Goal: Task Accomplishment & Management: Manage account settings

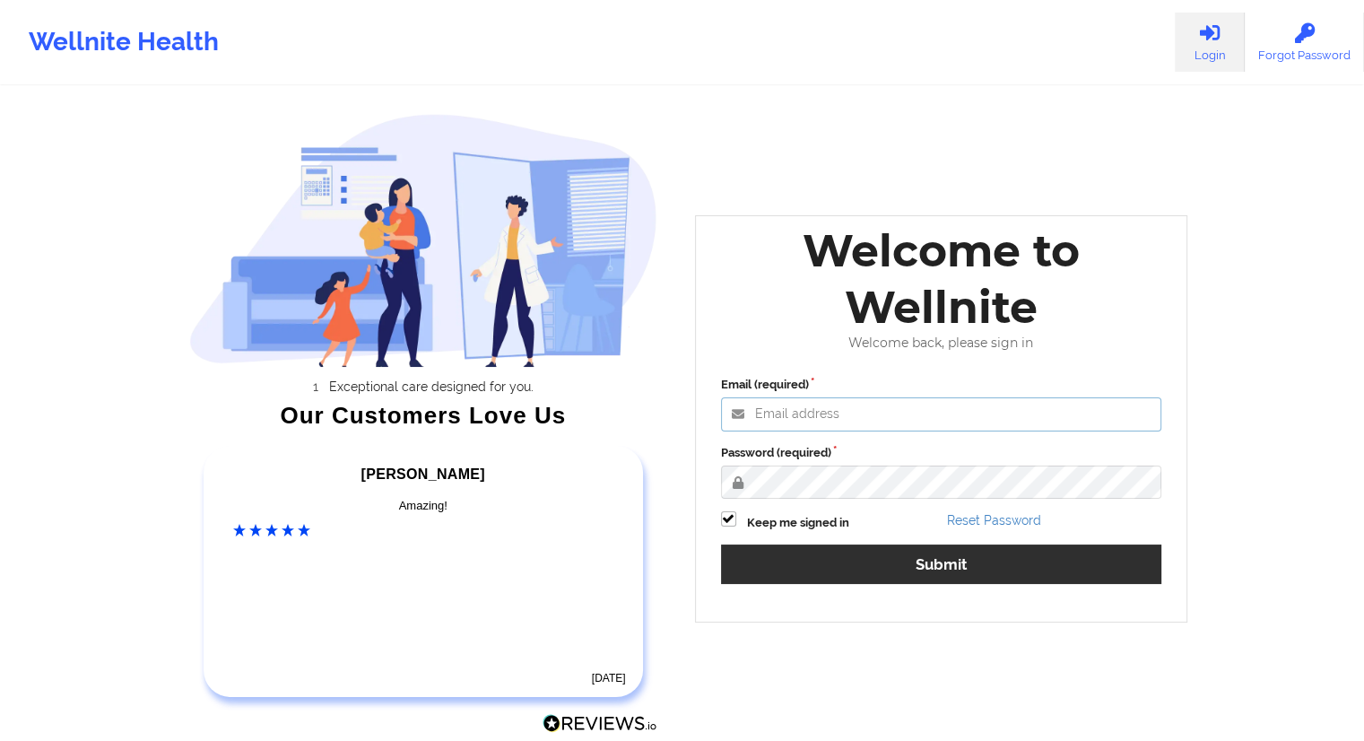
type input "[EMAIL_ADDRESS][DOMAIN_NAME]"
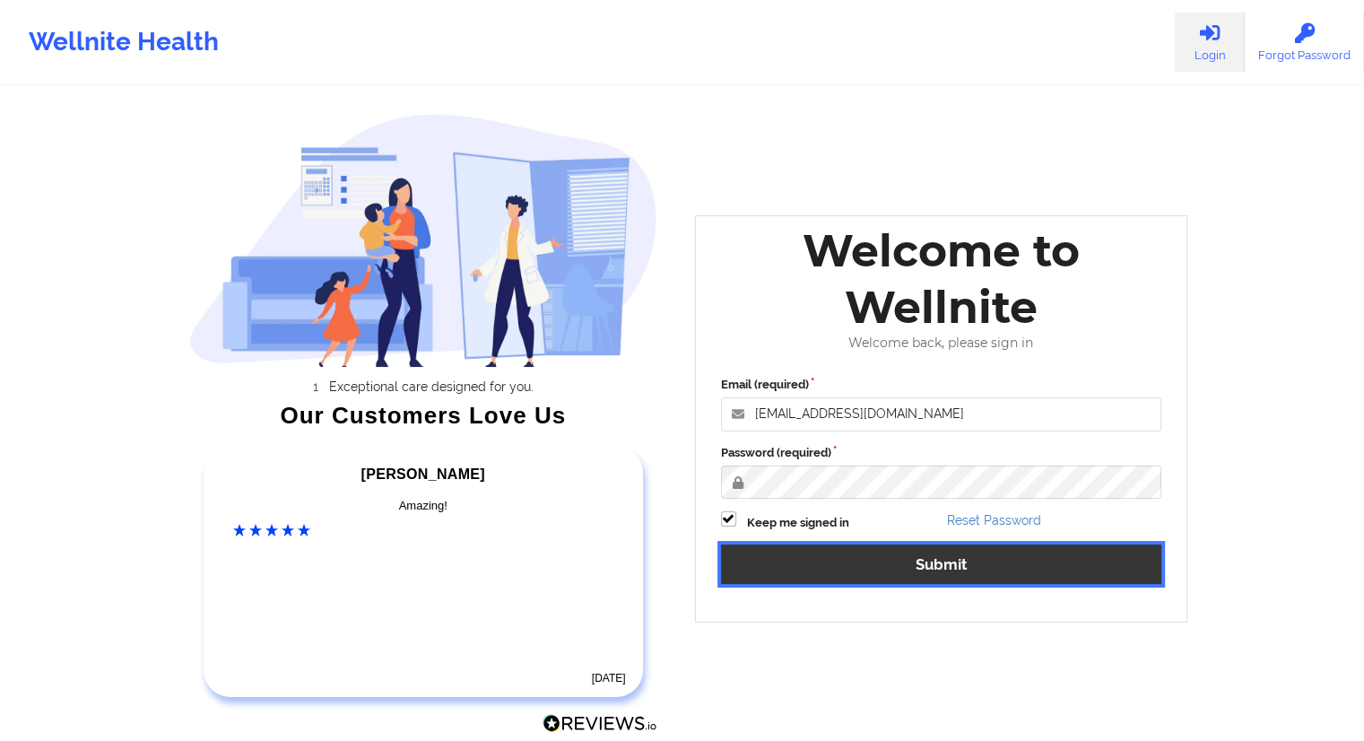
click at [940, 574] on button "Submit" at bounding box center [941, 563] width 441 height 39
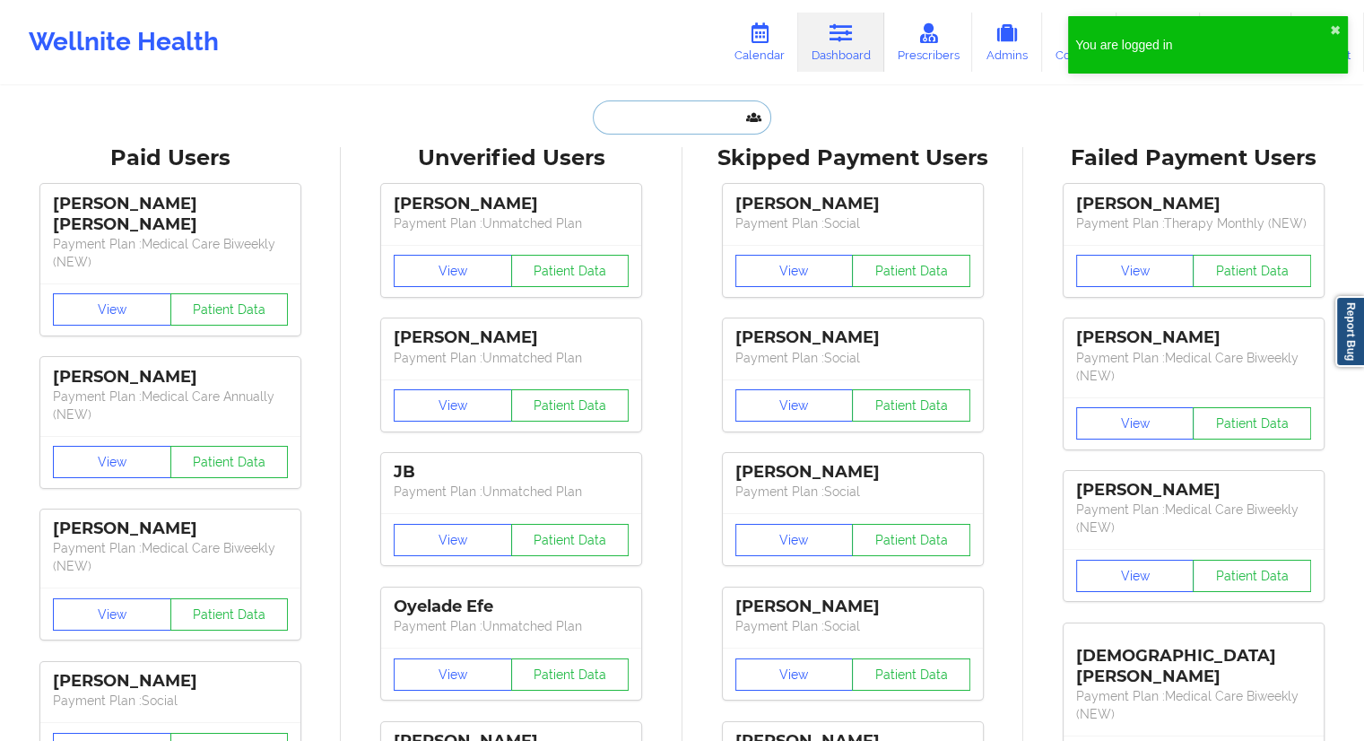
click at [633, 121] on input "text" at bounding box center [682, 117] width 178 height 34
paste input "[PERSON_NAME]"
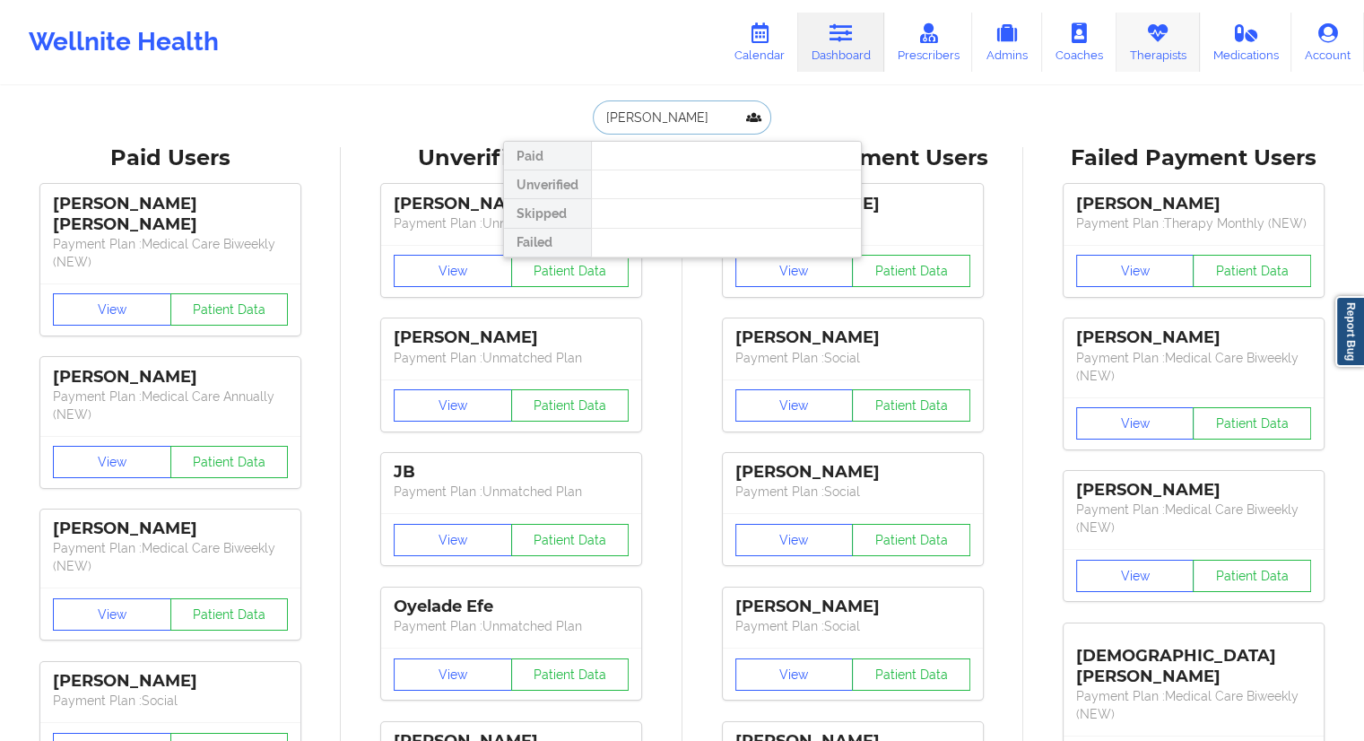
type input "[PERSON_NAME]"
click at [1176, 52] on link "Therapists" at bounding box center [1157, 42] width 83 height 59
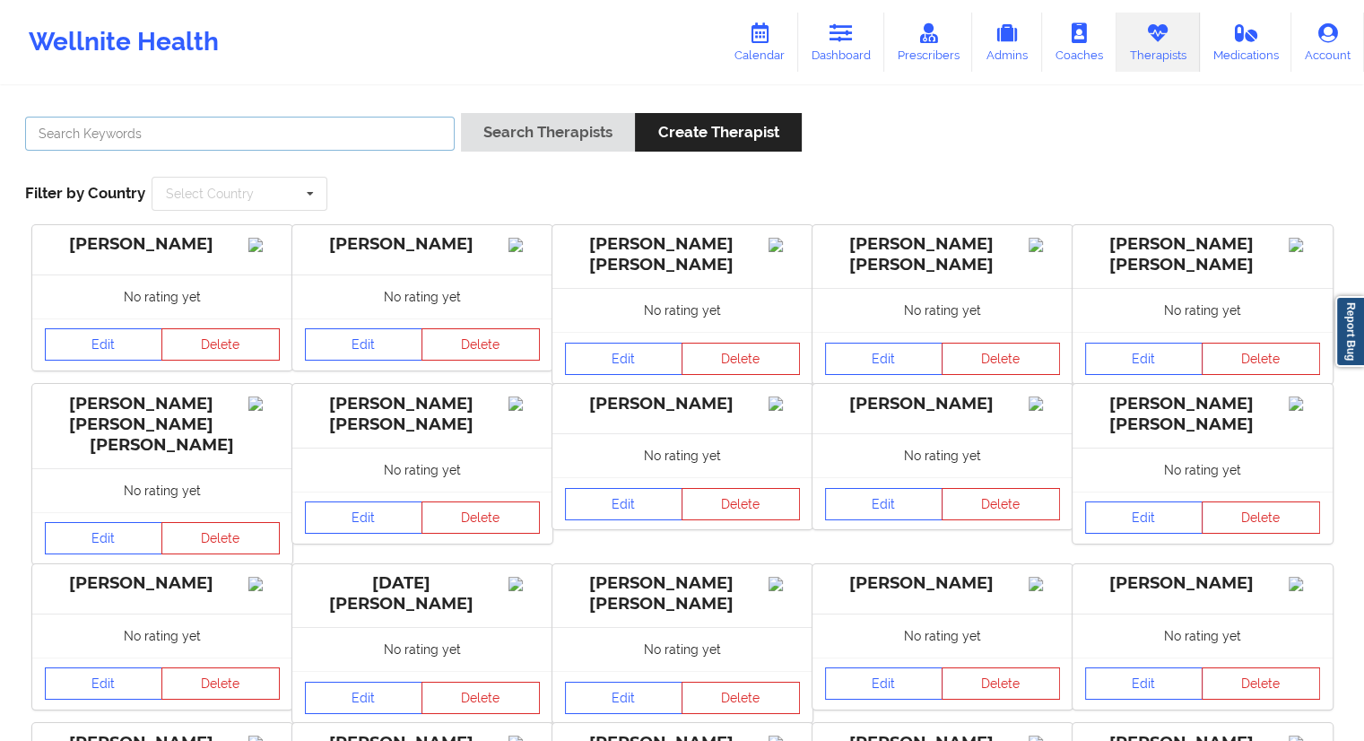
click at [113, 137] on input "text" at bounding box center [240, 134] width 430 height 34
paste input "[PERSON_NAME]"
type input "[PERSON_NAME]"
click at [536, 141] on button "Search Therapists" at bounding box center [548, 132] width 174 height 39
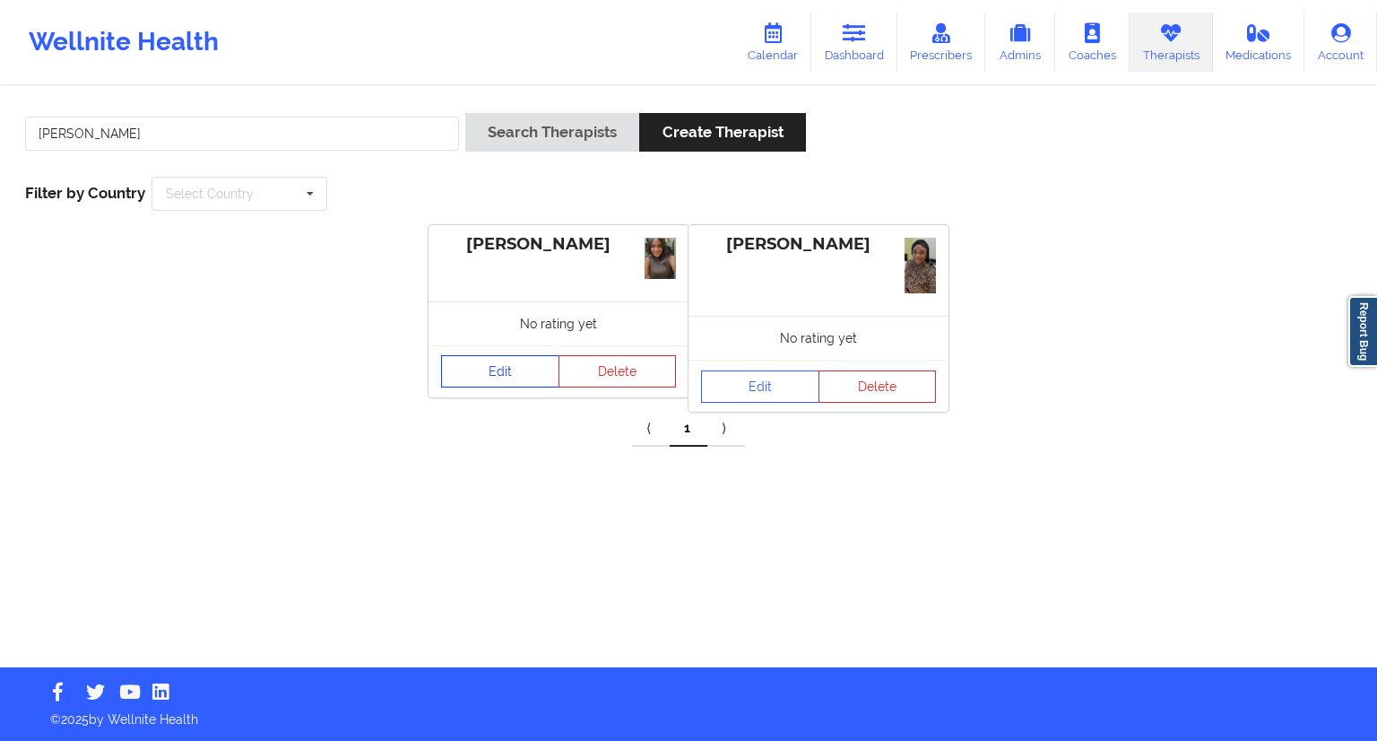
click at [484, 378] on link "Edit" at bounding box center [500, 371] width 118 height 32
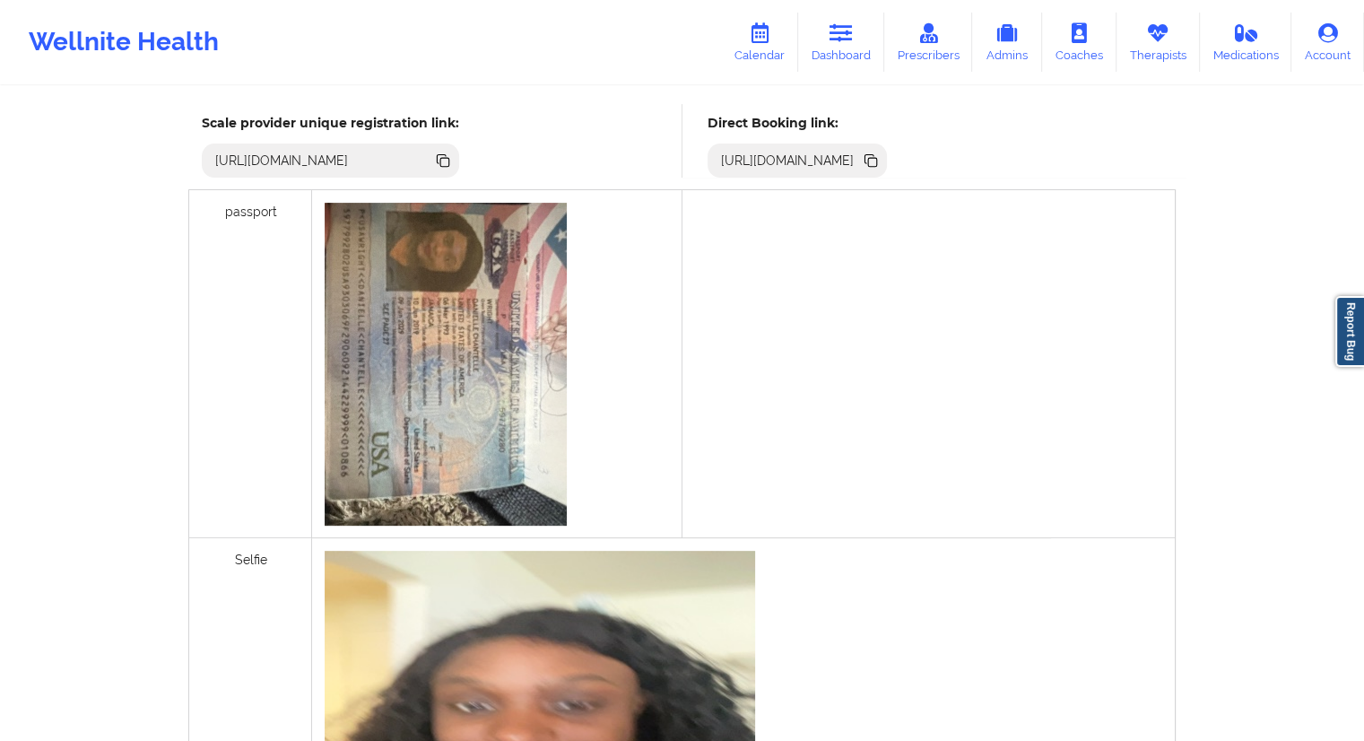
scroll to position [400, 0]
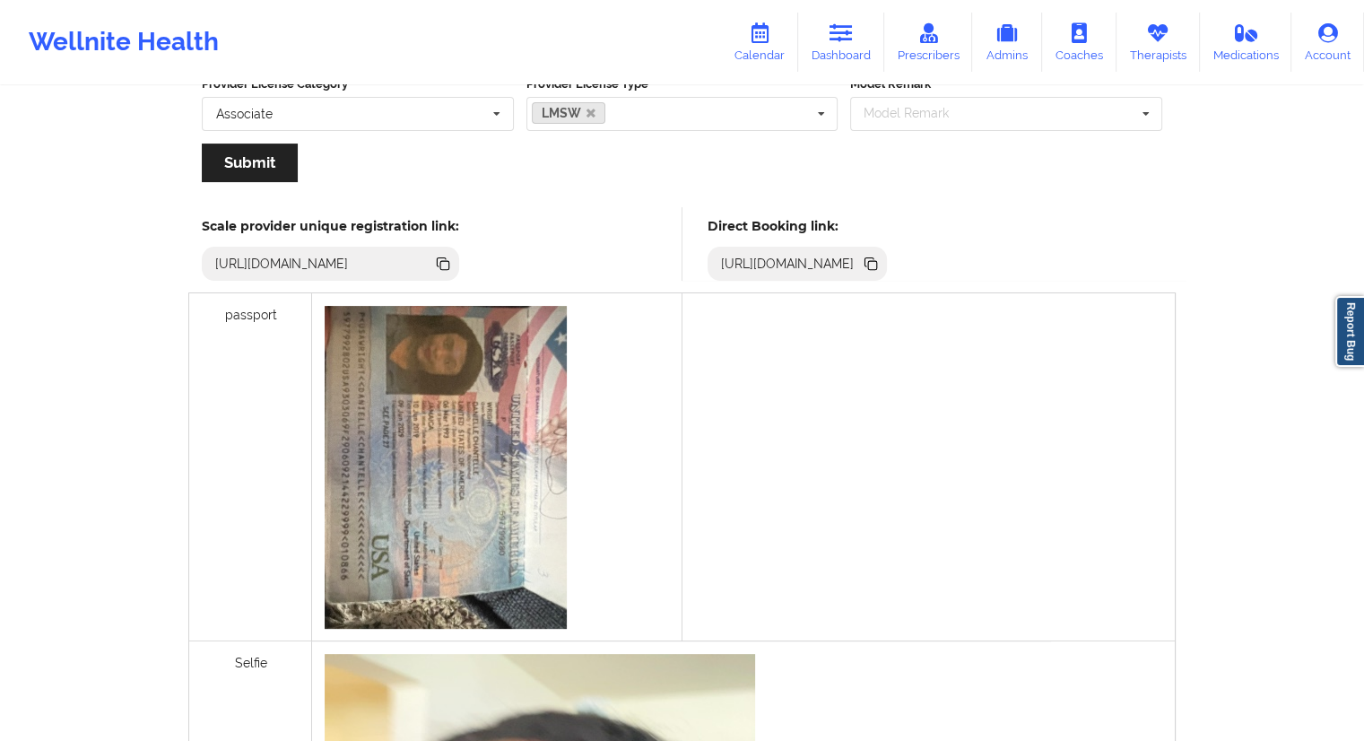
click at [877, 263] on icon at bounding box center [872, 265] width 9 height 9
click at [839, 41] on icon at bounding box center [840, 33] width 23 height 20
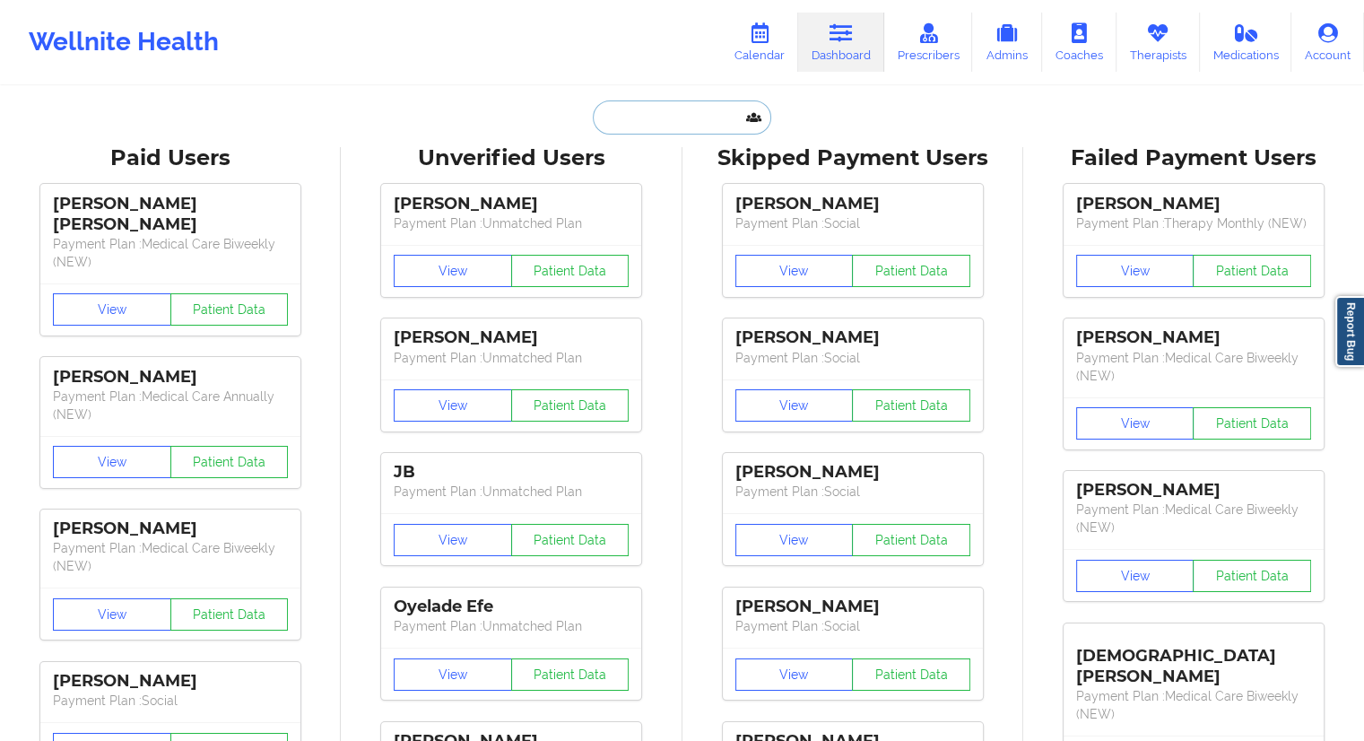
click at [633, 127] on input "text" at bounding box center [682, 117] width 178 height 34
paste input "[EMAIL_ADDRESS][DOMAIN_NAME]"
type input "[EMAIL_ADDRESS][DOMAIN_NAME]"
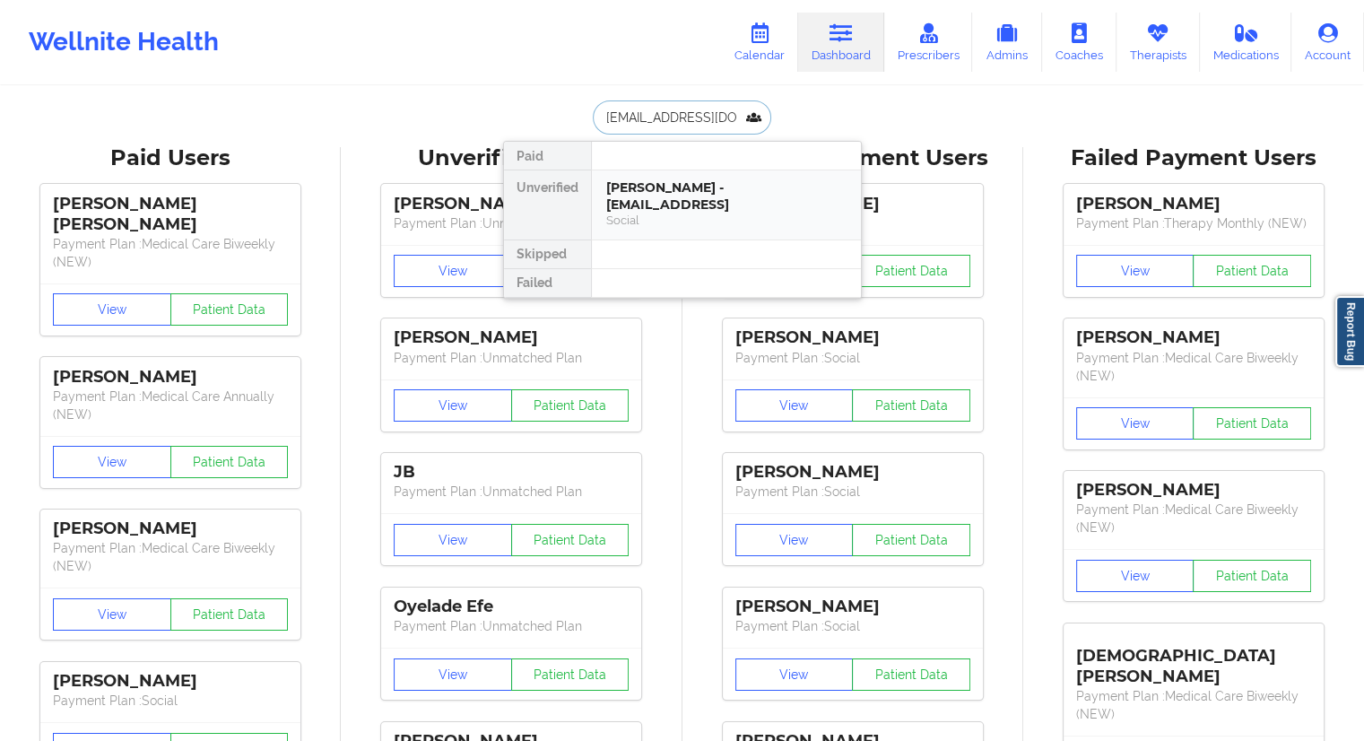
click at [666, 216] on div "Social" at bounding box center [726, 220] width 240 height 15
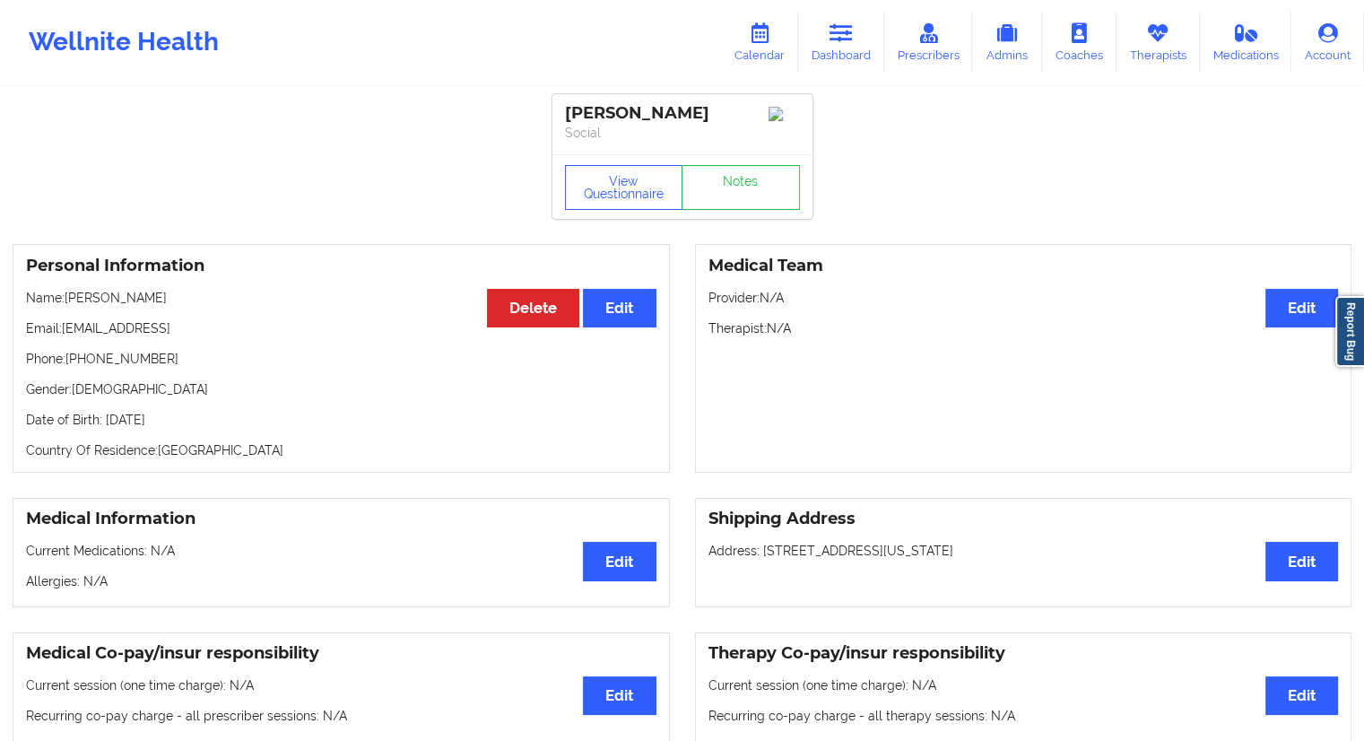
drag, startPoint x: 203, startPoint y: 317, endPoint x: 126, endPoint y: 320, distance: 77.2
click at [126, 320] on div "Personal Information Edit Delete Name: [PERSON_NAME] Email: [EMAIL_ADDRESS] Pho…" at bounding box center [341, 358] width 657 height 229
click at [147, 351] on div "Personal Information Edit Delete Name: [PERSON_NAME] Email: [EMAIL_ADDRESS] Pho…" at bounding box center [341, 358] width 657 height 229
drag, startPoint x: 205, startPoint y: 334, endPoint x: 65, endPoint y: 323, distance: 141.3
click at [65, 323] on div "Personal Information Edit Delete Name: [PERSON_NAME] Email: [EMAIL_ADDRESS] Pho…" at bounding box center [341, 358] width 657 height 229
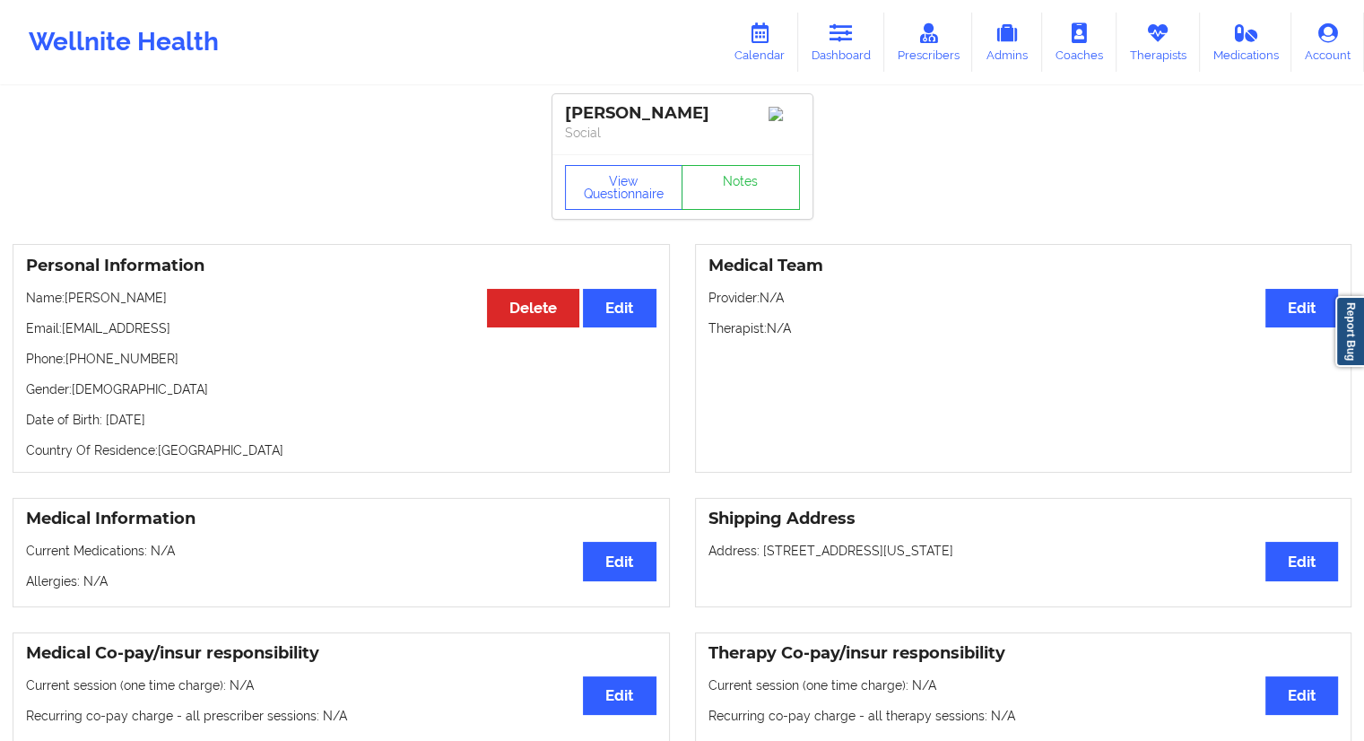
click at [97, 353] on div "Personal Information Edit Delete Name: [PERSON_NAME] Email: [EMAIL_ADDRESS] Pho…" at bounding box center [341, 358] width 657 height 229
drag, startPoint x: 204, startPoint y: 337, endPoint x: 61, endPoint y: 327, distance: 143.8
click at [61, 327] on p "Email: [EMAIL_ADDRESS]" at bounding box center [341, 328] width 630 height 18
copy p "[EMAIL_ADDRESS]"
drag, startPoint x: 830, startPoint y: 55, endPoint x: 774, endPoint y: 67, distance: 57.9
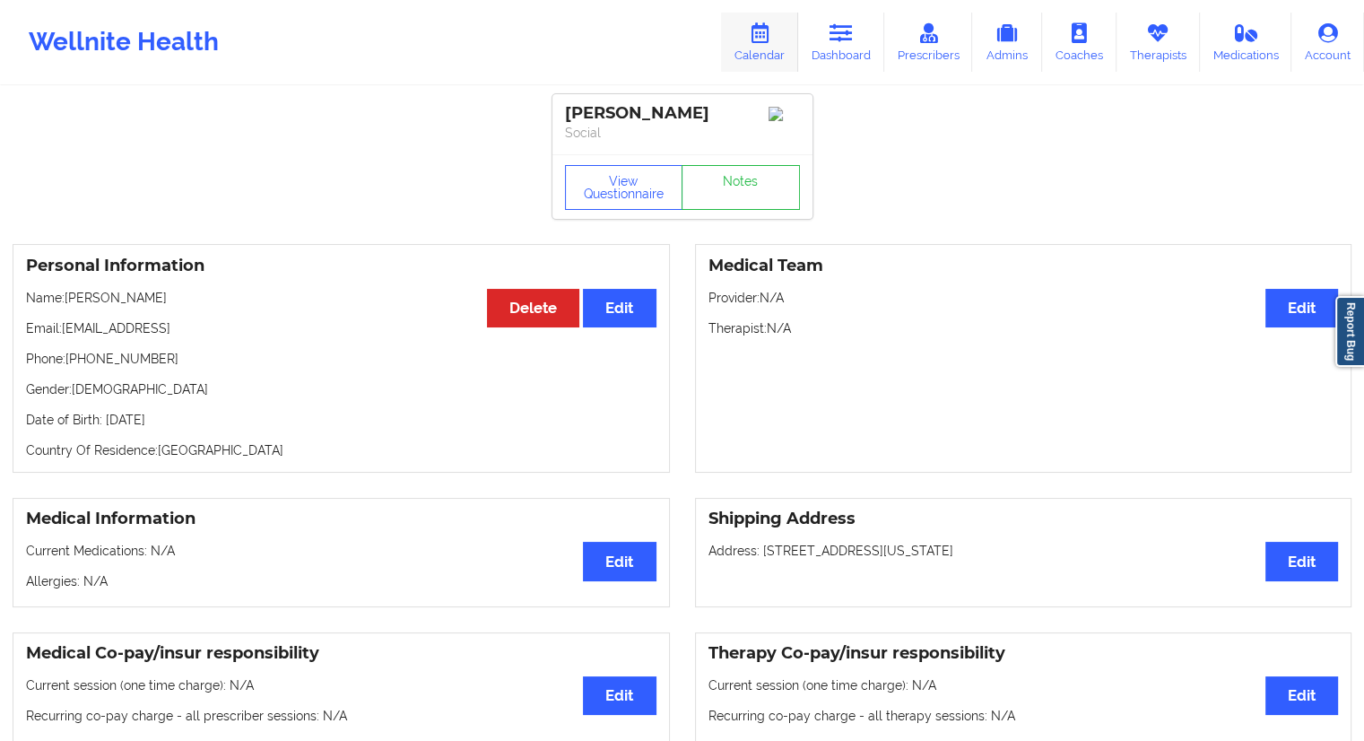
click at [830, 55] on link "Dashboard" at bounding box center [841, 42] width 86 height 59
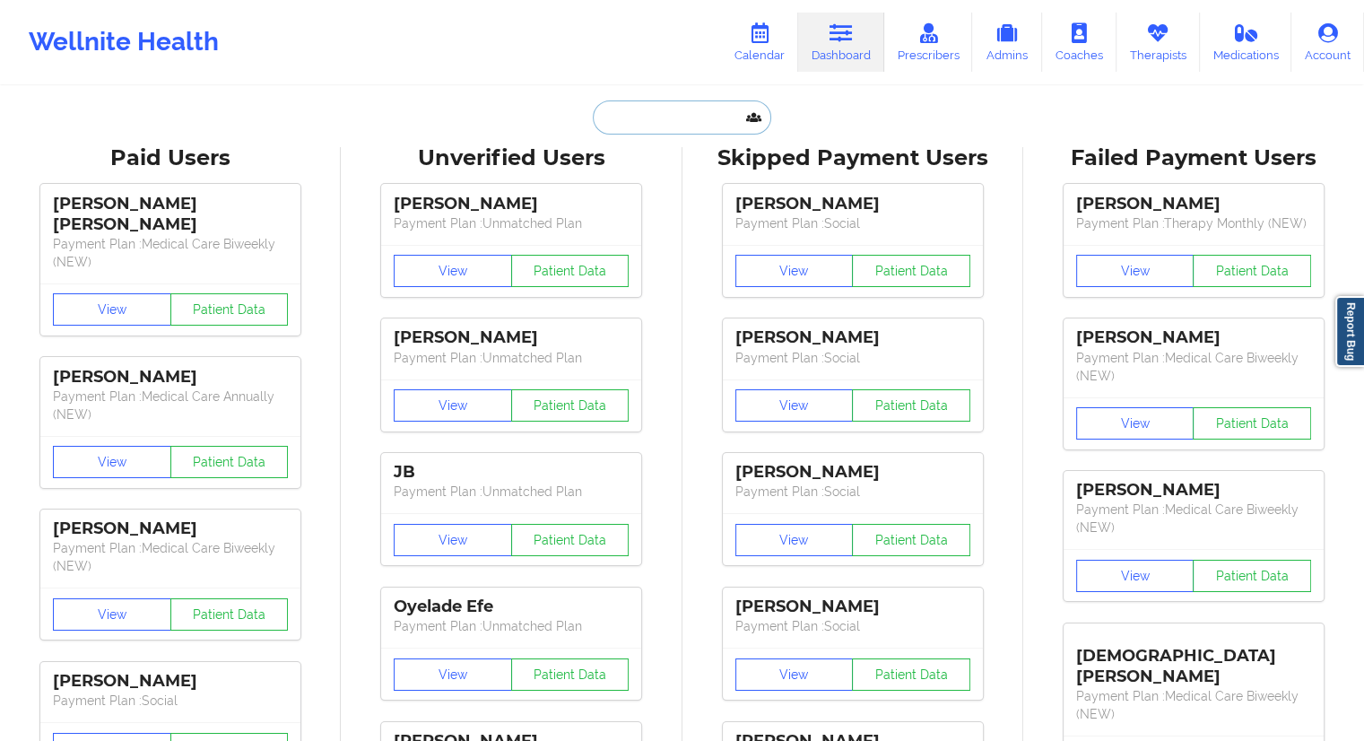
click at [629, 109] on input "text" at bounding box center [682, 117] width 178 height 34
paste input "[EMAIL_ADDRESS][DOMAIN_NAME]"
type input "[EMAIL_ADDRESS][DOMAIN_NAME]"
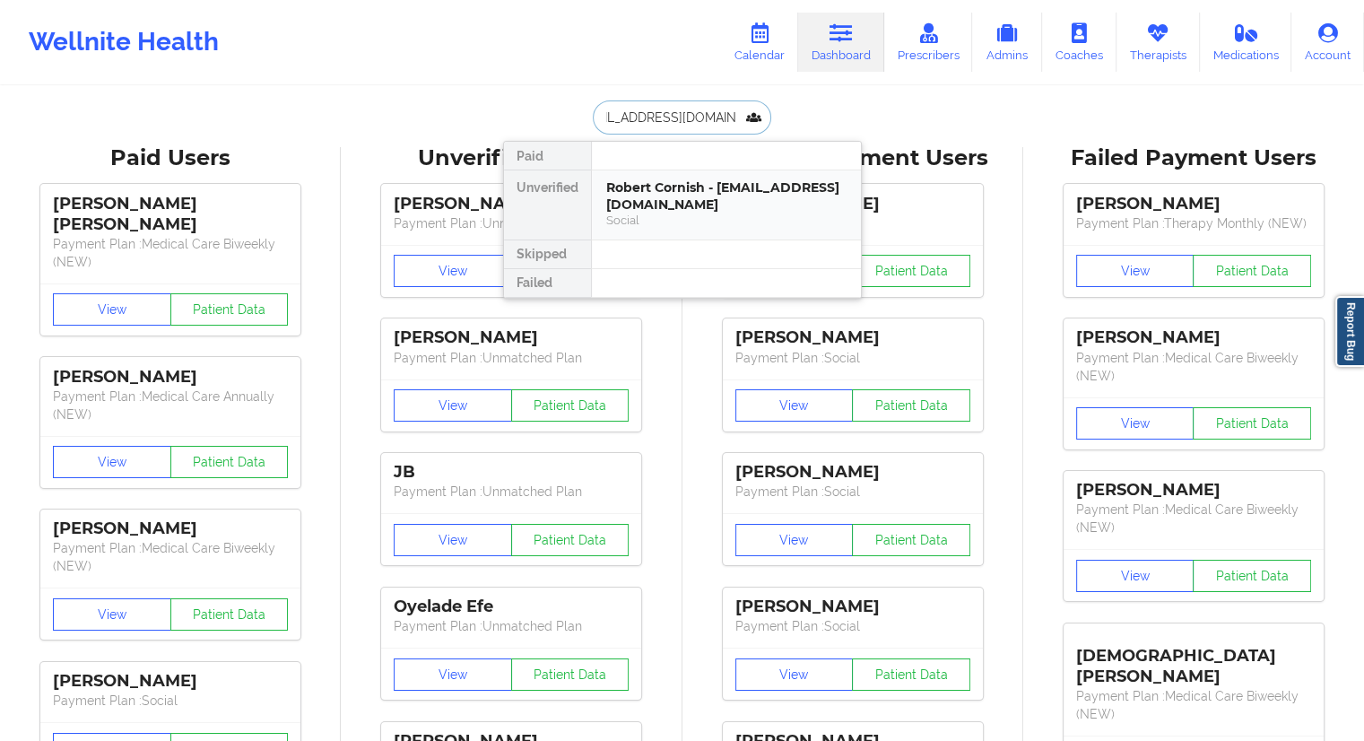
click at [644, 212] on div "Robert Cornish - [EMAIL_ADDRESS][DOMAIN_NAME]" at bounding box center [726, 195] width 240 height 33
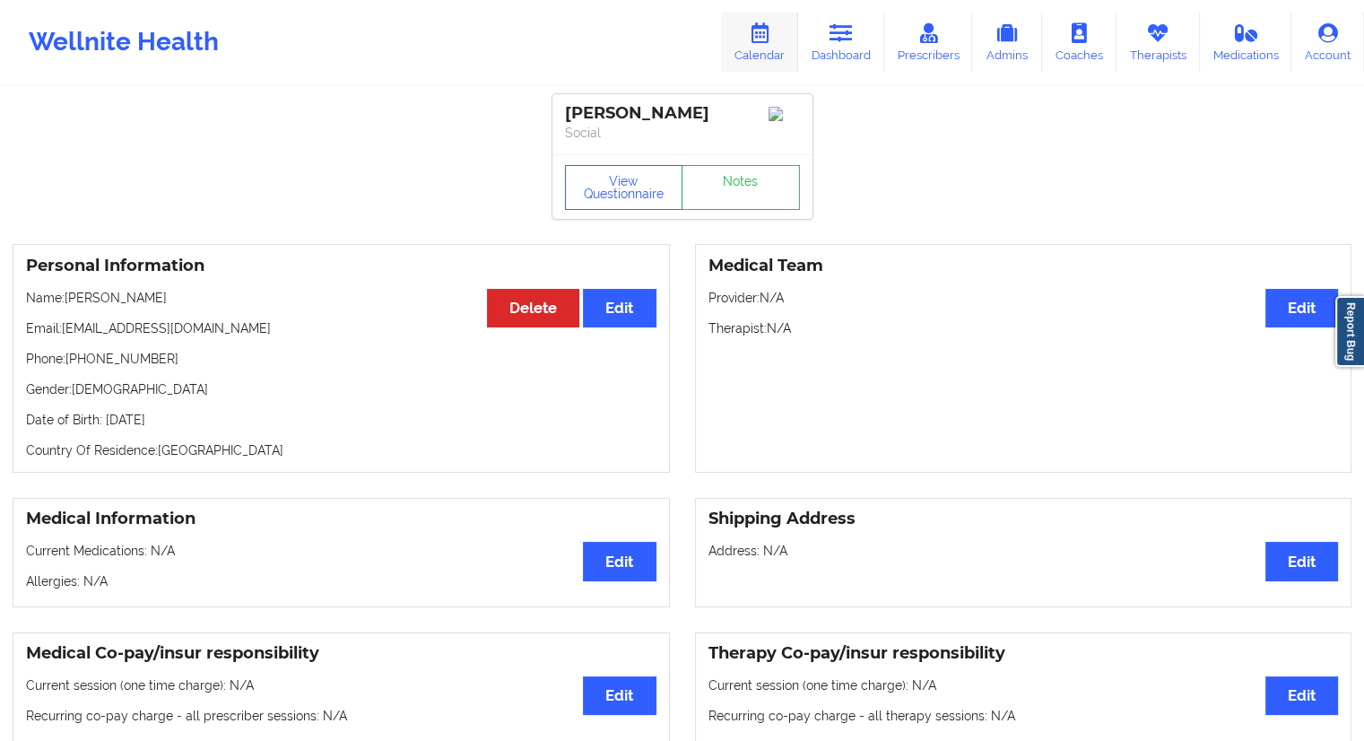
click at [758, 54] on link "Calendar" at bounding box center [759, 42] width 77 height 59
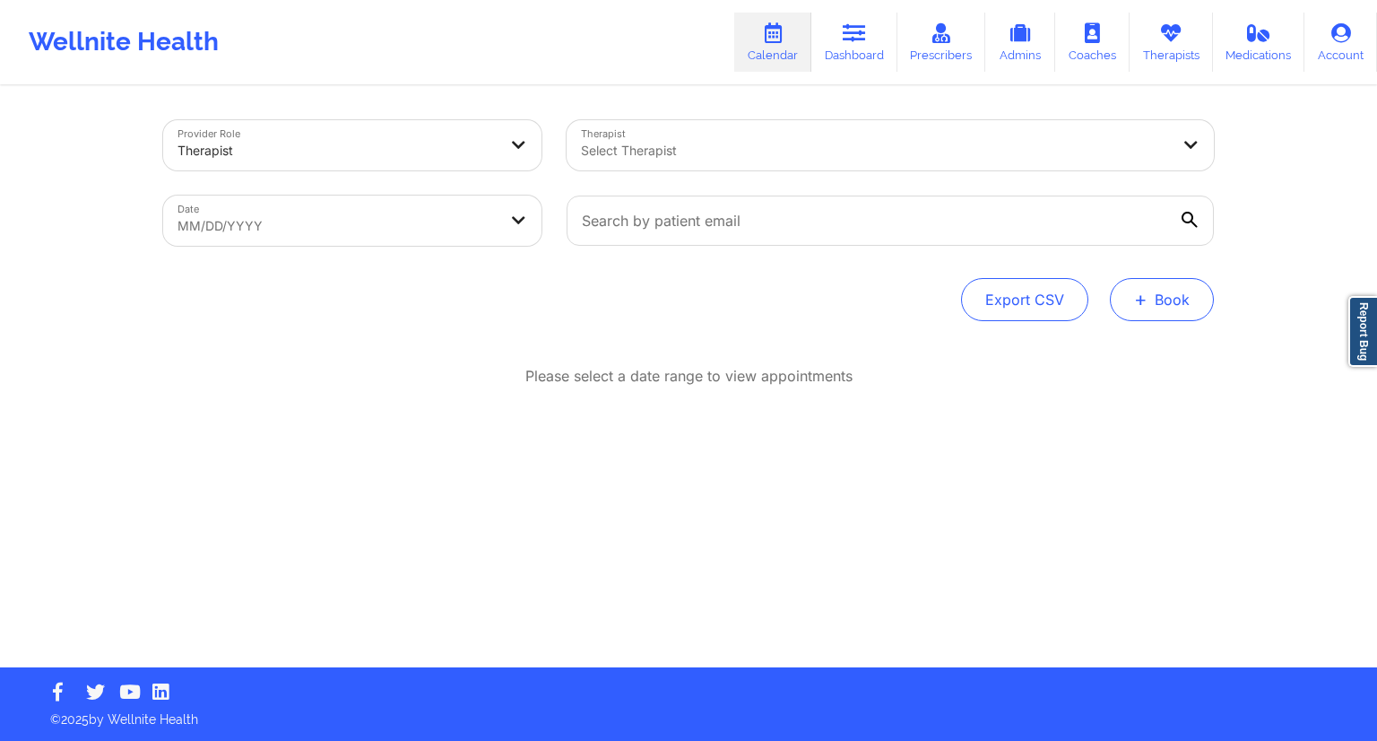
click at [1166, 311] on button "+ Book" at bounding box center [1162, 299] width 104 height 43
click at [1141, 354] on button "Therapy Session" at bounding box center [1131, 357] width 137 height 30
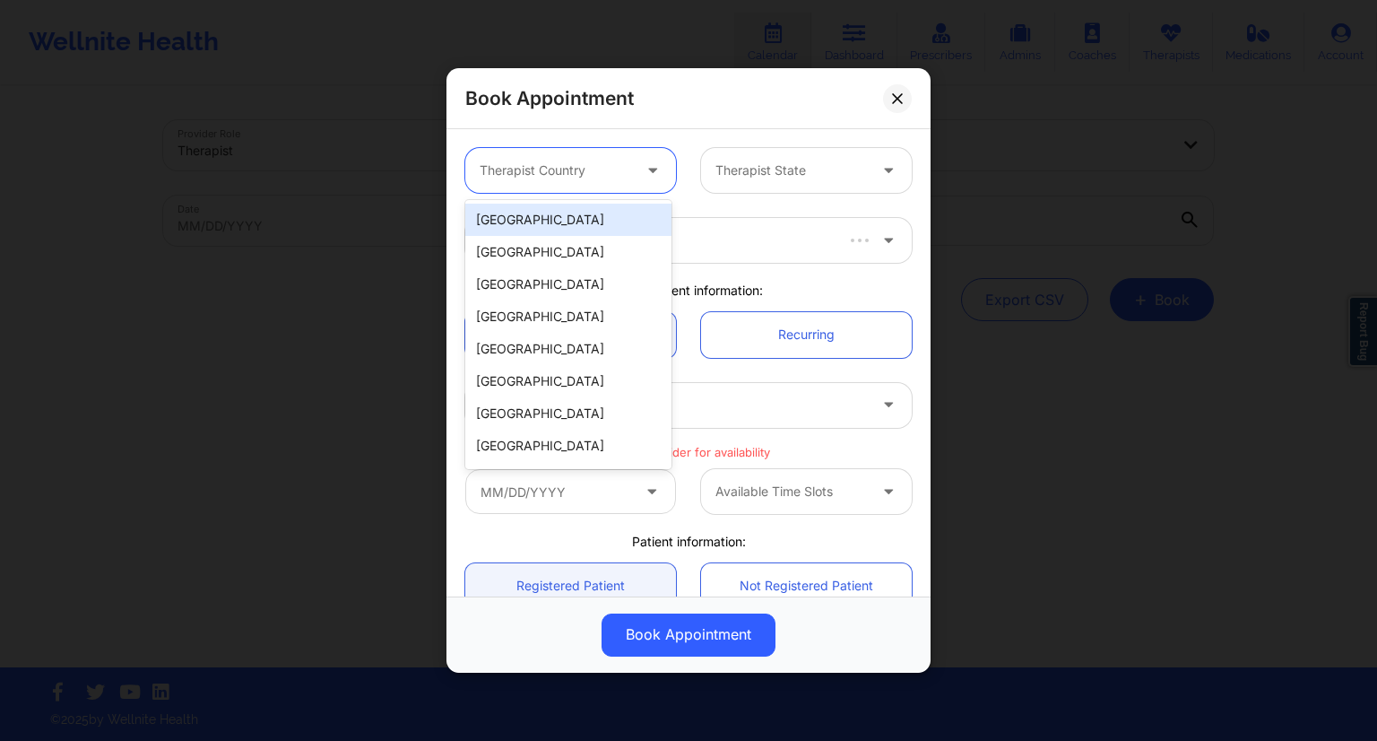
click at [606, 178] on div at bounding box center [556, 171] width 152 height 22
click at [545, 217] on div "[GEOGRAPHIC_DATA]" at bounding box center [568, 220] width 206 height 32
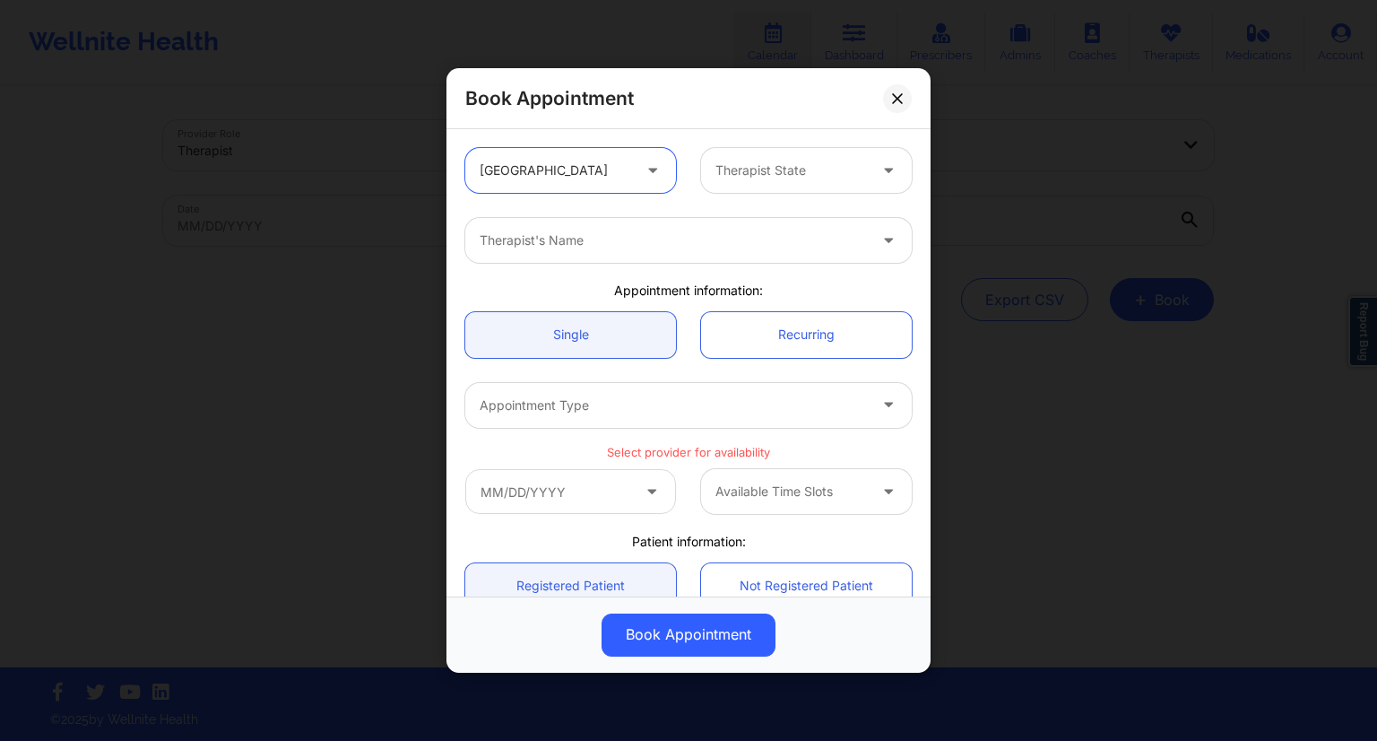
click at [768, 167] on div at bounding box center [792, 171] width 152 height 22
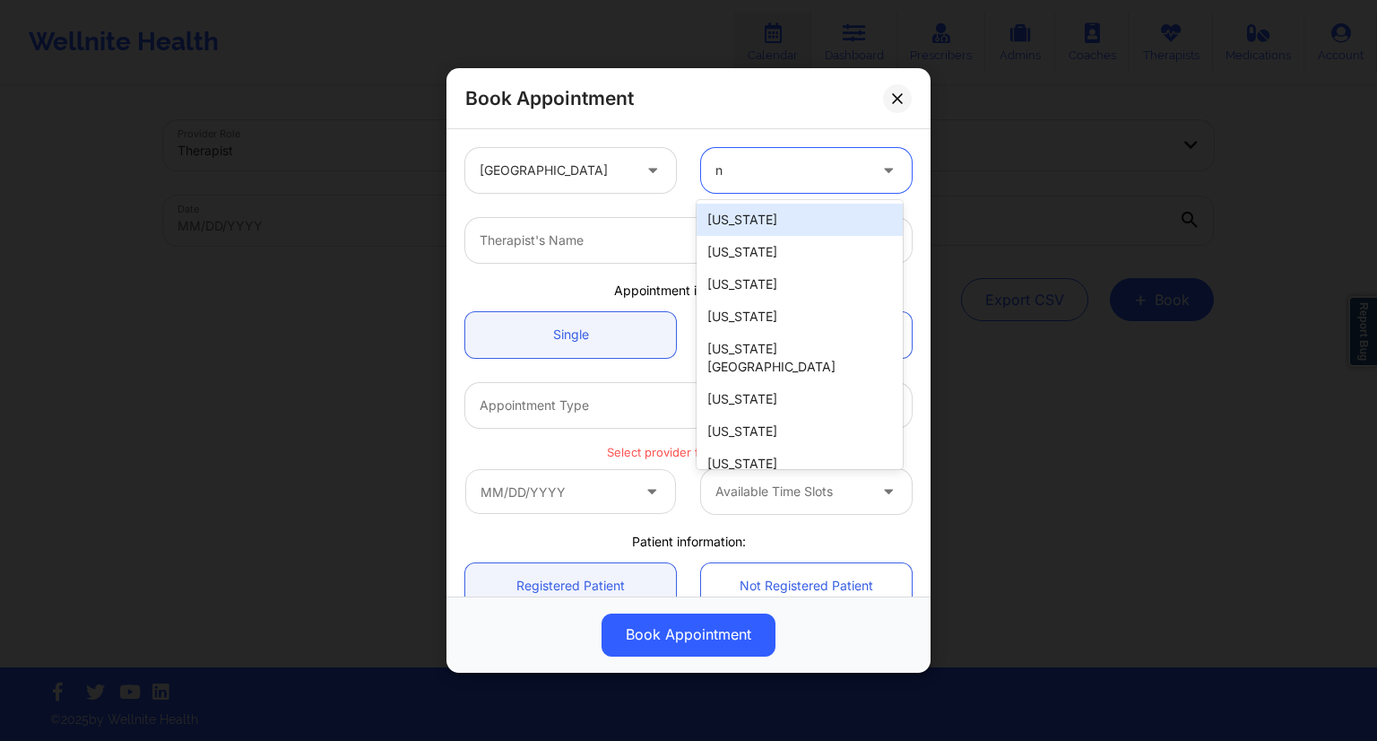
type input "ny"
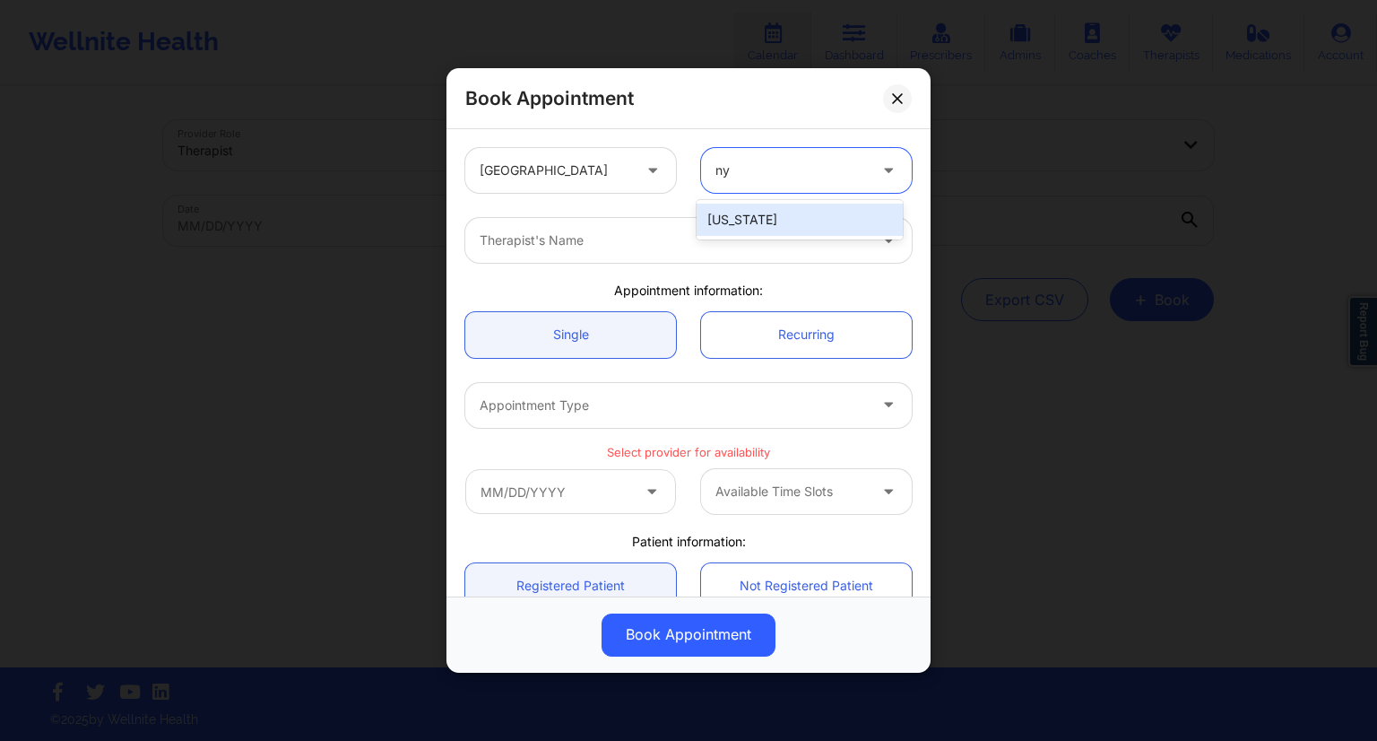
click at [741, 212] on div "[US_STATE]" at bounding box center [800, 220] width 206 height 32
click at [593, 242] on div at bounding box center [673, 241] width 387 height 22
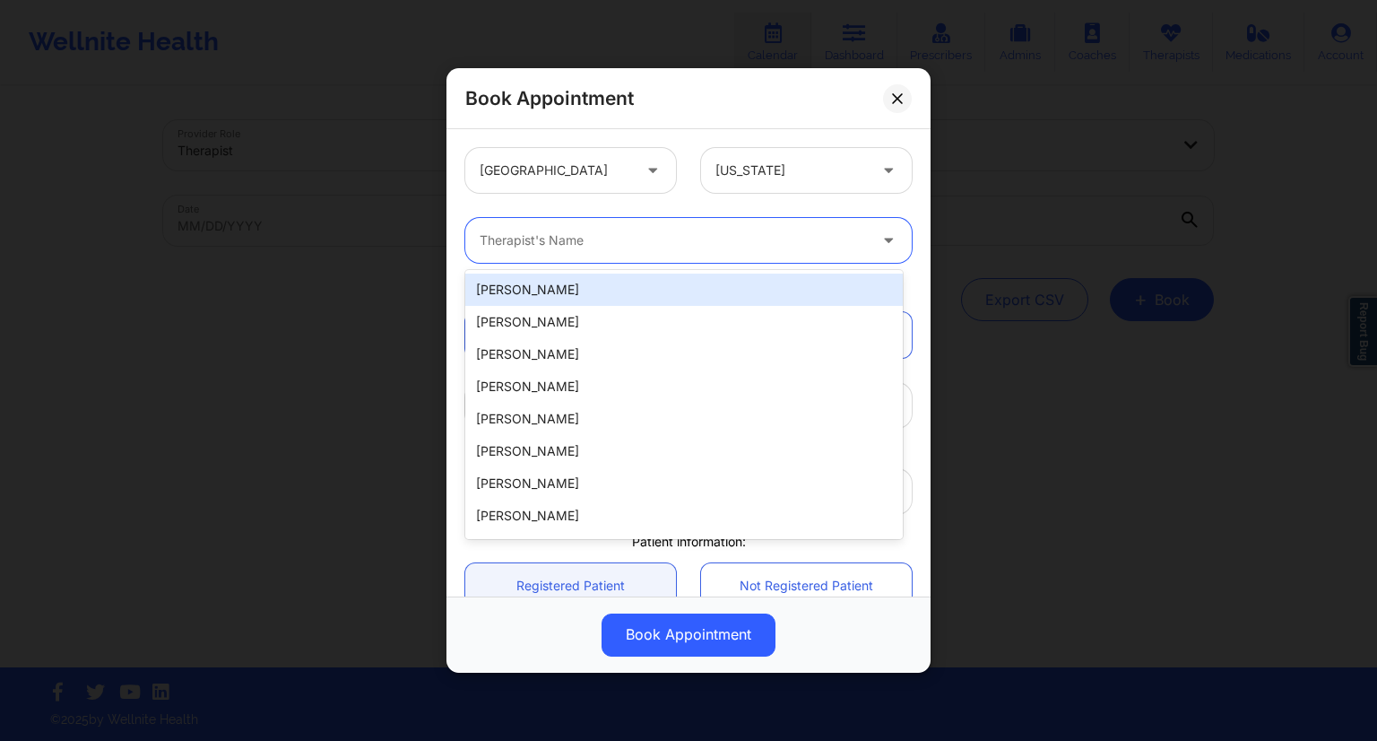
paste input "[PERSON_NAME]"
type input "[PERSON_NAME]"
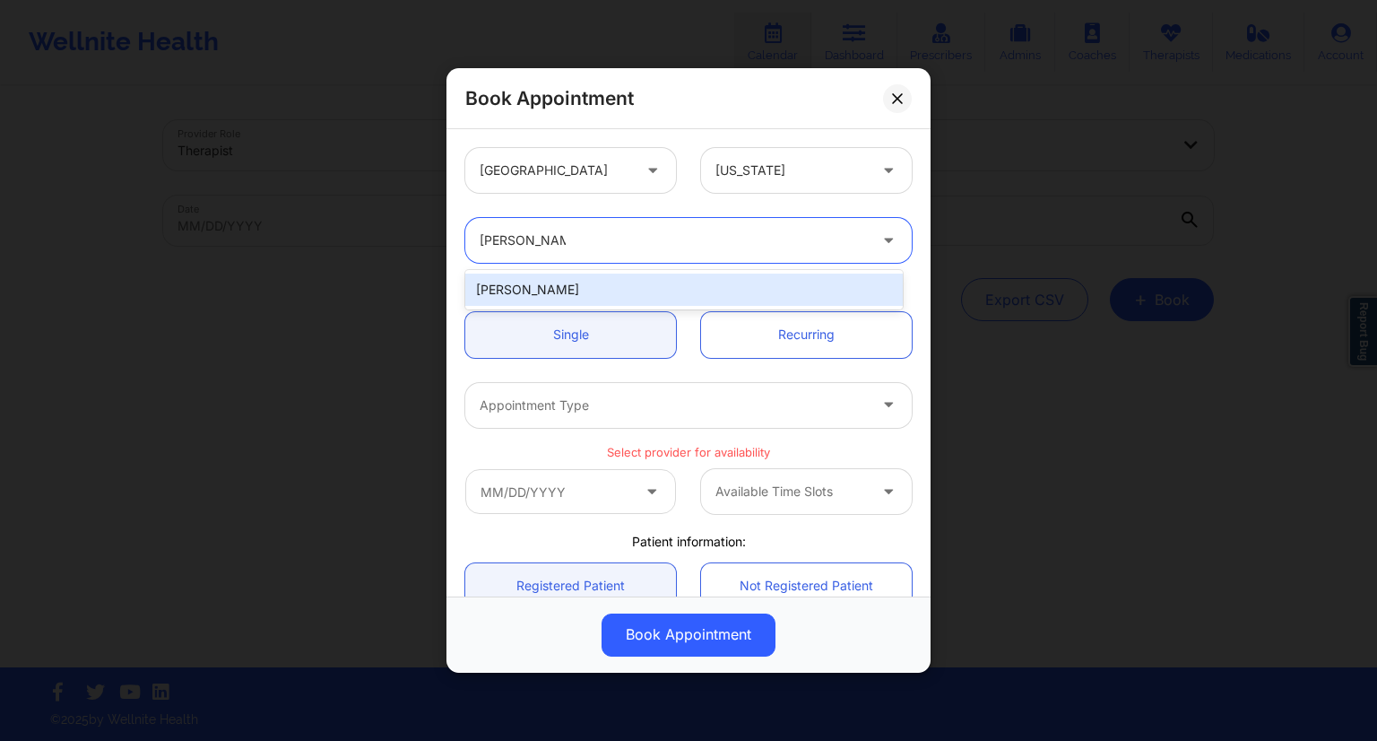
click at [560, 281] on div "[PERSON_NAME]" at bounding box center [684, 289] width 438 height 32
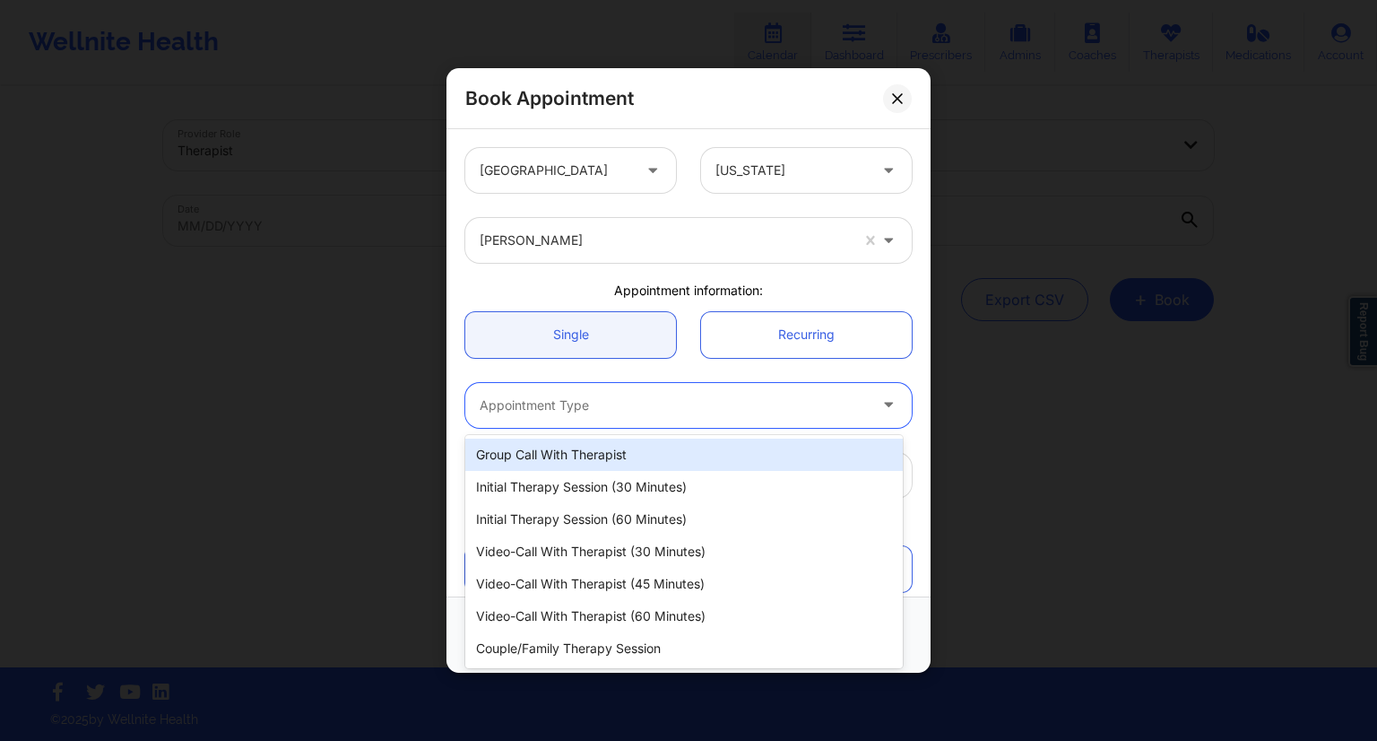
click at [635, 417] on div "Appointment Type" at bounding box center [667, 405] width 404 height 45
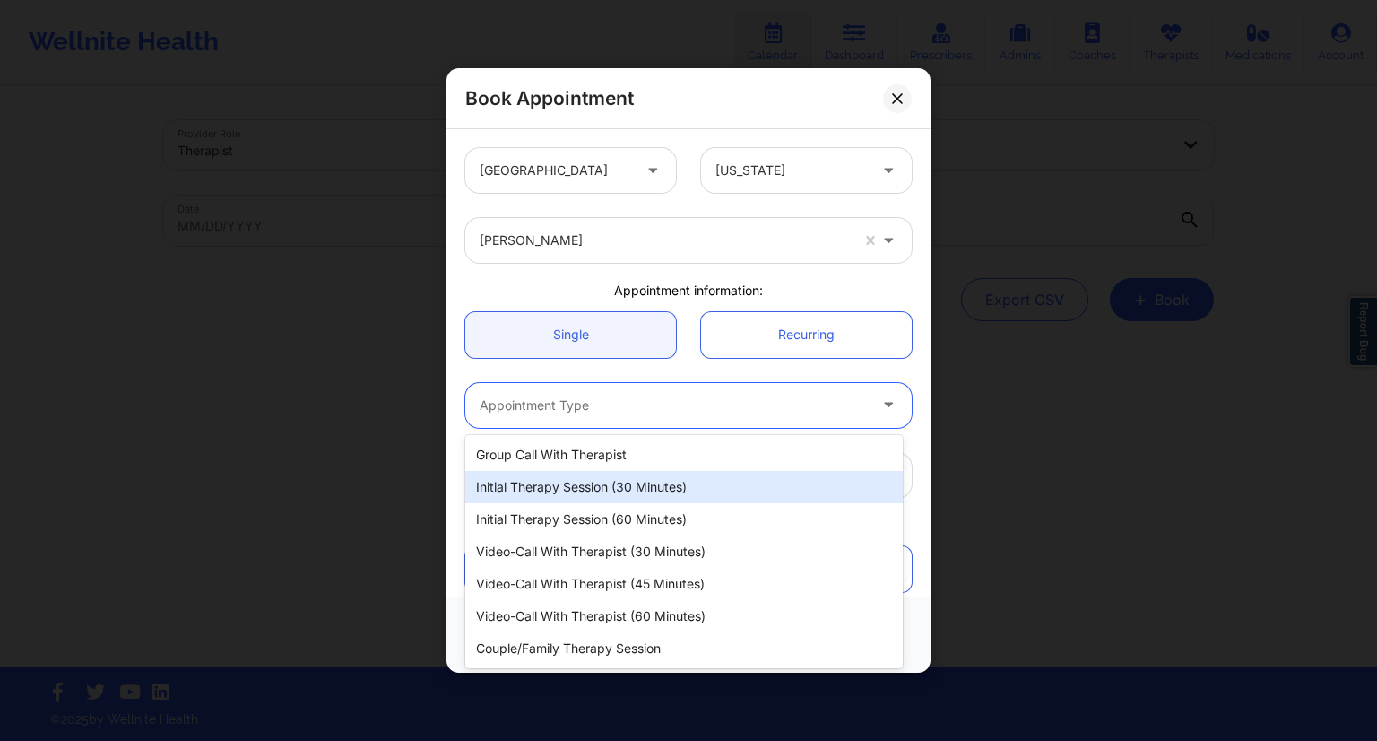
click at [613, 483] on div "Initial Therapy Session (30 minutes)" at bounding box center [684, 487] width 438 height 32
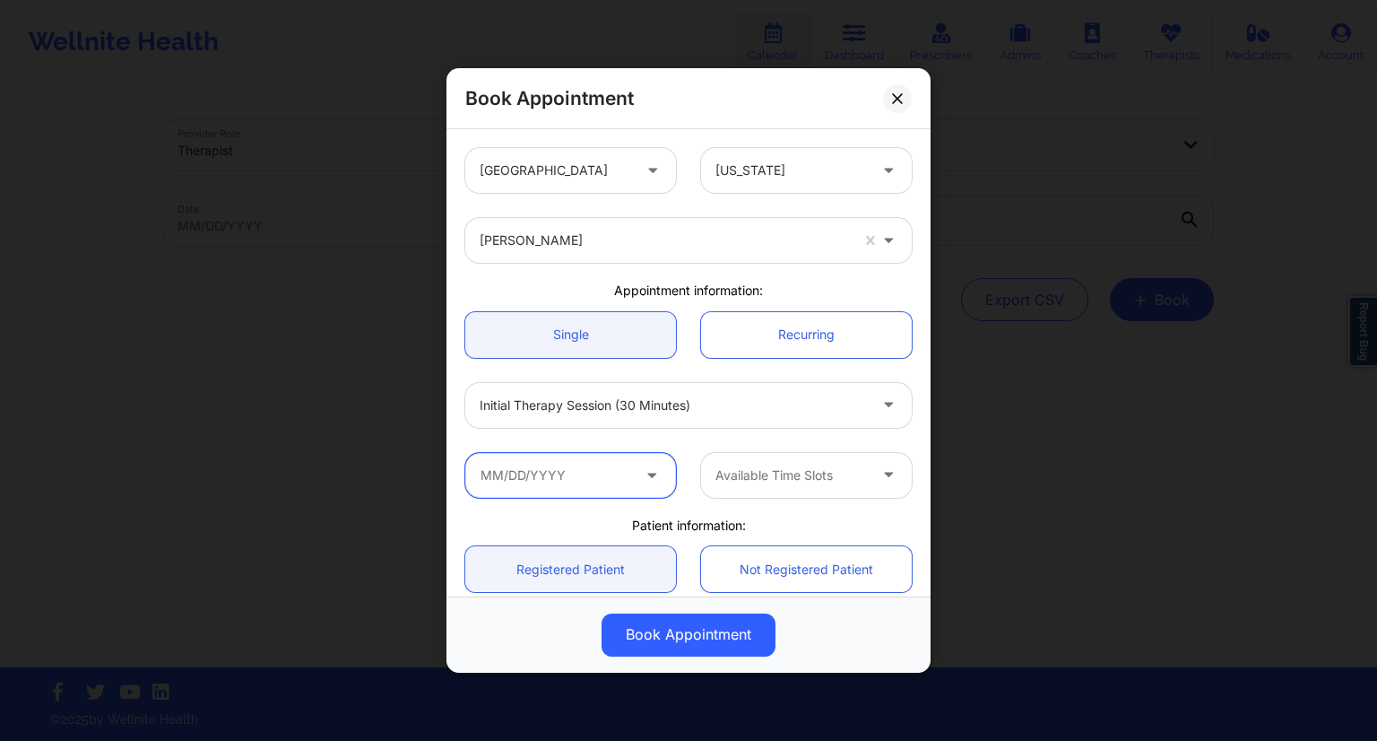
click at [605, 477] on input "text" at bounding box center [570, 475] width 211 height 45
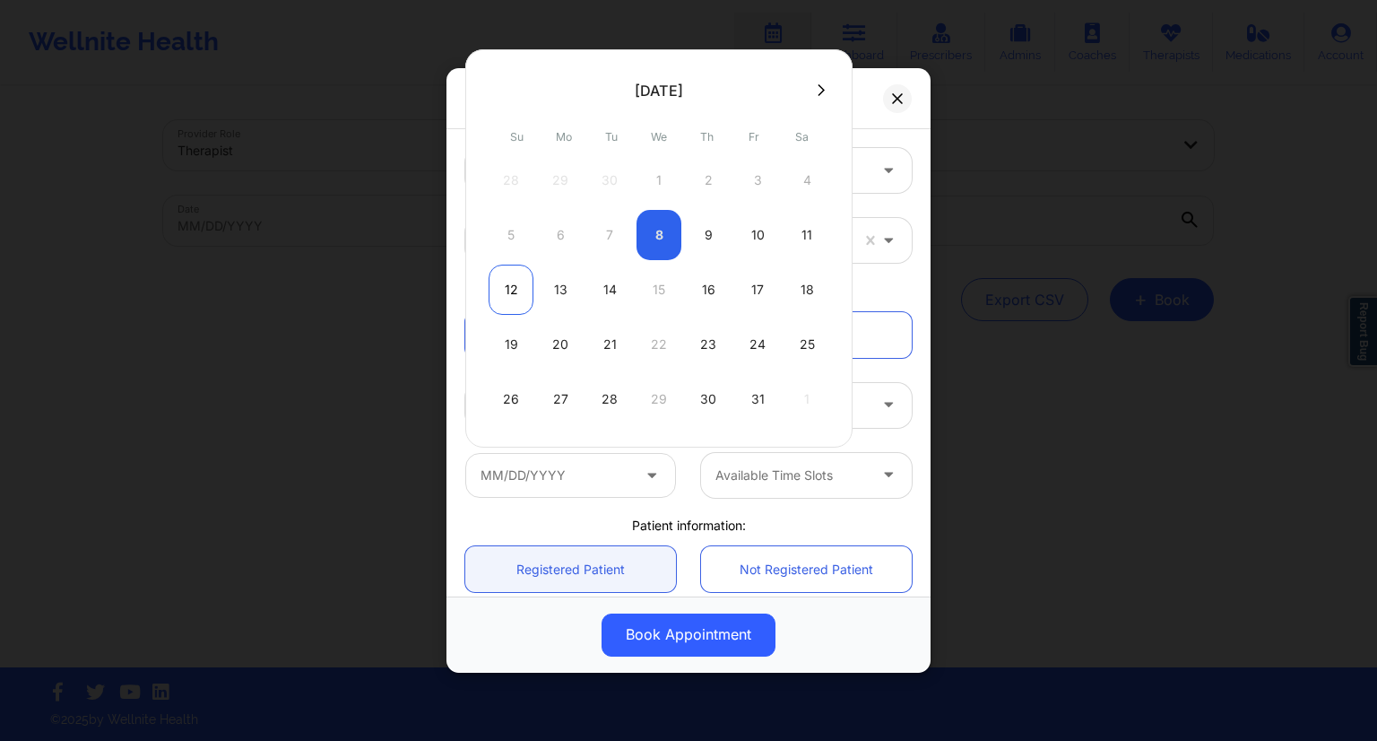
click at [505, 287] on div "12" at bounding box center [511, 290] width 45 height 50
type input "[DATE]"
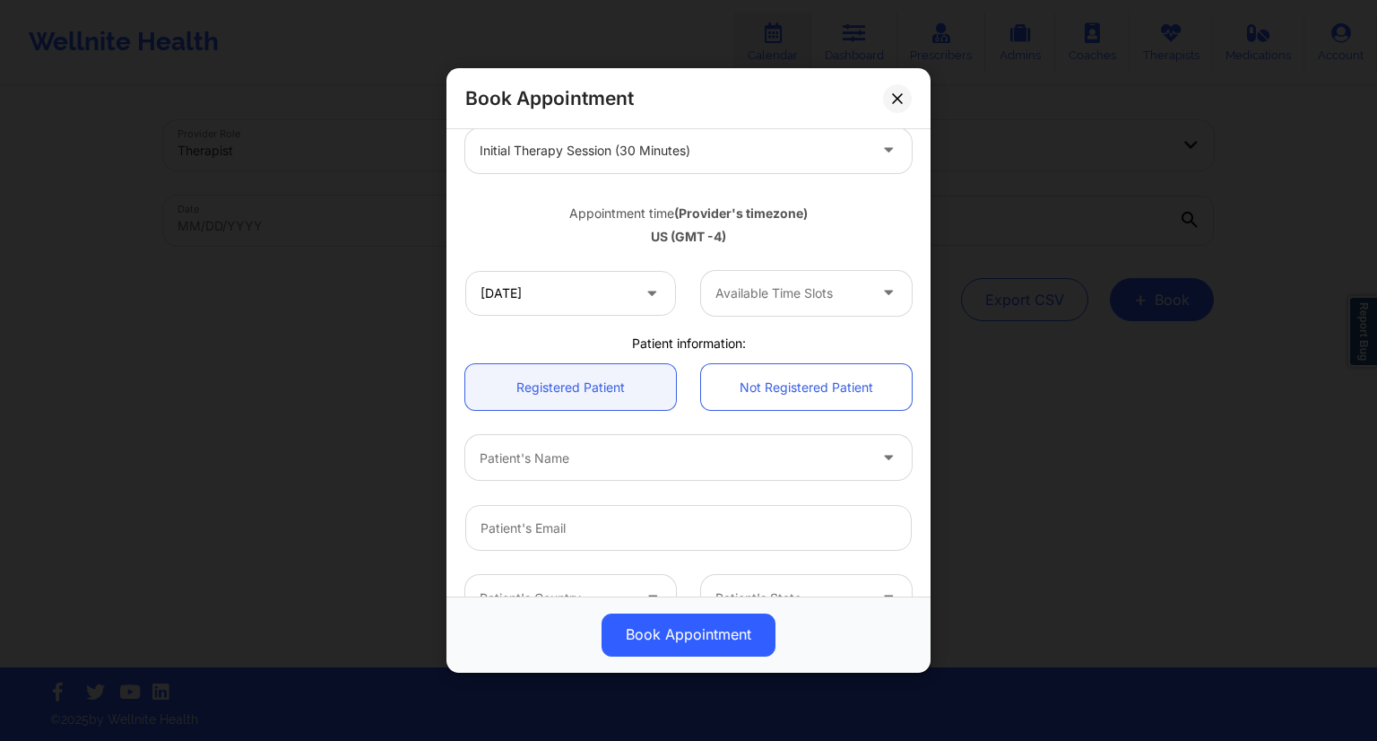
scroll to position [359, 0]
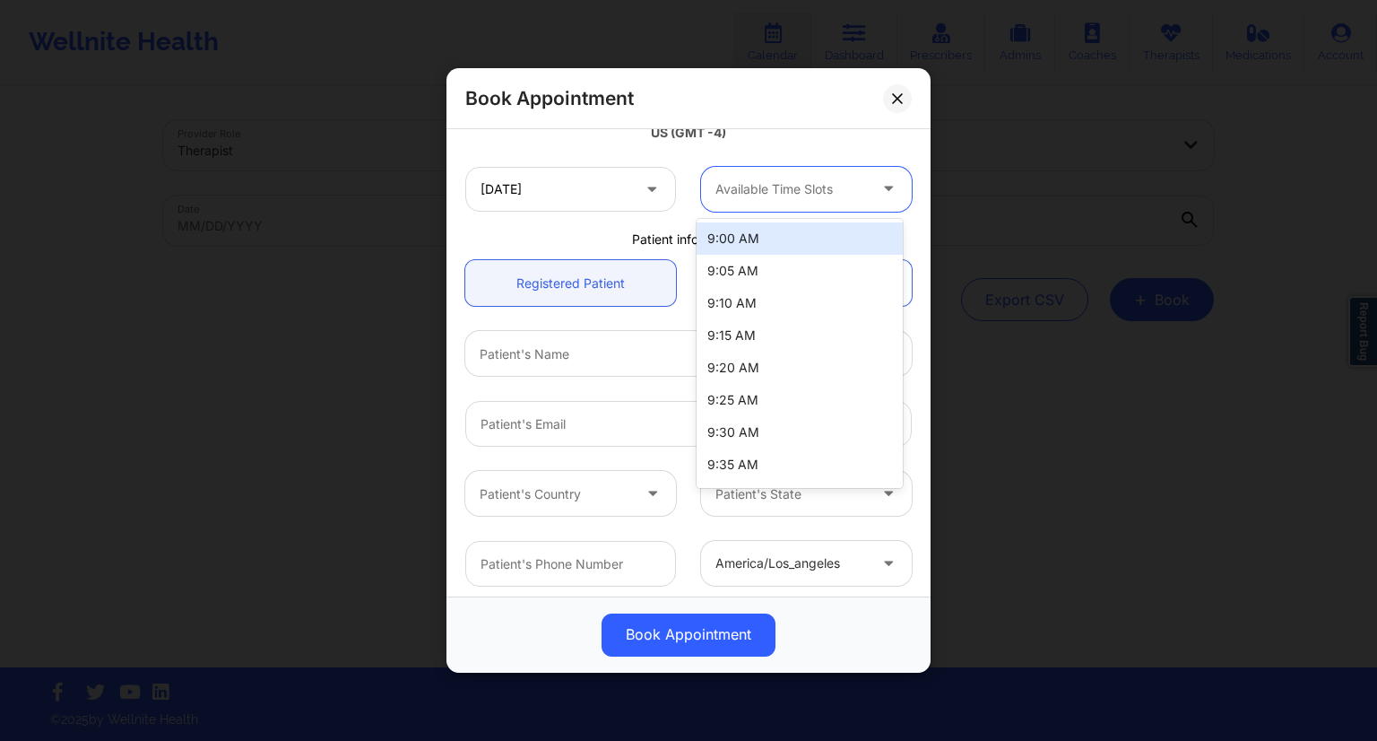
click at [782, 198] on div at bounding box center [792, 189] width 152 height 22
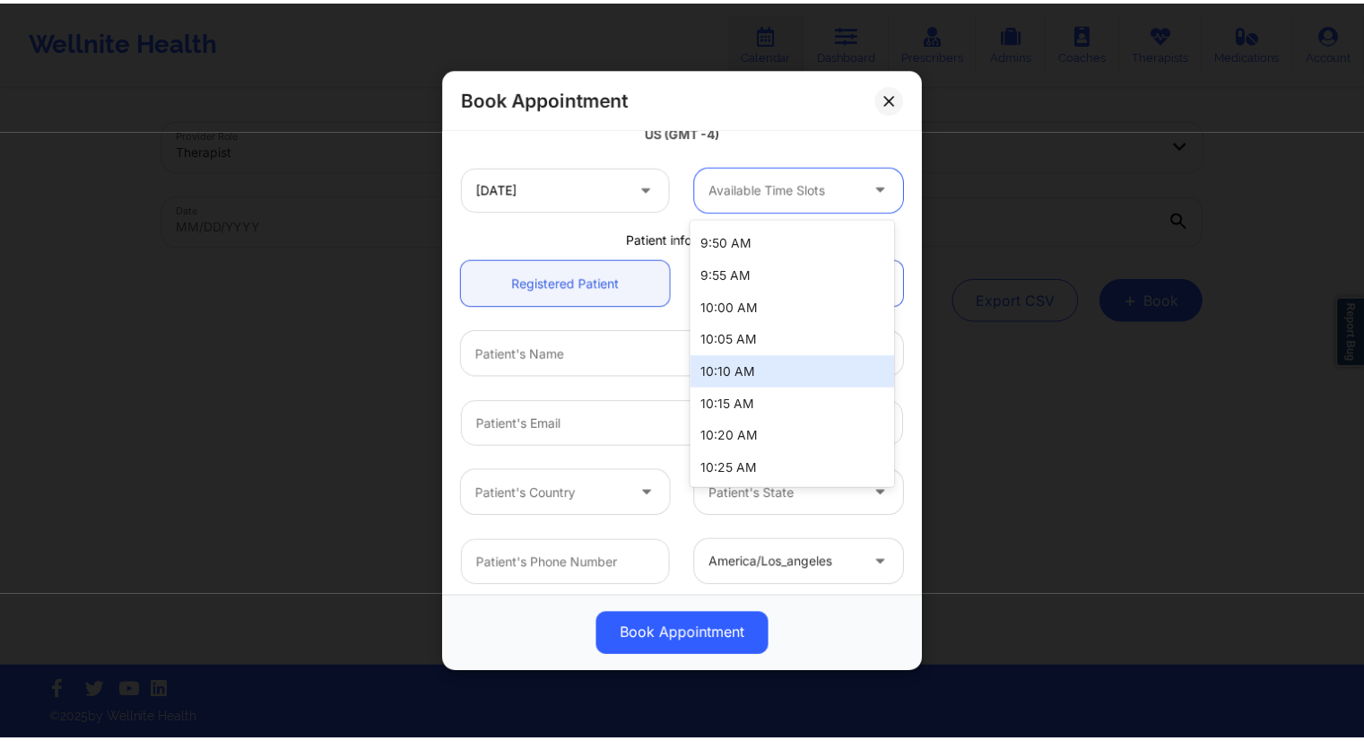
scroll to position [448, 0]
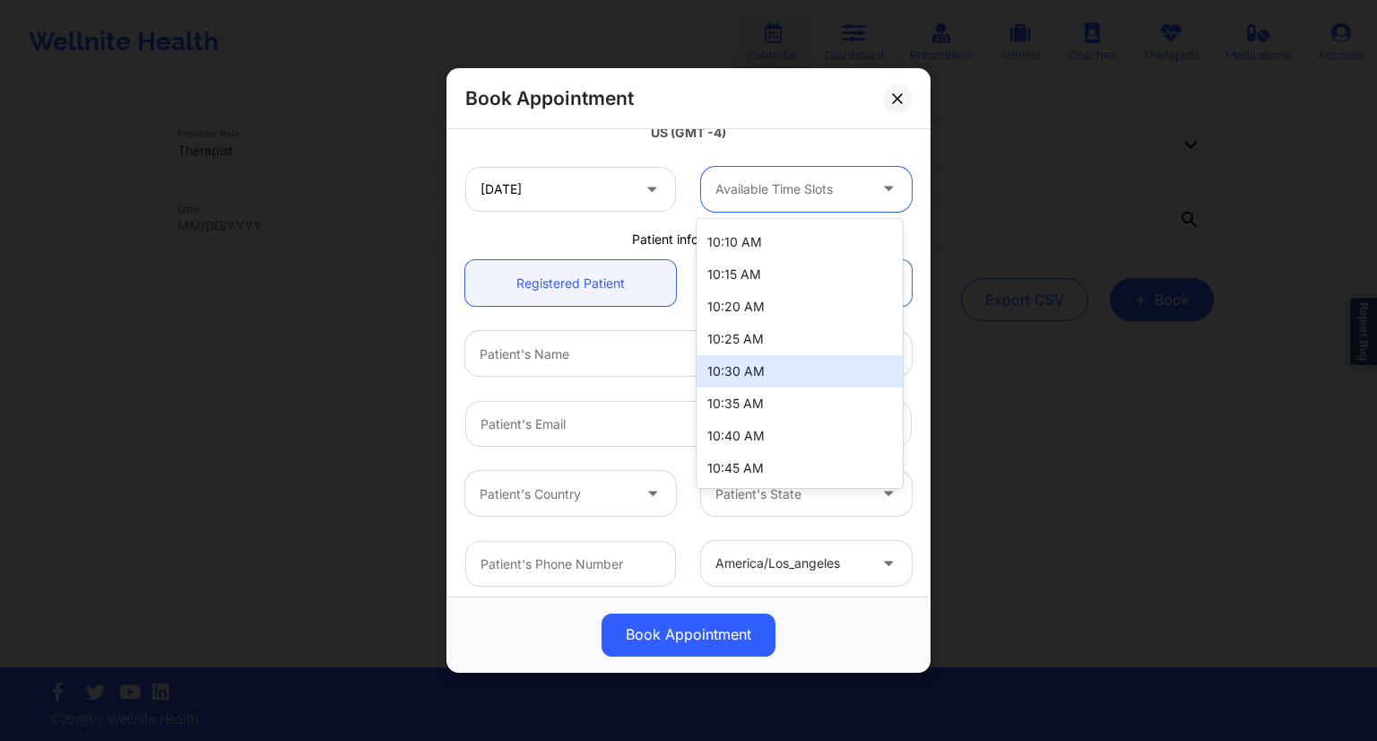
click at [754, 371] on div "10:30 AM" at bounding box center [800, 371] width 206 height 32
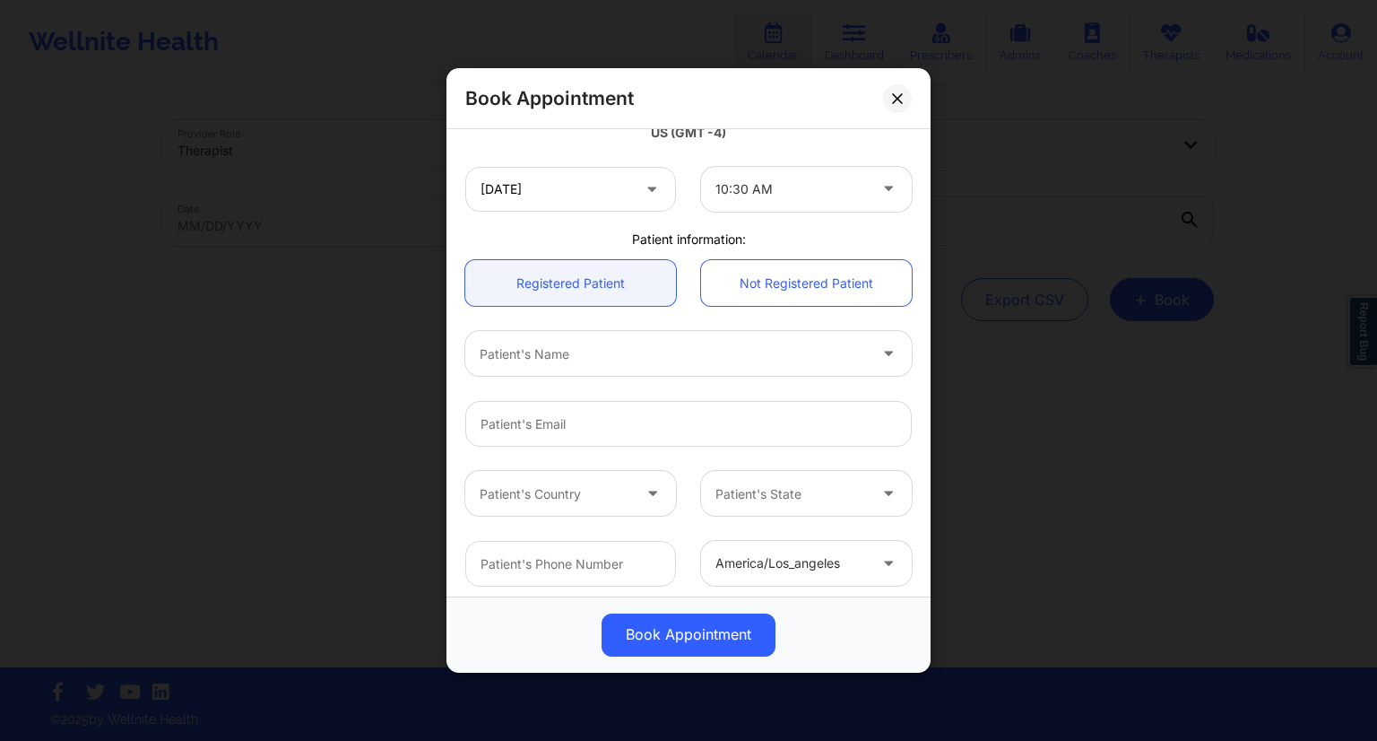
click at [760, 223] on div "[DATE] 10:30 AM" at bounding box center [689, 189] width 472 height 70
click at [898, 101] on icon at bounding box center [897, 98] width 11 height 11
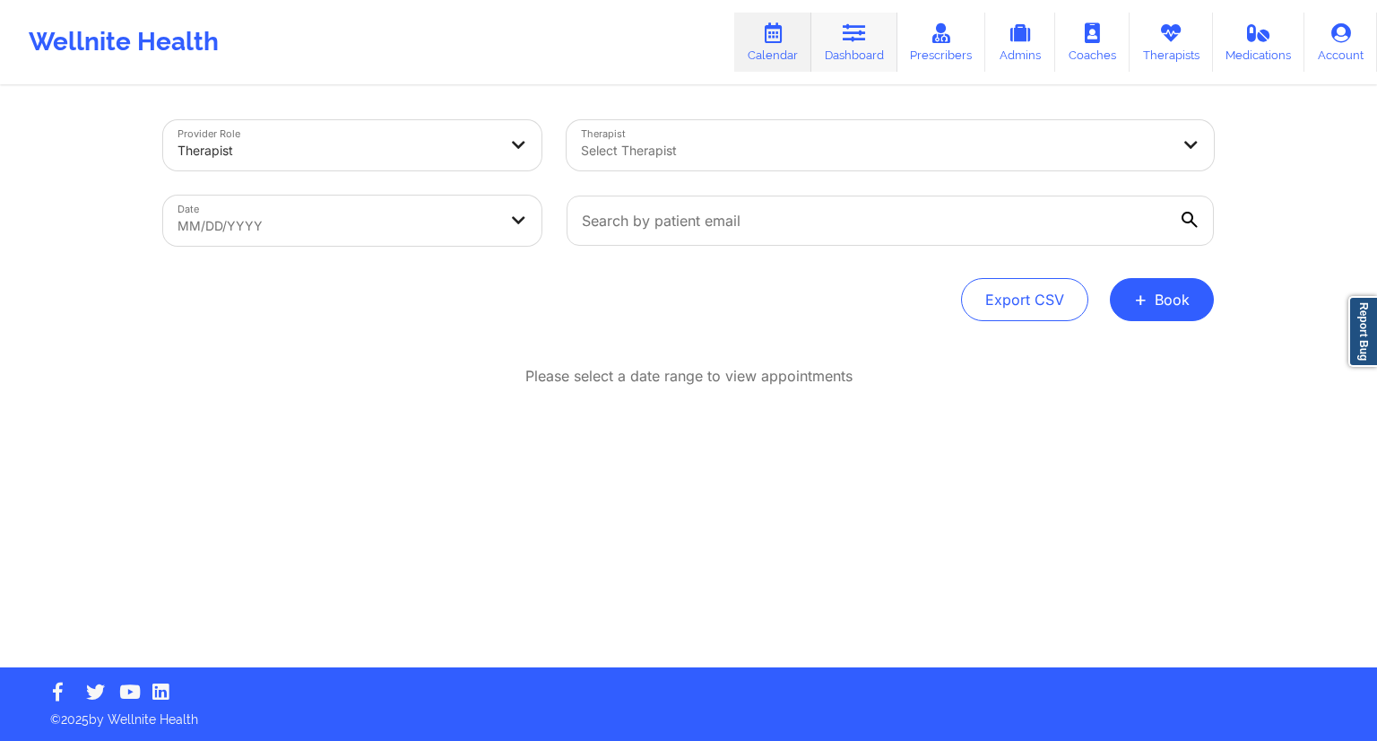
click at [836, 51] on link "Dashboard" at bounding box center [855, 42] width 86 height 59
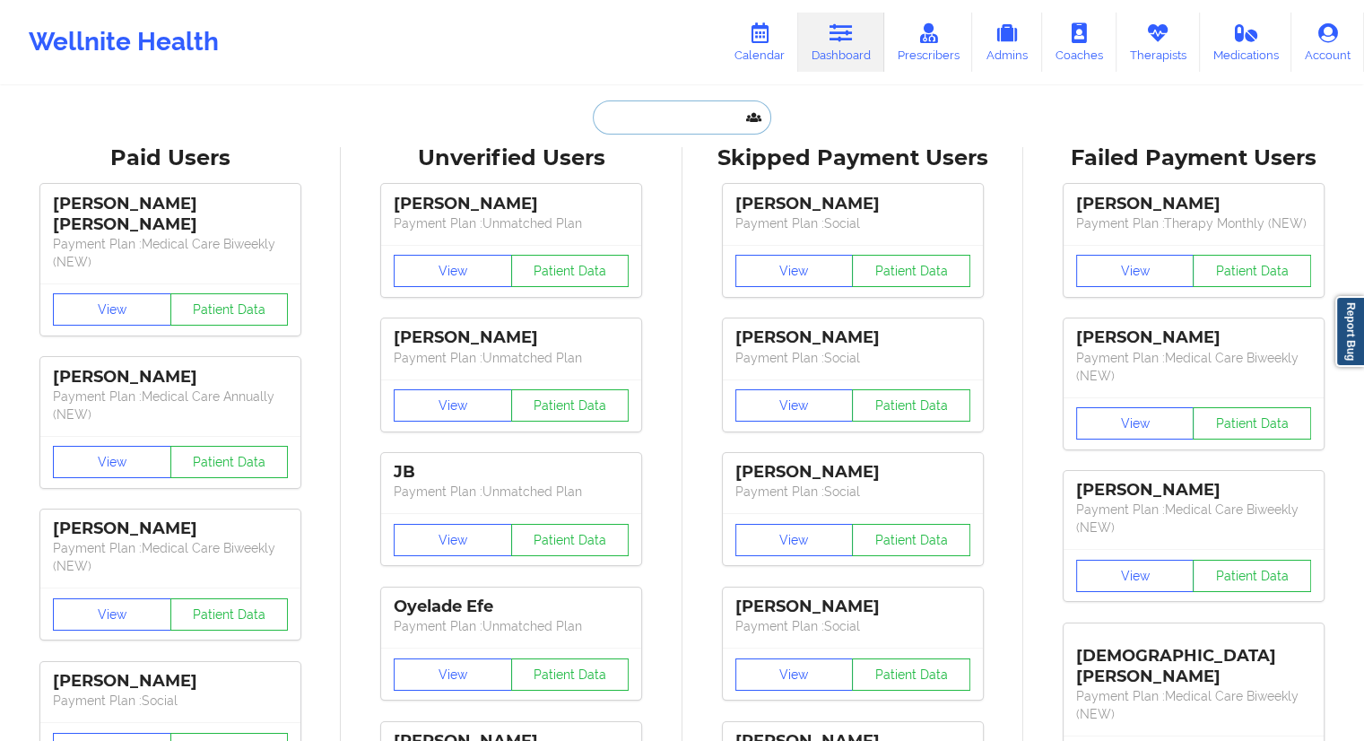
click at [646, 117] on input "text" at bounding box center [682, 117] width 178 height 34
paste input "[PERSON_NAME]"
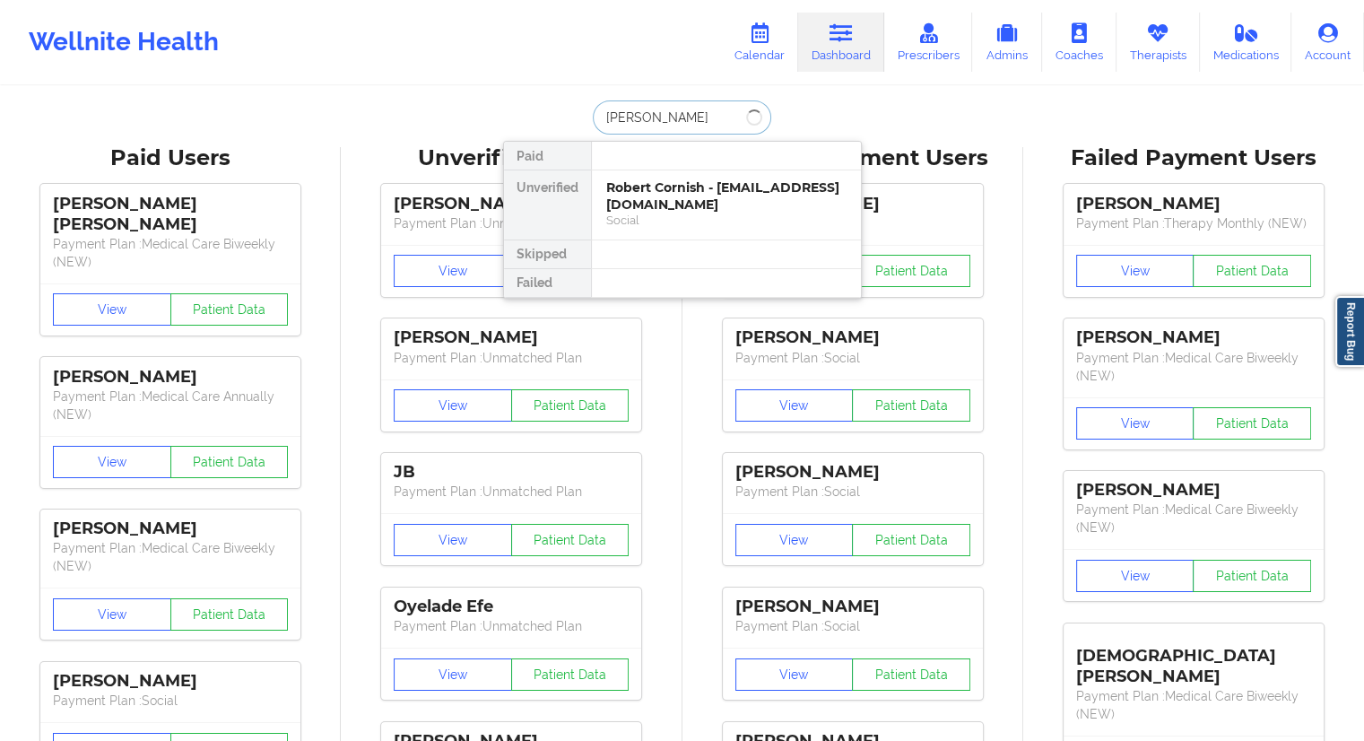
drag, startPoint x: 726, startPoint y: 109, endPoint x: 578, endPoint y: 114, distance: 148.1
click at [578, 114] on div "[PERSON_NAME] Paid Unverified Robert Cornish - [EMAIL_ADDRESS][DOMAIN_NAME] Soc…" at bounding box center [682, 117] width 359 height 34
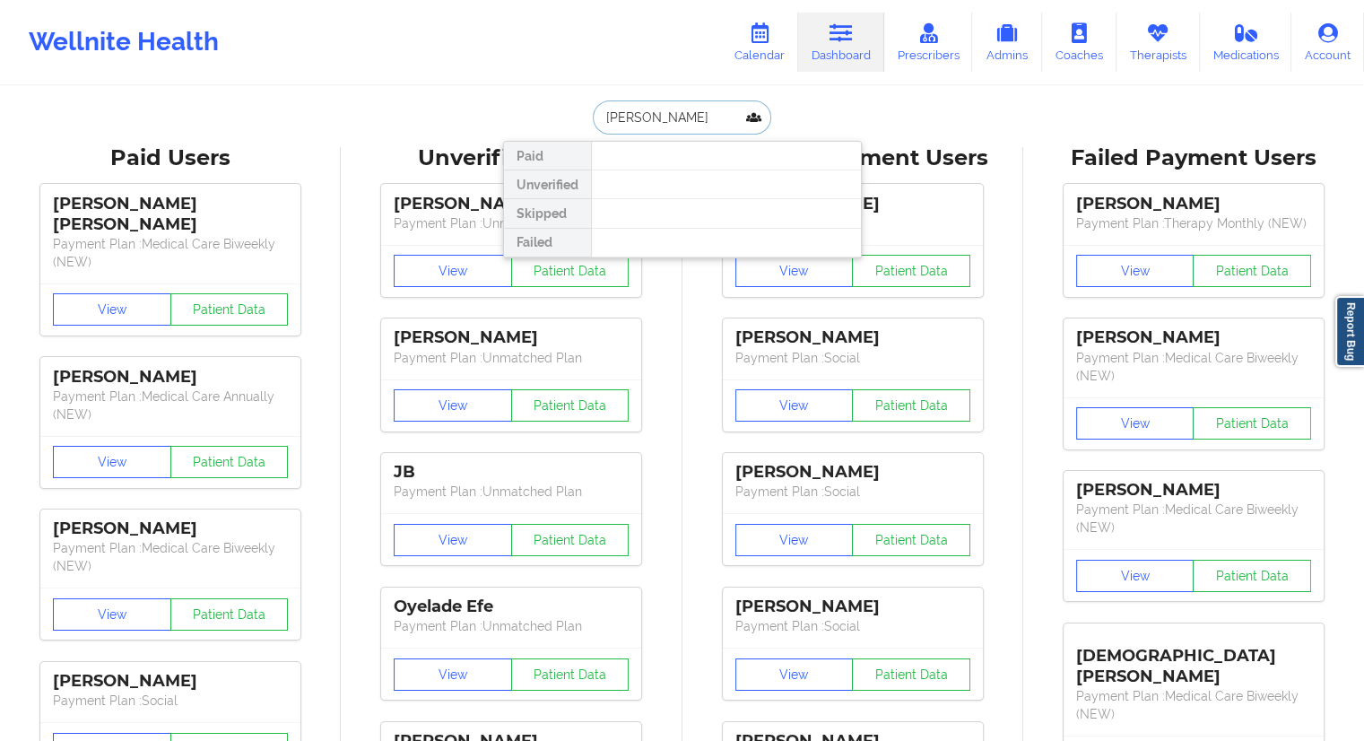
paste input "[EMAIL_ADDRESS][DOMAIN_NAME]"
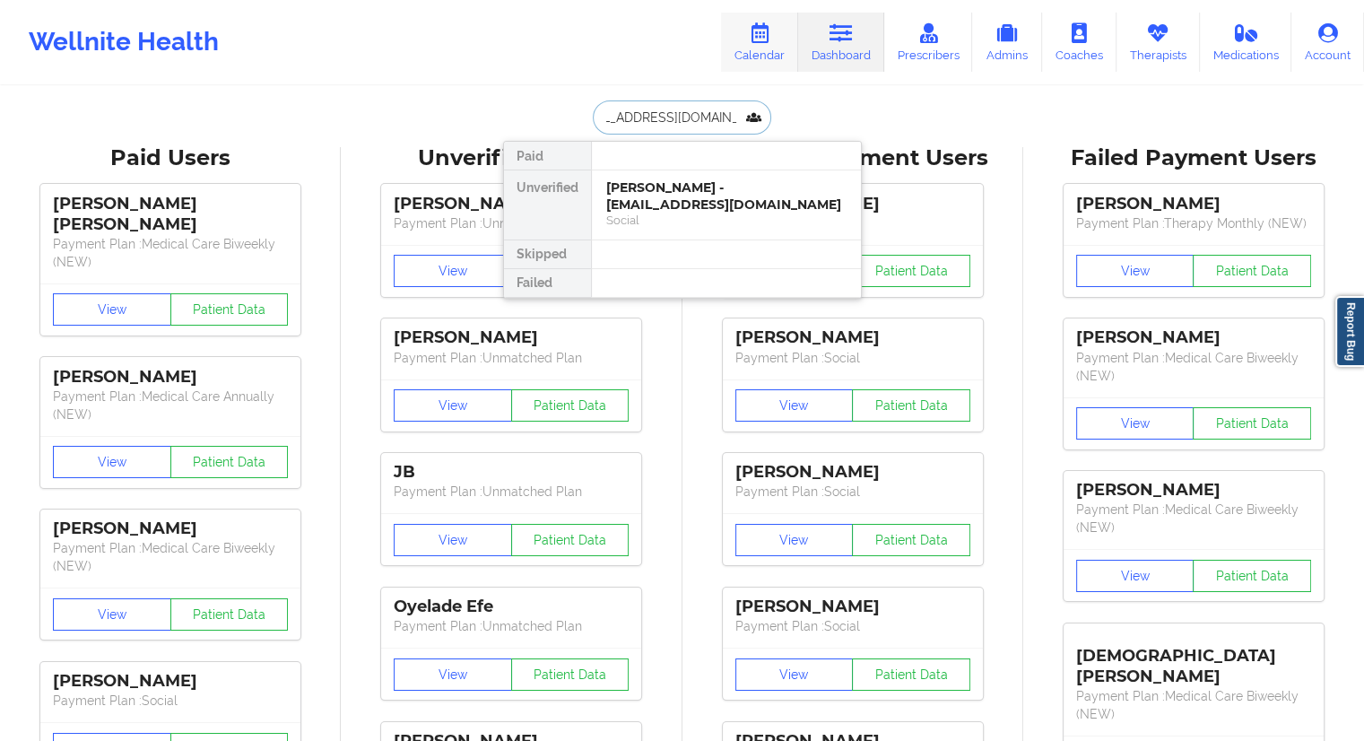
type input "[EMAIL_ADDRESS][DOMAIN_NAME]"
click at [751, 56] on link "Calendar" at bounding box center [759, 42] width 77 height 59
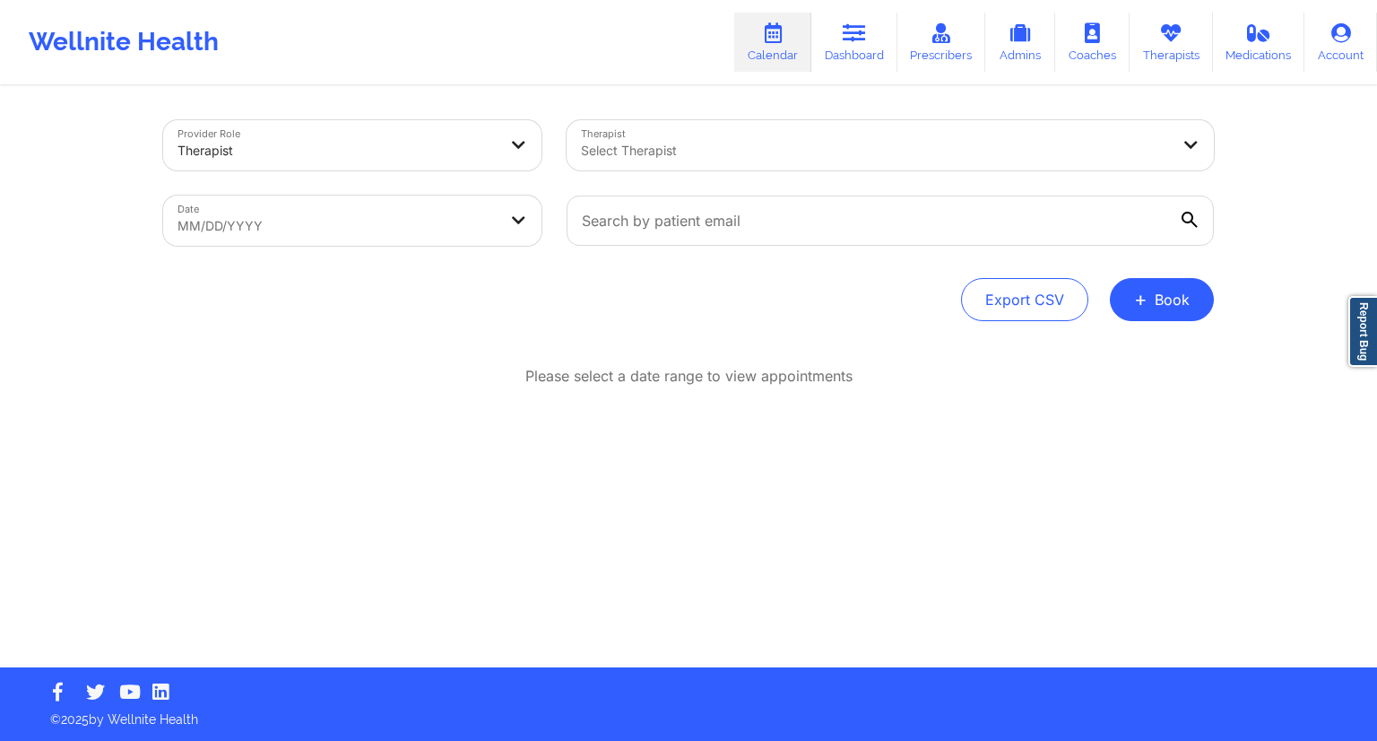
select select "2025-8"
select select "2025-9"
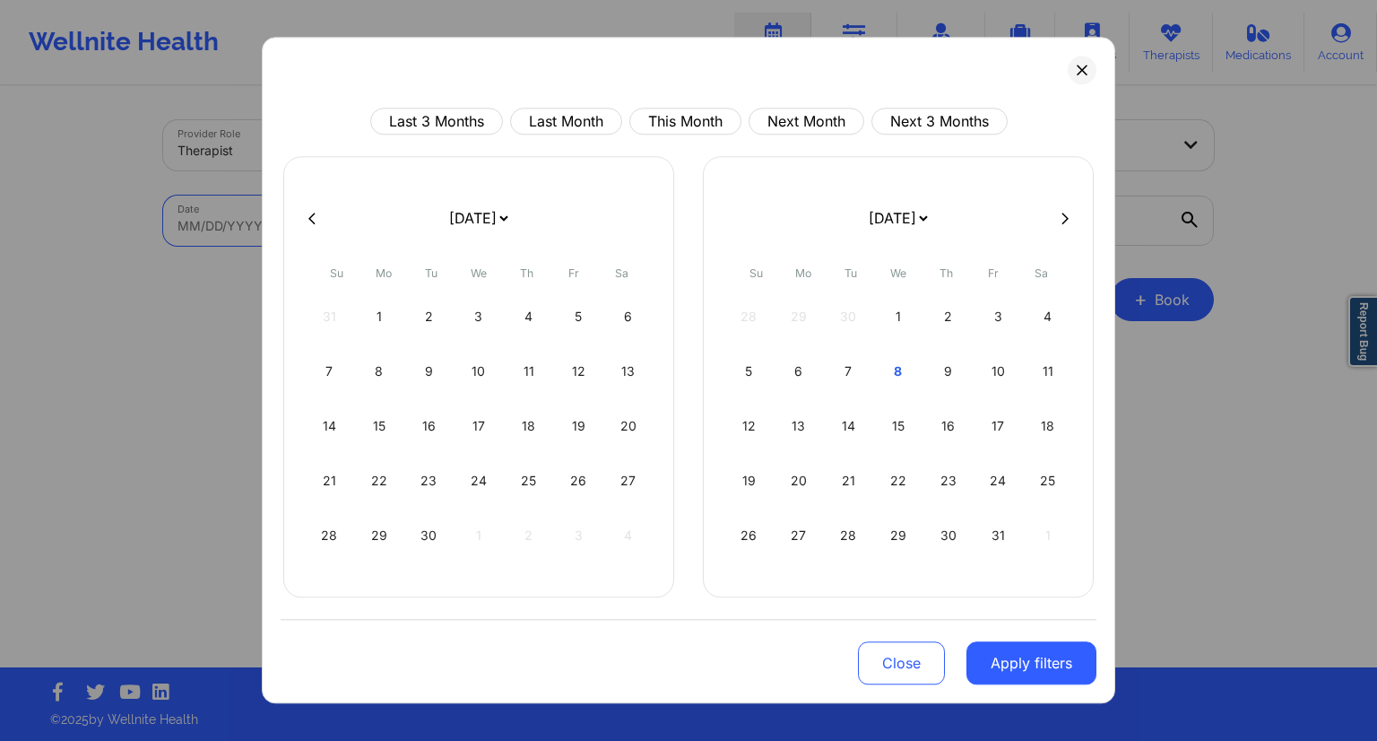
click at [403, 239] on body "Wellnite Health Calendar Dashboard Prescribers Admins Coaches Therapists Medica…" at bounding box center [688, 370] width 1377 height 741
click at [901, 433] on div "15" at bounding box center [899, 426] width 46 height 50
select select "2025-9"
select select "2025-10"
select select "2025-9"
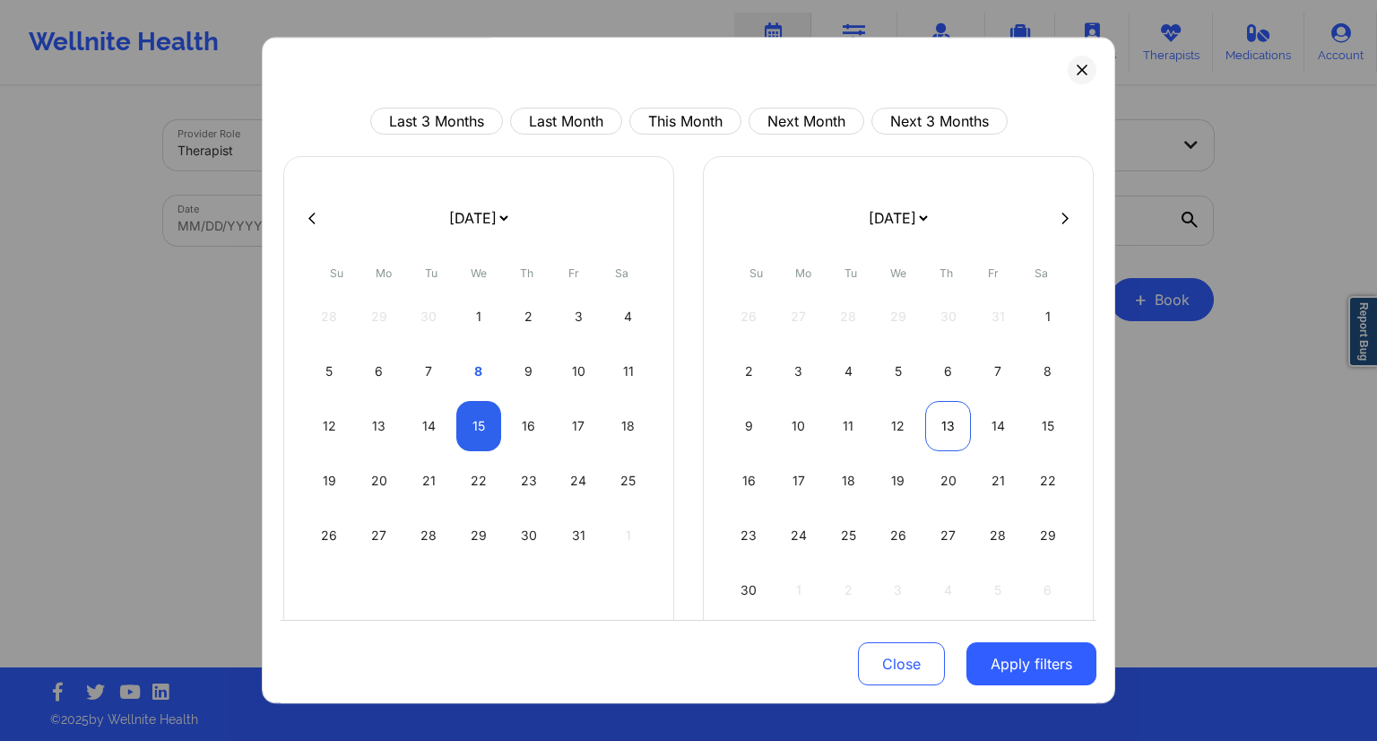
select select "2025-10"
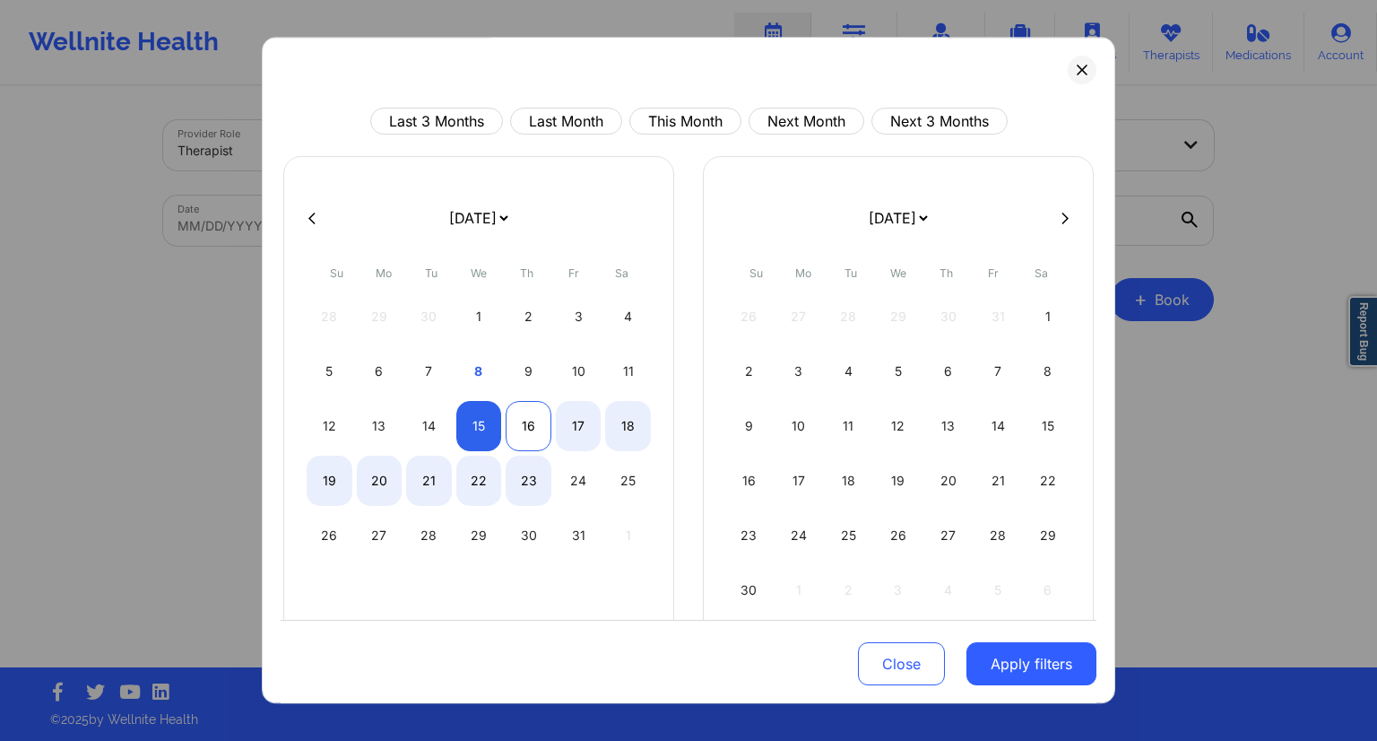
select select "2025-9"
select select "2025-10"
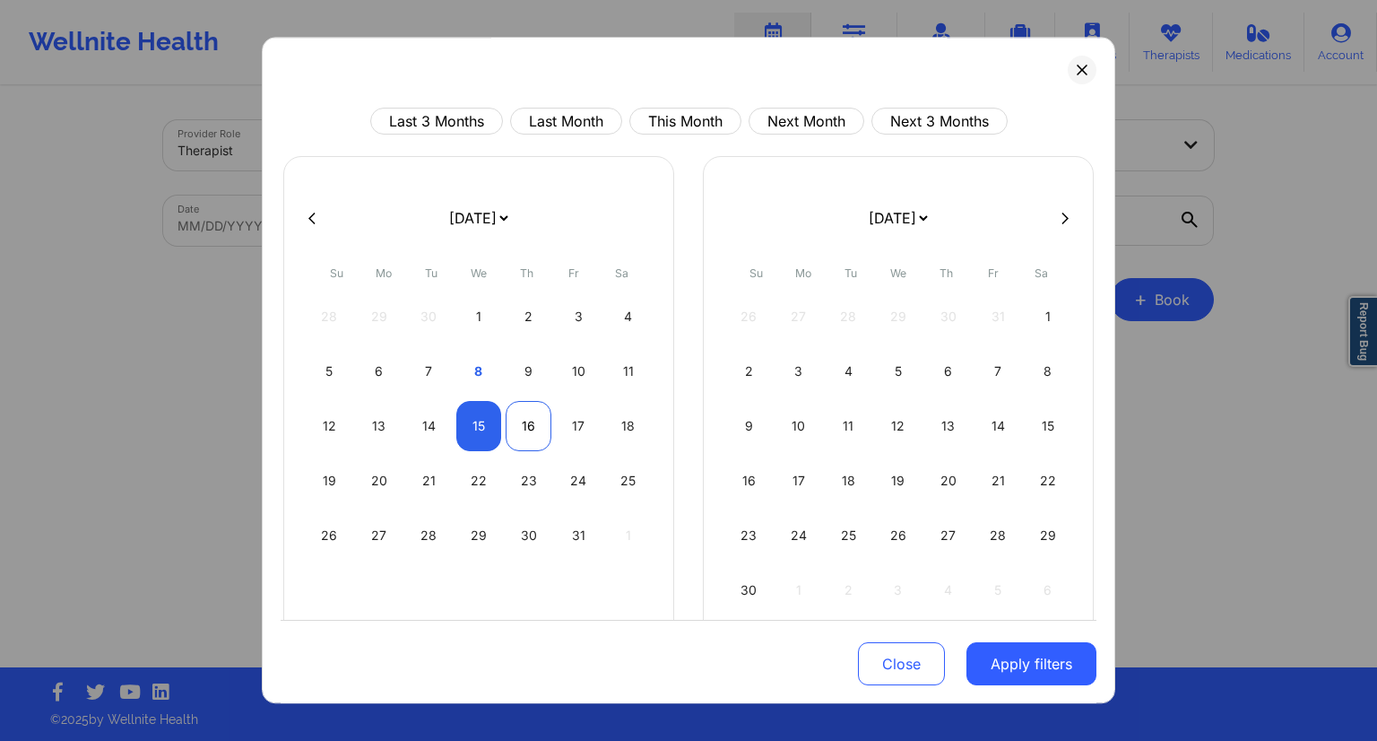
click at [524, 431] on div "16" at bounding box center [529, 426] width 46 height 50
select select "2025-9"
select select "2025-10"
click at [1003, 667] on button "Apply filters" at bounding box center [1032, 663] width 130 height 43
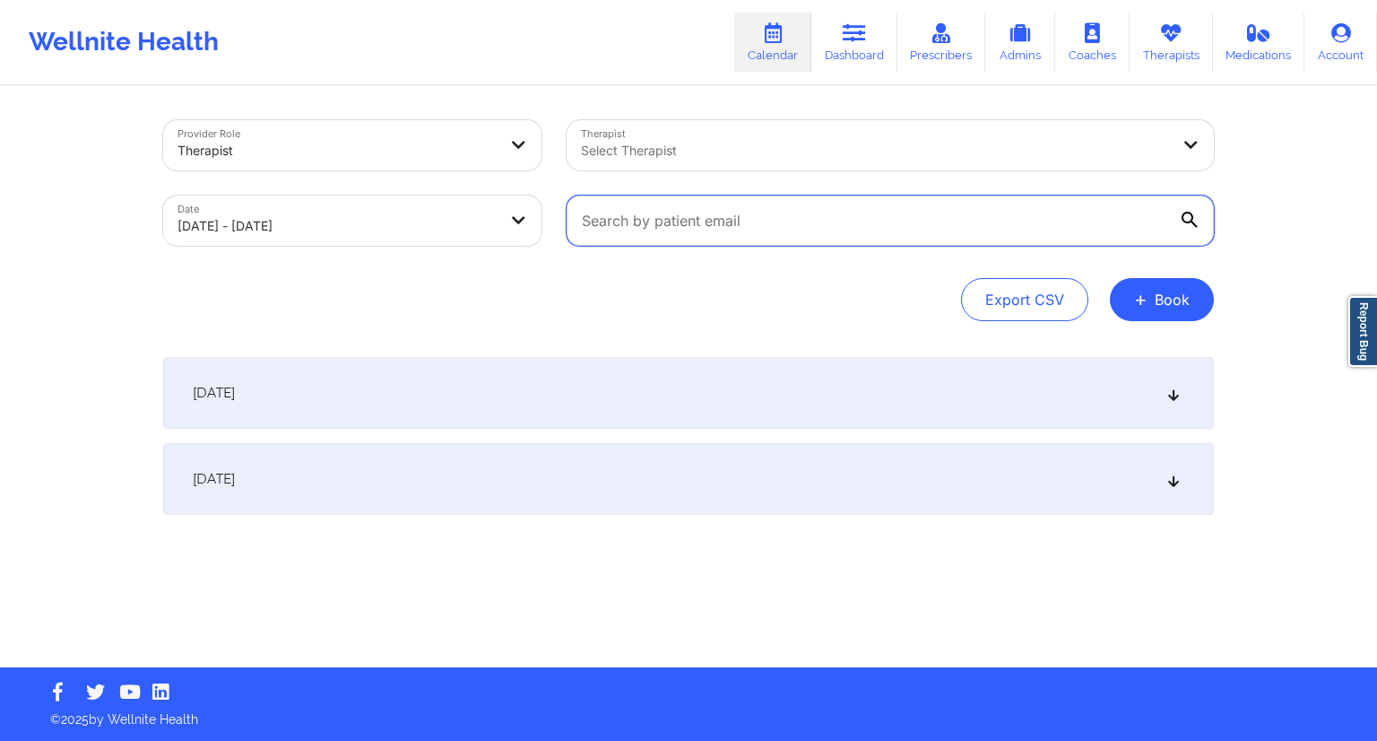
click at [797, 237] on input "text" at bounding box center [890, 220] width 647 height 50
paste input "[EMAIL_ADDRESS][DOMAIN_NAME]"
type input "[EMAIL_ADDRESS][DOMAIN_NAME]"
click at [450, 424] on div "[DATE]" at bounding box center [688, 393] width 1051 height 72
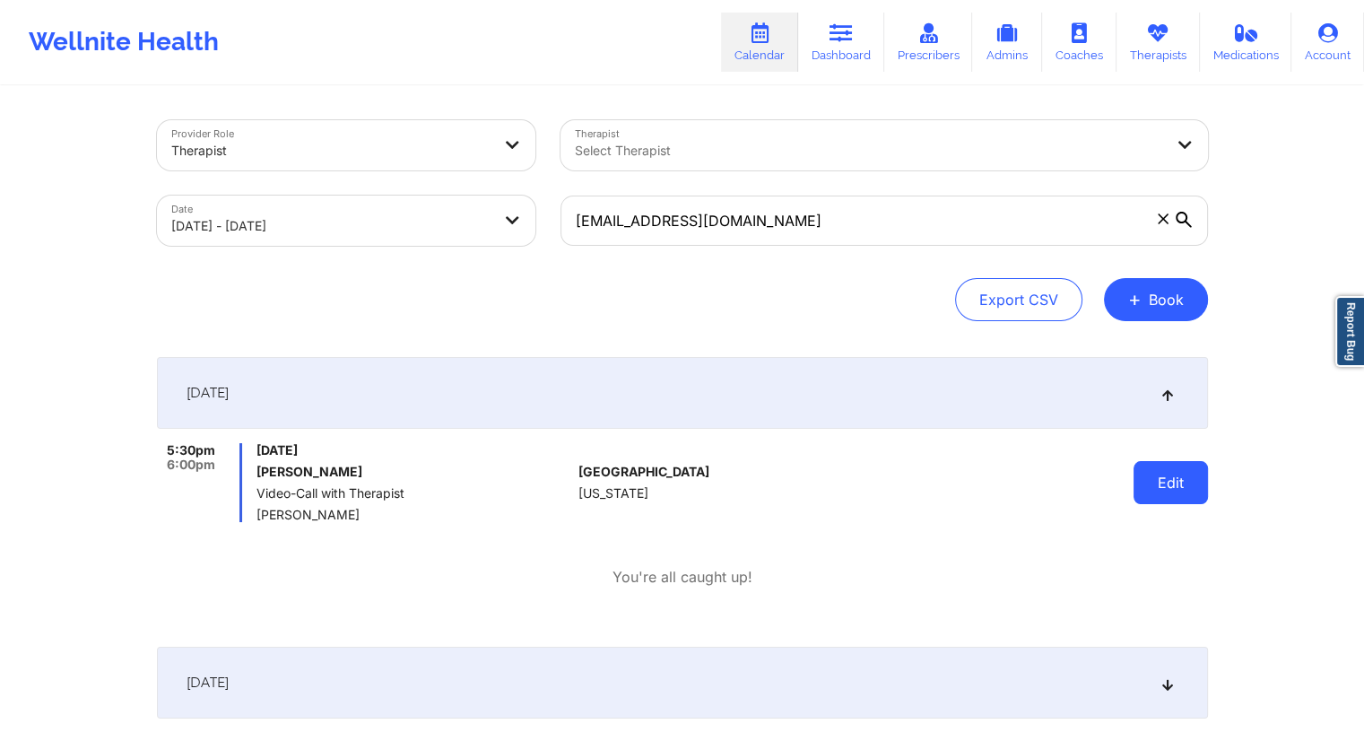
click at [1175, 475] on button "Edit" at bounding box center [1170, 482] width 74 height 43
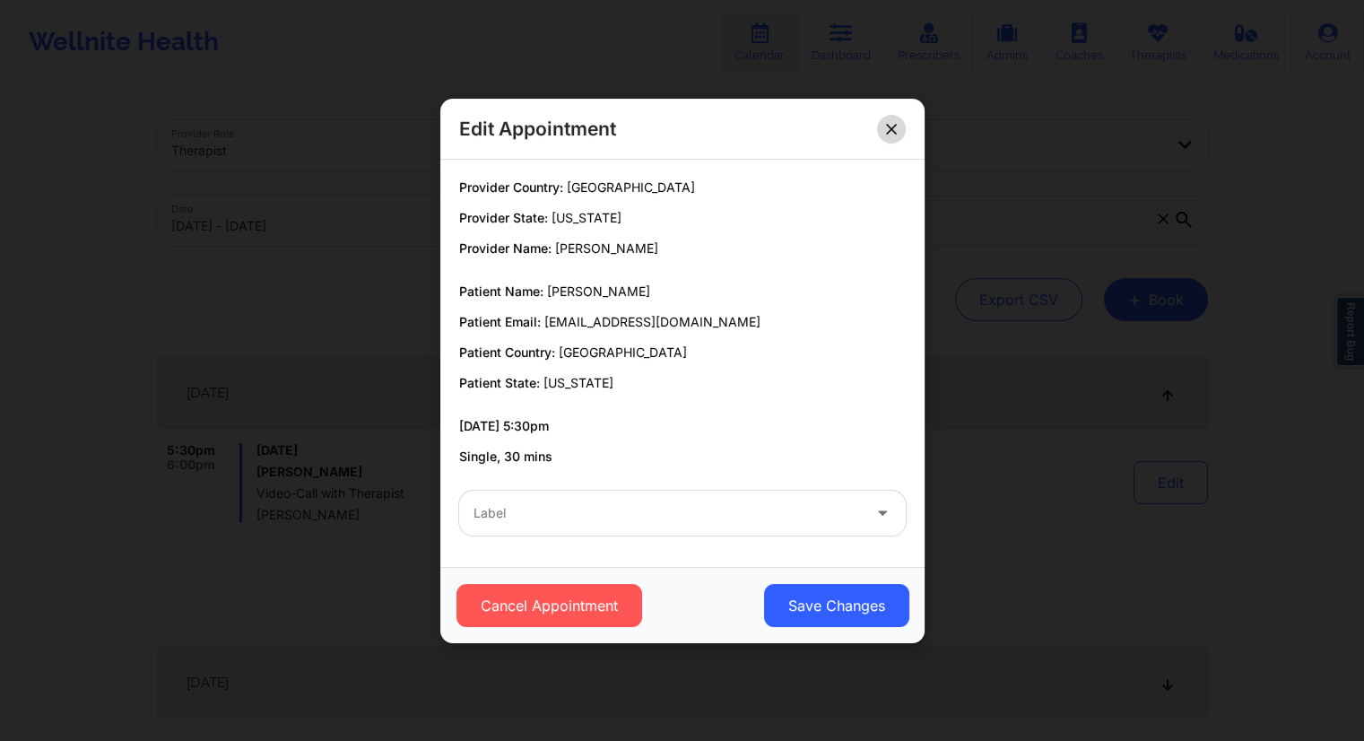
click at [897, 127] on button at bounding box center [891, 128] width 29 height 29
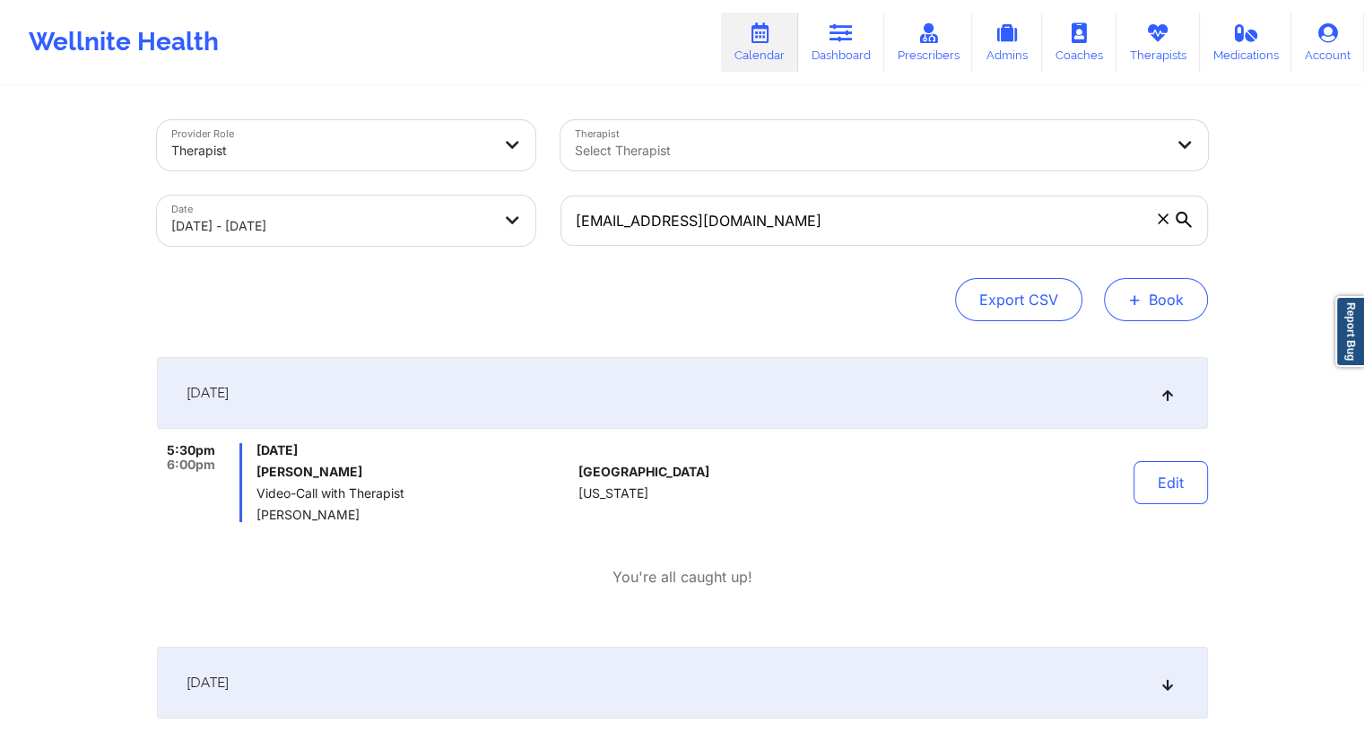
click at [1167, 296] on button "+ Book" at bounding box center [1156, 299] width 104 height 43
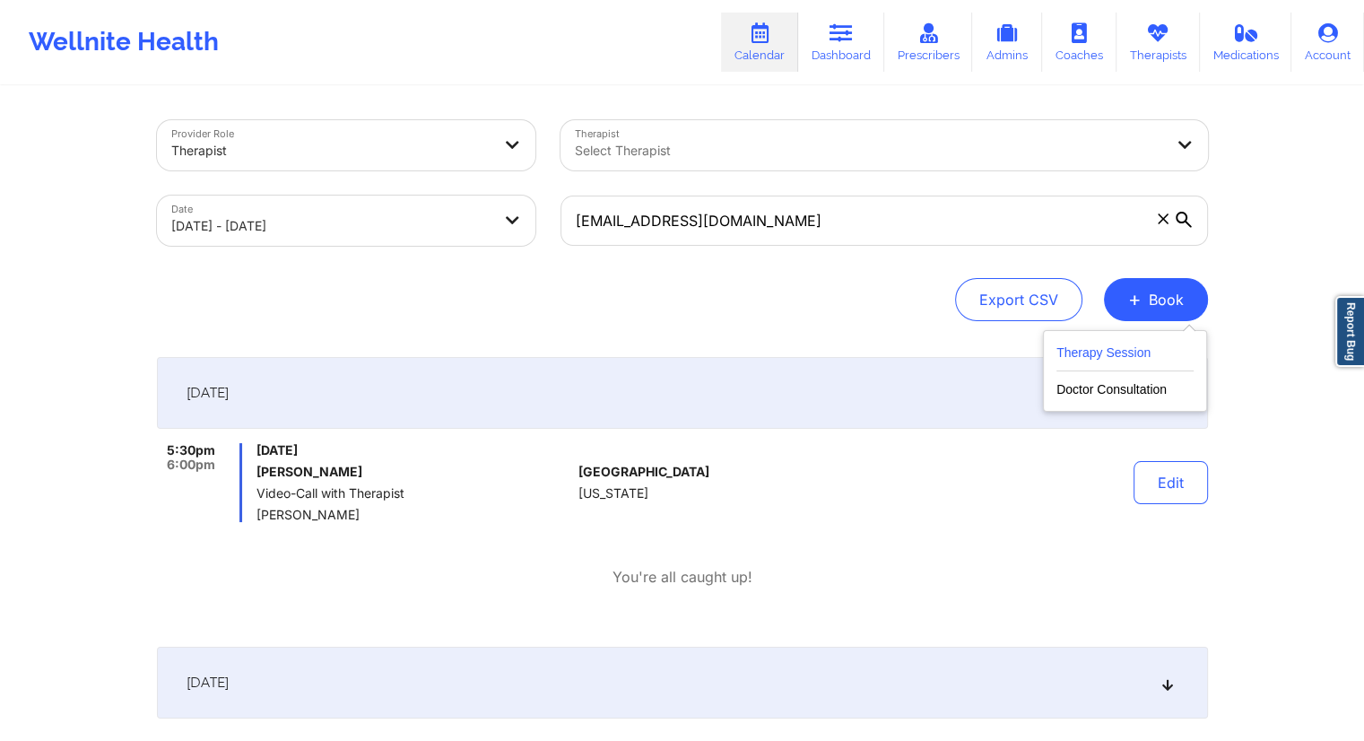
click at [1105, 355] on button "Therapy Session" at bounding box center [1124, 357] width 137 height 30
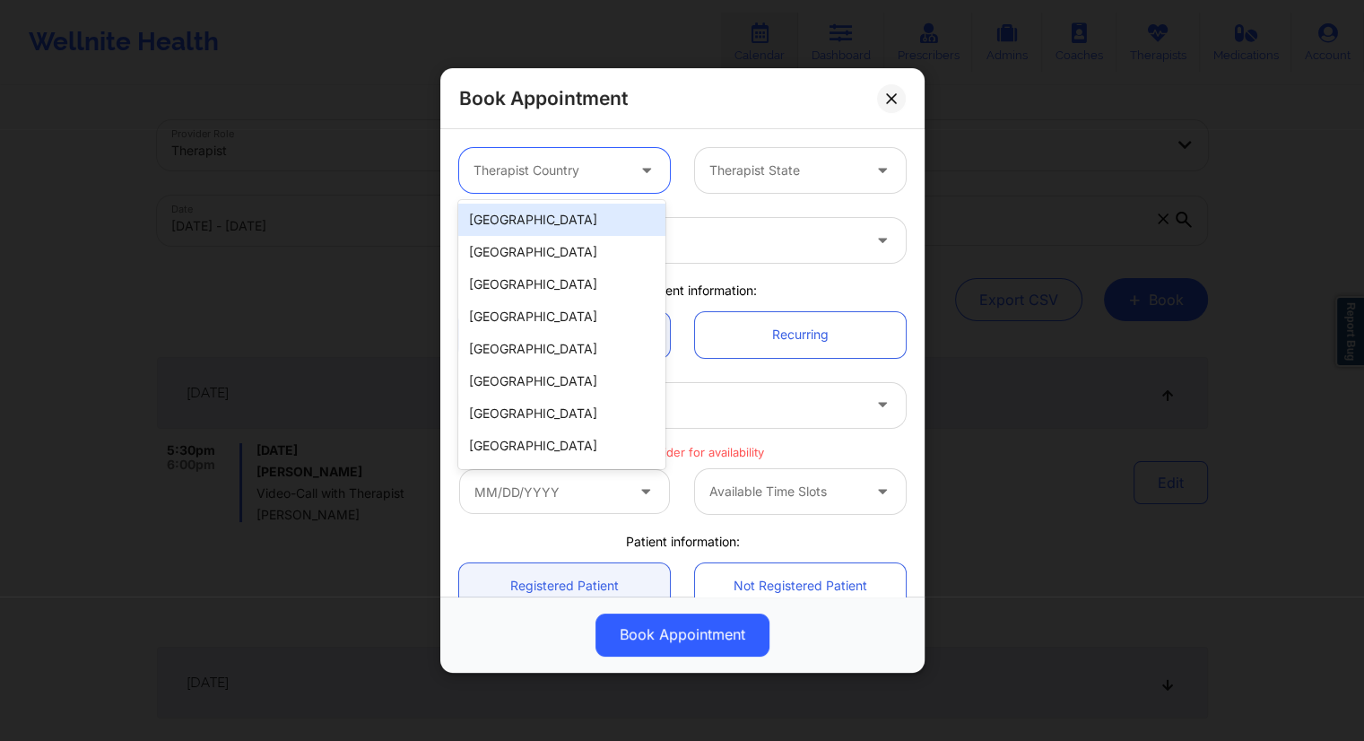
click at [567, 186] on div "Therapist Country" at bounding box center [543, 170] width 168 height 45
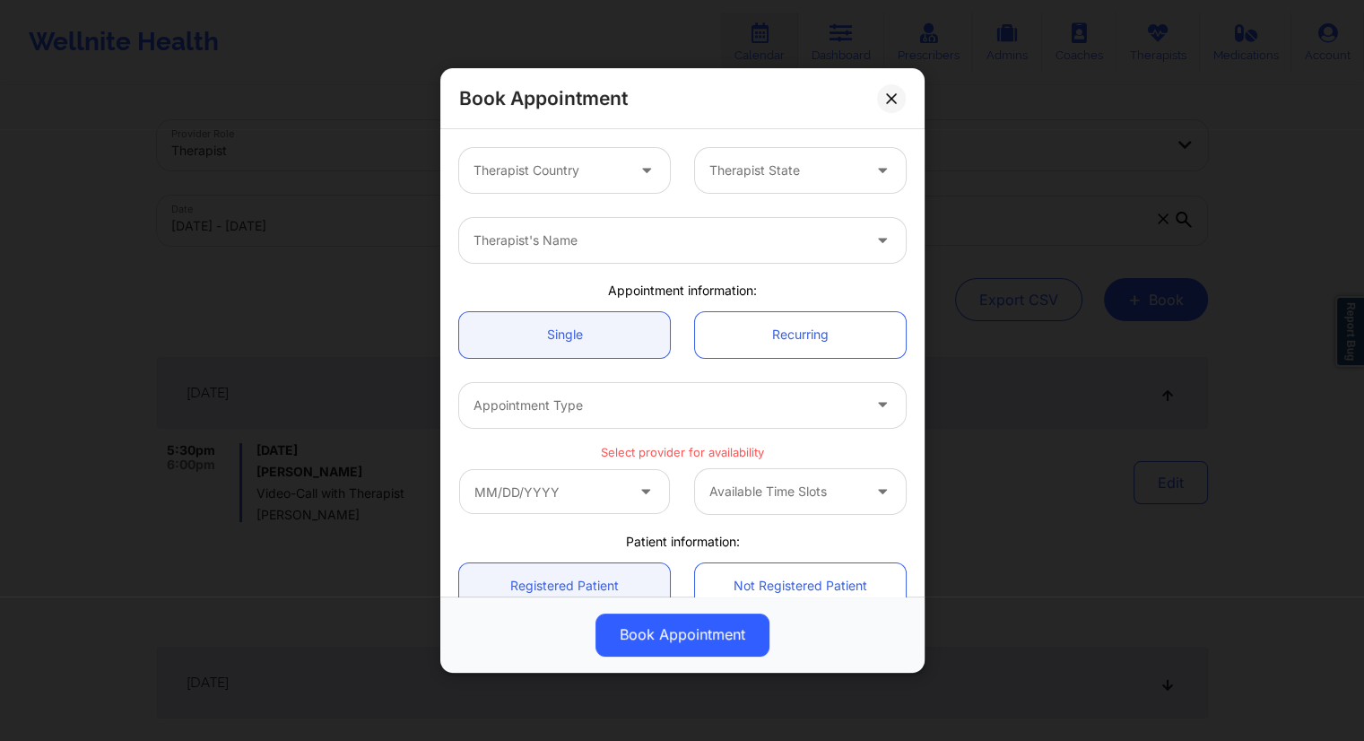
drag, startPoint x: 717, startPoint y: 209, endPoint x: 710, endPoint y: 239, distance: 31.3
click at [717, 209] on div "Therapist's Name" at bounding box center [683, 240] width 472 height 70
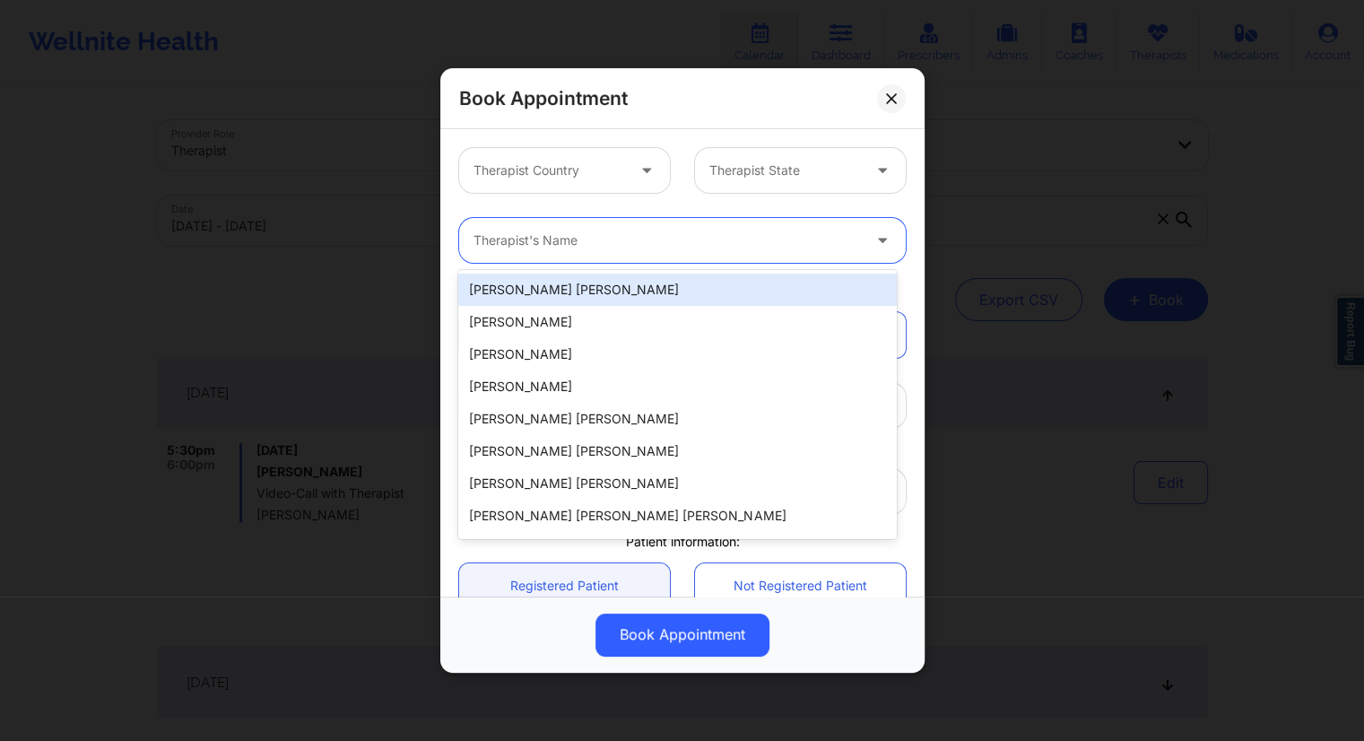
click at [703, 247] on div at bounding box center [666, 241] width 387 height 22
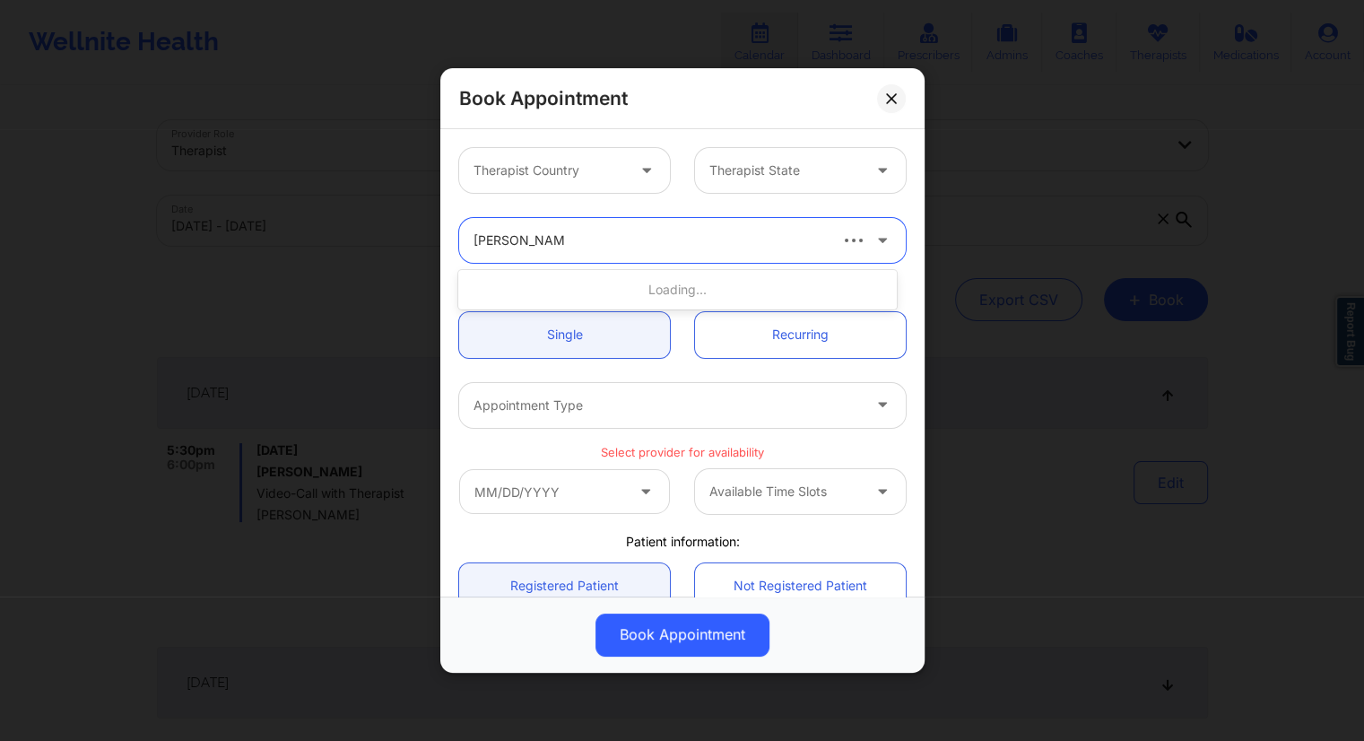
type input "[PERSON_NAME]"
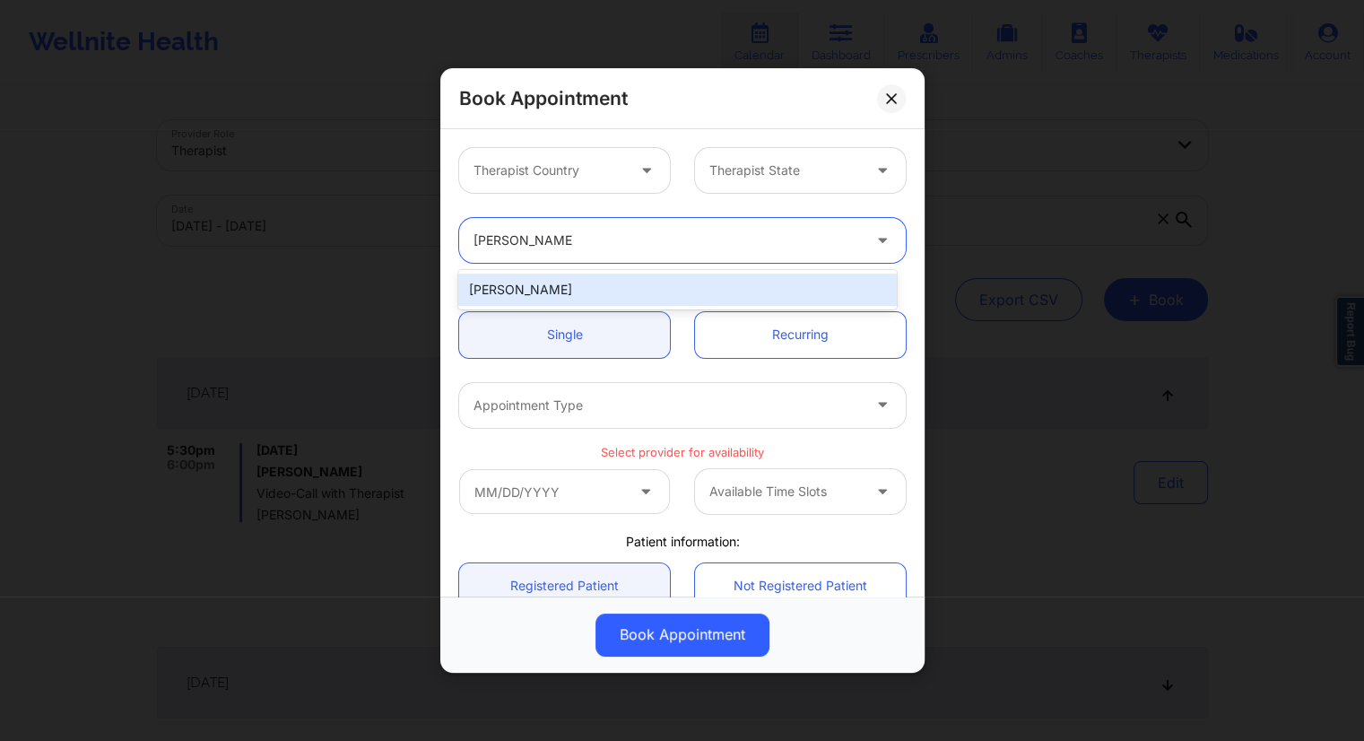
click at [577, 288] on div "[PERSON_NAME]" at bounding box center [677, 289] width 438 height 32
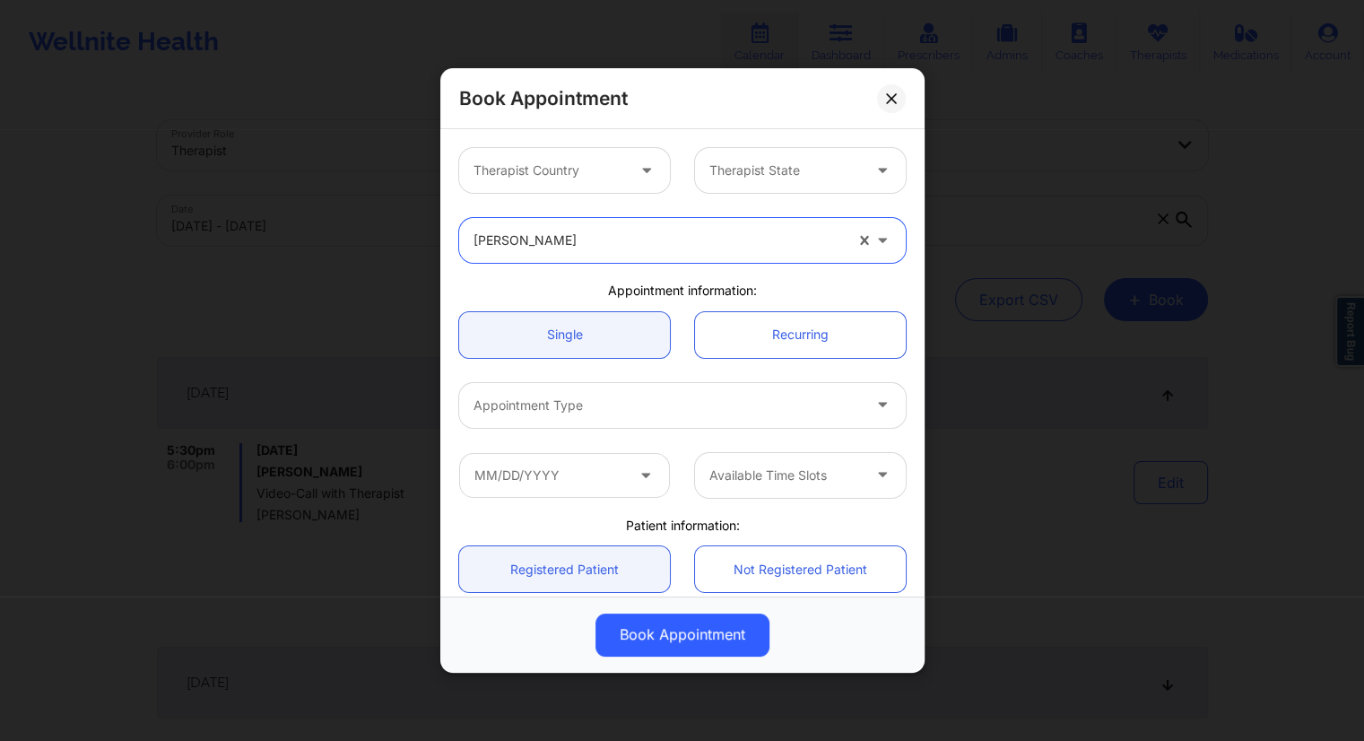
click at [656, 203] on div "Therapist Country Therapist State" at bounding box center [683, 170] width 472 height 70
click at [595, 179] on div at bounding box center [549, 171] width 152 height 22
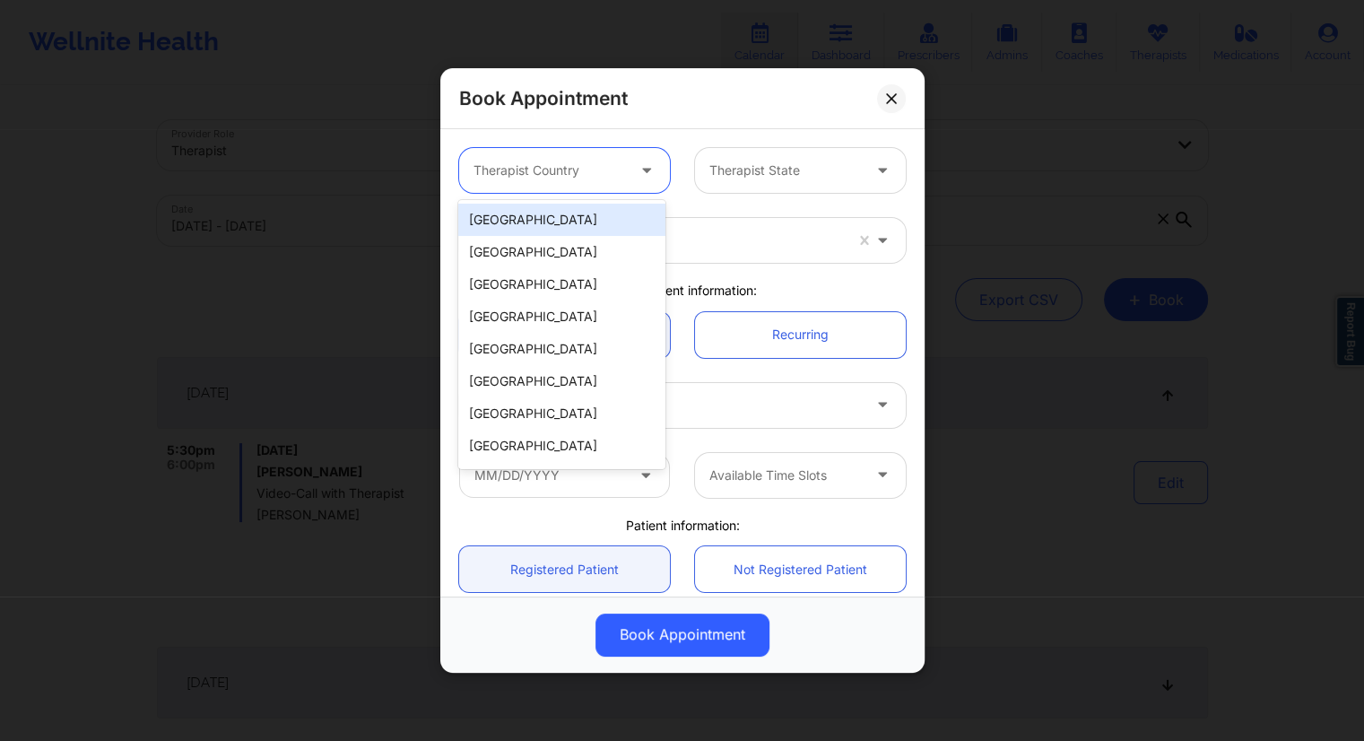
click at [531, 223] on div "[GEOGRAPHIC_DATA]" at bounding box center [561, 220] width 206 height 32
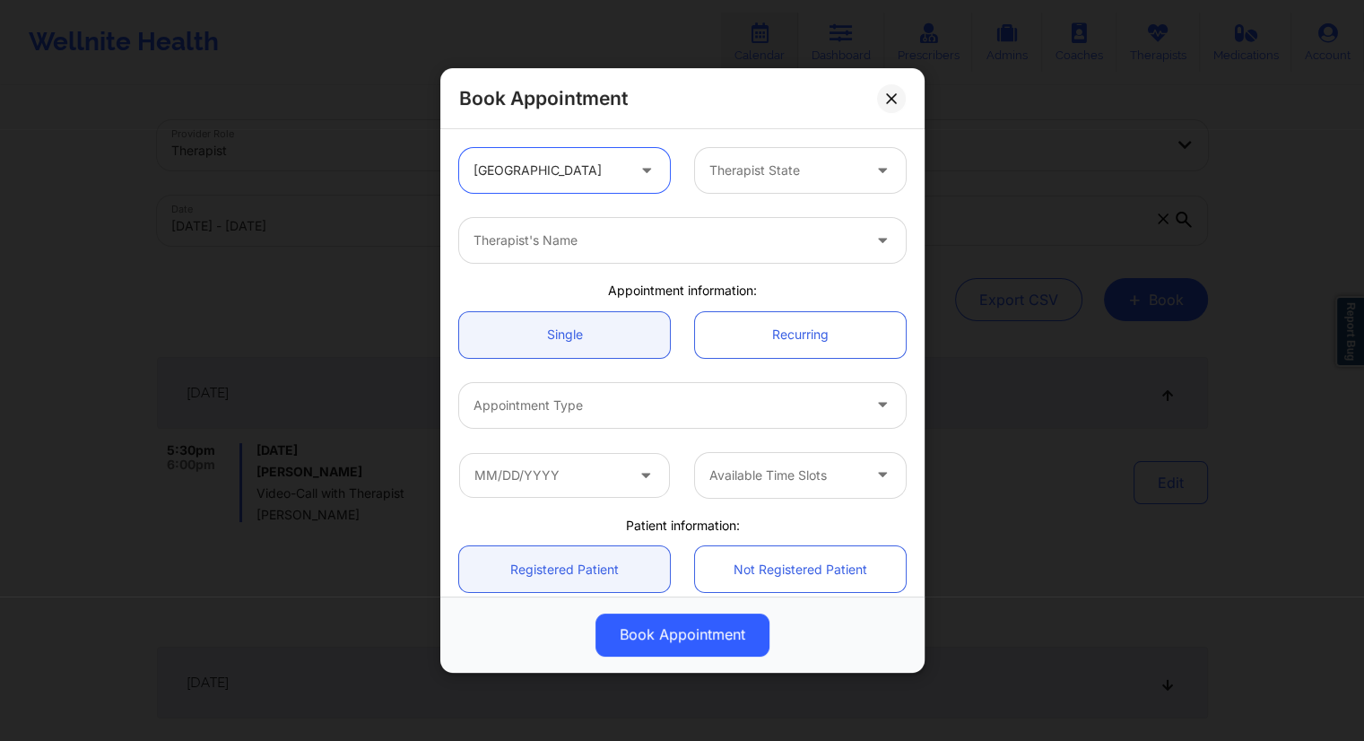
click at [779, 162] on div at bounding box center [785, 171] width 152 height 22
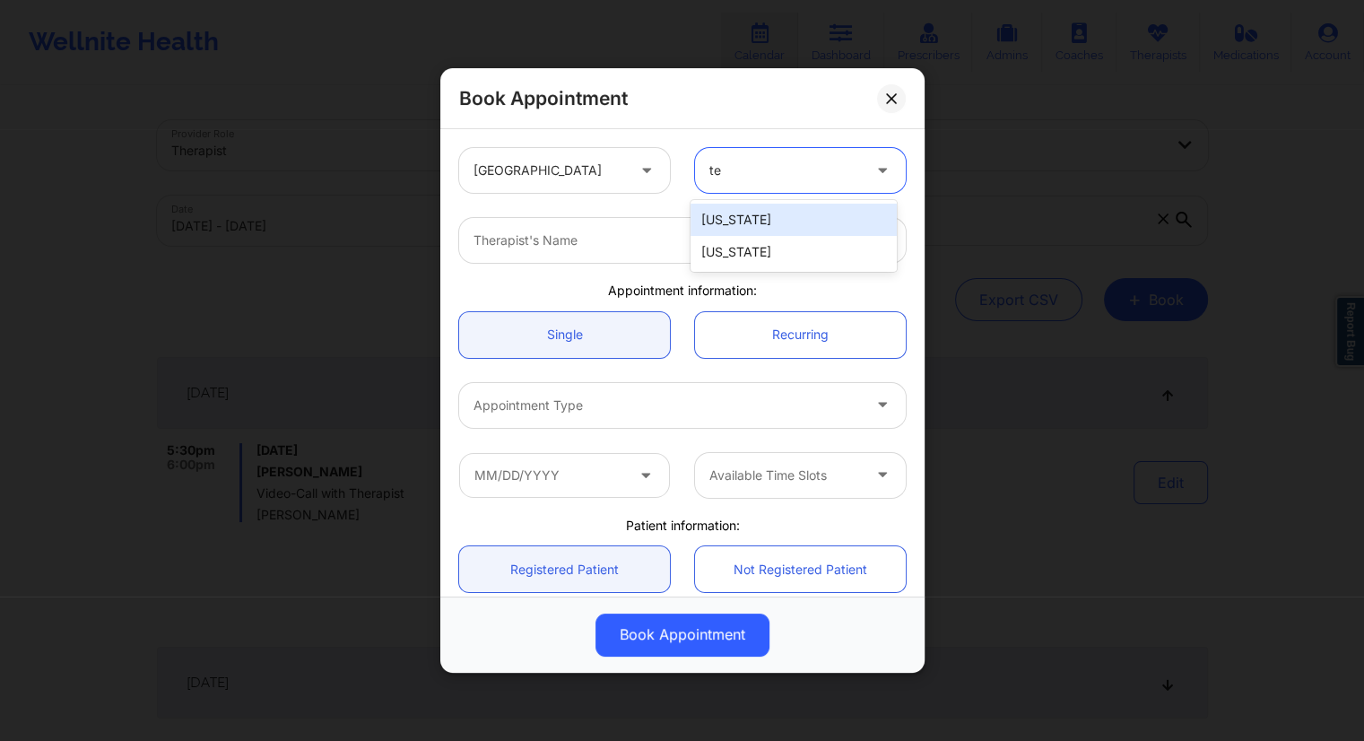
type input "tex"
click at [727, 221] on div "[US_STATE]" at bounding box center [793, 220] width 206 height 32
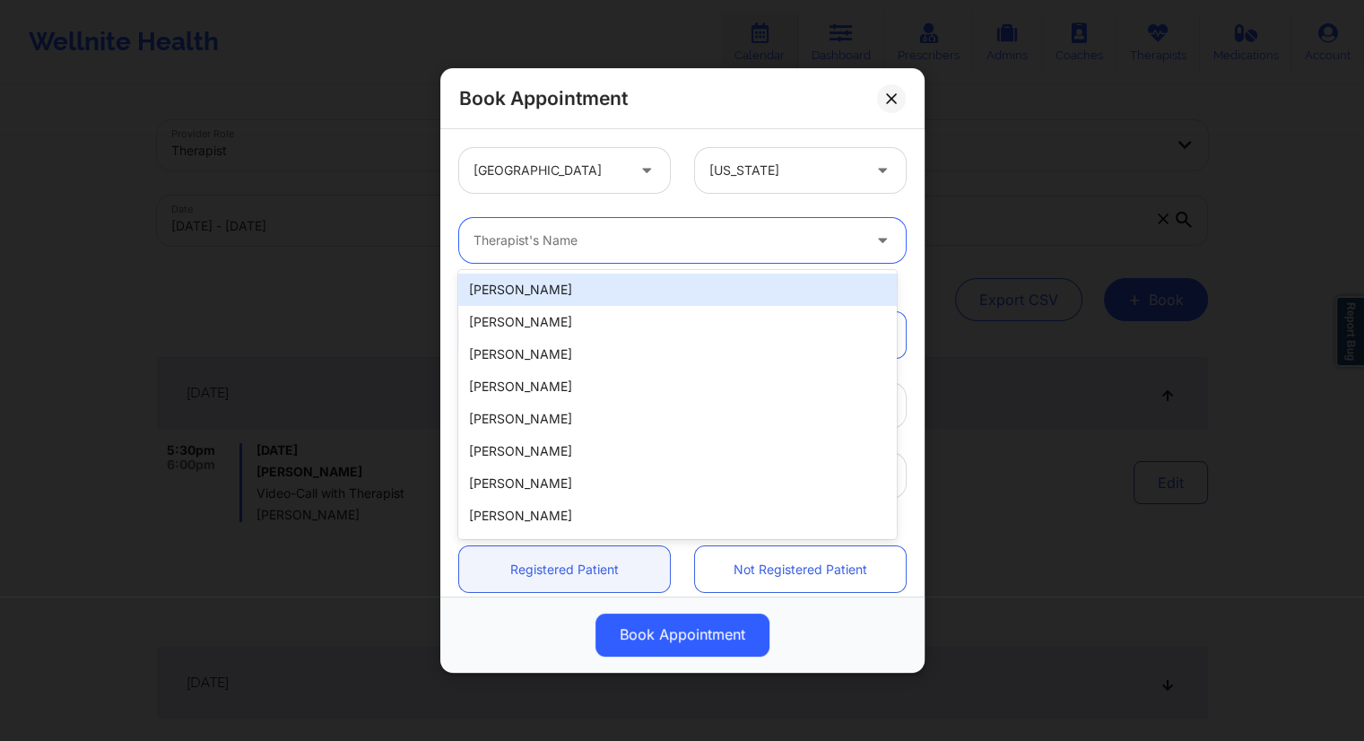
click at [601, 247] on div at bounding box center [666, 241] width 387 height 22
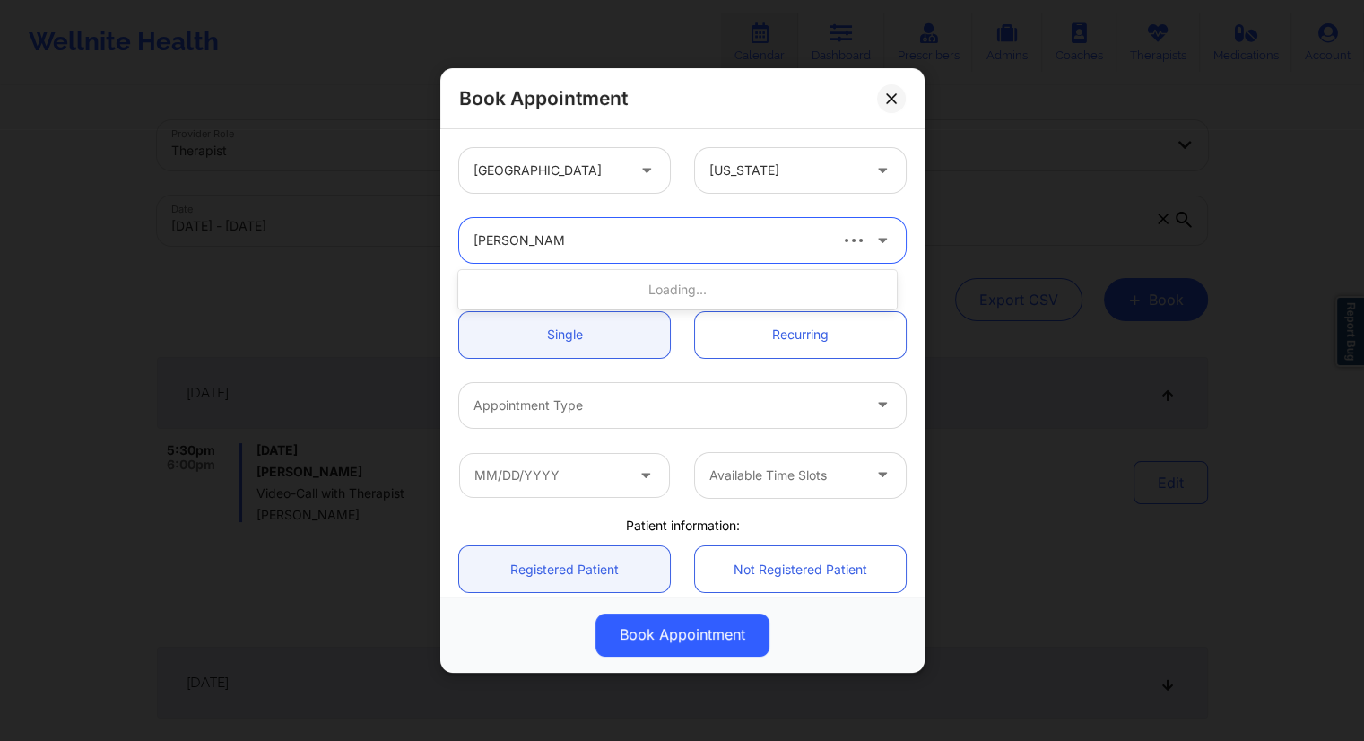
type input "[PERSON_NAME]"
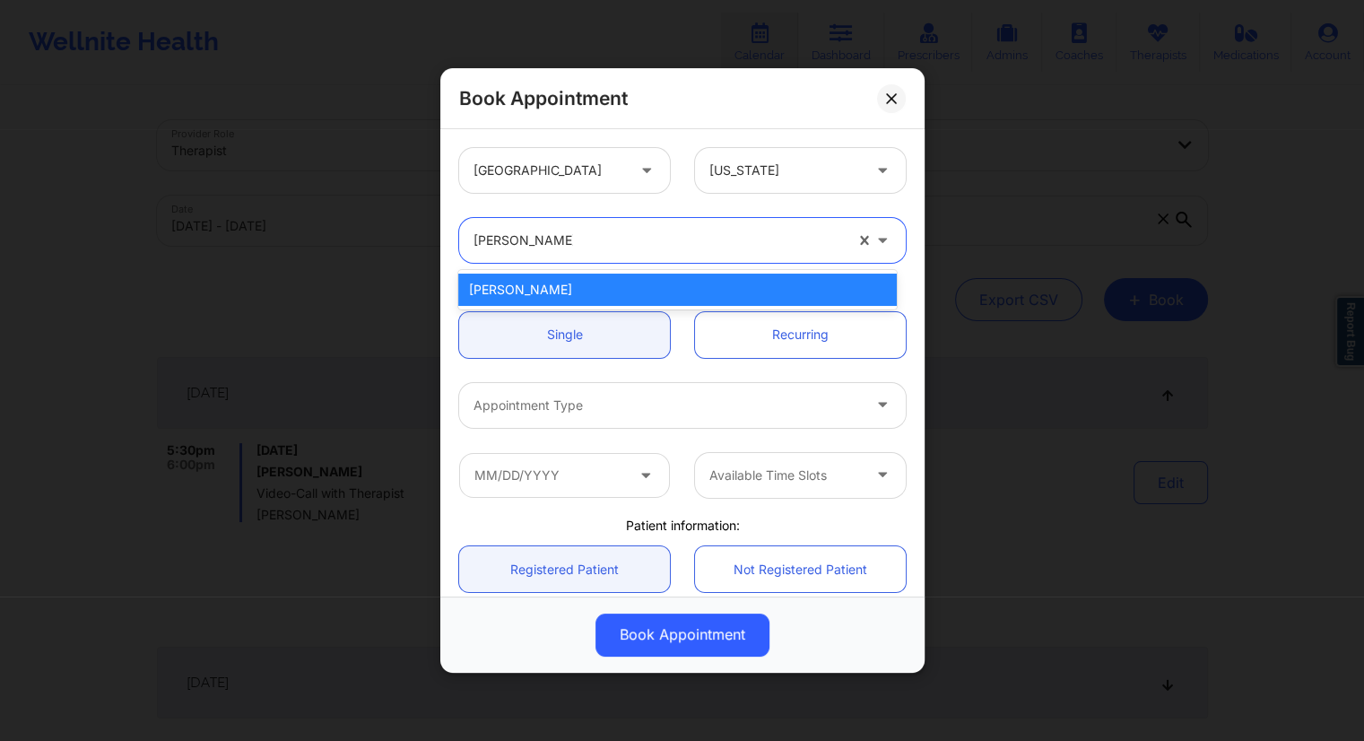
click at [570, 293] on div "[PERSON_NAME]" at bounding box center [677, 289] width 438 height 32
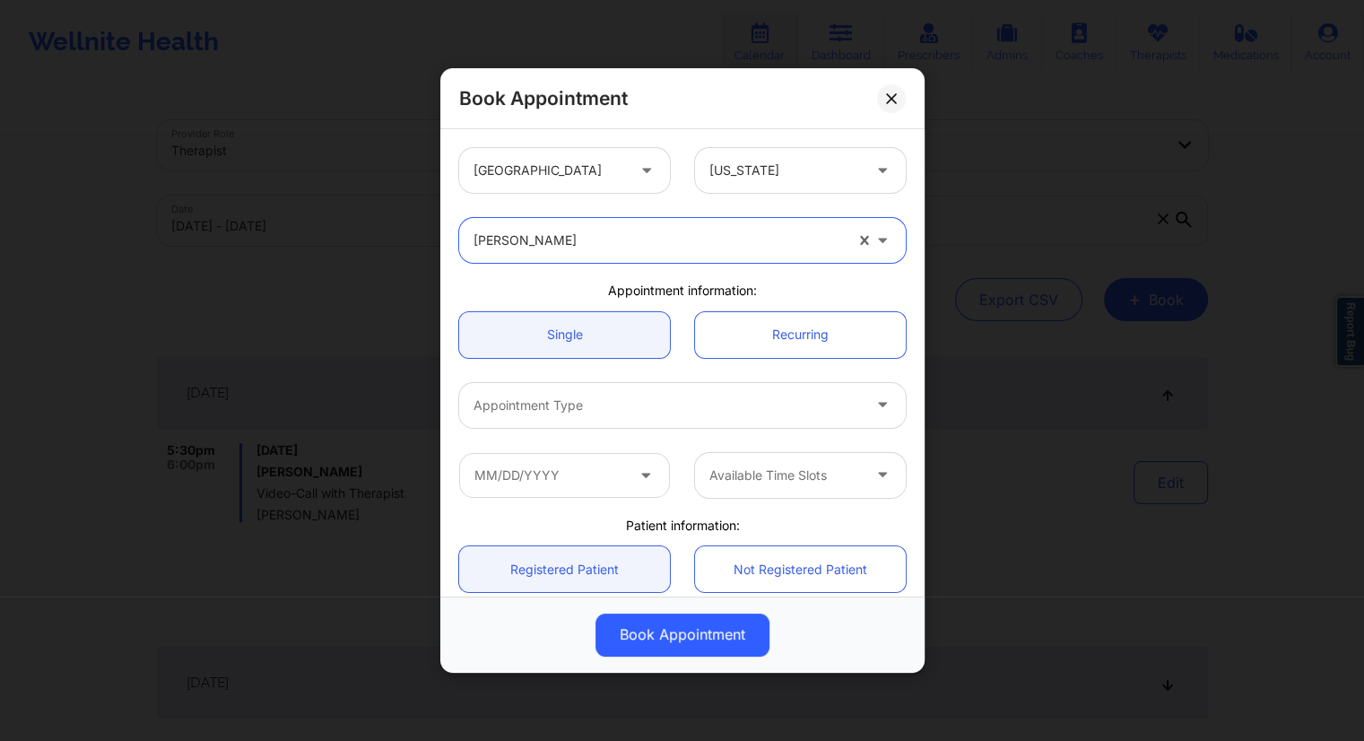
click at [879, 404] on icon at bounding box center [882, 401] width 18 height 15
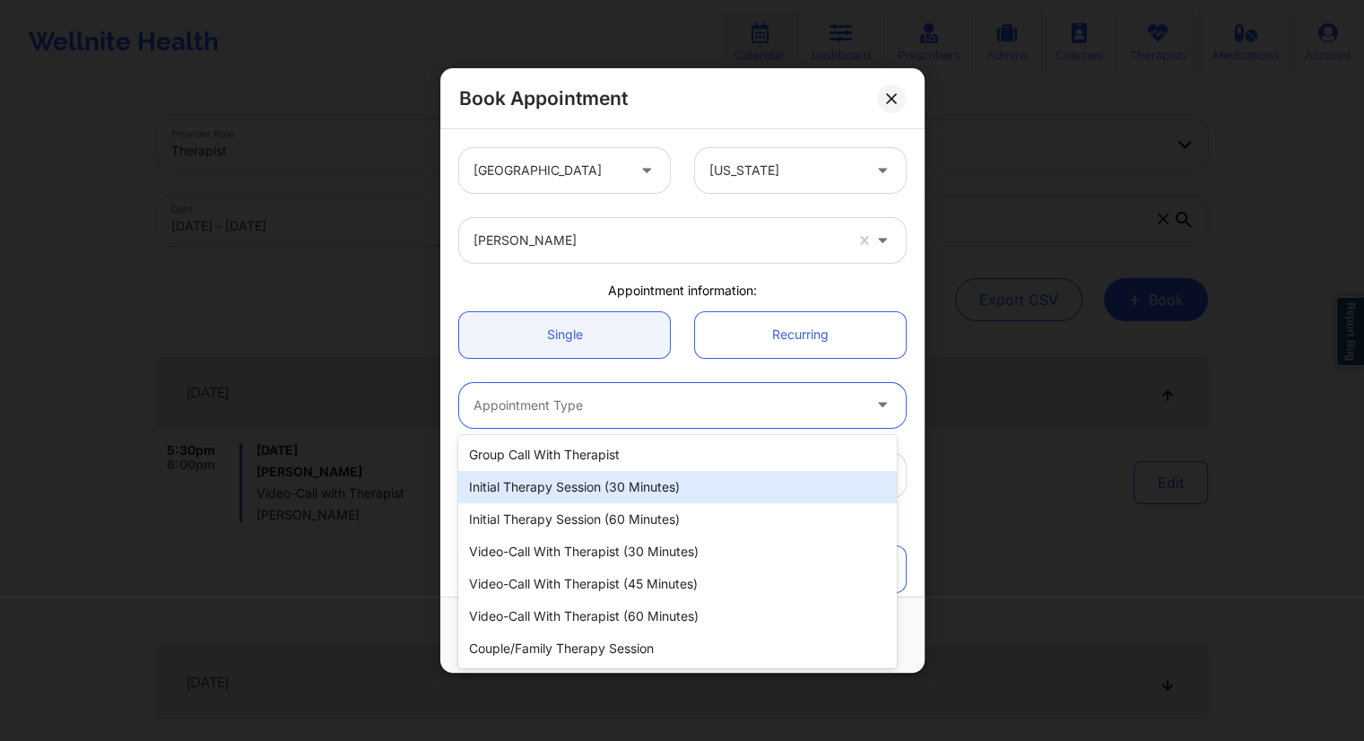
click at [626, 493] on div "Initial Therapy Session (30 minutes)" at bounding box center [677, 487] width 438 height 32
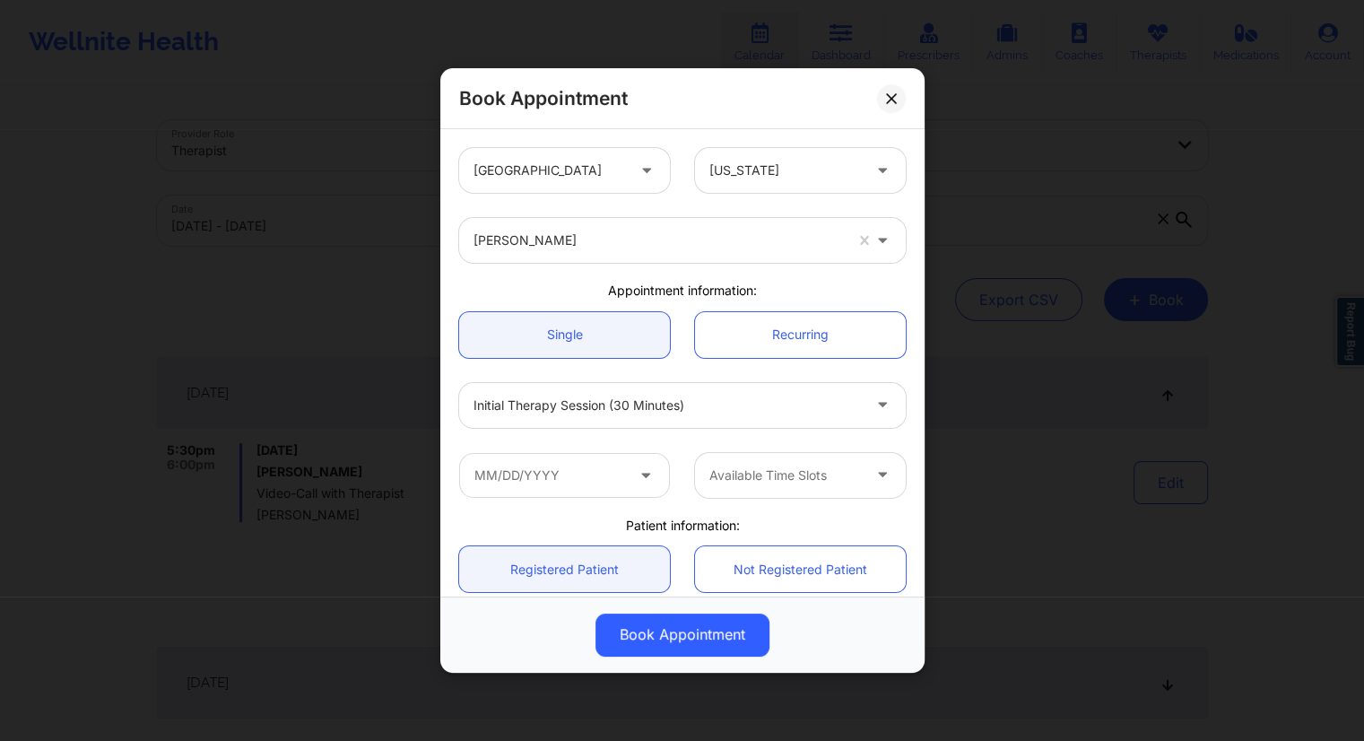
click at [643, 471] on icon at bounding box center [646, 471] width 18 height 15
click at [610, 478] on input "text" at bounding box center [564, 475] width 211 height 45
click at [511, 490] on input "text" at bounding box center [564, 475] width 211 height 45
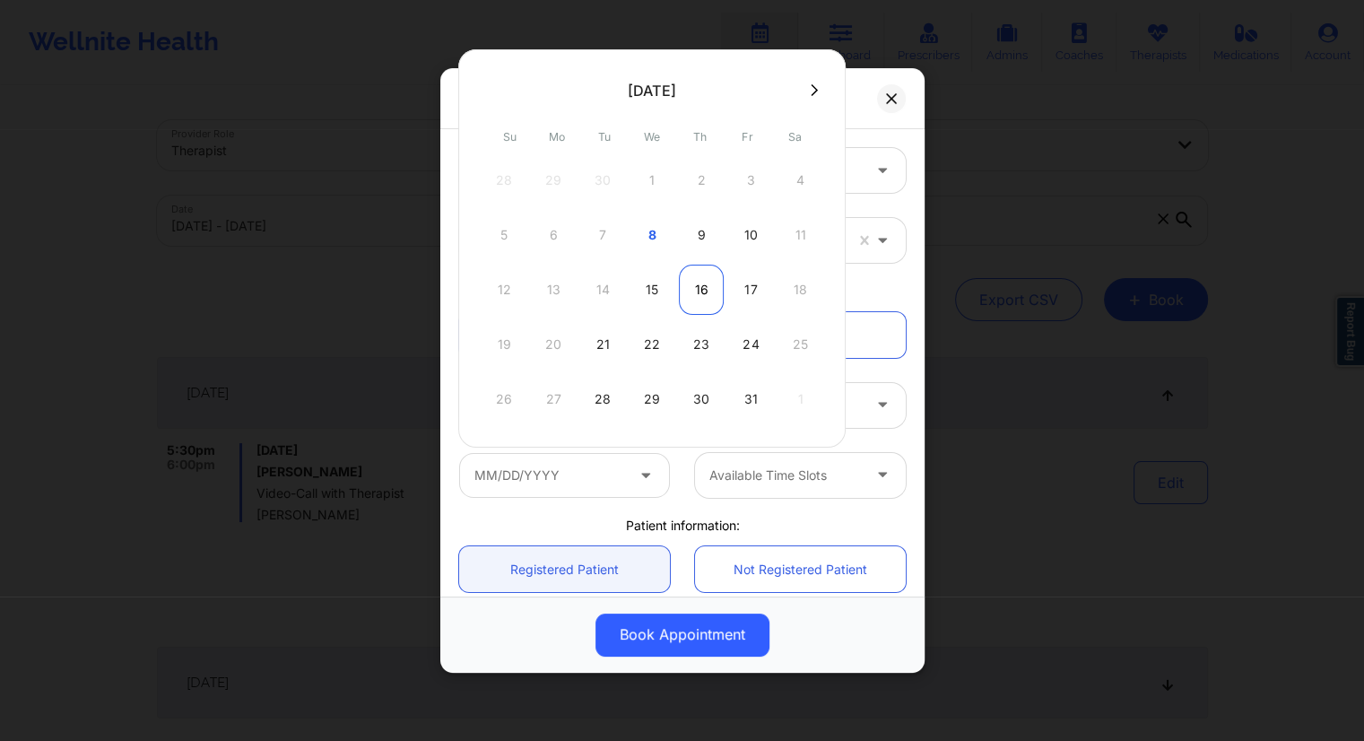
click at [698, 291] on div "16" at bounding box center [701, 290] width 45 height 50
type input "[DATE]"
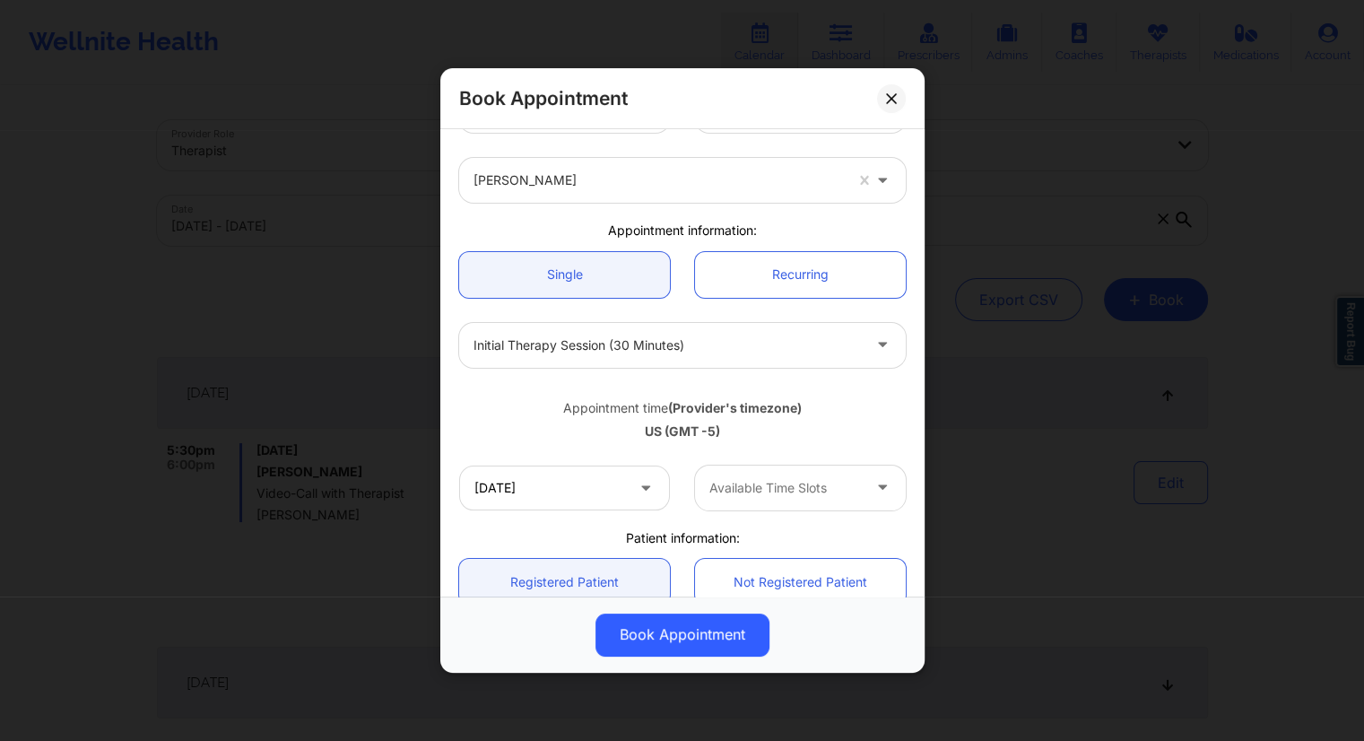
scroll to position [179, 0]
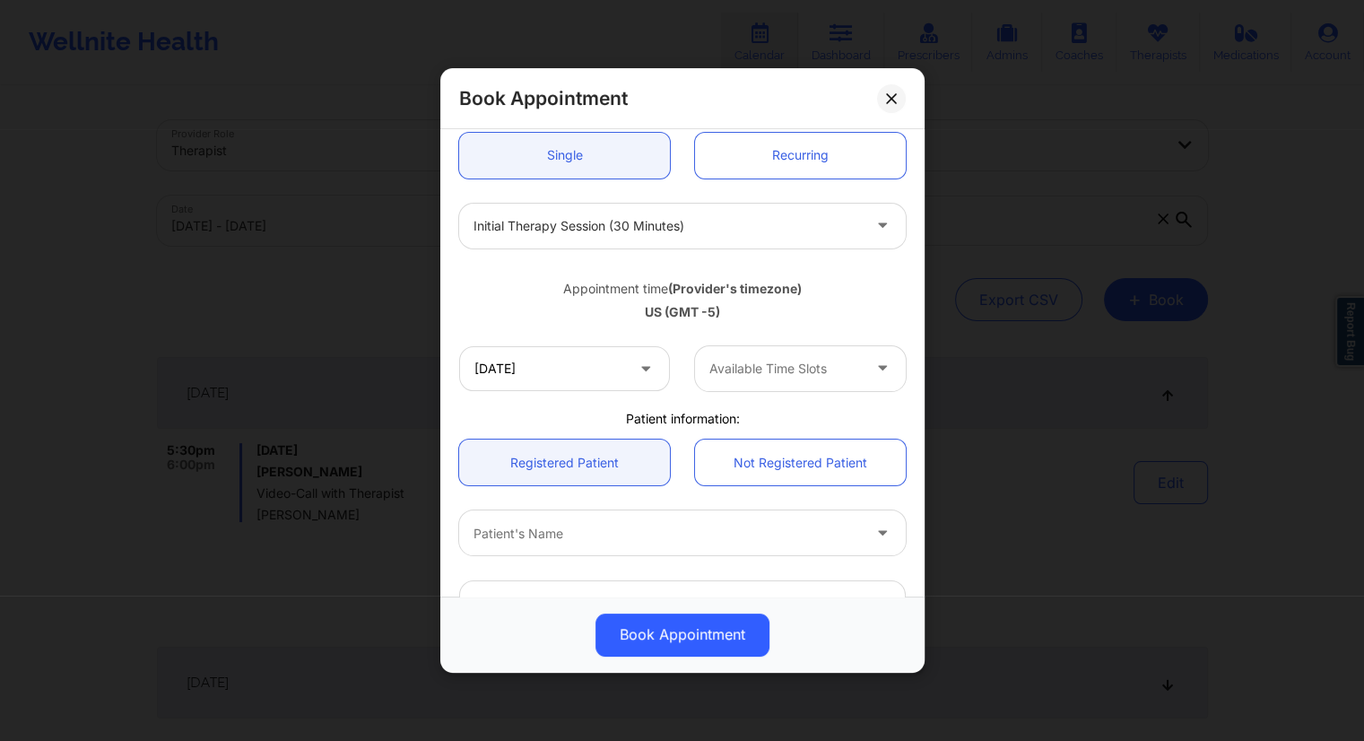
click at [863, 354] on div at bounding box center [884, 368] width 43 height 45
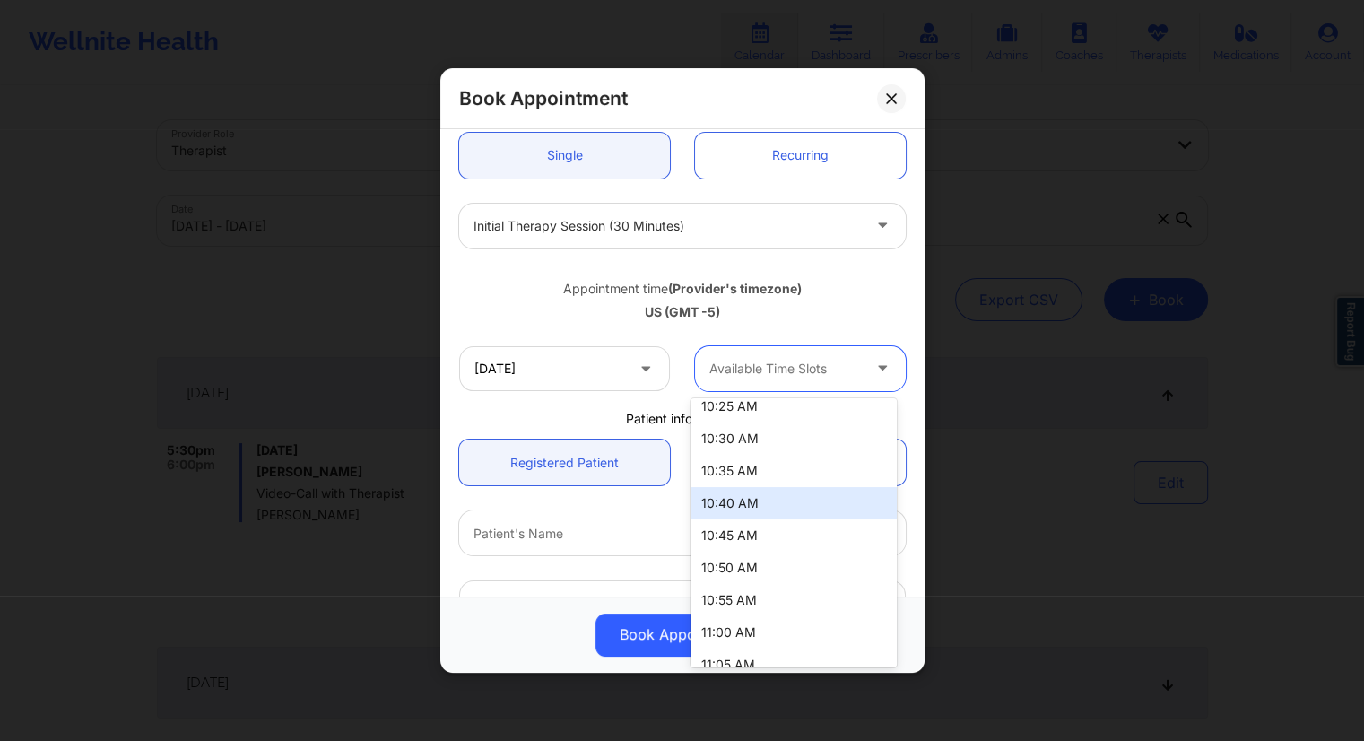
scroll to position [434, 0]
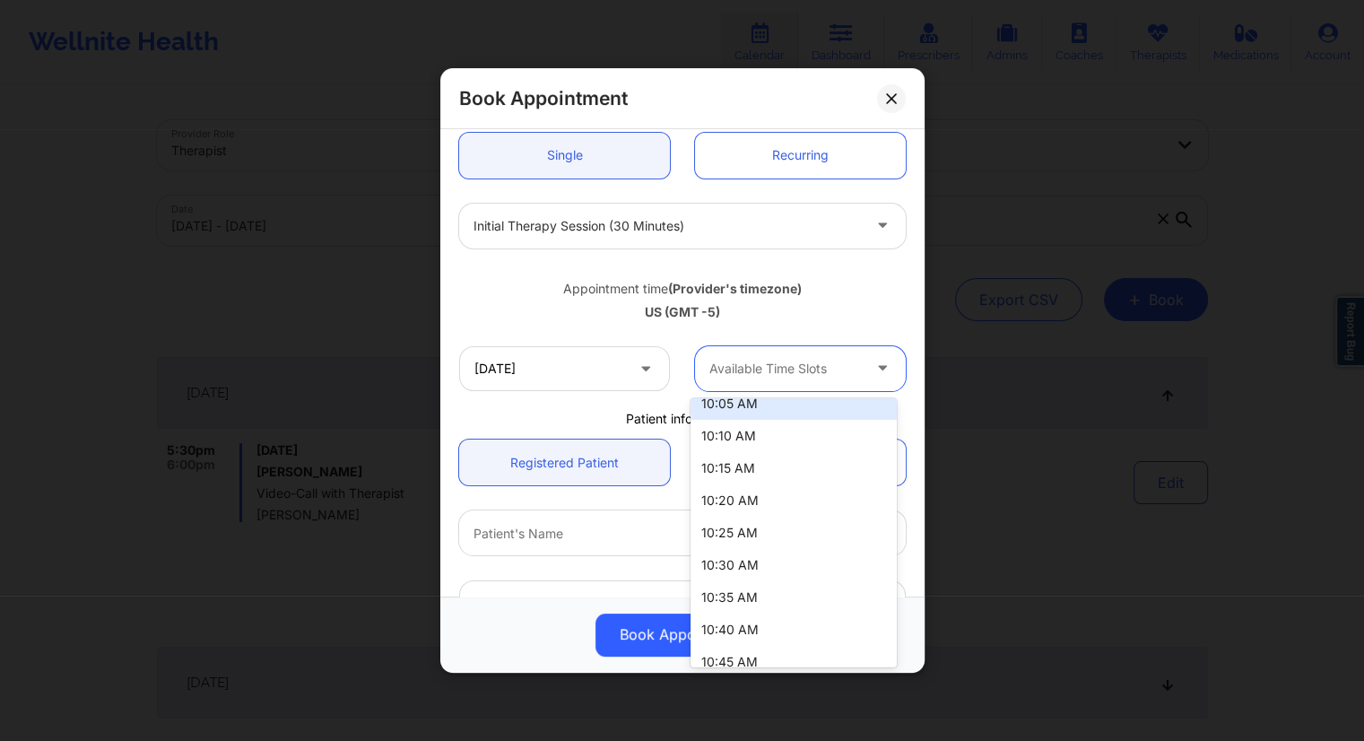
click at [750, 306] on div "US (GMT -5)" at bounding box center [682, 312] width 447 height 18
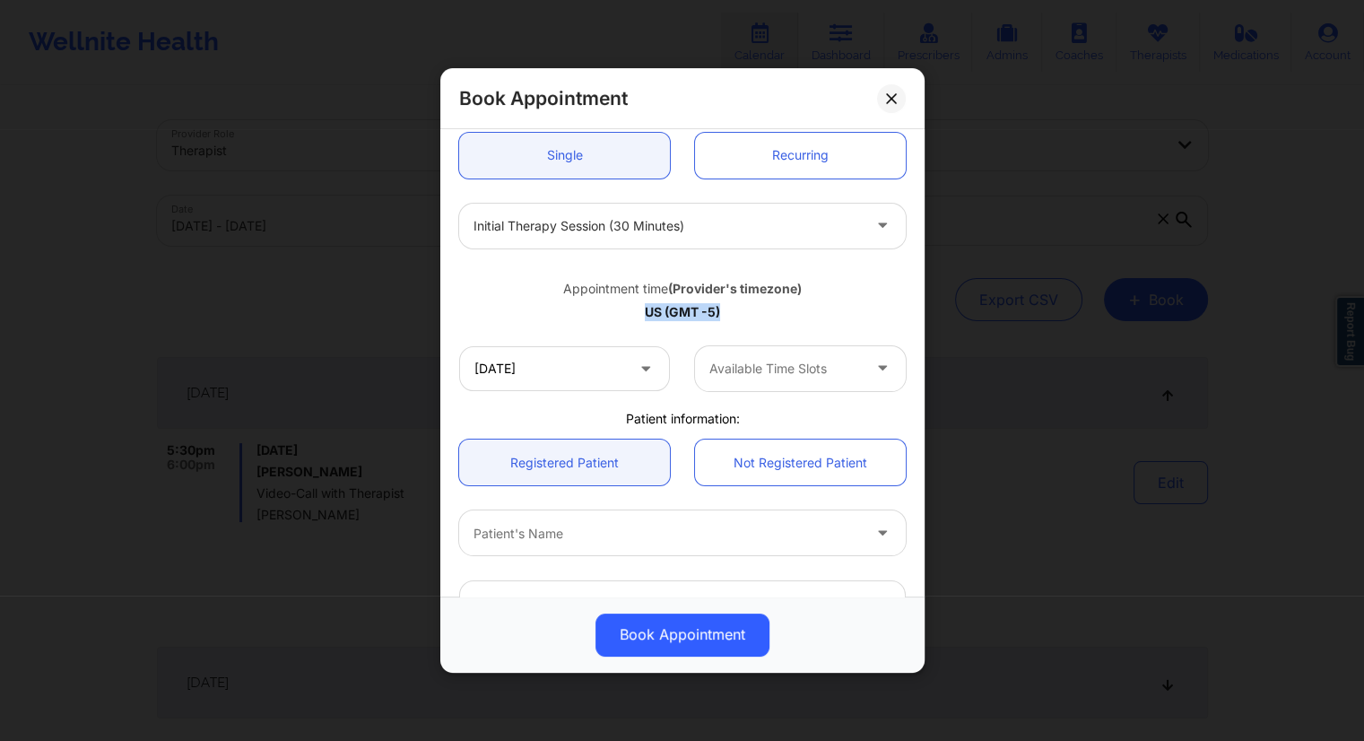
drag, startPoint x: 739, startPoint y: 317, endPoint x: 636, endPoint y: 310, distance: 103.4
click at [636, 310] on div "US (GMT -5)" at bounding box center [682, 312] width 447 height 18
copy div "US (GMT -5)"
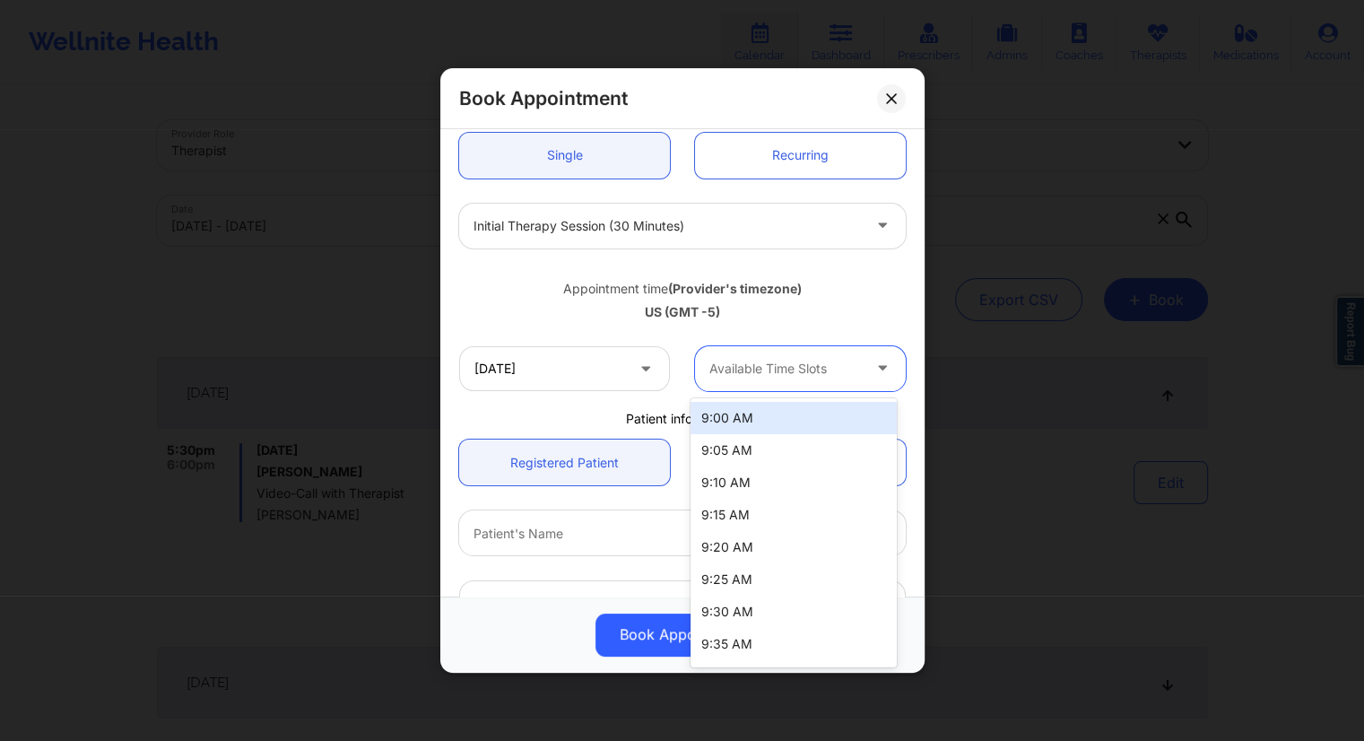
click at [873, 373] on div at bounding box center [884, 368] width 22 height 22
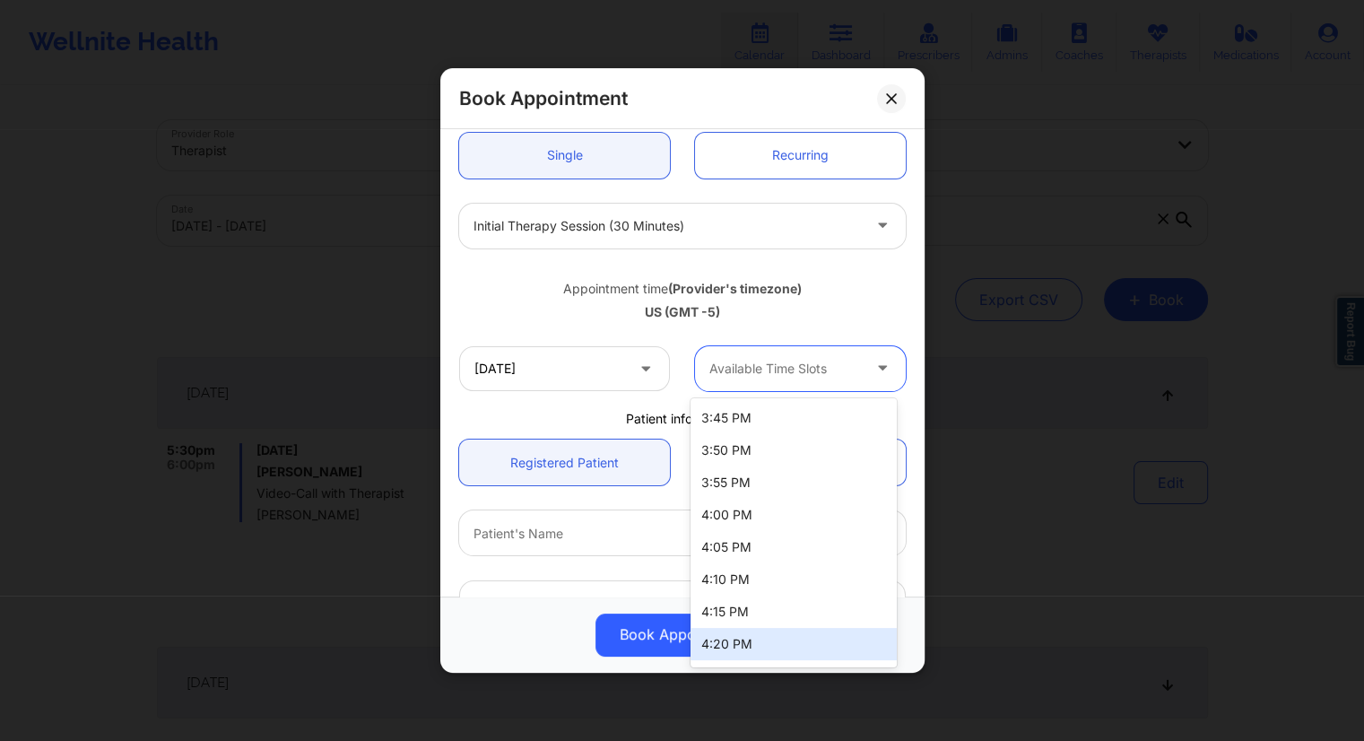
scroll to position [2676, 0]
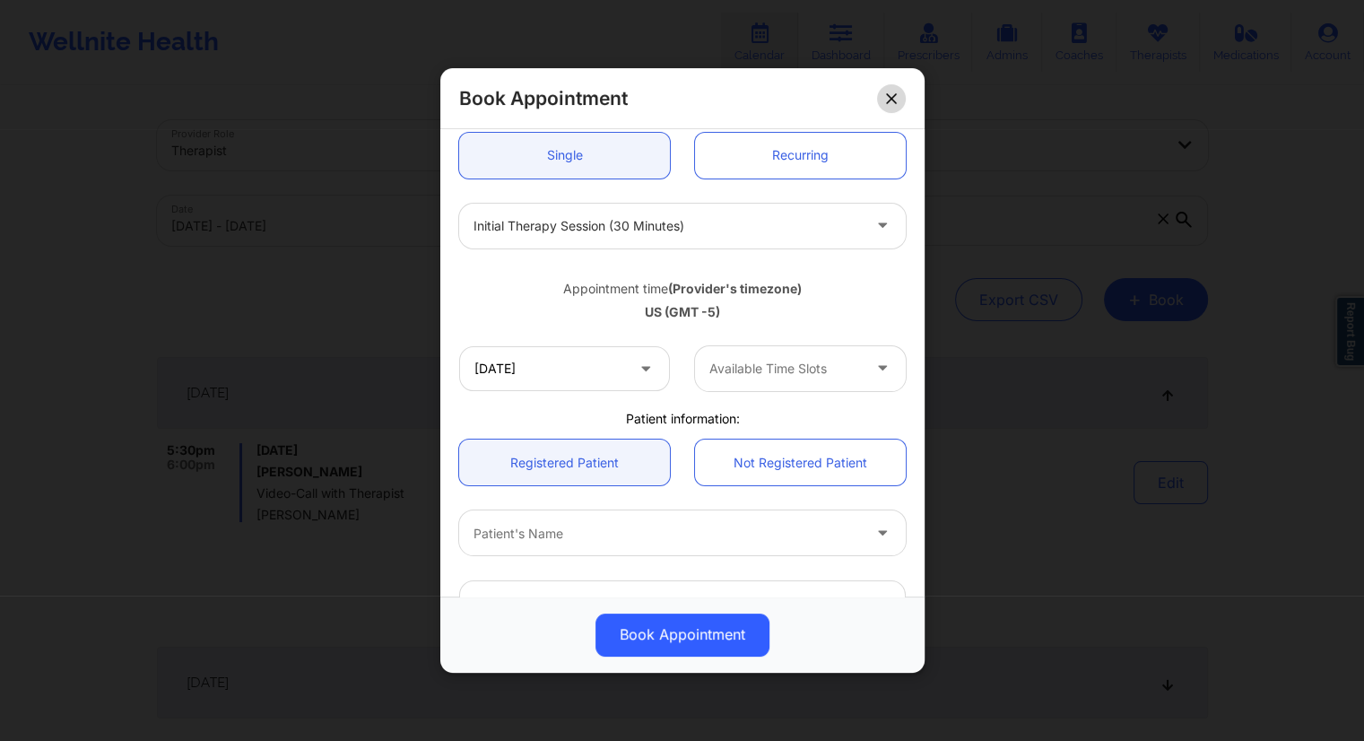
click at [892, 98] on icon at bounding box center [891, 98] width 11 height 11
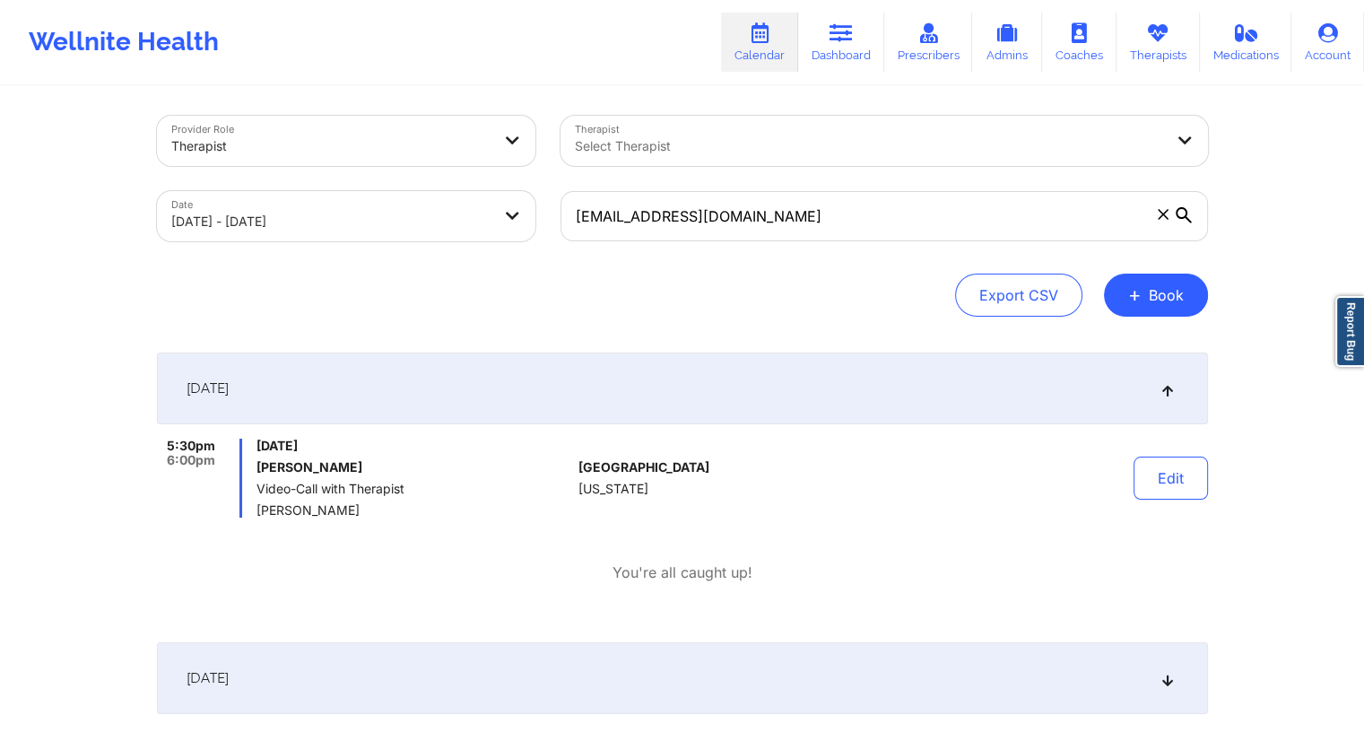
scroll to position [0, 0]
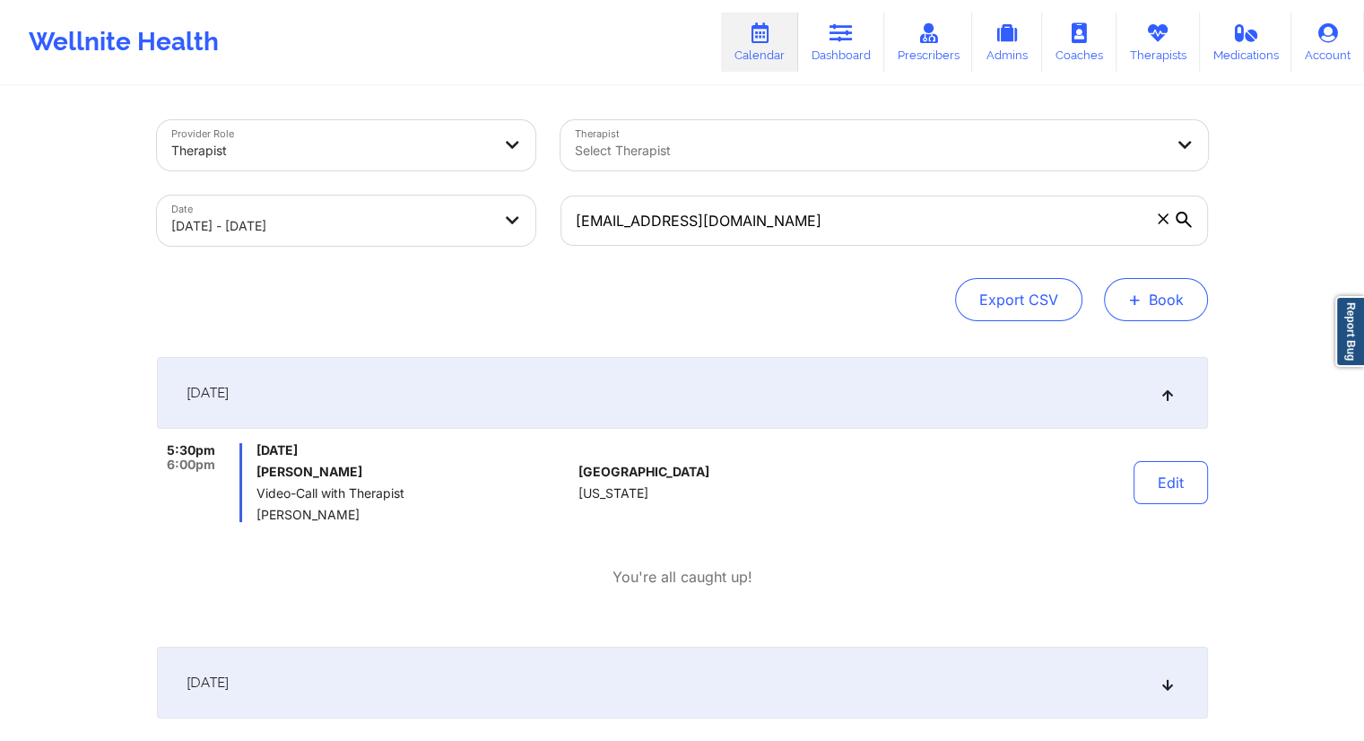
click at [1130, 313] on button "+ Book" at bounding box center [1156, 299] width 104 height 43
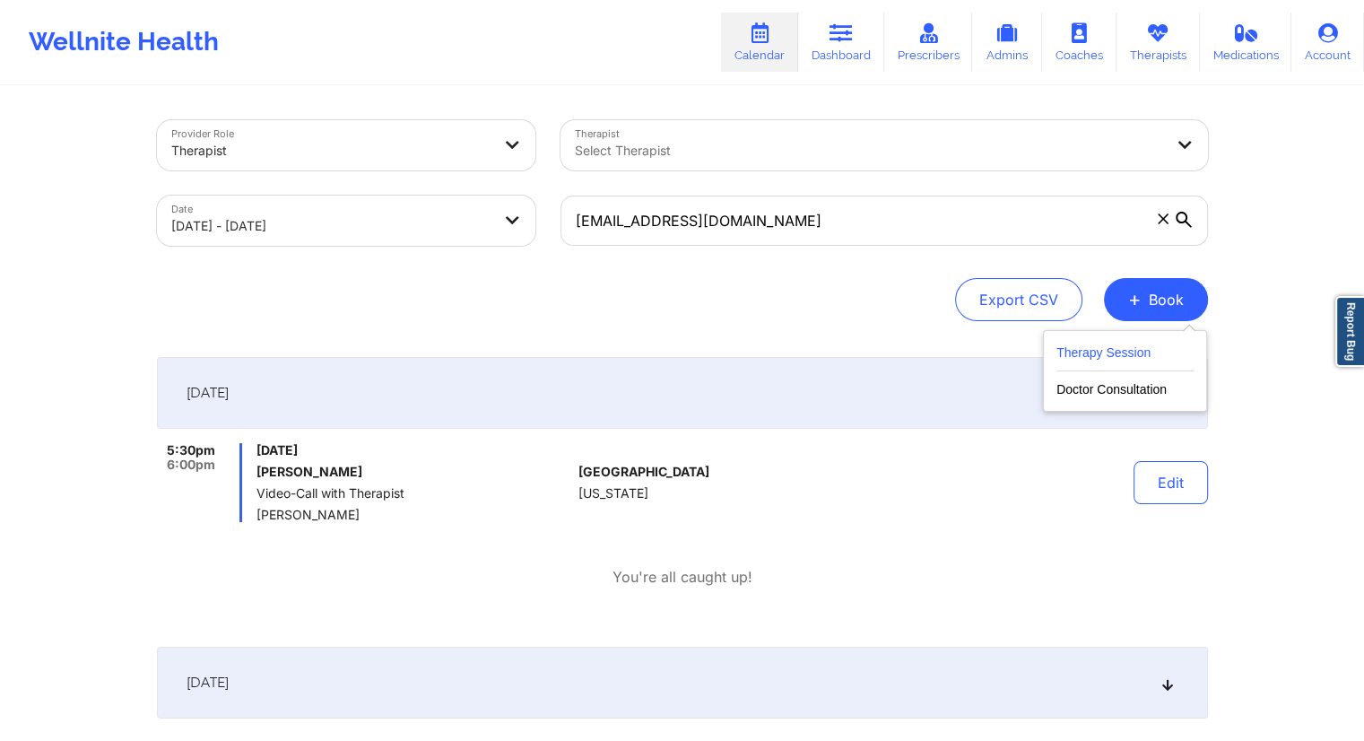
click at [1093, 352] on button "Therapy Session" at bounding box center [1124, 357] width 137 height 30
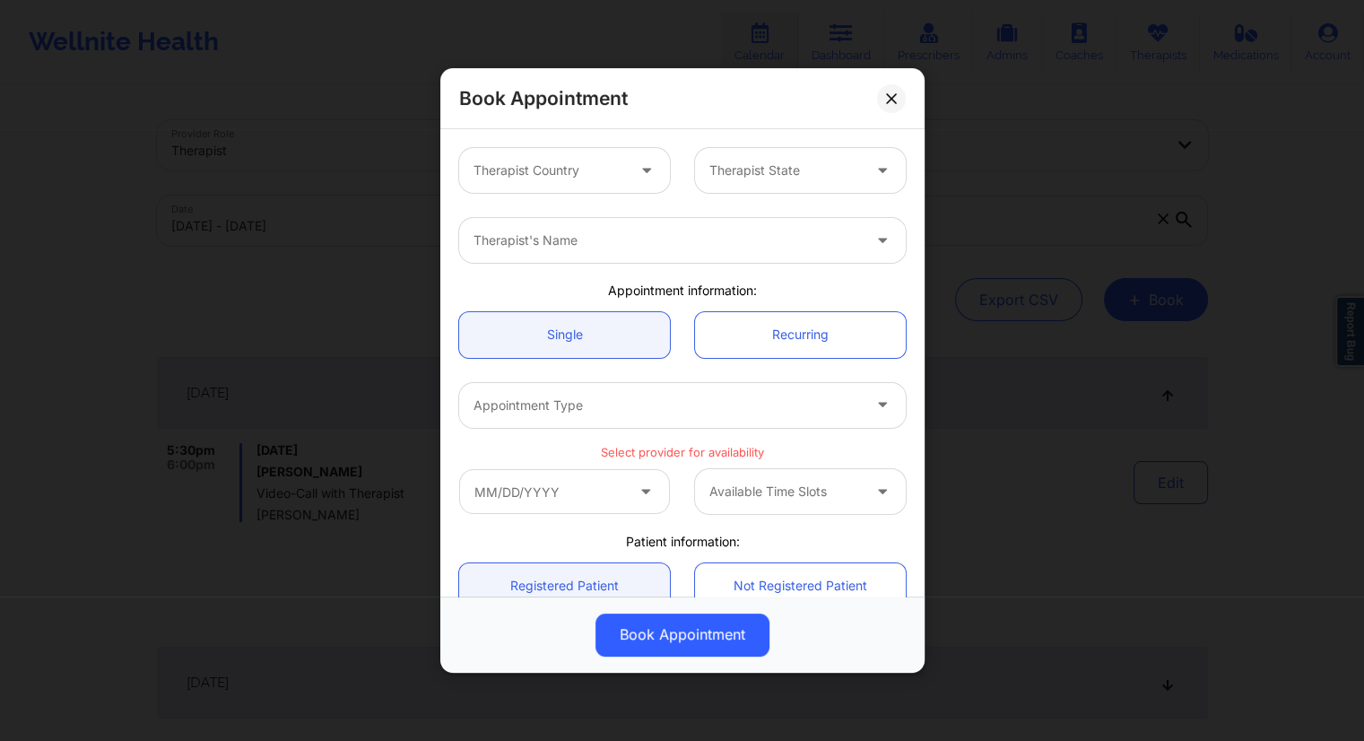
click at [523, 176] on div at bounding box center [549, 171] width 152 height 22
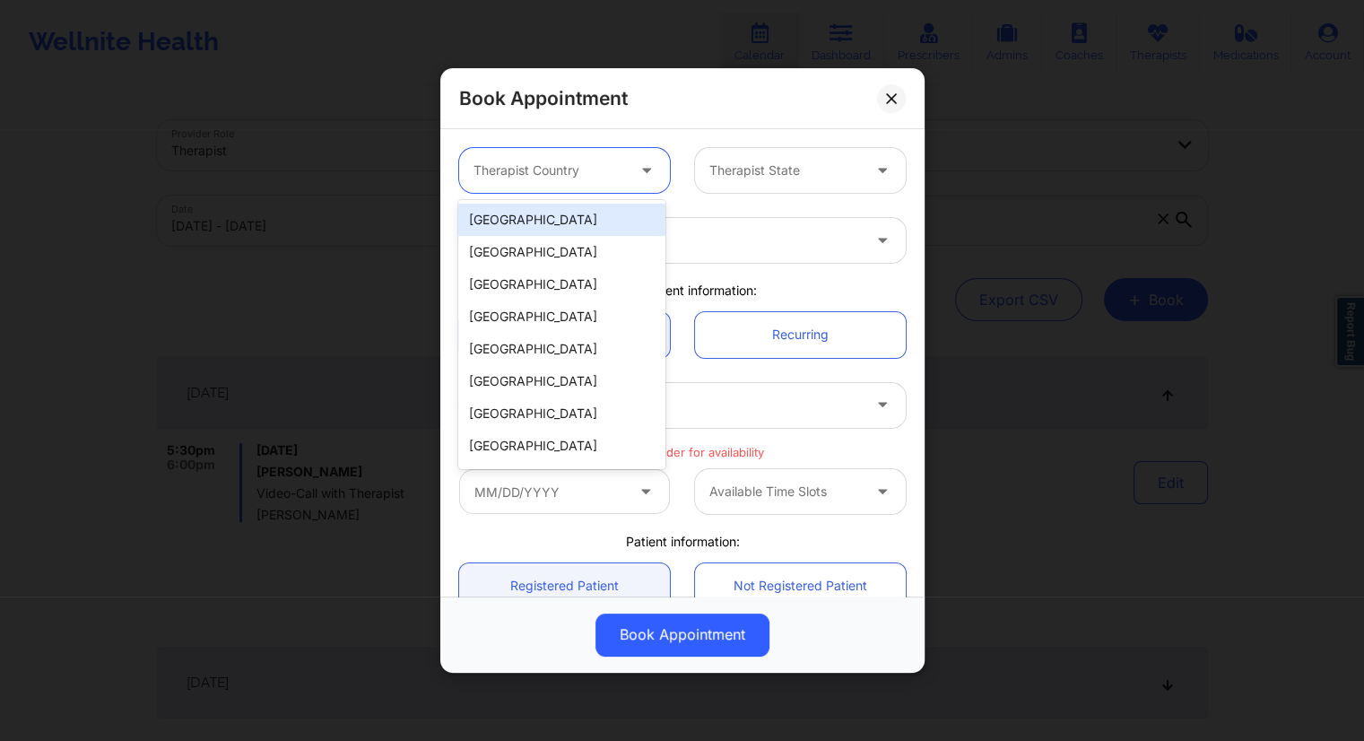
click at [527, 227] on div "[GEOGRAPHIC_DATA]" at bounding box center [561, 220] width 206 height 32
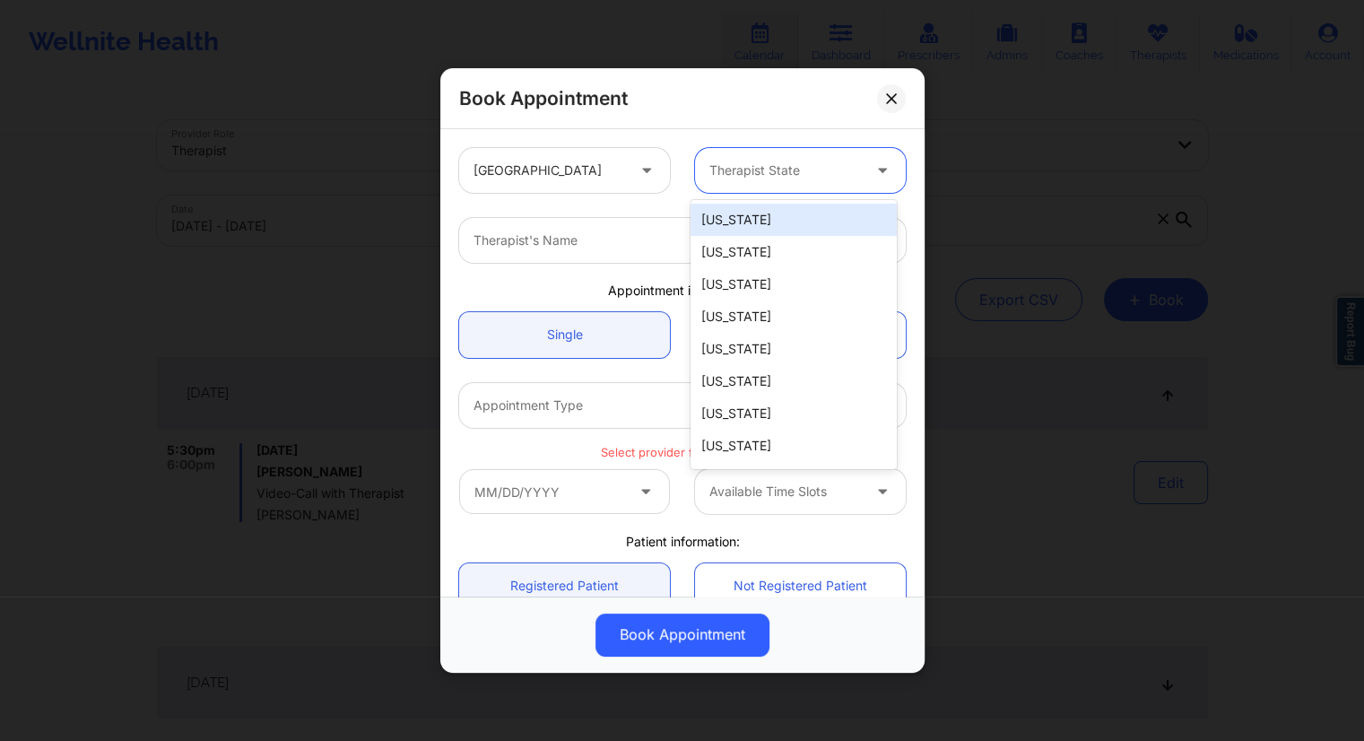
click at [742, 187] on div "Therapist State" at bounding box center [779, 170] width 168 height 45
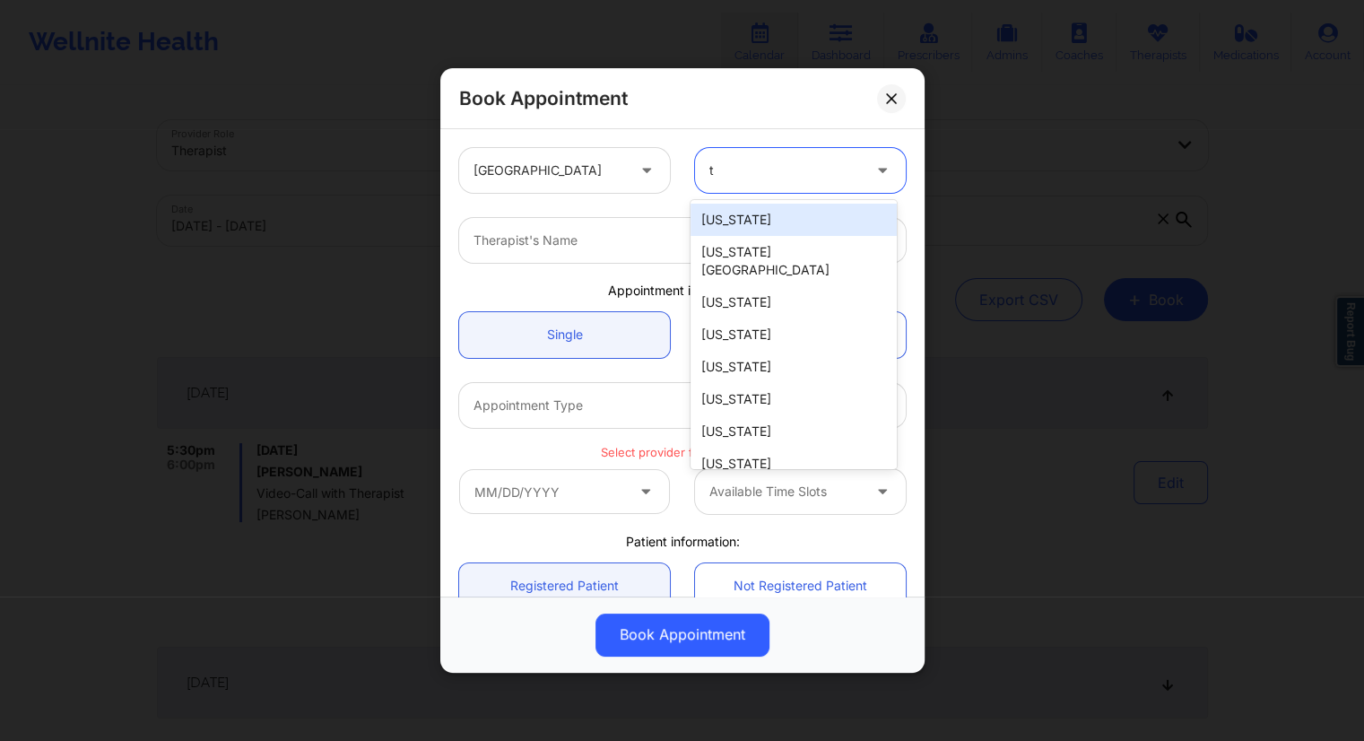
type input "te"
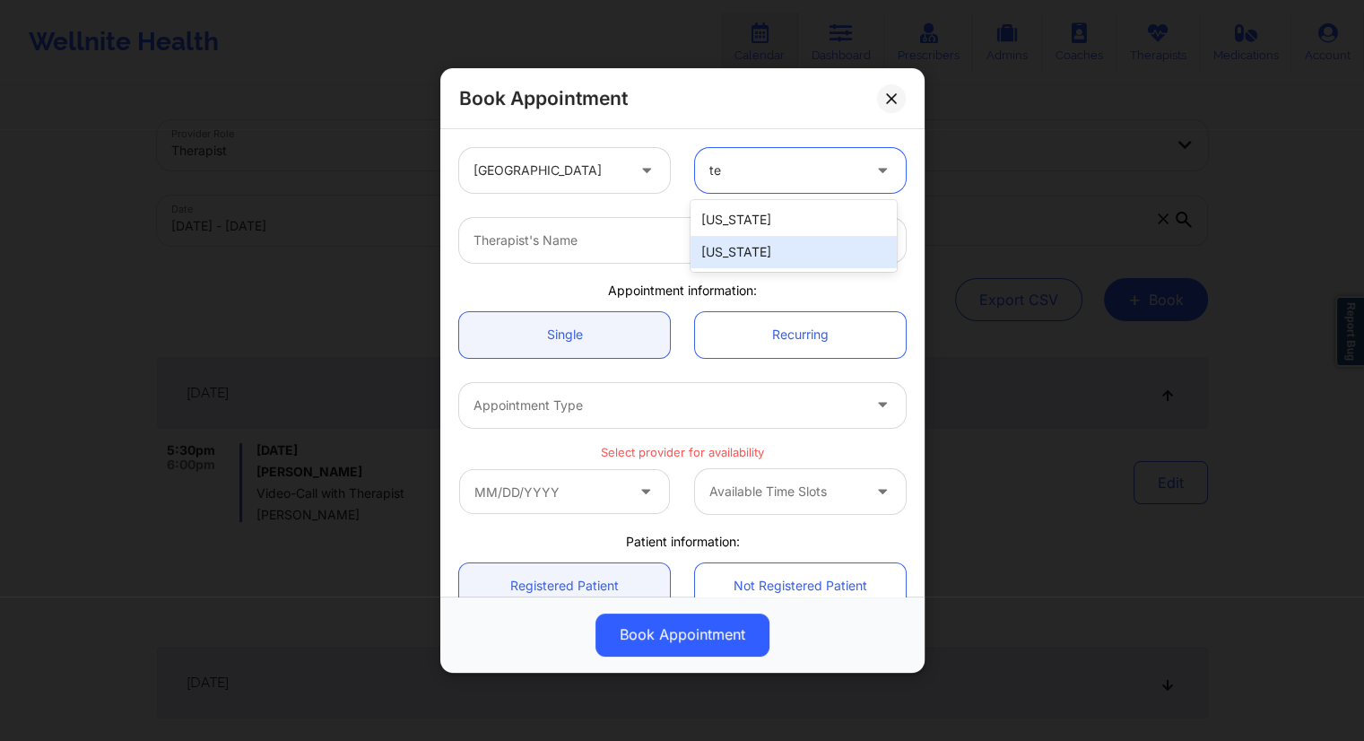
click at [723, 250] on div "[US_STATE]" at bounding box center [793, 252] width 206 height 32
click at [595, 245] on div at bounding box center [666, 241] width 387 height 22
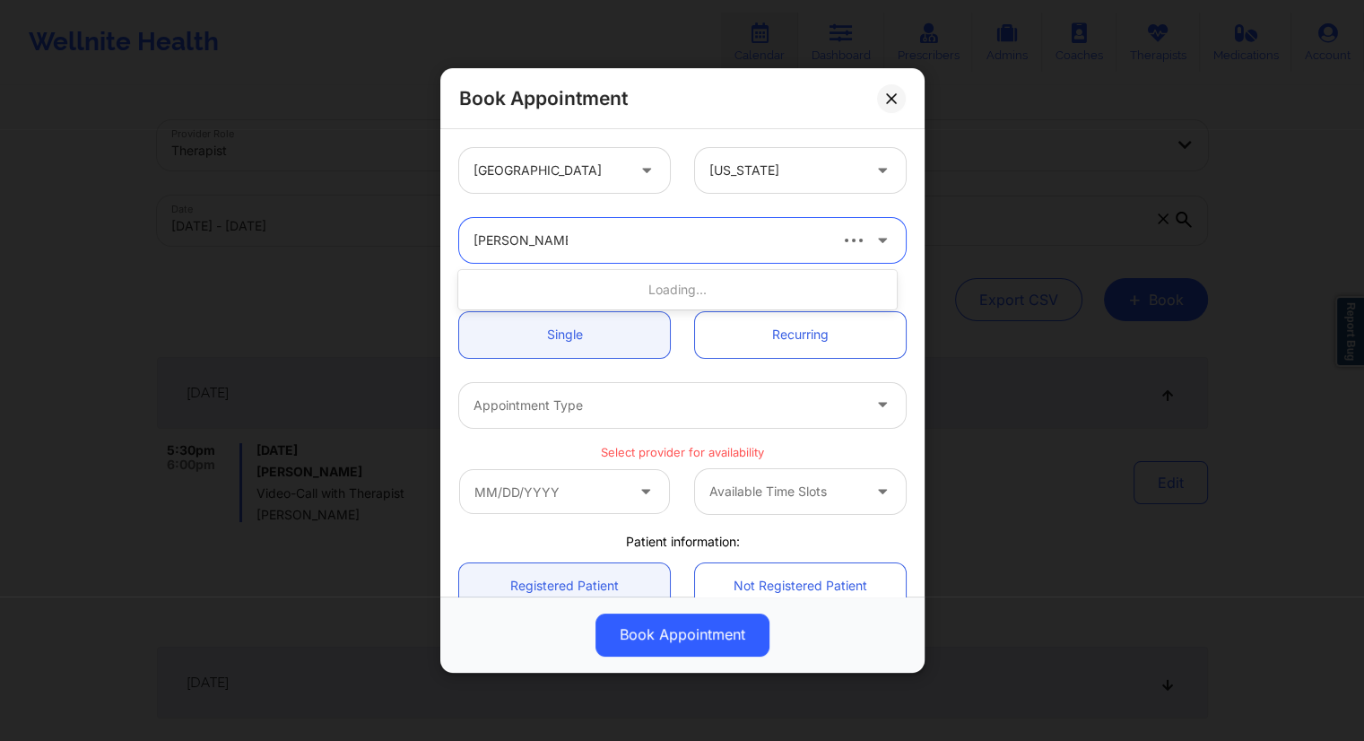
type input "[PERSON_NAME]"
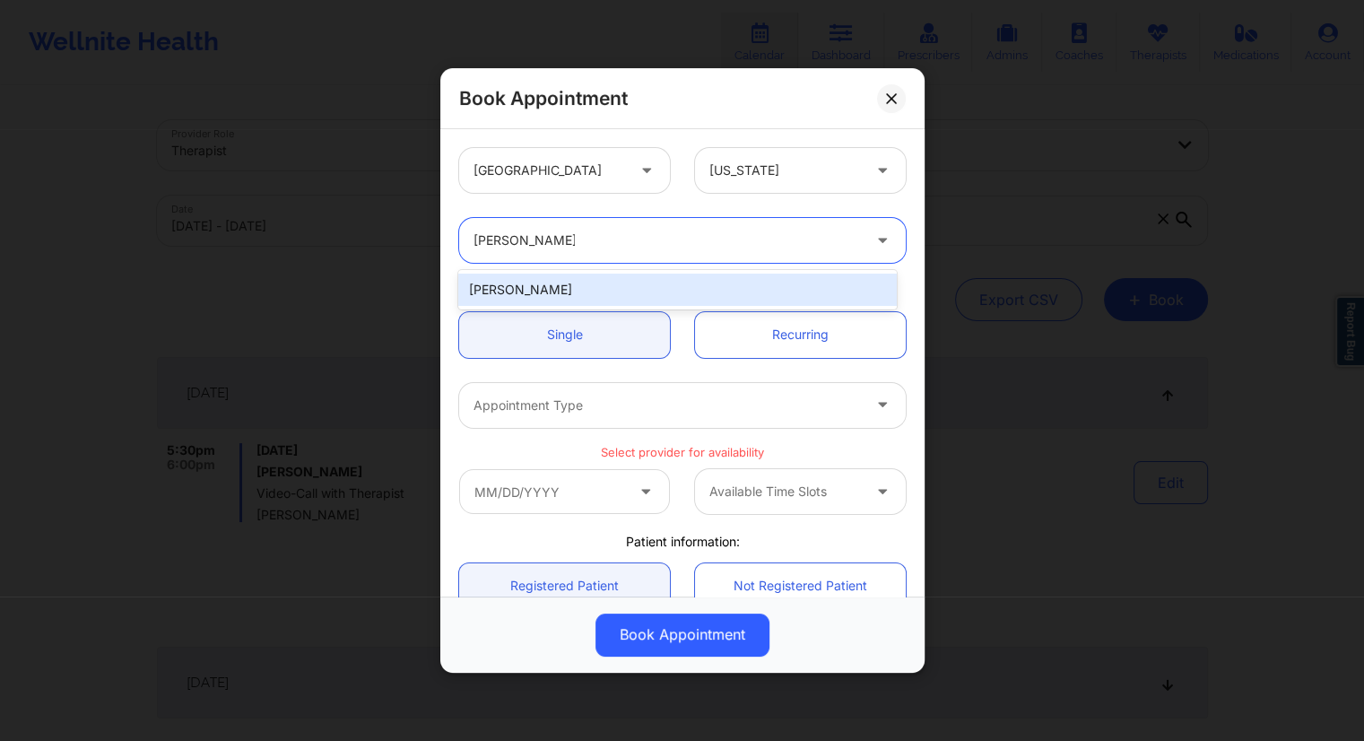
click at [560, 283] on div "[PERSON_NAME]" at bounding box center [677, 289] width 438 height 32
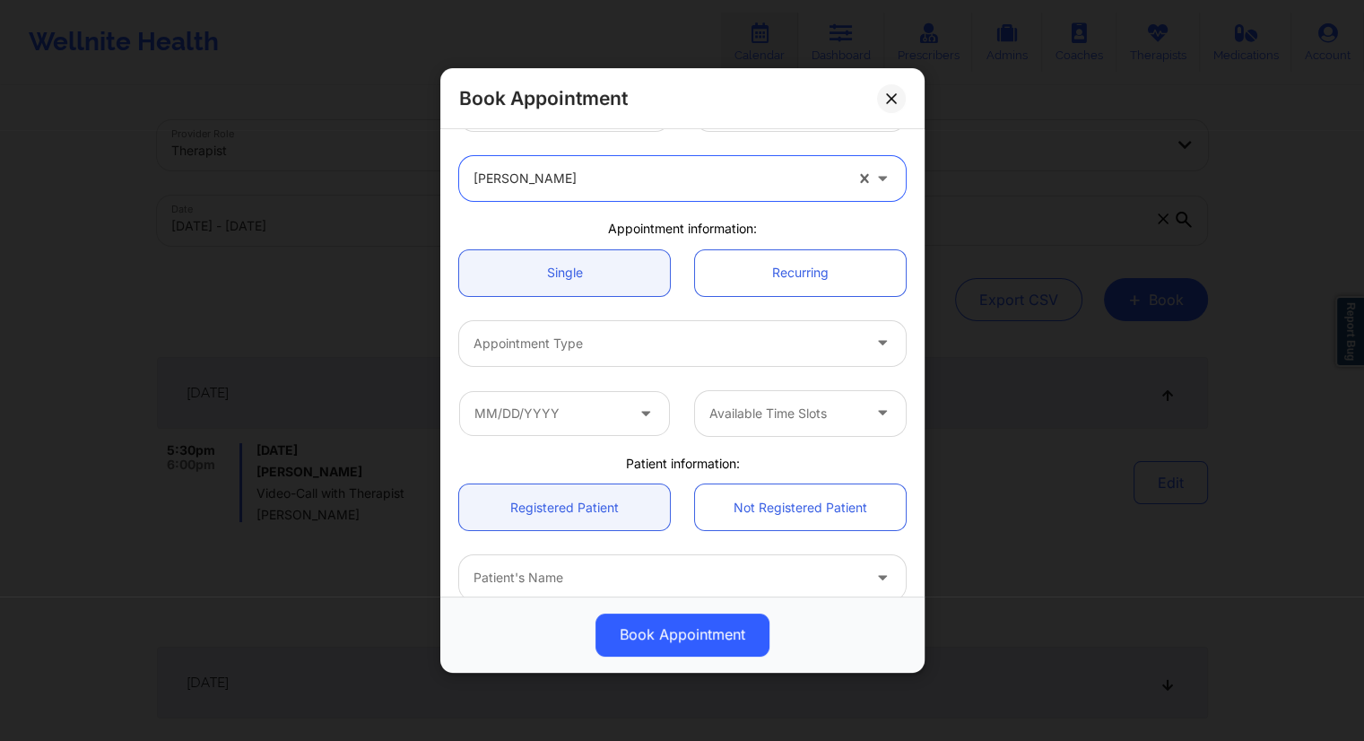
scroll to position [90, 0]
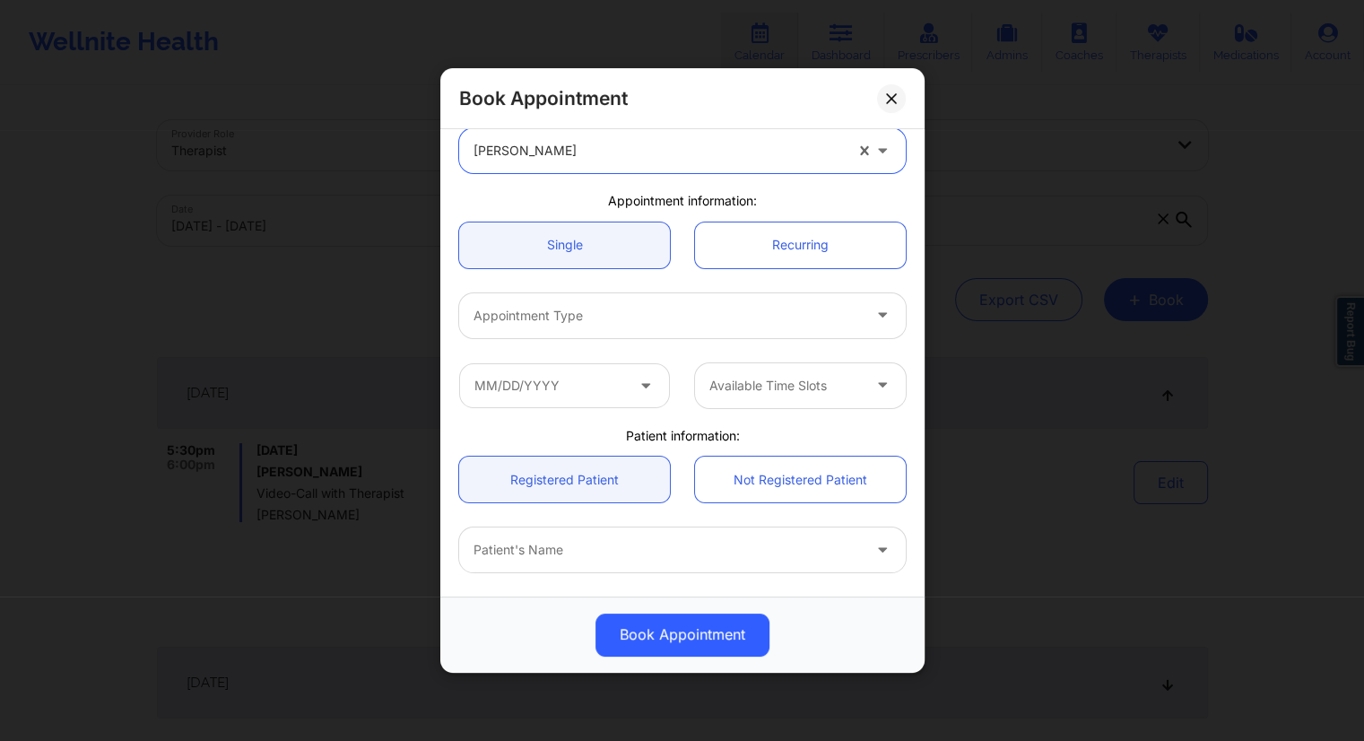
click at [631, 321] on div at bounding box center [666, 316] width 387 height 22
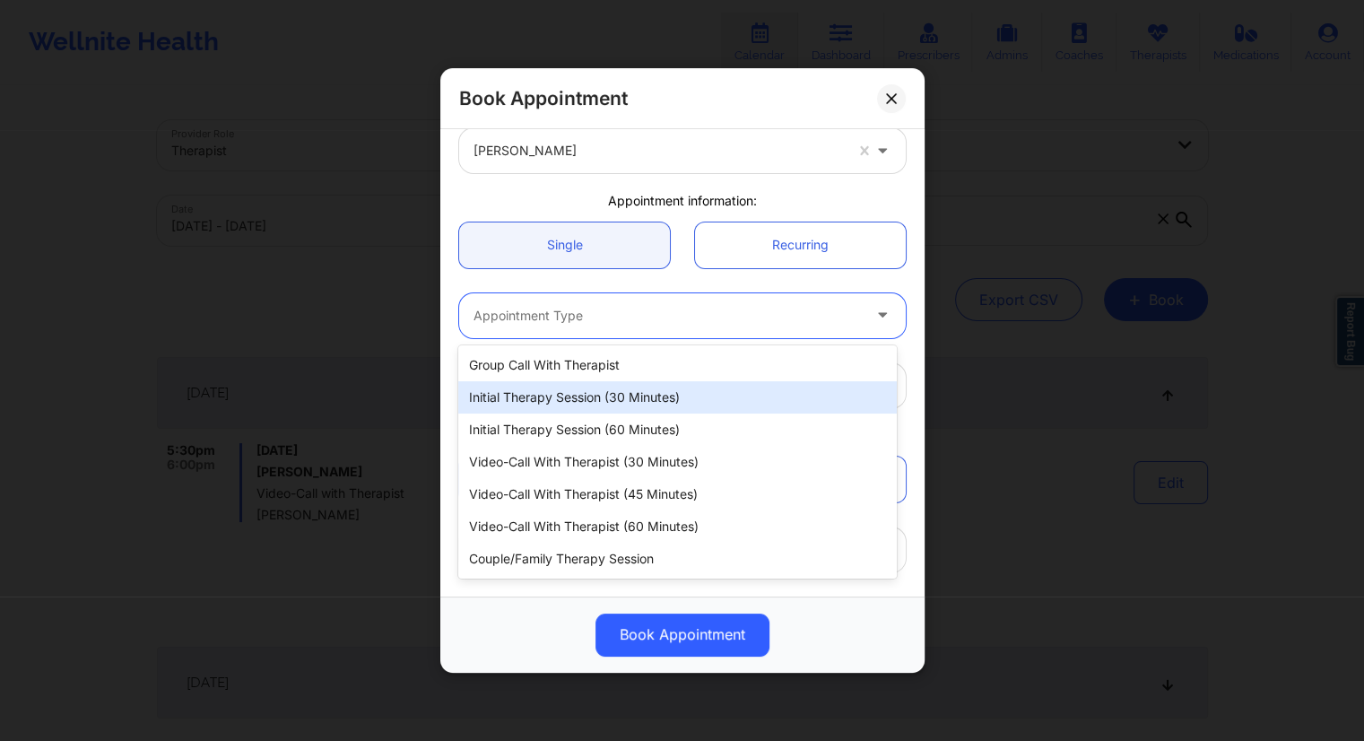
click at [559, 404] on div "Initial Therapy Session (30 minutes)" at bounding box center [677, 397] width 438 height 32
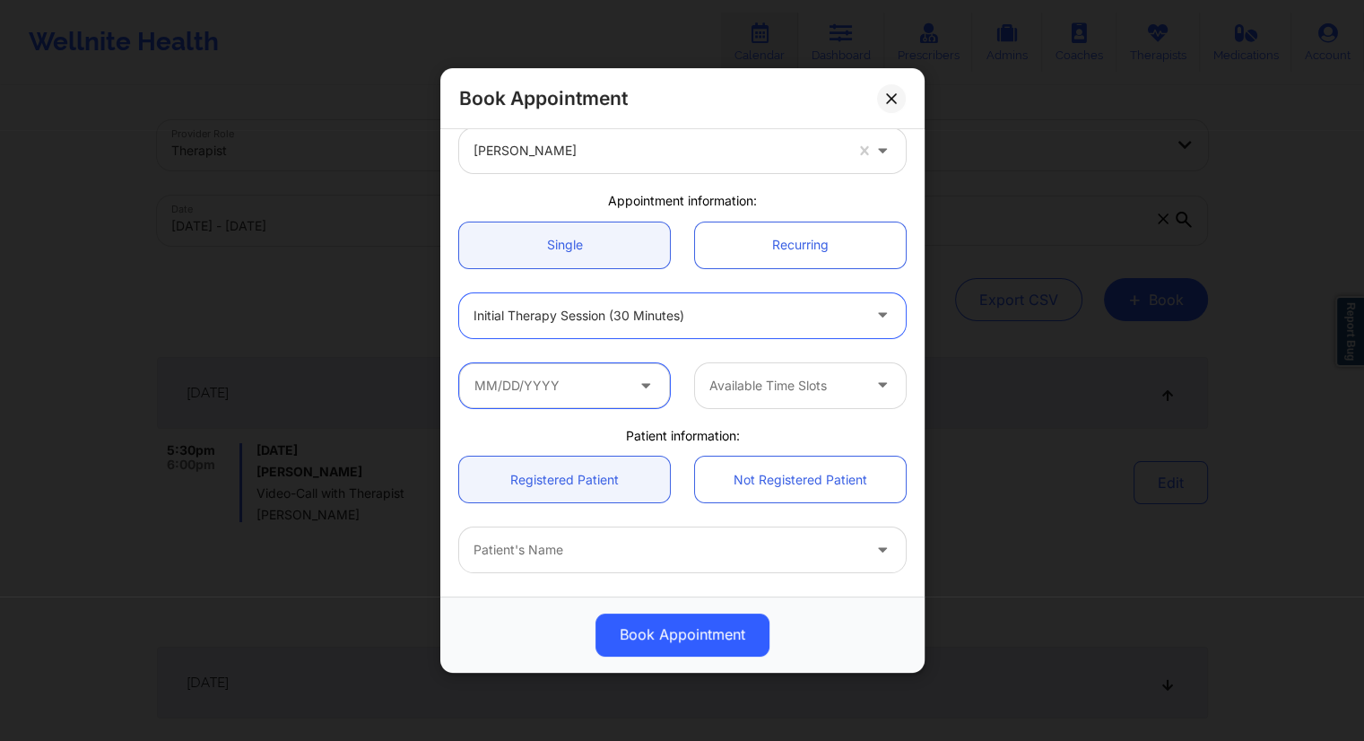
click at [573, 386] on input "text" at bounding box center [564, 385] width 211 height 45
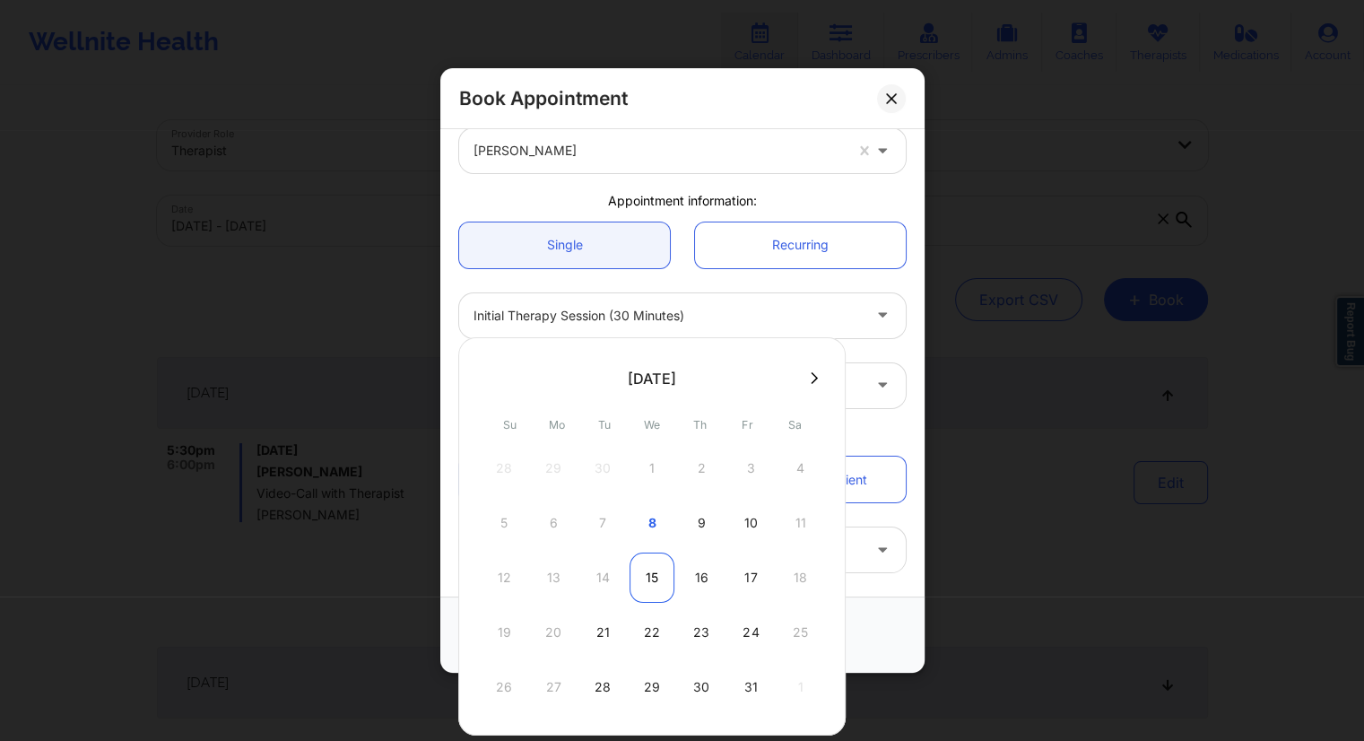
click at [646, 578] on div "15" at bounding box center [651, 577] width 45 height 50
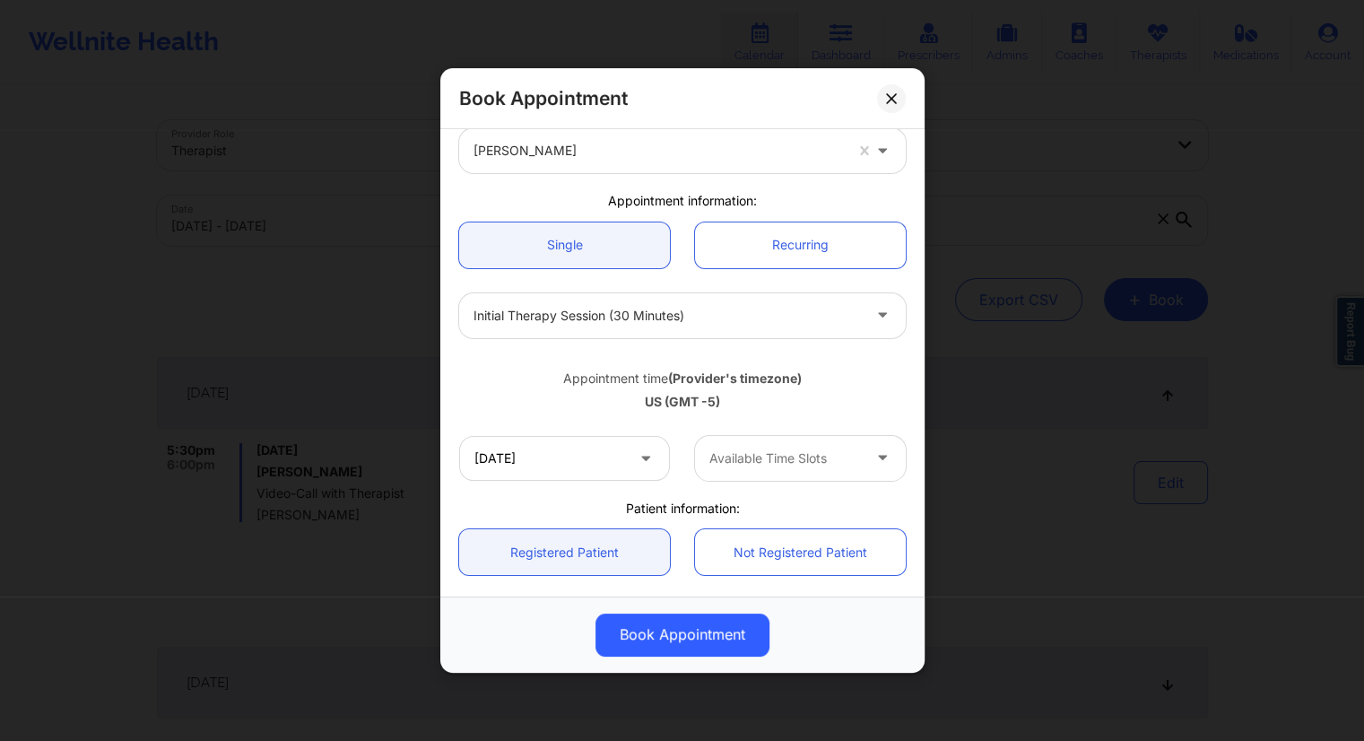
click at [730, 464] on div at bounding box center [785, 458] width 152 height 22
click at [678, 423] on div "[DATE] Available Time Slots" at bounding box center [683, 458] width 472 height 70
click at [637, 455] on icon at bounding box center [646, 454] width 18 height 15
click at [543, 462] on input "[DATE]" at bounding box center [564, 458] width 211 height 45
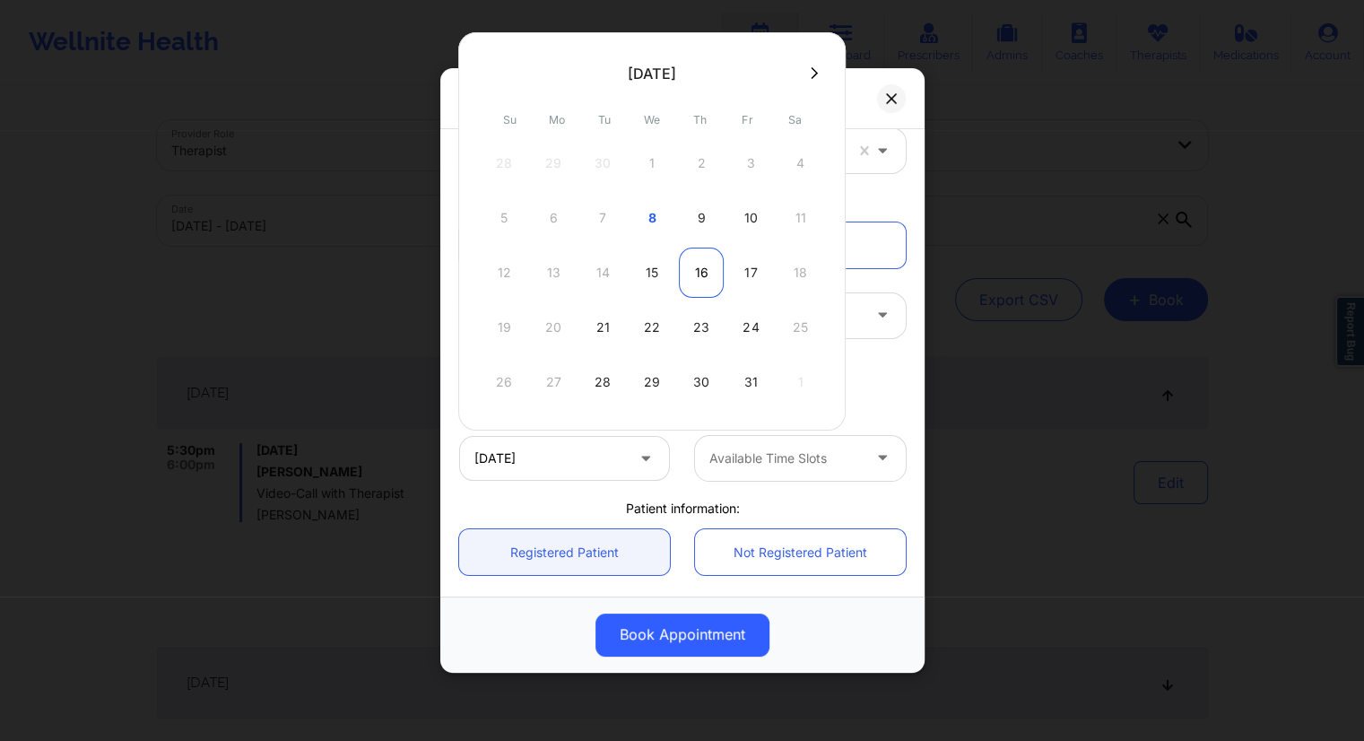
click at [699, 277] on div "16" at bounding box center [701, 272] width 45 height 50
type input "[DATE]"
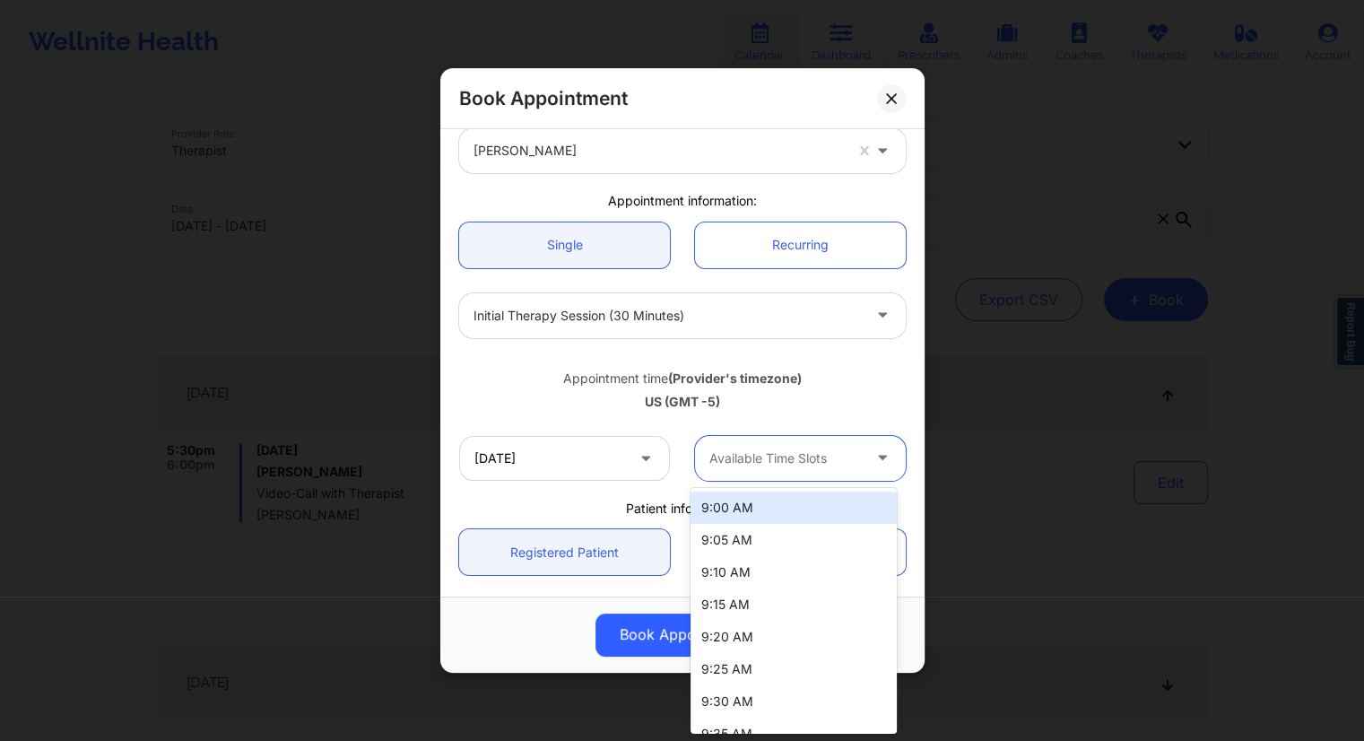
click at [843, 465] on div at bounding box center [785, 458] width 152 height 22
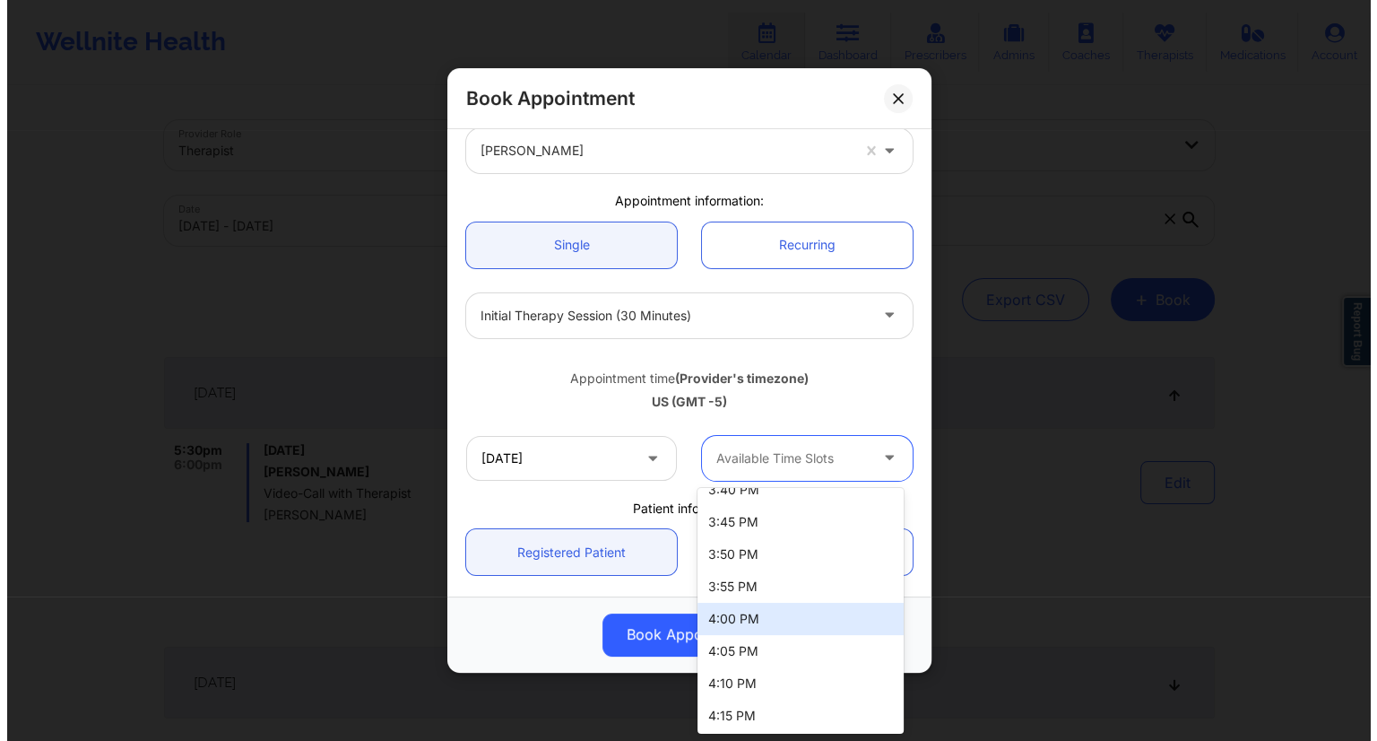
scroll to position [2698, 0]
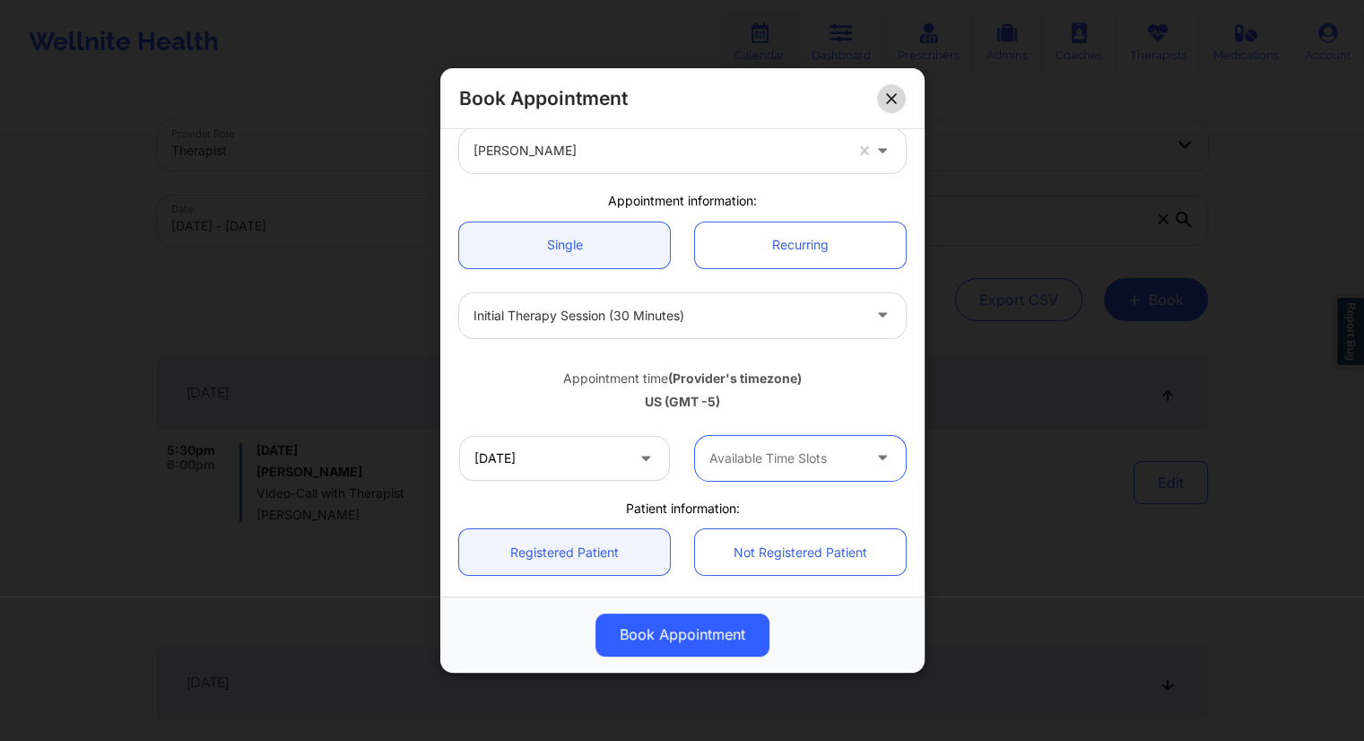
click at [886, 101] on icon at bounding box center [891, 98] width 10 height 10
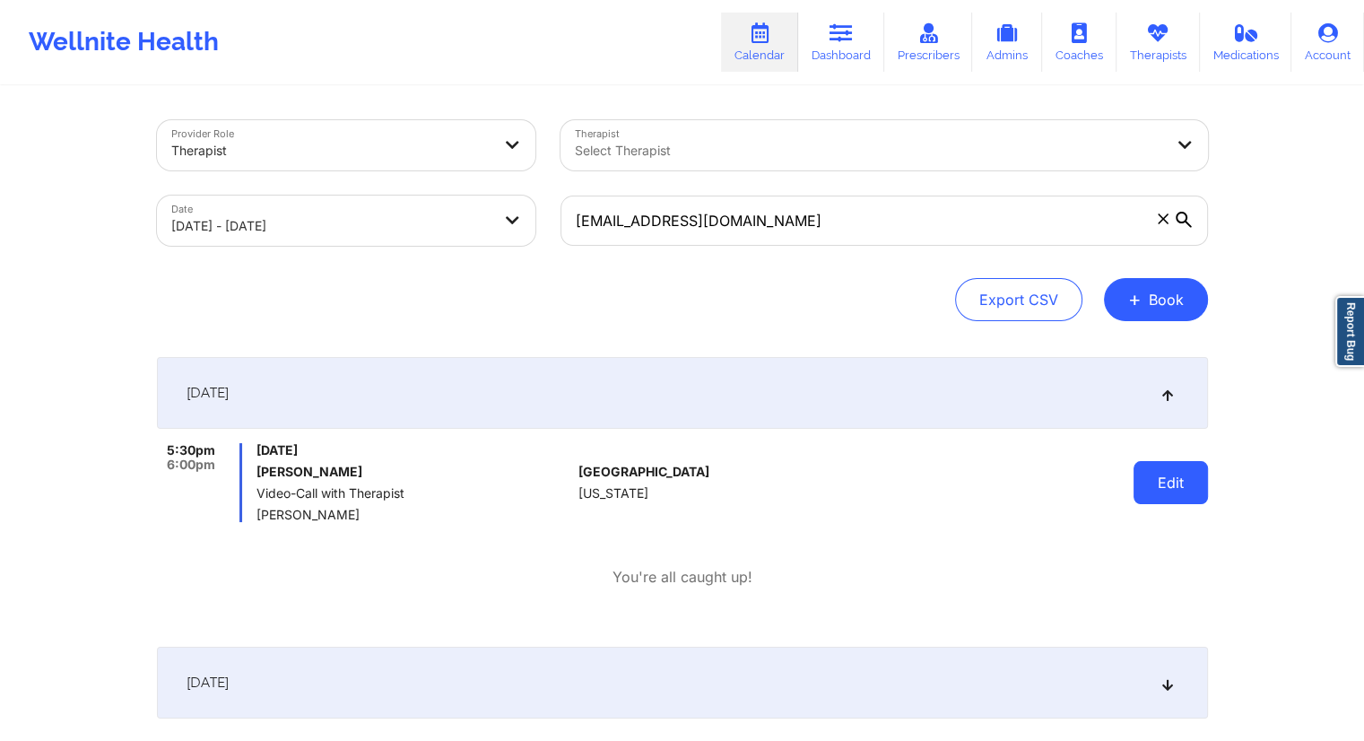
click at [1155, 491] on button "Edit" at bounding box center [1170, 482] width 74 height 43
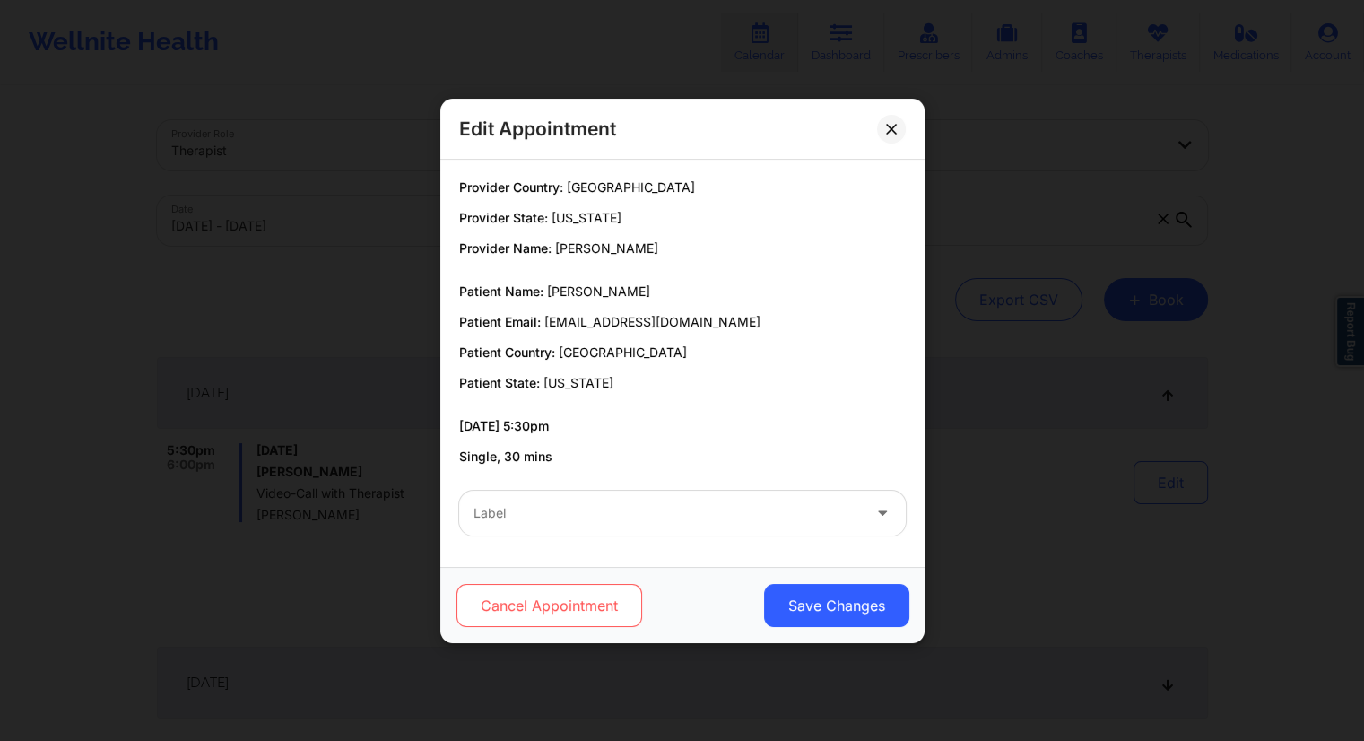
click at [526, 606] on button "Cancel Appointment" at bounding box center [549, 605] width 186 height 43
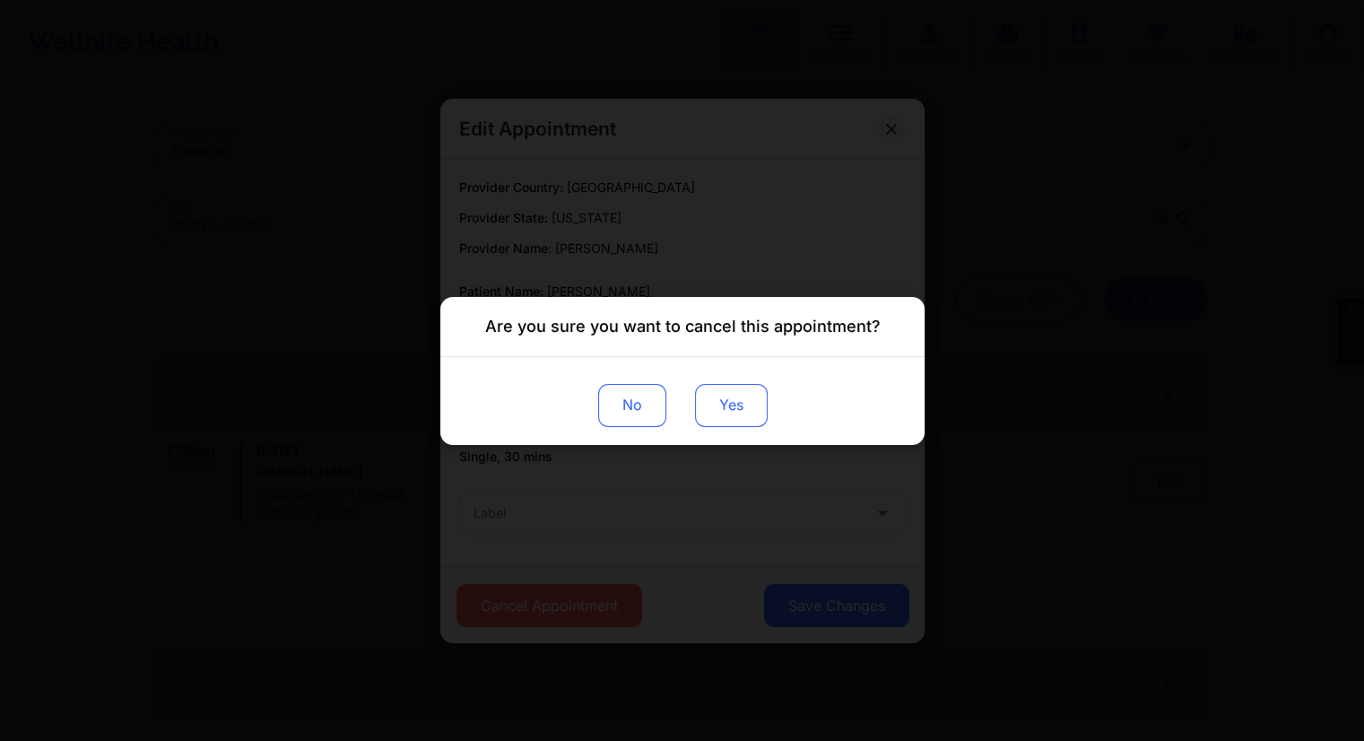
click at [733, 411] on button "Yes" at bounding box center [730, 404] width 73 height 43
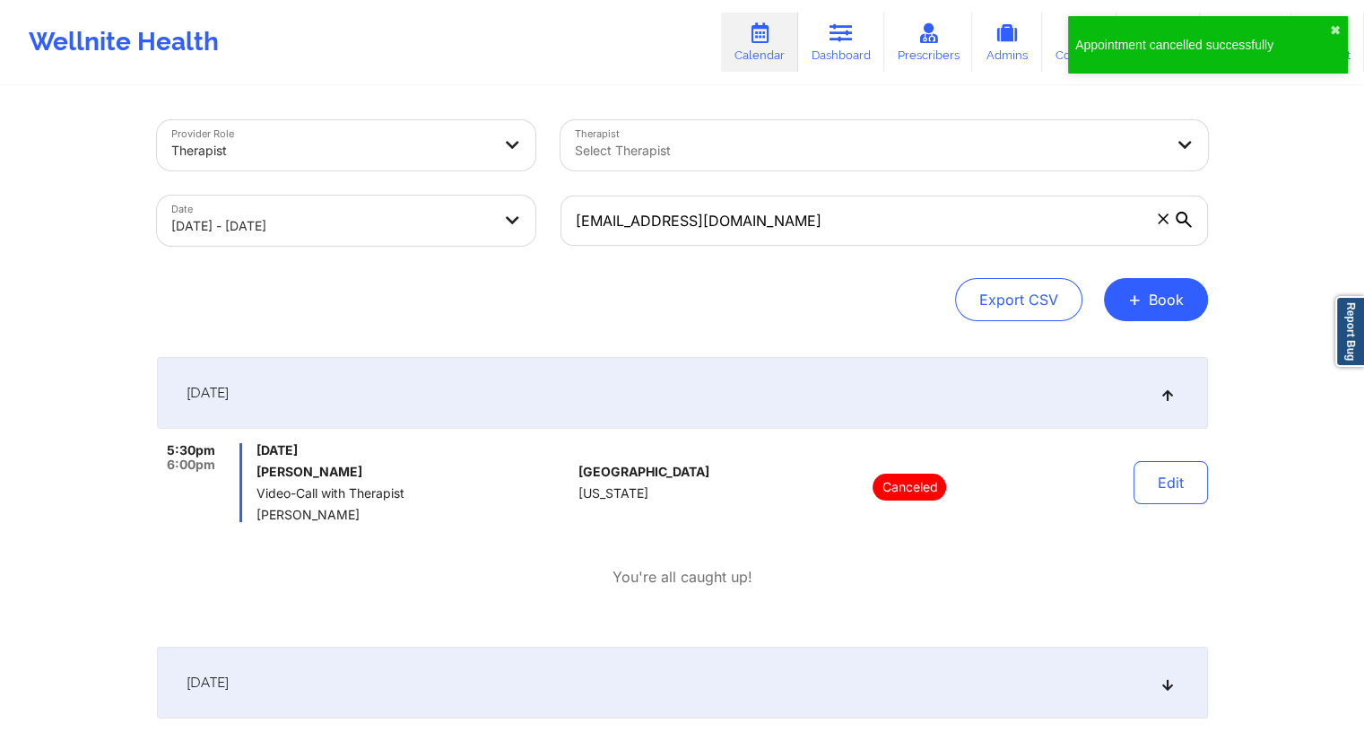
click at [839, 51] on link "Dashboard" at bounding box center [841, 42] width 86 height 59
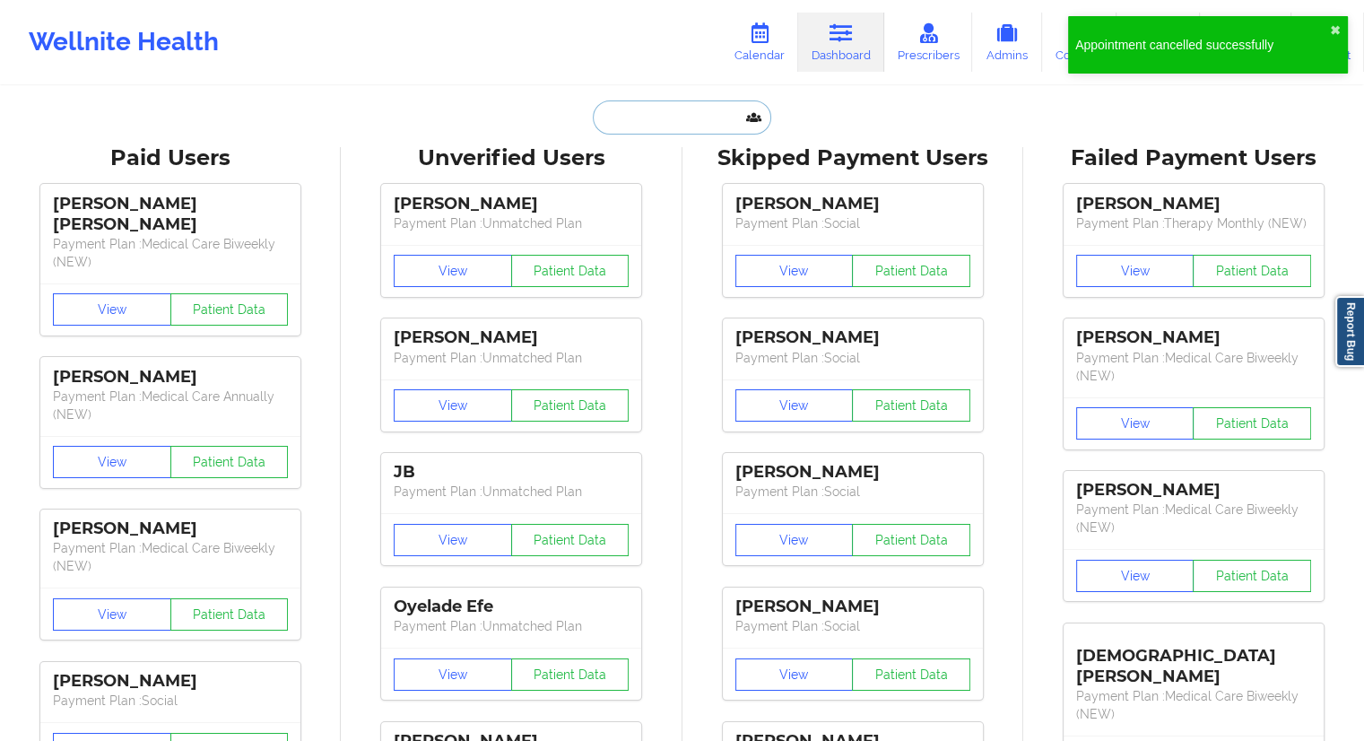
click at [663, 130] on input "text" at bounding box center [682, 117] width 178 height 34
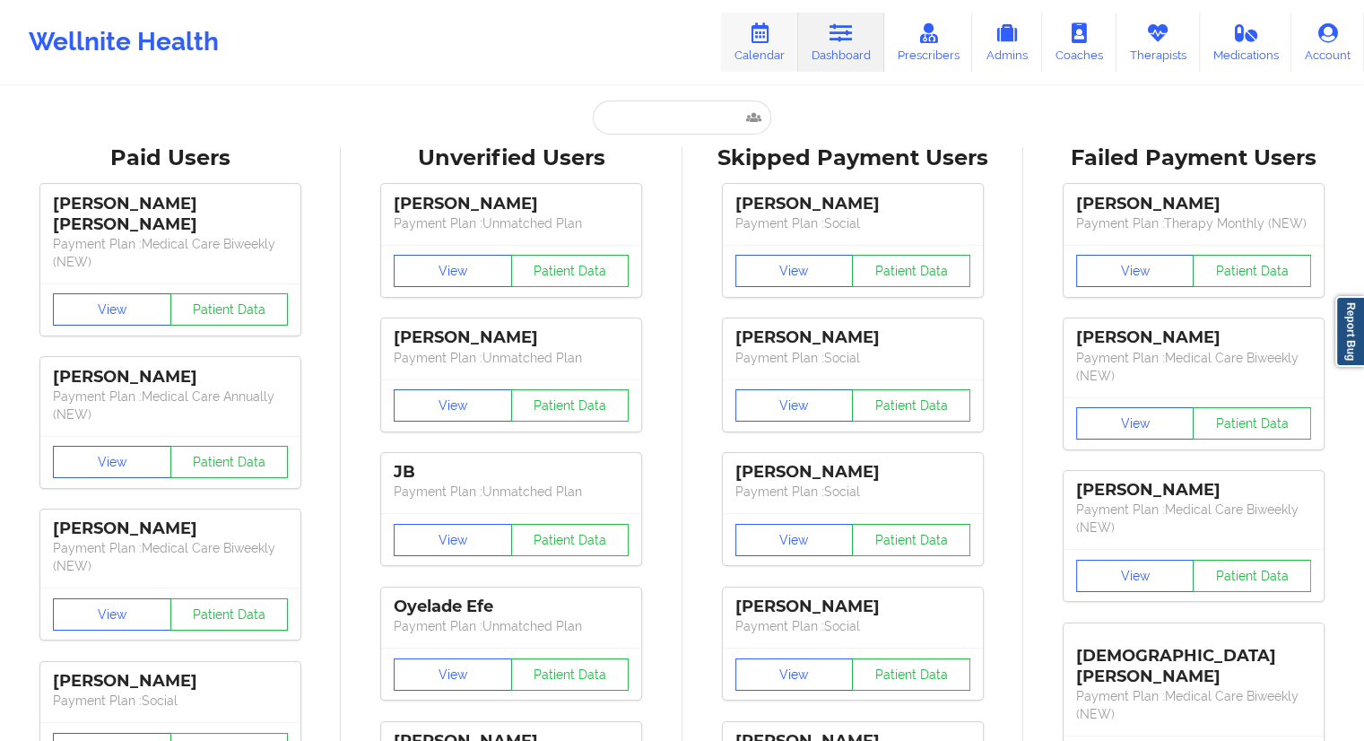
click at [735, 49] on link "Calendar" at bounding box center [759, 42] width 77 height 59
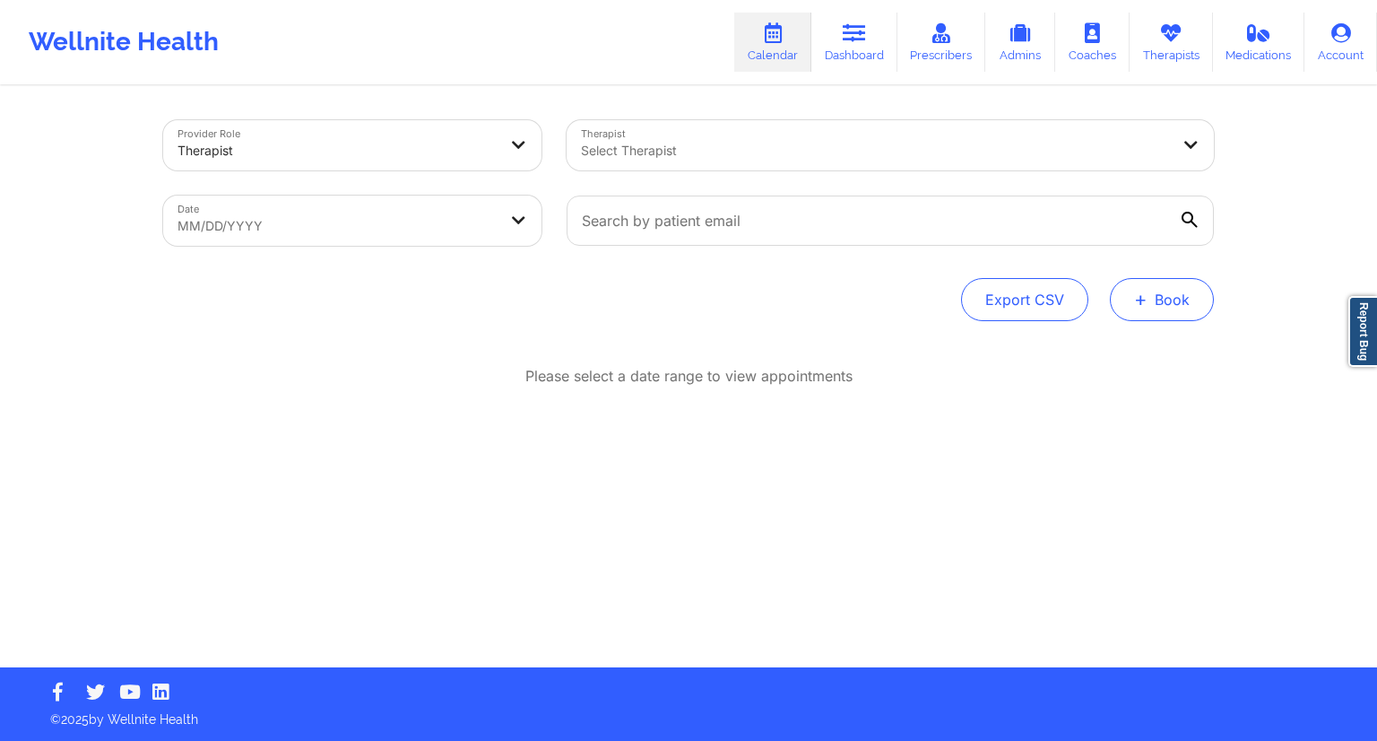
click at [1175, 317] on button "+ Book" at bounding box center [1162, 299] width 104 height 43
click at [1101, 352] on button "Therapy Session" at bounding box center [1131, 357] width 137 height 30
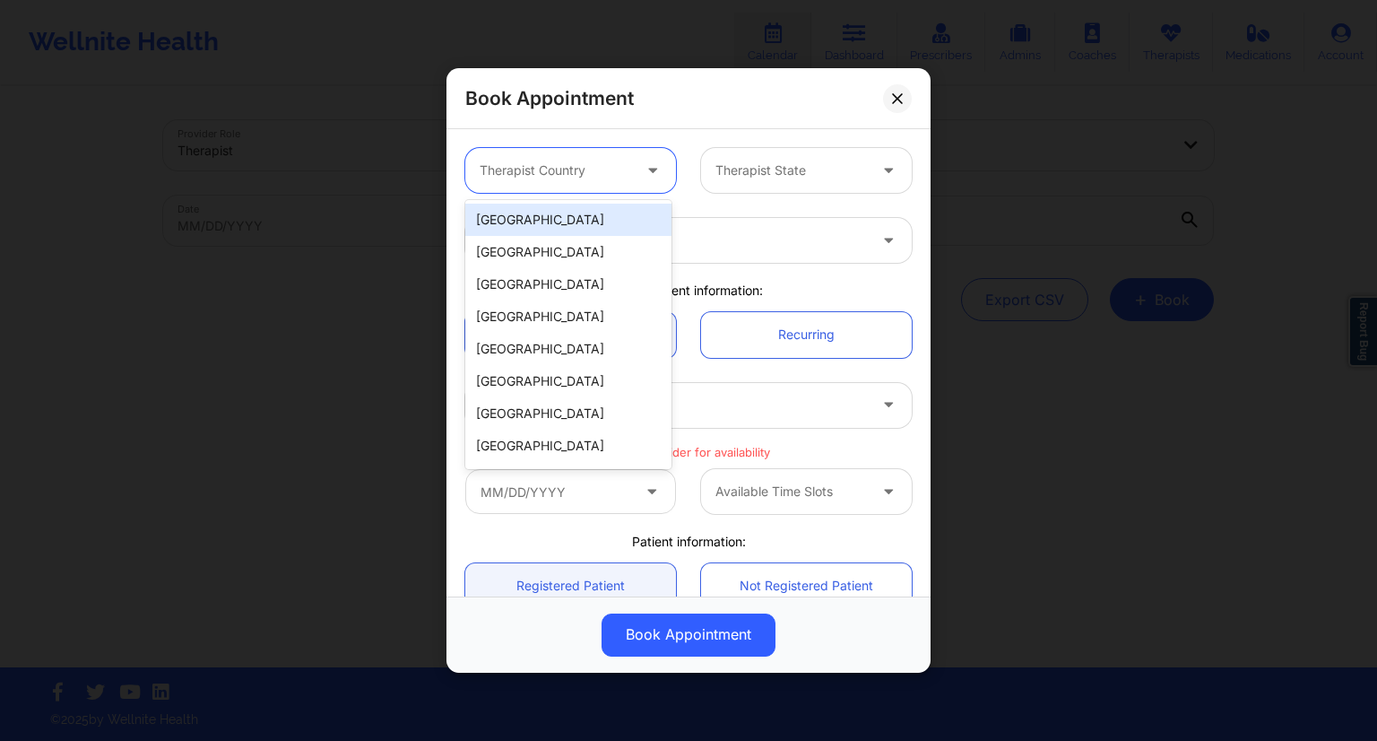
click at [560, 171] on div at bounding box center [556, 171] width 152 height 22
click at [540, 224] on div "[GEOGRAPHIC_DATA]" at bounding box center [568, 220] width 206 height 32
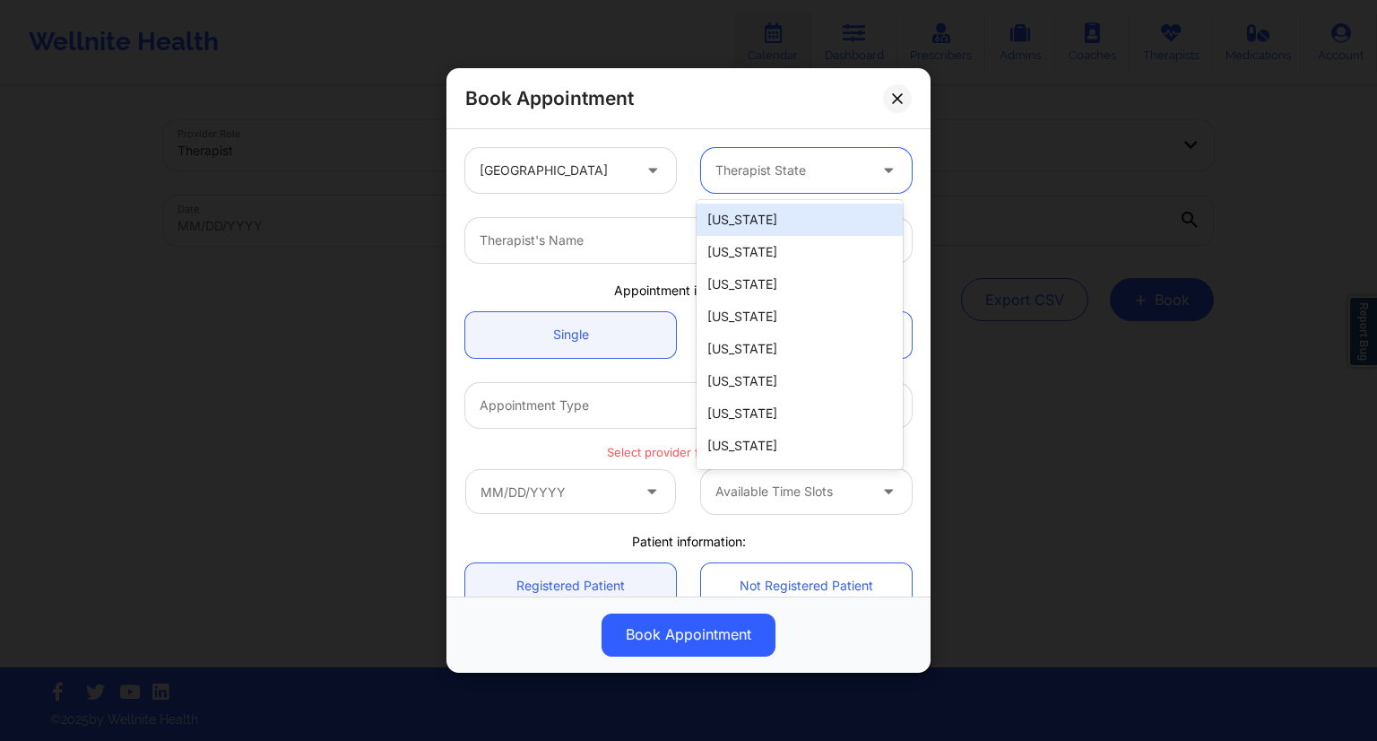
click at [743, 177] on div at bounding box center [792, 171] width 152 height 22
type input "new"
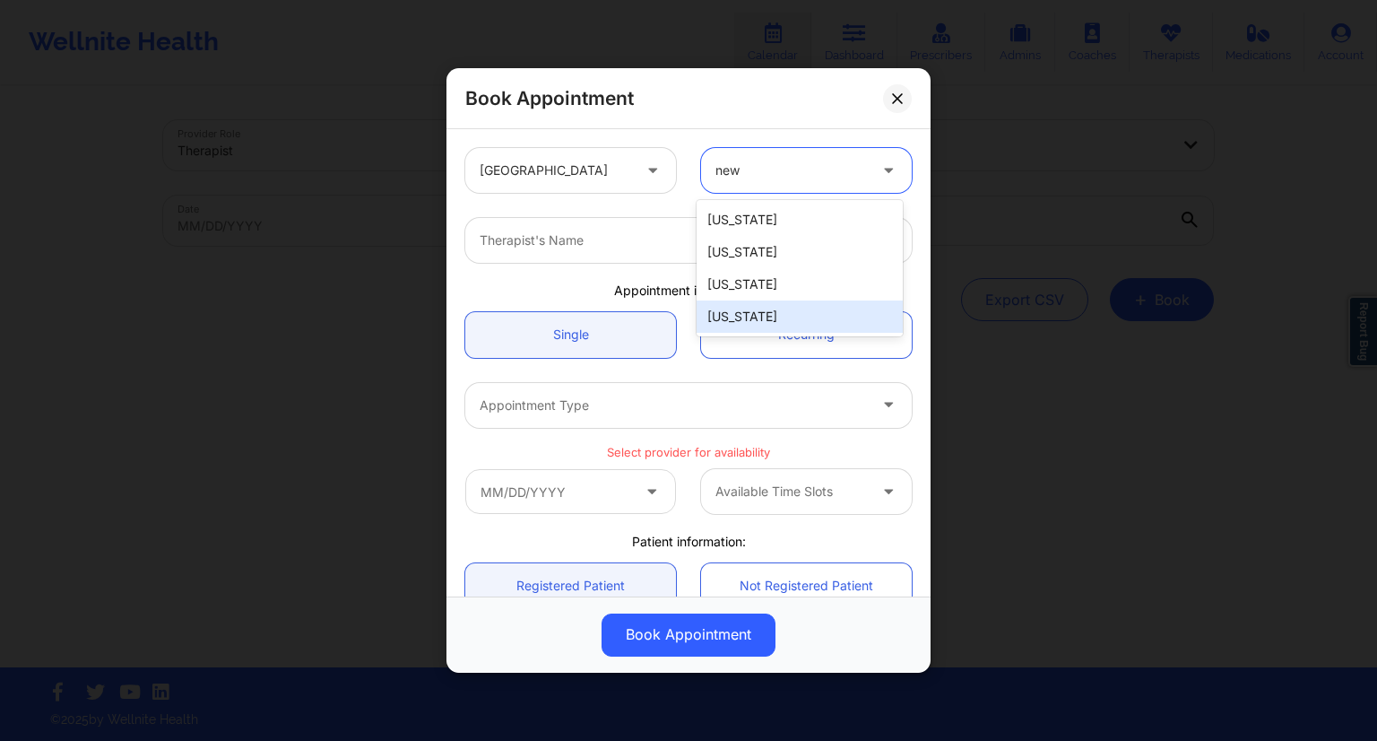
click at [760, 317] on div "[US_STATE]" at bounding box center [800, 316] width 206 height 32
click at [587, 248] on div at bounding box center [673, 241] width 387 height 22
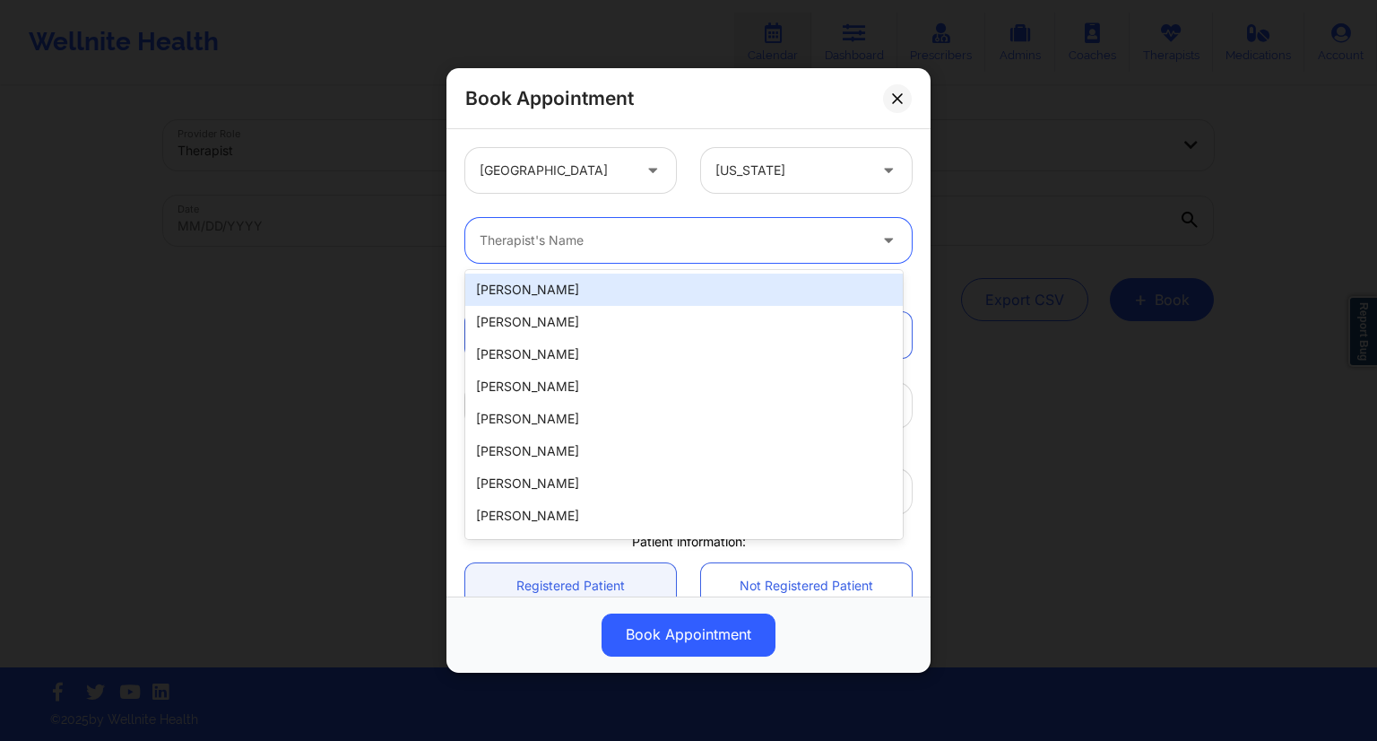
paste input "[PERSON_NAME]"
type input "[PERSON_NAME]"
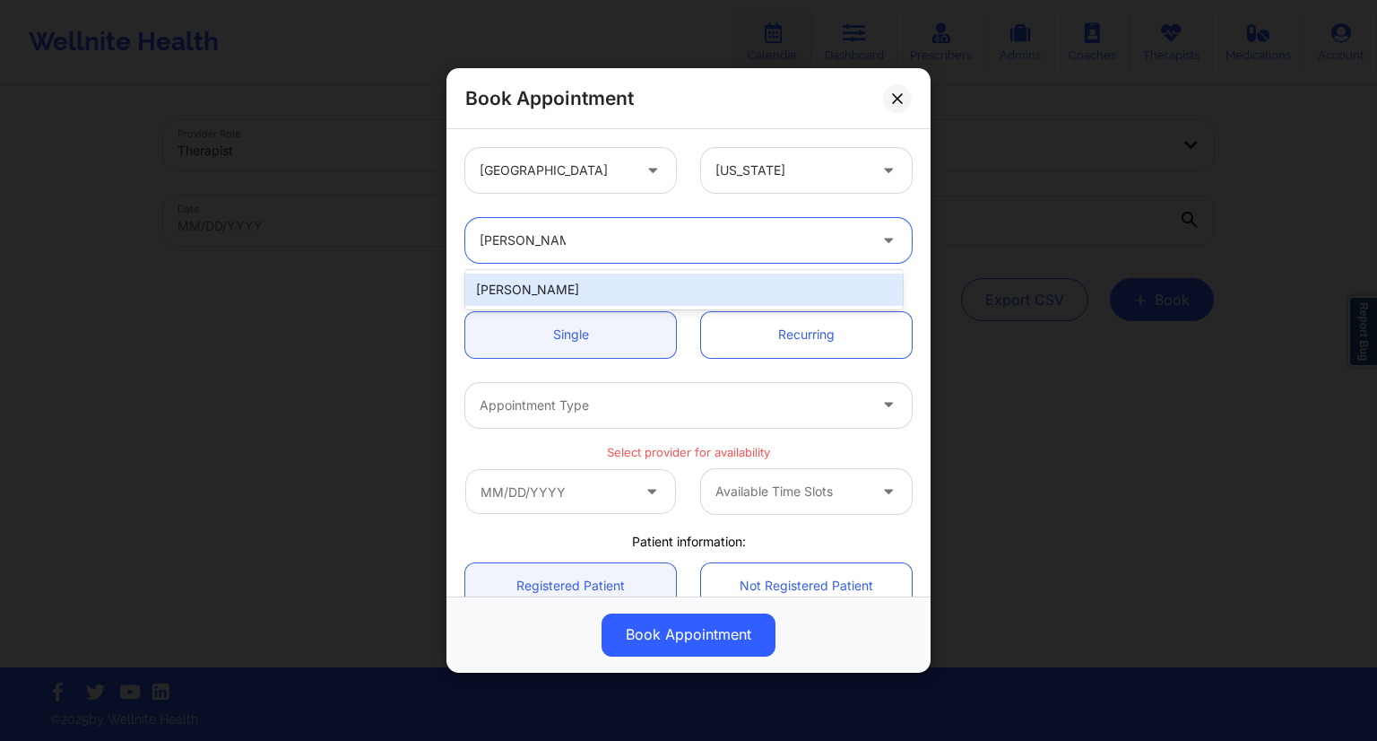
click at [615, 287] on div "[PERSON_NAME]" at bounding box center [684, 289] width 438 height 32
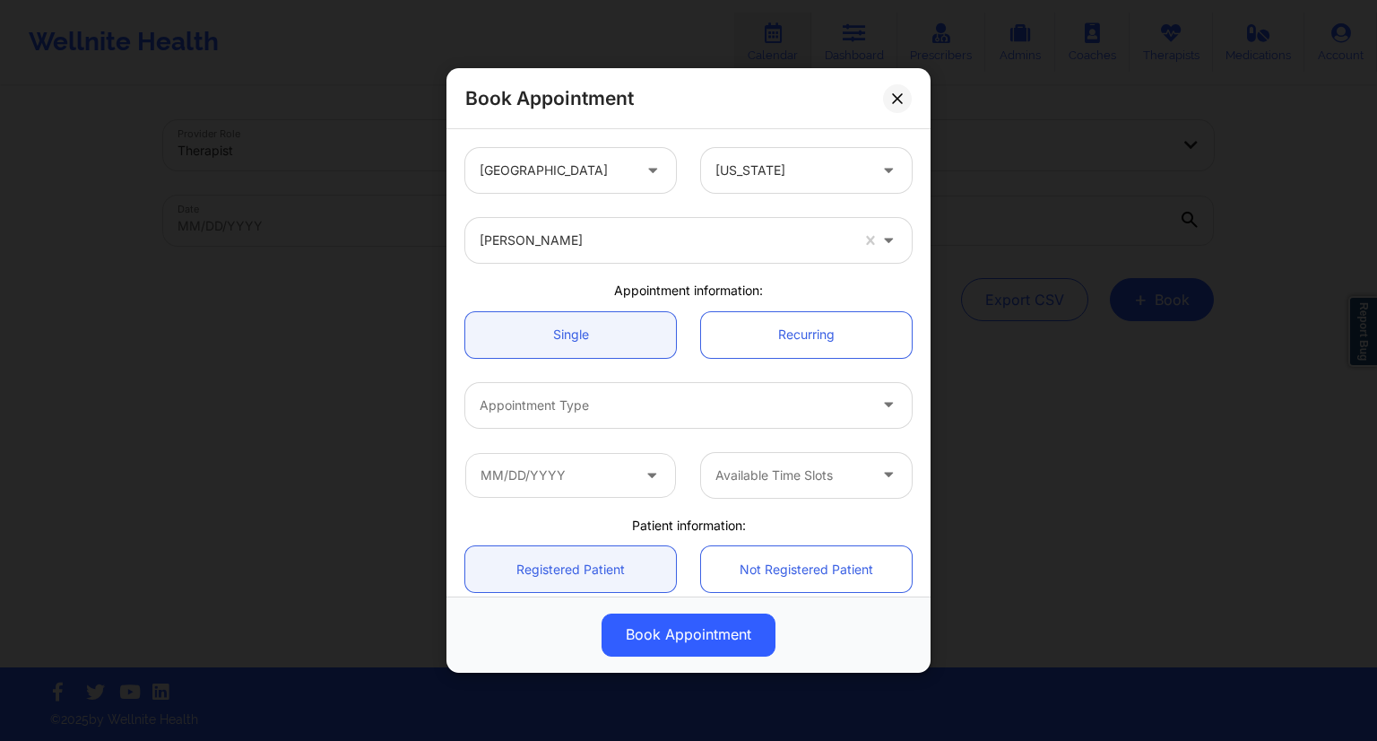
click at [852, 277] on div "[GEOGRAPHIC_DATA] [US_STATE] [PERSON_NAME] Appointment information: Single Recu…" at bounding box center [689, 509] width 472 height 749
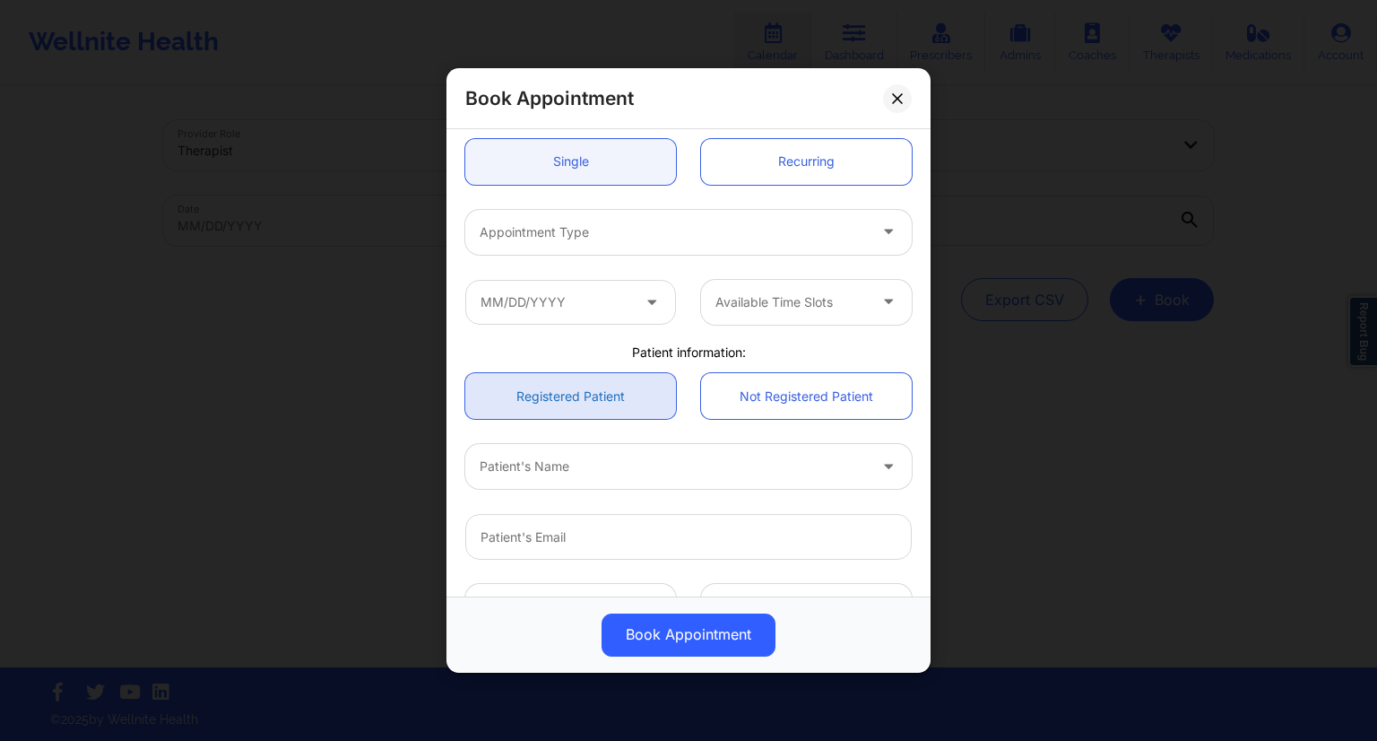
scroll to position [179, 0]
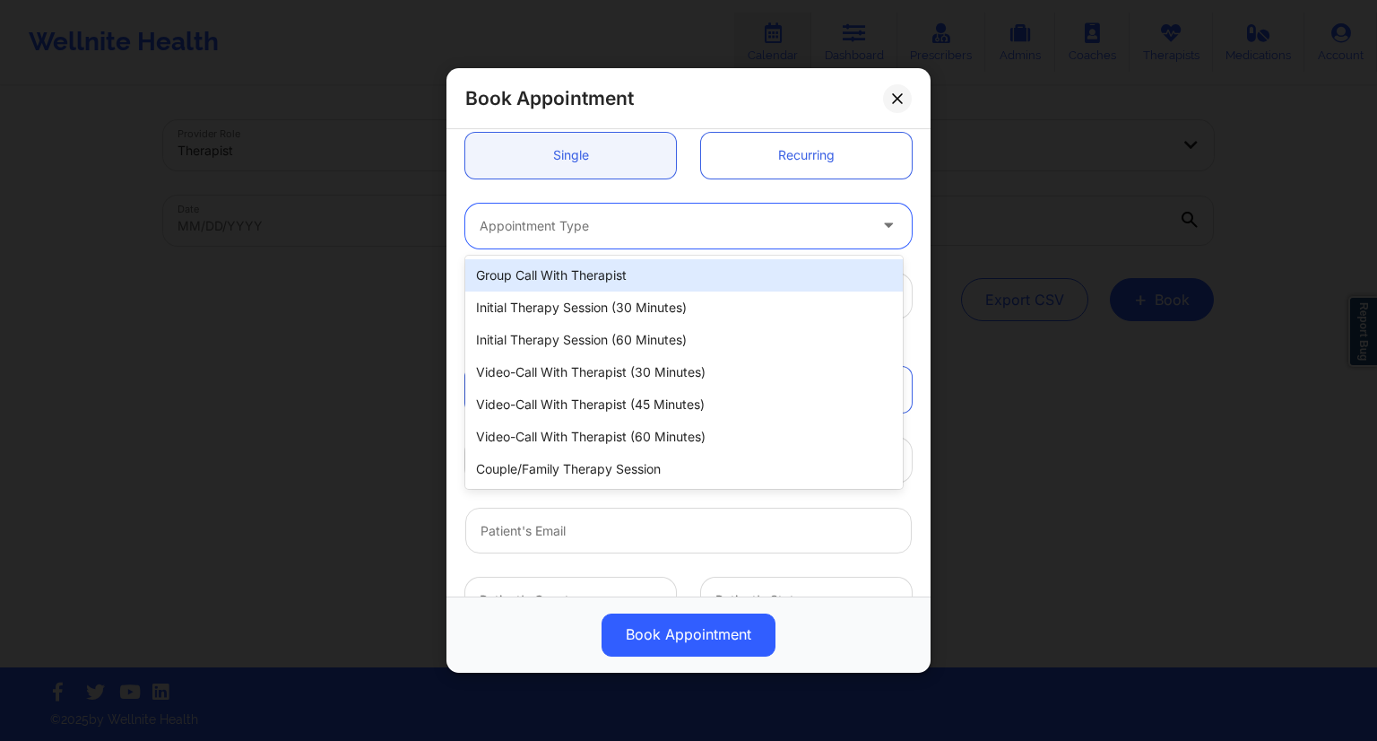
click at [609, 232] on div at bounding box center [673, 226] width 387 height 22
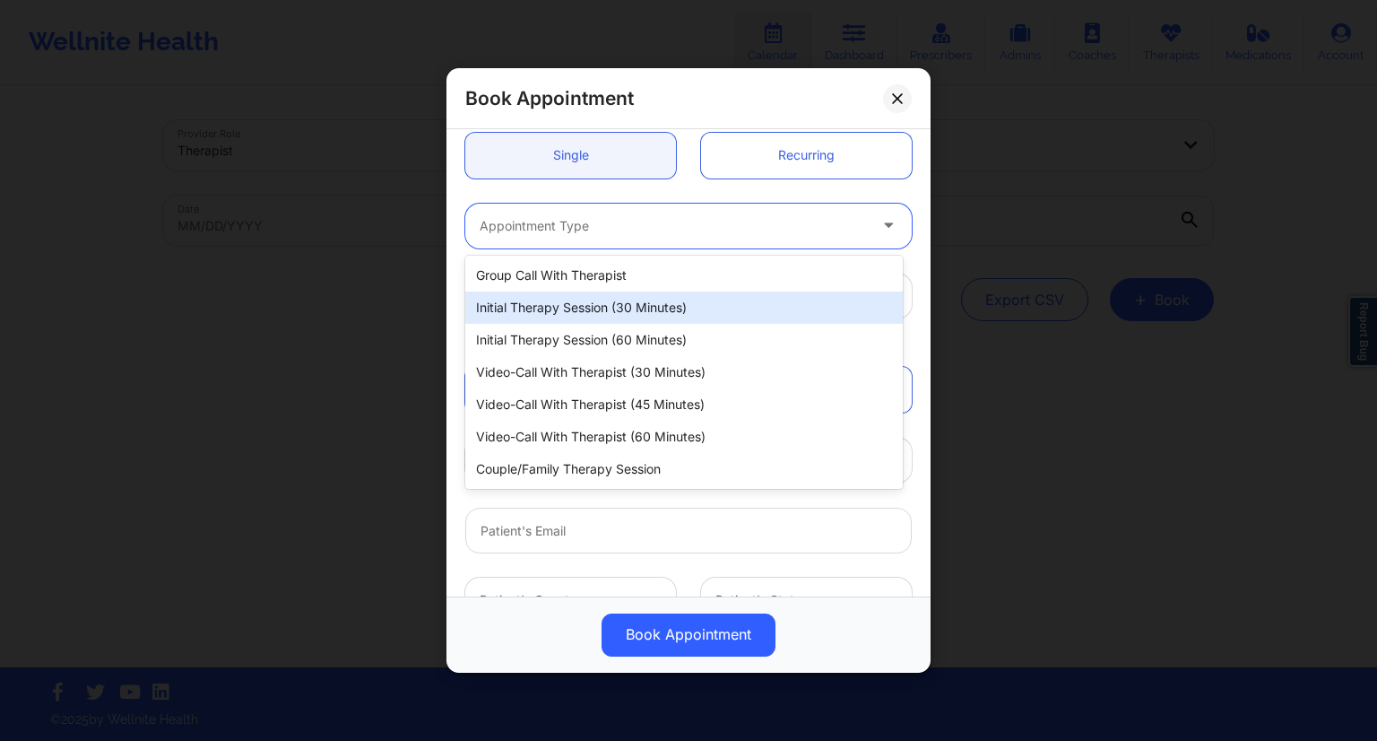
click at [610, 309] on div "Initial Therapy Session (30 minutes)" at bounding box center [684, 307] width 438 height 32
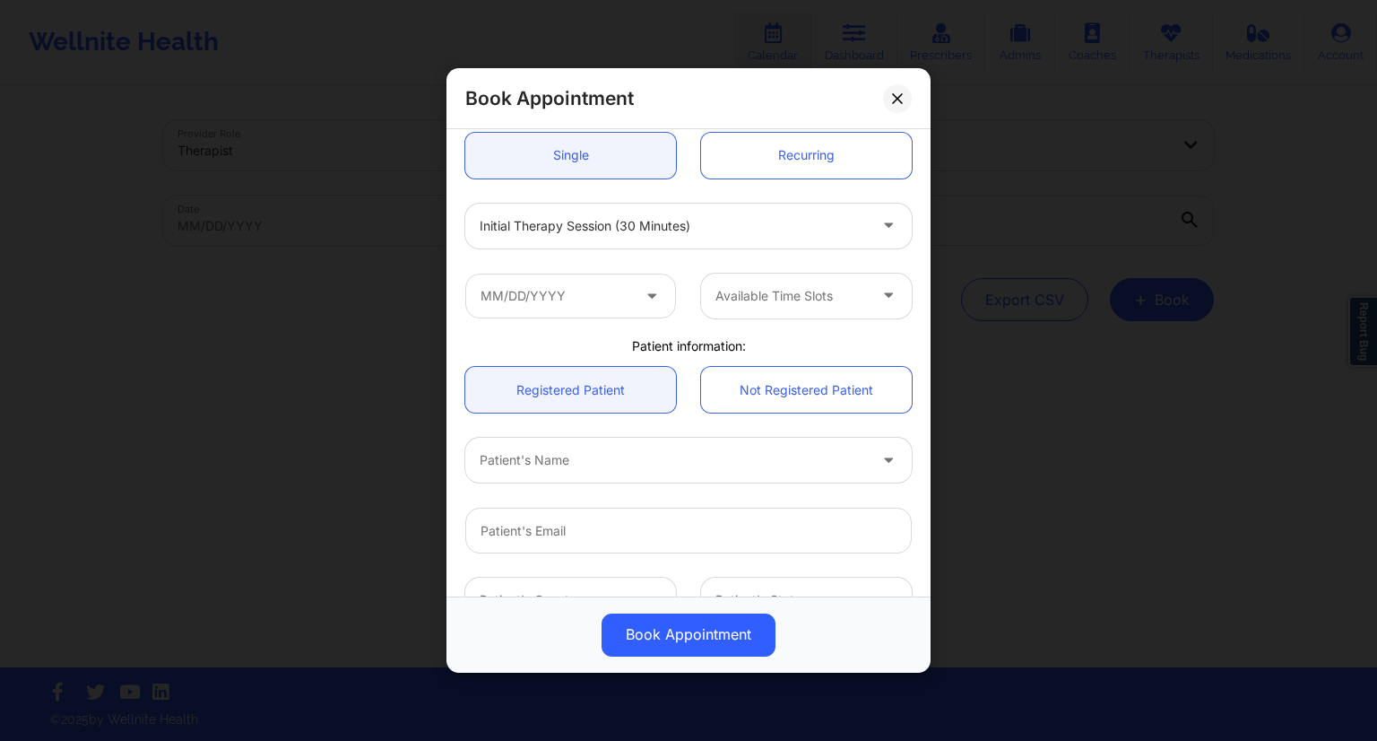
click at [592, 263] on div "Available Time Slots" at bounding box center [689, 296] width 472 height 70
click at [571, 297] on input "text" at bounding box center [570, 295] width 211 height 45
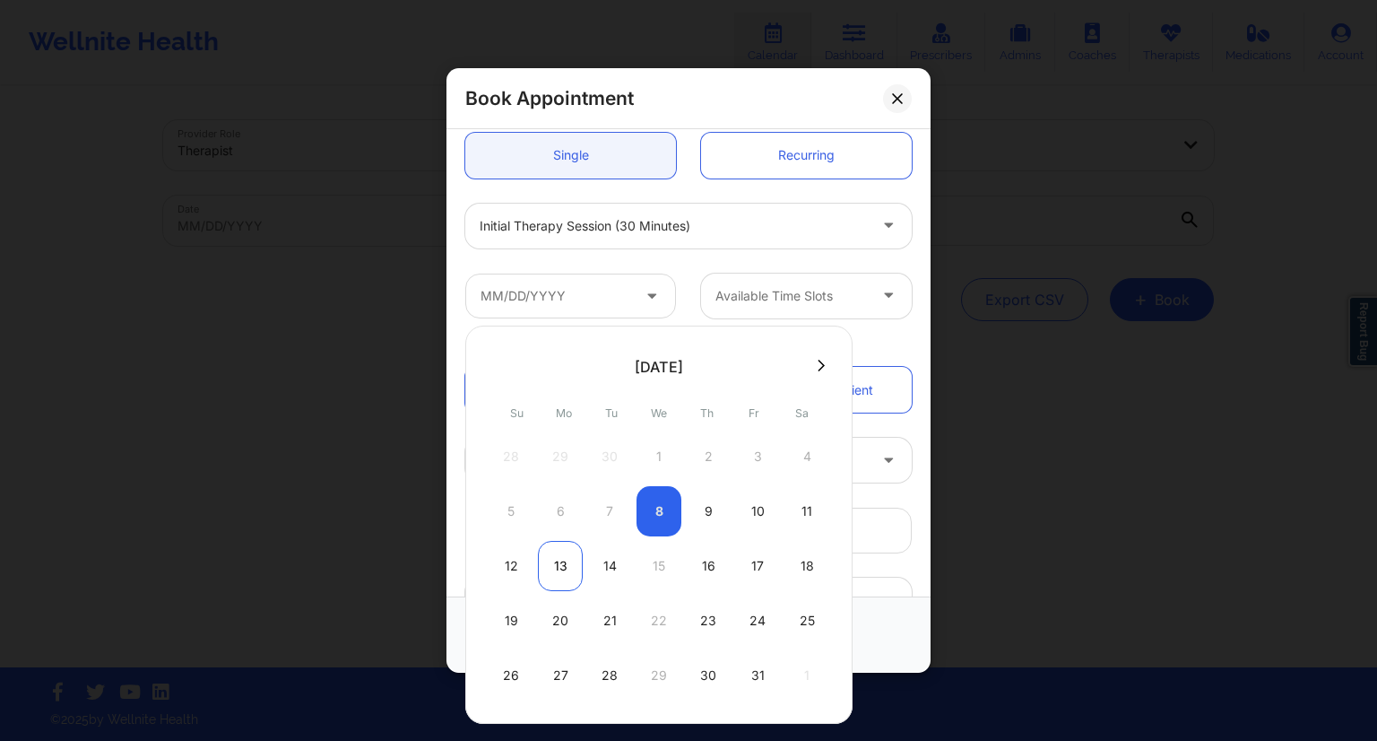
click at [560, 565] on div "13" at bounding box center [560, 566] width 45 height 50
type input "[DATE]"
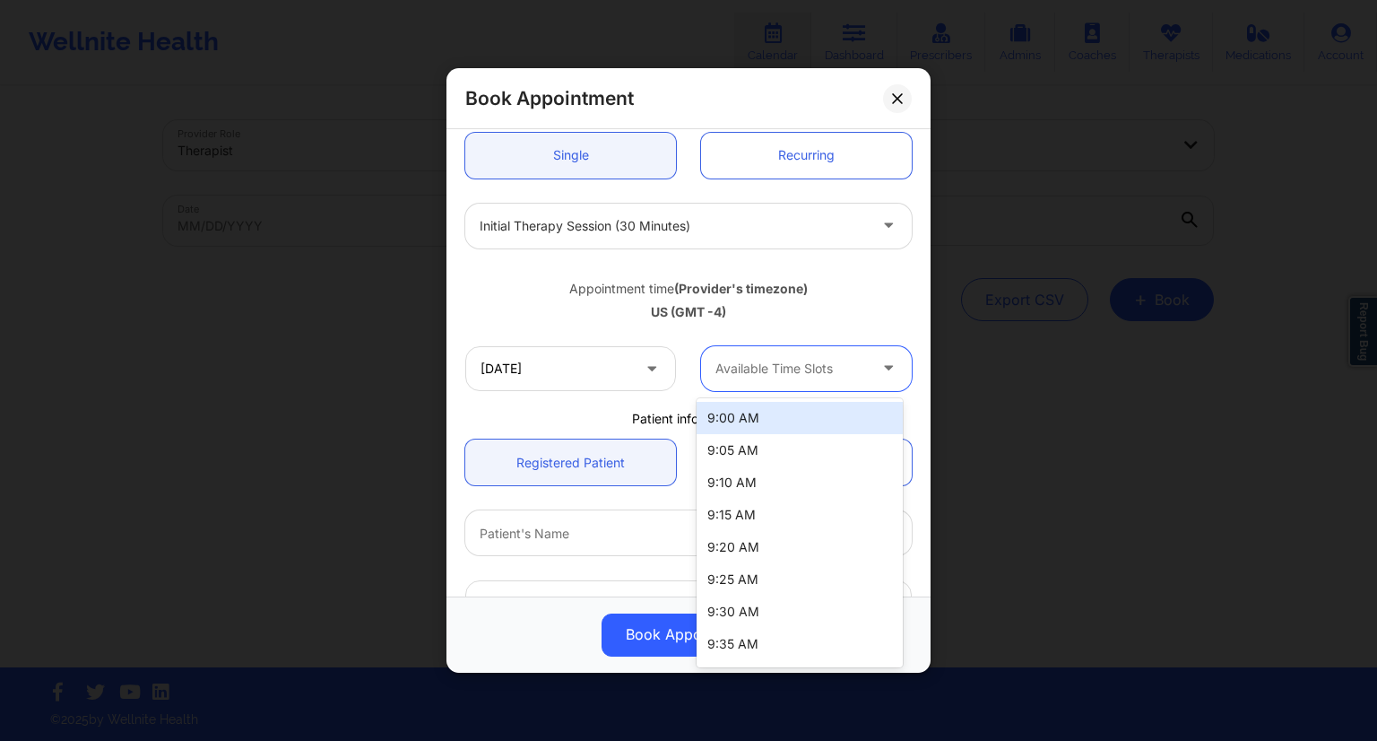
click at [759, 381] on div "Available Time Slots" at bounding box center [785, 368] width 168 height 45
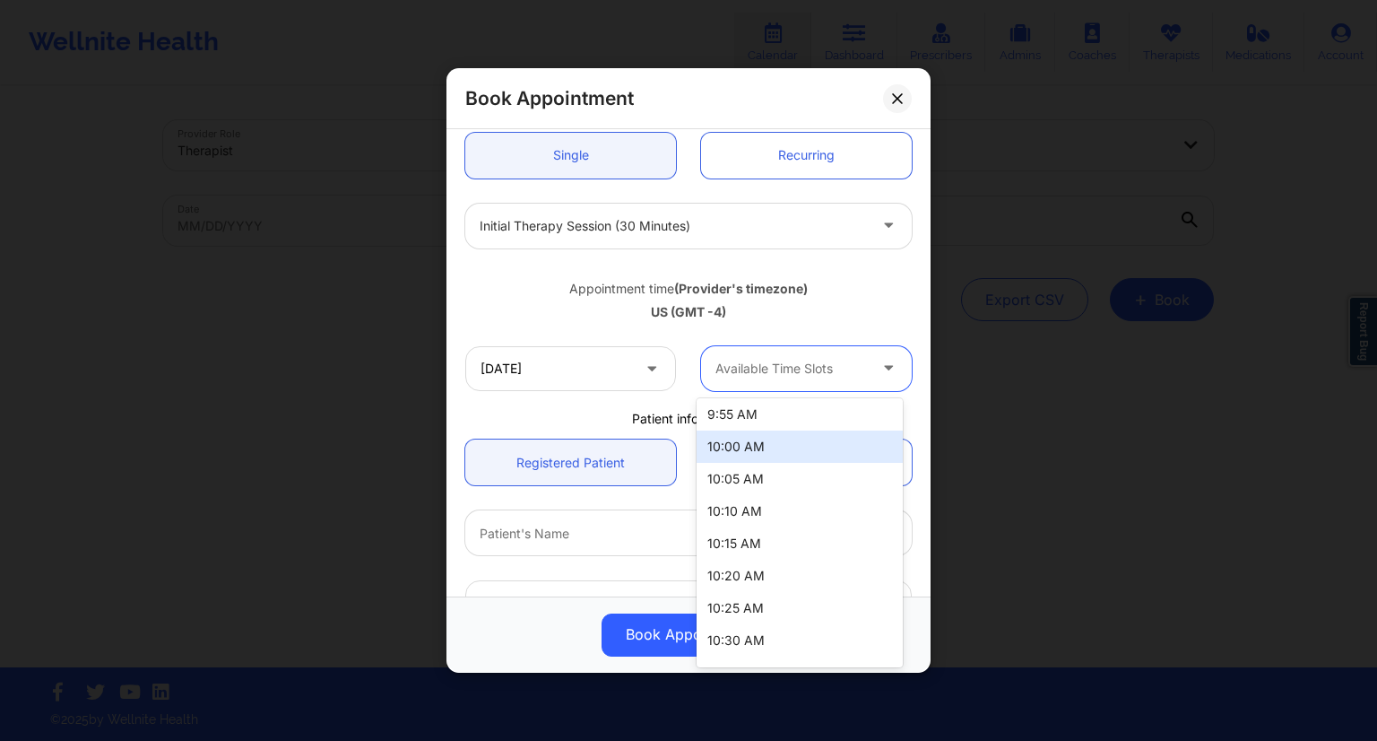
click at [764, 438] on div "10:00 AM" at bounding box center [800, 446] width 206 height 32
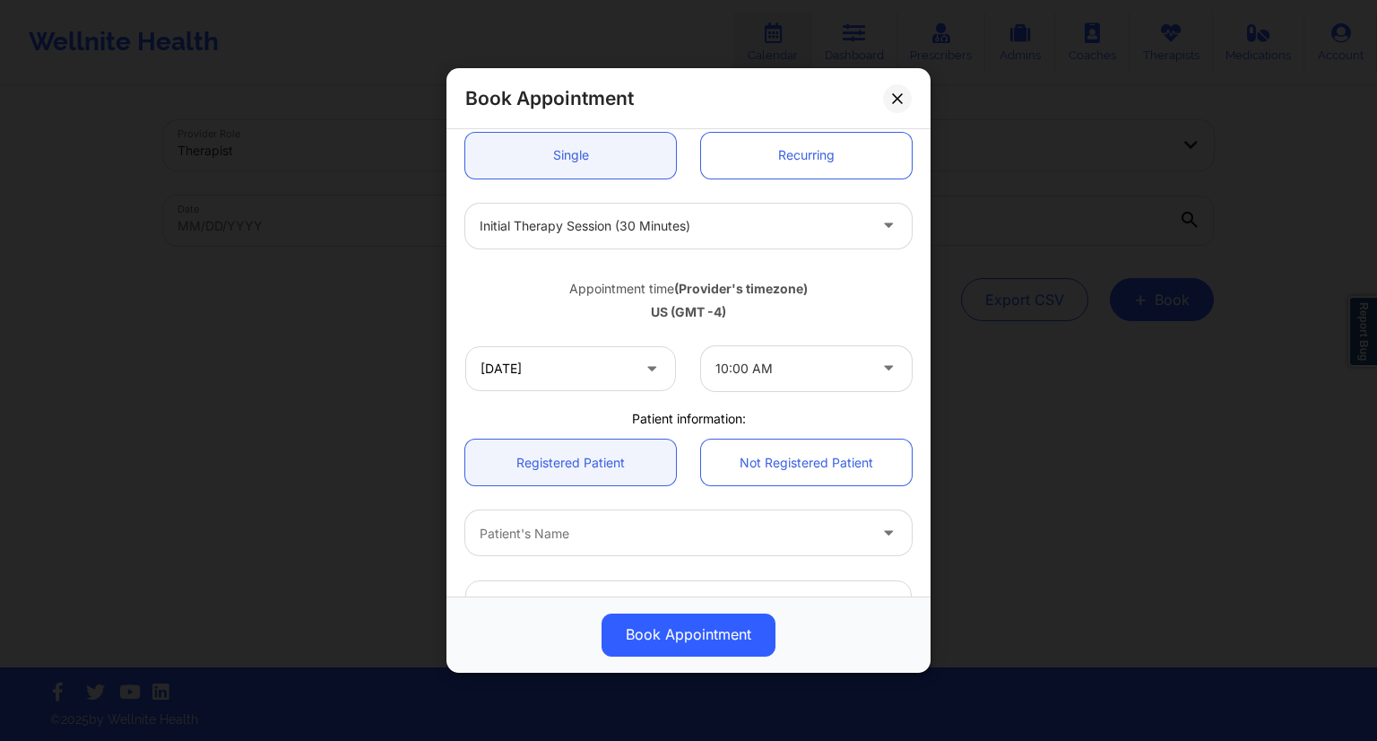
click at [667, 332] on div "Appointment time (Provider's timezone) [GEOGRAPHIC_DATA] (GMT -4)" at bounding box center [689, 297] width 472 height 73
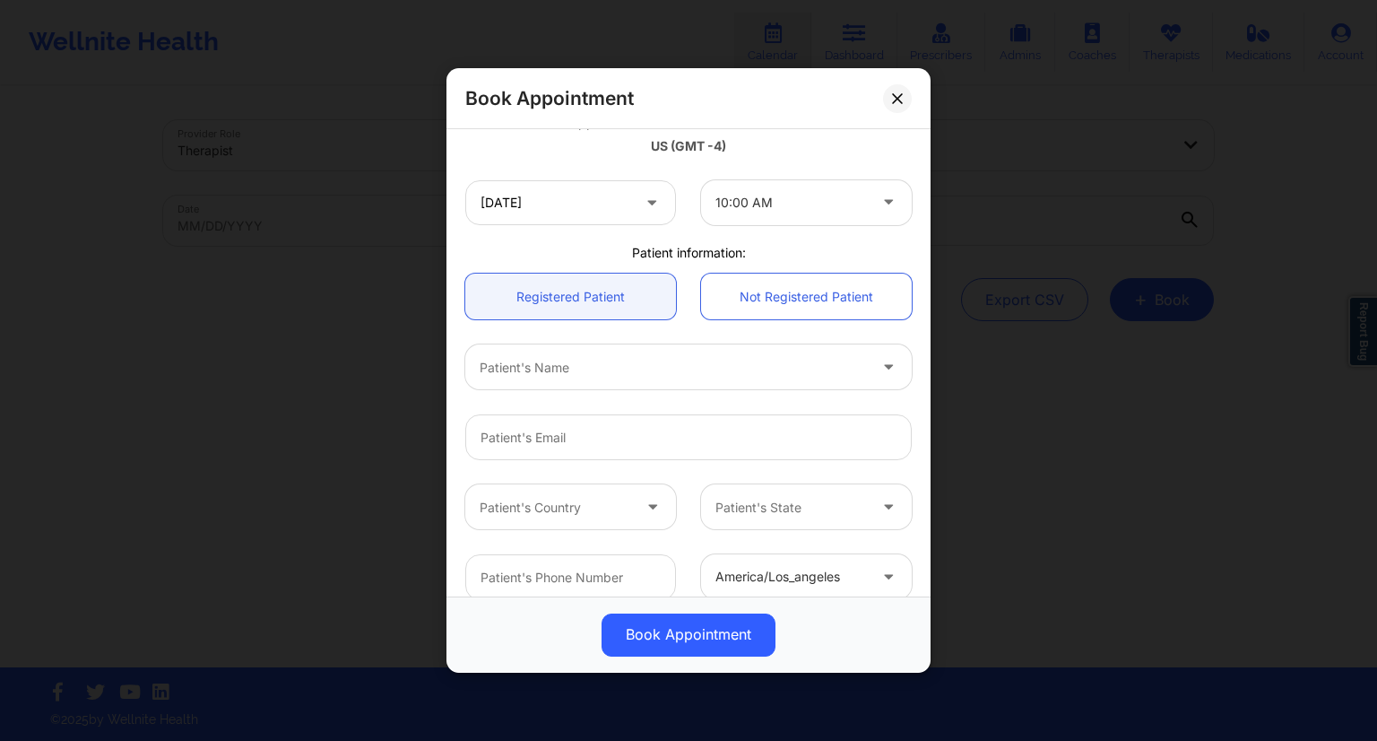
scroll to position [448, 0]
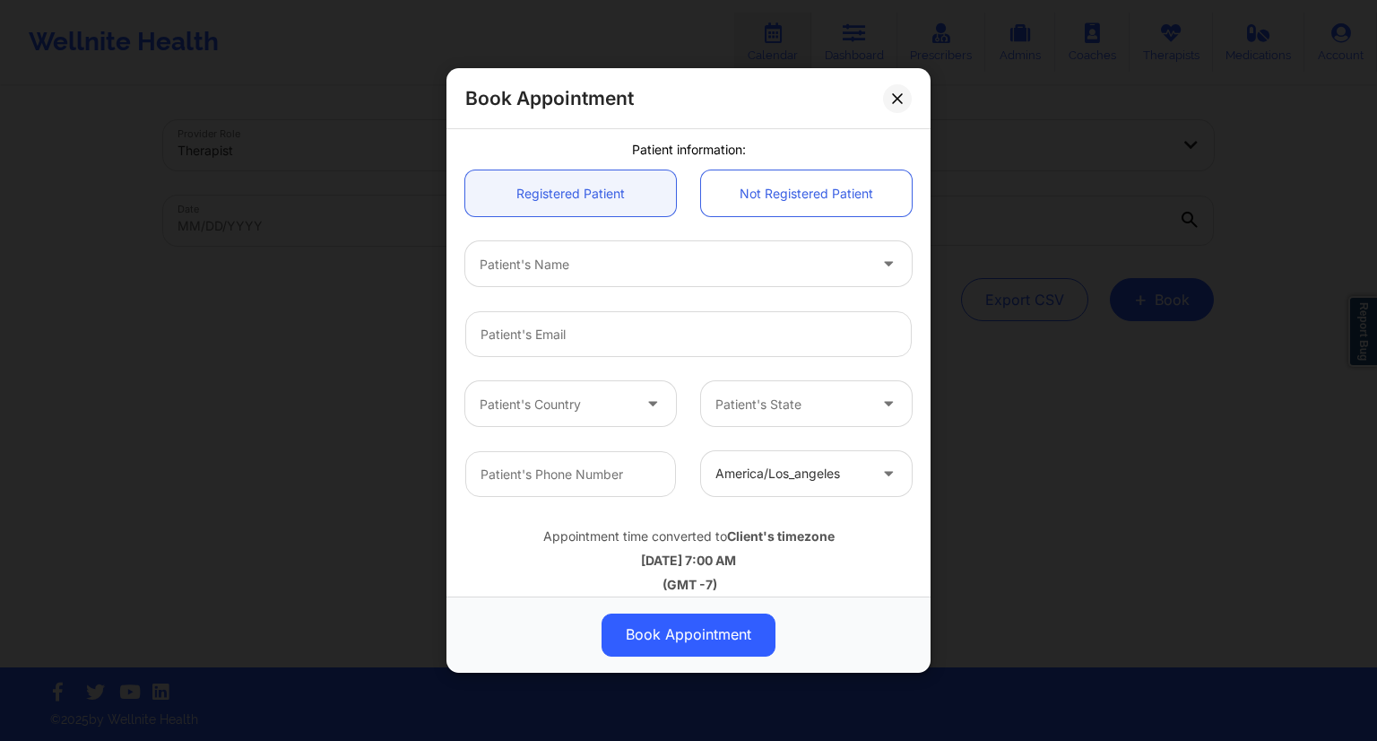
click at [545, 265] on div at bounding box center [673, 265] width 387 height 22
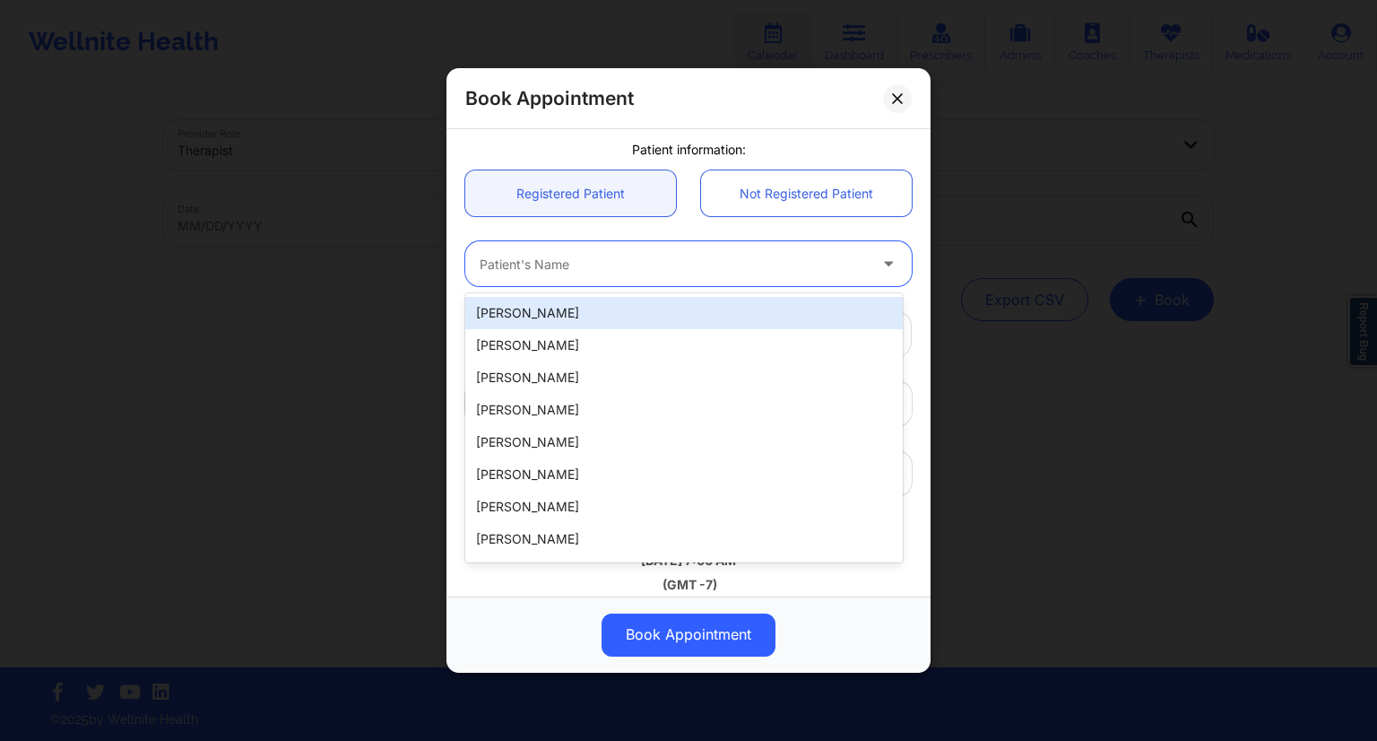
paste input "Cornish"
type input "Cornish"
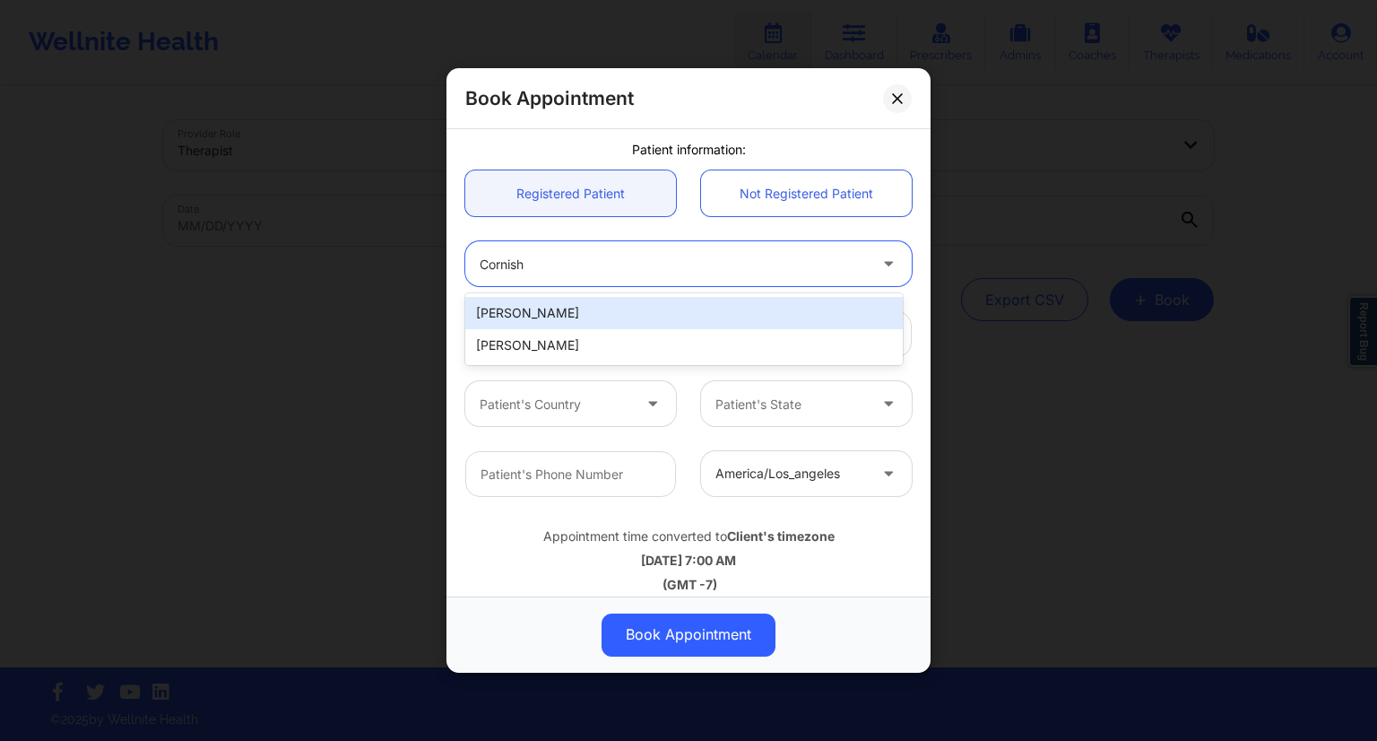
click at [531, 309] on div "[PERSON_NAME]" at bounding box center [684, 313] width 438 height 32
type input "[EMAIL_ADDRESS][DOMAIN_NAME]"
type input "[PHONE_NUMBER]"
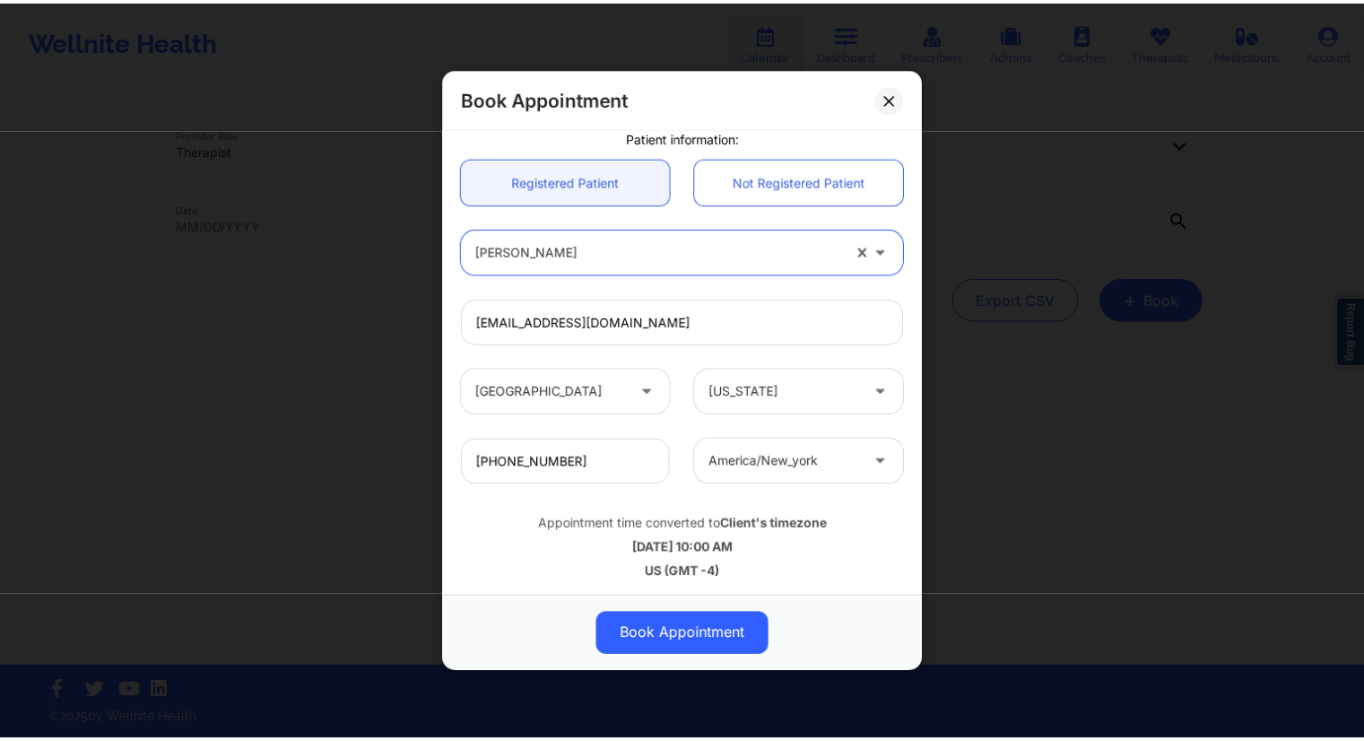
scroll to position [464, 0]
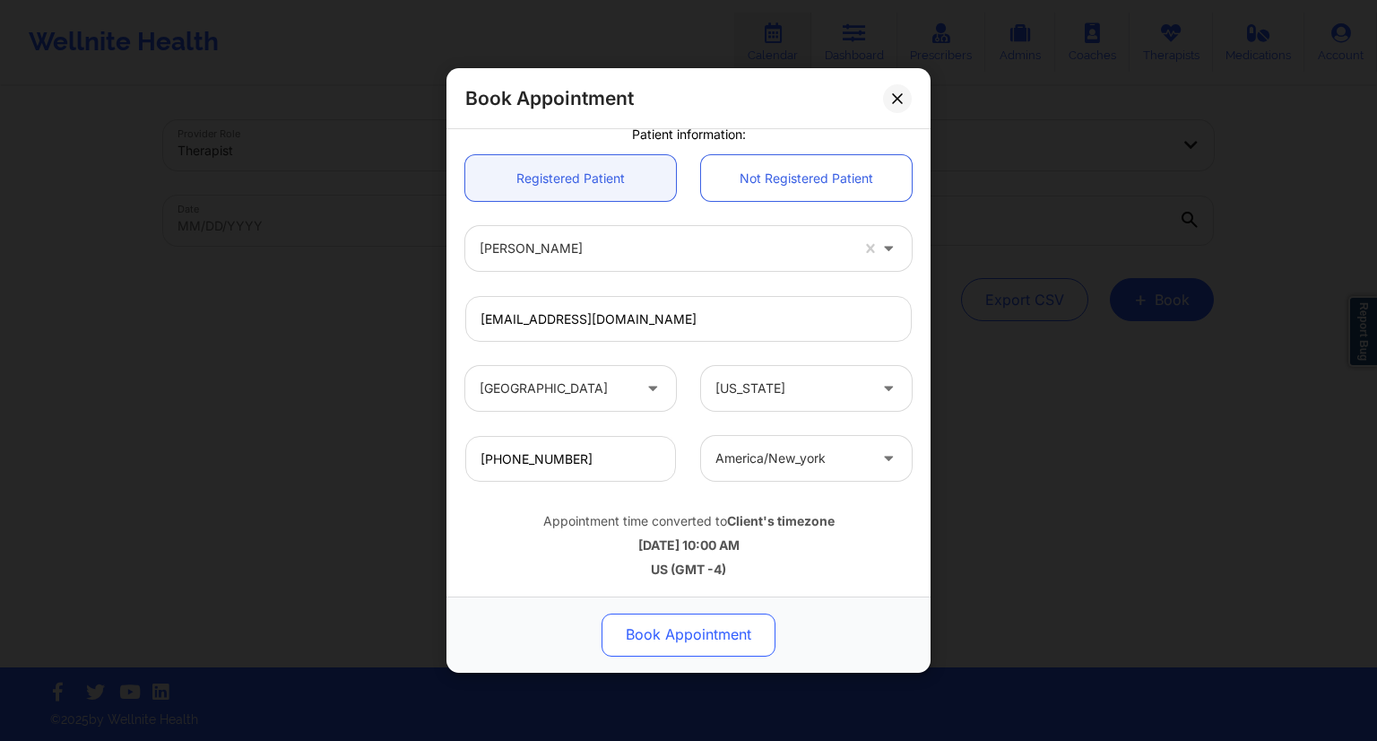
click at [699, 643] on button "Book Appointment" at bounding box center [689, 634] width 174 height 43
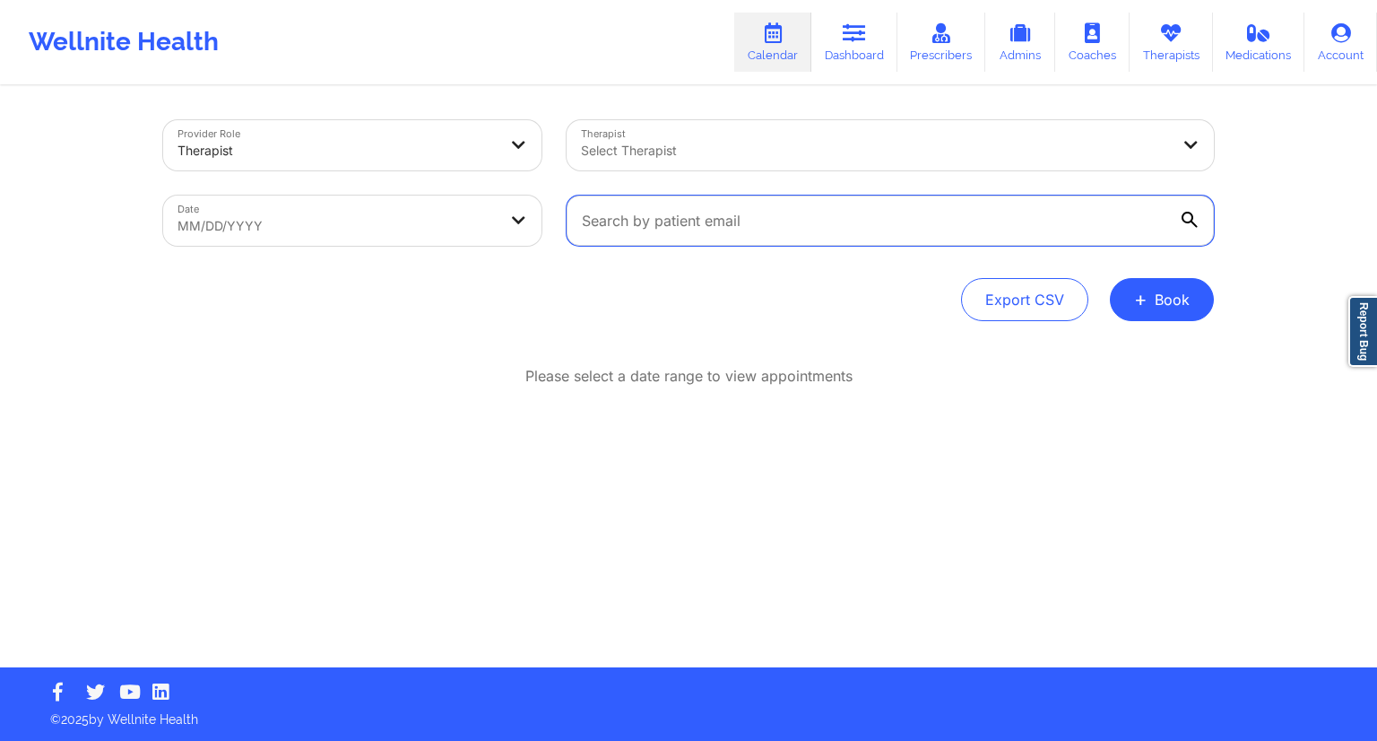
click at [696, 209] on input "text" at bounding box center [890, 220] width 647 height 50
paste input "[EMAIL_ADDRESS][DOMAIN_NAME]"
type input "[EMAIL_ADDRESS][DOMAIN_NAME]"
select select "2025-8"
select select "2025-9"
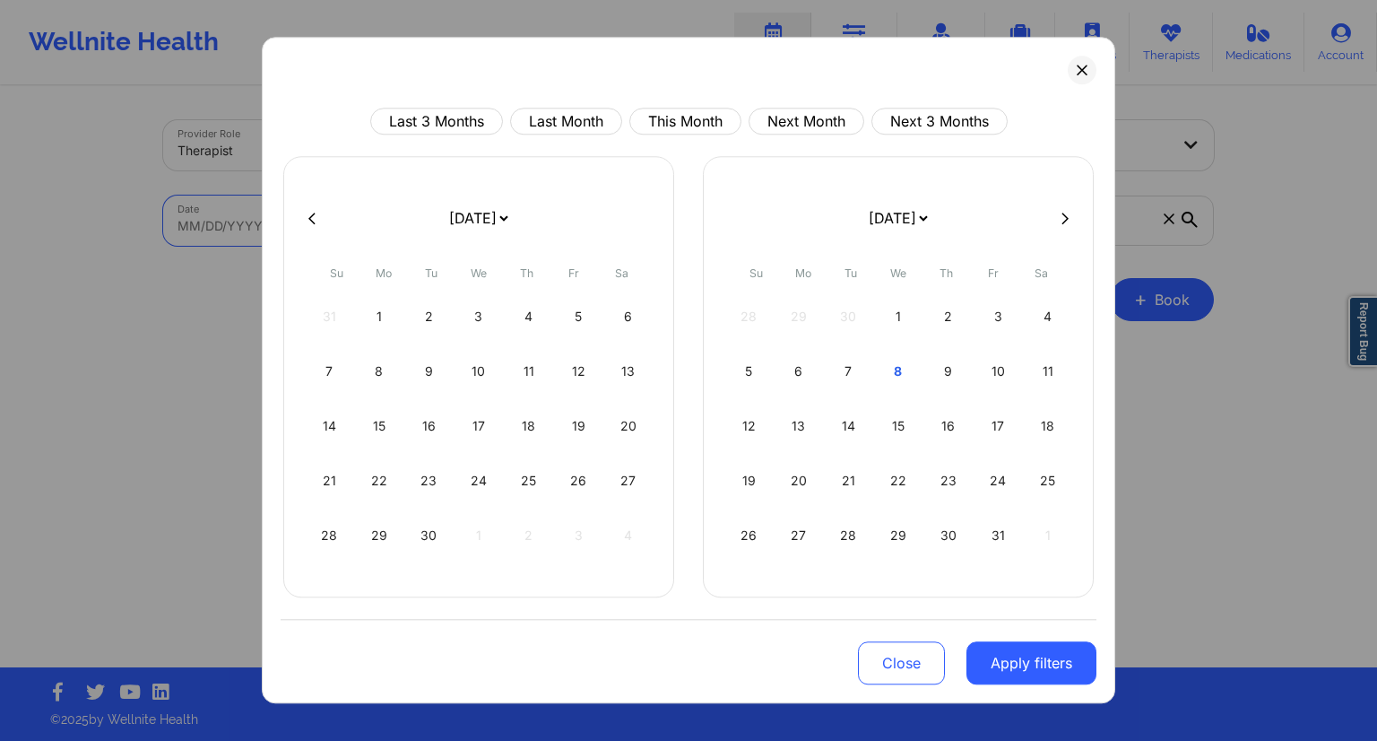
click at [301, 238] on body "Wellnite Health Calendar Dashboard Prescribers Admins Coaches Therapists Medica…" at bounding box center [688, 370] width 1377 height 741
click at [802, 426] on div "13" at bounding box center [800, 426] width 46 height 50
select select "2025-9"
select select "2025-10"
select select "2025-9"
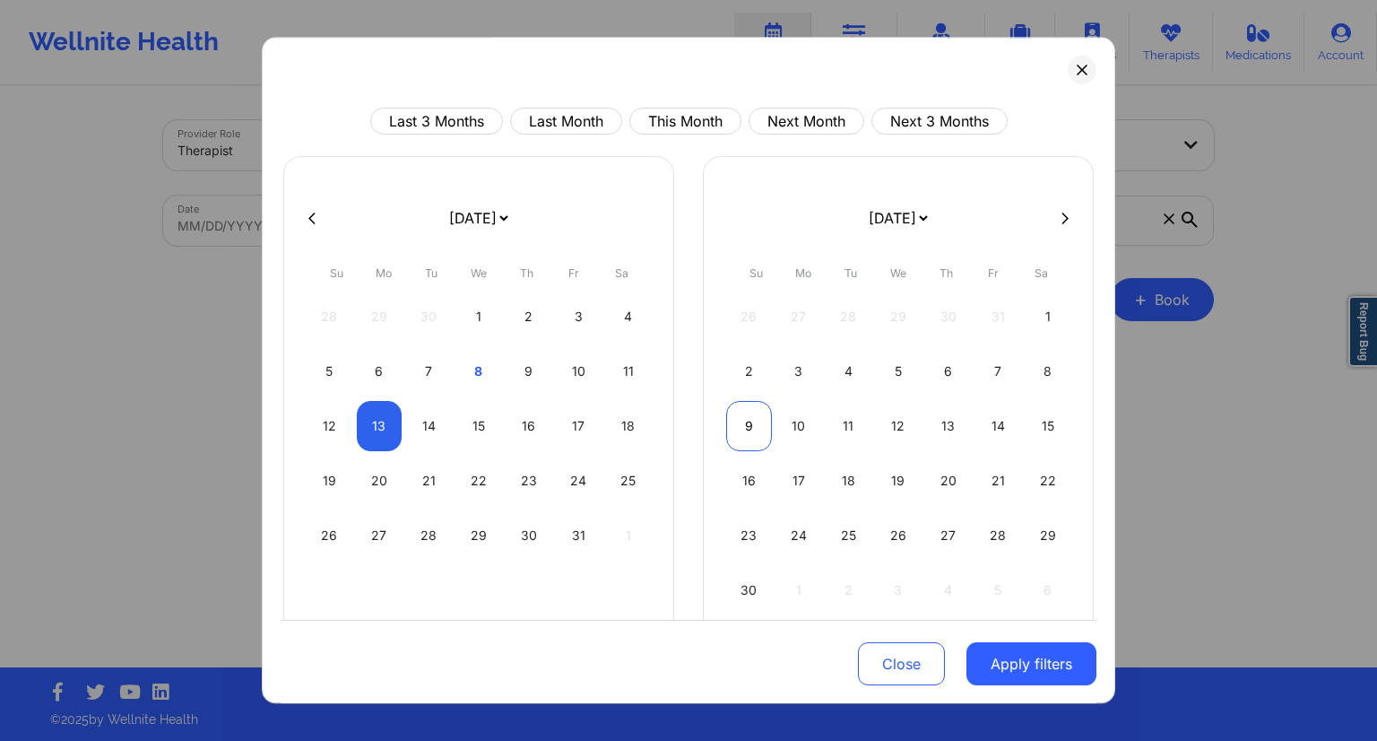
select select "2025-10"
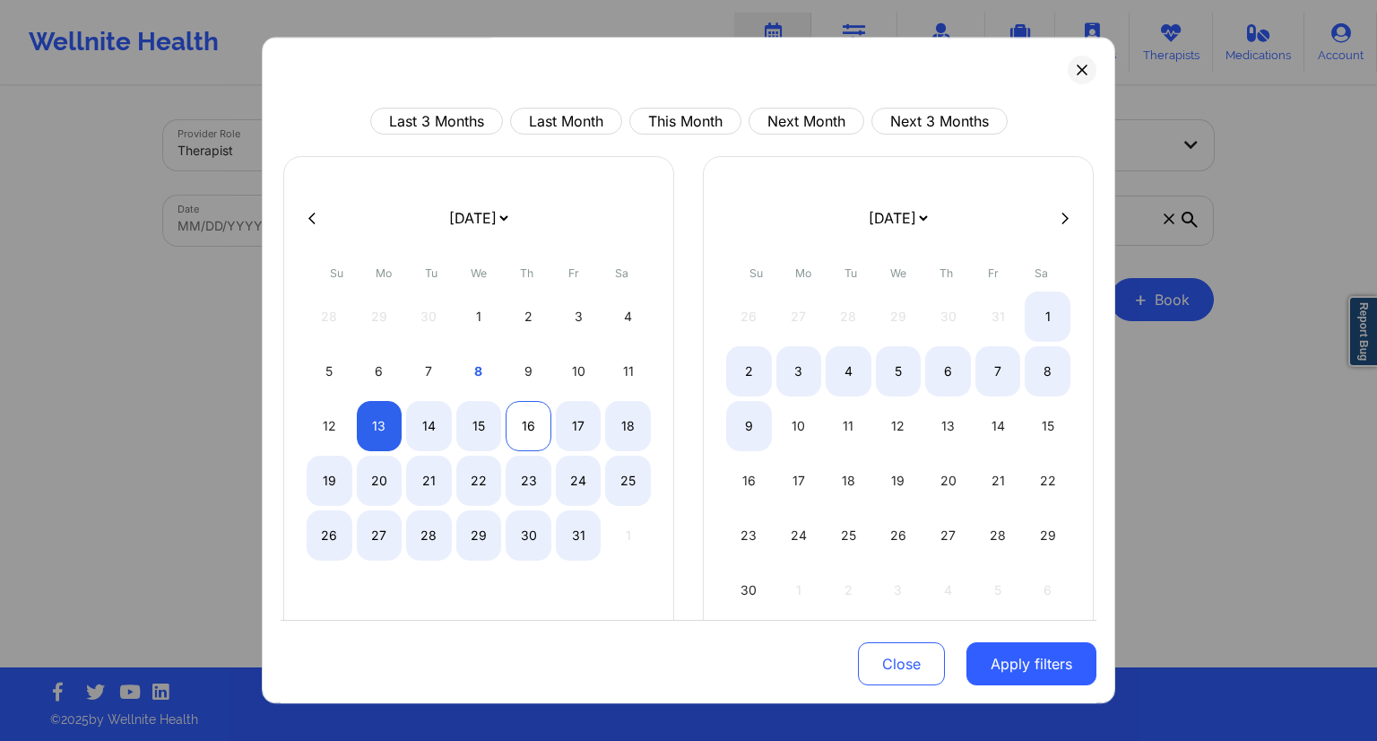
select select "2025-9"
select select "2025-10"
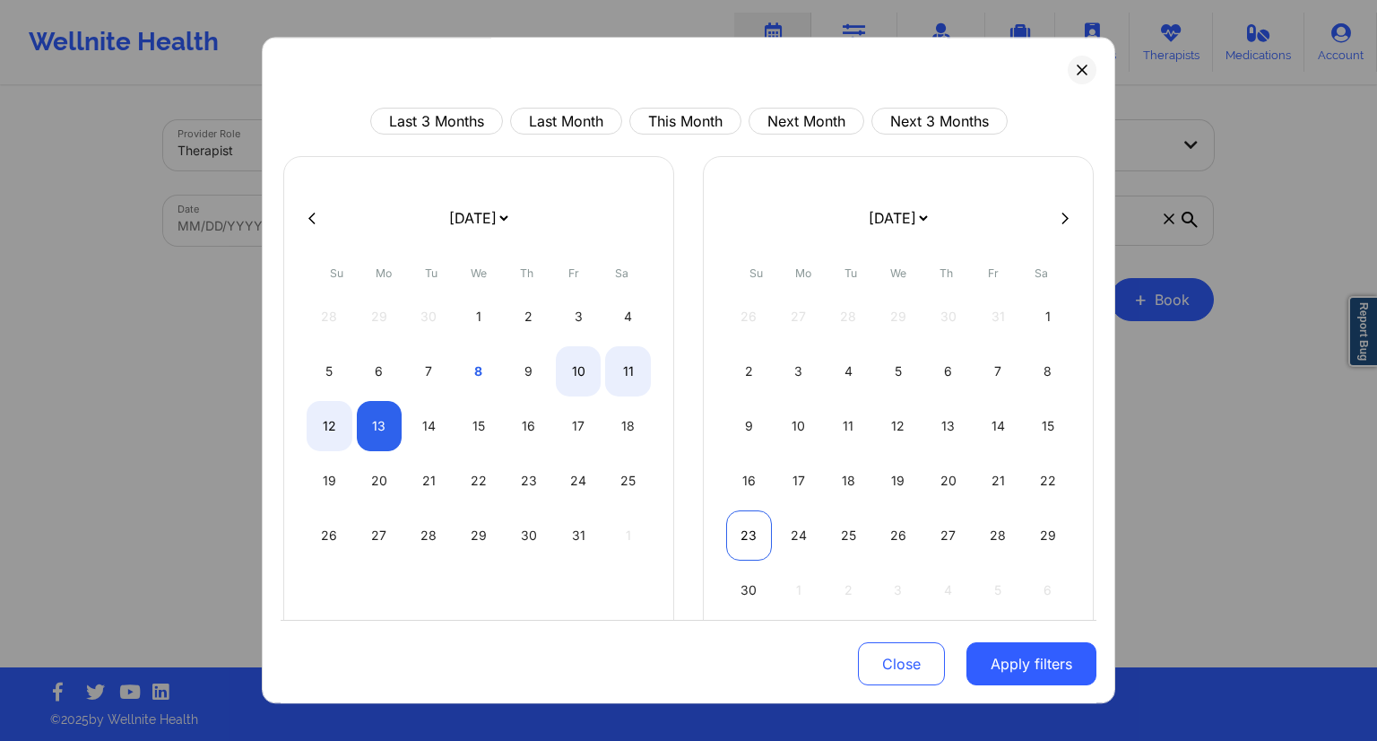
select select "2025-9"
select select "2025-10"
select select "2025-9"
select select "2025-10"
click at [422, 430] on div "14" at bounding box center [429, 426] width 46 height 50
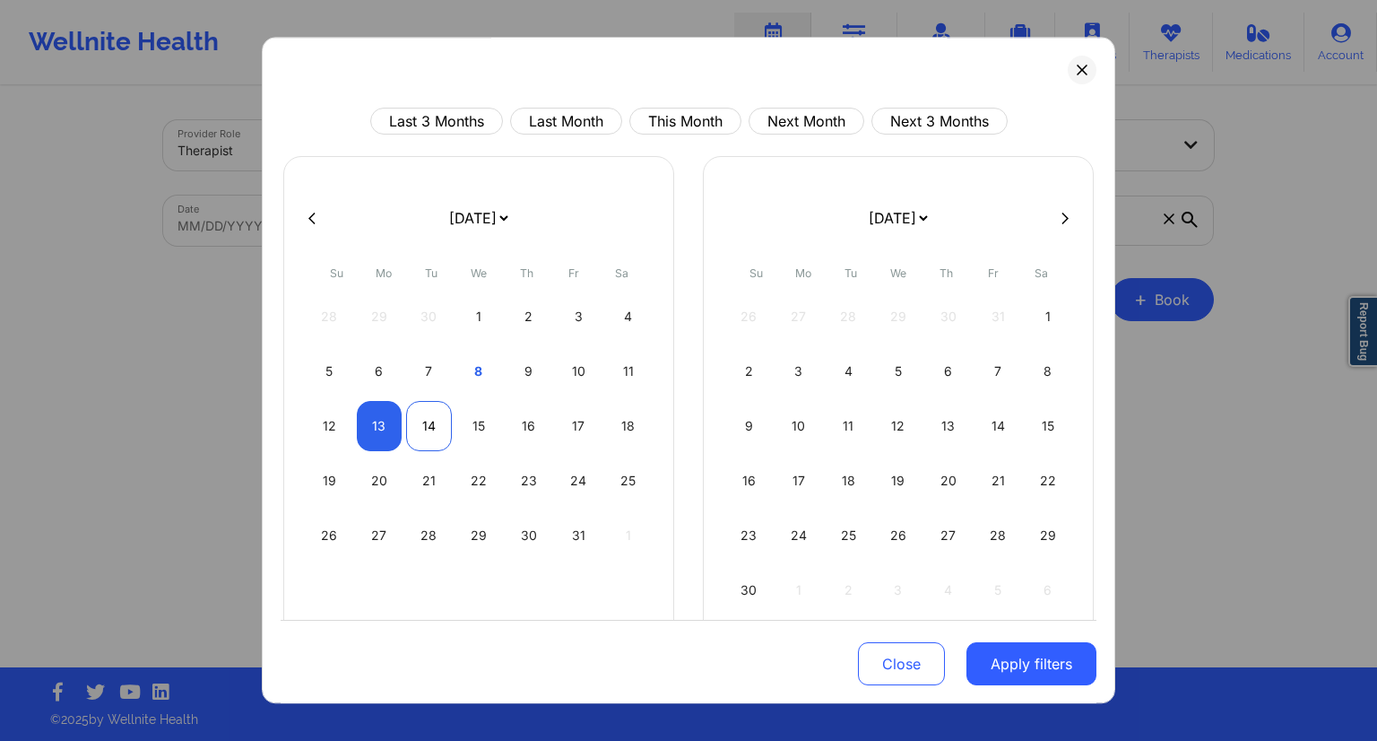
select select "2025-9"
select select "2025-10"
click at [1034, 666] on button "Apply filters" at bounding box center [1032, 663] width 130 height 43
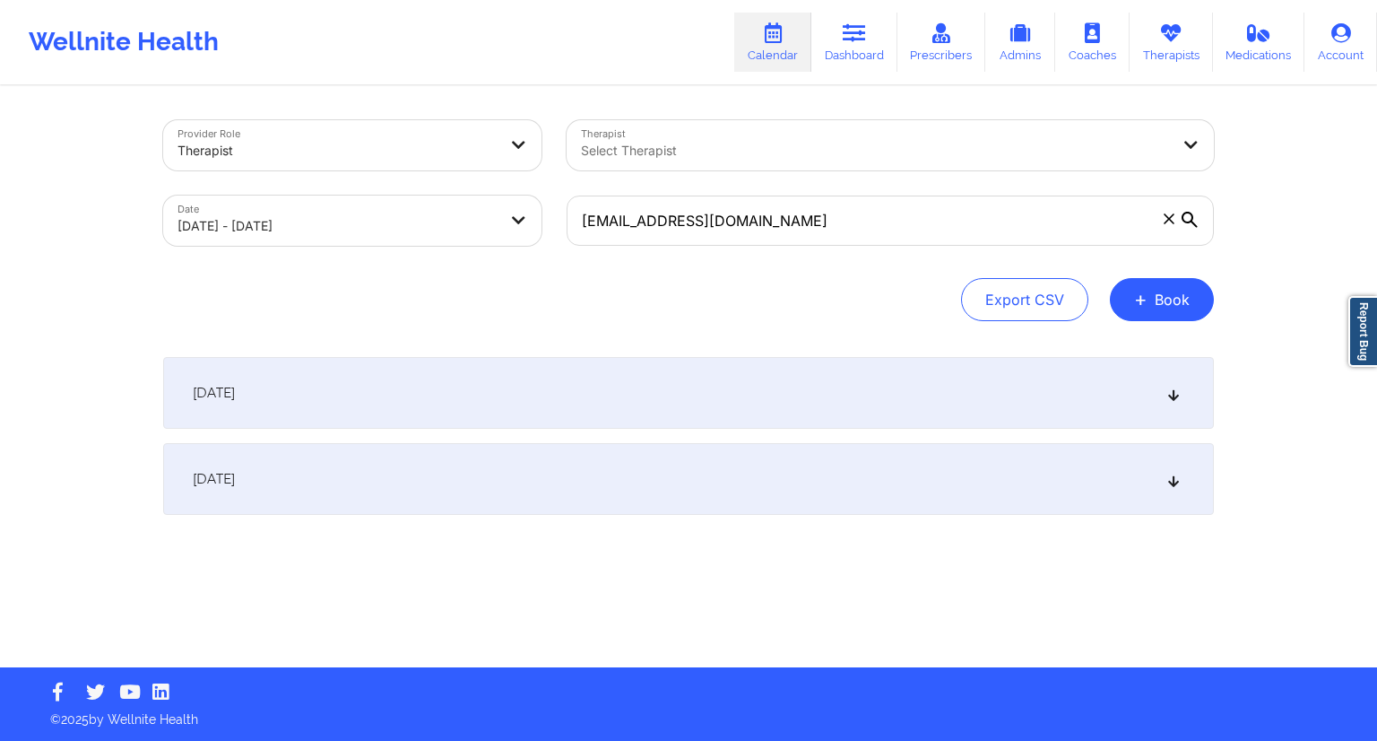
click at [516, 411] on div "[DATE]" at bounding box center [688, 393] width 1051 height 72
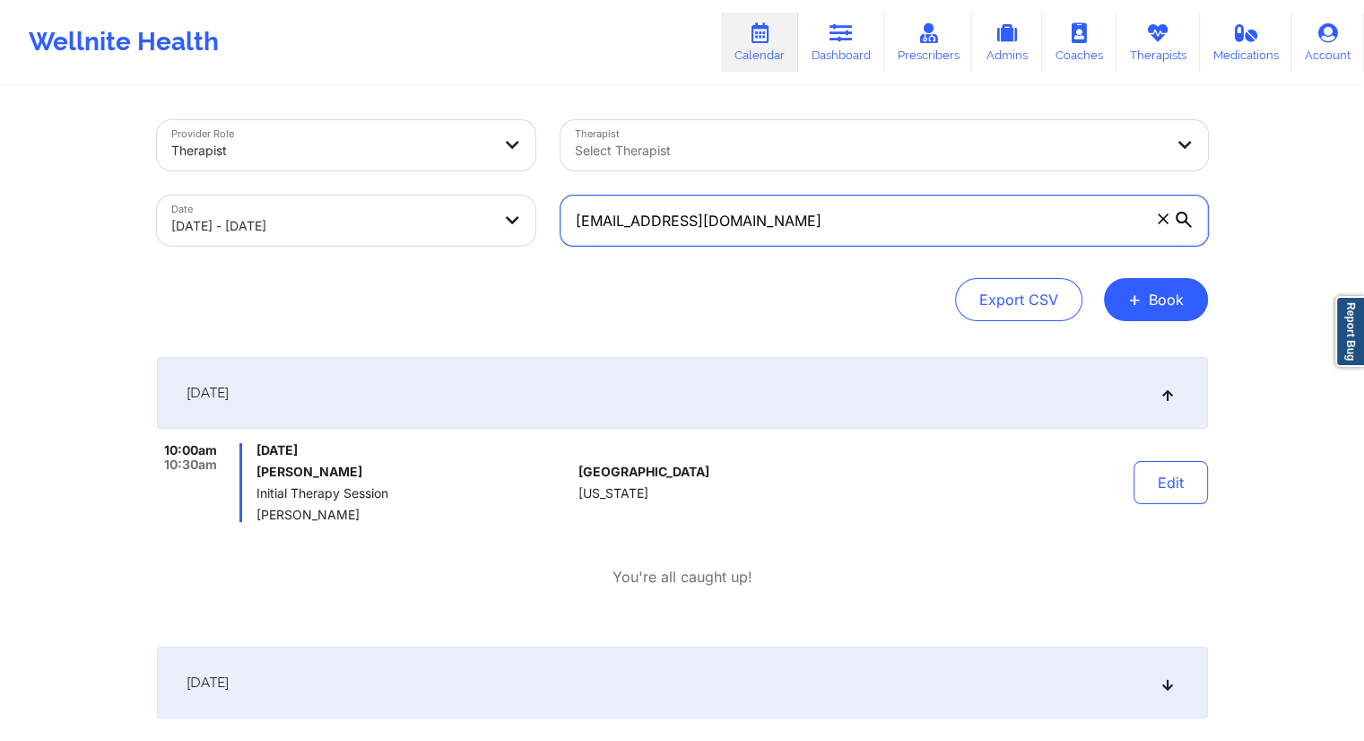
drag, startPoint x: 847, startPoint y: 232, endPoint x: 540, endPoint y: 228, distance: 307.6
click at [540, 228] on div "Provider Role Therapist Therapist Select Therapist Date [DATE] - [DATE] [EMAIL_…" at bounding box center [682, 183] width 1076 height 151
click at [845, 32] on icon at bounding box center [840, 33] width 23 height 20
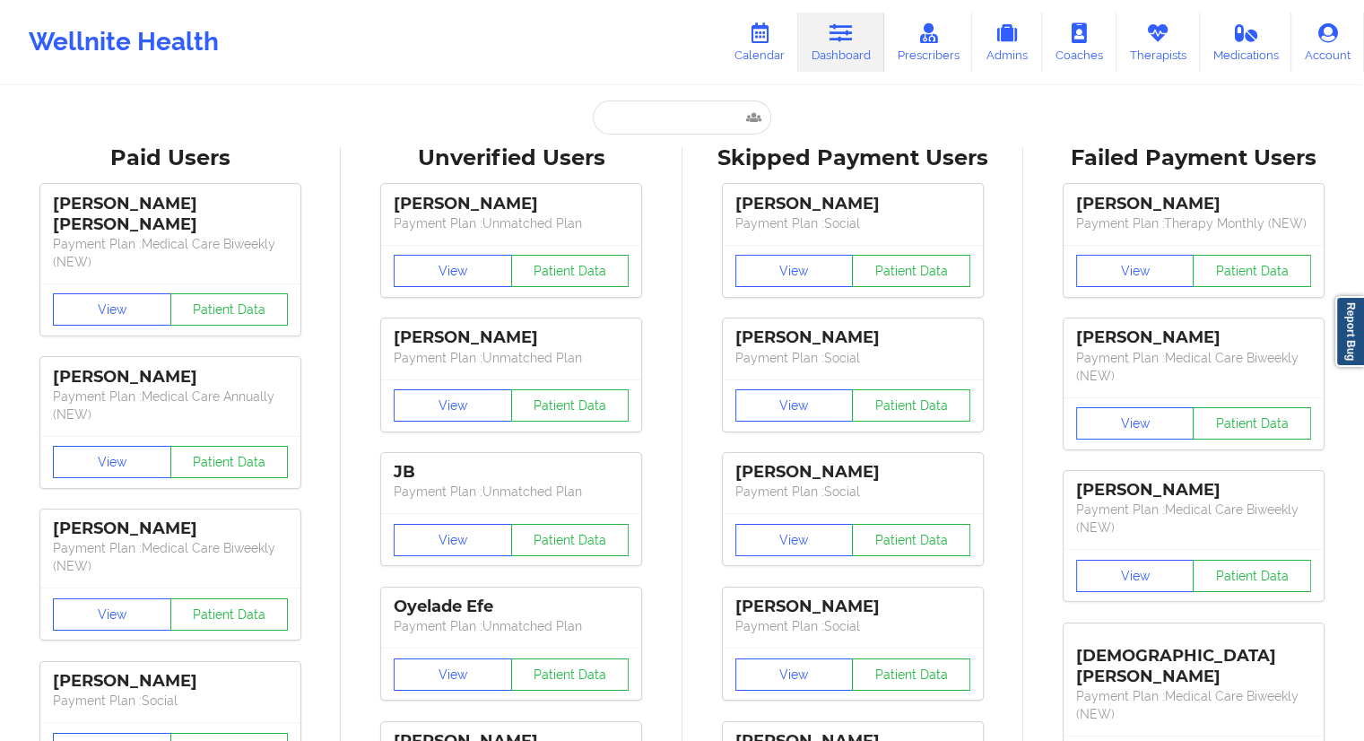
paste input "[EMAIL_ADDRESS][DOMAIN_NAME]"
type input "[EMAIL_ADDRESS][DOMAIN_NAME]"
click at [629, 128] on input "[EMAIL_ADDRESS][DOMAIN_NAME]" at bounding box center [682, 117] width 178 height 34
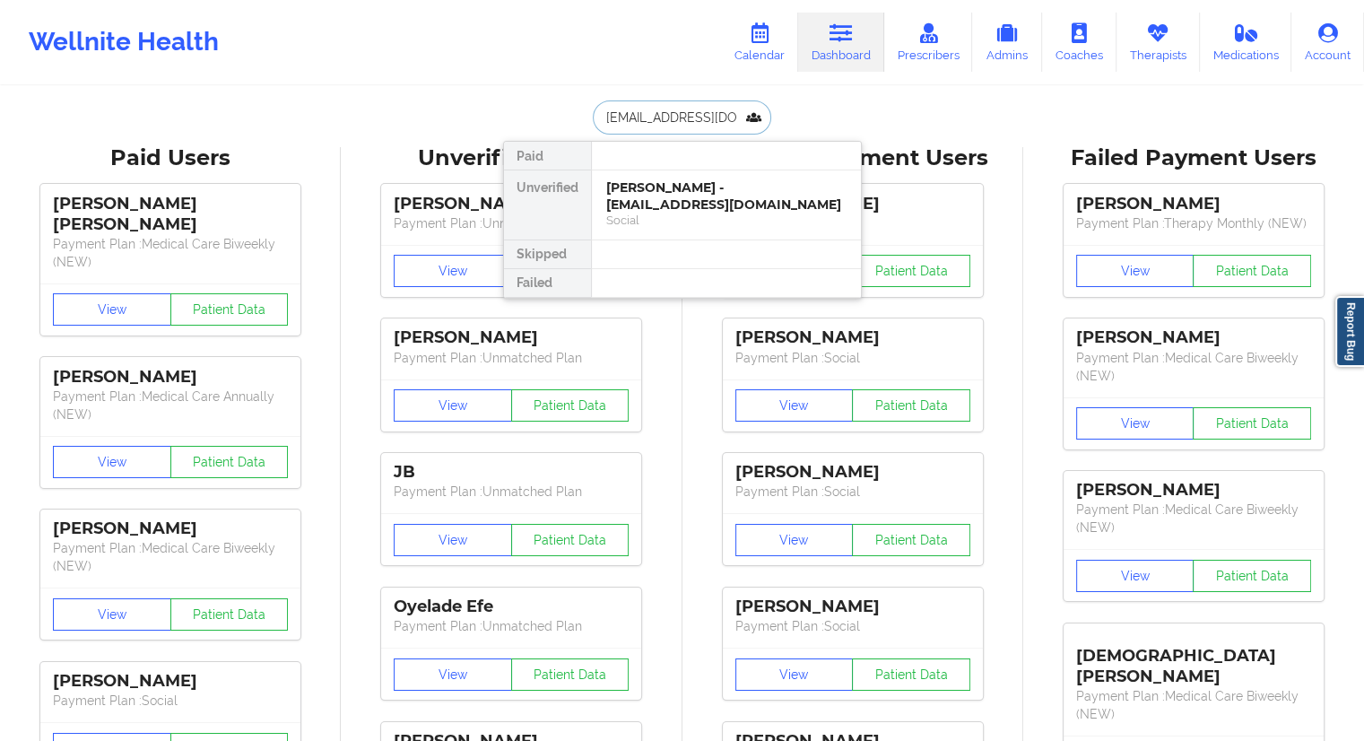
scroll to position [0, 32]
click at [631, 210] on div "Robert Cornish - [EMAIL_ADDRESS][DOMAIN_NAME]" at bounding box center [726, 195] width 240 height 33
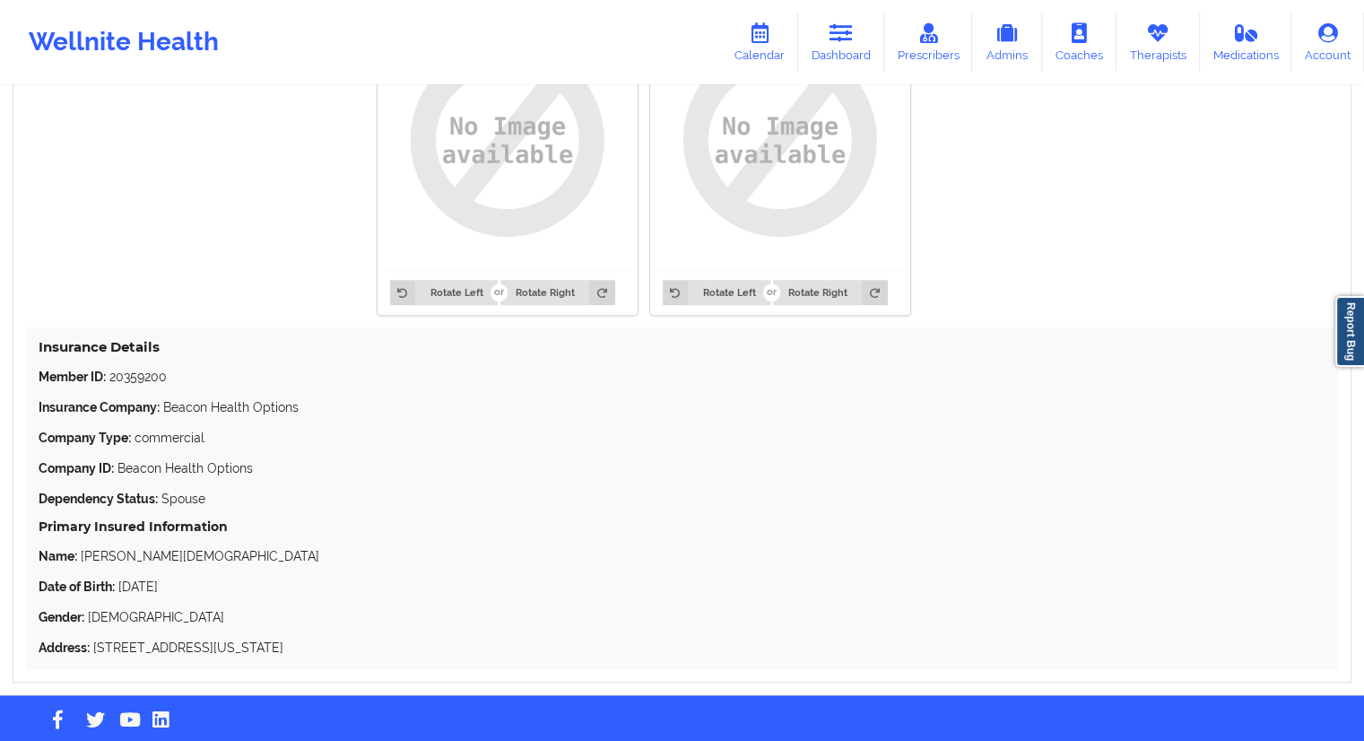
scroll to position [1489, 0]
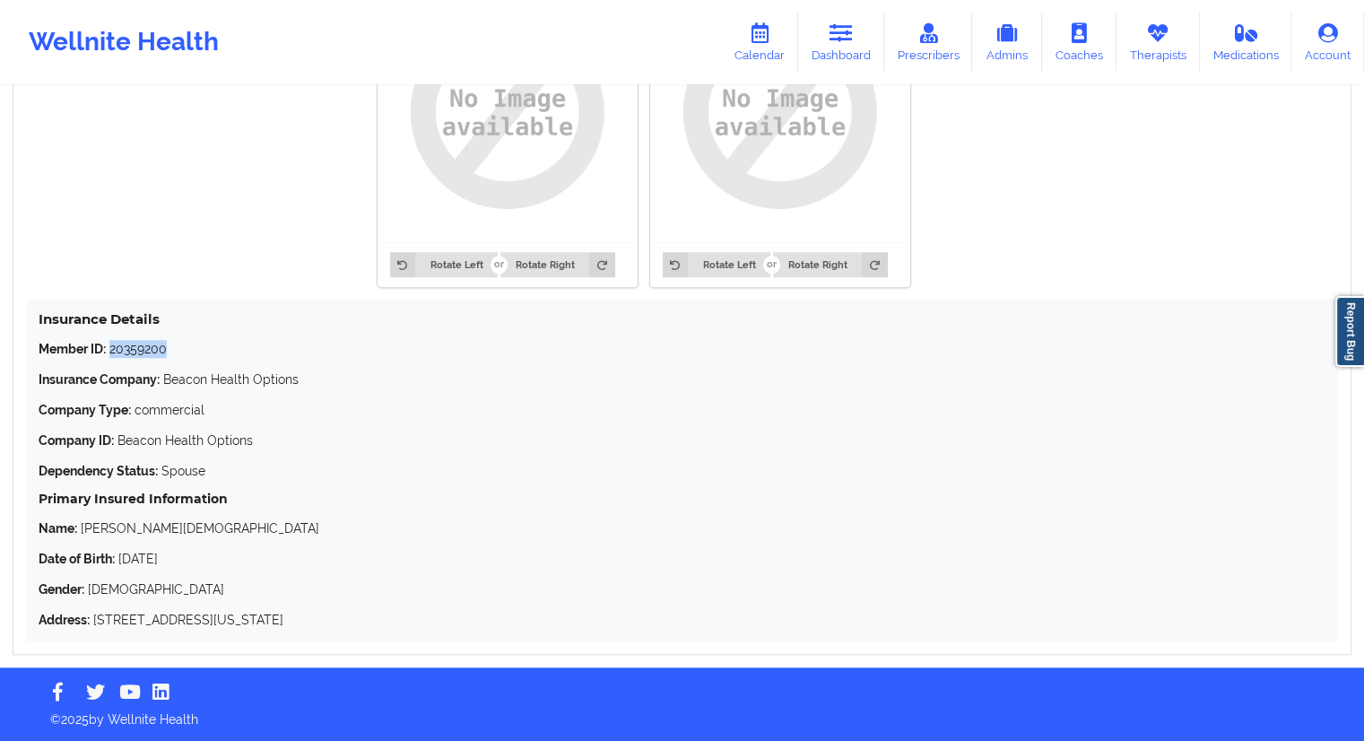
drag, startPoint x: 172, startPoint y: 343, endPoint x: 109, endPoint y: 343, distance: 63.7
click at [109, 343] on p "Member ID: 20359200" at bounding box center [682, 349] width 1287 height 18
copy p "20359200"
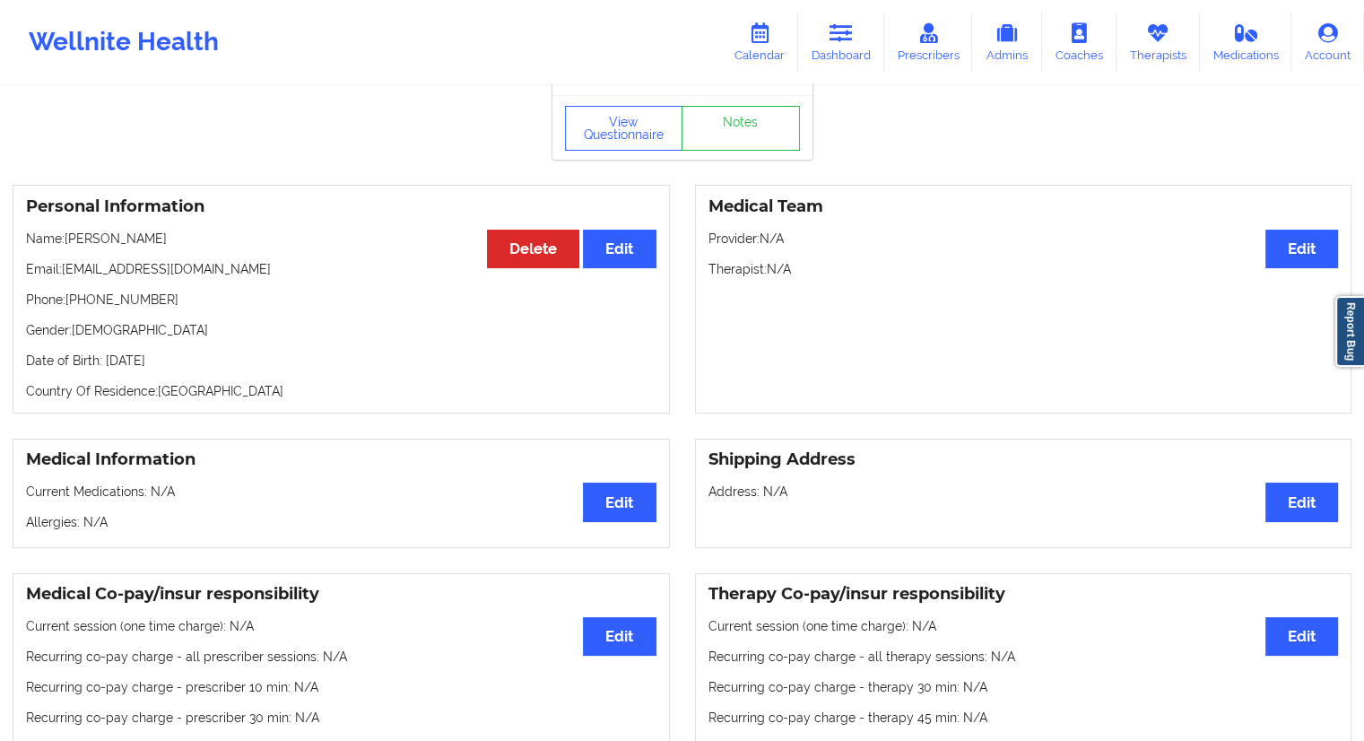
scroll to position [0, 0]
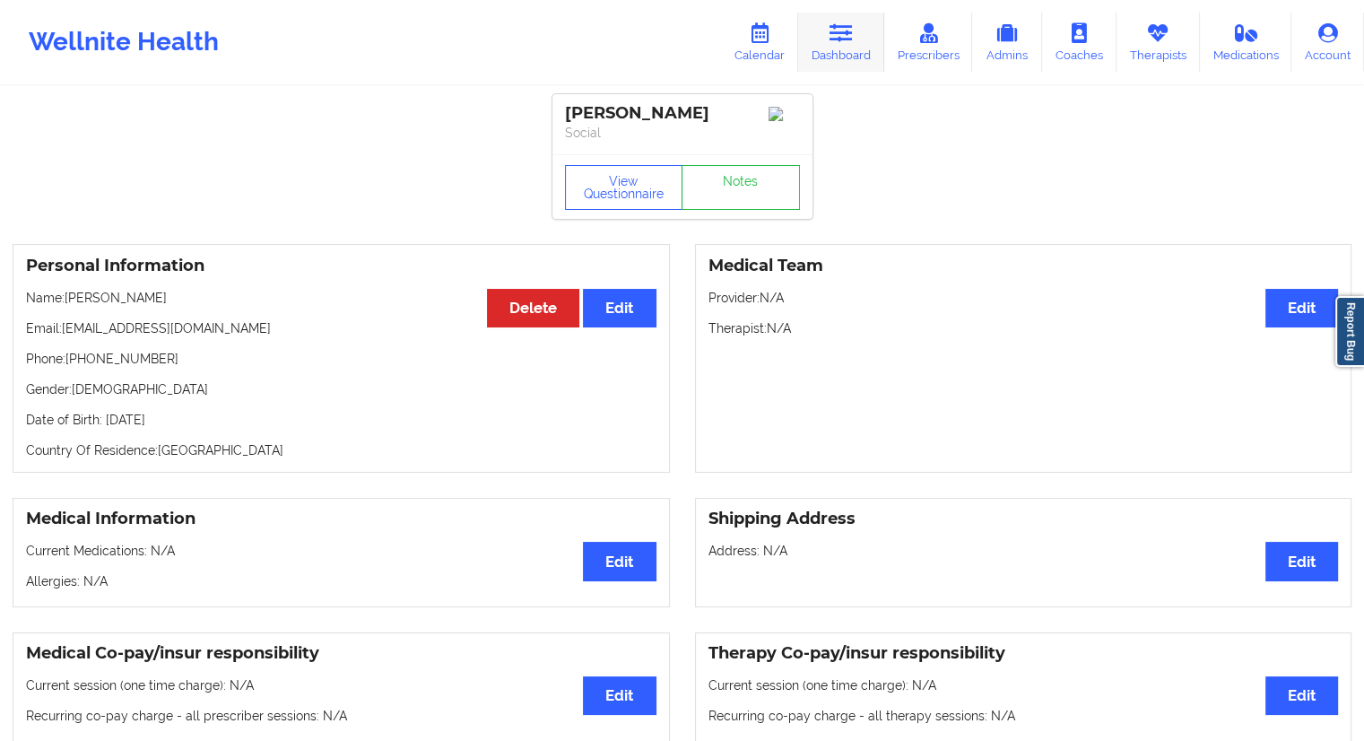
click at [840, 51] on link "Dashboard" at bounding box center [841, 42] width 86 height 59
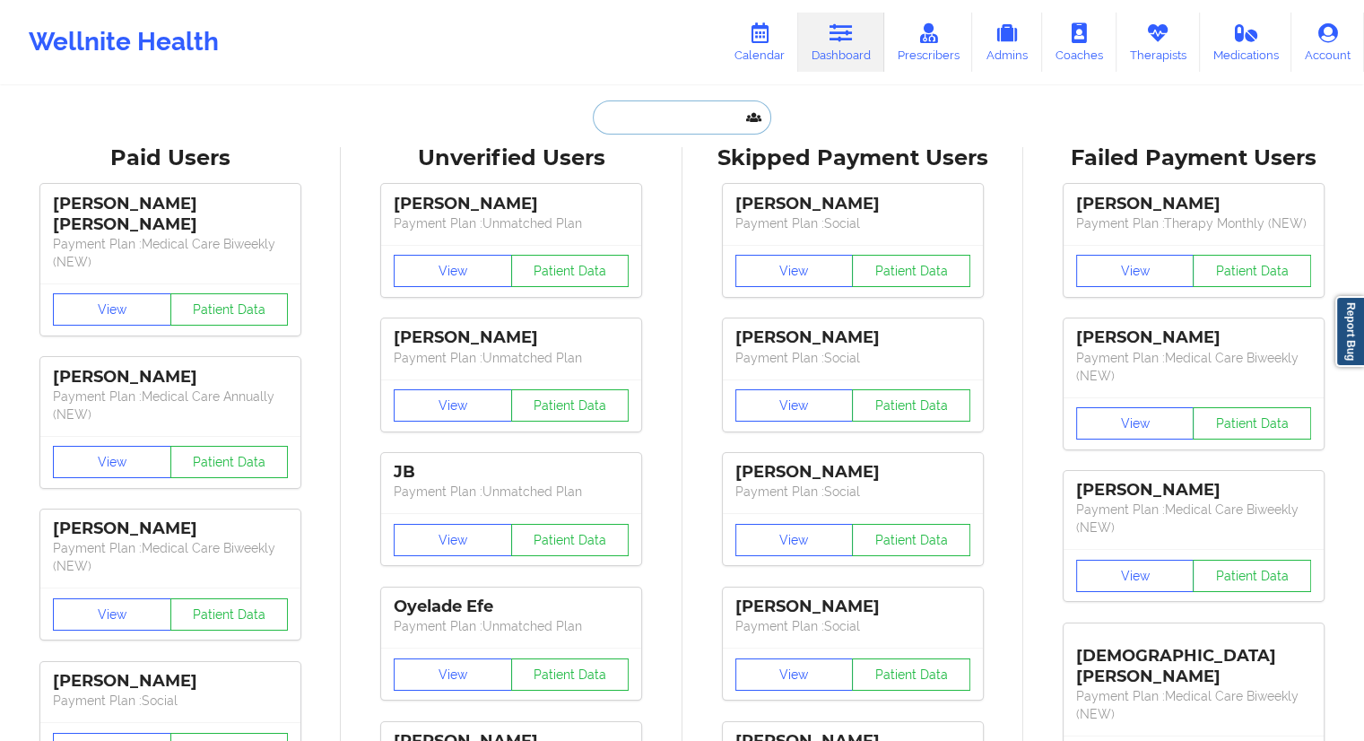
click at [681, 114] on input "text" at bounding box center [682, 117] width 178 height 34
paste input "[EMAIL_ADDRESS][DOMAIN_NAME]"
type input "[EMAIL_ADDRESS][DOMAIN_NAME]"
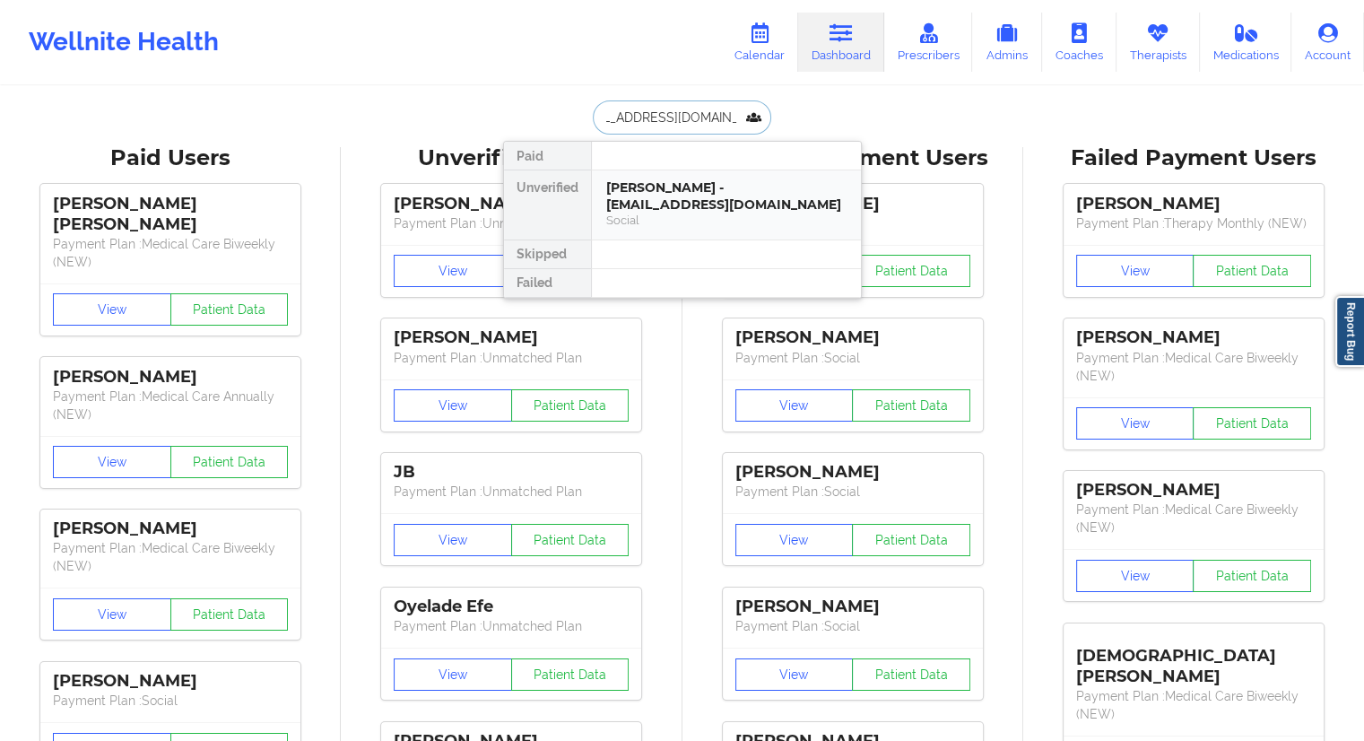
click at [656, 207] on div "[PERSON_NAME] - [EMAIL_ADDRESS][DOMAIN_NAME]" at bounding box center [726, 195] width 240 height 33
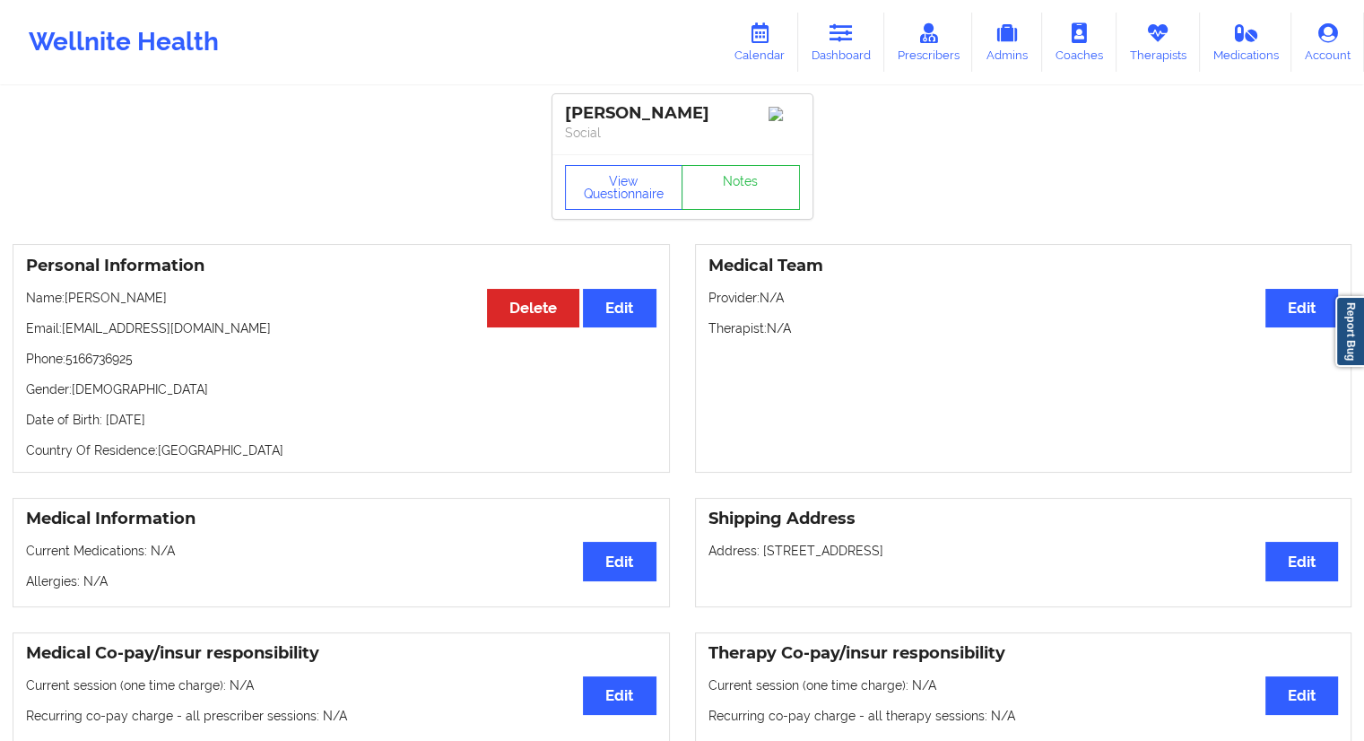
drag, startPoint x: 181, startPoint y: 302, endPoint x: 68, endPoint y: 298, distance: 113.1
click at [68, 298] on p "Name: [PERSON_NAME]" at bounding box center [341, 298] width 630 height 18
copy p "[PERSON_NAME]"
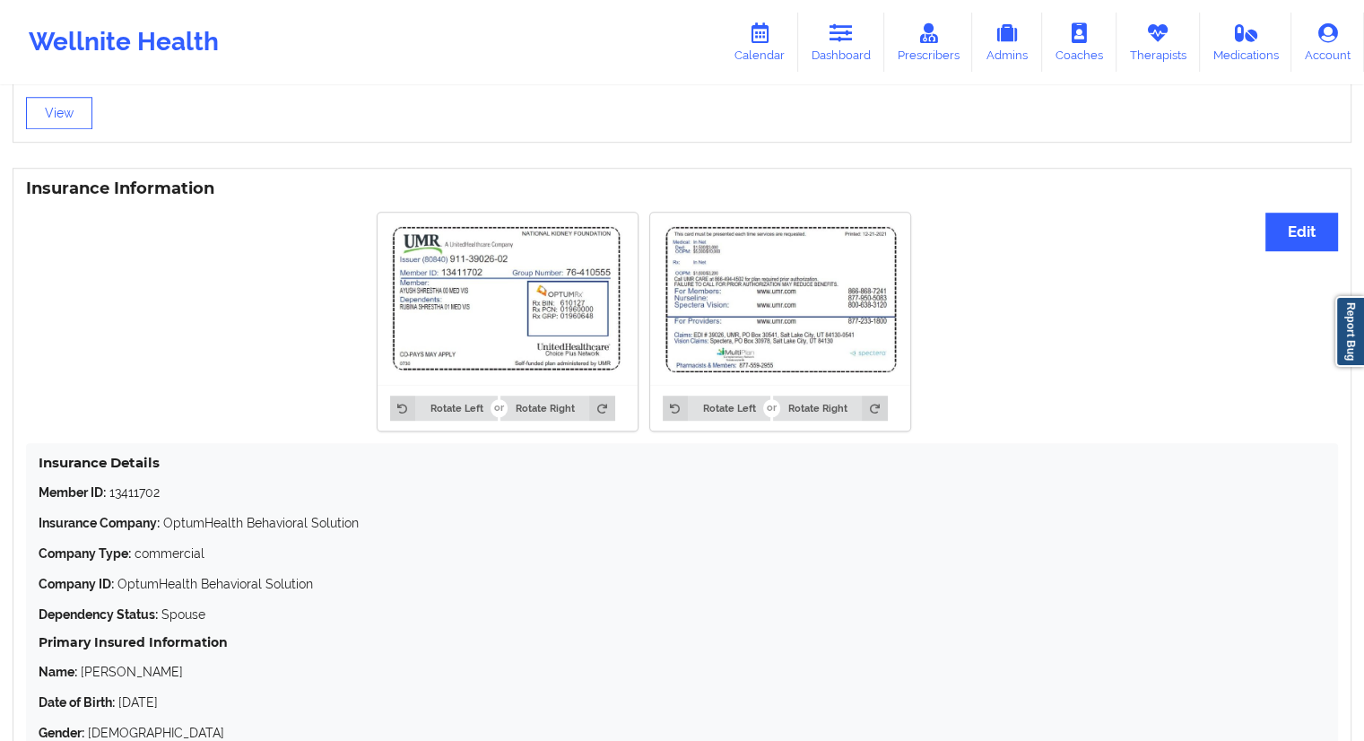
scroll to position [1402, 0]
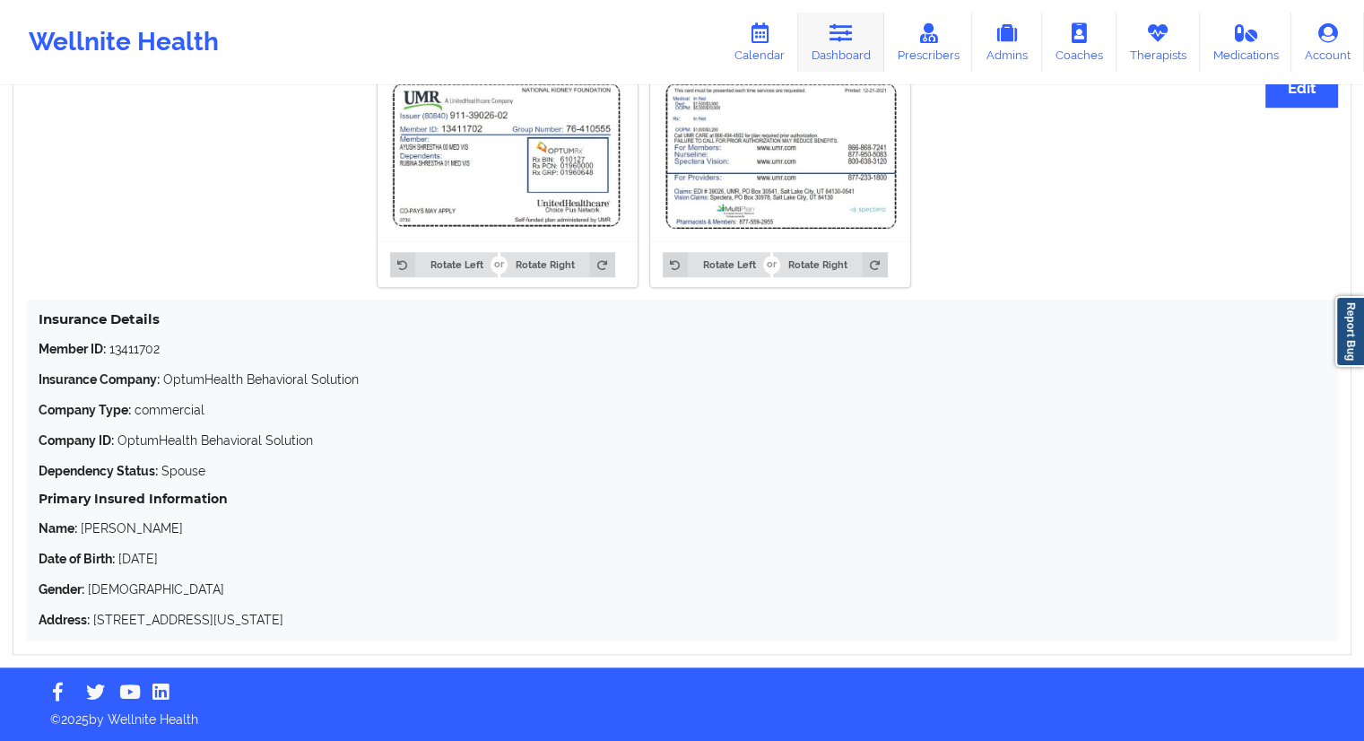
click at [838, 64] on link "Dashboard" at bounding box center [841, 42] width 86 height 59
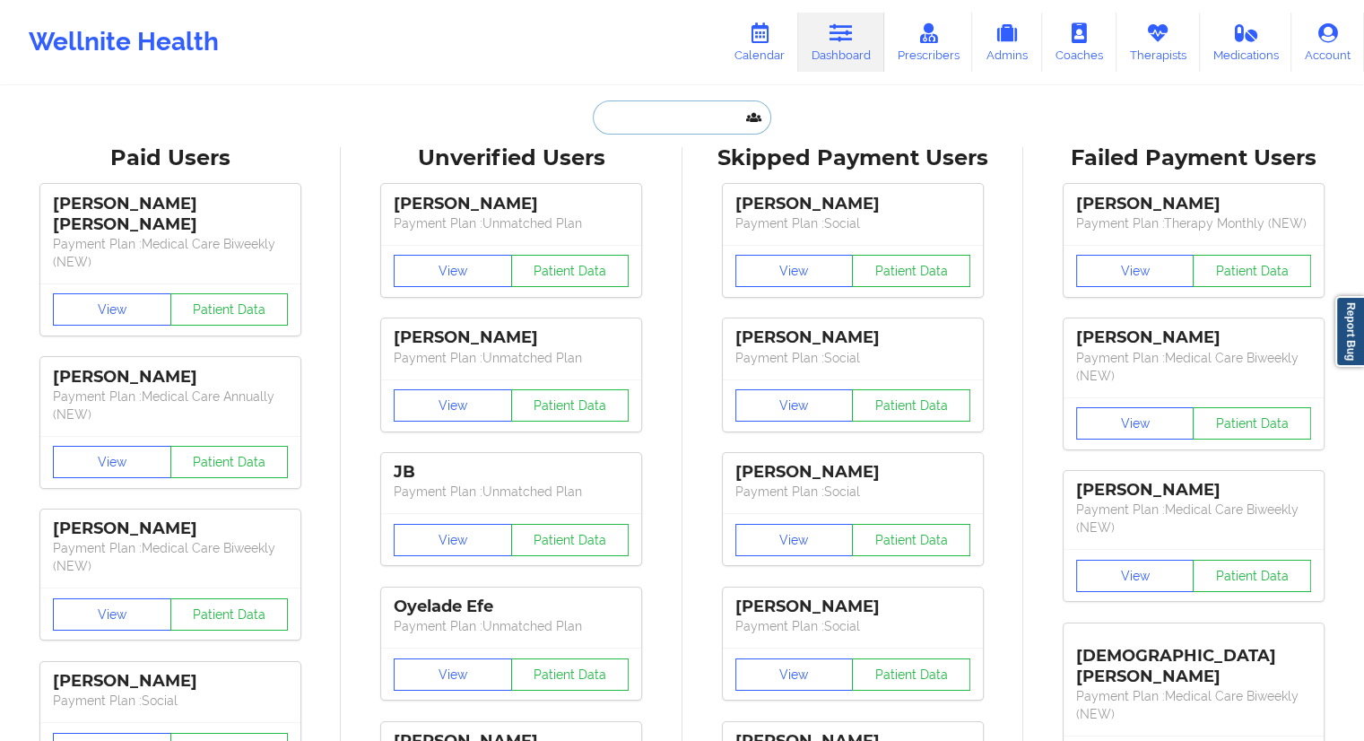
click at [658, 122] on input "text" at bounding box center [682, 117] width 178 height 34
paste input "[EMAIL_ADDRESS][DOMAIN_NAME]"
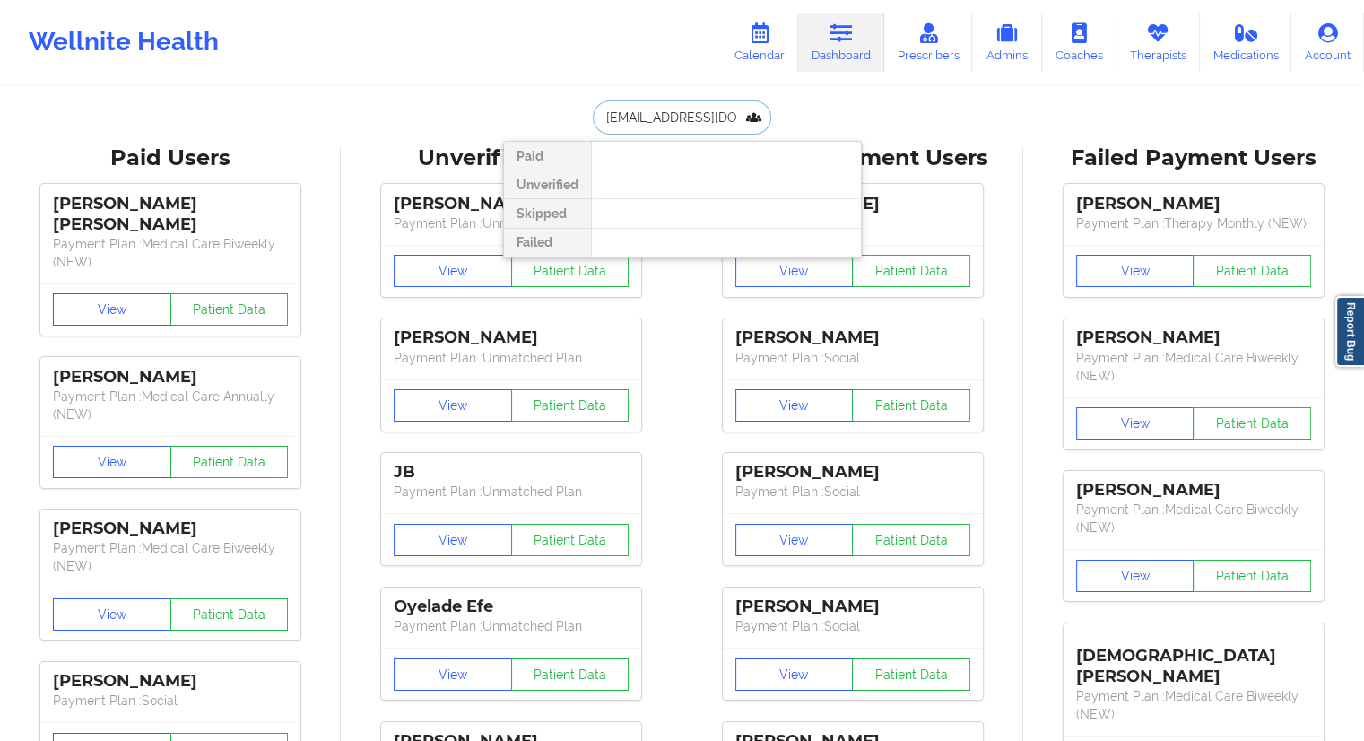
click at [666, 107] on input "[EMAIL_ADDRESS][DOMAIN_NAME]" at bounding box center [682, 117] width 178 height 34
paste input "[PERSON_NAME]"
type input "[PERSON_NAME]"
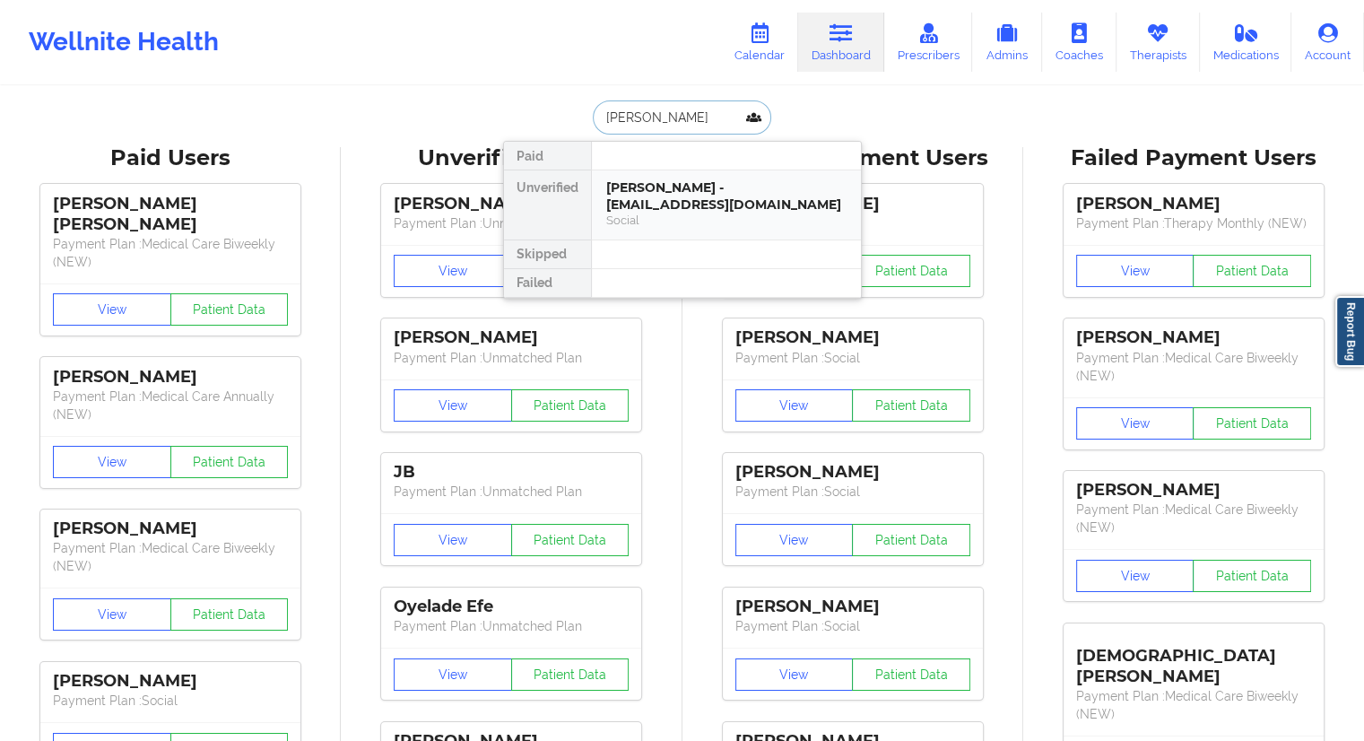
click at [664, 205] on div "[PERSON_NAME] - [EMAIL_ADDRESS][DOMAIN_NAME]" at bounding box center [726, 195] width 240 height 33
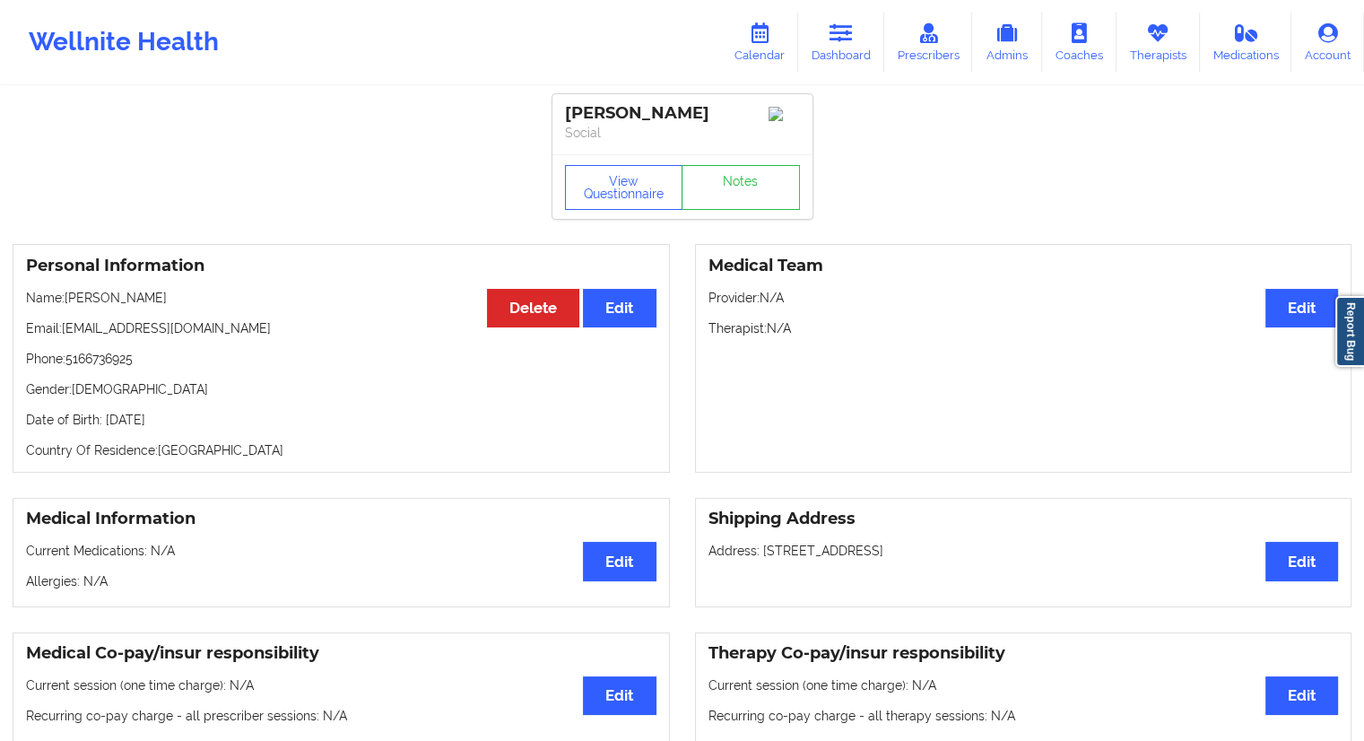
drag, startPoint x: 178, startPoint y: 299, endPoint x: 68, endPoint y: 295, distance: 109.5
click at [68, 295] on p "Name: [PERSON_NAME]" at bounding box center [341, 298] width 630 height 18
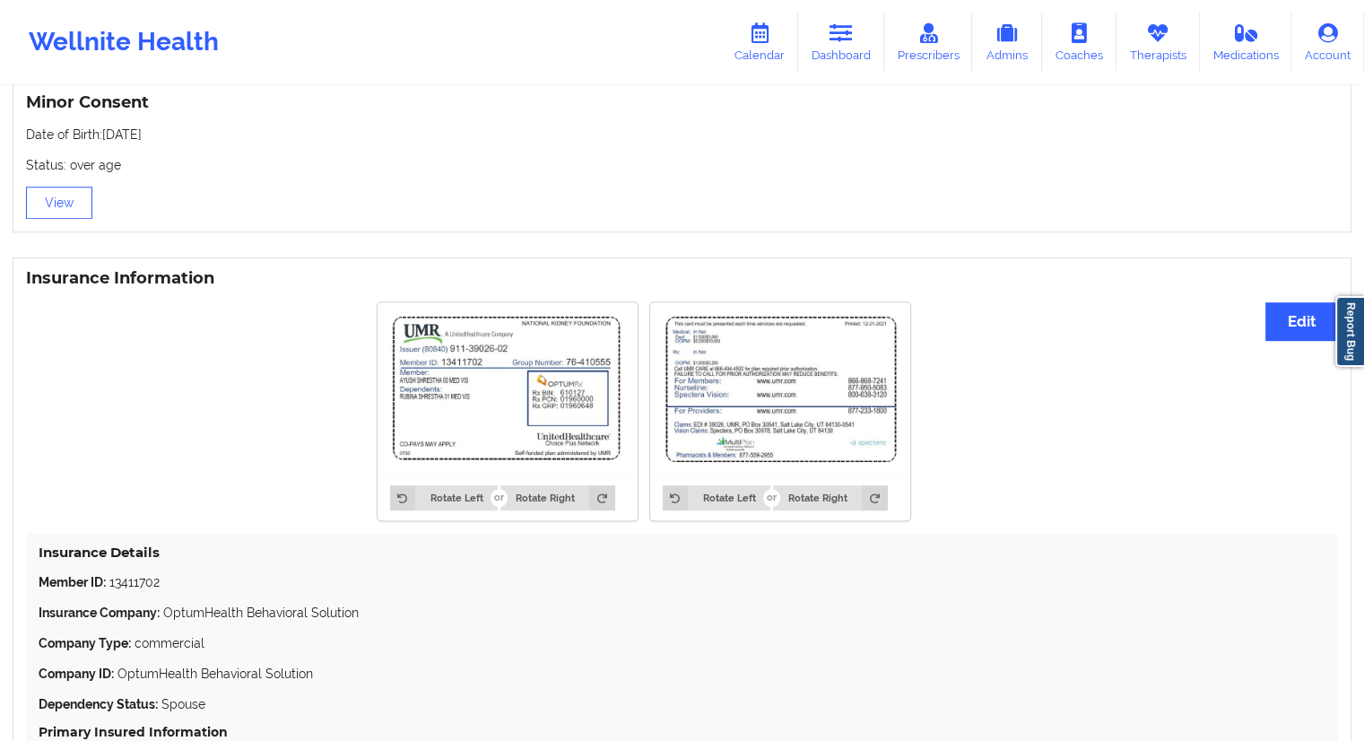
scroll to position [1402, 0]
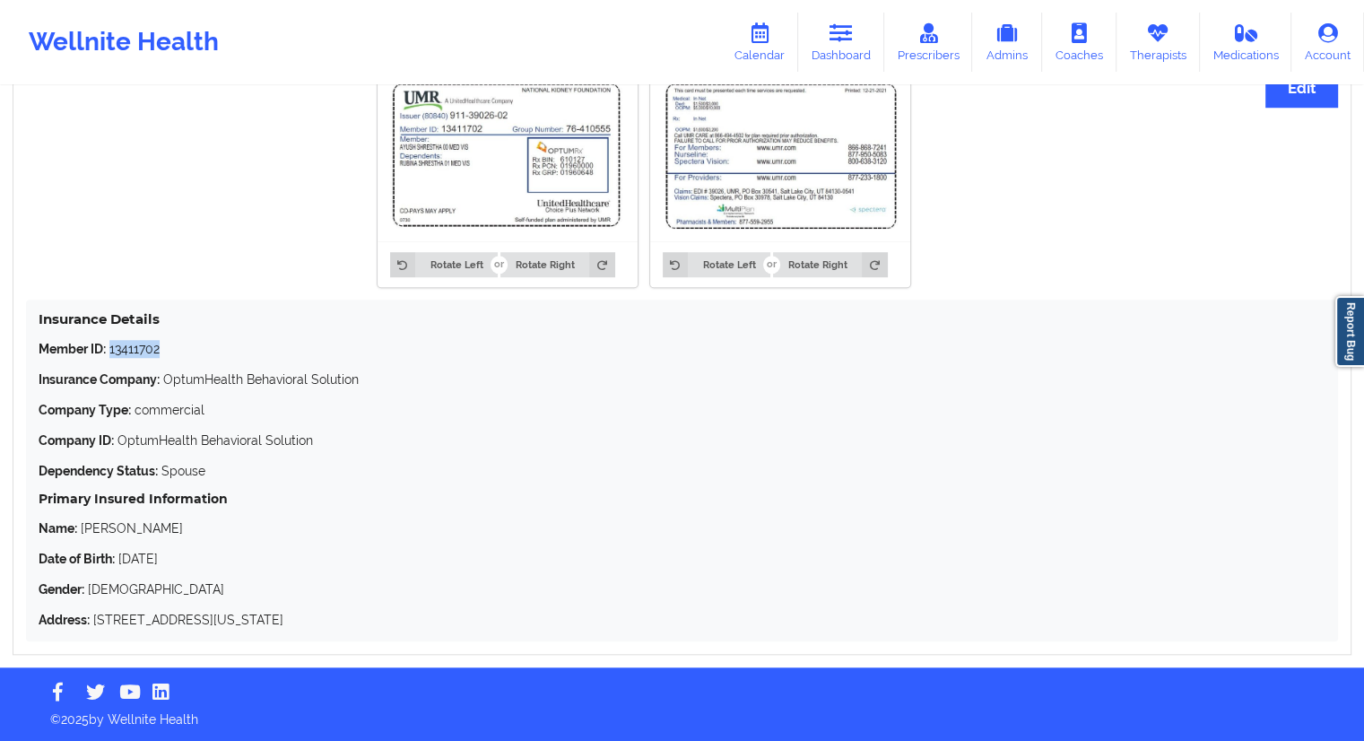
drag, startPoint x: 169, startPoint y: 351, endPoint x: 114, endPoint y: 350, distance: 55.6
click at [111, 350] on p "Member ID: 13411702" at bounding box center [682, 349] width 1287 height 18
copy p "13411702"
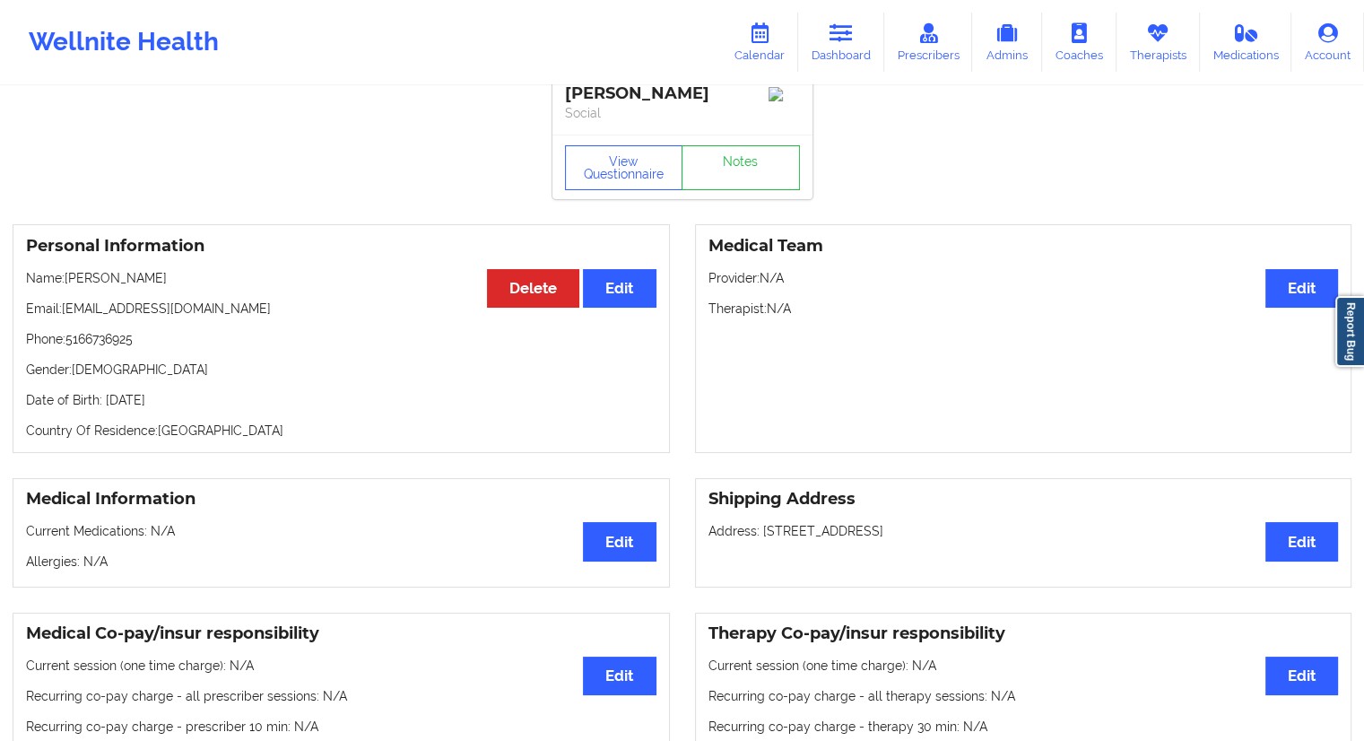
scroll to position [0, 0]
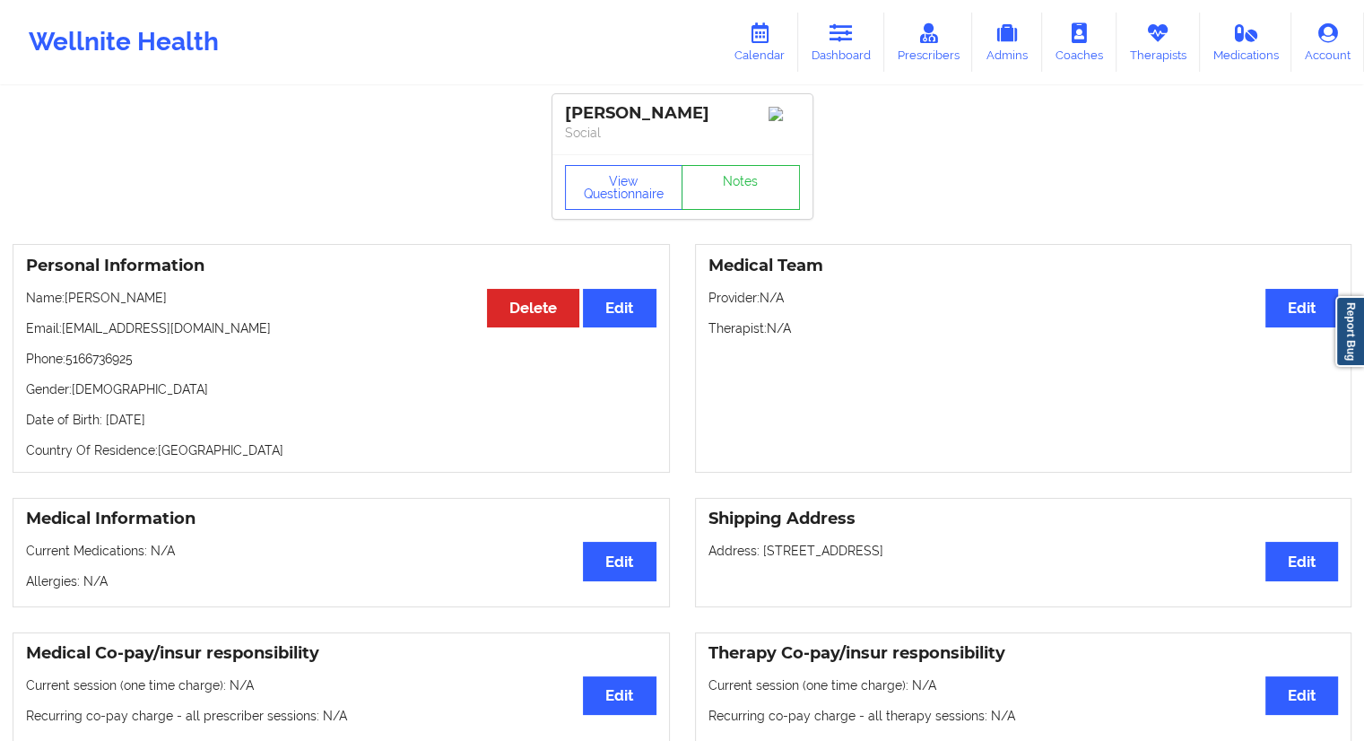
drag, startPoint x: 192, startPoint y: 290, endPoint x: 68, endPoint y: 293, distance: 123.8
click at [68, 293] on div "Personal Information Edit Delete Name: [PERSON_NAME] Email: [EMAIL_ADDRESS][DOM…" at bounding box center [341, 358] width 657 height 229
copy p "[PERSON_NAME]"
drag, startPoint x: 247, startPoint y: 417, endPoint x: 208, endPoint y: 421, distance: 38.7
click at [208, 421] on p "Date of Birth: [DEMOGRAPHIC_DATA]" at bounding box center [341, 420] width 630 height 18
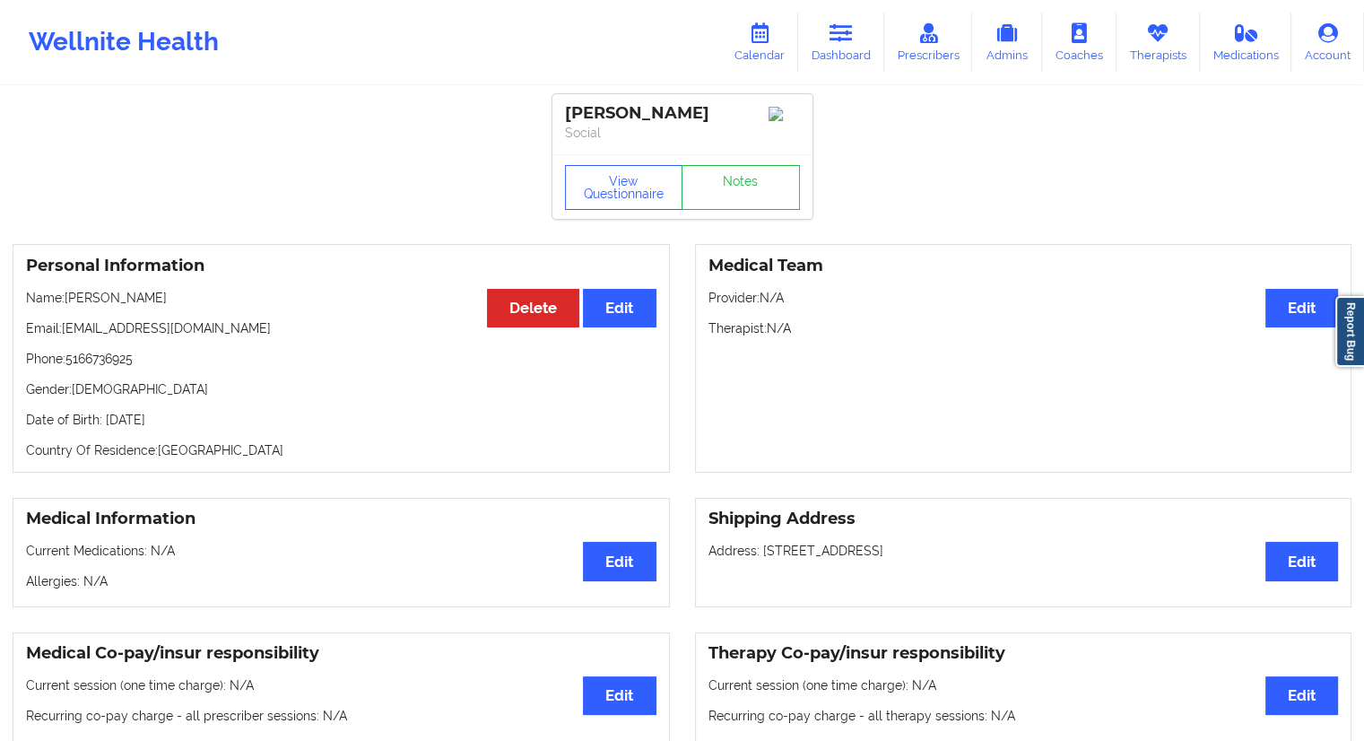
copy p "1990"
drag, startPoint x: 190, startPoint y: 375, endPoint x: 269, endPoint y: 414, distance: 88.2
click at [90, 372] on div "Personal Information Edit Delete Name: [PERSON_NAME] Email: [EMAIL_ADDRESS][DOM…" at bounding box center [341, 358] width 657 height 229
click at [192, 263] on h3 "Personal Information" at bounding box center [341, 266] width 630 height 21
drag, startPoint x: 178, startPoint y: 355, endPoint x: 66, endPoint y: 355, distance: 112.1
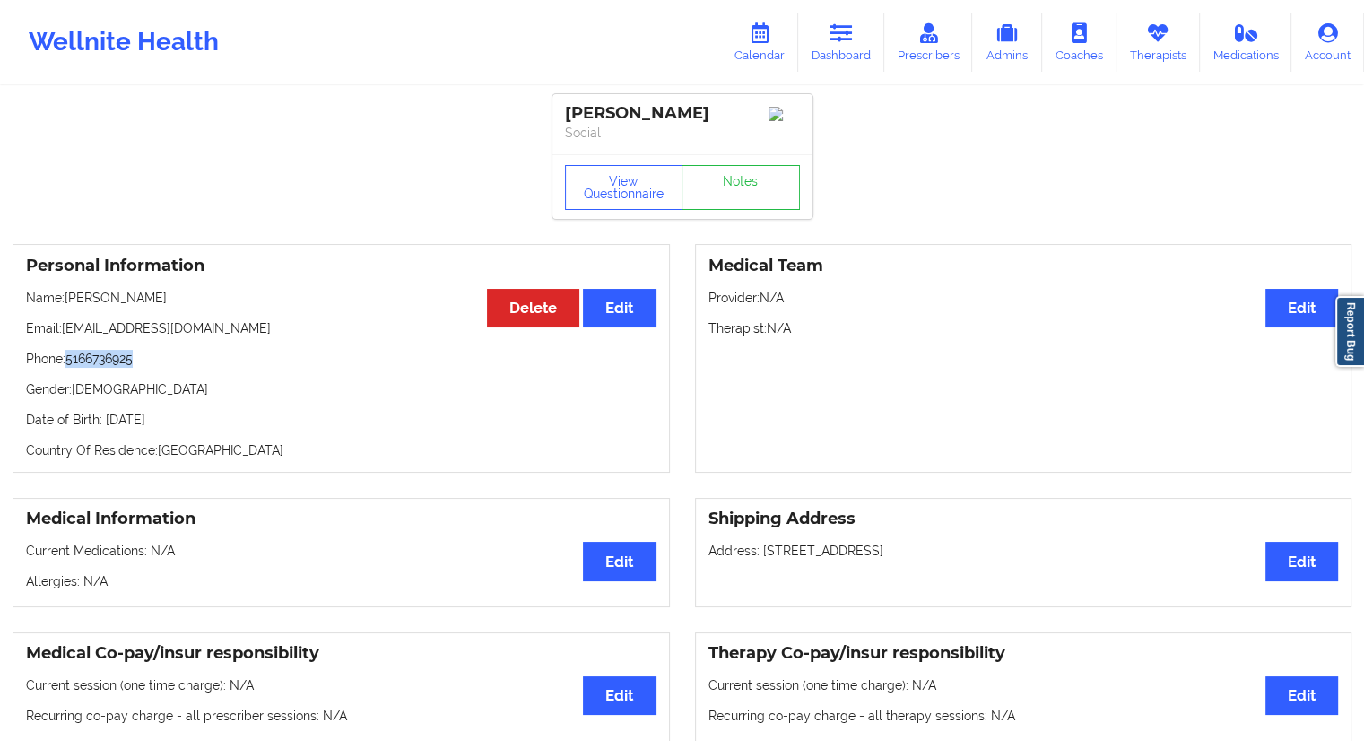
click at [66, 355] on p "Phone: [PHONE_NUMBER]" at bounding box center [341, 359] width 630 height 18
copy p "5166736925"
drag, startPoint x: 152, startPoint y: 295, endPoint x: 68, endPoint y: 295, distance: 84.3
click at [68, 295] on div "Personal Information Edit Delete Name: [PERSON_NAME] Email: [EMAIL_ADDRESS][DOM…" at bounding box center [341, 358] width 657 height 229
copy p "[PERSON_NAME]"
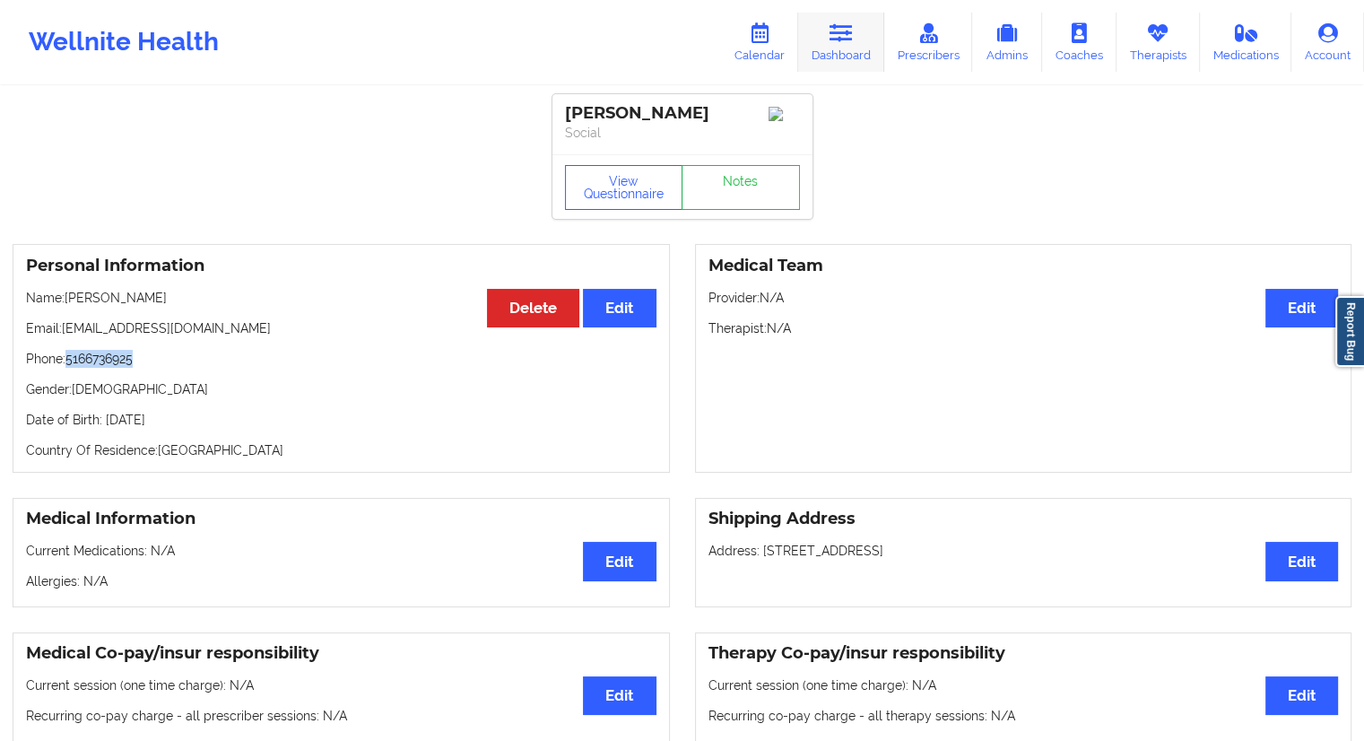
click at [840, 55] on link "Dashboard" at bounding box center [841, 42] width 86 height 59
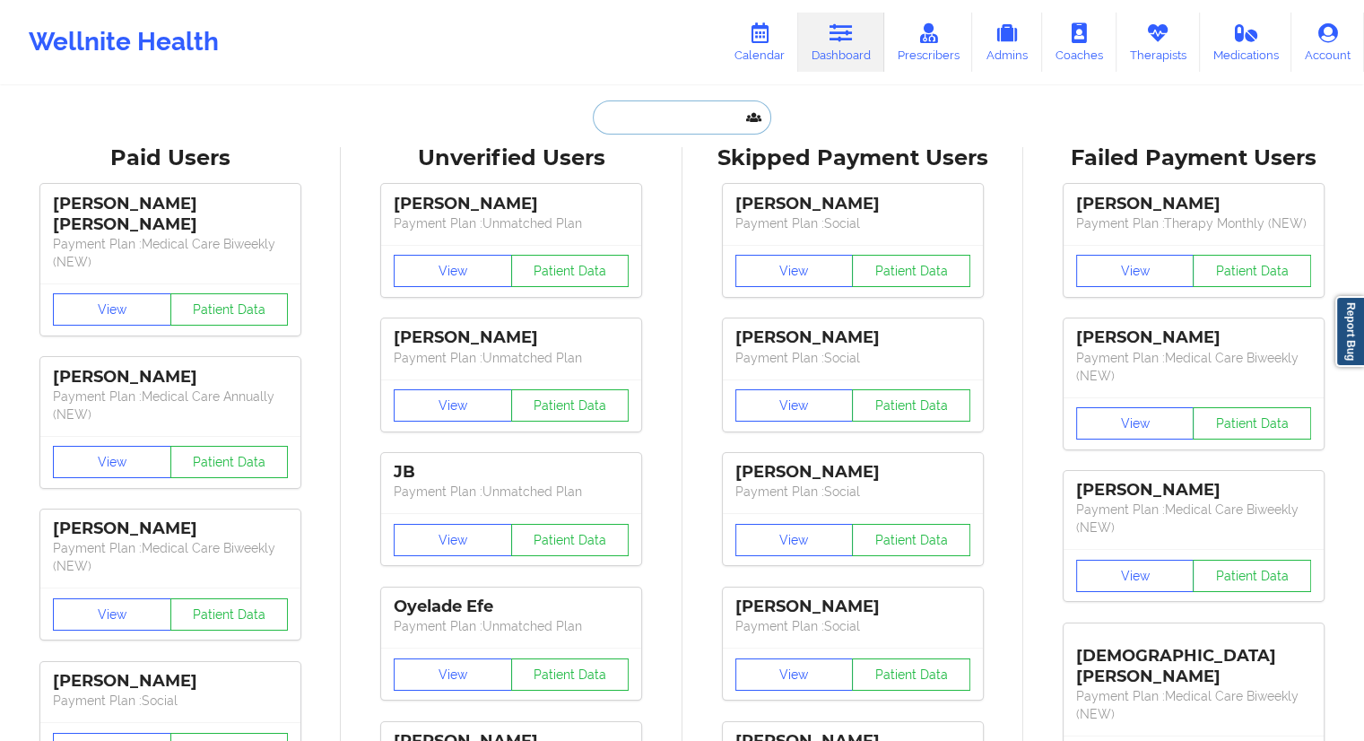
click at [629, 130] on input "text" at bounding box center [682, 117] width 178 height 34
paste input "[EMAIL_ADDRESS][DOMAIN_NAME]"
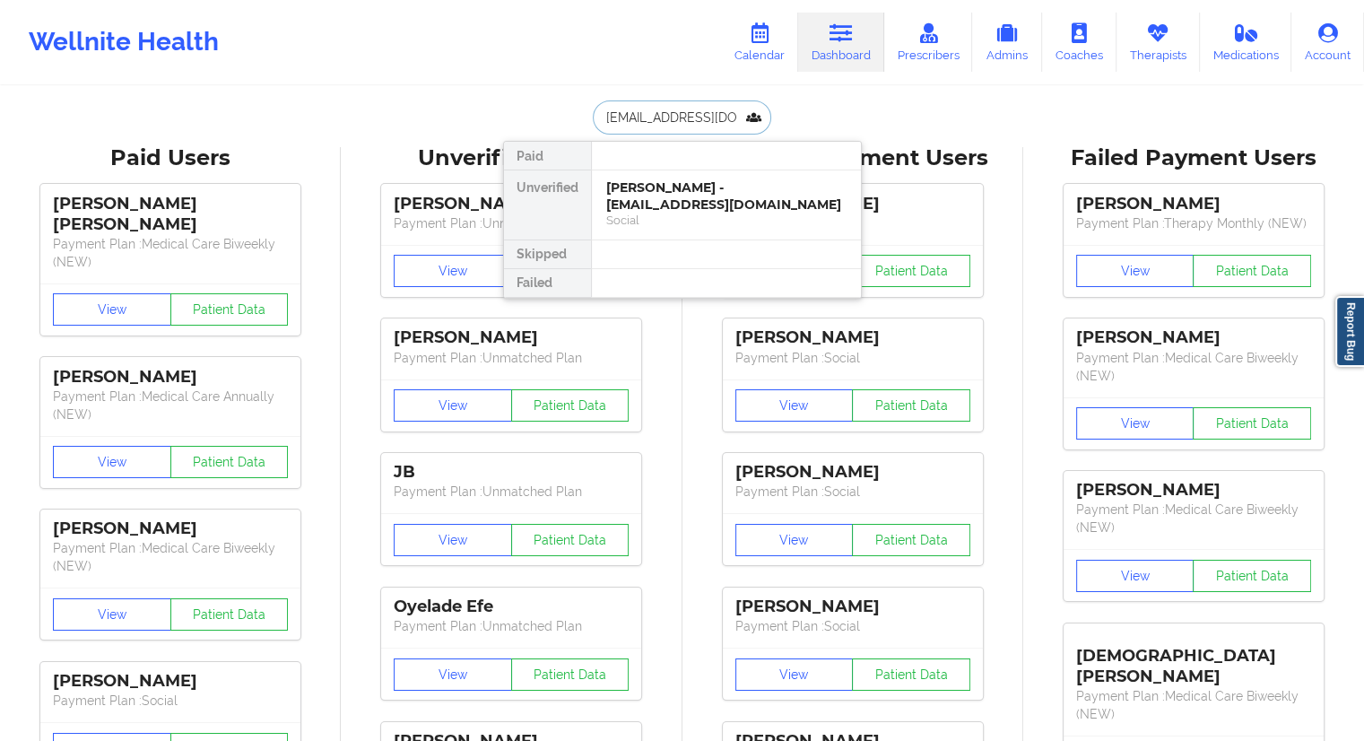
scroll to position [0, 24]
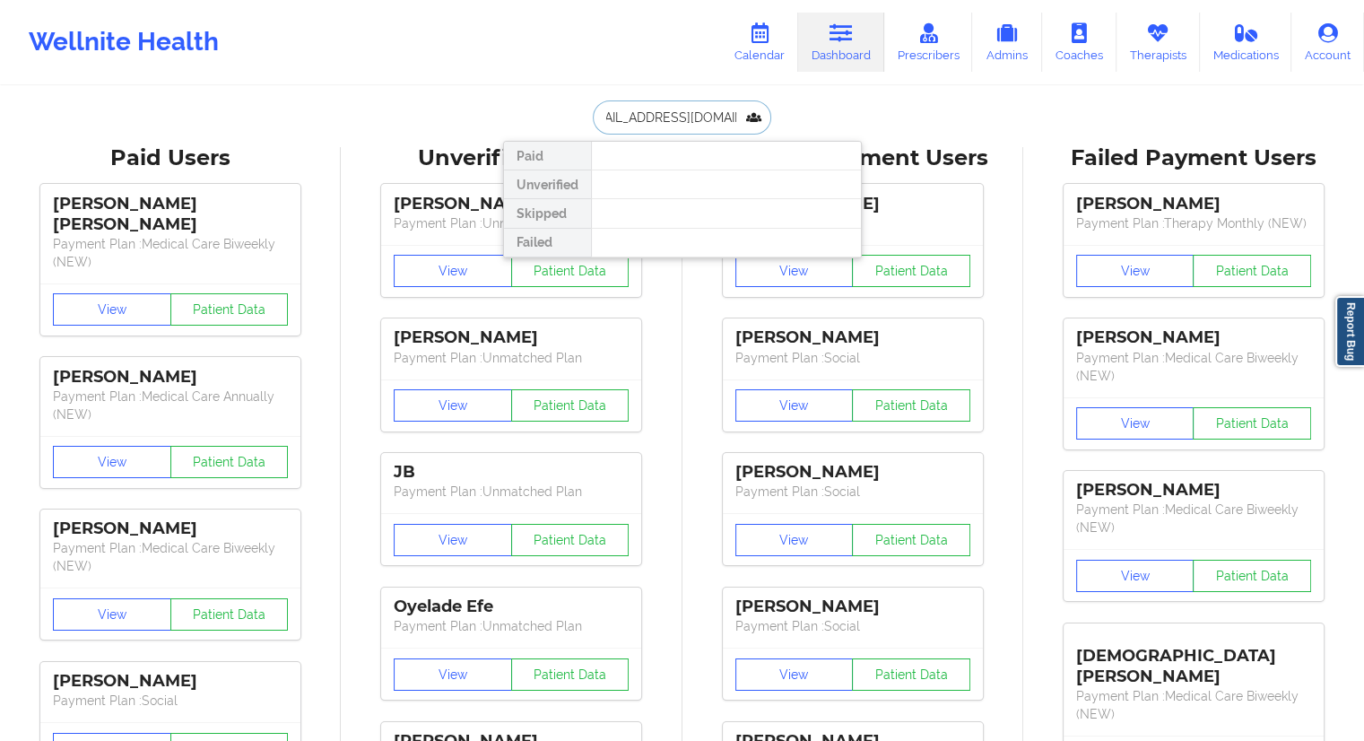
click at [624, 119] on input "[EMAIL_ADDRESS][DOMAIN_NAME]" at bounding box center [682, 117] width 178 height 34
type input "[EMAIL_ADDRESS][DOMAIN_NAME]"
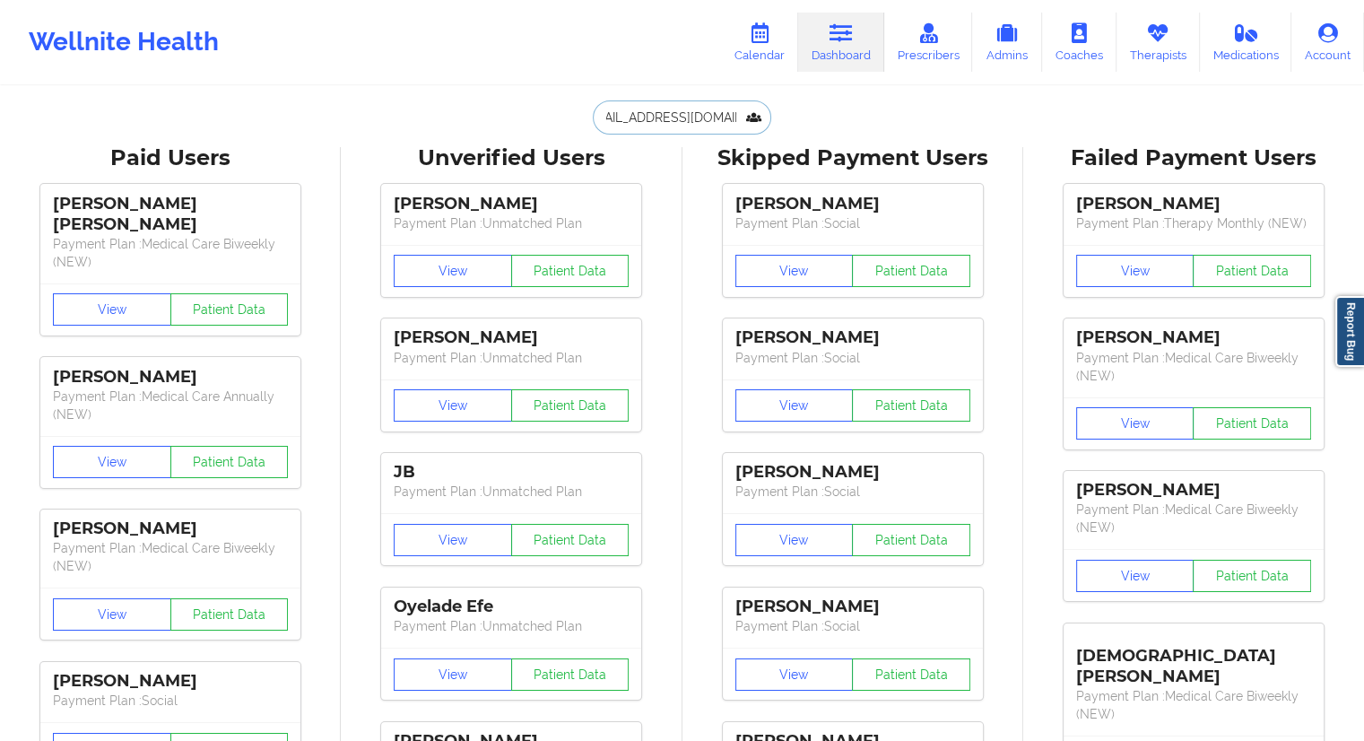
scroll to position [0, 0]
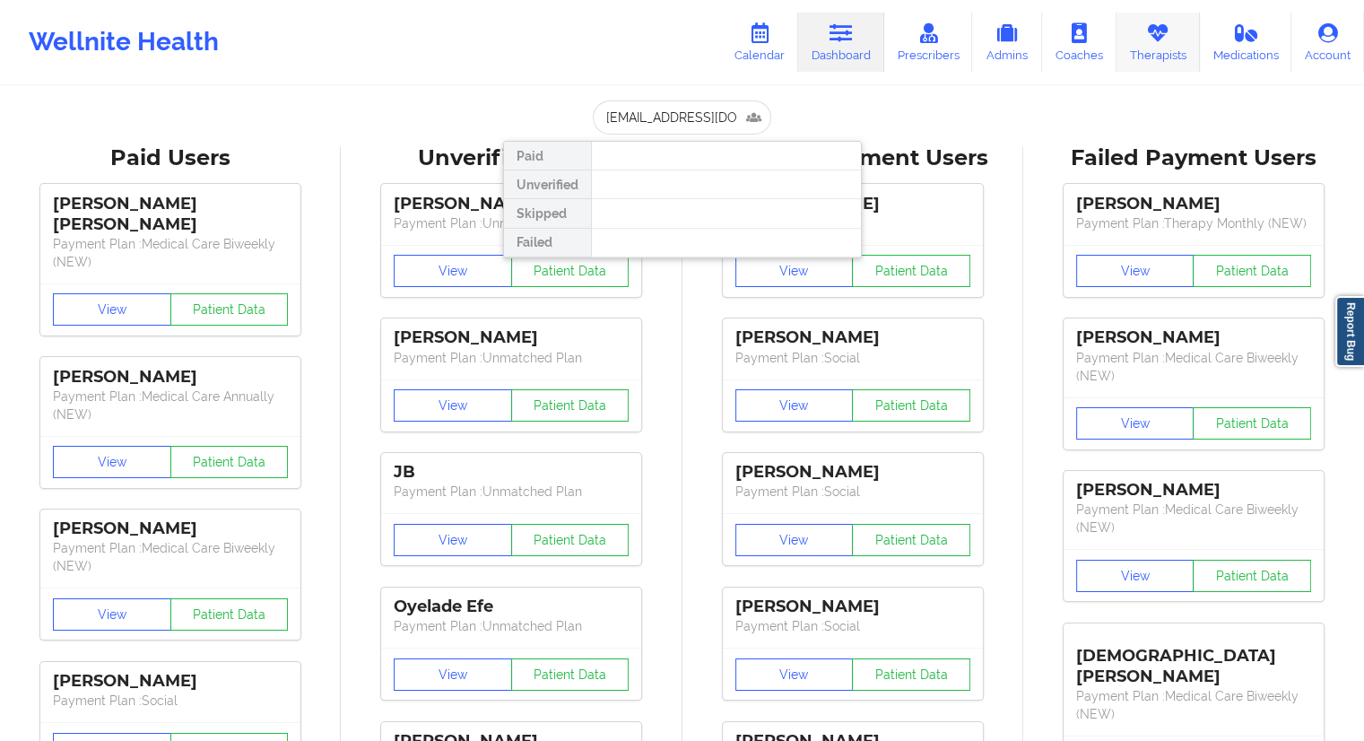
click at [1144, 47] on link "Therapists" at bounding box center [1157, 42] width 83 height 59
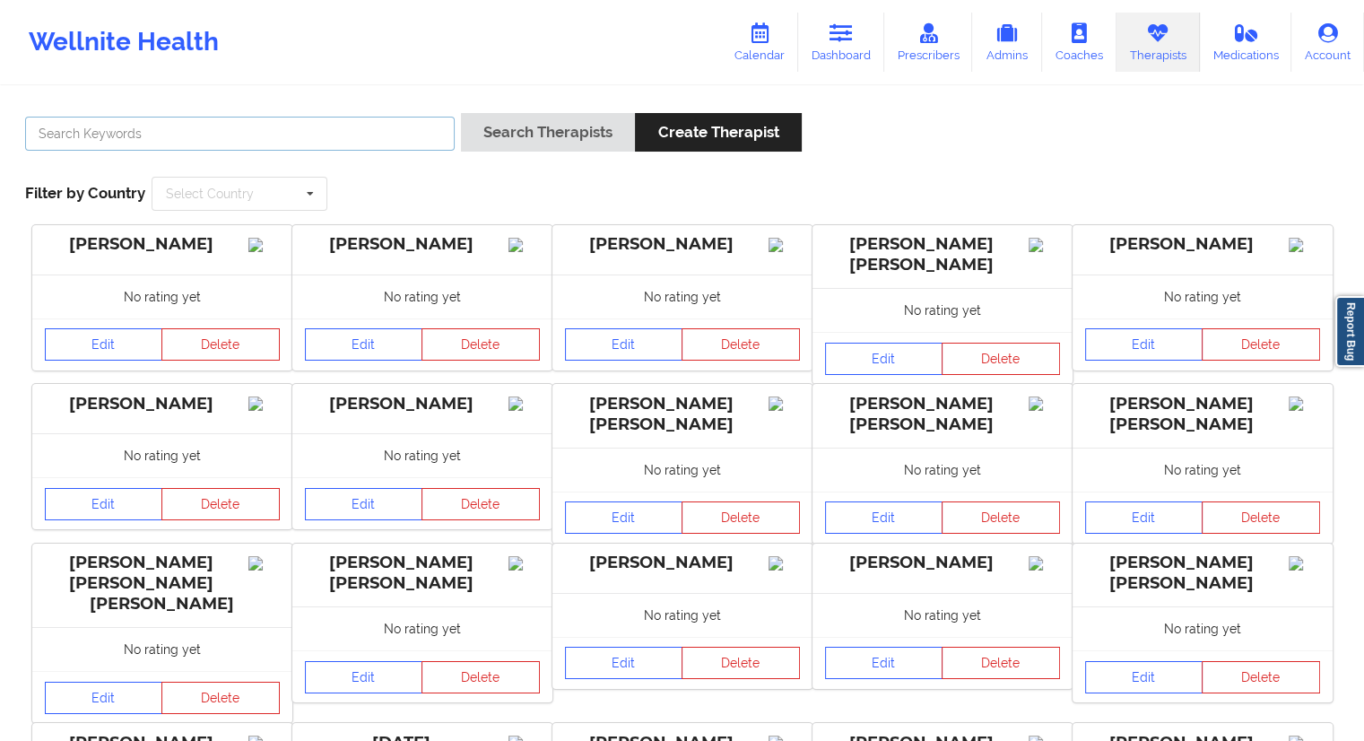
click at [291, 126] on input "text" at bounding box center [240, 134] width 430 height 34
paste input "[PERSON_NAME]"
type input "[PERSON_NAME]"
click at [551, 135] on button "Search Therapists" at bounding box center [548, 132] width 174 height 39
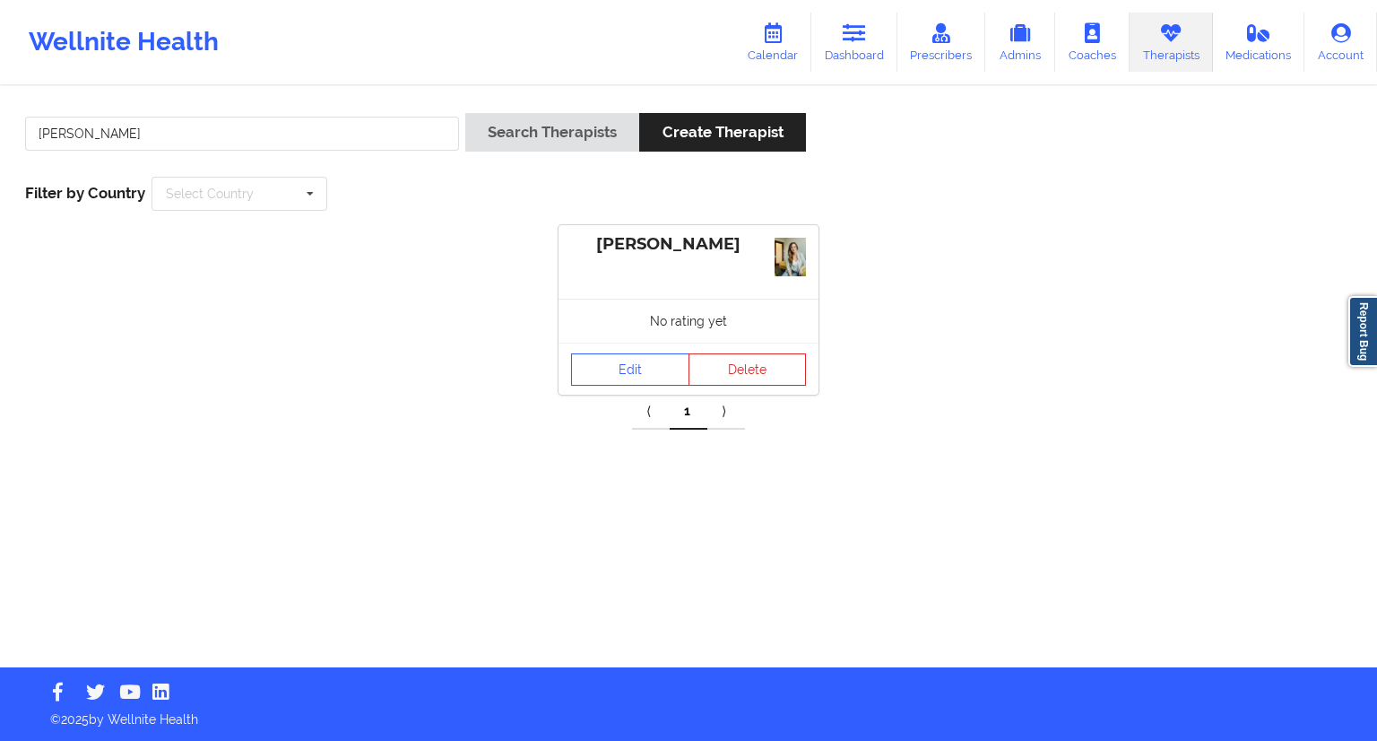
click at [581, 343] on div "Edit Delete" at bounding box center [689, 369] width 260 height 52
click at [605, 378] on link "Edit" at bounding box center [630, 369] width 118 height 32
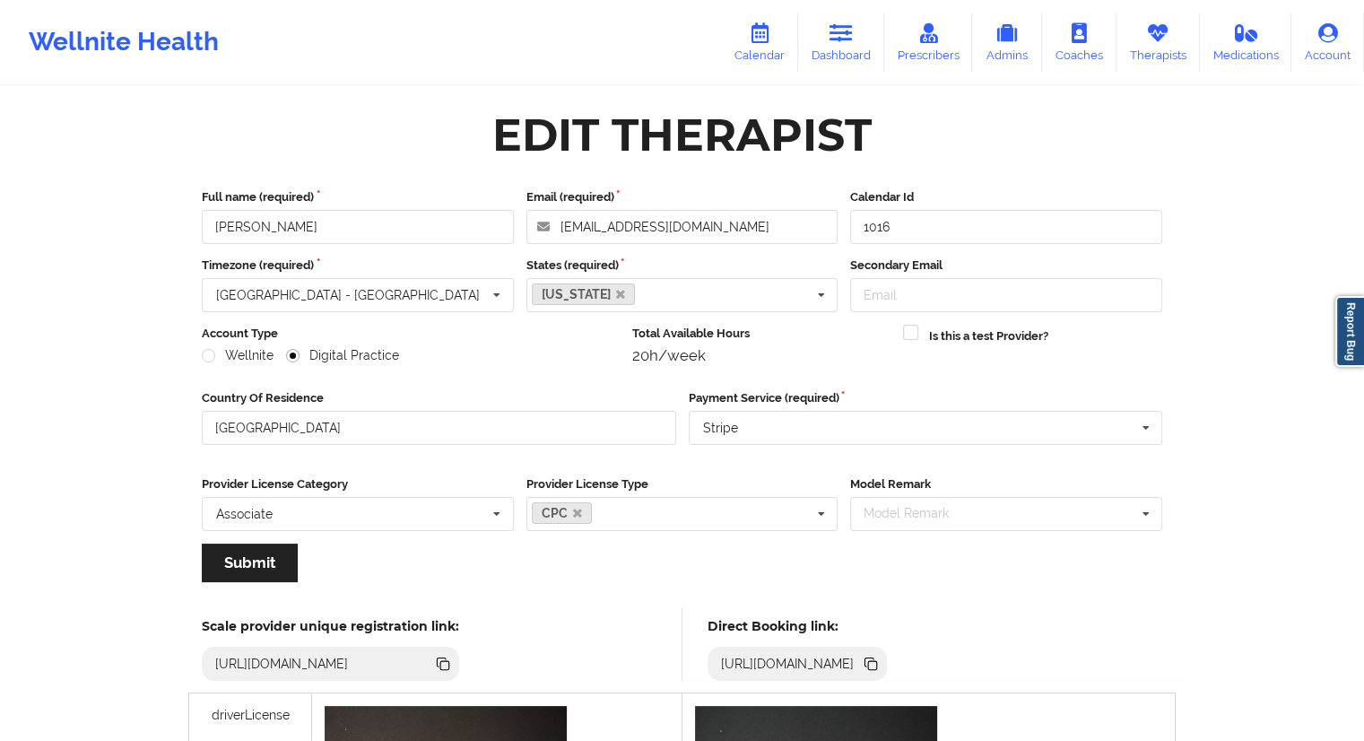
click at [881, 663] on icon at bounding box center [871, 664] width 20 height 20
click at [840, 55] on link "Dashboard" at bounding box center [841, 42] width 86 height 59
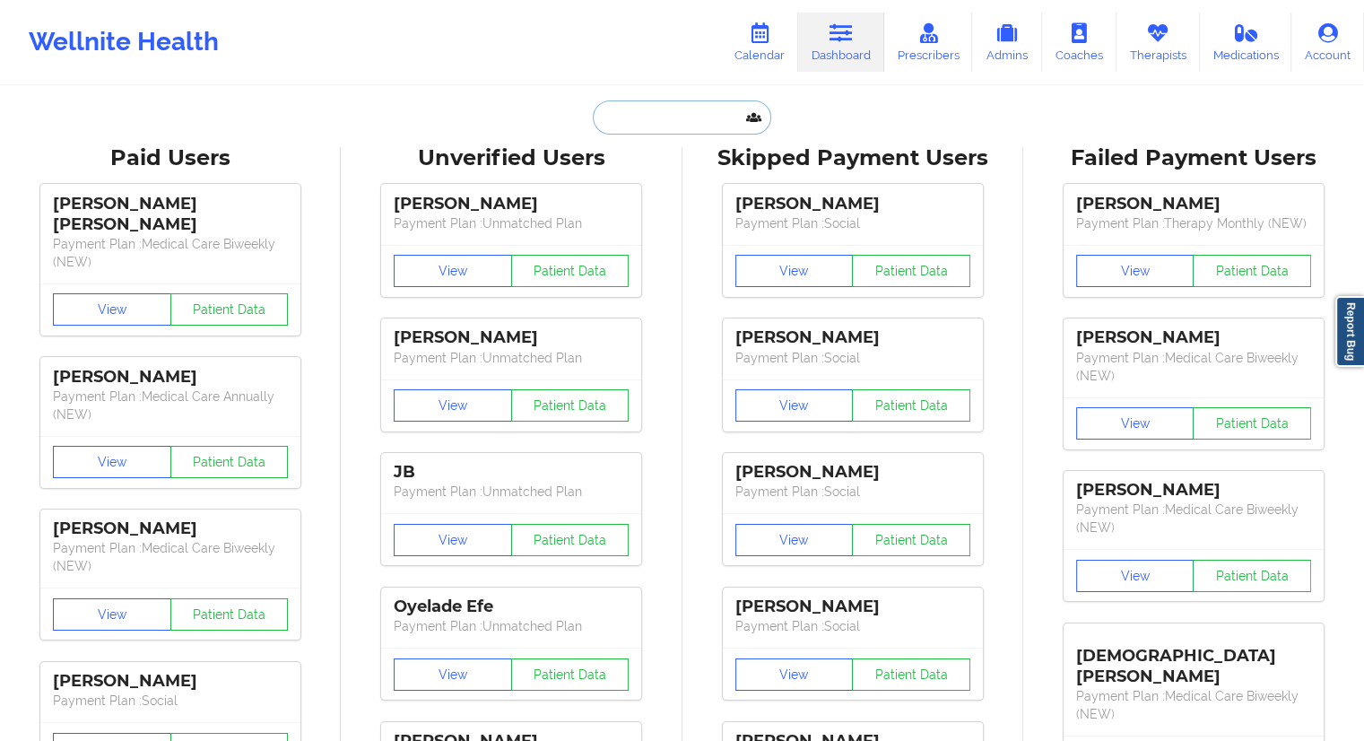
click at [742, 120] on input "text" at bounding box center [682, 117] width 178 height 34
paste input "[PERSON_NAME][EMAIL_ADDRESS][DOMAIN_NAME]"
type input "[PERSON_NAME][EMAIL_ADDRESS][DOMAIN_NAME]"
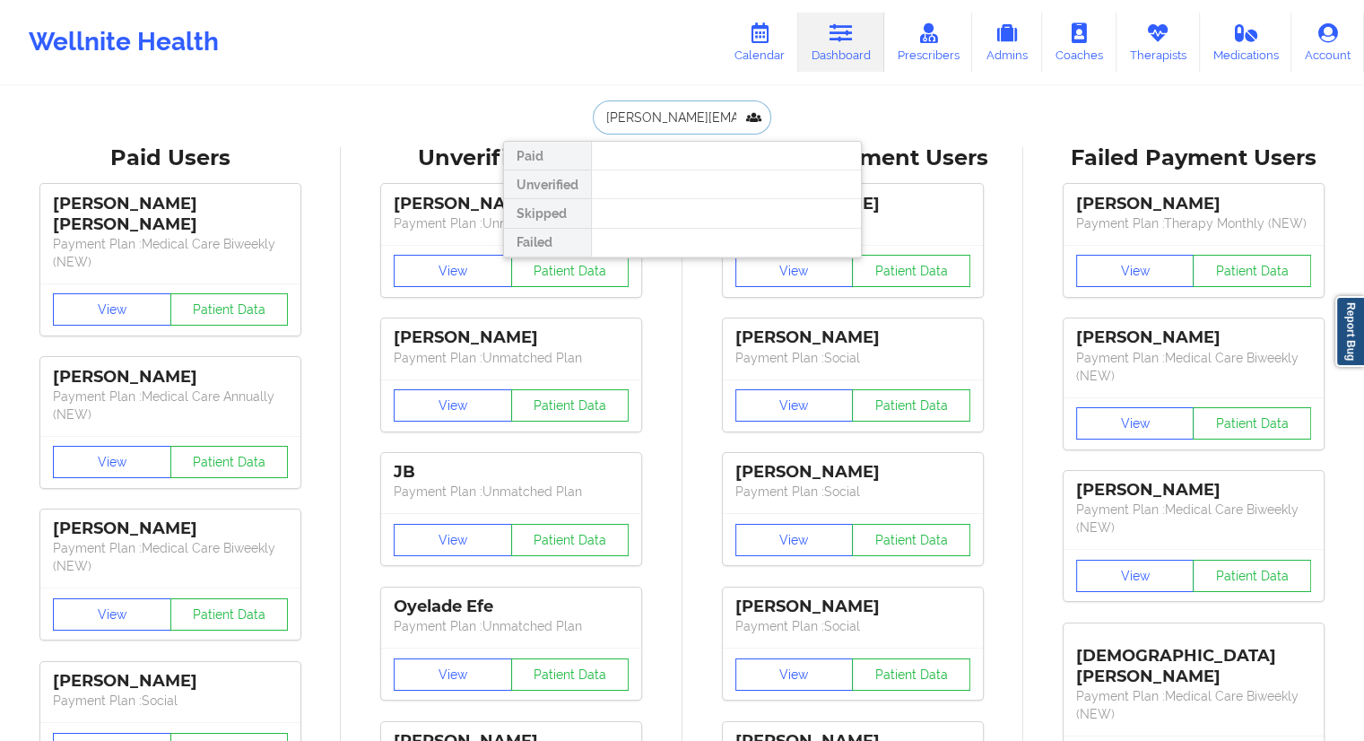
scroll to position [0, 19]
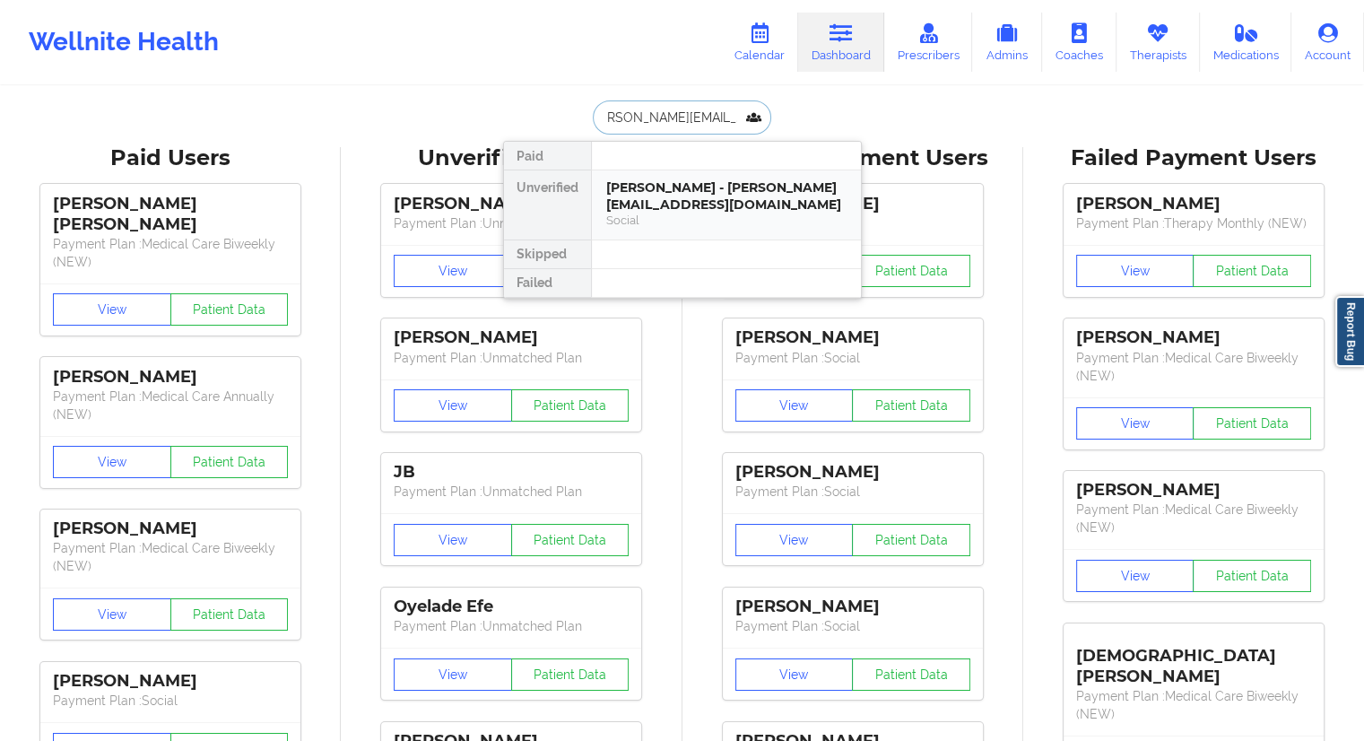
click at [675, 195] on div "[PERSON_NAME] - [PERSON_NAME][EMAIL_ADDRESS][DOMAIN_NAME]" at bounding box center [726, 195] width 240 height 33
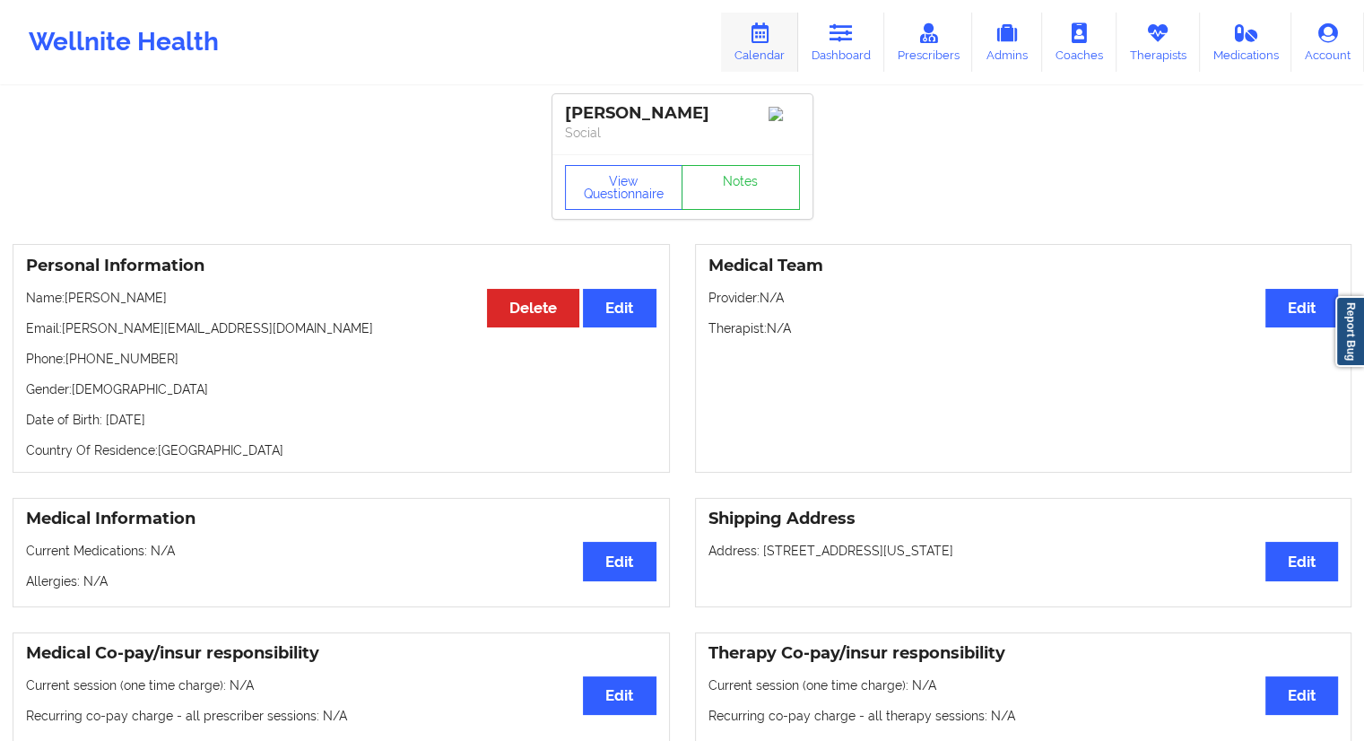
click at [760, 45] on link "Calendar" at bounding box center [759, 42] width 77 height 59
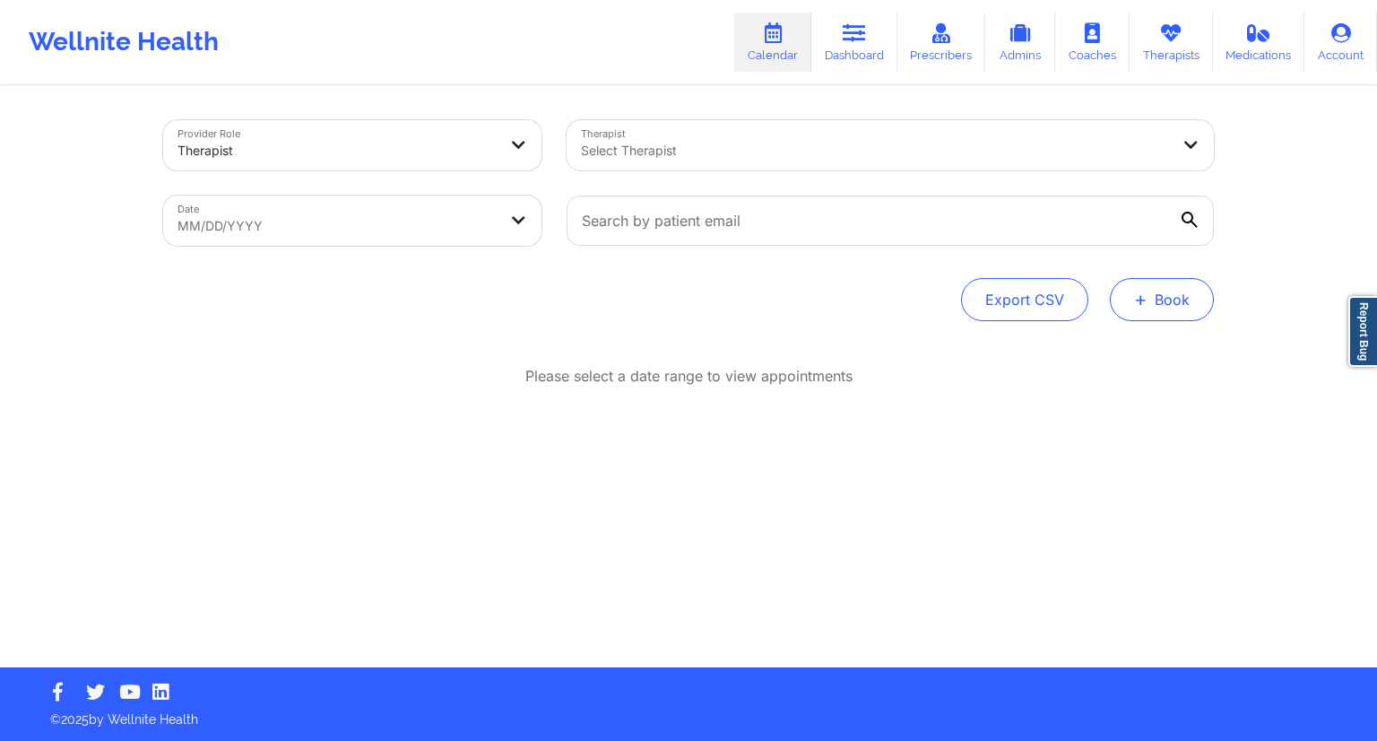
click at [1176, 303] on button "+ Book" at bounding box center [1162, 299] width 104 height 43
click at [1100, 349] on button "Therapy Session" at bounding box center [1131, 357] width 137 height 30
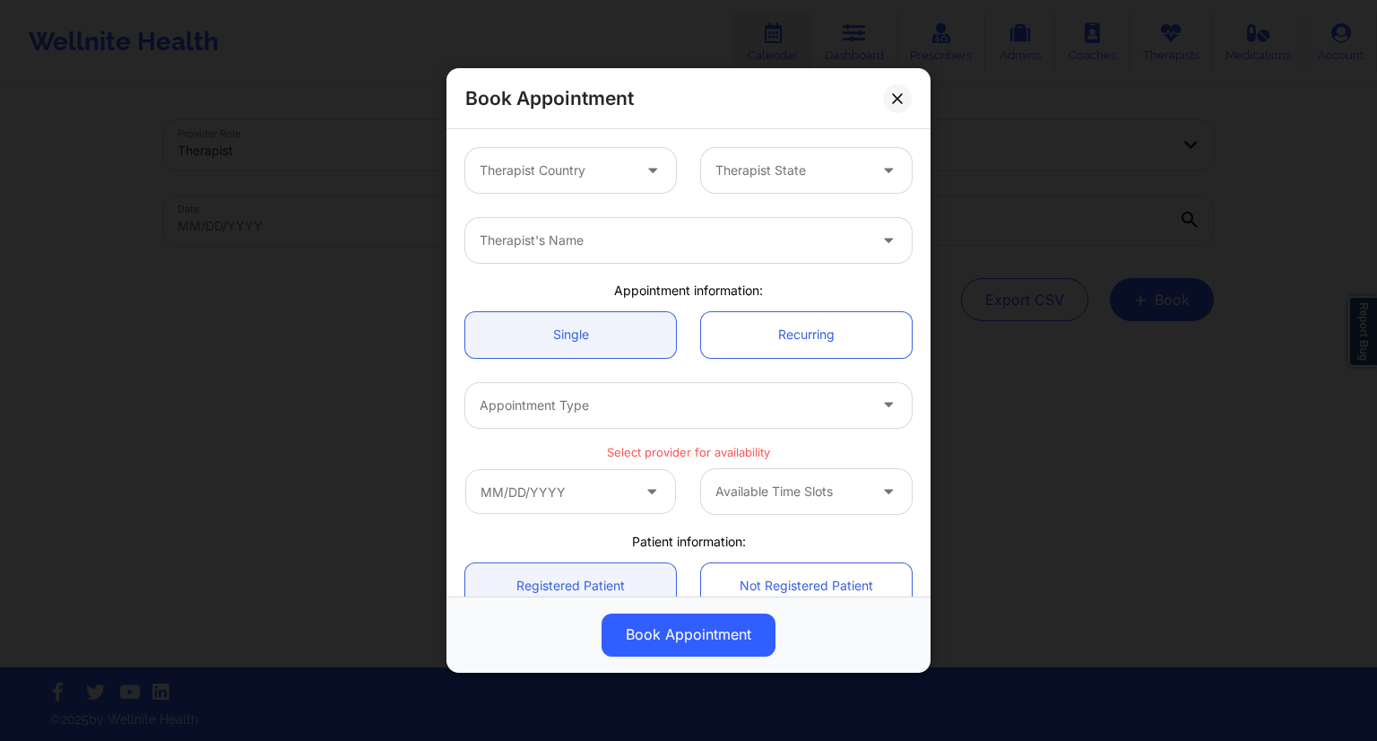
click at [558, 170] on div at bounding box center [556, 171] width 152 height 22
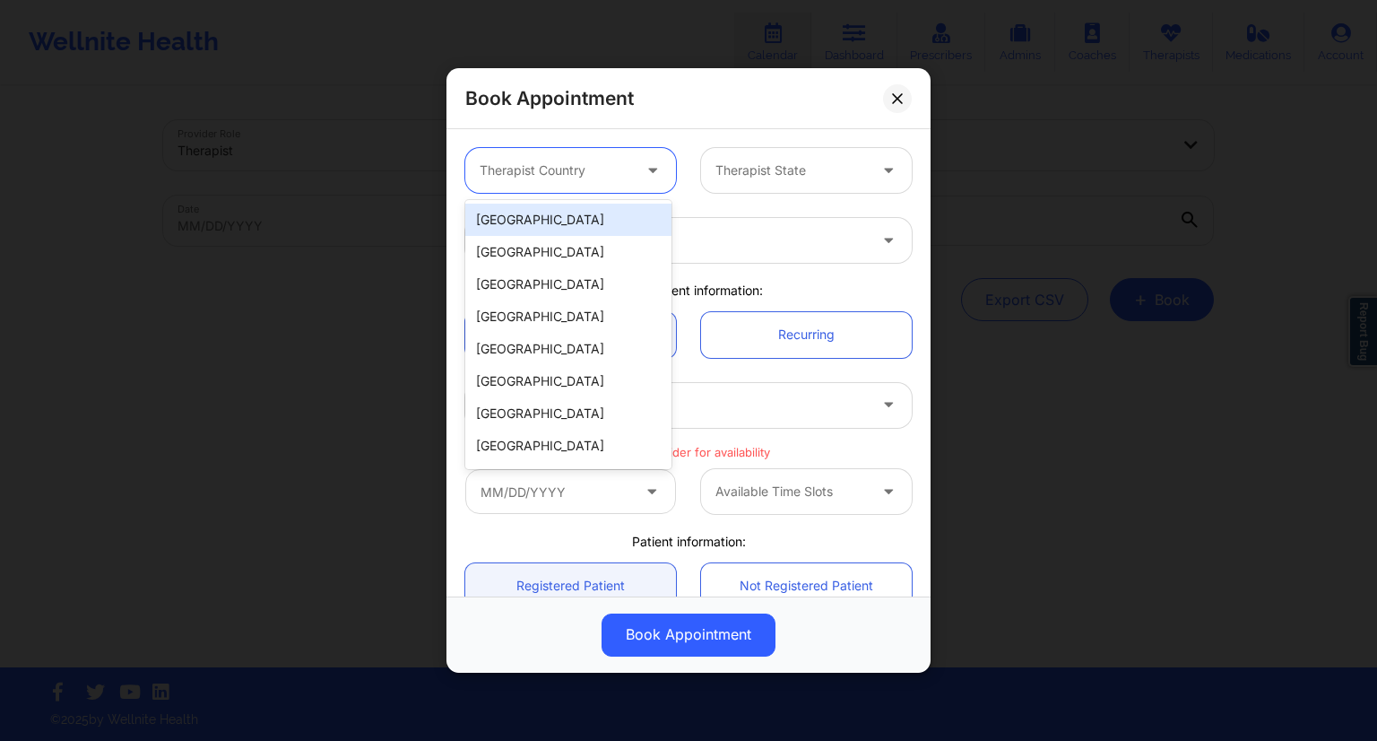
click at [552, 225] on div "[GEOGRAPHIC_DATA]" at bounding box center [568, 220] width 206 height 32
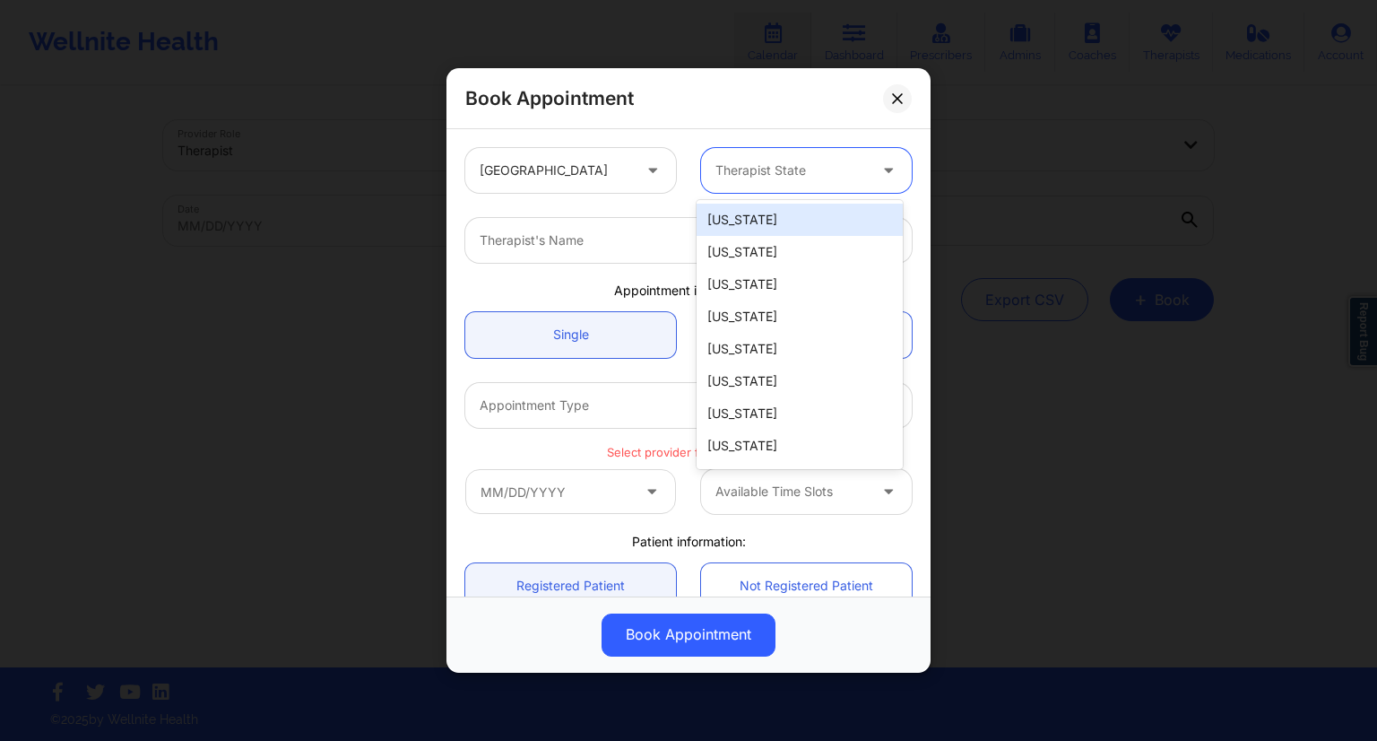
click at [748, 175] on div at bounding box center [792, 171] width 152 height 22
type input "new"
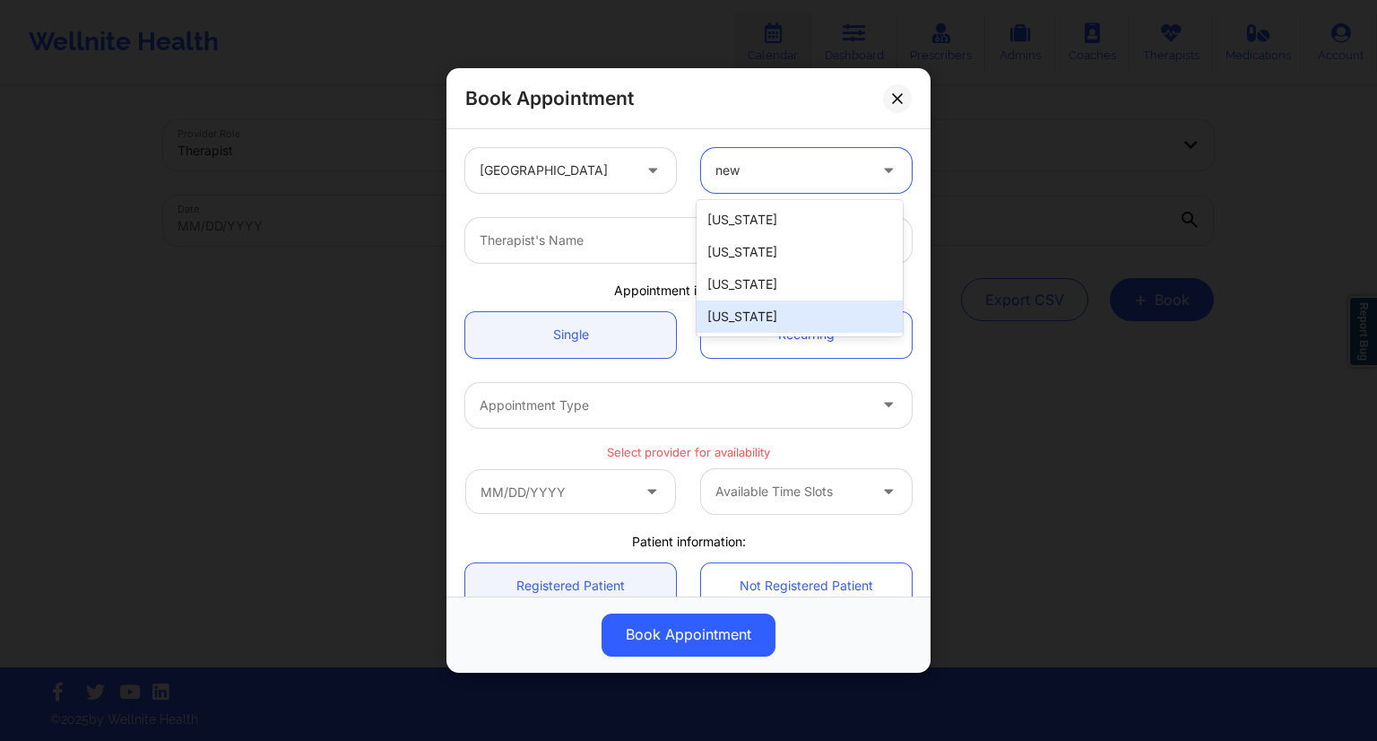
click at [777, 317] on div "[US_STATE]" at bounding box center [800, 316] width 206 height 32
click at [644, 252] on div "Therapist's Name" at bounding box center [667, 240] width 404 height 45
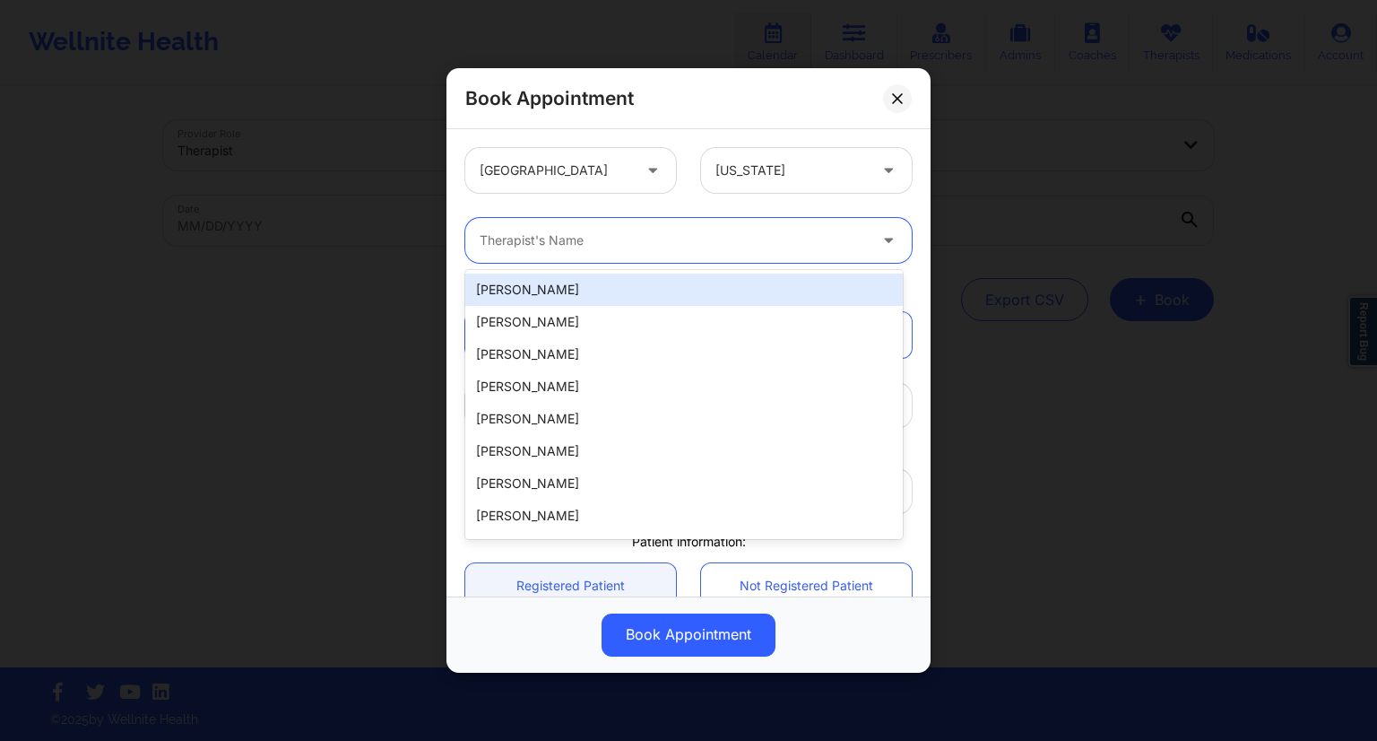
paste input "[PERSON_NAME]"
type input "[PERSON_NAME]"
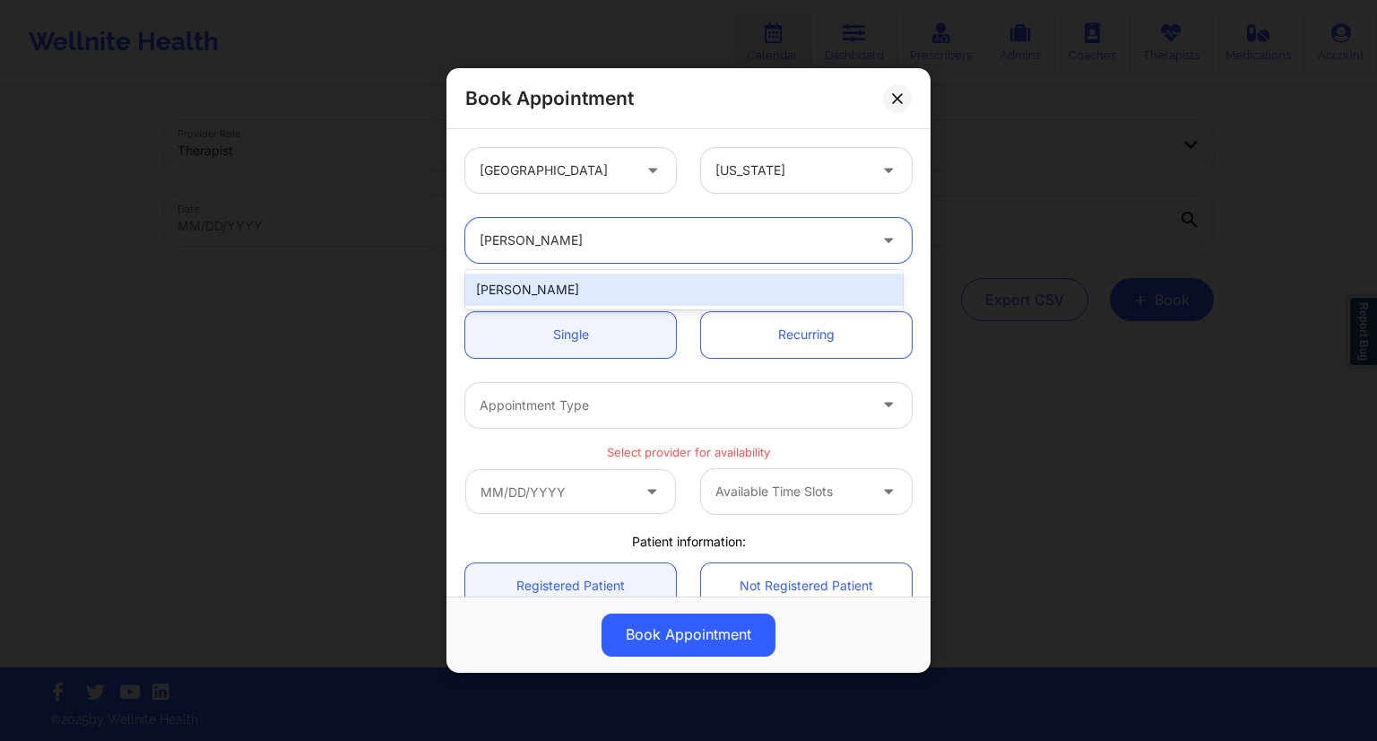
click at [567, 280] on div "[PERSON_NAME]" at bounding box center [684, 289] width 438 height 32
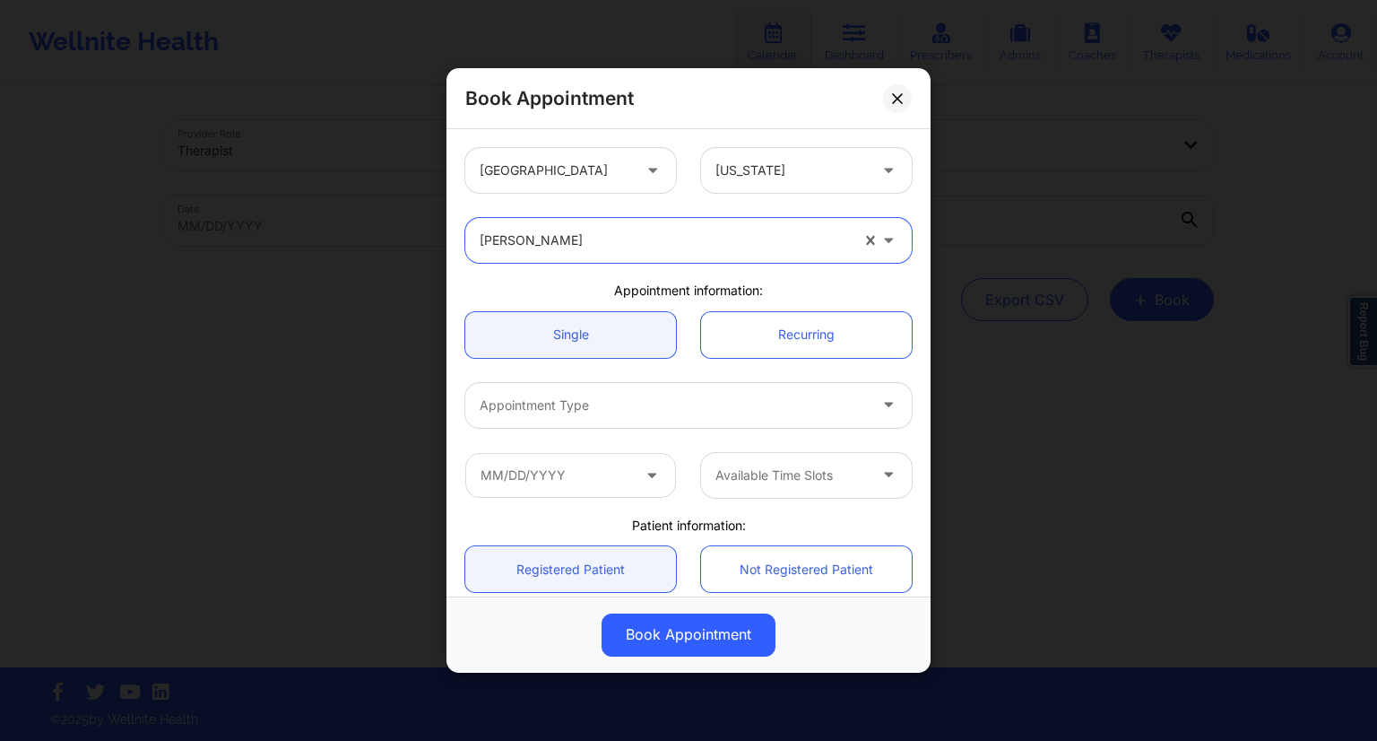
scroll to position [90, 0]
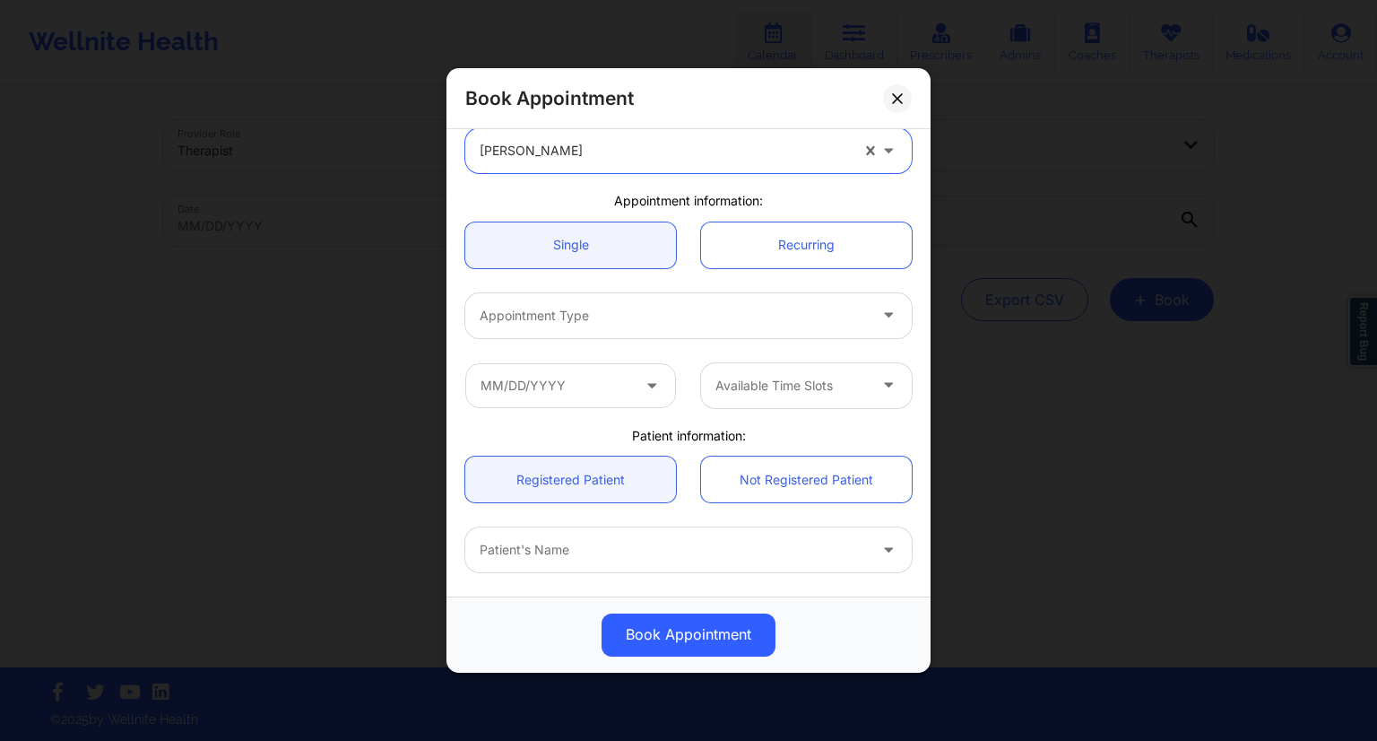
click at [596, 336] on div "Appointment Type" at bounding box center [667, 315] width 404 height 45
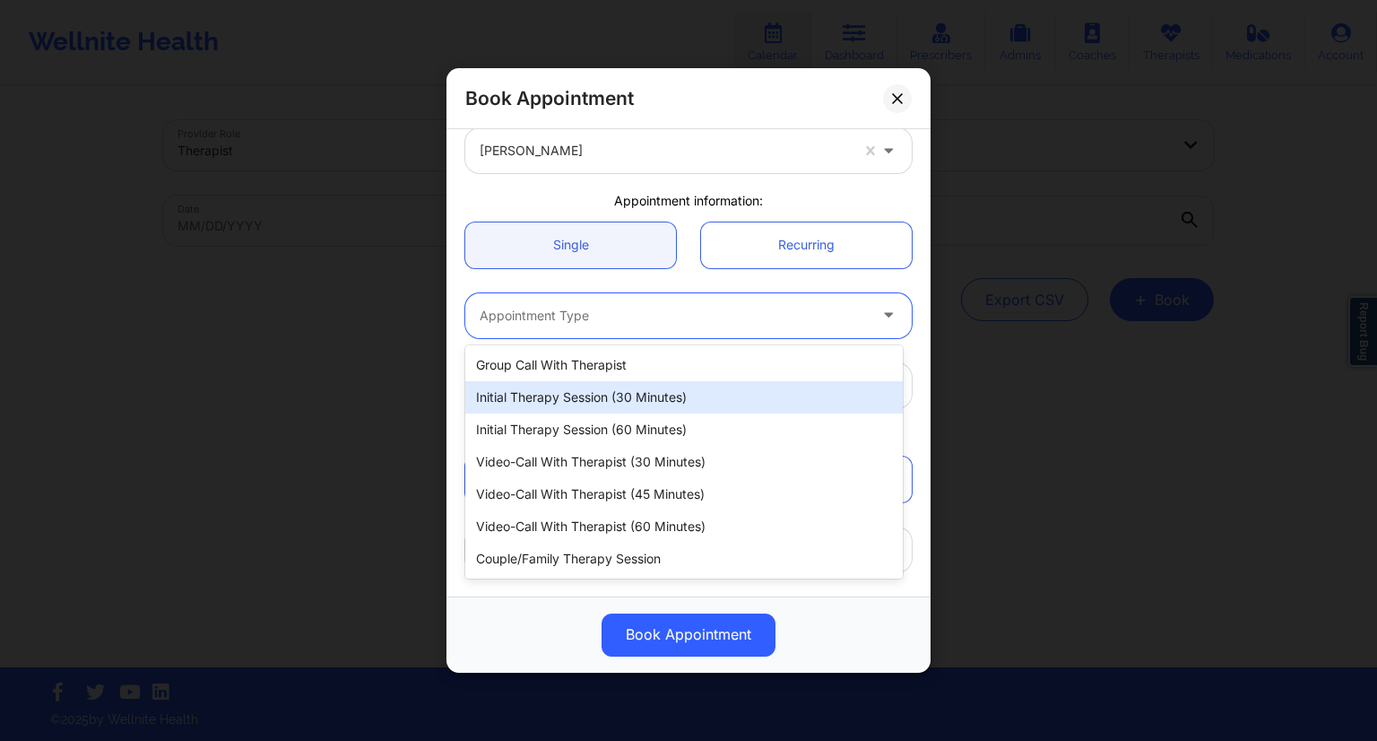
click at [597, 394] on div "Initial Therapy Session (30 minutes)" at bounding box center [684, 397] width 438 height 32
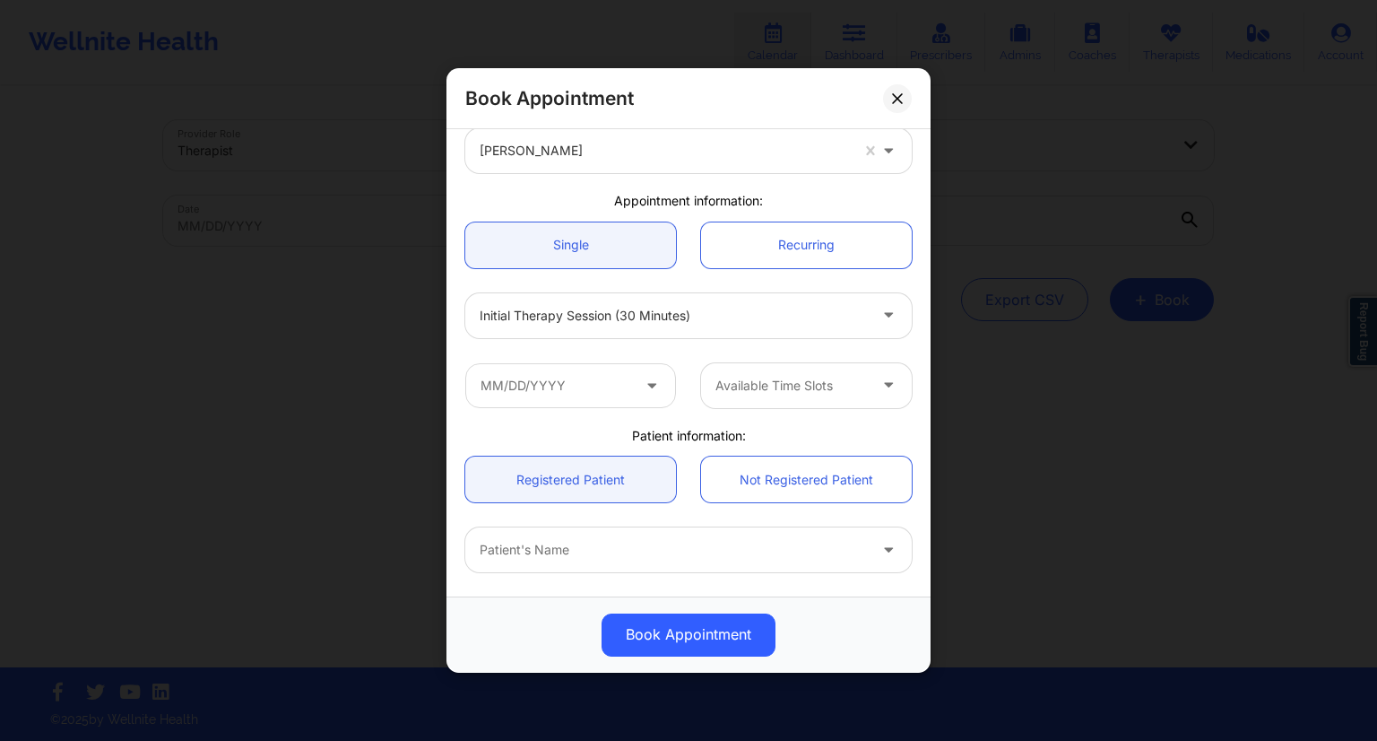
click at [617, 342] on div "Initial Therapy Session (30 minutes)" at bounding box center [689, 316] width 472 height 70
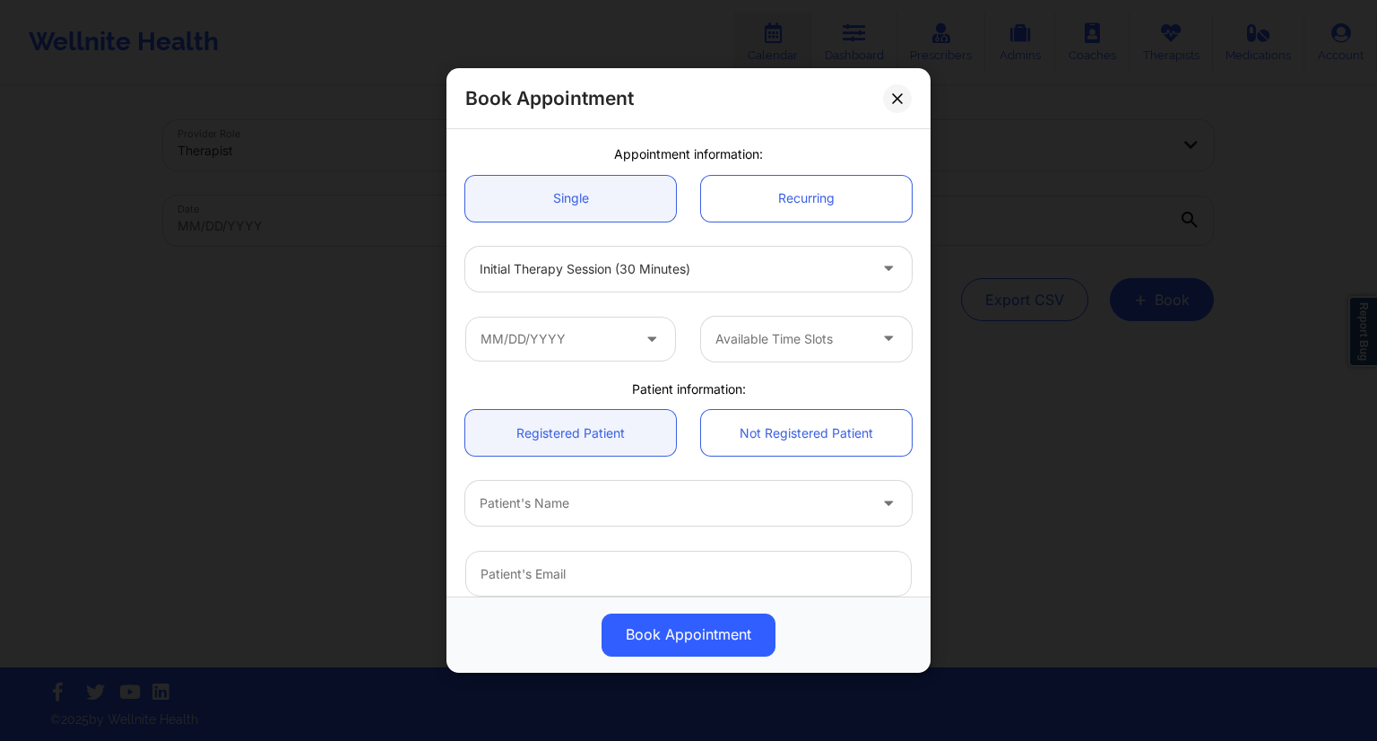
scroll to position [179, 0]
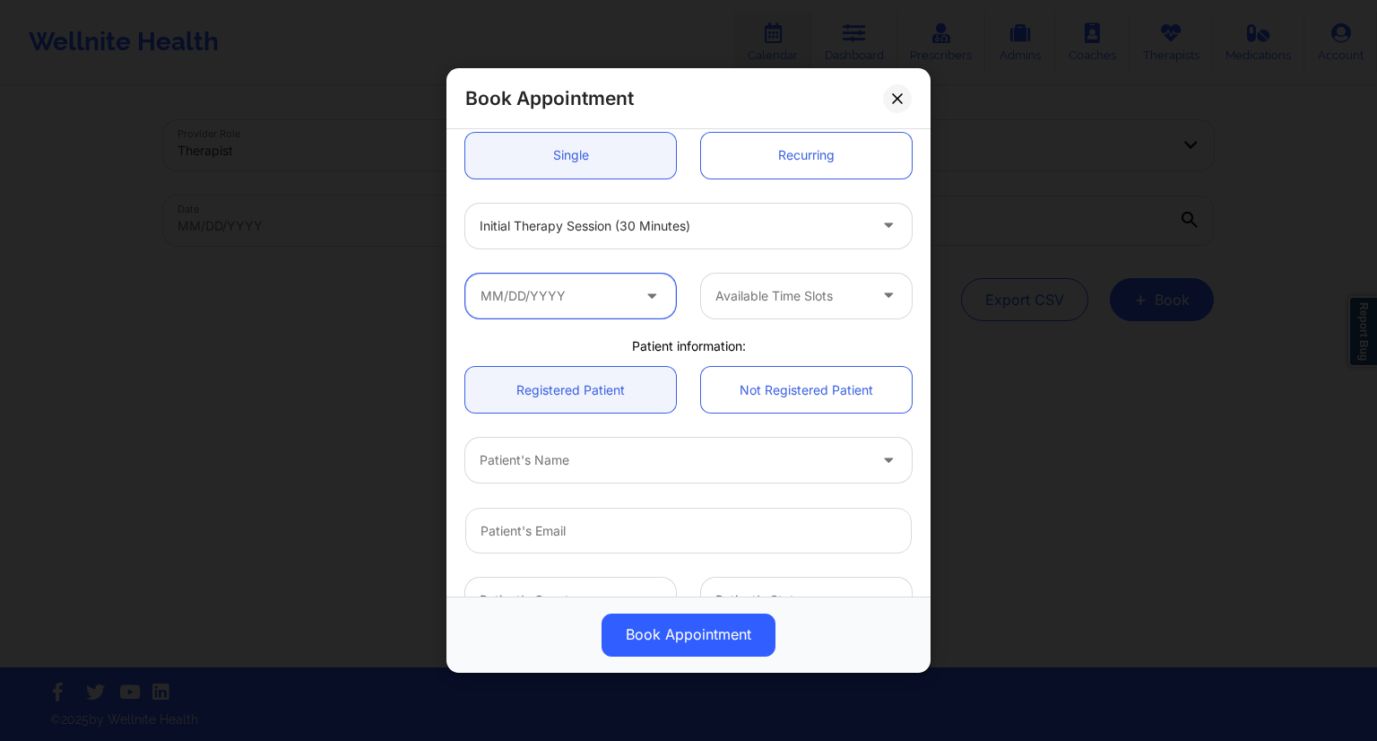
click at [603, 291] on input "text" at bounding box center [570, 295] width 211 height 45
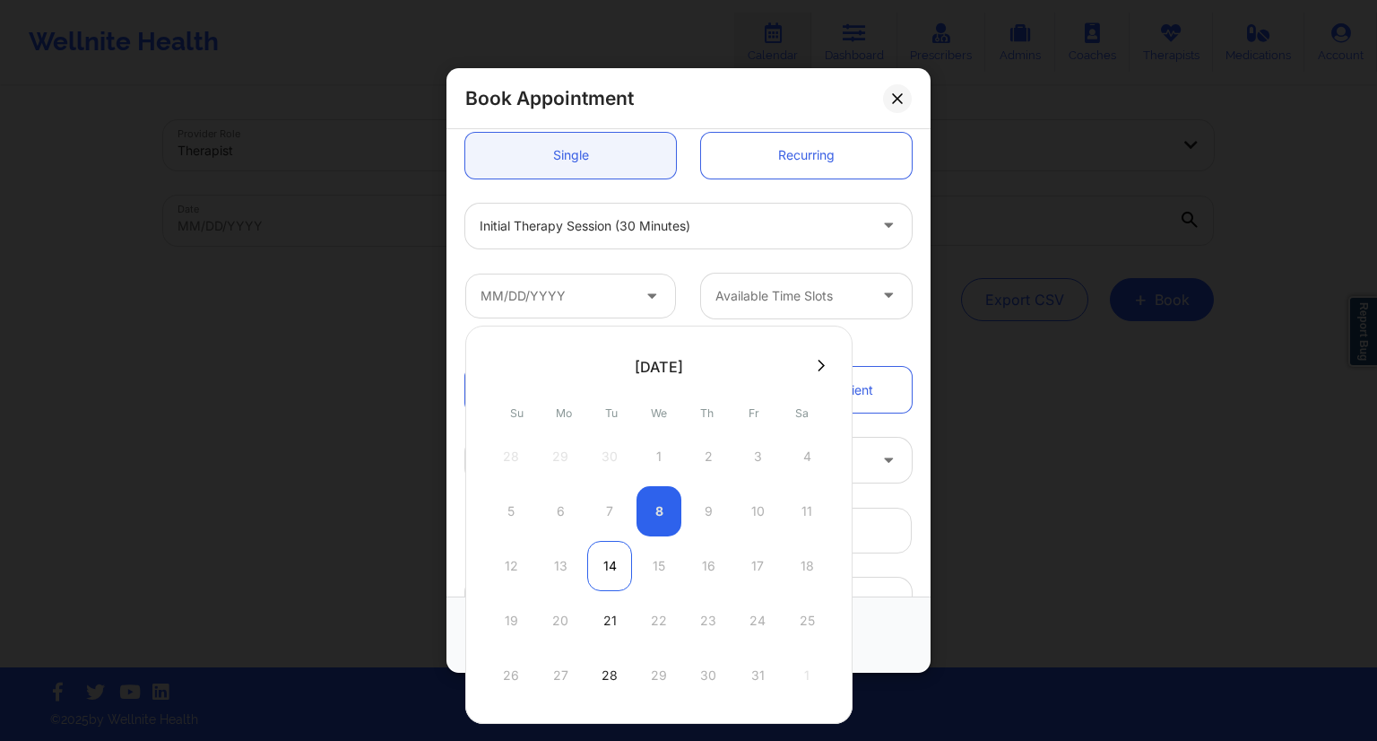
click at [602, 569] on div "14" at bounding box center [609, 566] width 45 height 50
type input "[DATE]"
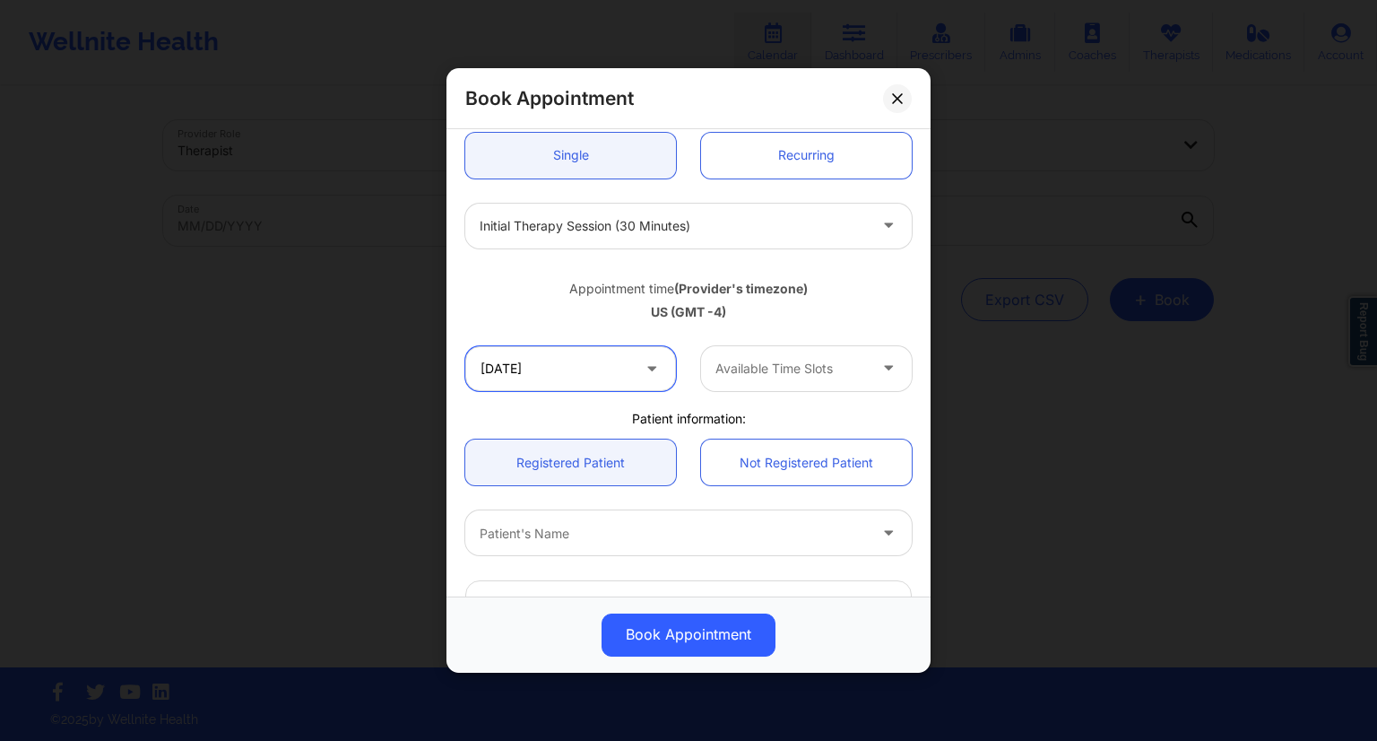
click at [629, 376] on input "[DATE]" at bounding box center [570, 368] width 211 height 45
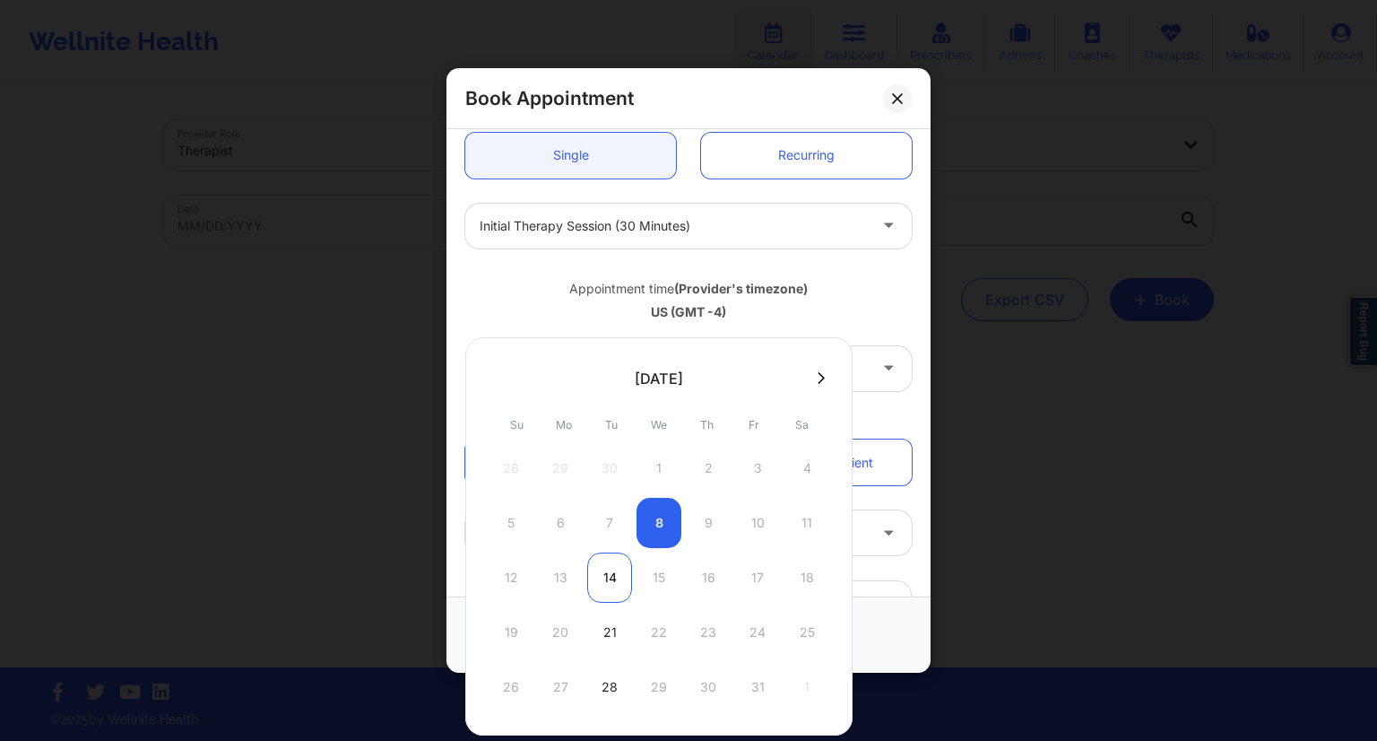
click at [610, 578] on div "14" at bounding box center [609, 577] width 45 height 50
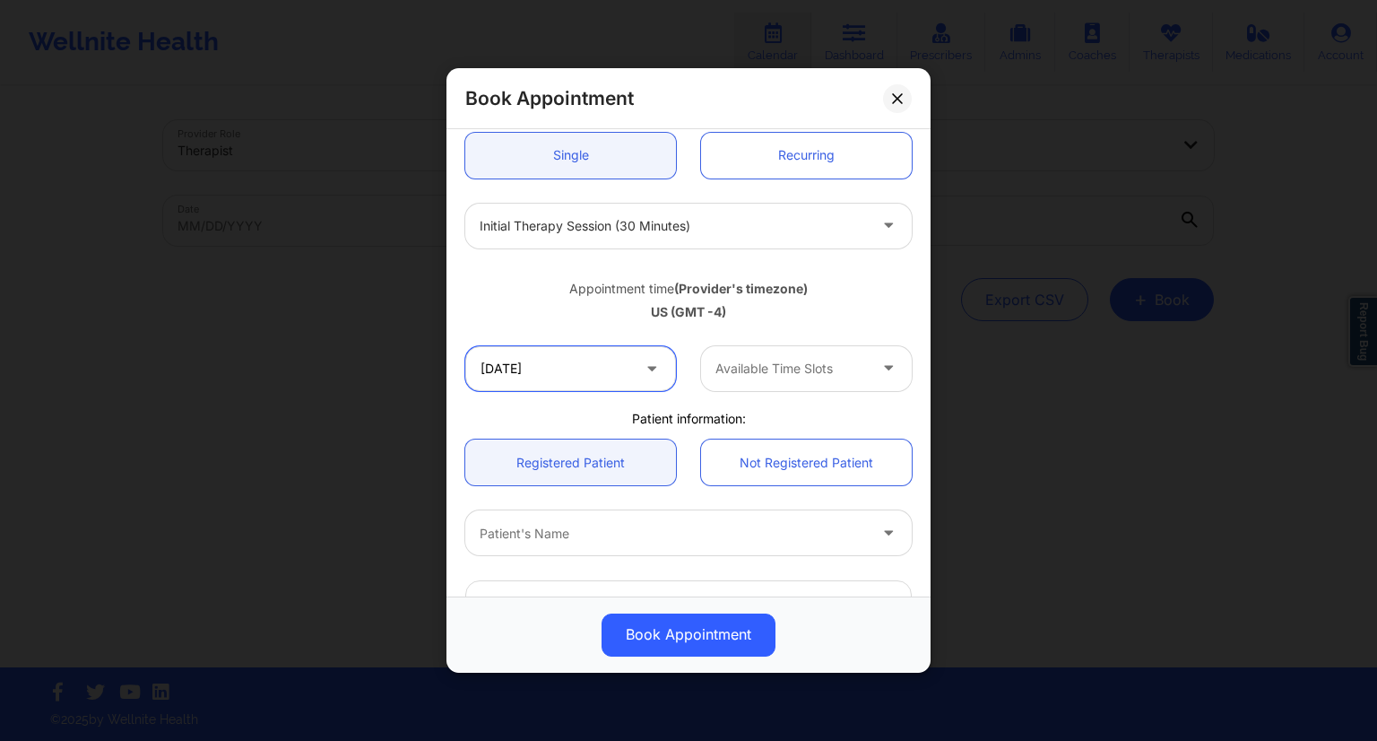
click at [606, 383] on input "[DATE]" at bounding box center [570, 368] width 211 height 45
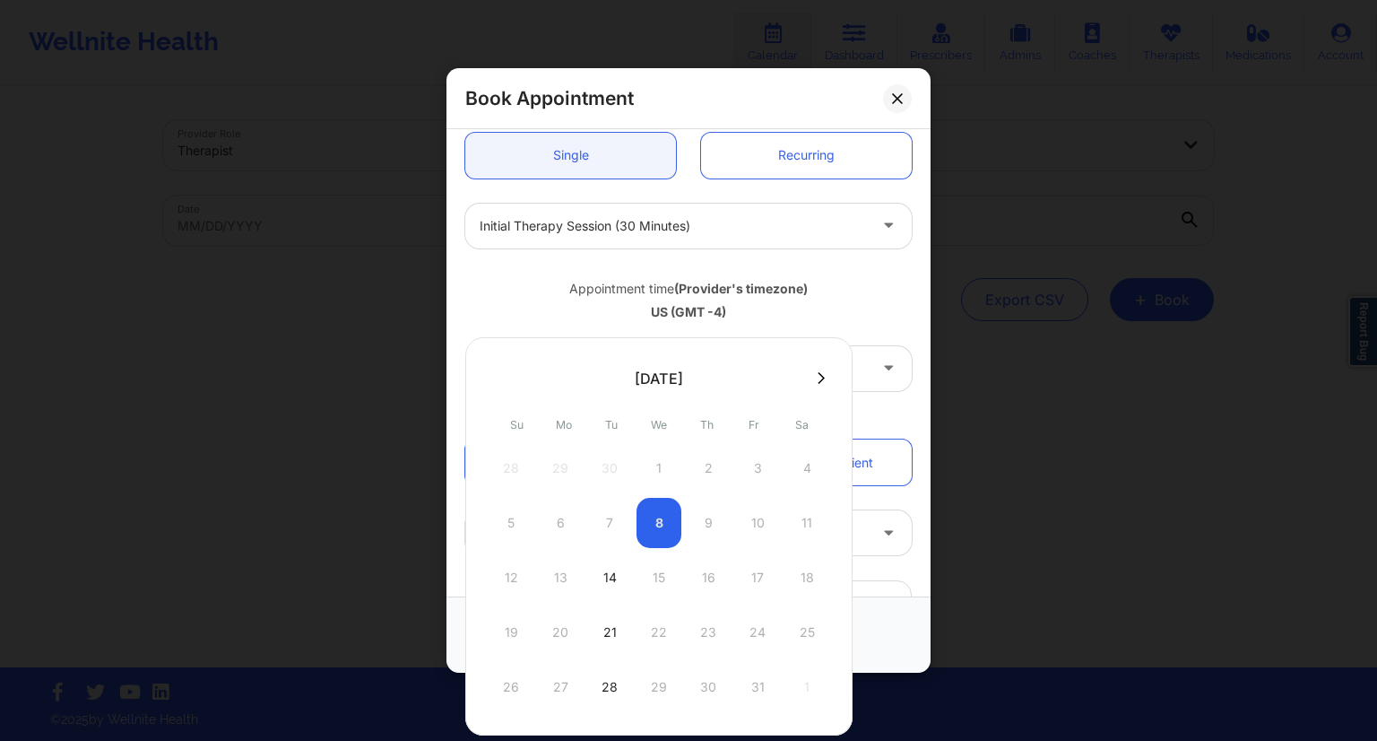
click at [657, 525] on div "5 6 7 8 9 10 11" at bounding box center [659, 523] width 341 height 50
click at [661, 523] on div "5 6 7 8 9 10 11" at bounding box center [659, 523] width 341 height 50
click at [610, 584] on div "14" at bounding box center [609, 577] width 45 height 50
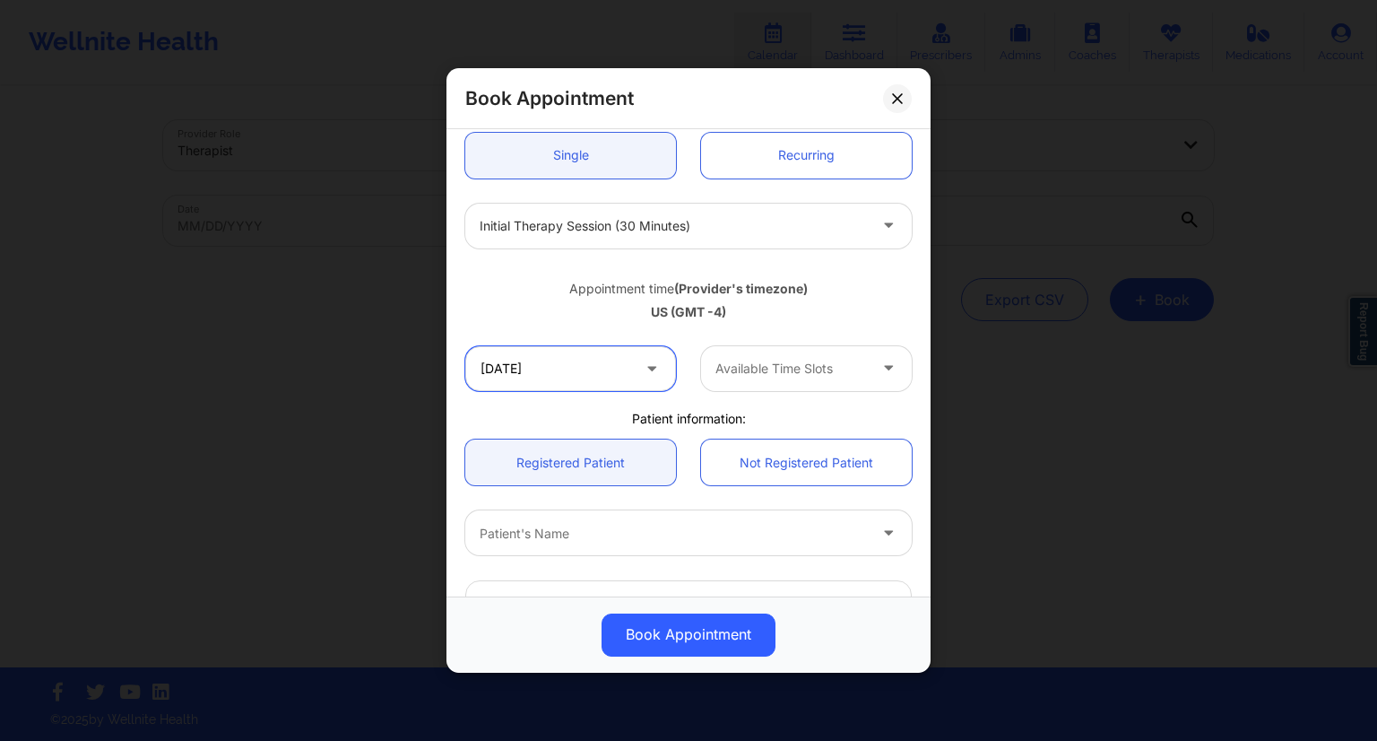
click at [627, 386] on input "[DATE]" at bounding box center [570, 368] width 211 height 45
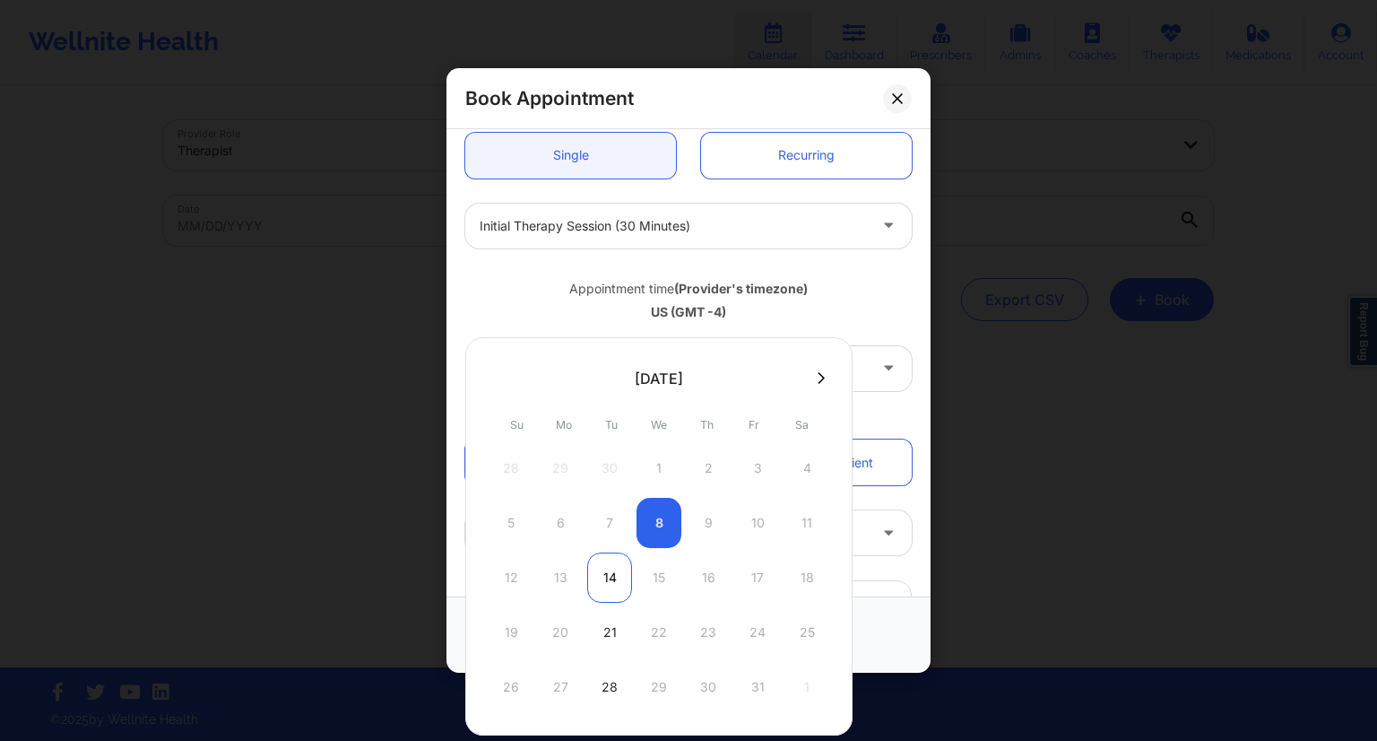
click at [606, 579] on div "14" at bounding box center [609, 577] width 45 height 50
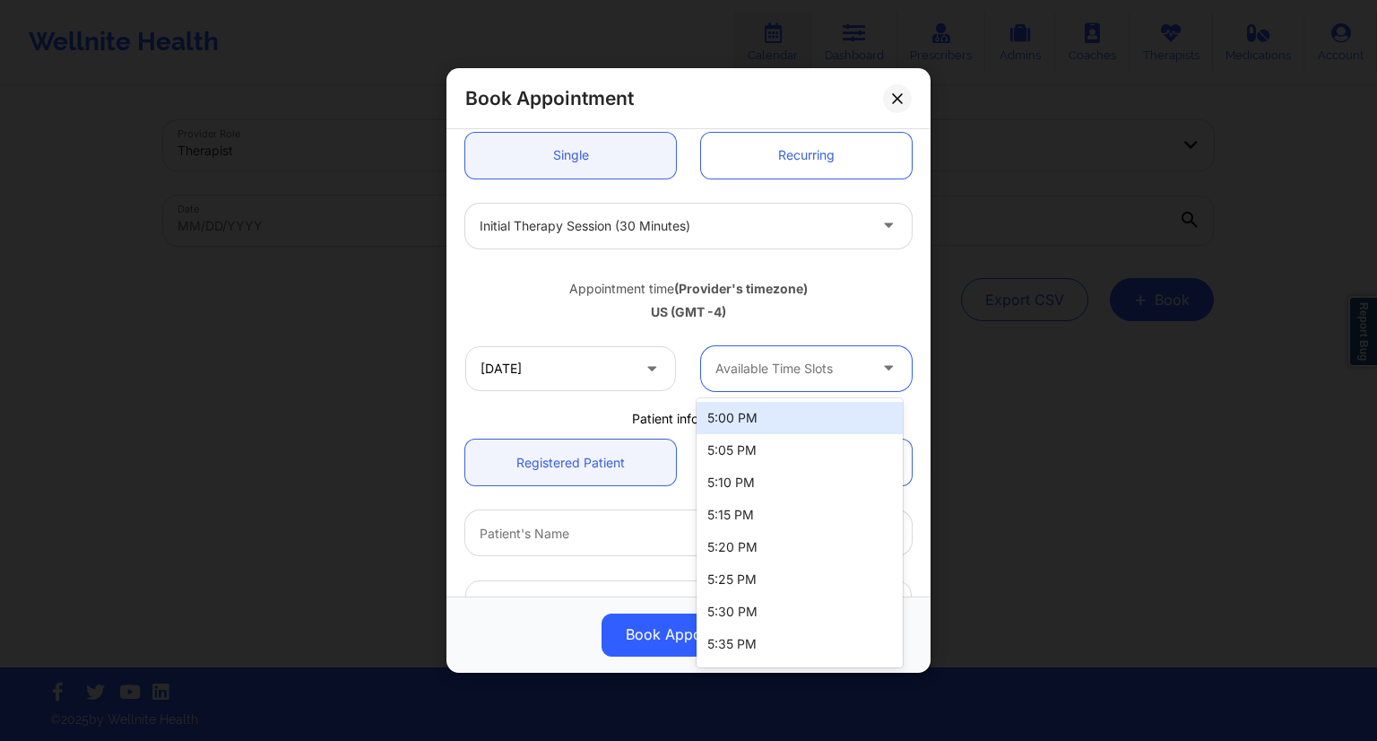
click at [760, 374] on div at bounding box center [792, 369] width 152 height 22
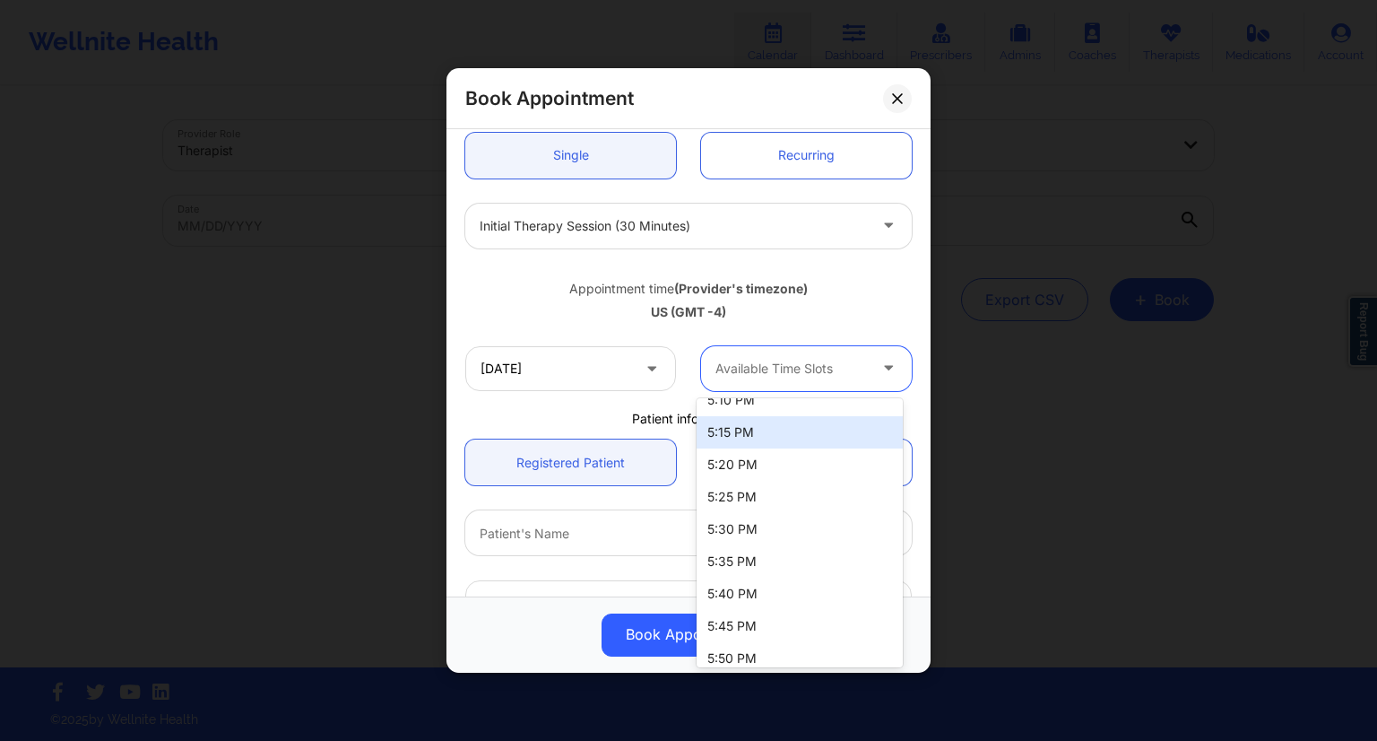
scroll to position [0, 0]
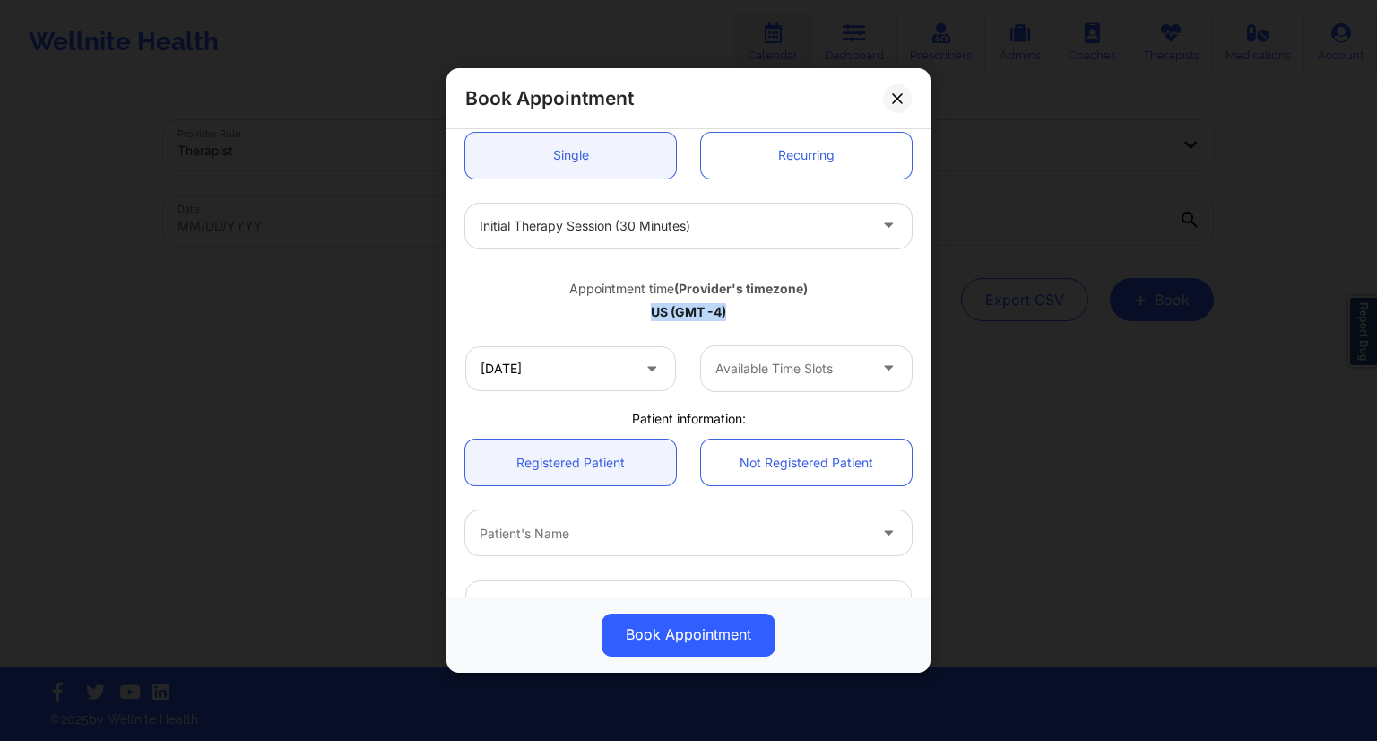
drag, startPoint x: 745, startPoint y: 313, endPoint x: 636, endPoint y: 313, distance: 109.4
click at [635, 313] on div "US (GMT -4)" at bounding box center [688, 312] width 447 height 18
copy div "US (GMT -4)"
click at [643, 369] on icon at bounding box center [652, 364] width 18 height 15
click at [573, 387] on input "[DATE]" at bounding box center [570, 368] width 211 height 45
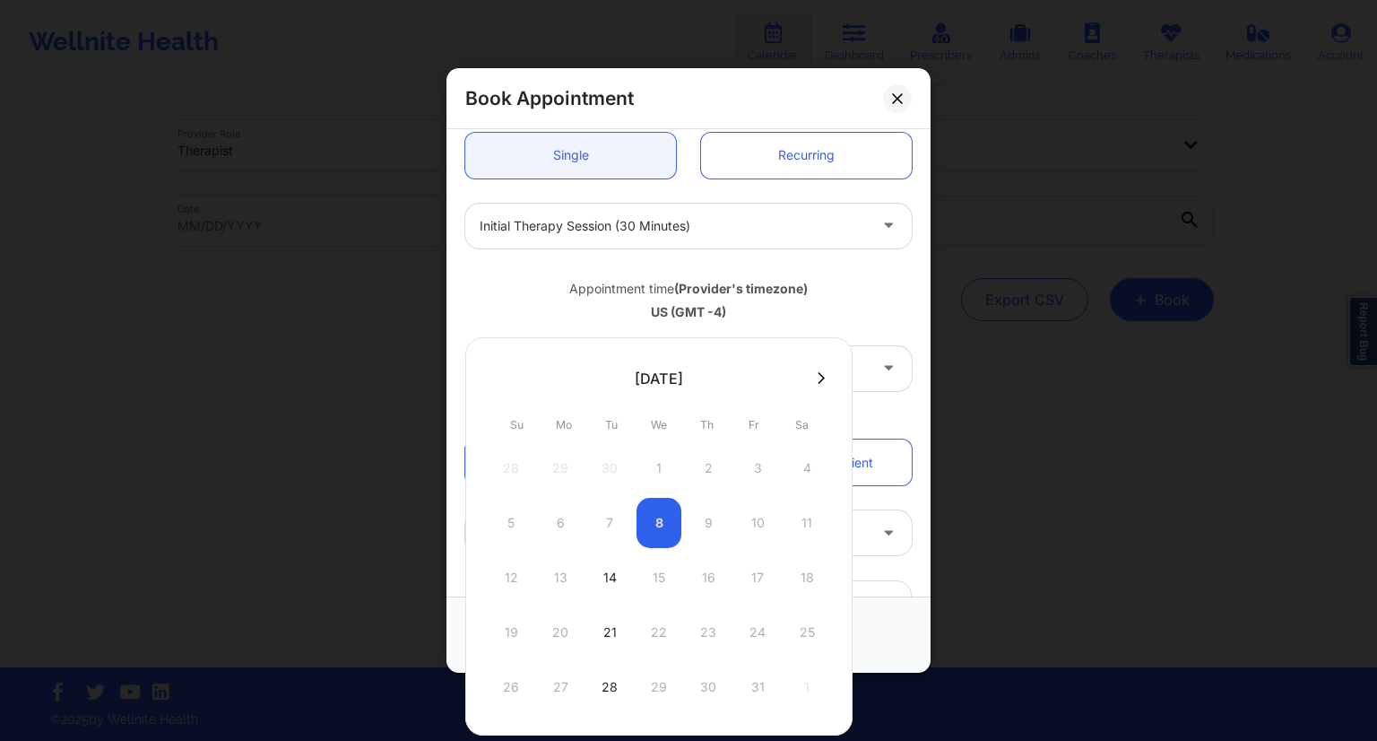
click at [569, 309] on div "US (GMT -4)" at bounding box center [688, 312] width 447 height 18
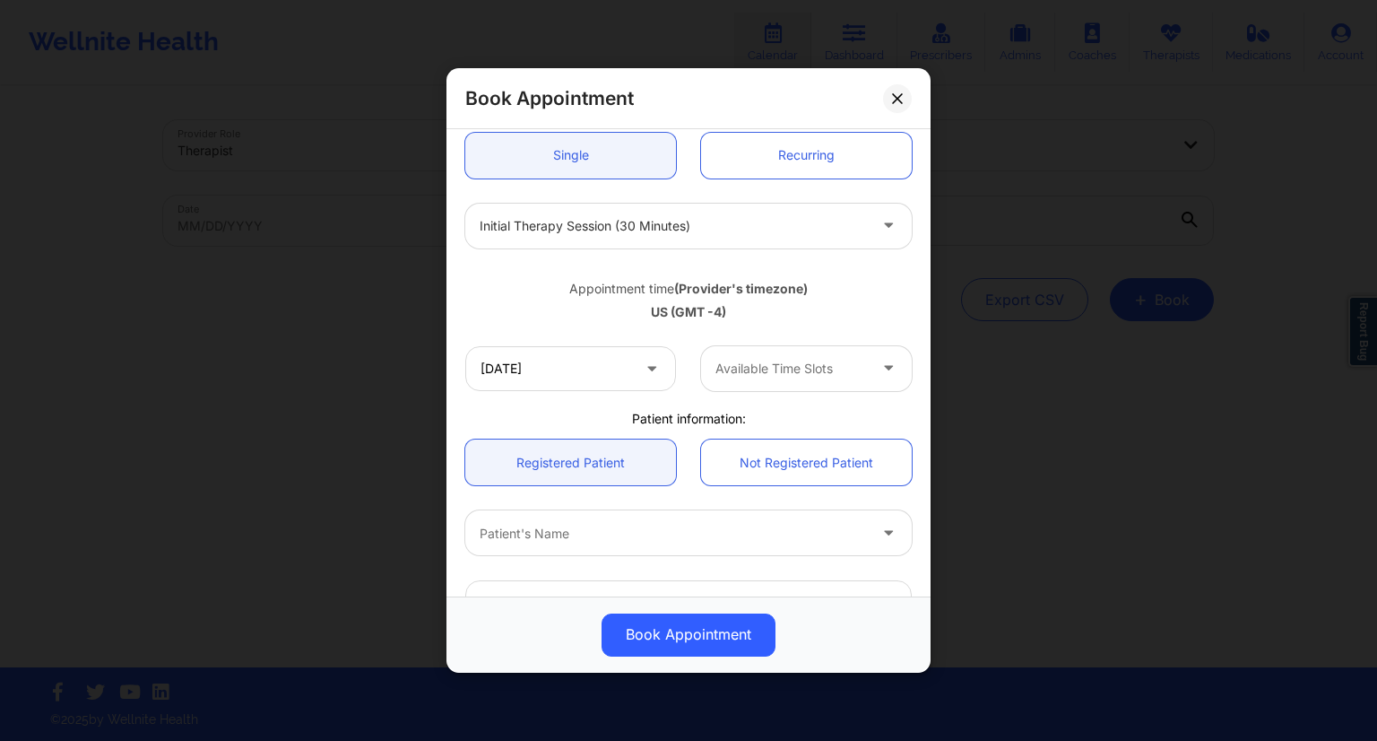
click at [816, 356] on div "Available Time Slots" at bounding box center [785, 368] width 168 height 45
click at [753, 385] on div "Available Time Slots" at bounding box center [785, 368] width 168 height 45
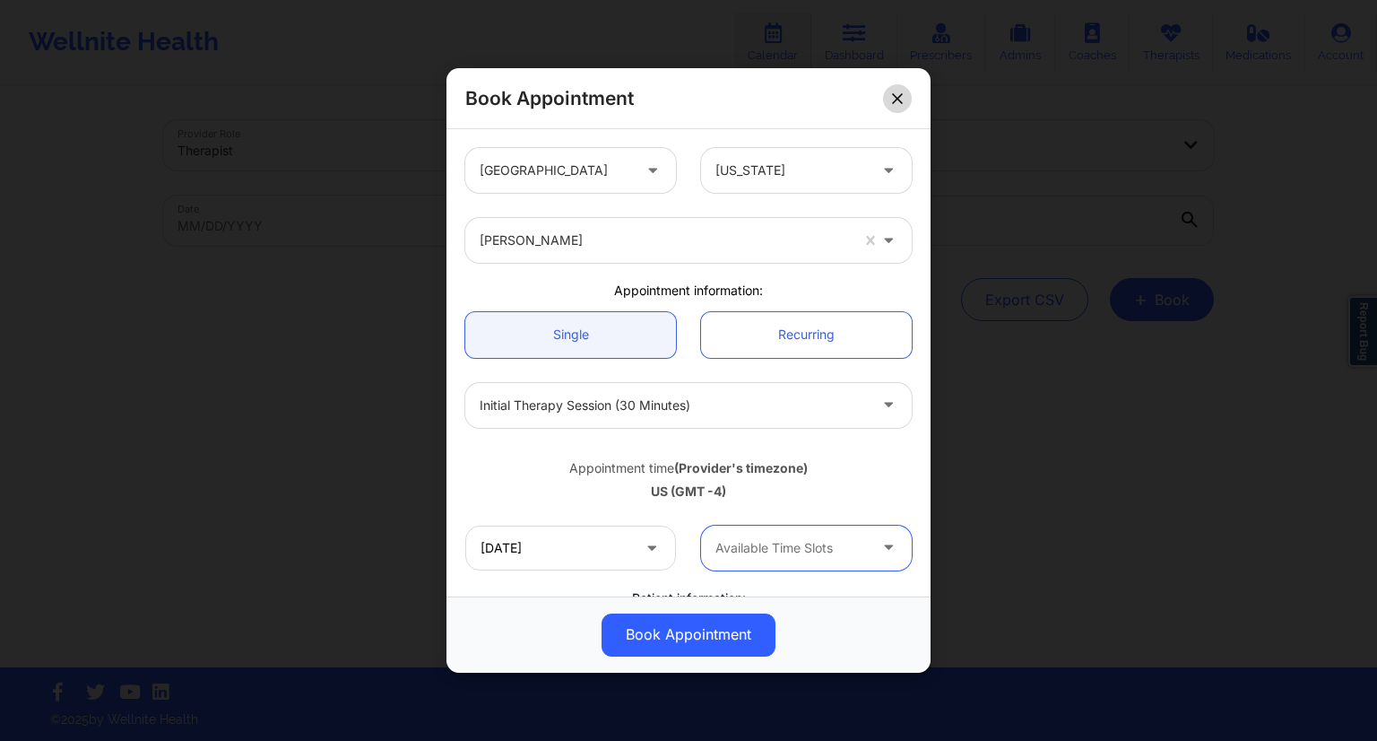
click at [893, 102] on icon at bounding box center [897, 98] width 10 height 10
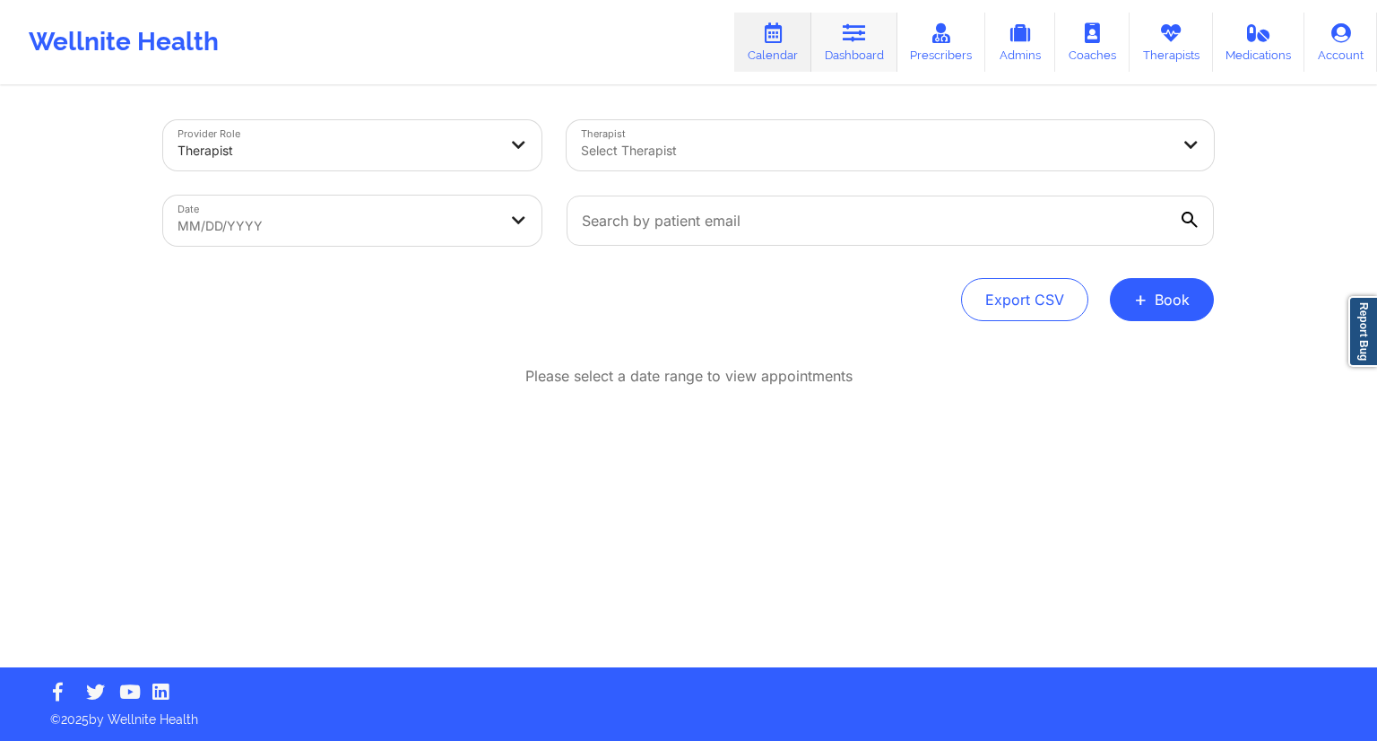
click at [854, 45] on link "Dashboard" at bounding box center [855, 42] width 86 height 59
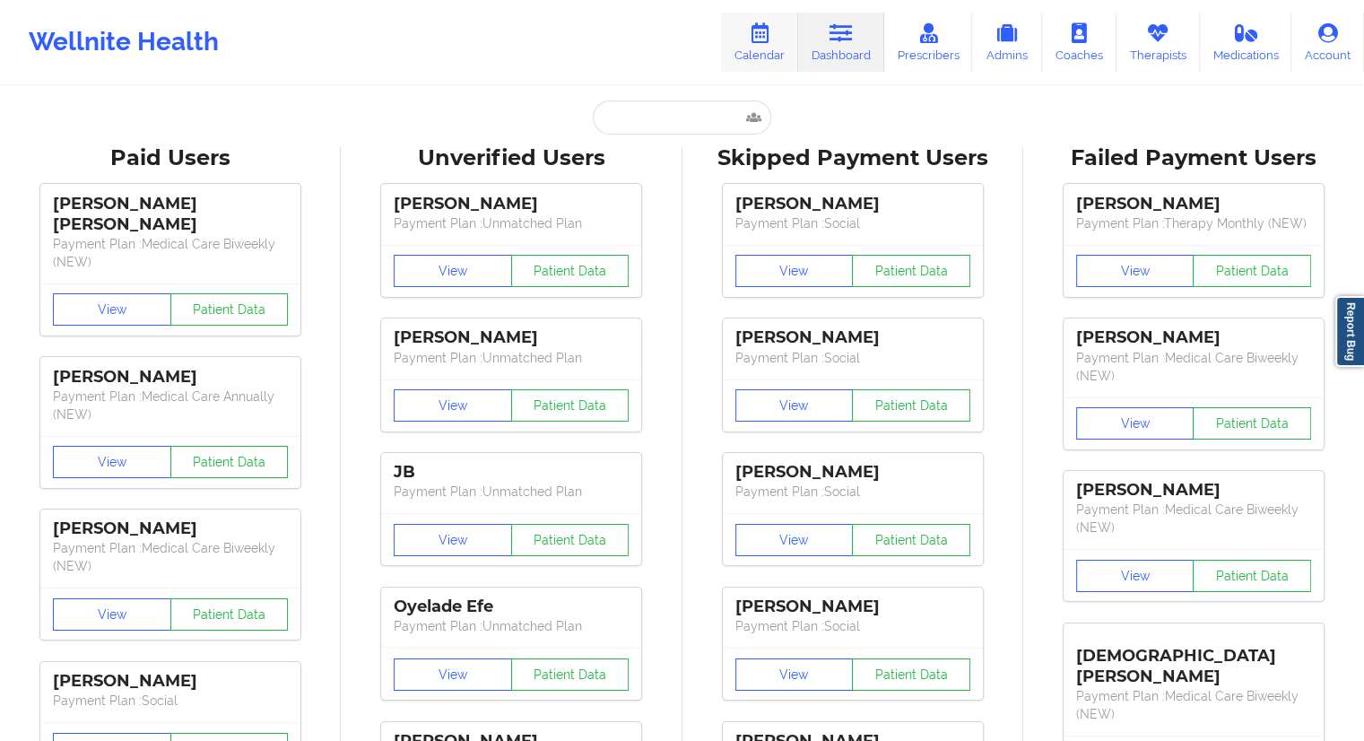
drag, startPoint x: 768, startPoint y: 52, endPoint x: 763, endPoint y: 70, distance: 18.5
click at [768, 53] on link "Calendar" at bounding box center [759, 42] width 77 height 59
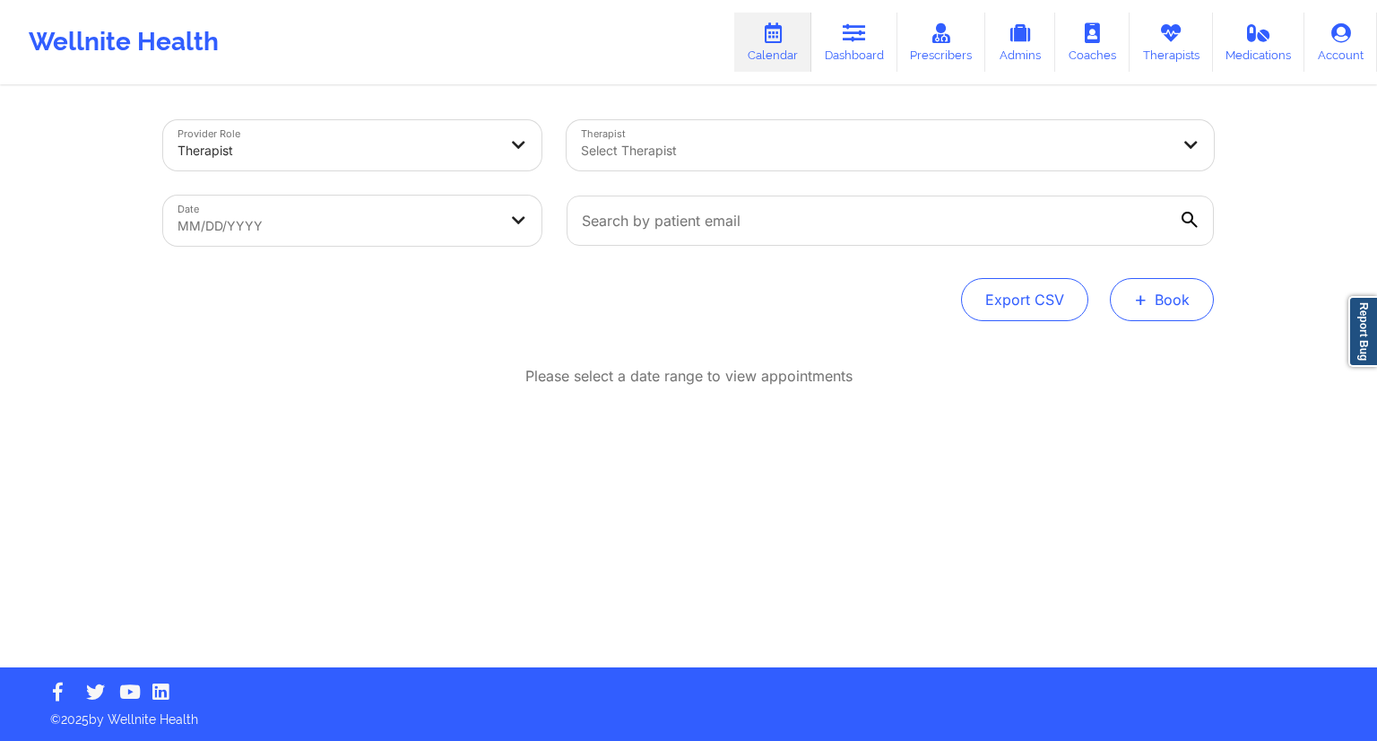
click at [1156, 300] on button "+ Book" at bounding box center [1162, 299] width 104 height 43
click at [1101, 359] on button "Therapy Session" at bounding box center [1131, 357] width 137 height 30
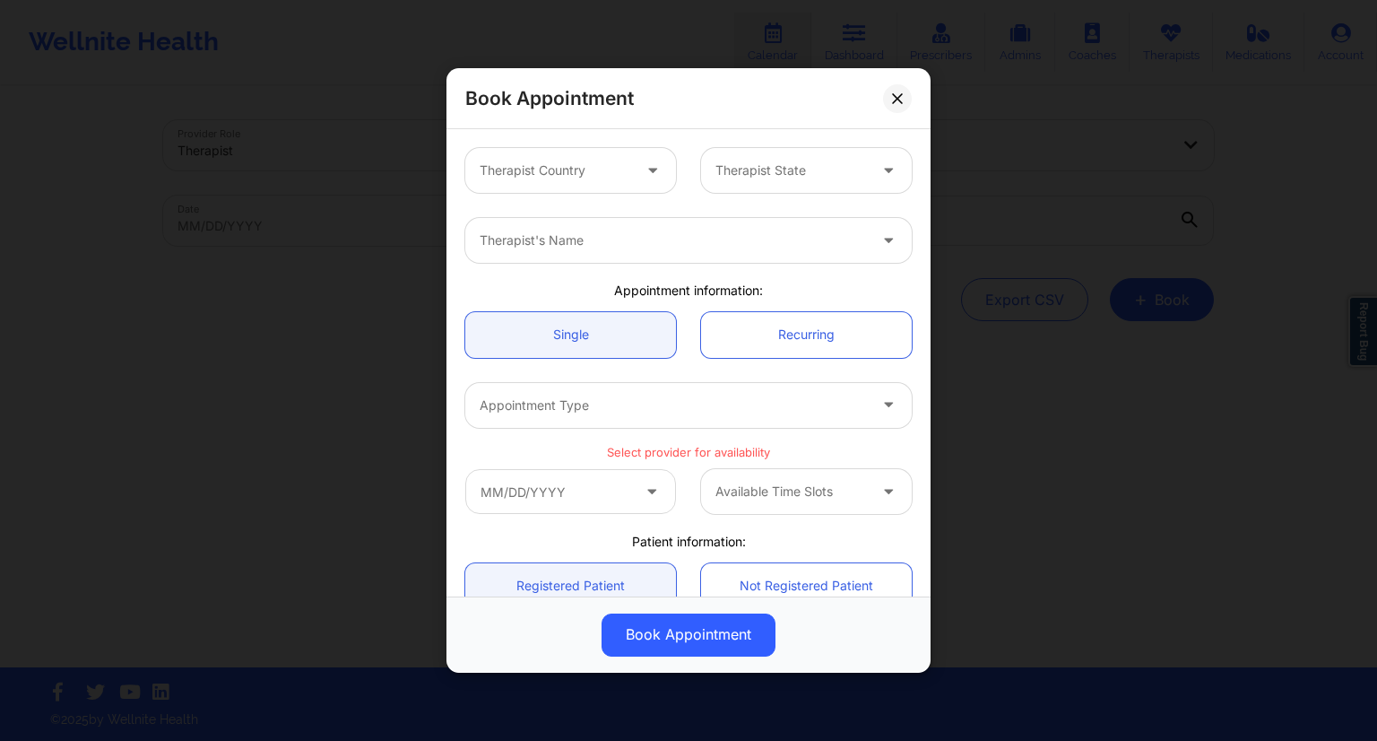
click at [537, 169] on div at bounding box center [556, 171] width 152 height 22
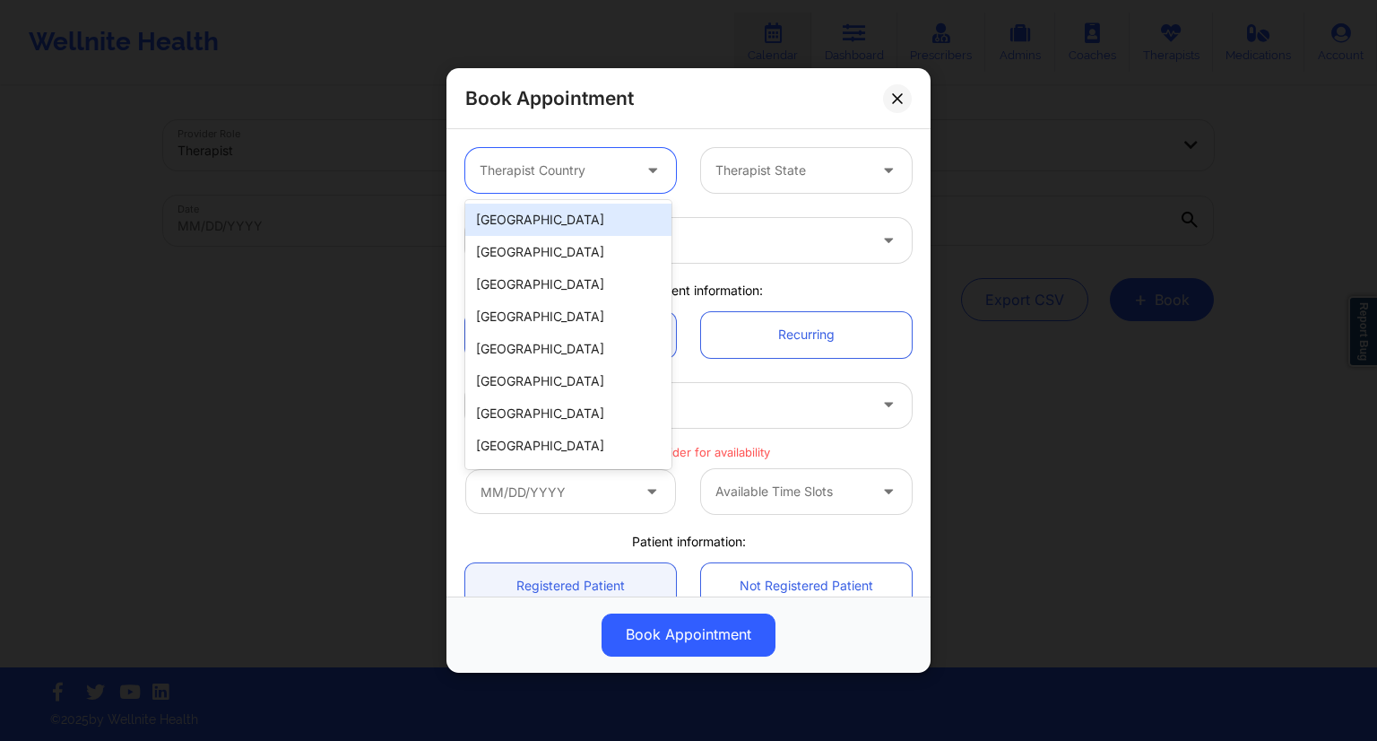
click at [518, 227] on div "[GEOGRAPHIC_DATA]" at bounding box center [568, 220] width 206 height 32
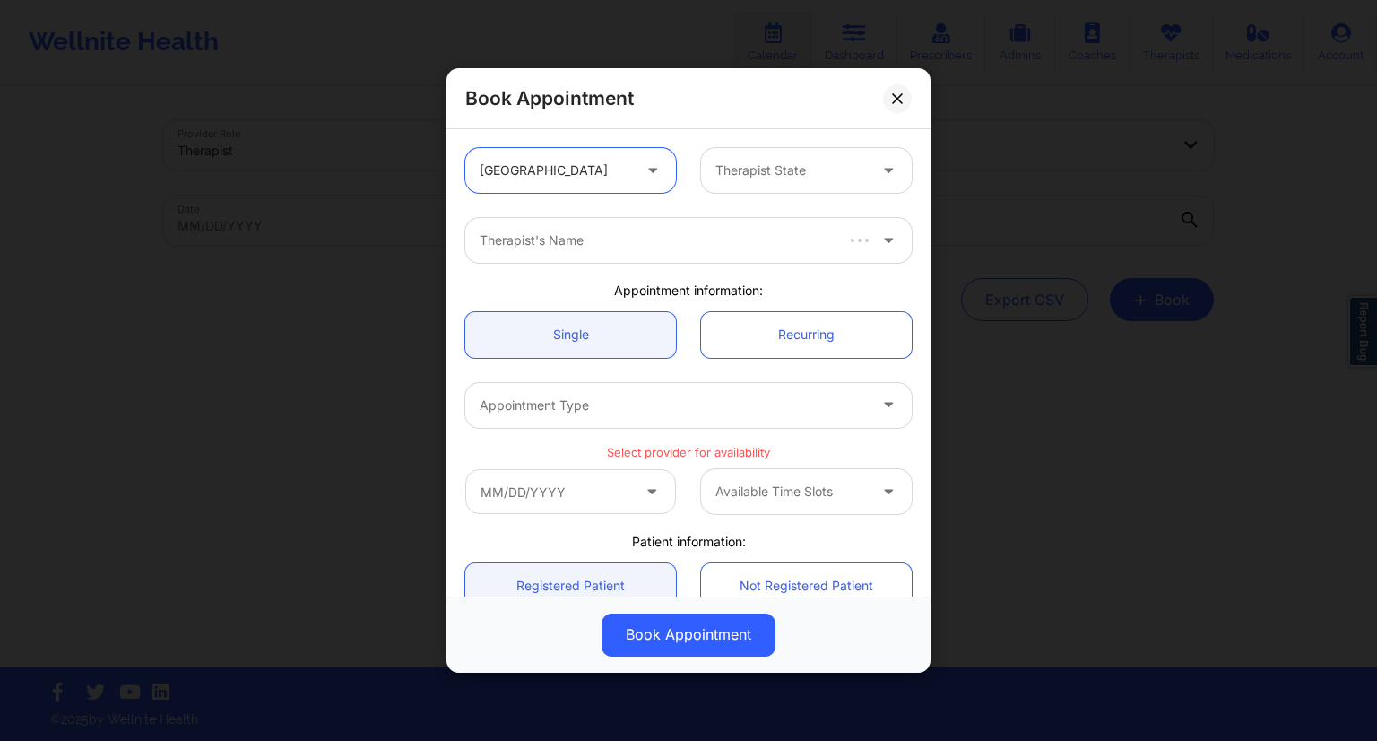
click at [751, 179] on div at bounding box center [792, 171] width 152 height 22
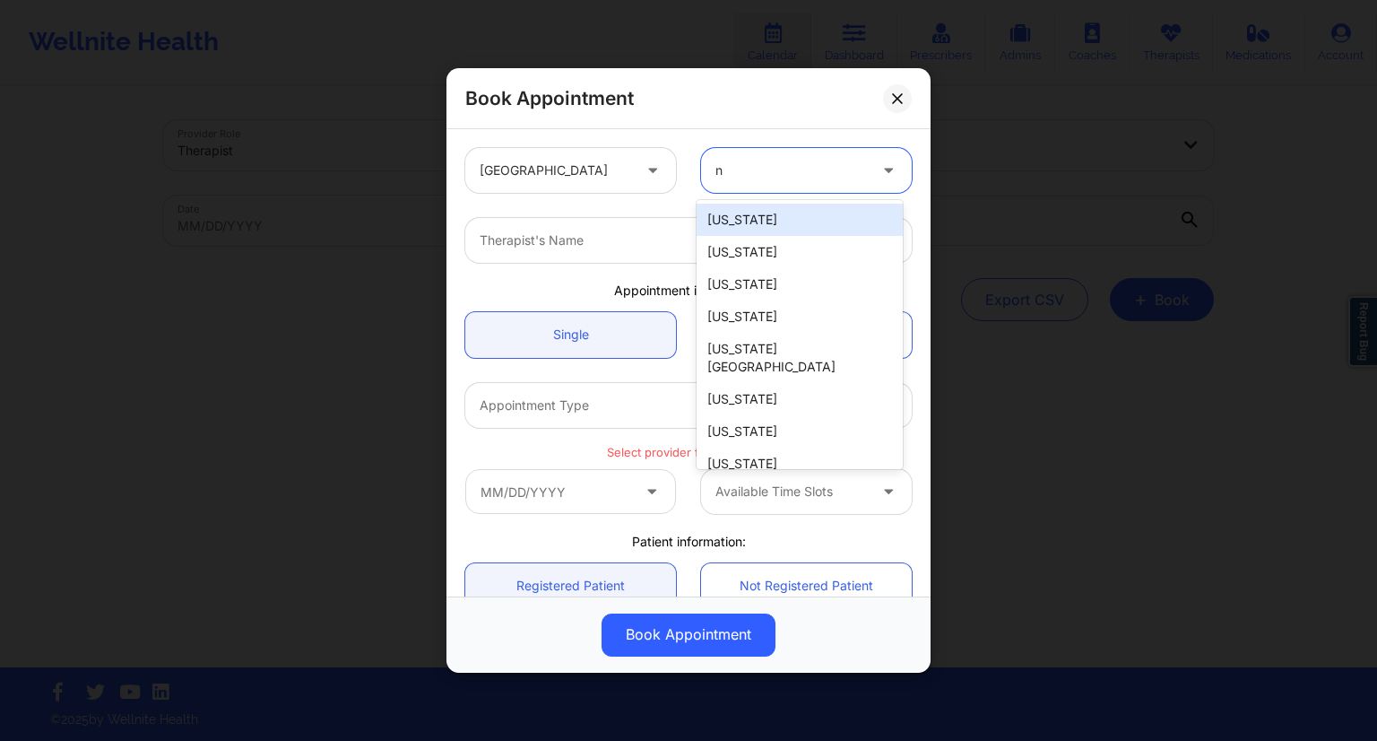
type input "ny"
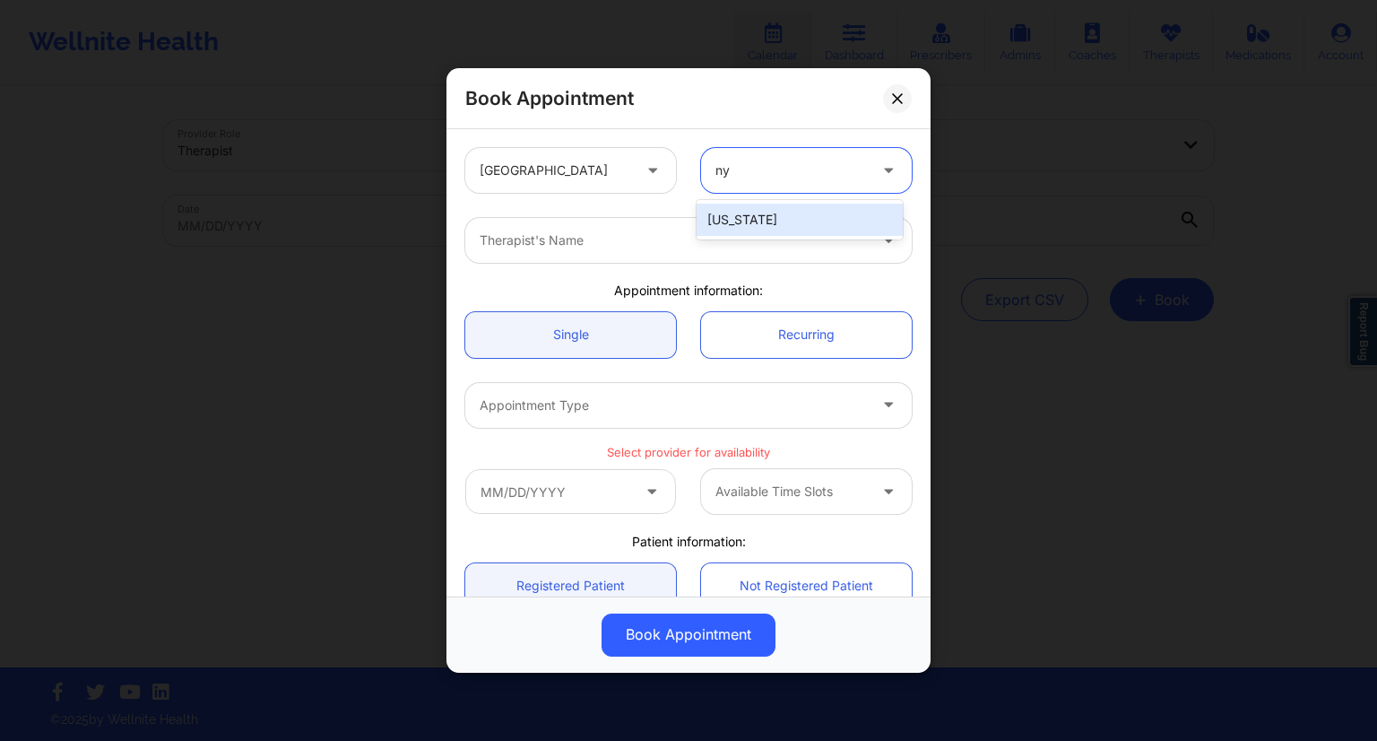
click at [725, 213] on div "[US_STATE]" at bounding box center [800, 220] width 206 height 32
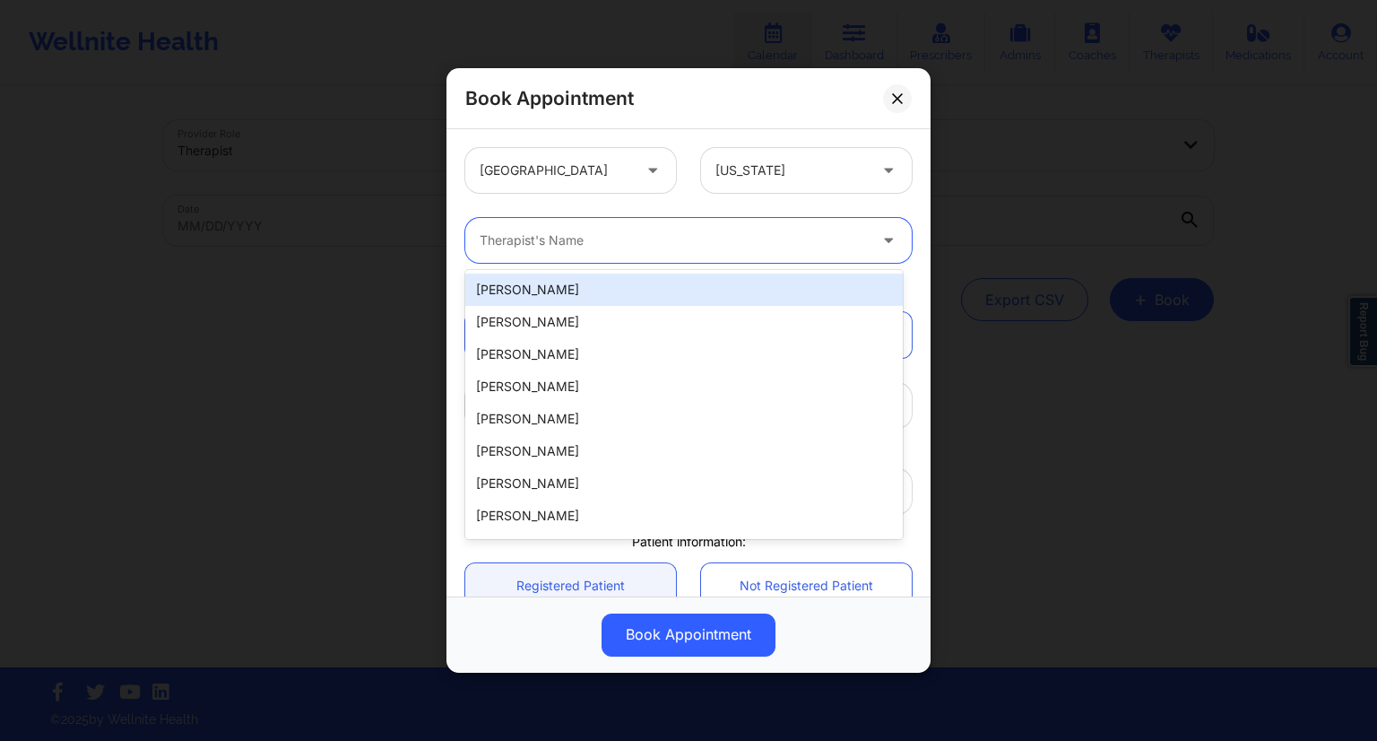
click at [575, 248] on div at bounding box center [673, 241] width 387 height 22
paste input "[PERSON_NAME]"
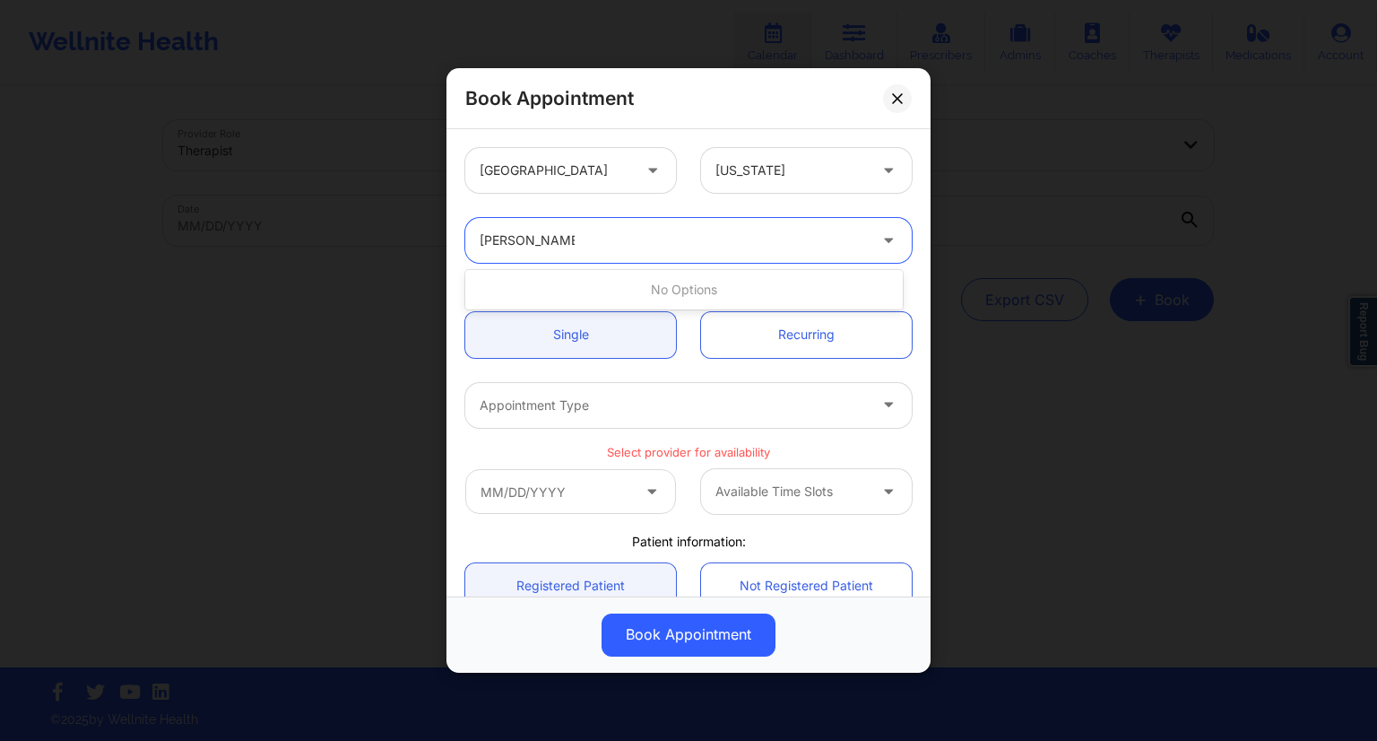
click at [520, 238] on input "[PERSON_NAME]" at bounding box center [527, 240] width 95 height 18
type input "[PERSON_NAME]"
paste input "[PERSON_NAME]"
type input "Anais"
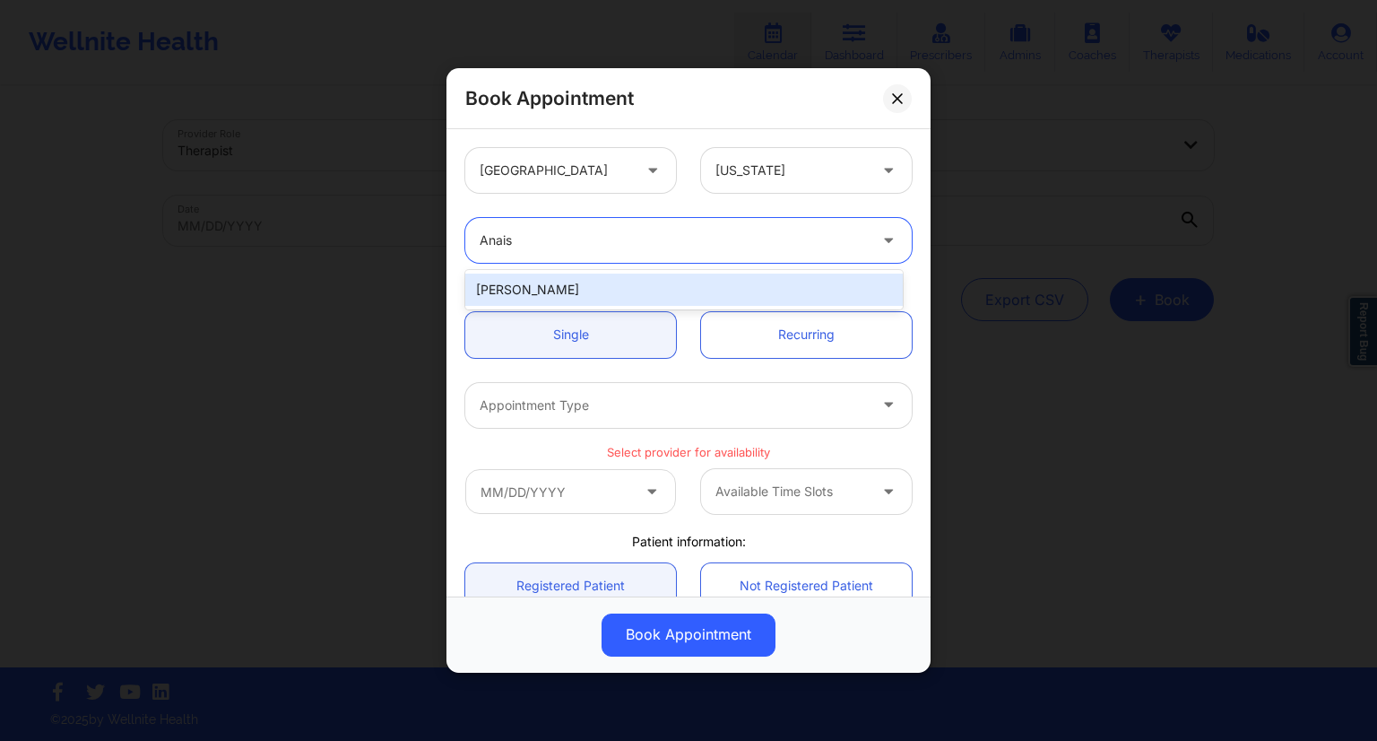
click at [531, 299] on div "[PERSON_NAME]" at bounding box center [684, 289] width 438 height 32
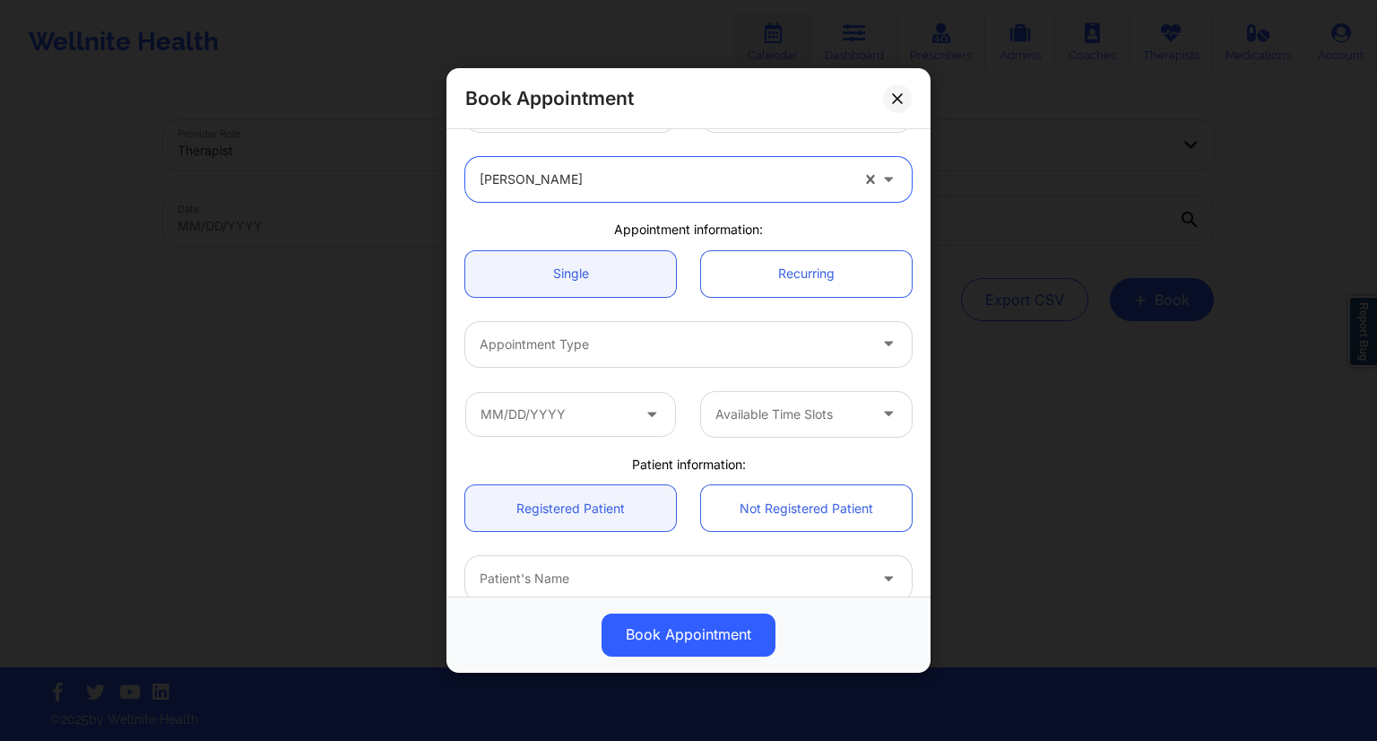
scroll to position [90, 0]
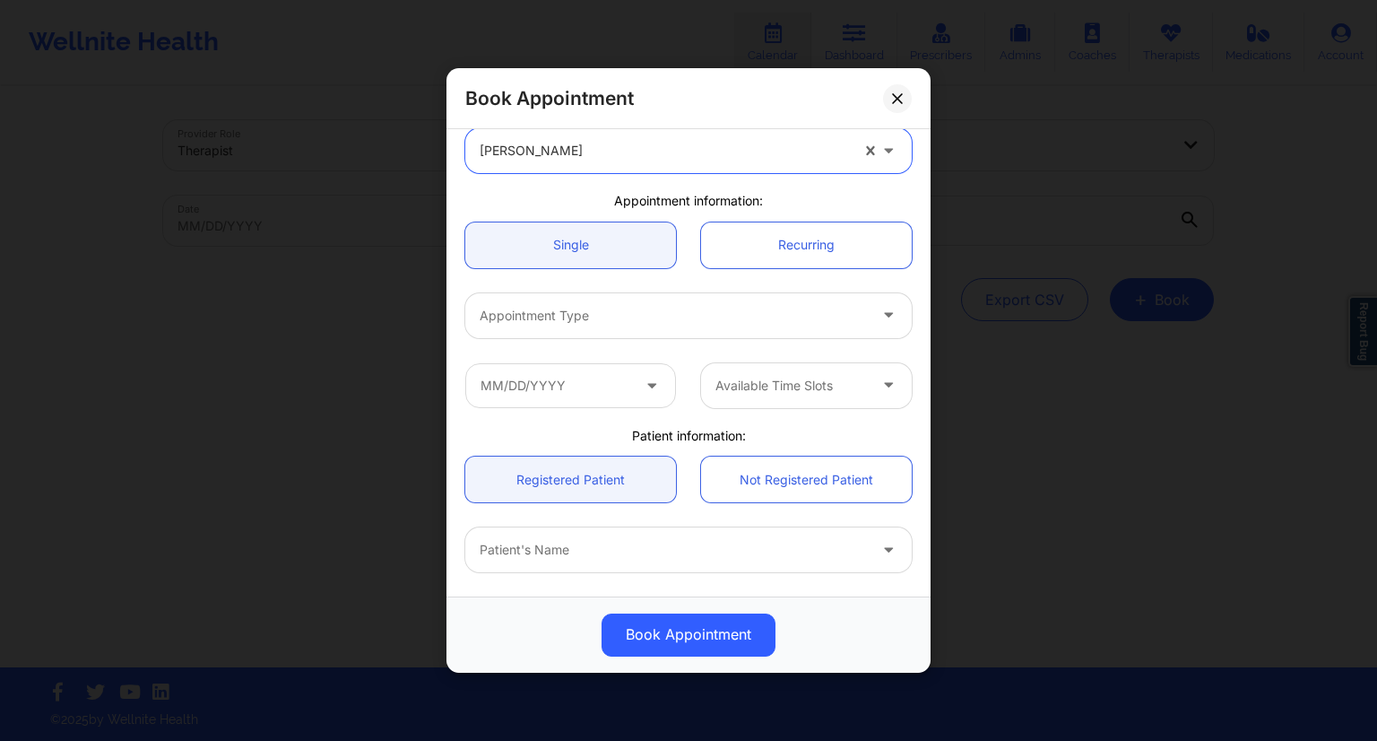
click at [513, 318] on div at bounding box center [673, 316] width 387 height 22
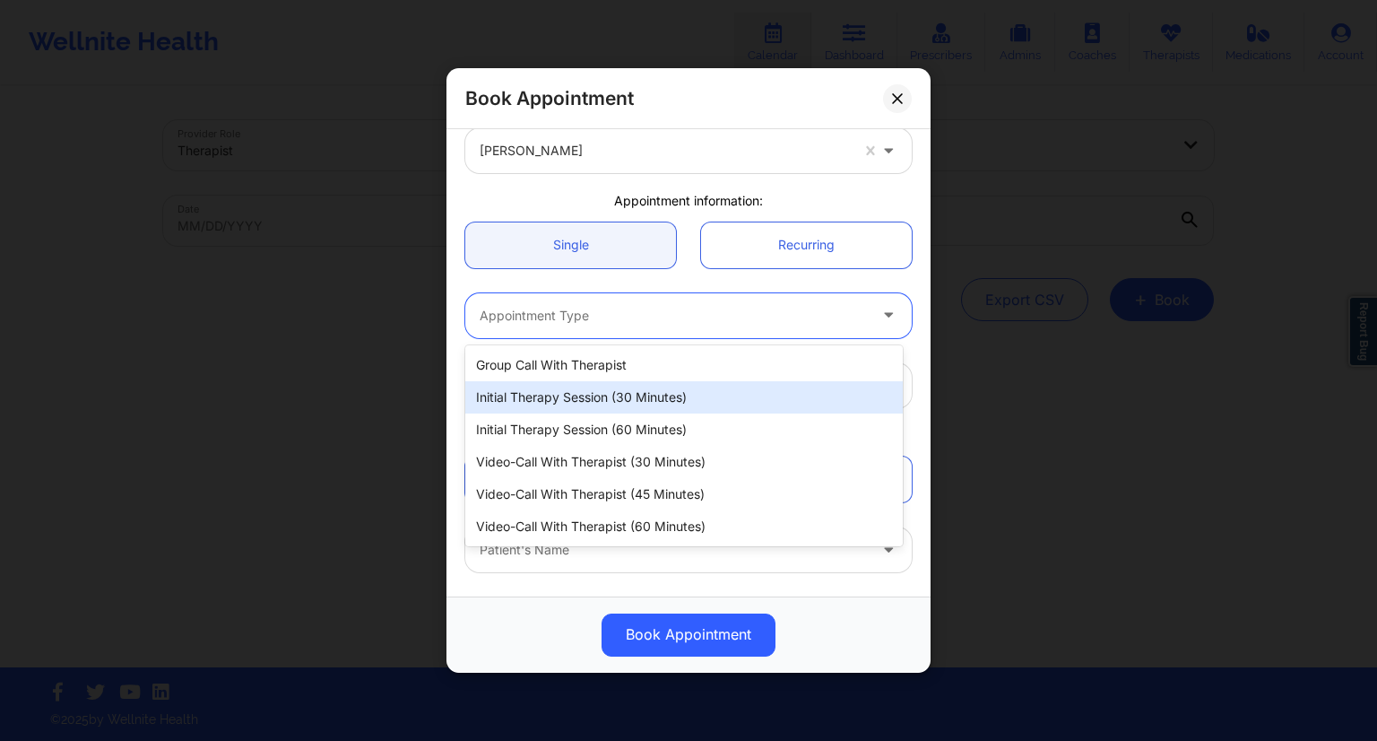
click at [568, 404] on div "Initial Therapy Session (30 minutes)" at bounding box center [684, 397] width 438 height 32
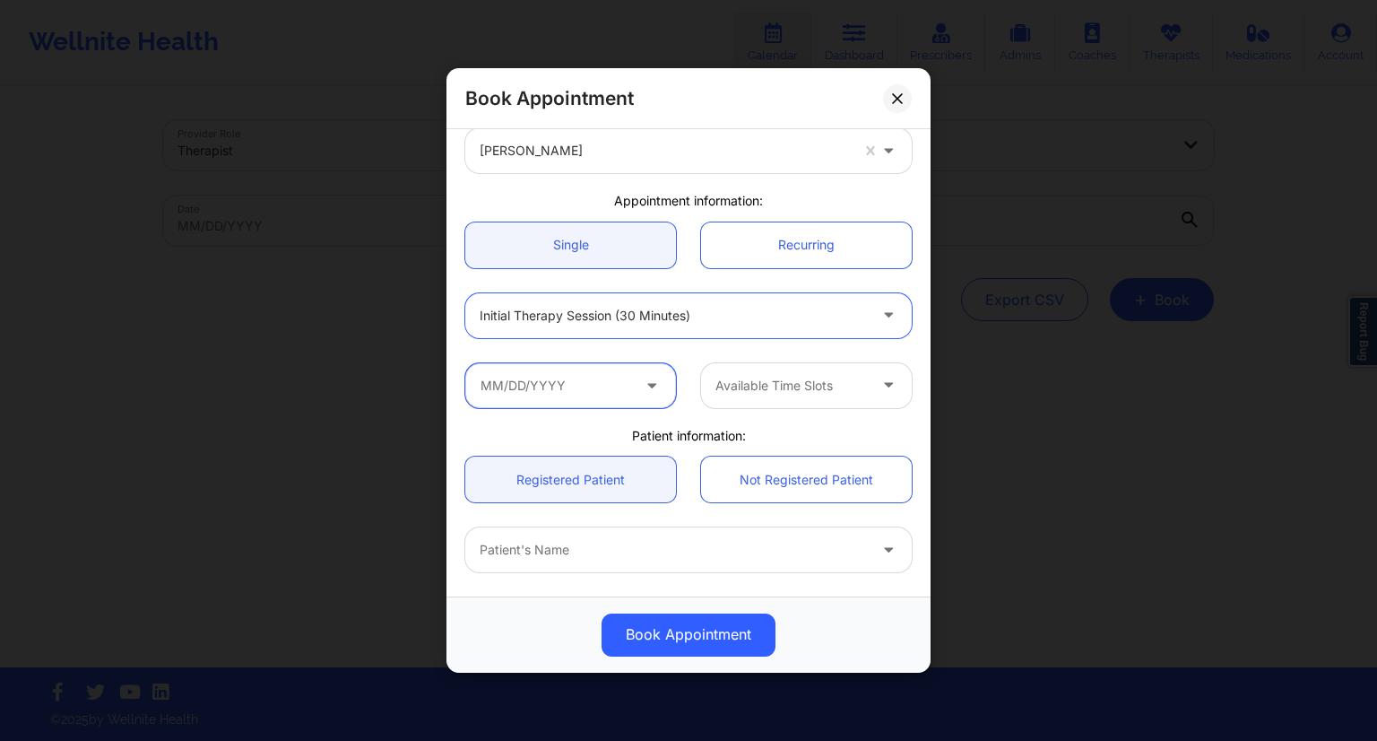
click at [570, 400] on input "text" at bounding box center [570, 385] width 211 height 45
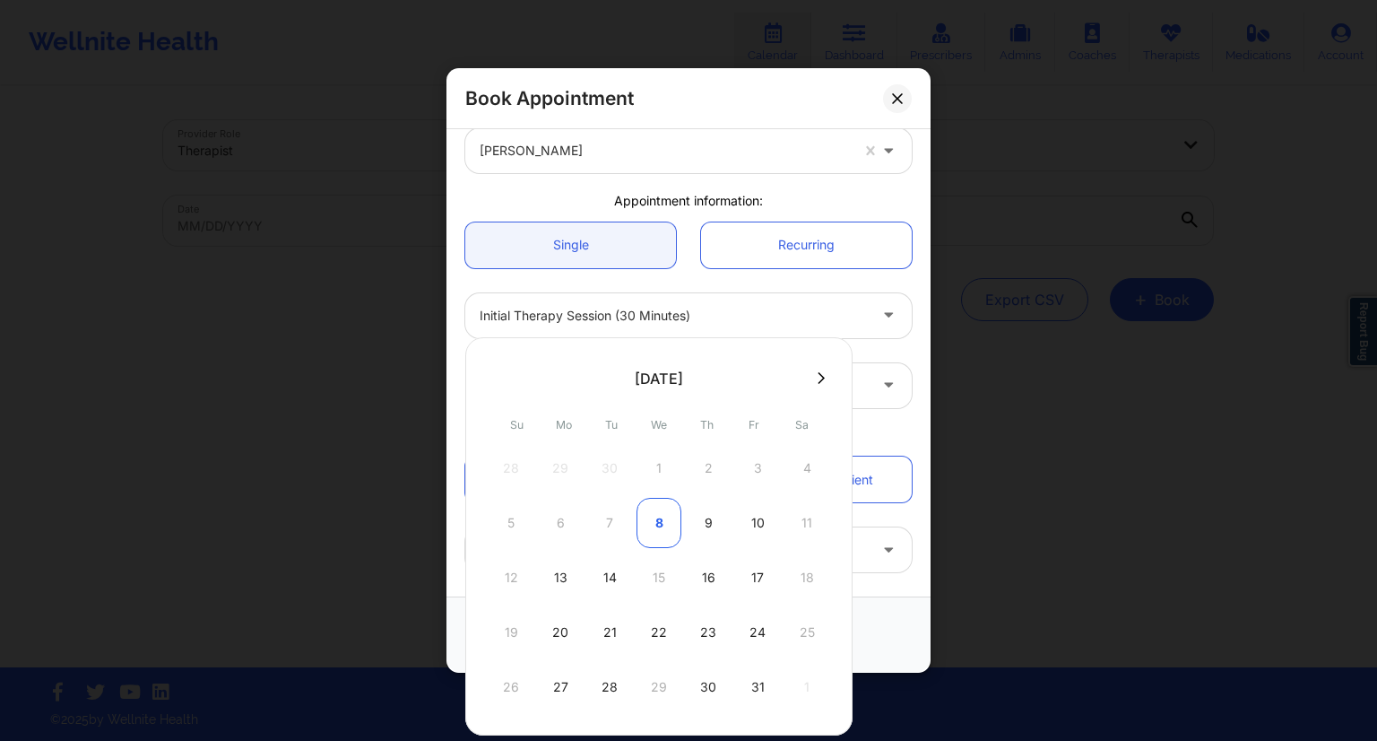
click at [655, 525] on div "8" at bounding box center [659, 523] width 45 height 50
type input "[DATE]"
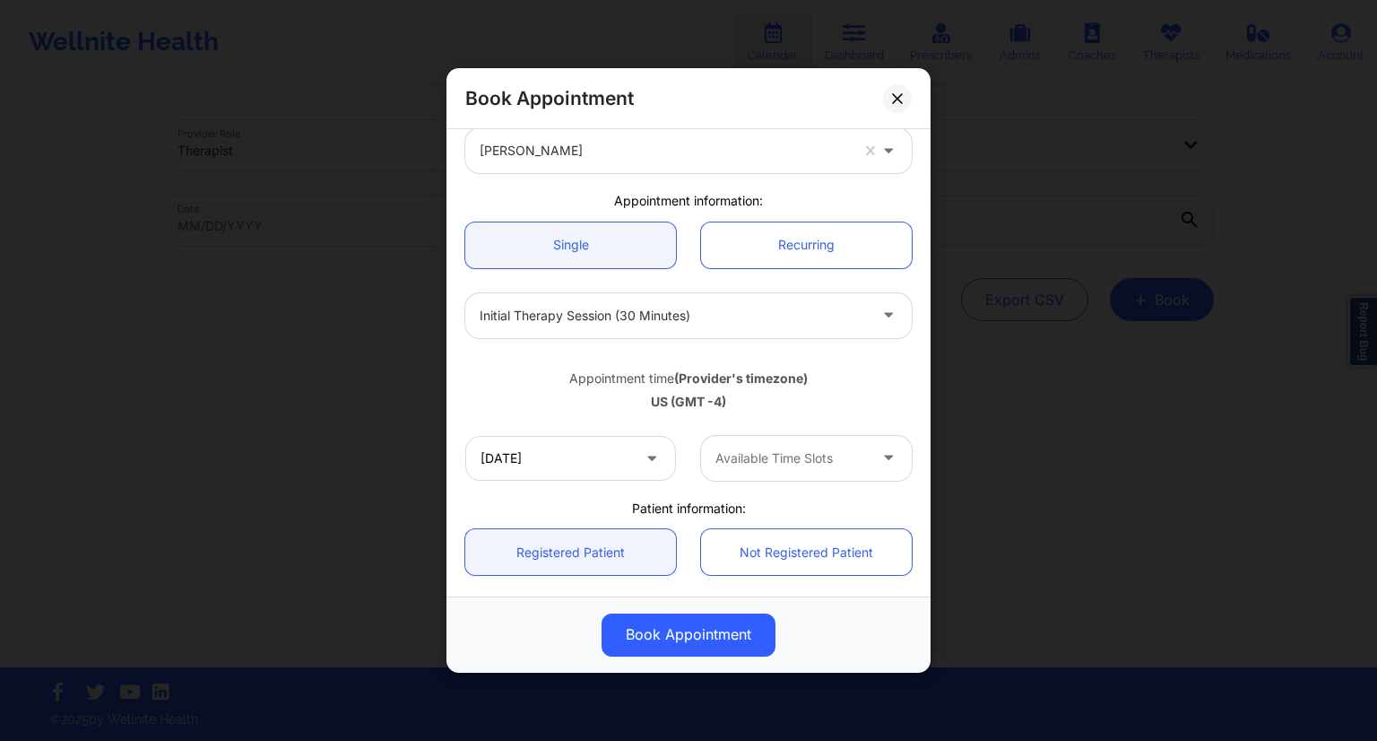
click at [775, 464] on div at bounding box center [792, 458] width 152 height 22
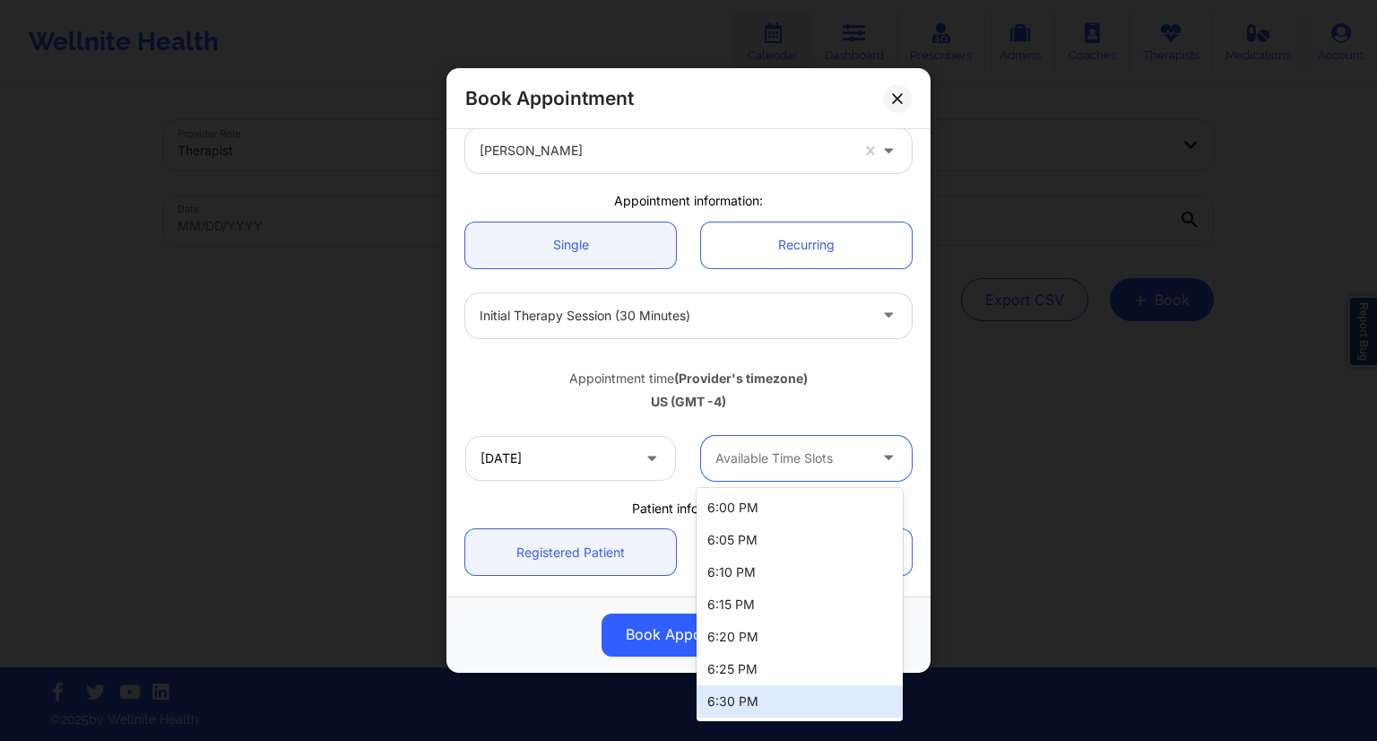
click at [732, 709] on div "6:30 PM" at bounding box center [800, 701] width 206 height 32
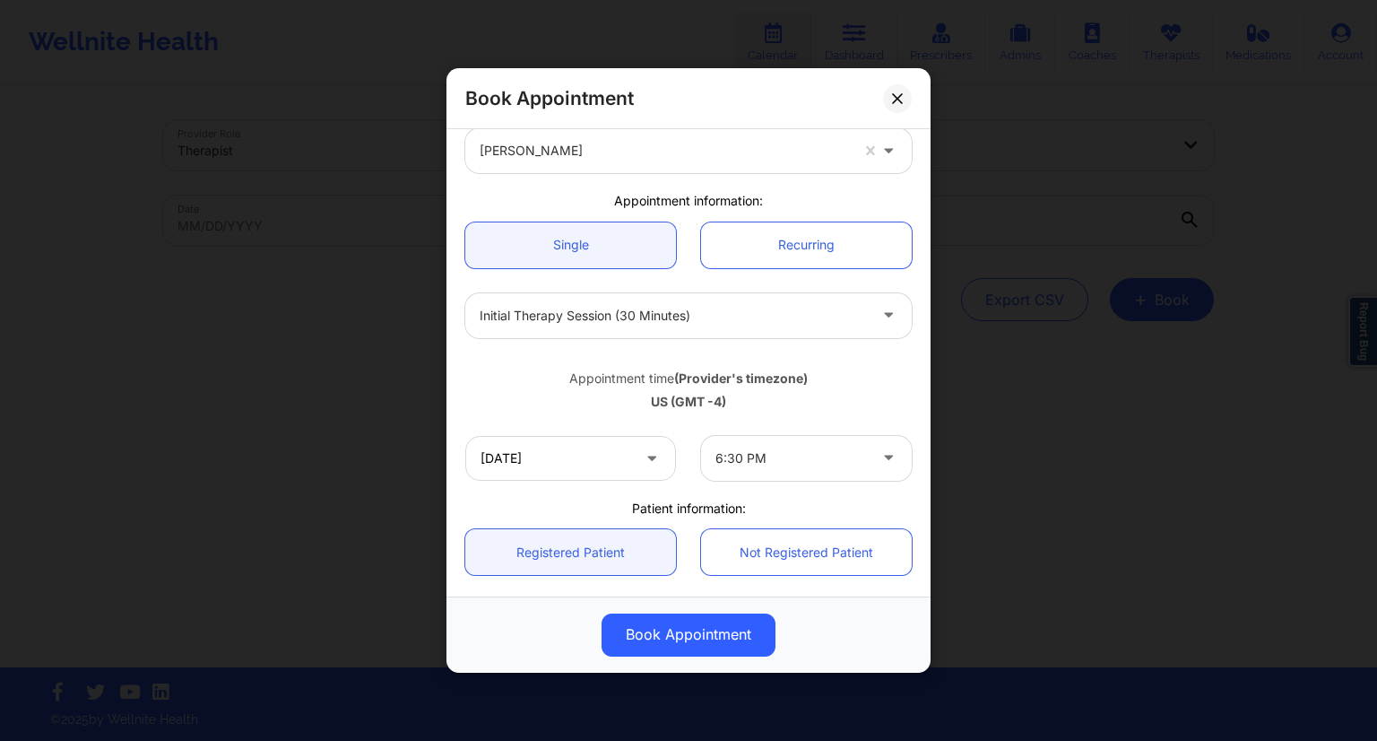
click at [786, 421] on div "Appointment time (Provider's timezone) [GEOGRAPHIC_DATA] (GMT -4)" at bounding box center [689, 387] width 472 height 73
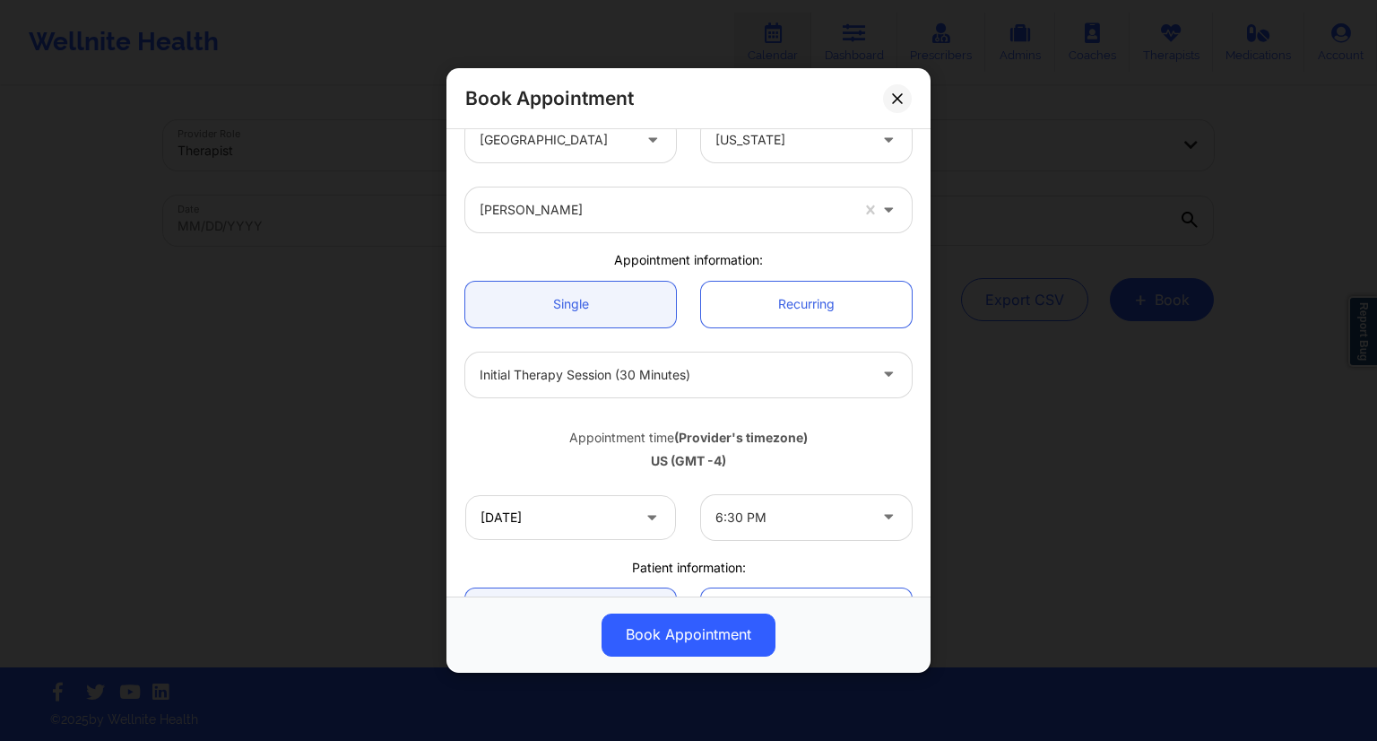
scroll to position [0, 0]
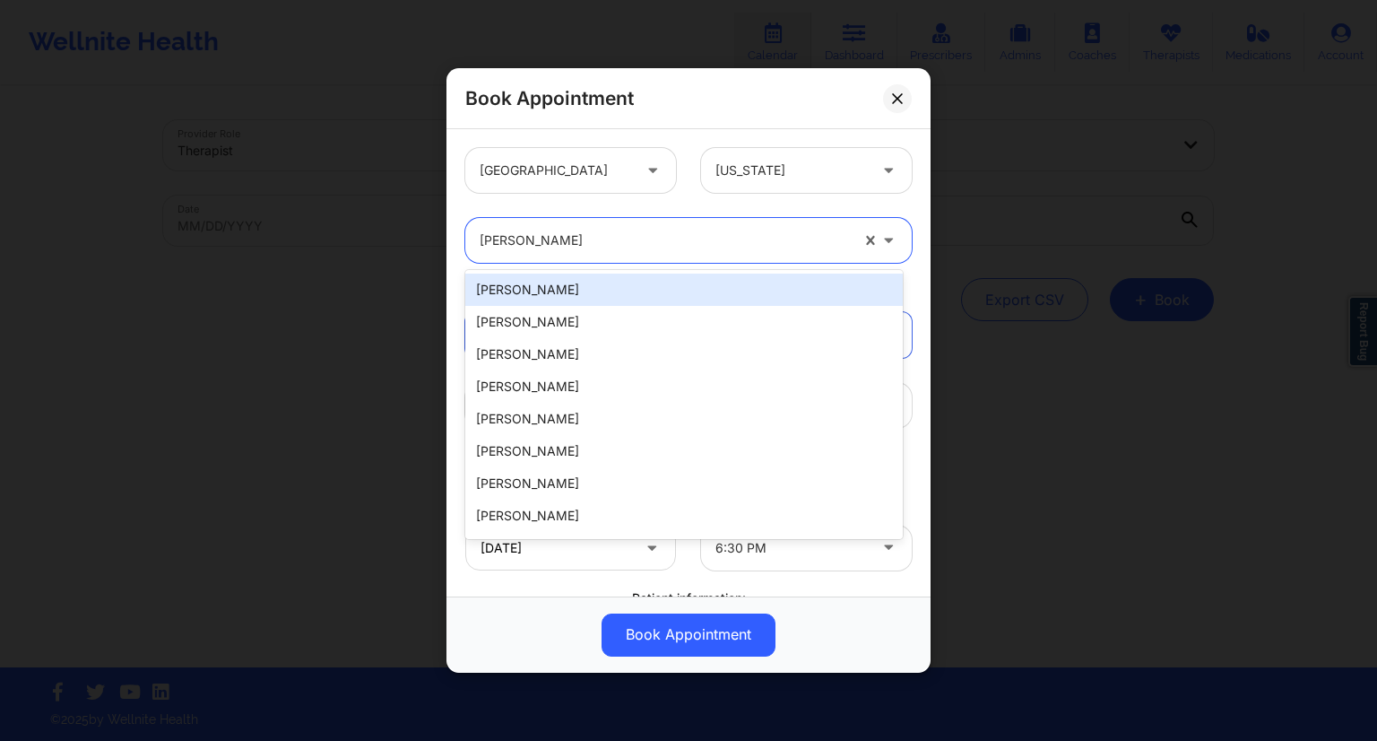
click at [581, 241] on div at bounding box center [664, 241] width 369 height 22
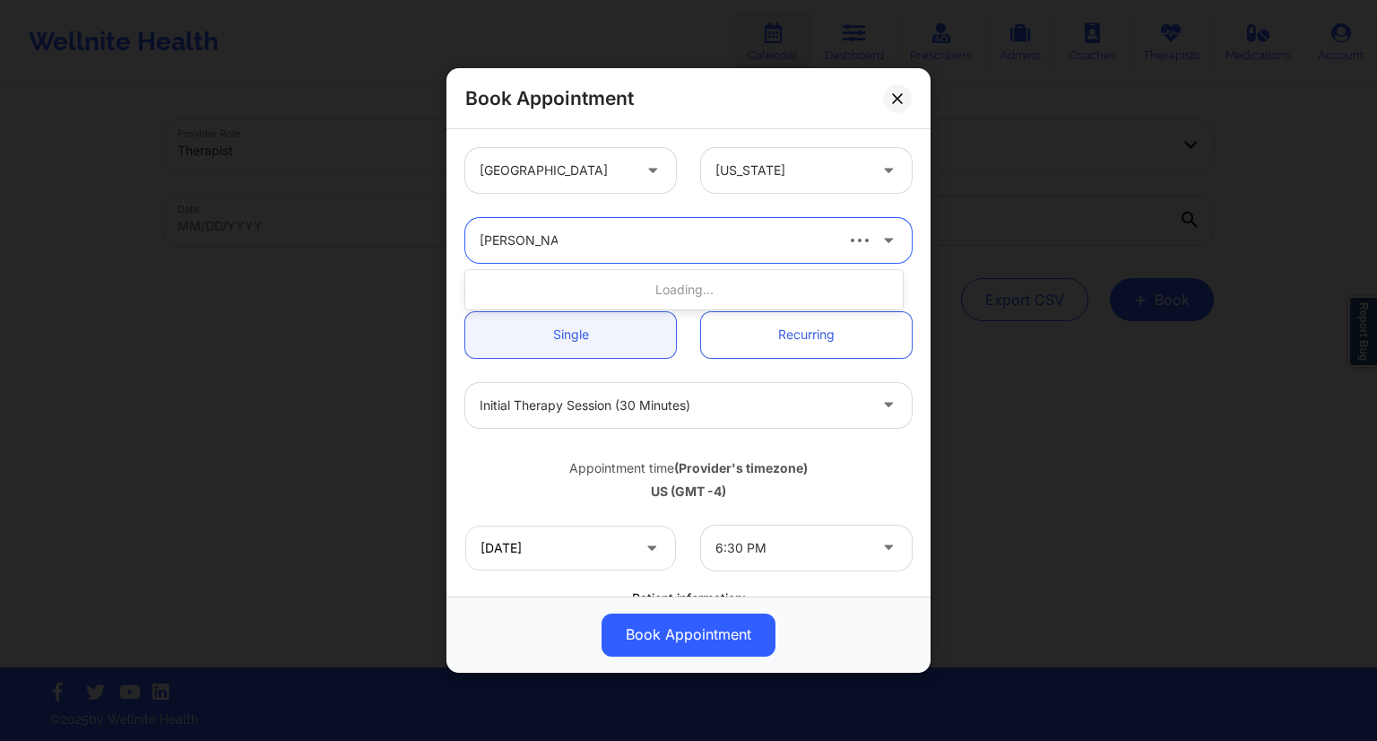
type input "[PERSON_NAME]"
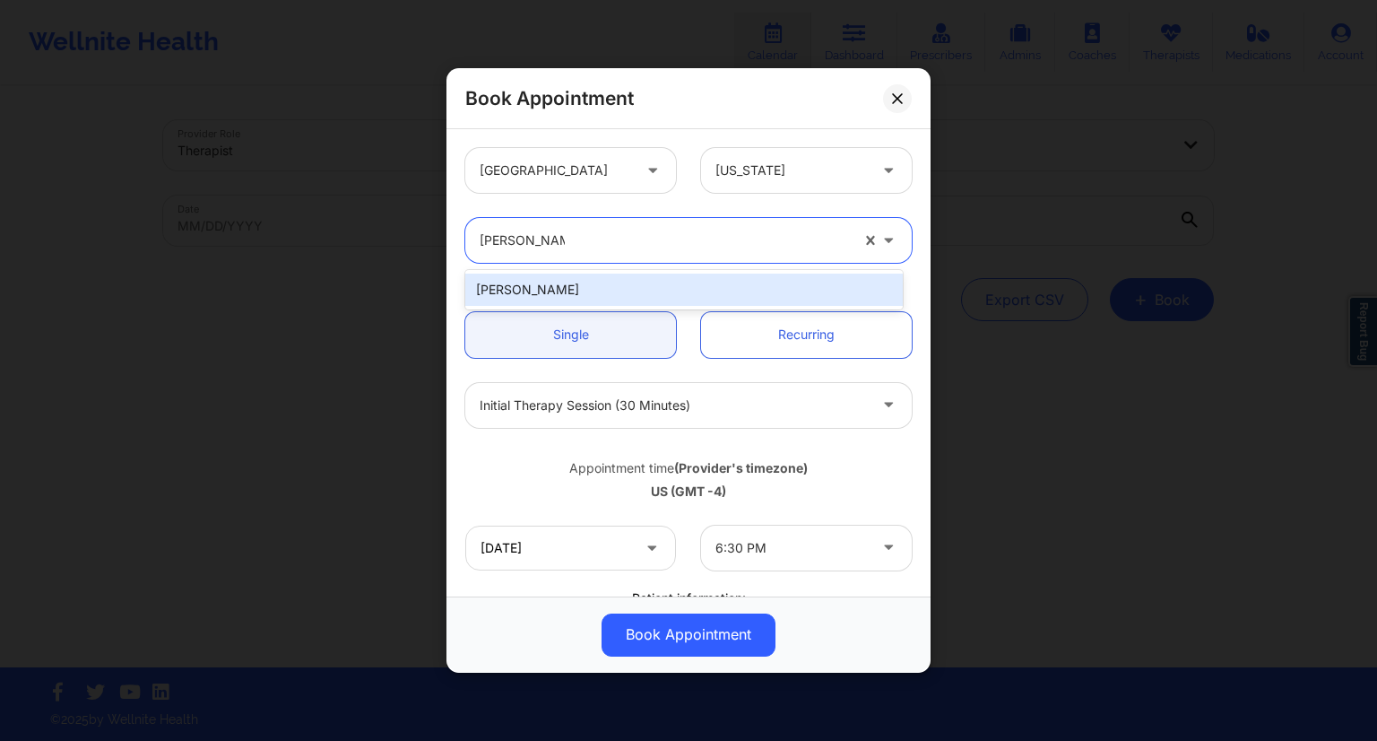
click at [549, 283] on div "[PERSON_NAME]" at bounding box center [684, 289] width 438 height 32
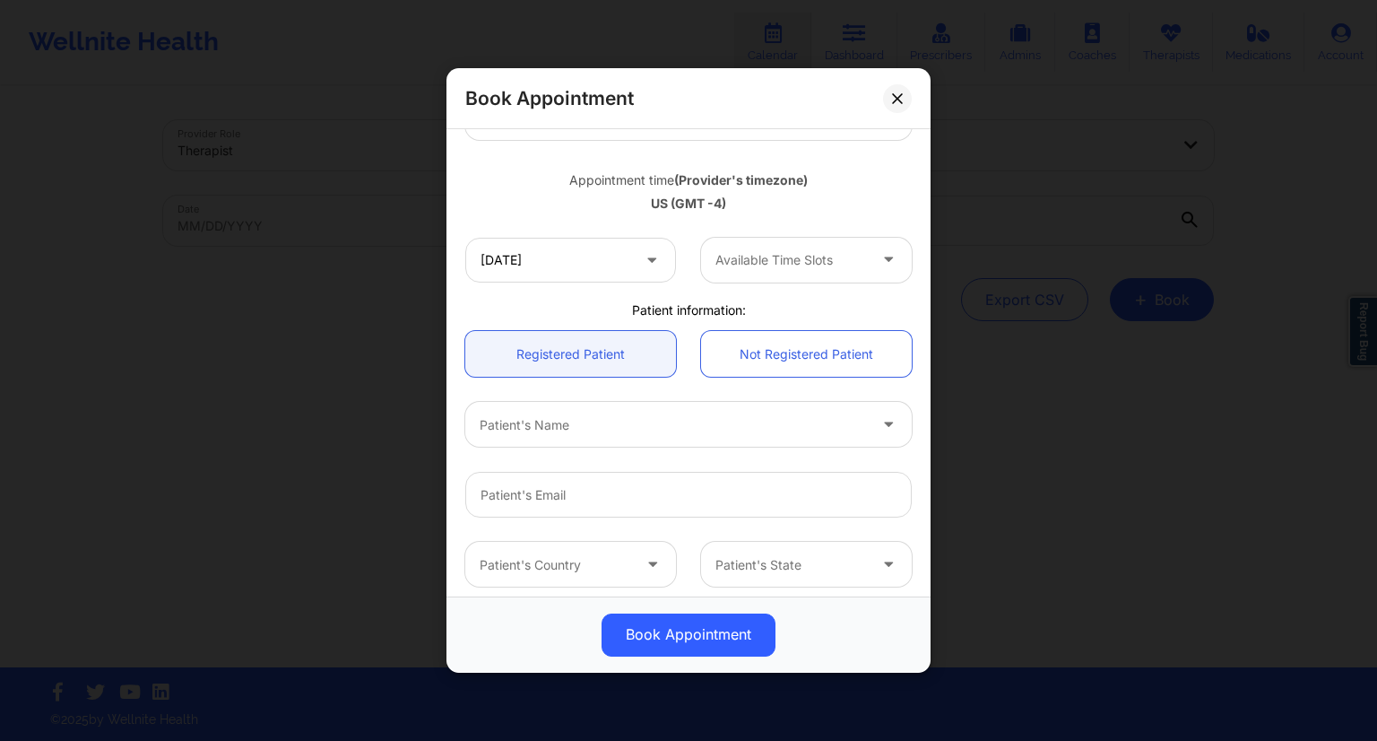
scroll to position [179, 0]
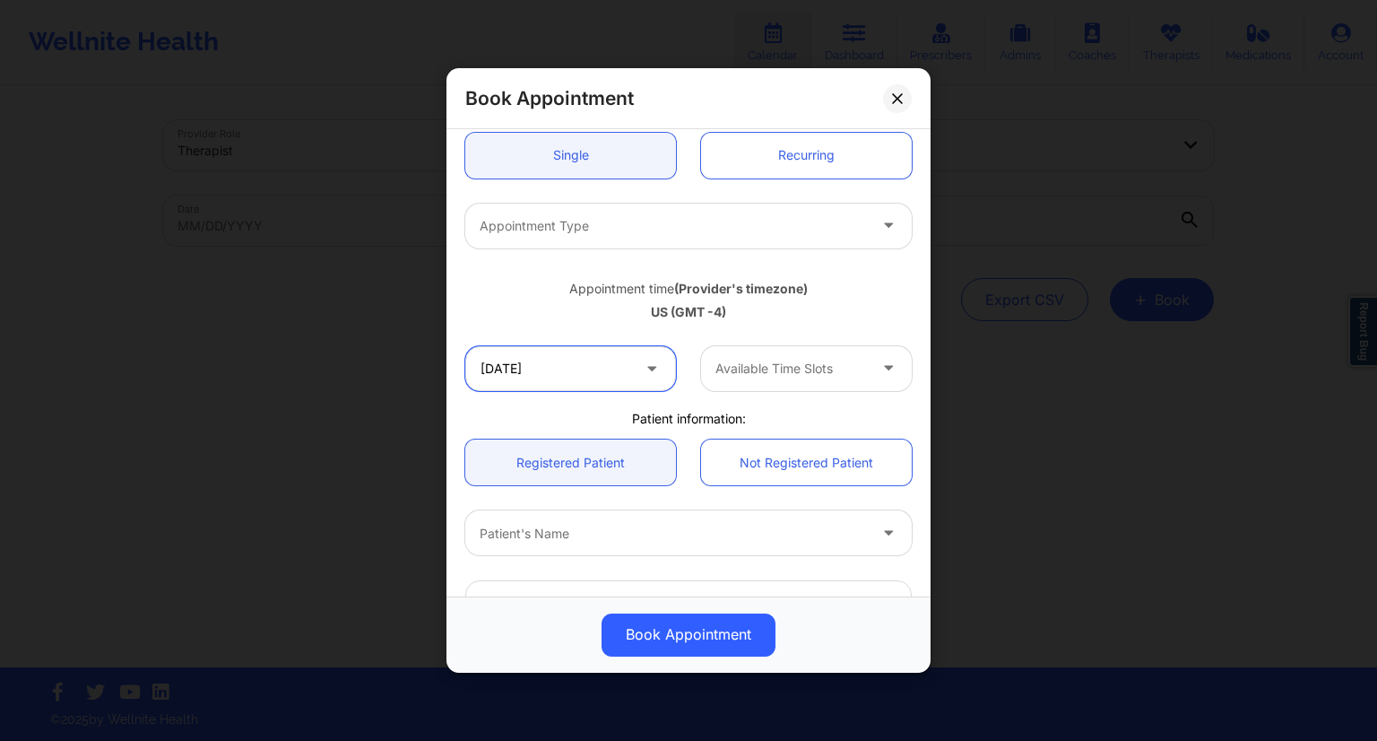
click at [617, 371] on input "[DATE]" at bounding box center [570, 368] width 211 height 45
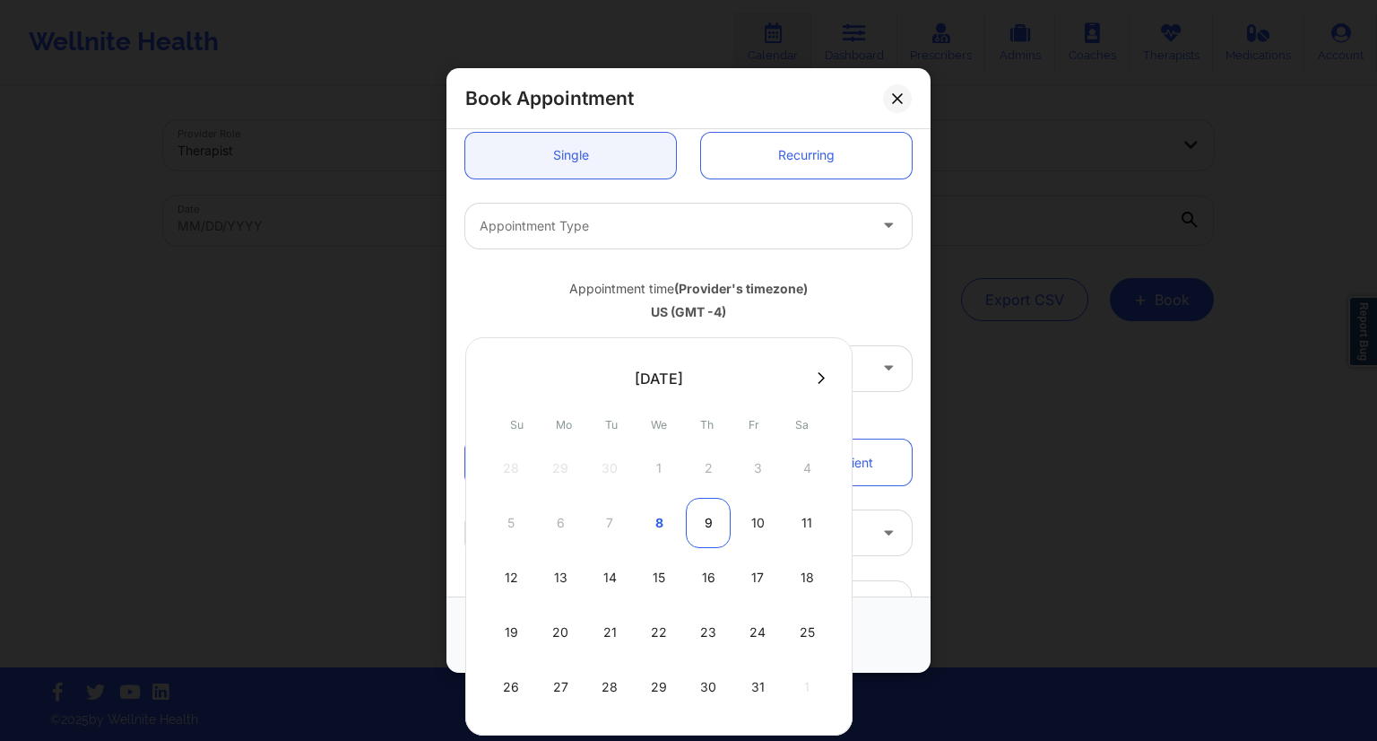
click at [702, 525] on div "9" at bounding box center [708, 523] width 45 height 50
type input "[DATE]"
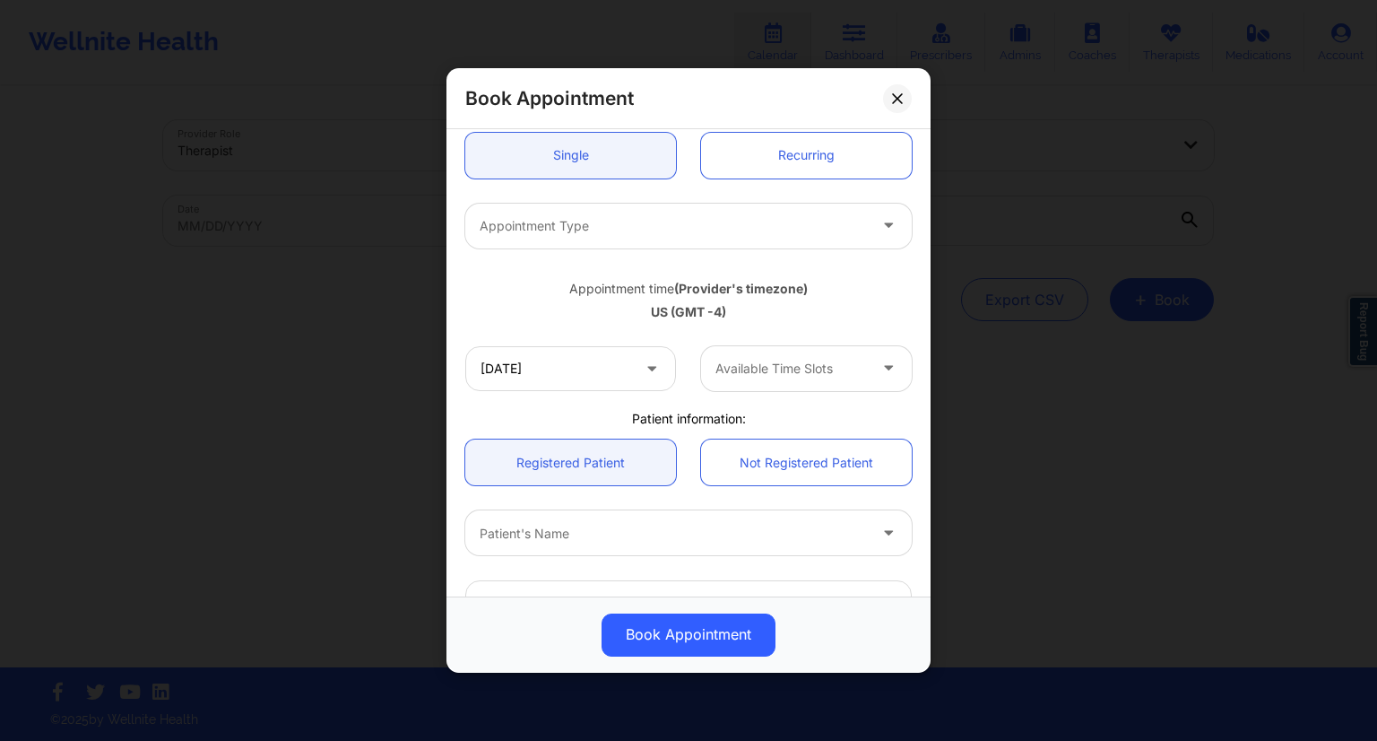
click at [777, 375] on div at bounding box center [792, 369] width 152 height 22
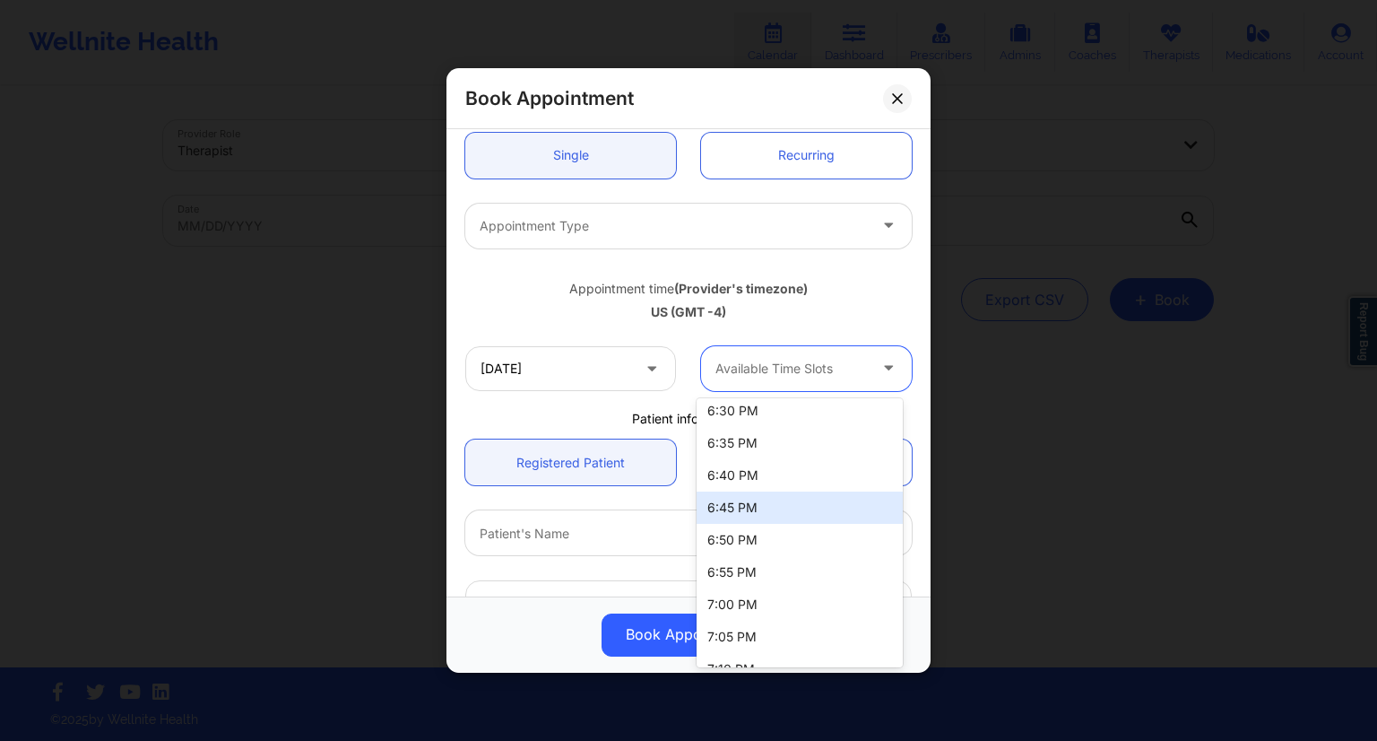
scroll to position [0, 0]
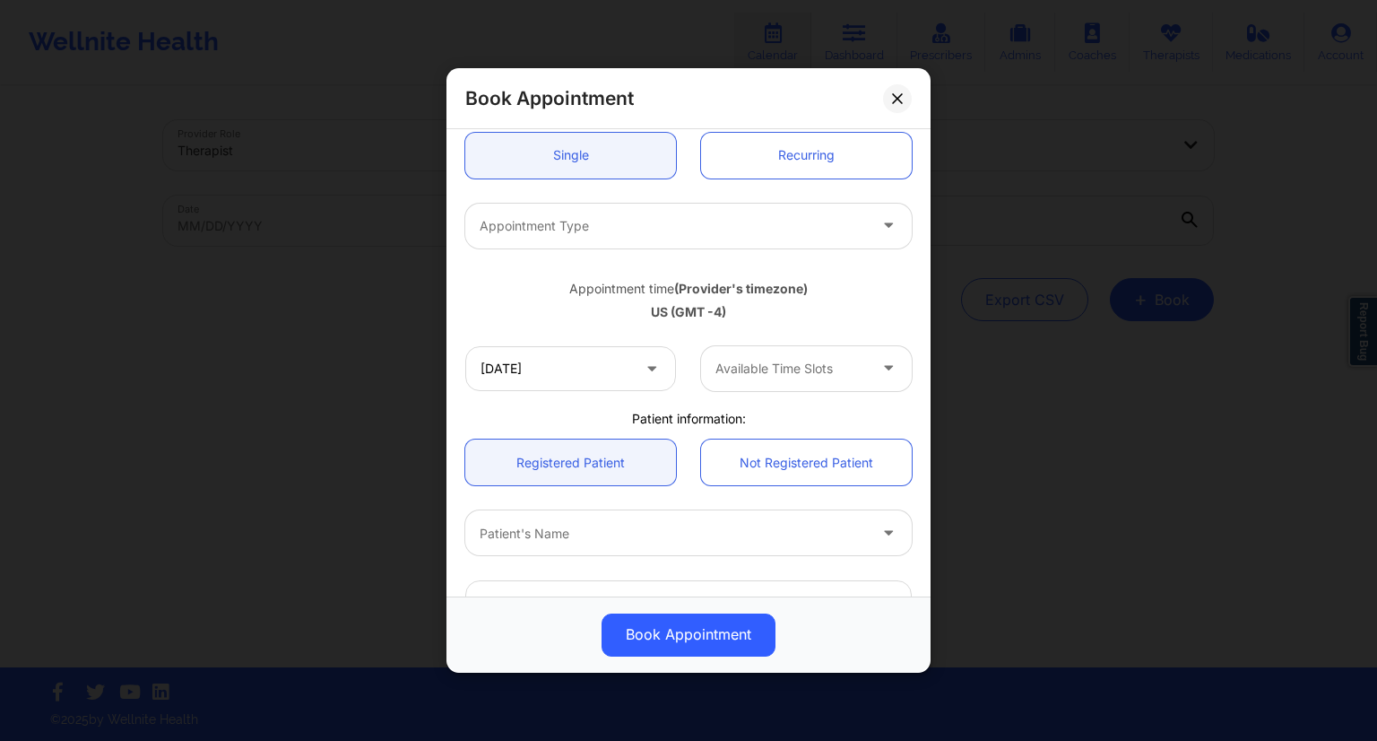
click at [907, 290] on div "Appointment time (Provider's timezone) [GEOGRAPHIC_DATA] (GMT -4)" at bounding box center [689, 297] width 472 height 48
click at [869, 364] on div at bounding box center [890, 368] width 43 height 45
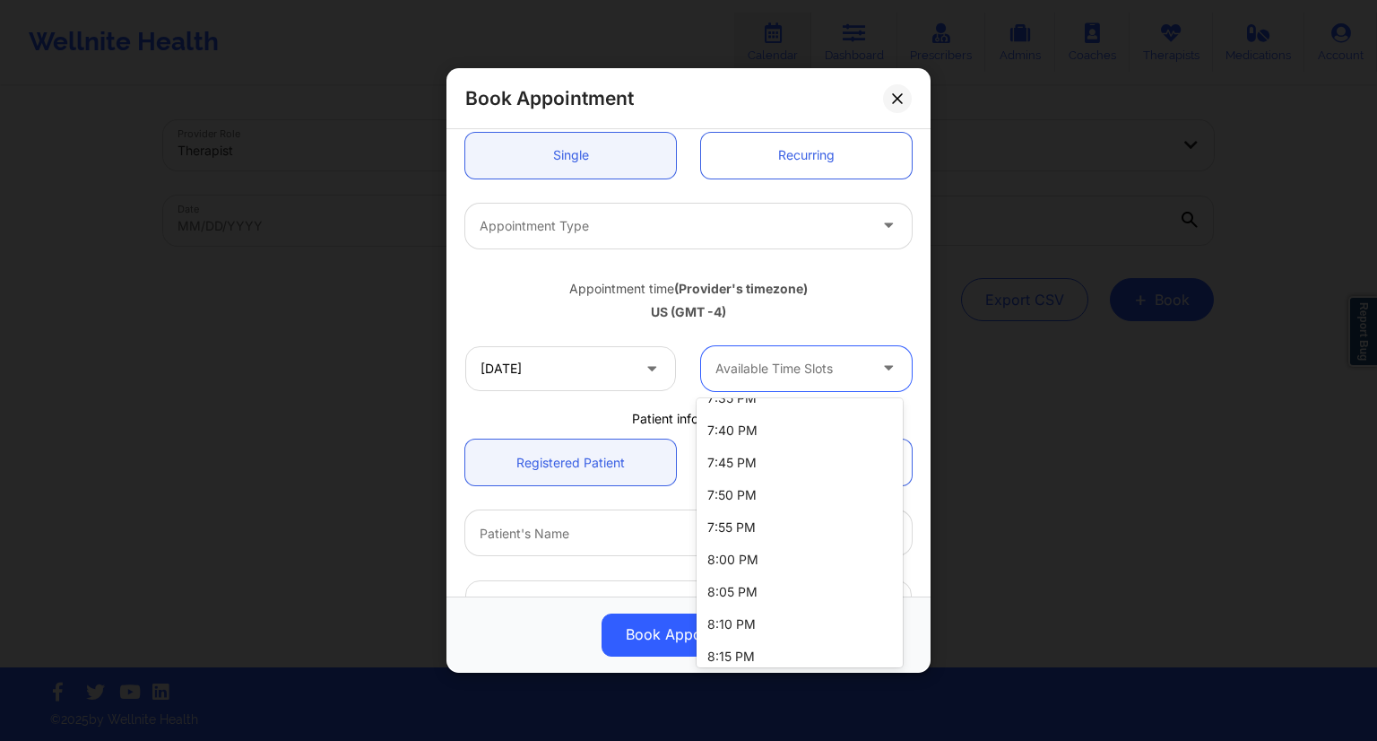
scroll to position [803, 0]
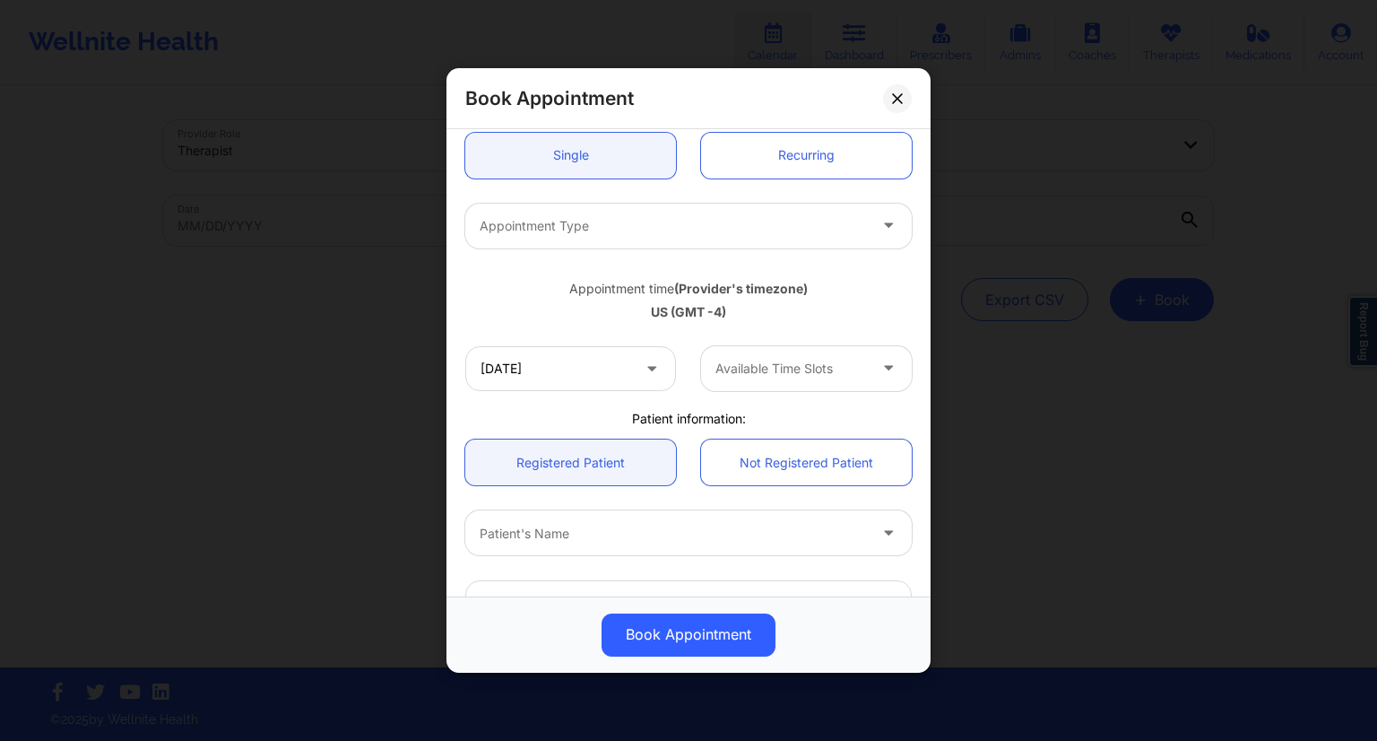
click at [768, 392] on div "[DATE] Available Time Slots" at bounding box center [689, 369] width 472 height 70
click at [774, 378] on div at bounding box center [792, 369] width 152 height 22
click at [748, 372] on div at bounding box center [792, 369] width 152 height 22
click at [899, 97] on icon at bounding box center [897, 98] width 10 height 10
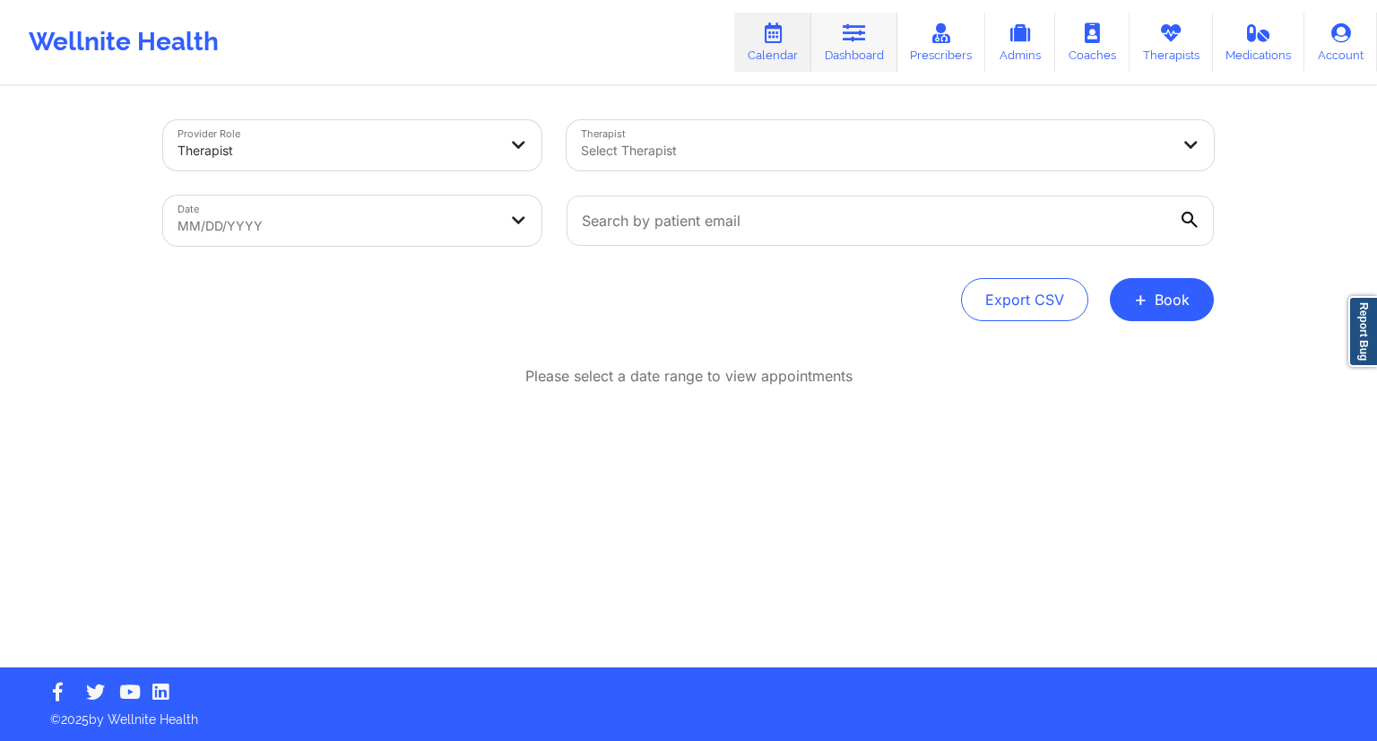
click at [836, 44] on link "Dashboard" at bounding box center [855, 42] width 86 height 59
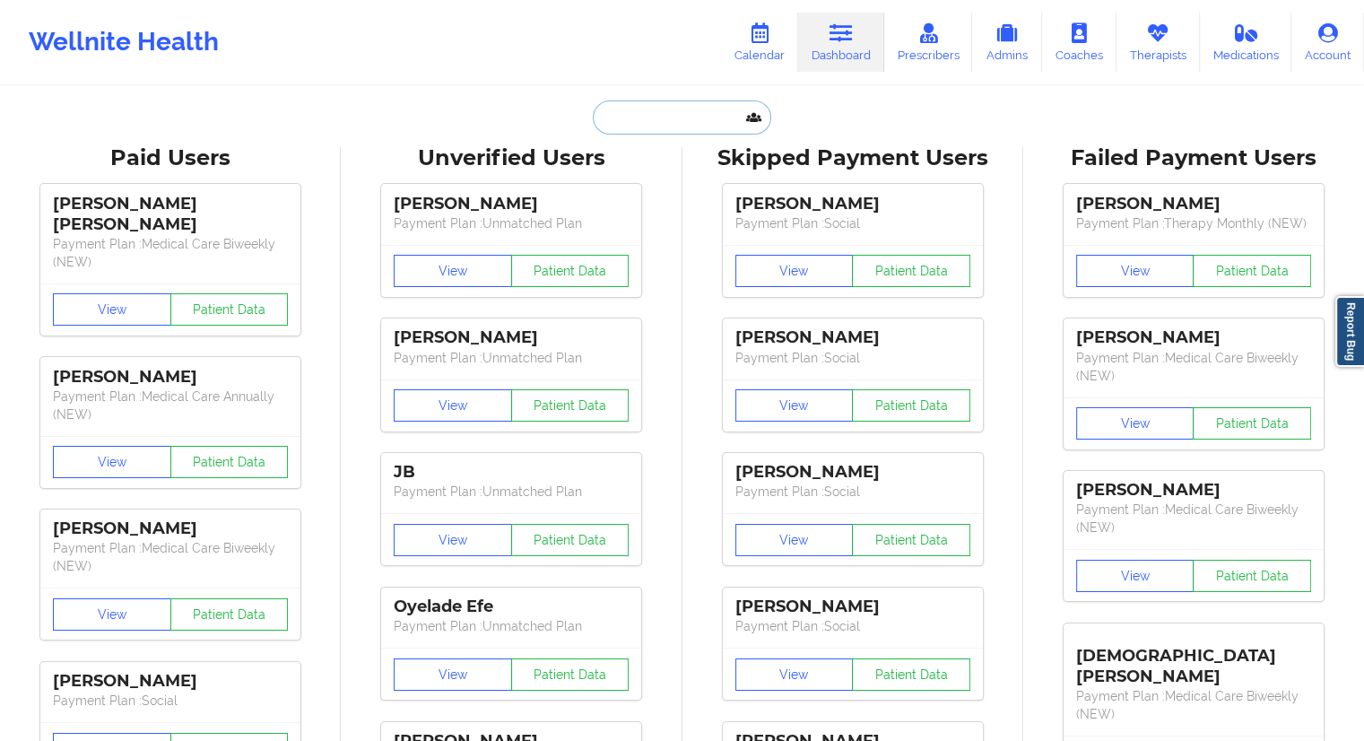
click at [667, 107] on input "text" at bounding box center [682, 117] width 178 height 34
paste input "[PERSON_NAME][EMAIL_ADDRESS][DOMAIN_NAME]"
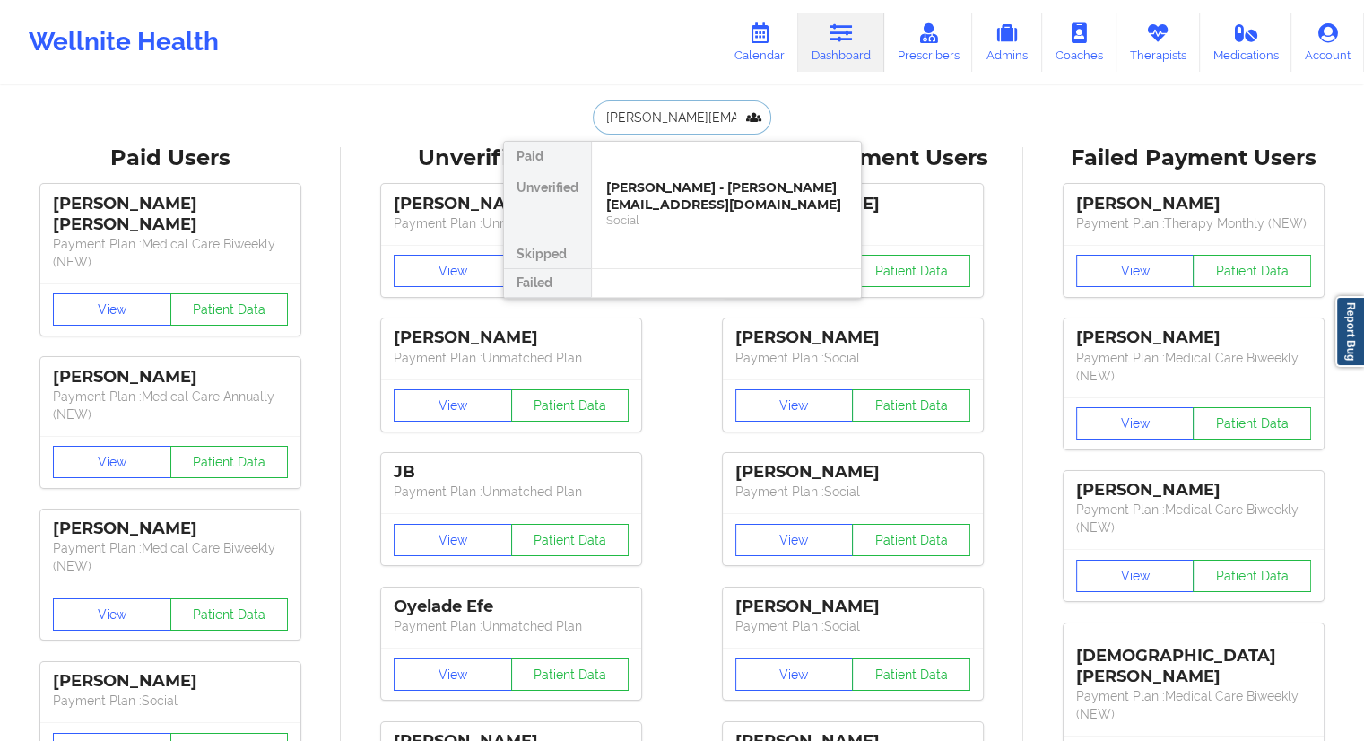
type input "[PERSON_NAME][EMAIL_ADDRESS][DOMAIN_NAME]"
click at [671, 201] on div "[PERSON_NAME] - [PERSON_NAME][EMAIL_ADDRESS][DOMAIN_NAME]" at bounding box center [726, 195] width 240 height 33
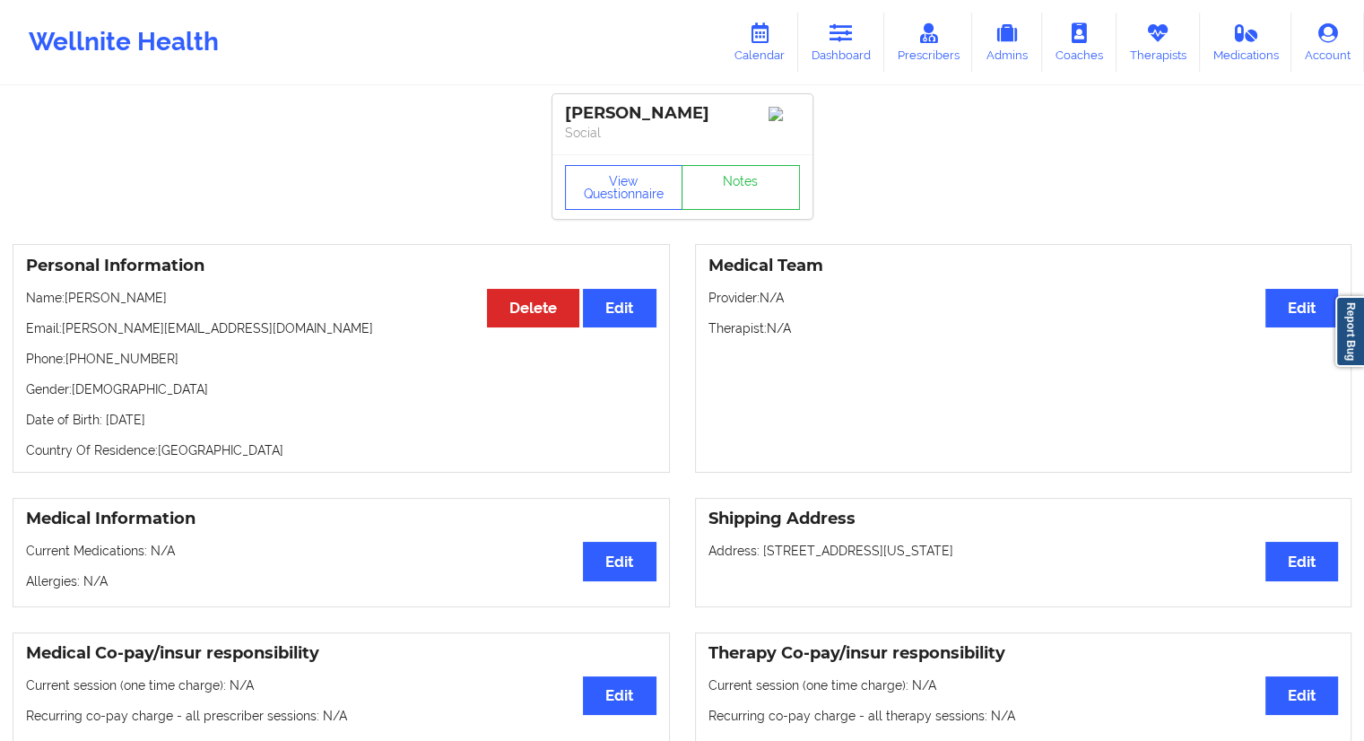
drag, startPoint x: 161, startPoint y: 306, endPoint x: 69, endPoint y: 302, distance: 92.4
click at [69, 302] on p "Name: [PERSON_NAME]" at bounding box center [341, 298] width 630 height 18
click at [768, 55] on link "Calendar" at bounding box center [759, 42] width 77 height 59
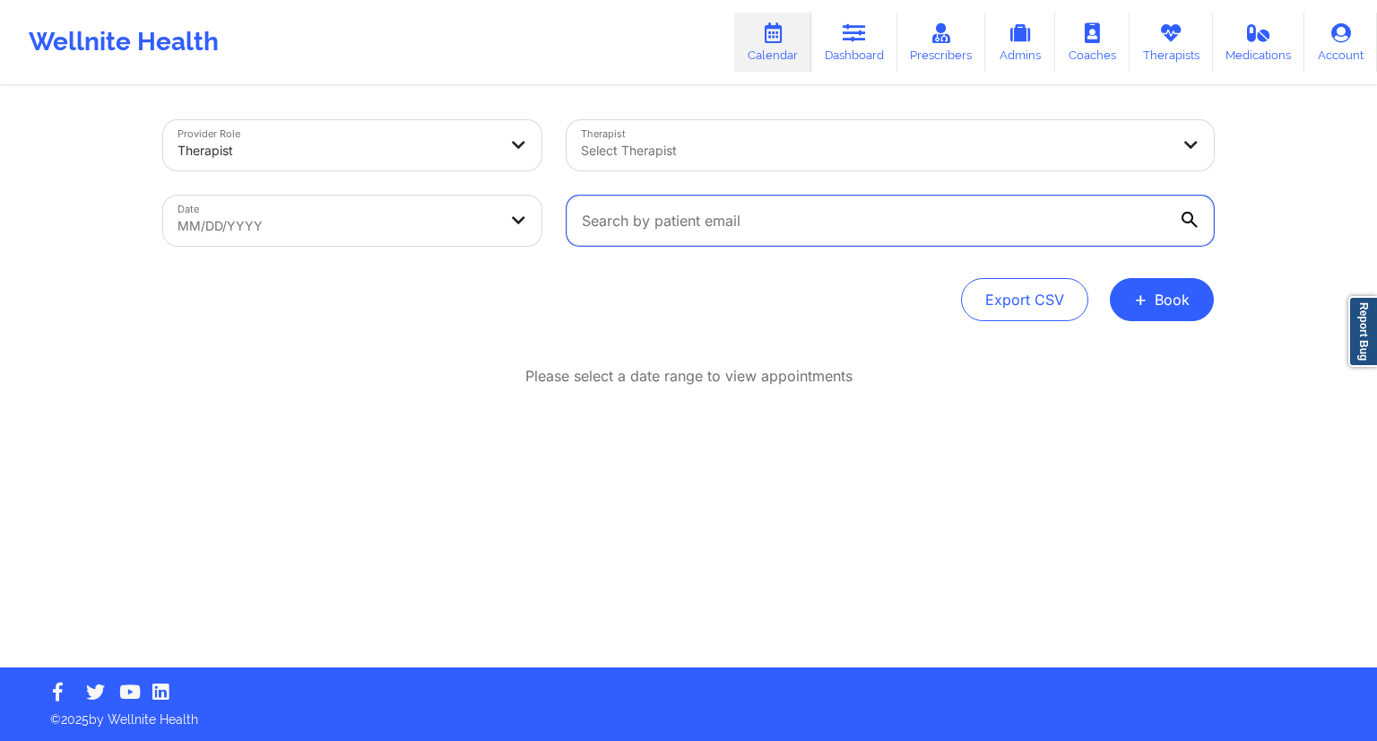
click at [820, 202] on input "text" at bounding box center [890, 220] width 647 height 50
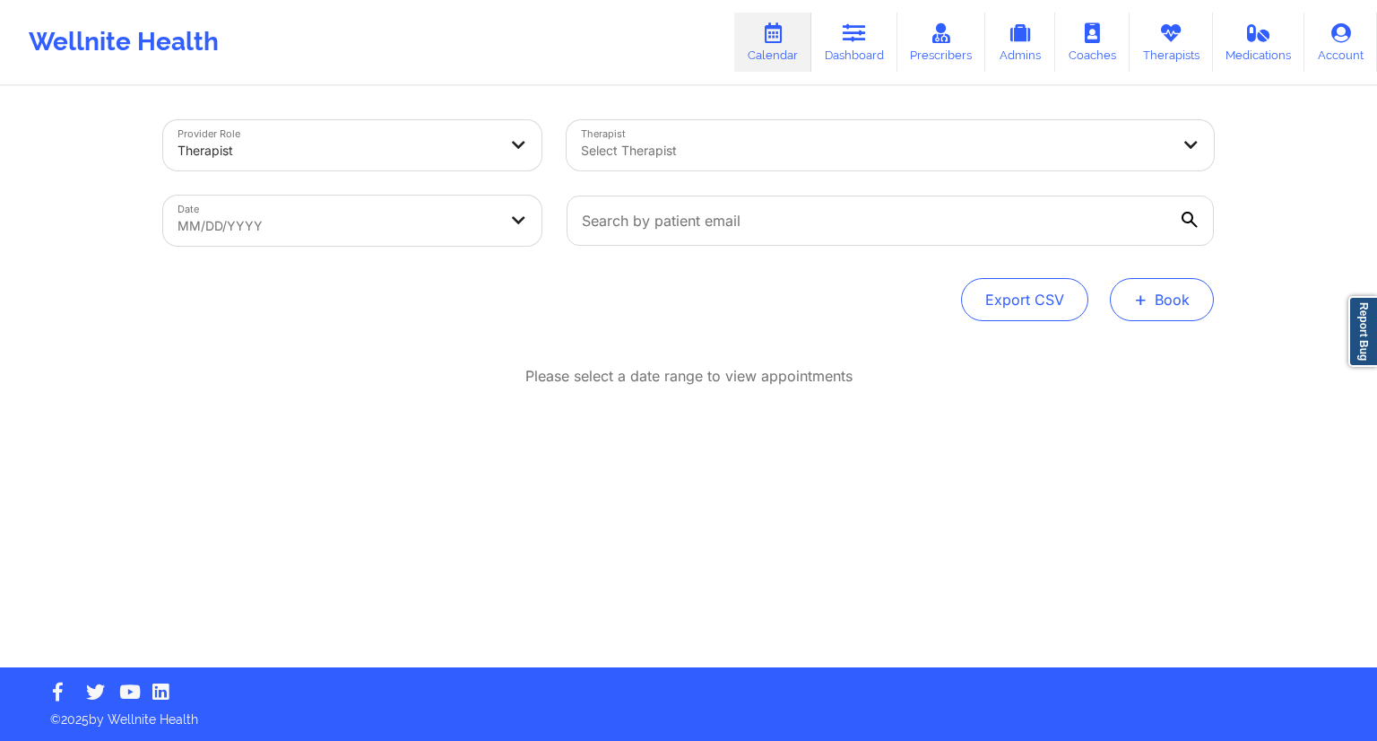
click at [1188, 307] on button "+ Book" at bounding box center [1162, 299] width 104 height 43
click at [1120, 342] on button "Therapy Session" at bounding box center [1131, 357] width 137 height 30
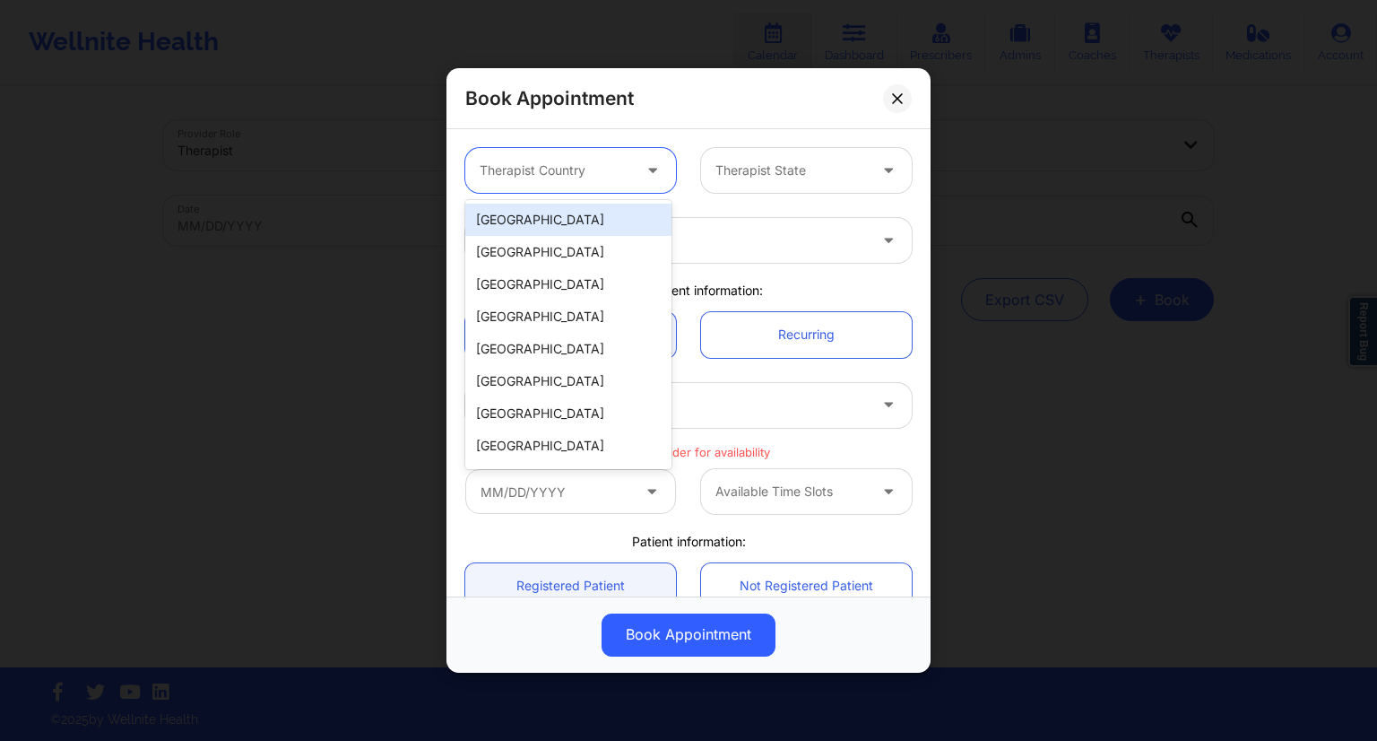
click at [573, 181] on div "Therapist Country" at bounding box center [549, 170] width 168 height 45
click at [524, 222] on div "[GEOGRAPHIC_DATA]" at bounding box center [568, 220] width 206 height 32
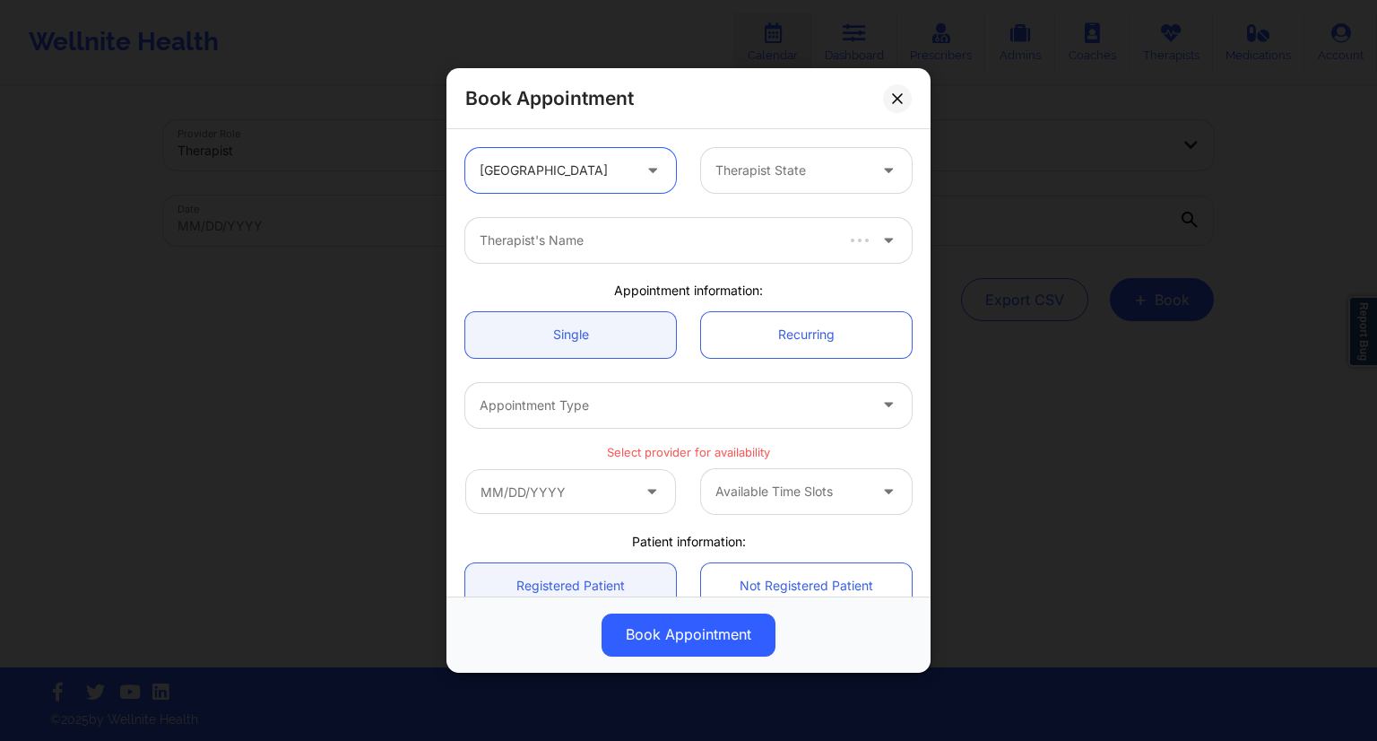
click at [752, 171] on div at bounding box center [792, 171] width 152 height 22
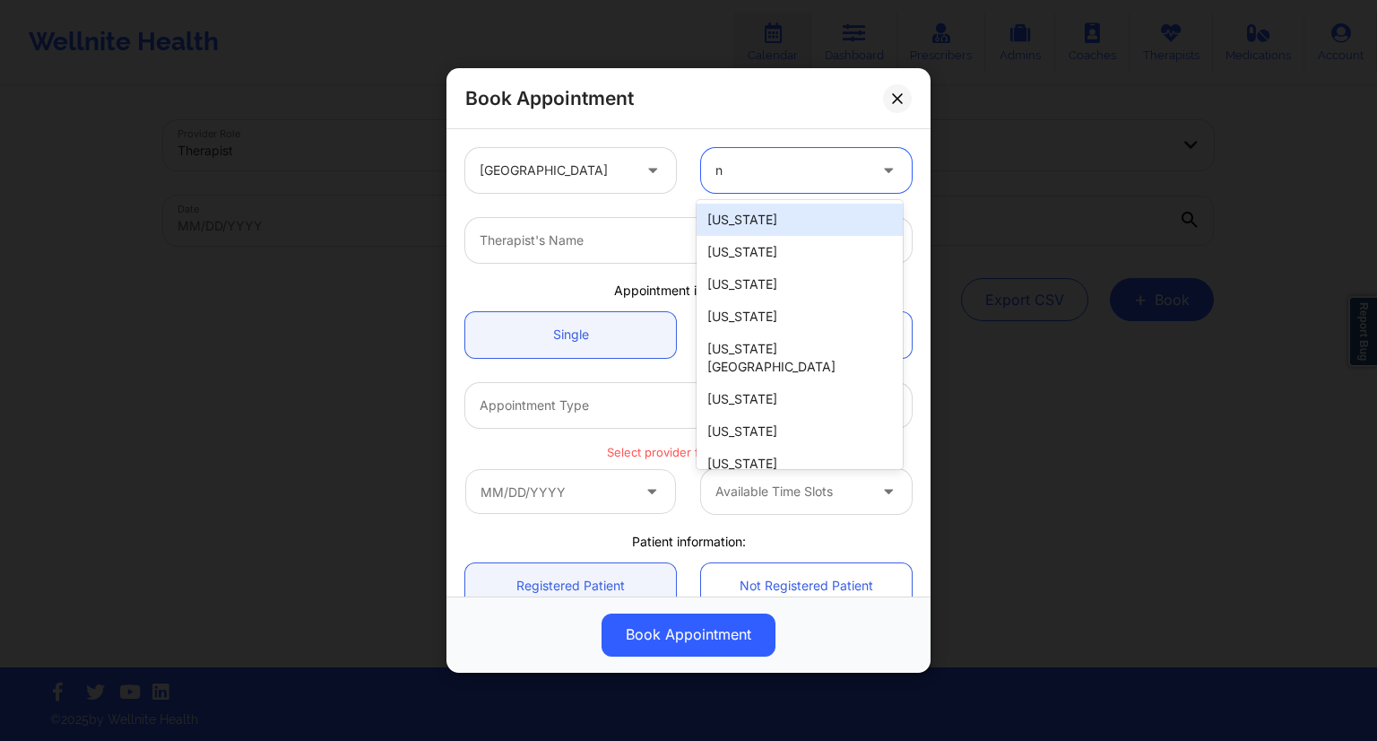
type input "ny"
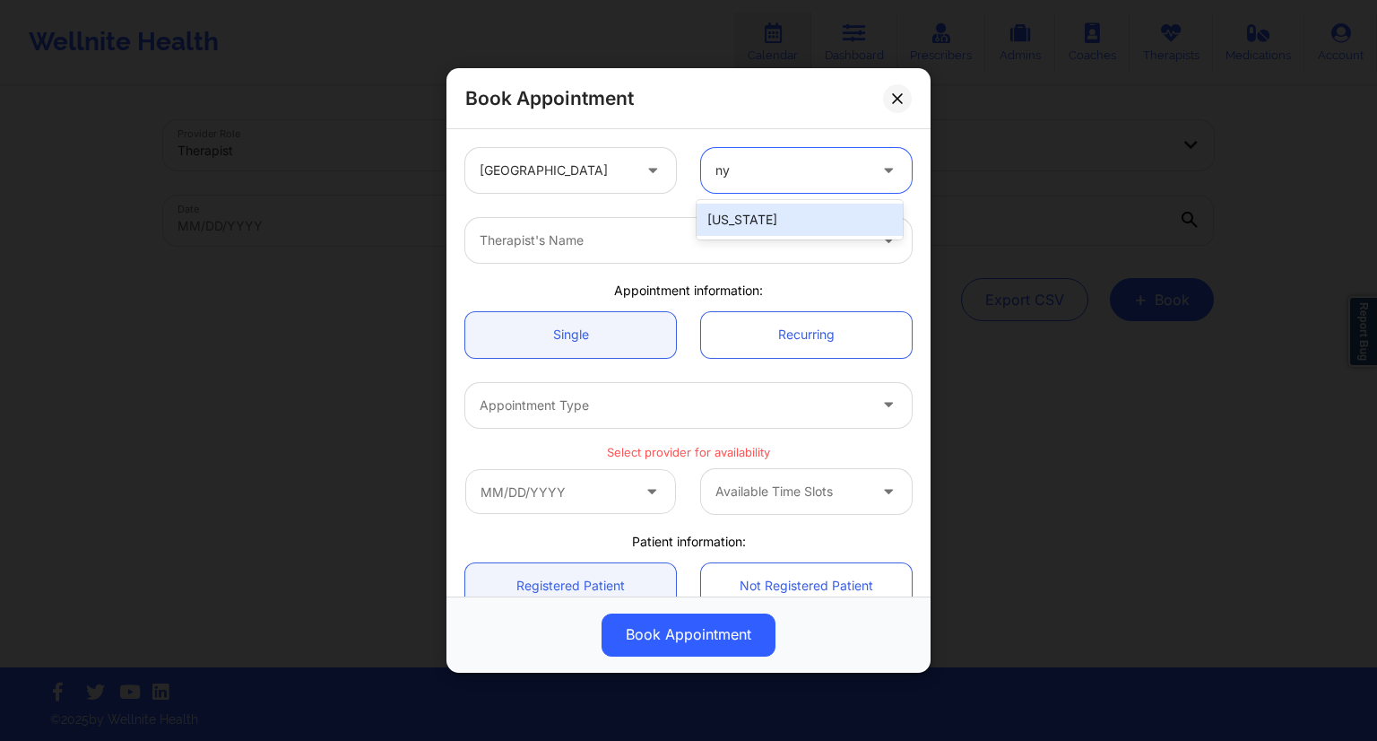
click at [739, 221] on div "[US_STATE]" at bounding box center [800, 220] width 206 height 32
click at [656, 241] on div at bounding box center [673, 241] width 387 height 22
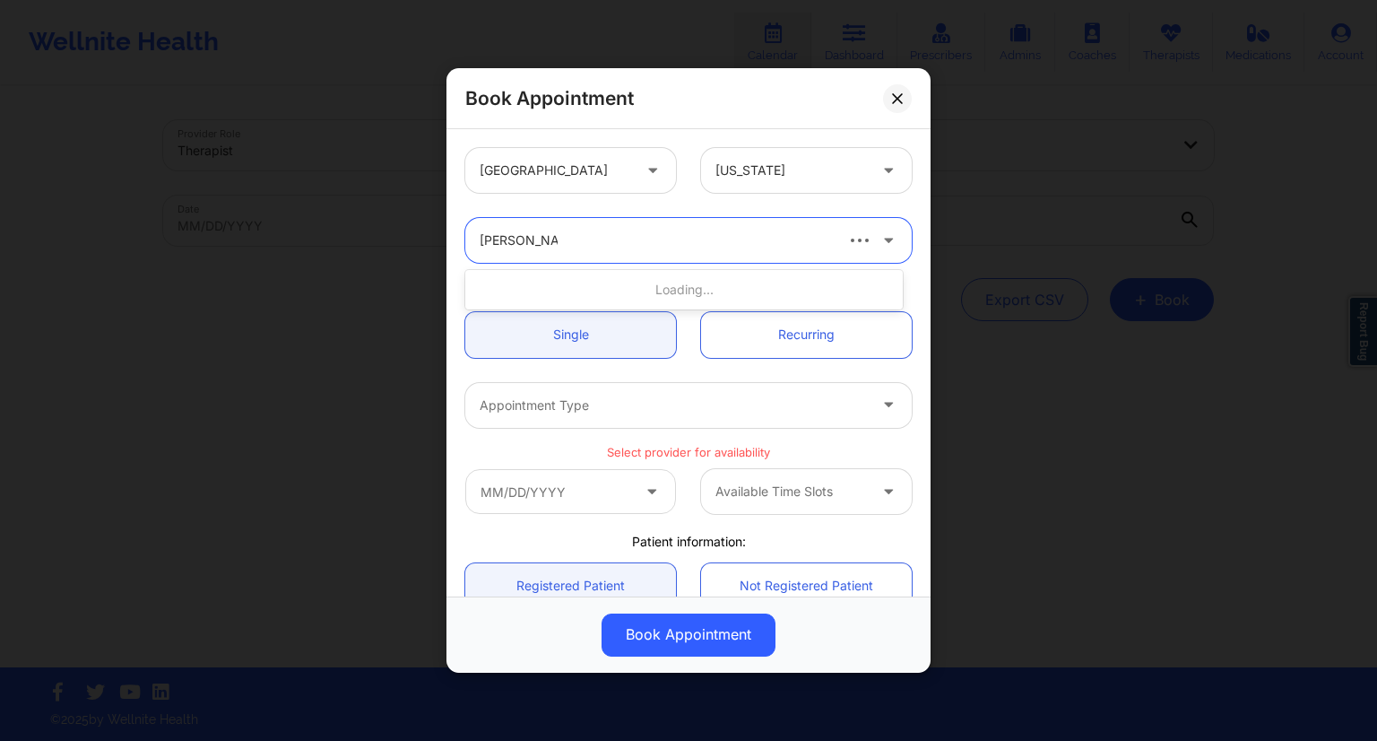
type input "[PERSON_NAME]"
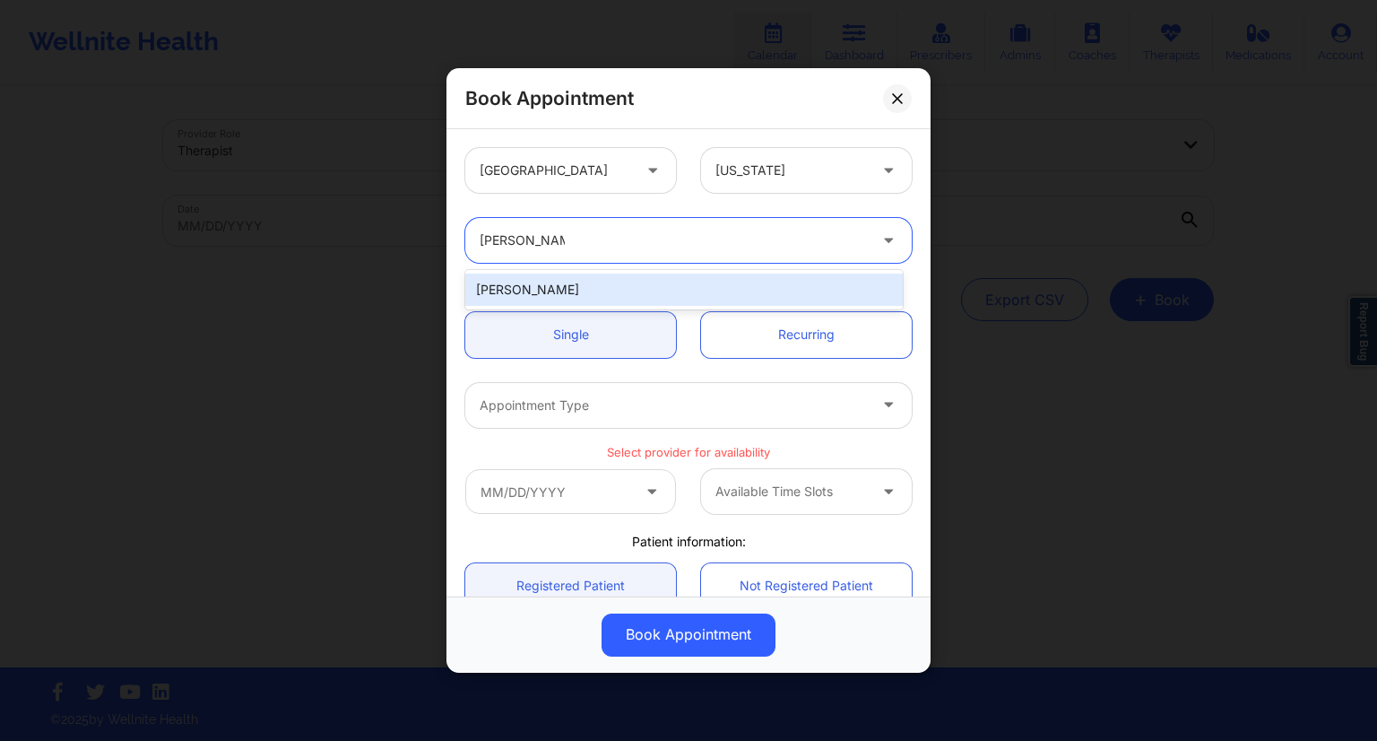
click at [579, 274] on div "[PERSON_NAME]" at bounding box center [684, 289] width 438 height 32
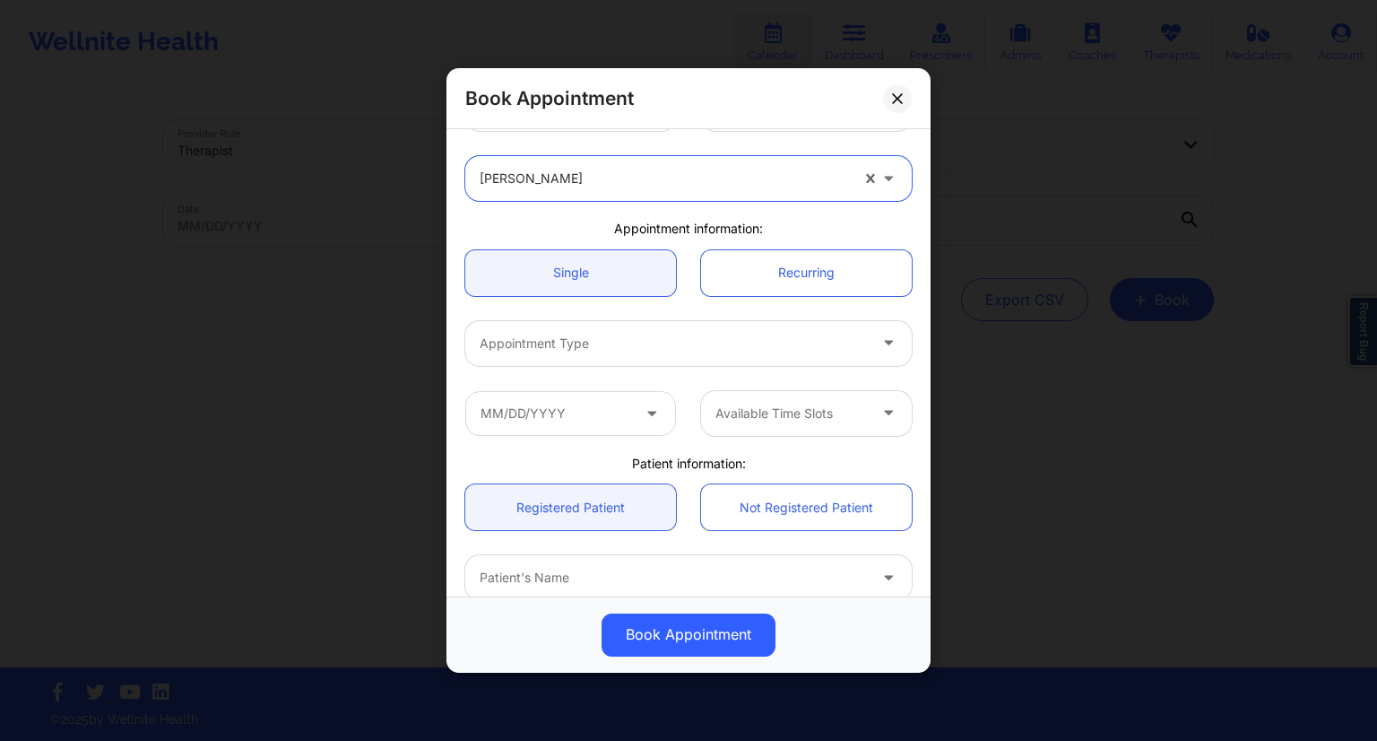
scroll to position [90, 0]
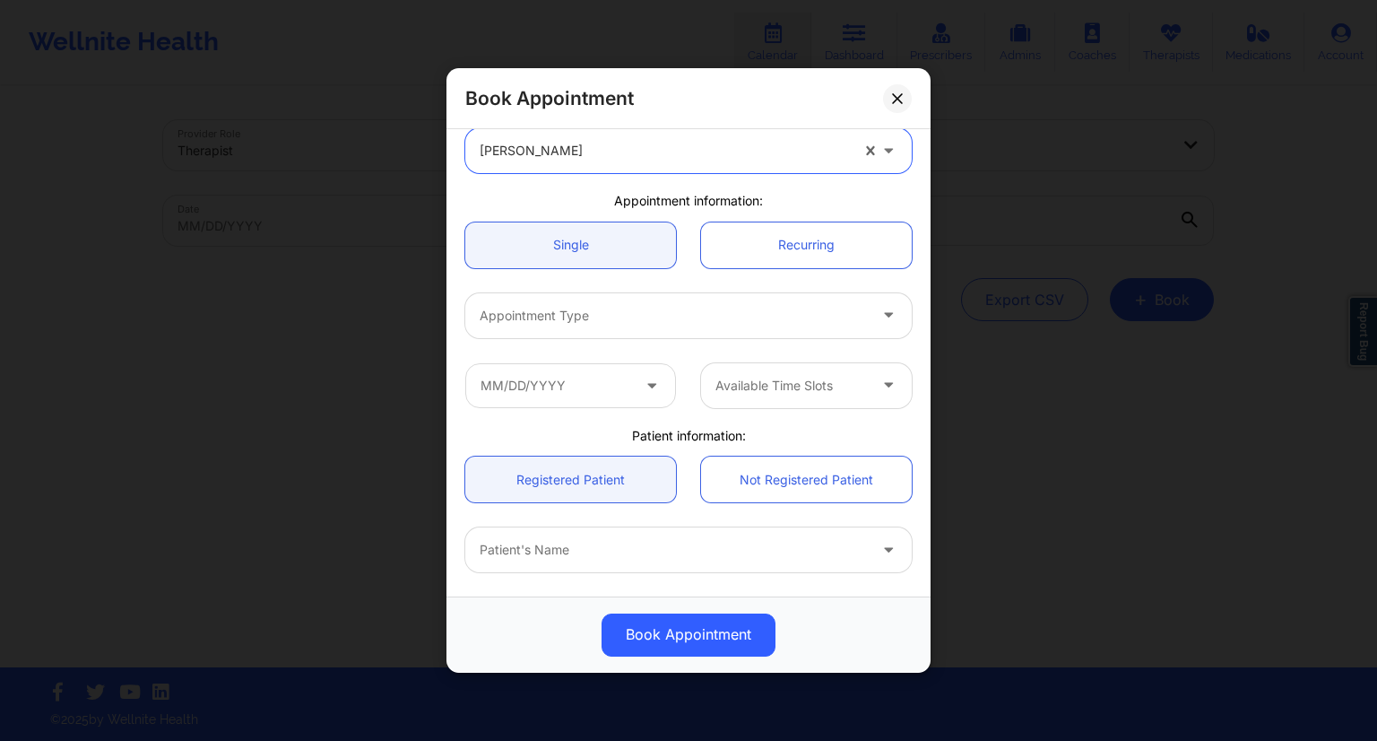
click at [569, 315] on div at bounding box center [673, 316] width 387 height 22
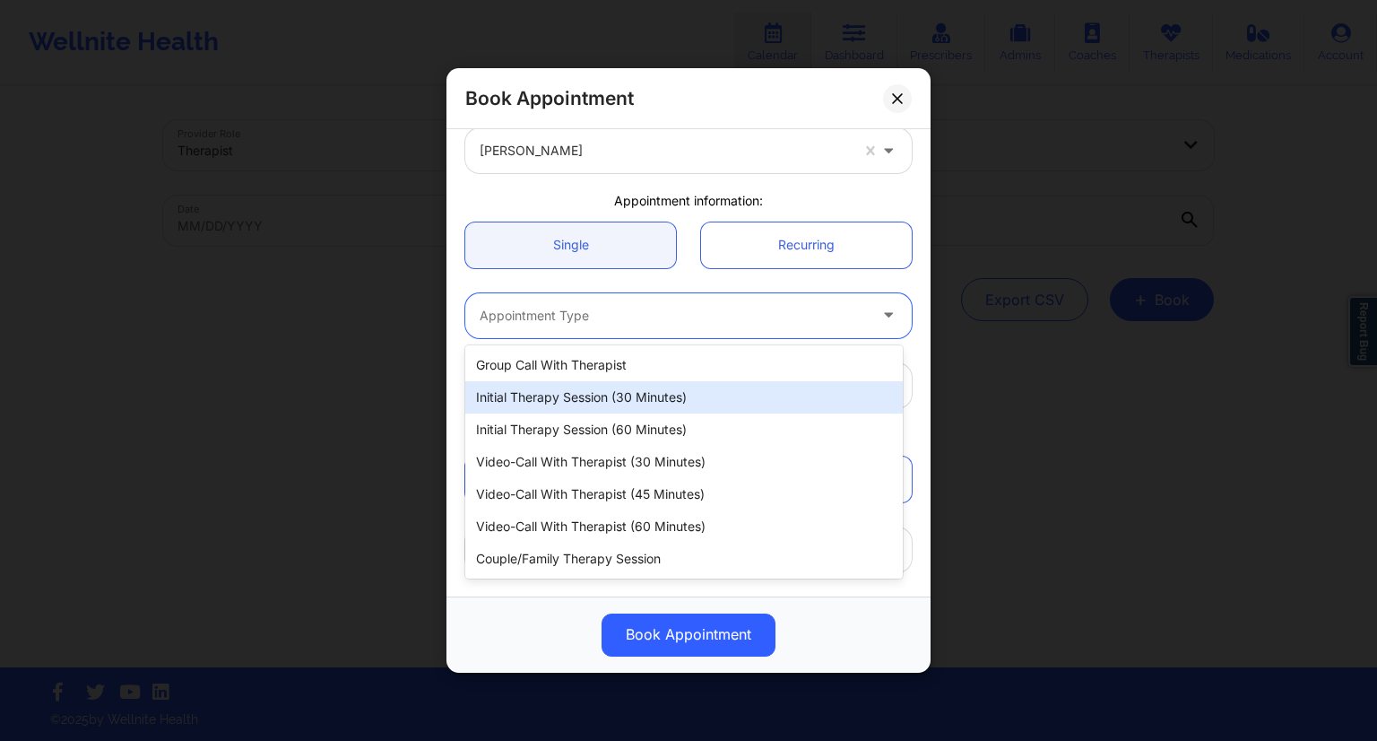
click at [565, 388] on div "Initial Therapy Session (30 minutes)" at bounding box center [684, 397] width 438 height 32
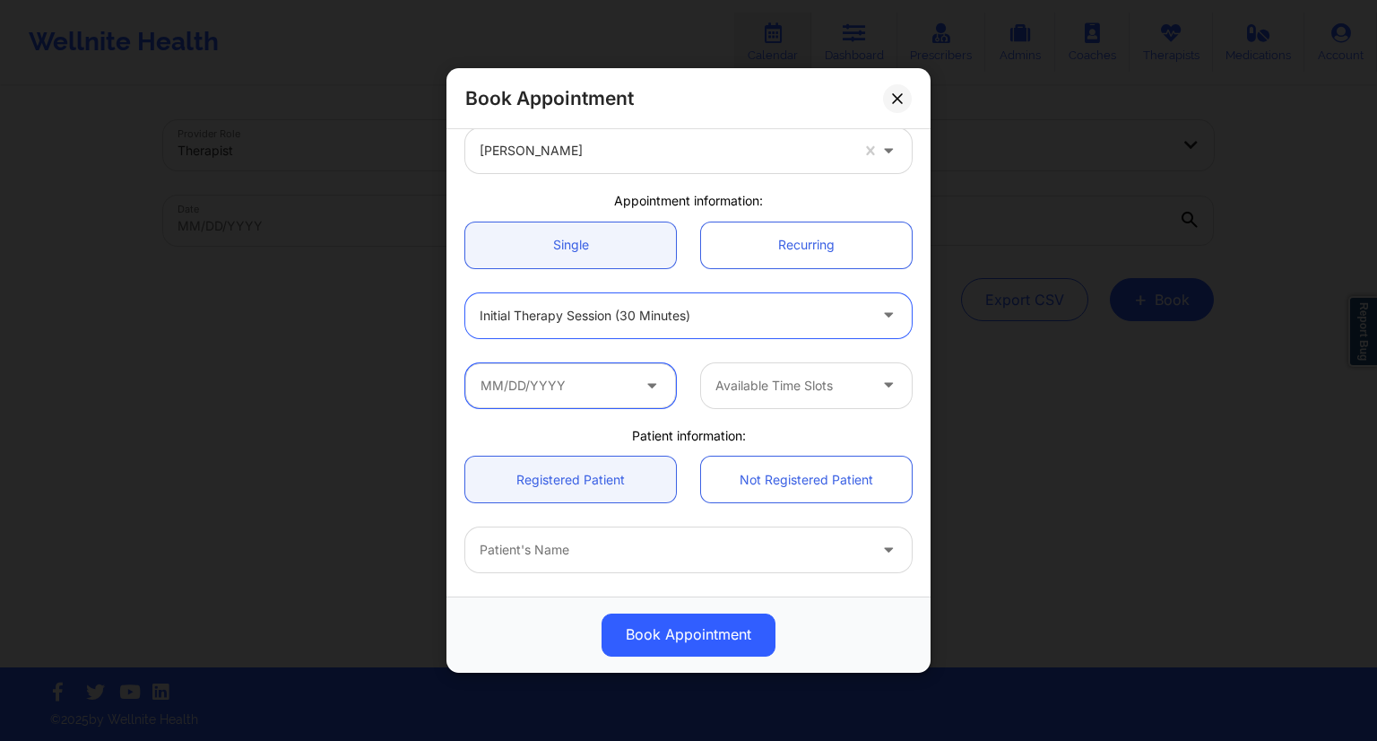
click at [576, 386] on input "text" at bounding box center [570, 385] width 211 height 45
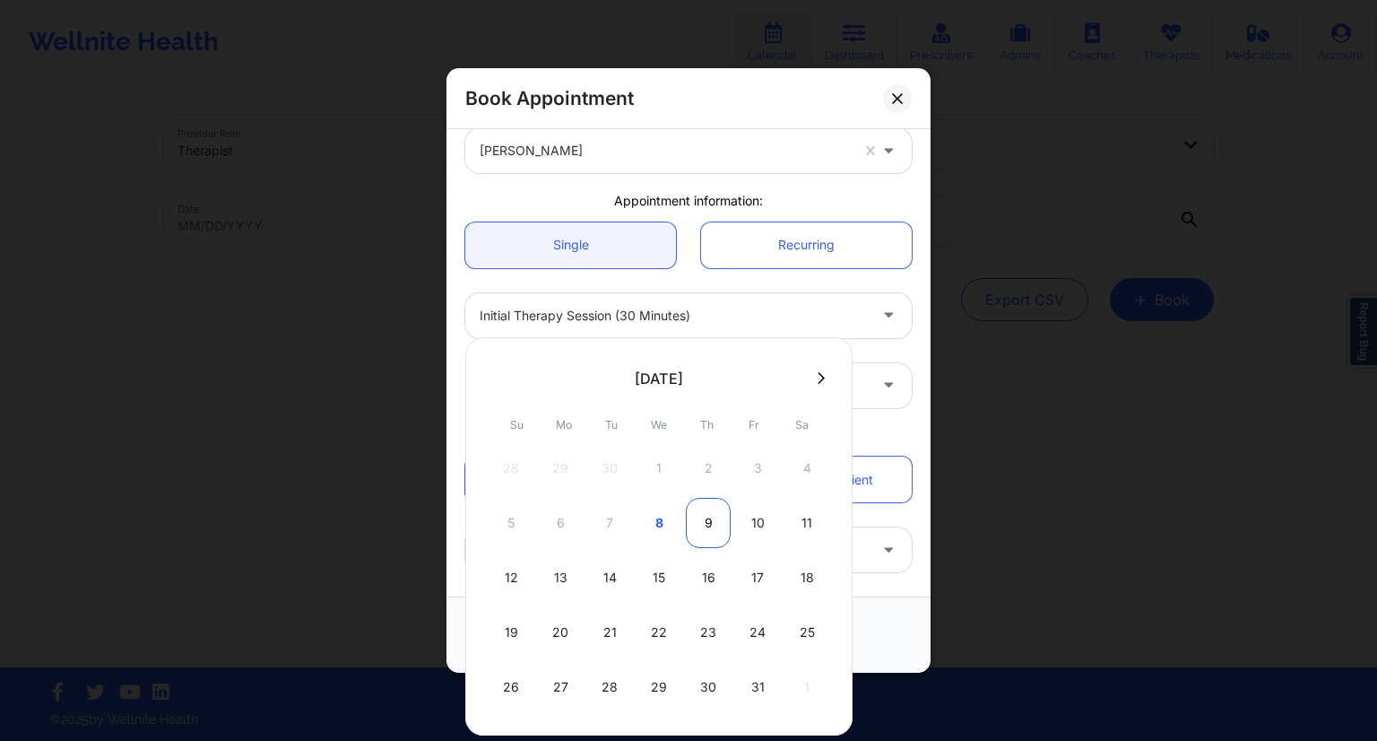
click at [708, 521] on div "9" at bounding box center [708, 523] width 45 height 50
type input "[DATE]"
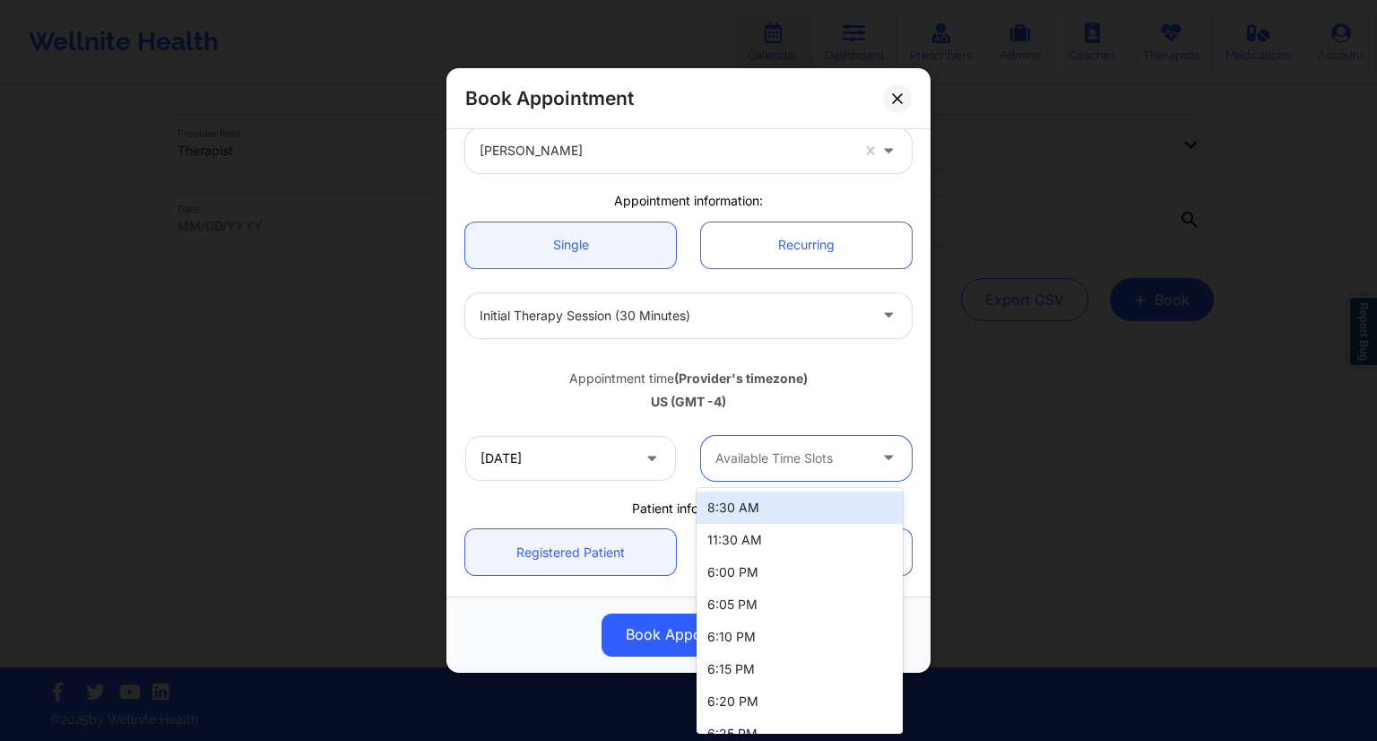
click at [777, 455] on div at bounding box center [792, 458] width 152 height 22
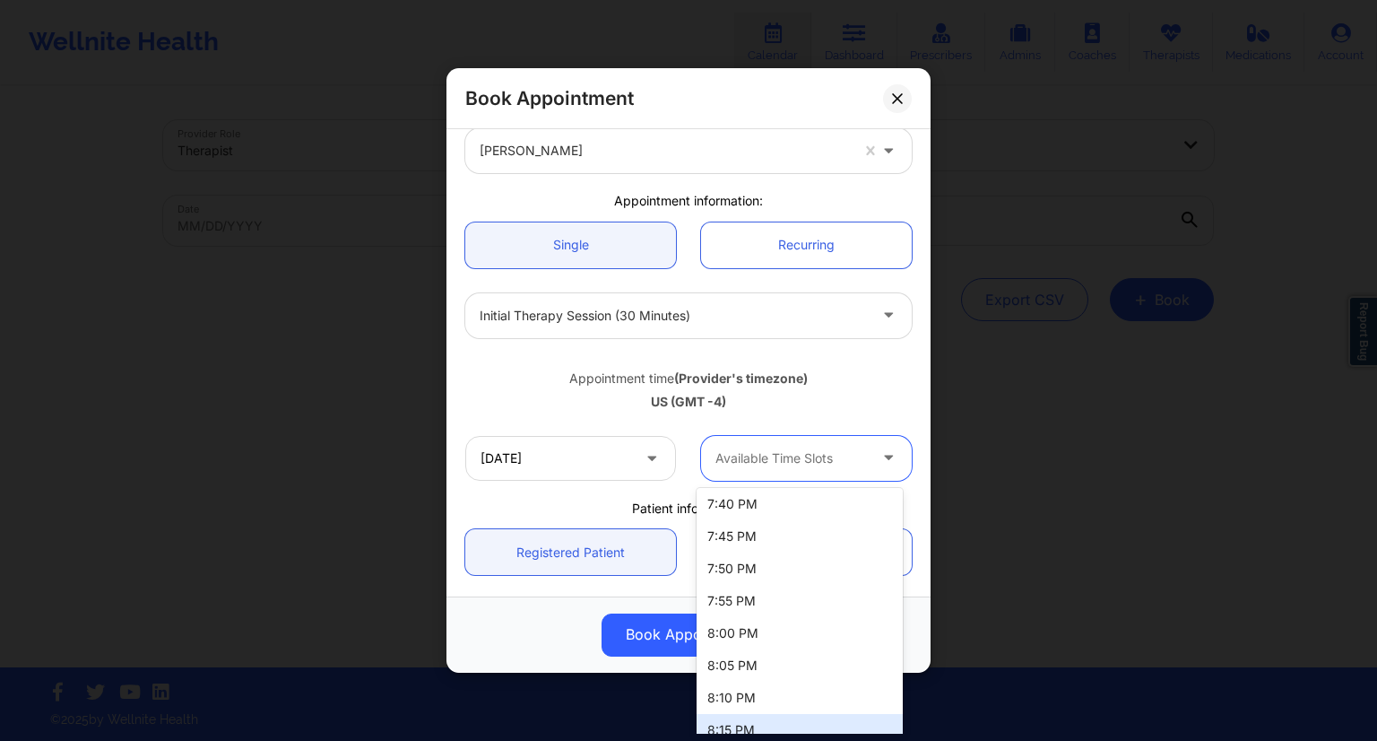
scroll to position [826, 0]
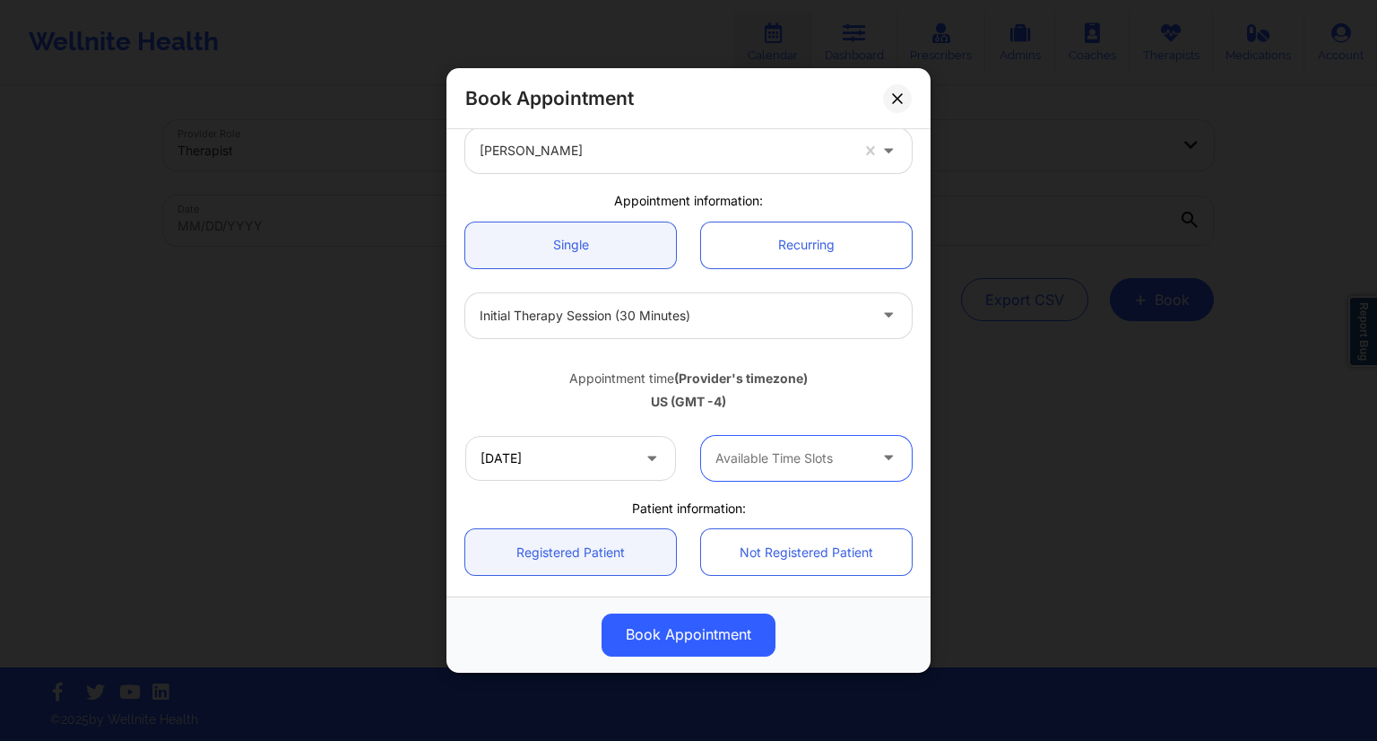
click at [776, 464] on div at bounding box center [792, 458] width 152 height 22
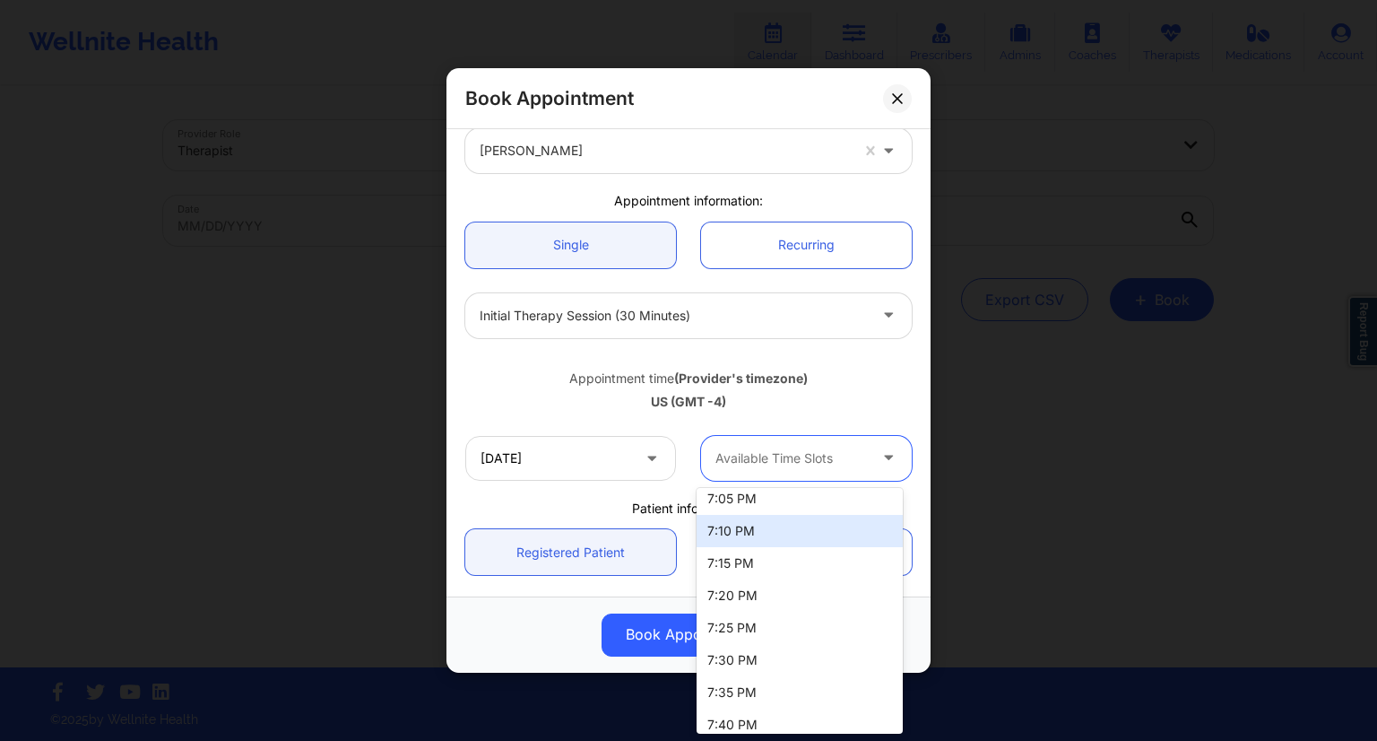
scroll to position [467, 0]
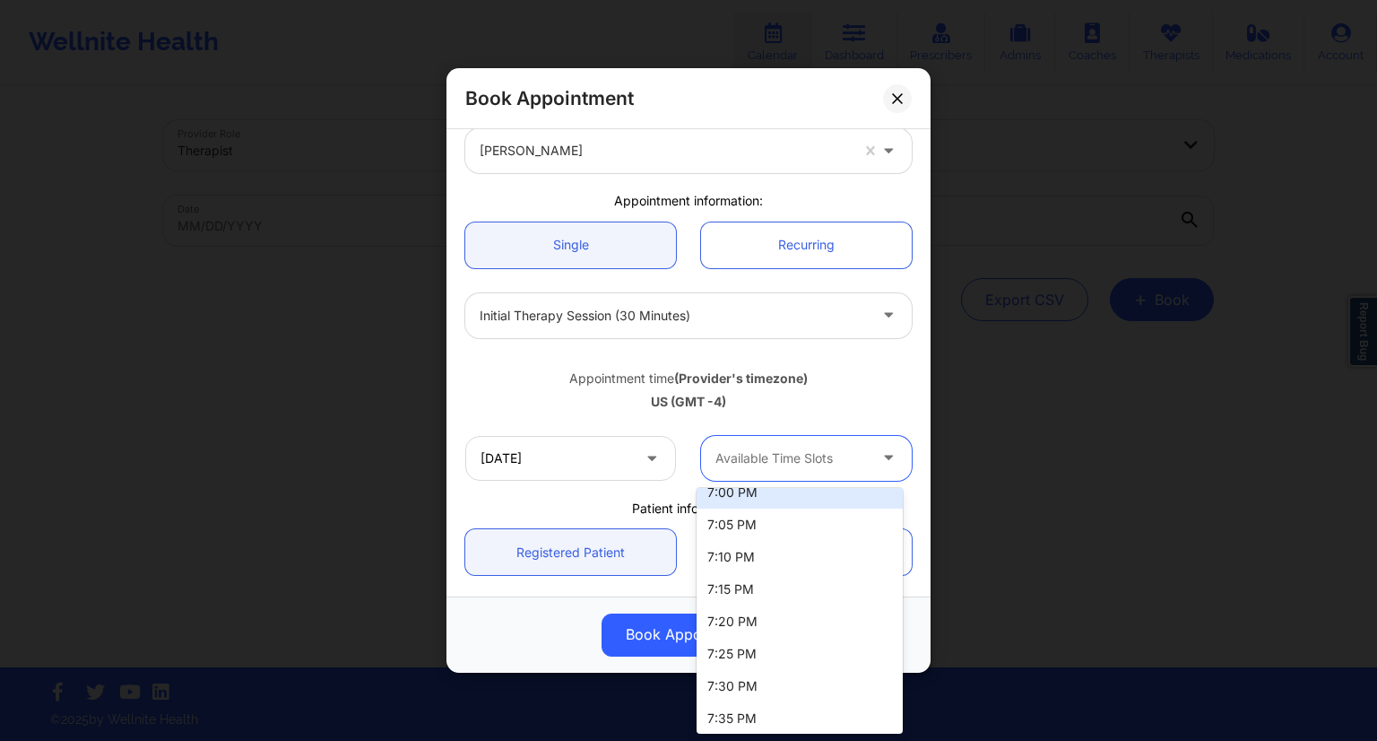
click at [770, 490] on div "7:00 PM" at bounding box center [800, 492] width 206 height 32
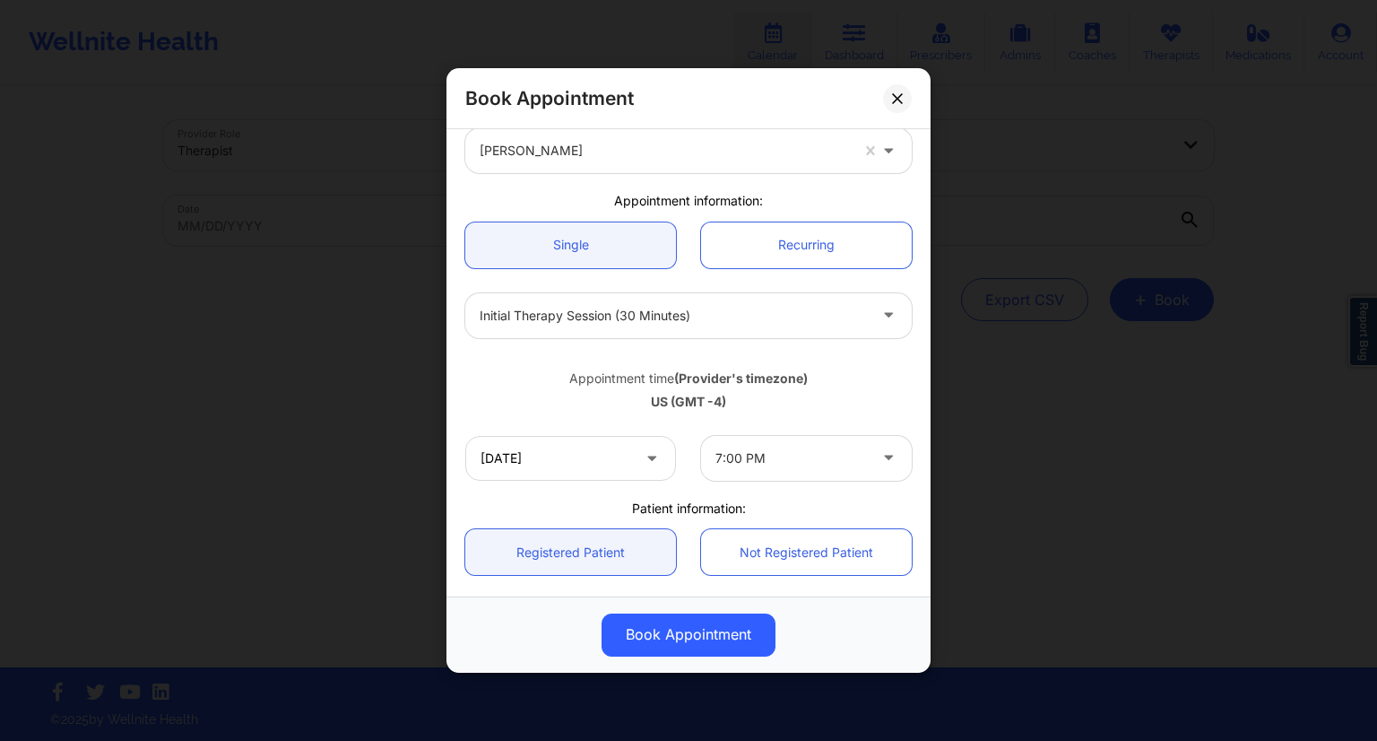
click at [742, 493] on div "[GEOGRAPHIC_DATA] [US_STATE] [PERSON_NAME] Appointment information: Single Recu…" at bounding box center [689, 505] width 472 height 918
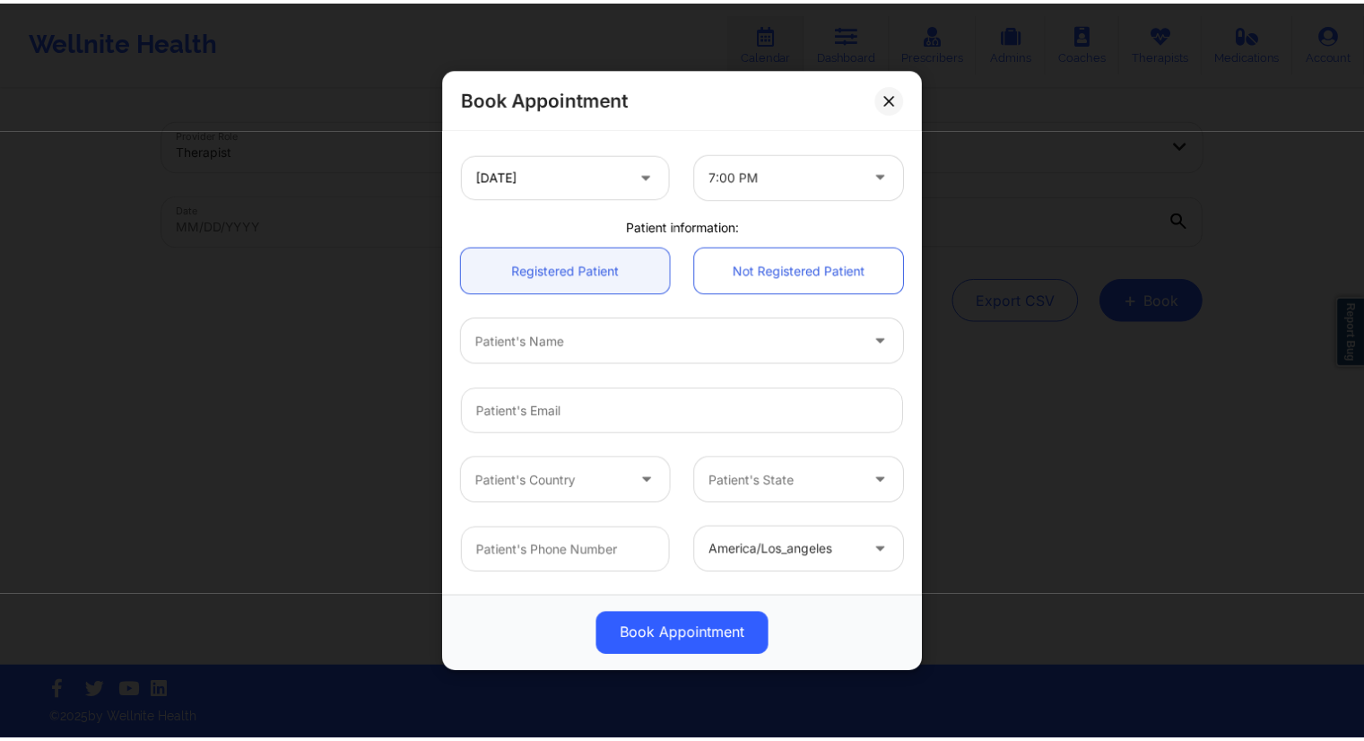
scroll to position [448, 0]
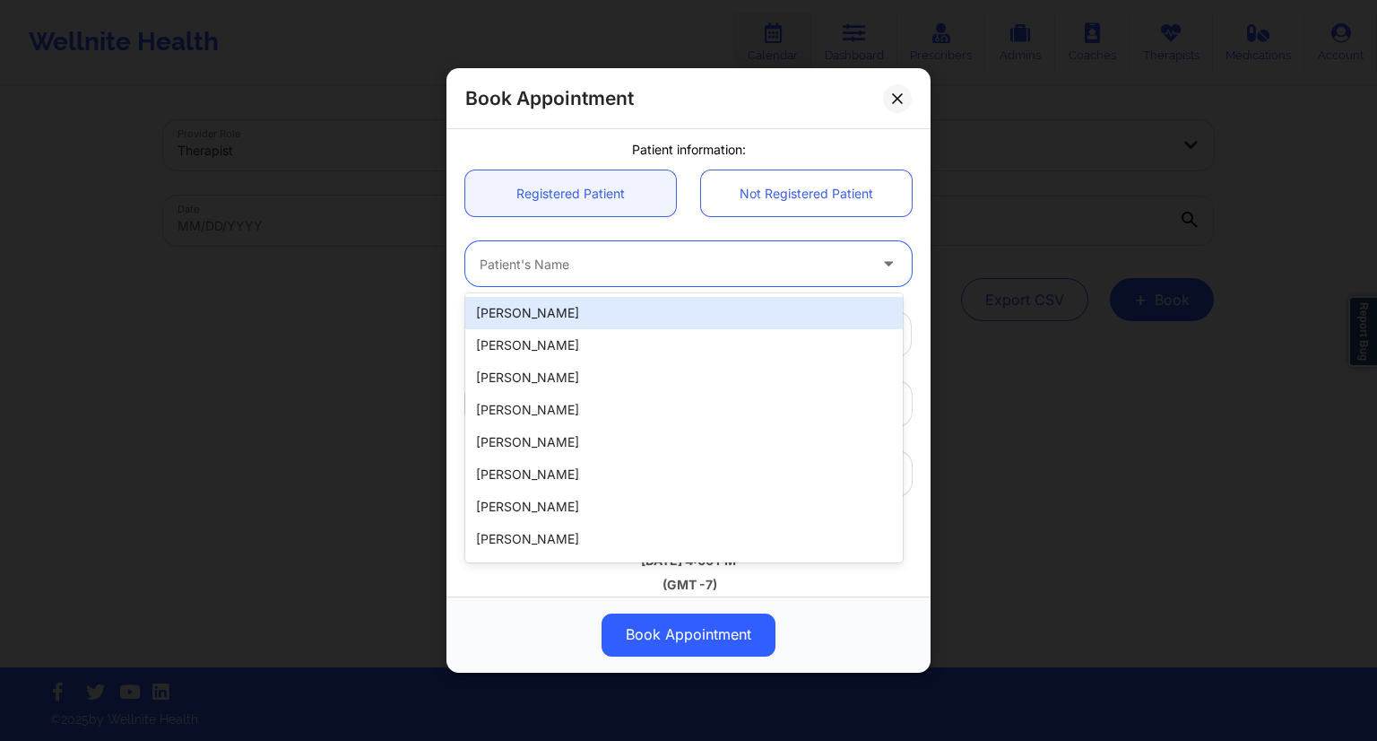
click at [534, 263] on div at bounding box center [673, 265] width 387 height 22
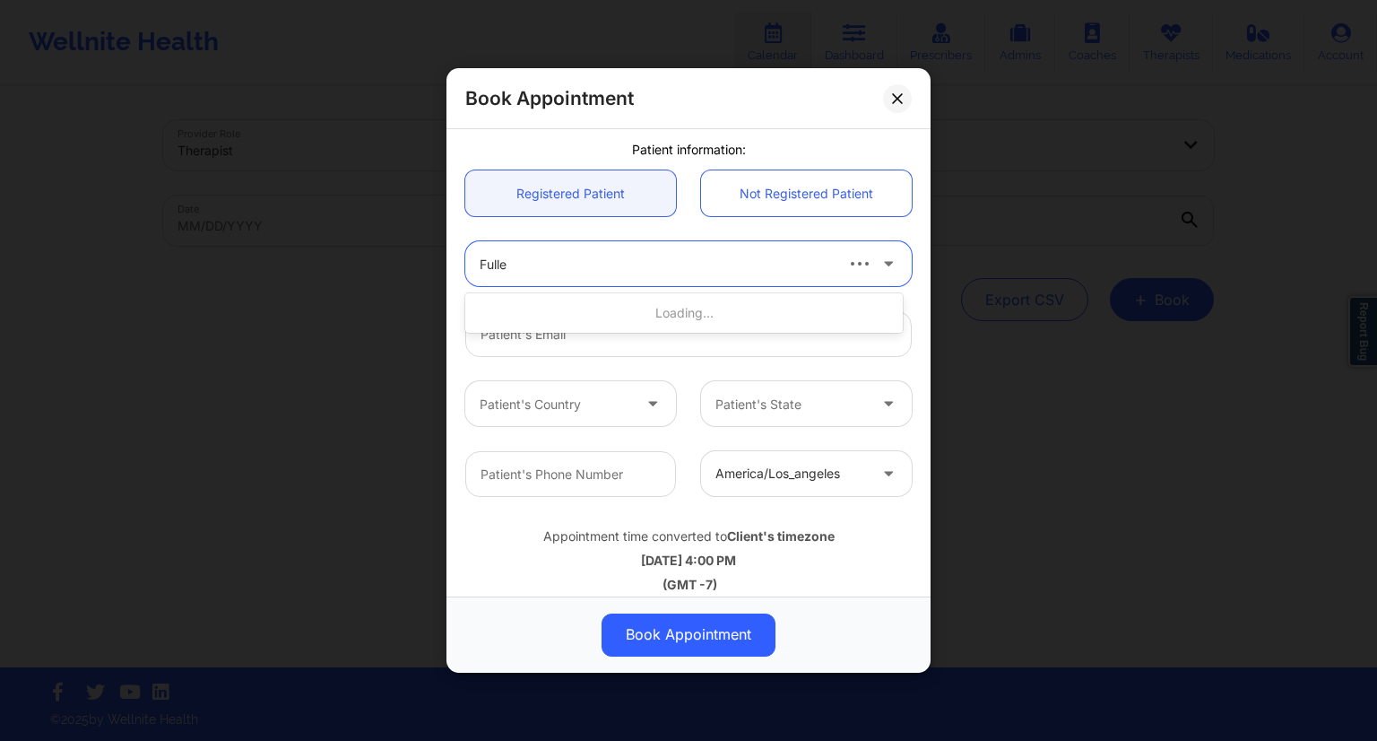
type input "[PERSON_NAME]"
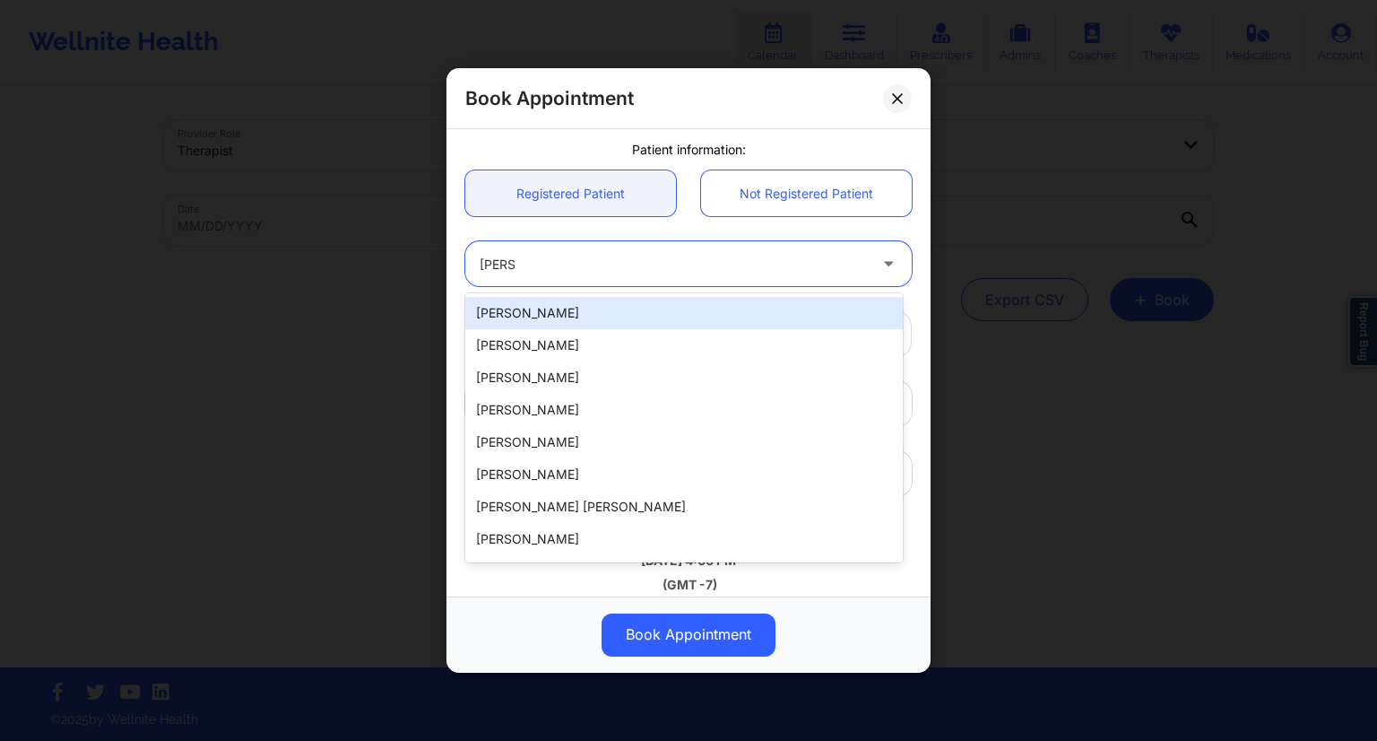
click at [543, 303] on div "[PERSON_NAME]" at bounding box center [684, 313] width 438 height 32
type input "[PERSON_NAME][EMAIL_ADDRESS][DOMAIN_NAME]"
type input "[PHONE_NUMBER]"
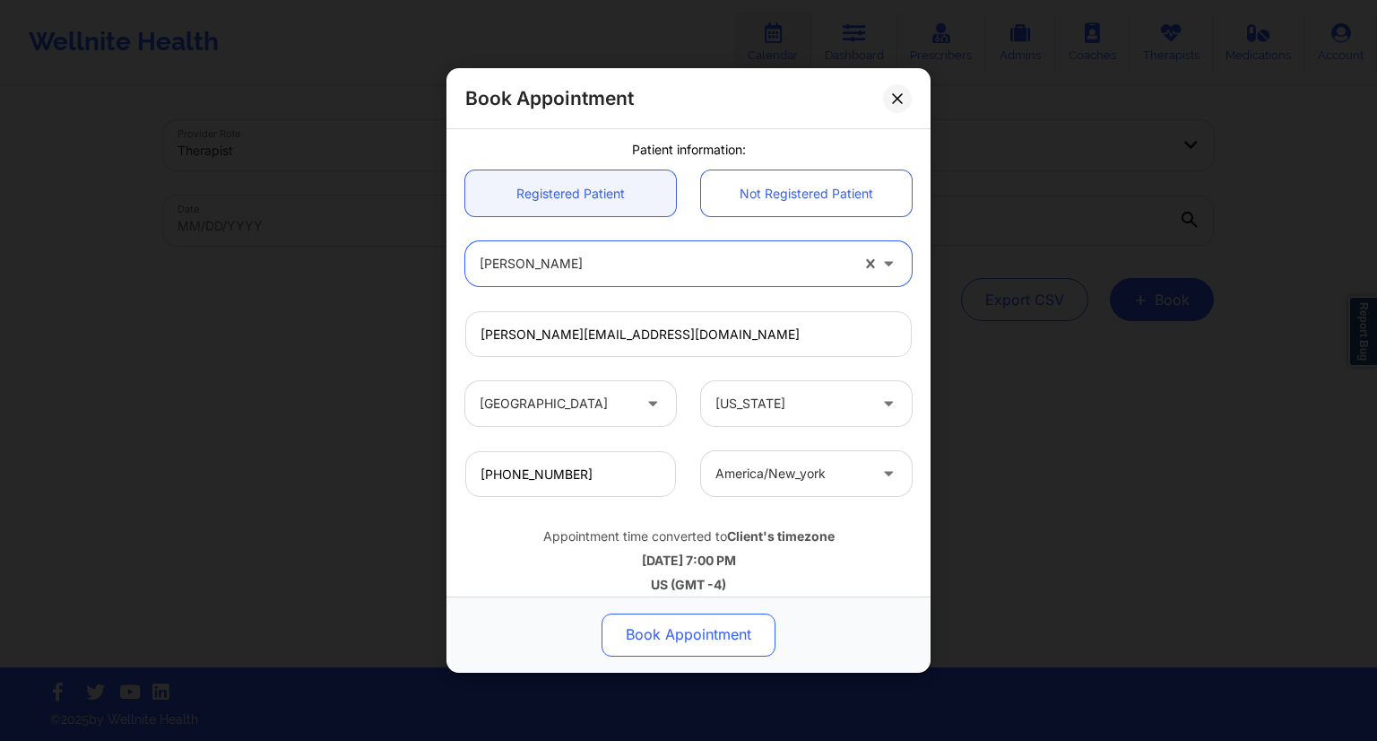
click at [723, 640] on button "Book Appointment" at bounding box center [689, 634] width 174 height 43
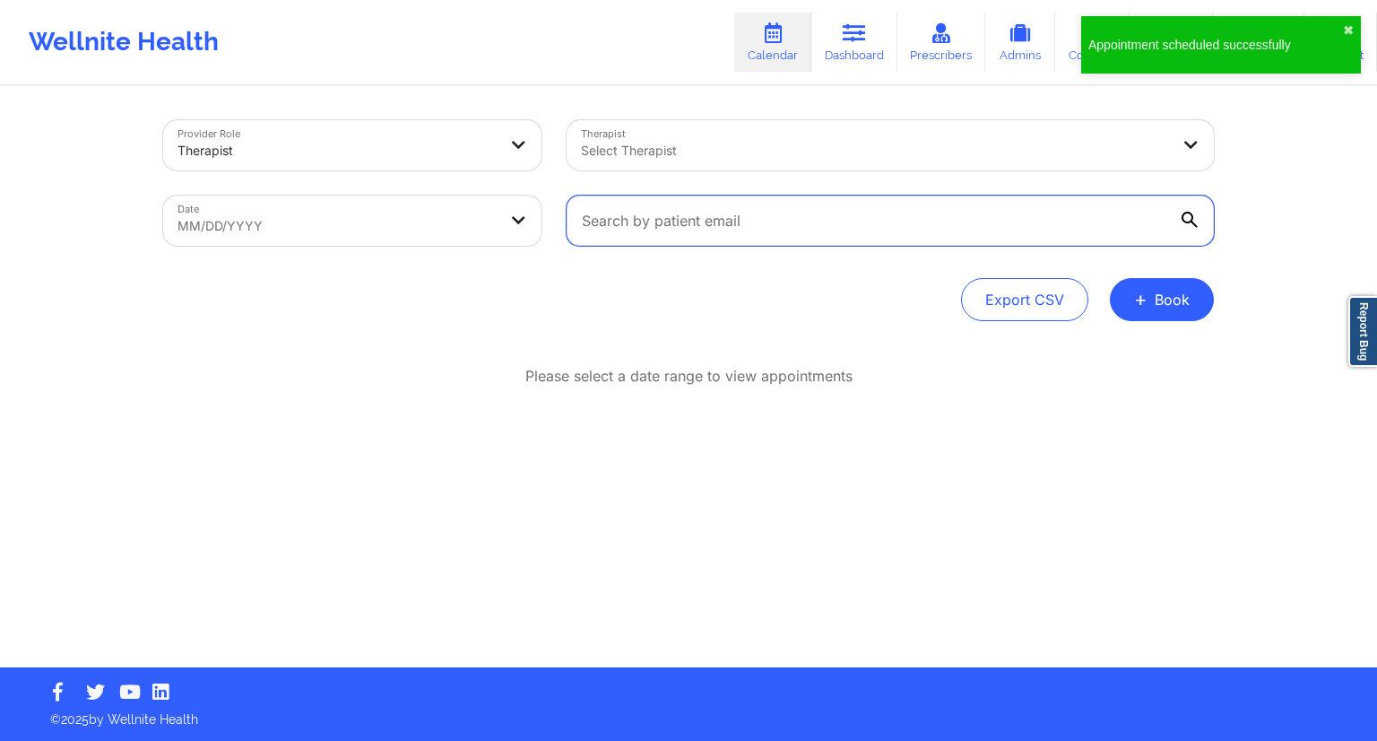
click at [716, 210] on input "text" at bounding box center [890, 220] width 647 height 50
paste input "[PERSON_NAME]"
type input "[PERSON_NAME]"
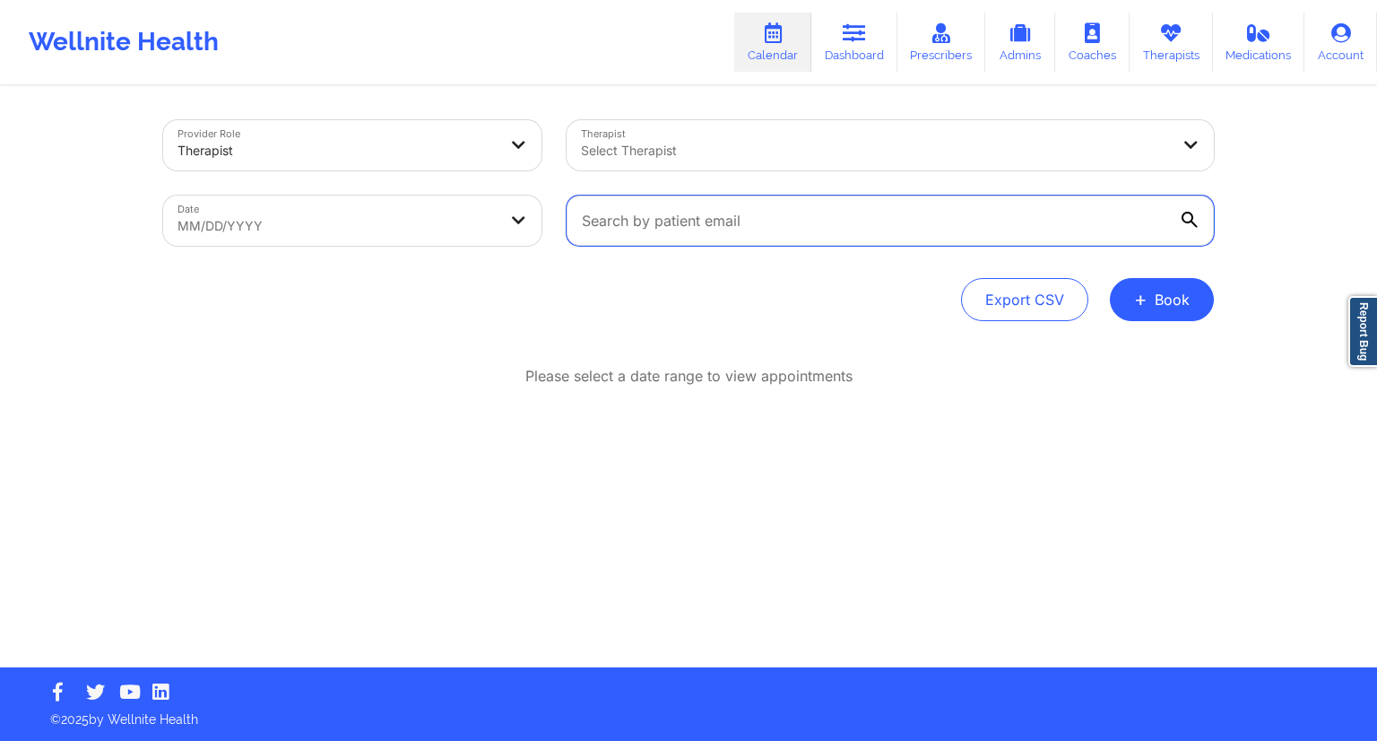
click at [710, 226] on input "text" at bounding box center [890, 220] width 647 height 50
paste input "[PERSON_NAME][EMAIL_ADDRESS][DOMAIN_NAME]"
type input "[PERSON_NAME][EMAIL_ADDRESS][DOMAIN_NAME]"
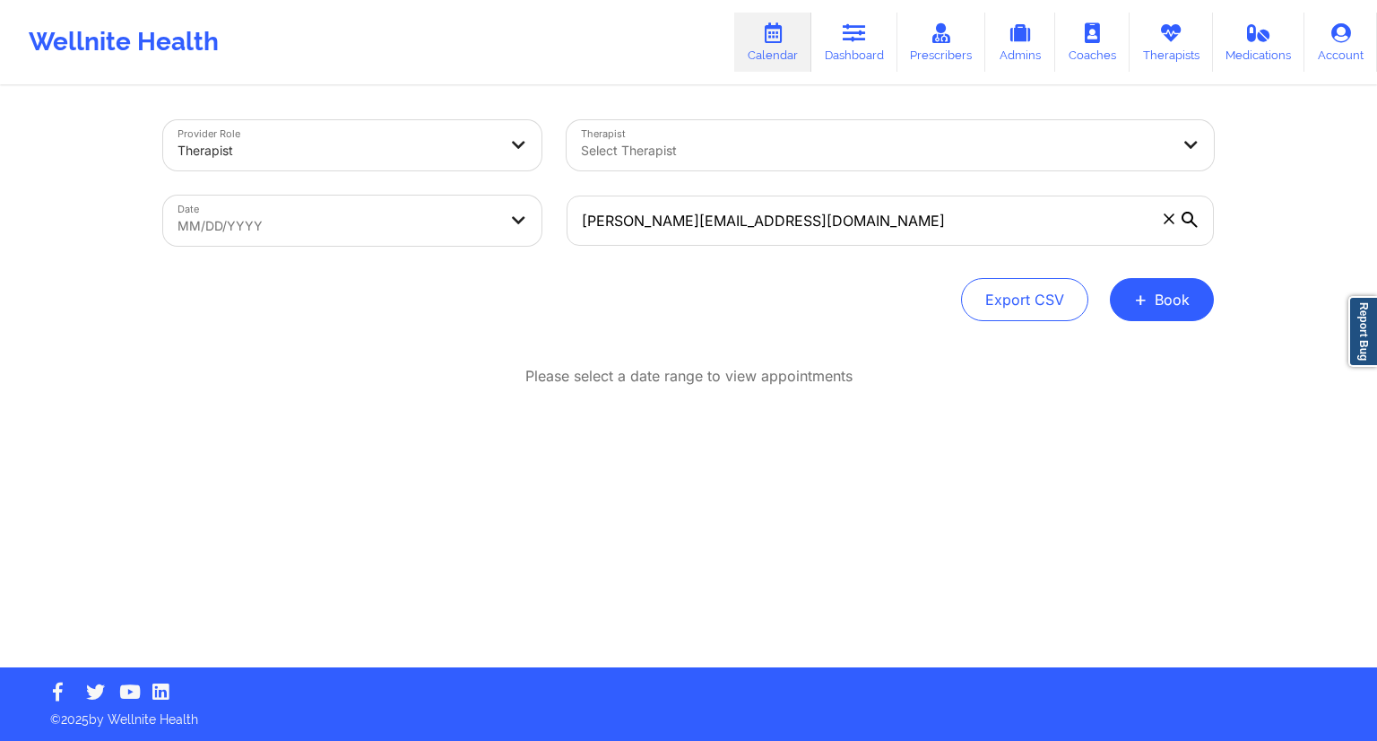
click at [449, 207] on body "Wellnite Health Calendar Dashboard Prescribers Admins Coaches Therapists Medica…" at bounding box center [688, 370] width 1377 height 741
select select "2025-8"
select select "2025-9"
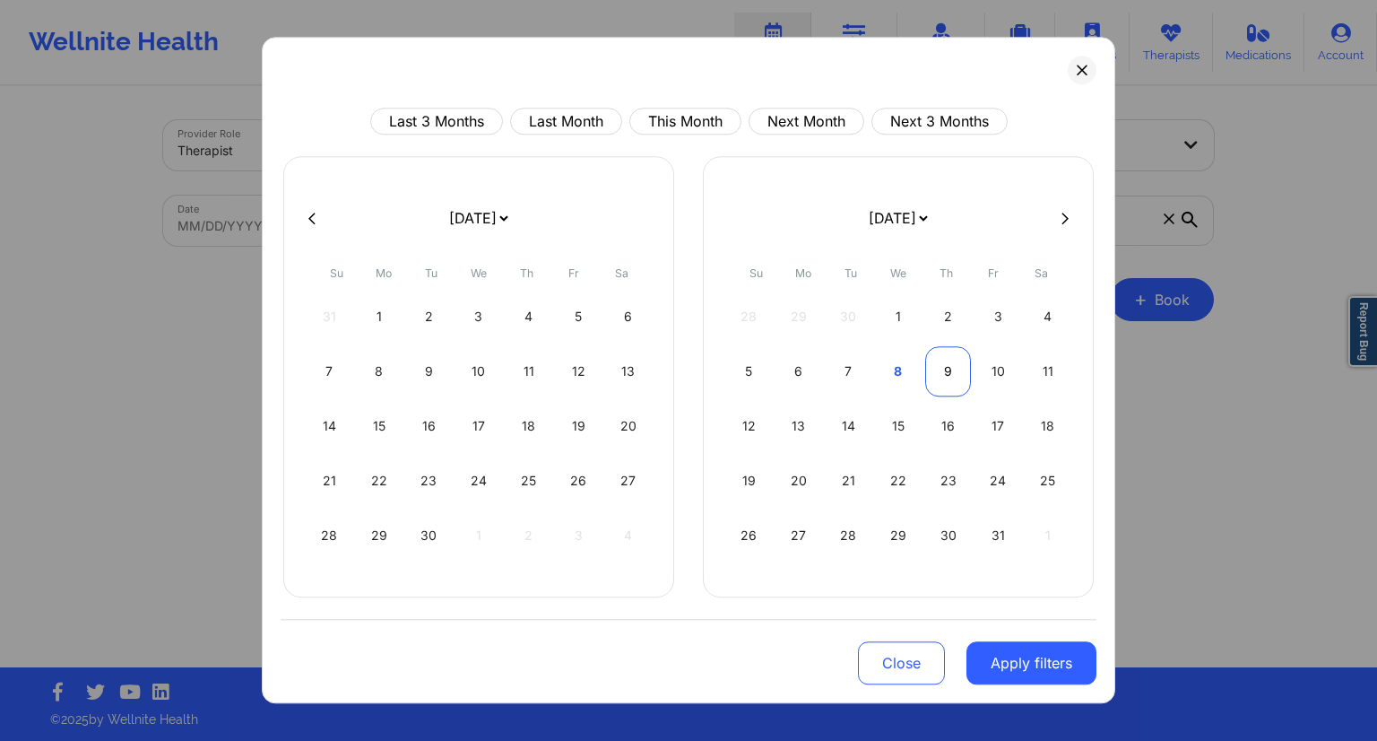
click at [948, 370] on div "9" at bounding box center [948, 371] width 46 height 50
select select "2025-9"
select select "2025-10"
select select "2025-9"
select select "2025-10"
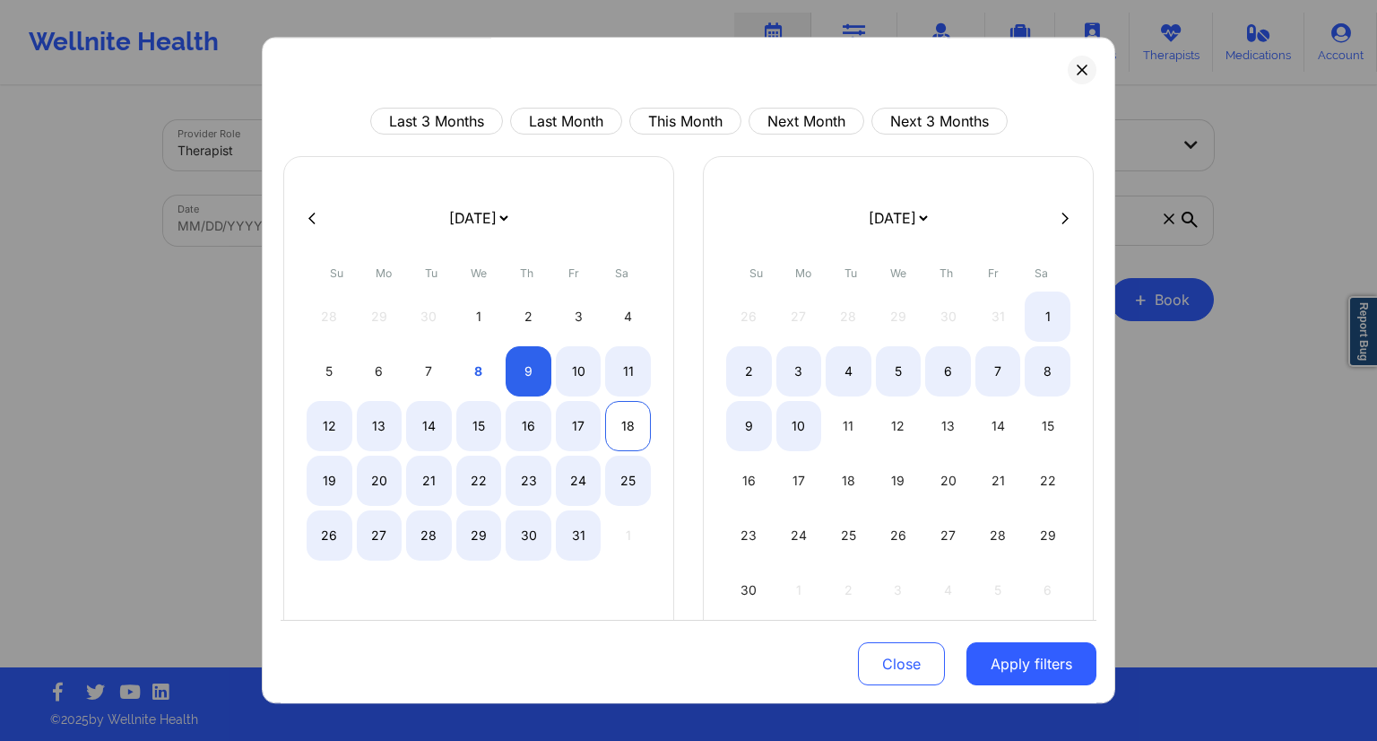
select select "2025-9"
select select "2025-10"
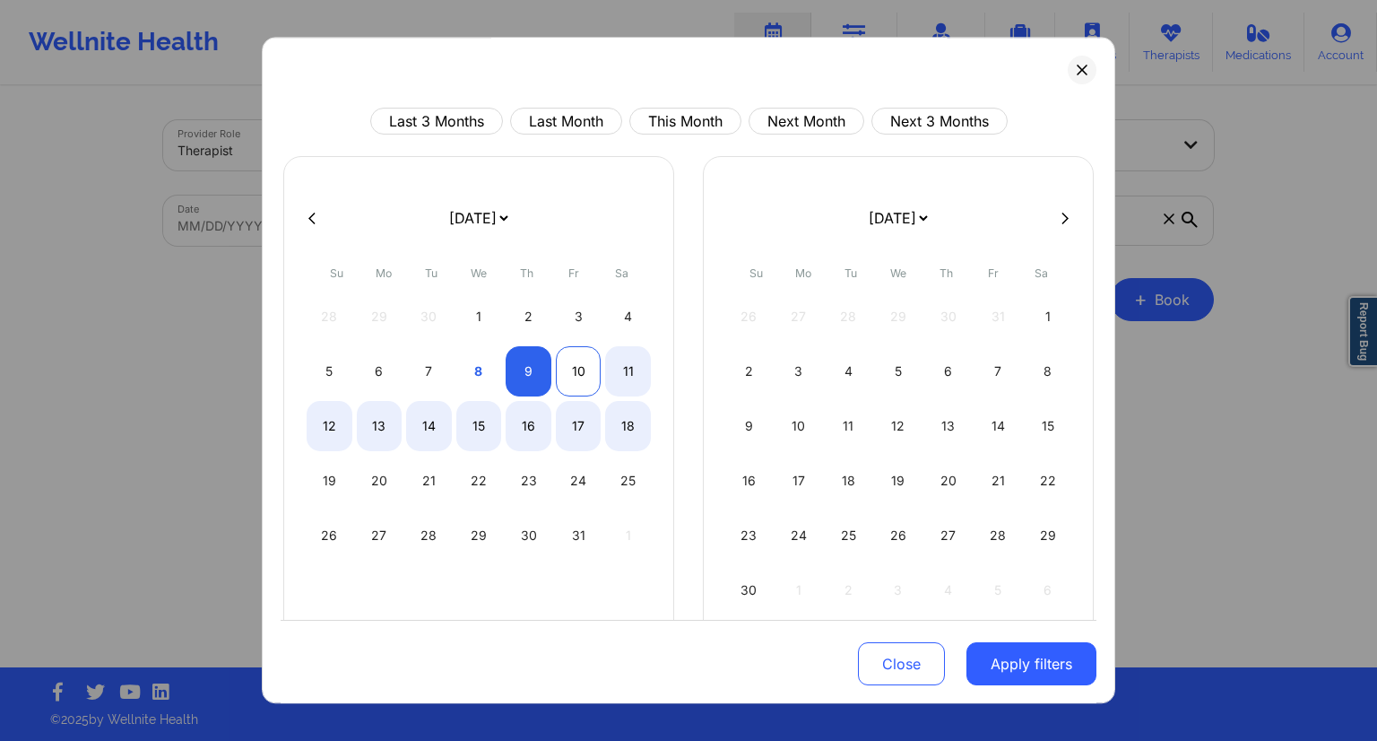
select select "2025-9"
select select "2025-10"
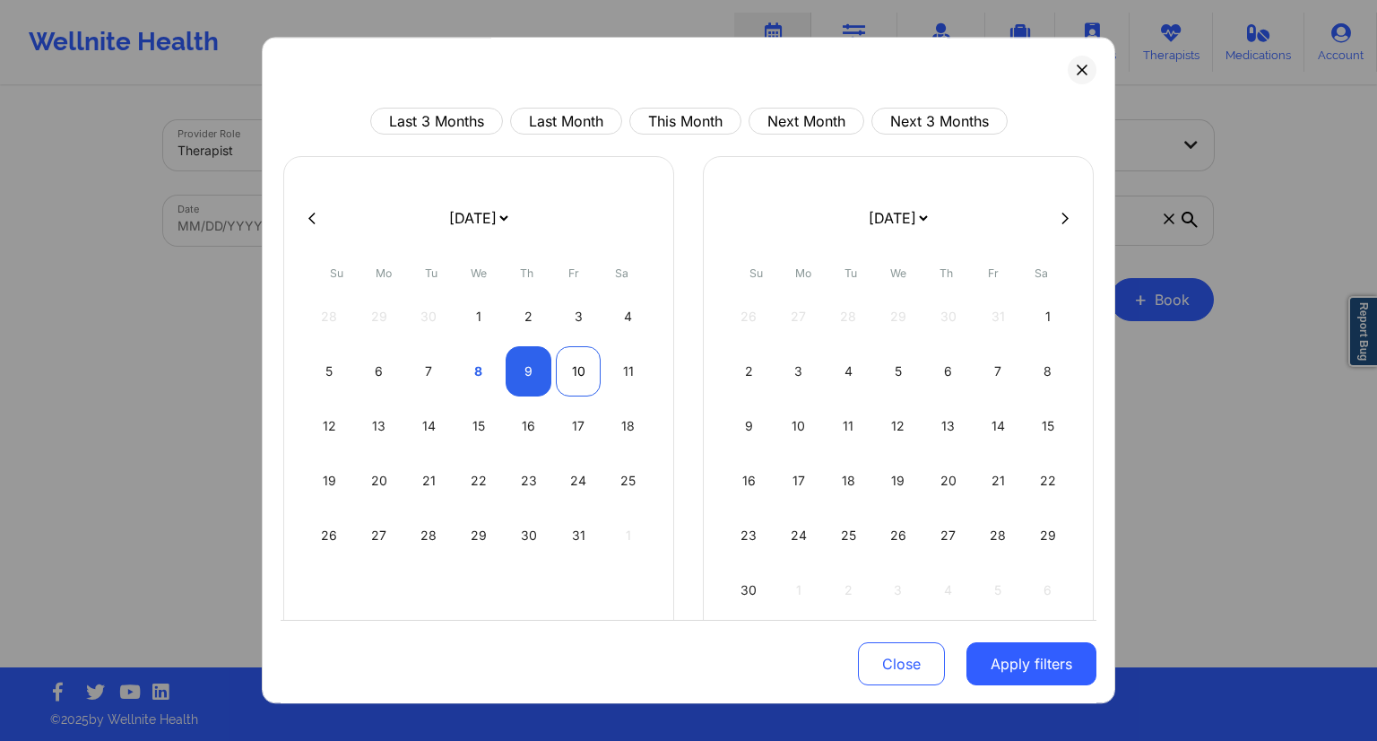
click at [580, 384] on div "10" at bounding box center [579, 371] width 46 height 50
select select "2025-9"
select select "2025-10"
click at [1035, 655] on button "Apply filters" at bounding box center [1032, 663] width 130 height 43
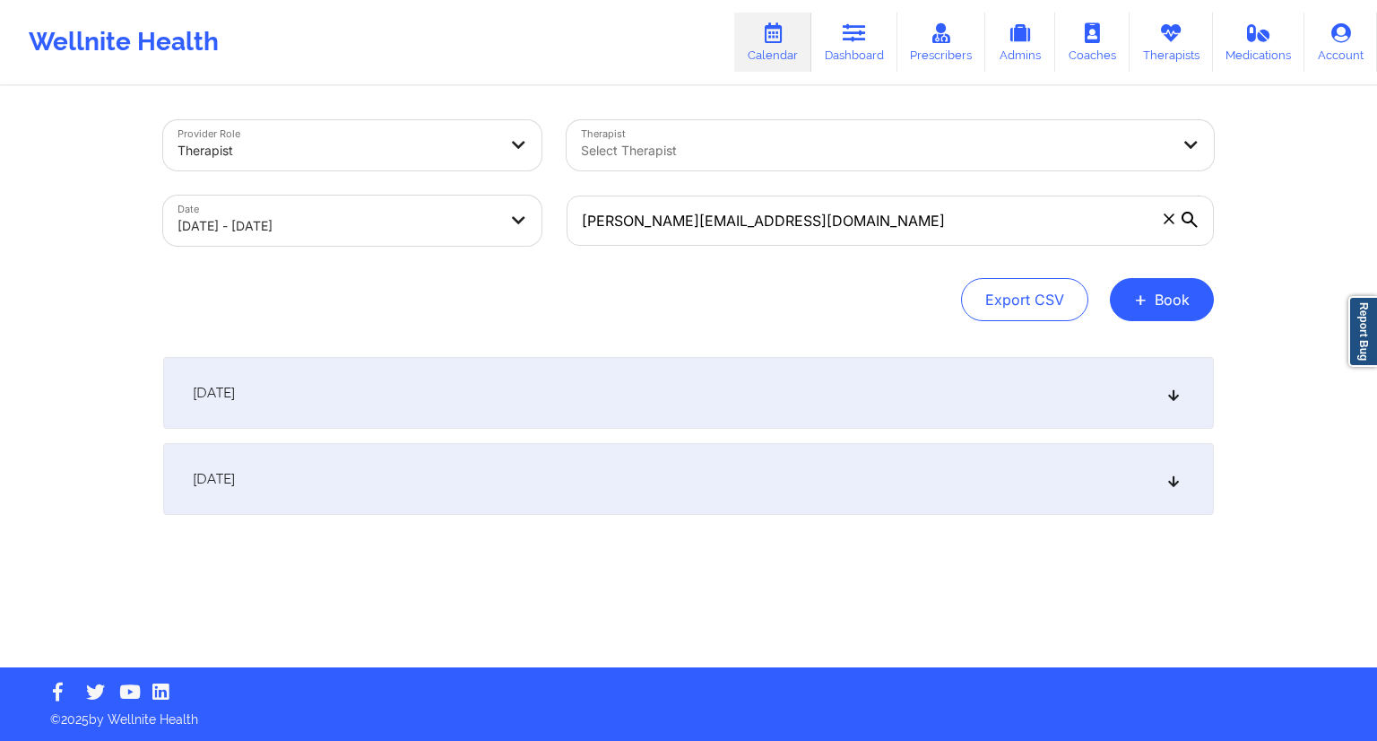
click at [375, 388] on div "[DATE]" at bounding box center [688, 393] width 1051 height 72
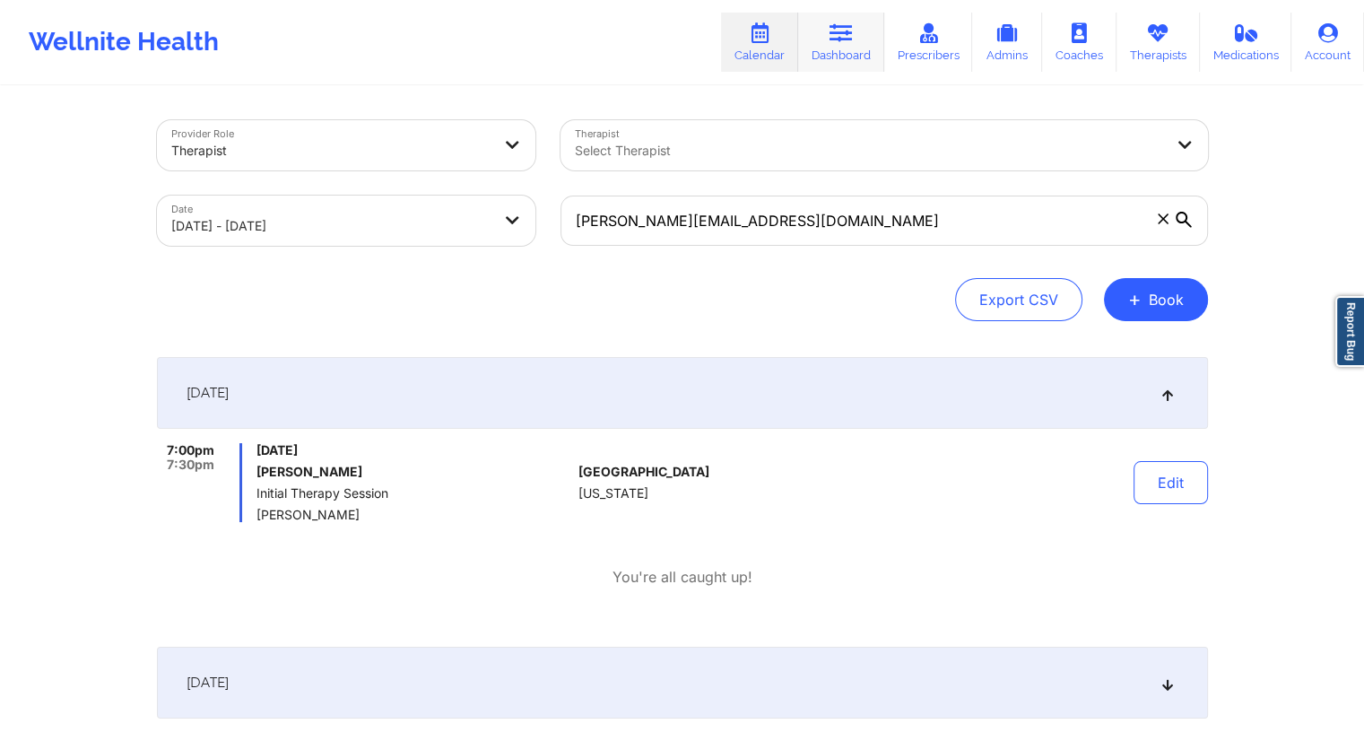
click at [840, 37] on icon at bounding box center [840, 33] width 23 height 20
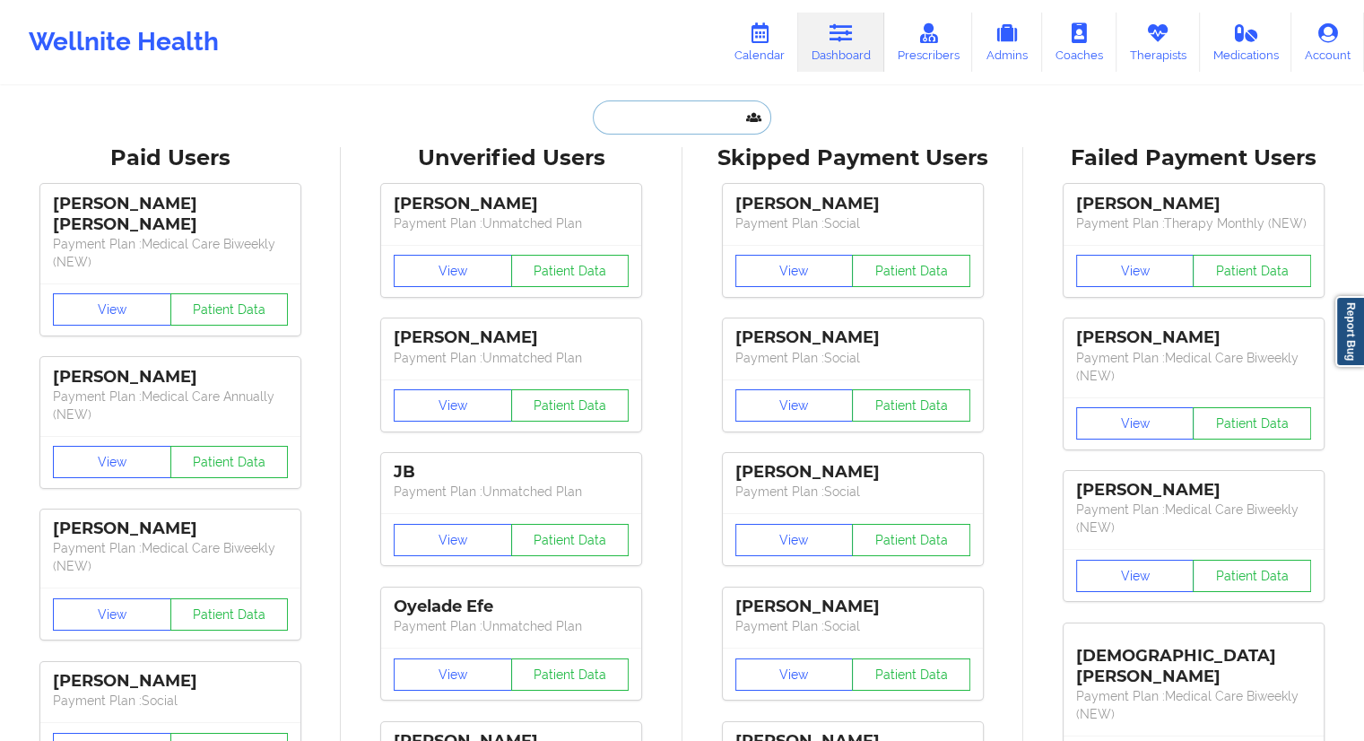
click at [668, 106] on input "text" at bounding box center [682, 117] width 178 height 34
paste input "[EMAIL_ADDRESS][PERSON_NAME][DOMAIN_NAME]"
type input "[EMAIL_ADDRESS][PERSON_NAME][DOMAIN_NAME]"
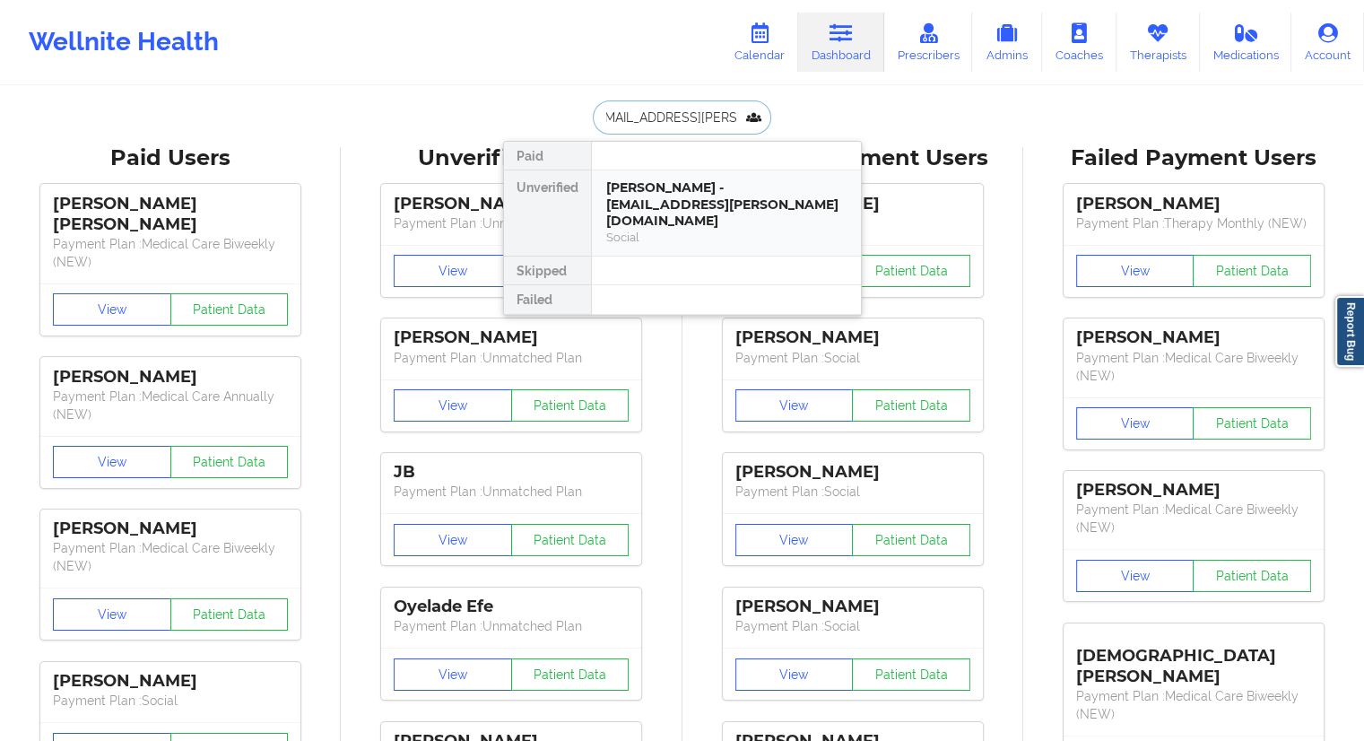
click at [643, 205] on div "[PERSON_NAME] - [EMAIL_ADDRESS][PERSON_NAME][DOMAIN_NAME]" at bounding box center [726, 204] width 240 height 50
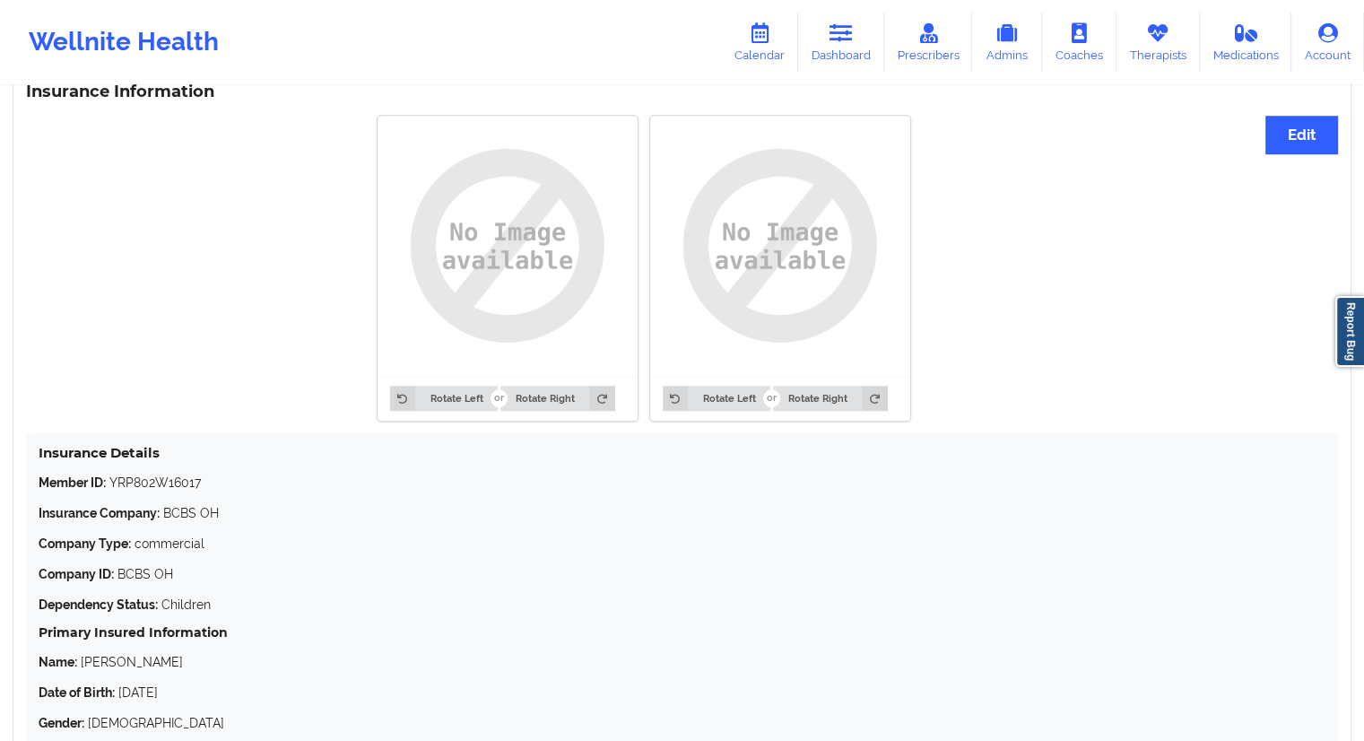
scroll to position [1489, 0]
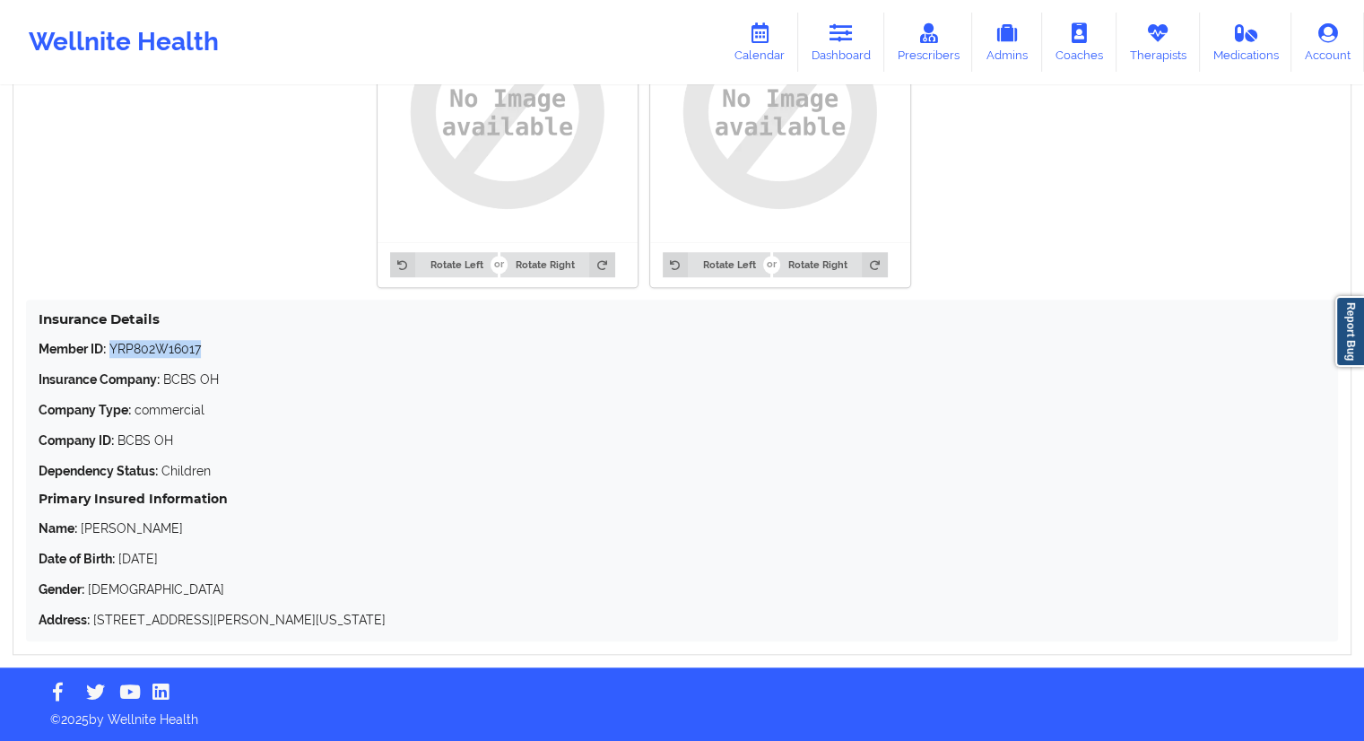
drag, startPoint x: 209, startPoint y: 349, endPoint x: 112, endPoint y: 345, distance: 96.9
click at [112, 345] on p "Member ID: YRP802W16017" at bounding box center [682, 349] width 1287 height 18
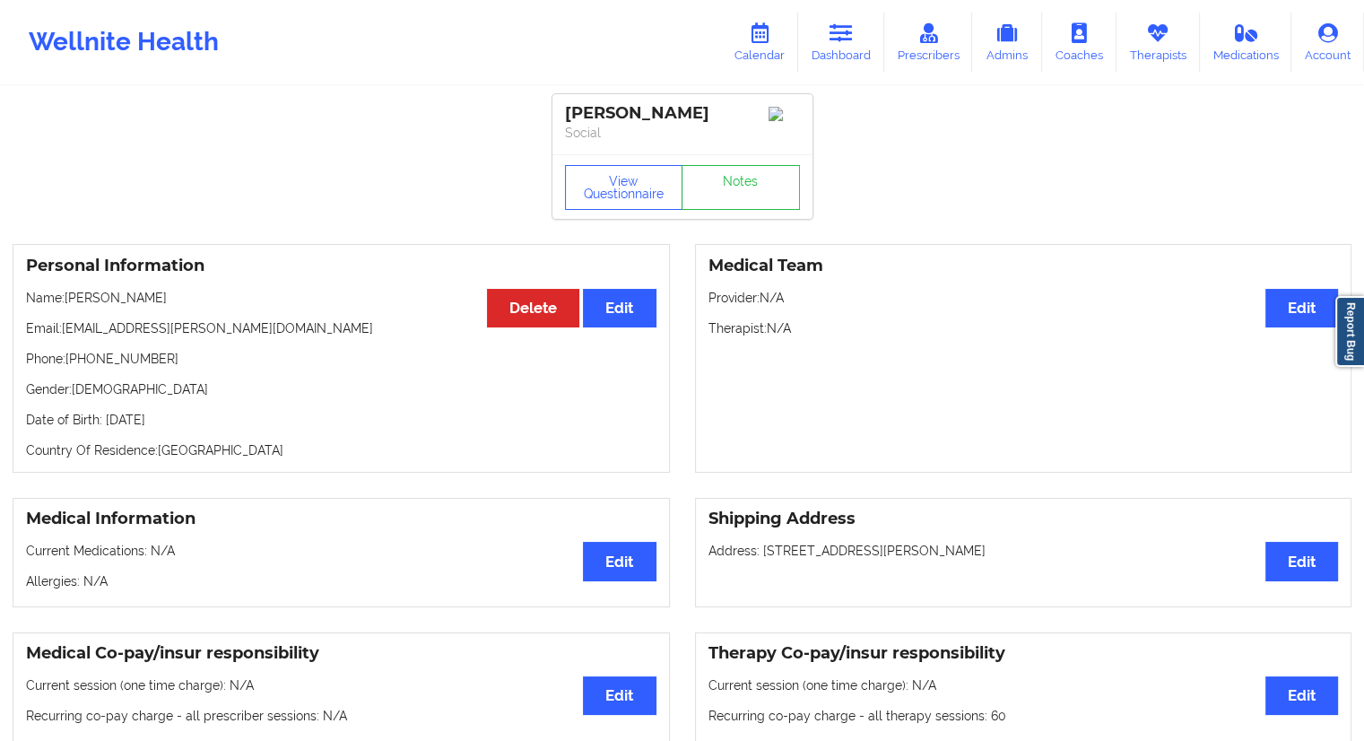
scroll to position [0, 0]
drag, startPoint x: 173, startPoint y: 292, endPoint x: 67, endPoint y: 299, distance: 106.0
click at [67, 299] on div "Personal Information Edit Delete Name: [PERSON_NAME] Email: [EMAIL_ADDRESS][PER…" at bounding box center [341, 358] width 657 height 229
drag, startPoint x: 246, startPoint y: 420, endPoint x: 195, endPoint y: 425, distance: 50.5
click at [195, 425] on p "Date of Birth: [DEMOGRAPHIC_DATA]" at bounding box center [341, 420] width 630 height 18
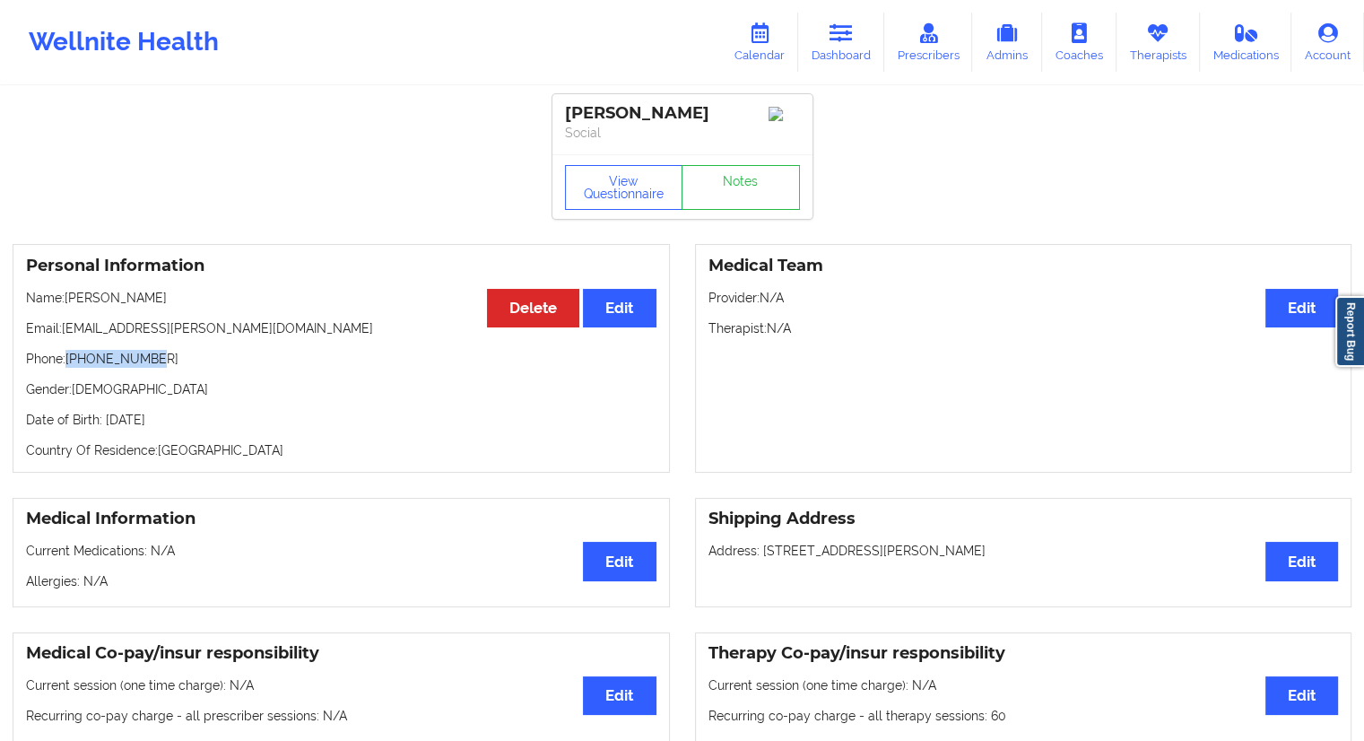
drag, startPoint x: 173, startPoint y: 369, endPoint x: 69, endPoint y: 367, distance: 104.0
click at [69, 367] on p "Phone: [PHONE_NUMBER]" at bounding box center [341, 359] width 630 height 18
drag, startPoint x: 167, startPoint y: 295, endPoint x: 75, endPoint y: 300, distance: 91.6
click at [72, 299] on p "Name: [PERSON_NAME]" at bounding box center [341, 298] width 630 height 18
click at [152, 373] on div "Personal Information Edit Delete Name: [PERSON_NAME] Email: [EMAIL_ADDRESS][PER…" at bounding box center [341, 358] width 657 height 229
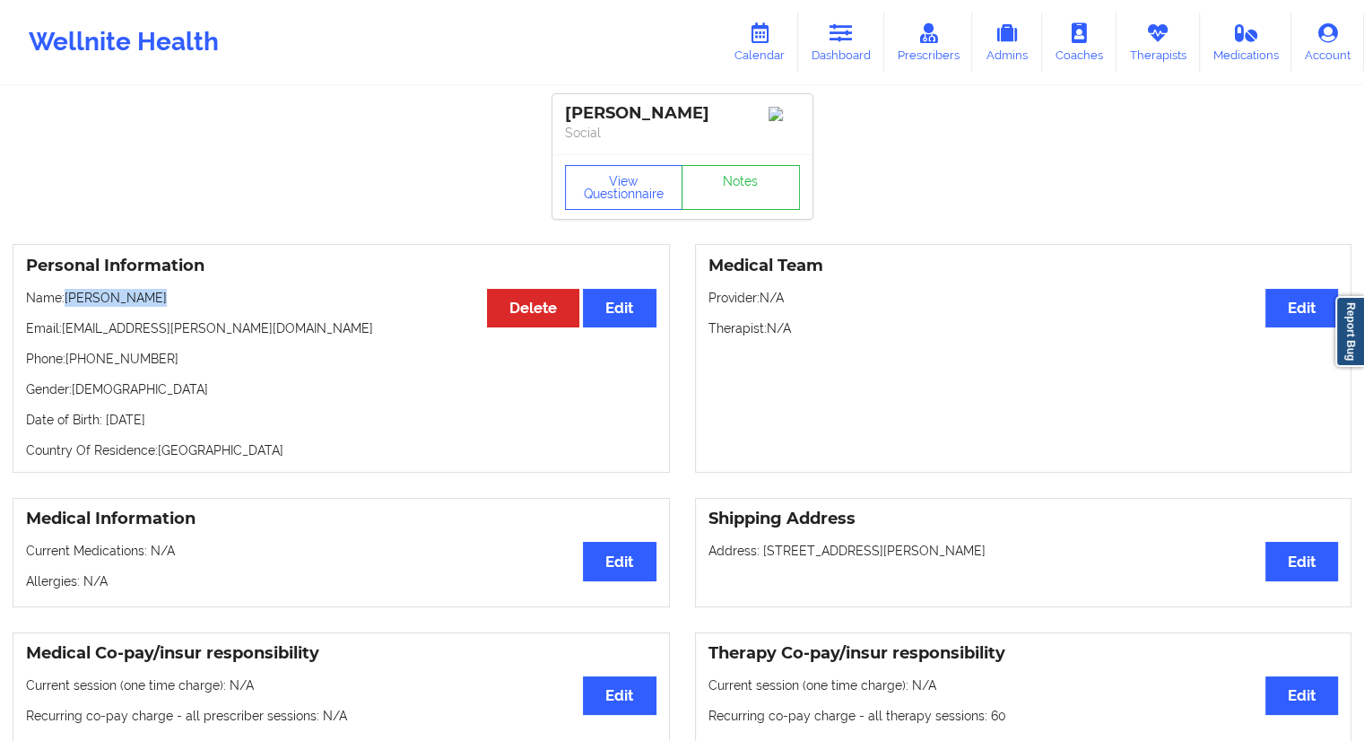
drag, startPoint x: 168, startPoint y: 291, endPoint x: 65, endPoint y: 294, distance: 102.3
click at [65, 294] on div "Personal Information Edit Delete Name: [PERSON_NAME] Email: [EMAIL_ADDRESS][PER…" at bounding box center [341, 358] width 657 height 229
click at [764, 43] on link "Calendar" at bounding box center [759, 42] width 77 height 59
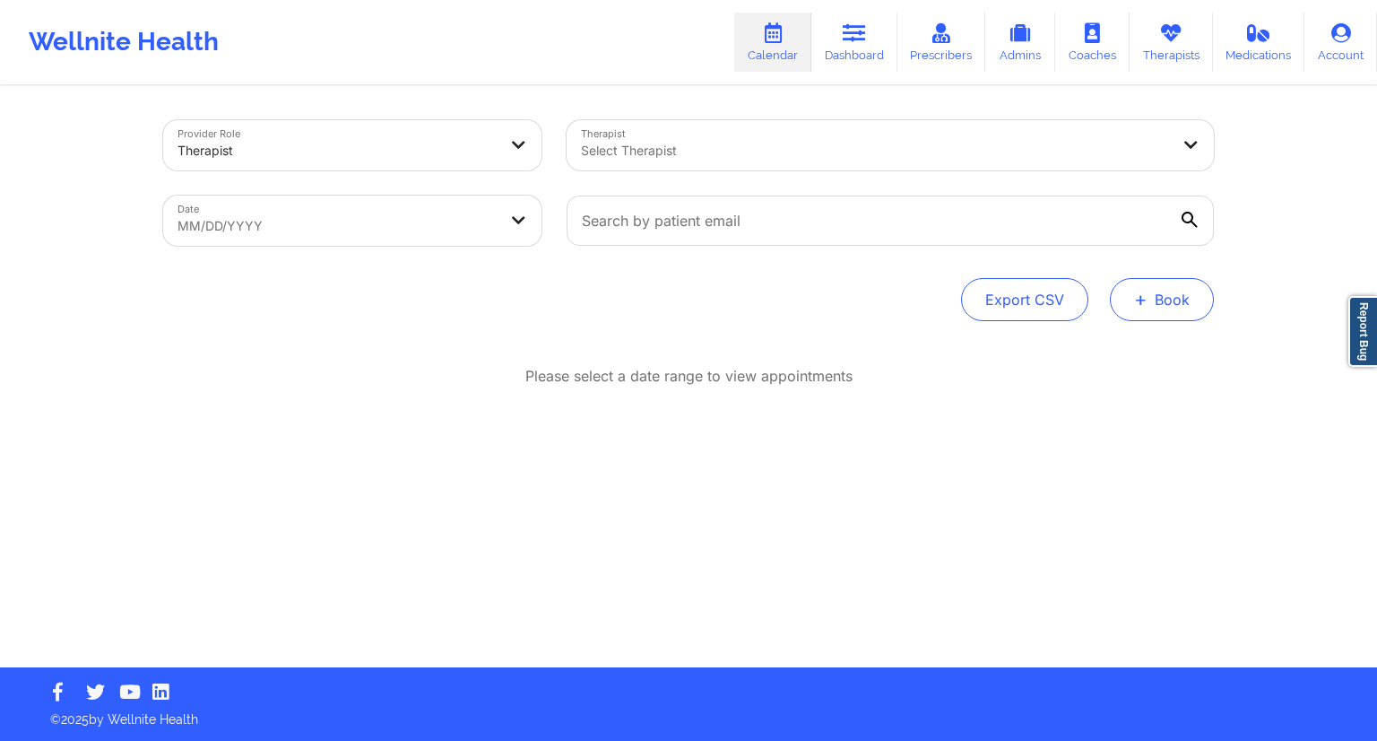
click at [1164, 295] on button "+ Book" at bounding box center [1162, 299] width 104 height 43
click at [1108, 354] on button "Therapy Session" at bounding box center [1131, 357] width 137 height 30
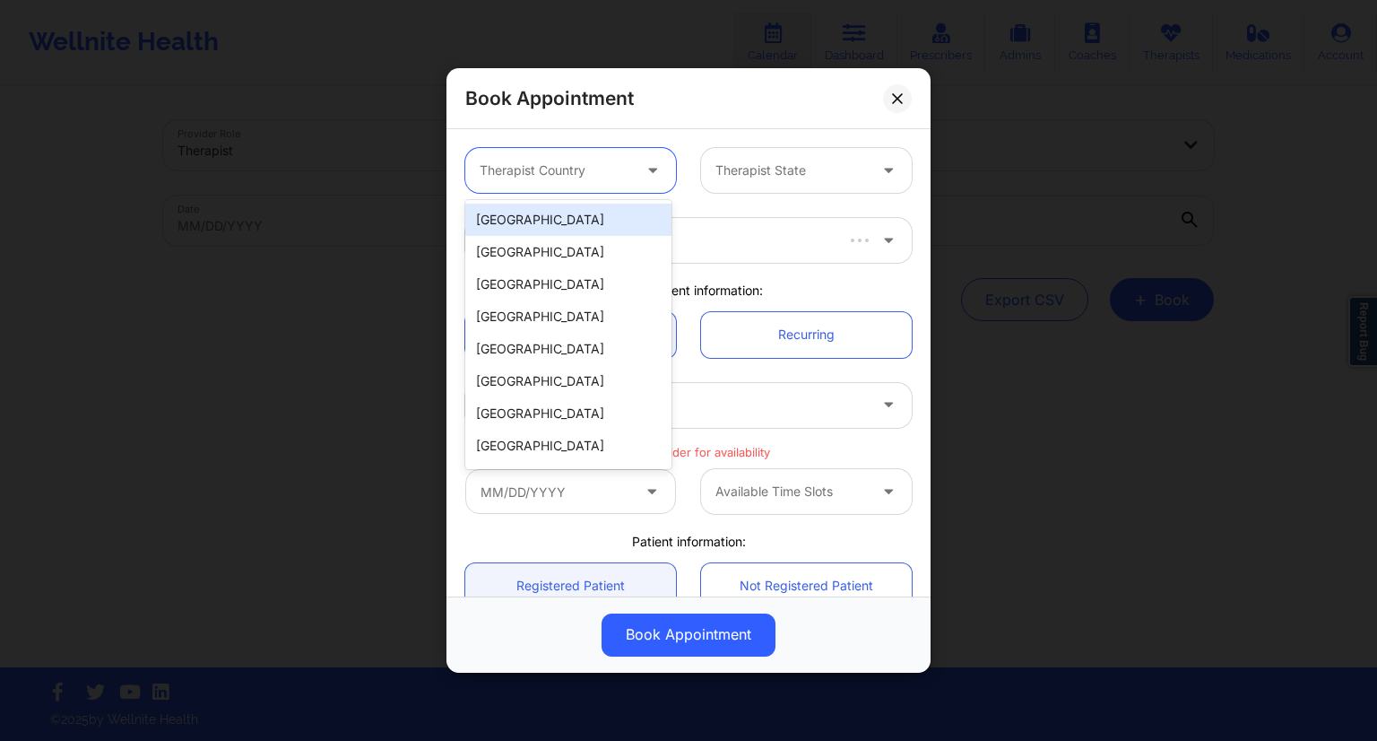
click at [624, 183] on div "Therapist Country" at bounding box center [549, 170] width 168 height 45
click at [571, 222] on div "[GEOGRAPHIC_DATA]" at bounding box center [568, 220] width 206 height 32
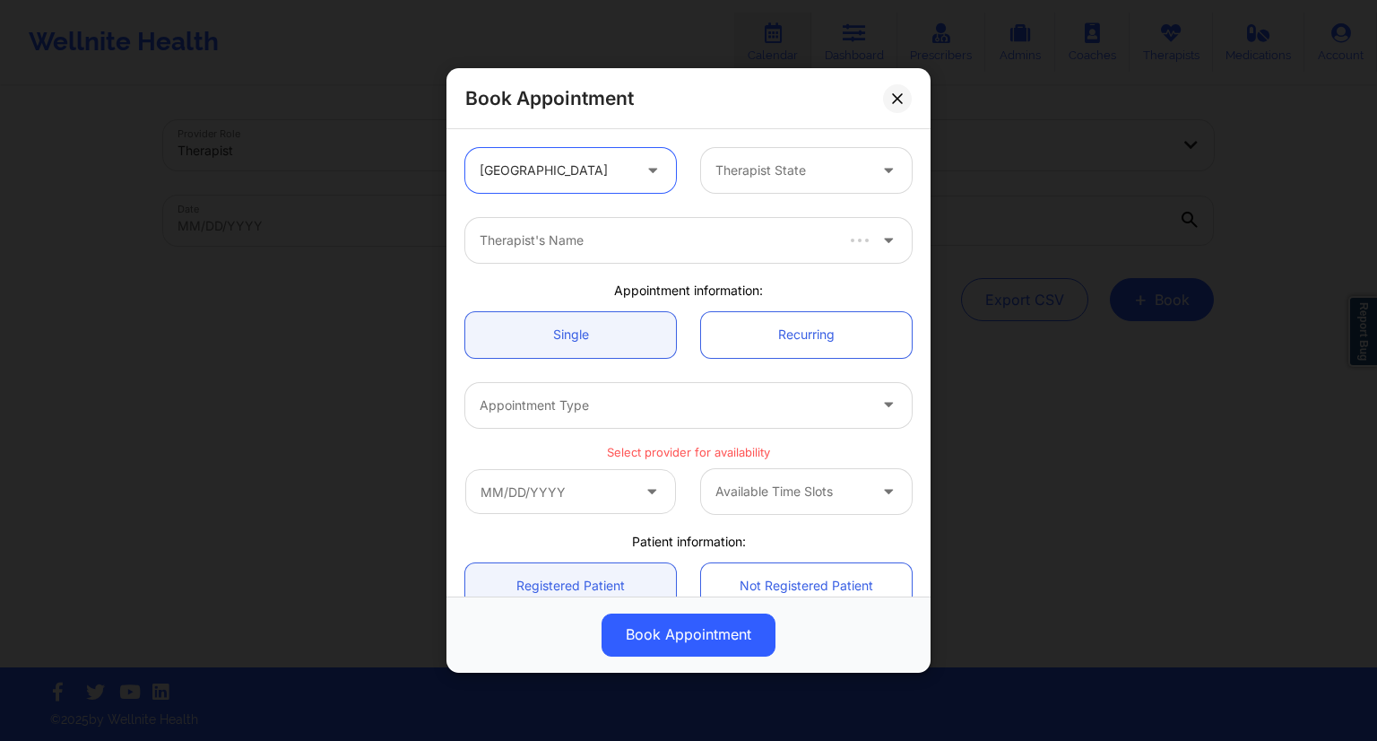
click at [748, 184] on div "Therapist State" at bounding box center [785, 170] width 168 height 45
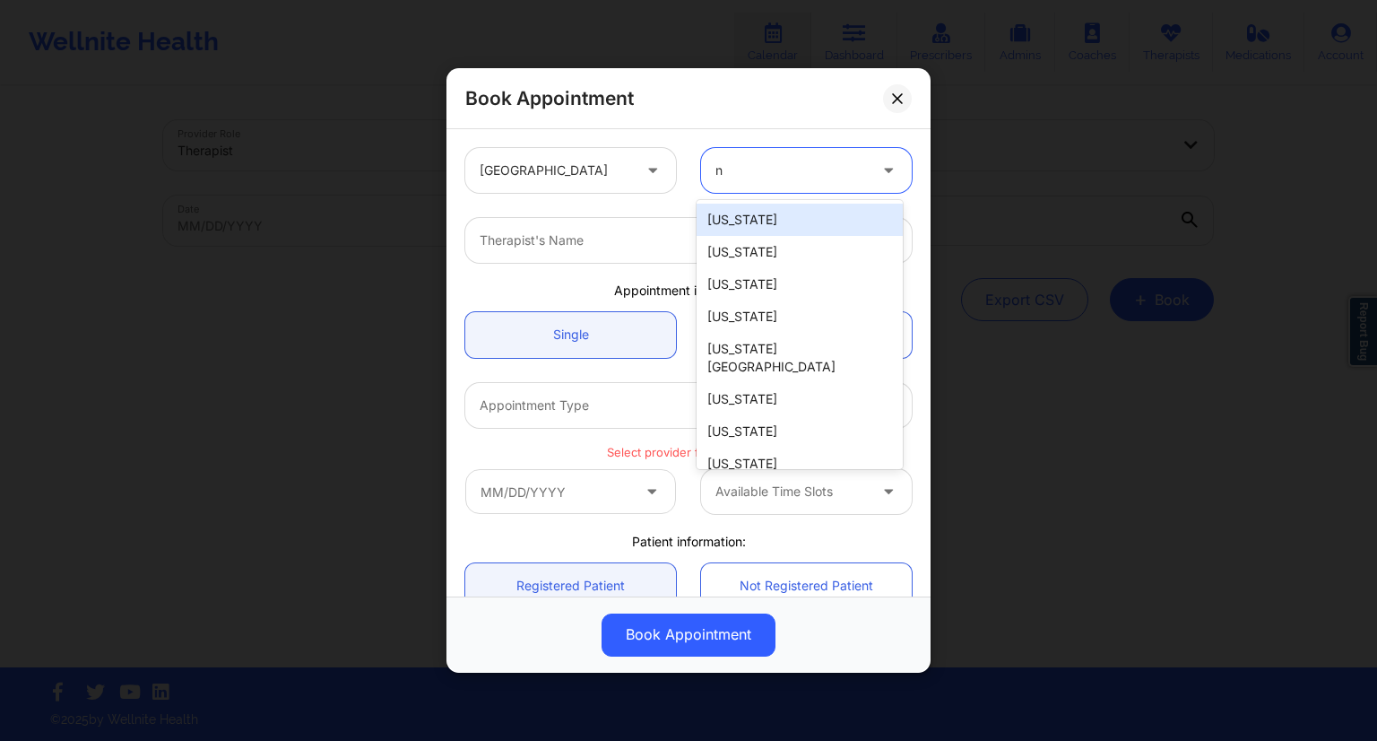
type input "ny"
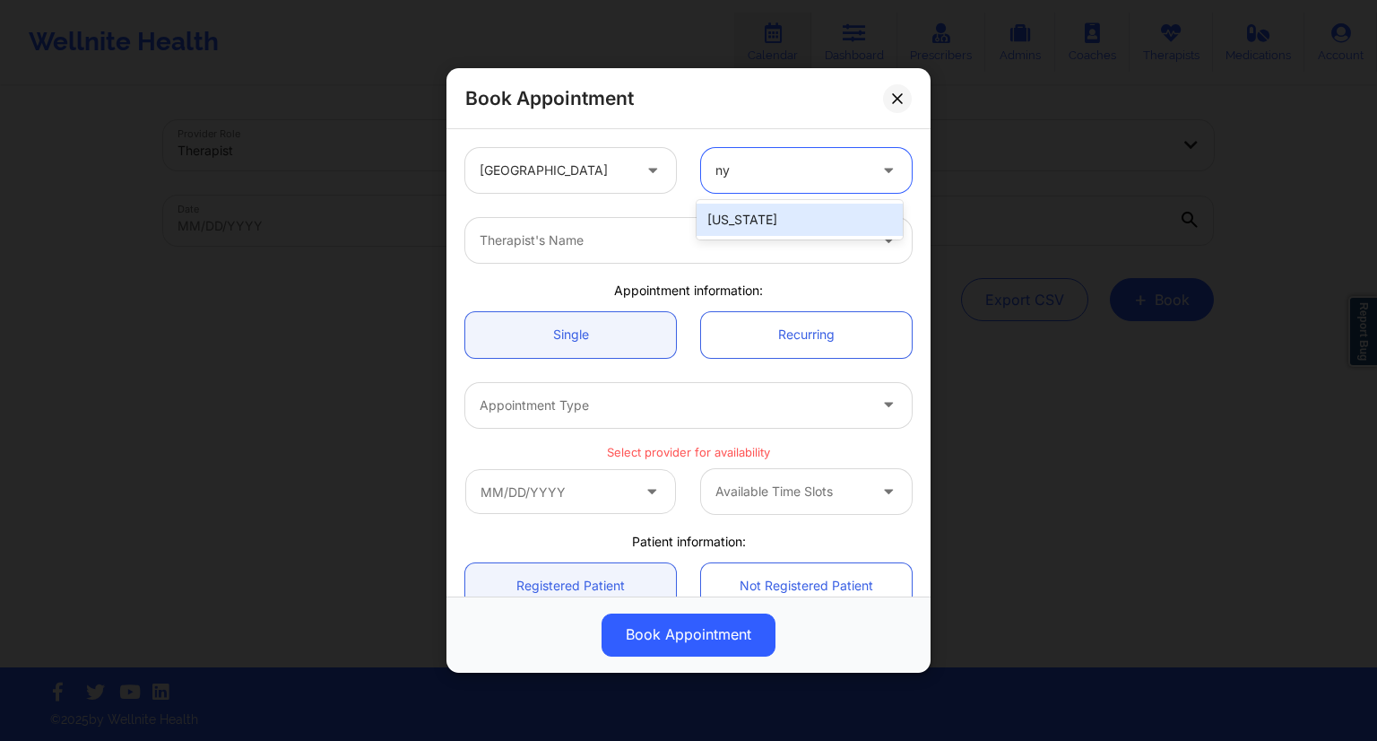
click at [763, 219] on div "[US_STATE]" at bounding box center [800, 220] width 206 height 32
click at [567, 230] on div at bounding box center [673, 241] width 387 height 22
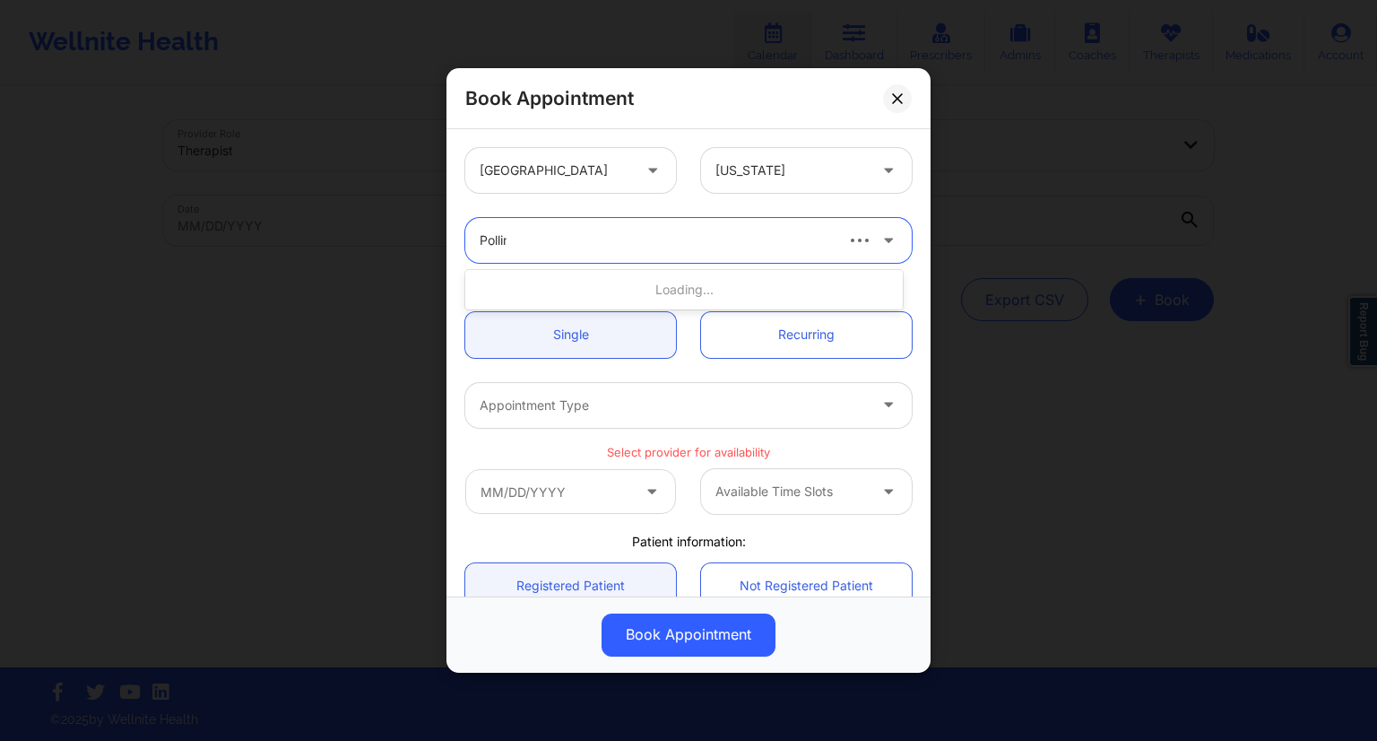
type input "[PERSON_NAME]"
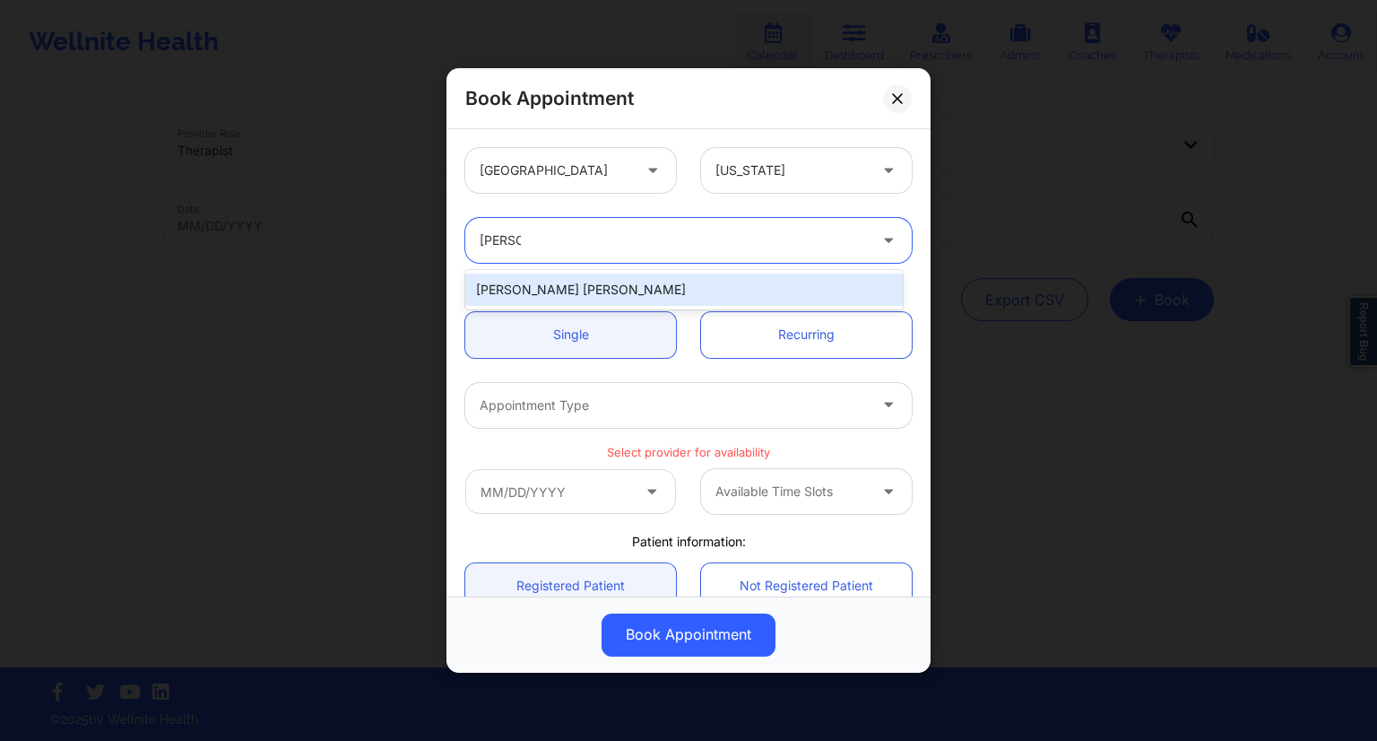
click at [586, 293] on div "[PERSON_NAME] [PERSON_NAME]" at bounding box center [684, 289] width 438 height 32
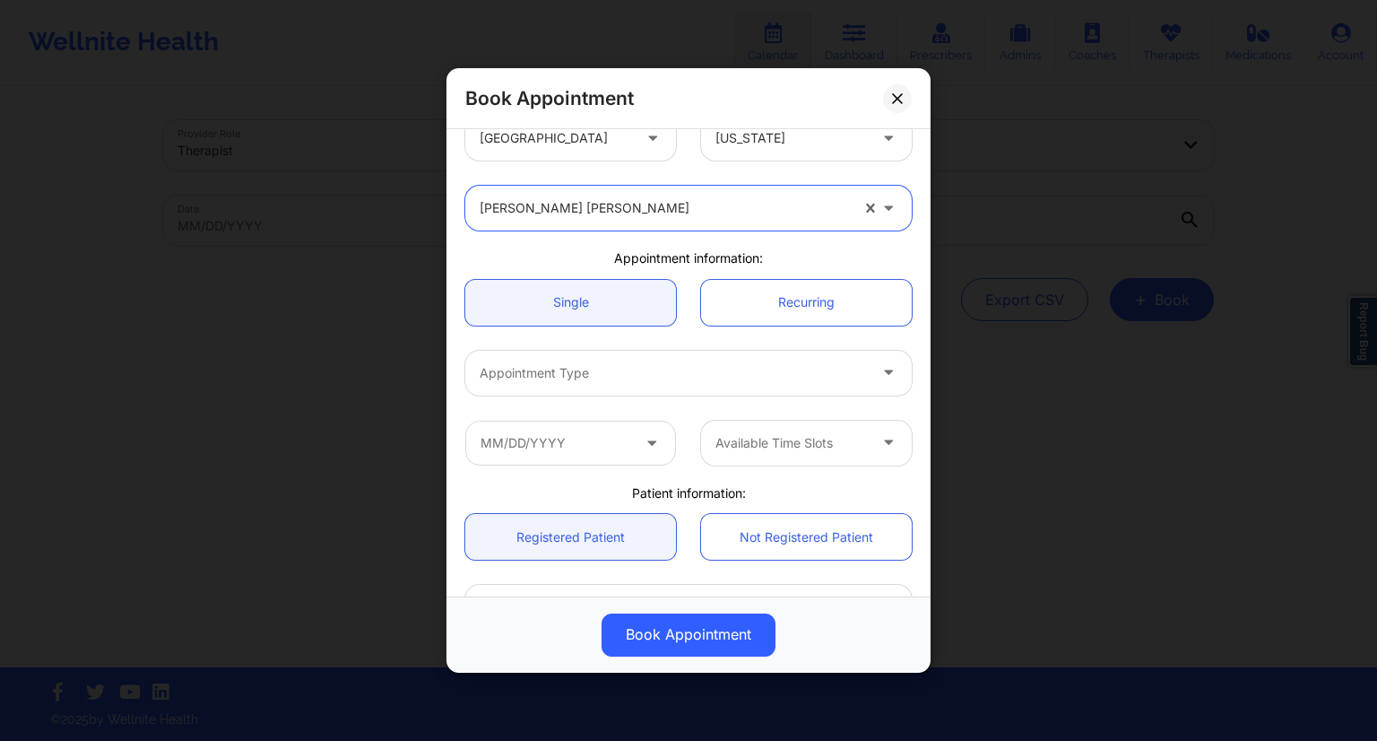
scroll to position [90, 0]
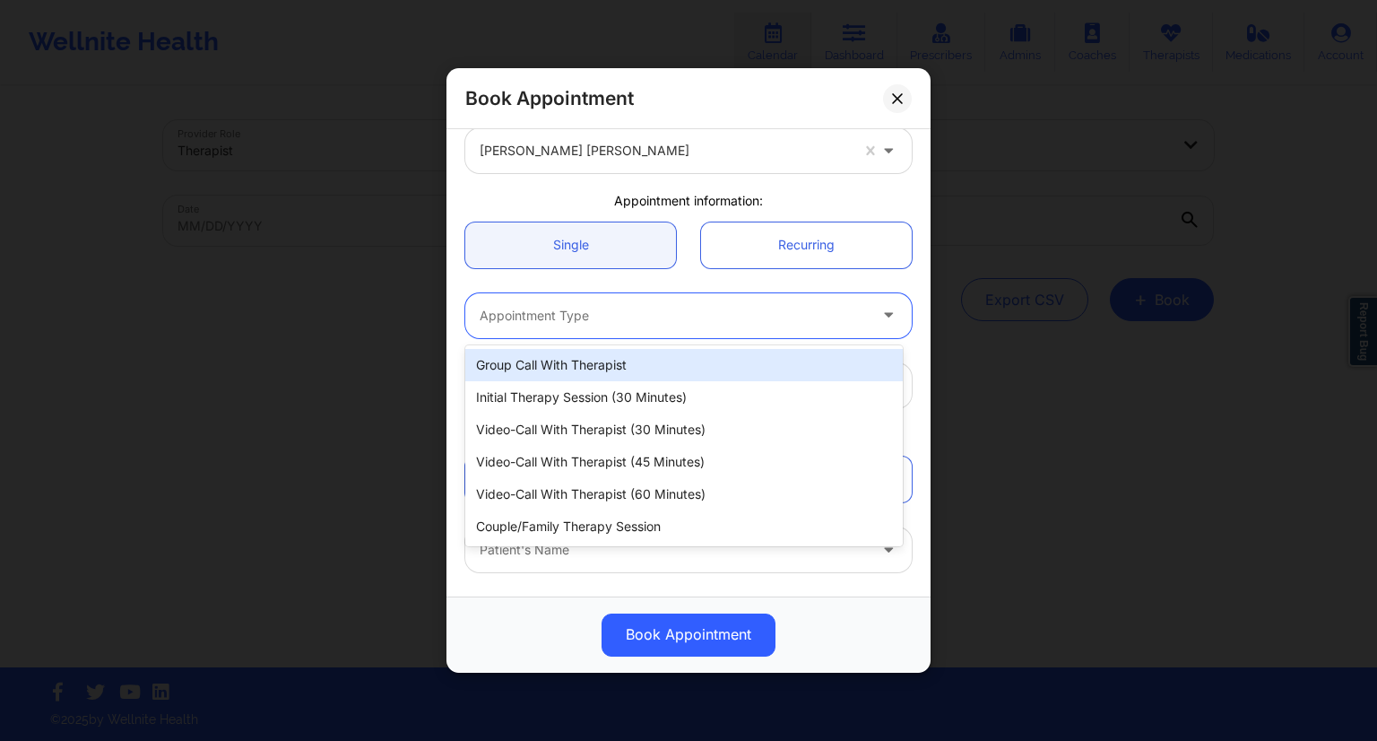
click at [614, 334] on div "Appointment Type" at bounding box center [667, 315] width 404 height 45
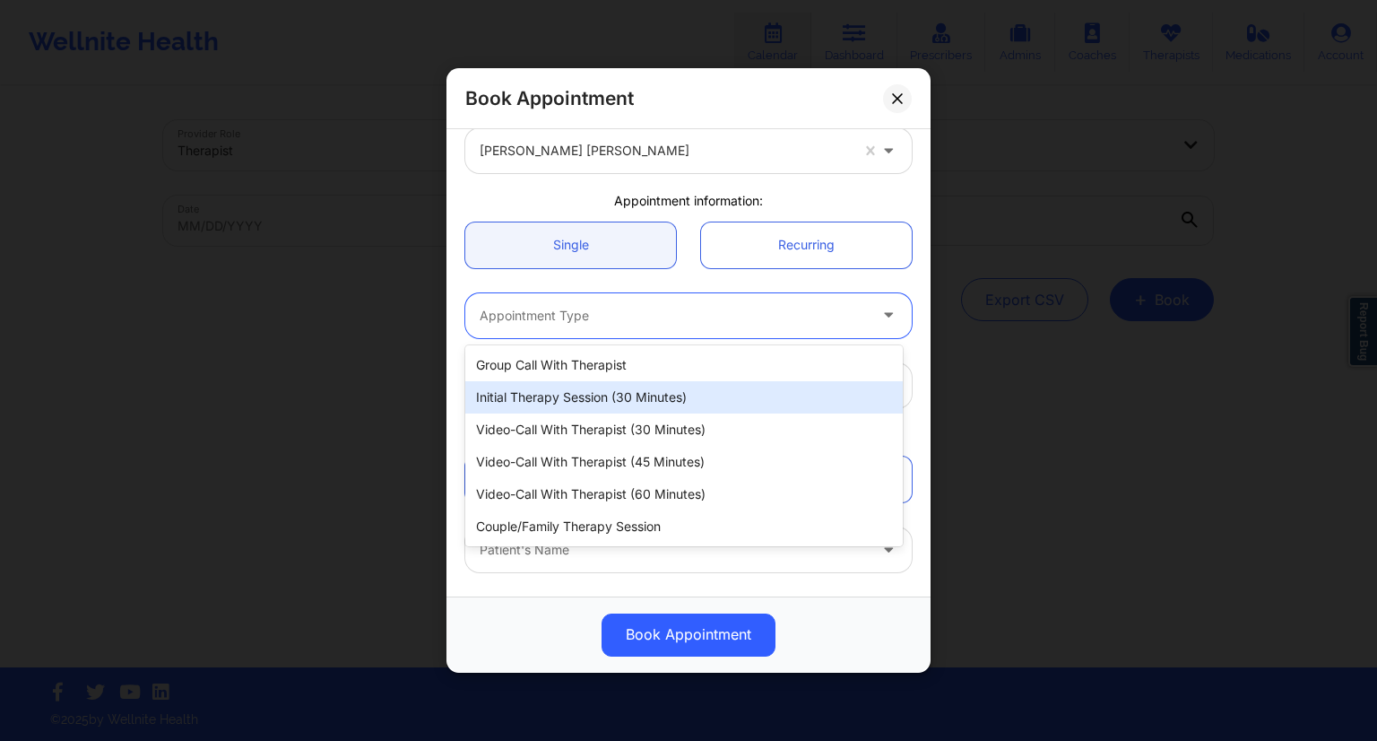
click at [592, 392] on div "Initial Therapy Session (30 minutes)" at bounding box center [684, 397] width 438 height 32
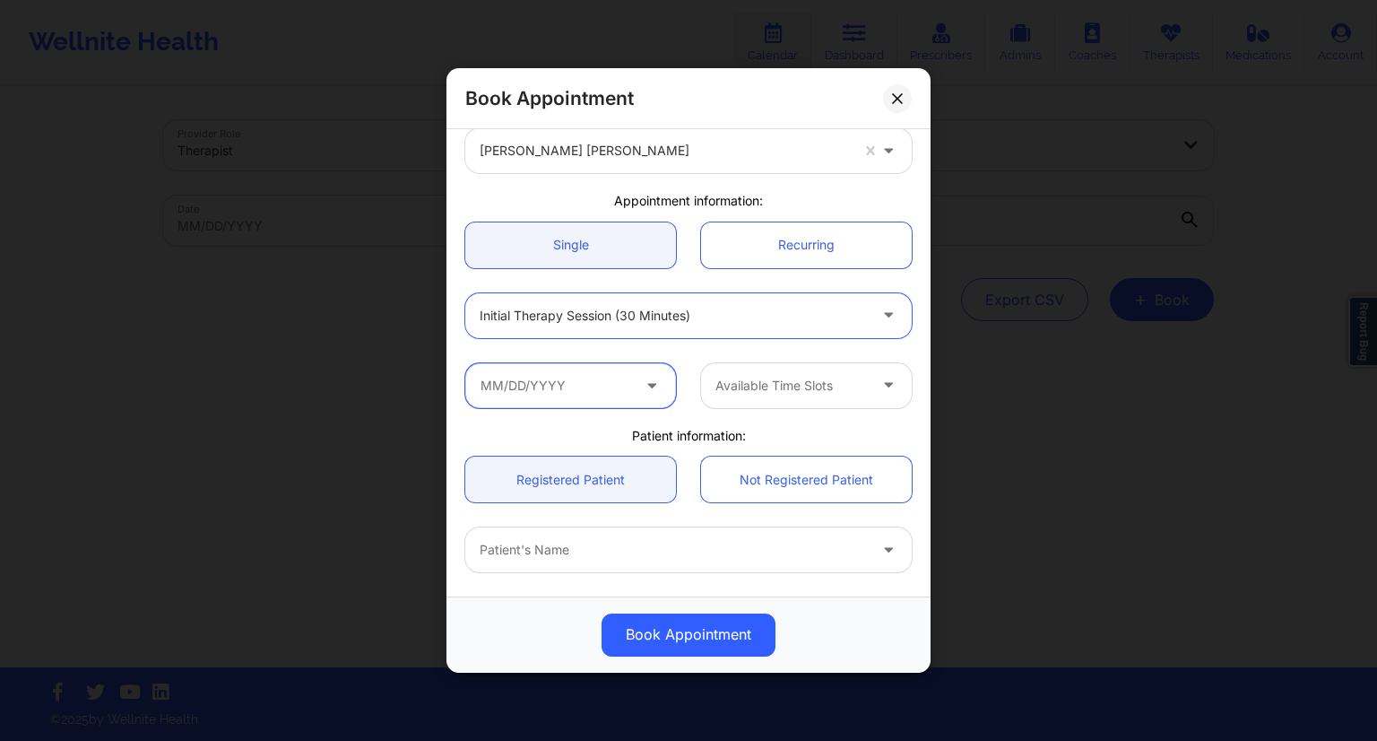
click at [584, 382] on input "text" at bounding box center [570, 385] width 211 height 45
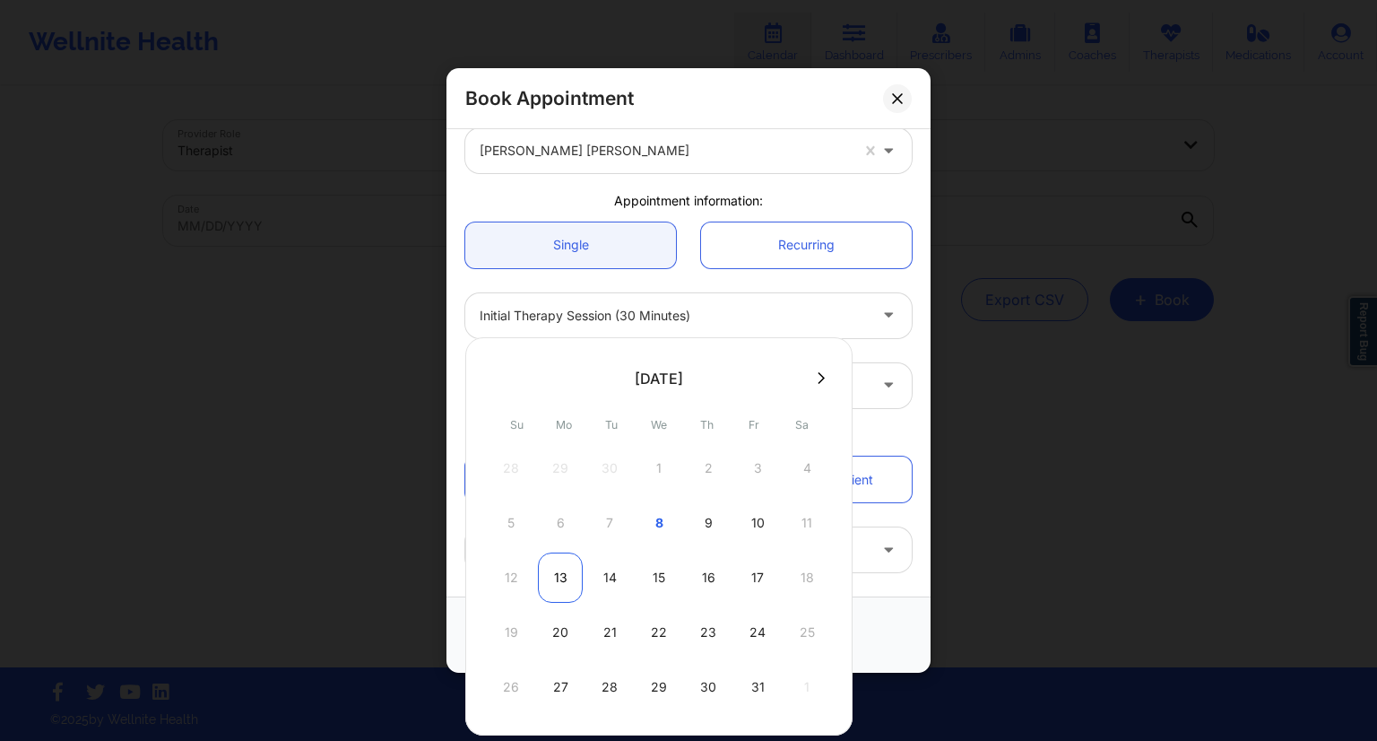
click at [555, 575] on div "13" at bounding box center [560, 577] width 45 height 50
type input "[DATE]"
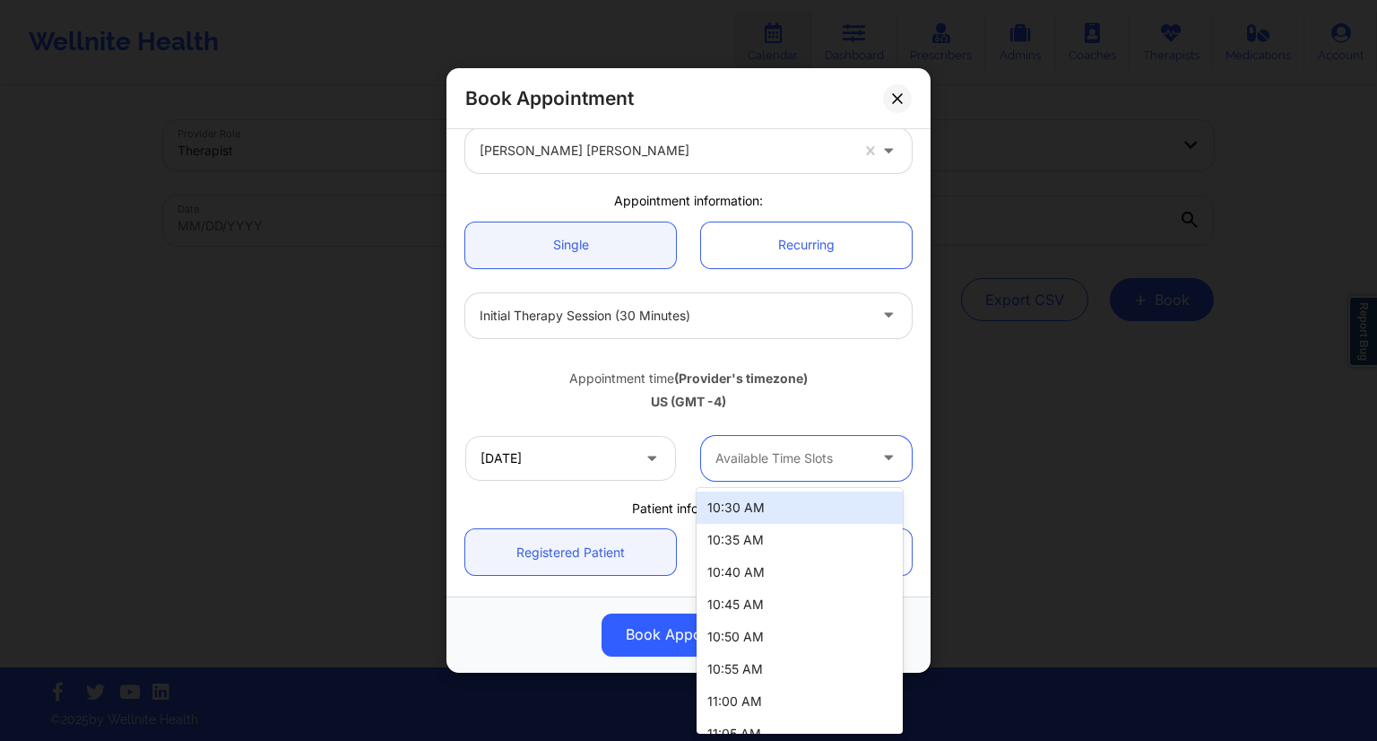
click at [768, 463] on div at bounding box center [792, 458] width 152 height 22
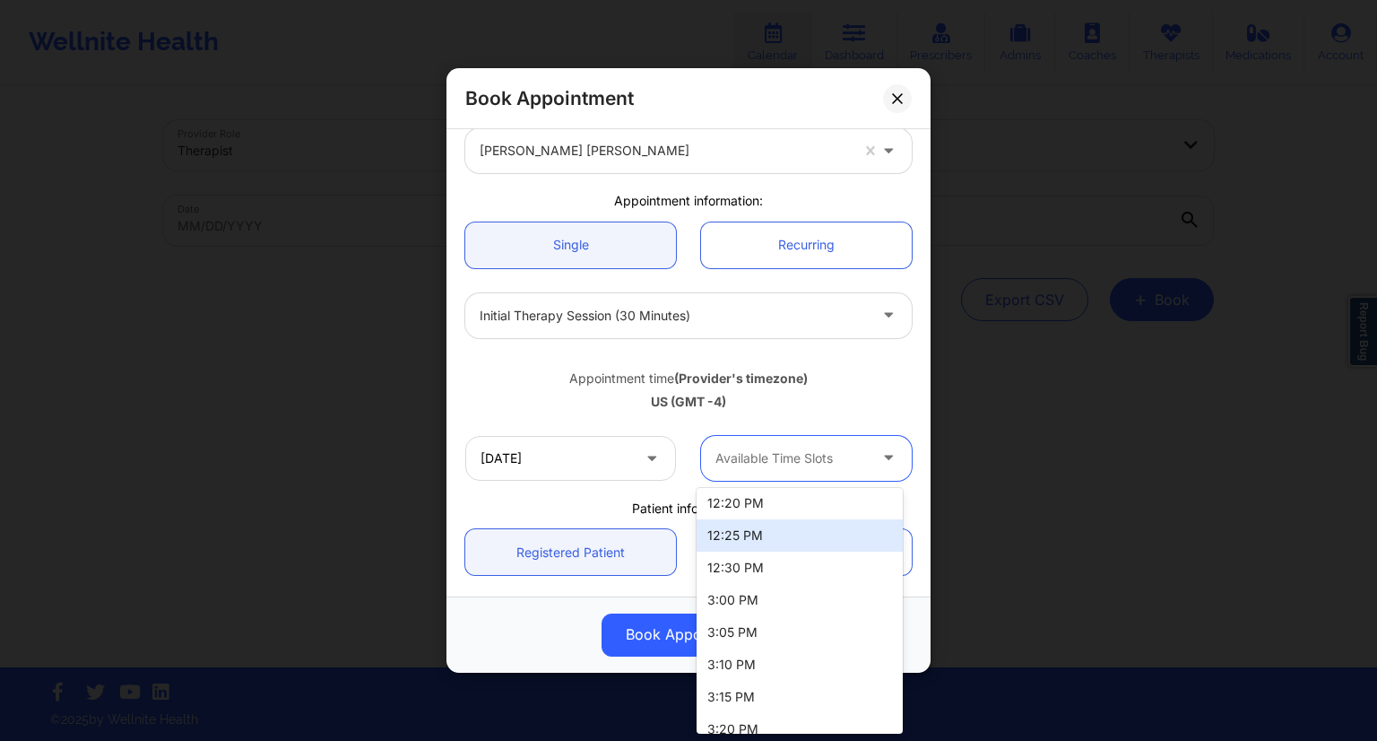
scroll to position [794, 0]
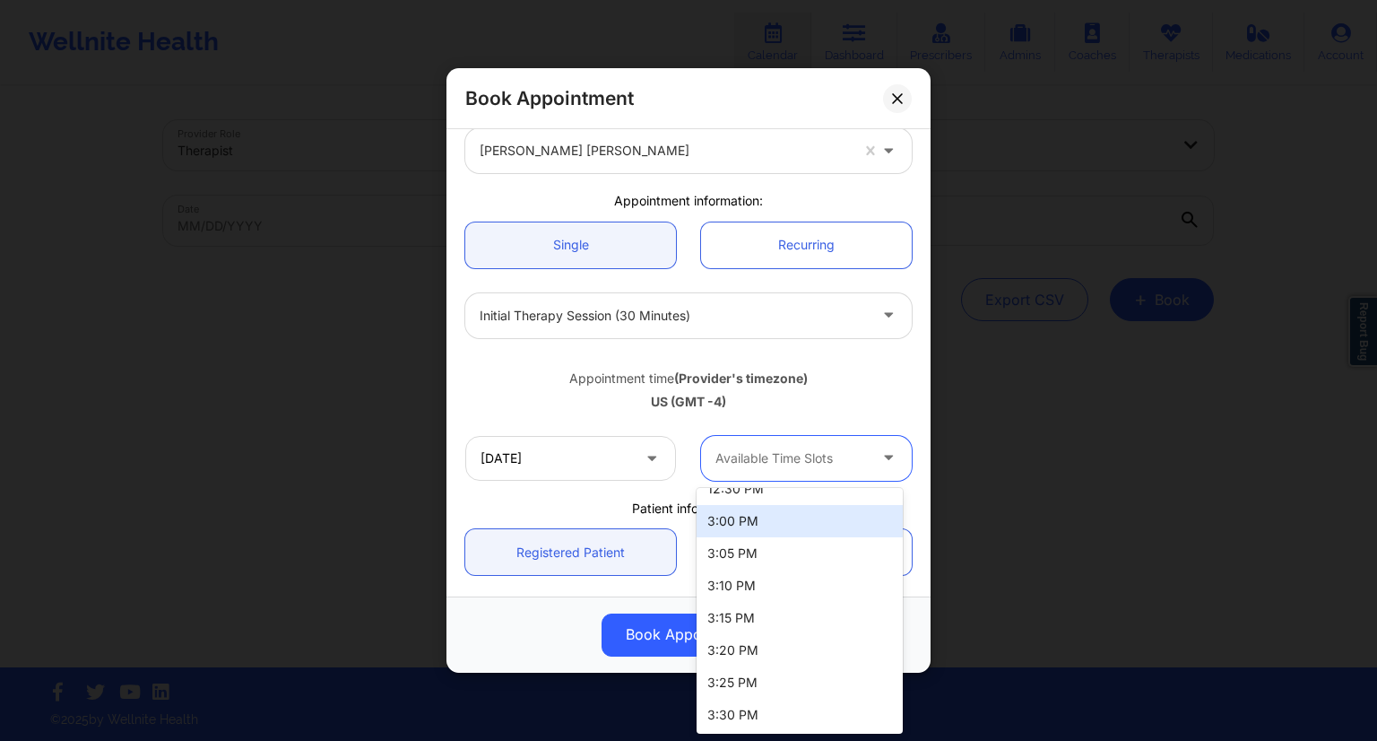
click at [746, 525] on div "3:00 PM" at bounding box center [800, 521] width 206 height 32
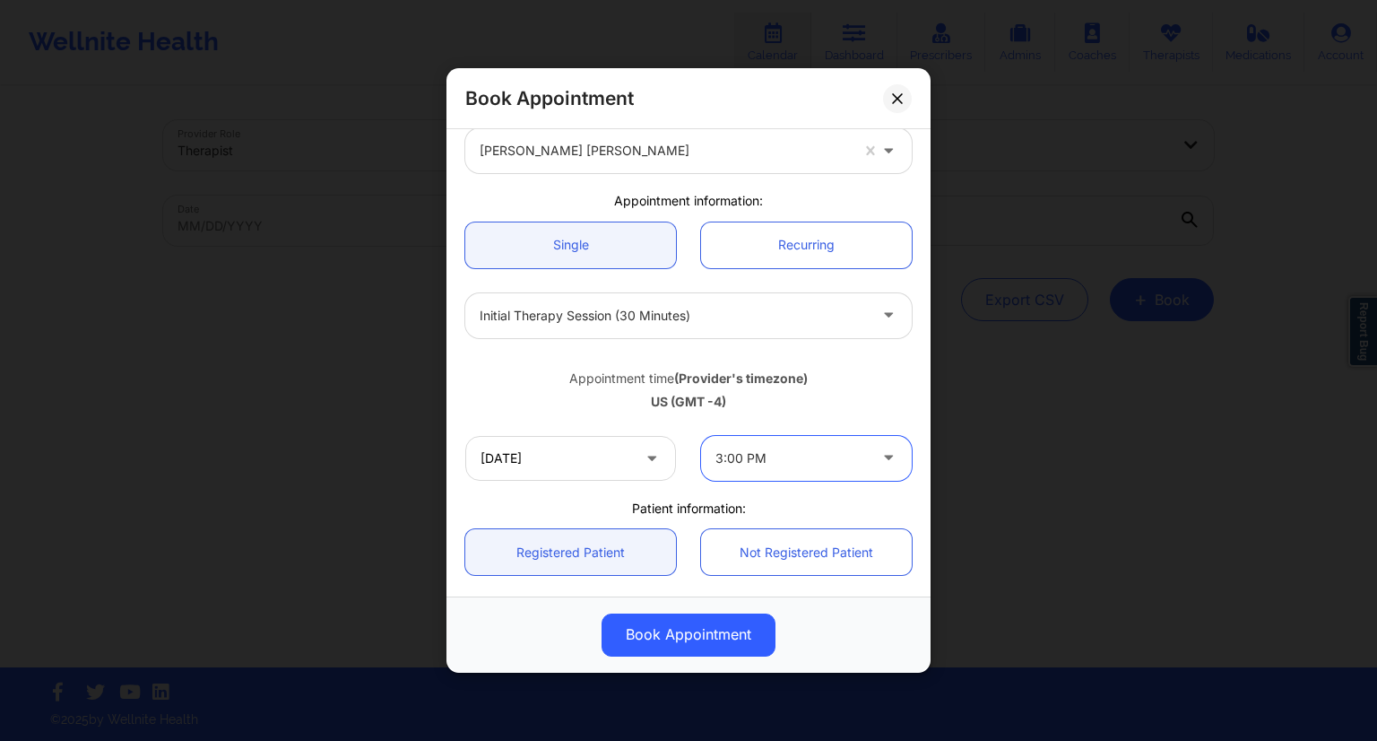
click at [782, 395] on div "US (GMT -4)" at bounding box center [688, 402] width 447 height 18
click at [856, 456] on div at bounding box center [792, 458] width 152 height 22
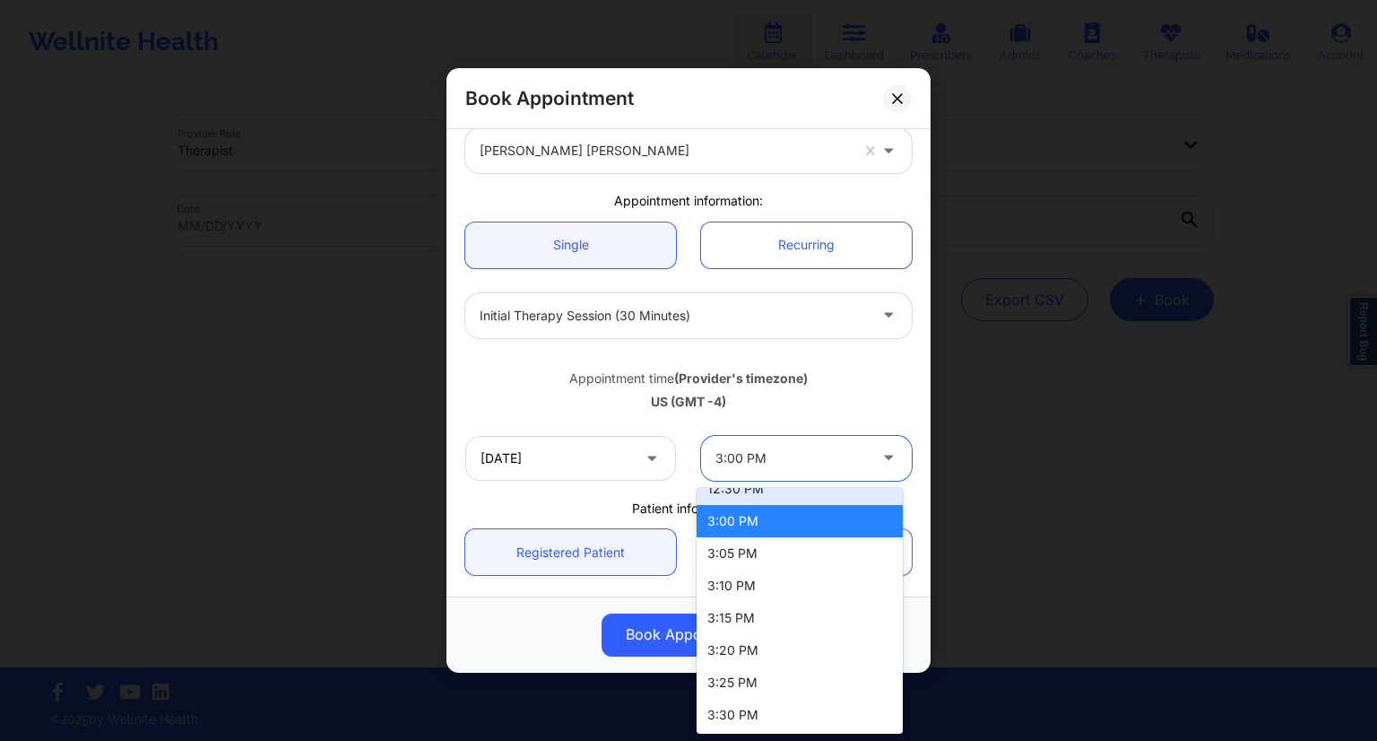
click at [891, 358] on div "Appointment time (Provider's timezone) [GEOGRAPHIC_DATA] (GMT -4)" at bounding box center [689, 387] width 472 height 73
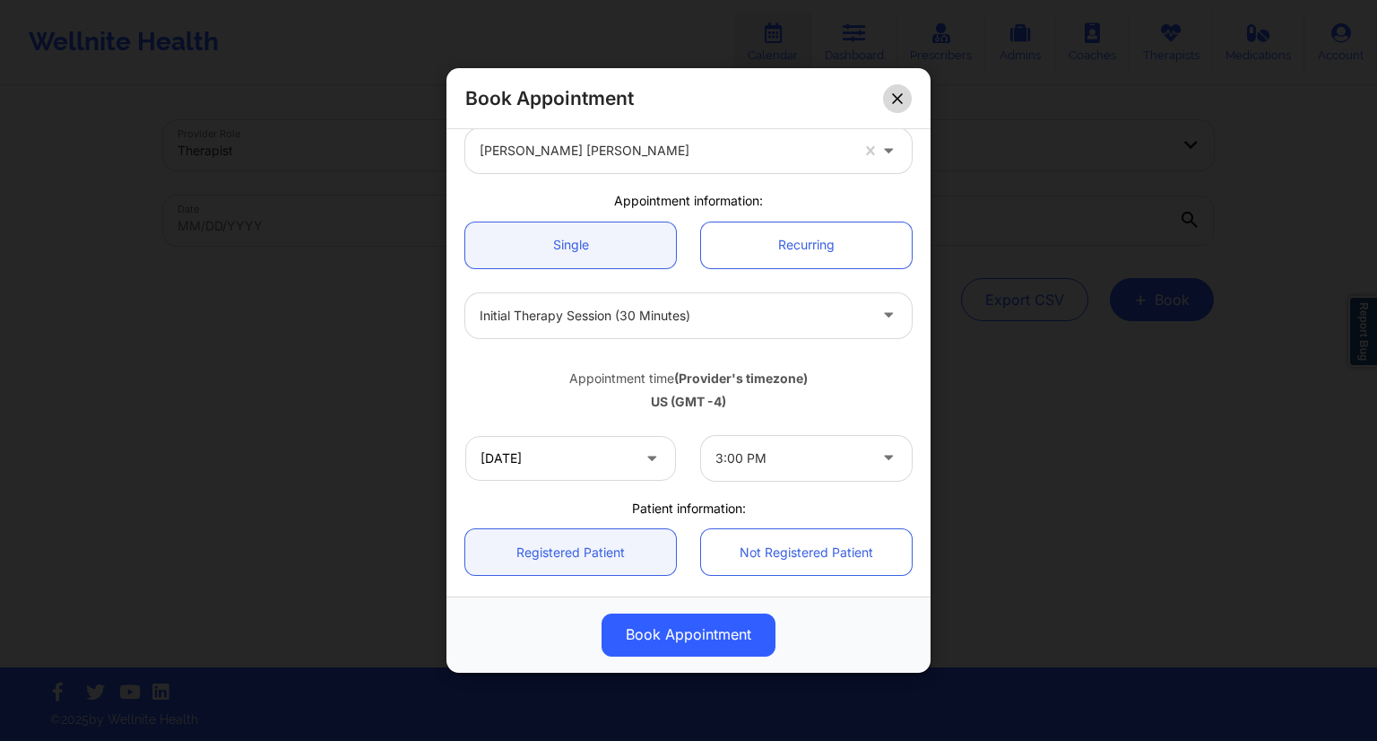
click at [898, 101] on icon at bounding box center [897, 98] width 11 height 11
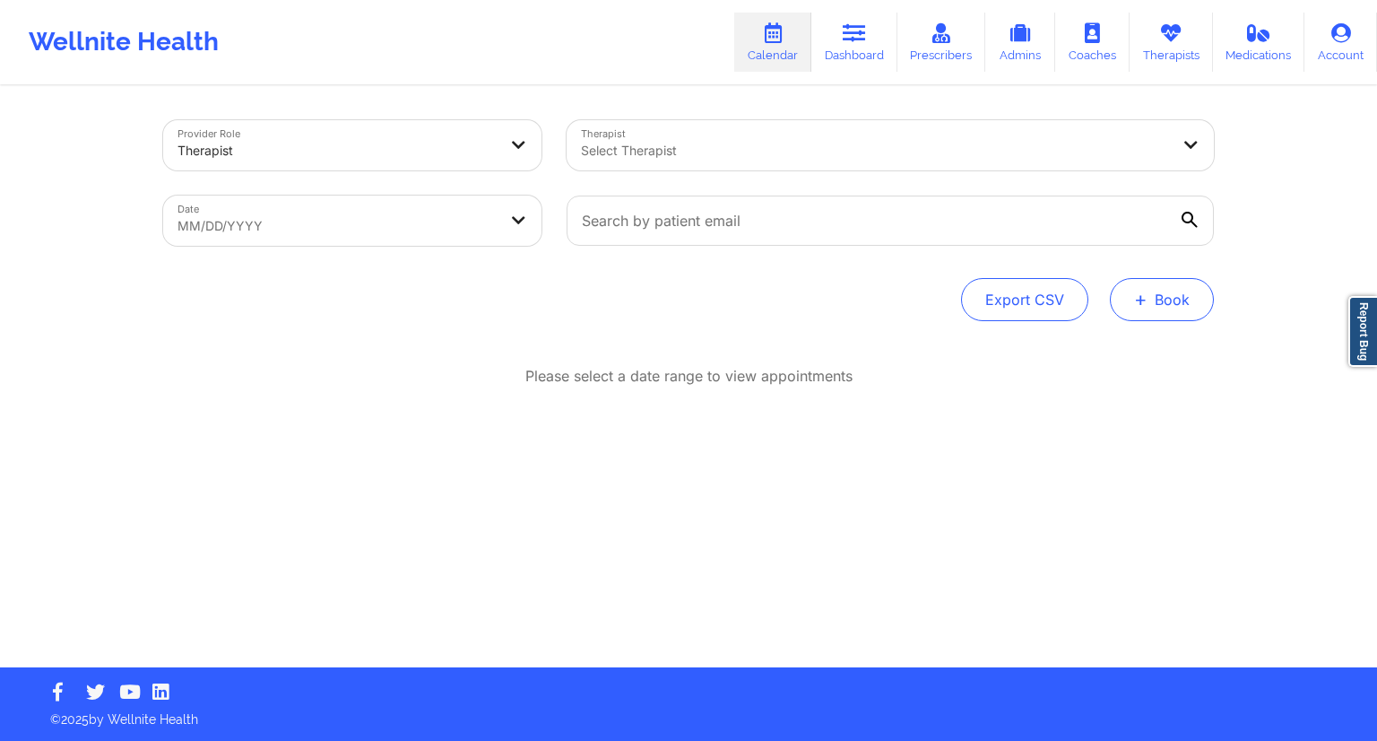
click at [1171, 305] on button "+ Book" at bounding box center [1162, 299] width 104 height 43
click at [1128, 348] on button "Therapy Session" at bounding box center [1131, 357] width 137 height 30
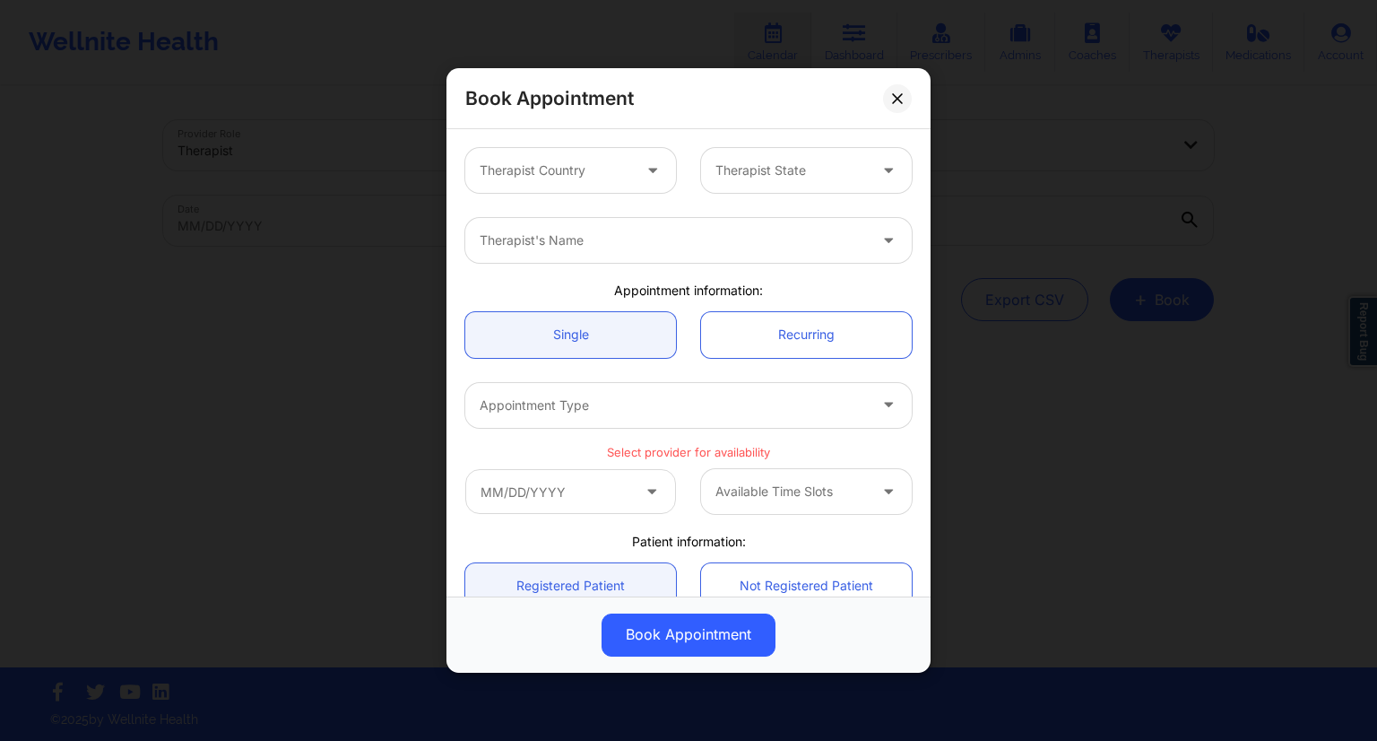
click at [562, 180] on div "Therapist Country" at bounding box center [549, 170] width 168 height 45
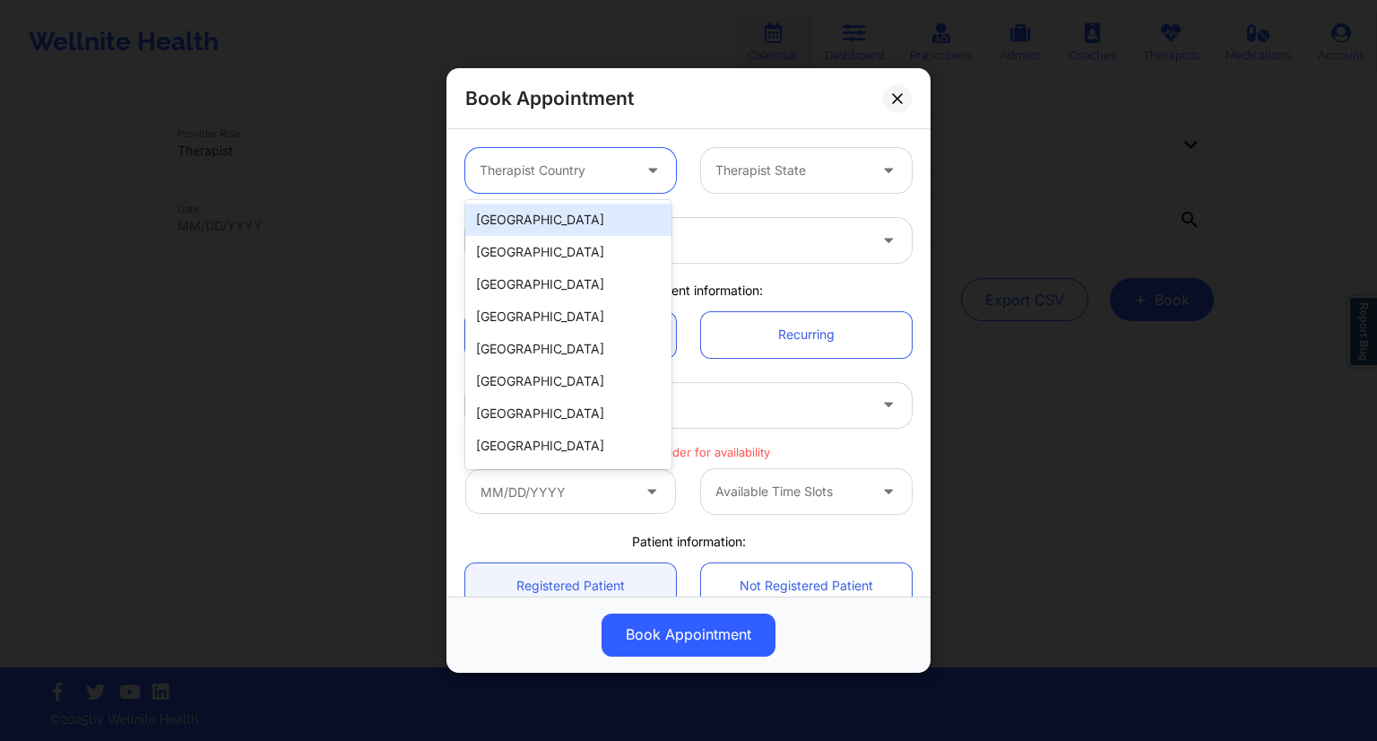
click at [531, 221] on div "[GEOGRAPHIC_DATA]" at bounding box center [568, 220] width 206 height 32
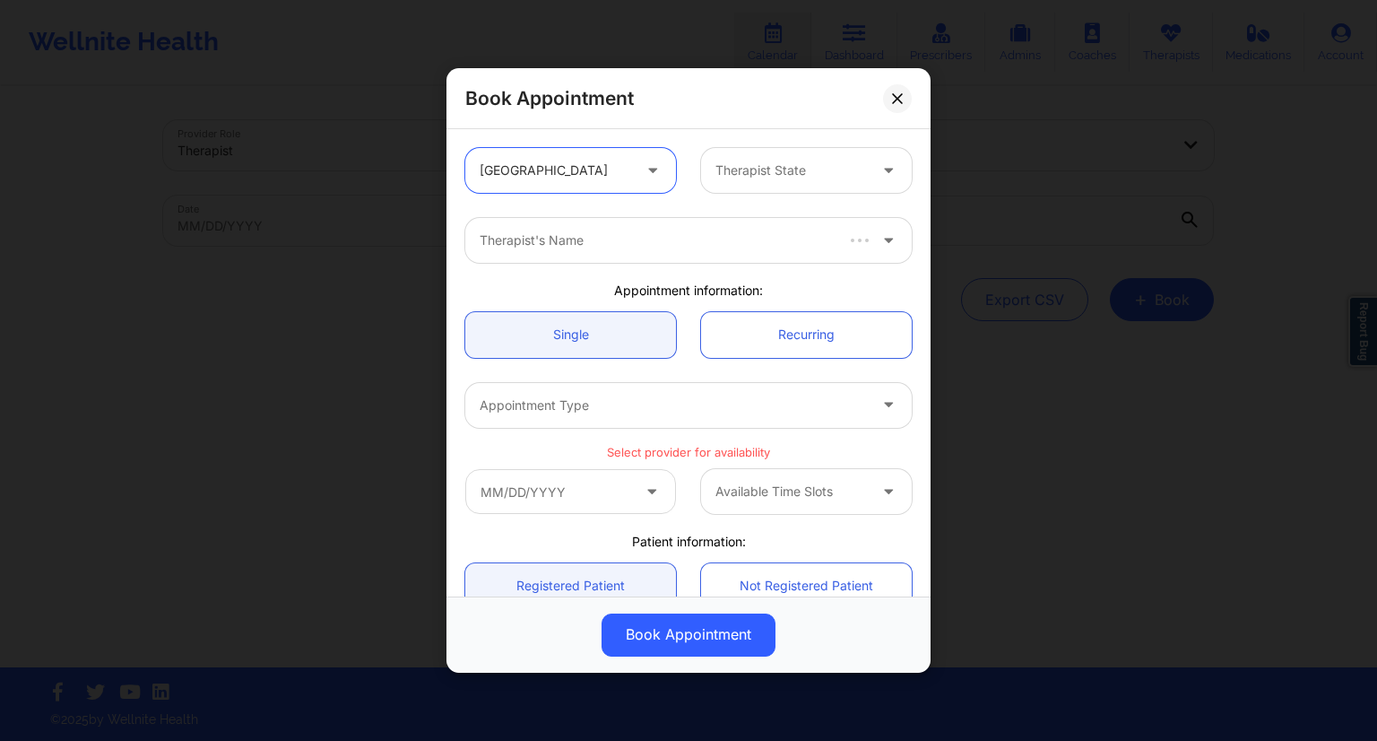
click at [718, 176] on div at bounding box center [792, 171] width 152 height 22
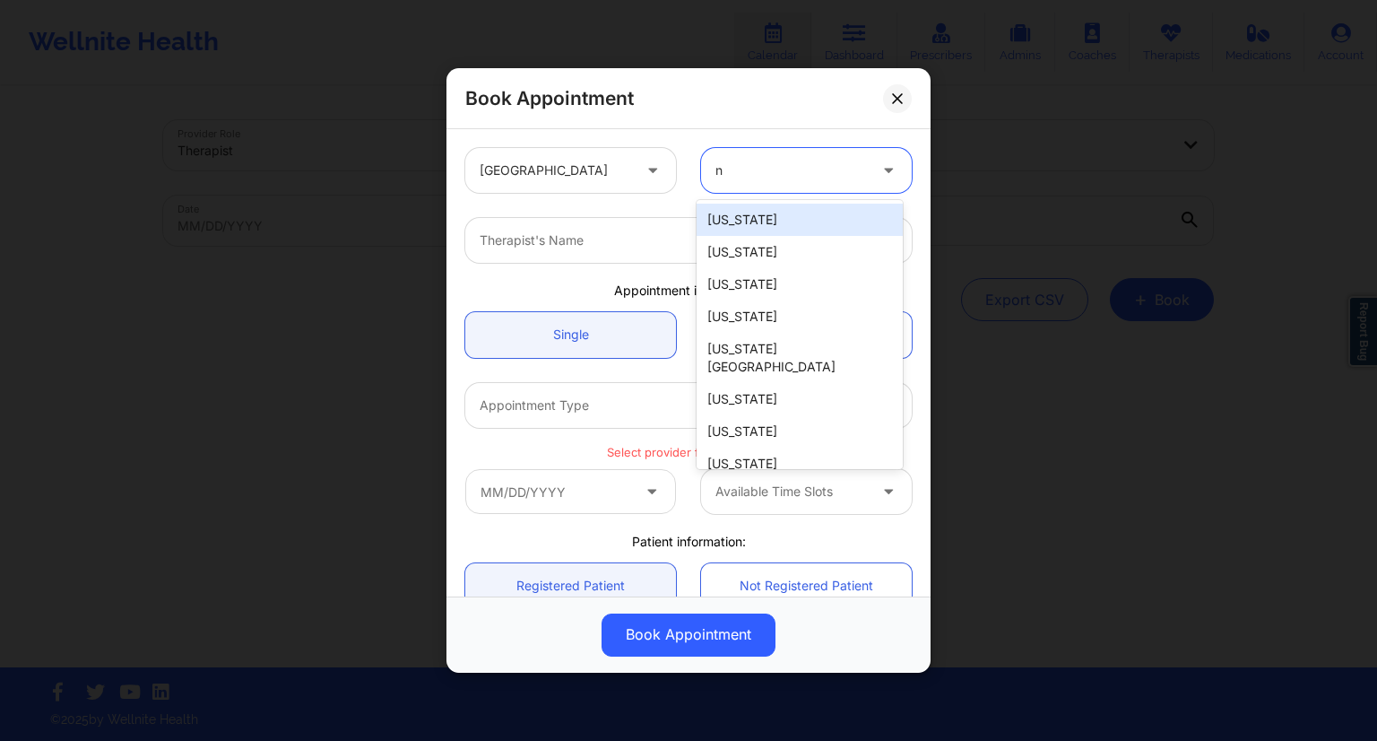
type input "ny"
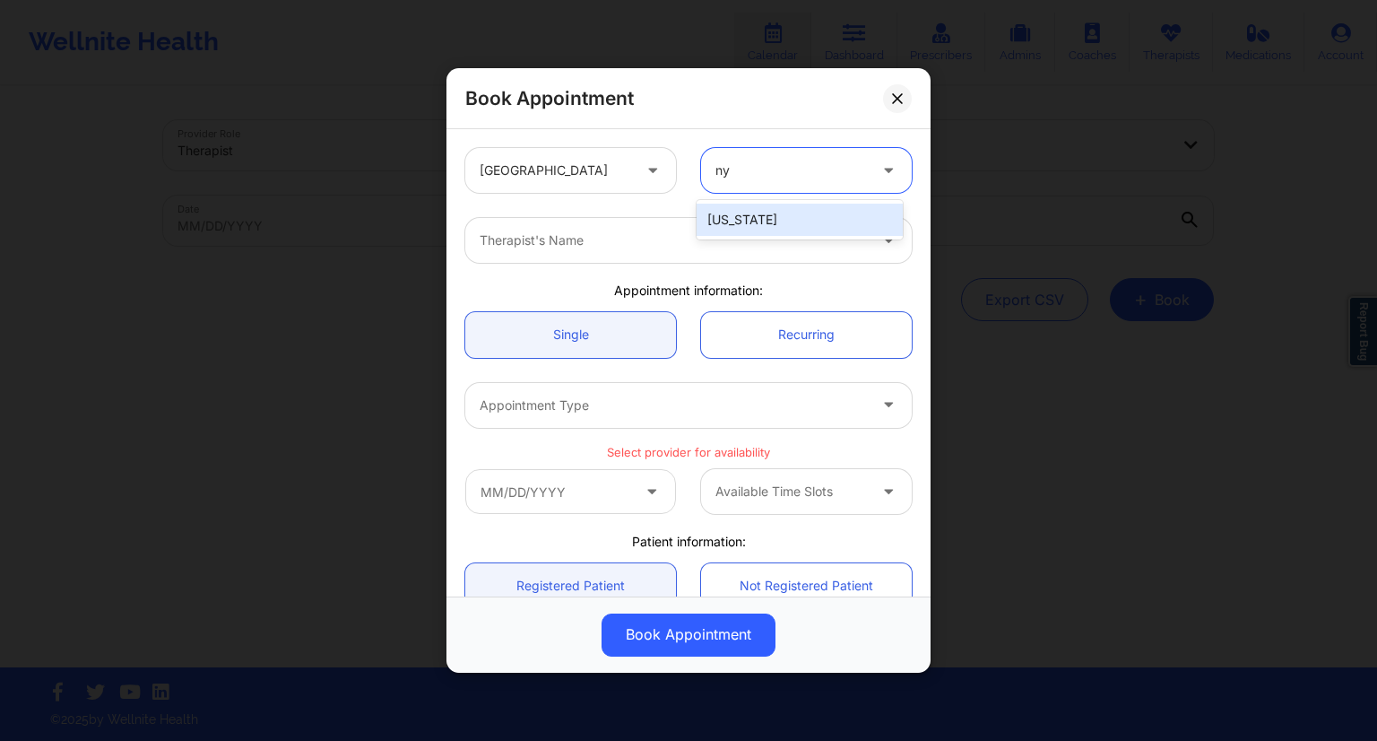
click at [723, 209] on div "[US_STATE]" at bounding box center [800, 220] width 206 height 32
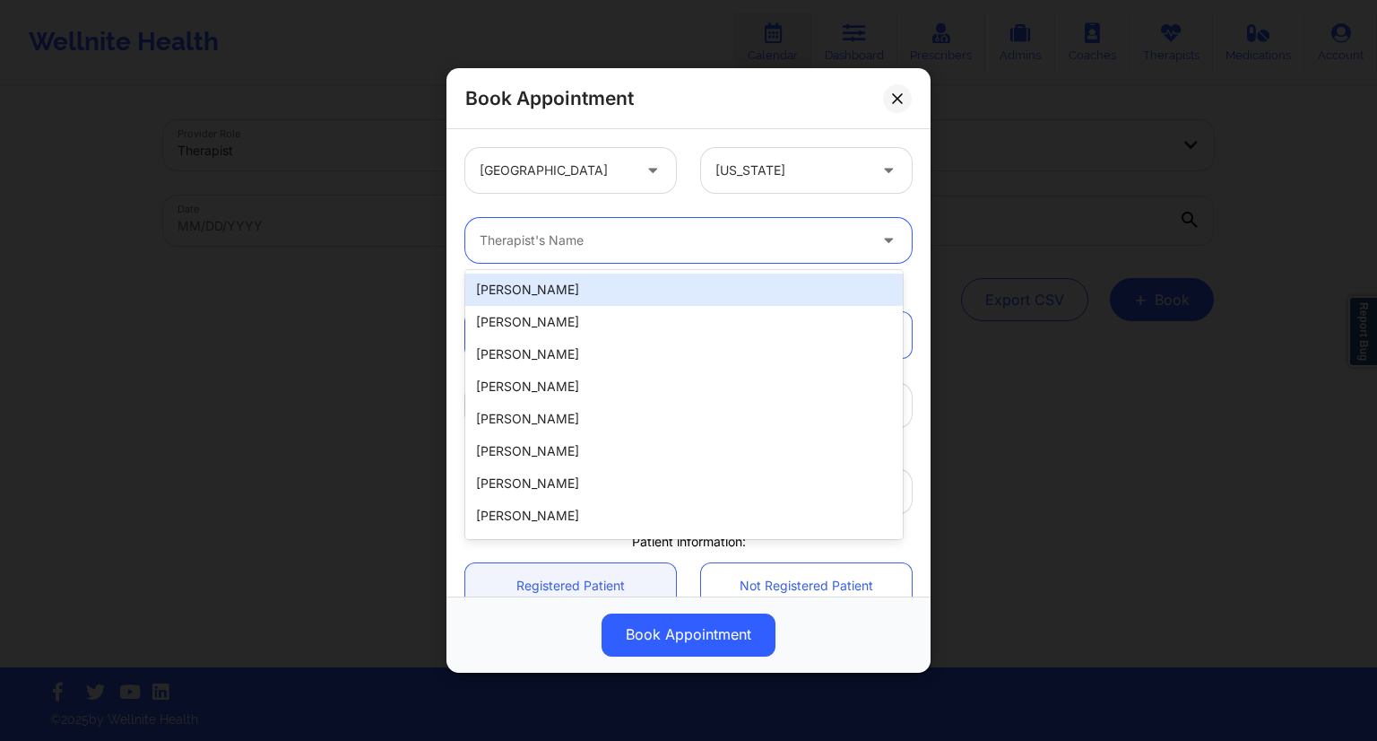
click at [572, 243] on div at bounding box center [673, 241] width 387 height 22
type input "r"
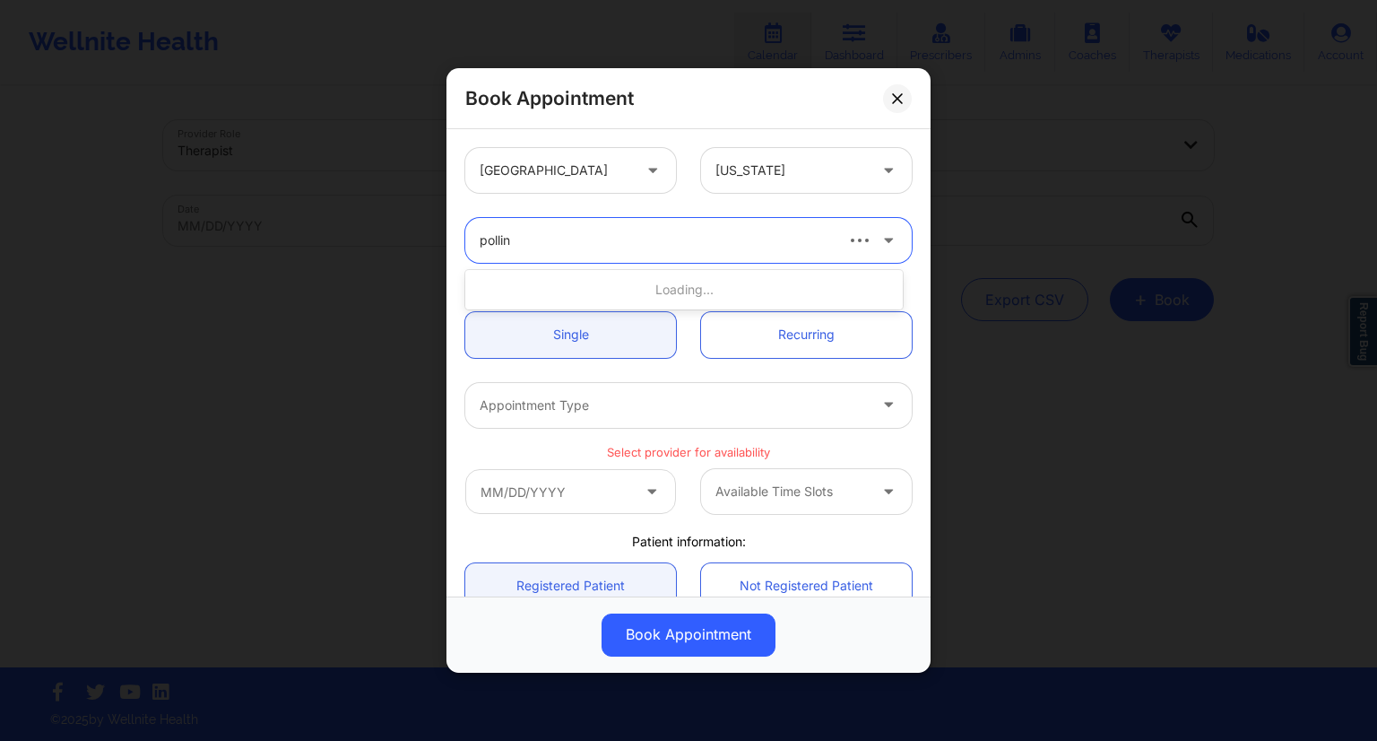
type input "[PERSON_NAME]"
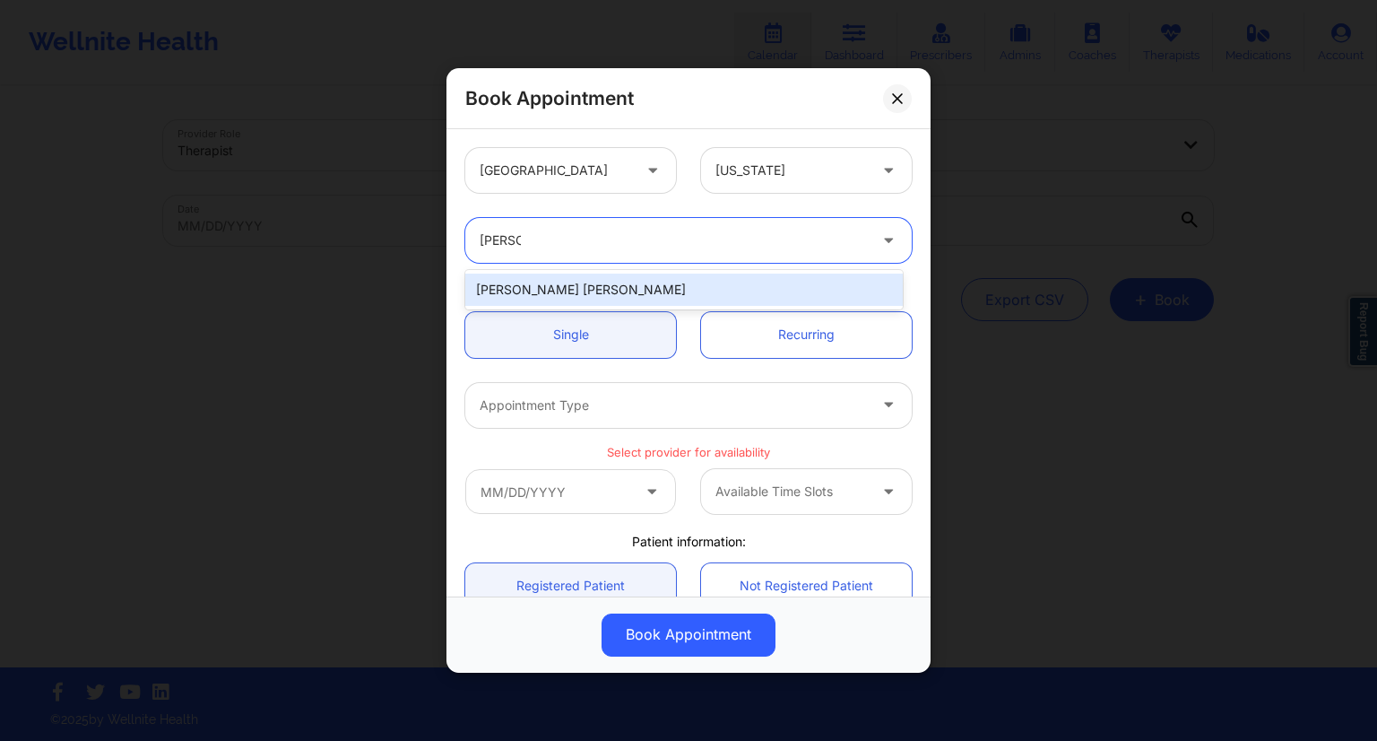
click at [534, 291] on div "[PERSON_NAME] [PERSON_NAME]" at bounding box center [684, 289] width 438 height 32
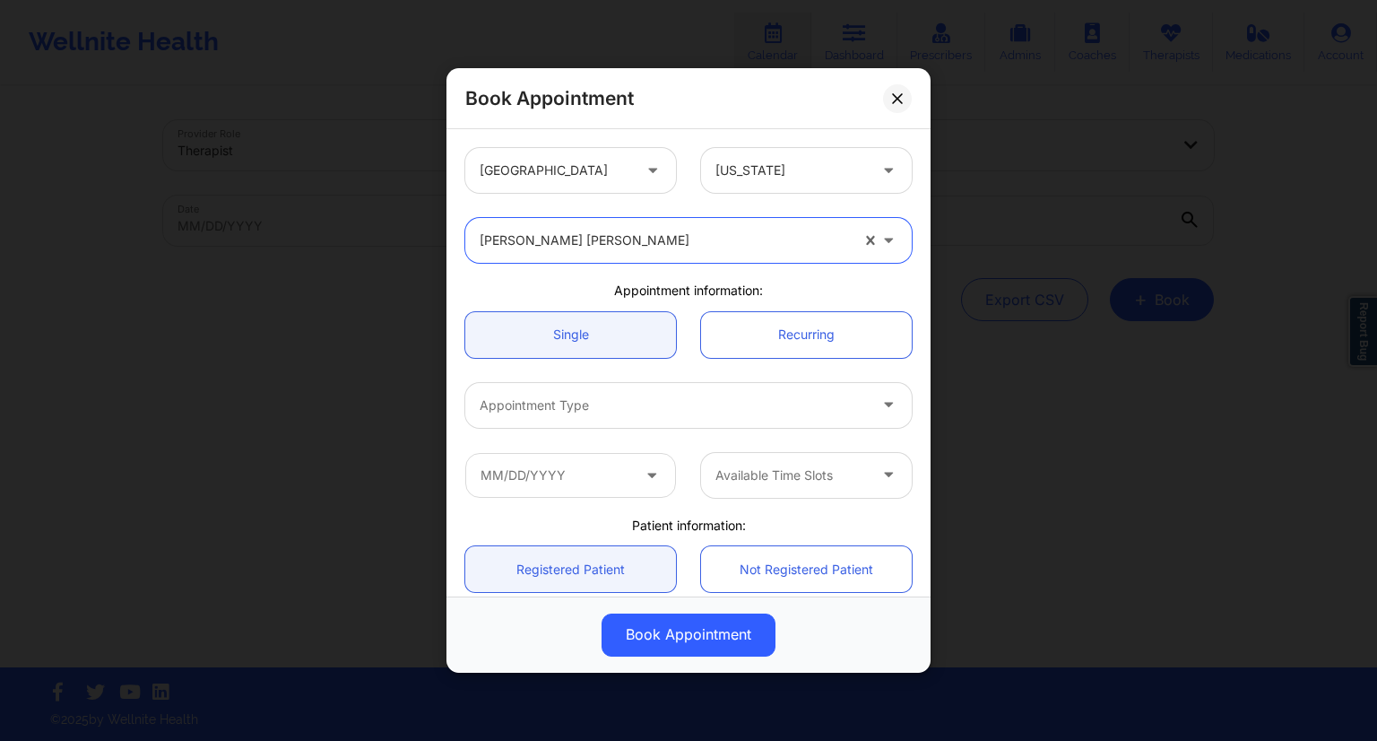
click at [602, 392] on div "Appointment Type" at bounding box center [667, 405] width 404 height 45
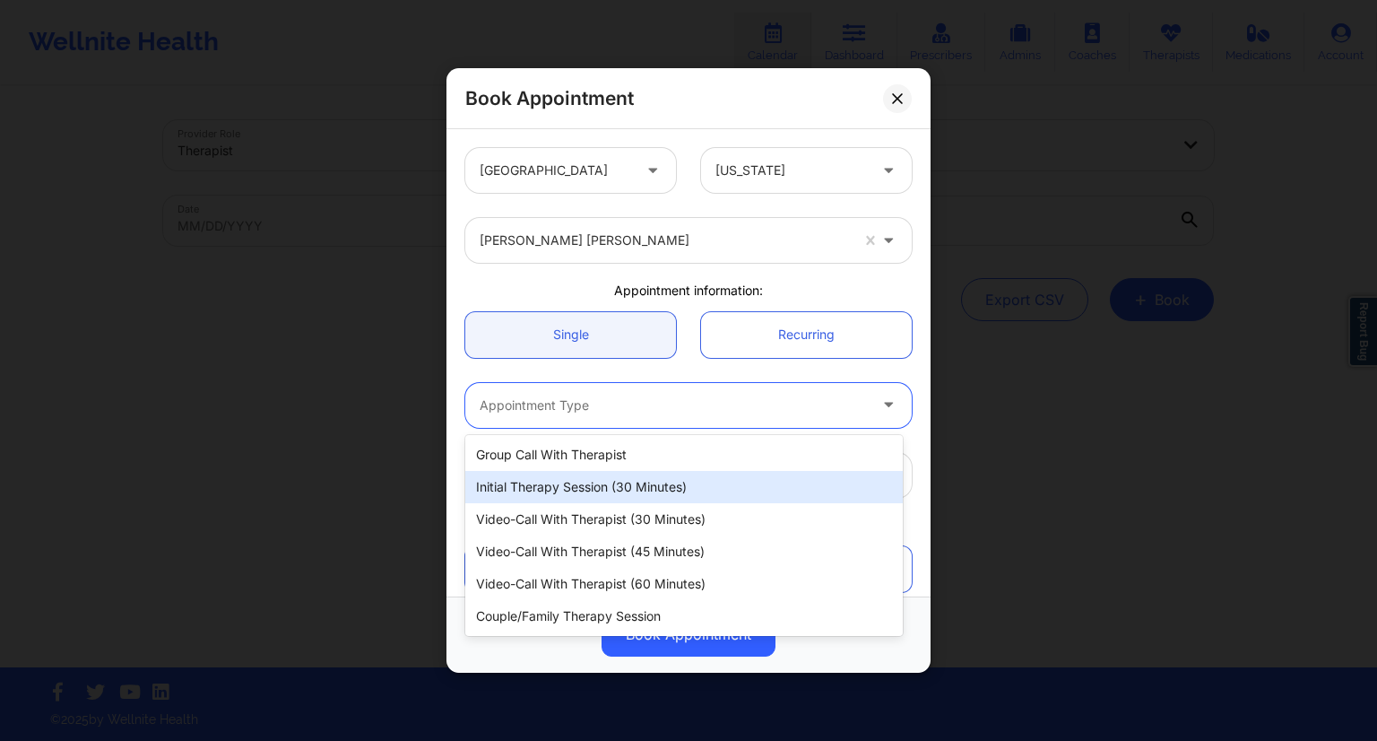
click at [586, 485] on div "Initial Therapy Session (30 minutes)" at bounding box center [684, 487] width 438 height 32
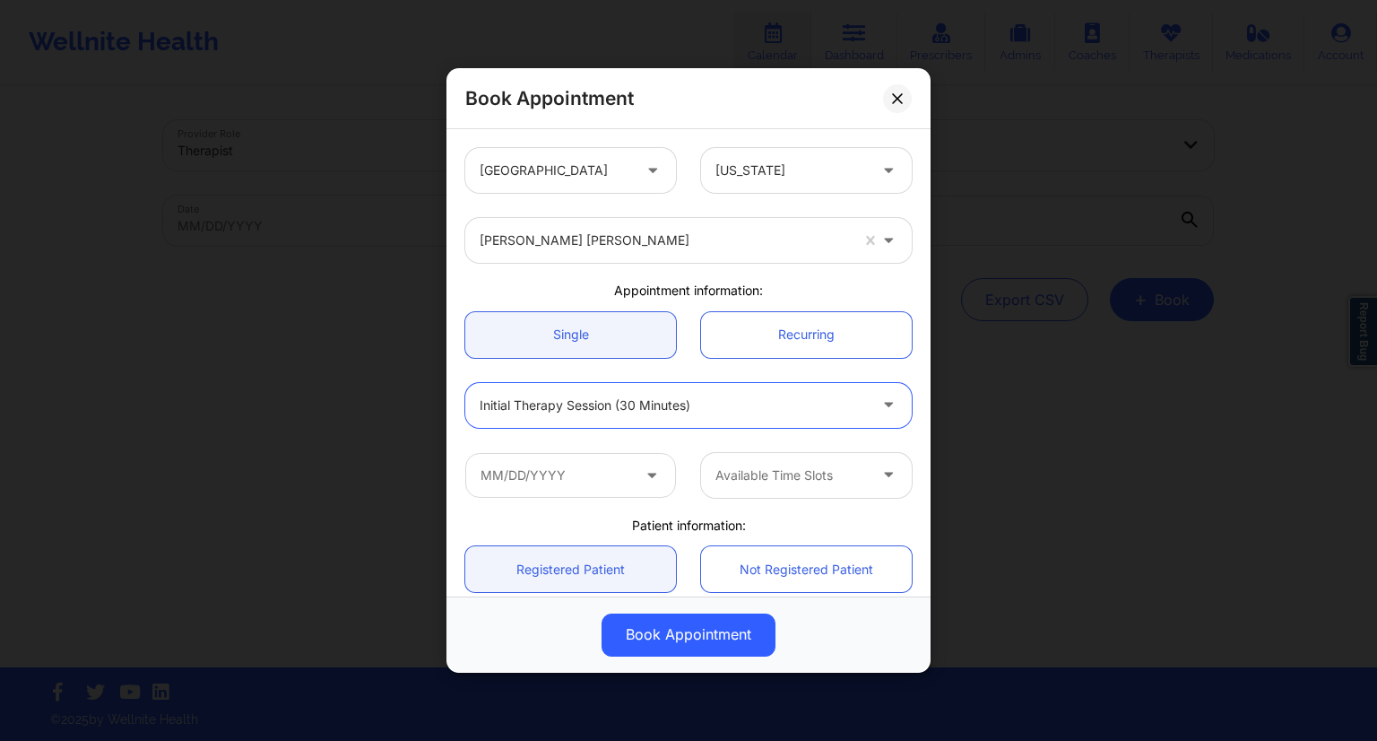
scroll to position [90, 0]
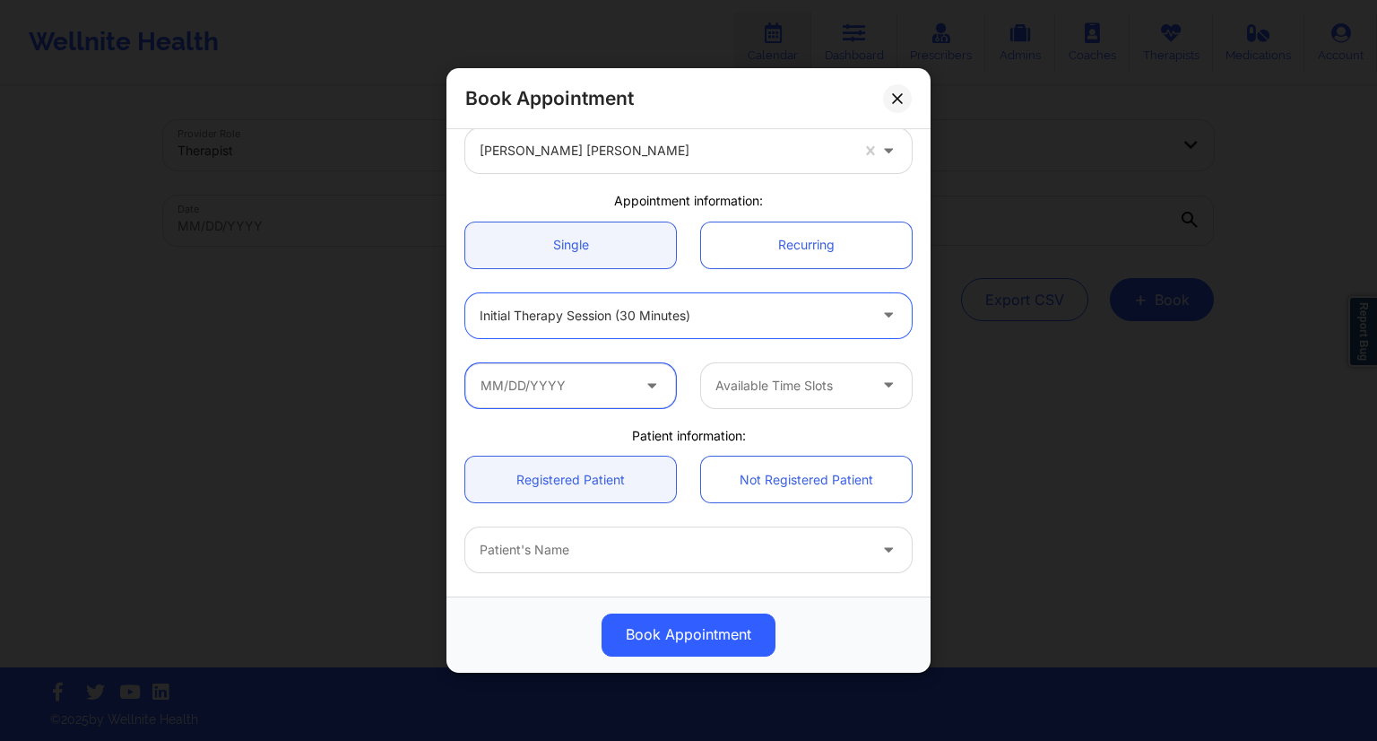
click at [573, 378] on input "text" at bounding box center [570, 385] width 211 height 45
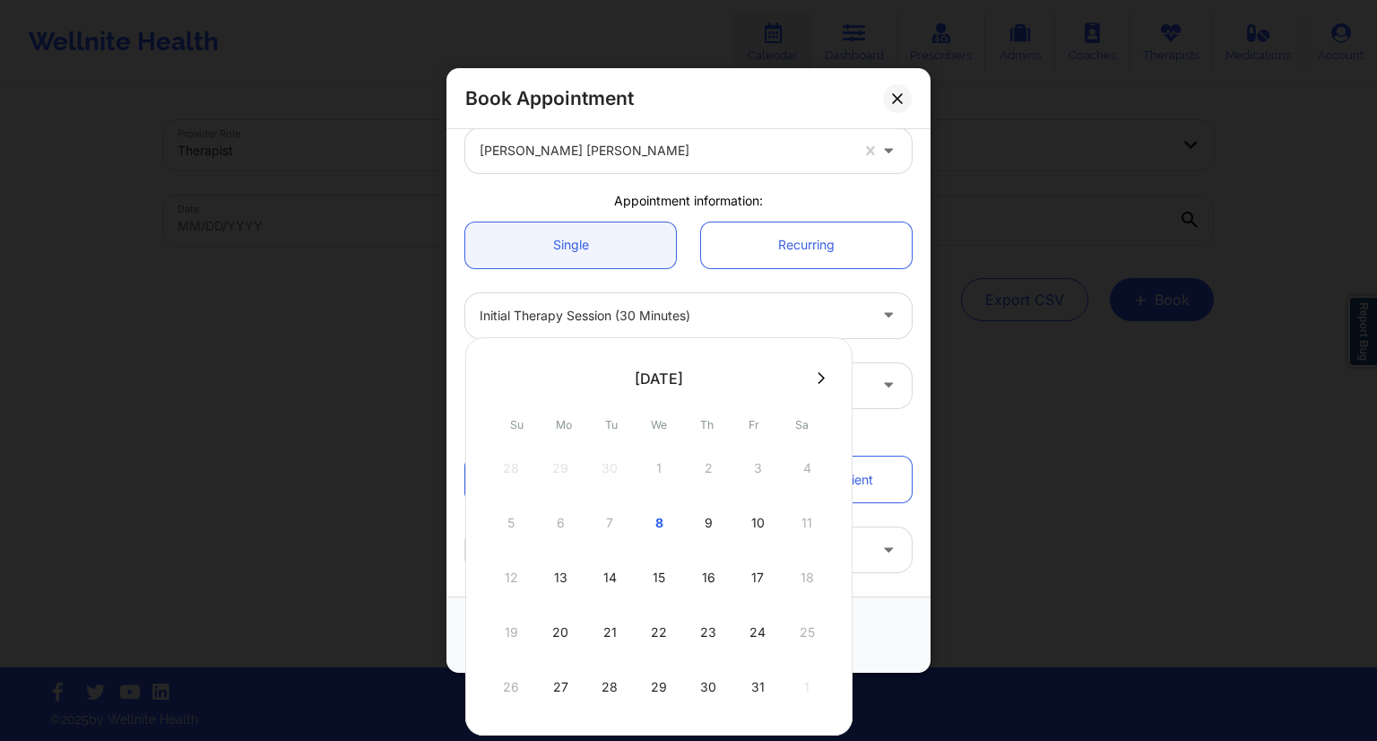
click at [703, 579] on div "16" at bounding box center [708, 577] width 45 height 50
type input "[DATE]"
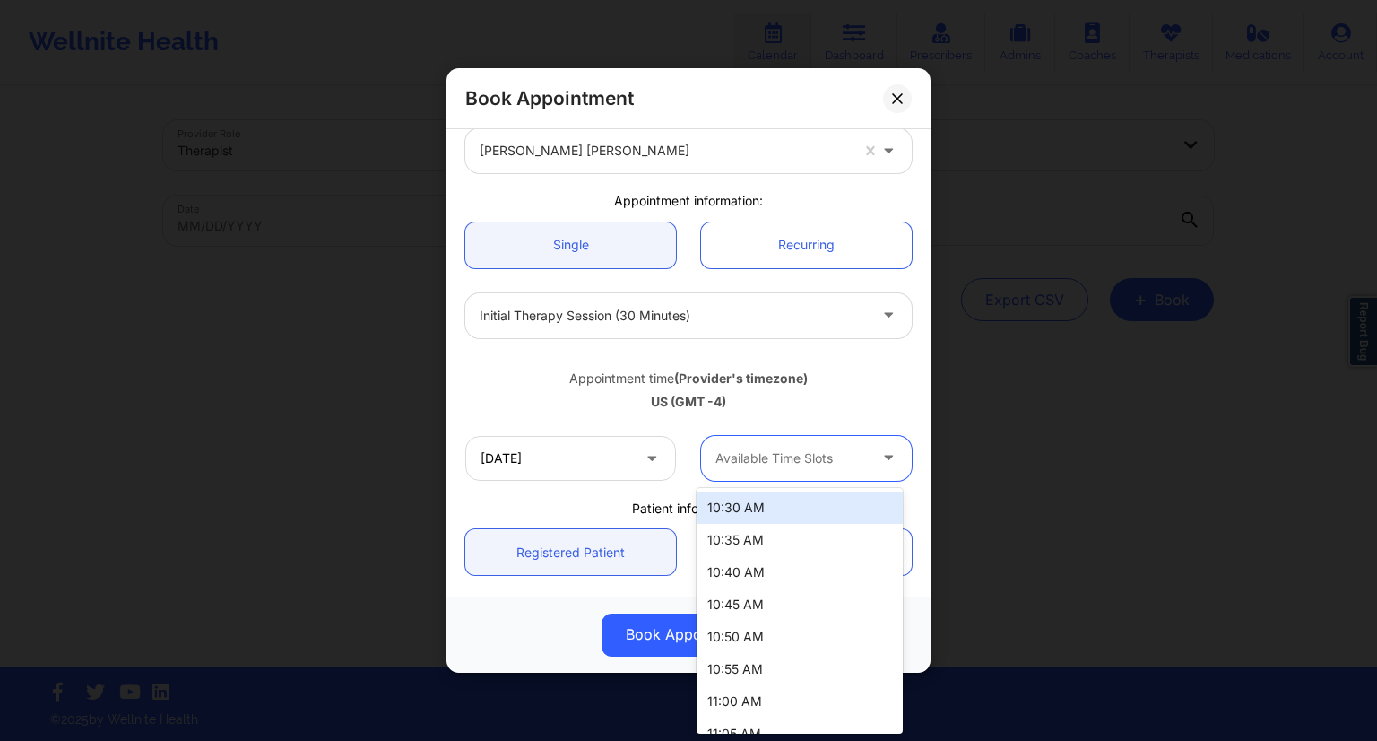
click at [746, 454] on div at bounding box center [792, 458] width 152 height 22
click at [766, 494] on div "10:30 AM" at bounding box center [800, 507] width 206 height 32
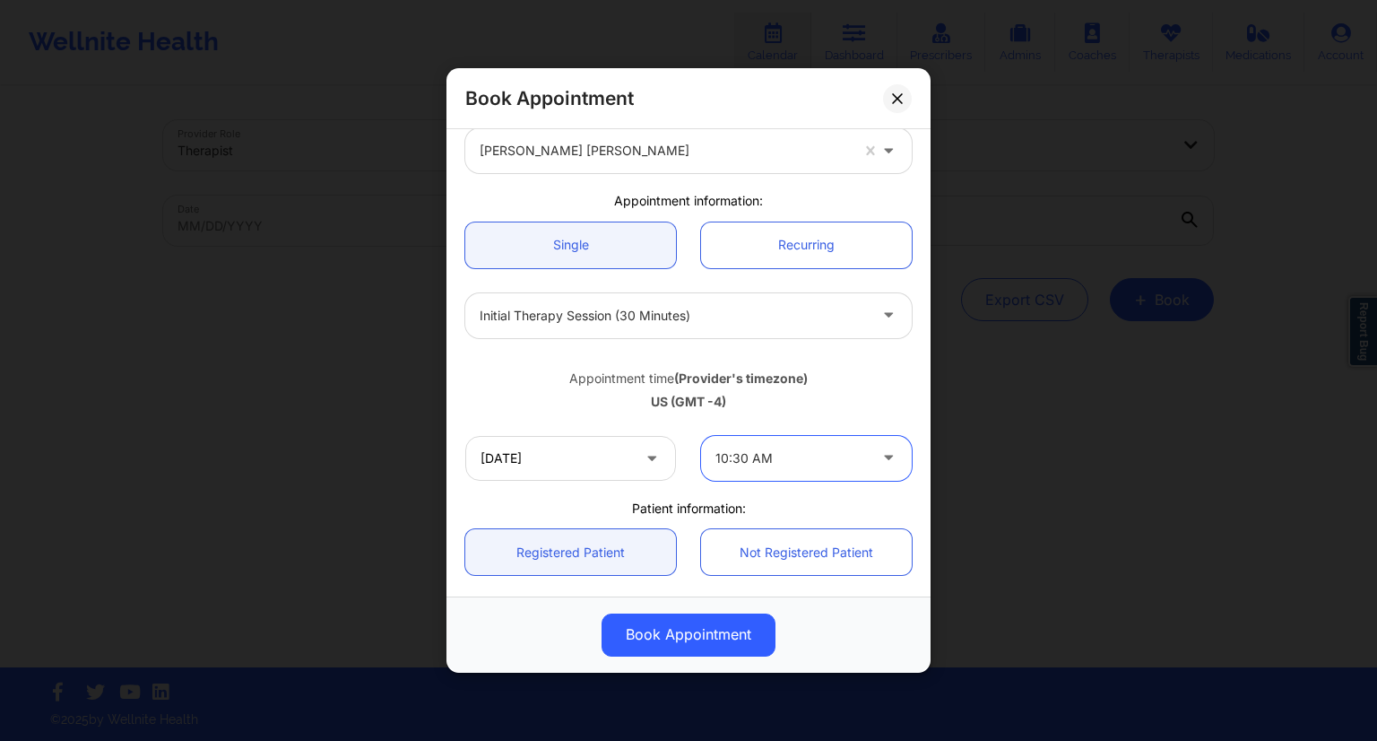
click at [725, 489] on div "[DATE] option 10:30 AM, selected. 10:30 AM" at bounding box center [689, 458] width 472 height 70
click at [581, 561] on link "Registered Patient" at bounding box center [570, 552] width 211 height 46
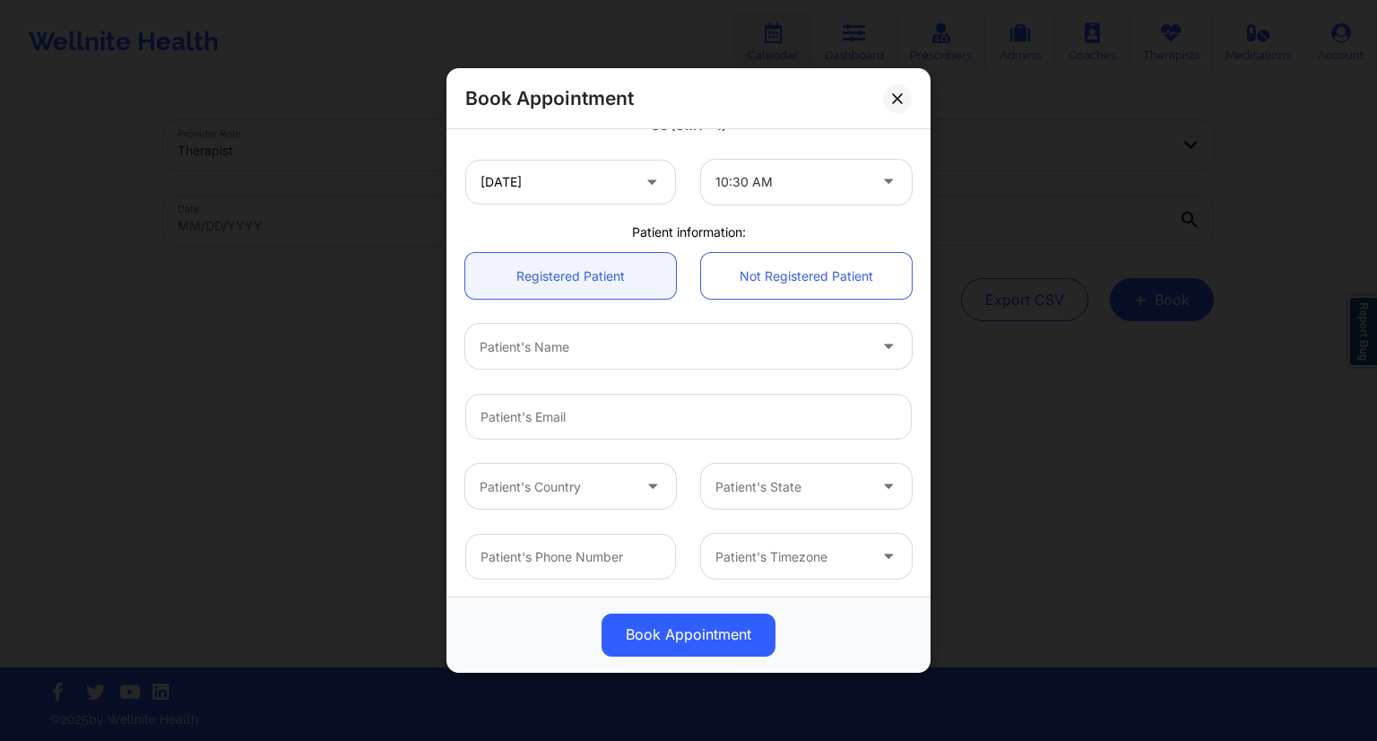
scroll to position [367, 0]
click at [607, 355] on div at bounding box center [673, 346] width 387 height 22
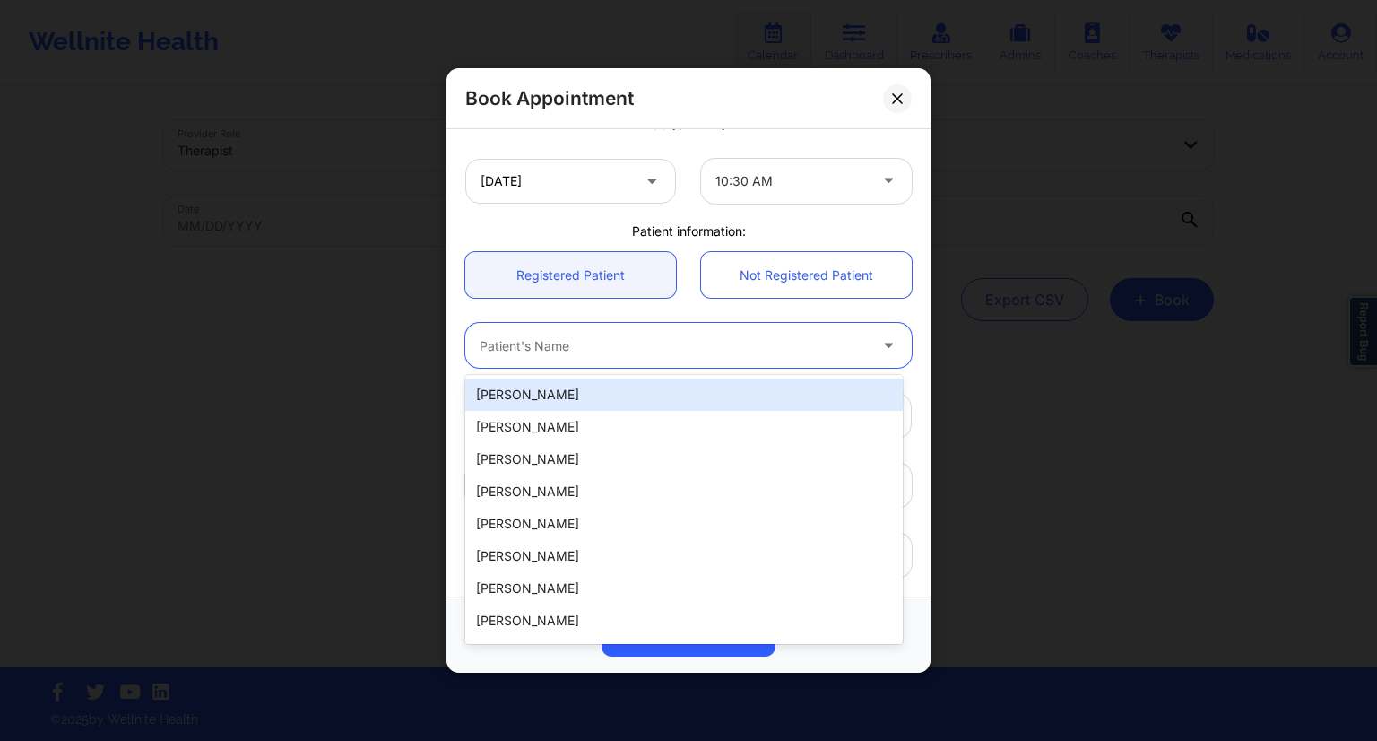
paste input "[PERSON_NAME]"
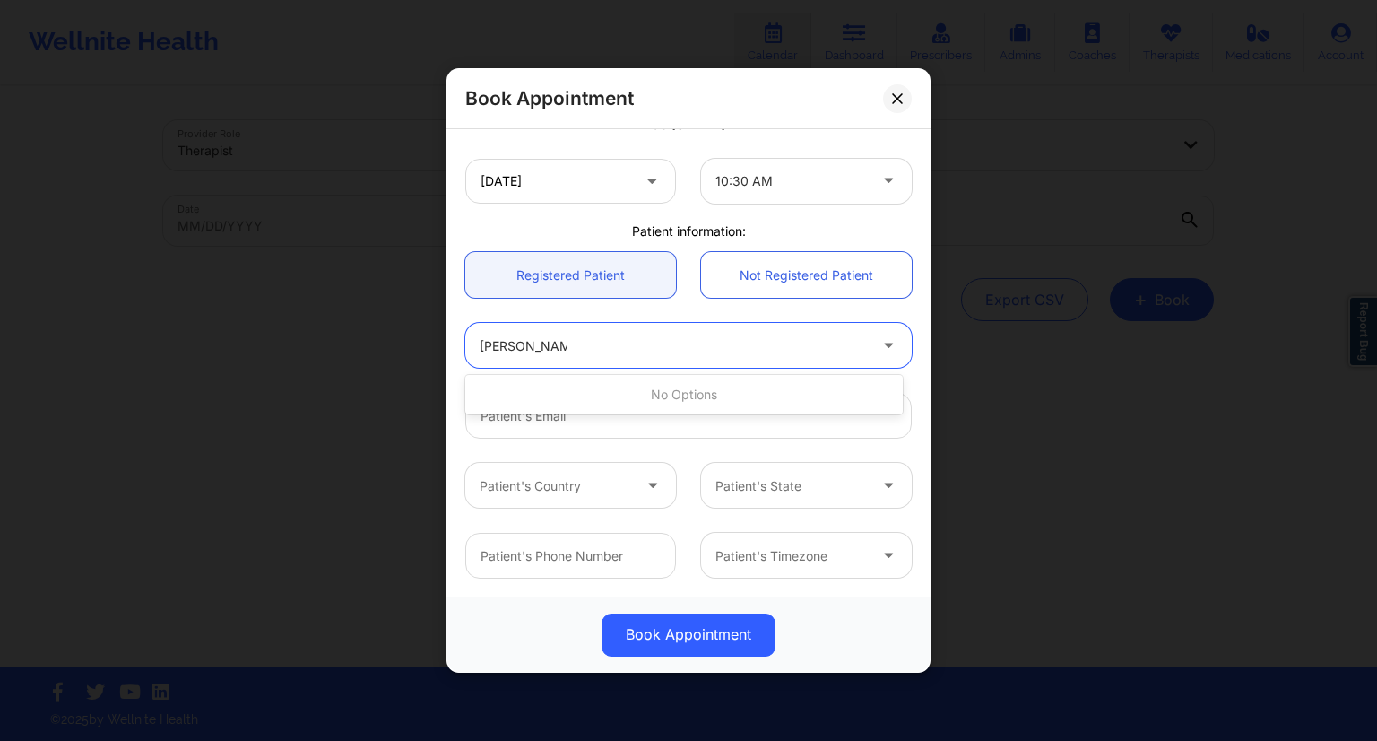
click at [534, 345] on input "[PERSON_NAME]" at bounding box center [523, 346] width 87 height 18
click at [527, 346] on input "[PERSON_NAME]" at bounding box center [523, 346] width 87 height 18
type input "[PERSON_NAME]"
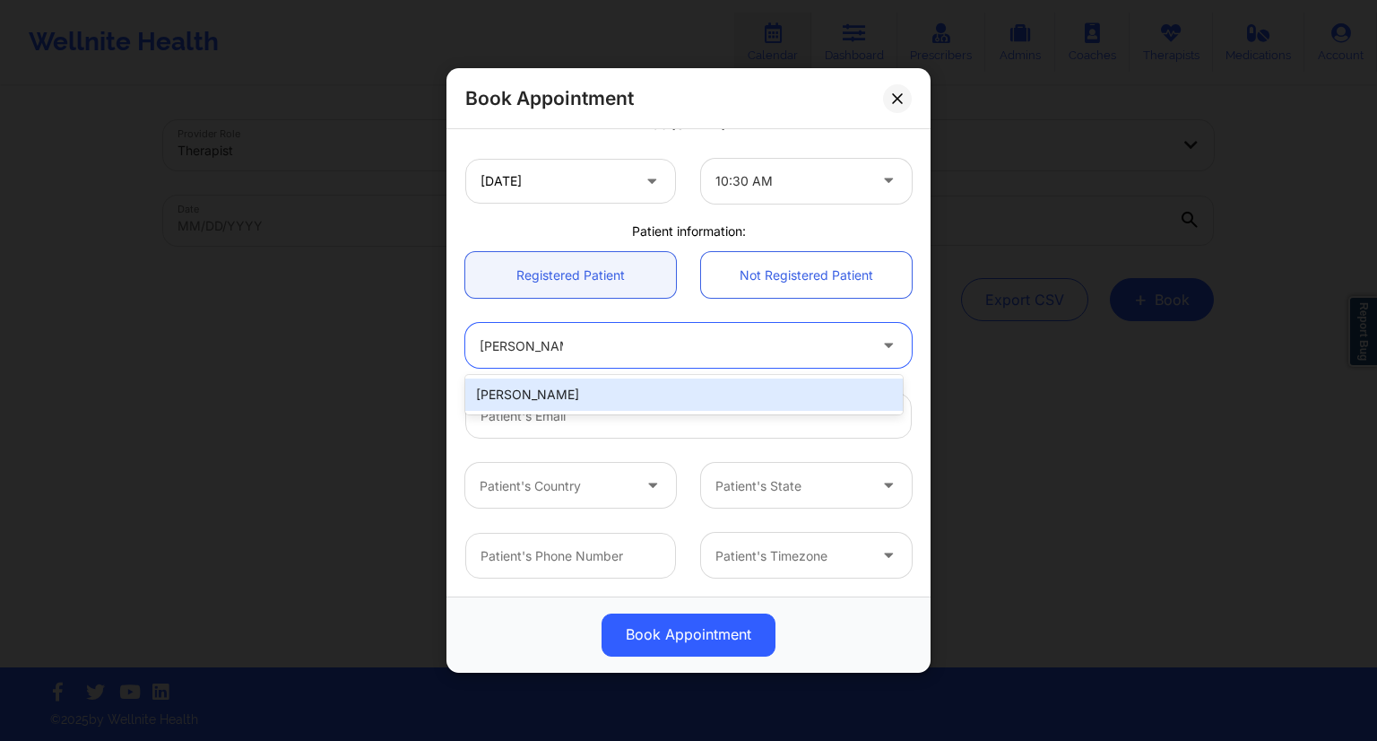
click at [553, 393] on div "[PERSON_NAME]" at bounding box center [684, 394] width 438 height 32
type input "[EMAIL_ADDRESS][DOMAIN_NAME]"
type input "[PHONE_NUMBER]"
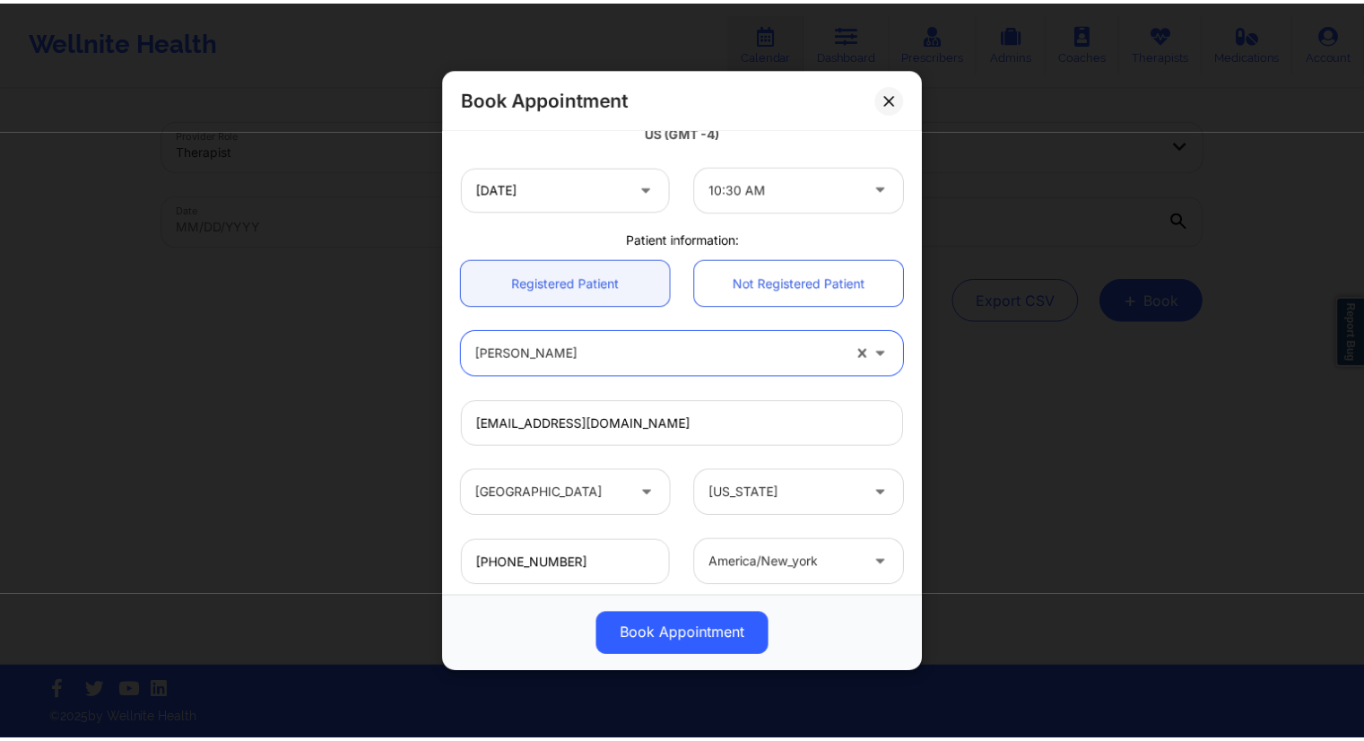
scroll to position [464, 0]
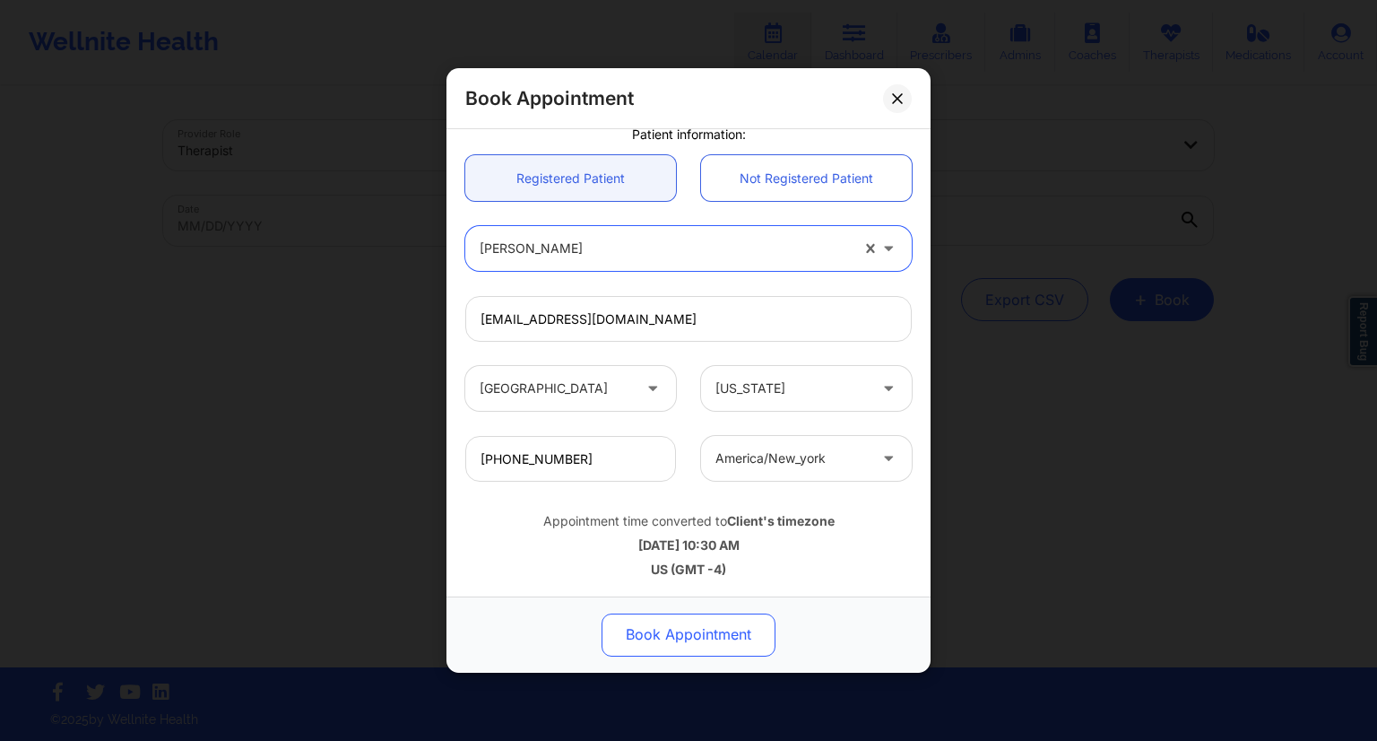
click at [682, 632] on button "Book Appointment" at bounding box center [689, 634] width 174 height 43
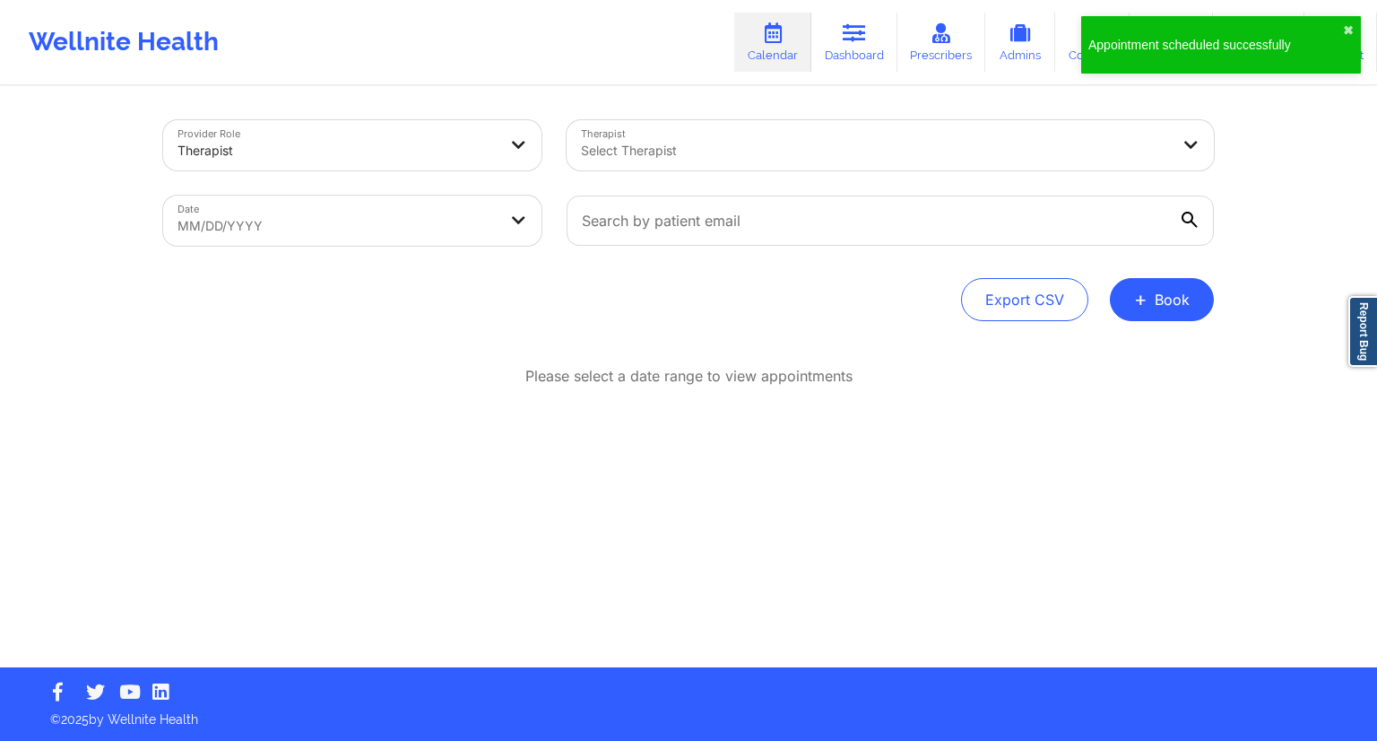
select select "2025-8"
select select "2025-9"
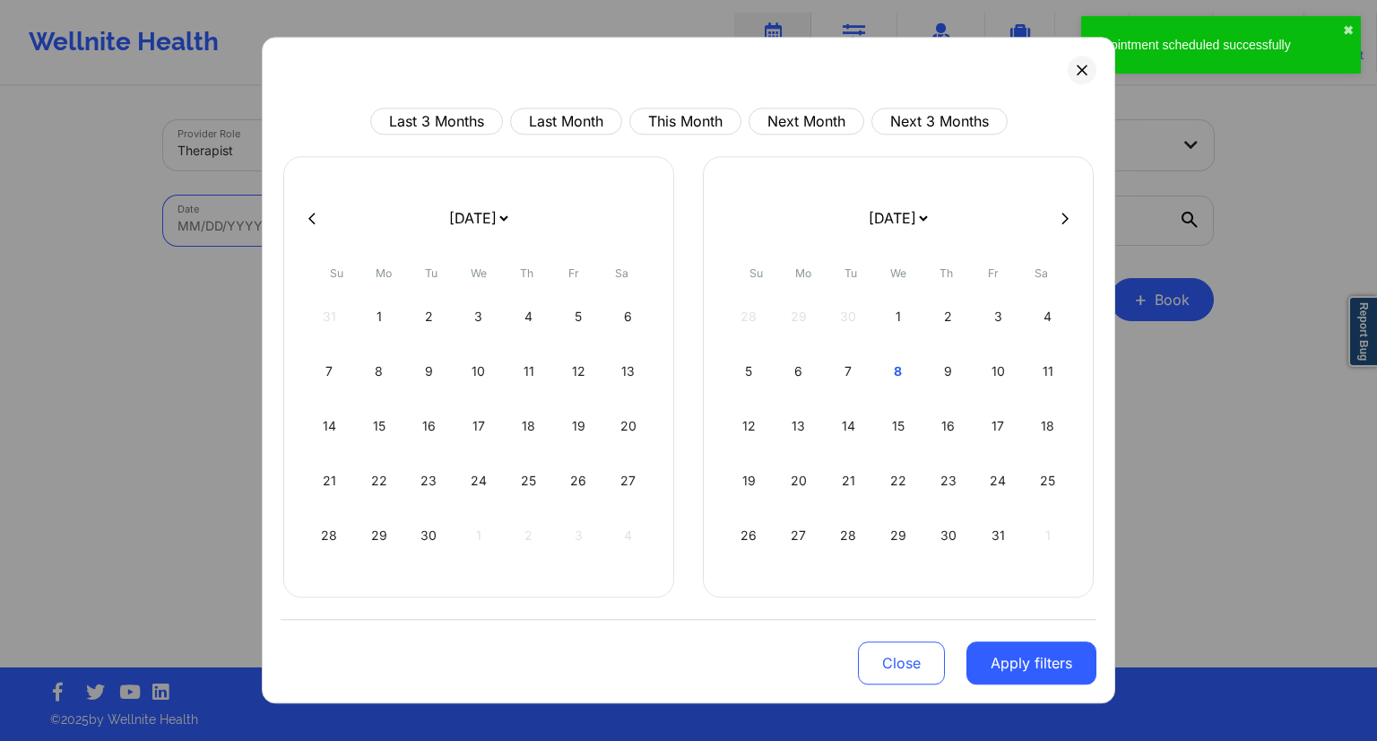
click at [359, 210] on body "Appointment scheduled successfully ✖︎ Wellnite Health Calendar Dashboard Prescr…" at bounding box center [688, 370] width 1377 height 741
click at [950, 438] on div "16" at bounding box center [948, 426] width 46 height 50
select select "2025-9"
select select "2025-10"
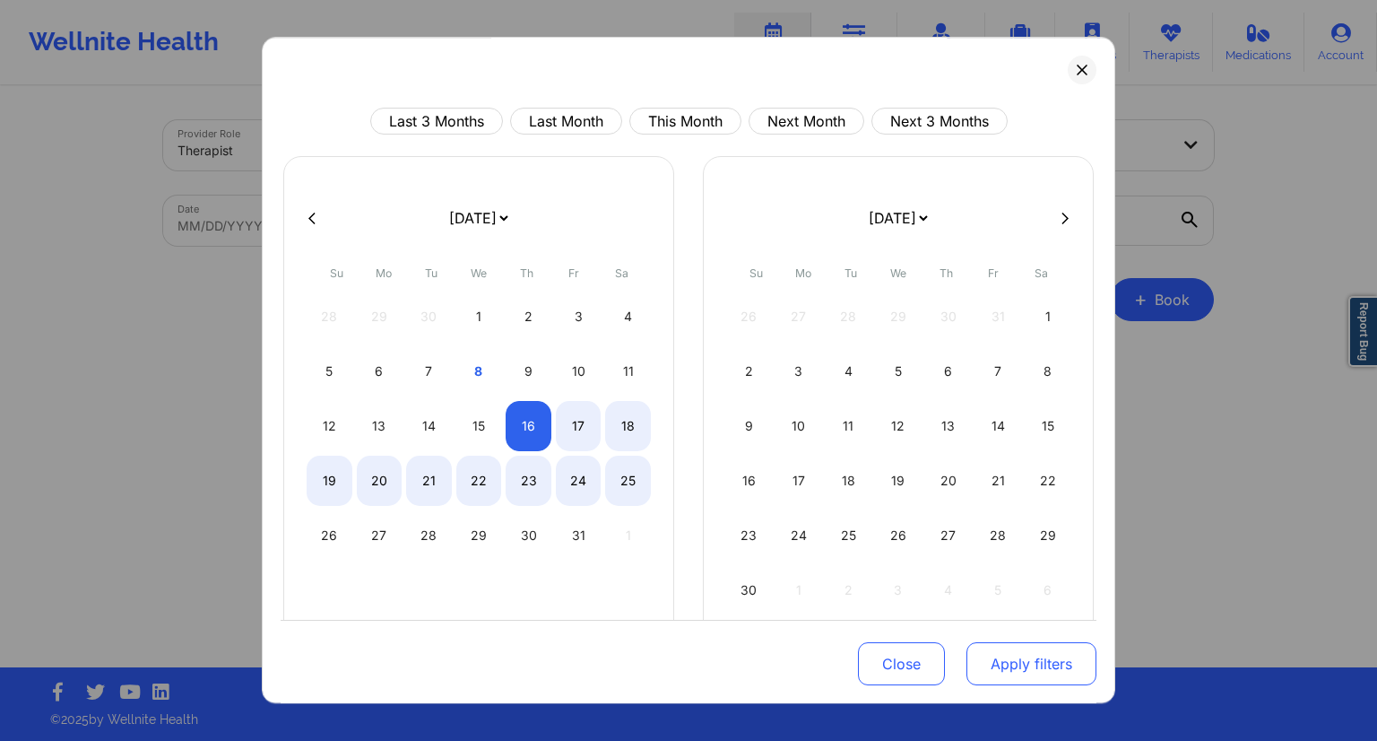
select select "2025-9"
select select "2025-10"
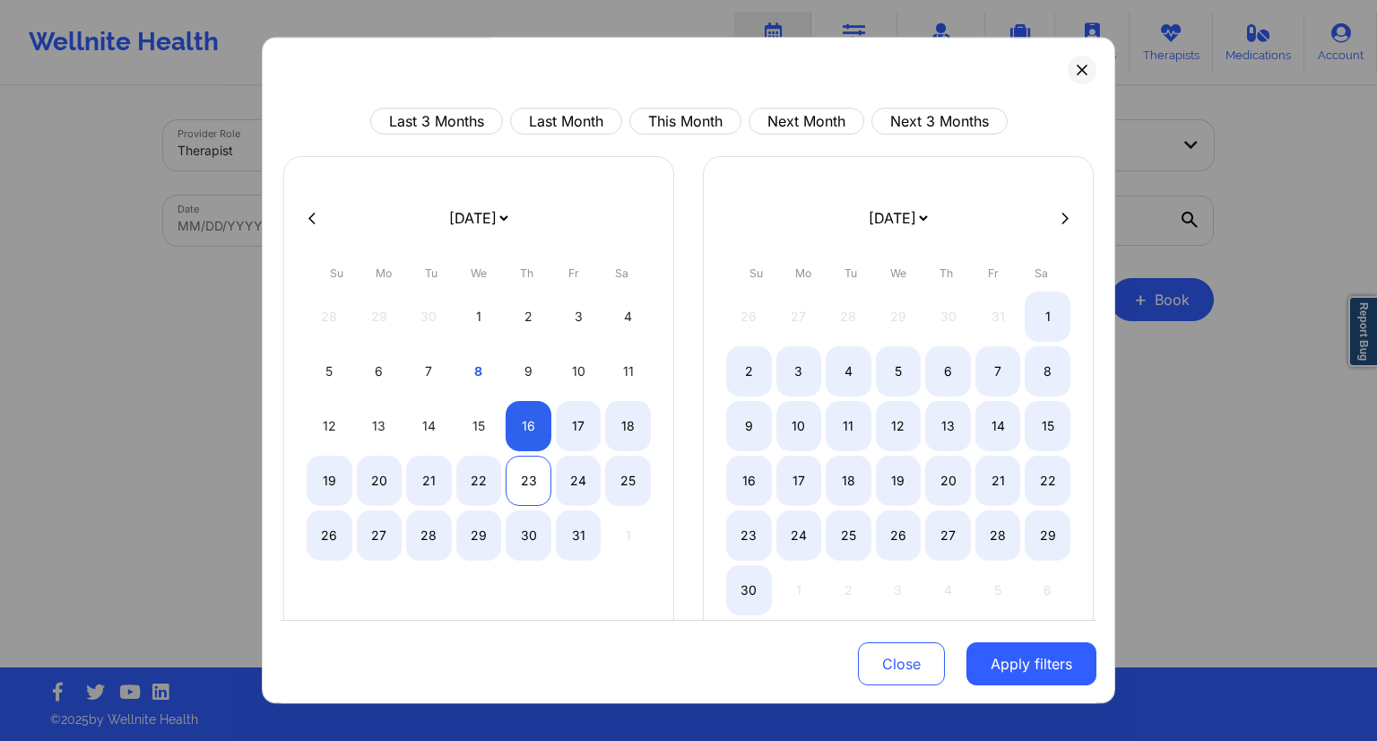
select select "2025-9"
select select "2025-10"
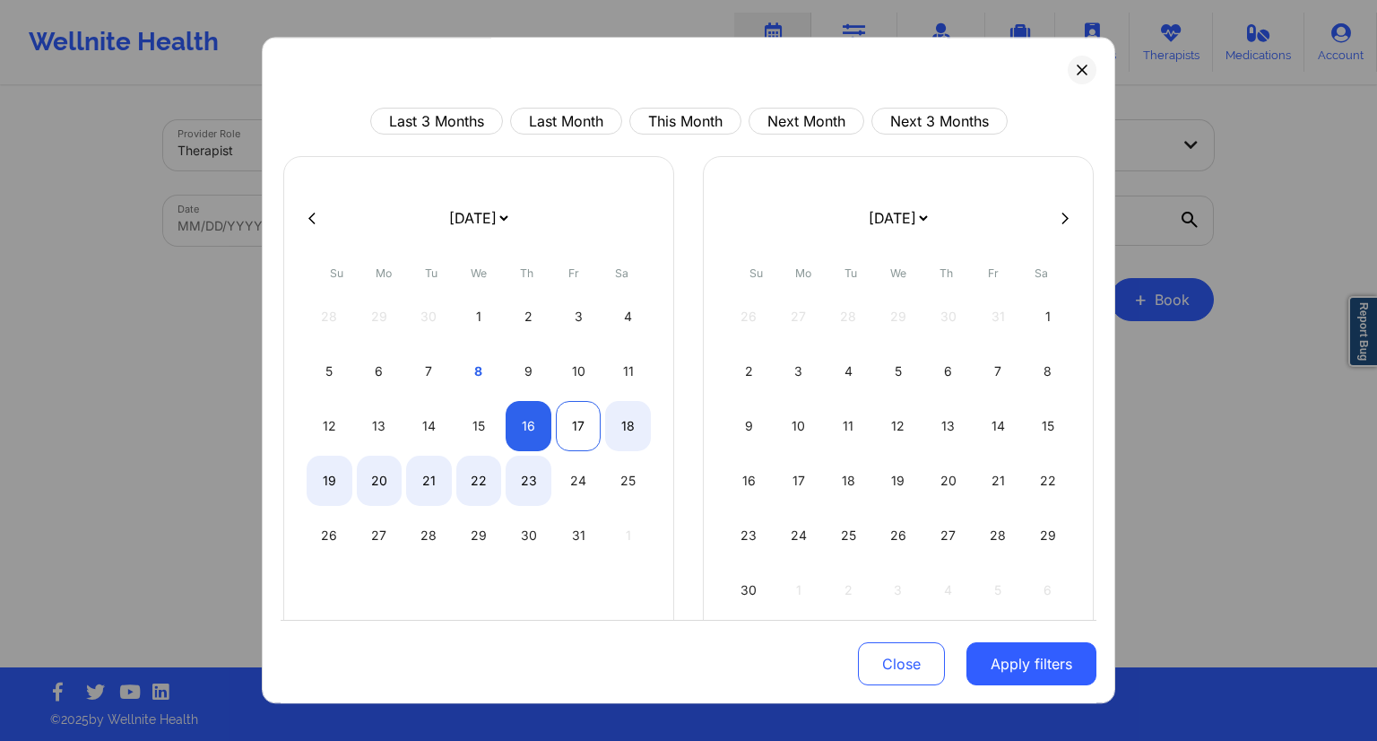
select select "2025-9"
select select "2025-10"
click at [574, 427] on div "17" at bounding box center [579, 426] width 46 height 50
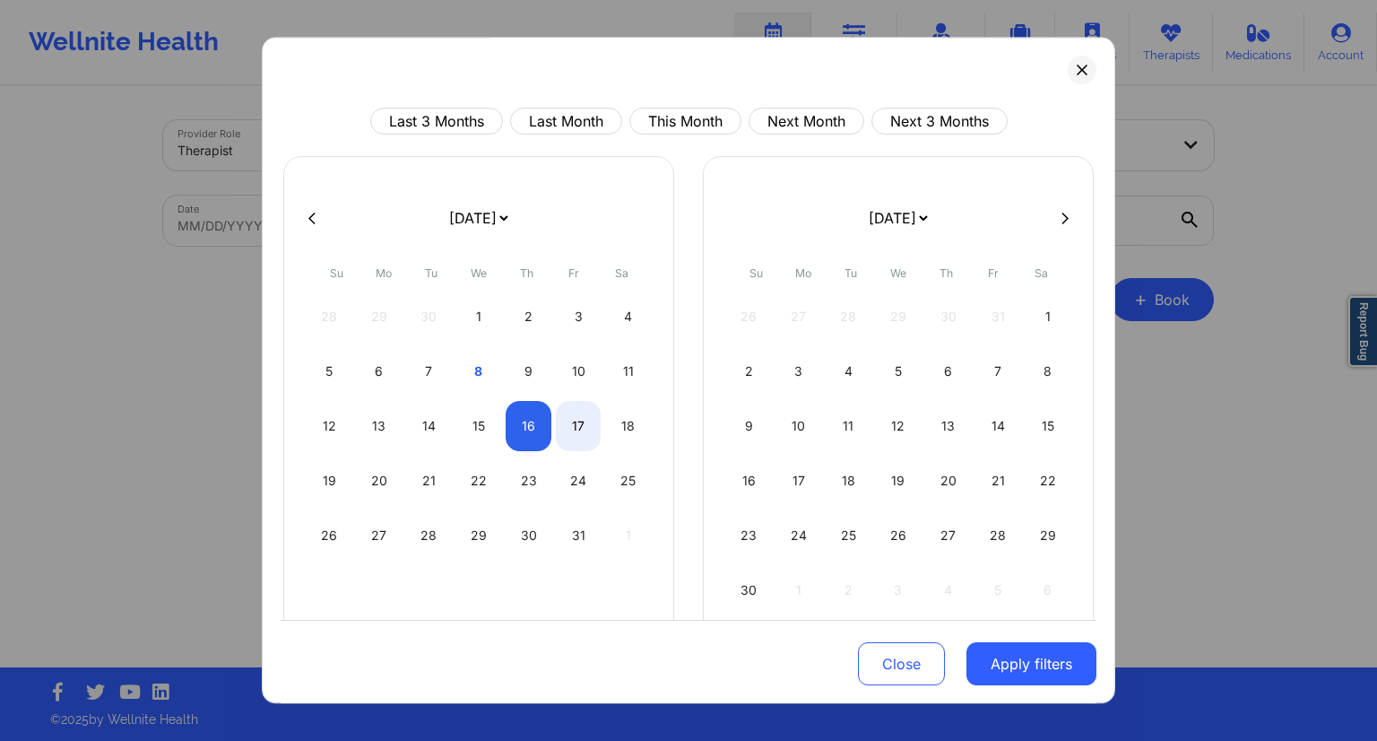
select select "2025-9"
select select "2025-10"
click at [984, 650] on button "Apply filters" at bounding box center [1032, 663] width 130 height 43
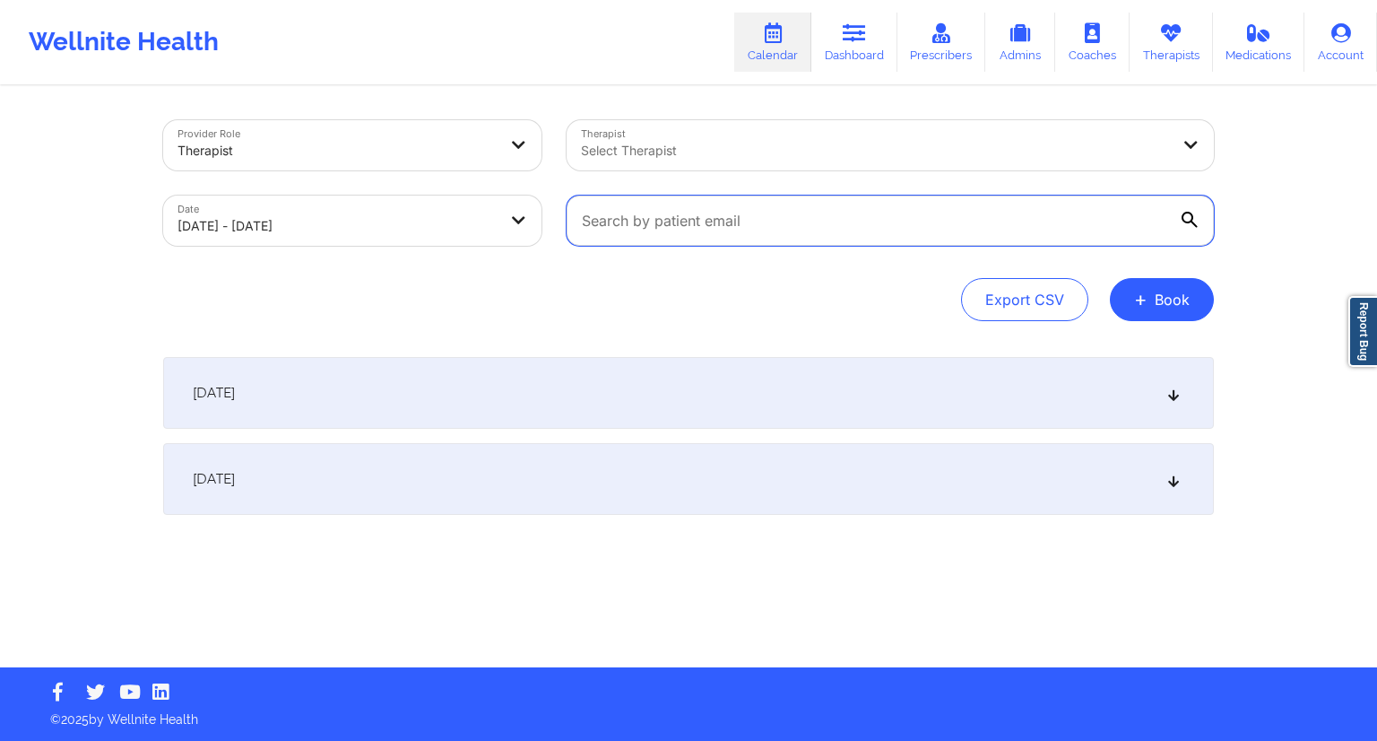
click at [705, 230] on input "text" at bounding box center [890, 220] width 647 height 50
paste input "[EMAIL_ADDRESS][DOMAIN_NAME]"
type input "[EMAIL_ADDRESS][DOMAIN_NAME]"
click at [735, 278] on div "Export CSV + Book" at bounding box center [688, 299] width 1051 height 43
click at [601, 377] on div "[DATE]" at bounding box center [688, 393] width 1051 height 72
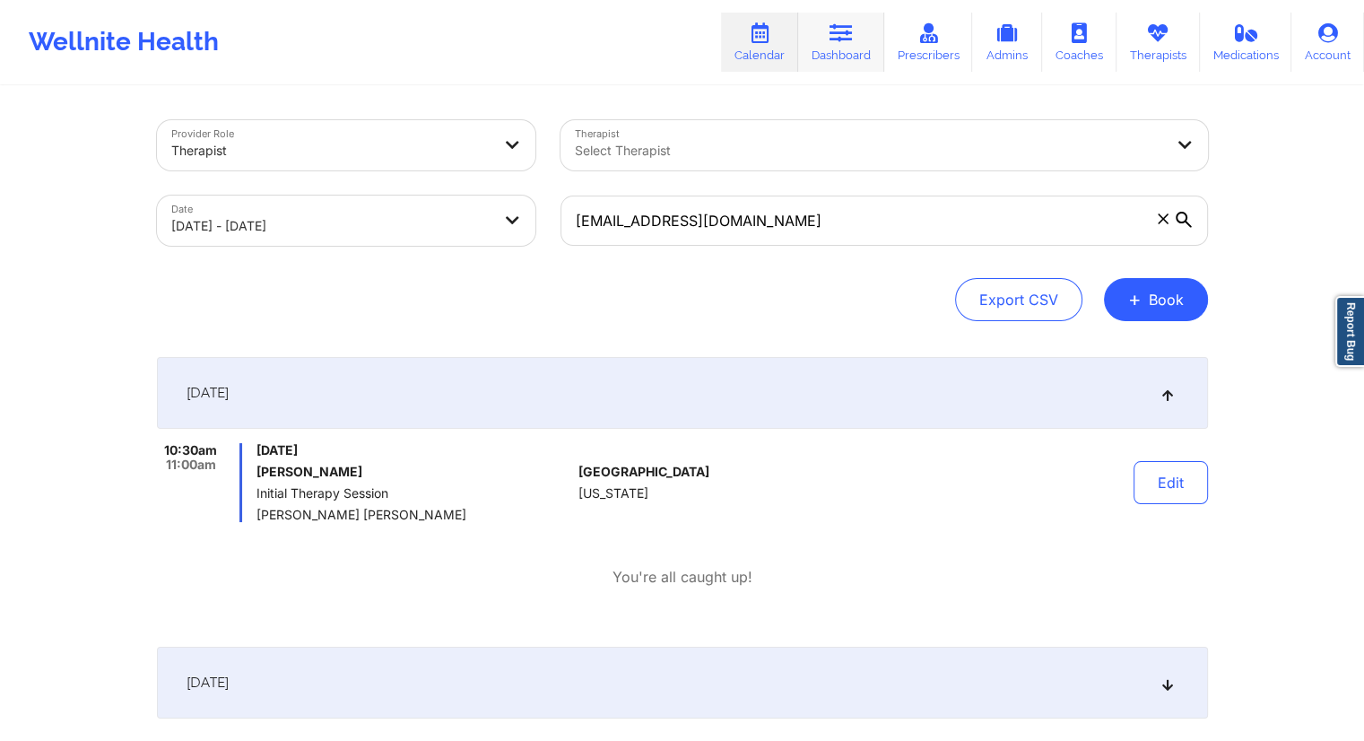
click at [843, 55] on link "Dashboard" at bounding box center [841, 42] width 86 height 59
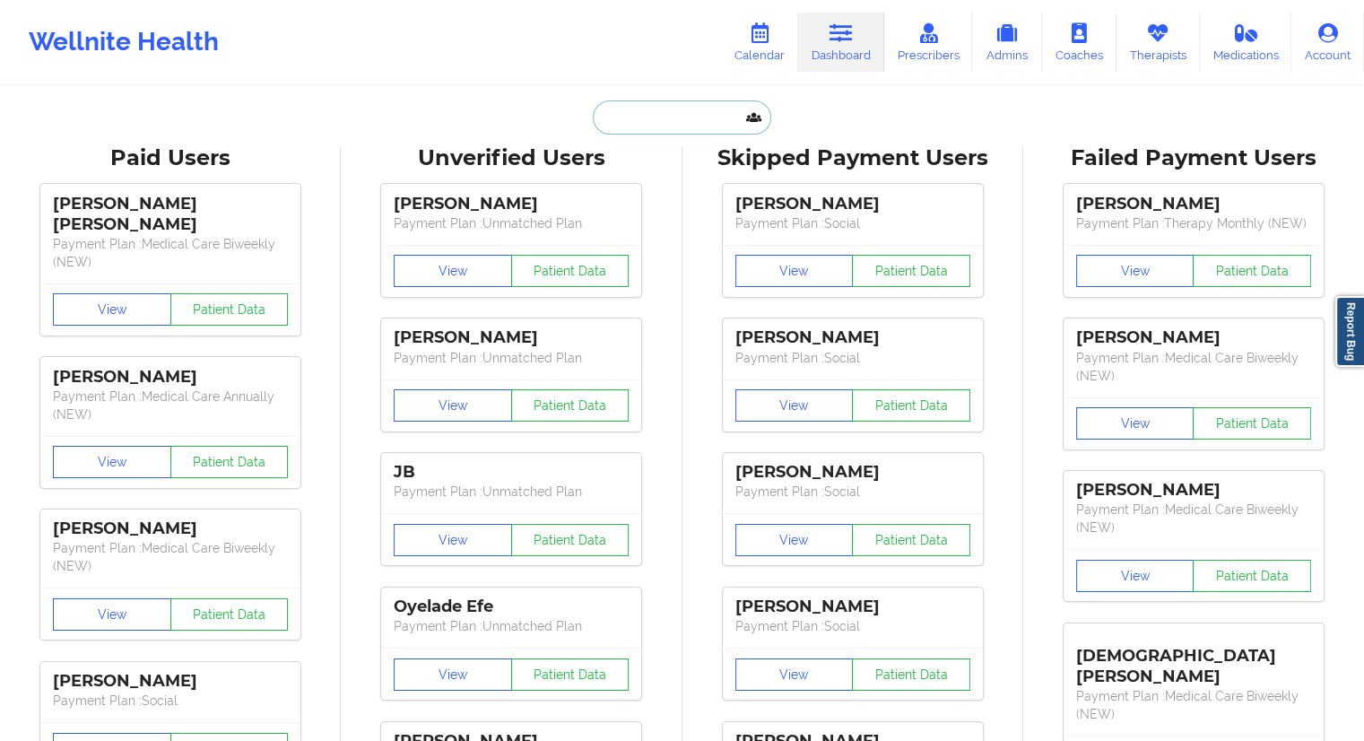
click at [624, 114] on input "text" at bounding box center [682, 117] width 178 height 34
paste input "[EMAIL_ADDRESS][DOMAIN_NAME]"
type input "[EMAIL_ADDRESS][DOMAIN_NAME]"
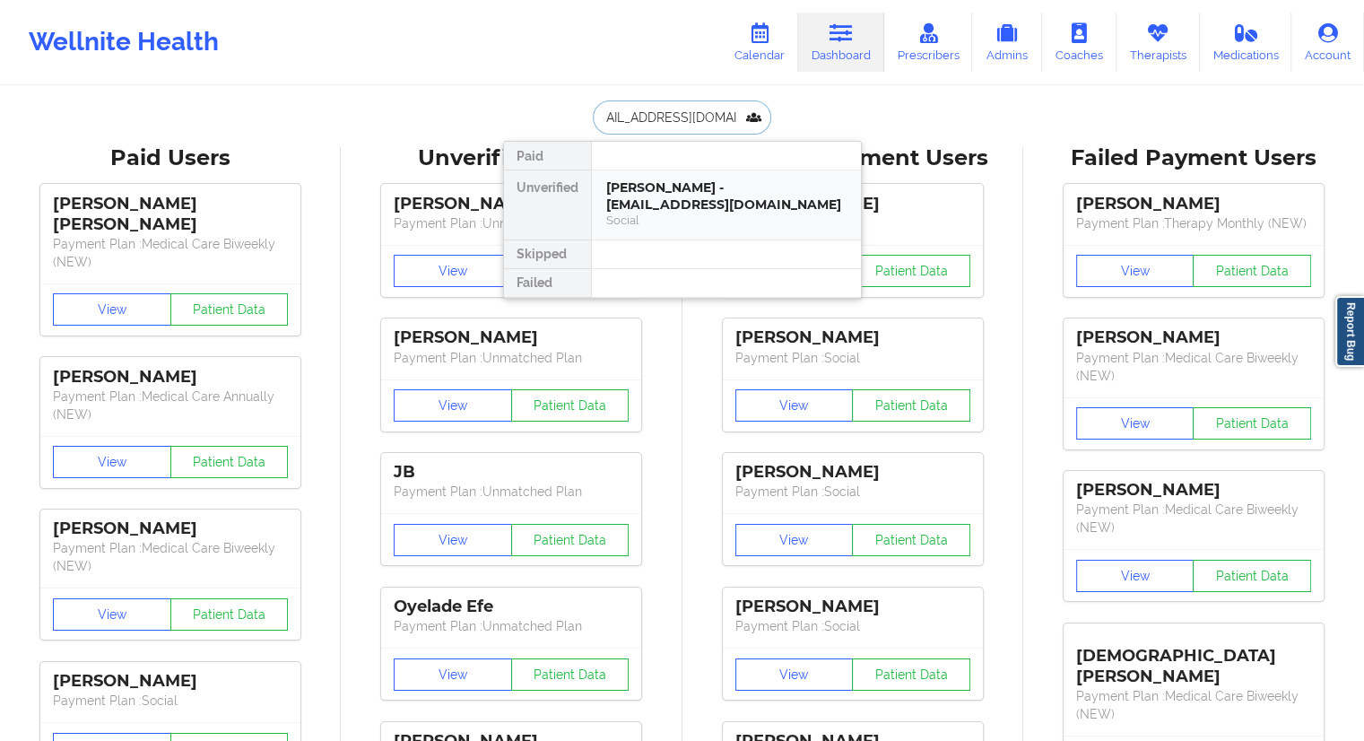
click at [643, 198] on div "[PERSON_NAME] - [EMAIL_ADDRESS][DOMAIN_NAME]" at bounding box center [726, 195] width 240 height 33
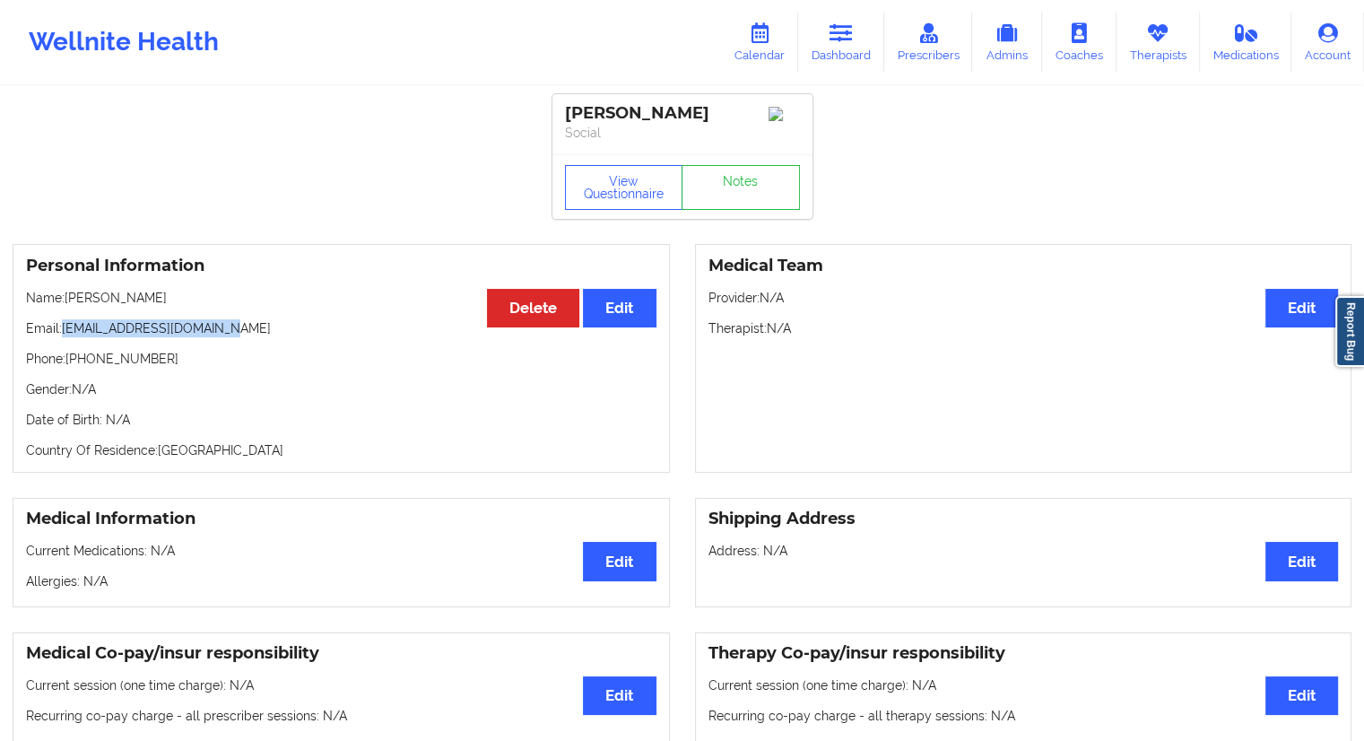
drag, startPoint x: 258, startPoint y: 337, endPoint x: 64, endPoint y: 327, distance: 194.8
click at [64, 327] on p "Email: [EMAIL_ADDRESS][DOMAIN_NAME]" at bounding box center [341, 328] width 630 height 18
click at [763, 51] on link "Calendar" at bounding box center [759, 42] width 77 height 59
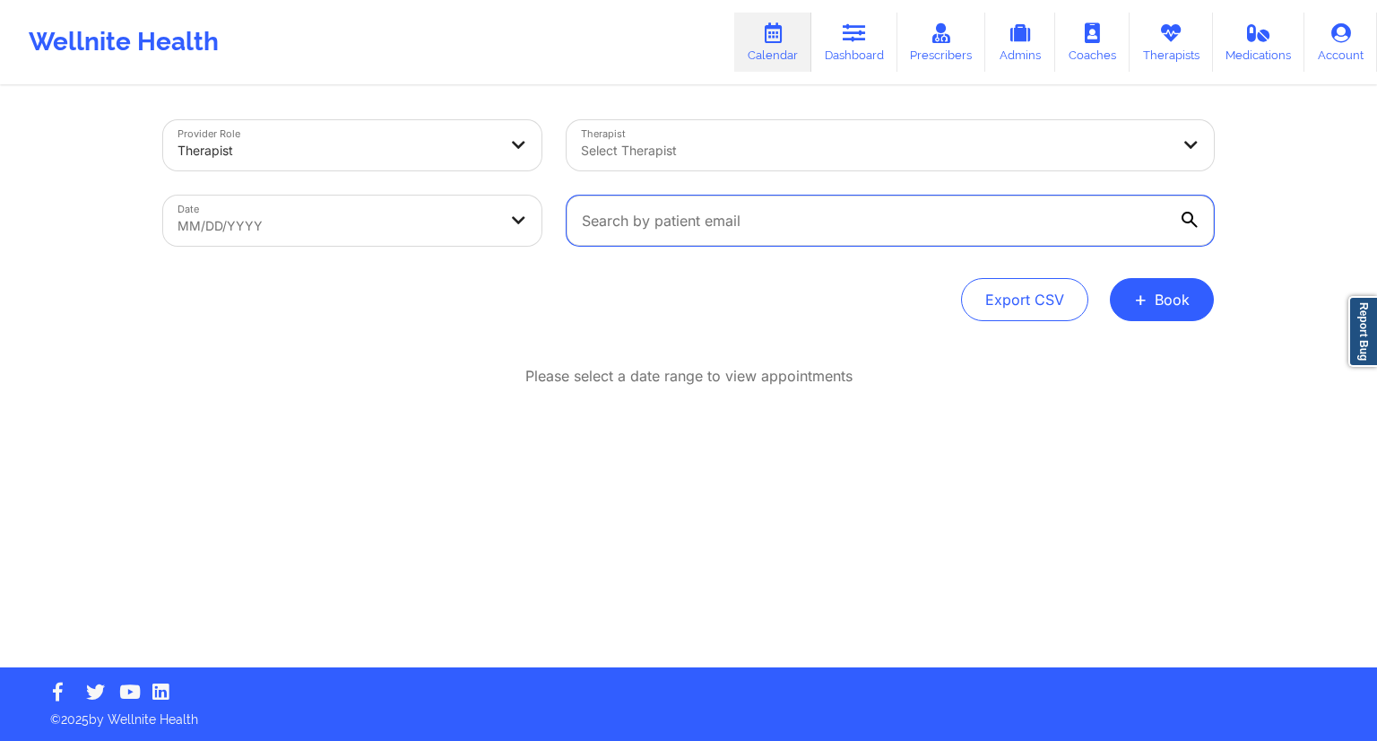
click at [642, 223] on input "text" at bounding box center [890, 220] width 647 height 50
paste input "[EMAIL_ADDRESS][DOMAIN_NAME]"
type input "[EMAIL_ADDRESS][DOMAIN_NAME]"
click at [482, 221] on body "Wellnite Health Calendar Dashboard Prescribers Admins Coaches Therapists Medica…" at bounding box center [688, 370] width 1377 height 741
select select "2025-8"
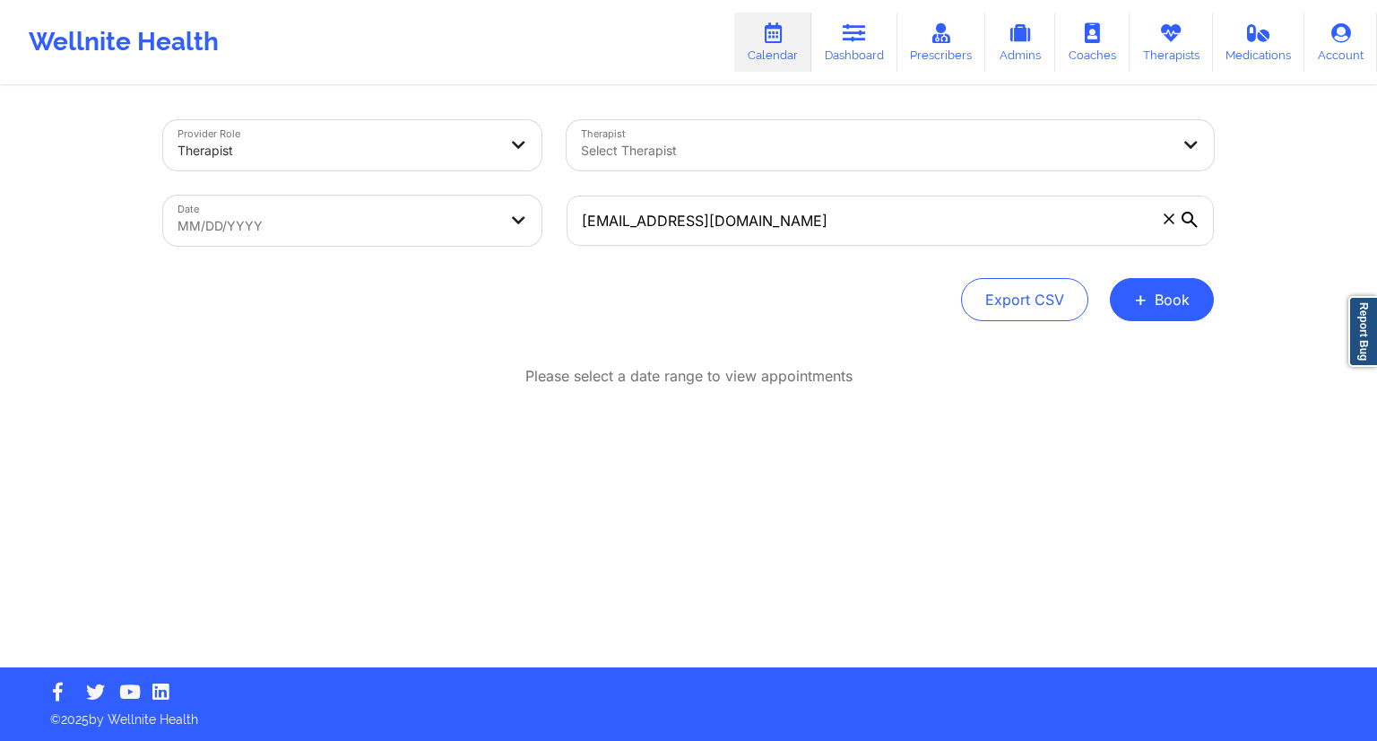
select select "2025-9"
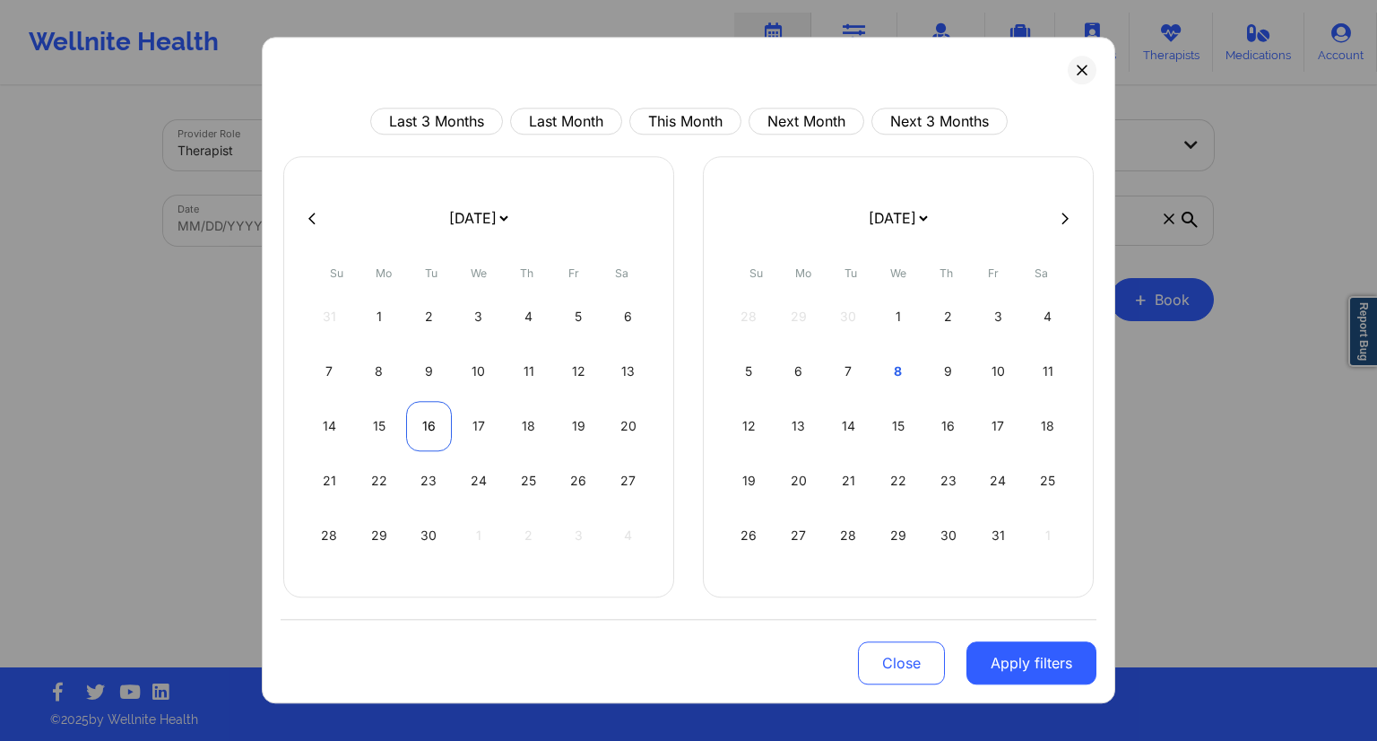
click at [431, 417] on div "16" at bounding box center [429, 426] width 46 height 50
select select "2025-8"
select select "2025-9"
select select "2025-8"
select select "2025-9"
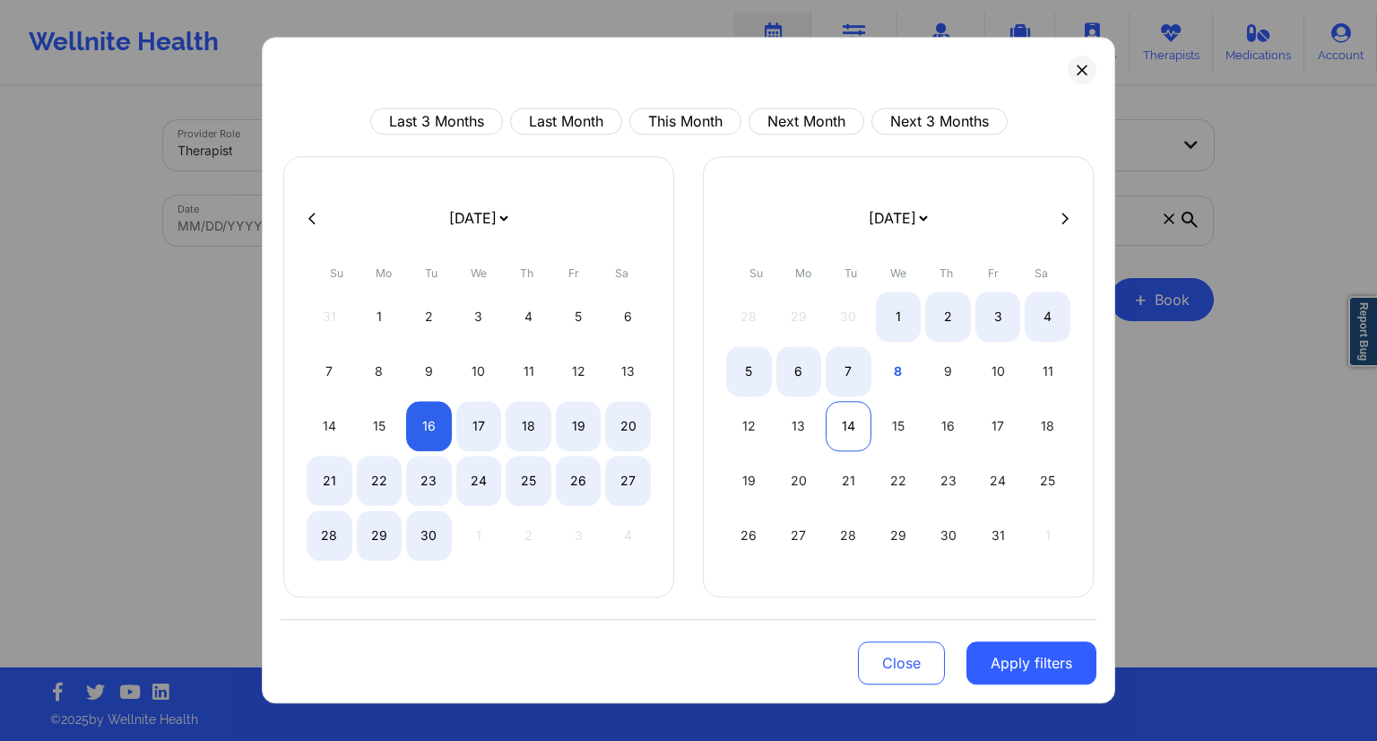
select select "2025-8"
select select "2025-9"
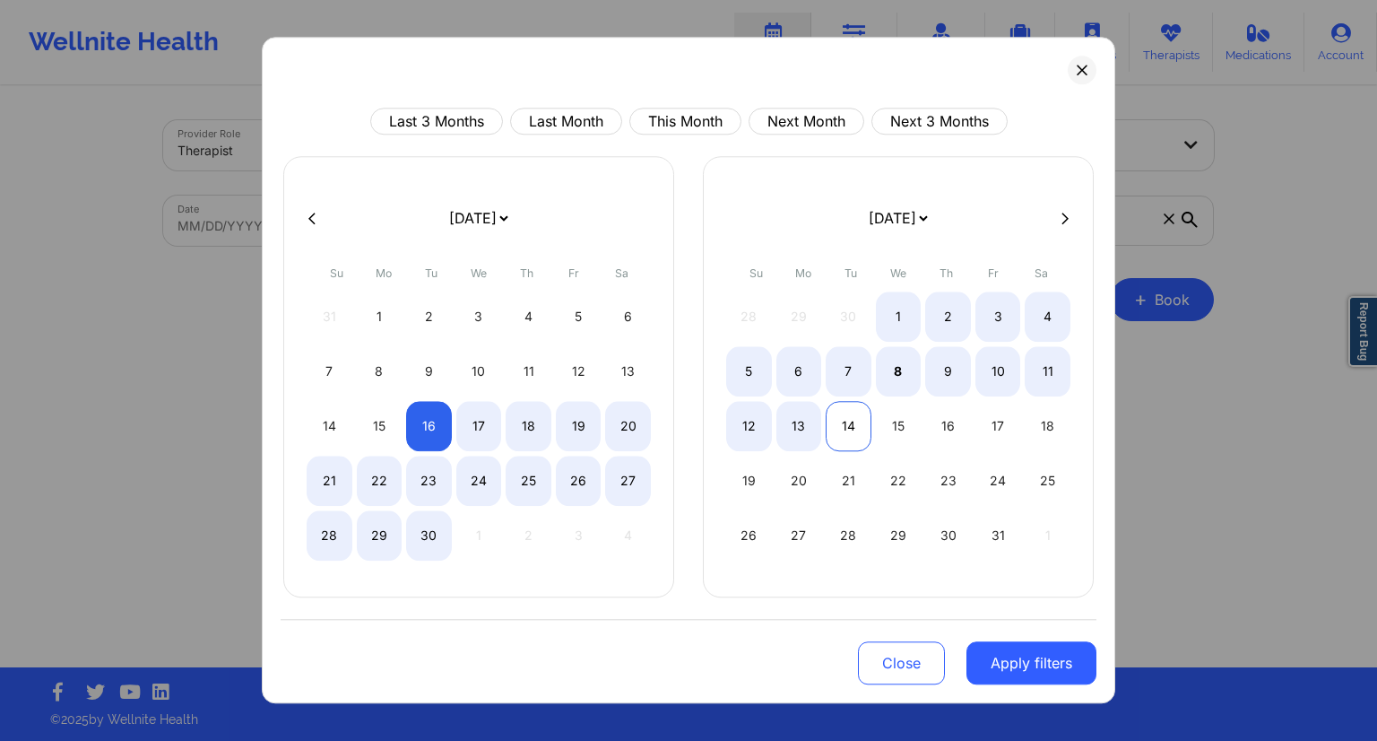
select select "2025-8"
select select "2025-9"
drag, startPoint x: 838, startPoint y: 430, endPoint x: 858, endPoint y: 428, distance: 19.9
click at [836, 428] on div "14" at bounding box center [849, 426] width 46 height 50
select select "2025-8"
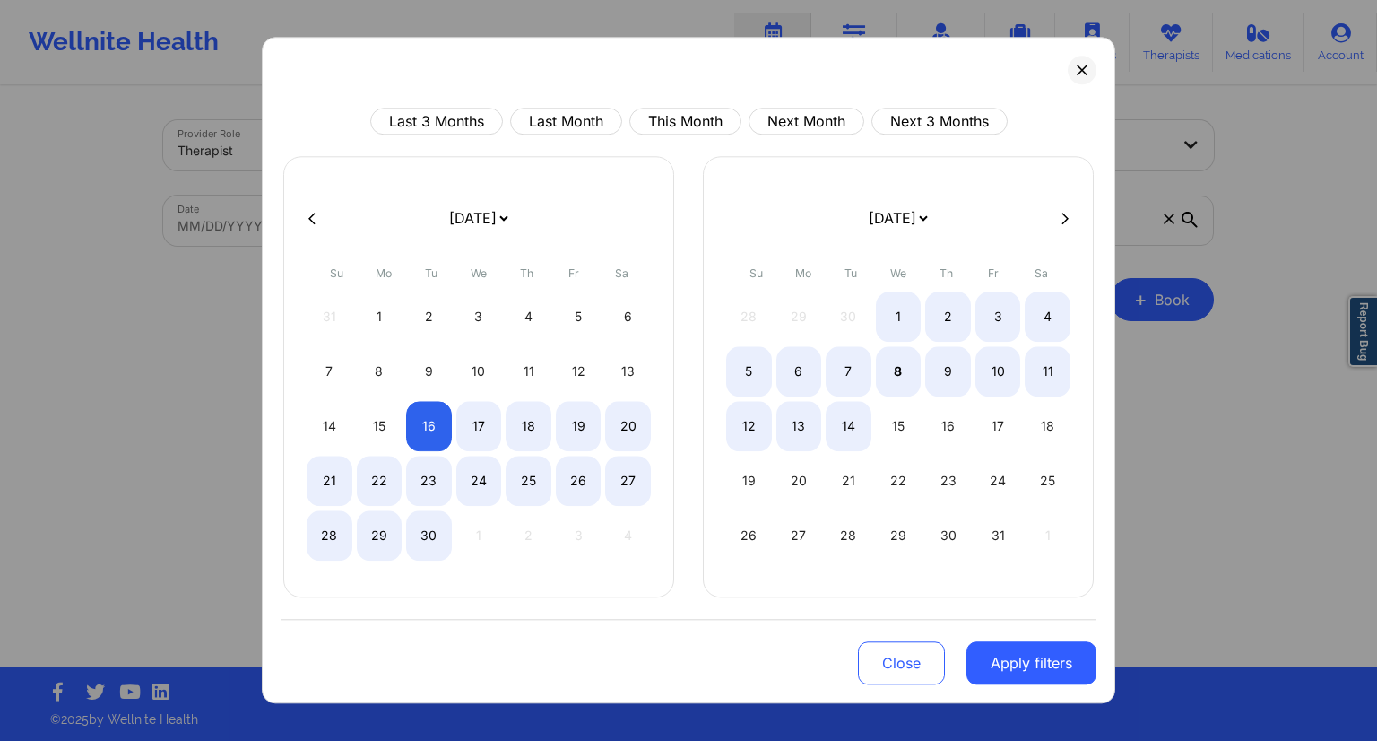
select select "2025-9"
click at [907, 428] on div "15" at bounding box center [899, 426] width 46 height 50
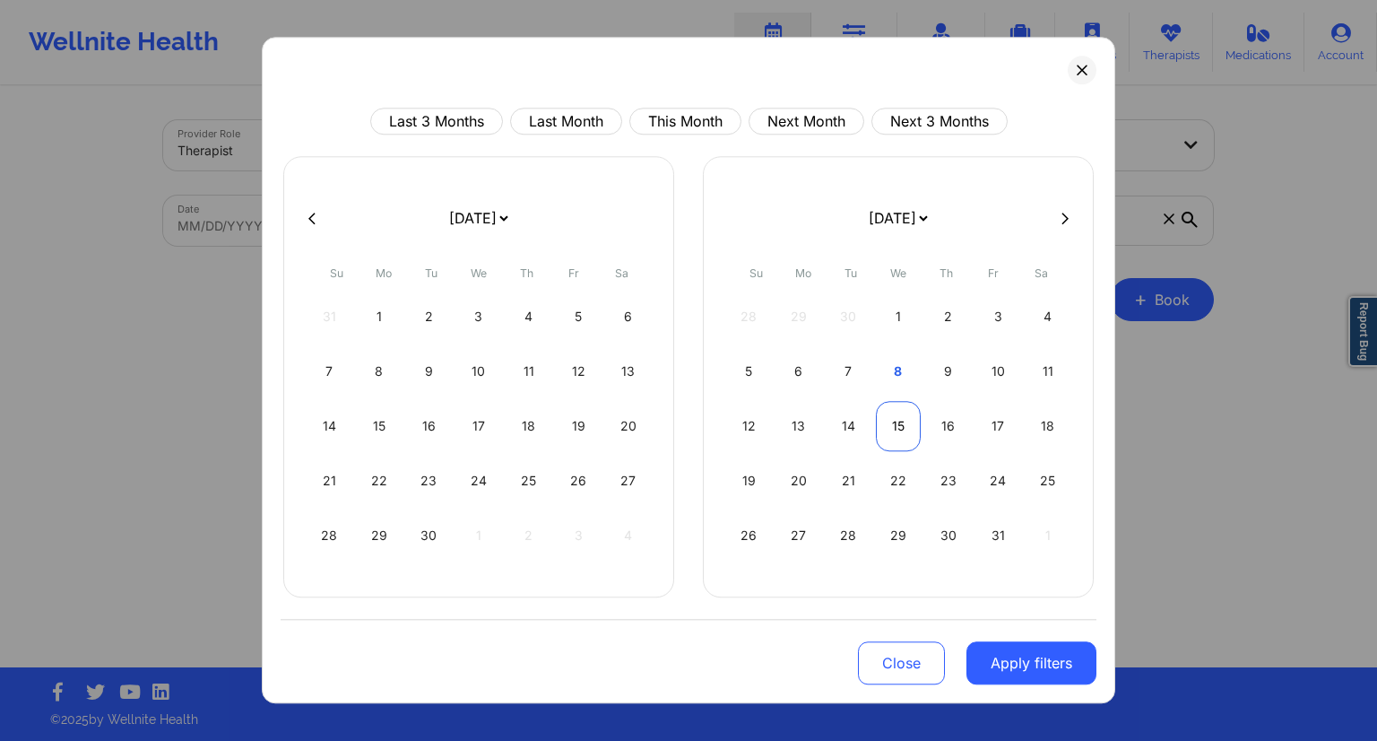
select select "2025-9"
select select "2025-10"
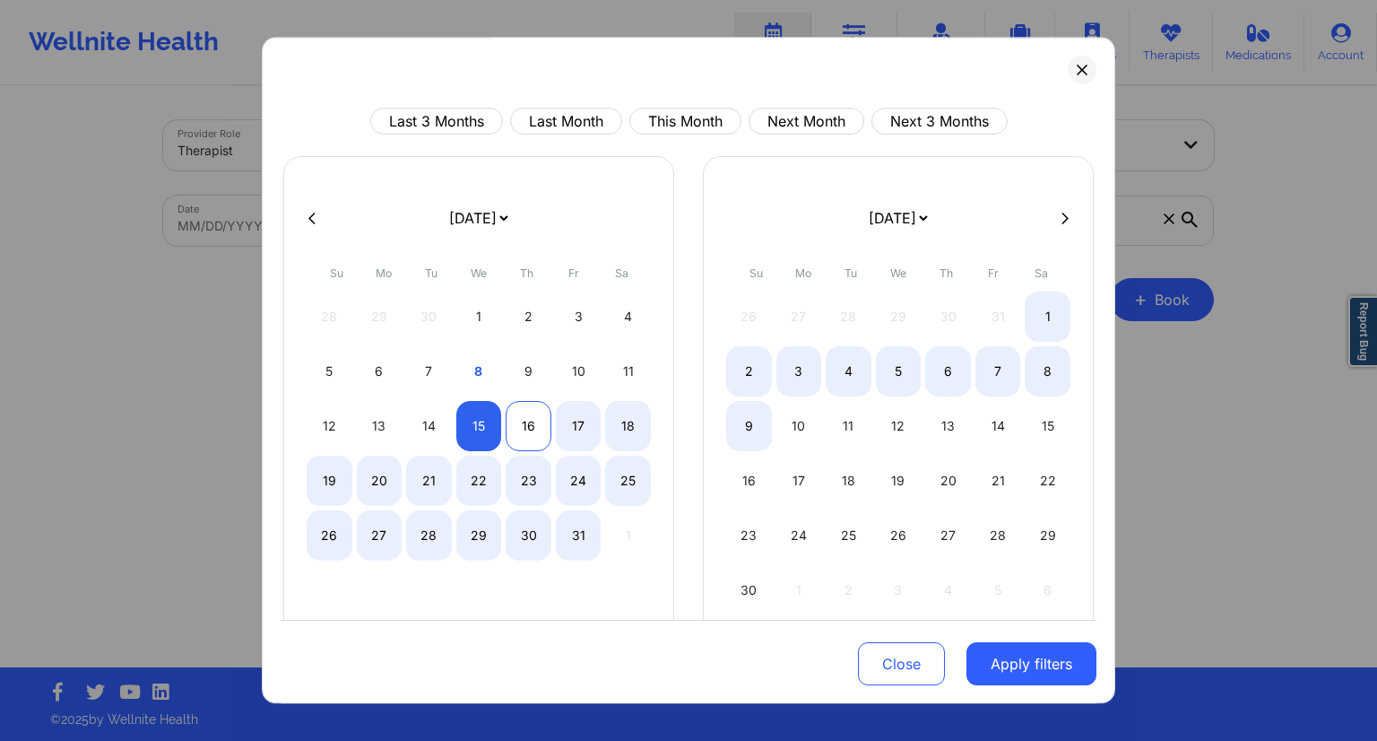
select select "2025-9"
select select "2025-10"
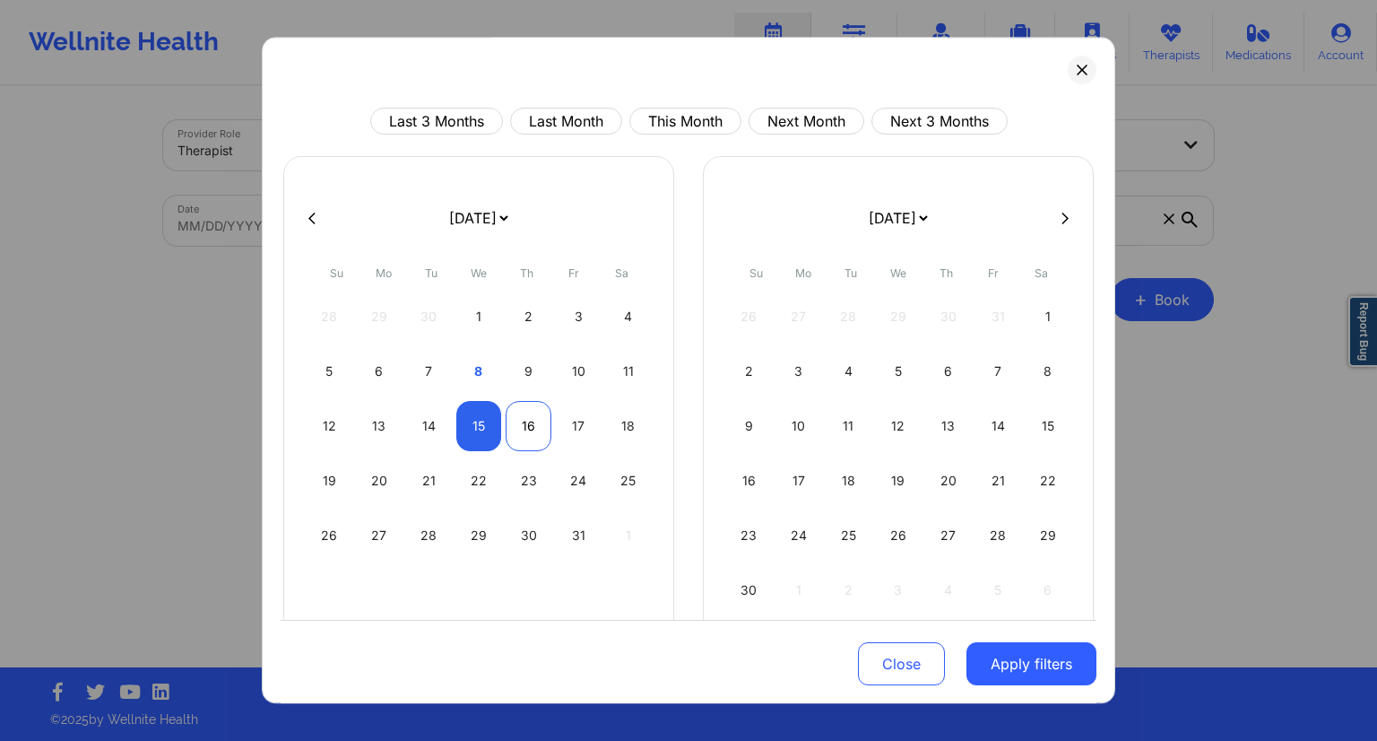
click at [525, 423] on div "16" at bounding box center [529, 426] width 46 height 50
select select "2025-9"
select select "2025-10"
click at [572, 426] on div "17" at bounding box center [579, 426] width 46 height 50
select select "2025-9"
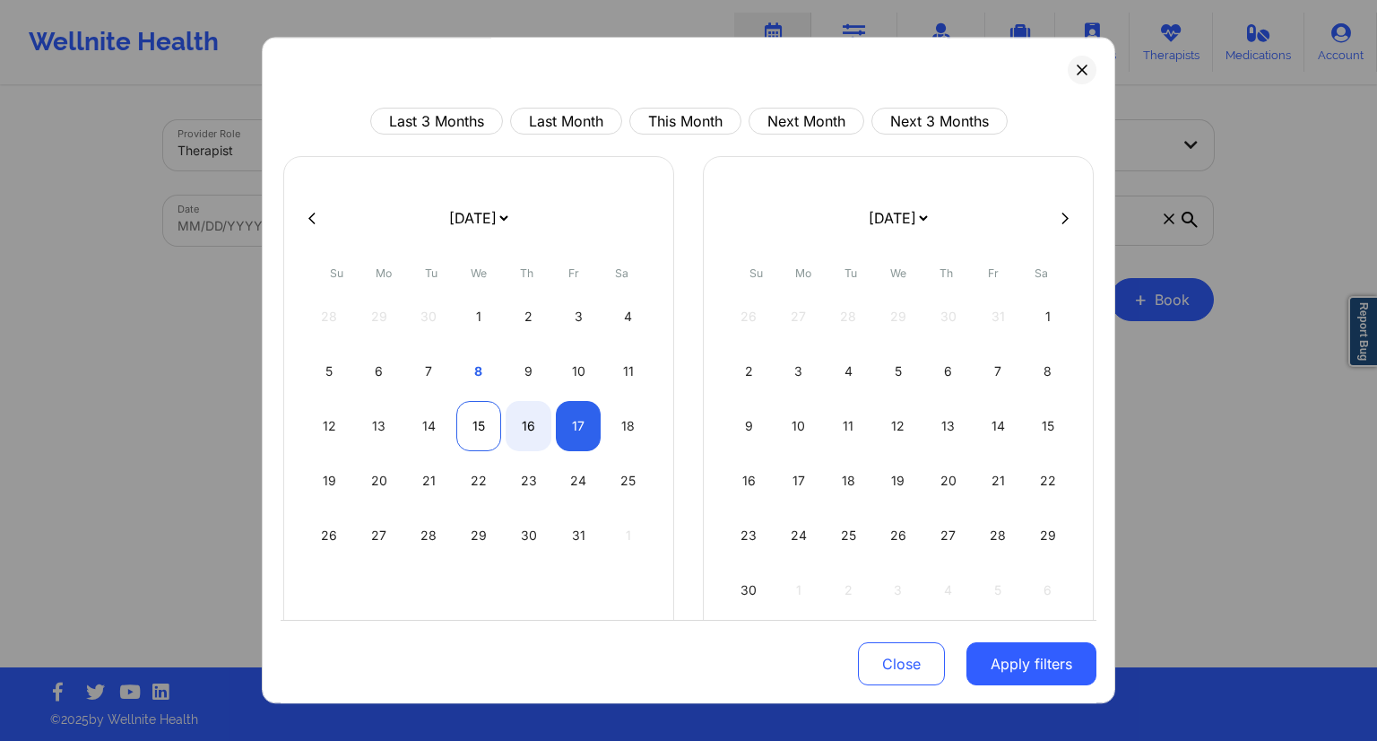
select select "2025-10"
select select "2025-9"
select select "2025-10"
click at [515, 431] on div "16" at bounding box center [529, 426] width 46 height 50
select select "2025-9"
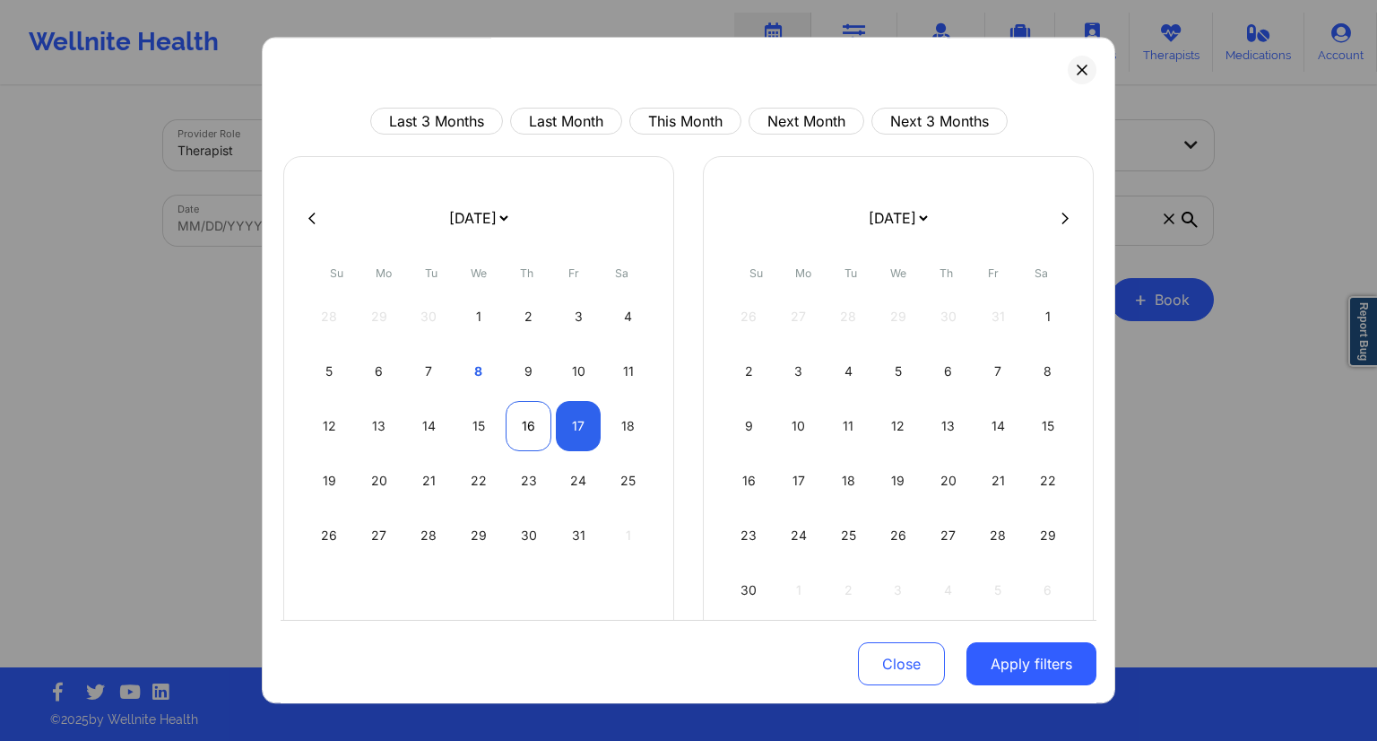
select select "2025-10"
select select "2025-9"
select select "2025-10"
click at [572, 435] on div "17" at bounding box center [579, 426] width 46 height 50
select select "2025-9"
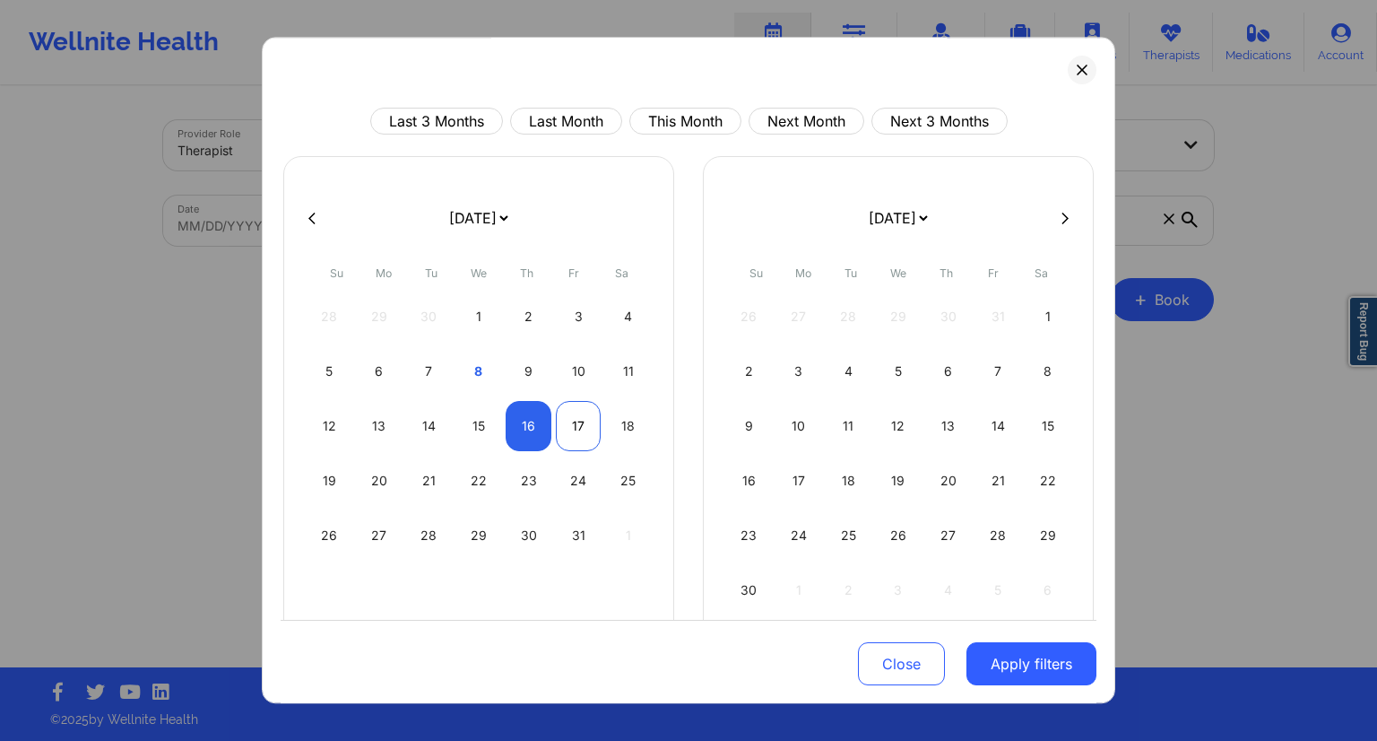
select select "2025-10"
click at [1013, 655] on button "Apply filters" at bounding box center [1032, 663] width 130 height 43
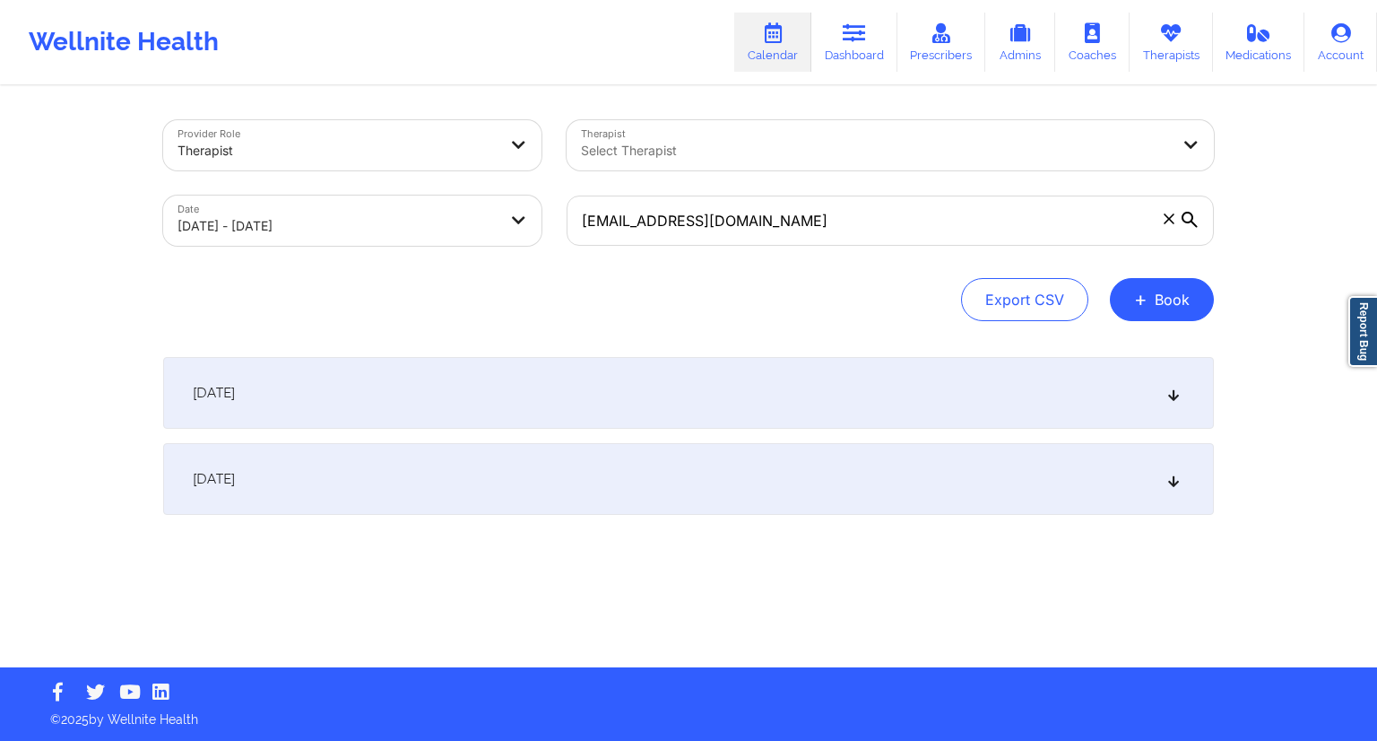
click at [524, 403] on div "[DATE]" at bounding box center [688, 393] width 1051 height 72
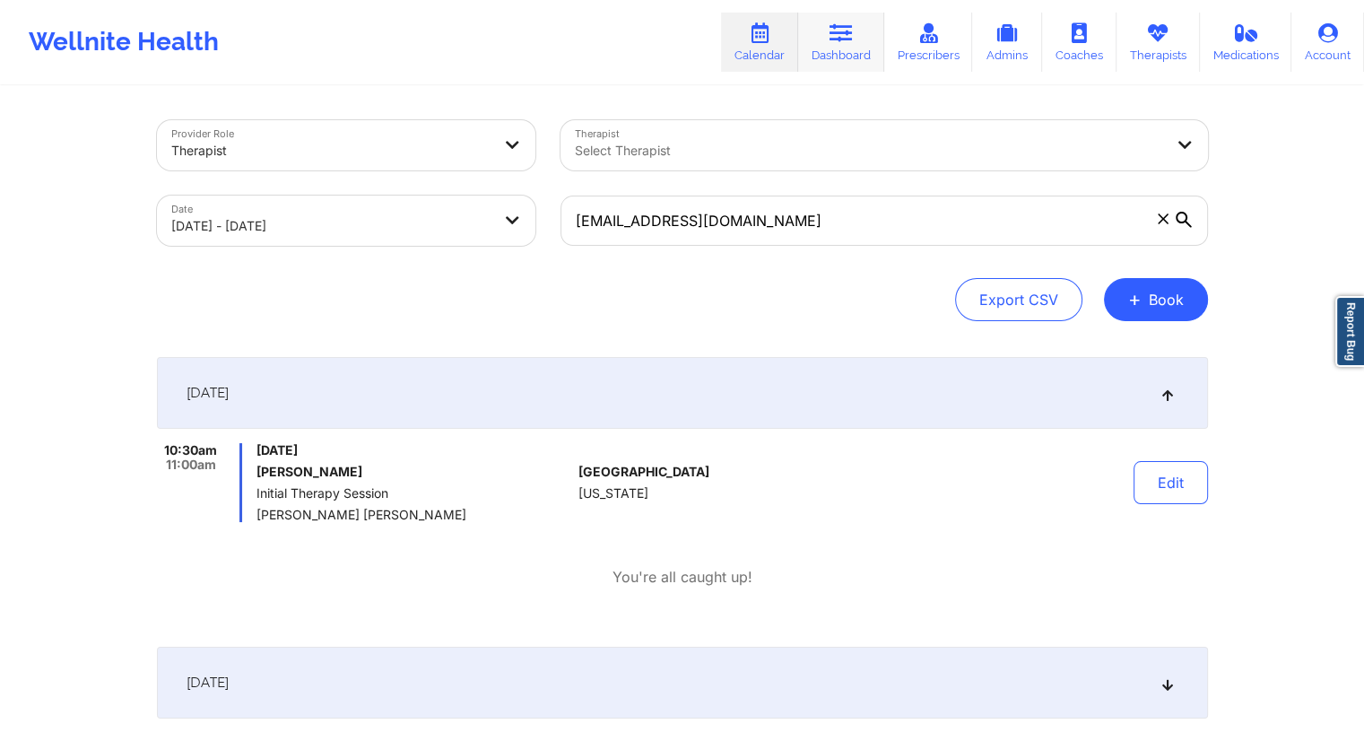
click at [850, 41] on icon at bounding box center [840, 33] width 23 height 20
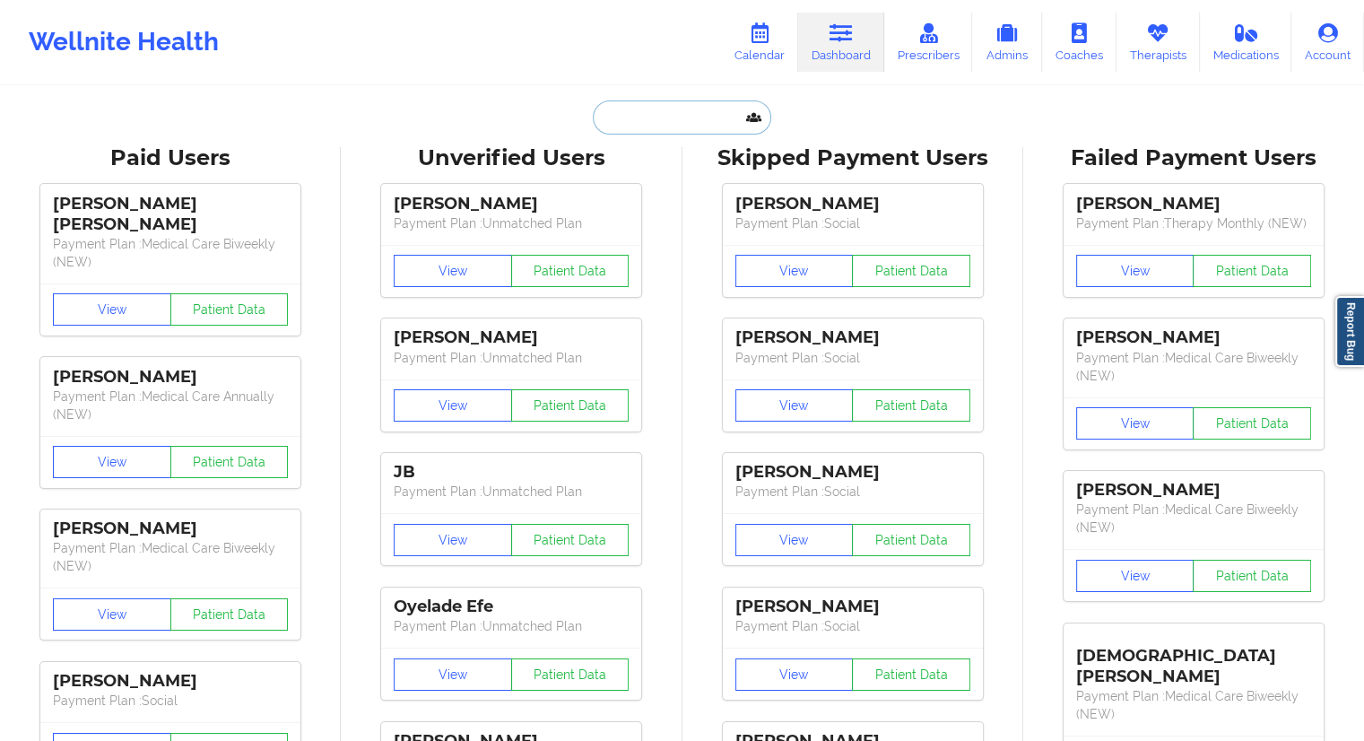
click at [646, 132] on input "text" at bounding box center [682, 117] width 178 height 34
paste input "[EMAIL_ADDRESS][DOMAIN_NAME]"
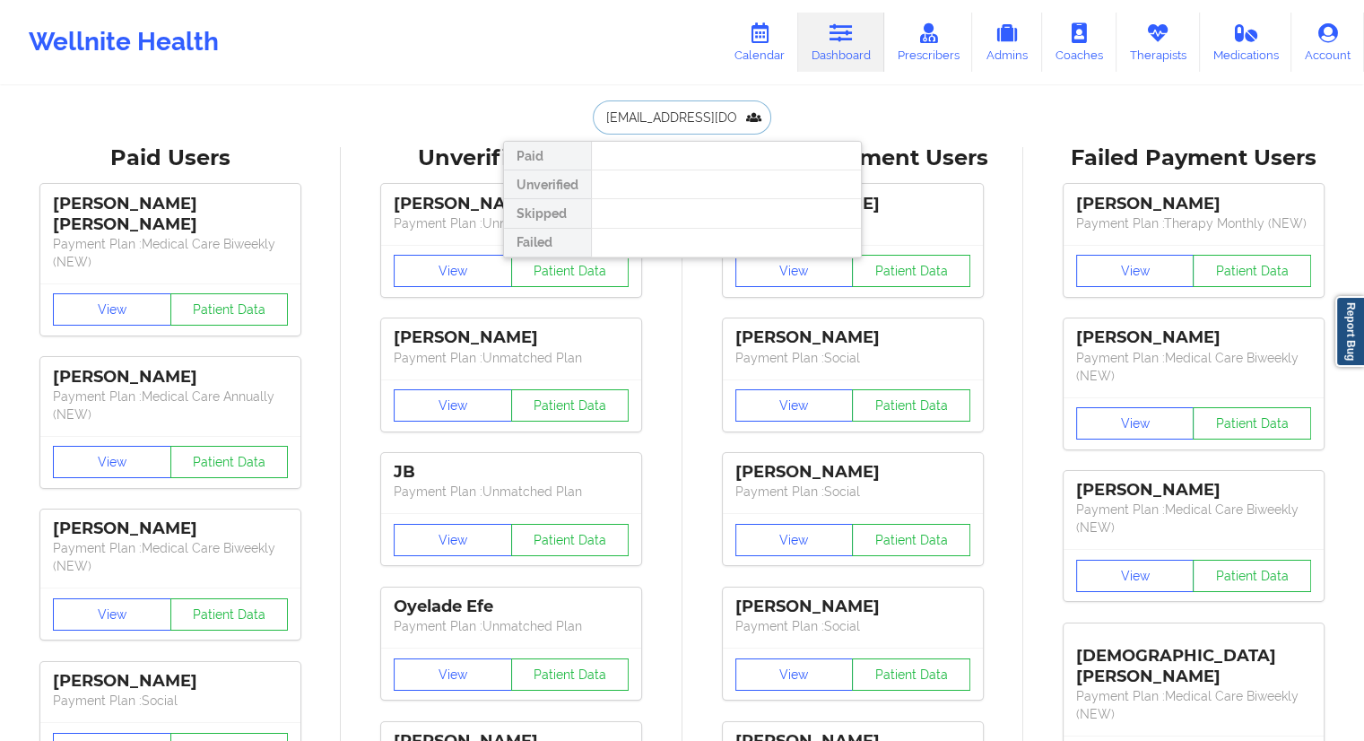
click at [717, 117] on input "[EMAIL_ADDRESS][DOMAIN_NAME]" at bounding box center [682, 117] width 178 height 34
paste input "szahaitdi.ortega26"
type input "[EMAIL_ADDRESS][DOMAIN_NAME]"
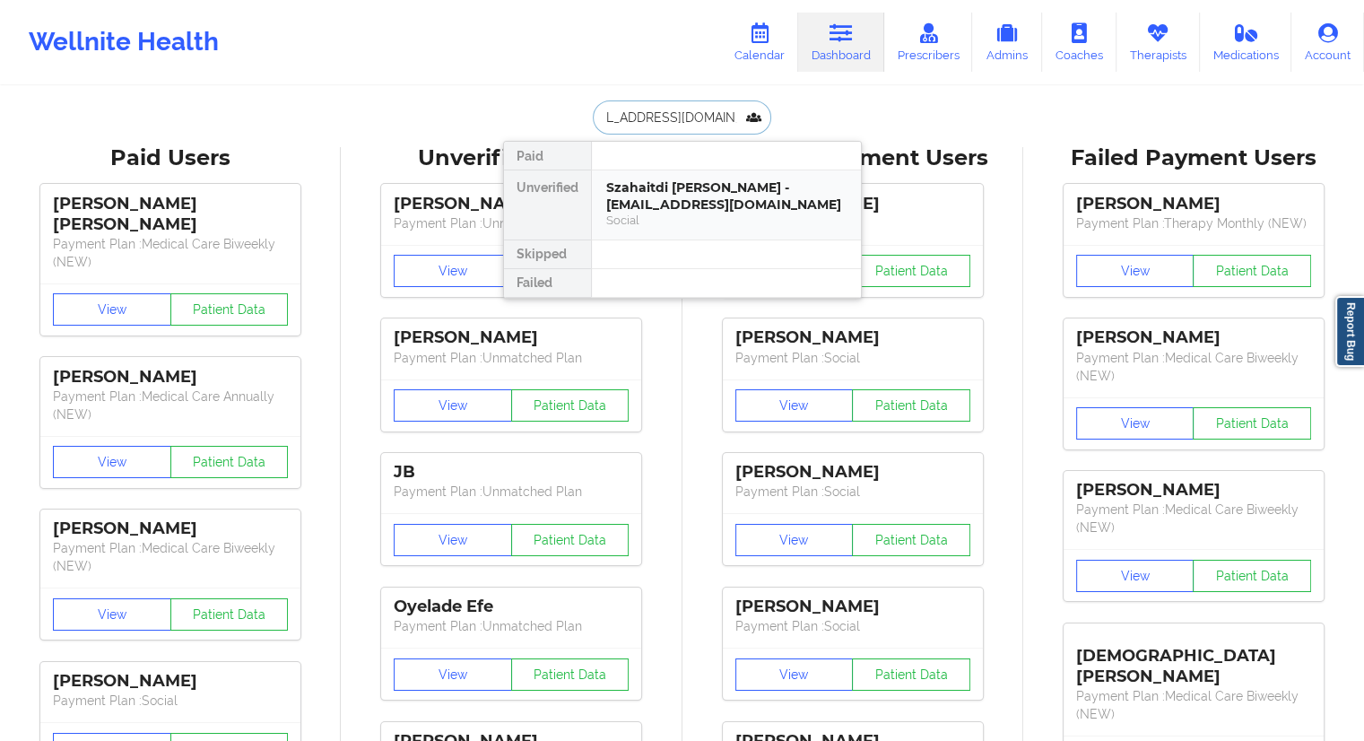
click at [643, 200] on div "Szahaitdi [PERSON_NAME] - [EMAIL_ADDRESS][DOMAIN_NAME]" at bounding box center [726, 195] width 240 height 33
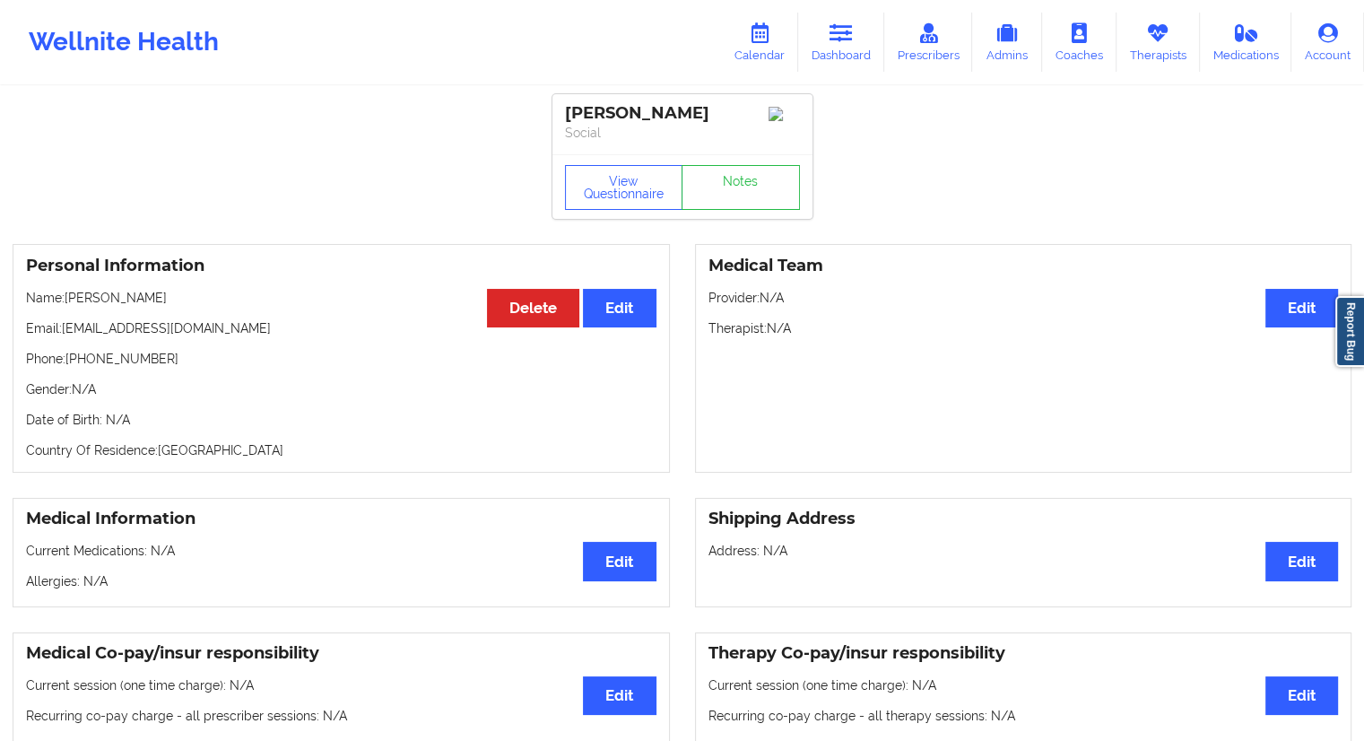
drag, startPoint x: 161, startPoint y: 299, endPoint x: 73, endPoint y: 304, distance: 88.0
click at [73, 304] on p "Name: [PERSON_NAME]" at bounding box center [341, 298] width 630 height 18
click at [74, 317] on div "Personal Information Edit Delete Name: [PERSON_NAME] Email: [EMAIL_ADDRESS][DOM…" at bounding box center [341, 358] width 657 height 229
drag, startPoint x: 158, startPoint y: 303, endPoint x: 68, endPoint y: 313, distance: 90.2
click at [68, 313] on div "Personal Information Edit Delete Name: [PERSON_NAME] Email: [EMAIL_ADDRESS][DOM…" at bounding box center [341, 358] width 657 height 229
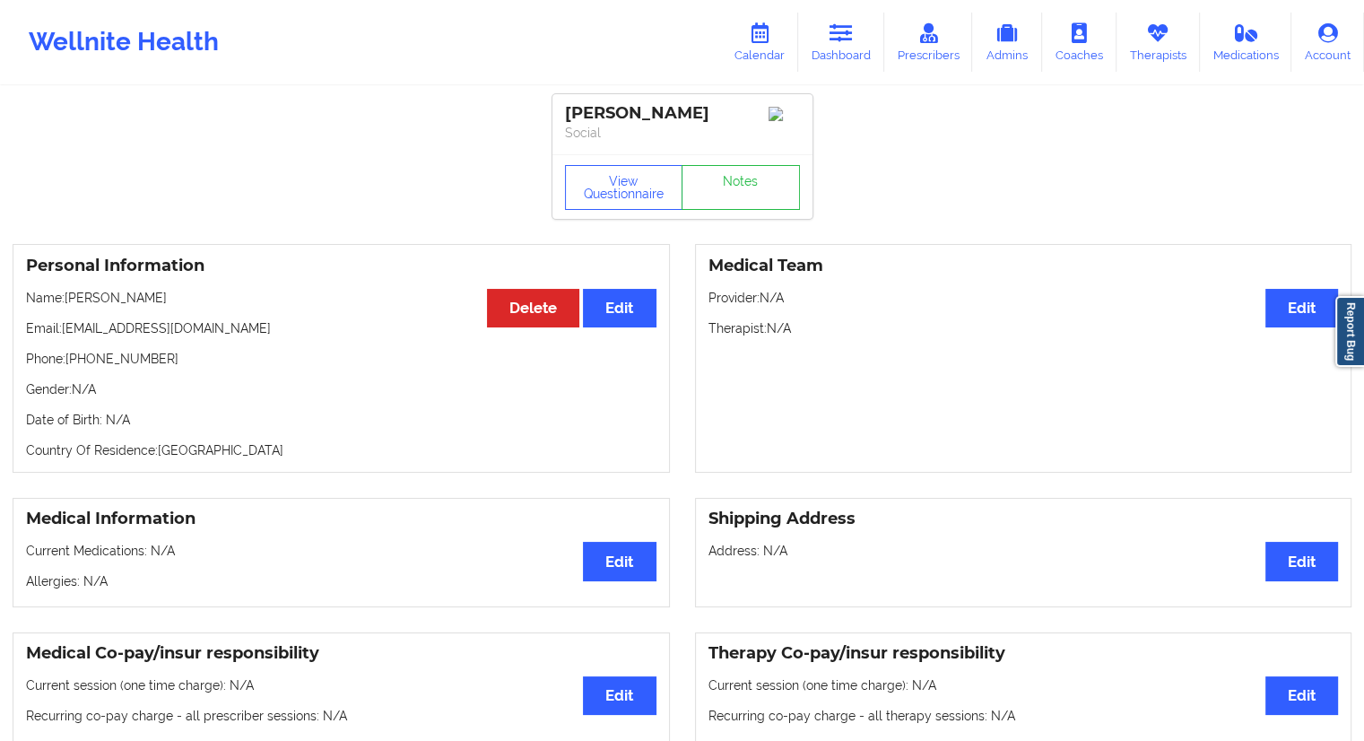
drag, startPoint x: 132, startPoint y: 305, endPoint x: 169, endPoint y: 304, distance: 36.8
click at [133, 305] on p "Name: [PERSON_NAME]" at bounding box center [341, 298] width 630 height 18
drag, startPoint x: 179, startPoint y: 297, endPoint x: 71, endPoint y: 299, distance: 108.5
click at [68, 299] on p "Name: [PERSON_NAME]" at bounding box center [341, 298] width 630 height 18
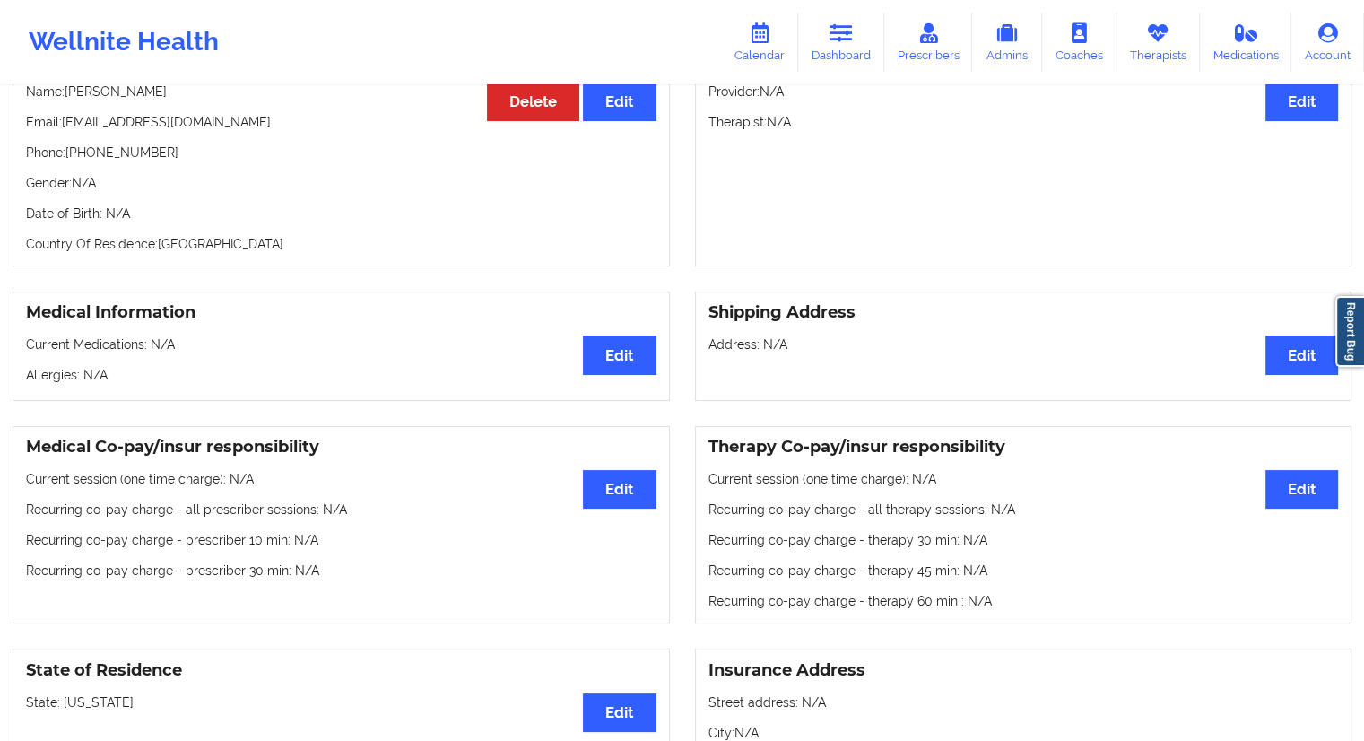
scroll to position [27, 0]
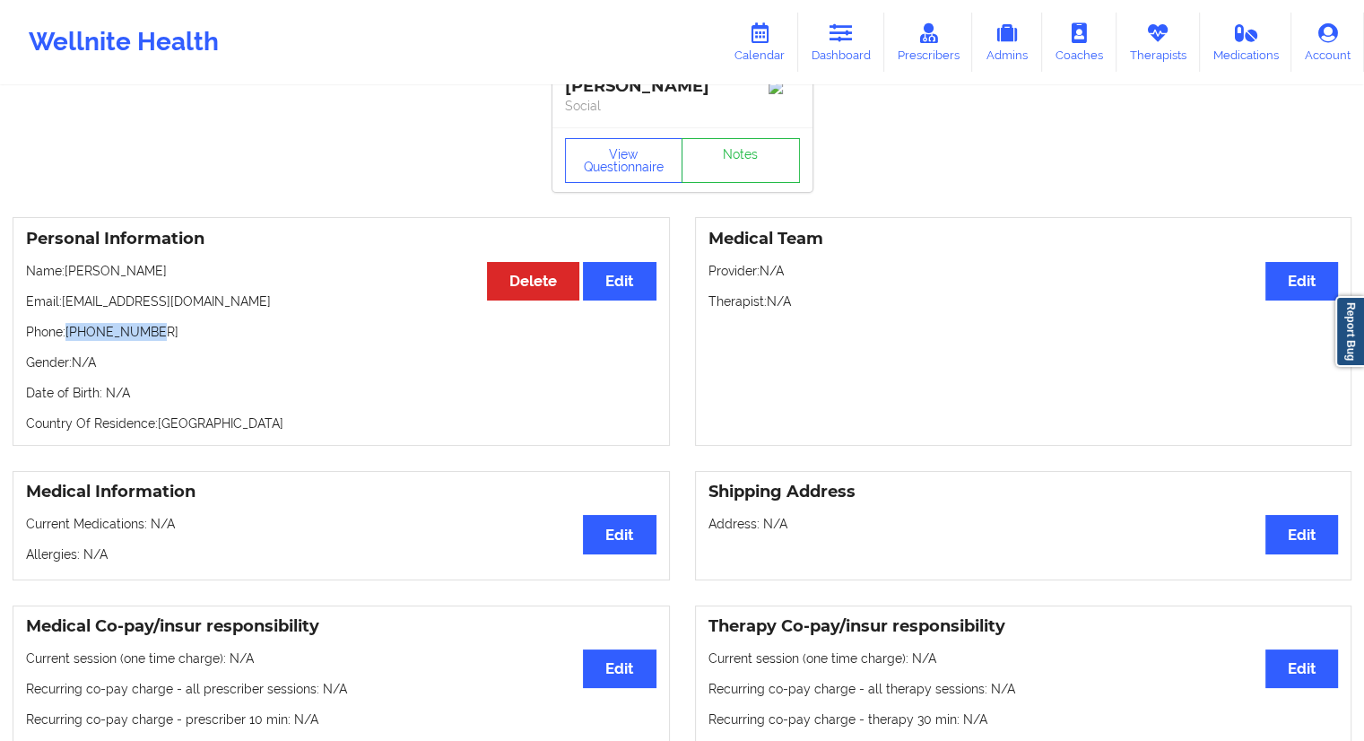
drag, startPoint x: 162, startPoint y: 338, endPoint x: 66, endPoint y: 336, distance: 96.0
click at [66, 336] on p "Phone: [PHONE_NUMBER]" at bounding box center [341, 332] width 630 height 18
click at [112, 360] on p "Gender: N/A" at bounding box center [341, 362] width 630 height 18
drag, startPoint x: 162, startPoint y: 337, endPoint x: 68, endPoint y: 338, distance: 94.2
click at [68, 338] on p "Phone: [PHONE_NUMBER]" at bounding box center [341, 332] width 630 height 18
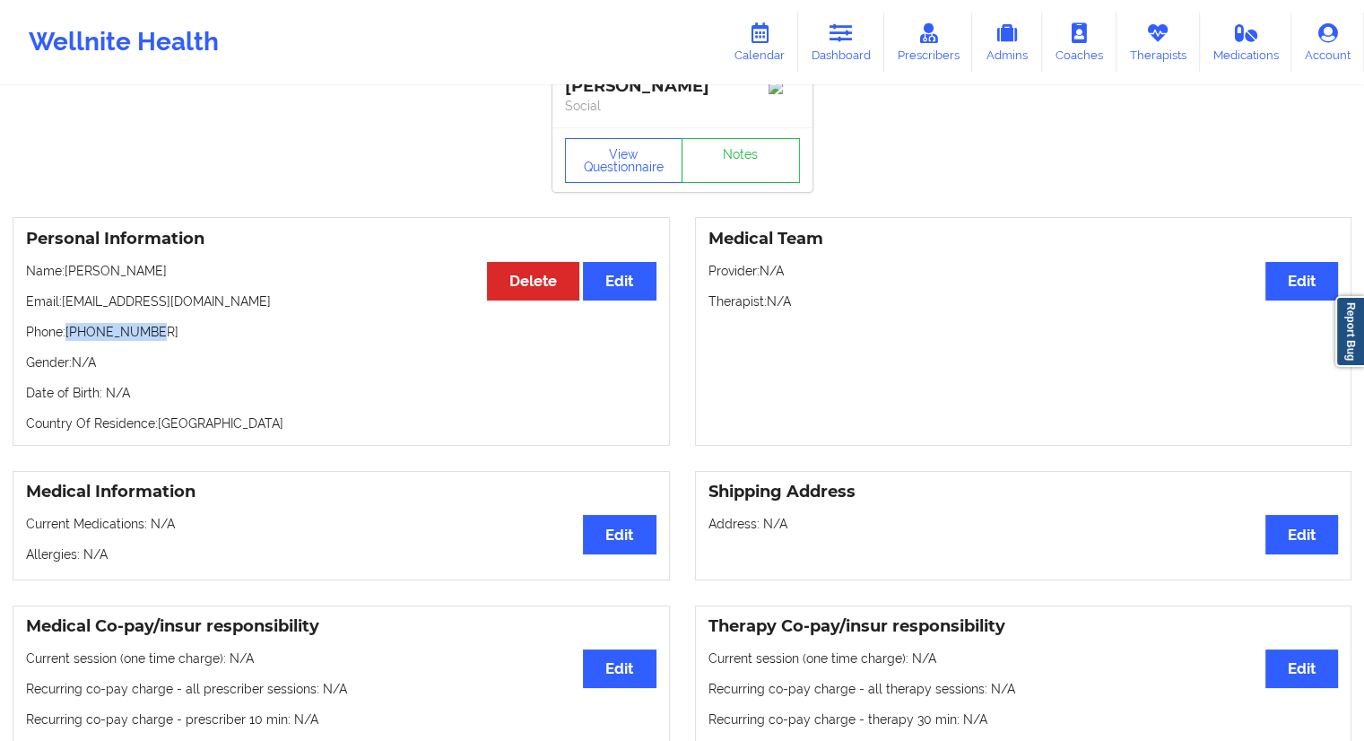
drag, startPoint x: 196, startPoint y: 281, endPoint x: 68, endPoint y: 266, distance: 129.0
click at [68, 266] on p "Name: [PERSON_NAME]" at bounding box center [341, 271] width 630 height 18
drag, startPoint x: 1152, startPoint y: 54, endPoint x: 1144, endPoint y: 58, distance: 9.2
click at [1152, 54] on link "Therapists" at bounding box center [1157, 42] width 83 height 59
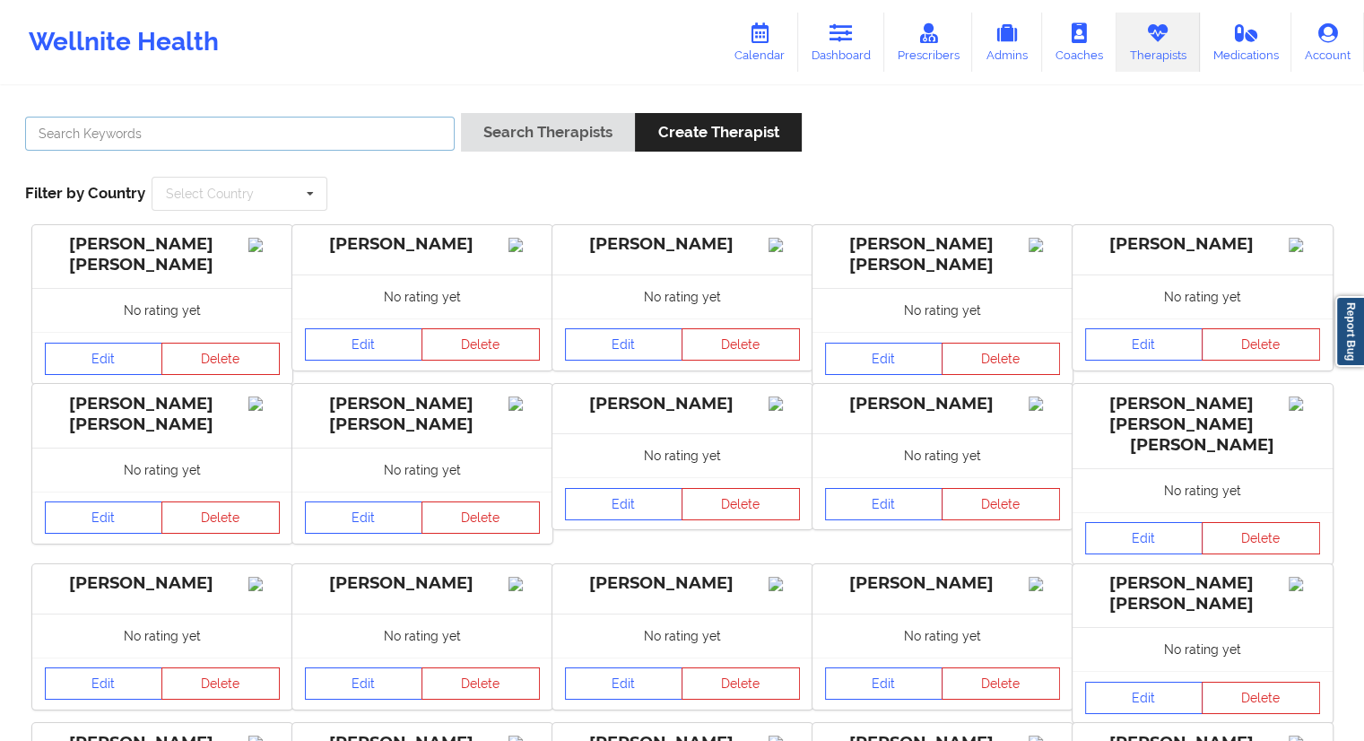
click at [326, 137] on input "text" at bounding box center [240, 134] width 430 height 34
paste input "[PERSON_NAME]"
click at [502, 131] on button "Search Therapists" at bounding box center [548, 132] width 174 height 39
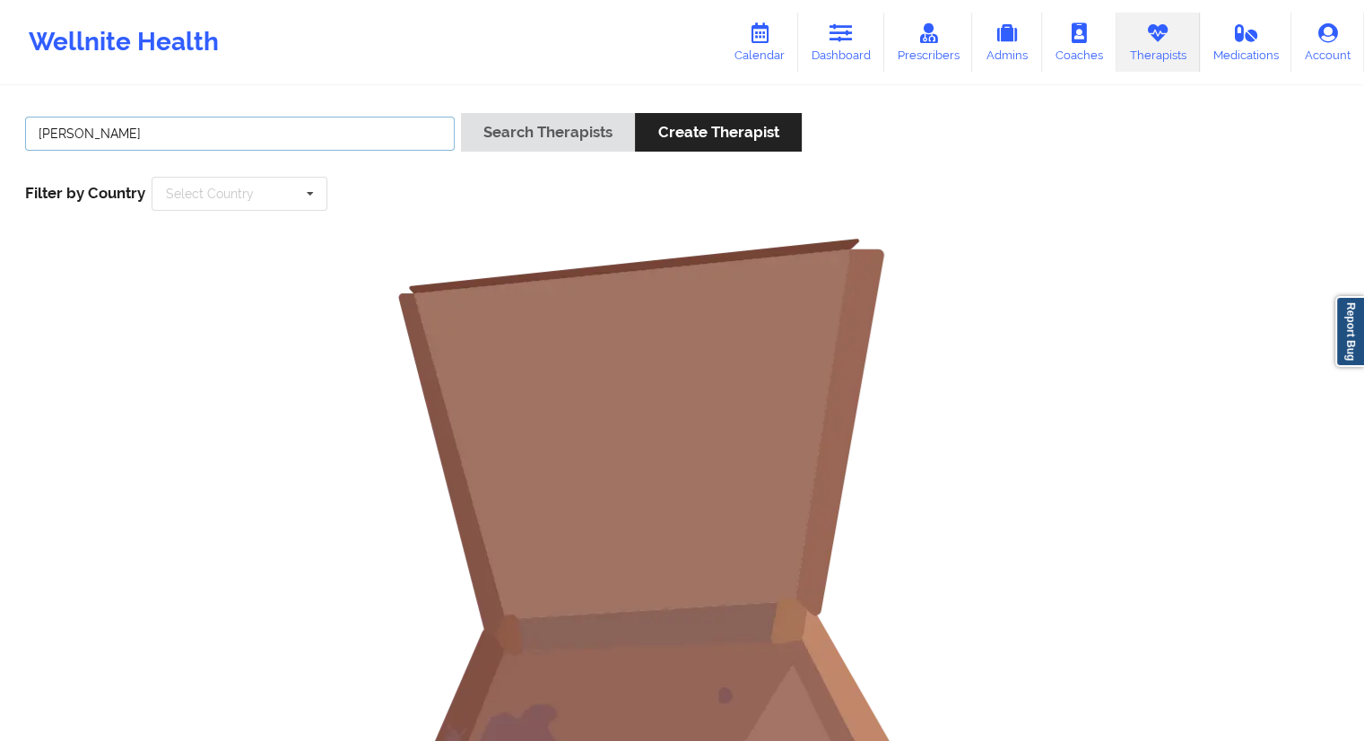
click at [41, 139] on input "[PERSON_NAME]" at bounding box center [240, 134] width 430 height 34
click at [117, 137] on input "[PERSON_NAME]" at bounding box center [240, 134] width 430 height 34
type input "[PERSON_NAME]"
click at [570, 133] on button "Search Therapists" at bounding box center [548, 132] width 174 height 39
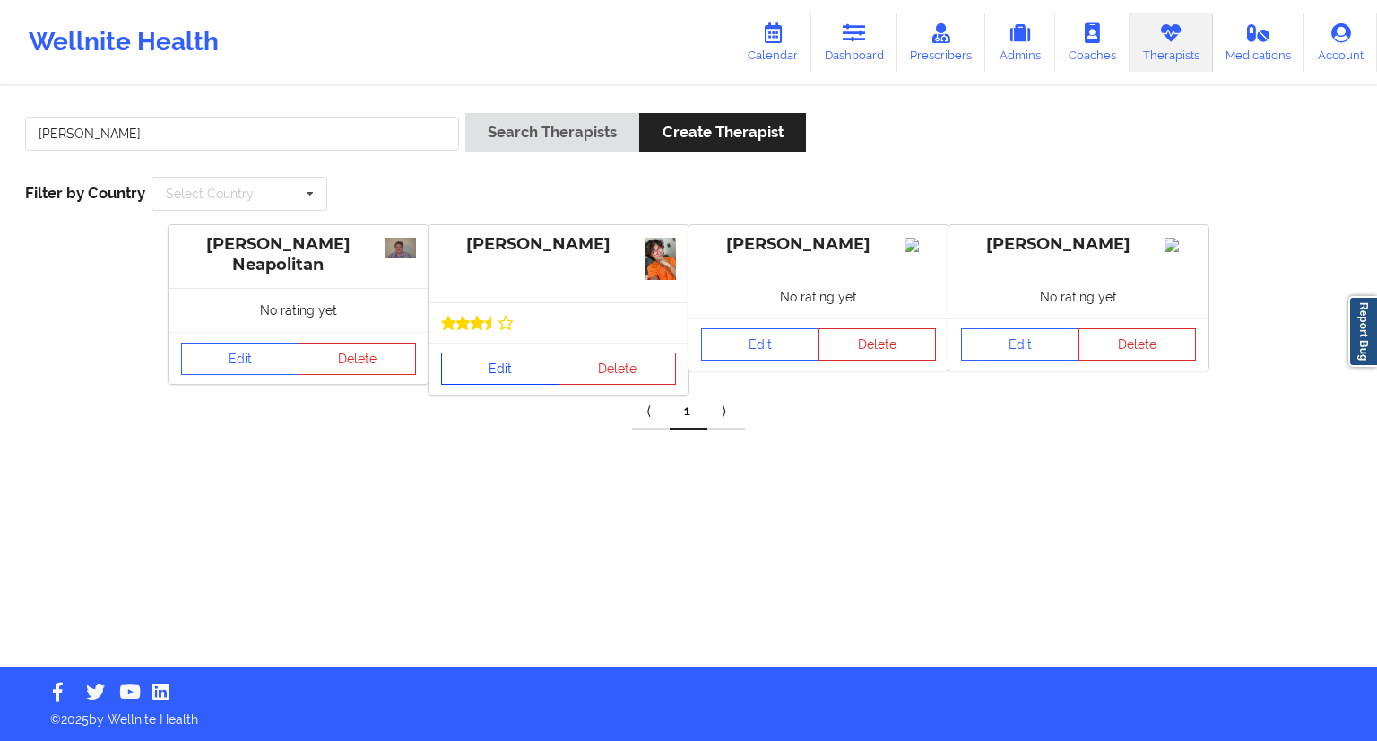
click at [496, 368] on link "Edit" at bounding box center [500, 368] width 118 height 32
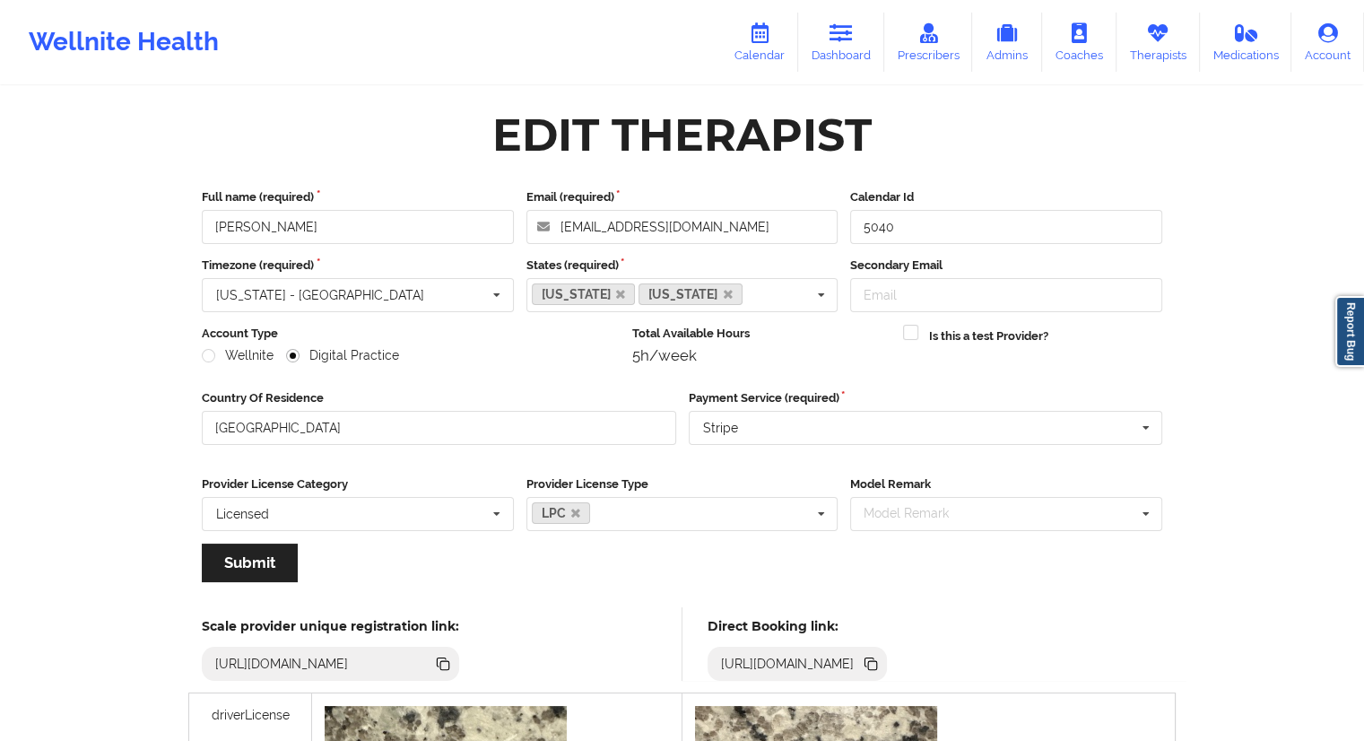
click at [877, 664] on icon at bounding box center [872, 665] width 9 height 9
click at [771, 41] on icon at bounding box center [759, 33] width 23 height 20
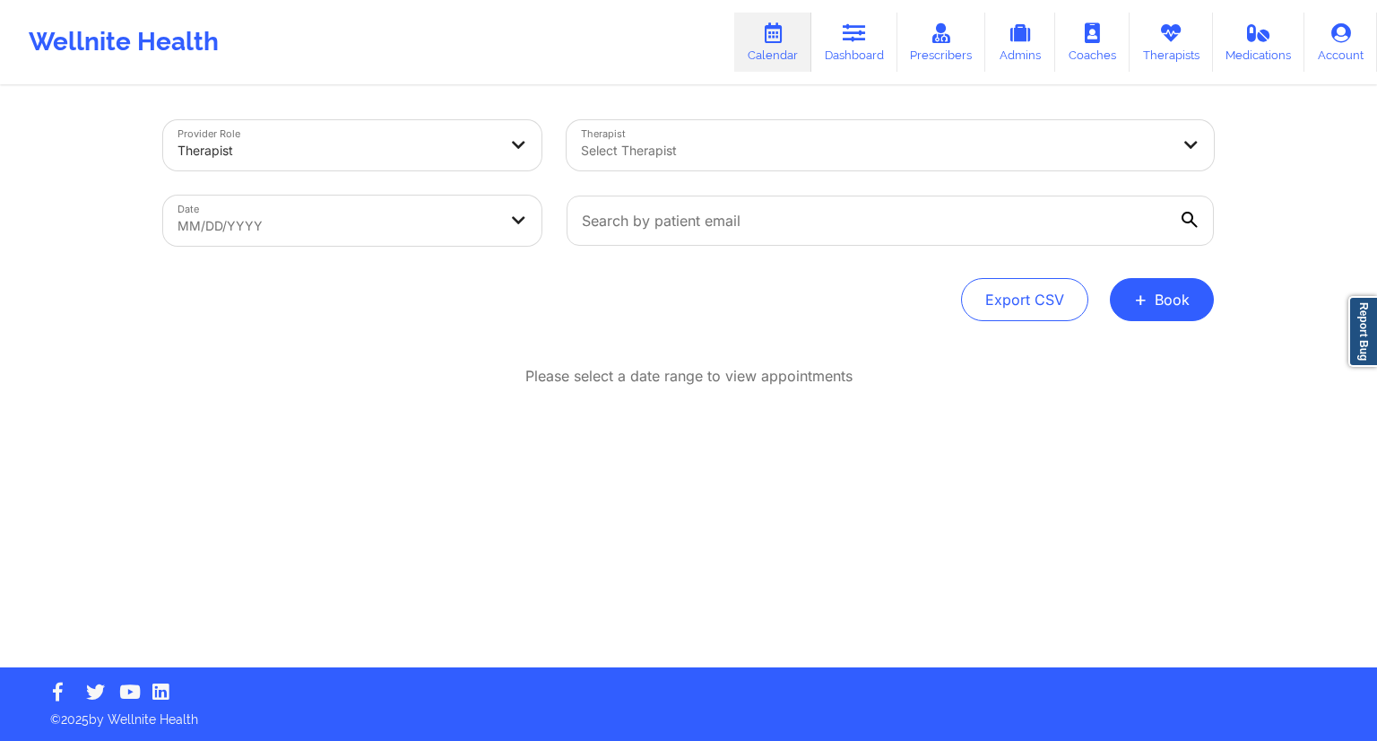
click at [355, 225] on body "Wellnite Health Calendar Dashboard Prescribers Admins Coaches Therapists Medica…" at bounding box center [688, 370] width 1377 height 741
select select "2025-8"
select select "2025-9"
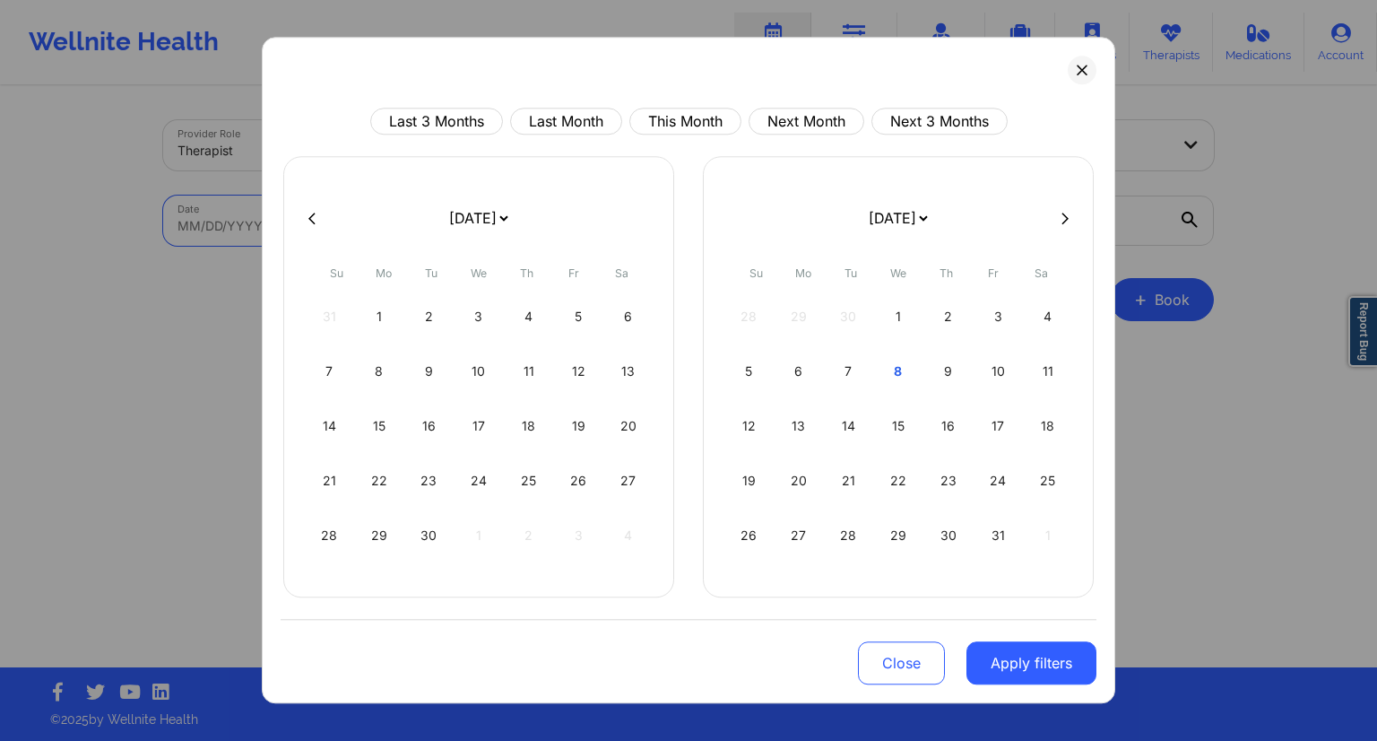
click at [1062, 206] on div at bounding box center [689, 217] width 816 height 27
click at [1062, 231] on div "[DATE] [DATE] [DATE] [DATE] [DATE] [DATE] [DATE] [DATE] [DATE] [DATE] [DATE] [D…" at bounding box center [898, 376] width 391 height 441
click at [1065, 218] on icon at bounding box center [1065, 218] width 7 height 13
select select "2025-9"
select select "2025-10"
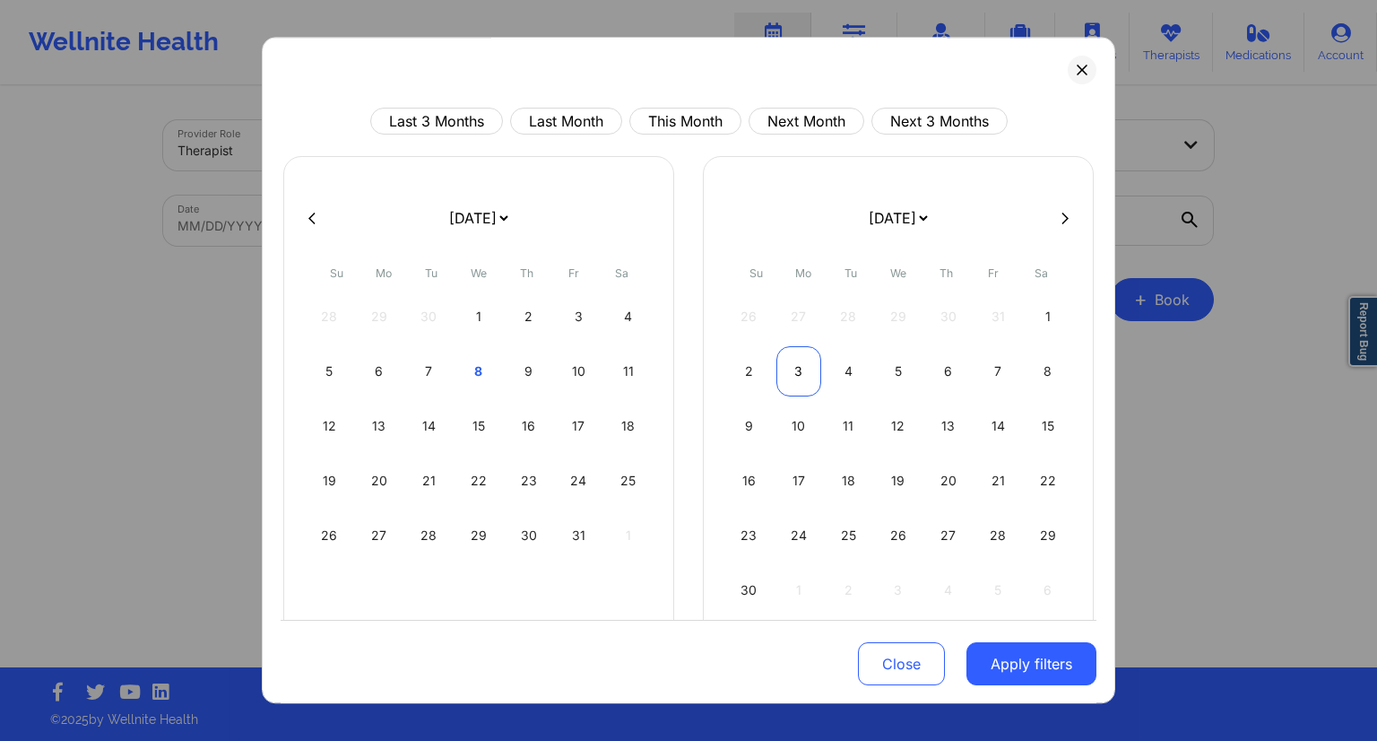
click at [786, 378] on div "3" at bounding box center [800, 371] width 46 height 50
select select "2025-10"
select select "2025-11"
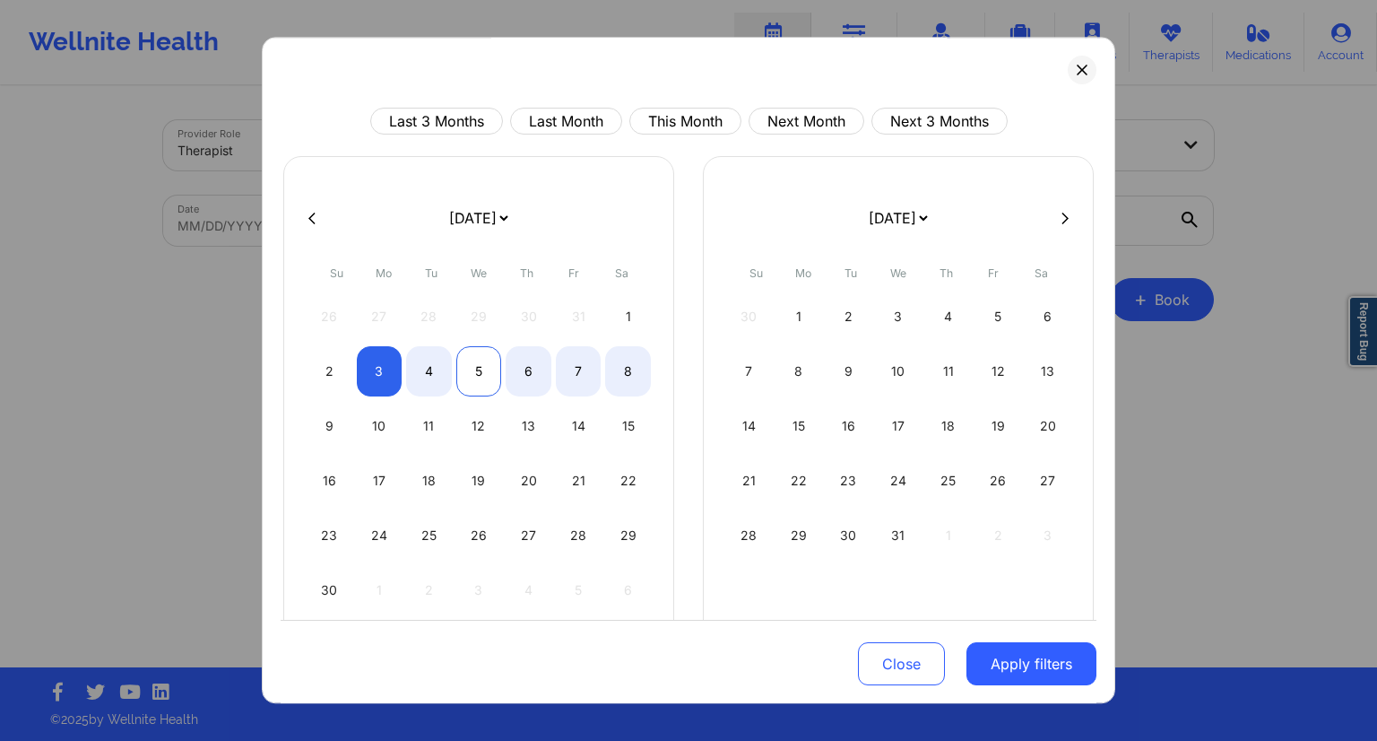
select select "2025-10"
select select "2025-11"
select select "2025-10"
select select "2025-11"
click at [430, 375] on div "4" at bounding box center [429, 371] width 46 height 50
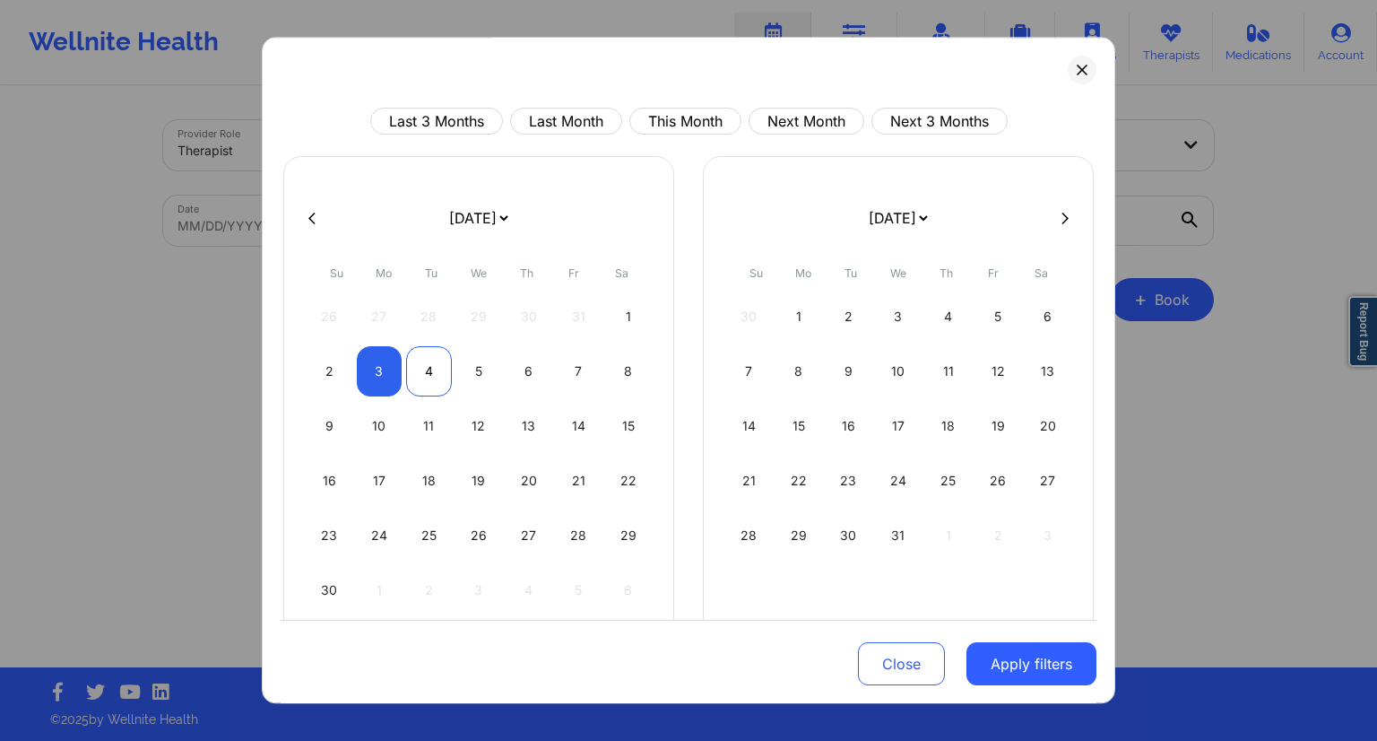
select select "2025-10"
select select "2025-11"
drag, startPoint x: 985, startPoint y: 664, endPoint x: 959, endPoint y: 651, distance: 28.9
click at [987, 665] on button "Apply filters" at bounding box center [1032, 663] width 130 height 43
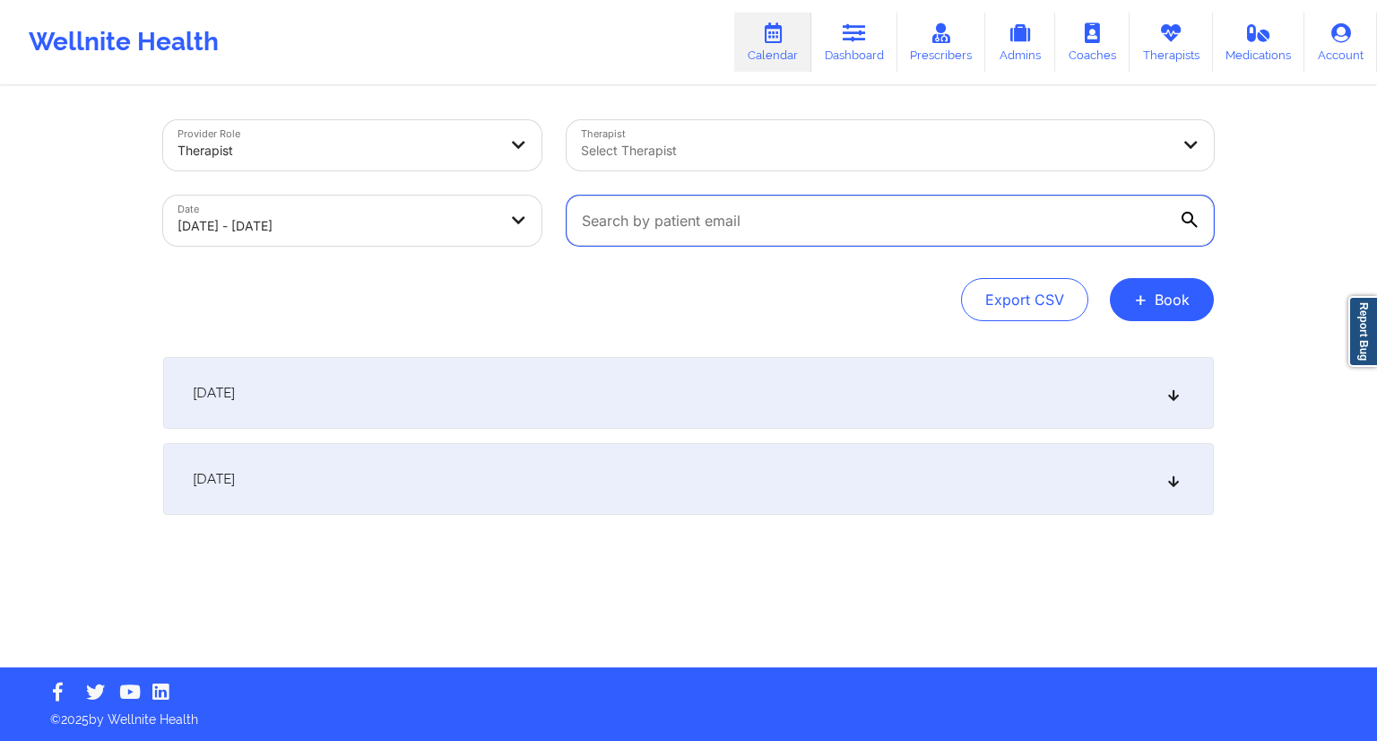
click at [672, 226] on input "text" at bounding box center [890, 220] width 647 height 50
paste input "[EMAIL_ADDRESS][DOMAIN_NAME]"
type input "[EMAIL_ADDRESS][DOMAIN_NAME]"
click at [581, 279] on div "Export CSV + Book" at bounding box center [688, 299] width 1051 height 43
click at [402, 395] on div "[DATE]" at bounding box center [688, 393] width 1051 height 72
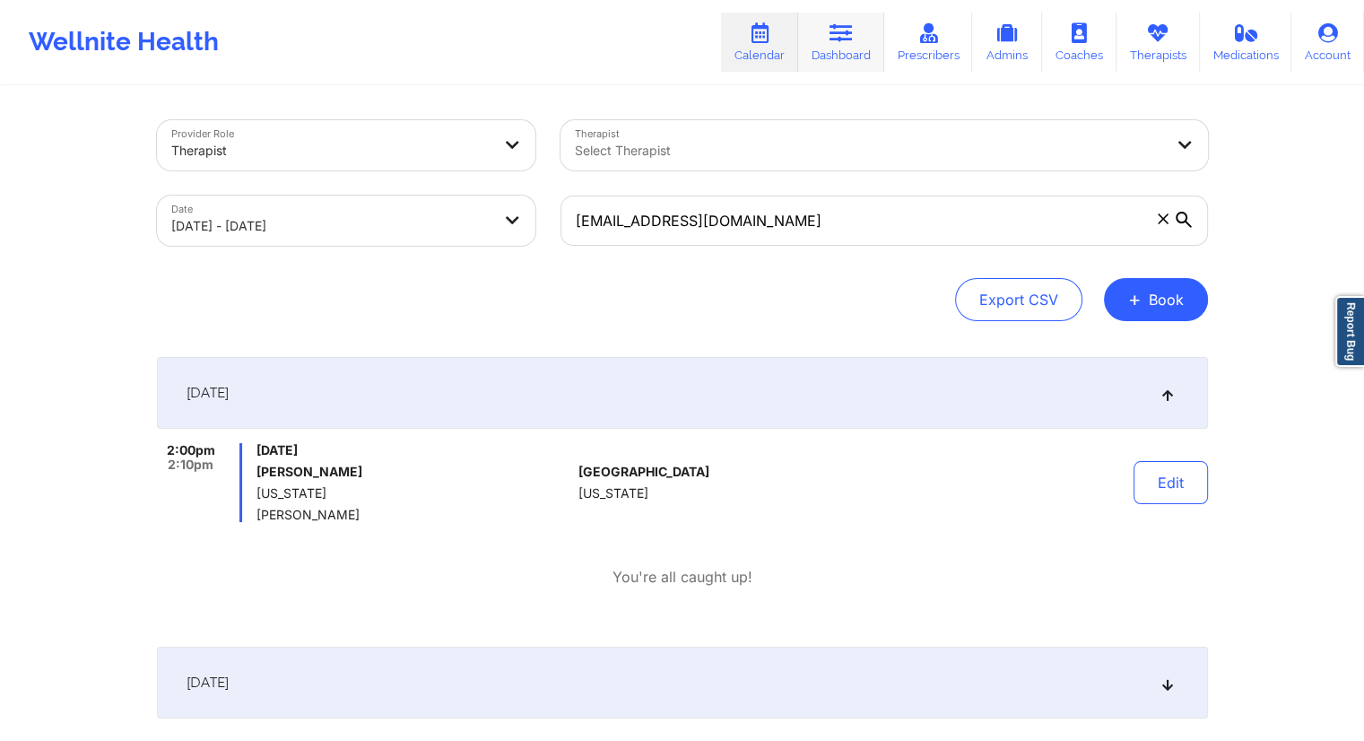
click at [832, 40] on icon at bounding box center [840, 33] width 23 height 20
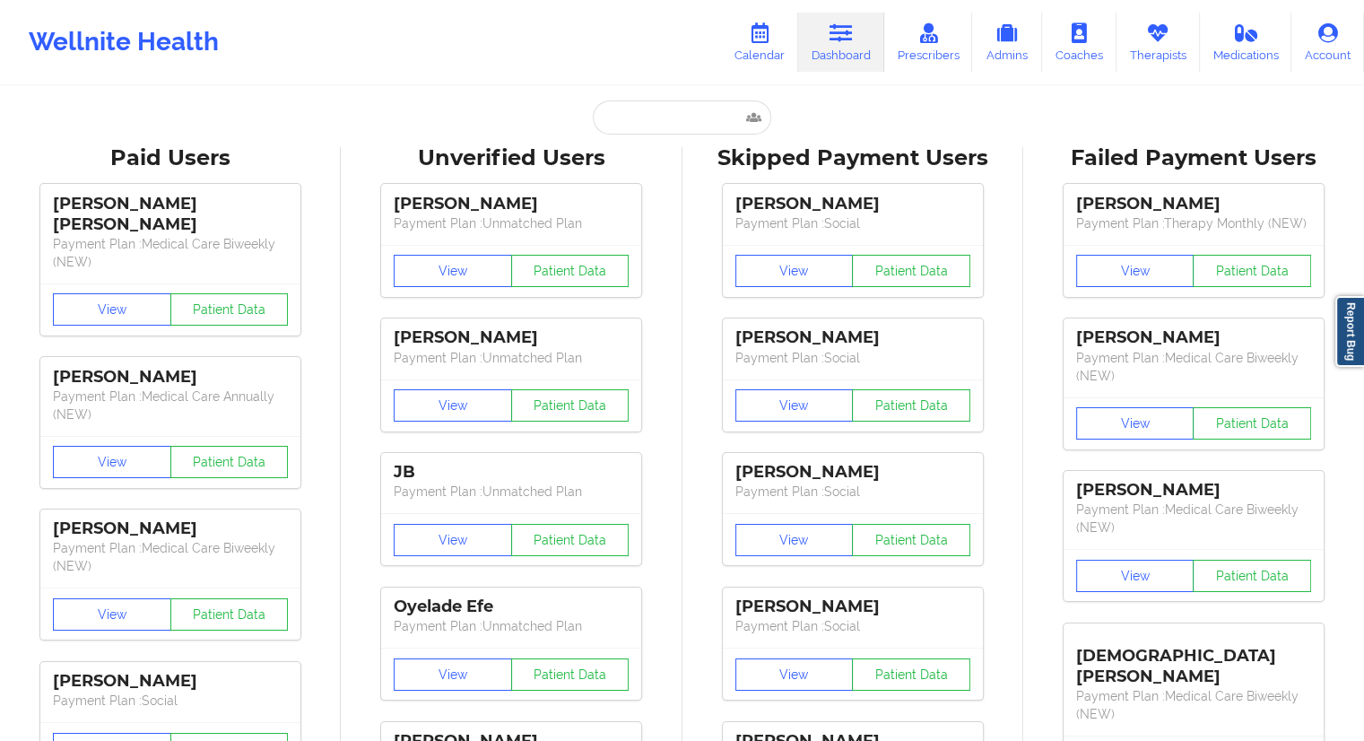
click at [663, 150] on div "Unverified Users" at bounding box center [511, 158] width 316 height 28
click at [647, 123] on input "text" at bounding box center [682, 117] width 178 height 34
paste input "[EMAIL_ADDRESS][DOMAIN_NAME]"
type input "[EMAIL_ADDRESS][DOMAIN_NAME]"
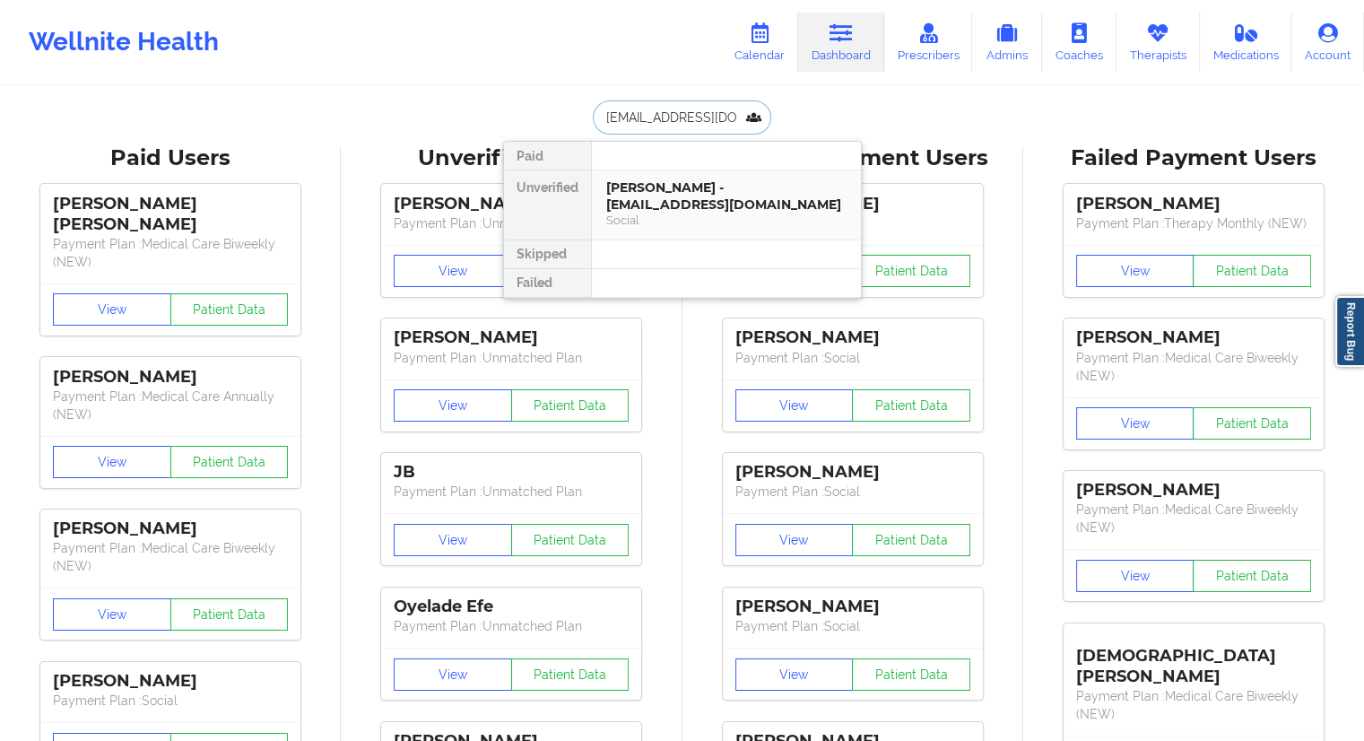
click at [663, 198] on div "[PERSON_NAME] - [EMAIL_ADDRESS][DOMAIN_NAME]" at bounding box center [726, 195] width 240 height 33
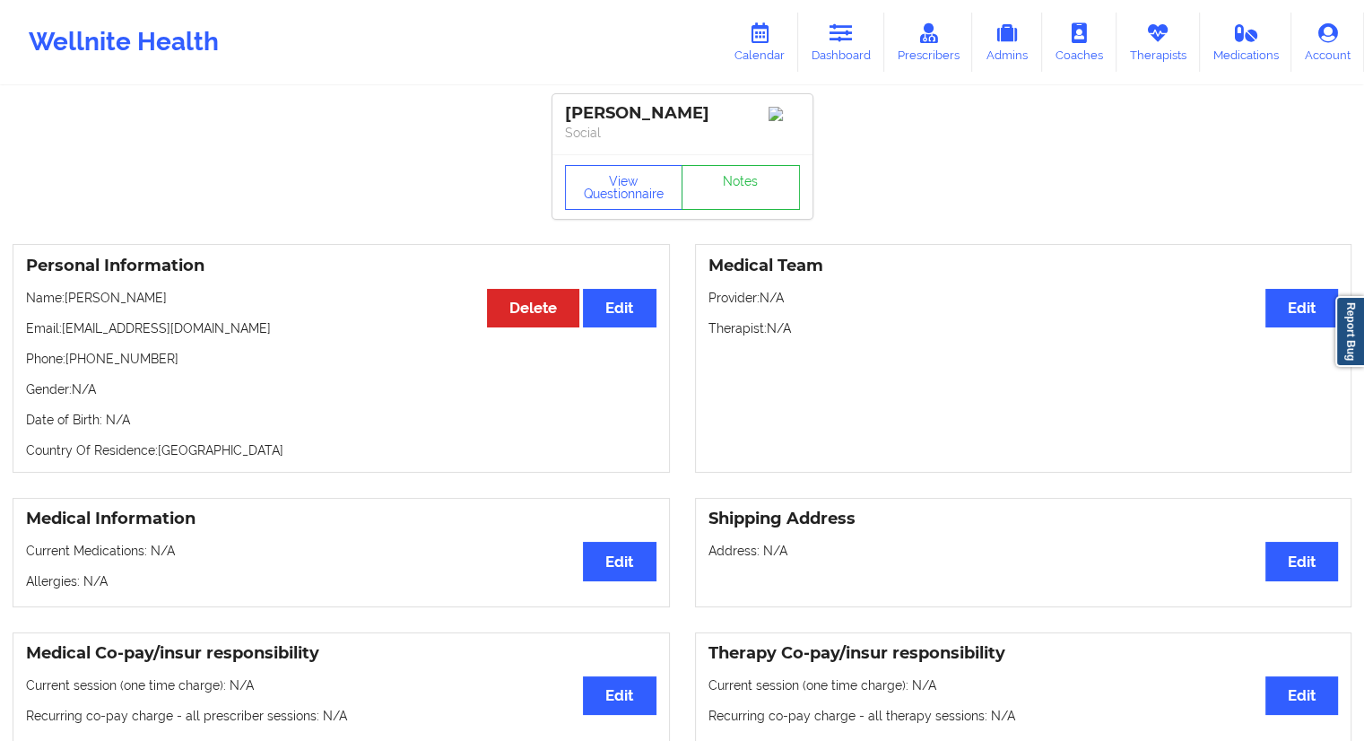
drag, startPoint x: 177, startPoint y: 299, endPoint x: 68, endPoint y: 294, distance: 108.6
click at [68, 294] on p "Name: [PERSON_NAME]" at bounding box center [341, 298] width 630 height 18
click at [772, 53] on link "Calendar" at bounding box center [759, 42] width 77 height 59
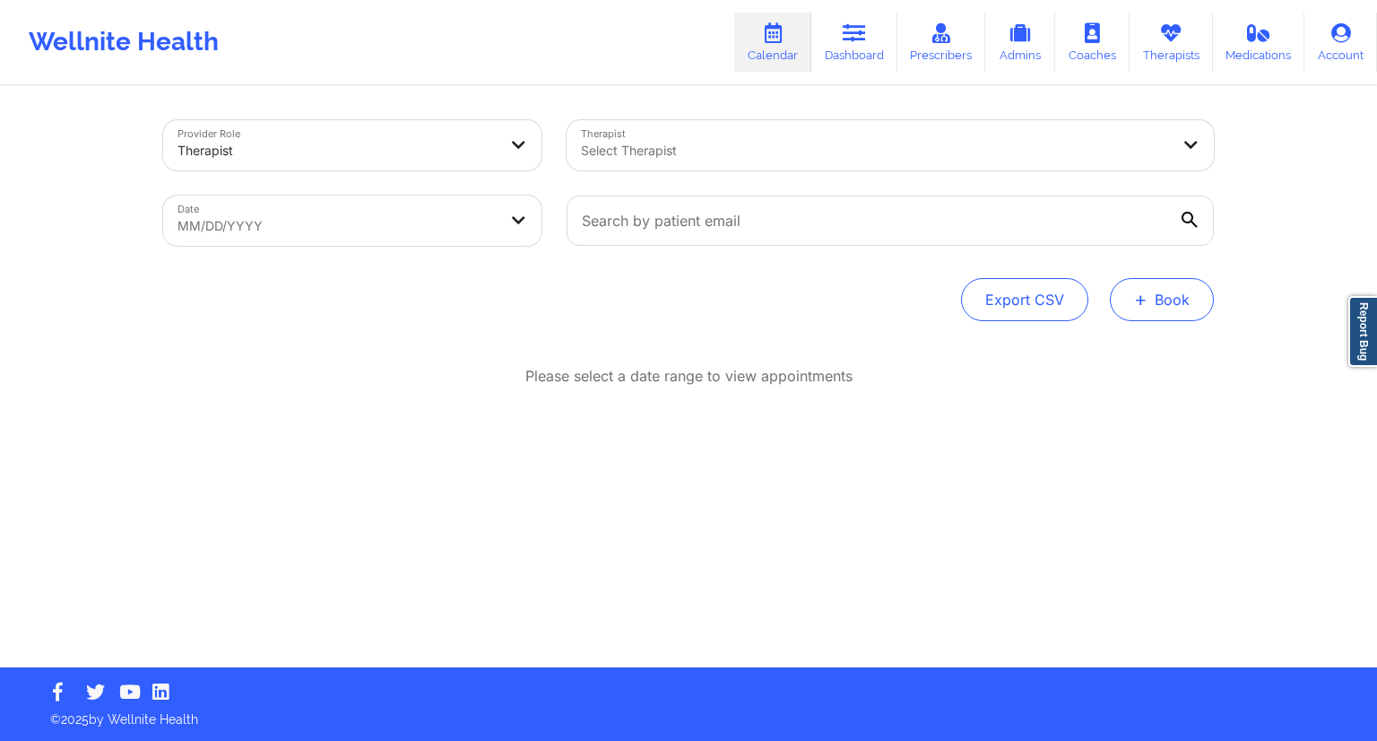
click at [1195, 304] on button "+ Book" at bounding box center [1162, 299] width 104 height 43
click at [1100, 349] on button "Therapy Session" at bounding box center [1131, 357] width 137 height 30
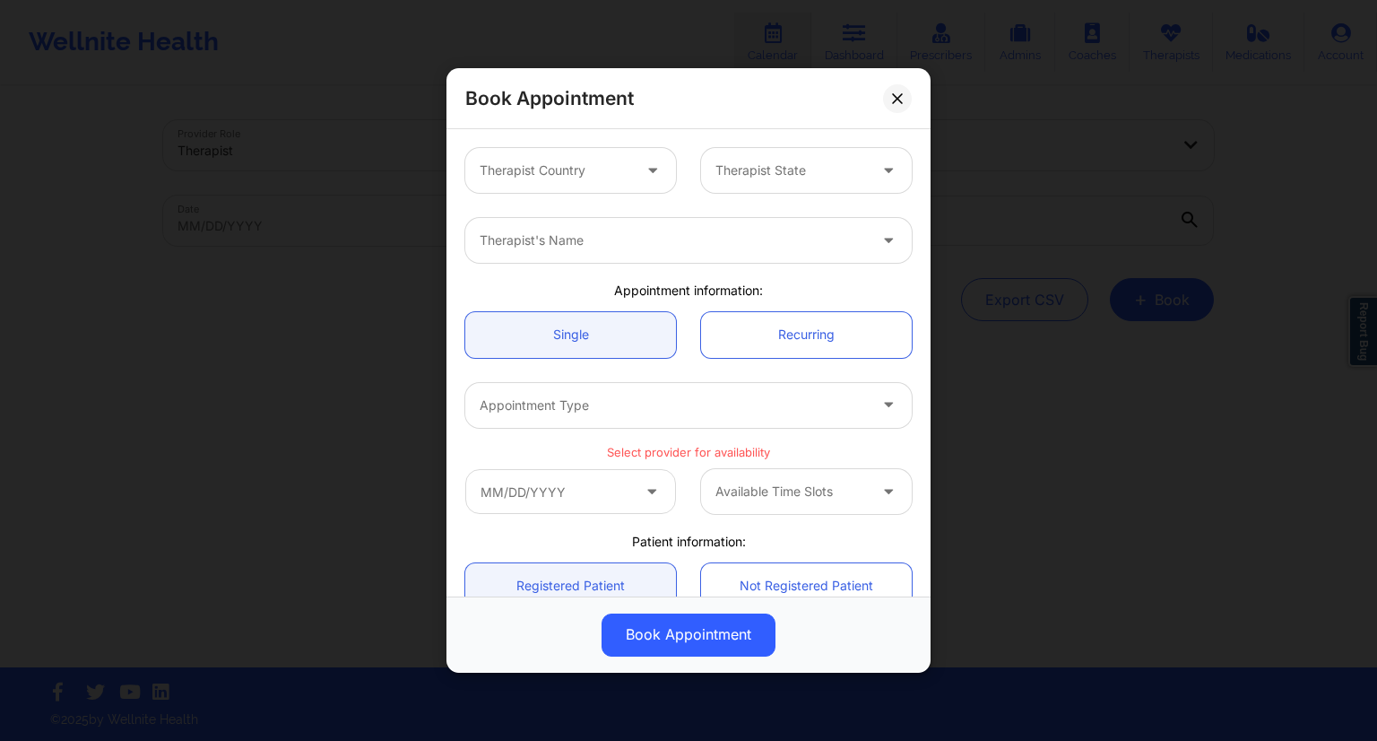
click at [595, 181] on div "Therapist Country" at bounding box center [549, 170] width 168 height 45
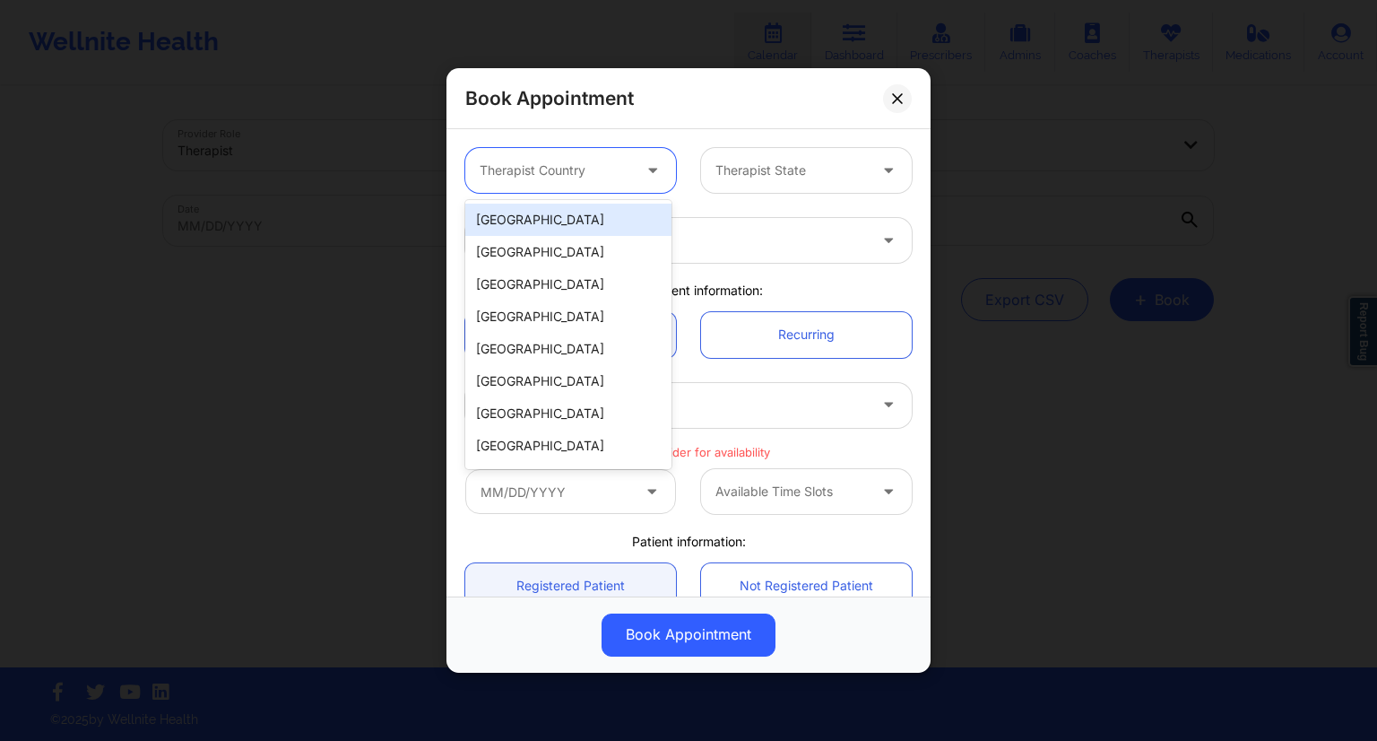
click at [569, 213] on div "[GEOGRAPHIC_DATA]" at bounding box center [568, 220] width 206 height 32
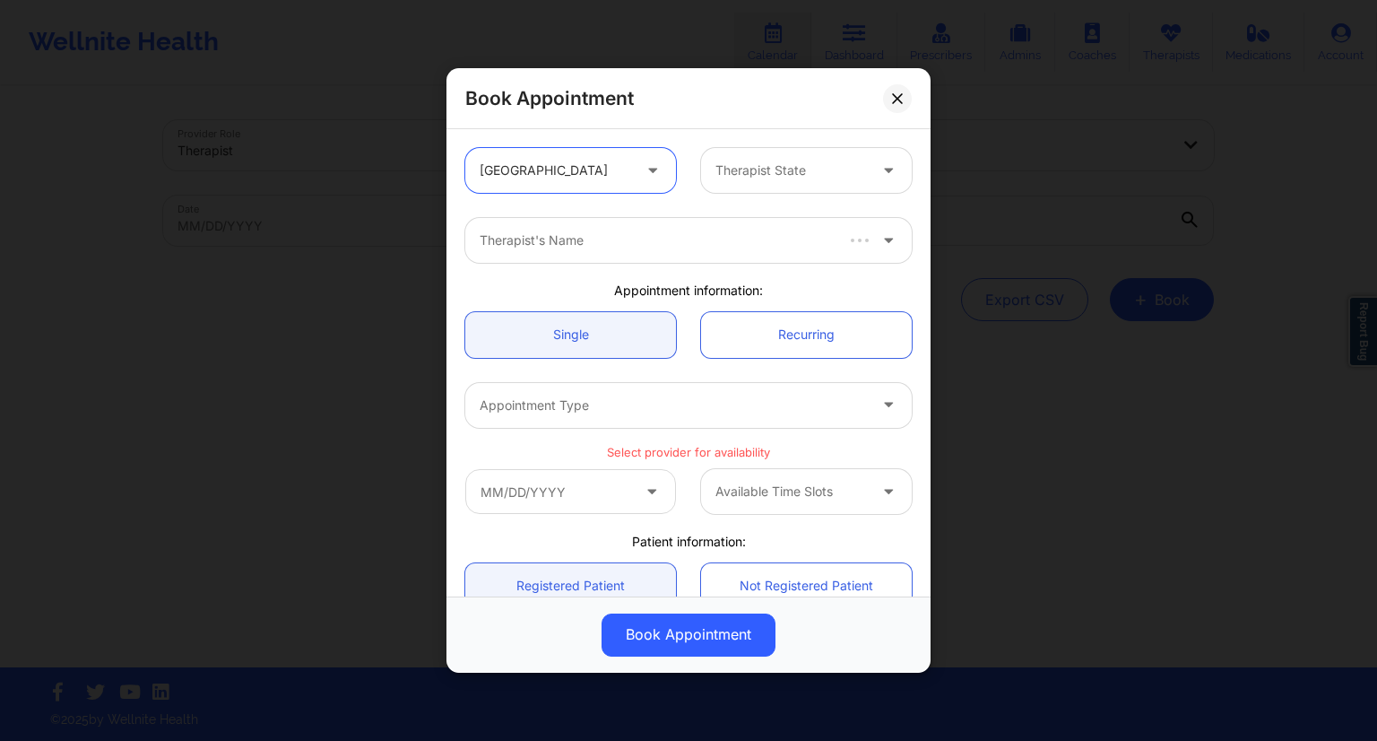
click at [696, 190] on div "Therapist State" at bounding box center [807, 170] width 236 height 45
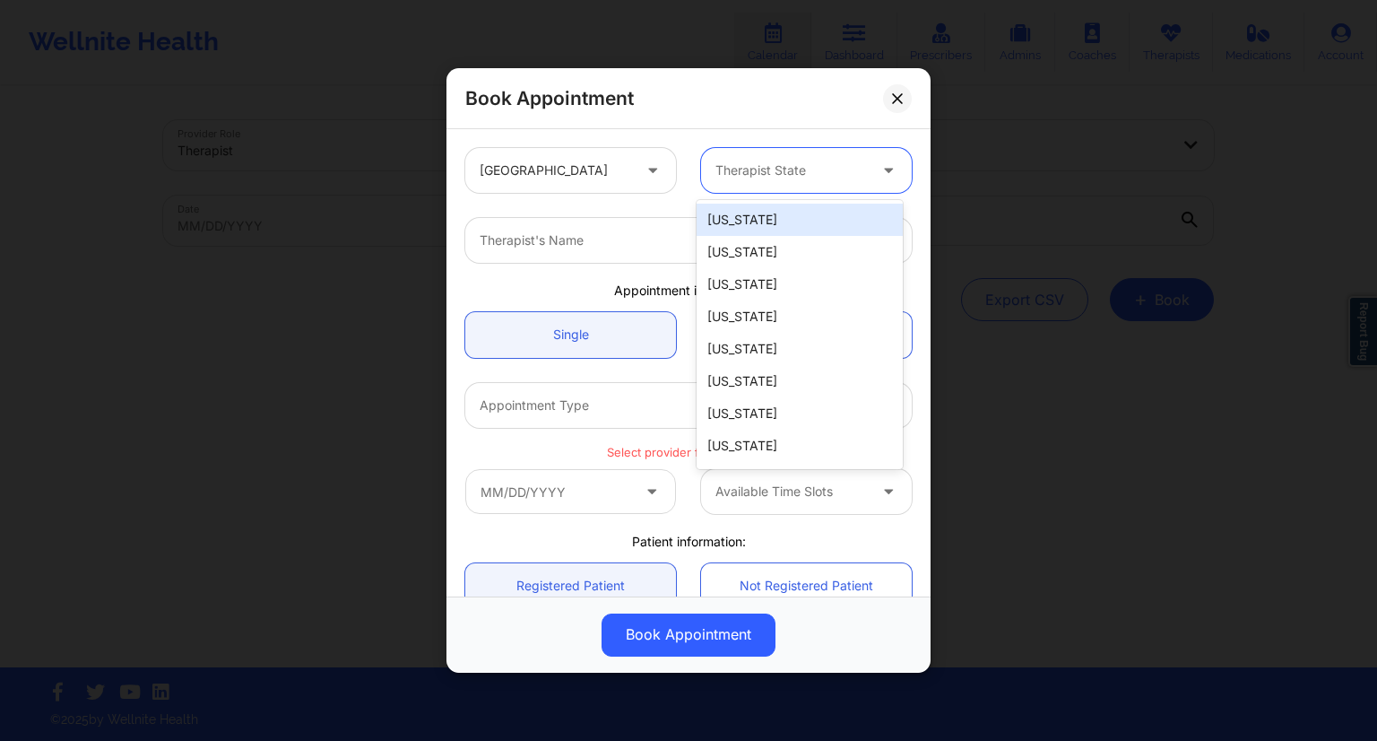
click at [723, 169] on div at bounding box center [792, 171] width 152 height 22
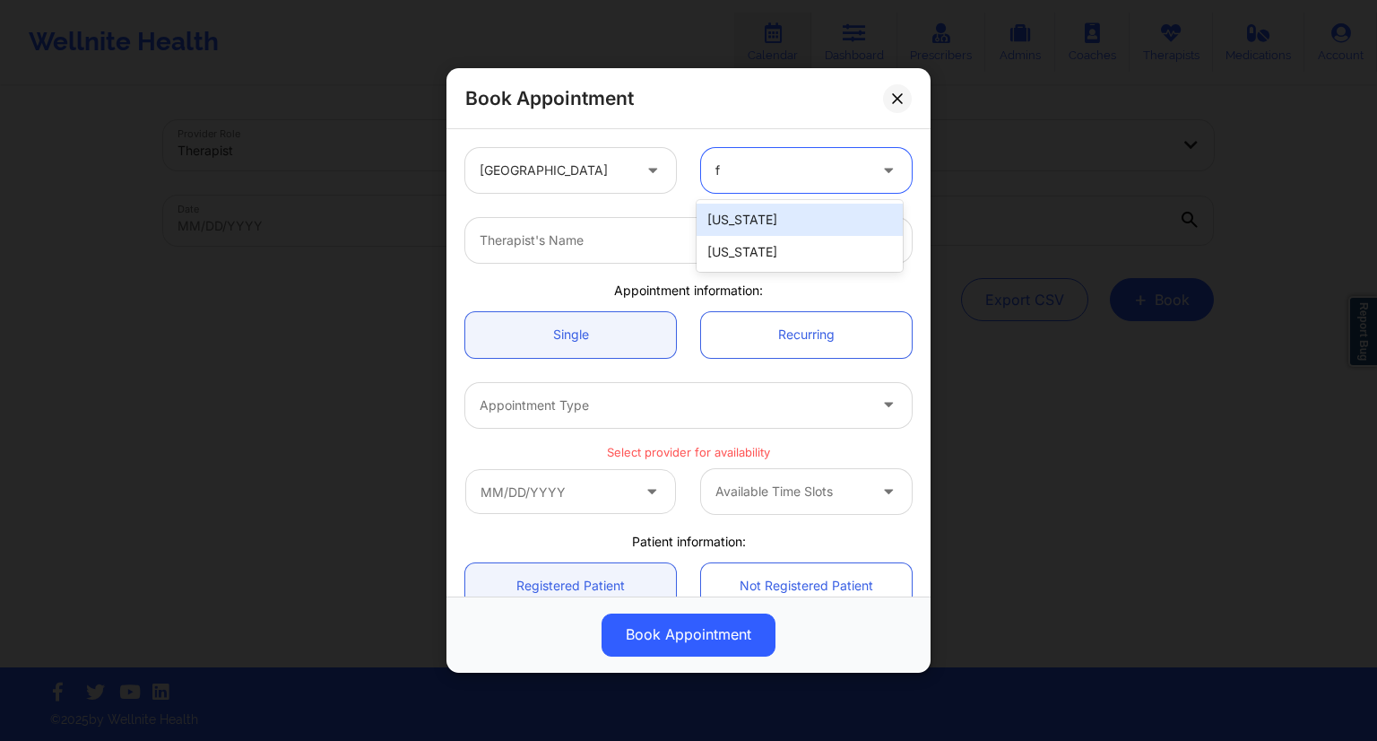
type input "fl"
click at [774, 213] on div "[US_STATE]" at bounding box center [800, 220] width 206 height 32
click at [579, 244] on div at bounding box center [673, 241] width 387 height 22
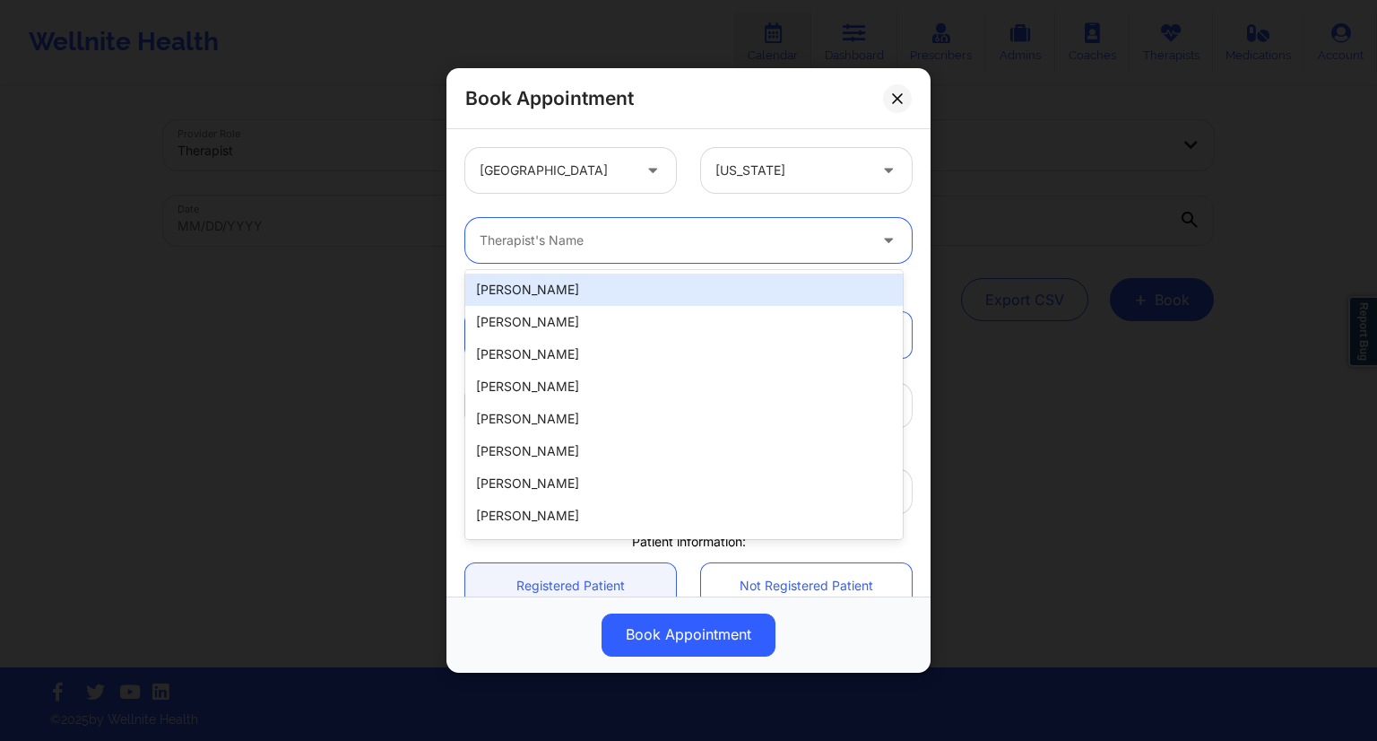
paste input "[PERSON_NAME]"
type input "[PERSON_NAME]"
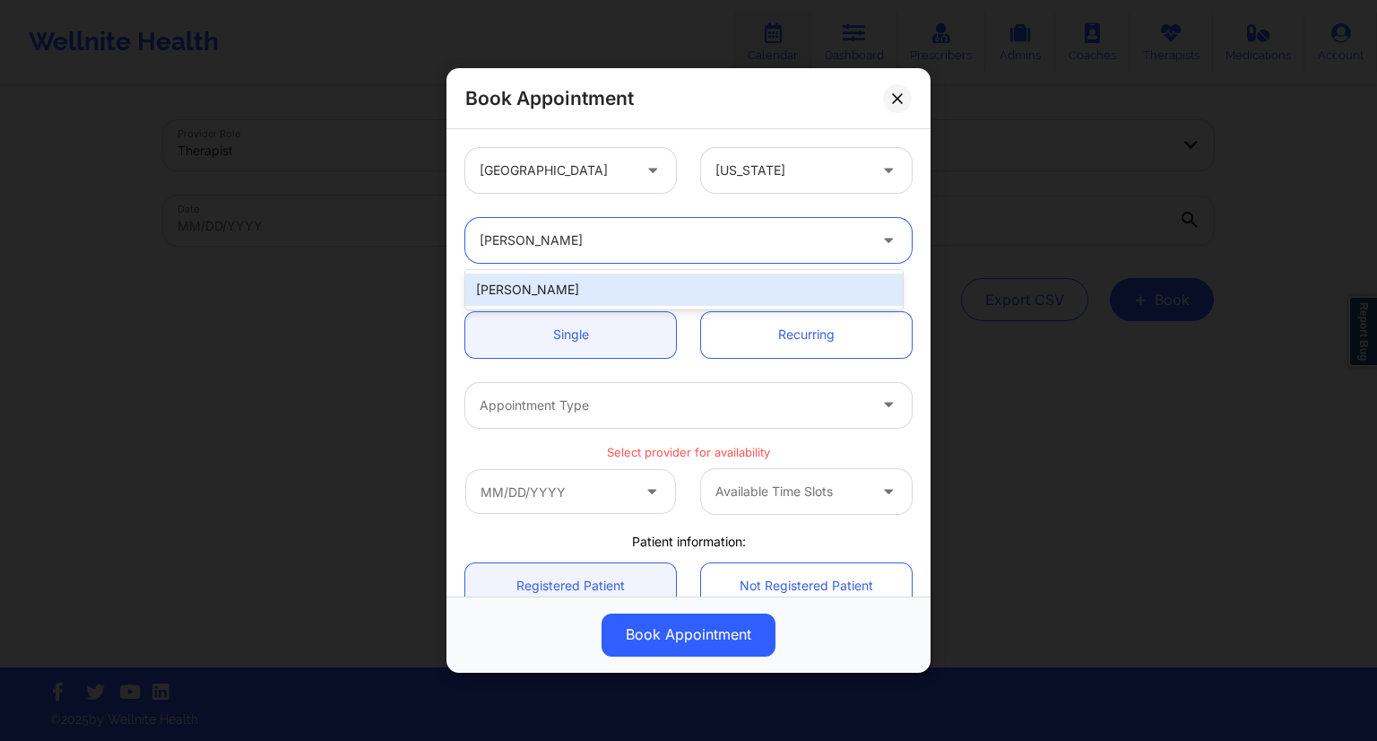
click at [560, 295] on div "[PERSON_NAME]" at bounding box center [684, 289] width 438 height 32
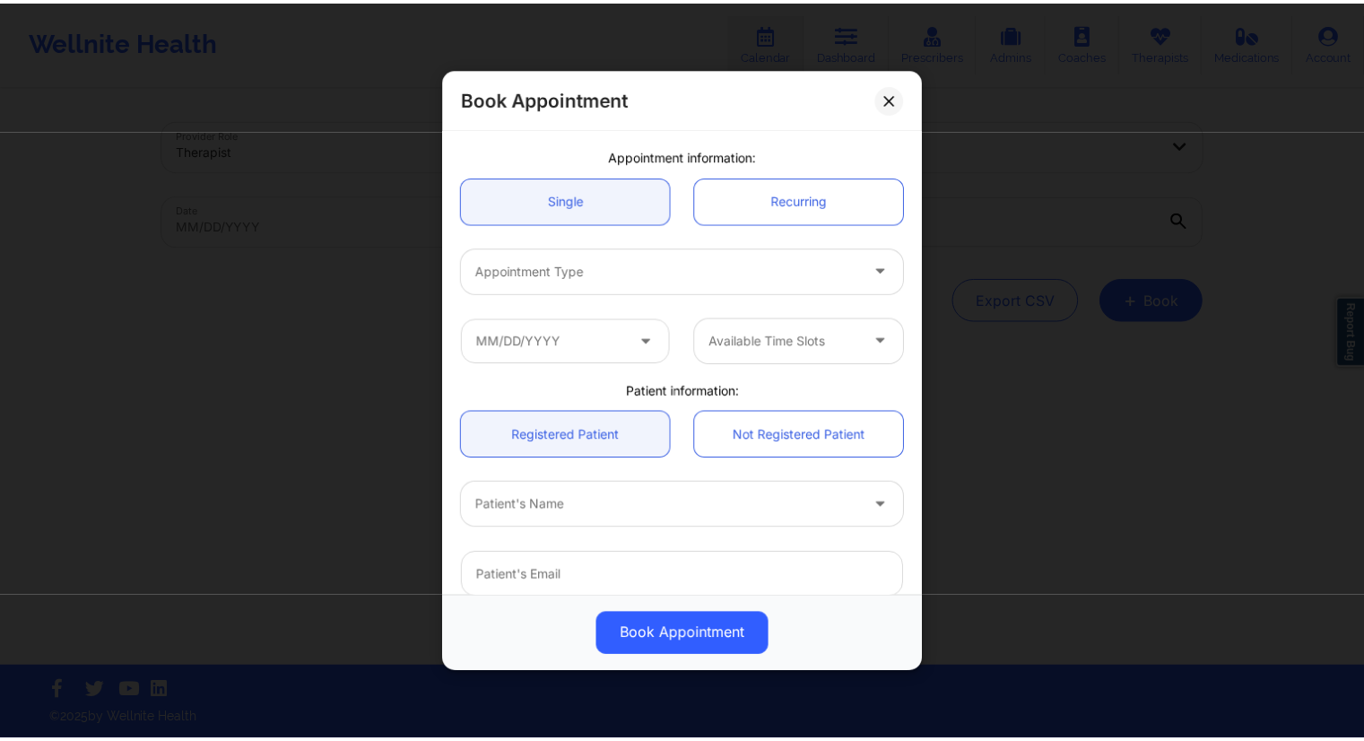
scroll to position [90, 0]
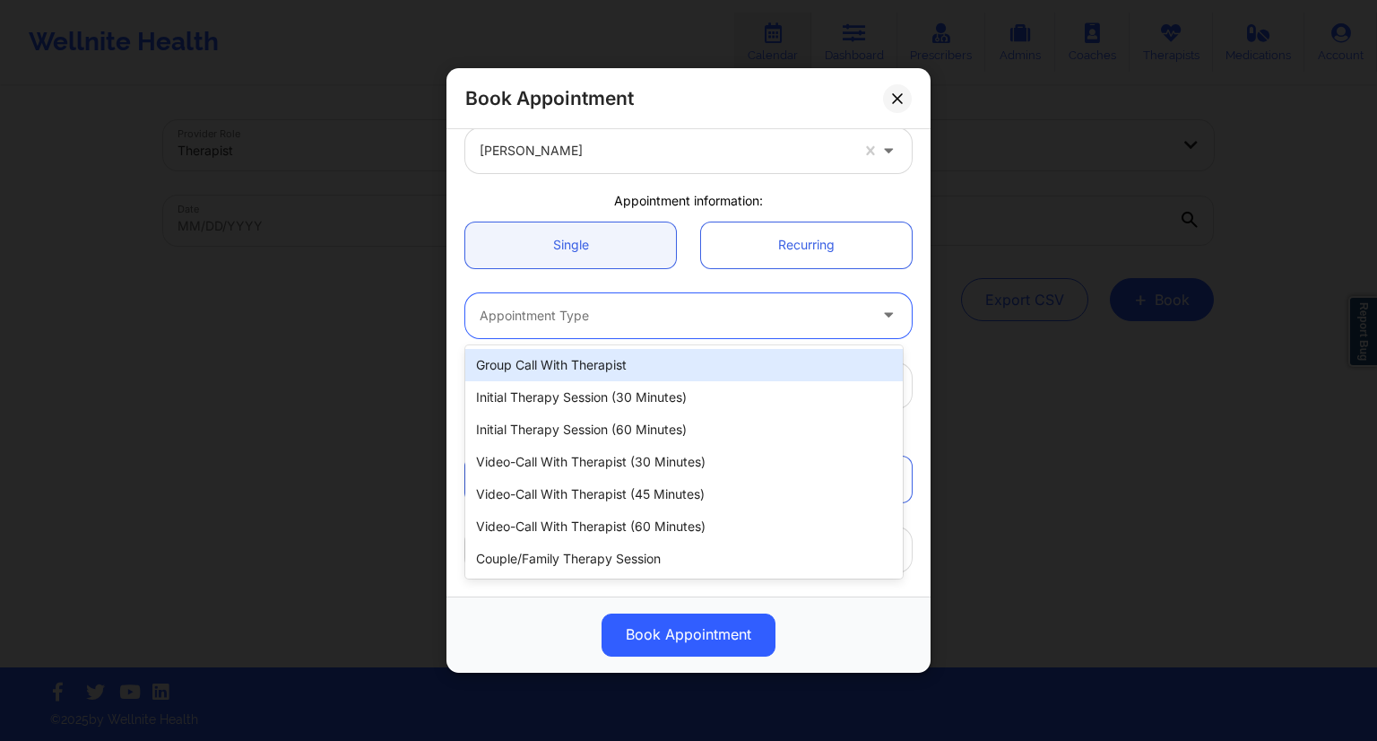
click at [549, 332] on div "Appointment Type" at bounding box center [667, 315] width 404 height 45
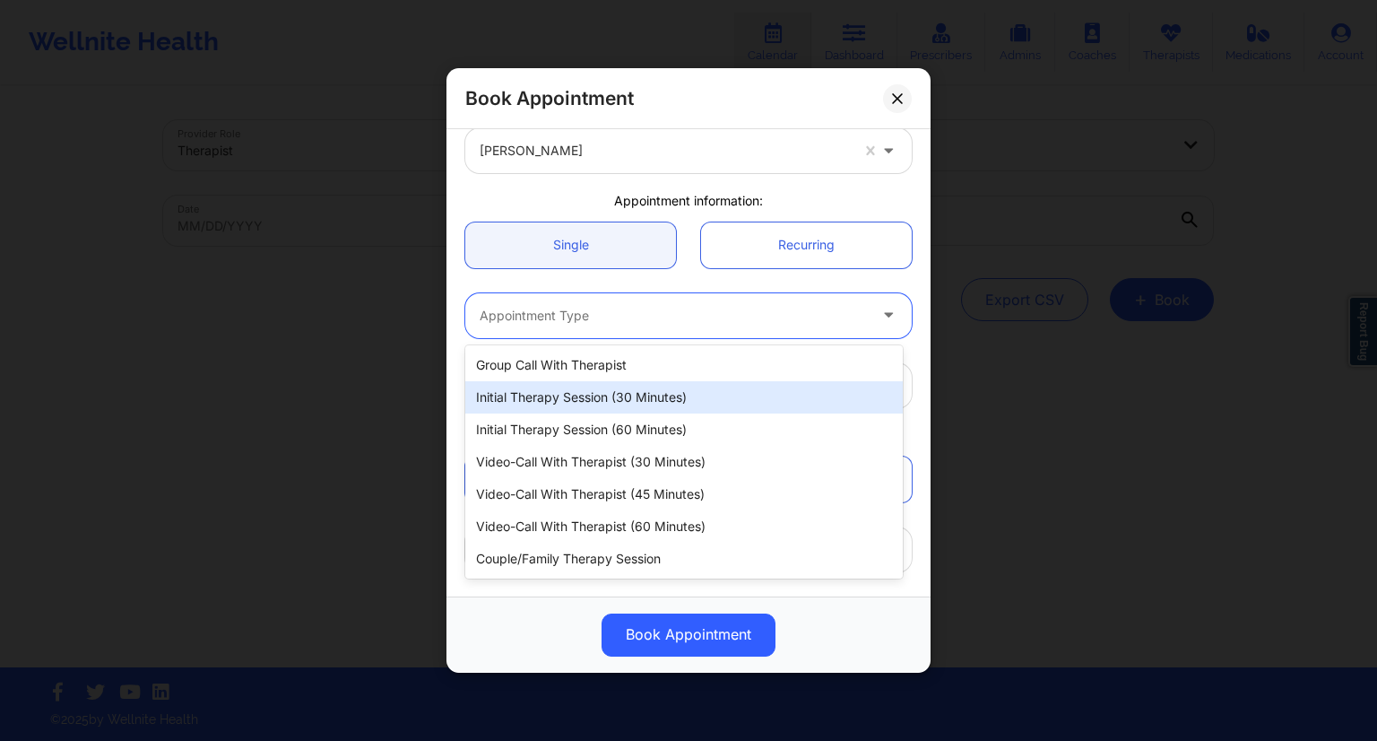
click at [553, 399] on div "Initial Therapy Session (30 minutes)" at bounding box center [684, 397] width 438 height 32
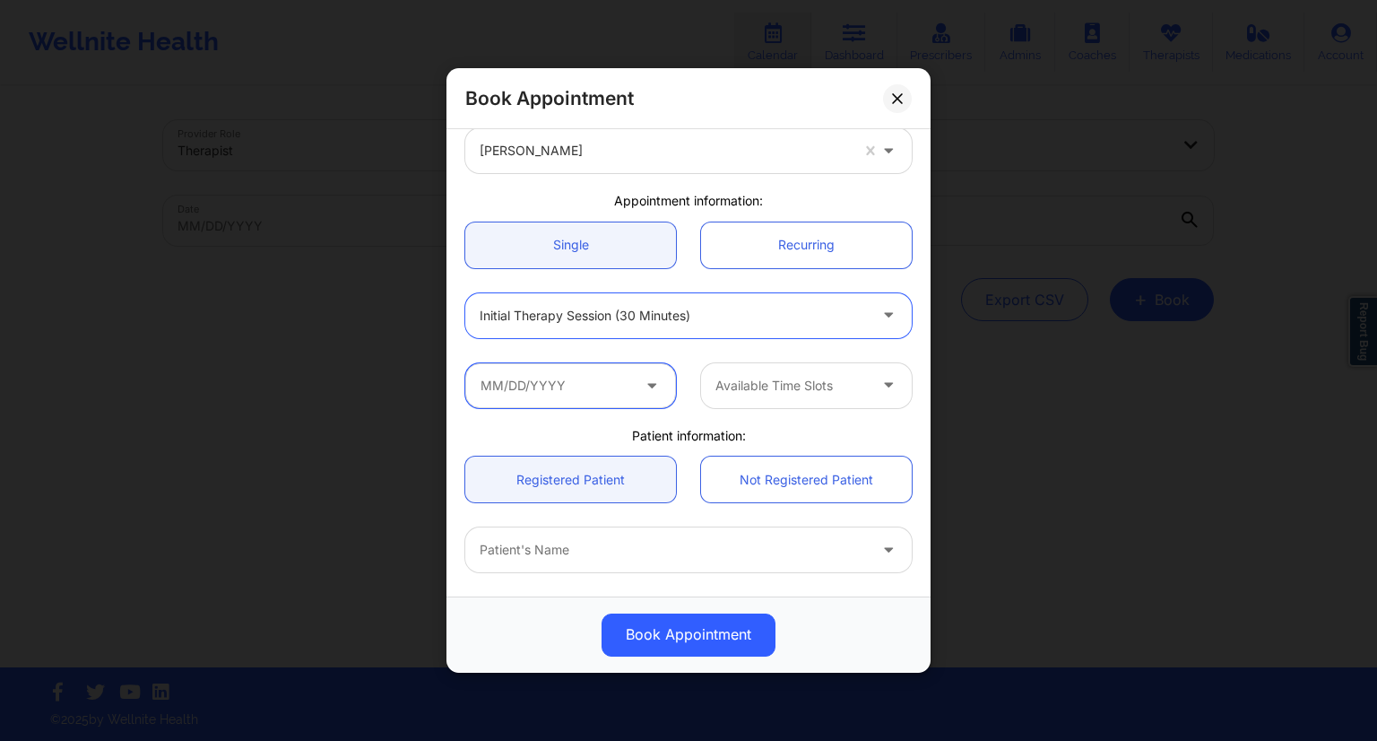
click at [555, 386] on input "text" at bounding box center [570, 385] width 211 height 45
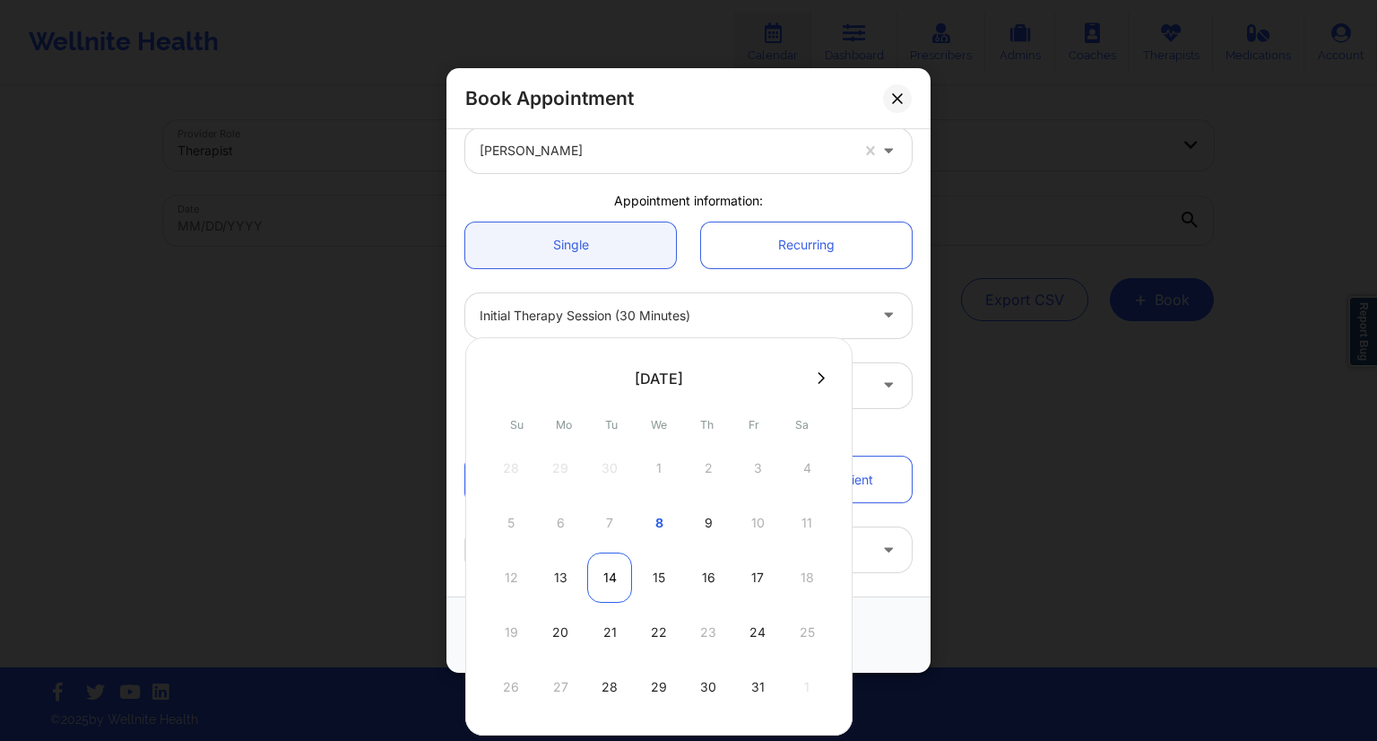
click at [609, 577] on div "14" at bounding box center [609, 577] width 45 height 50
type input "[DATE]"
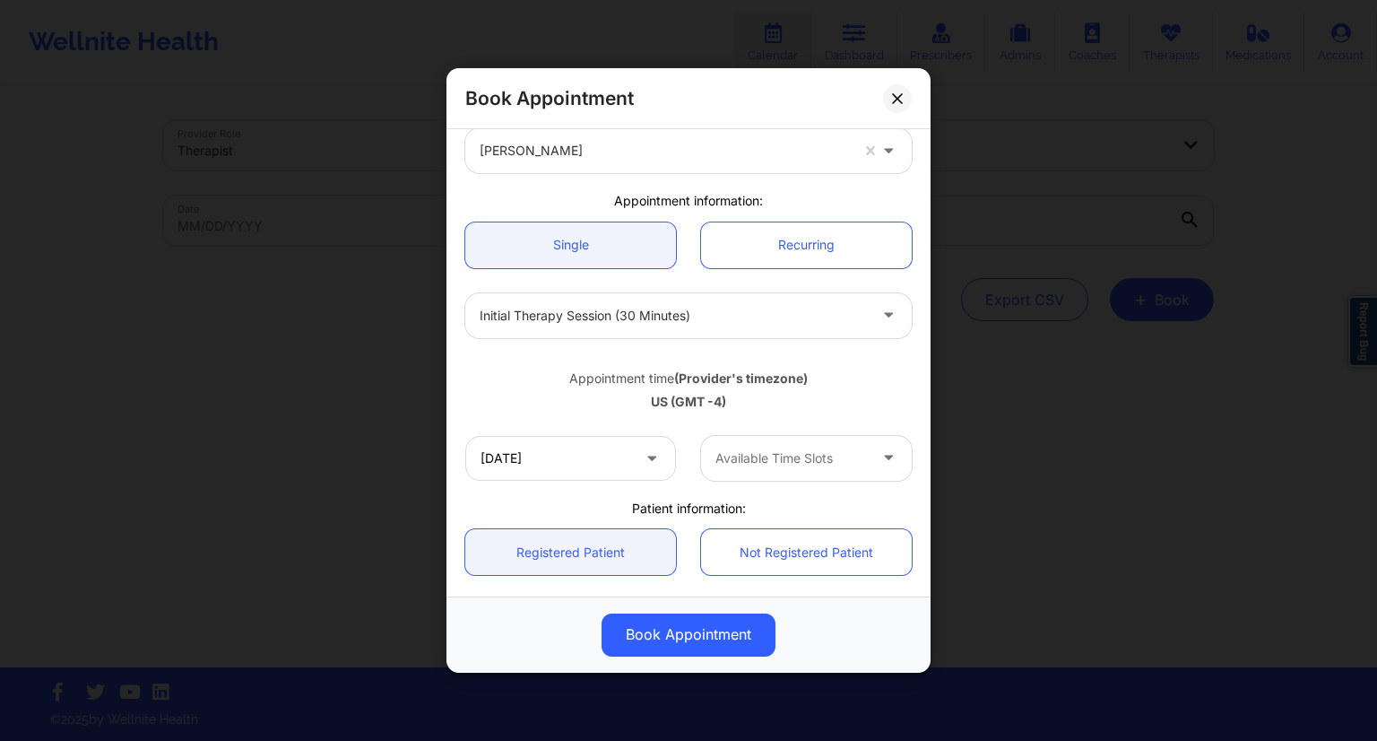
click at [739, 460] on div at bounding box center [792, 458] width 152 height 22
click at [888, 86] on div "Book Appointment" at bounding box center [689, 98] width 484 height 61
click at [898, 96] on icon at bounding box center [897, 98] width 11 height 11
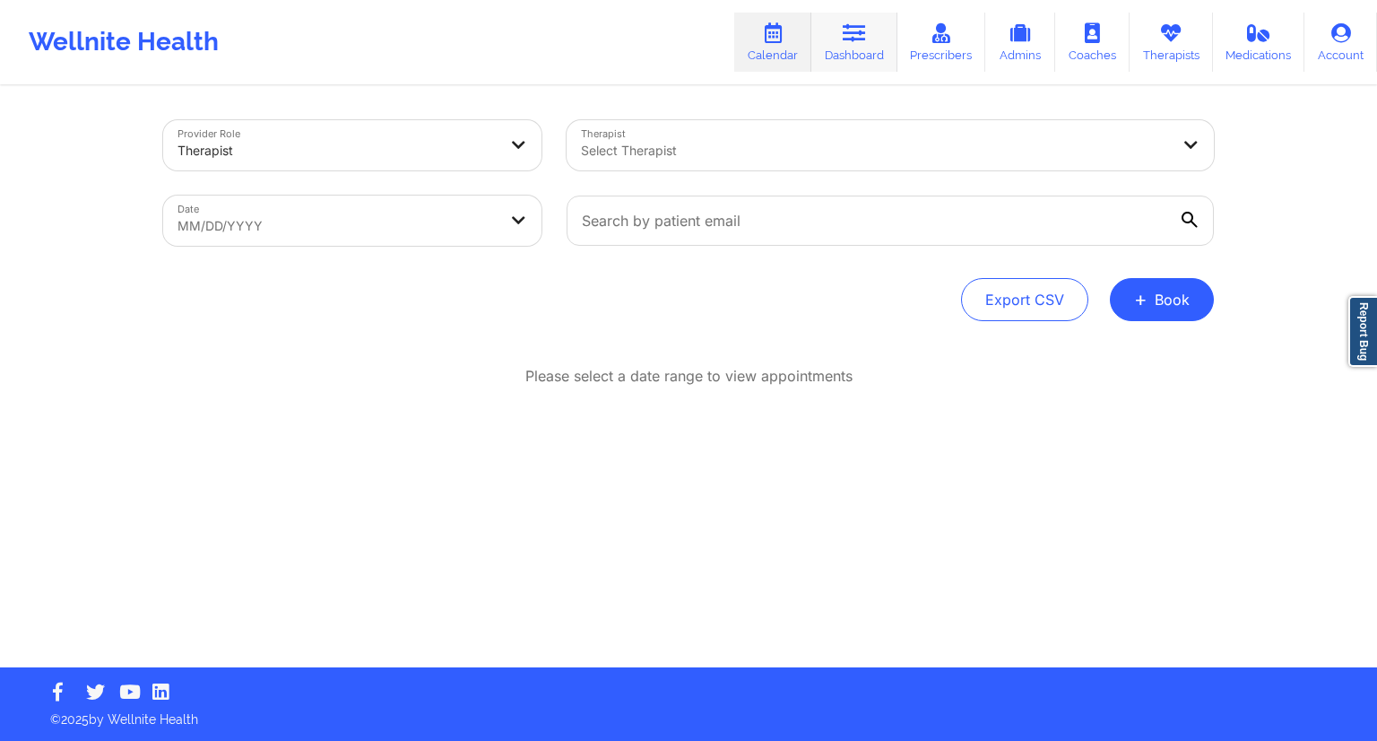
click at [869, 55] on link "Dashboard" at bounding box center [855, 42] width 86 height 59
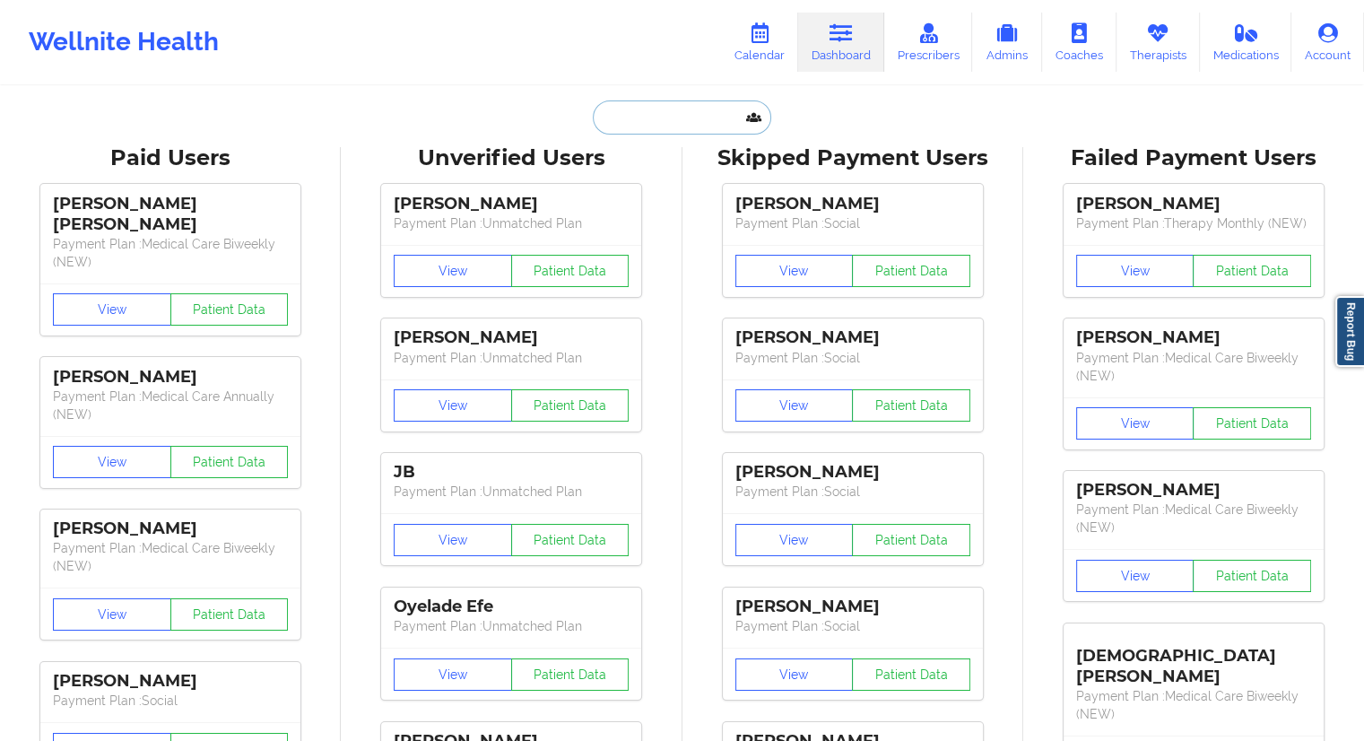
click at [680, 130] on input "text" at bounding box center [682, 117] width 178 height 34
paste input "[EMAIL_ADDRESS][DOMAIN_NAME]"
type input "[EMAIL_ADDRESS][DOMAIN_NAME]"
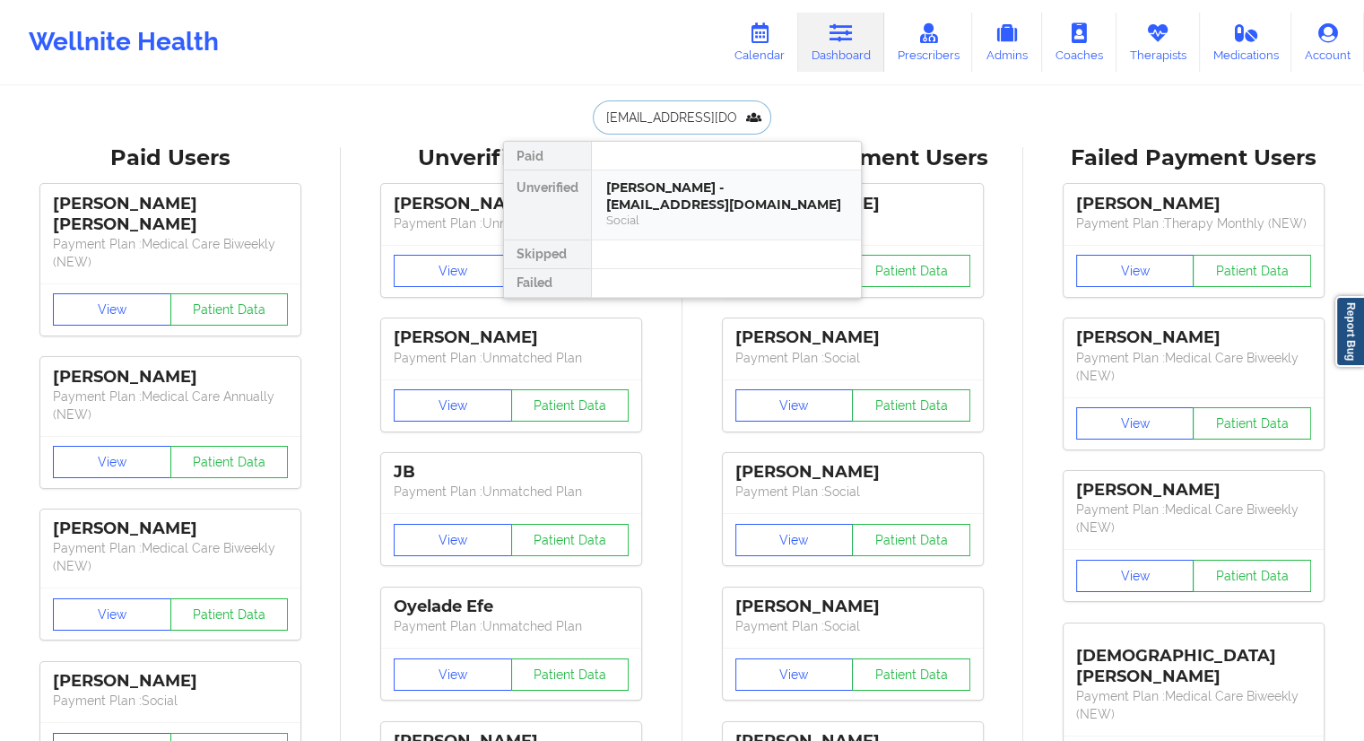
click at [625, 196] on div "[PERSON_NAME] - [EMAIL_ADDRESS][DOMAIN_NAME]" at bounding box center [726, 195] width 240 height 33
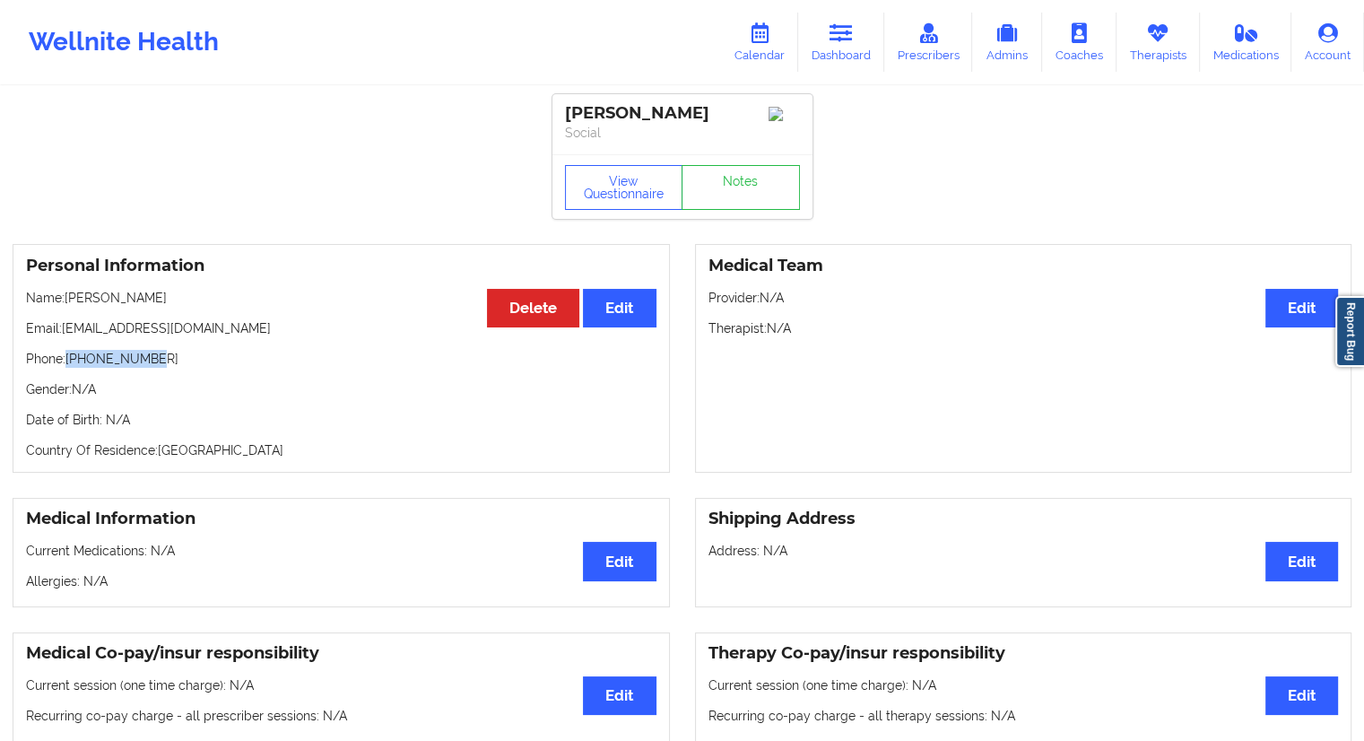
drag, startPoint x: 153, startPoint y: 367, endPoint x: 69, endPoint y: 369, distance: 84.3
click at [69, 368] on p "Phone: [PHONE_NUMBER]" at bounding box center [341, 359] width 630 height 18
click at [764, 51] on link "Calendar" at bounding box center [759, 42] width 77 height 59
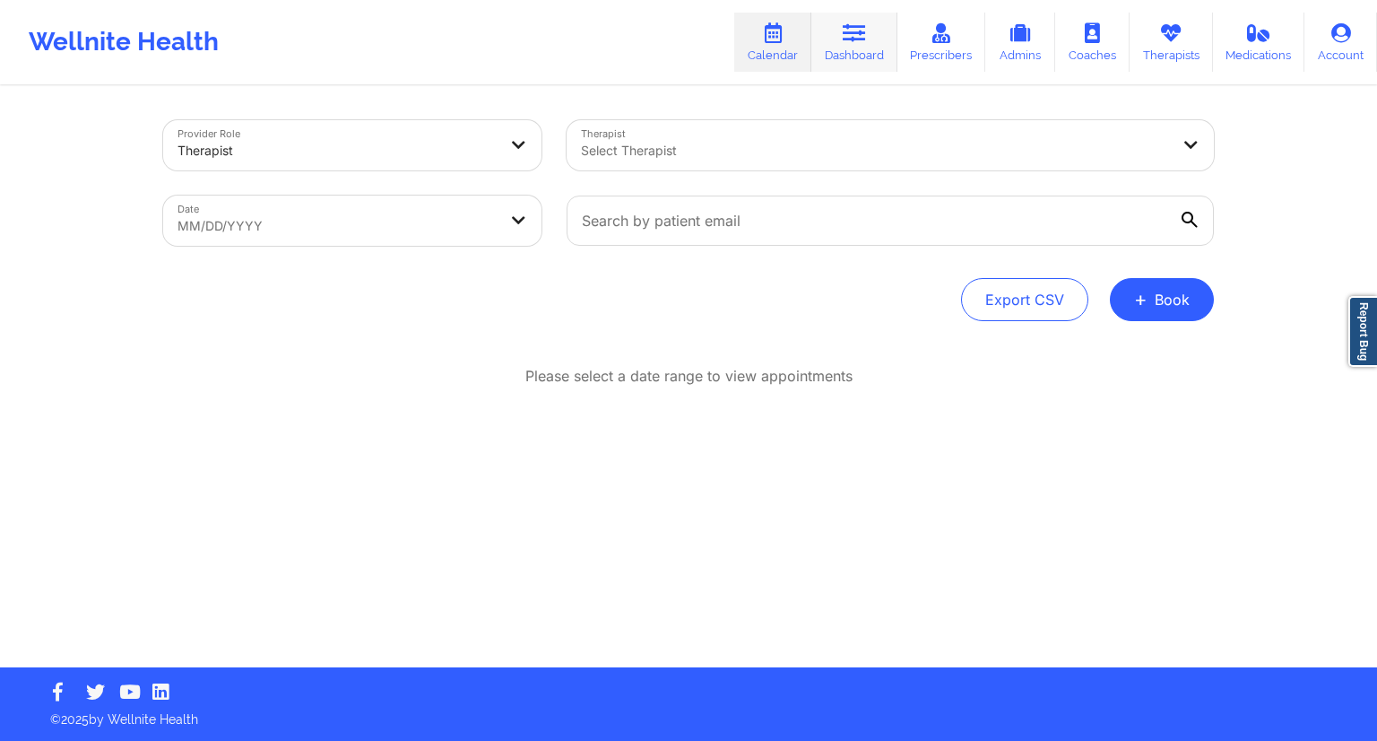
click at [851, 48] on link "Dashboard" at bounding box center [855, 42] width 86 height 59
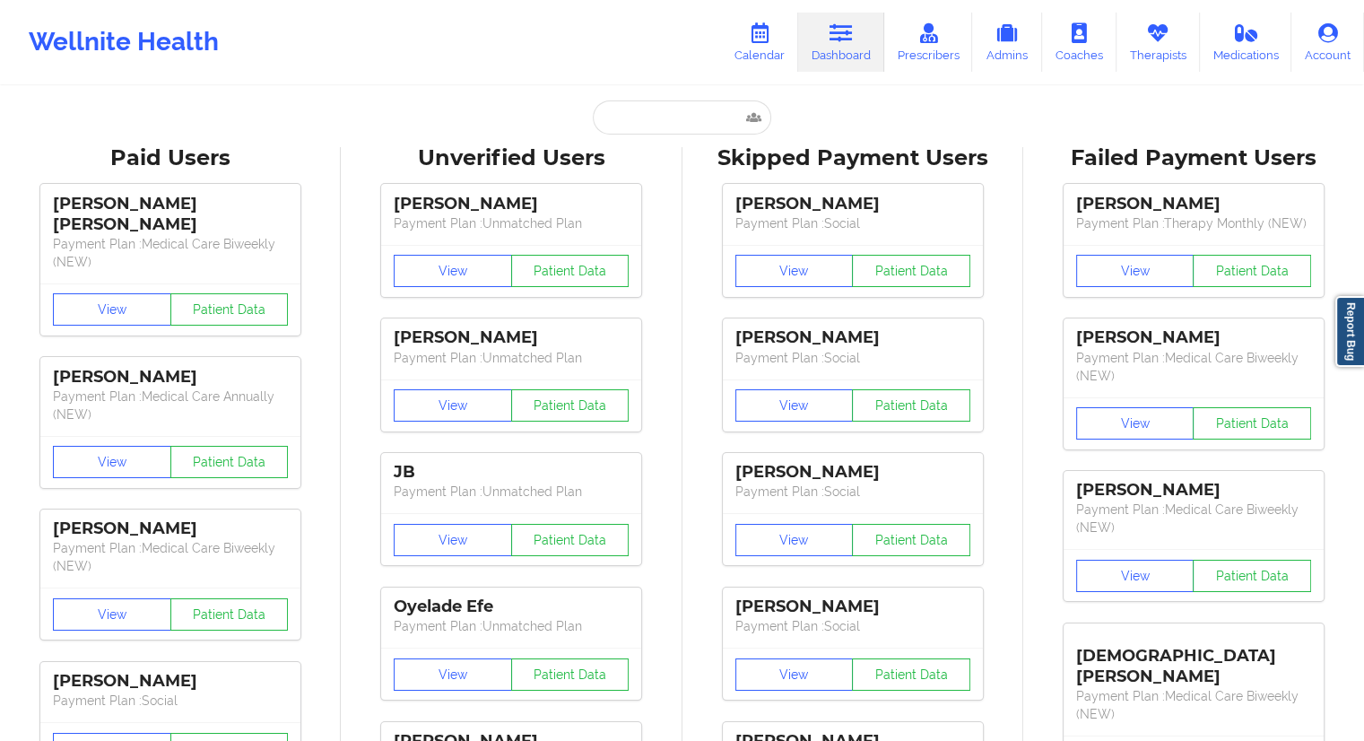
click at [631, 111] on input "text" at bounding box center [682, 117] width 178 height 34
paste input "[EMAIL_ADDRESS][DOMAIN_NAME]"
type input "[EMAIL_ADDRESS][DOMAIN_NAME]"
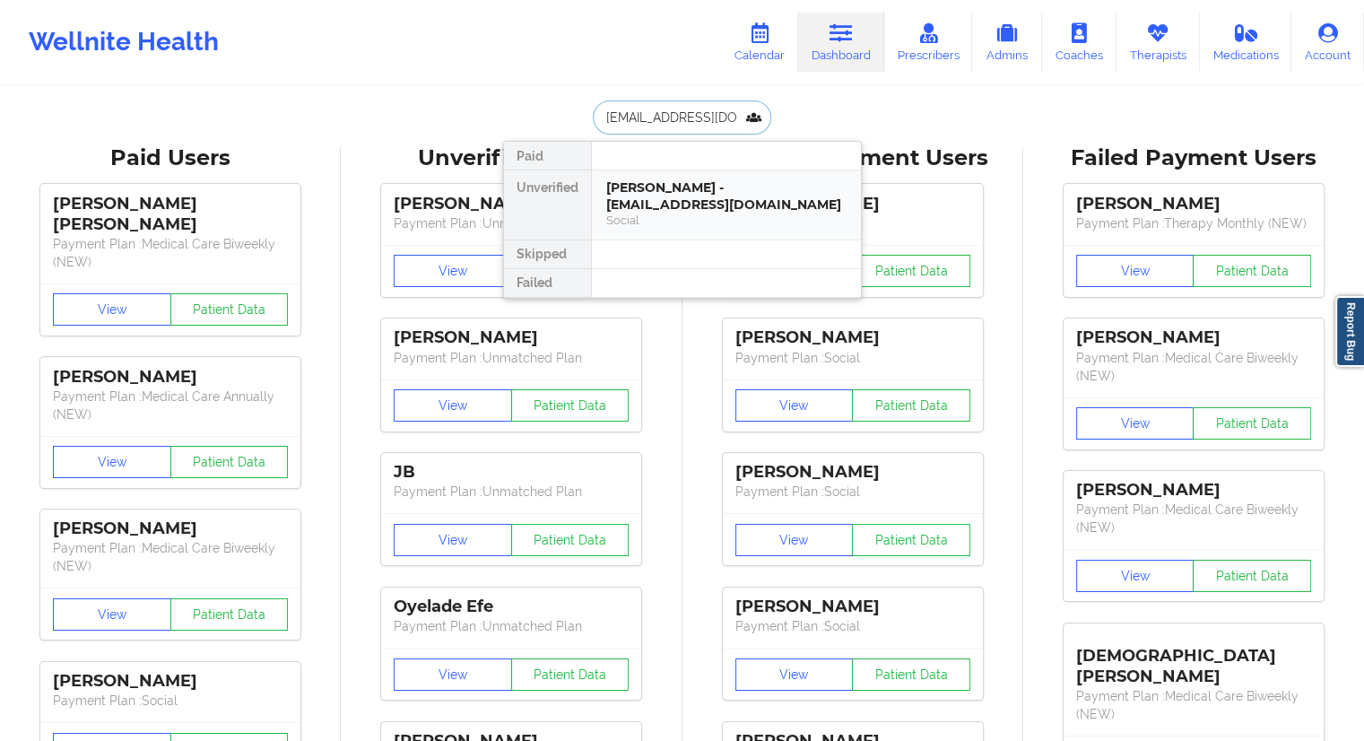
click at [657, 218] on div "Social" at bounding box center [726, 220] width 240 height 15
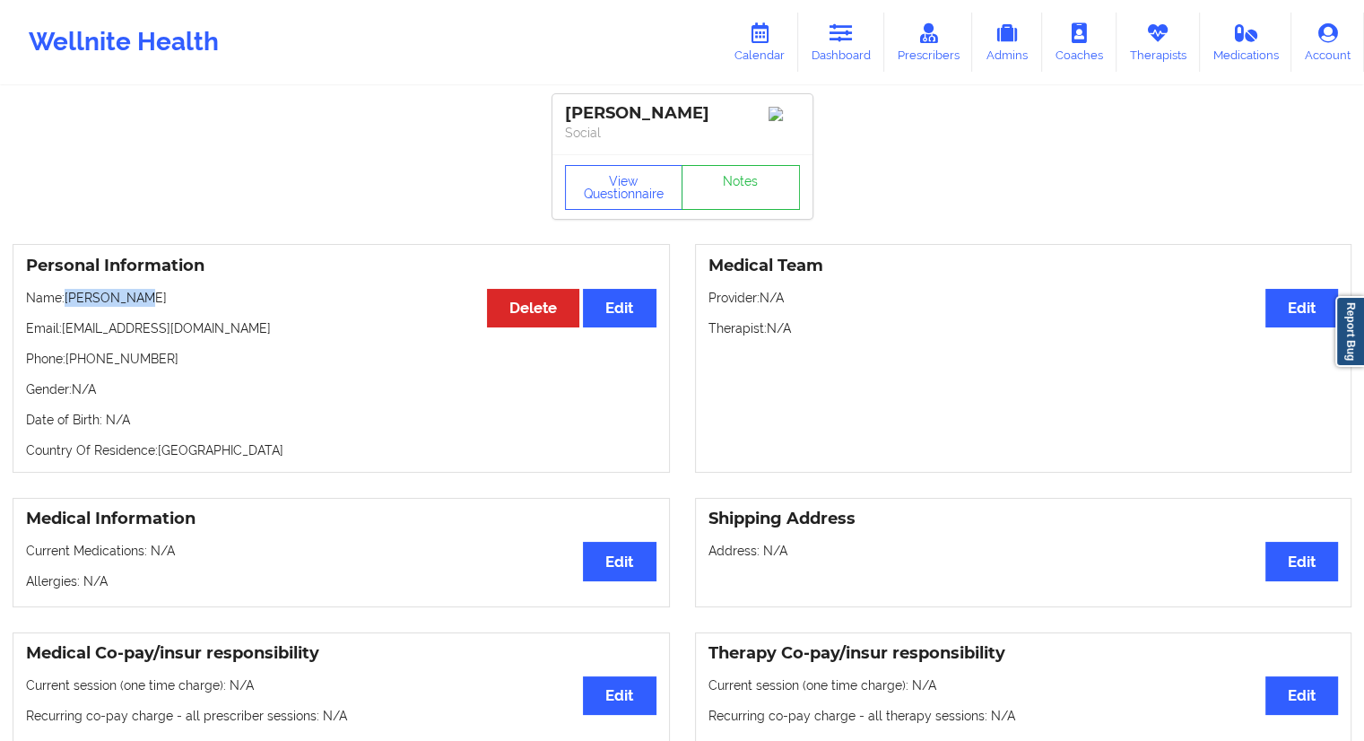
drag, startPoint x: 156, startPoint y: 304, endPoint x: 66, endPoint y: 296, distance: 90.0
click at [66, 296] on p "Name: [PERSON_NAME]" at bounding box center [341, 298] width 630 height 18
drag, startPoint x: 173, startPoint y: 366, endPoint x: 71, endPoint y: 367, distance: 102.2
click at [71, 367] on p "Phone: [PHONE_NUMBER]" at bounding box center [341, 359] width 630 height 18
click at [744, 70] on link "Calendar" at bounding box center [759, 42] width 77 height 59
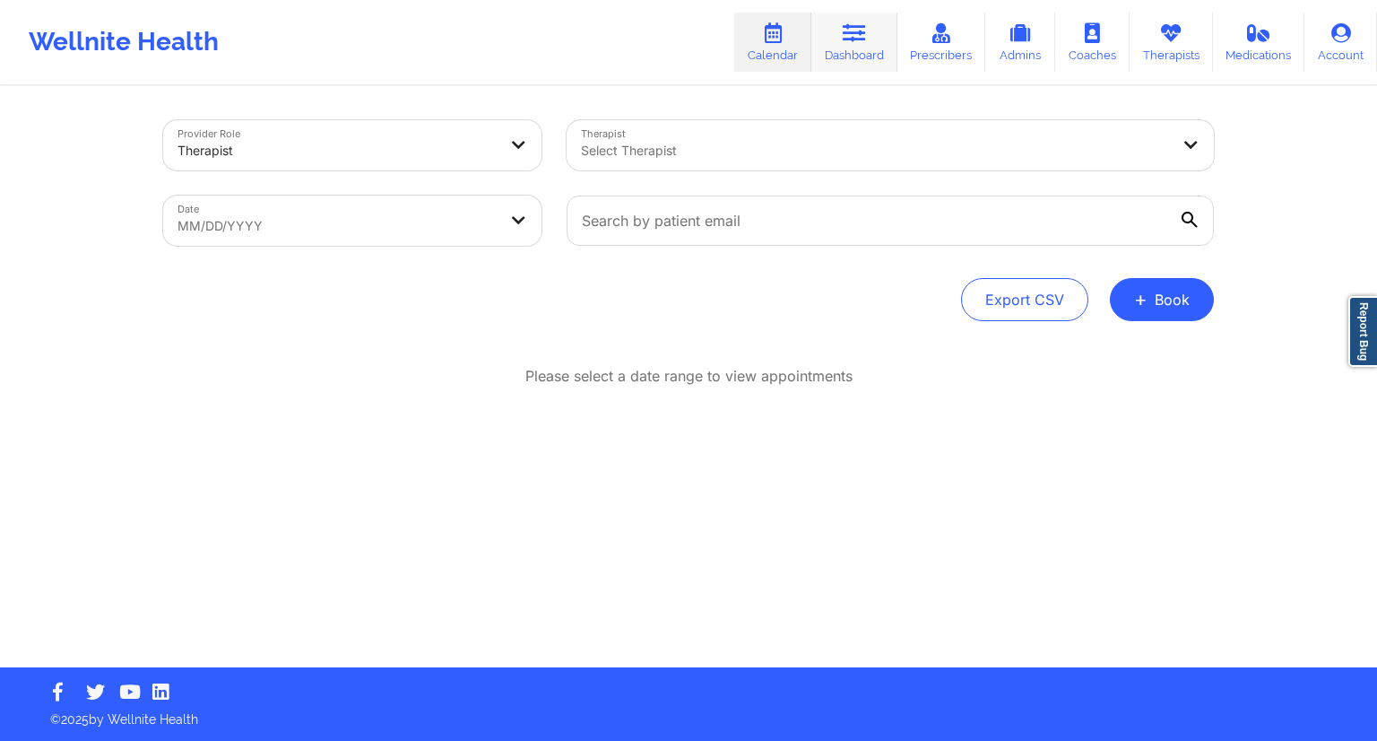
click at [850, 52] on link "Dashboard" at bounding box center [855, 42] width 86 height 59
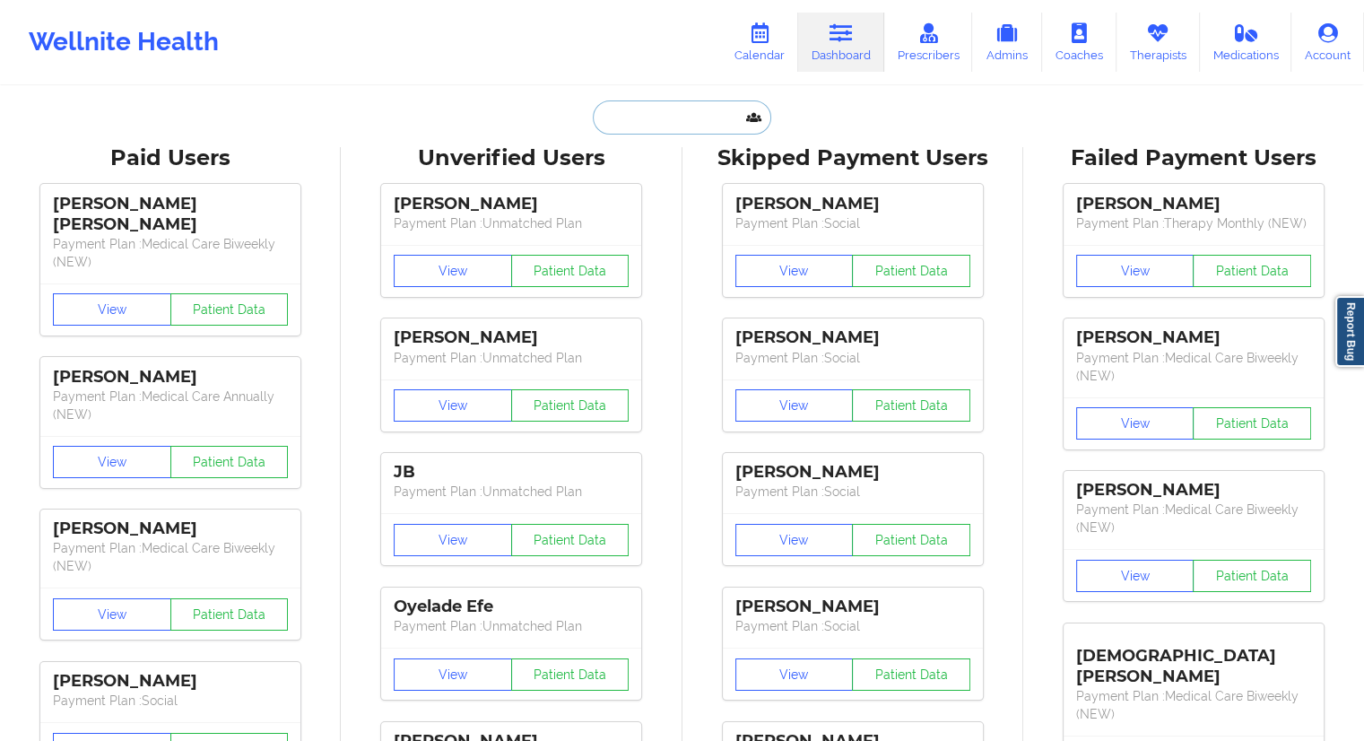
click at [693, 114] on input "text" at bounding box center [682, 117] width 178 height 34
paste input "[PERSON_NAME]"
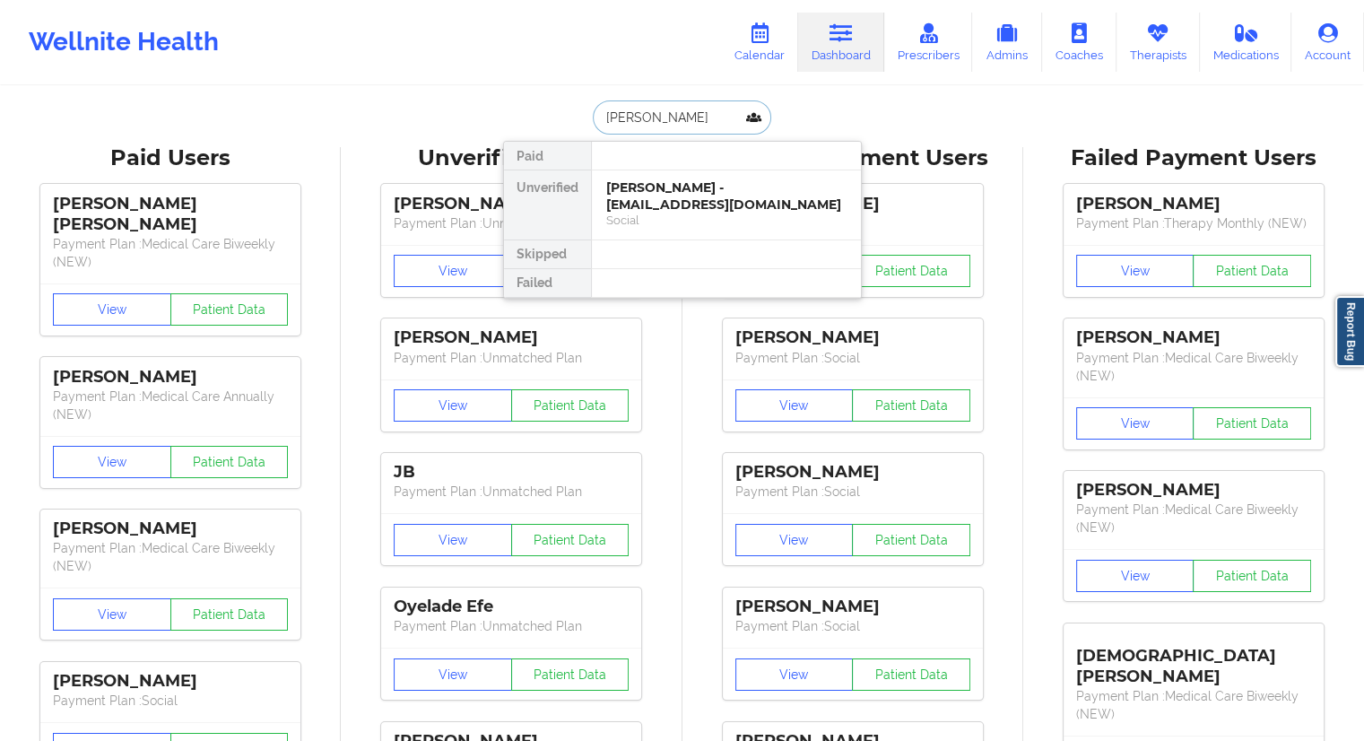
drag, startPoint x: 678, startPoint y: 118, endPoint x: 560, endPoint y: 125, distance: 118.5
click at [563, 124] on div "[PERSON_NAME] Paid Unverified [PERSON_NAME] - [EMAIL_ADDRESS][DOMAIN_NAME] Soci…" at bounding box center [682, 117] width 359 height 34
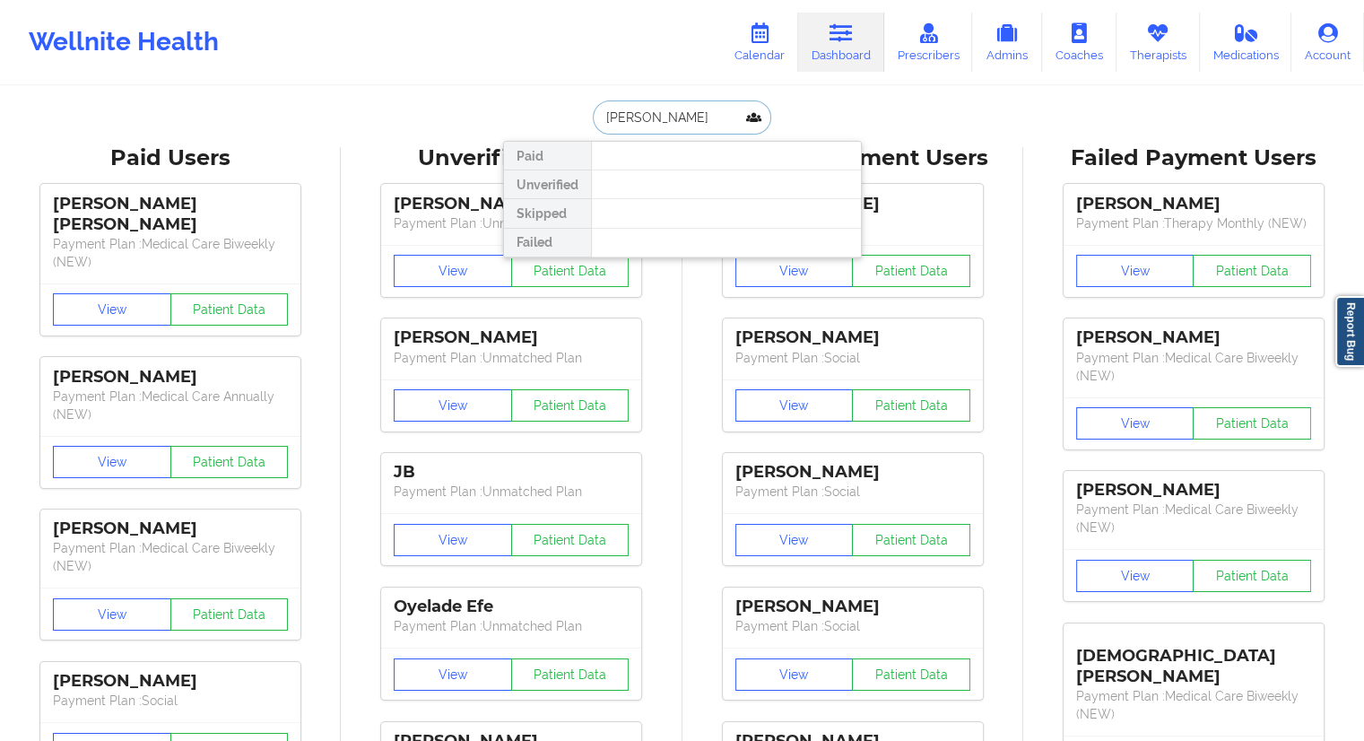
paste input "[PERSON_NAME]"
click at [646, 112] on input "[PERSON_NAME]" at bounding box center [682, 117] width 178 height 34
drag, startPoint x: 705, startPoint y: 132, endPoint x: 589, endPoint y: 126, distance: 115.8
click at [593, 126] on input "[PERSON_NAME]" at bounding box center [682, 117] width 178 height 34
paste input "[EMAIL_ADDRESS][DOMAIN_NAME]"
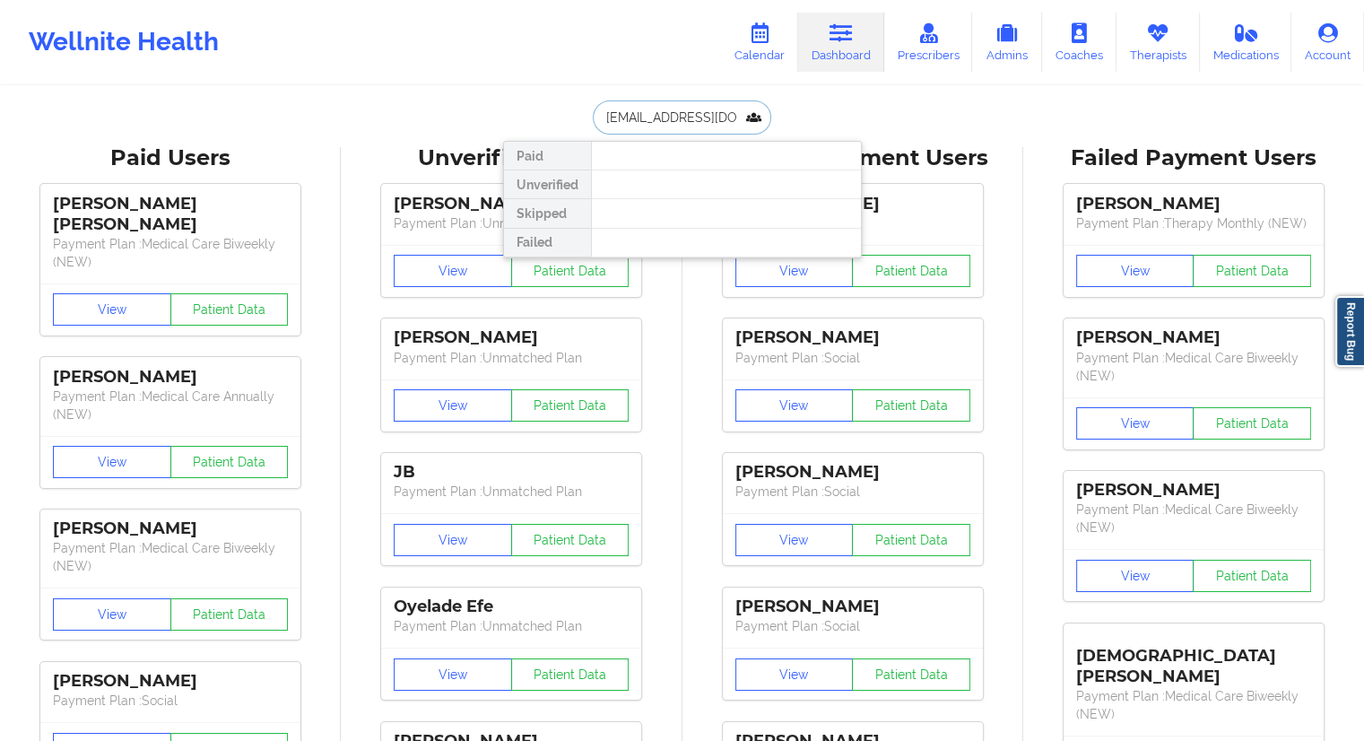
scroll to position [0, 31]
click at [647, 123] on input "[EMAIL_ADDRESS][DOMAIN_NAME]" at bounding box center [682, 117] width 178 height 34
paste input "[EMAIL_ADDRESS]"
type input "[EMAIL_ADDRESS][DOMAIN_NAME]"
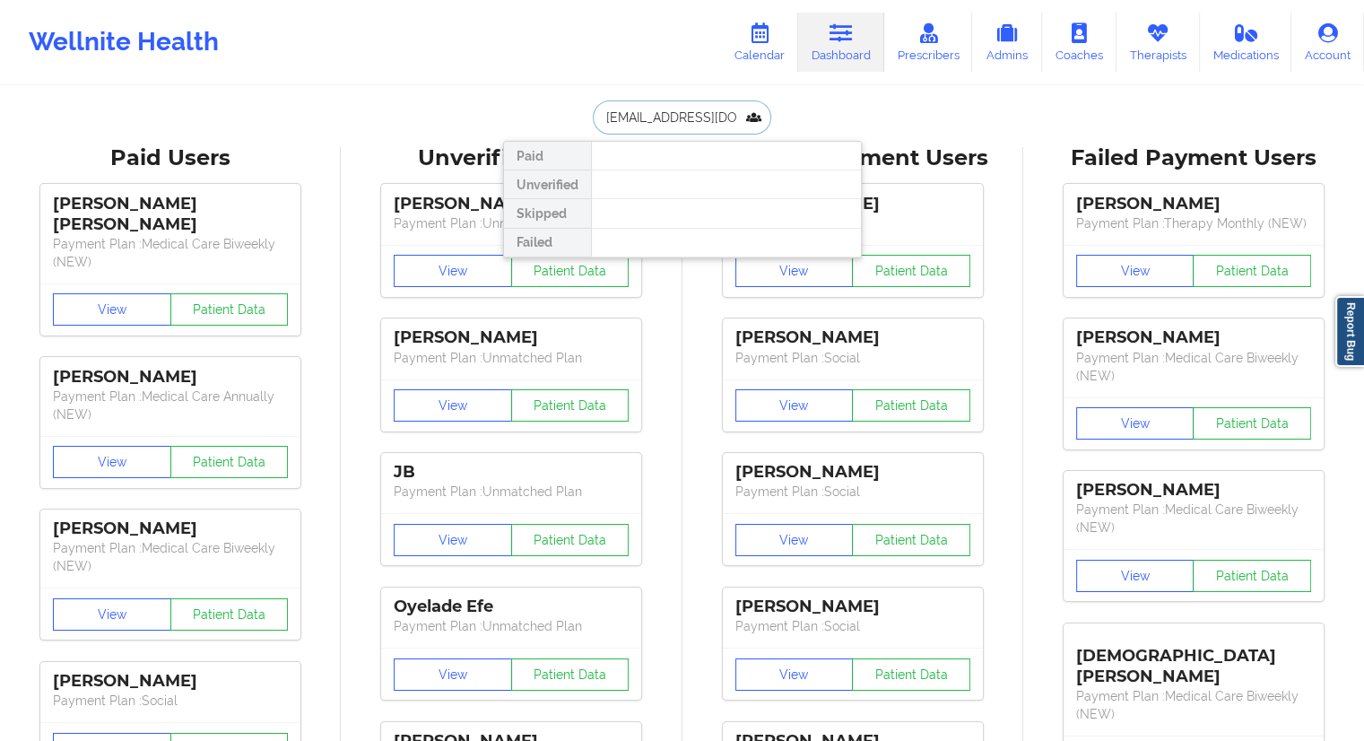
scroll to position [0, 35]
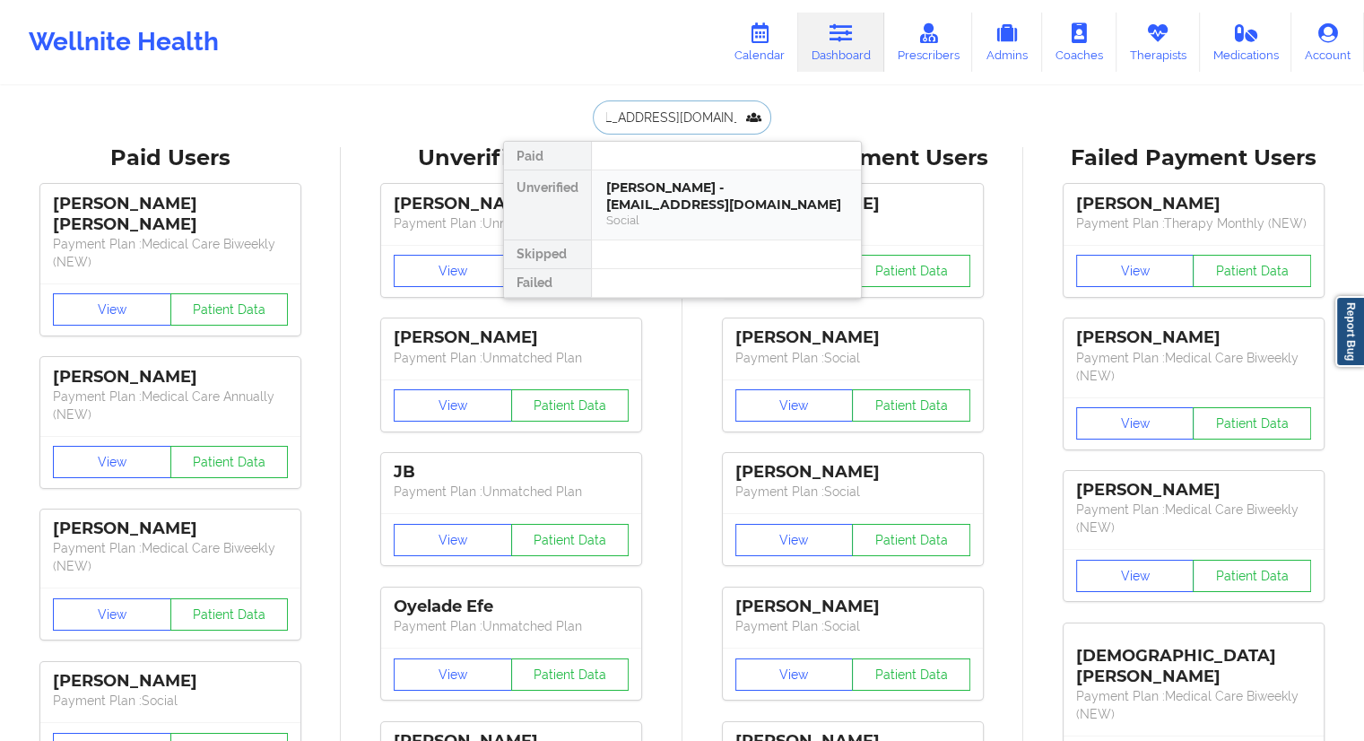
click at [640, 199] on div "[PERSON_NAME] - [EMAIL_ADDRESS][DOMAIN_NAME]" at bounding box center [726, 195] width 240 height 33
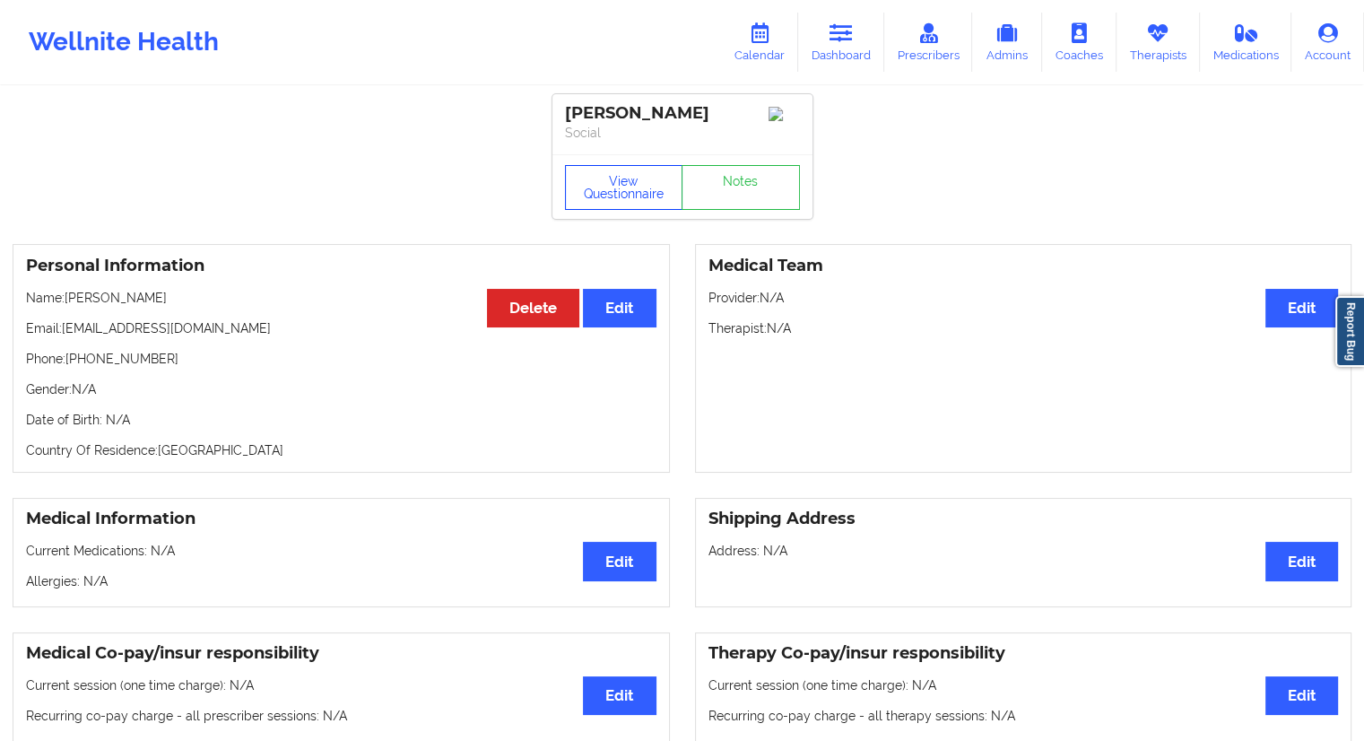
click at [594, 199] on button "View Questionnaire" at bounding box center [624, 187] width 118 height 45
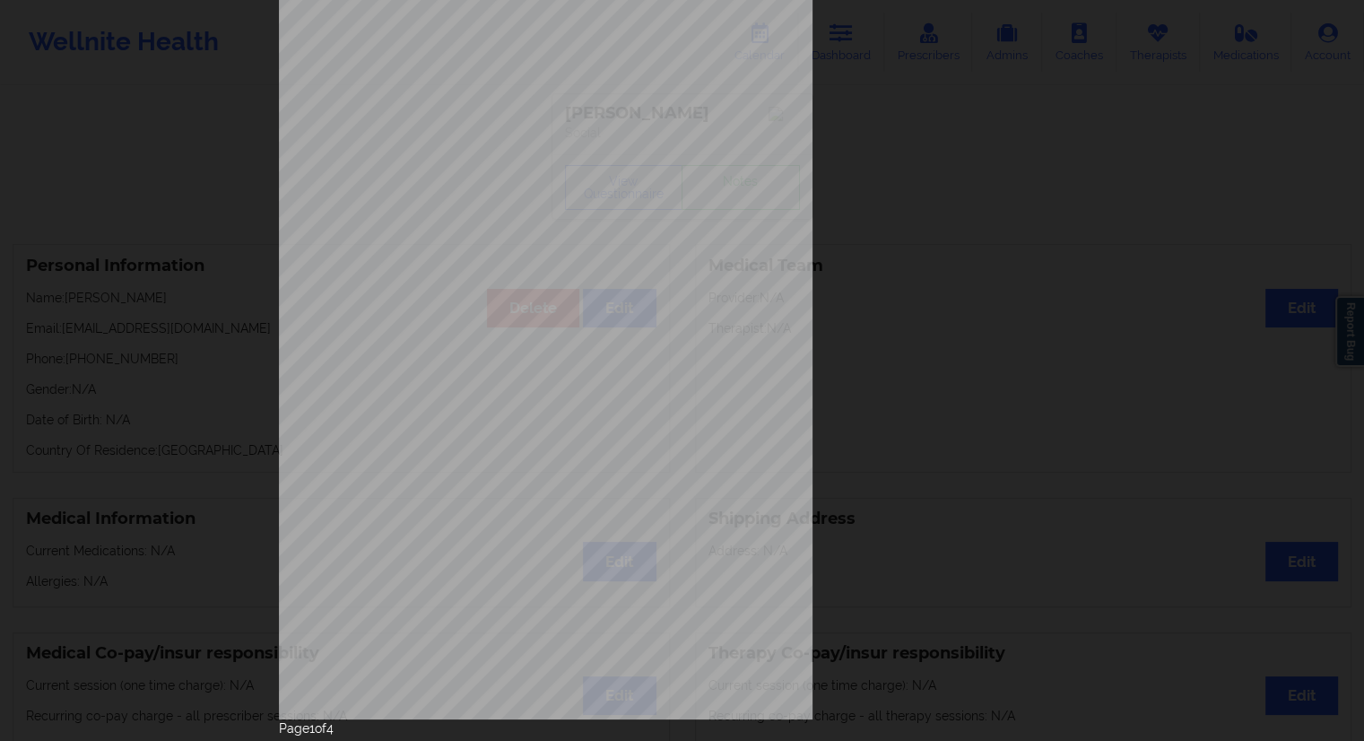
scroll to position [115, 0]
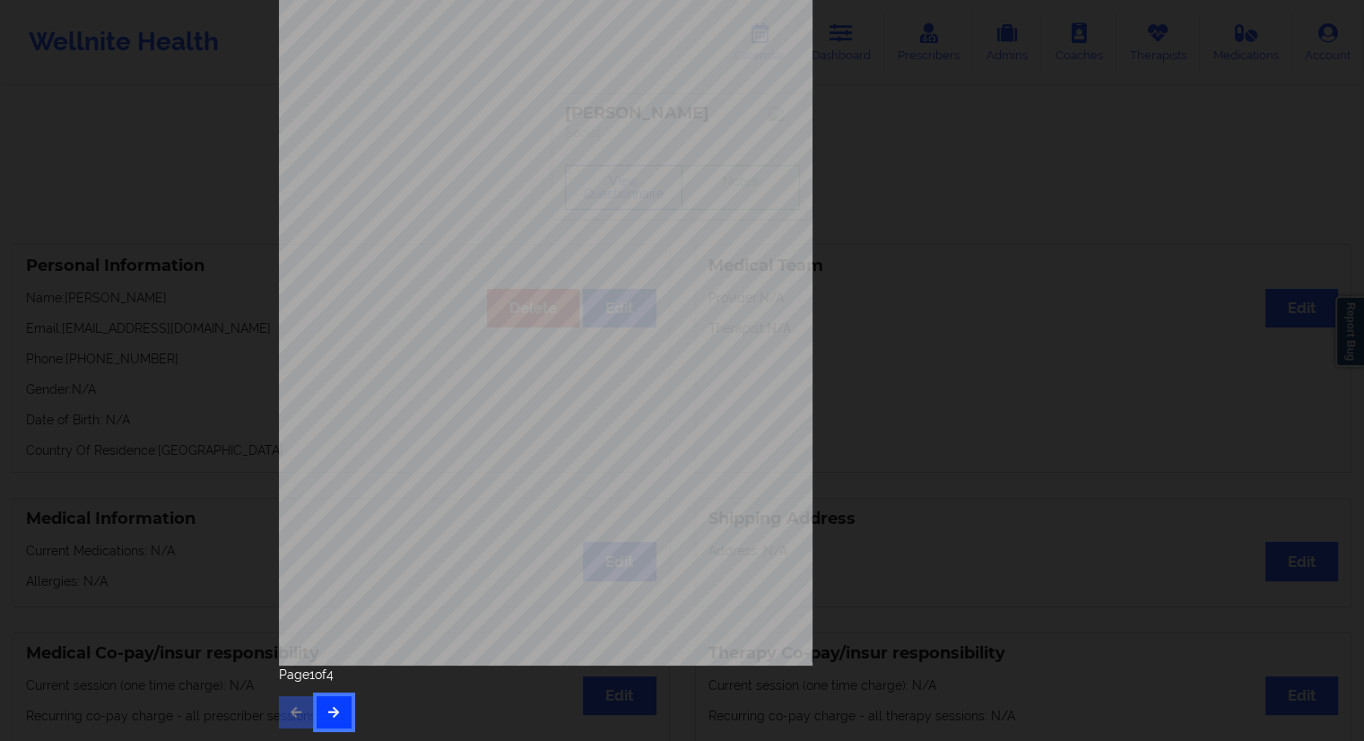
click at [334, 723] on button "button" at bounding box center [334, 712] width 35 height 32
click at [334, 714] on icon "button" at bounding box center [333, 711] width 15 height 11
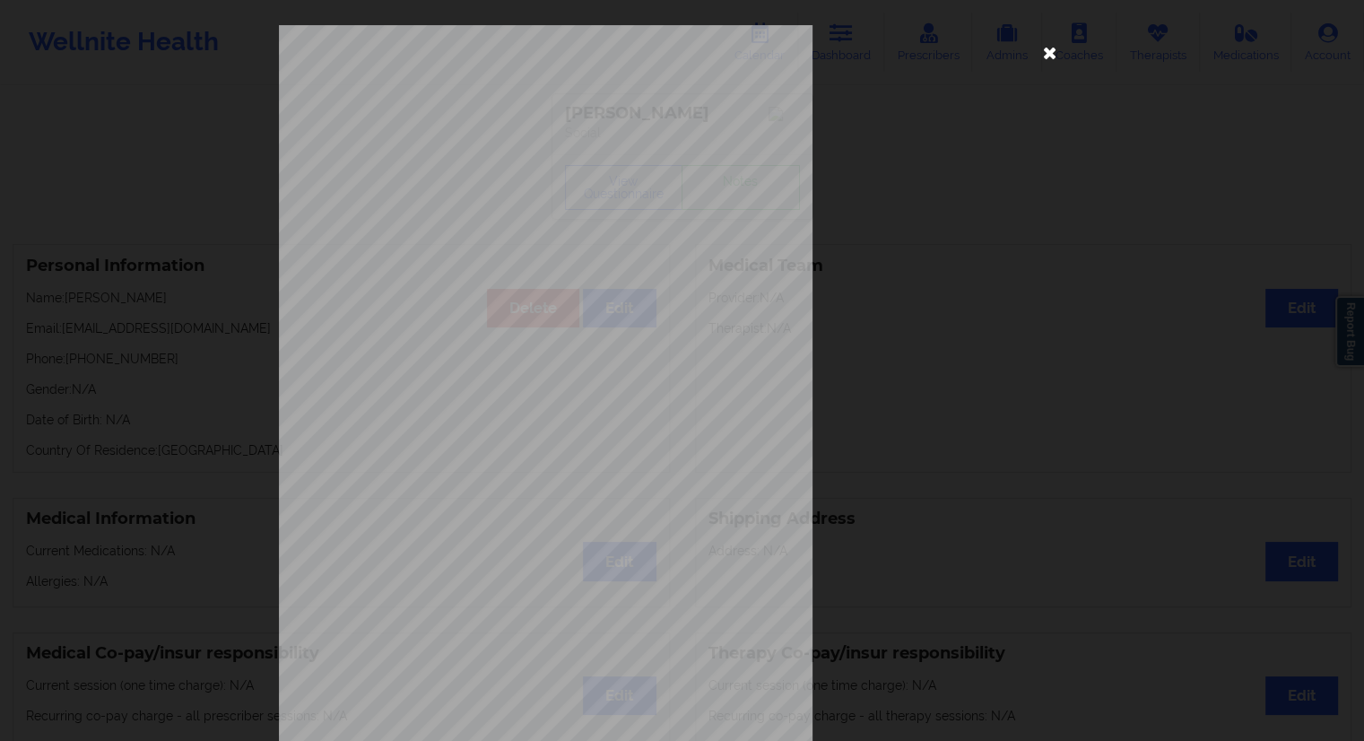
click at [1047, 48] on icon at bounding box center [1050, 52] width 29 height 29
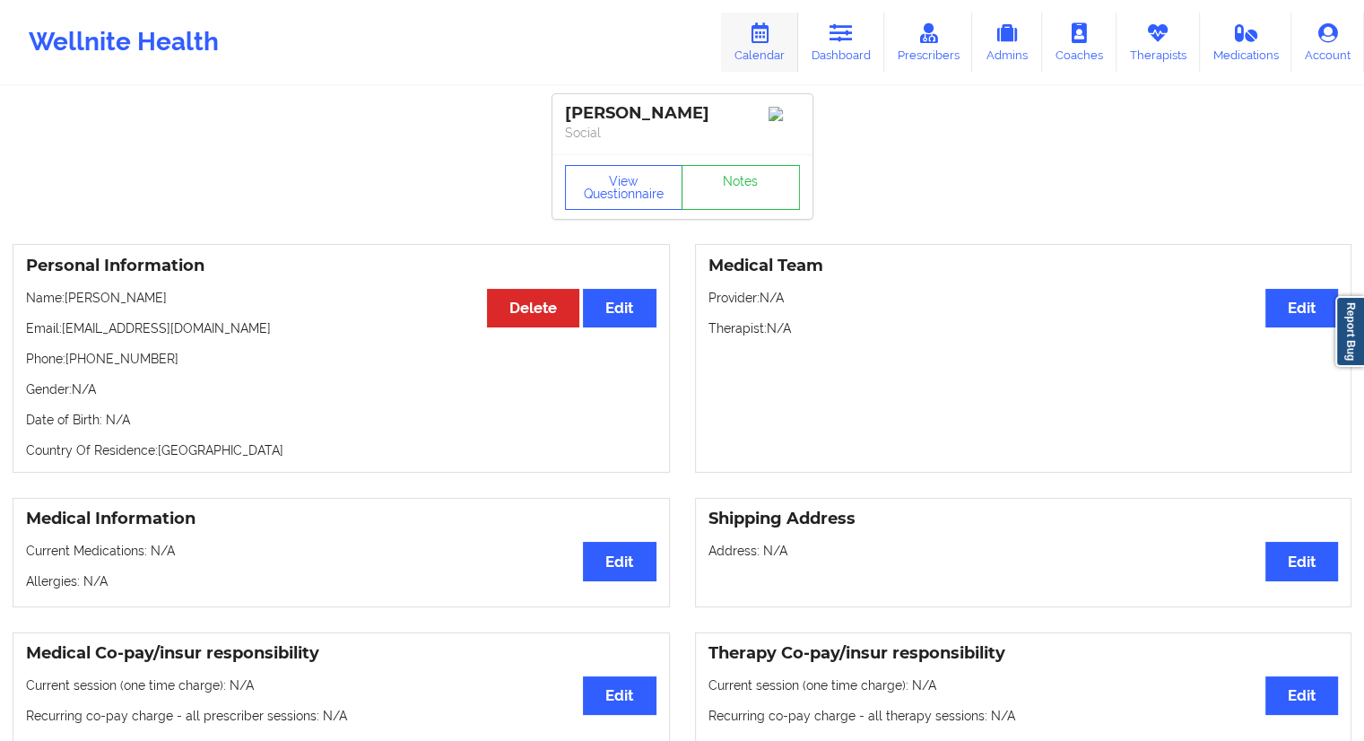
click at [786, 64] on link "Calendar" at bounding box center [759, 42] width 77 height 59
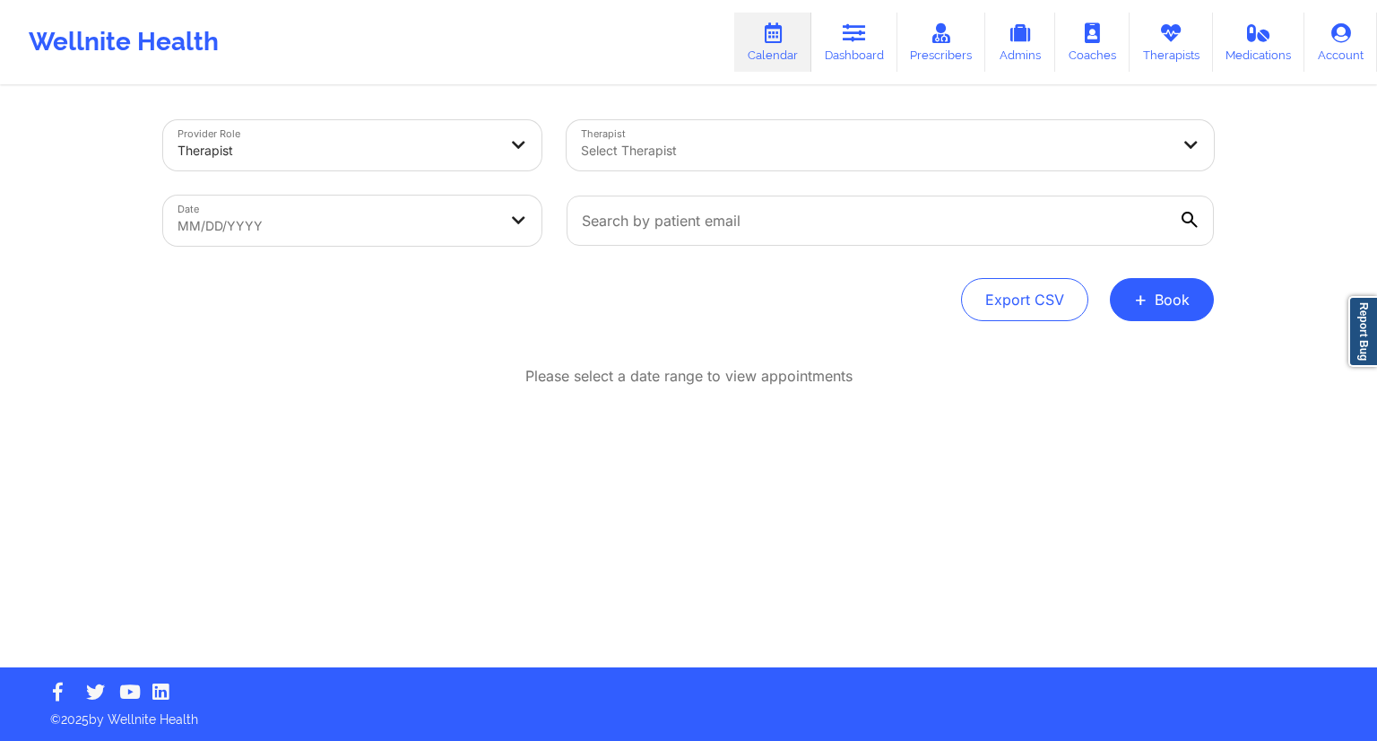
click at [391, 231] on body "Wellnite Health Calendar Dashboard Prescribers Admins Coaches Therapists Medica…" at bounding box center [688, 370] width 1377 height 741
select select "2025-8"
select select "2025-9"
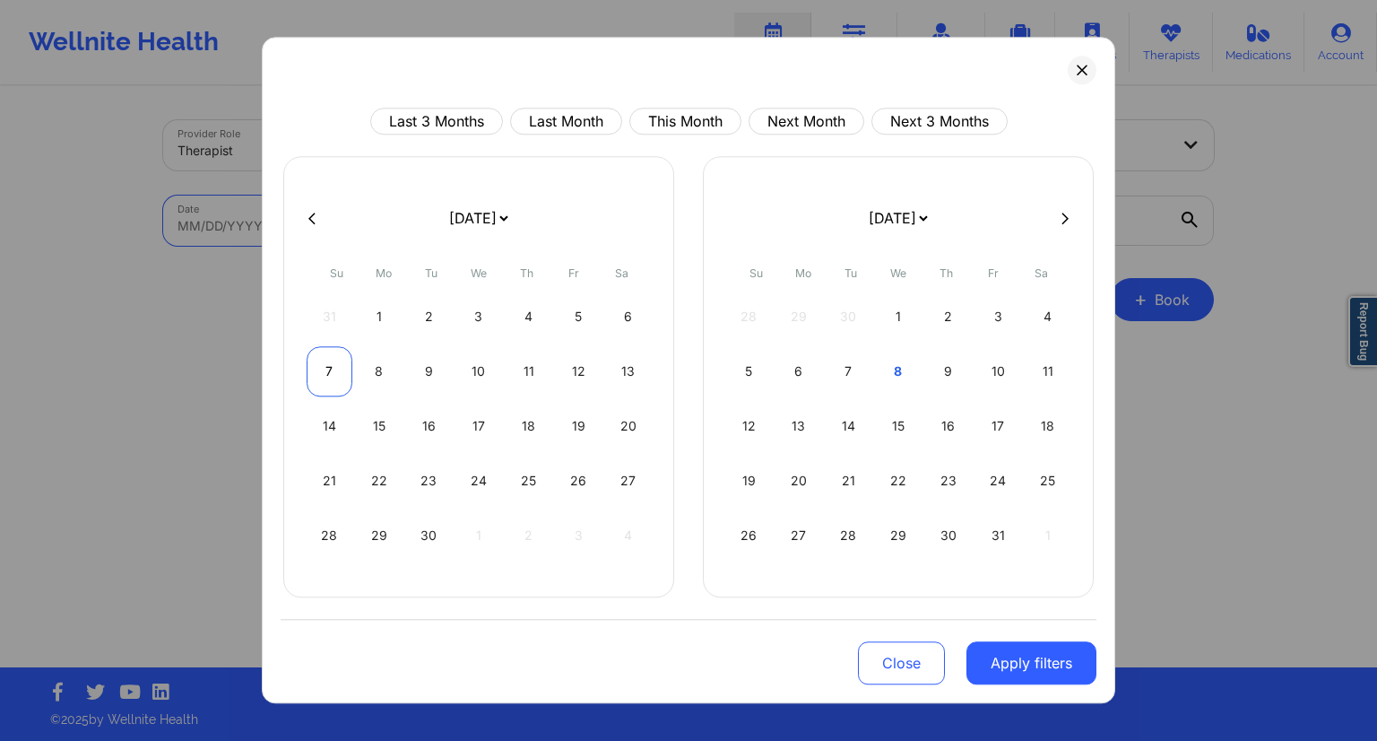
click at [323, 378] on div "7" at bounding box center [330, 371] width 46 height 50
select select "2025-8"
select select "2025-9"
select select "2025-8"
select select "2025-9"
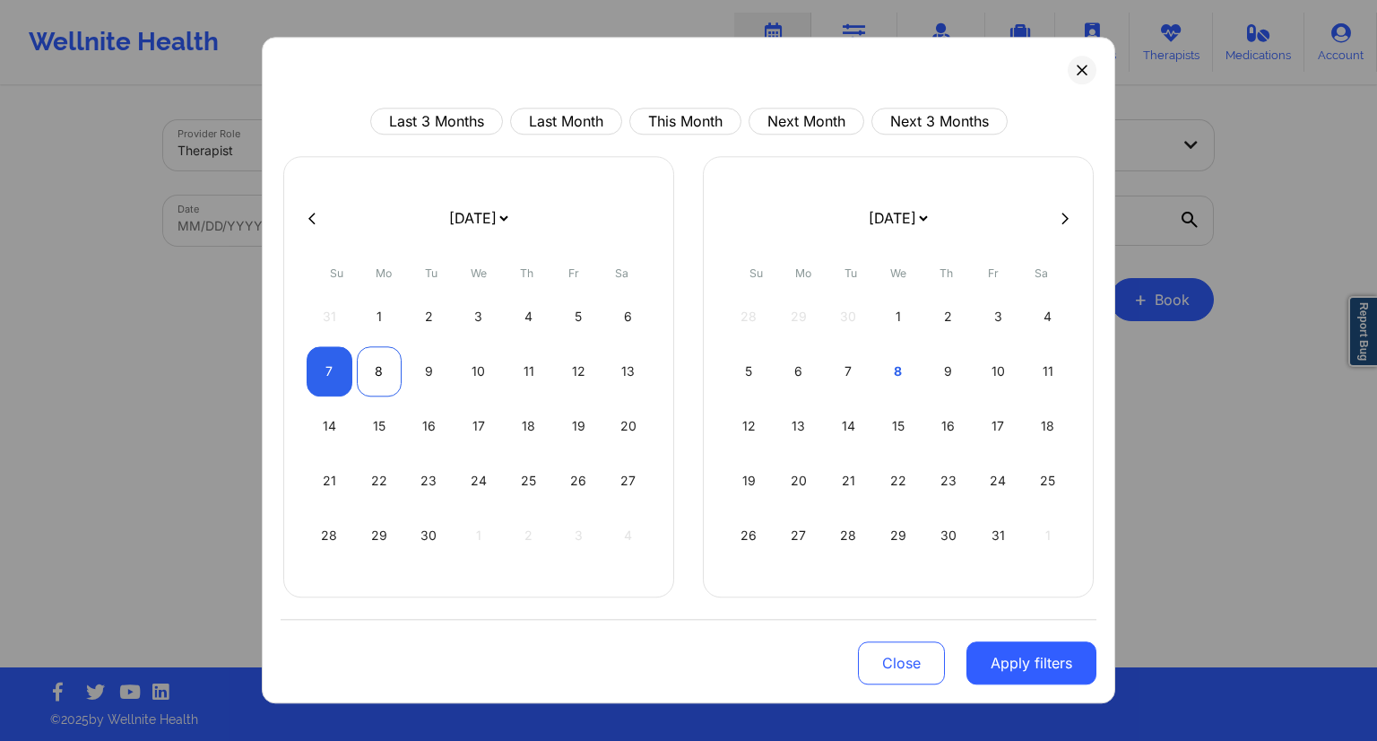
click at [391, 378] on div "8" at bounding box center [380, 371] width 46 height 50
select select "2025-8"
select select "2025-9"
click at [1032, 650] on button "Apply filters" at bounding box center [1032, 662] width 130 height 43
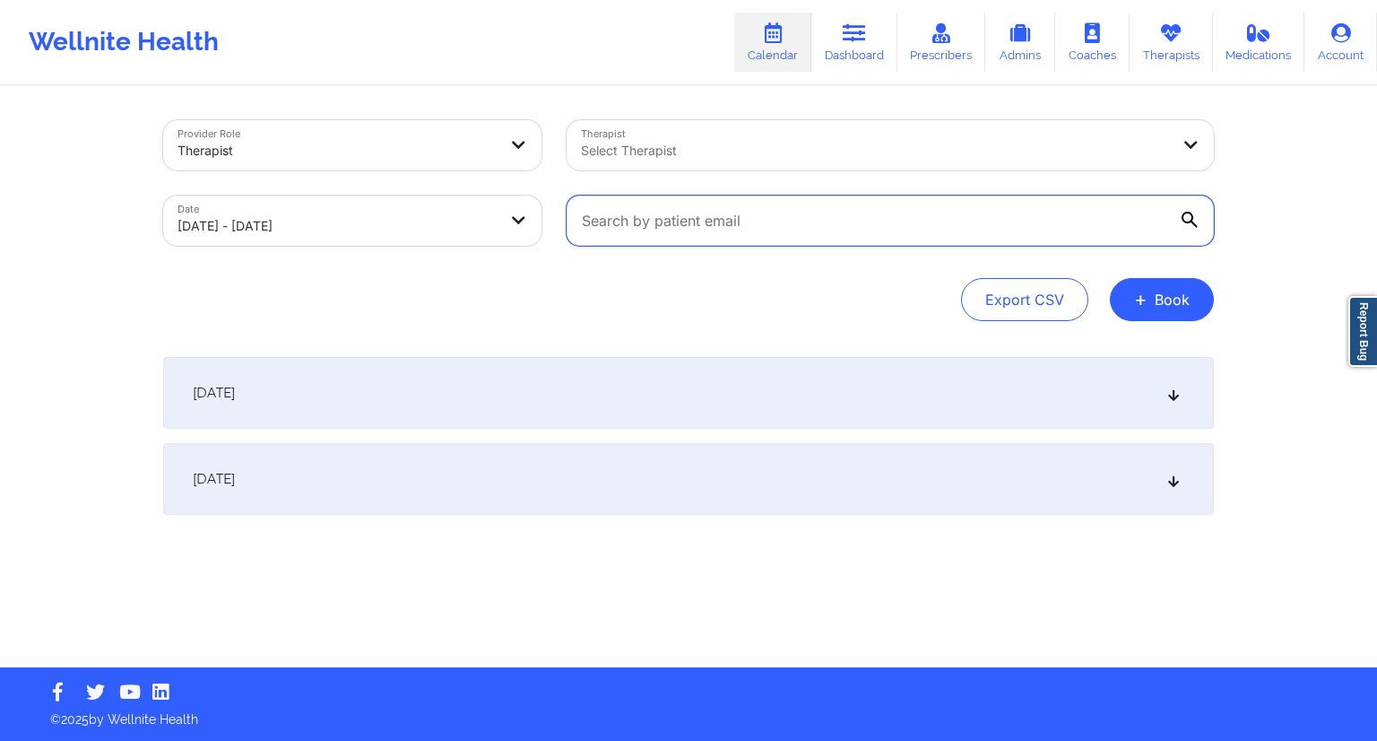
click at [645, 221] on input "text" at bounding box center [890, 220] width 647 height 50
paste input "[EMAIL_ADDRESS][DOMAIN_NAME]"
type input "[EMAIL_ADDRESS][DOMAIN_NAME]"
click at [614, 281] on div "Export CSV + Book" at bounding box center [688, 299] width 1051 height 43
click at [434, 213] on body "Wellnite Health Calendar Dashboard Prescribers Admins Coaches Therapists Medica…" at bounding box center [688, 370] width 1377 height 741
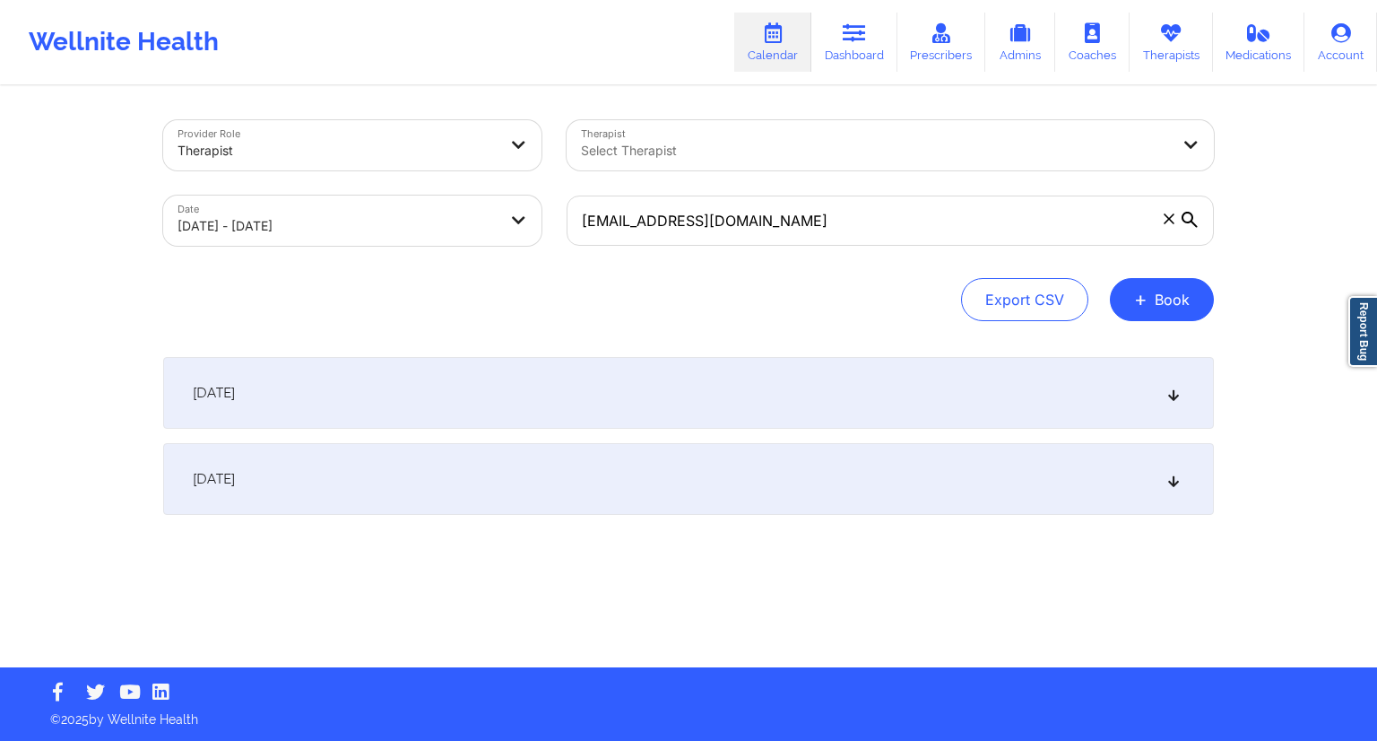
select select "2025-8"
select select "2025-9"
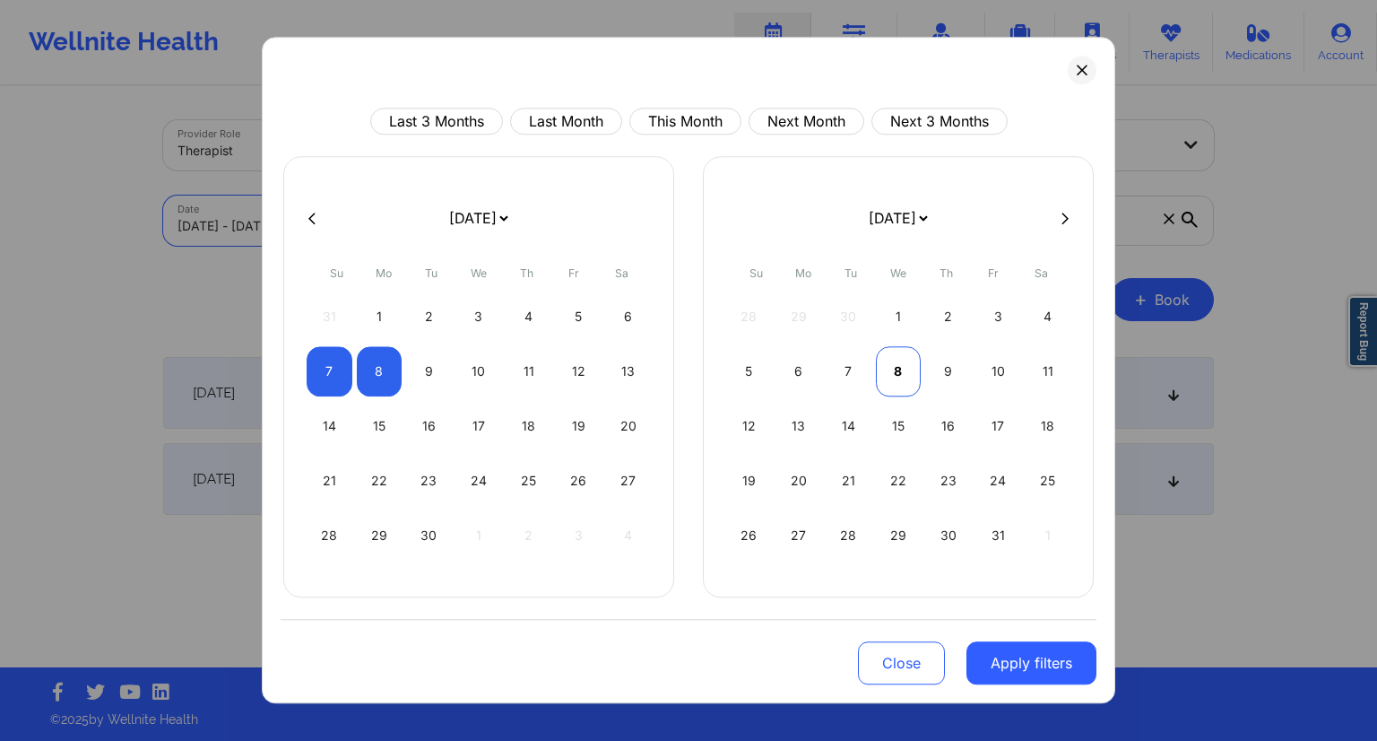
click at [906, 360] on div "8" at bounding box center [899, 371] width 46 height 50
select select "2025-9"
select select "2025-10"
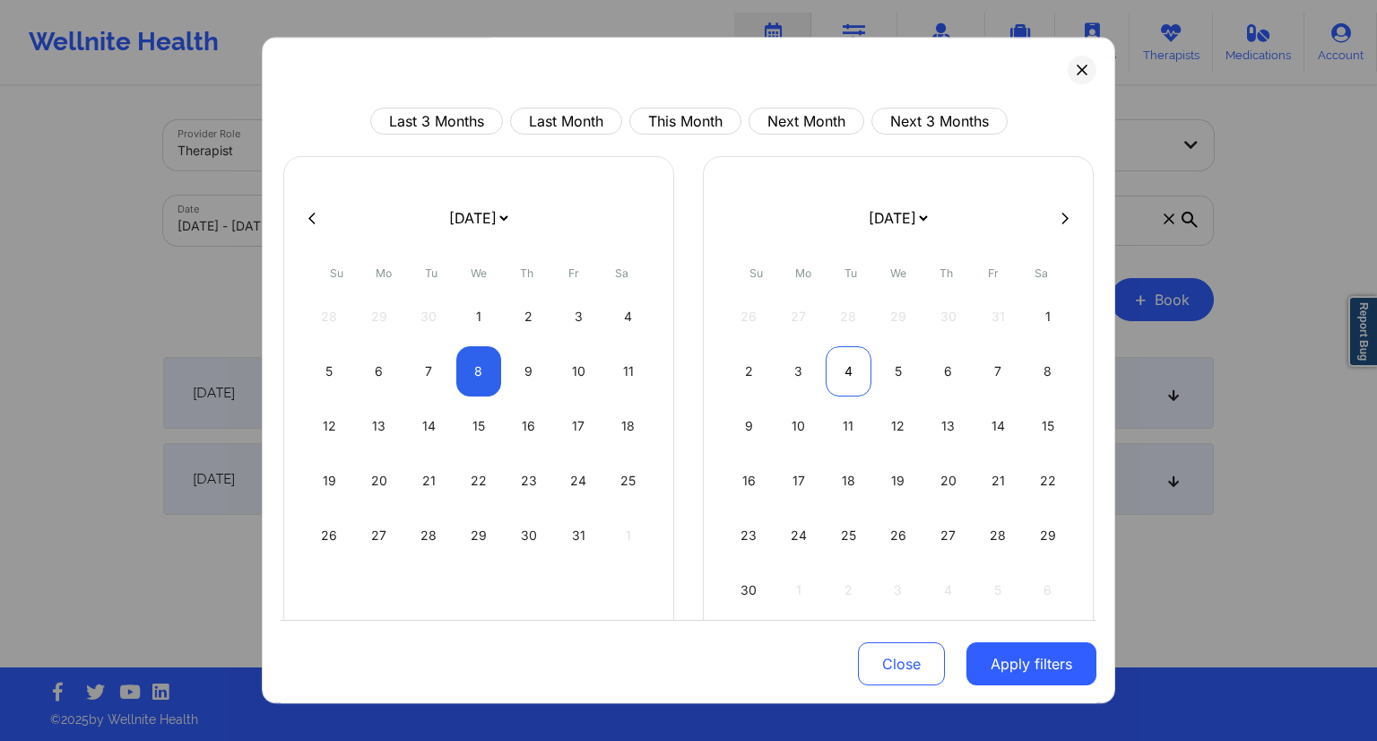
select select "2025-9"
select select "2025-10"
drag, startPoint x: 534, startPoint y: 378, endPoint x: 581, endPoint y: 430, distance: 69.2
click at [535, 381] on div "9" at bounding box center [529, 371] width 46 height 50
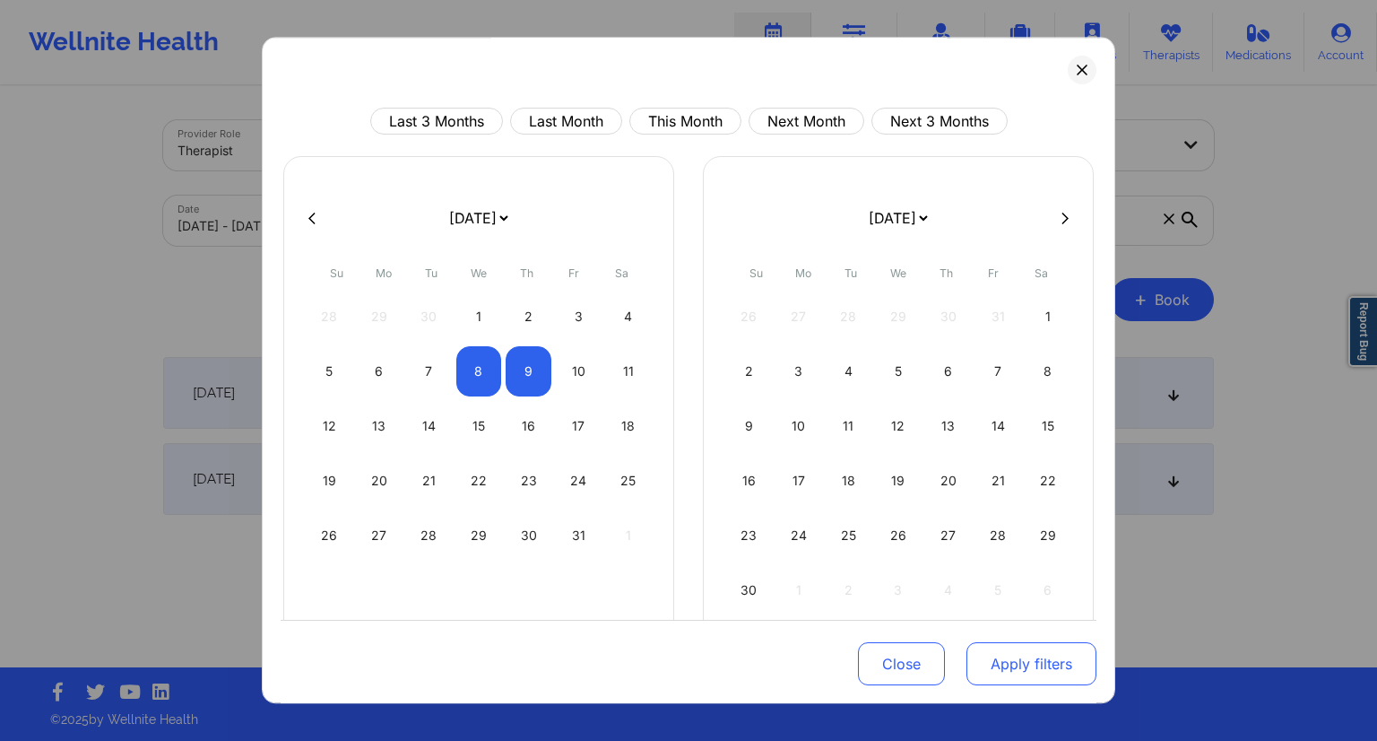
click at [1007, 658] on button "Apply filters" at bounding box center [1032, 663] width 130 height 43
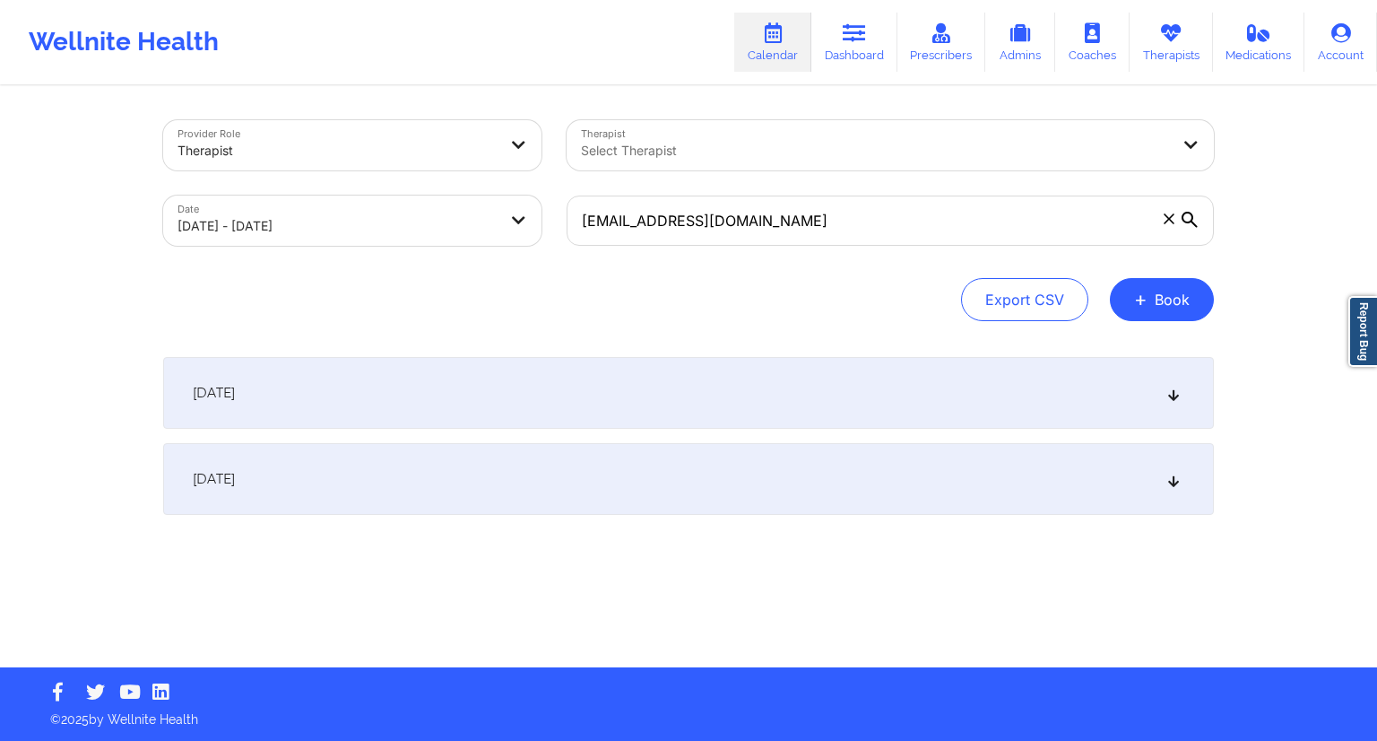
click at [599, 378] on div "[DATE]" at bounding box center [688, 393] width 1051 height 72
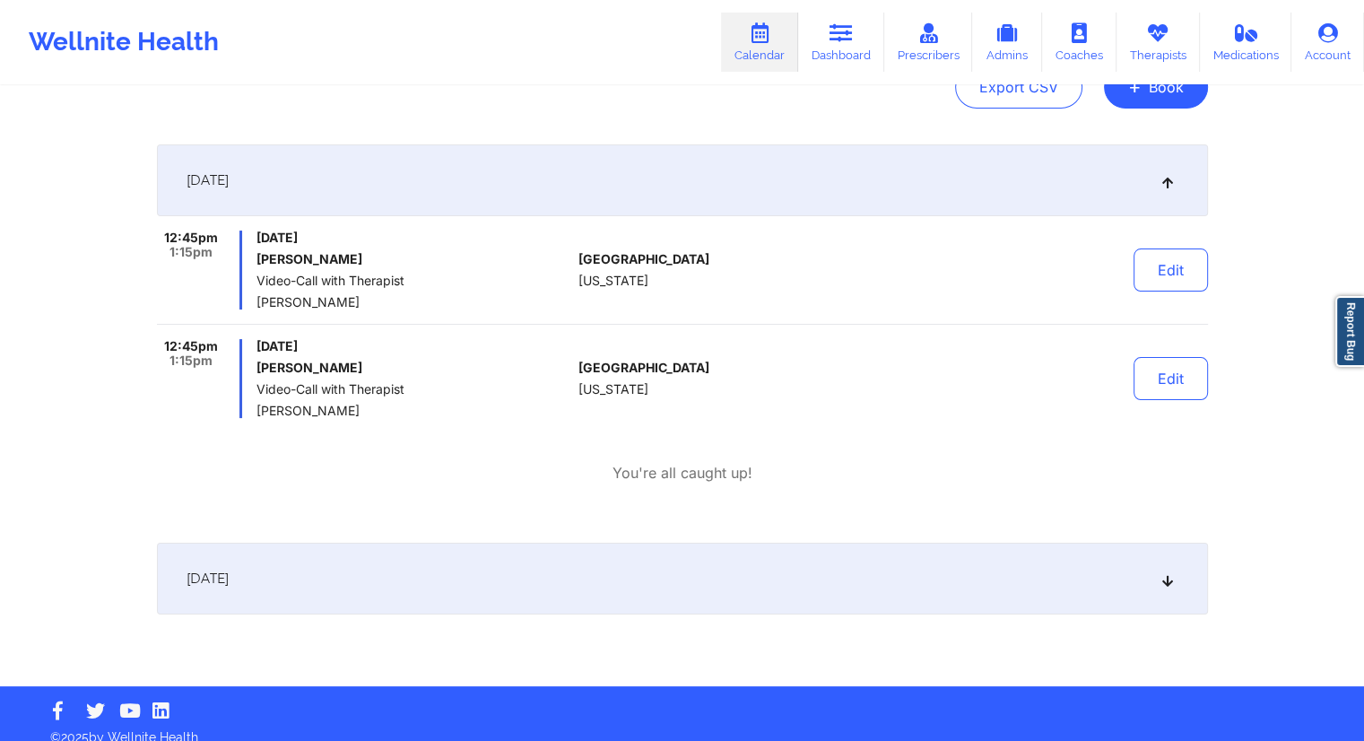
scroll to position [230, 0]
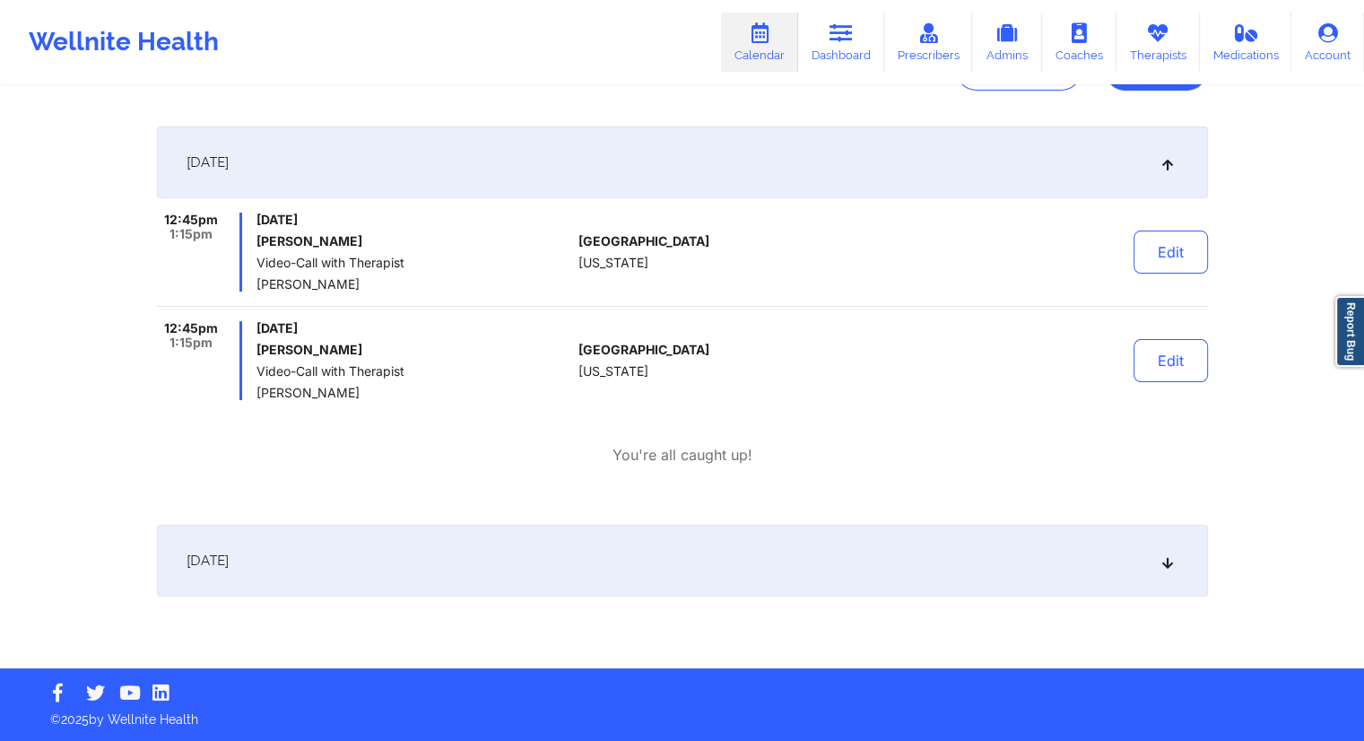
click at [495, 541] on div "[DATE]" at bounding box center [682, 561] width 1051 height 72
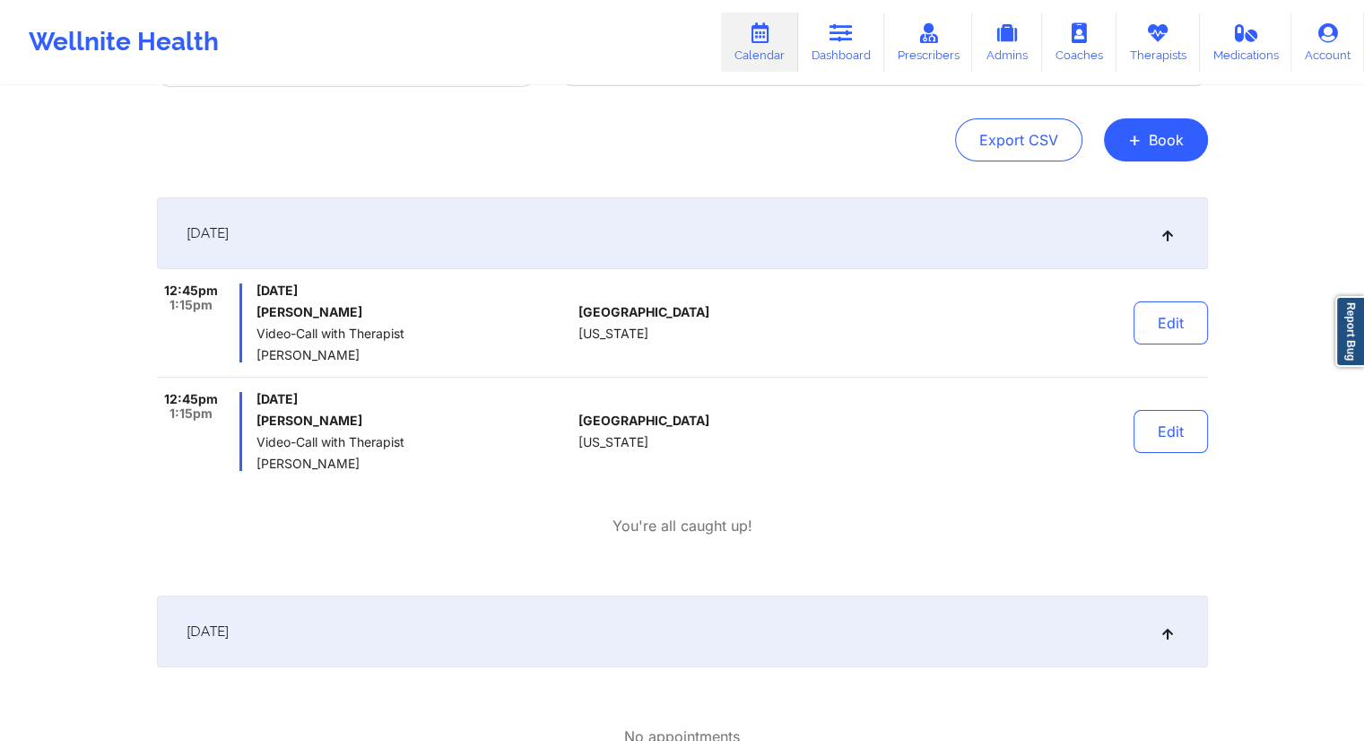
scroll to position [51, 0]
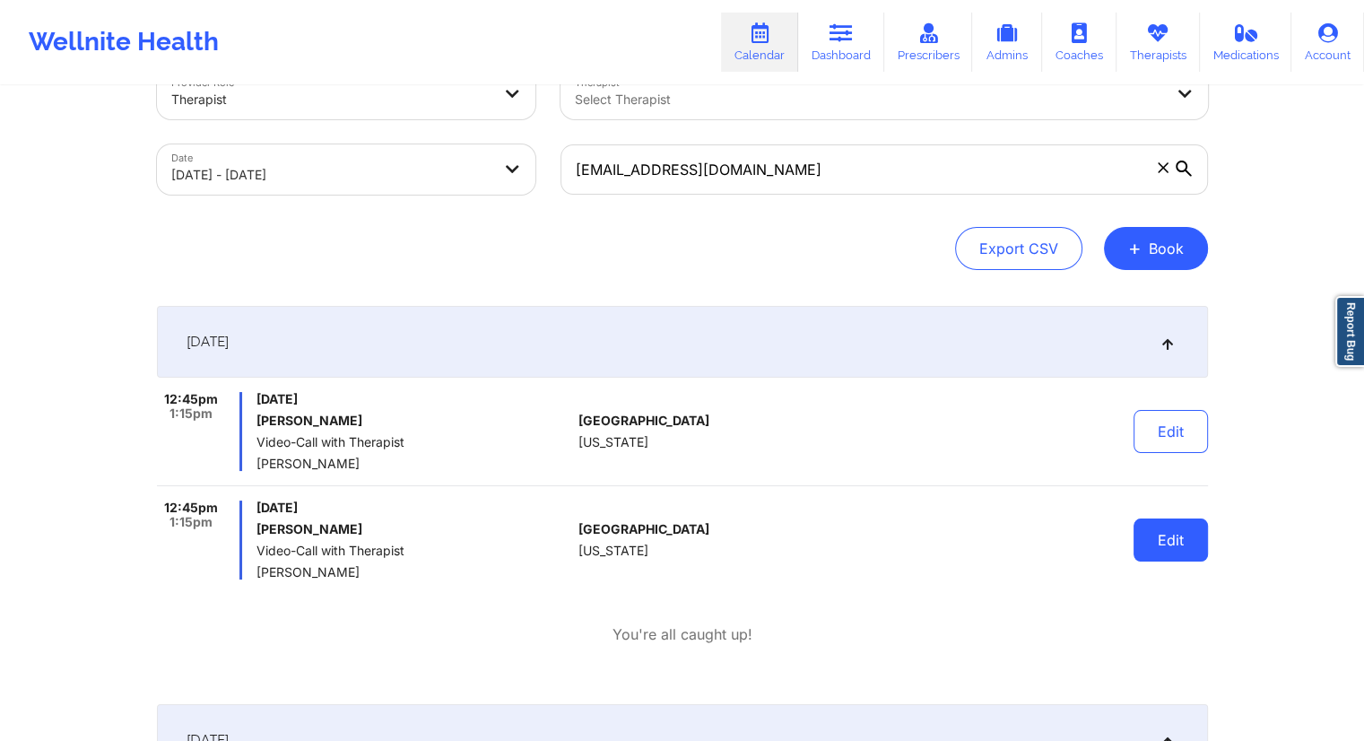
click at [1155, 538] on button "Edit" at bounding box center [1170, 539] width 74 height 43
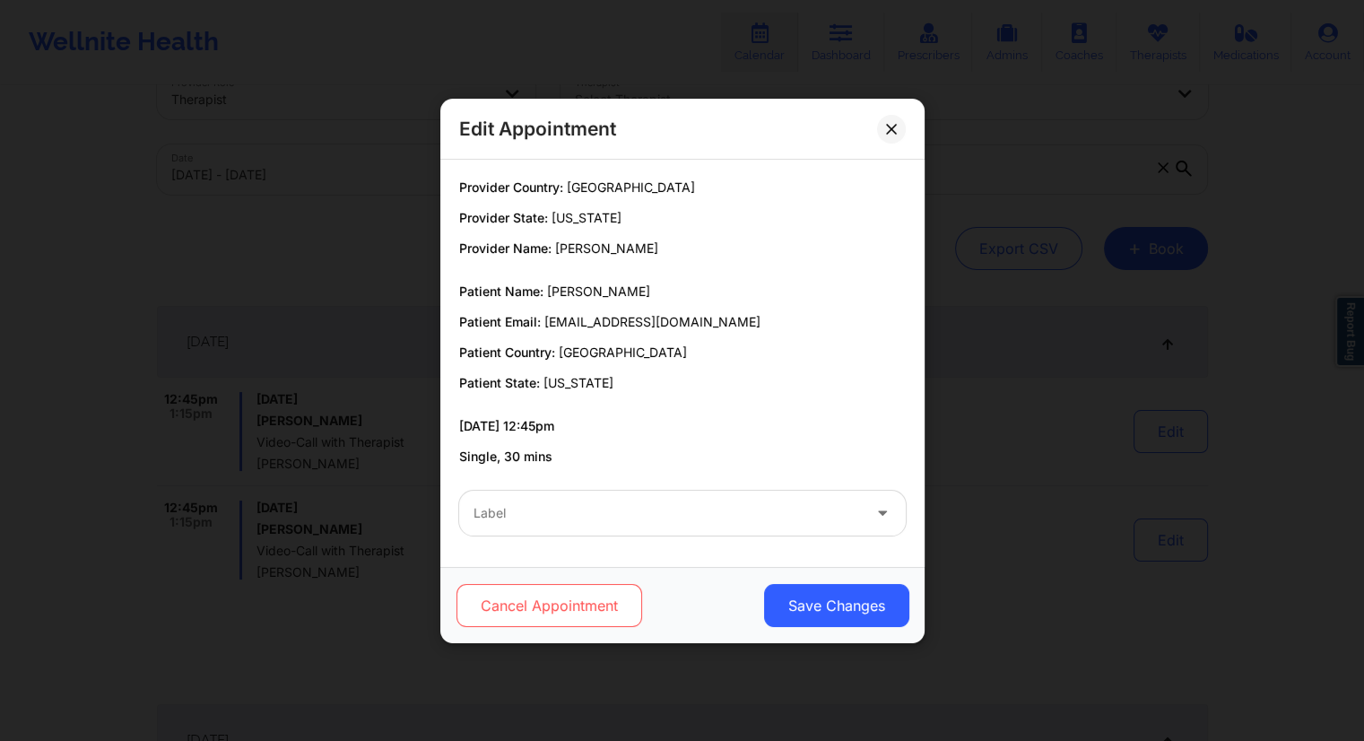
click at [592, 597] on button "Cancel Appointment" at bounding box center [549, 605] width 186 height 43
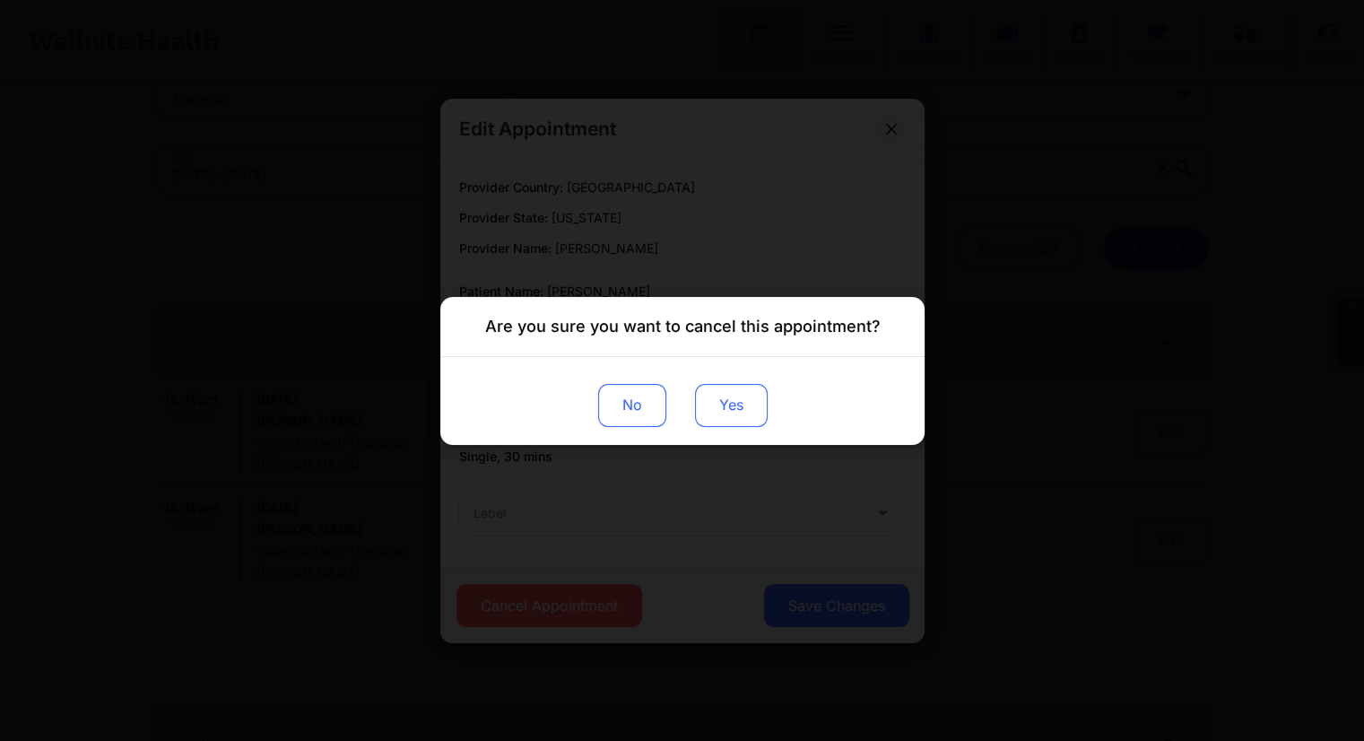
click at [739, 412] on button "Yes" at bounding box center [730, 404] width 73 height 43
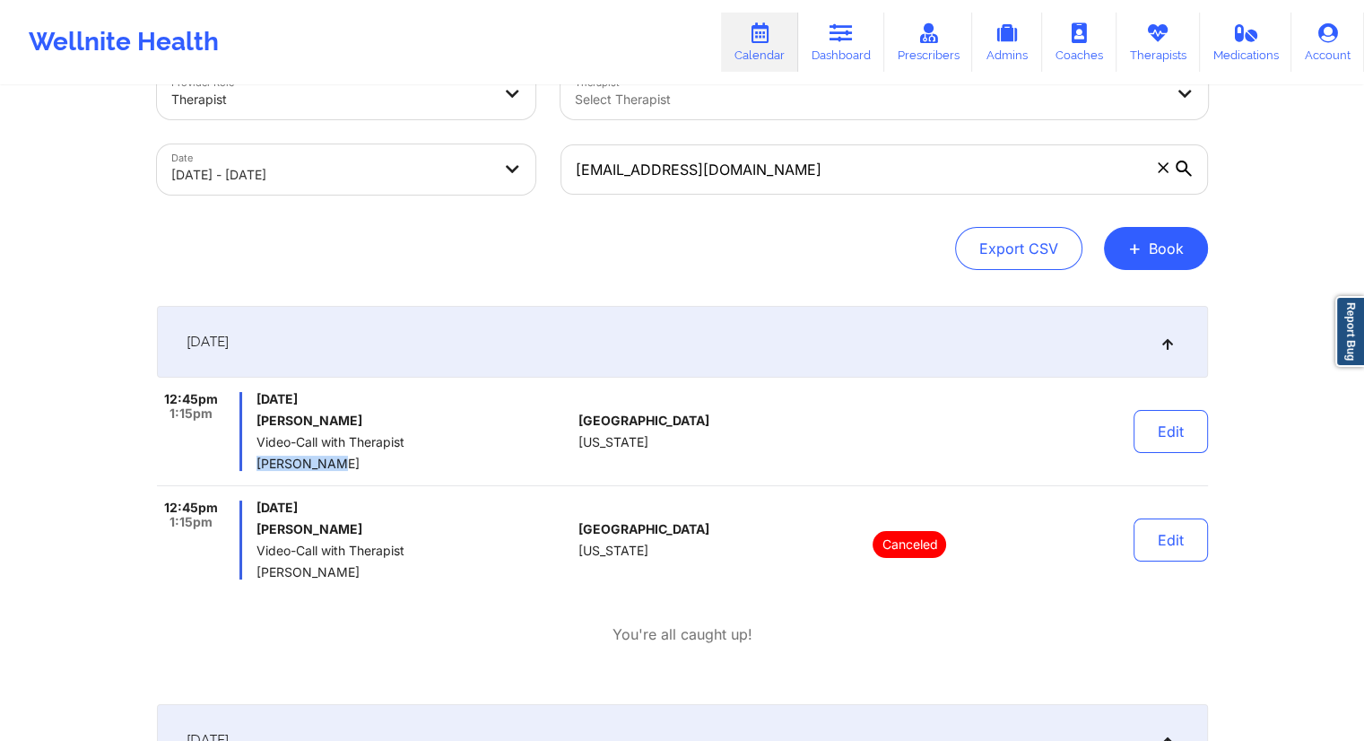
drag, startPoint x: 346, startPoint y: 460, endPoint x: 251, endPoint y: 456, distance: 95.1
click at [251, 456] on div "12:45pm 1:15pm [DATE] [PERSON_NAME] Video-Call with Therapist [PERSON_NAME]" at bounding box center [364, 431] width 415 height 79
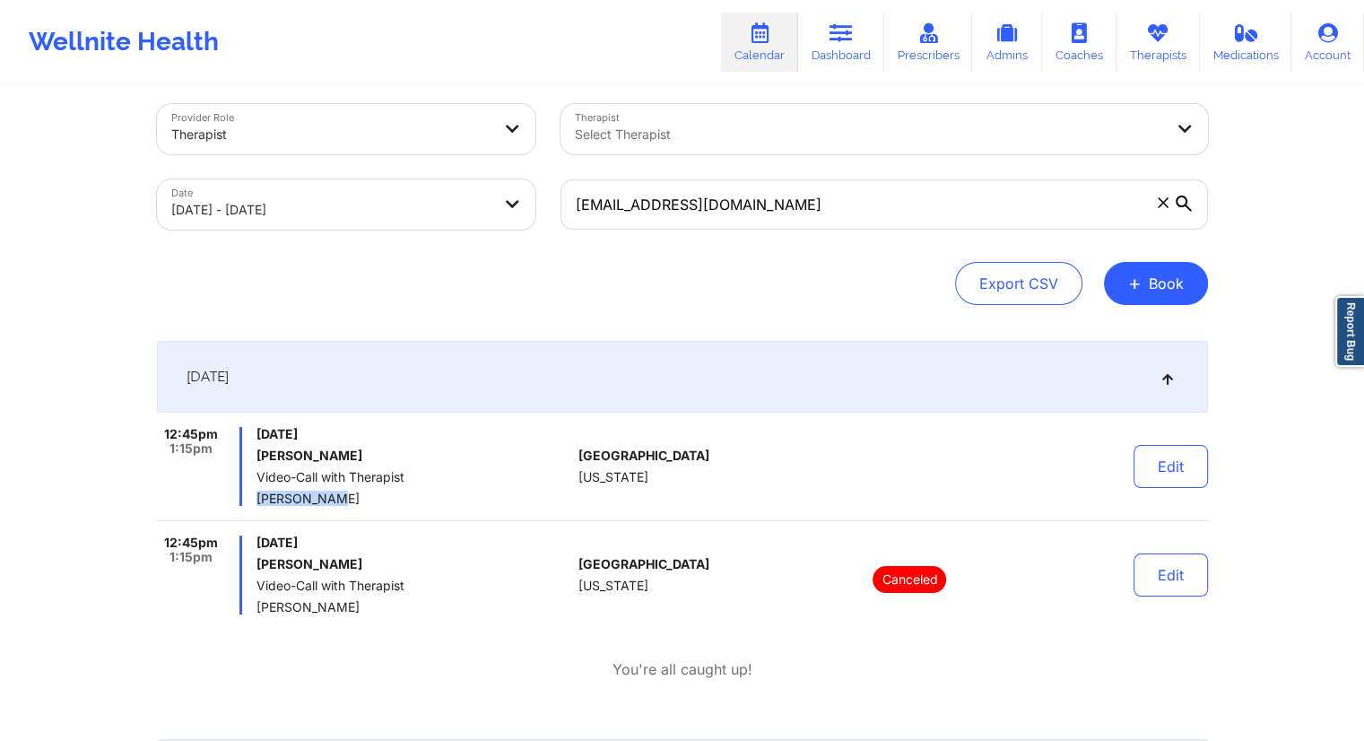
scroll to position [0, 0]
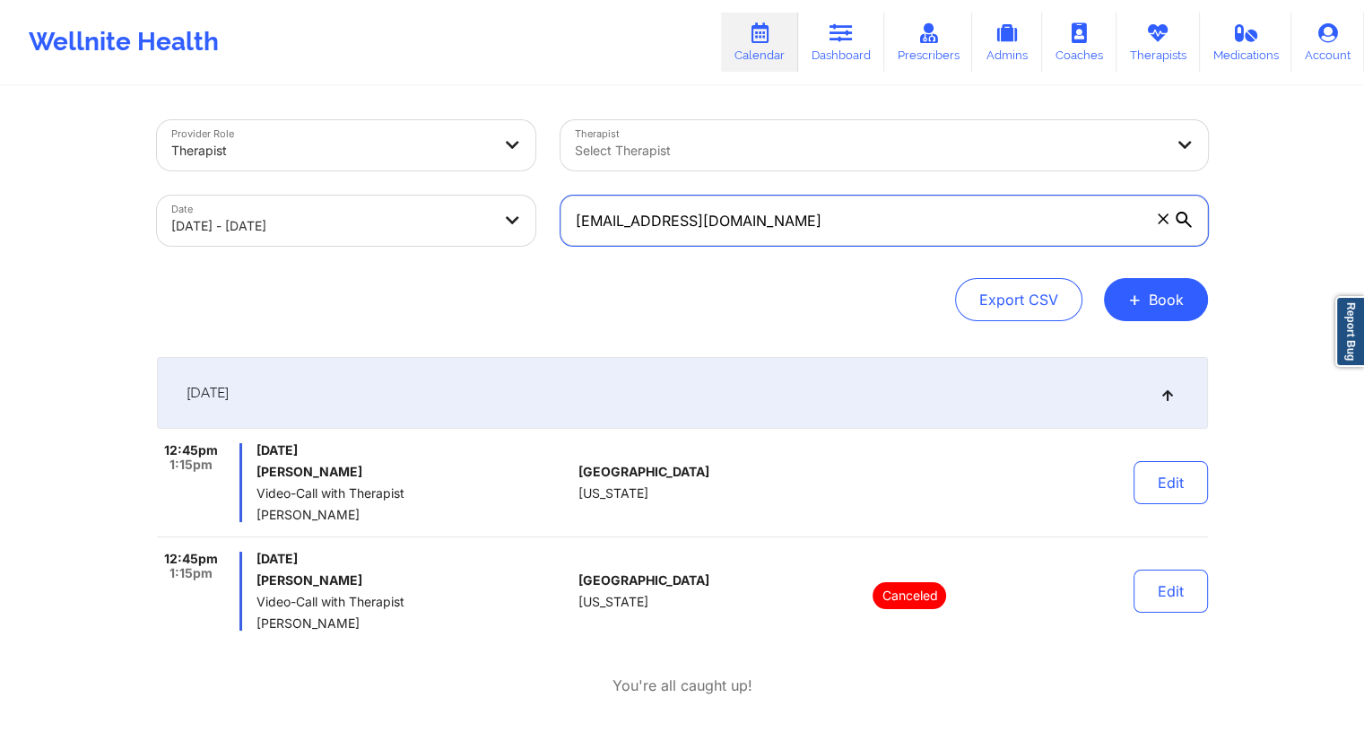
drag, startPoint x: 742, startPoint y: 216, endPoint x: 534, endPoint y: 229, distance: 209.3
click at [534, 229] on div "Provider Role Therapist Therapist Select Therapist Date [DATE] - [DATE] [EMAIL_…" at bounding box center [682, 183] width 1076 height 151
click at [821, 38] on link "Dashboard" at bounding box center [841, 42] width 86 height 59
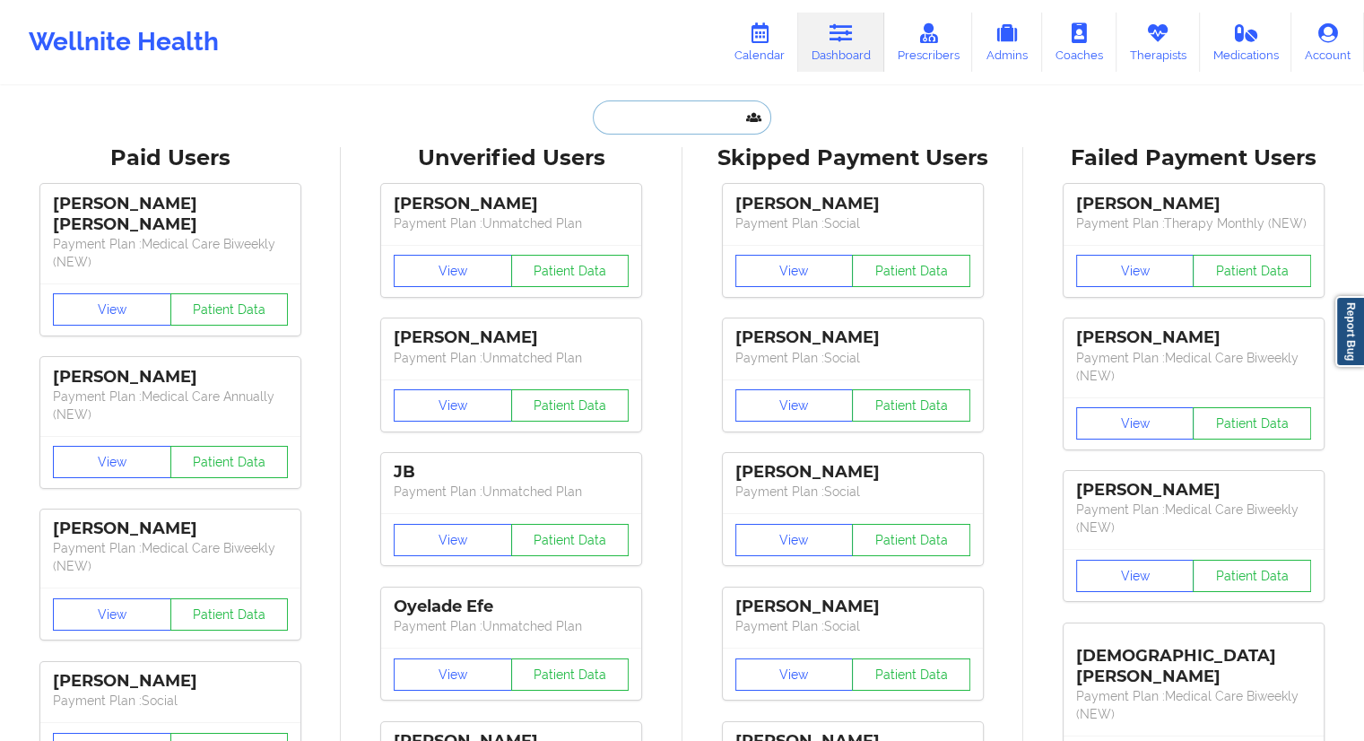
click at [647, 105] on input "text" at bounding box center [682, 117] width 178 height 34
paste input "[EMAIL_ADDRESS][DOMAIN_NAME]"
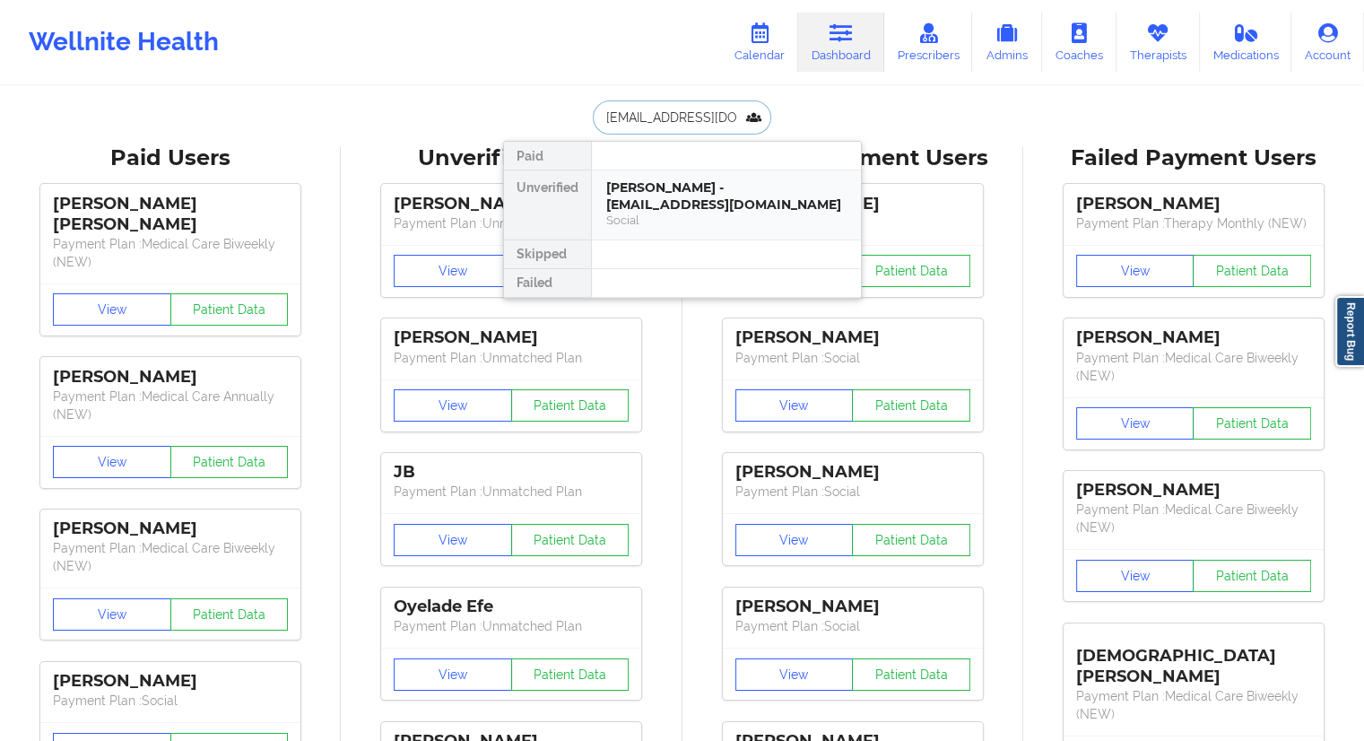
click at [664, 193] on div "[PERSON_NAME] - [EMAIL_ADDRESS][DOMAIN_NAME]" at bounding box center [726, 195] width 240 height 33
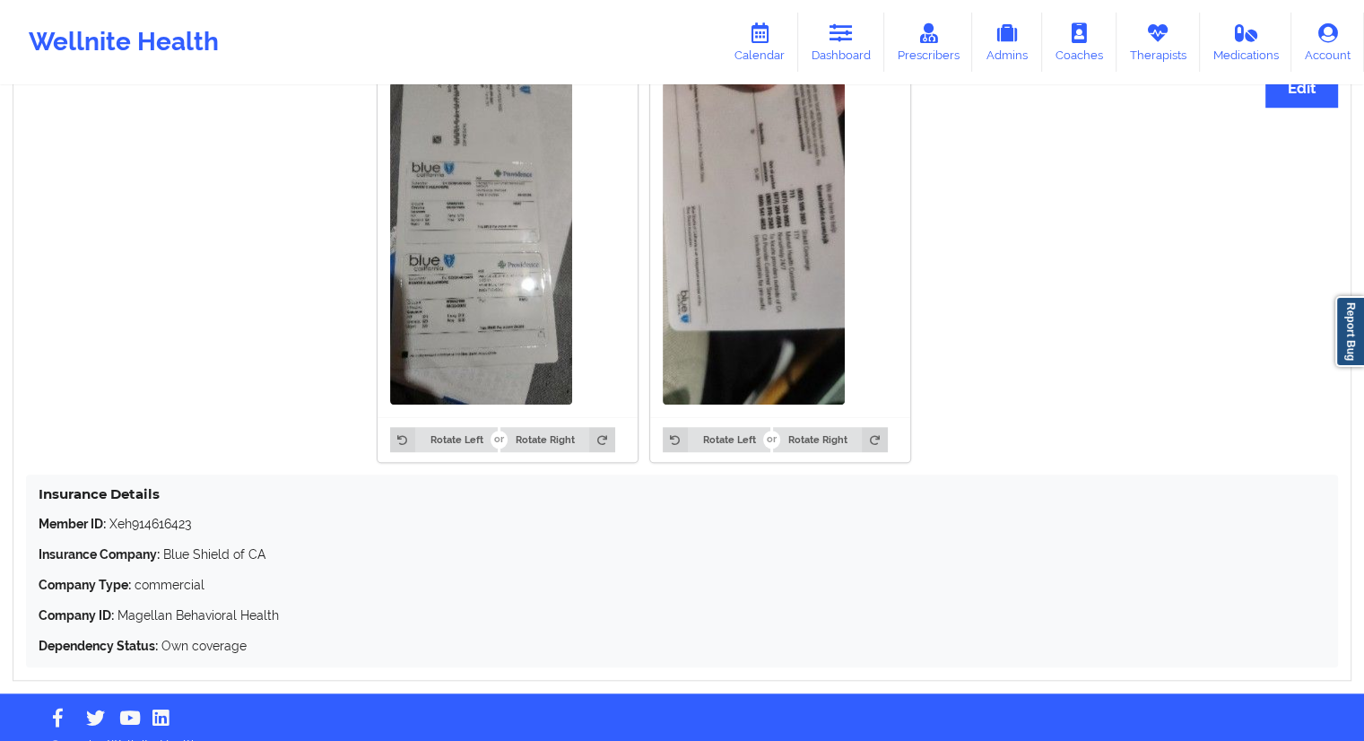
scroll to position [1428, 0]
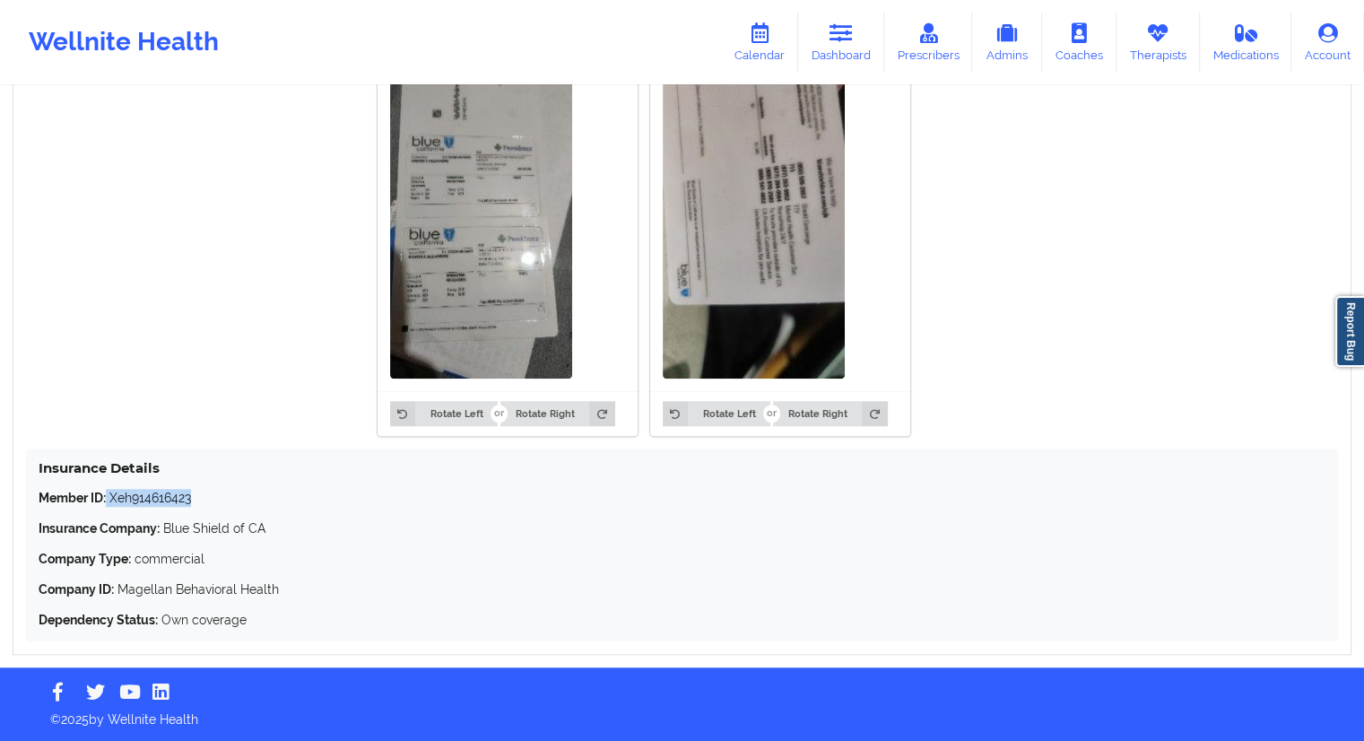
drag, startPoint x: 201, startPoint y: 498, endPoint x: 108, endPoint y: 496, distance: 93.3
click at [108, 496] on p "Member ID: Xeh914616423" at bounding box center [682, 498] width 1287 height 18
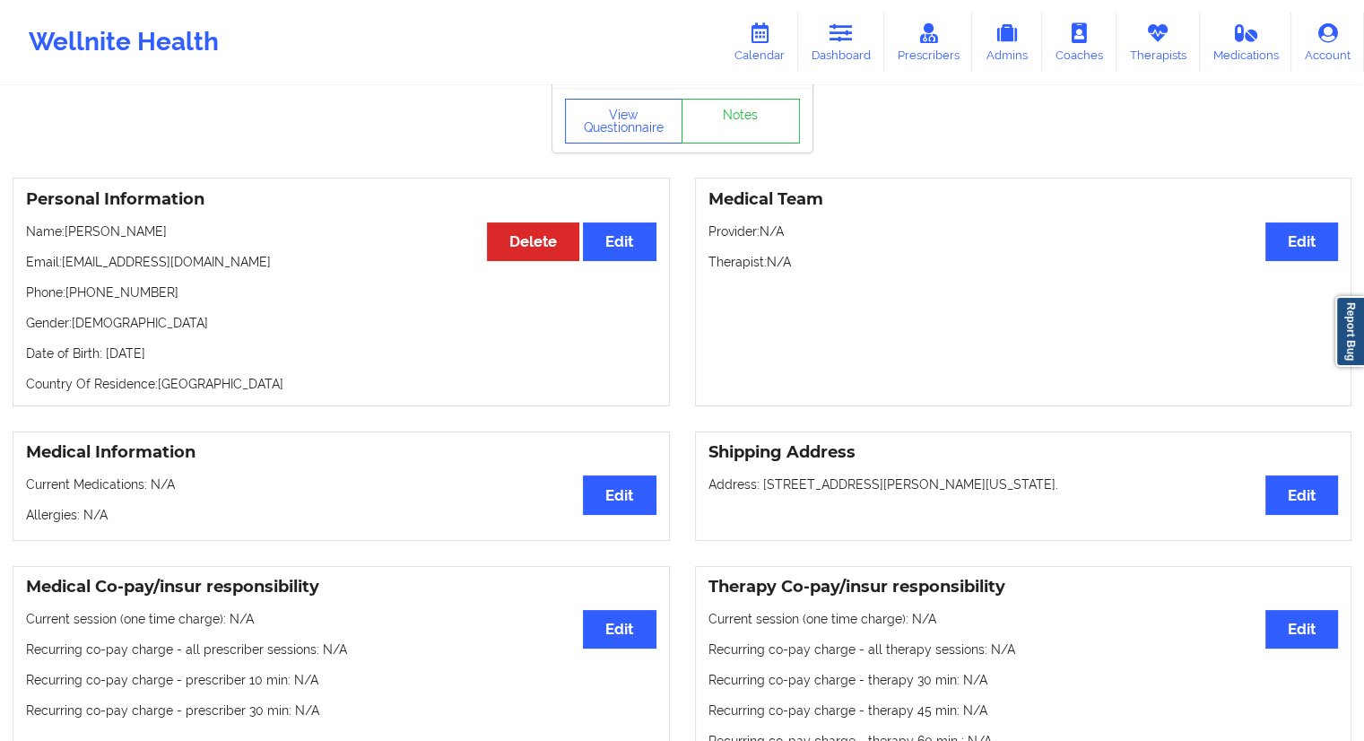
scroll to position [0, 0]
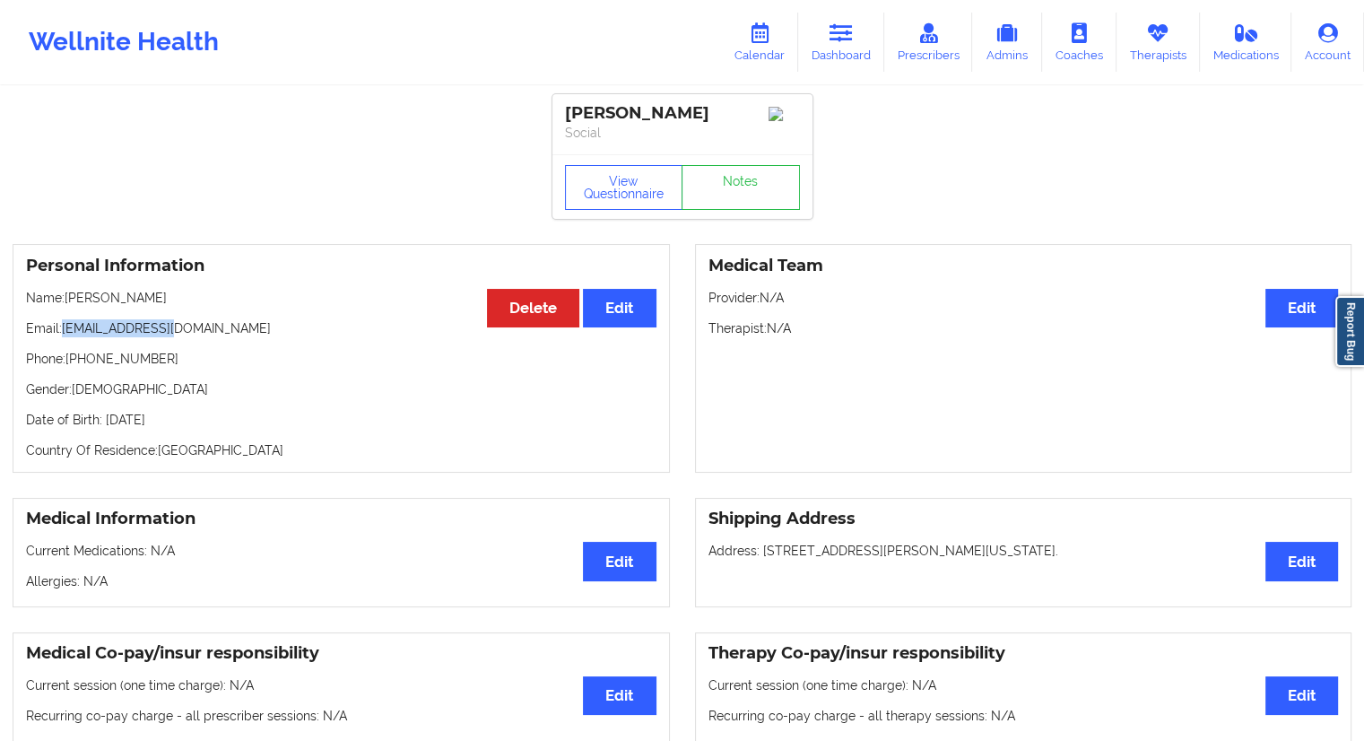
drag, startPoint x: 210, startPoint y: 334, endPoint x: 67, endPoint y: 335, distance: 142.6
click at [67, 335] on p "Email: [EMAIL_ADDRESS][DOMAIN_NAME]" at bounding box center [341, 328] width 630 height 18
click at [742, 51] on link "Calendar" at bounding box center [759, 42] width 77 height 59
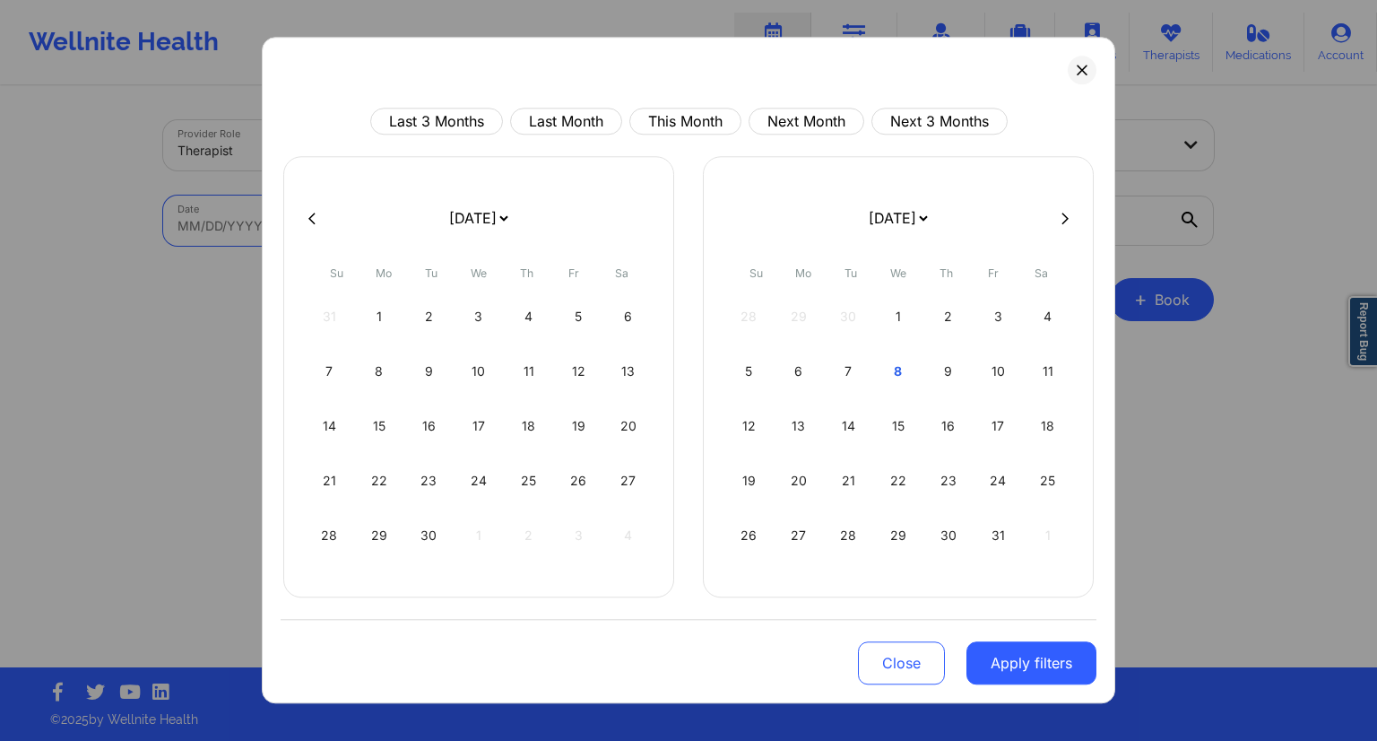
click at [463, 216] on body "Wellnite Health Calendar Dashboard Prescribers Admins Coaches Therapists Medica…" at bounding box center [688, 370] width 1377 height 741
click at [890, 375] on div "8" at bounding box center [899, 371] width 46 height 50
click at [506, 373] on div "9" at bounding box center [529, 371] width 46 height 50
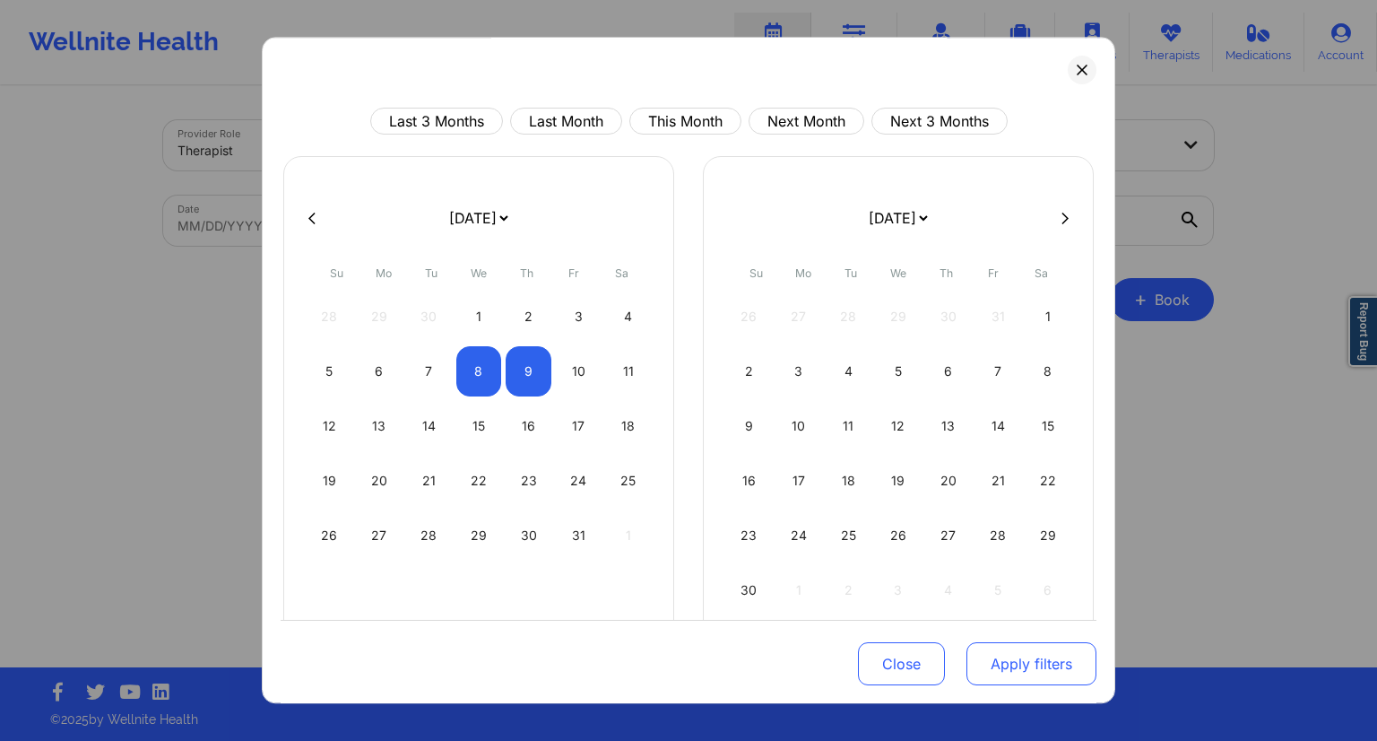
click at [1046, 666] on button "Apply filters" at bounding box center [1032, 663] width 130 height 43
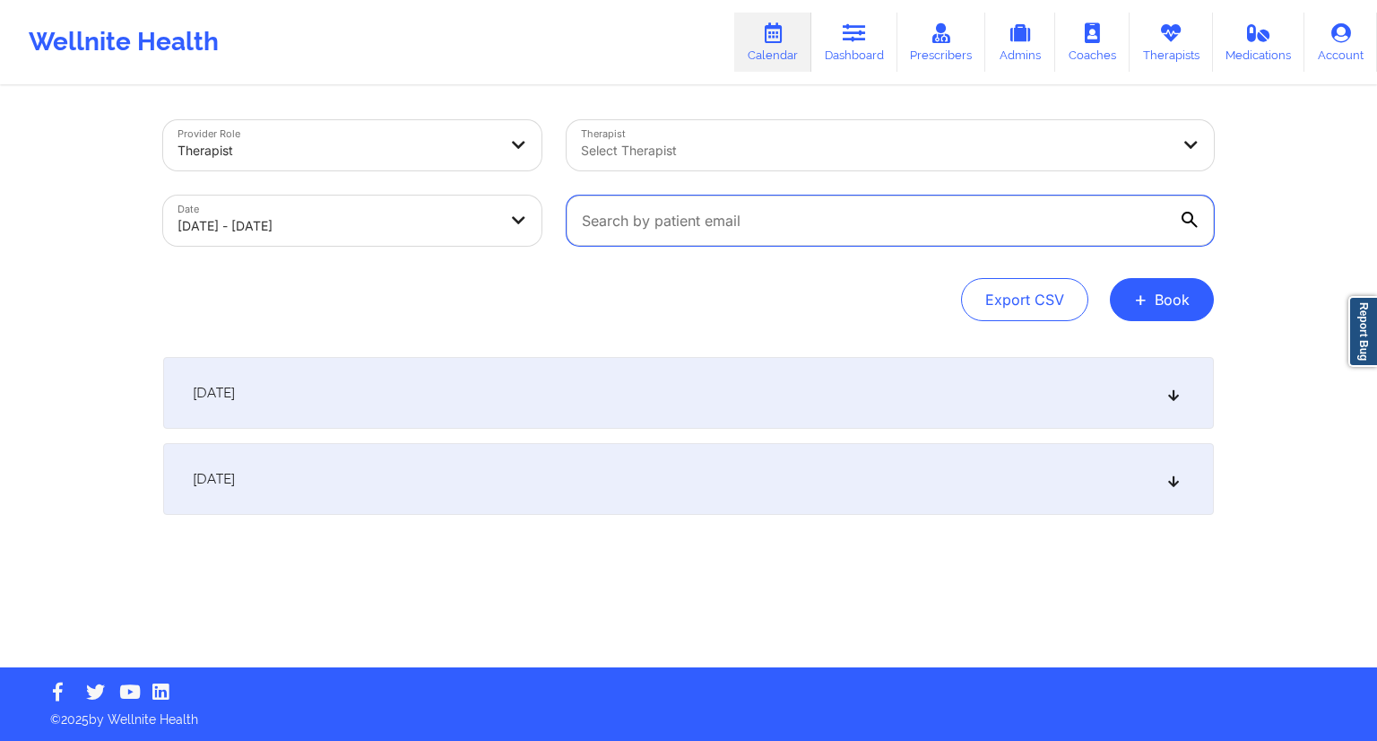
click at [753, 213] on input "text" at bounding box center [890, 220] width 647 height 50
paste input "[EMAIL_ADDRESS][DOMAIN_NAME]"
click at [1183, 214] on icon at bounding box center [1190, 220] width 16 height 16
click at [1183, 214] on input "[EMAIL_ADDRESS][DOMAIN_NAME]" at bounding box center [890, 220] width 647 height 50
click at [751, 317] on div "Export CSV + Book" at bounding box center [688, 299] width 1051 height 43
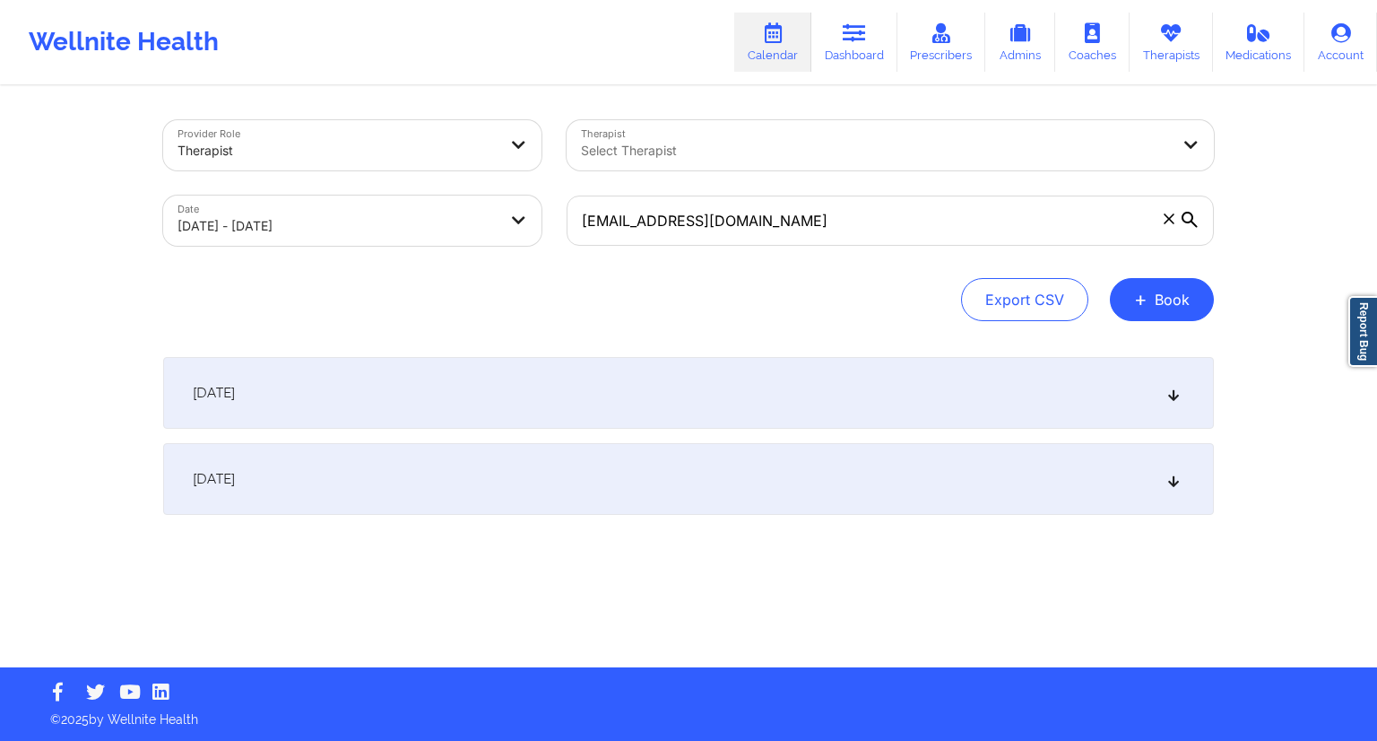
click at [399, 419] on div "[DATE]" at bounding box center [688, 393] width 1051 height 72
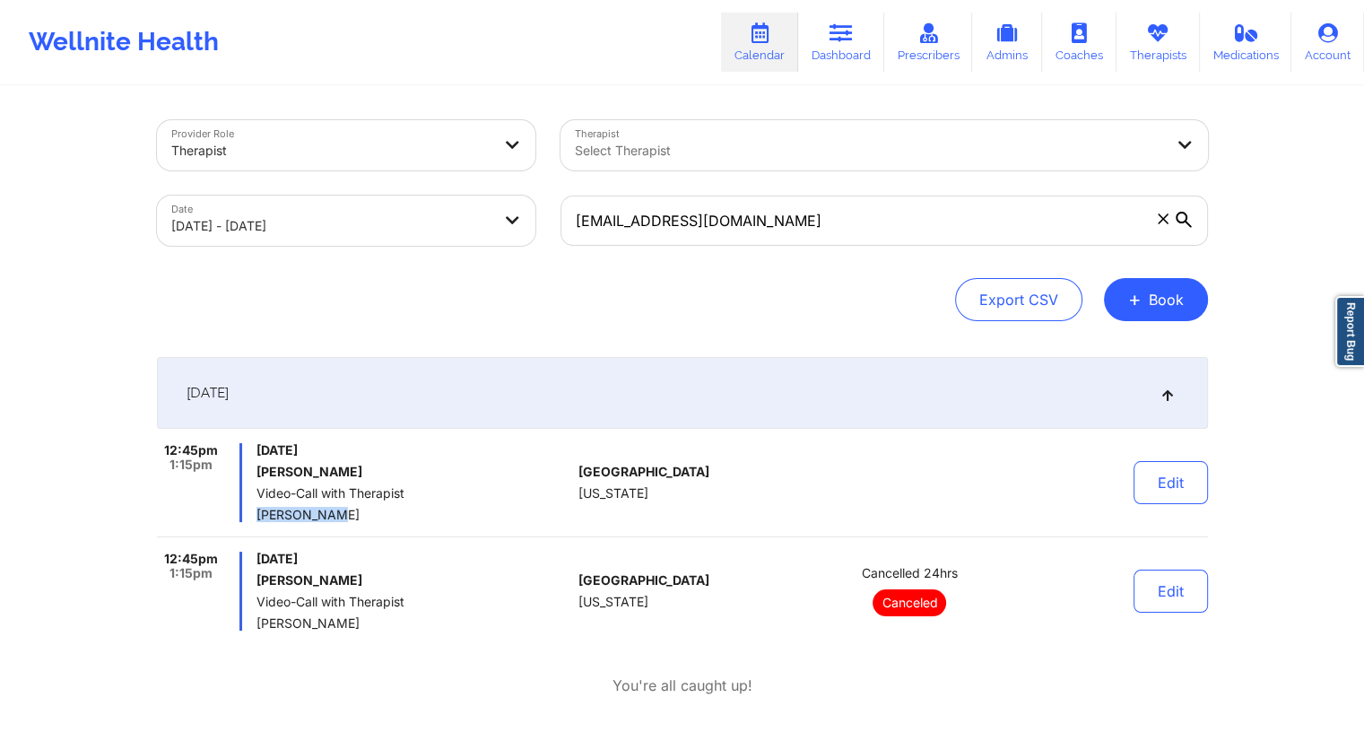
drag, startPoint x: 350, startPoint y: 514, endPoint x: 249, endPoint y: 513, distance: 100.4
click at [249, 513] on div "12:45pm 1:15pm [DATE] [PERSON_NAME] Video-Call with Therapist [PERSON_NAME]" at bounding box center [364, 482] width 415 height 79
click at [844, 35] on icon at bounding box center [840, 33] width 23 height 20
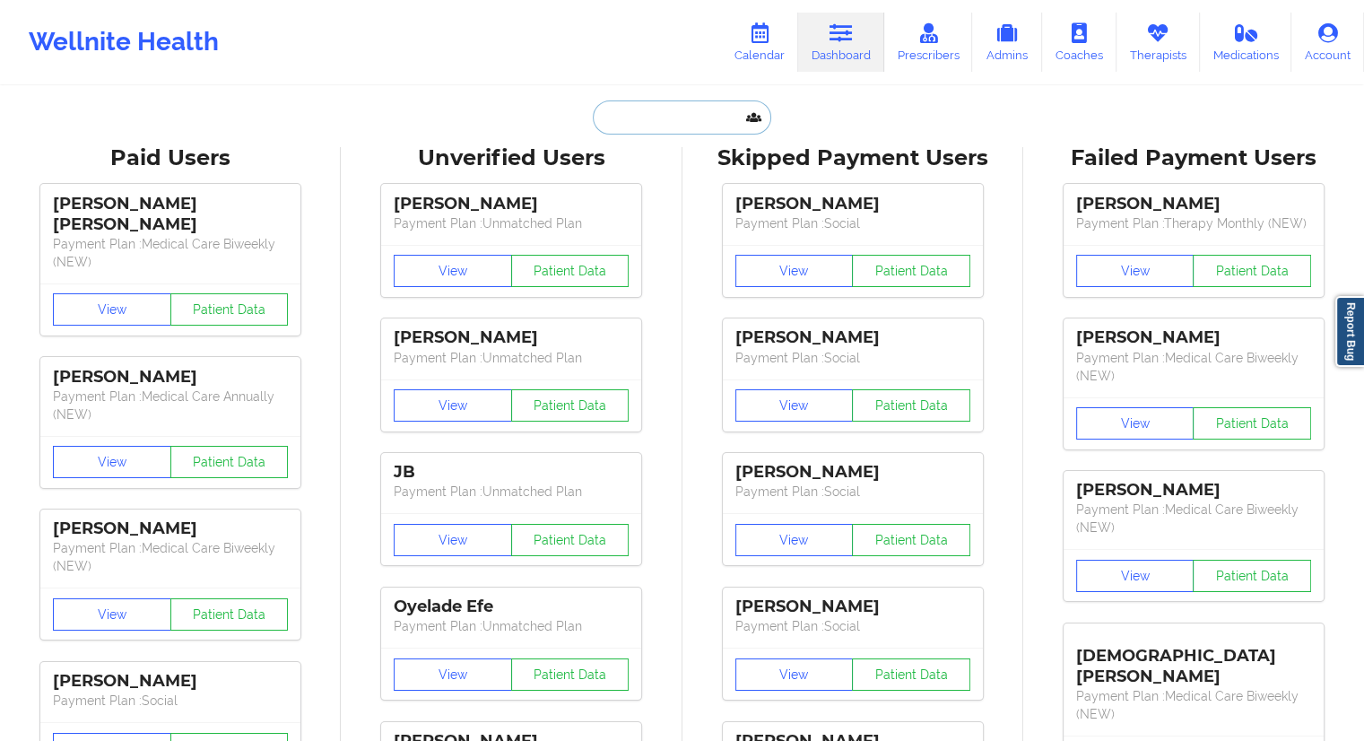
click at [680, 120] on input "text" at bounding box center [682, 117] width 178 height 34
paste input "[PERSON_NAME]"
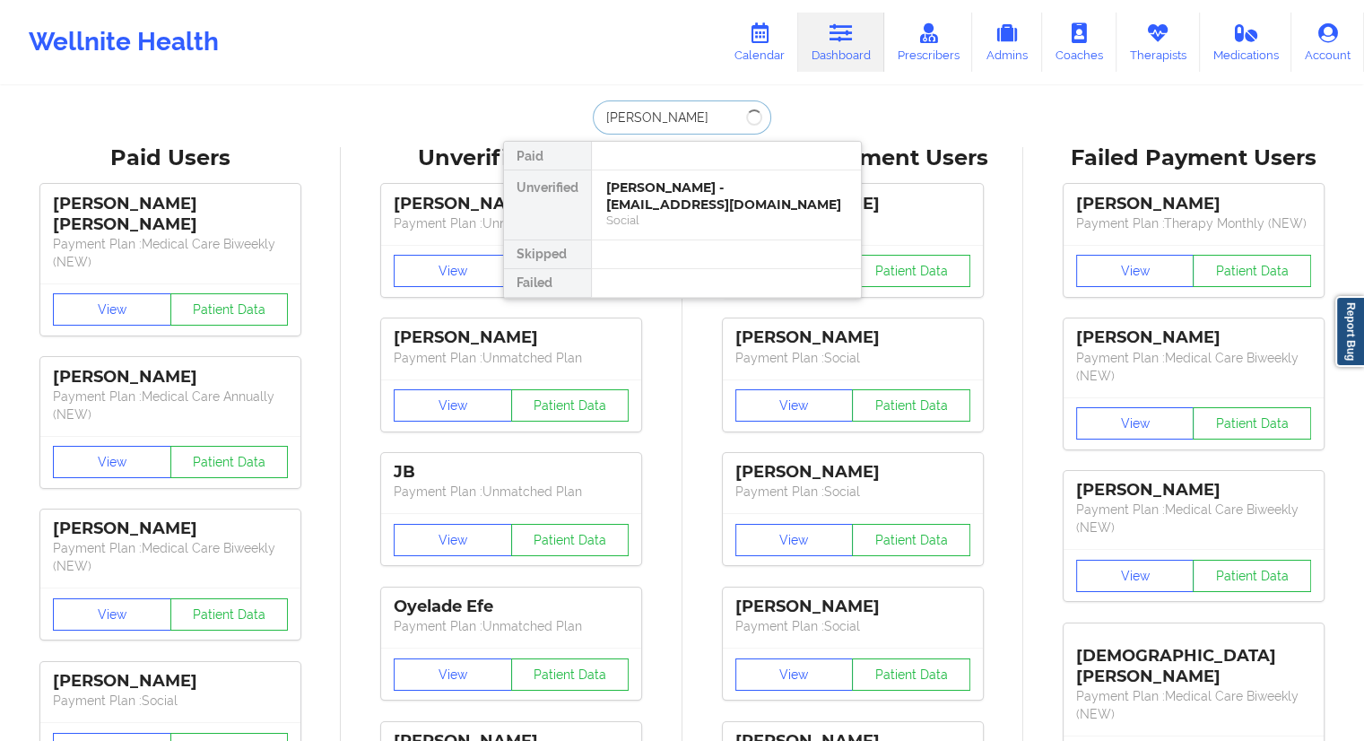
click at [643, 117] on input "[PERSON_NAME]" at bounding box center [682, 117] width 178 height 34
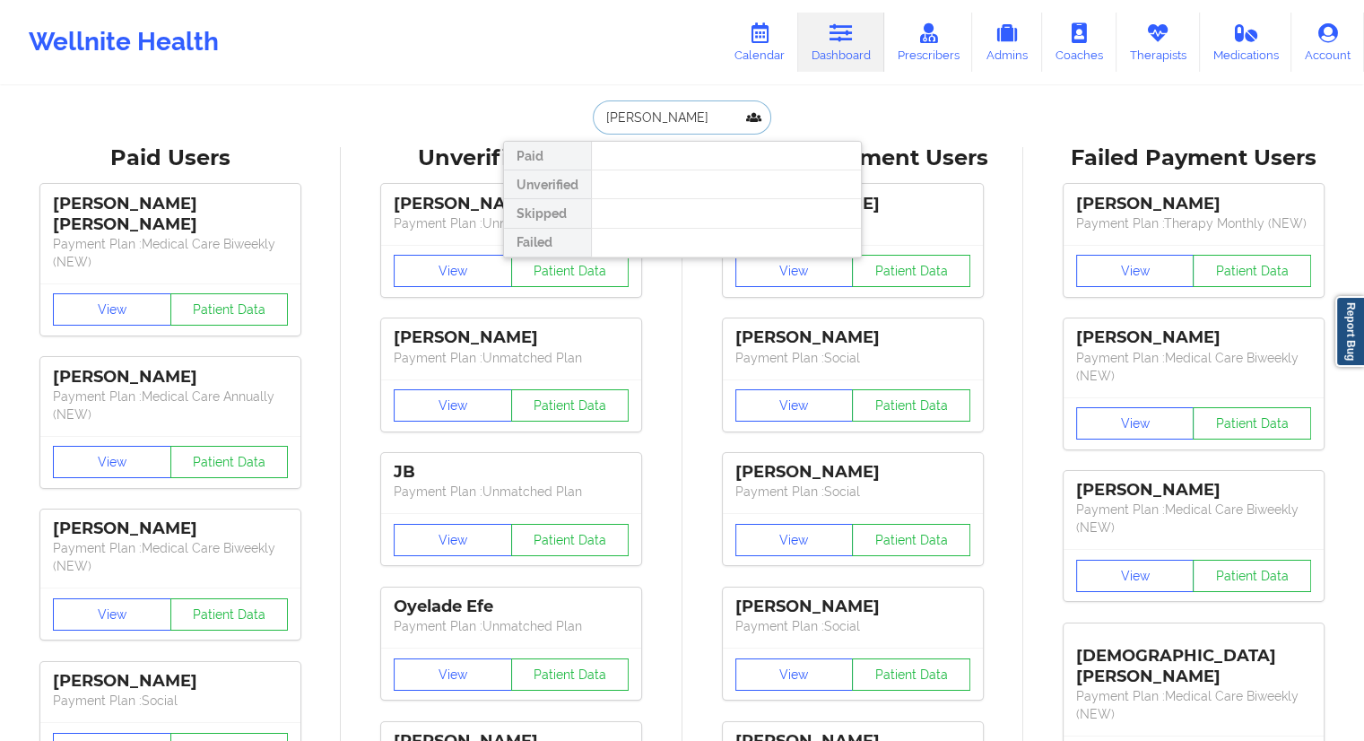
click at [649, 119] on input "[PERSON_NAME]" at bounding box center [682, 117] width 178 height 34
click at [660, 117] on input "[PERSON_NAME]" at bounding box center [682, 117] width 178 height 34
click at [663, 120] on input "[PERSON_NAME]" at bounding box center [682, 117] width 178 height 34
drag, startPoint x: 663, startPoint y: 126, endPoint x: 548, endPoint y: 135, distance: 115.1
click at [566, 131] on div "[PERSON_NAME] Paid Unverified Skipped Failed" at bounding box center [682, 117] width 359 height 34
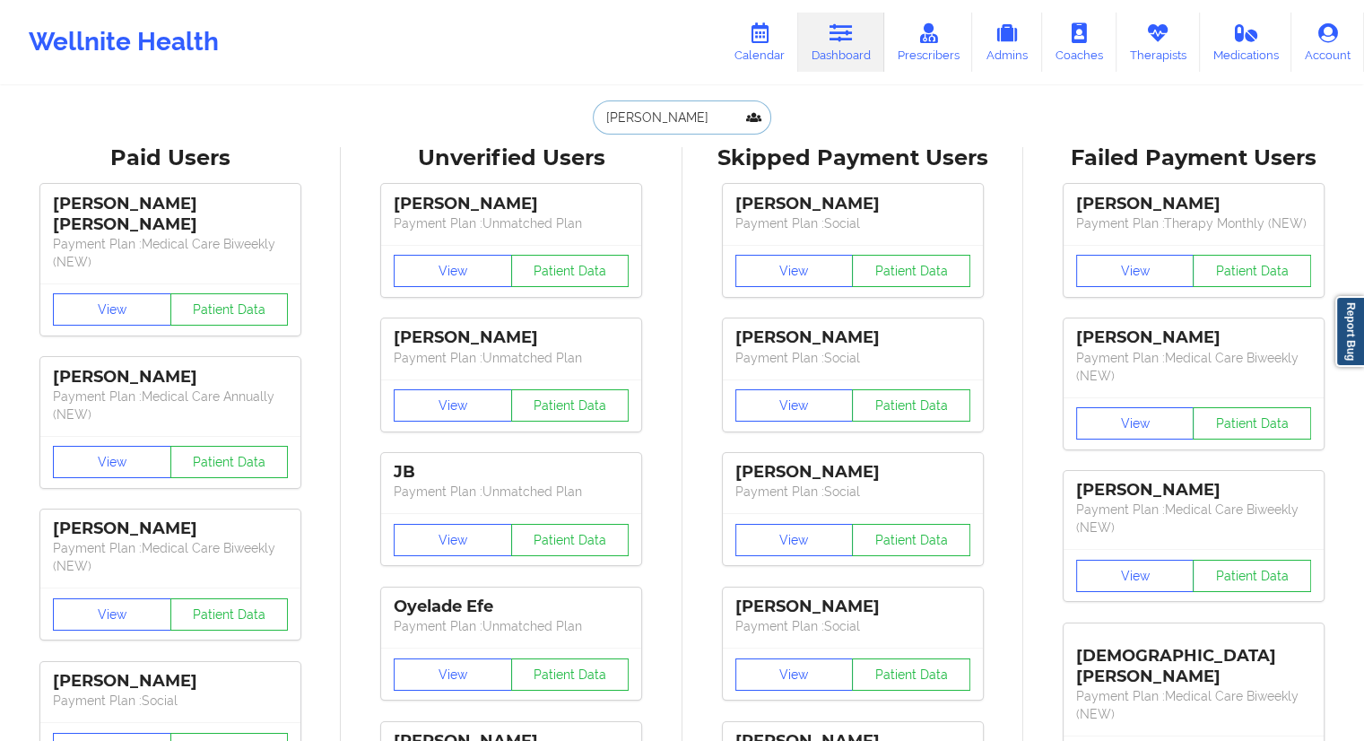
paste input "[EMAIL_ADDRESS][DOMAIN_NAME]"
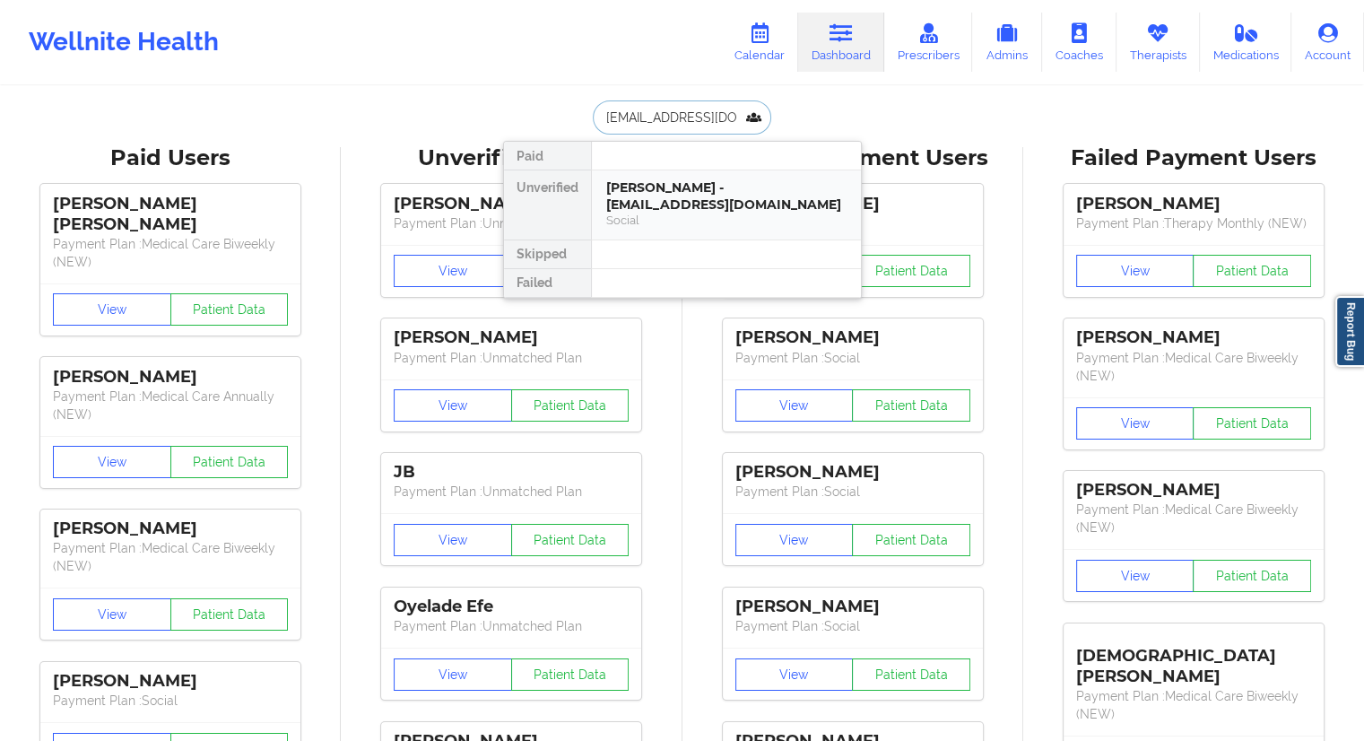
click at [607, 202] on div "[PERSON_NAME] - [EMAIL_ADDRESS][DOMAIN_NAME] Social" at bounding box center [726, 204] width 269 height 69
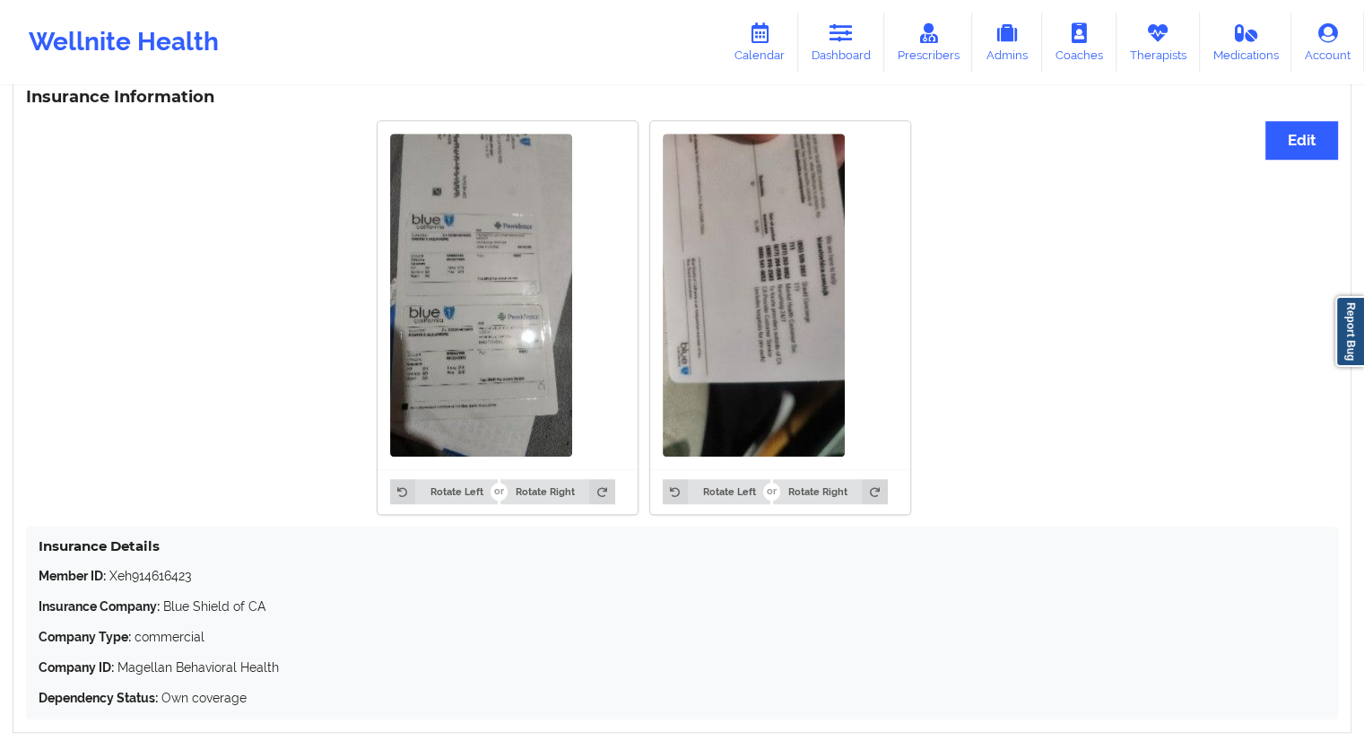
scroll to position [1428, 0]
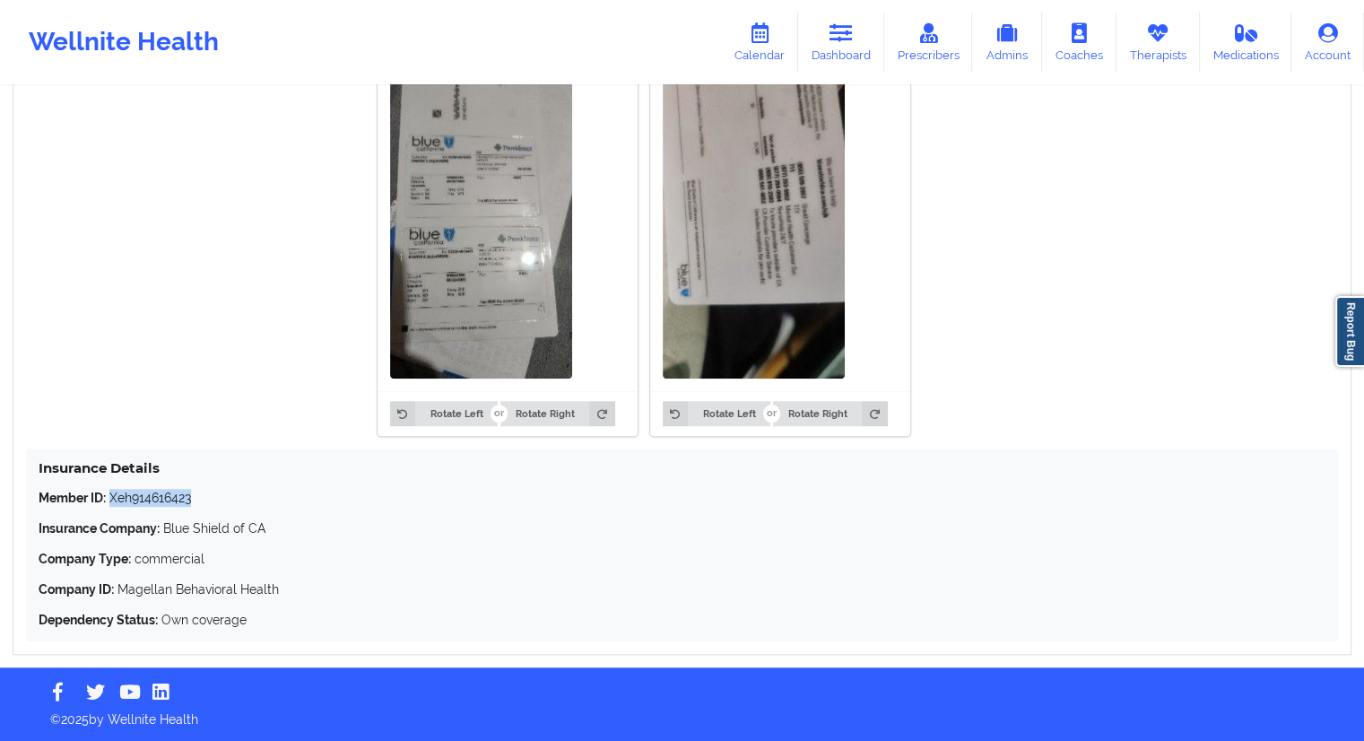
drag, startPoint x: 201, startPoint y: 492, endPoint x: 109, endPoint y: 493, distance: 91.5
click at [109, 493] on p "Member ID: Xeh914616423" at bounding box center [682, 498] width 1287 height 18
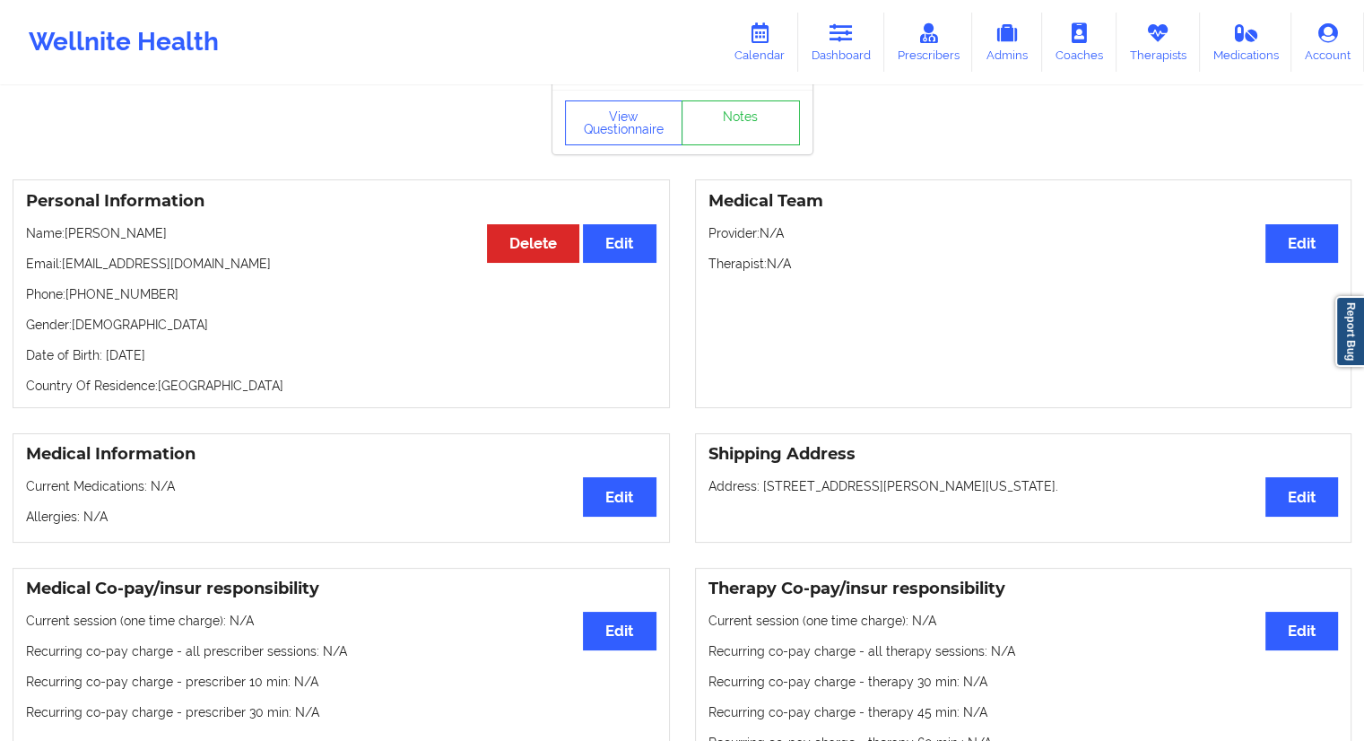
scroll to position [0, 0]
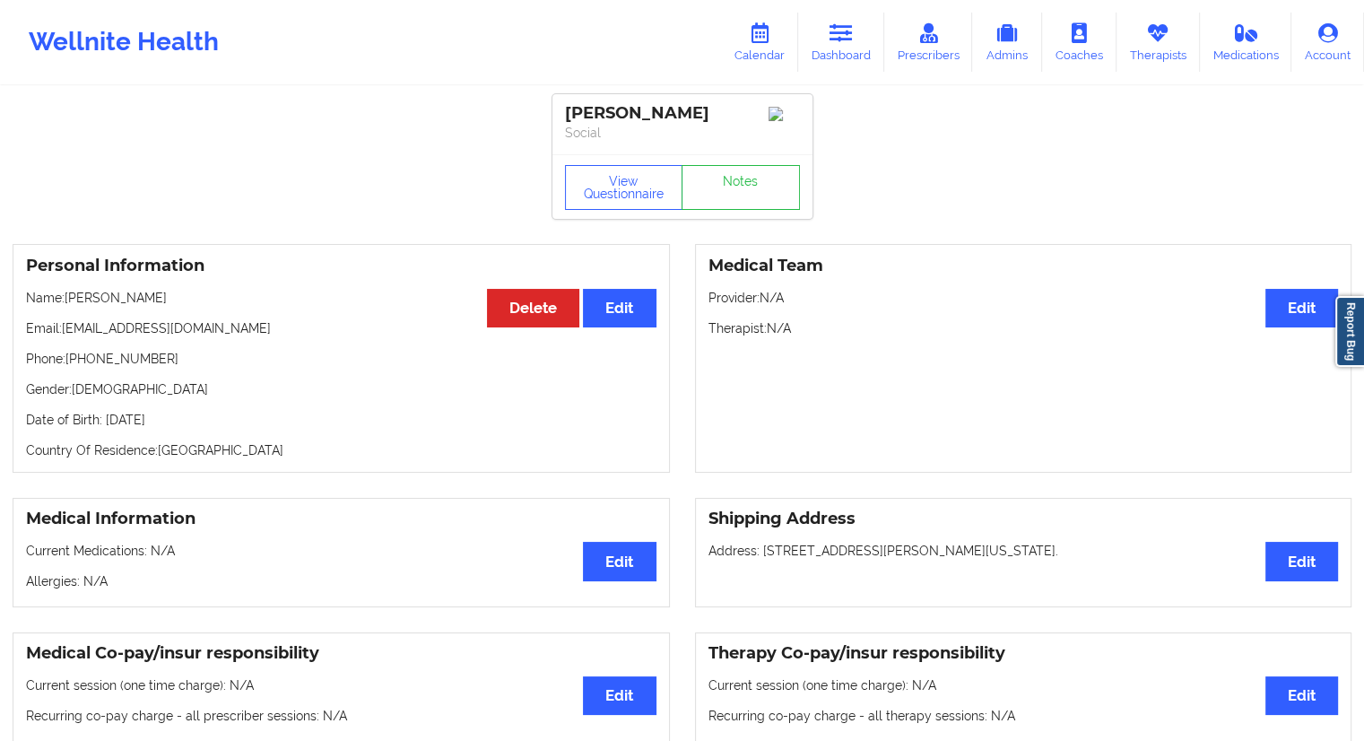
drag, startPoint x: 118, startPoint y: 306, endPoint x: 68, endPoint y: 302, distance: 50.3
click at [68, 302] on p "Name: [PERSON_NAME]" at bounding box center [341, 298] width 630 height 18
drag, startPoint x: 152, startPoint y: 331, endPoint x: 64, endPoint y: 332, distance: 88.8
click at [64, 332] on div "Personal Information Edit Delete Name: [PERSON_NAME] Email: [EMAIL_ADDRESS][DOM…" at bounding box center [341, 358] width 657 height 229
click at [776, 56] on link "Calendar" at bounding box center [759, 42] width 77 height 59
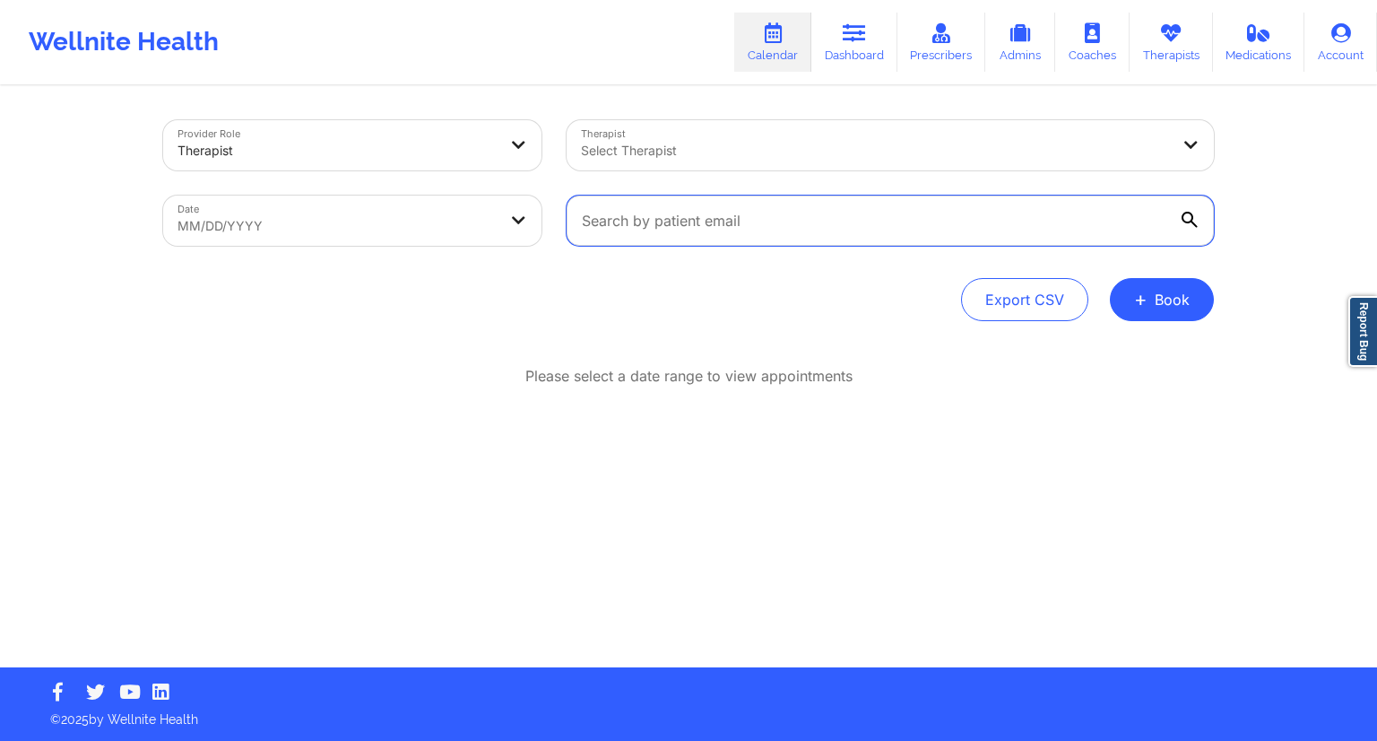
drag, startPoint x: 642, startPoint y: 216, endPoint x: 561, endPoint y: 226, distance: 81.3
click at [645, 220] on input "text" at bounding box center [890, 220] width 647 height 50
click at [459, 216] on body "Wellnite Health Calendar Dashboard Prescribers Admins Coaches Therapists Medica…" at bounding box center [688, 370] width 1377 height 741
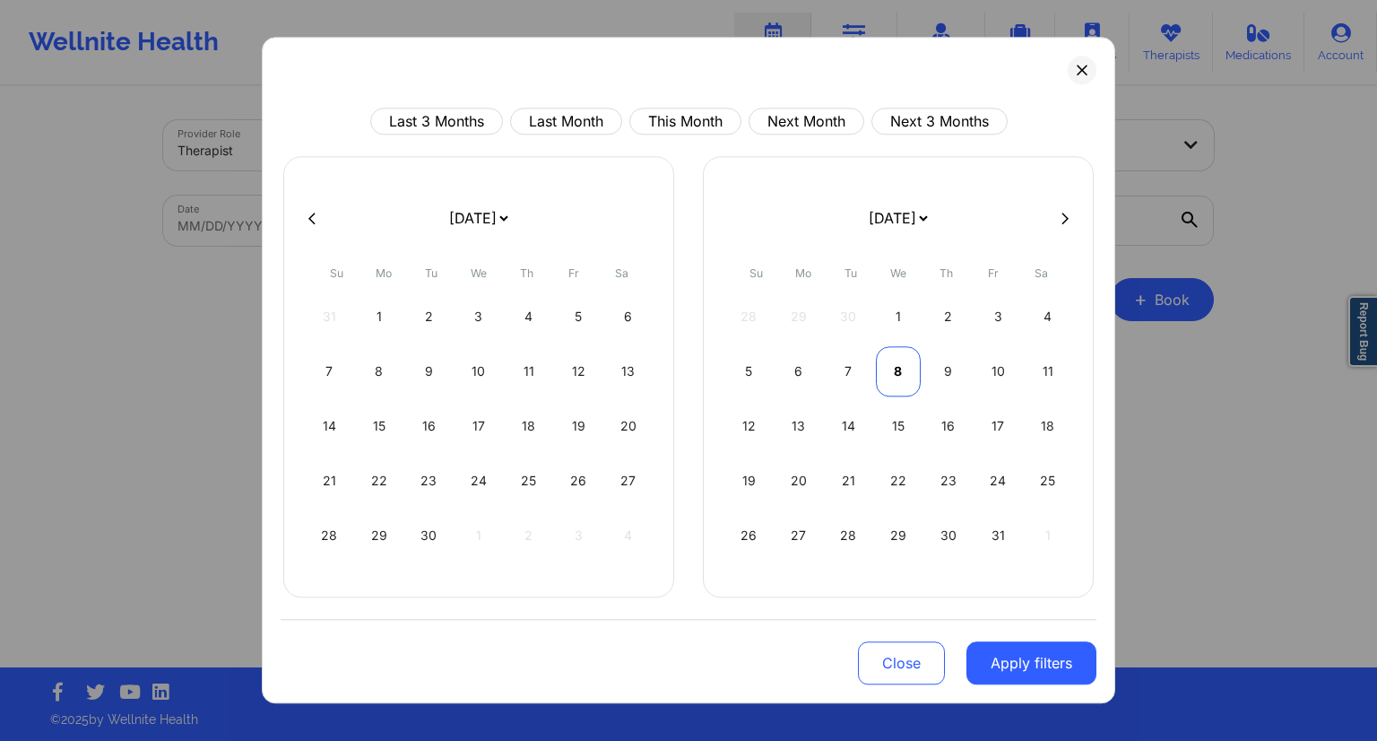
click at [900, 370] on div "8" at bounding box center [899, 371] width 46 height 50
click at [509, 369] on div "9" at bounding box center [529, 371] width 46 height 50
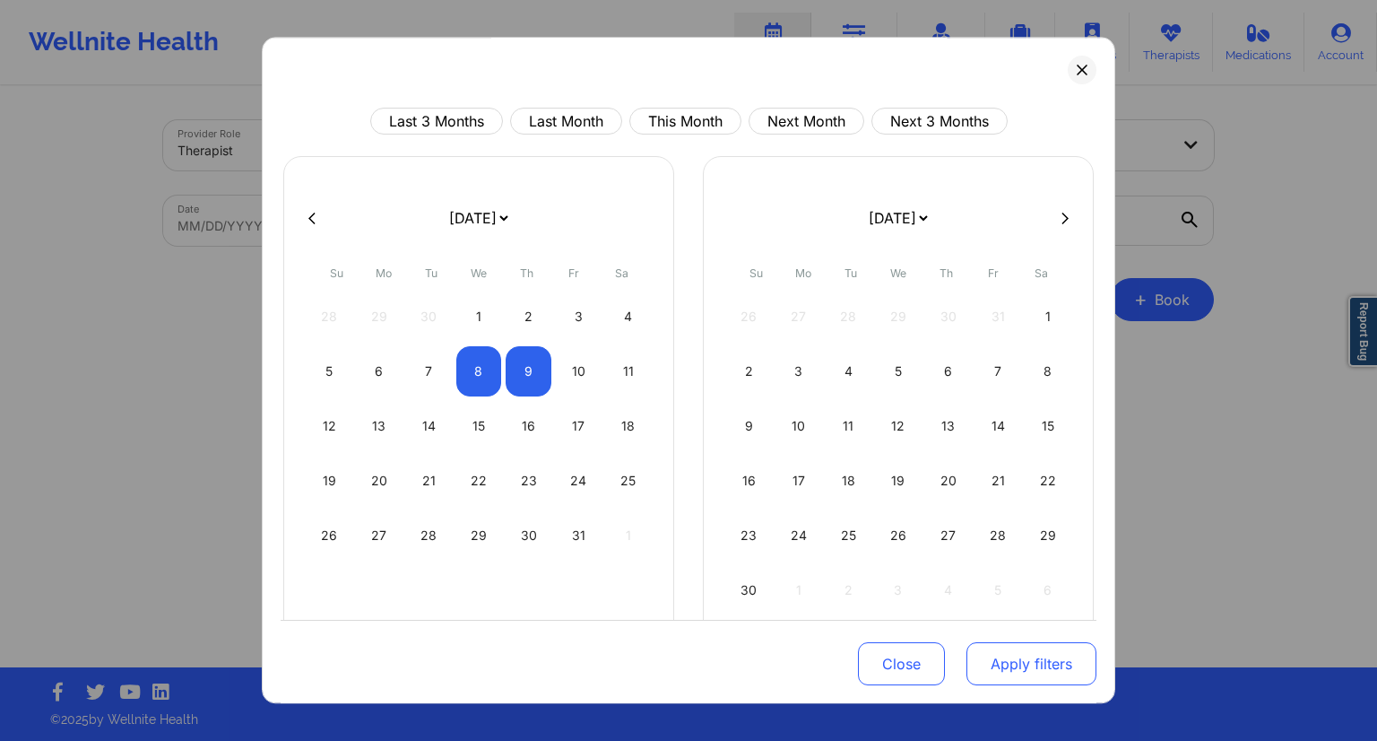
click at [981, 664] on button "Apply filters" at bounding box center [1032, 663] width 130 height 43
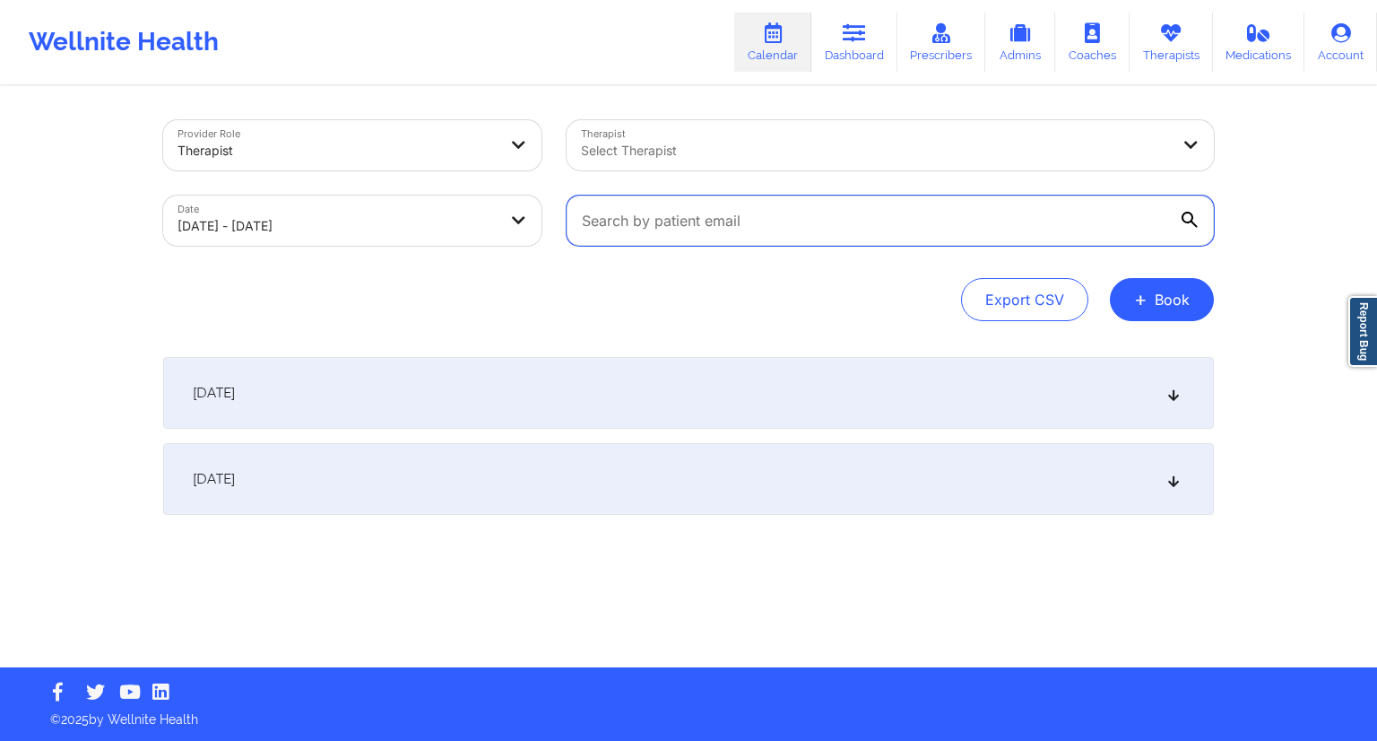
click at [727, 220] on input "text" at bounding box center [890, 220] width 647 height 50
paste input "[EMAIL_ADDRESS][DOMAIN_NAME]"
click at [887, 249] on div "[EMAIL_ADDRESS][DOMAIN_NAME]" at bounding box center [890, 220] width 673 height 75
click at [543, 402] on div "[DATE]" at bounding box center [688, 393] width 1051 height 72
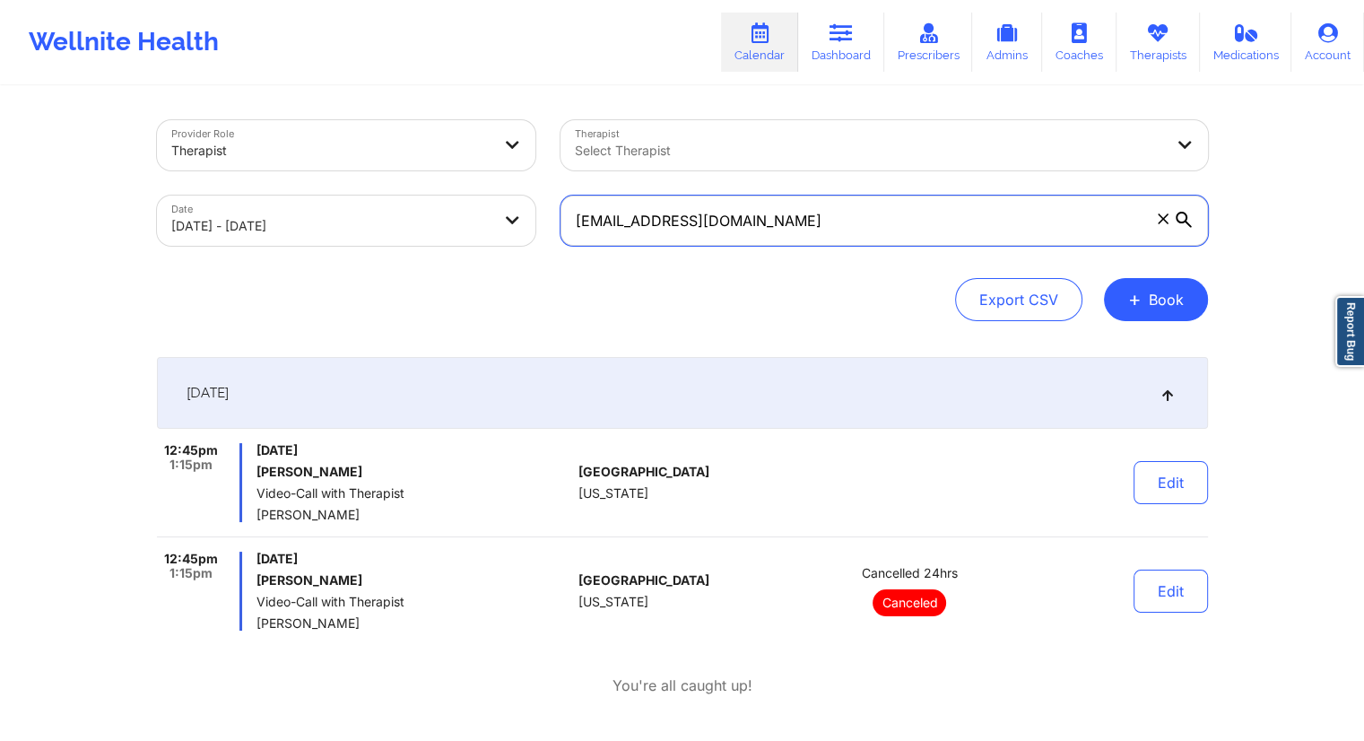
click at [744, 225] on input "[EMAIL_ADDRESS][DOMAIN_NAME]" at bounding box center [883, 220] width 647 height 50
click at [826, 40] on link "Dashboard" at bounding box center [841, 42] width 86 height 59
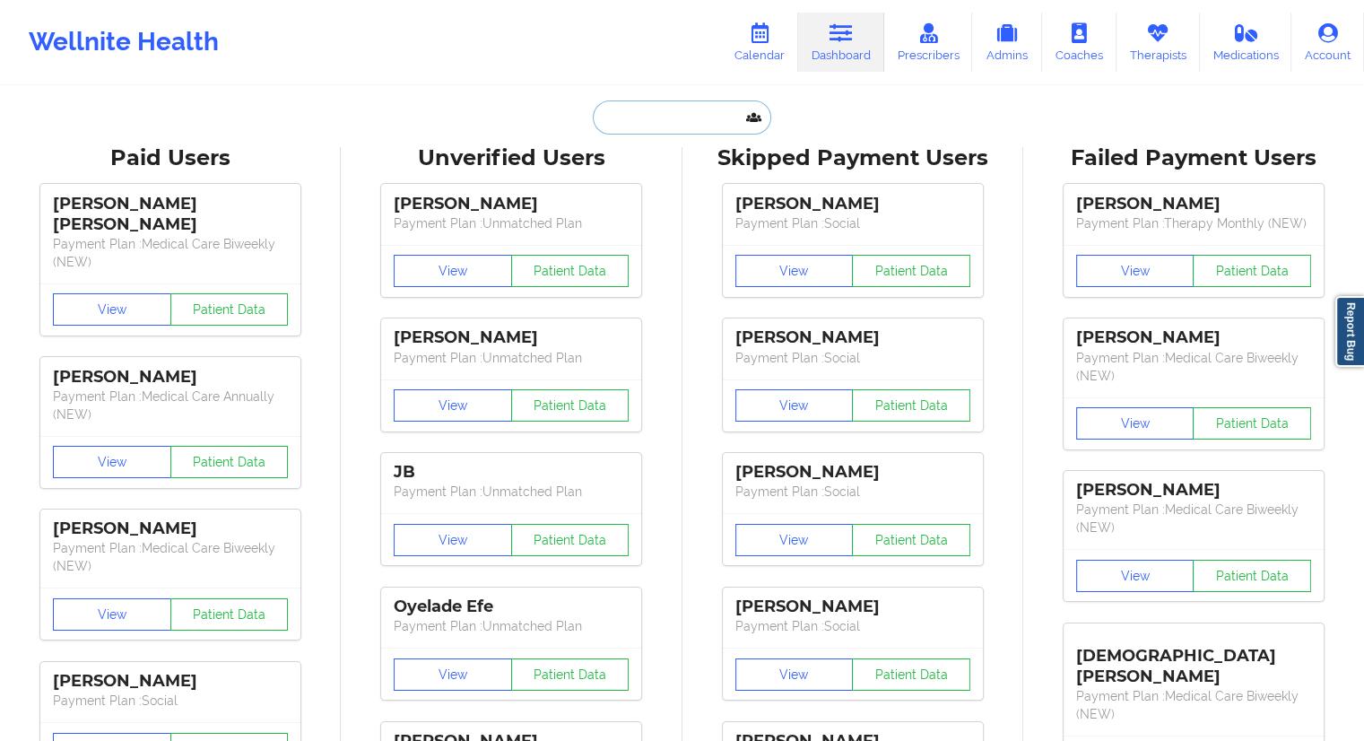
click at [638, 119] on input "text" at bounding box center [682, 117] width 178 height 34
paste input "[EMAIL_ADDRESS][DOMAIN_NAME]"
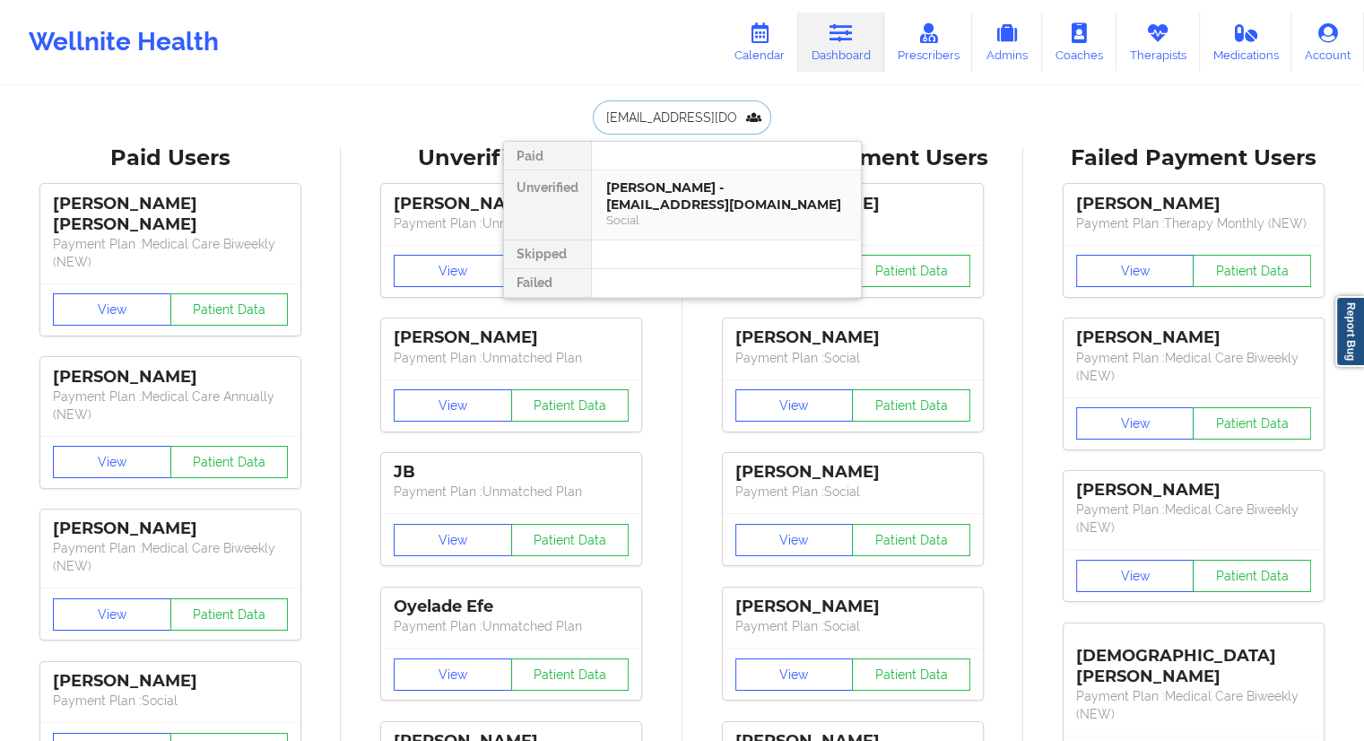
click at [674, 211] on div "[PERSON_NAME] - [EMAIL_ADDRESS][DOMAIN_NAME] Social" at bounding box center [726, 204] width 269 height 69
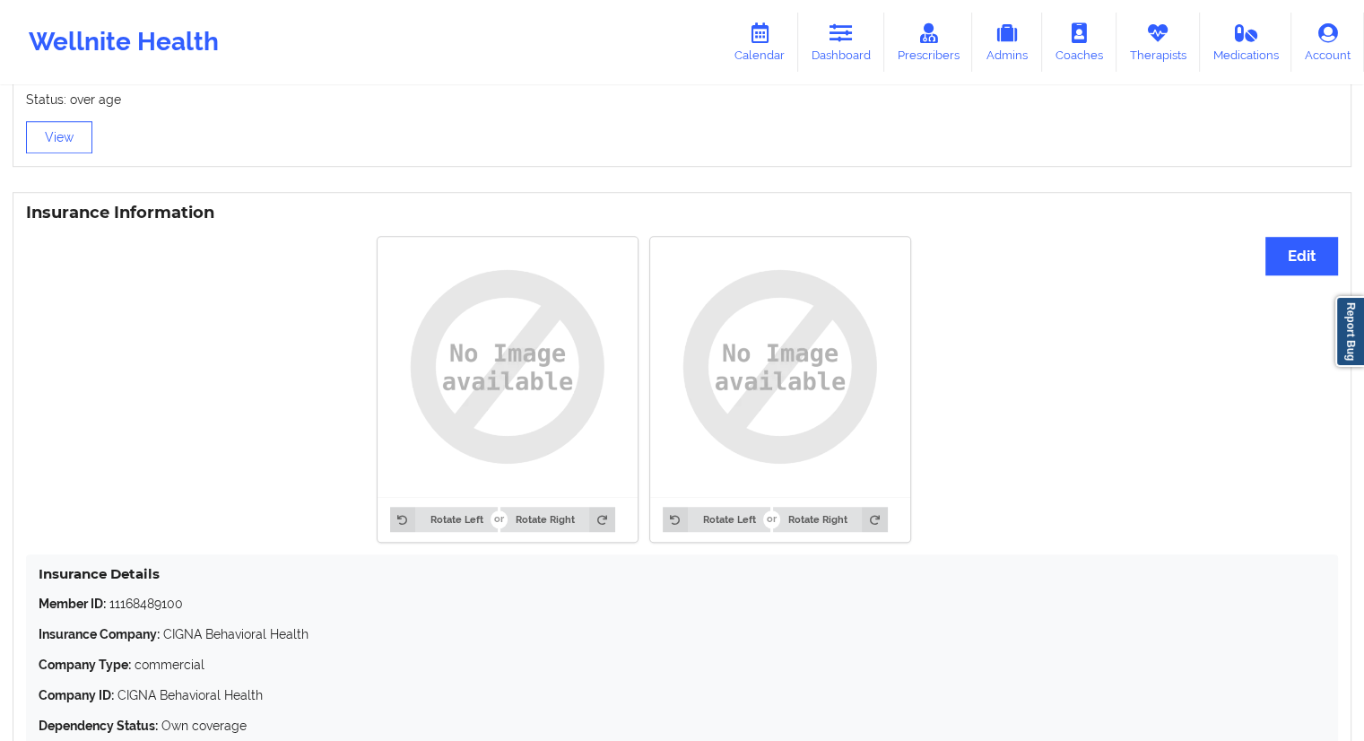
scroll to position [1340, 0]
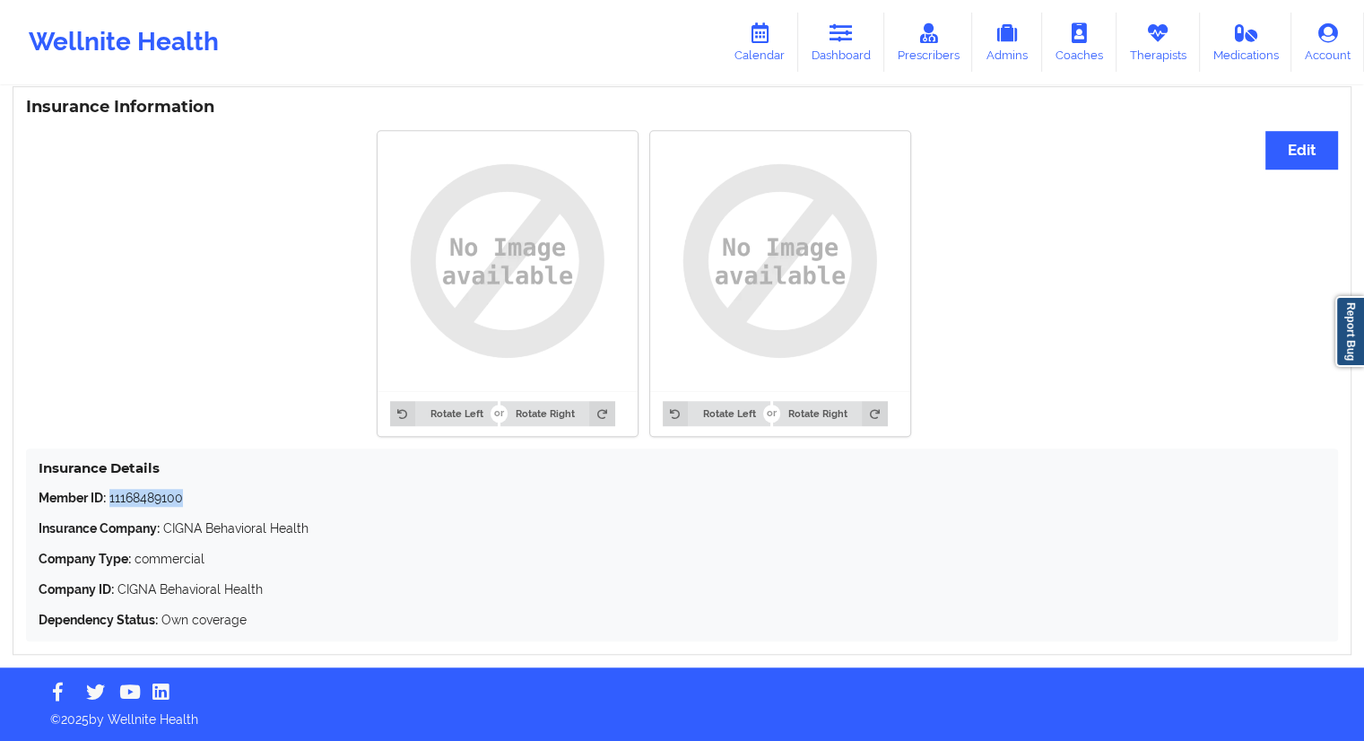
drag, startPoint x: 205, startPoint y: 496, endPoint x: 124, endPoint y: 496, distance: 81.6
click at [113, 493] on p "Member ID: 11168489100" at bounding box center [682, 498] width 1287 height 18
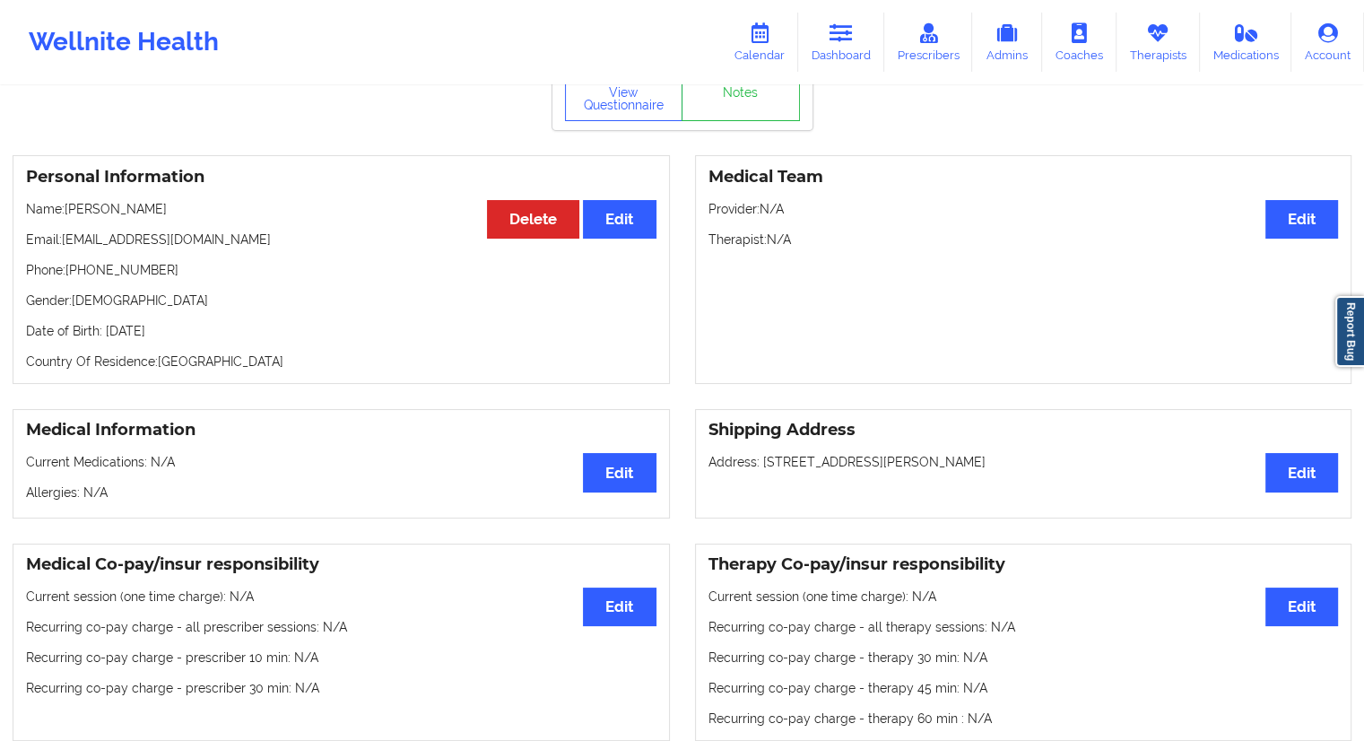
scroll to position [0, 0]
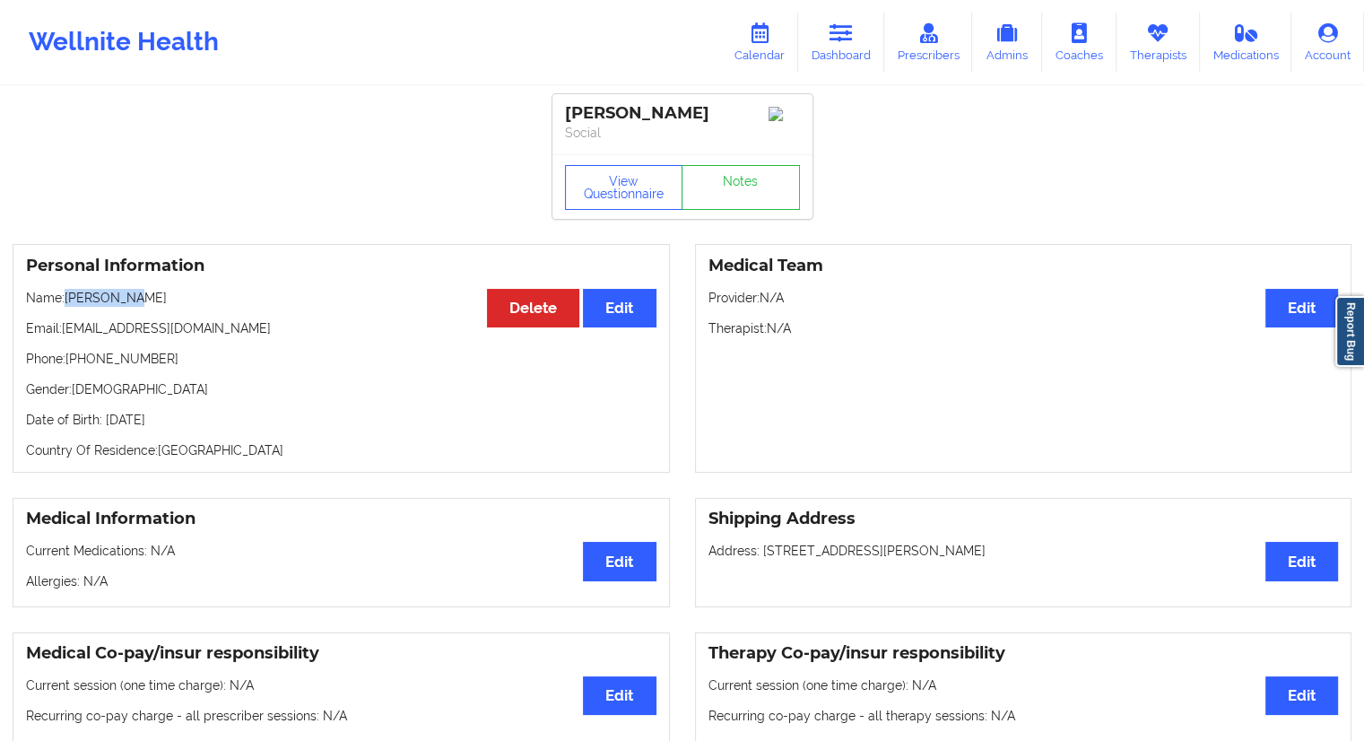
drag, startPoint x: 142, startPoint y: 299, endPoint x: 66, endPoint y: 295, distance: 75.5
click at [66, 295] on p "Name: [PERSON_NAME]" at bounding box center [341, 298] width 630 height 18
drag, startPoint x: 188, startPoint y: 332, endPoint x: 62, endPoint y: 335, distance: 126.5
click at [62, 335] on p "Email: [EMAIL_ADDRESS][DOMAIN_NAME]" at bounding box center [341, 328] width 630 height 18
drag, startPoint x: 147, startPoint y: 300, endPoint x: 65, endPoint y: 299, distance: 81.6
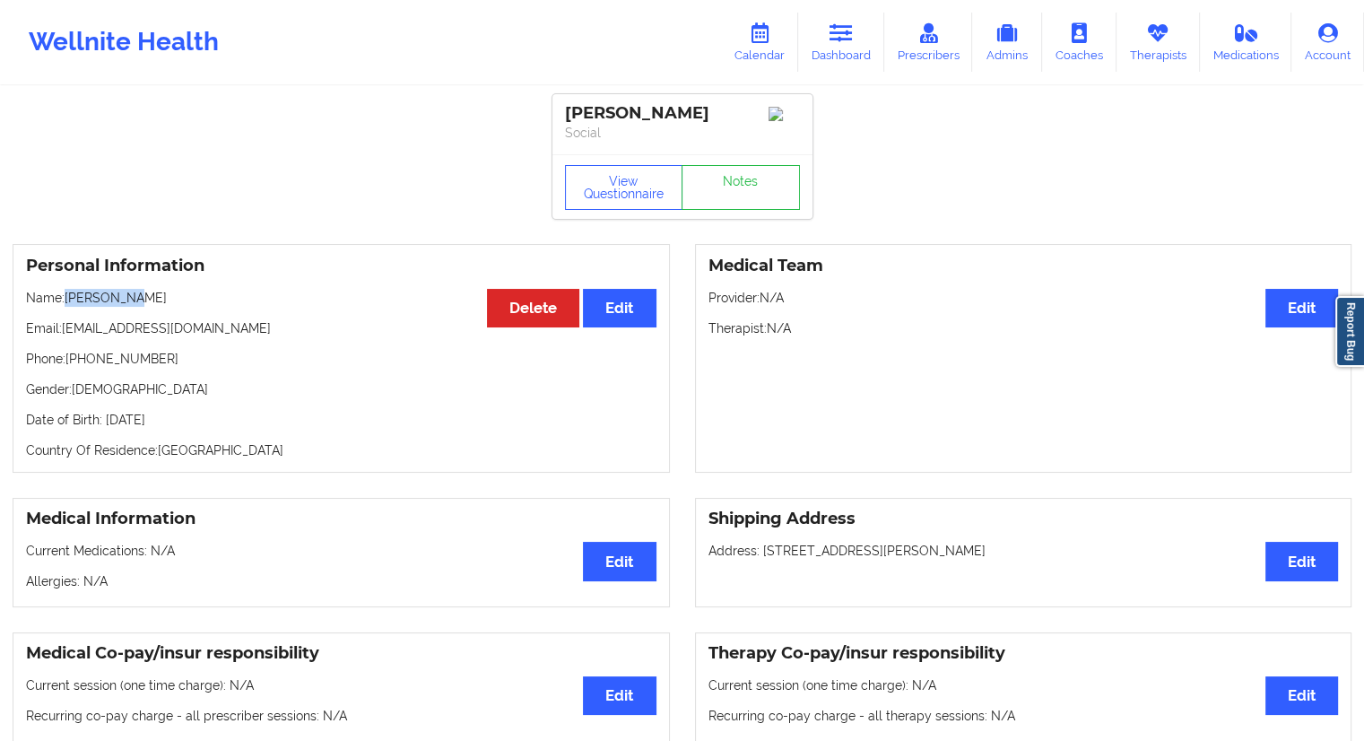
click at [65, 299] on p "Name: [PERSON_NAME]" at bounding box center [341, 298] width 630 height 18
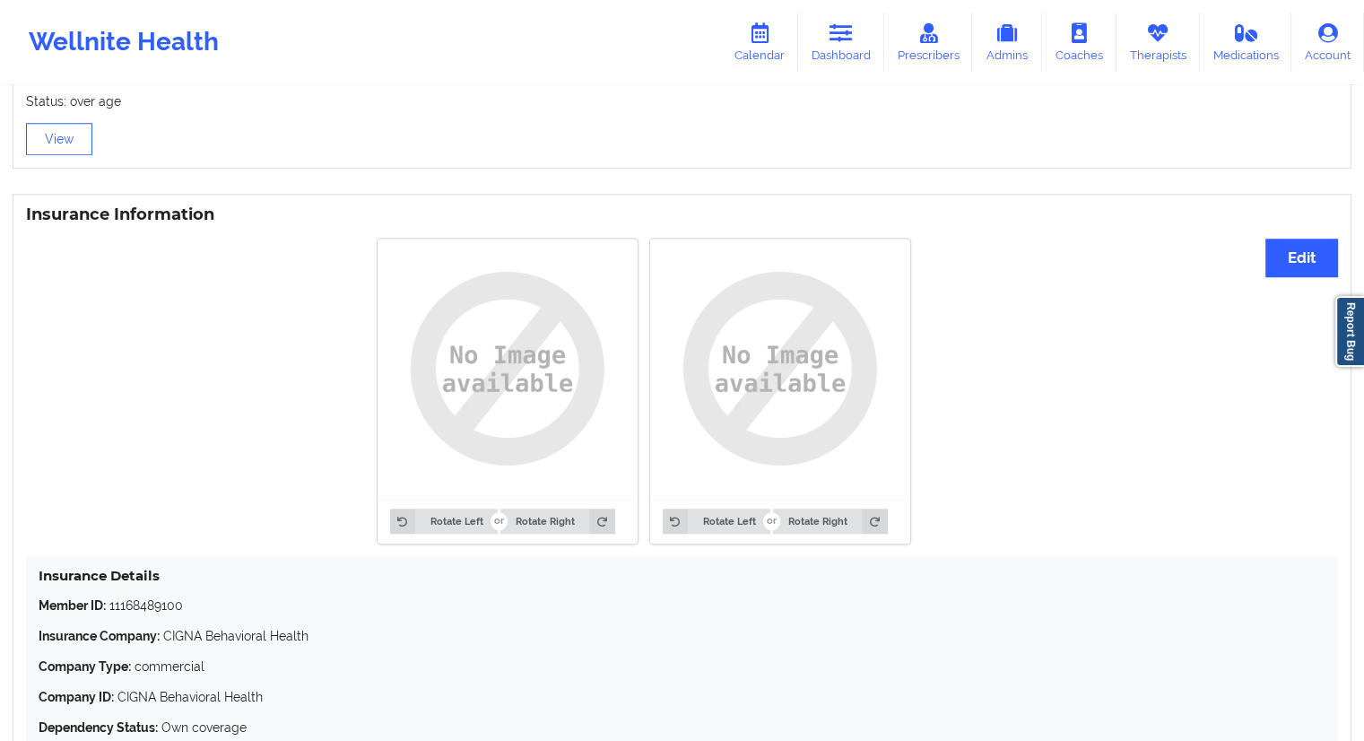
scroll to position [1340, 0]
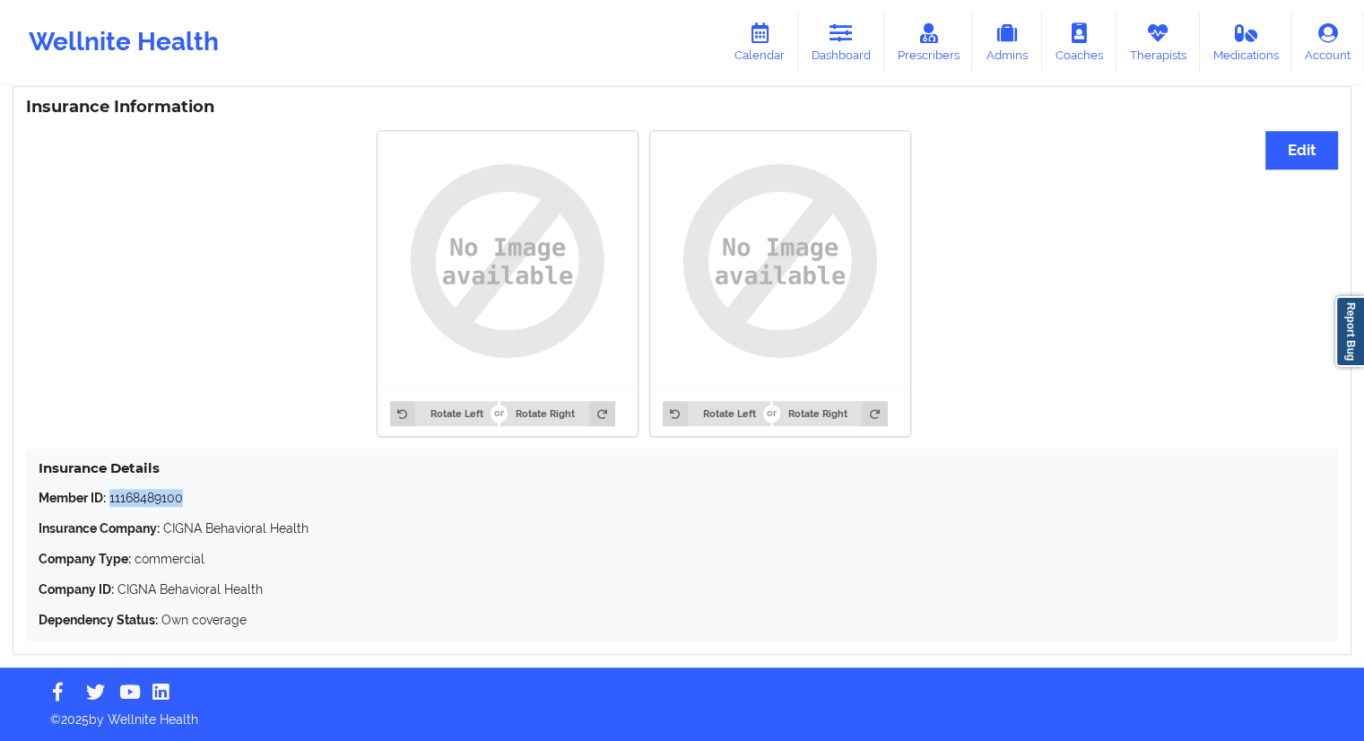
drag, startPoint x: 183, startPoint y: 499, endPoint x: 111, endPoint y: 498, distance: 71.7
click at [111, 498] on p "Member ID: 11168489100" at bounding box center [682, 498] width 1287 height 18
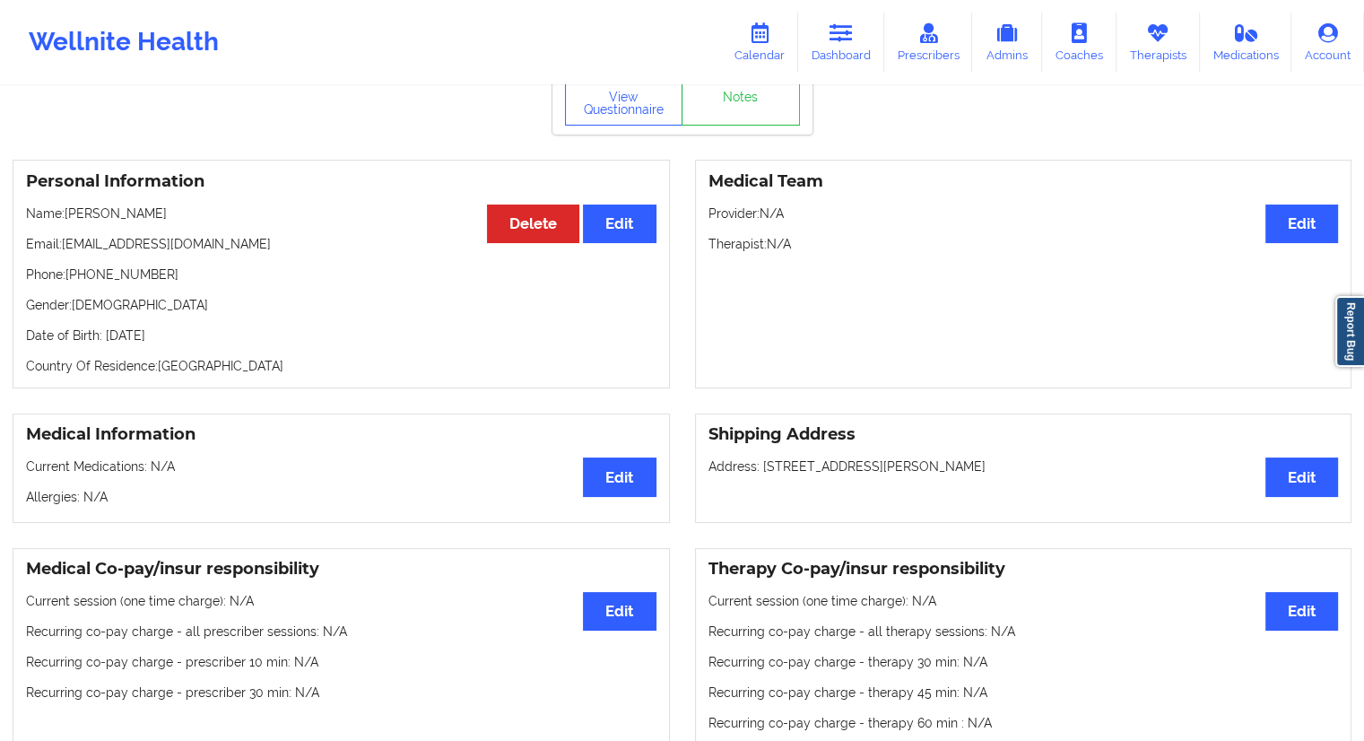
scroll to position [0, 0]
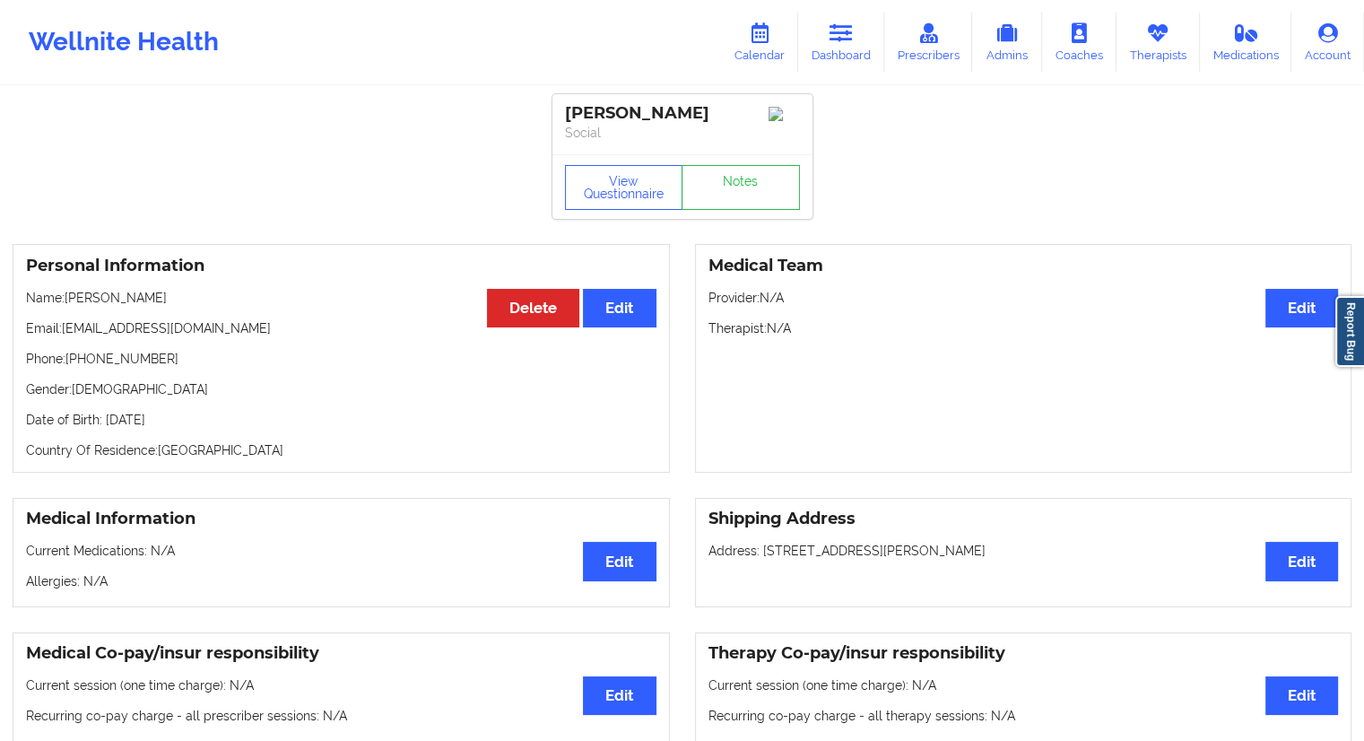
drag, startPoint x: 250, startPoint y: 426, endPoint x: 212, endPoint y: 429, distance: 38.7
click at [212, 429] on p "Date of Birth: [DEMOGRAPHIC_DATA]" at bounding box center [341, 420] width 630 height 18
click at [219, 442] on div "Personal Information Edit Delete Name: [PERSON_NAME] Email: [EMAIL_ADDRESS][DOM…" at bounding box center [341, 358] width 657 height 229
drag, startPoint x: 234, startPoint y: 423, endPoint x: 209, endPoint y: 423, distance: 25.1
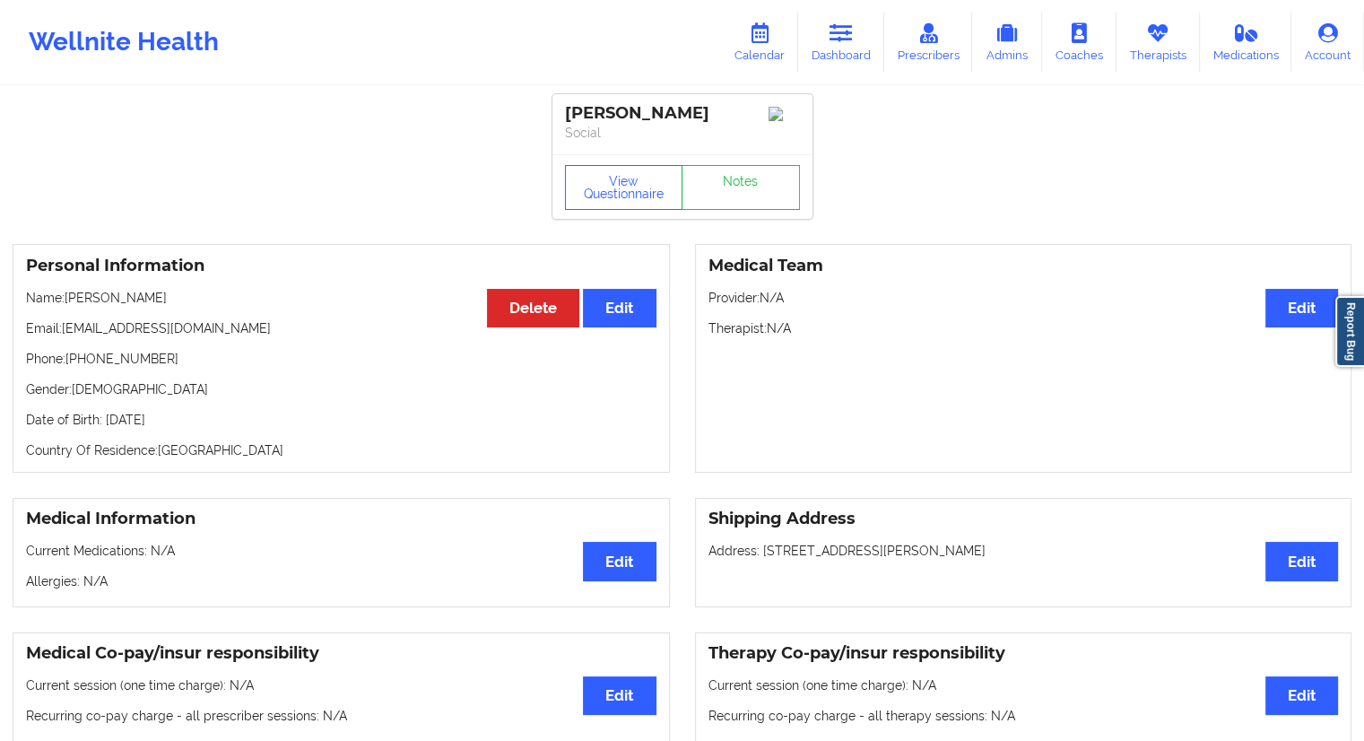
click at [209, 423] on p "Date of Birth: [DEMOGRAPHIC_DATA]" at bounding box center [341, 420] width 630 height 18
drag, startPoint x: 147, startPoint y: 304, endPoint x: 69, endPoint y: 305, distance: 78.0
click at [69, 305] on p "Name: [PERSON_NAME]" at bounding box center [341, 298] width 630 height 18
click at [782, 59] on link "Calendar" at bounding box center [759, 42] width 77 height 59
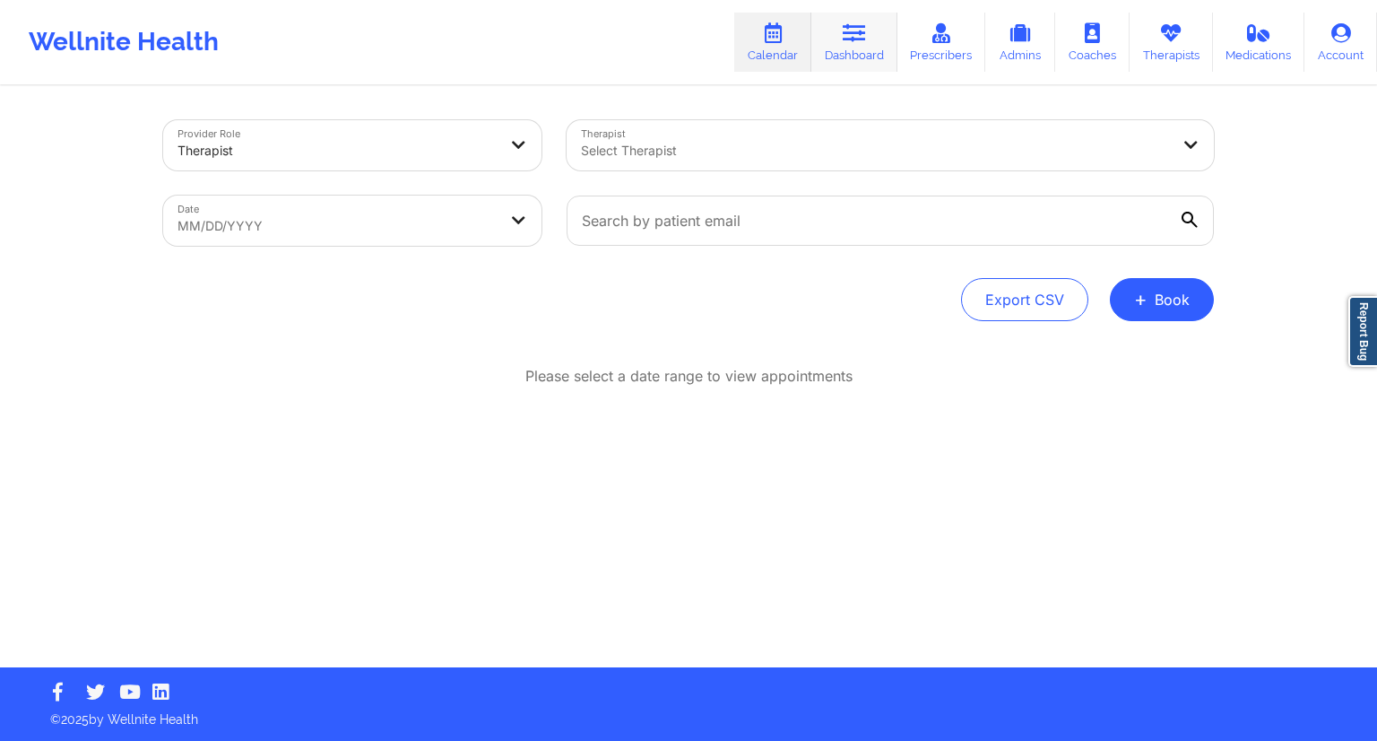
click at [837, 48] on link "Dashboard" at bounding box center [855, 42] width 86 height 59
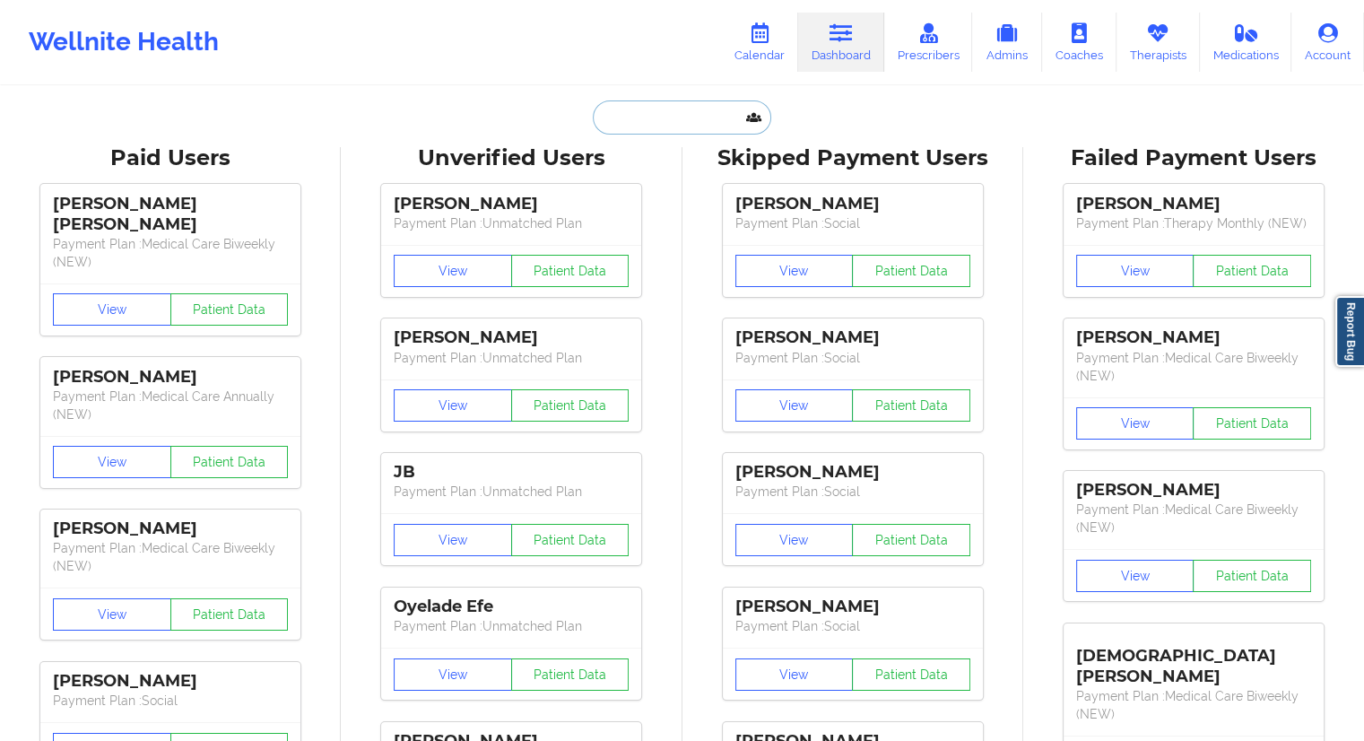
click at [625, 119] on input "text" at bounding box center [682, 117] width 178 height 34
paste input "[EMAIL_ADDRESS][DOMAIN_NAME]"
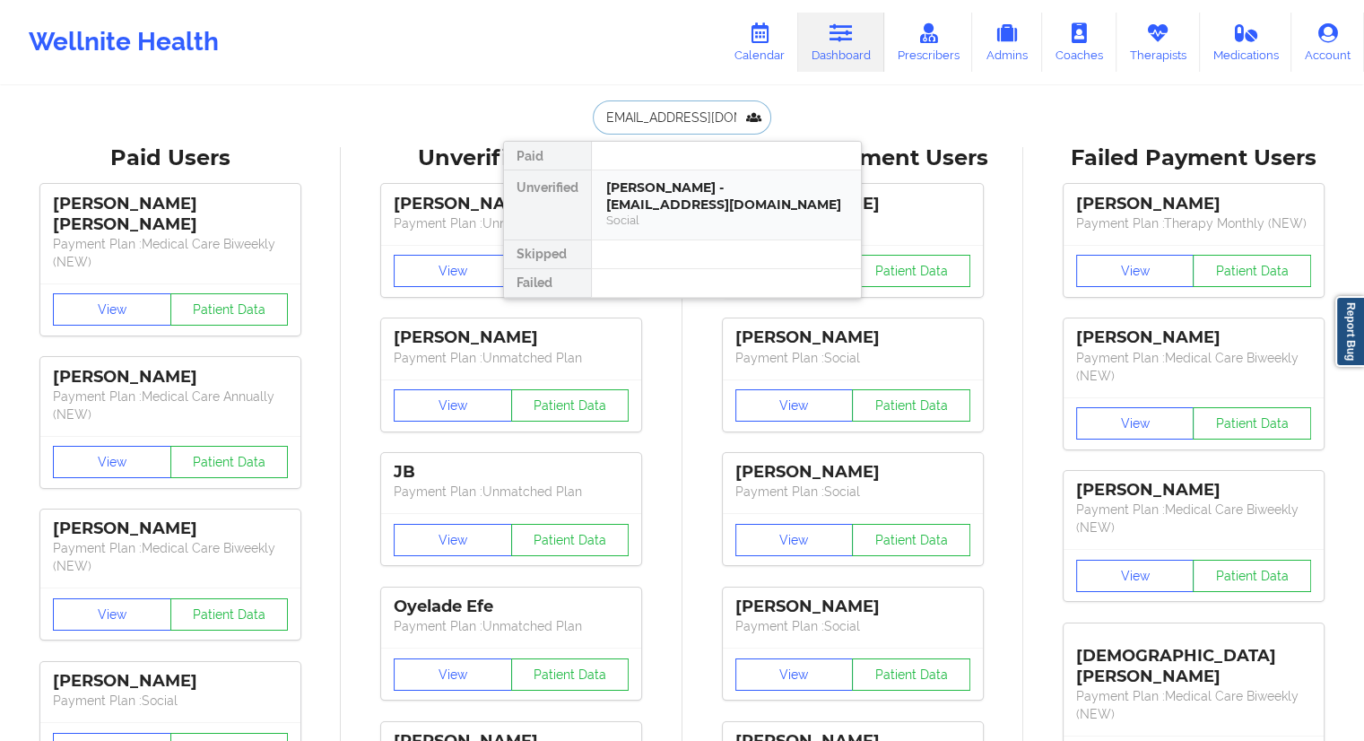
click at [656, 191] on div "[PERSON_NAME] - [EMAIL_ADDRESS][DOMAIN_NAME]" at bounding box center [726, 195] width 240 height 33
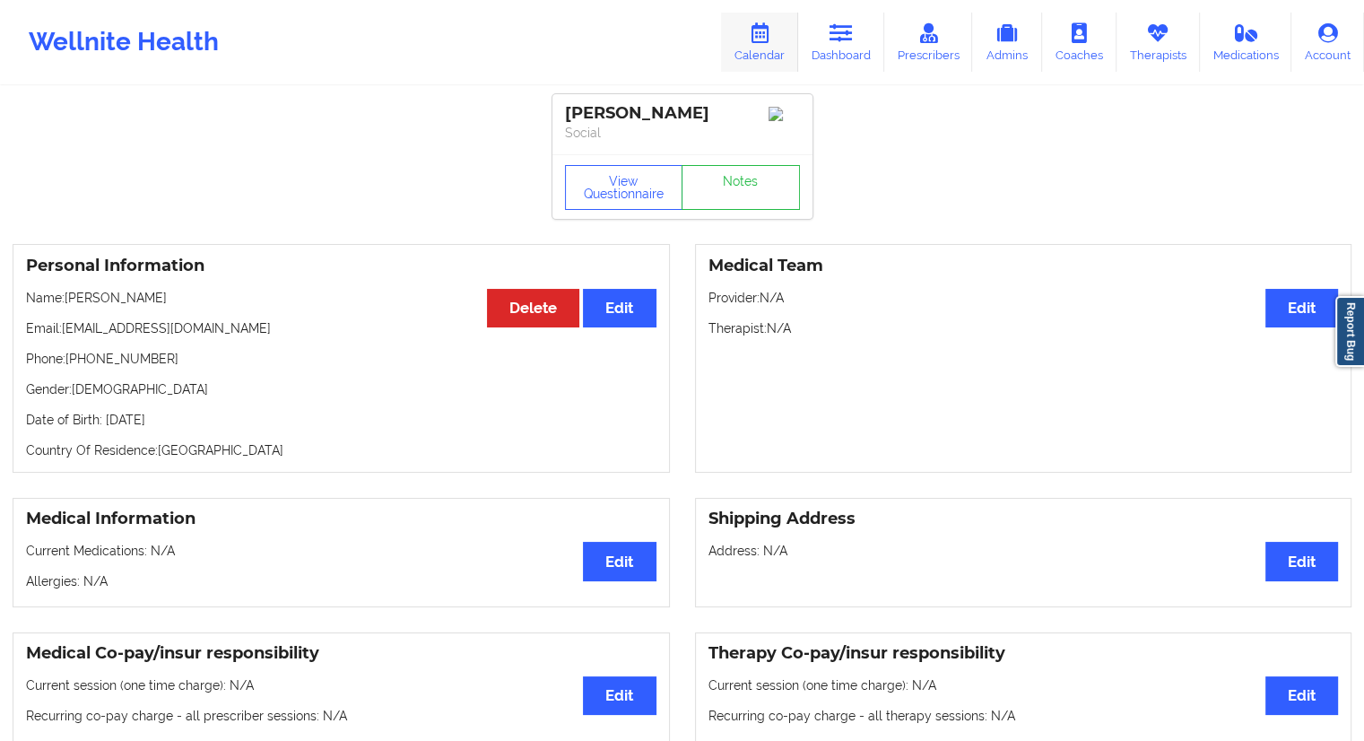
click at [760, 40] on icon at bounding box center [759, 33] width 23 height 20
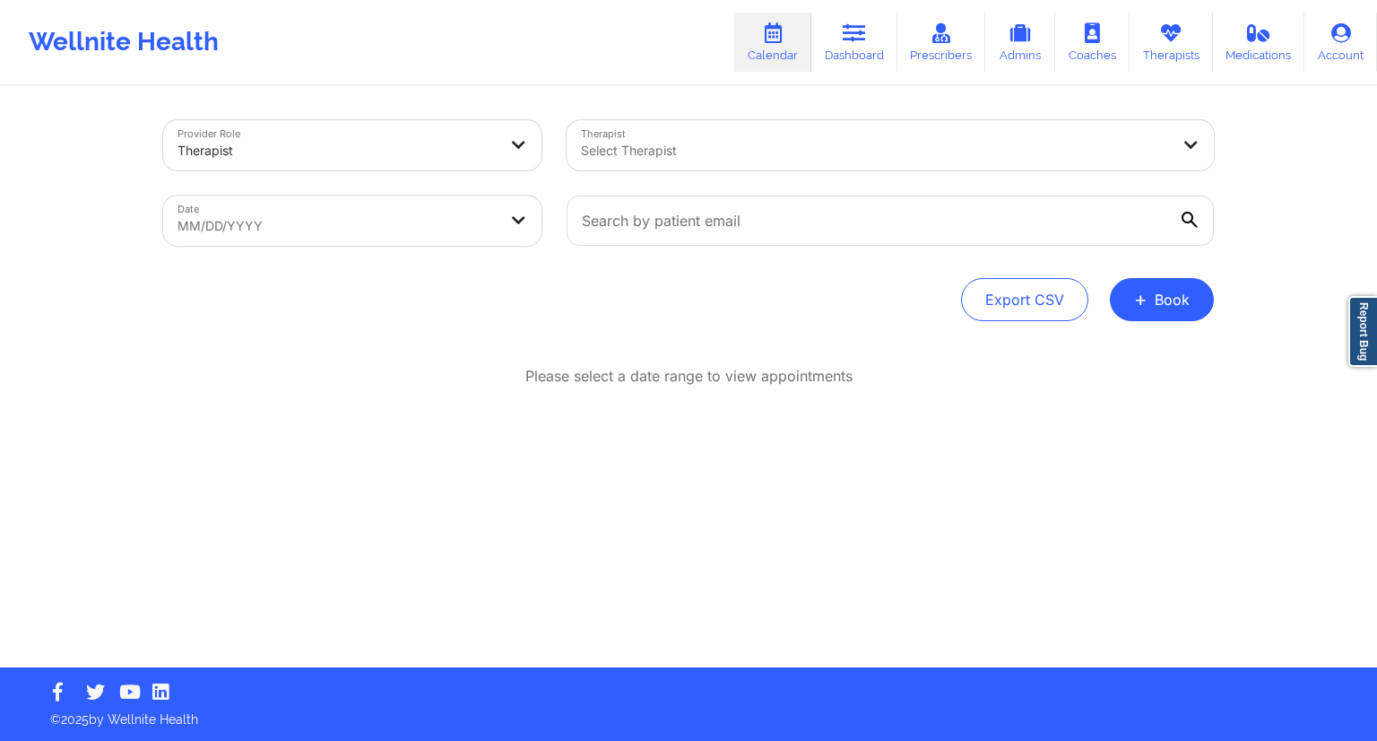
click at [401, 226] on body "Wellnite Health Calendar Dashboard Prescribers Admins Coaches Therapists Medica…" at bounding box center [688, 370] width 1377 height 741
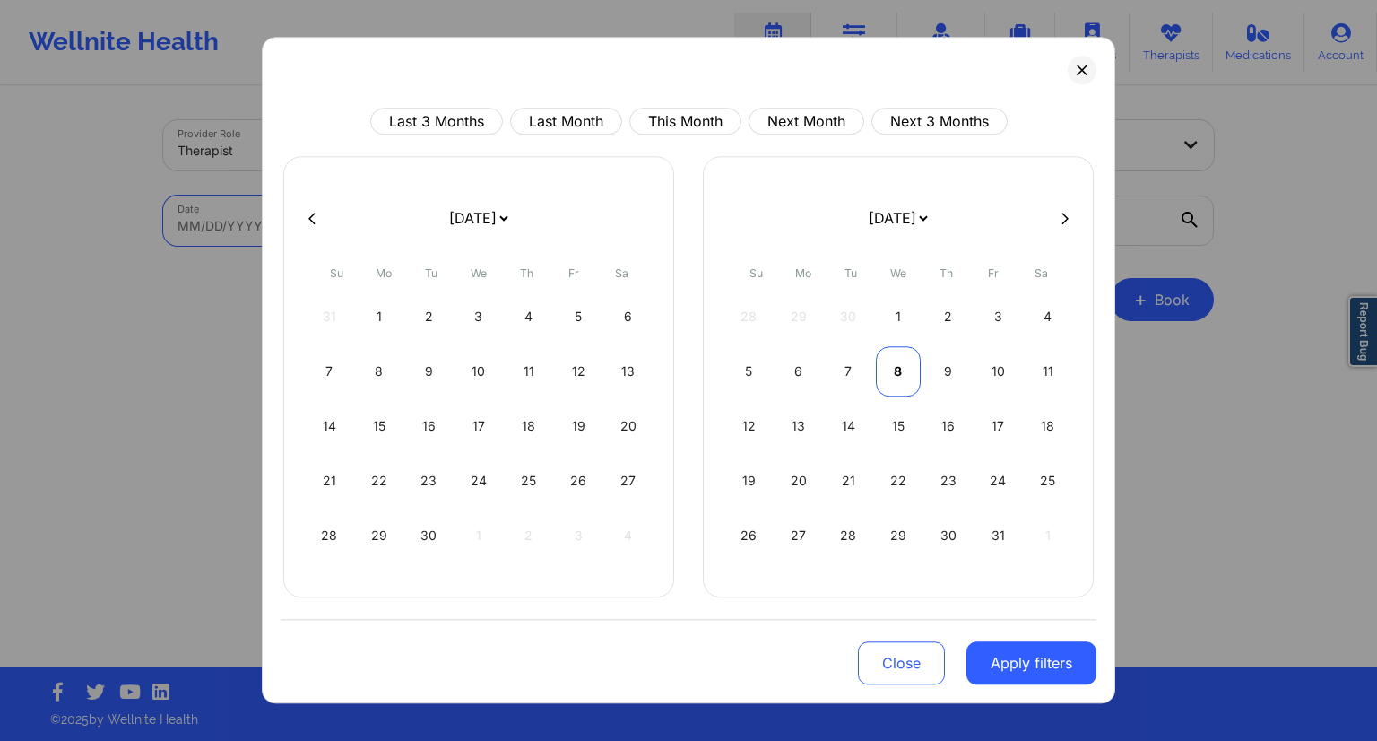
click at [898, 368] on div "8" at bounding box center [899, 371] width 46 height 50
click at [536, 378] on div "9" at bounding box center [529, 371] width 46 height 50
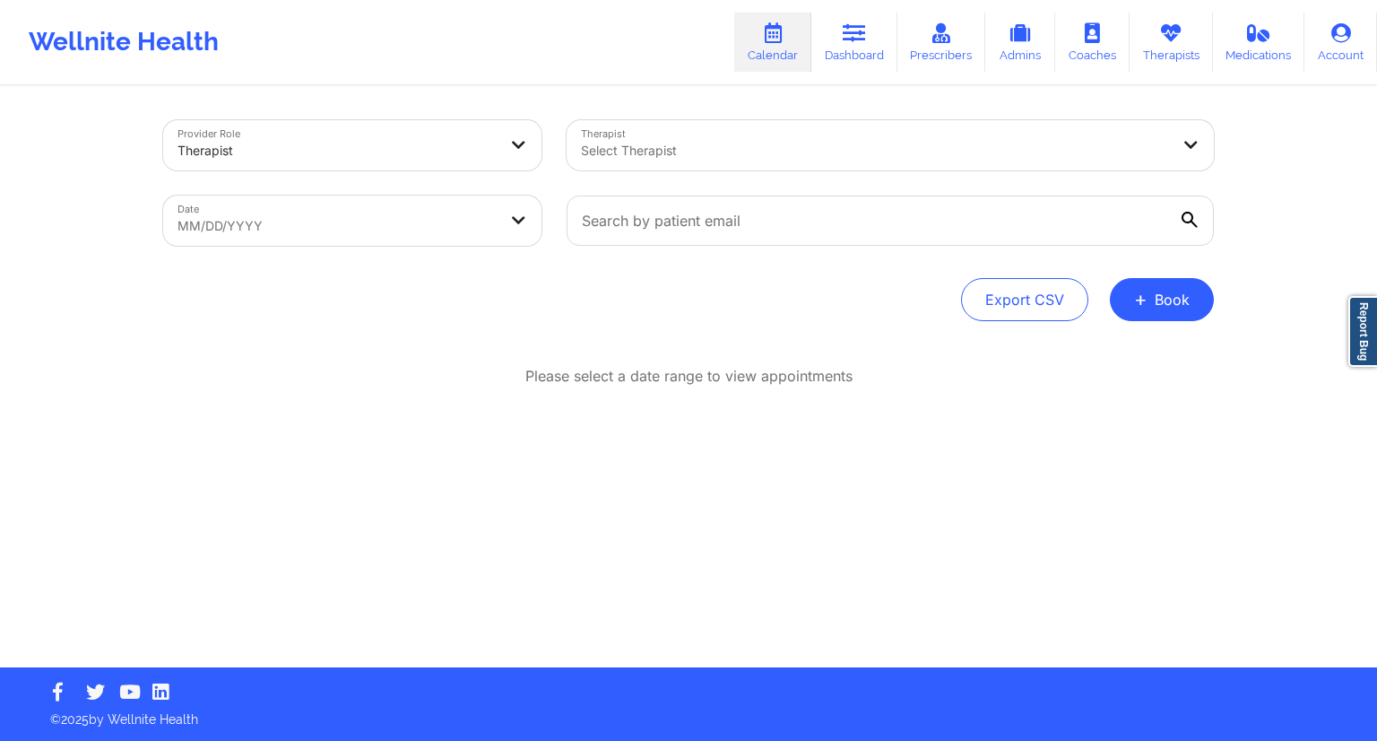
click at [508, 229] on body "Wellnite Health Calendar Dashboard Prescribers Admins Coaches Therapists Medica…" at bounding box center [688, 370] width 1377 height 741
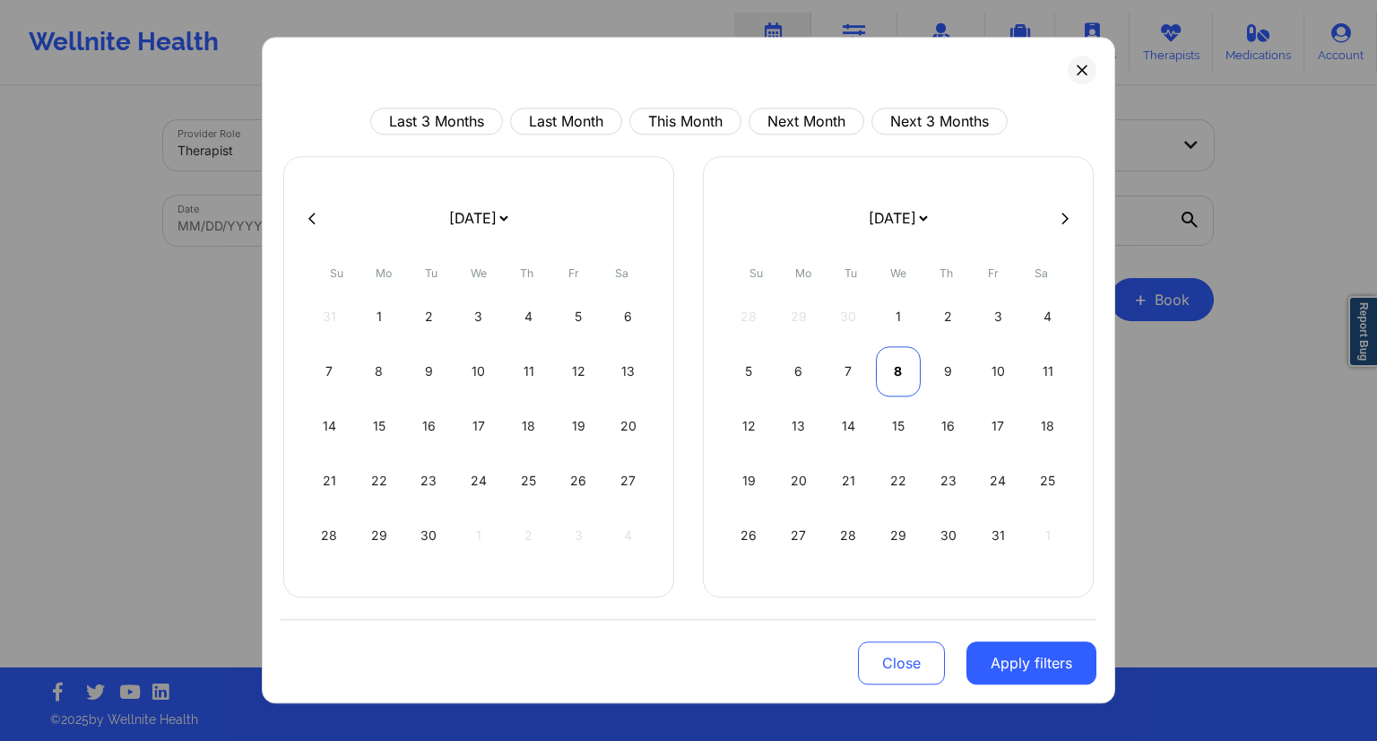
click at [902, 373] on div "8" at bounding box center [899, 371] width 46 height 50
click at [509, 380] on div "9" at bounding box center [529, 371] width 46 height 50
click at [968, 645] on button "Apply filters" at bounding box center [1032, 663] width 130 height 43
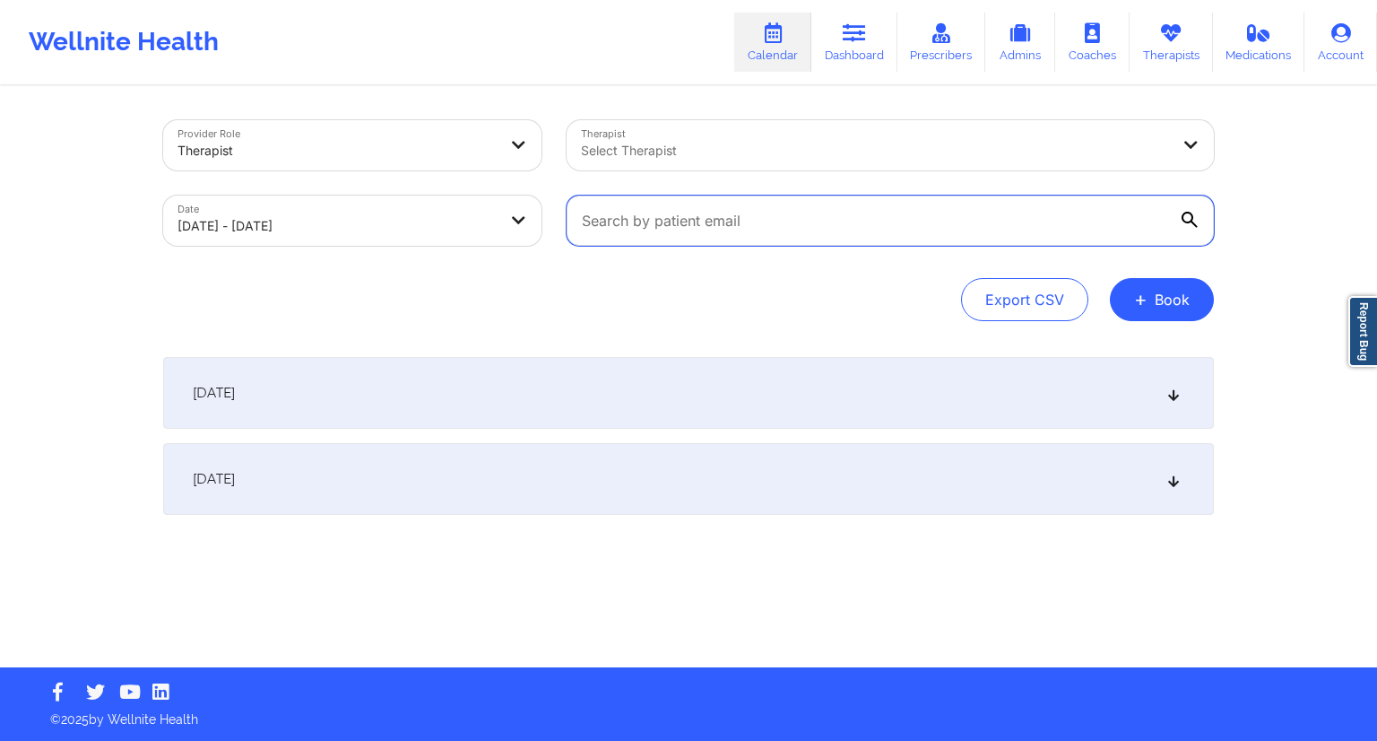
click at [761, 203] on input "text" at bounding box center [890, 220] width 647 height 50
paste input "[EMAIL_ADDRESS][DOMAIN_NAME]"
click at [531, 289] on div "Export CSV + Book" at bounding box center [688, 299] width 1051 height 43
click at [420, 374] on div "[DATE]" at bounding box center [688, 393] width 1051 height 72
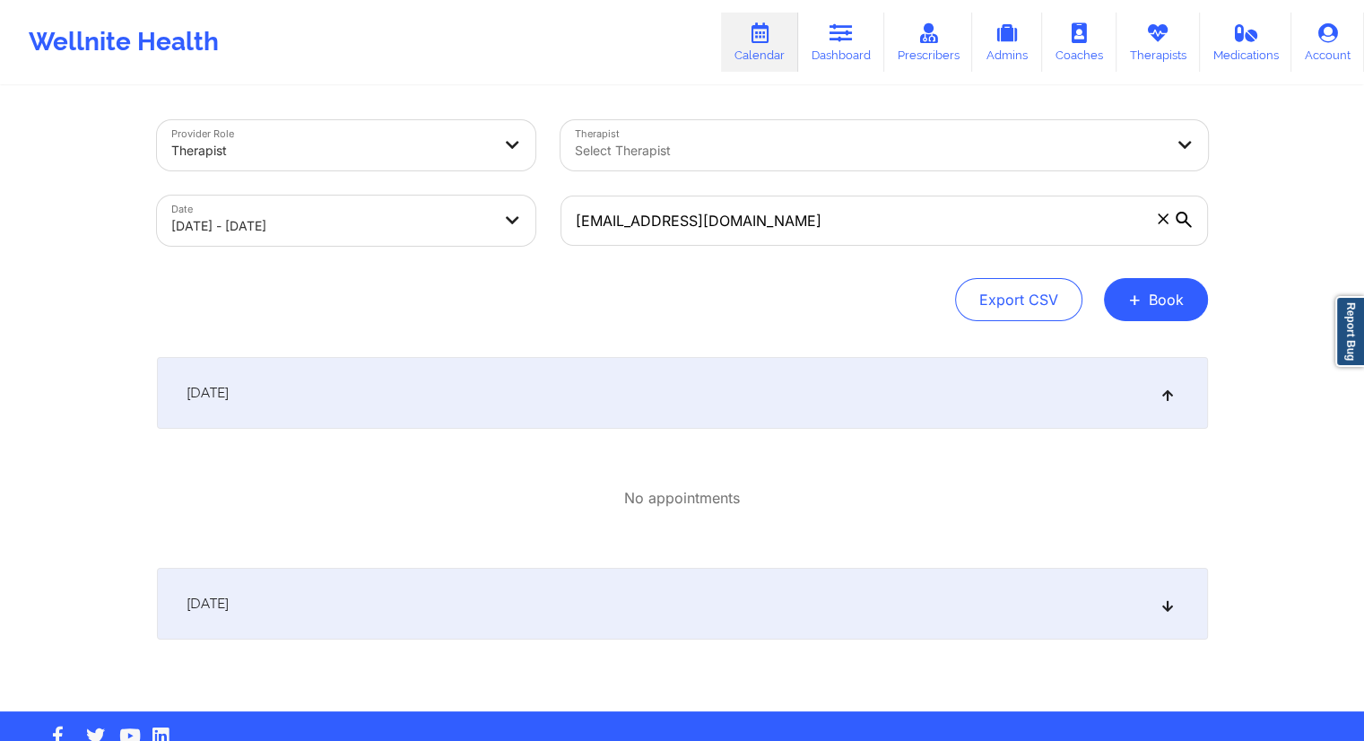
click at [430, 593] on div "[DATE]" at bounding box center [682, 604] width 1051 height 72
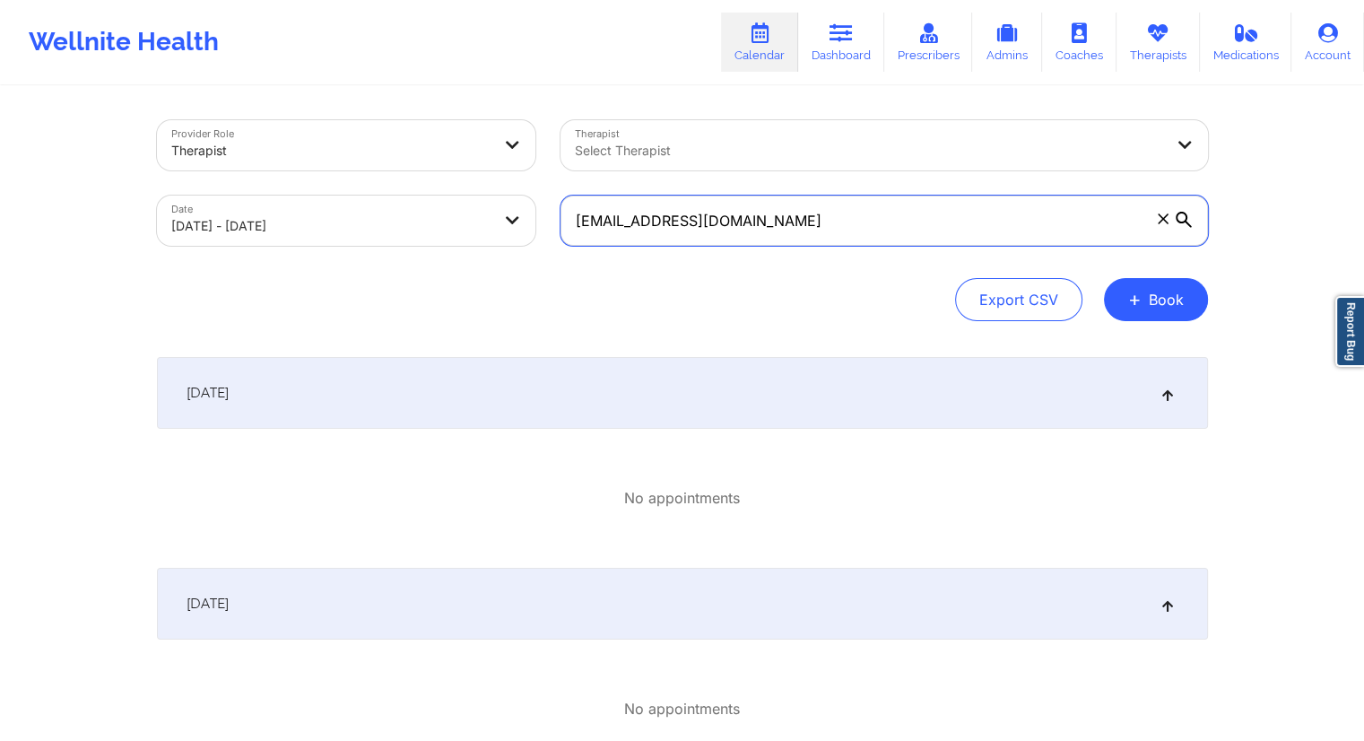
drag, startPoint x: 796, startPoint y: 227, endPoint x: 539, endPoint y: 236, distance: 257.5
click at [541, 236] on div "Provider Role Therapist Therapist Select Therapist Date [DATE] - [DATE] [EMAIL_…" at bounding box center [682, 183] width 1076 height 151
click at [832, 43] on link "Dashboard" at bounding box center [841, 42] width 86 height 59
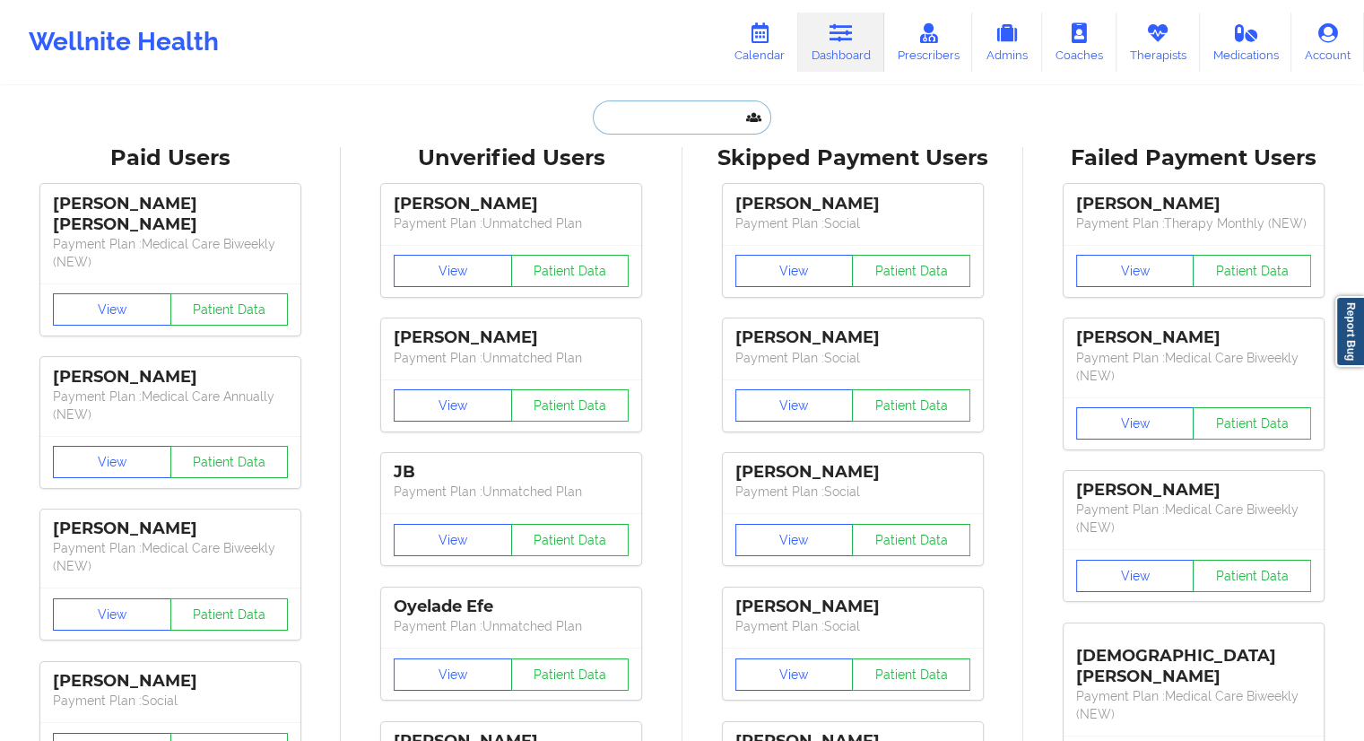
click at [616, 126] on input "text" at bounding box center [682, 117] width 178 height 34
paste input "[EMAIL_ADDRESS][DOMAIN_NAME]"
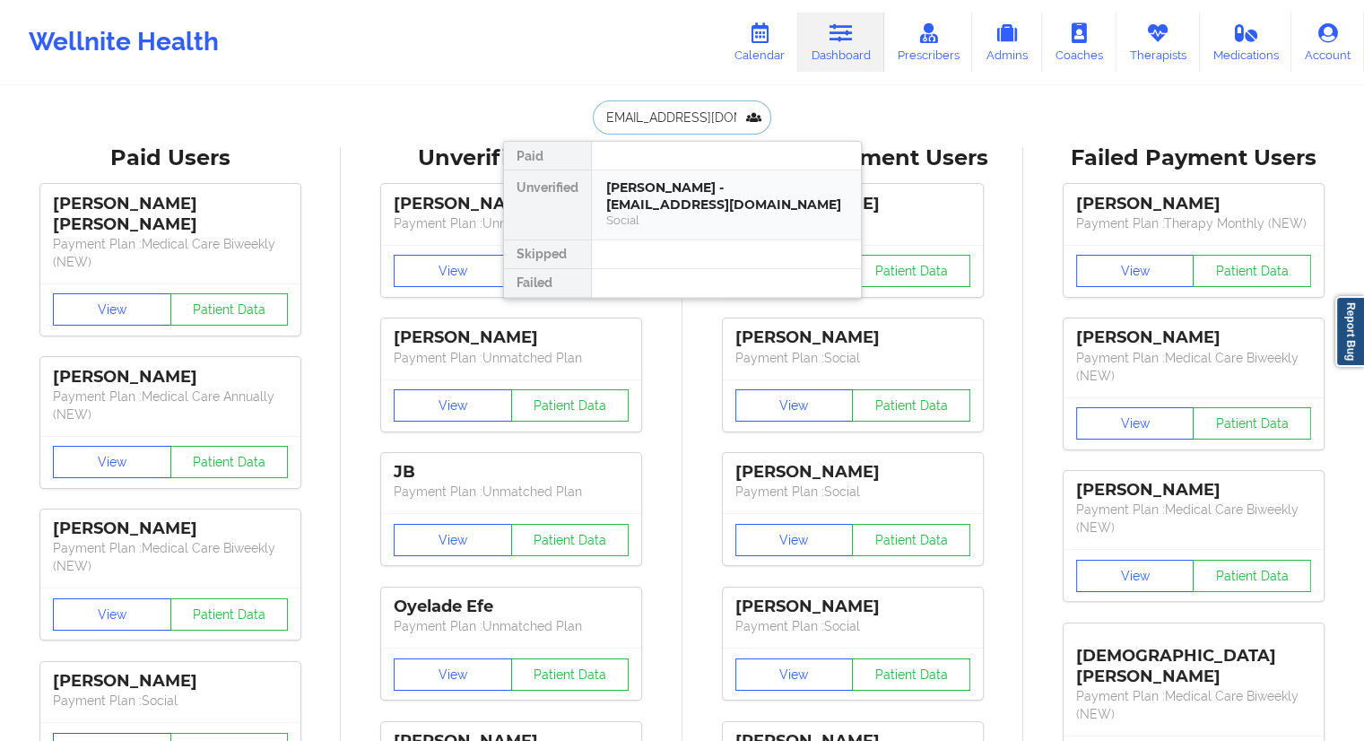
click at [666, 187] on div "[PERSON_NAME] - [EMAIL_ADDRESS][DOMAIN_NAME]" at bounding box center [726, 195] width 240 height 33
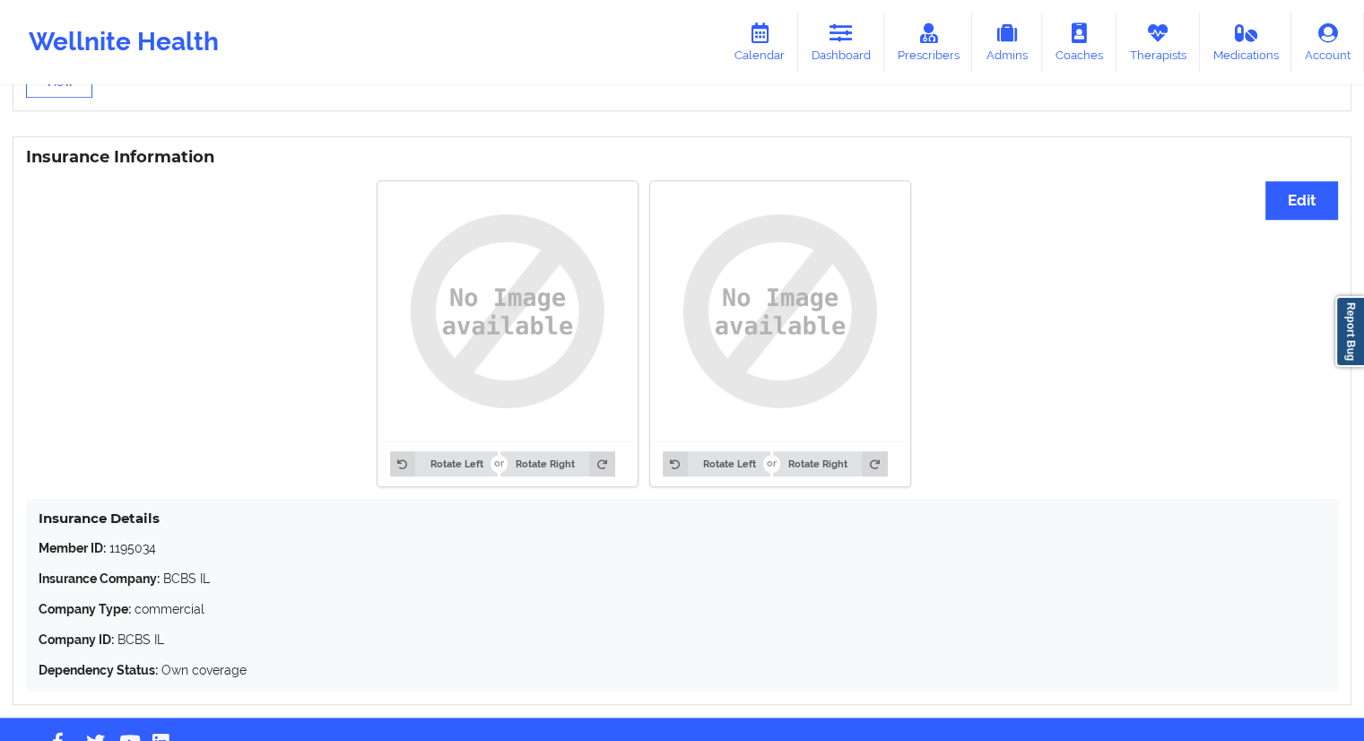
scroll to position [1340, 0]
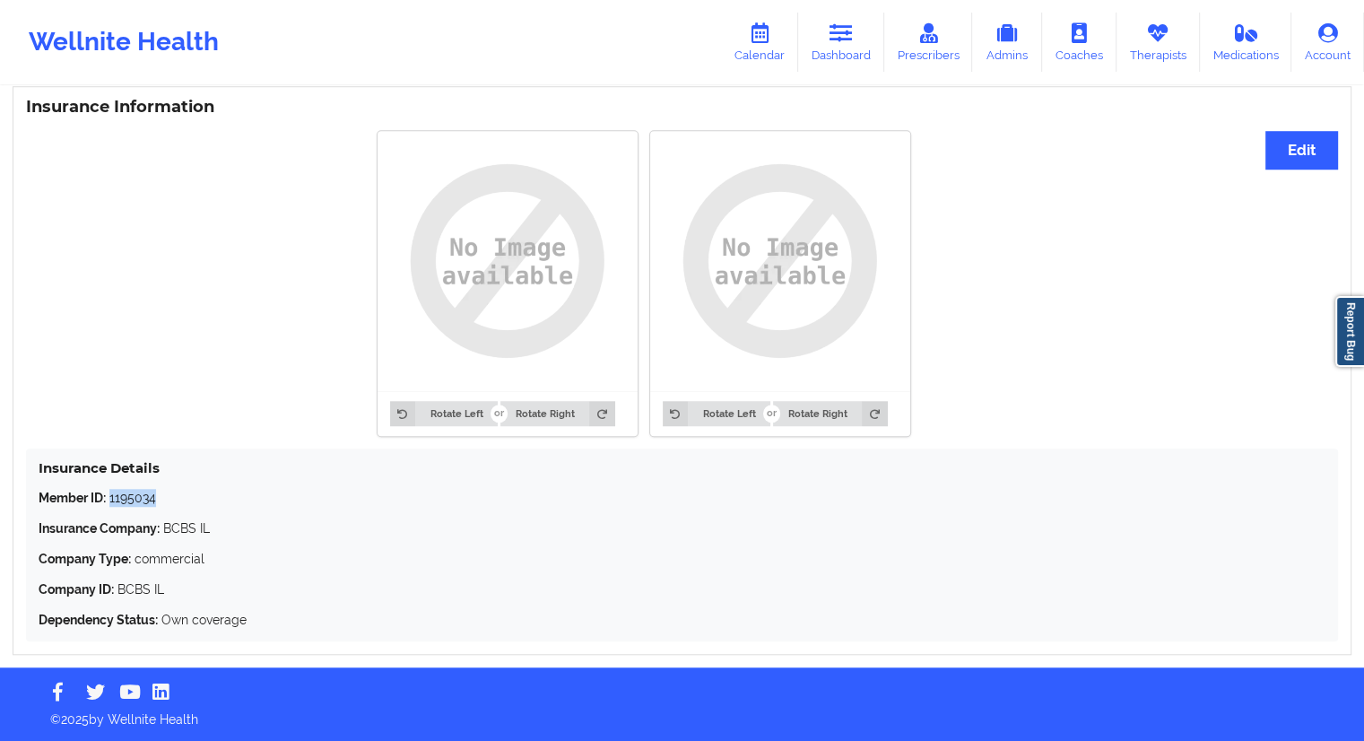
drag, startPoint x: 142, startPoint y: 498, endPoint x: 111, endPoint y: 499, distance: 30.5
click at [111, 499] on p "Member ID: 1195034" at bounding box center [682, 498] width 1287 height 18
drag, startPoint x: 181, startPoint y: 586, endPoint x: 119, endPoint y: 593, distance: 62.2
click at [119, 593] on p "Company ID: BCBS IL" at bounding box center [682, 589] width 1287 height 18
drag, startPoint x: 170, startPoint y: 508, endPoint x: 115, endPoint y: 496, distance: 56.8
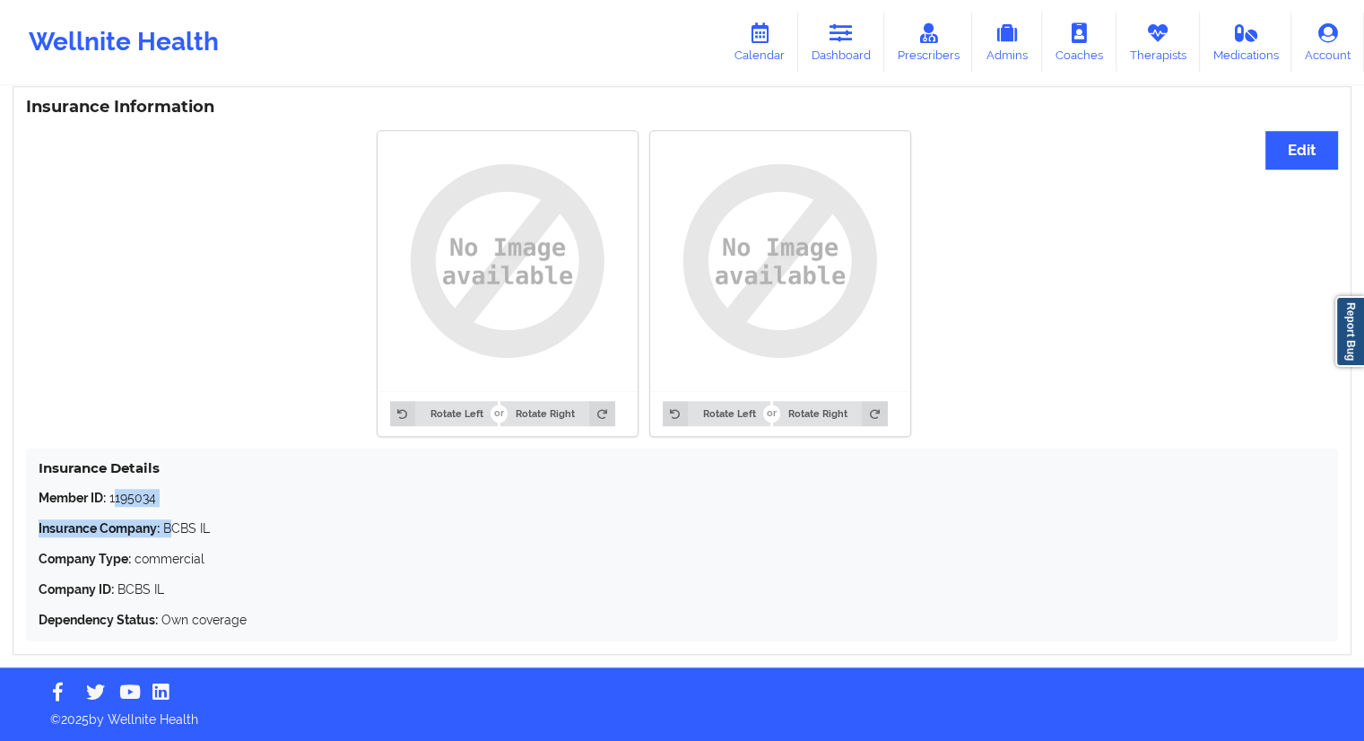
click at [115, 496] on div "Member ID: 1195034 Insurance Company: BCBS IL Company Type: commercial Company …" at bounding box center [682, 559] width 1287 height 140
click at [139, 525] on strong "Insurance Company:" at bounding box center [99, 528] width 121 height 14
drag, startPoint x: 169, startPoint y: 499, endPoint x: 111, endPoint y: 505, distance: 58.5
click at [111, 505] on p "Member ID: 1195034" at bounding box center [682, 498] width 1287 height 18
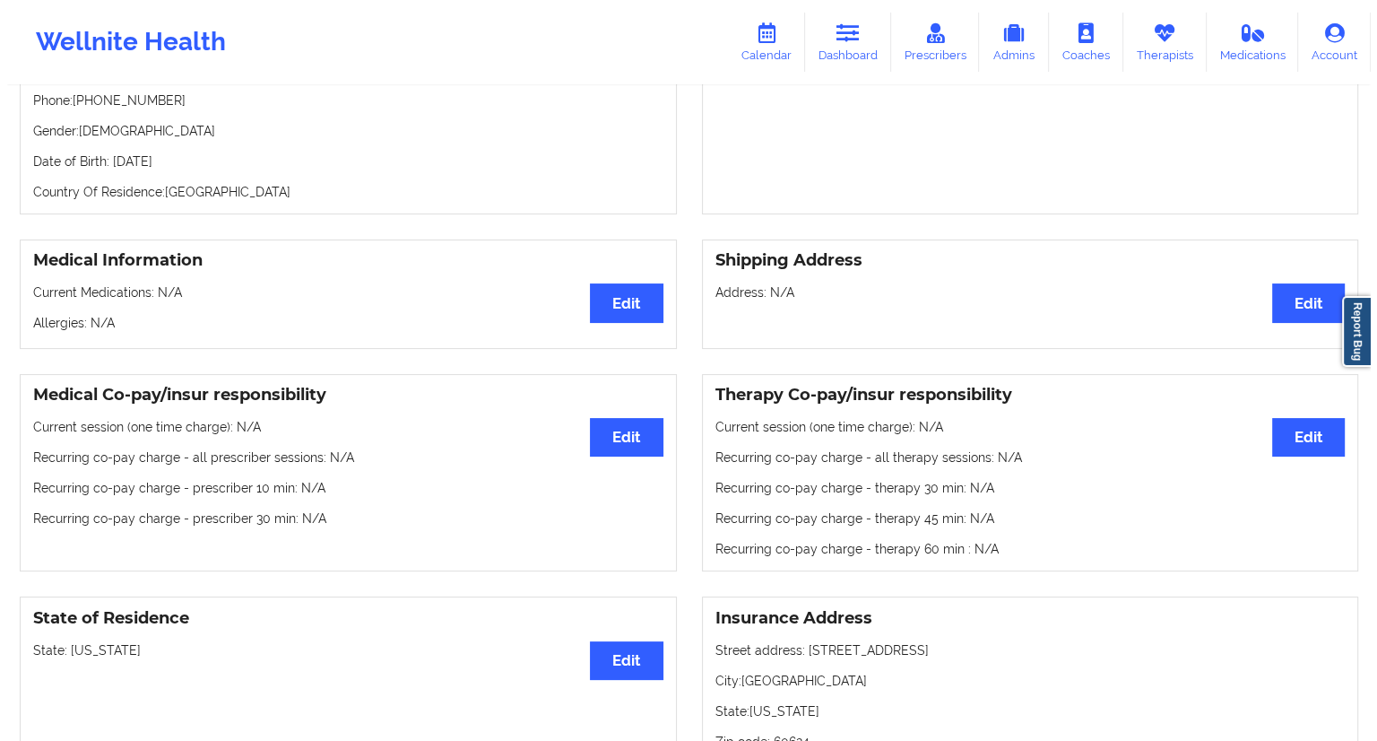
scroll to position [0, 0]
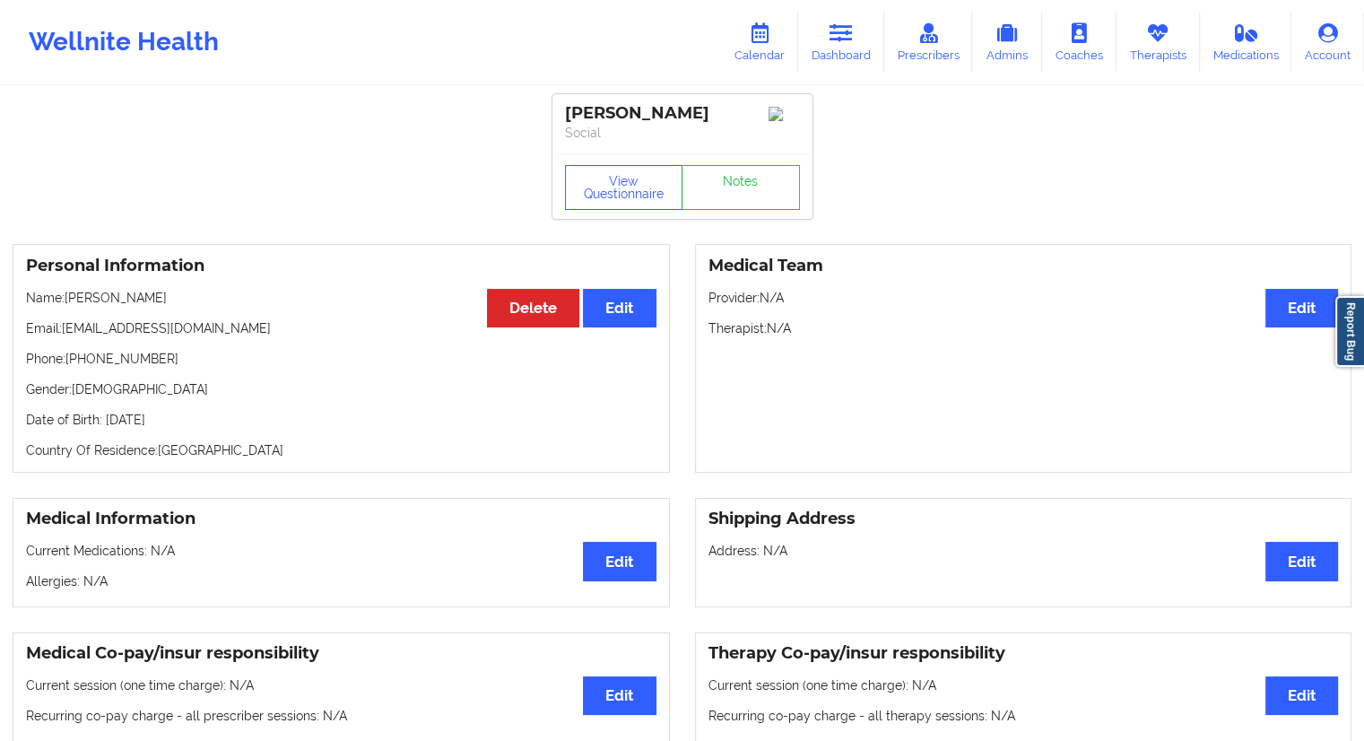
drag, startPoint x: 249, startPoint y: 434, endPoint x: 207, endPoint y: 427, distance: 42.8
click at [207, 427] on div "Personal Information Edit Delete Name: [PERSON_NAME] Email: [EMAIL_ADDRESS][DOM…" at bounding box center [341, 358] width 657 height 229
drag, startPoint x: 151, startPoint y: 288, endPoint x: 65, endPoint y: 294, distance: 86.3
click at [64, 294] on div "Personal Information Edit Delete Name: [PERSON_NAME] Email: [EMAIL_ADDRESS][DOM…" at bounding box center [341, 358] width 657 height 229
drag, startPoint x: 221, startPoint y: 325, endPoint x: 62, endPoint y: 327, distance: 159.6
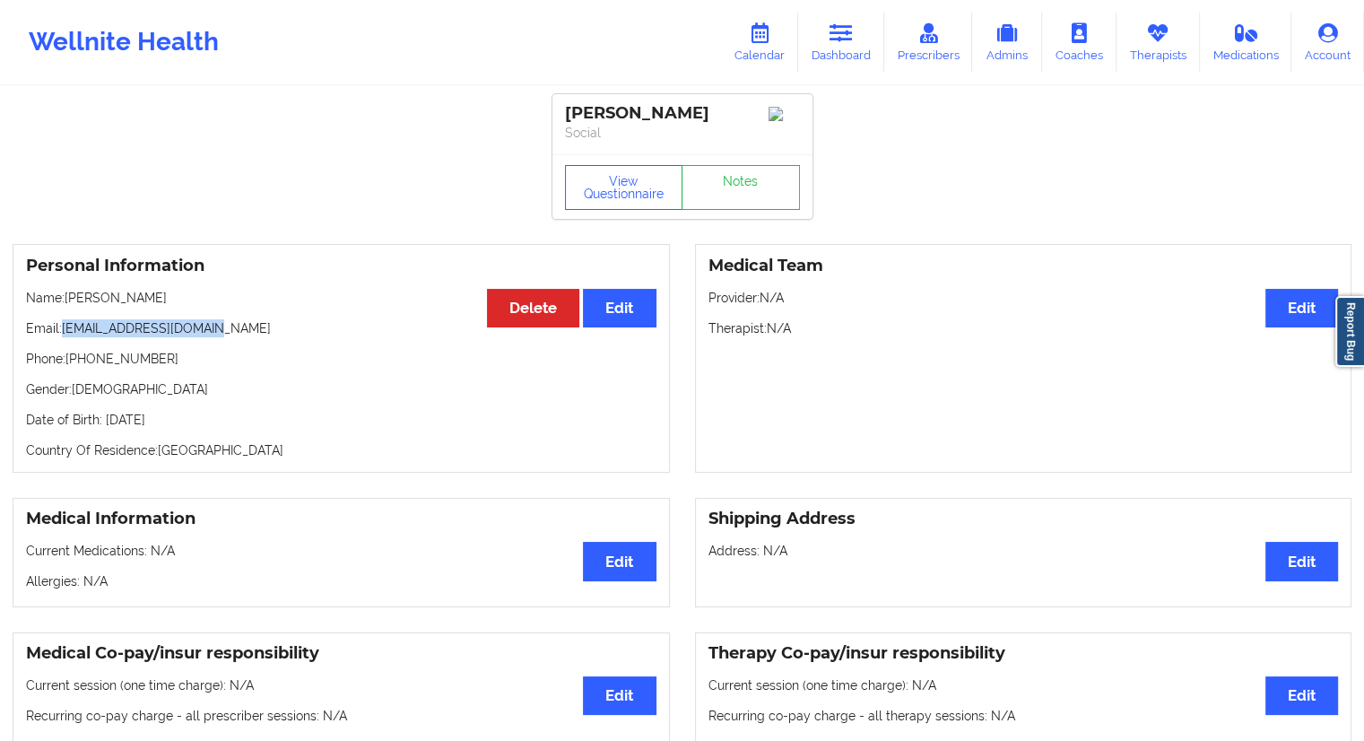
click at [61, 327] on p "Email: [EMAIL_ADDRESS][DOMAIN_NAME]" at bounding box center [341, 328] width 630 height 18
drag, startPoint x: 143, startPoint y: 305, endPoint x: 66, endPoint y: 301, distance: 77.2
click at [66, 301] on p "Name: [PERSON_NAME]" at bounding box center [341, 298] width 630 height 18
click at [759, 53] on link "Calendar" at bounding box center [759, 42] width 77 height 59
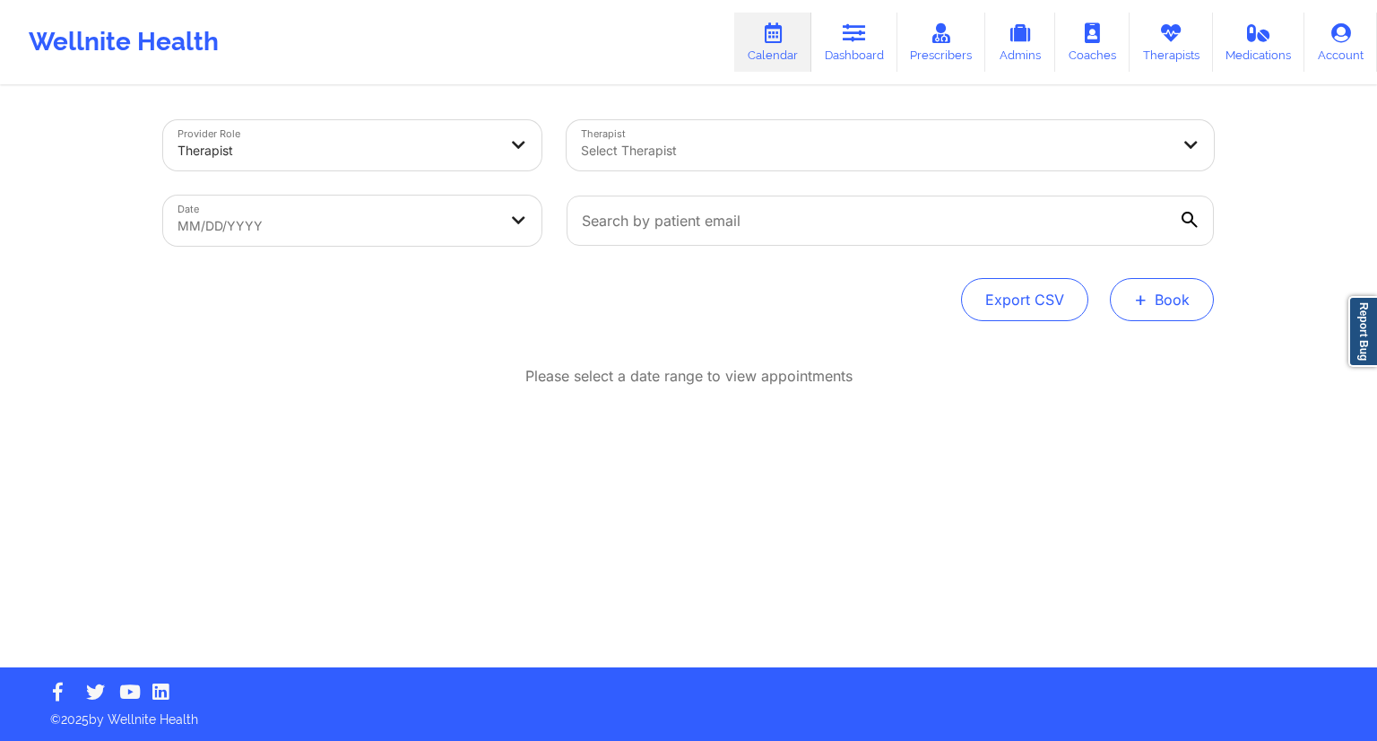
click at [1194, 308] on button "+ Book" at bounding box center [1162, 299] width 104 height 43
click at [1150, 352] on button "Therapy Session" at bounding box center [1131, 357] width 137 height 30
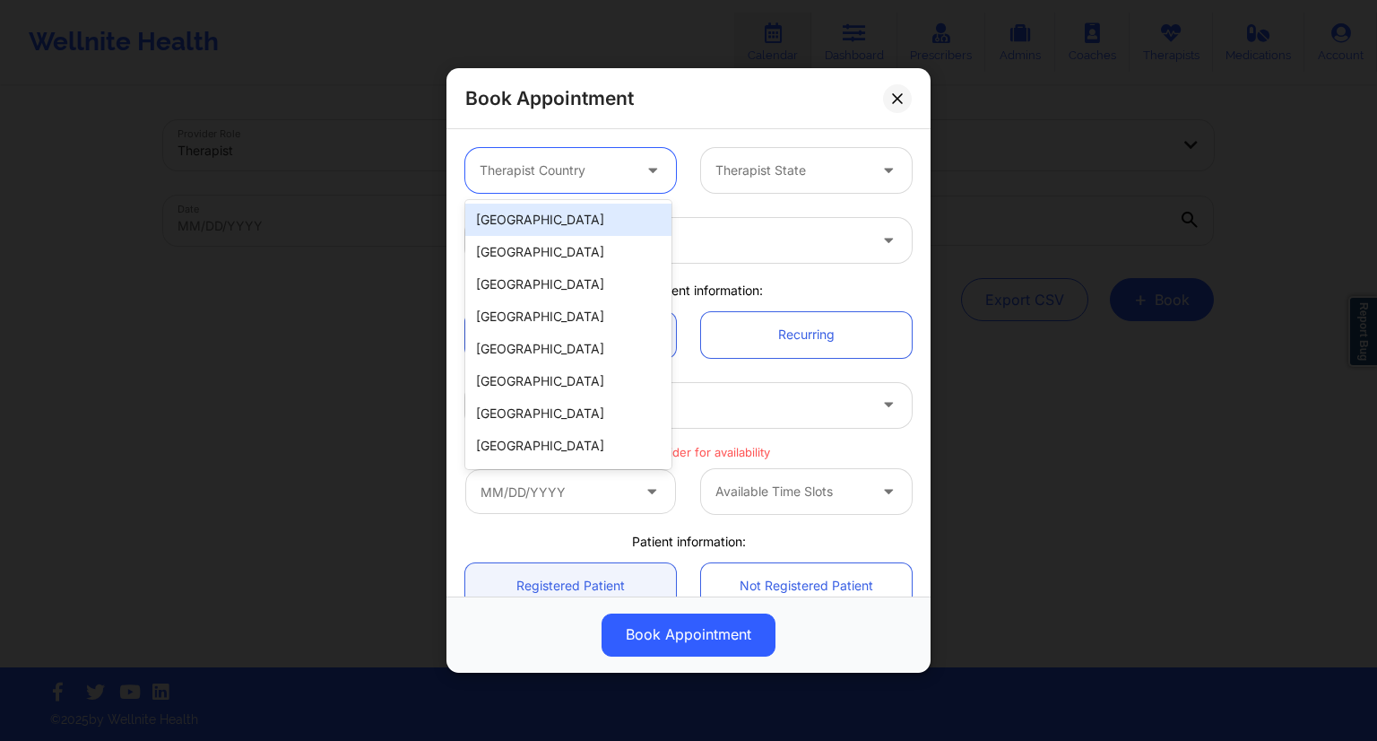
click at [581, 167] on div at bounding box center [556, 171] width 152 height 22
click at [541, 213] on div "[GEOGRAPHIC_DATA]" at bounding box center [568, 220] width 206 height 32
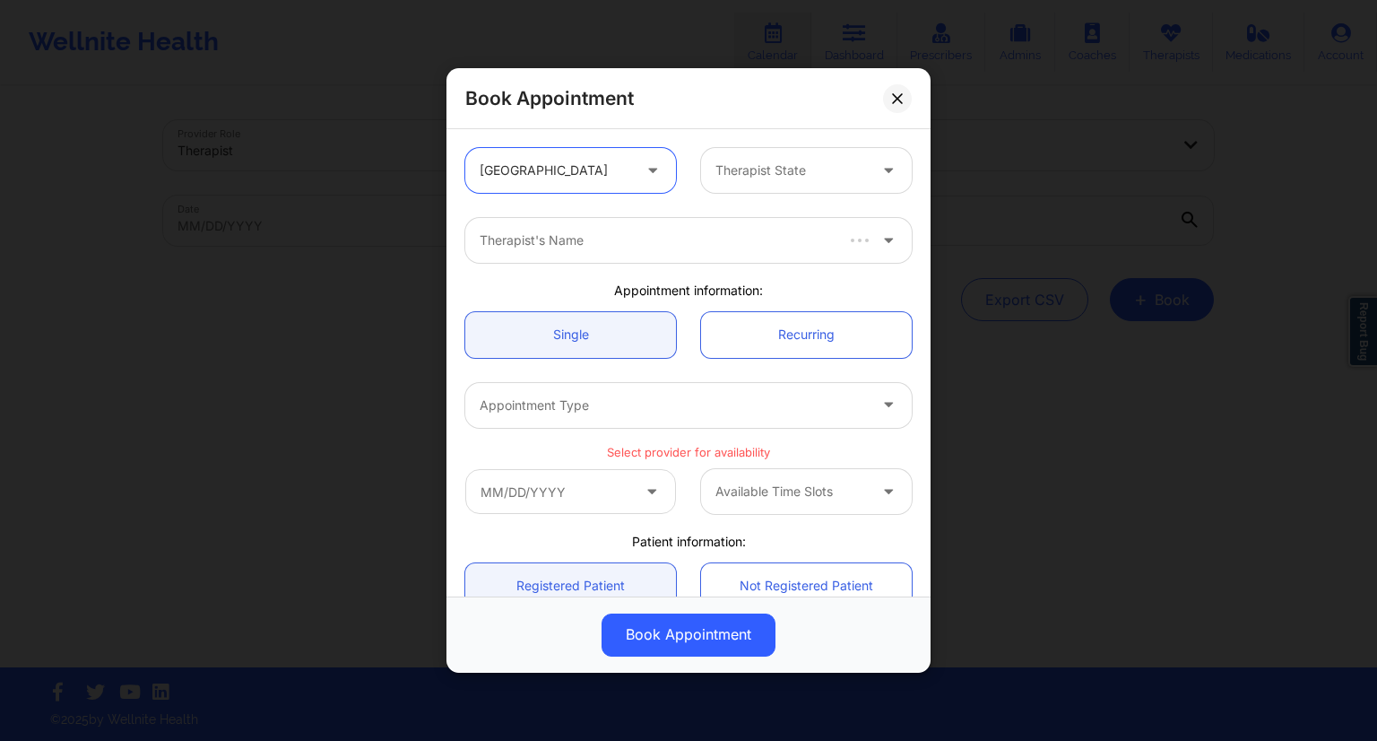
click at [769, 161] on div at bounding box center [792, 171] width 152 height 22
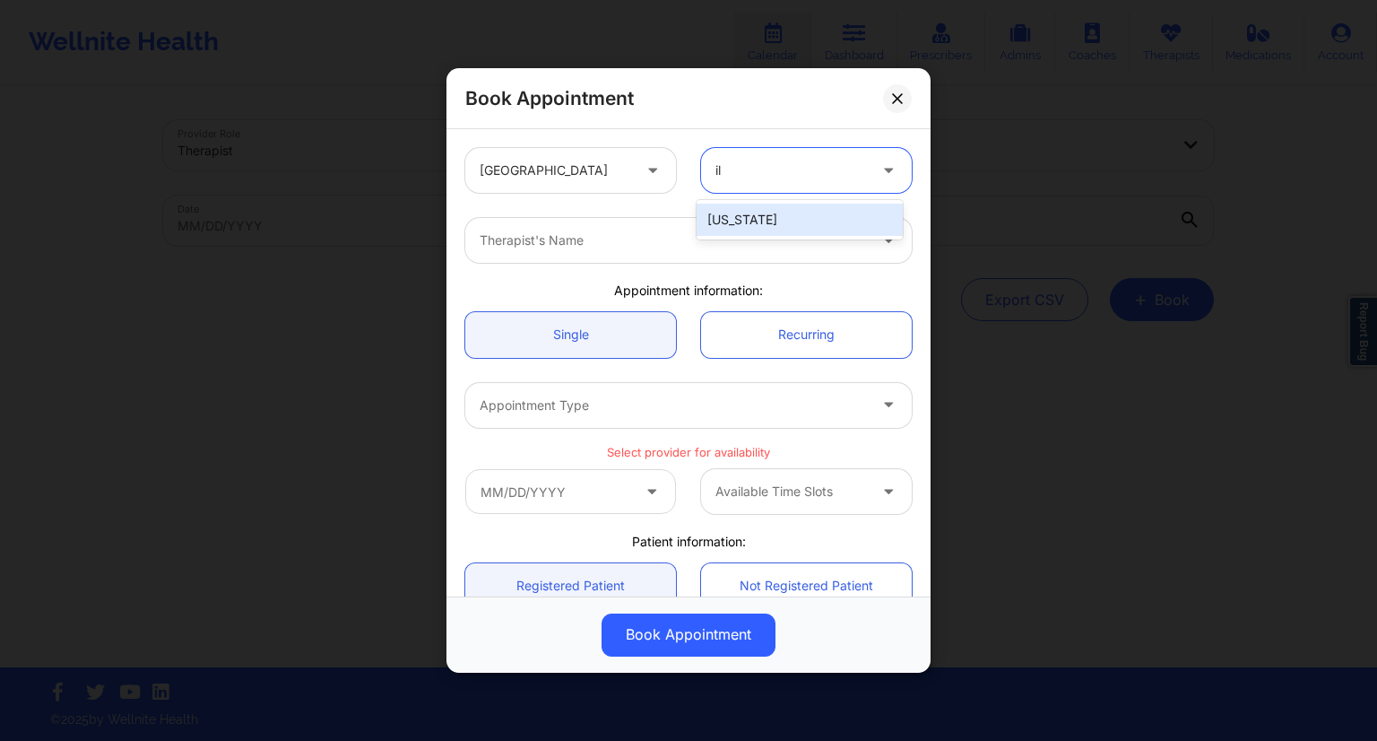
click at [742, 225] on div "[US_STATE]" at bounding box center [800, 220] width 206 height 32
click at [543, 265] on div "Therapist's Name" at bounding box center [689, 240] width 472 height 70
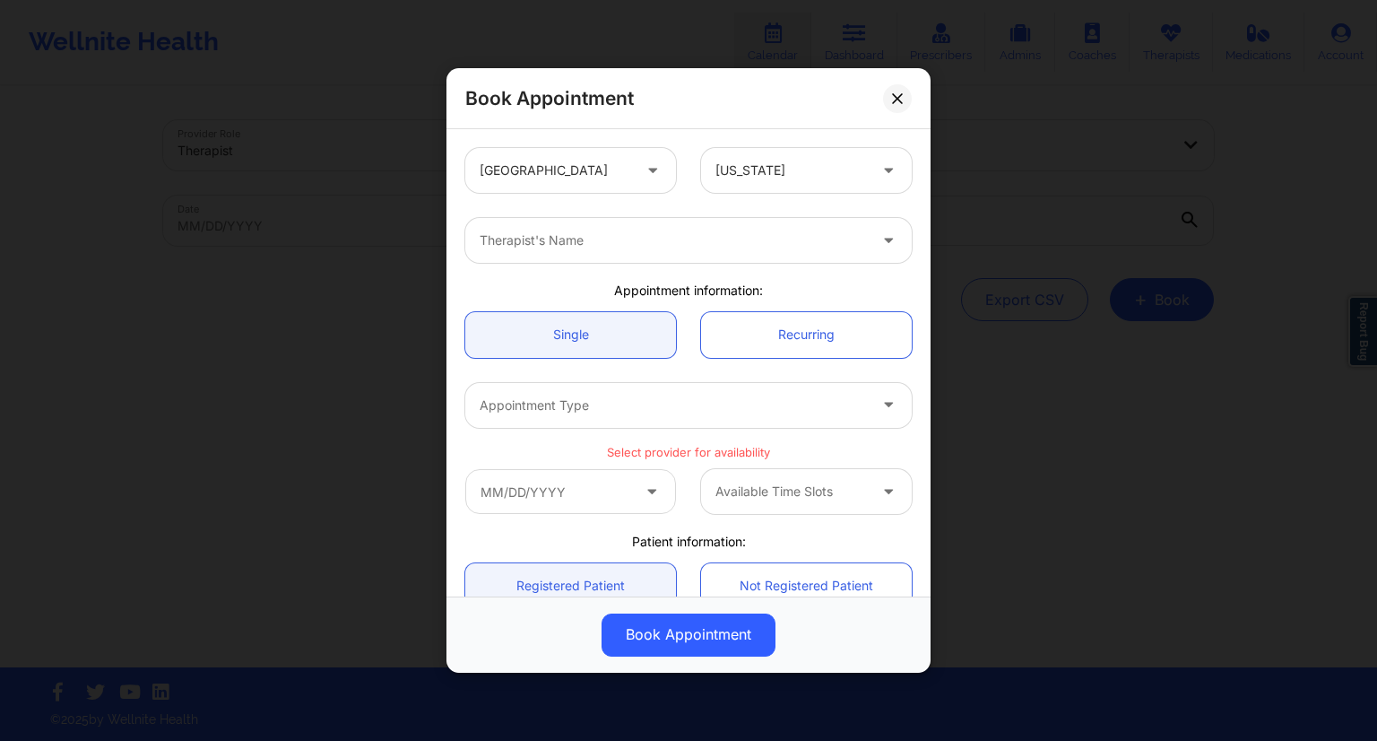
click at [552, 251] on div "Therapist's Name" at bounding box center [667, 240] width 404 height 45
click at [526, 242] on div at bounding box center [673, 241] width 387 height 22
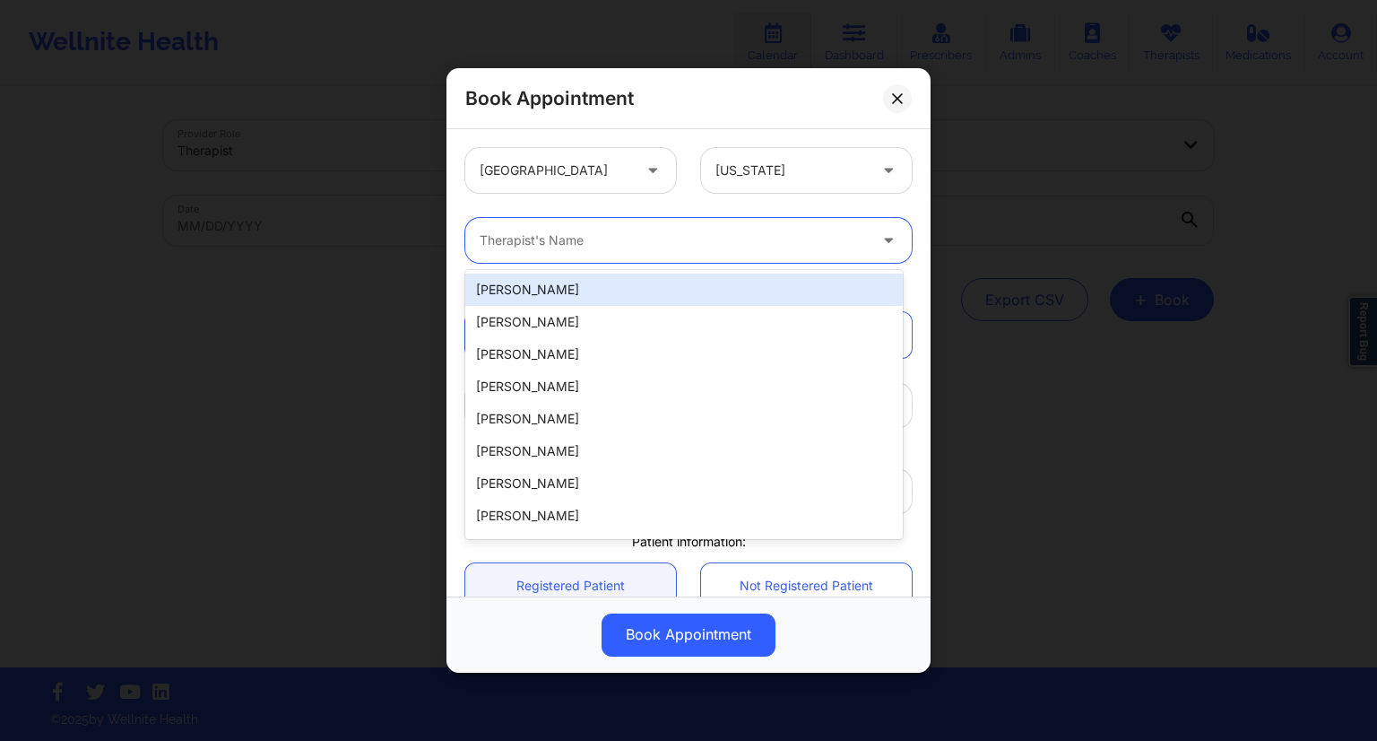
paste input "[PERSON_NAME]"
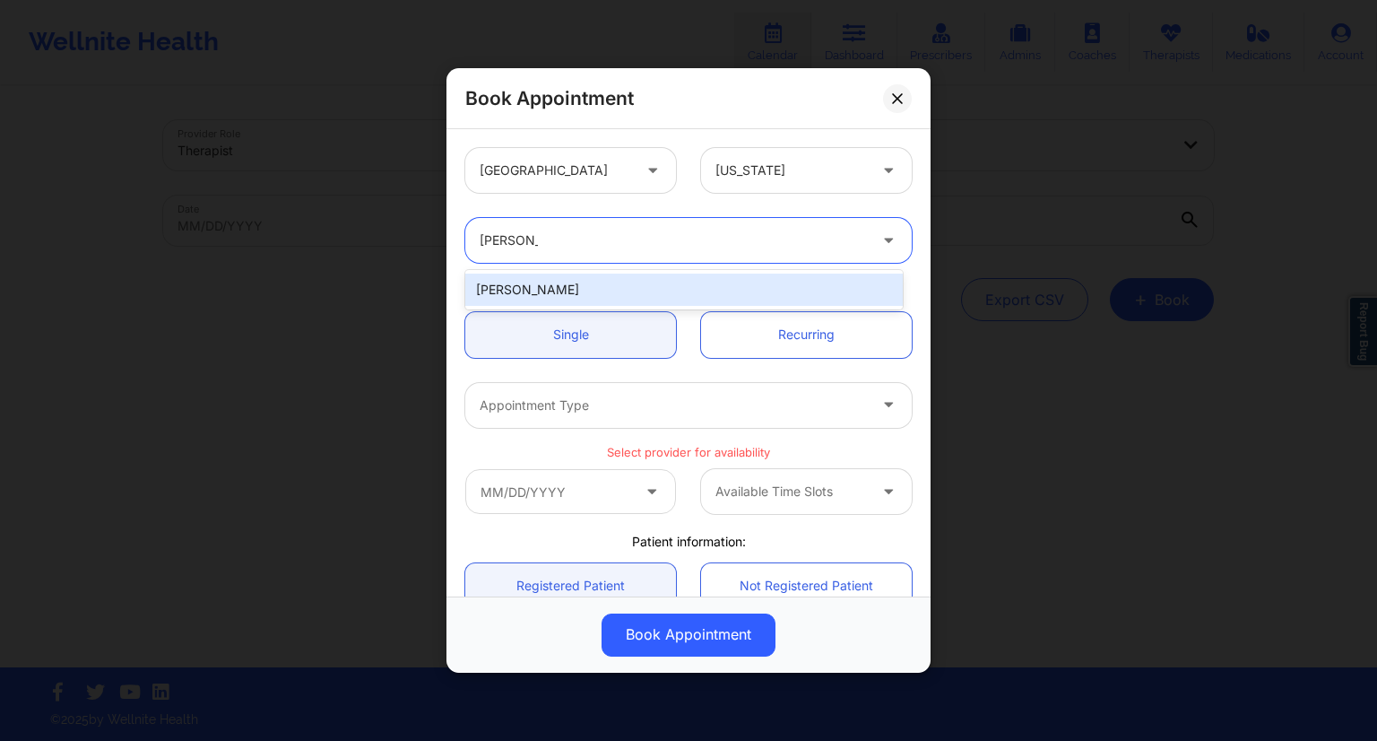
click at [571, 288] on div "[PERSON_NAME]" at bounding box center [684, 289] width 438 height 32
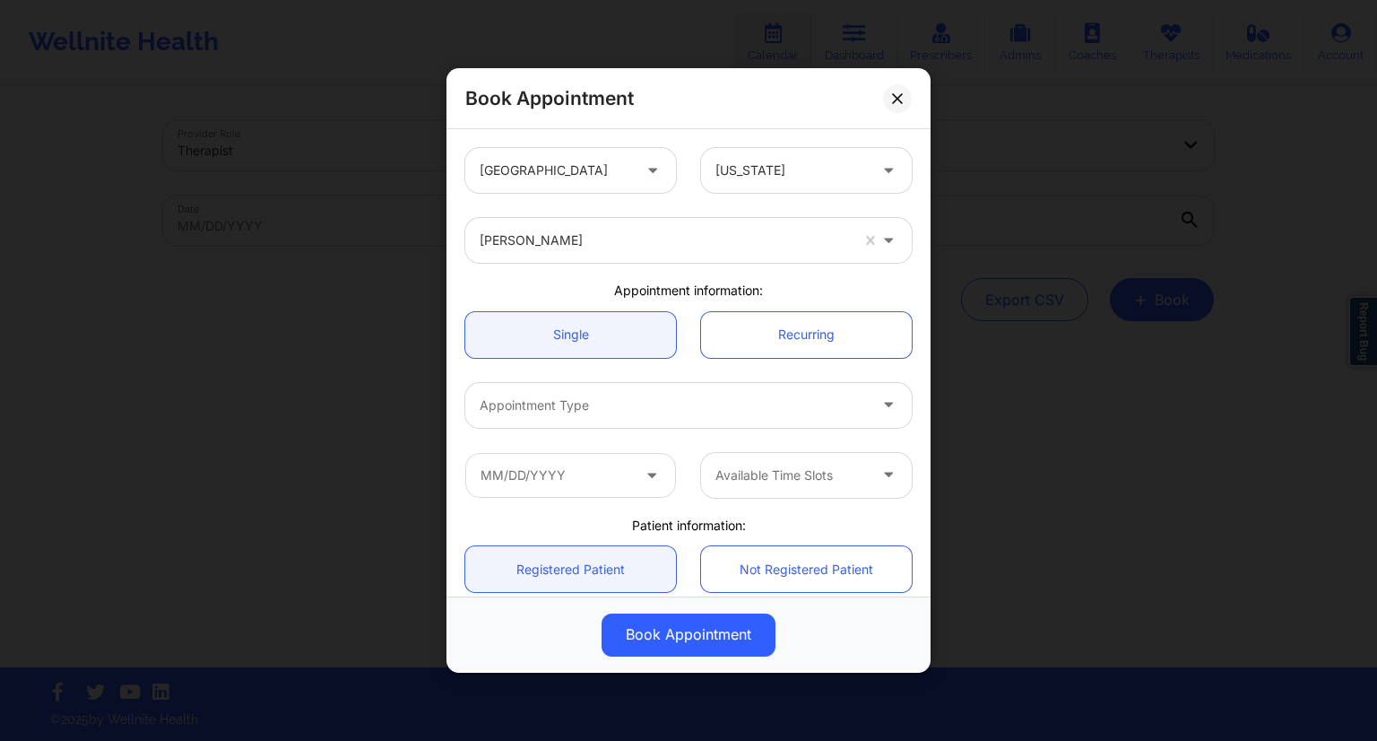
click at [573, 291] on div "Appointment information:" at bounding box center [689, 291] width 472 height 18
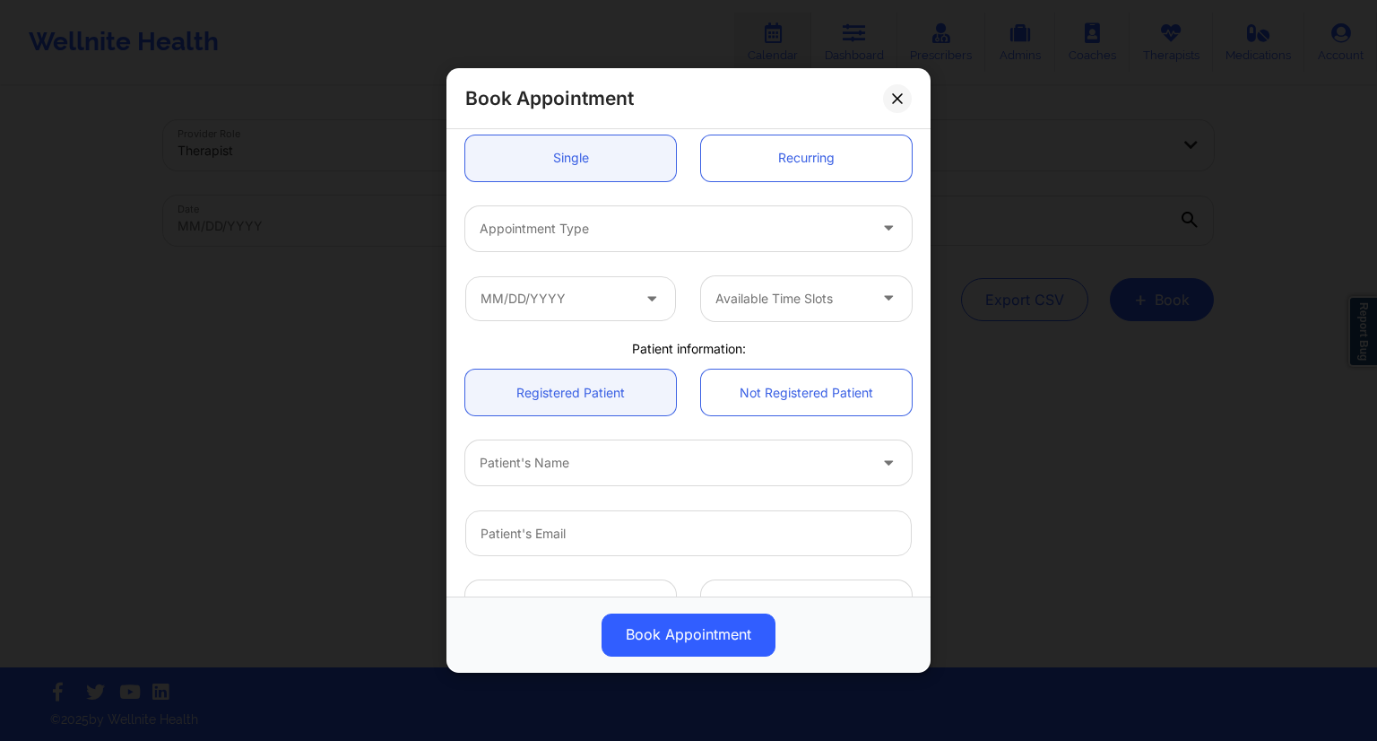
scroll to position [179, 0]
click at [602, 233] on div at bounding box center [673, 226] width 387 height 22
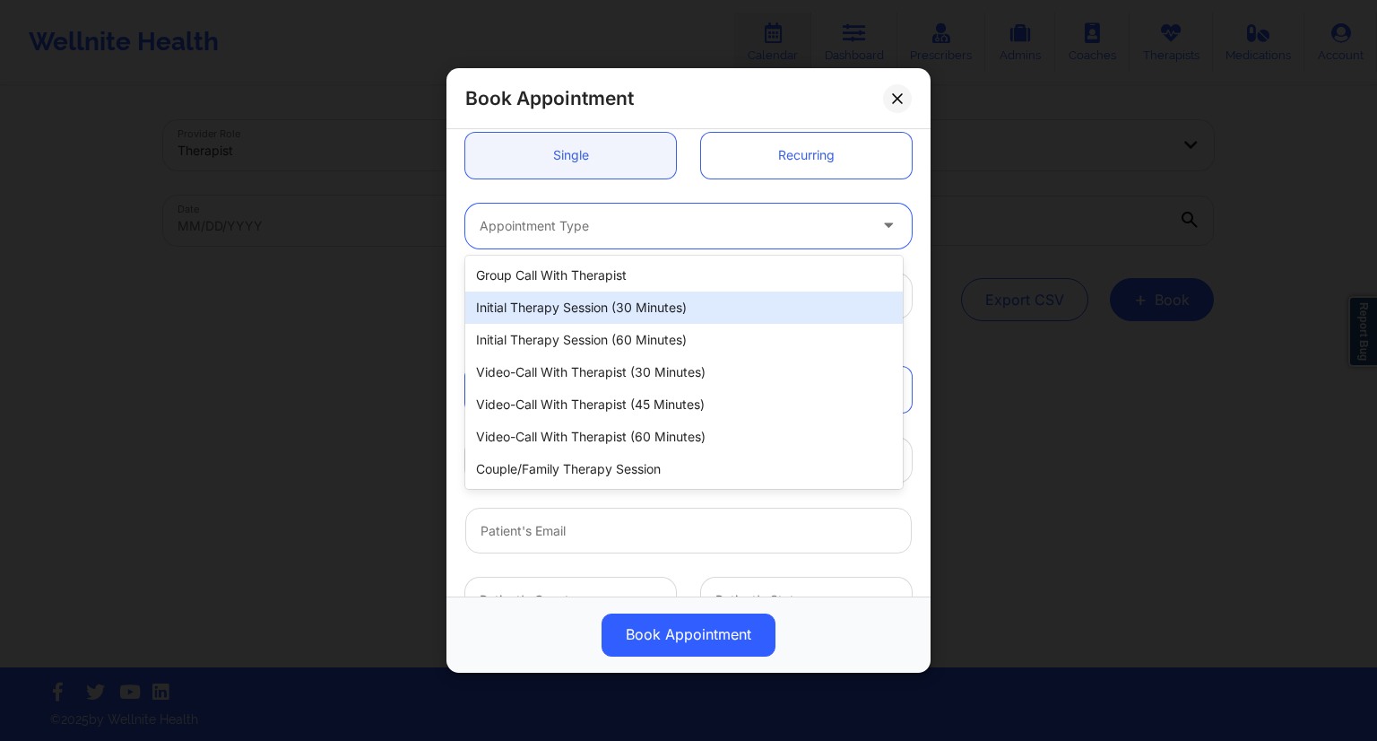
click at [591, 304] on div "Initial Therapy Session (30 minutes)" at bounding box center [684, 307] width 438 height 32
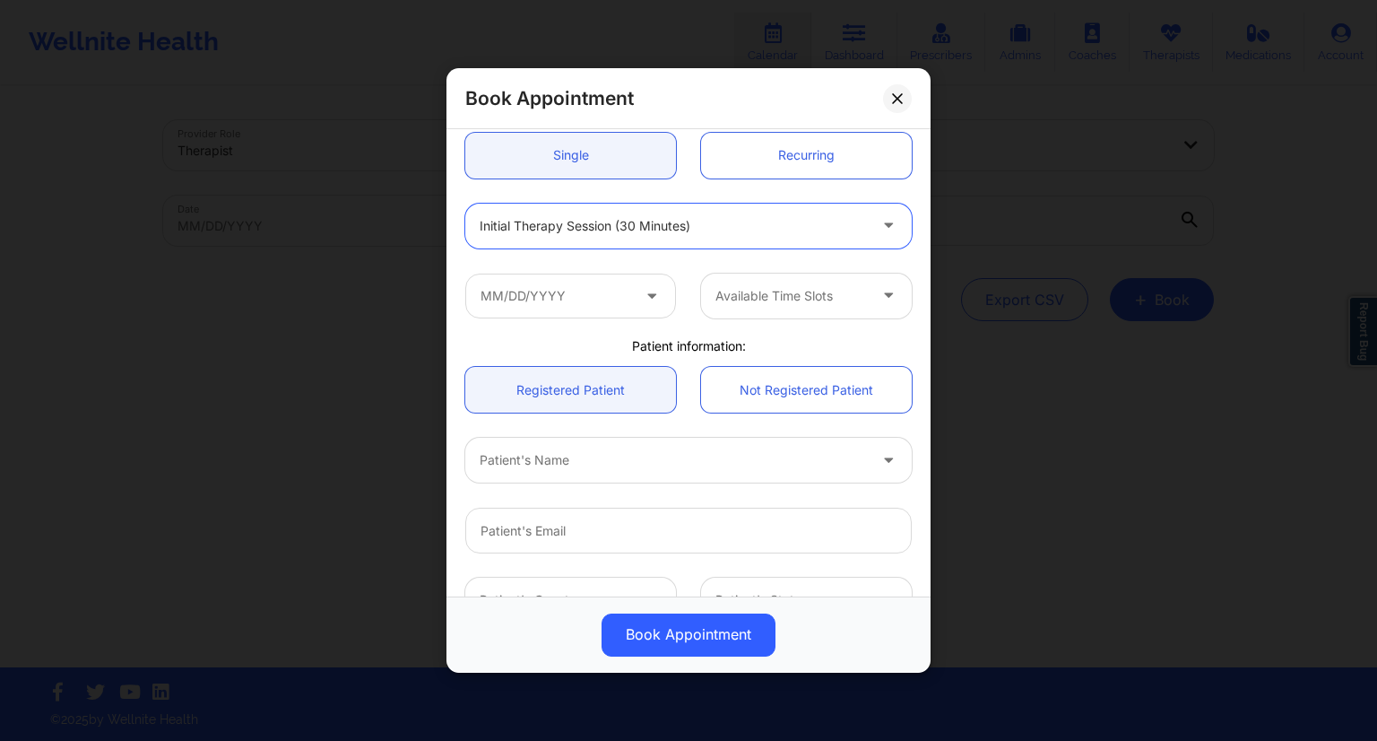
click at [616, 271] on div "Available Time Slots" at bounding box center [689, 296] width 472 height 70
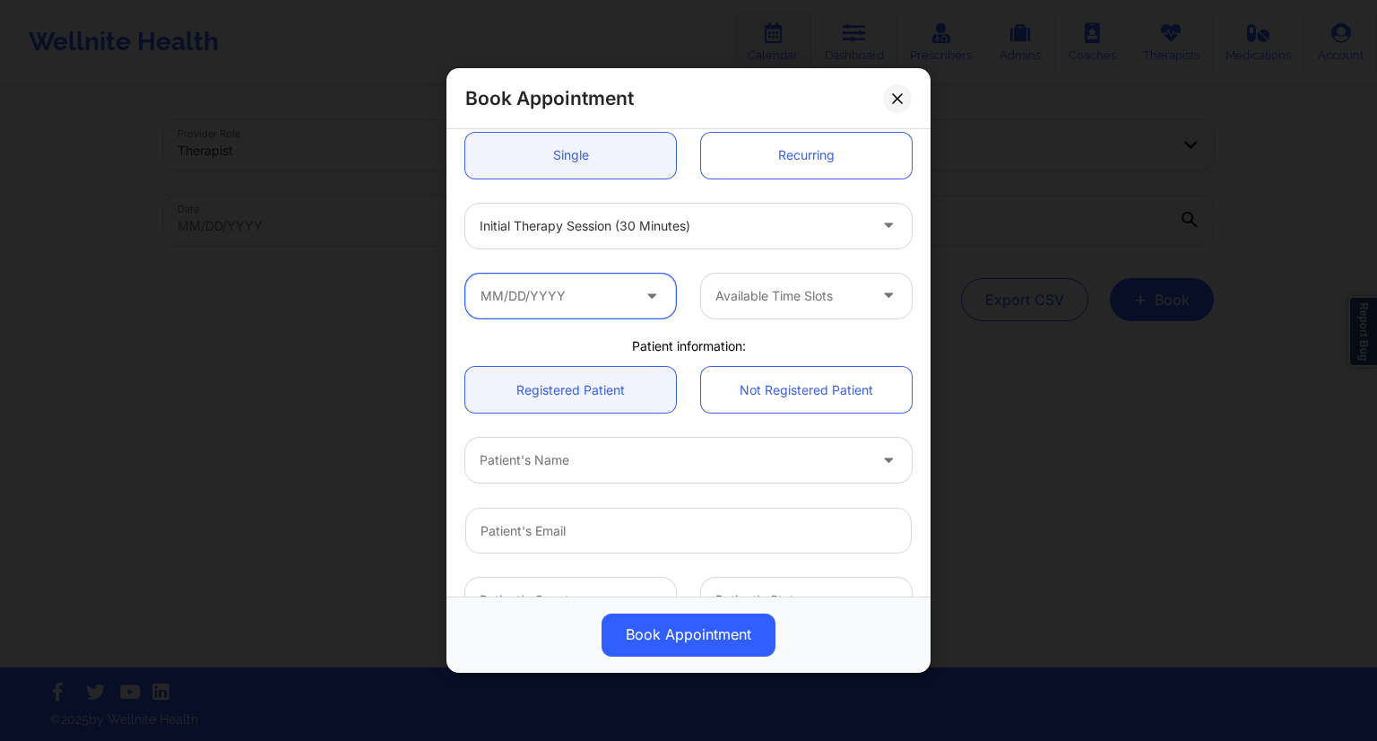
click at [624, 302] on input "text" at bounding box center [570, 295] width 211 height 45
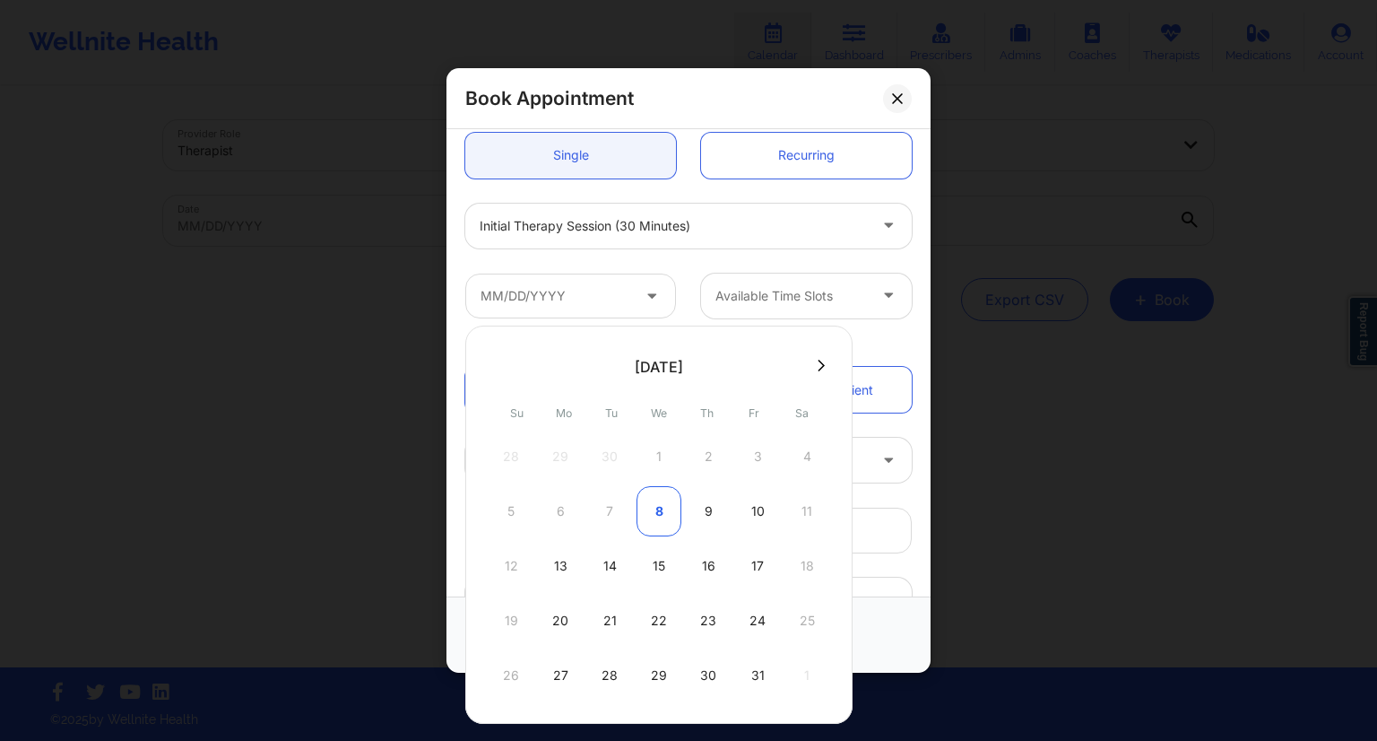
click at [656, 516] on div "8" at bounding box center [659, 511] width 45 height 50
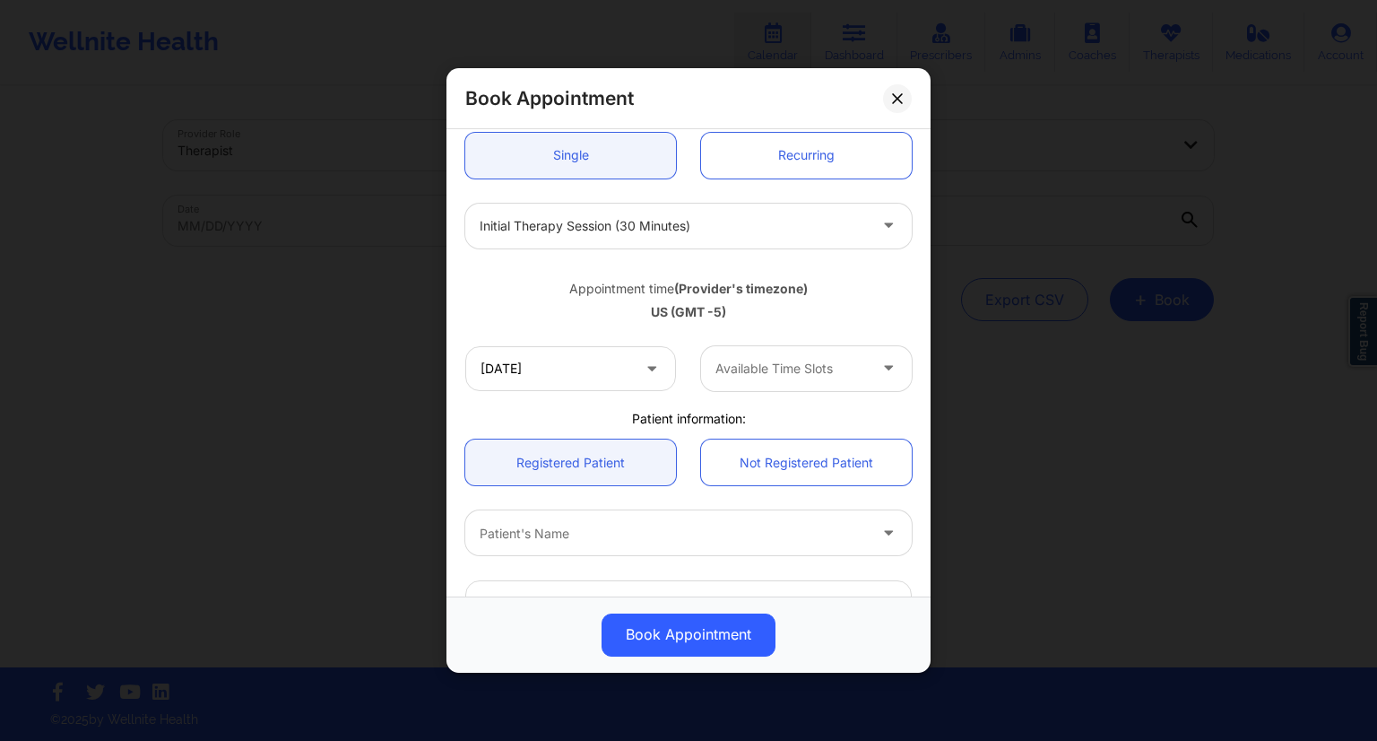
click at [603, 299] on div "Appointment time (Provider's timezone) [GEOGRAPHIC_DATA] (GMT -5)" at bounding box center [689, 297] width 472 height 48
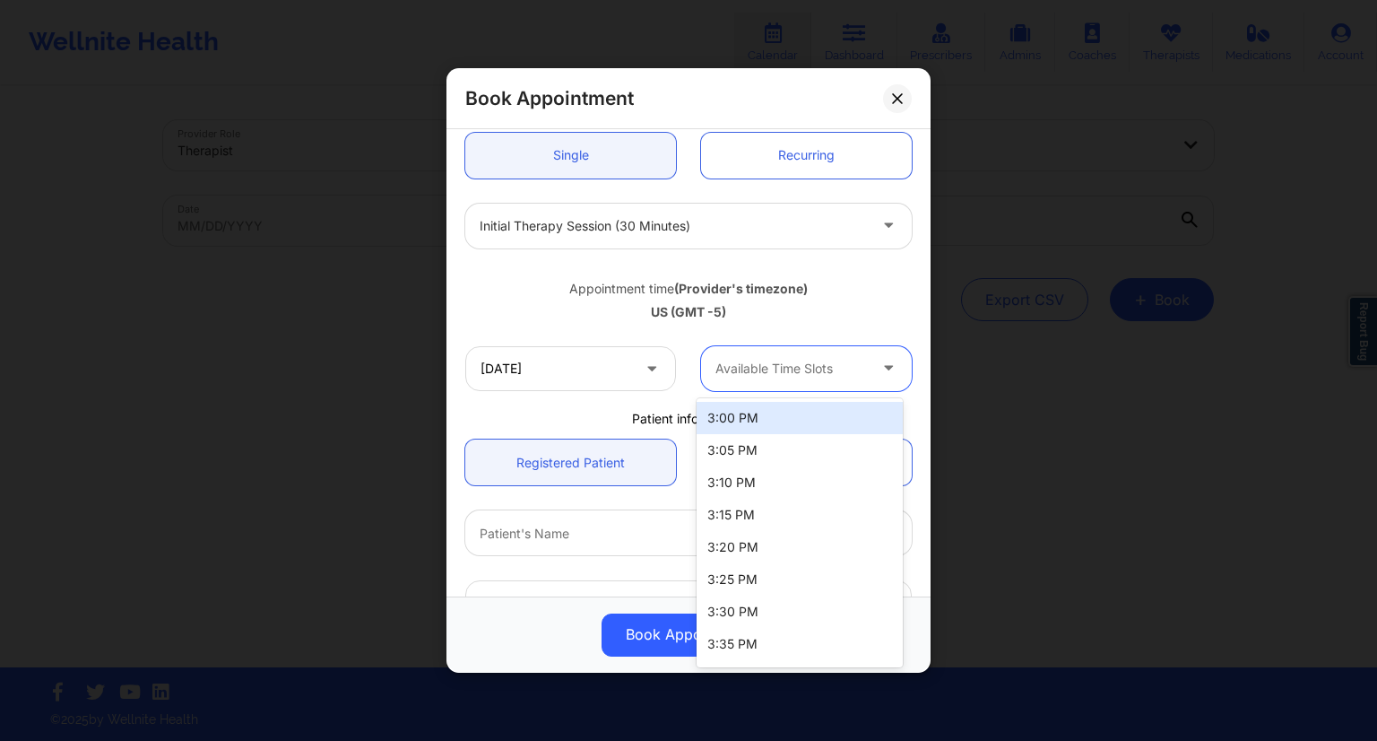
click at [808, 364] on div at bounding box center [792, 369] width 152 height 22
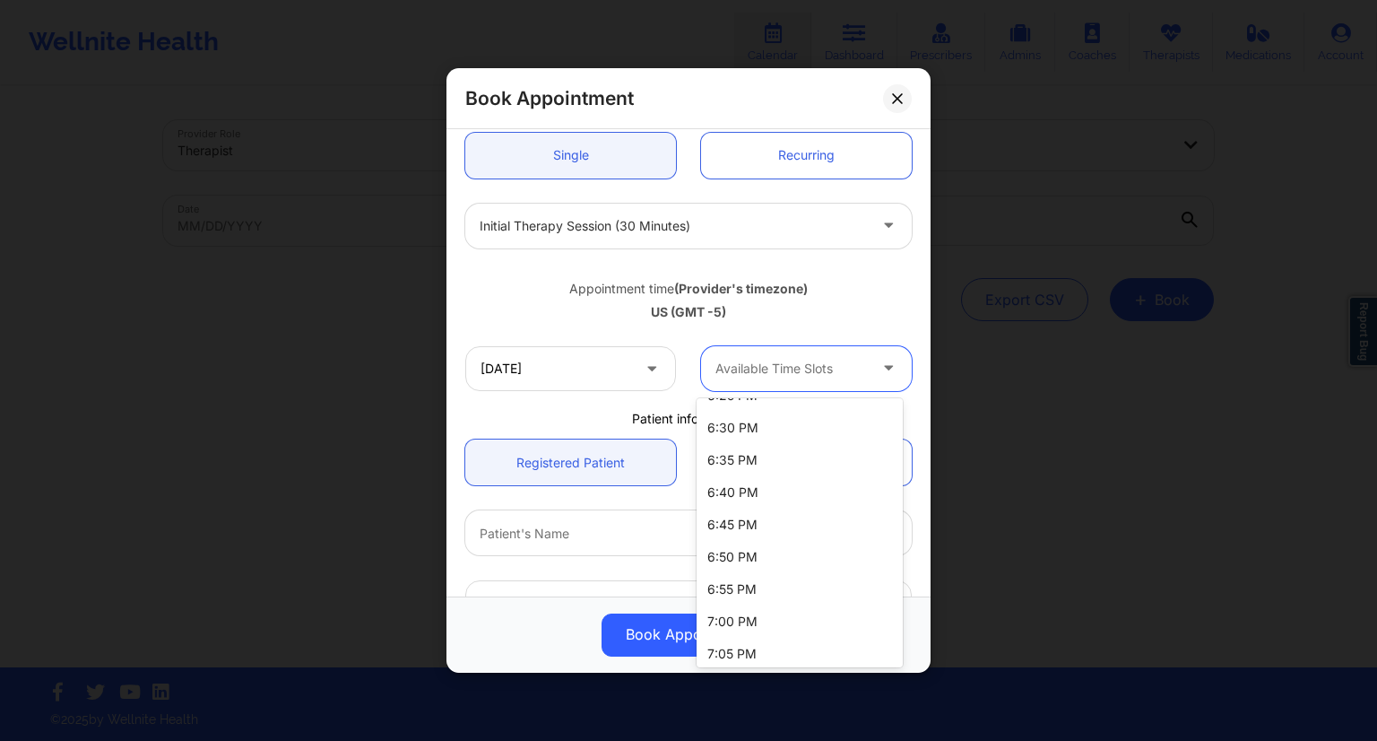
scroll to position [1514, 0]
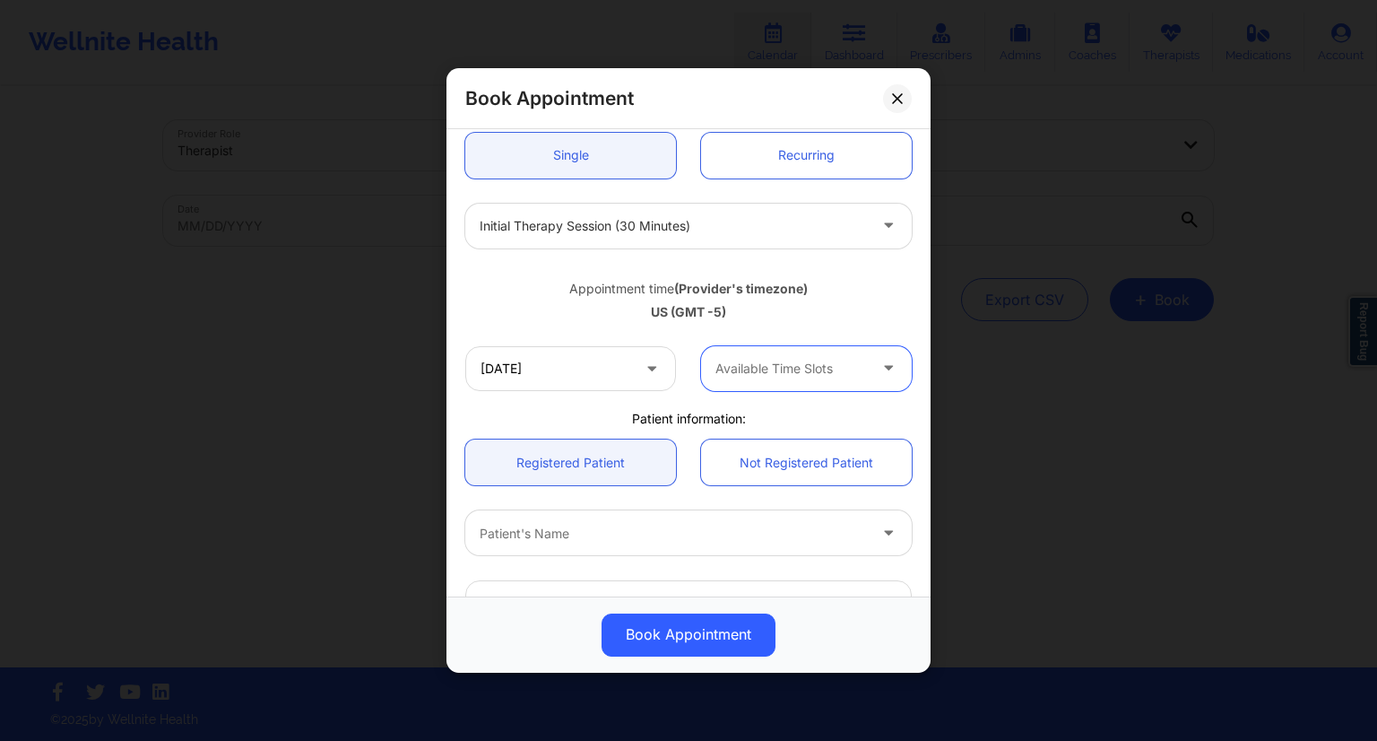
click at [760, 388] on div "Available Time Slots" at bounding box center [785, 368] width 168 height 45
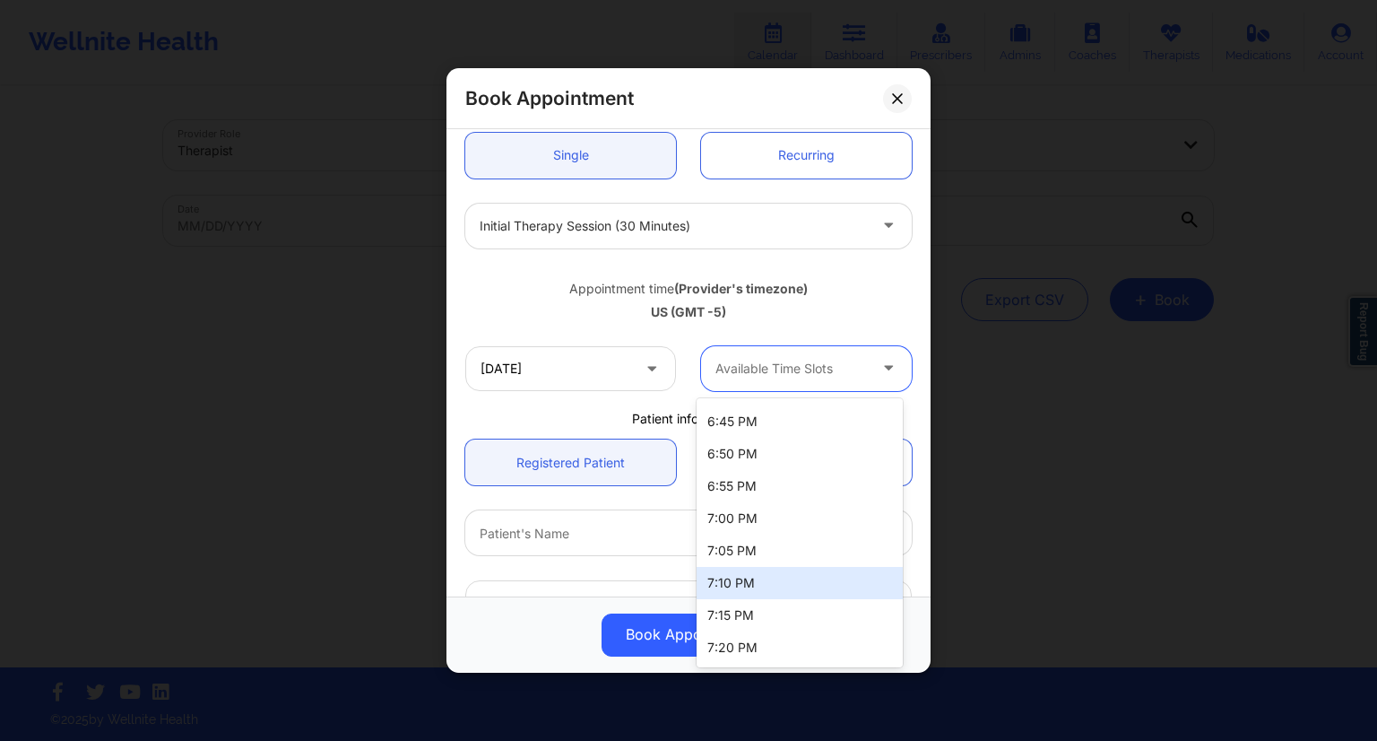
scroll to position [1424, 0]
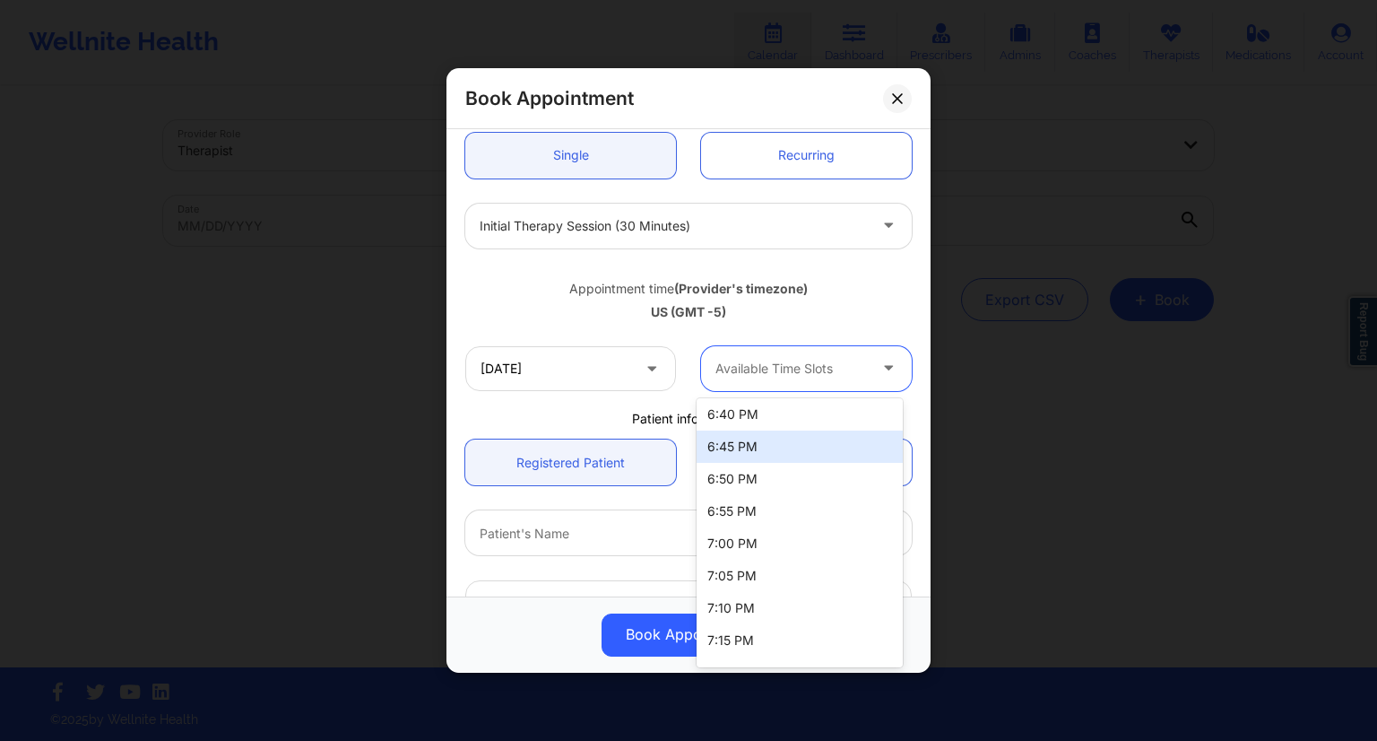
click at [735, 444] on div "6:45 PM" at bounding box center [800, 446] width 206 height 32
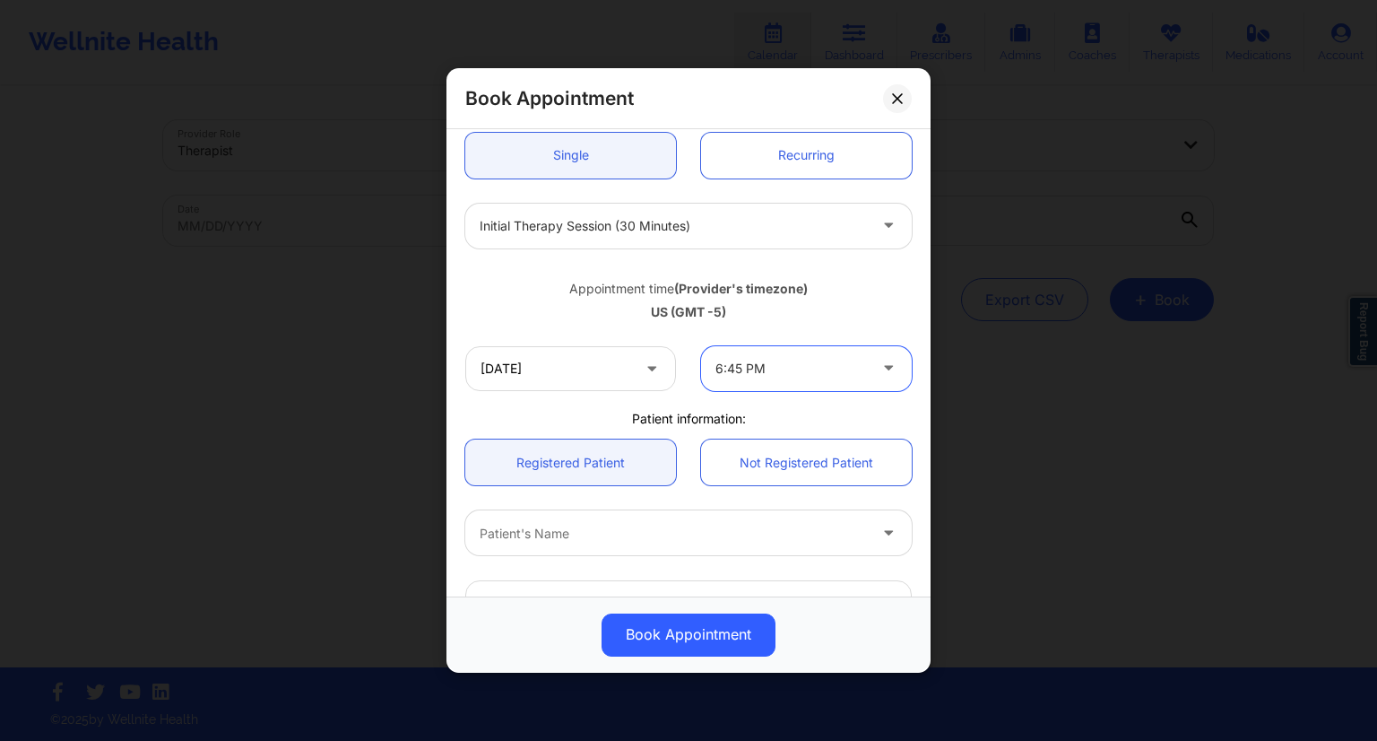
click at [676, 400] on div "[DATE] option 6:45 PM, selected. 6:45 PM" at bounding box center [689, 369] width 472 height 70
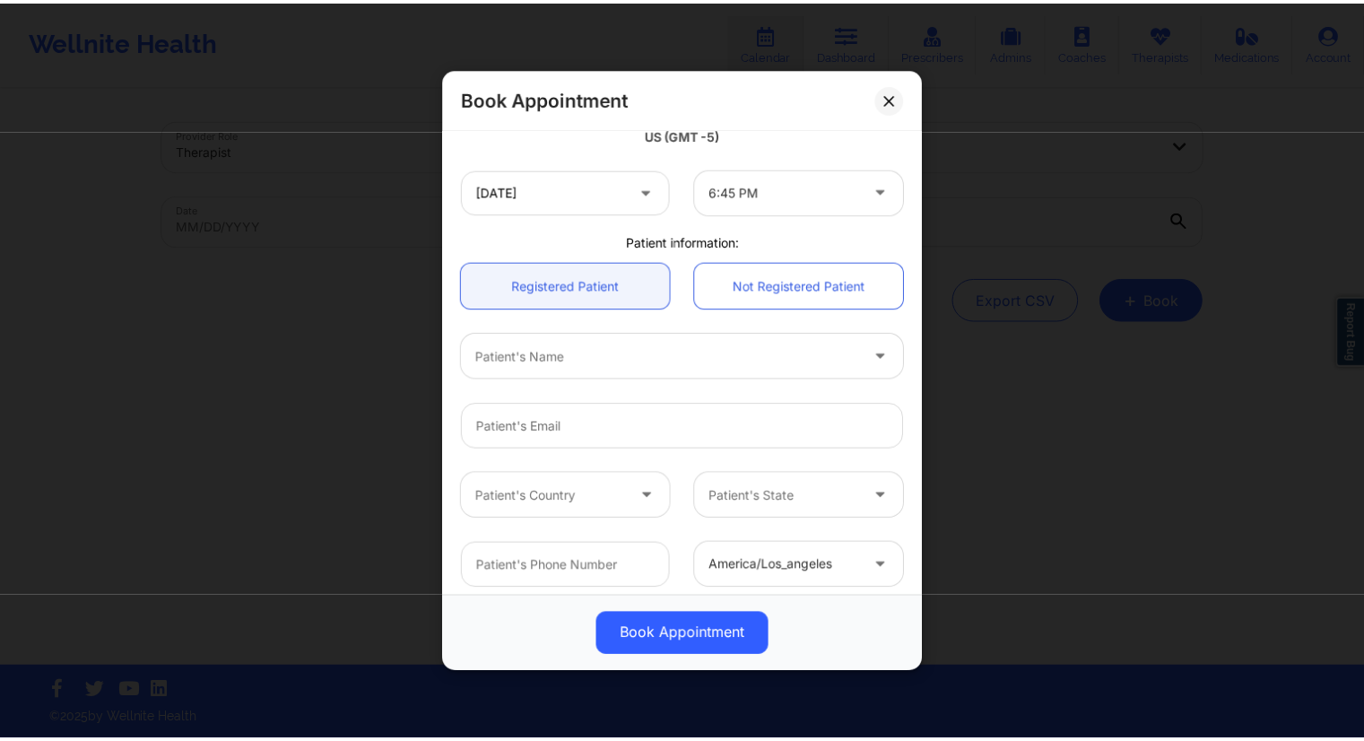
scroll to position [359, 0]
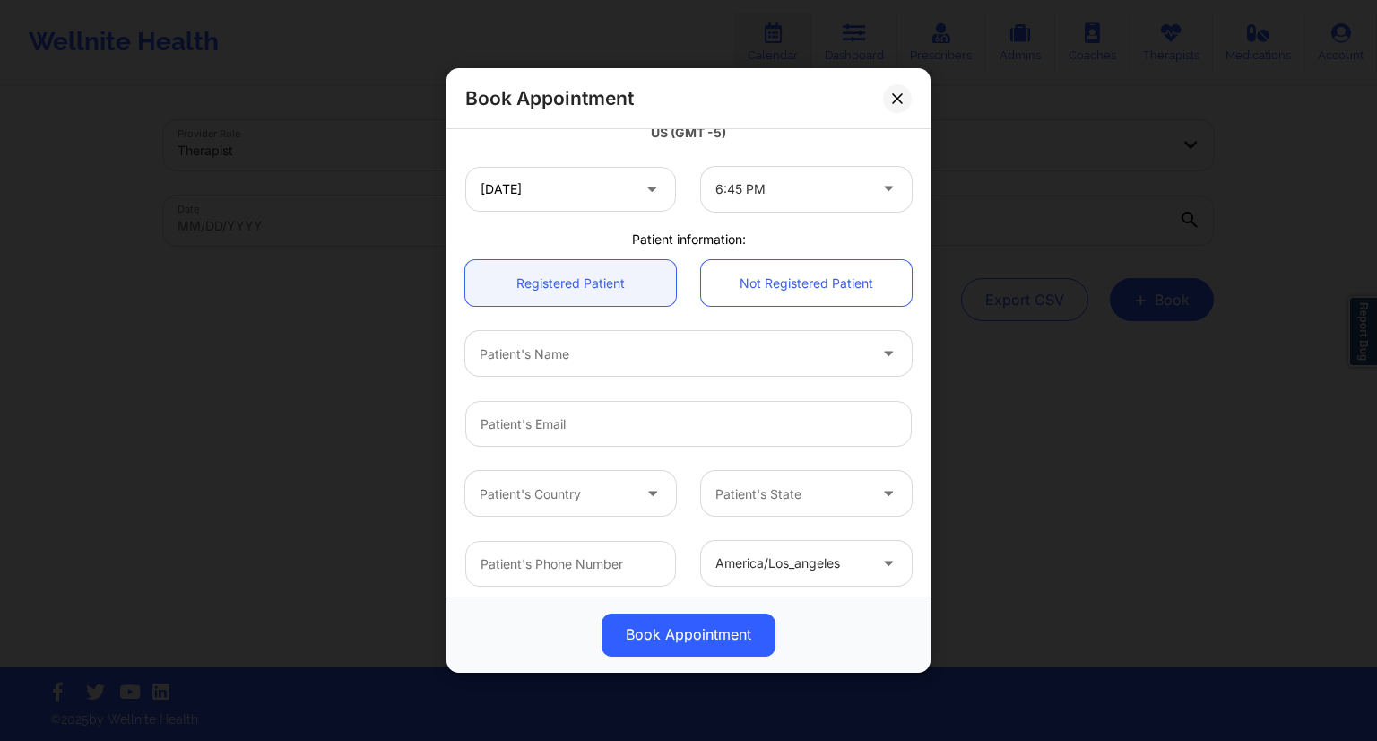
click at [522, 357] on div at bounding box center [673, 354] width 387 height 22
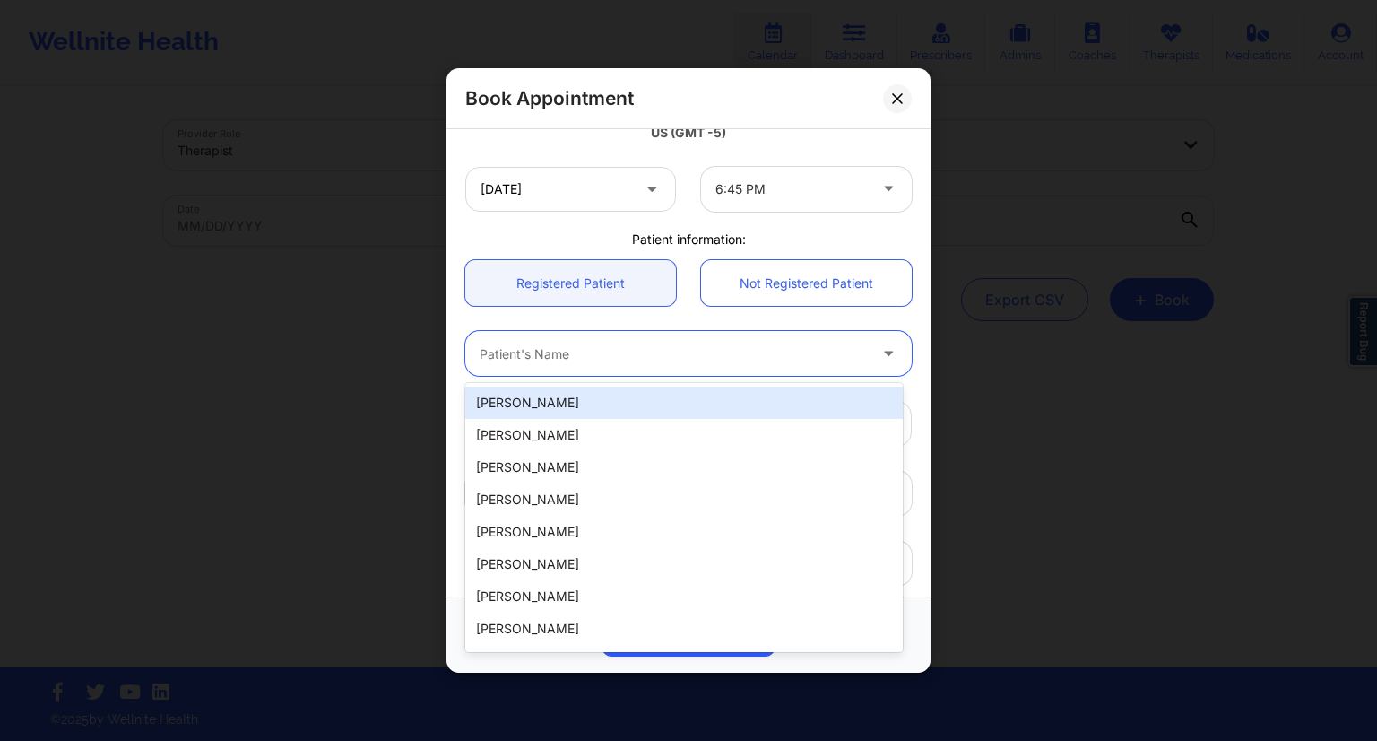
paste input "[PERSON_NAME]"
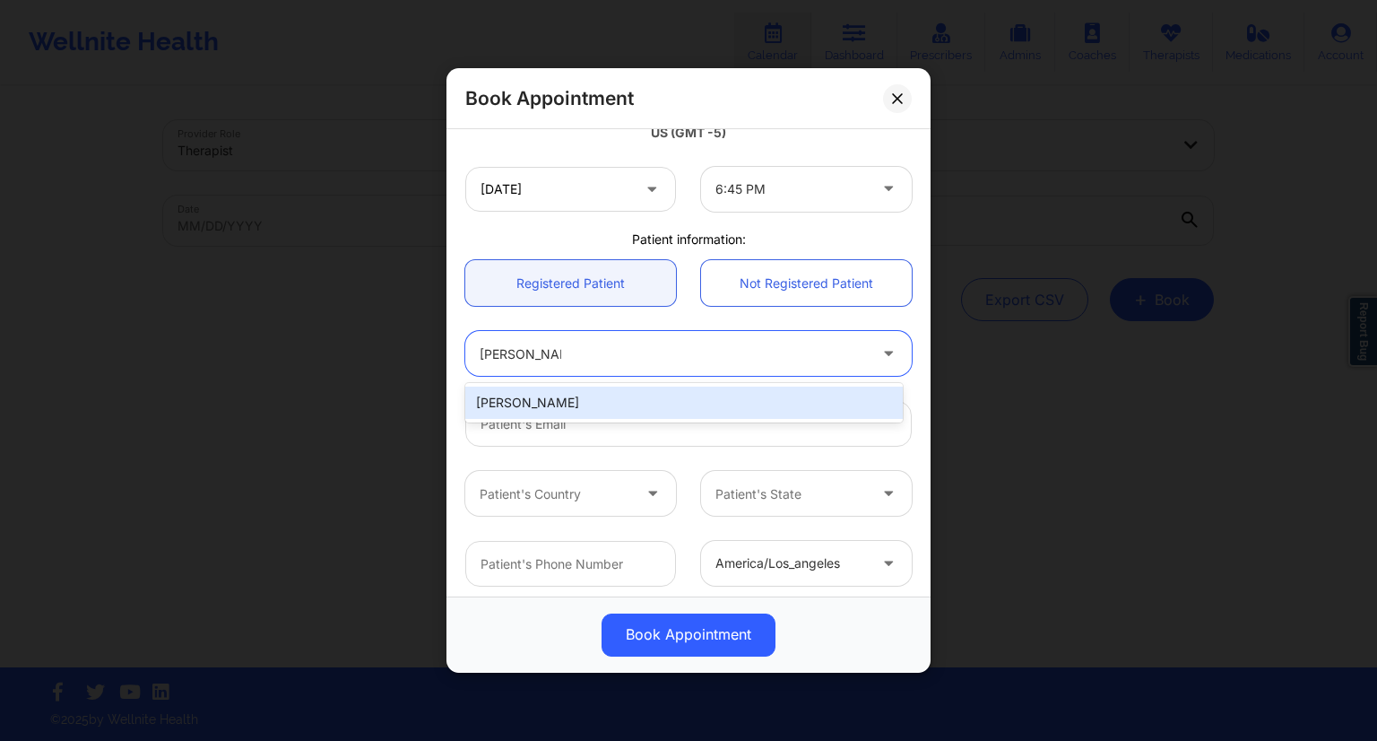
click at [523, 400] on div "[PERSON_NAME]" at bounding box center [684, 402] width 438 height 32
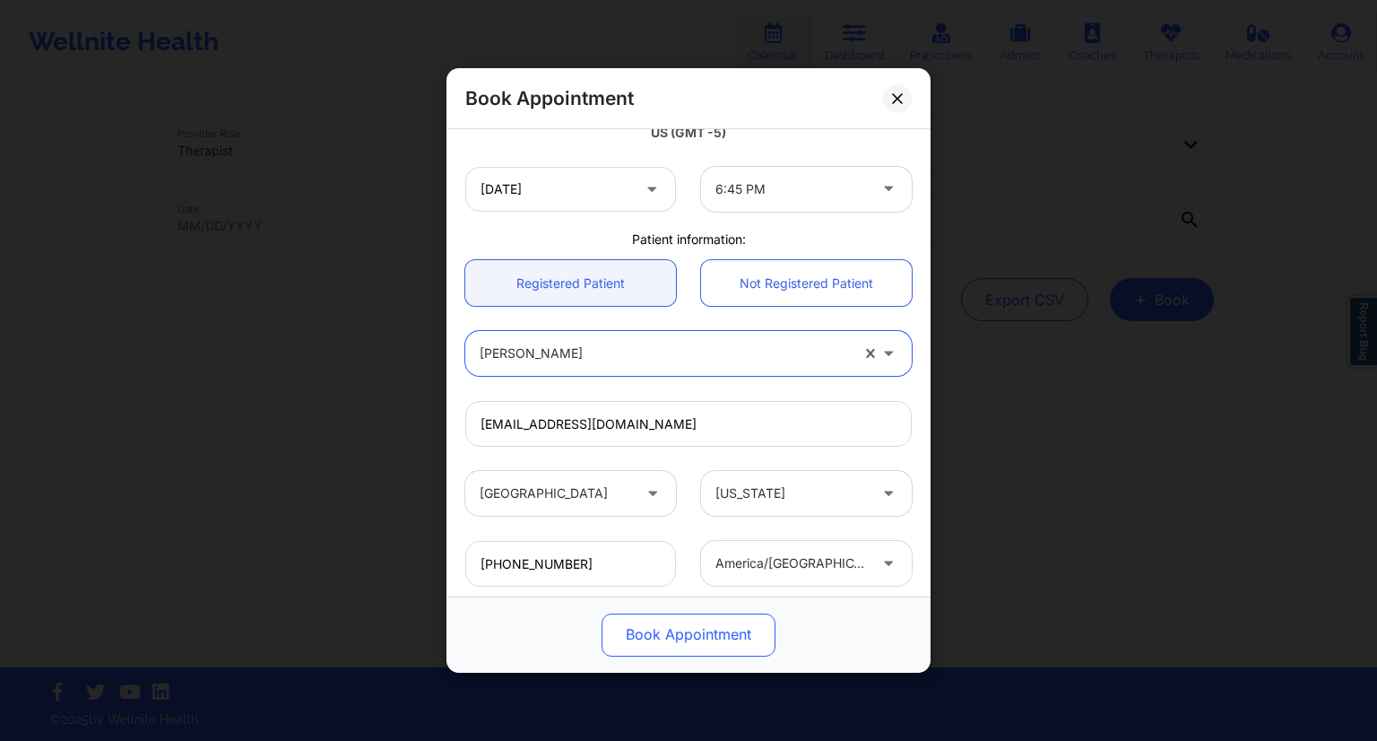
click at [701, 641] on button "Book Appointment" at bounding box center [689, 634] width 174 height 43
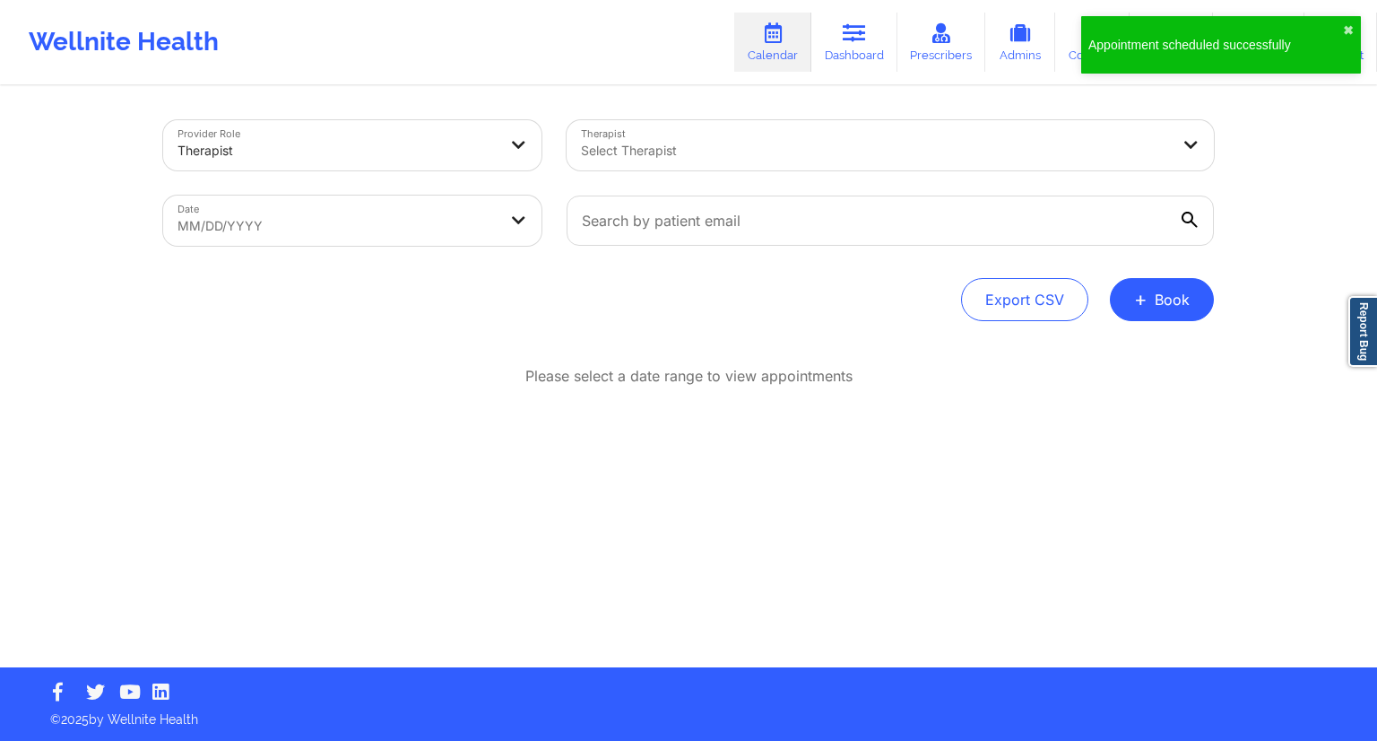
click at [324, 223] on body "Appointment scheduled successfully ✖︎ Wellnite Health Calendar Dashboard Prescr…" at bounding box center [688, 370] width 1377 height 741
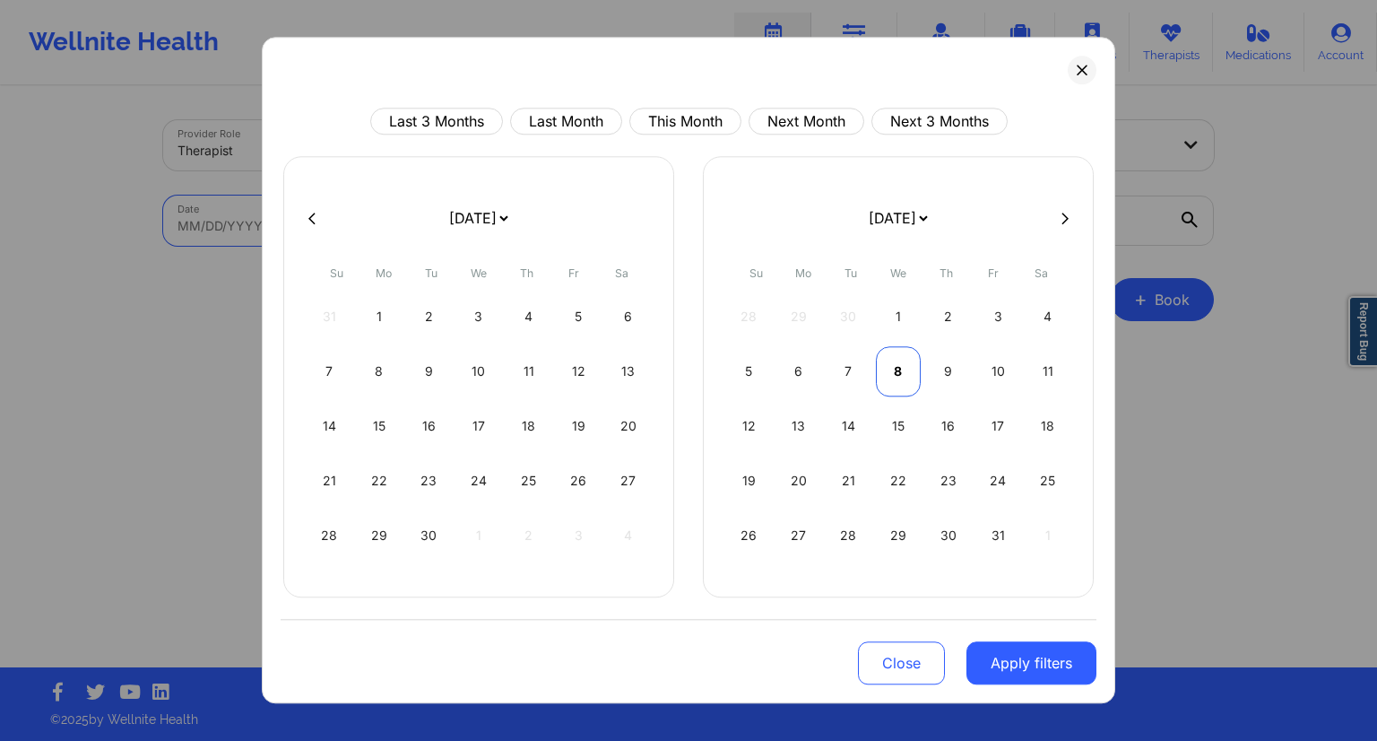
click at [898, 378] on div "8" at bounding box center [899, 371] width 46 height 50
click at [524, 365] on div "9" at bounding box center [529, 371] width 46 height 50
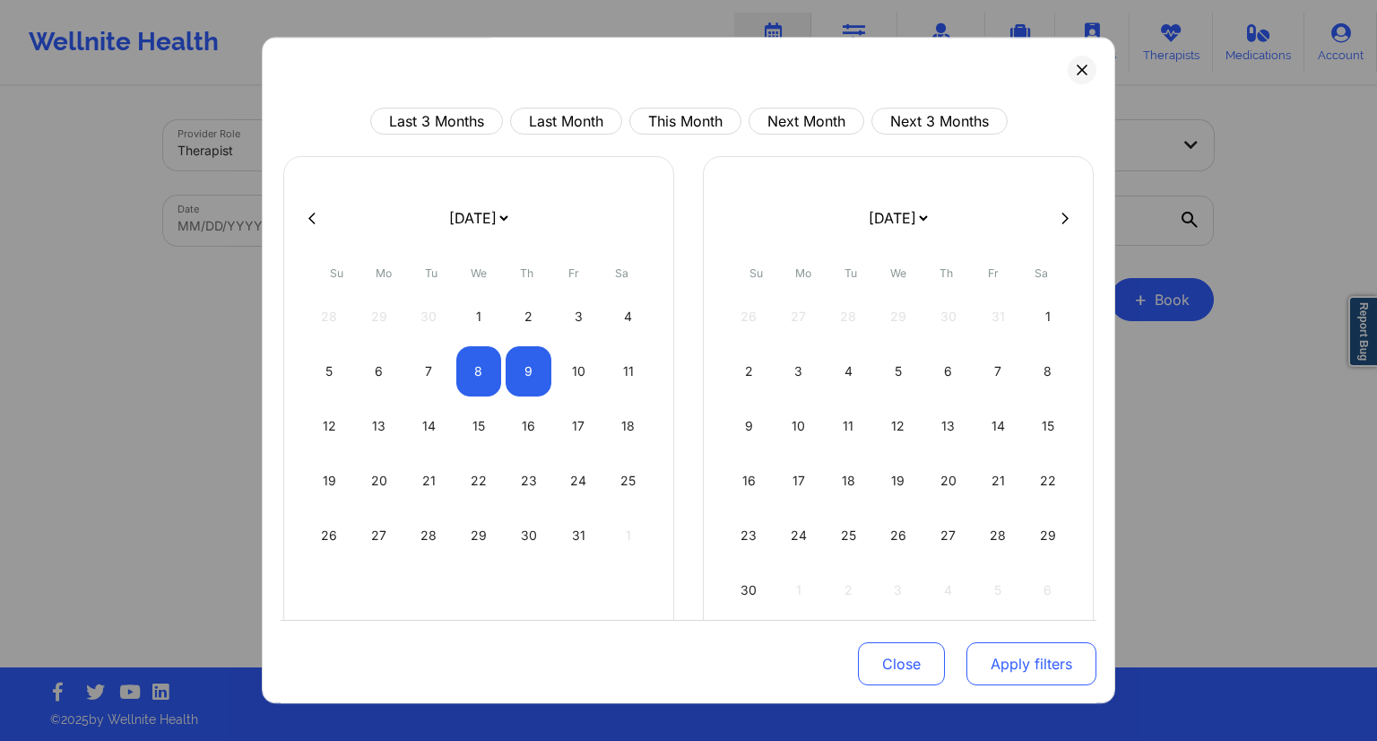
click at [1024, 671] on button "Apply filters" at bounding box center [1032, 663] width 130 height 43
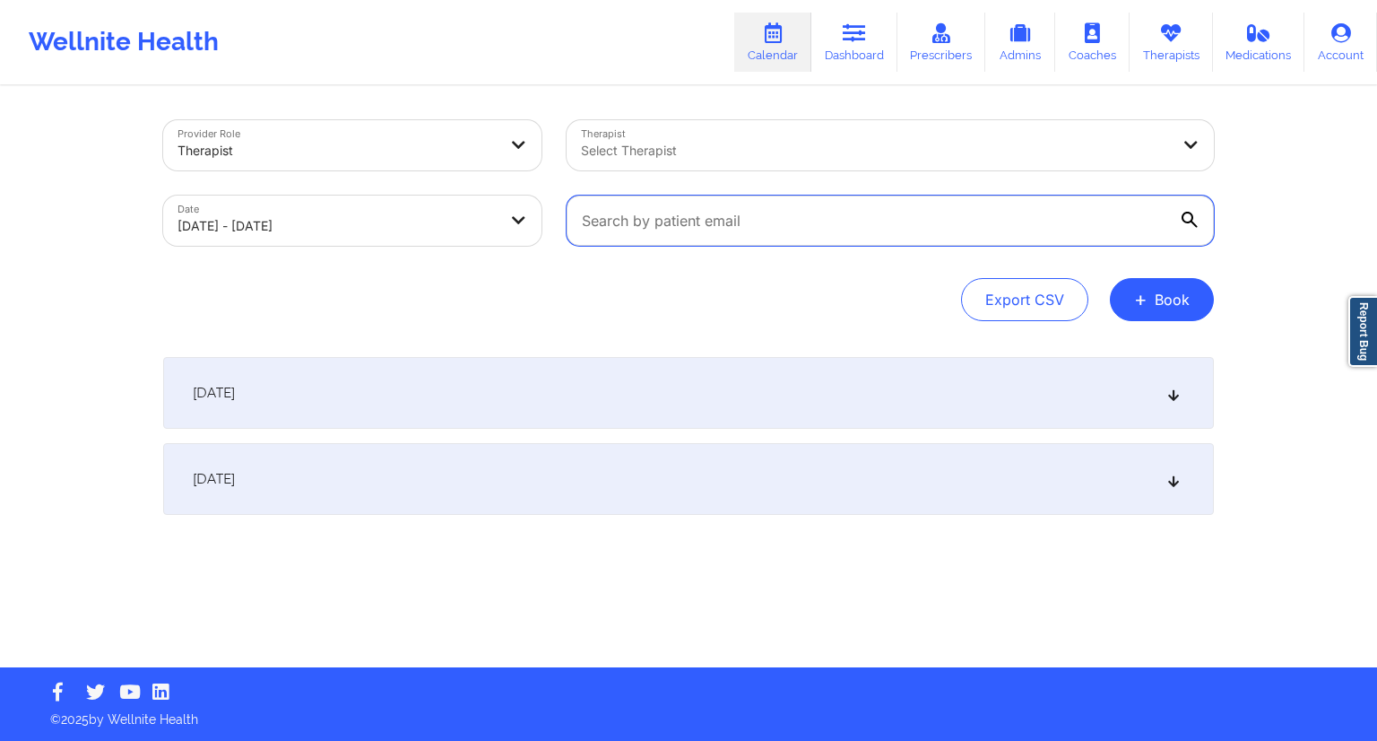
click at [780, 234] on input "text" at bounding box center [890, 220] width 647 height 50
paste input "[EMAIL_ADDRESS][DOMAIN_NAME]"
click at [881, 283] on div "Export CSV + Book" at bounding box center [688, 299] width 1051 height 43
click at [473, 395] on div "[DATE]" at bounding box center [688, 393] width 1051 height 72
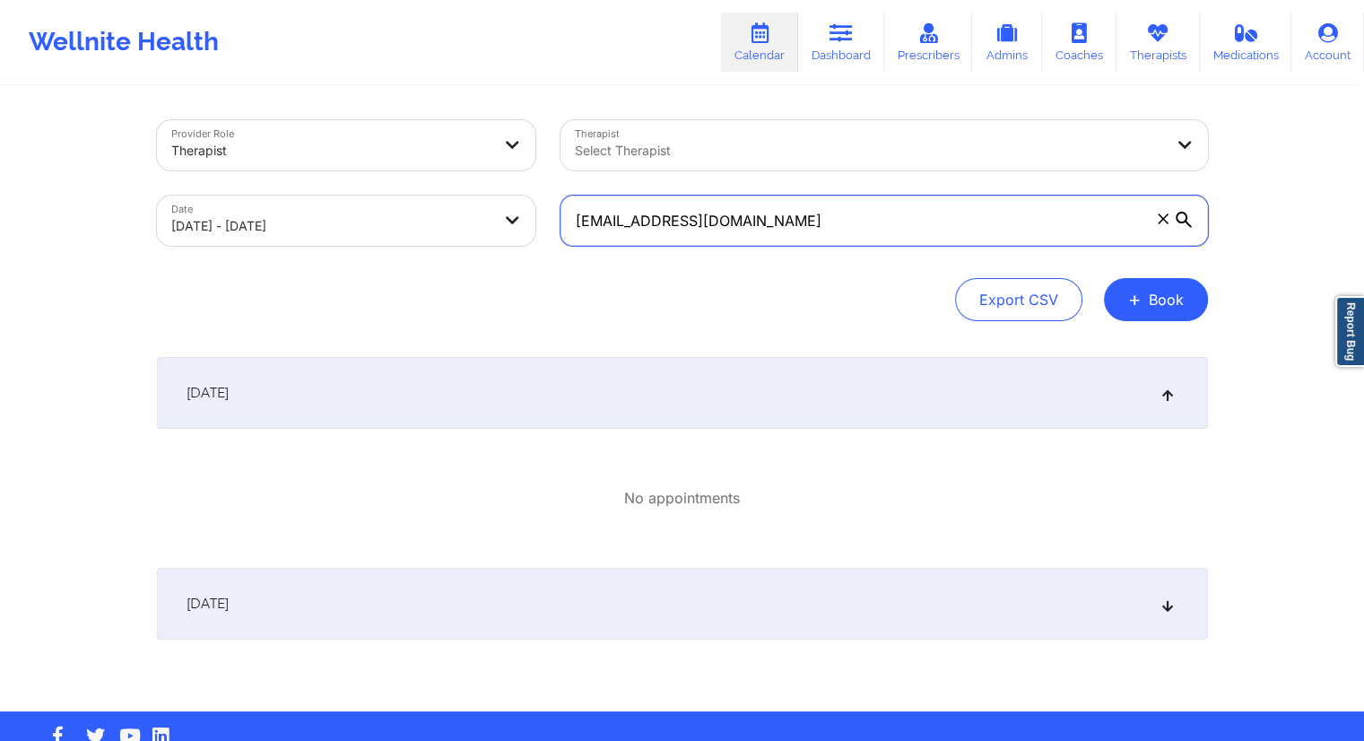
click at [771, 226] on input "[EMAIL_ADDRESS][DOMAIN_NAME]" at bounding box center [883, 220] width 647 height 50
click at [523, 589] on div "[DATE]" at bounding box center [682, 604] width 1051 height 72
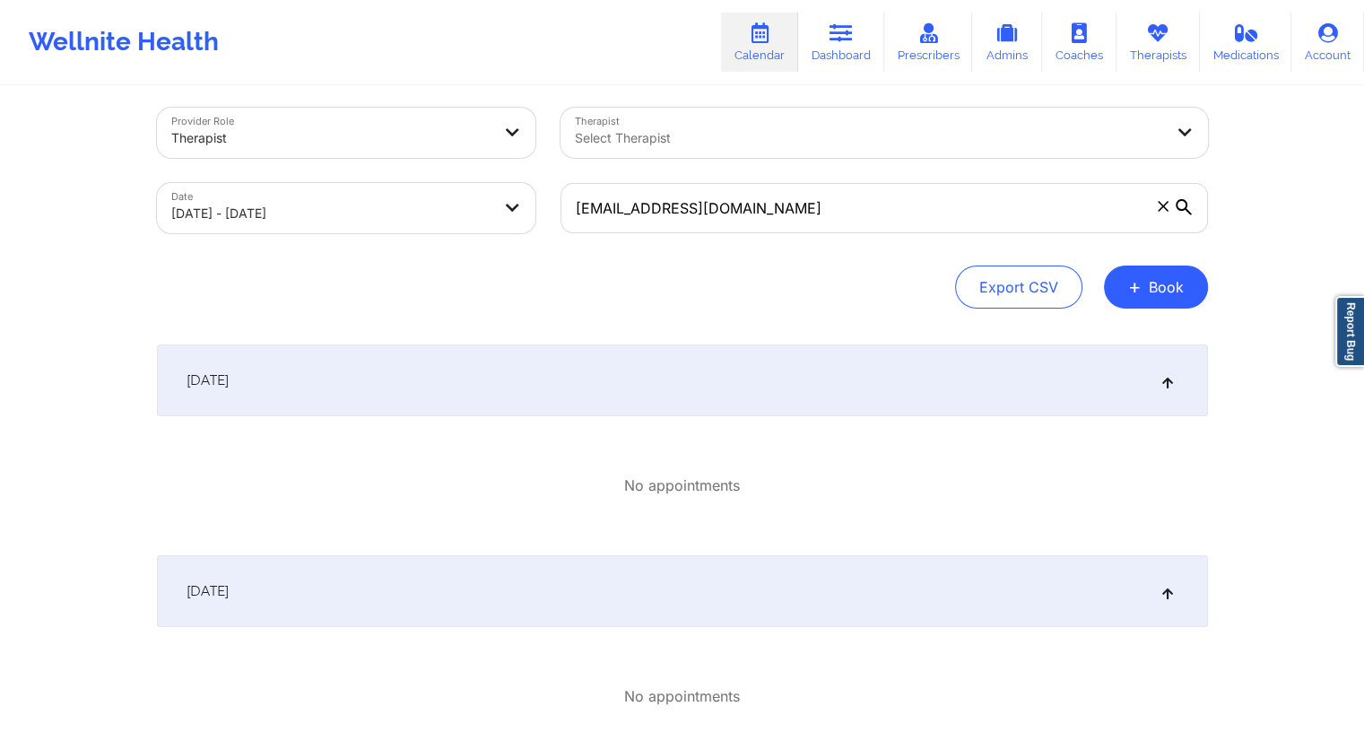
scroll to position [0, 0]
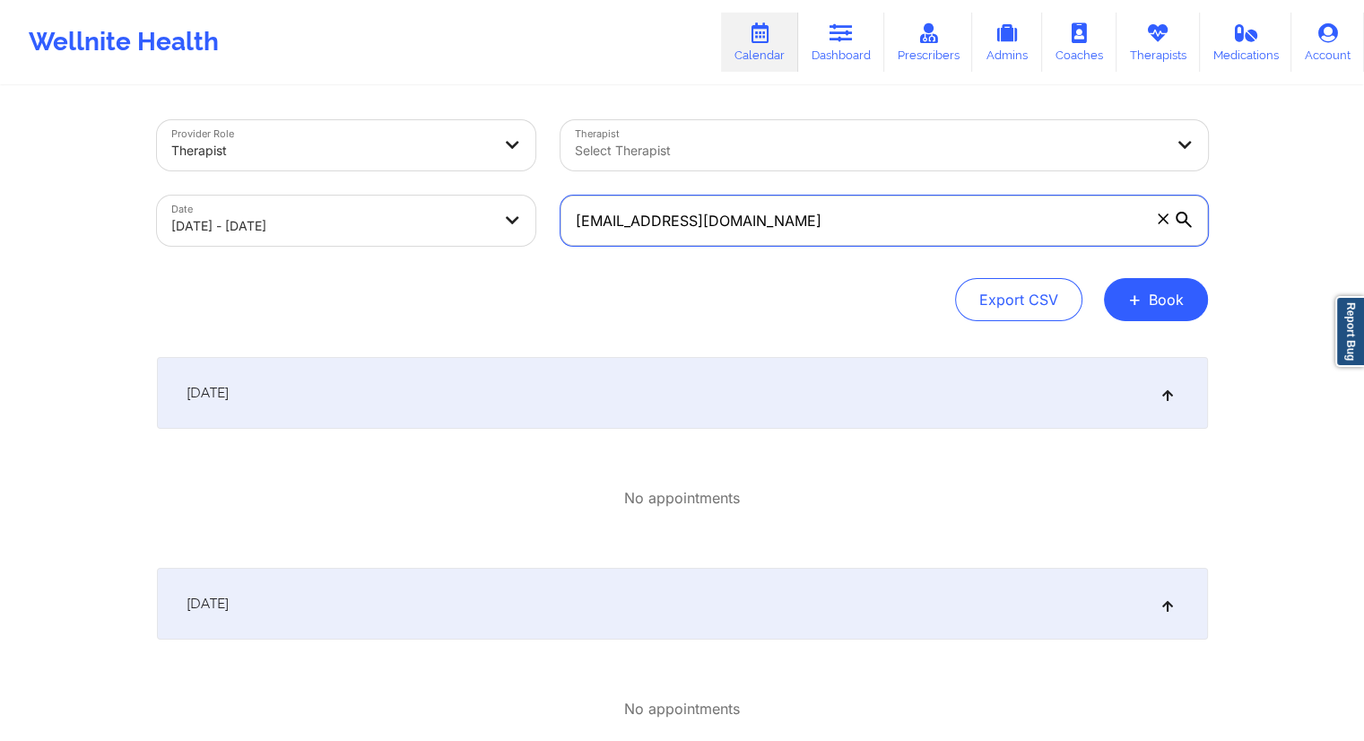
click at [789, 204] on input "[EMAIL_ADDRESS][DOMAIN_NAME]" at bounding box center [883, 220] width 647 height 50
click at [636, 417] on div "[DATE]" at bounding box center [682, 393] width 1051 height 72
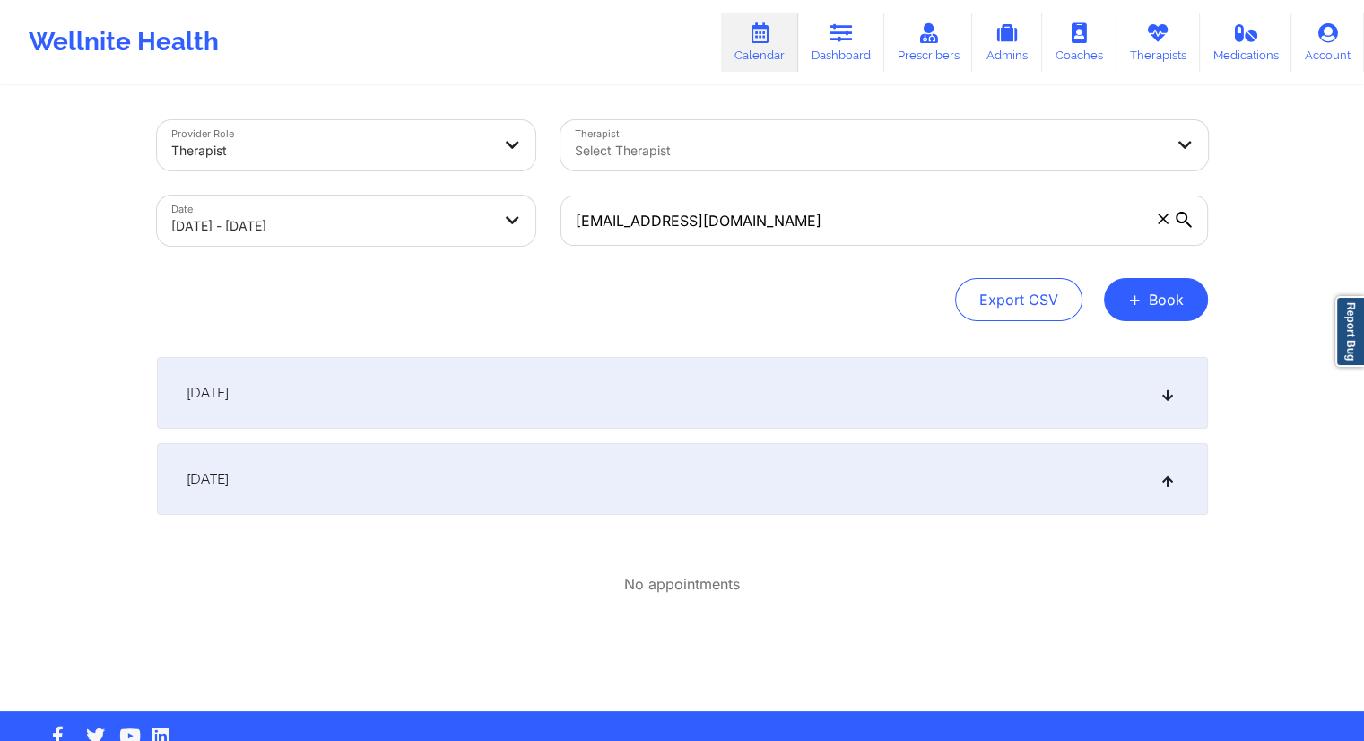
click at [638, 421] on div "[DATE]" at bounding box center [682, 393] width 1051 height 72
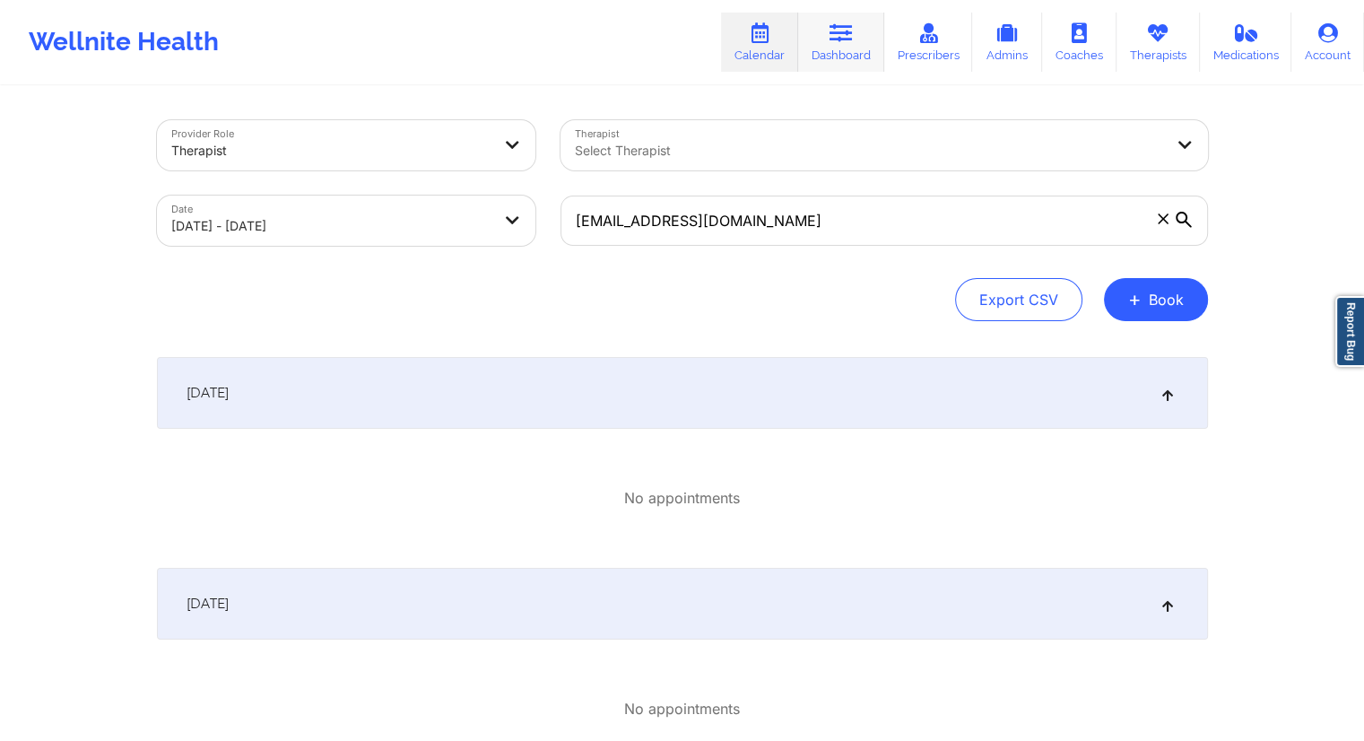
click at [831, 51] on link "Dashboard" at bounding box center [841, 42] width 86 height 59
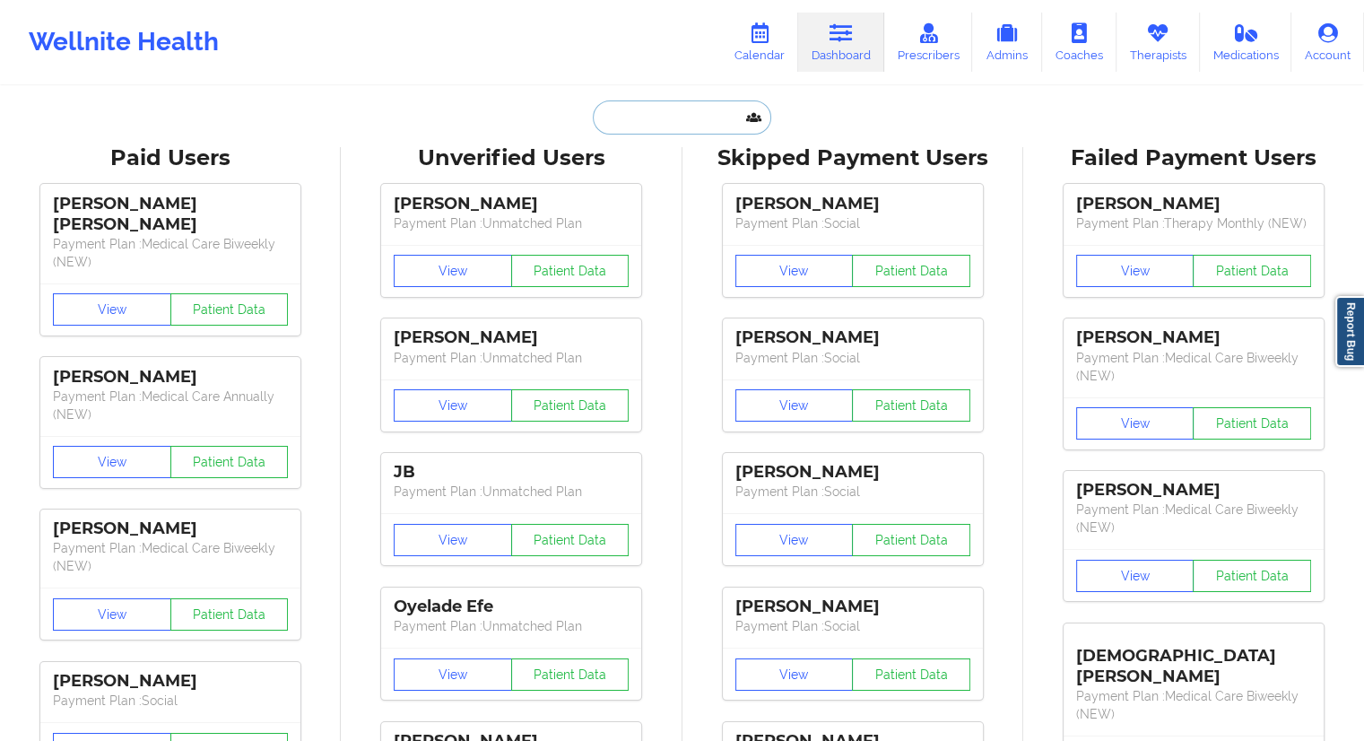
click at [602, 116] on input "text" at bounding box center [682, 117] width 178 height 34
paste input "[EMAIL_ADDRESS][DOMAIN_NAME]"
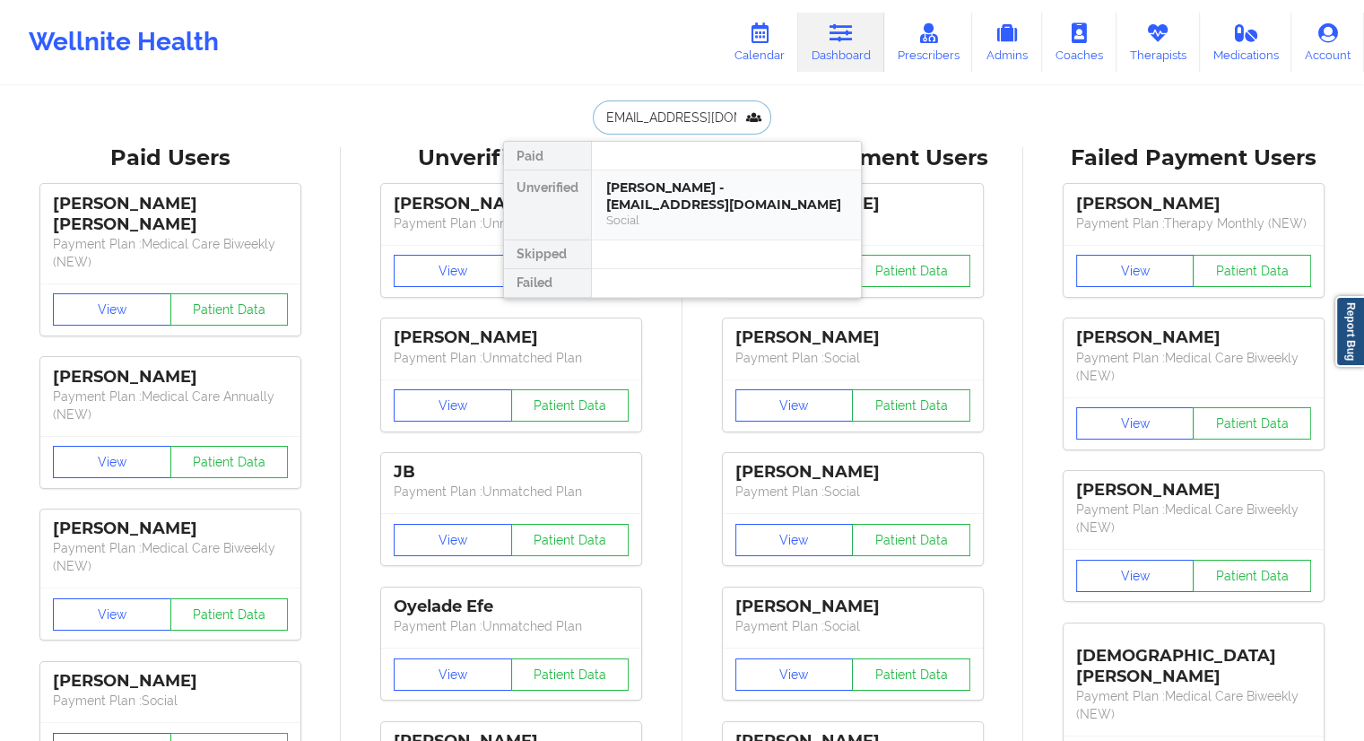
click at [690, 200] on div "[PERSON_NAME] - [EMAIL_ADDRESS][DOMAIN_NAME]" at bounding box center [726, 195] width 240 height 33
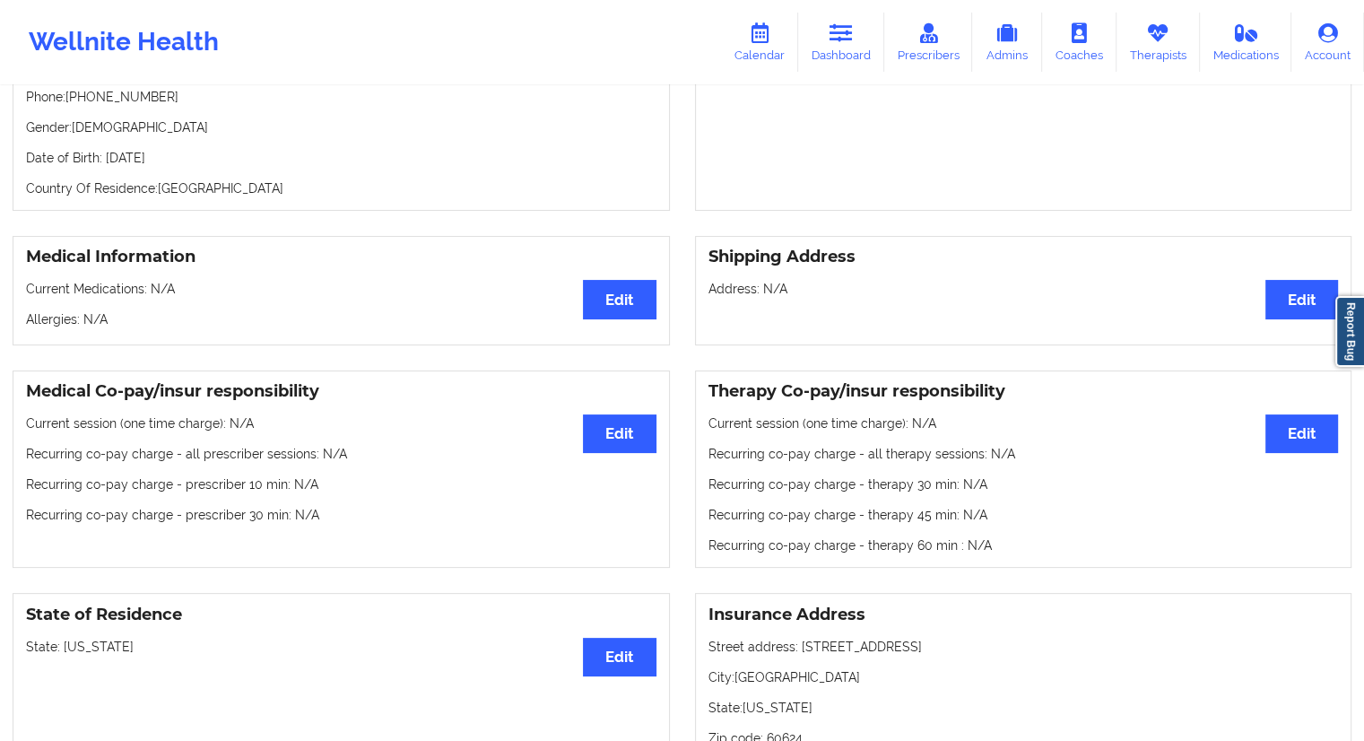
scroll to position [90, 0]
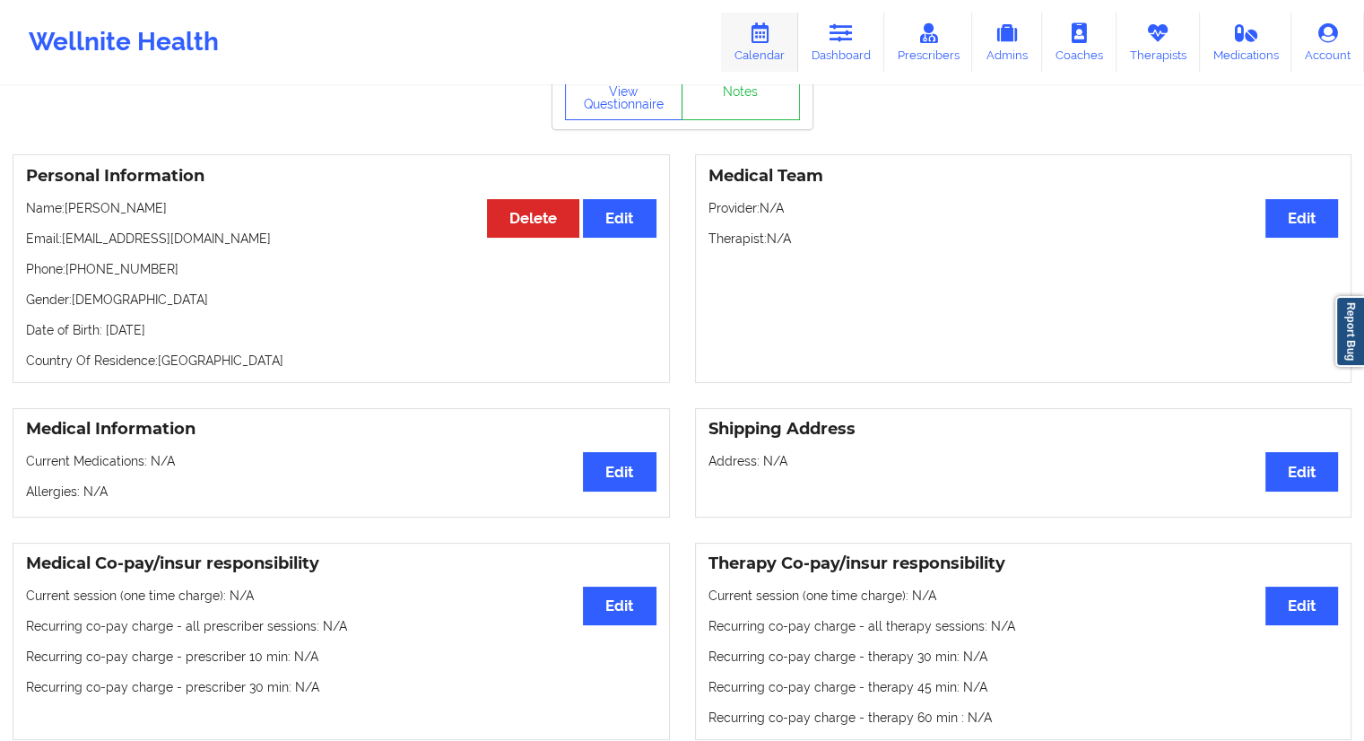
click at [764, 57] on link "Calendar" at bounding box center [759, 42] width 77 height 59
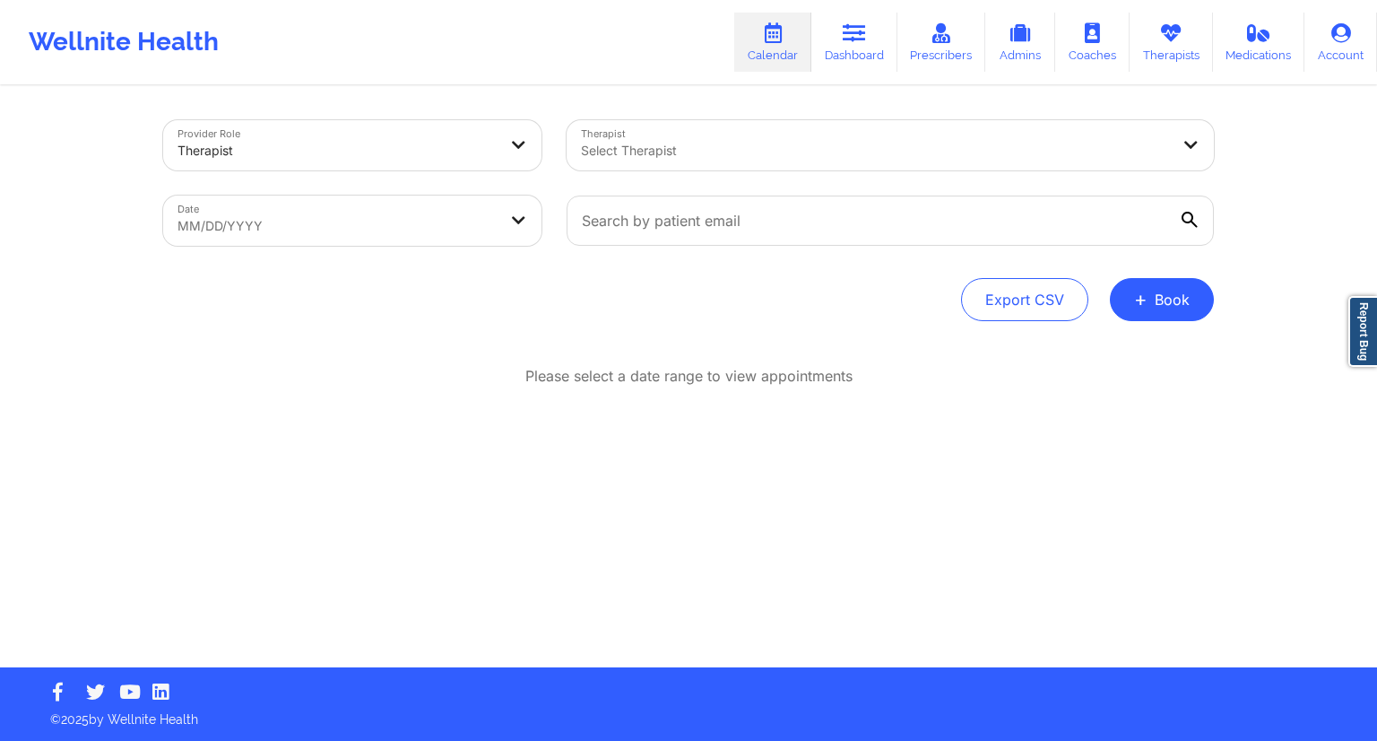
click at [463, 235] on body "Wellnite Health Calendar Dashboard Prescribers Admins Coaches Therapists Medica…" at bounding box center [688, 370] width 1377 height 741
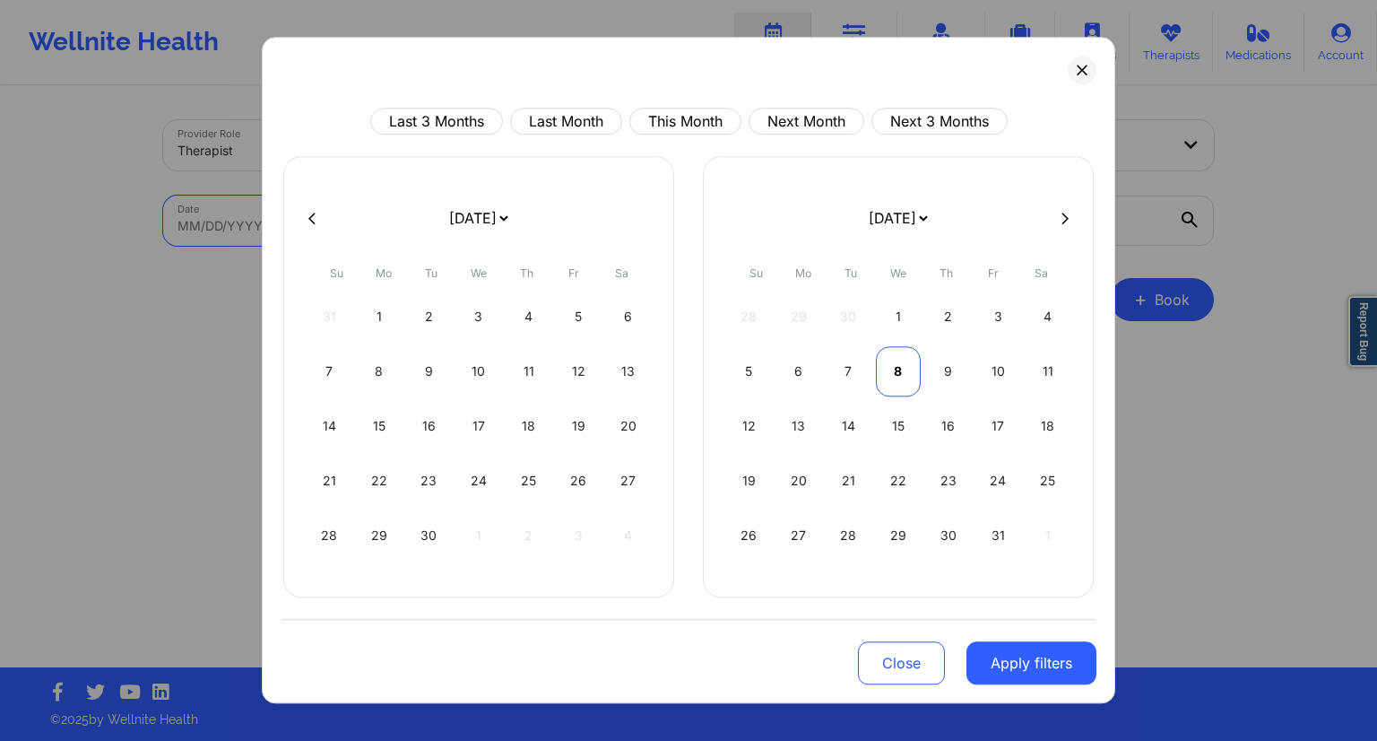
click at [901, 379] on div "8" at bounding box center [899, 371] width 46 height 50
drag, startPoint x: 517, startPoint y: 369, endPoint x: 527, endPoint y: 381, distance: 16.0
click at [520, 371] on div "9" at bounding box center [529, 371] width 46 height 50
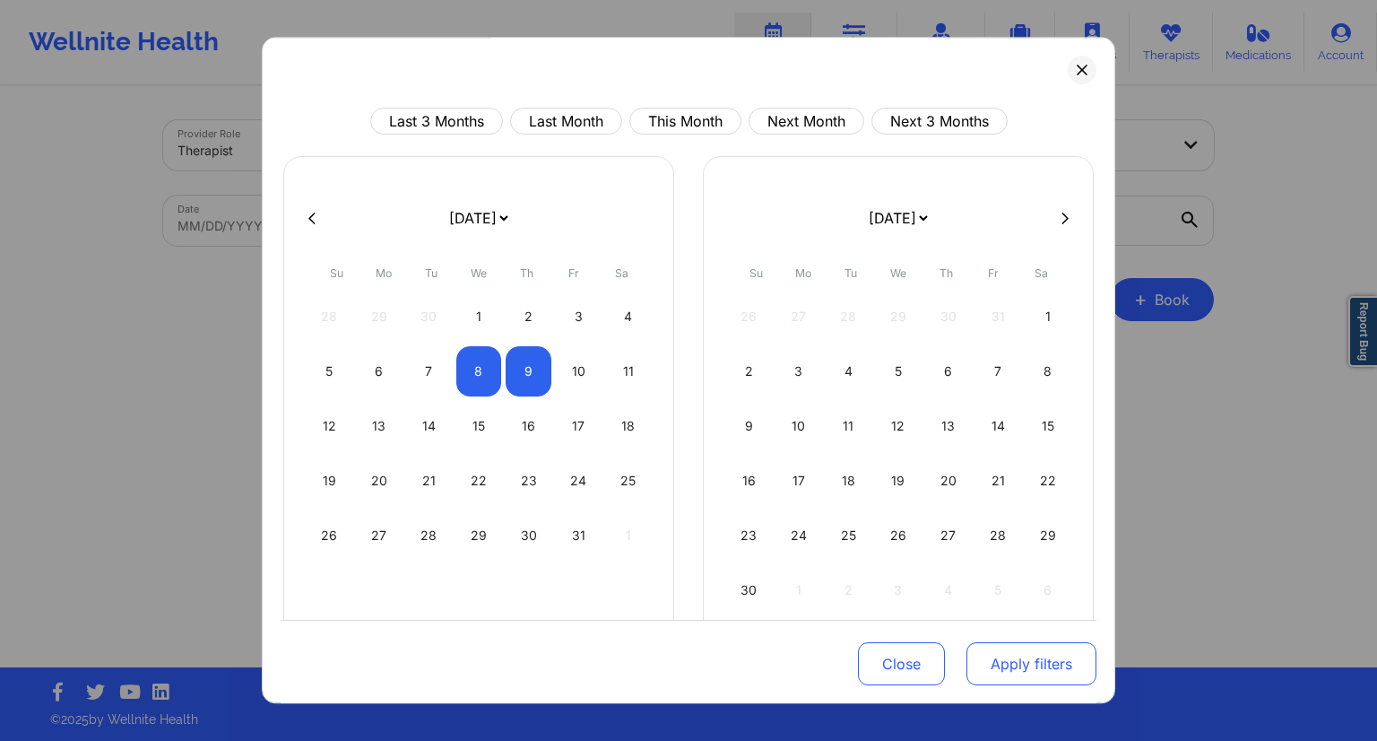
click at [1011, 657] on button "Apply filters" at bounding box center [1032, 663] width 130 height 43
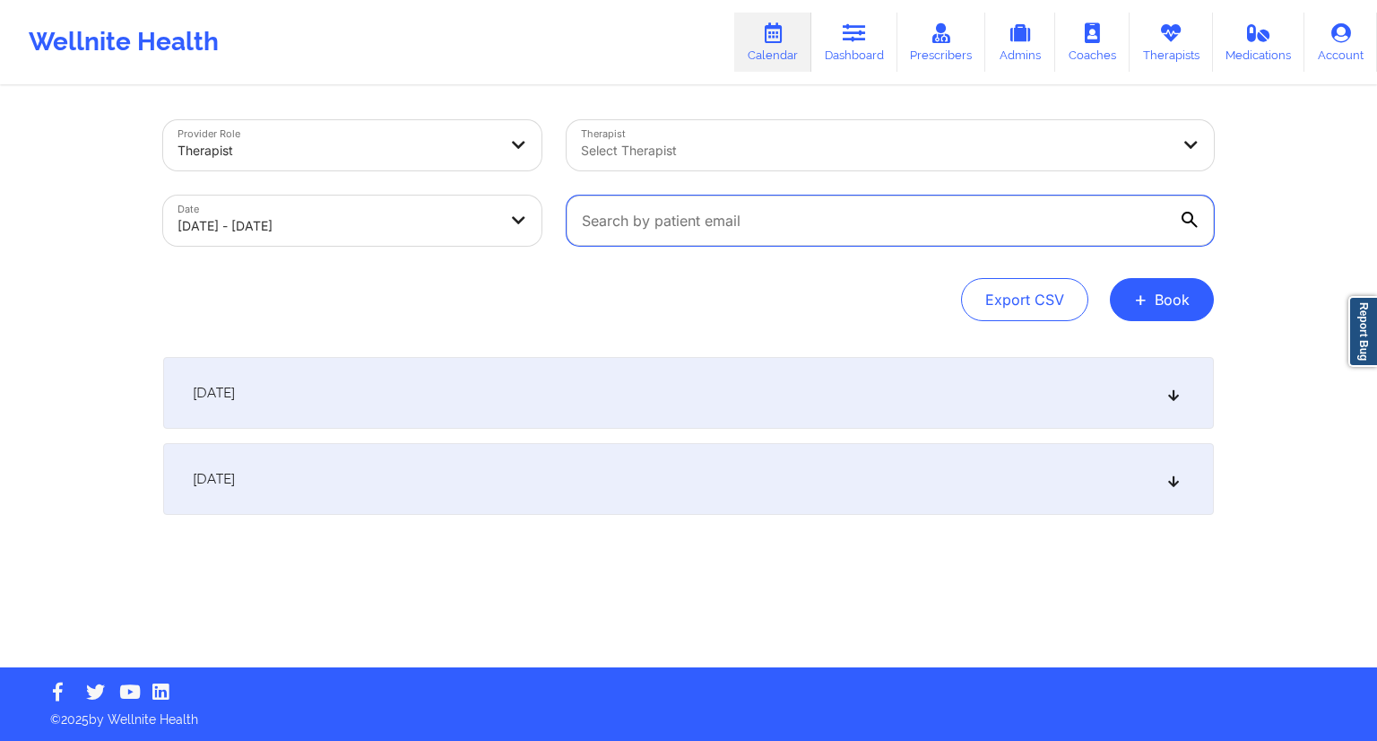
click at [649, 226] on input "text" at bounding box center [890, 220] width 647 height 50
paste input "[EMAIL_ADDRESS][DOMAIN_NAME]"
click at [609, 284] on div "Export CSV + Book" at bounding box center [688, 299] width 1051 height 43
click at [449, 418] on div "[DATE]" at bounding box center [688, 393] width 1051 height 72
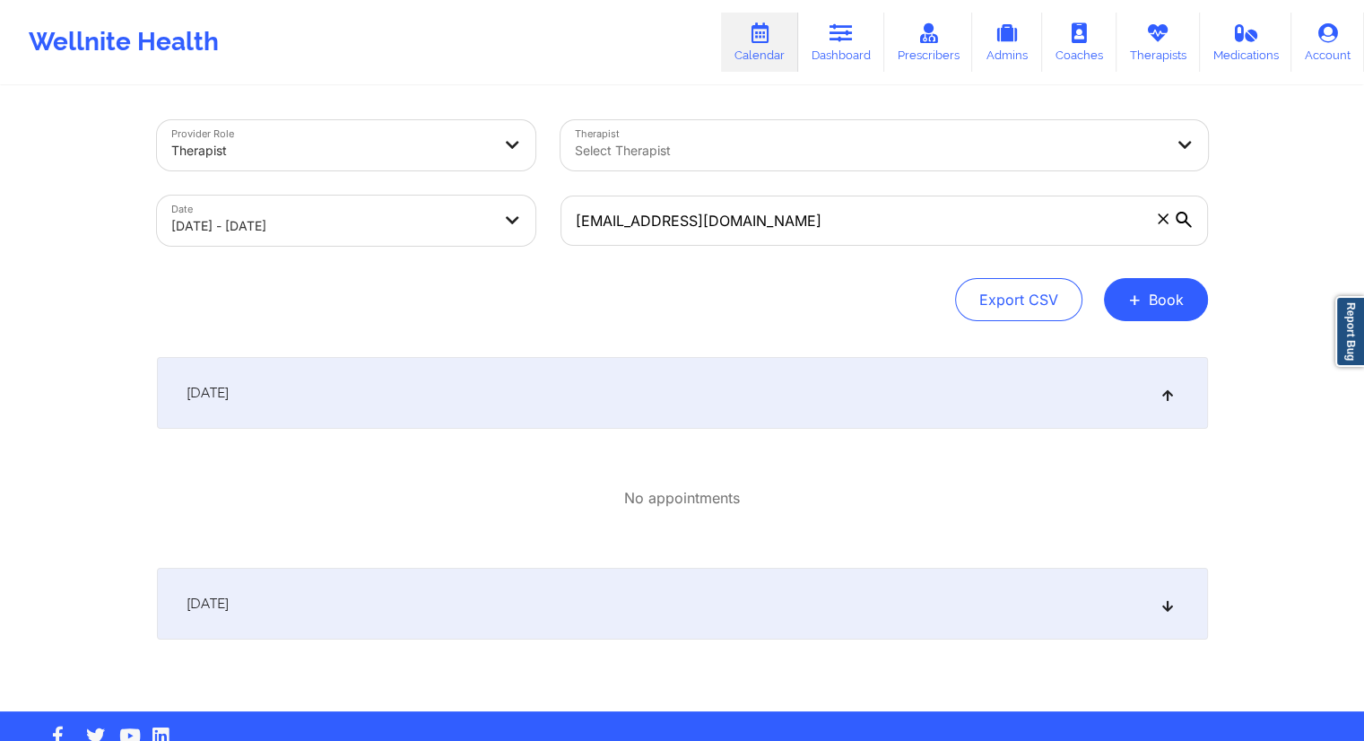
click at [495, 568] on div "[DATE]" at bounding box center [682, 604] width 1051 height 72
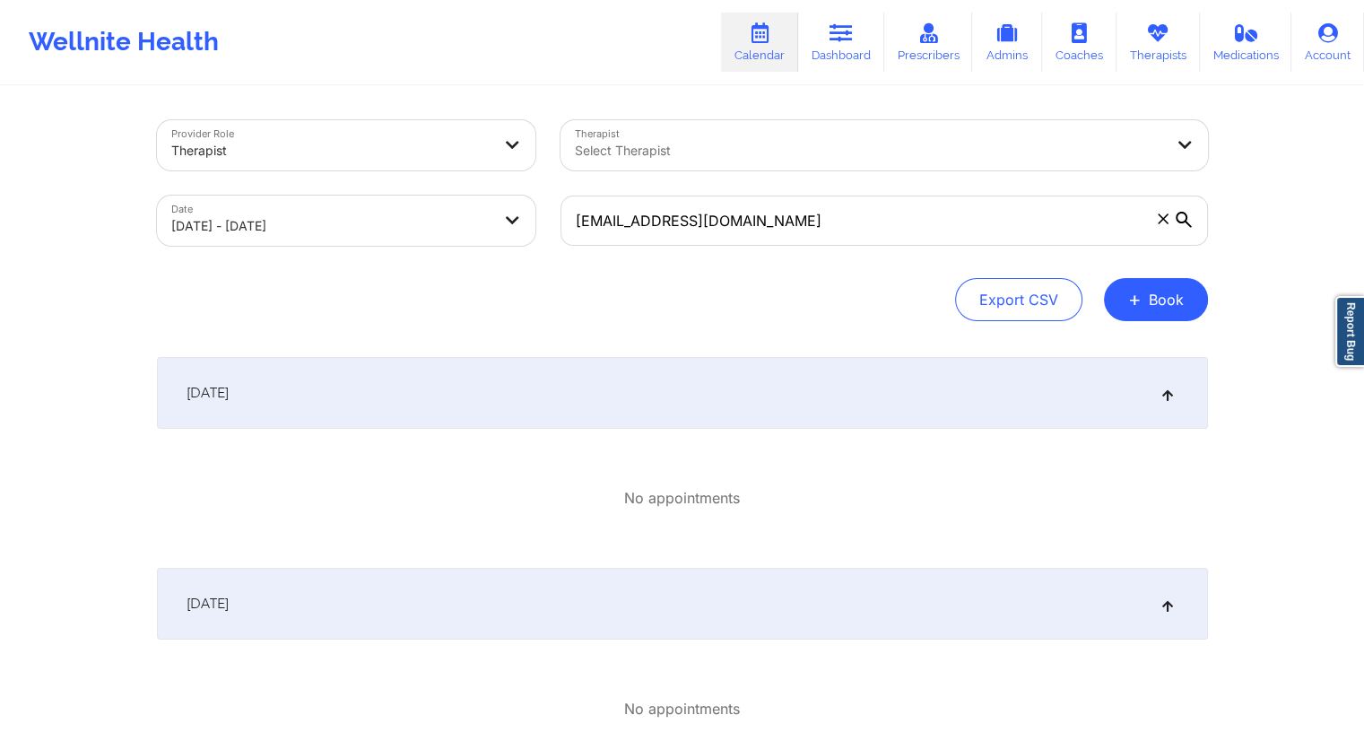
click at [661, 130] on div "Select Therapist" at bounding box center [862, 145] width 604 height 50
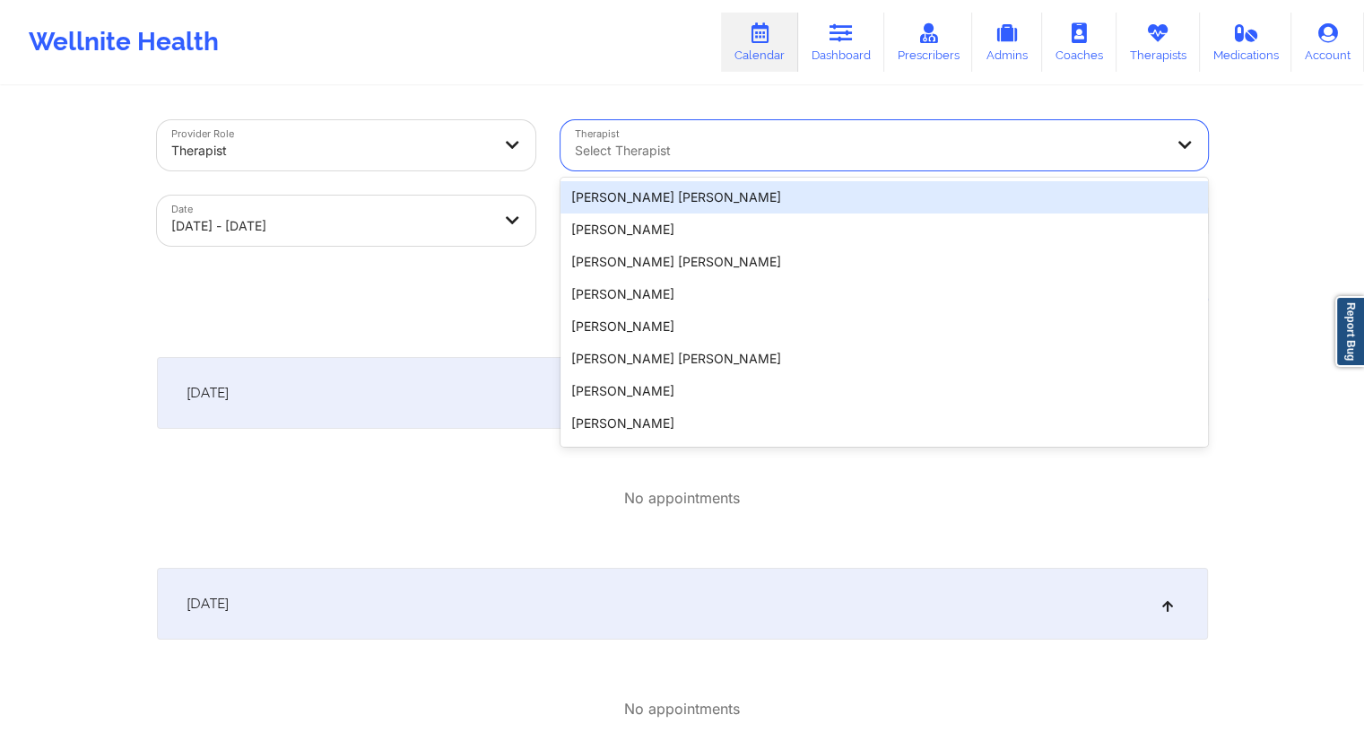
click at [646, 135] on div "Select Therapist" at bounding box center [862, 145] width 604 height 50
paste input "[PERSON_NAME]"
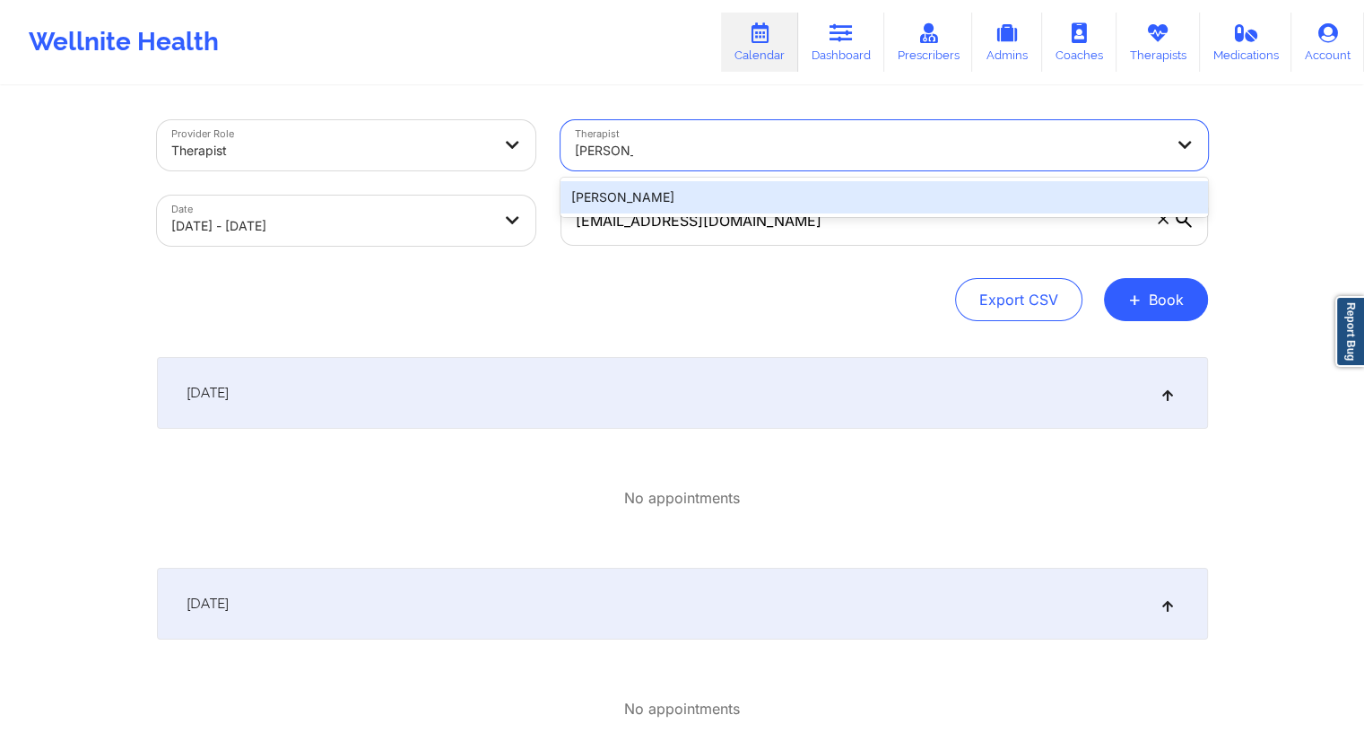
click at [690, 203] on div "[PERSON_NAME]" at bounding box center [883, 197] width 647 height 32
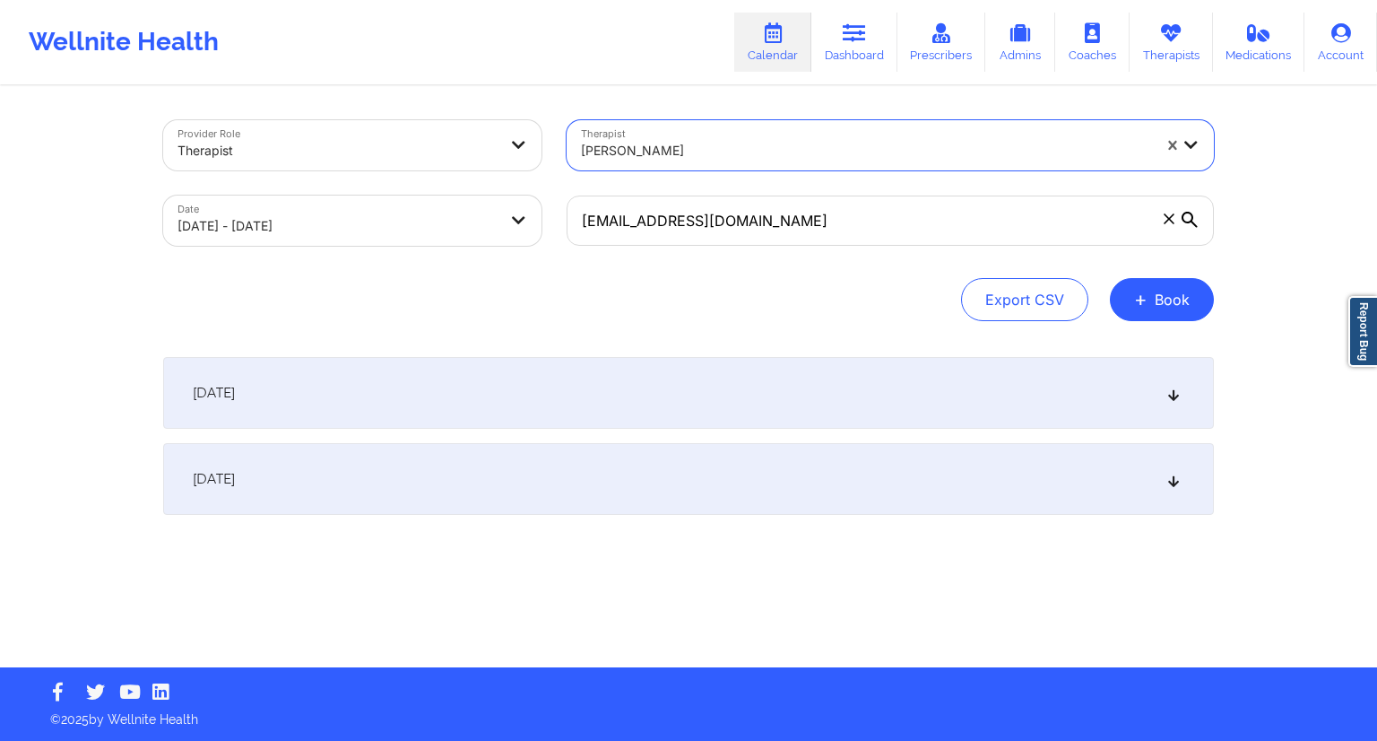
click at [330, 398] on div "[DATE]" at bounding box center [688, 393] width 1051 height 72
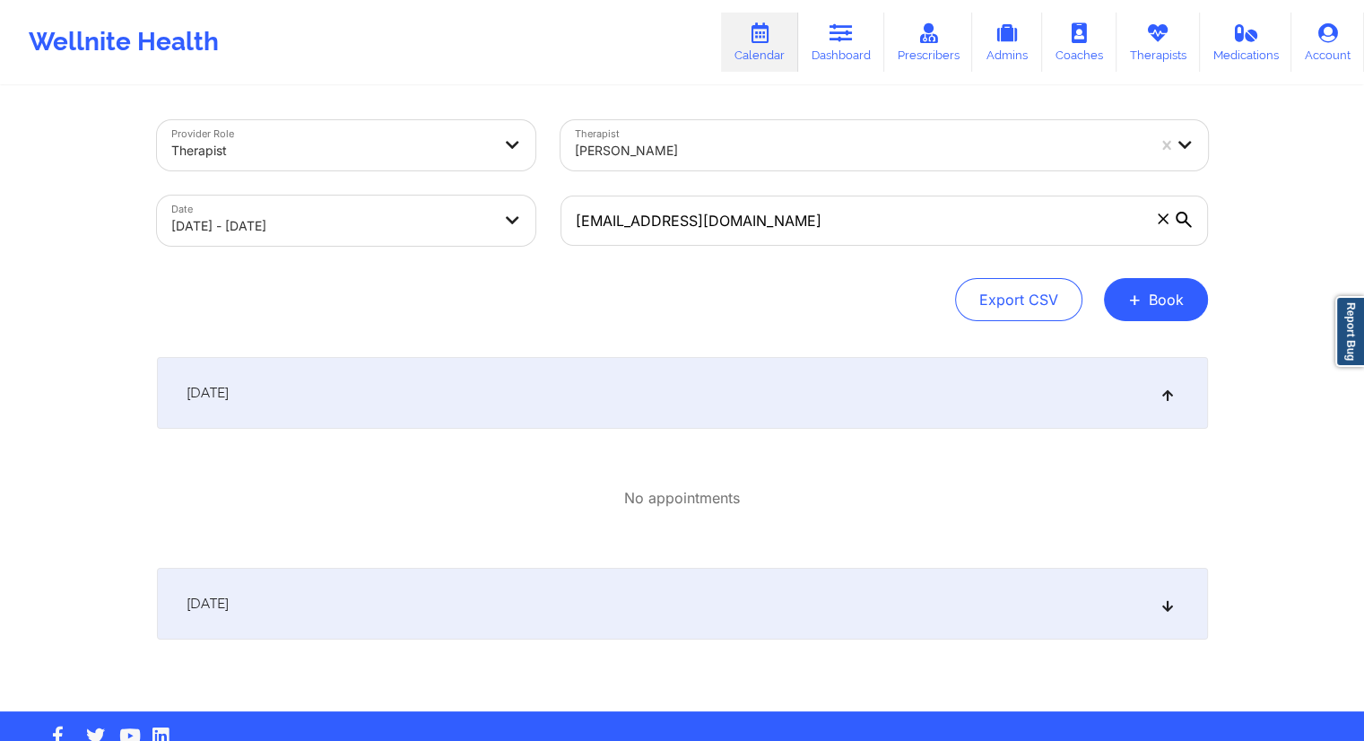
click at [423, 603] on div "[DATE]" at bounding box center [682, 604] width 1051 height 72
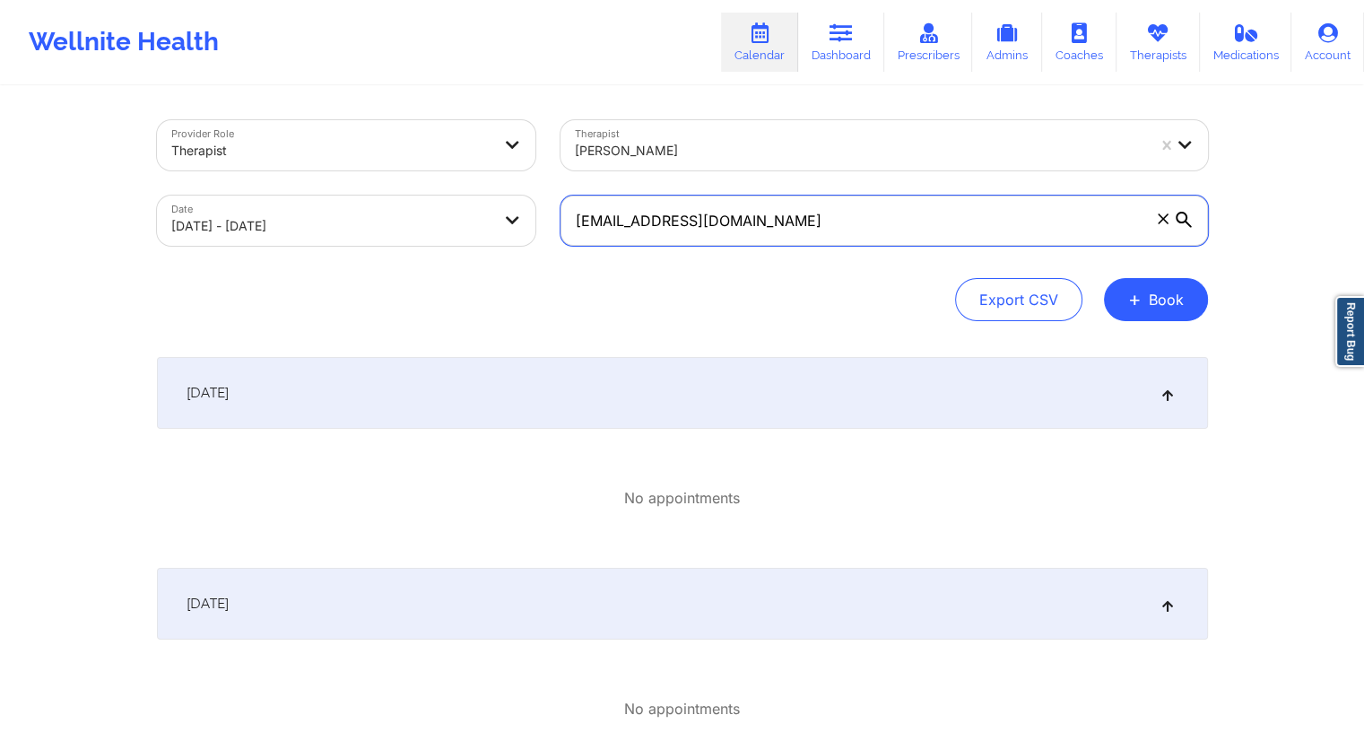
drag, startPoint x: 775, startPoint y: 219, endPoint x: 545, endPoint y: 206, distance: 229.9
click at [545, 206] on div "Provider Role Therapist Therapist [PERSON_NAME] Date [DATE] - [DATE] [EMAIL_ADD…" at bounding box center [682, 183] width 1076 height 151
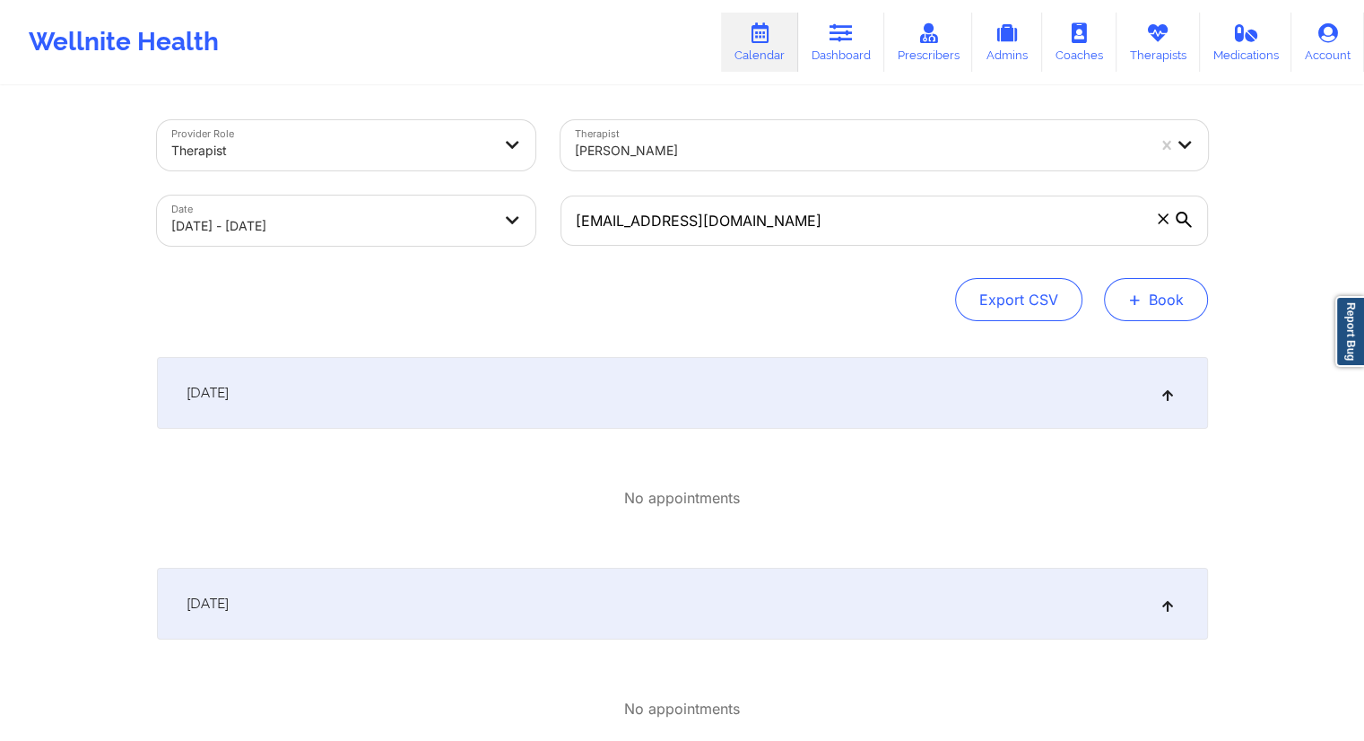
click at [1153, 303] on button "+ Book" at bounding box center [1156, 299] width 104 height 43
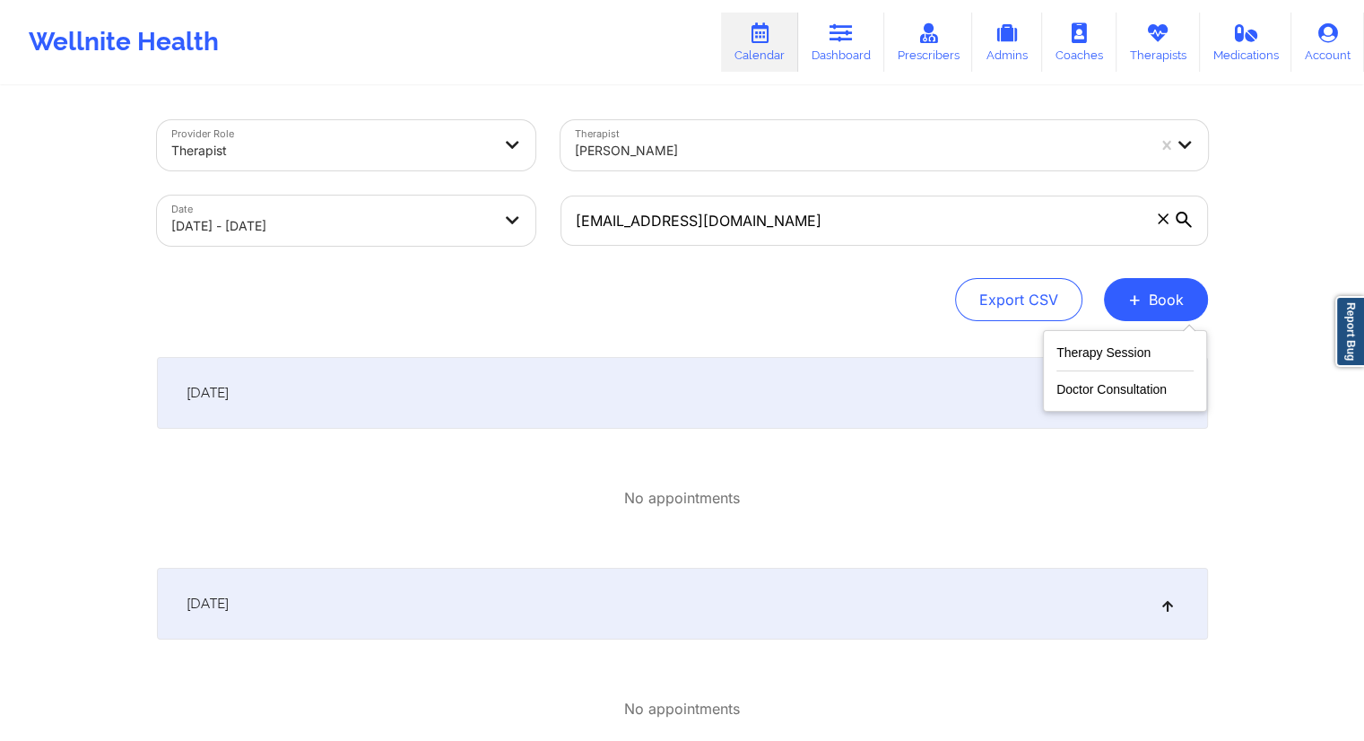
click at [1116, 335] on div "Therapy Session Doctor Consultation" at bounding box center [1125, 371] width 164 height 82
click at [1117, 350] on button "Therapy Session" at bounding box center [1124, 357] width 137 height 30
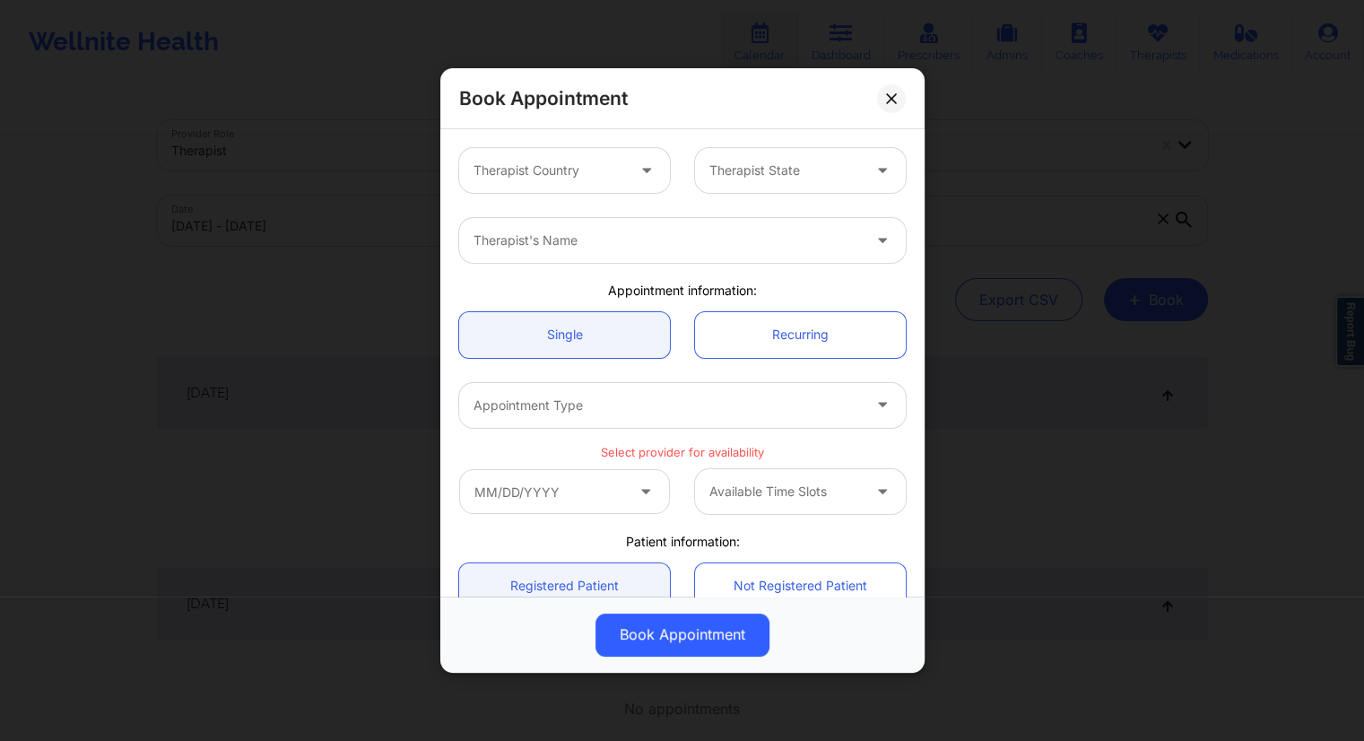
click at [561, 160] on div at bounding box center [549, 171] width 152 height 22
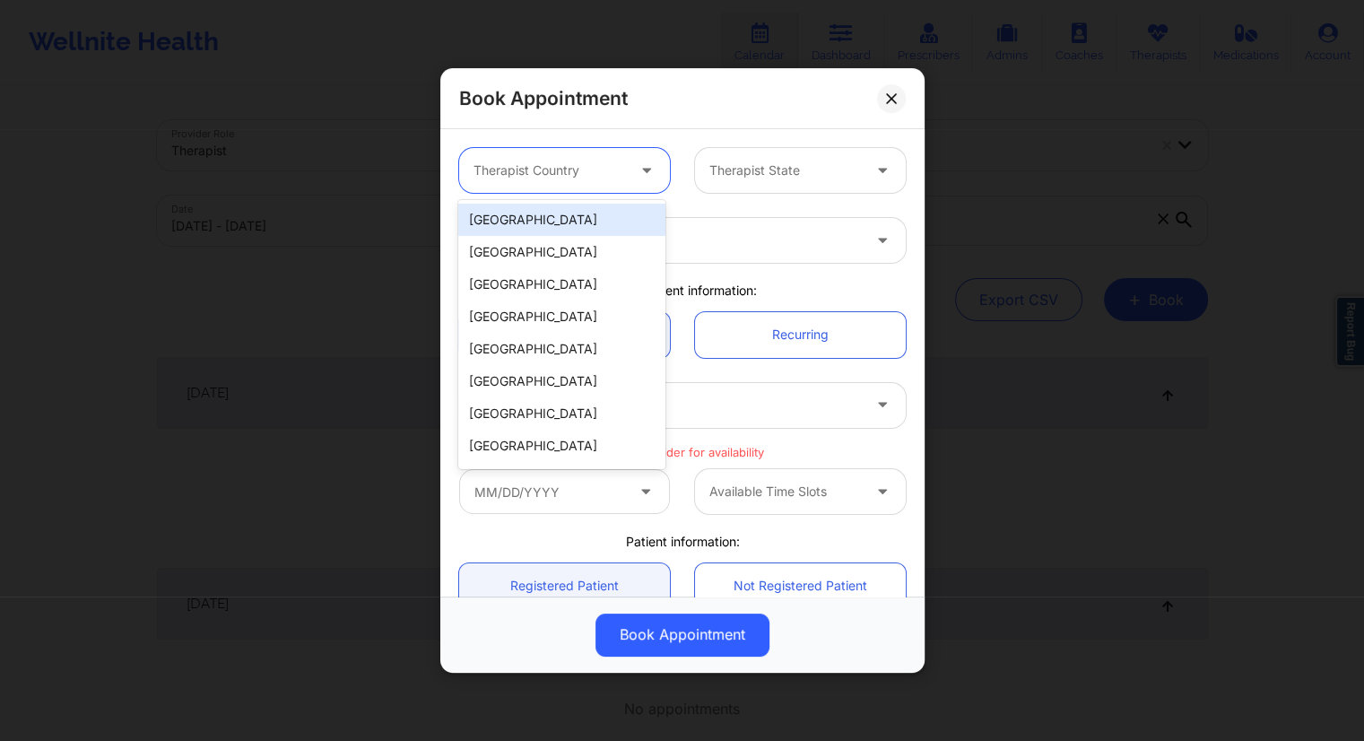
click at [527, 223] on div "[GEOGRAPHIC_DATA]" at bounding box center [561, 220] width 206 height 32
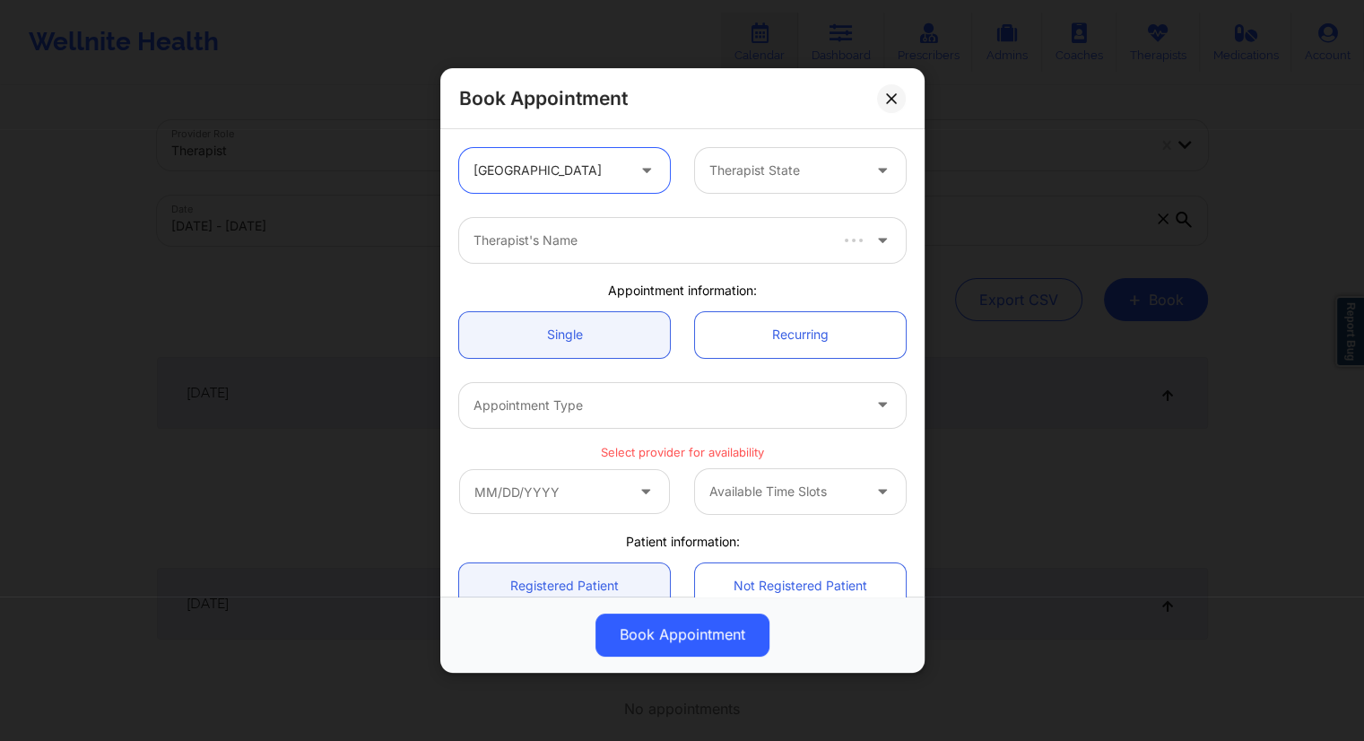
click at [727, 165] on div at bounding box center [785, 171] width 152 height 22
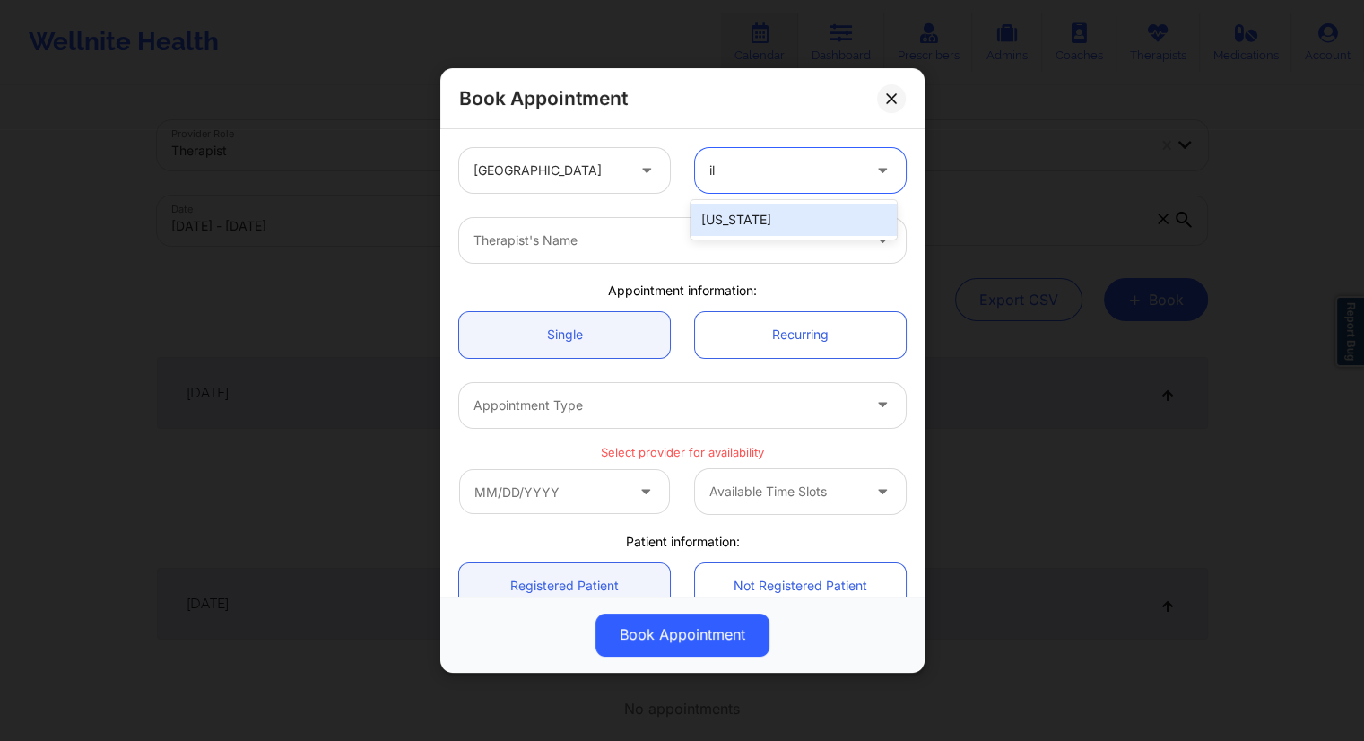
click at [731, 226] on div "[US_STATE]" at bounding box center [793, 220] width 206 height 32
click at [518, 263] on div "Therapist's Name" at bounding box center [683, 240] width 472 height 70
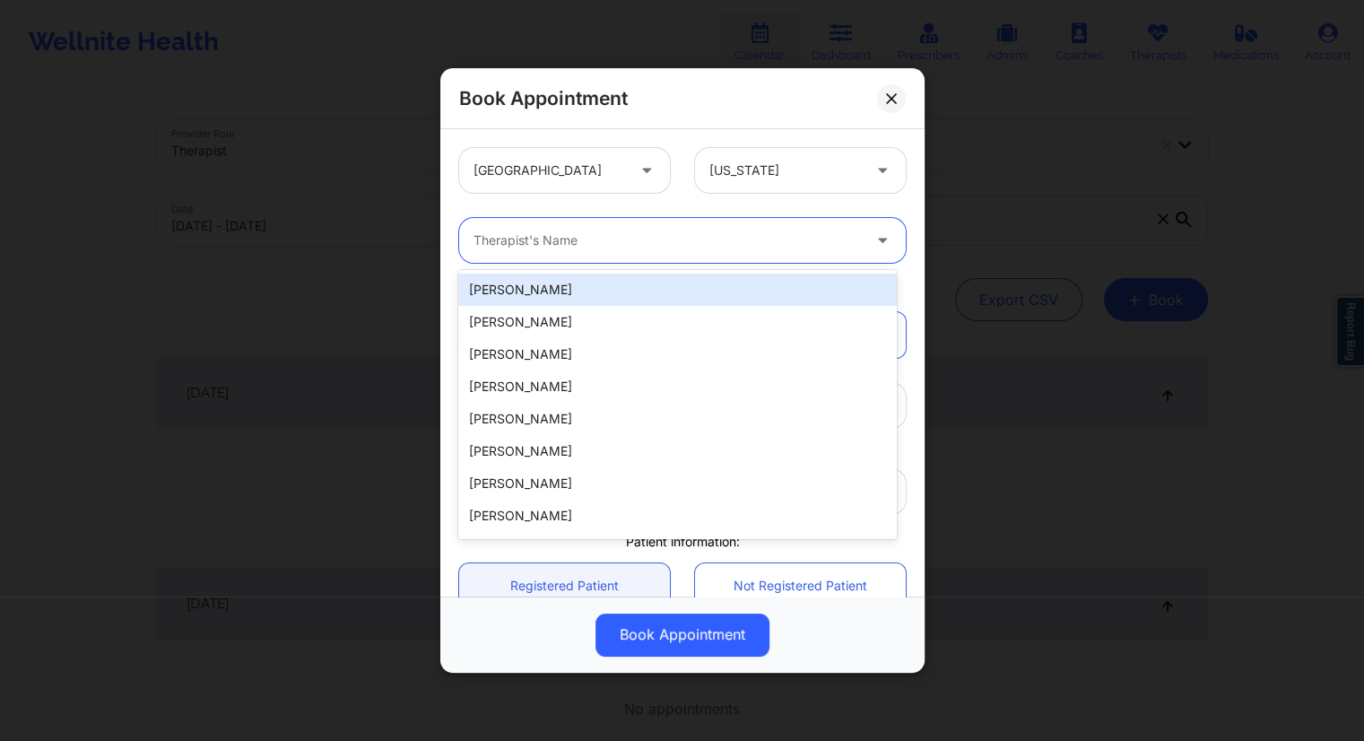
click at [520, 252] on div "Therapist's Name" at bounding box center [661, 240] width 404 height 45
paste input "[EMAIL_ADDRESS][DOMAIN_NAME]"
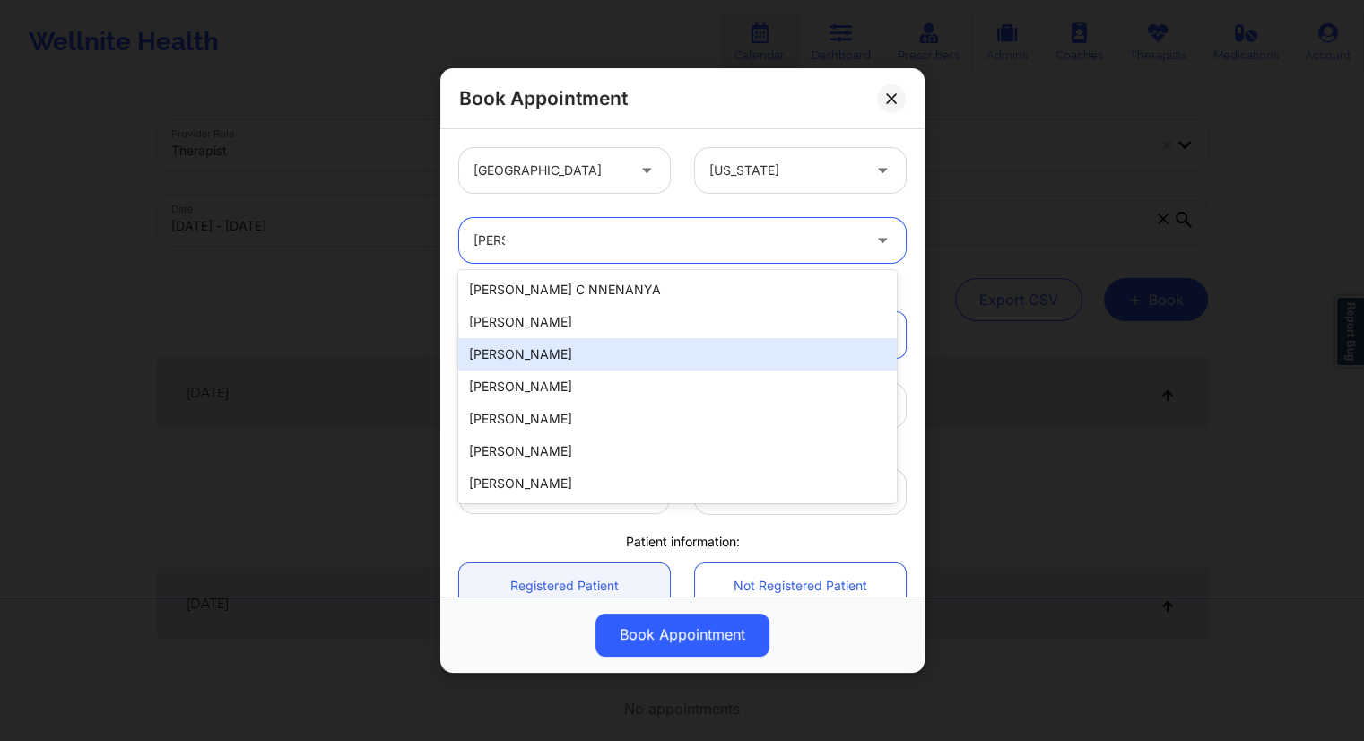
click at [534, 367] on div "[PERSON_NAME]" at bounding box center [677, 354] width 438 height 32
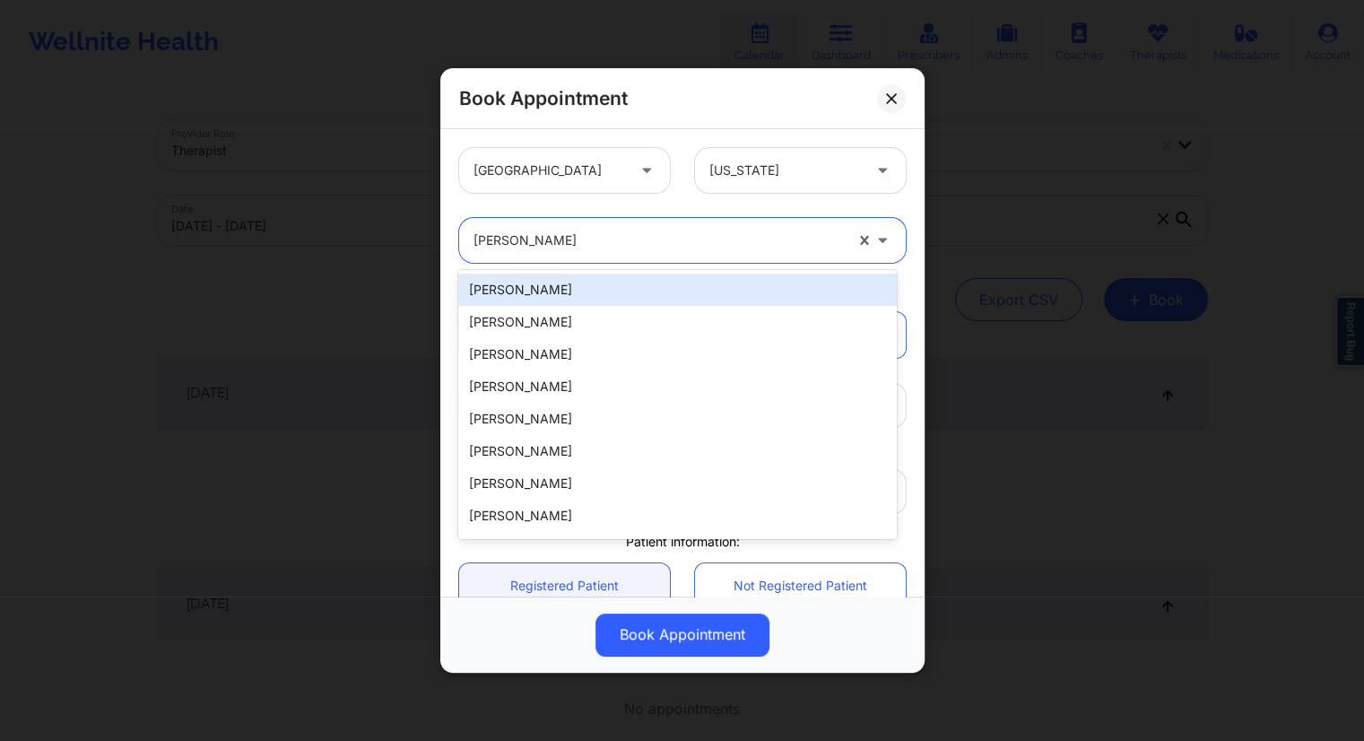
click at [541, 254] on div "[PERSON_NAME]" at bounding box center [657, 240] width 369 height 45
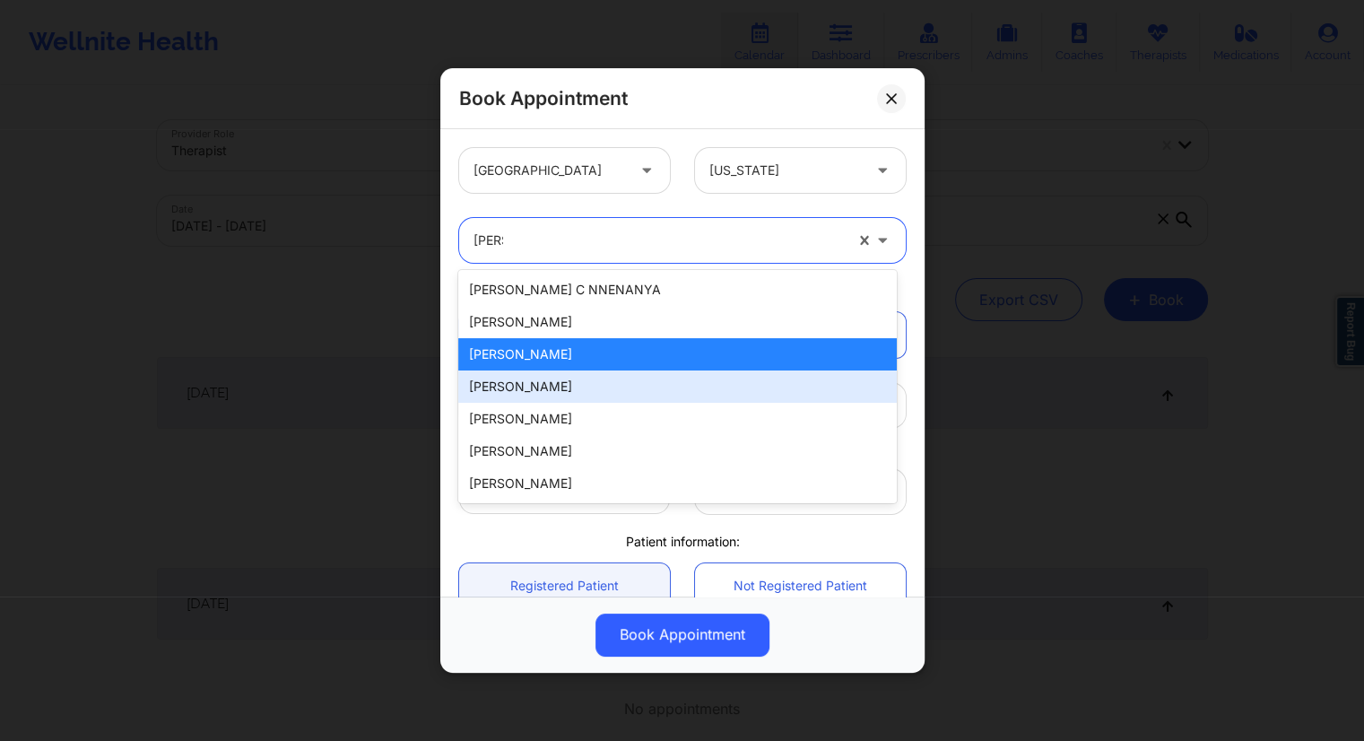
click at [506, 400] on div "[PERSON_NAME]" at bounding box center [677, 386] width 438 height 32
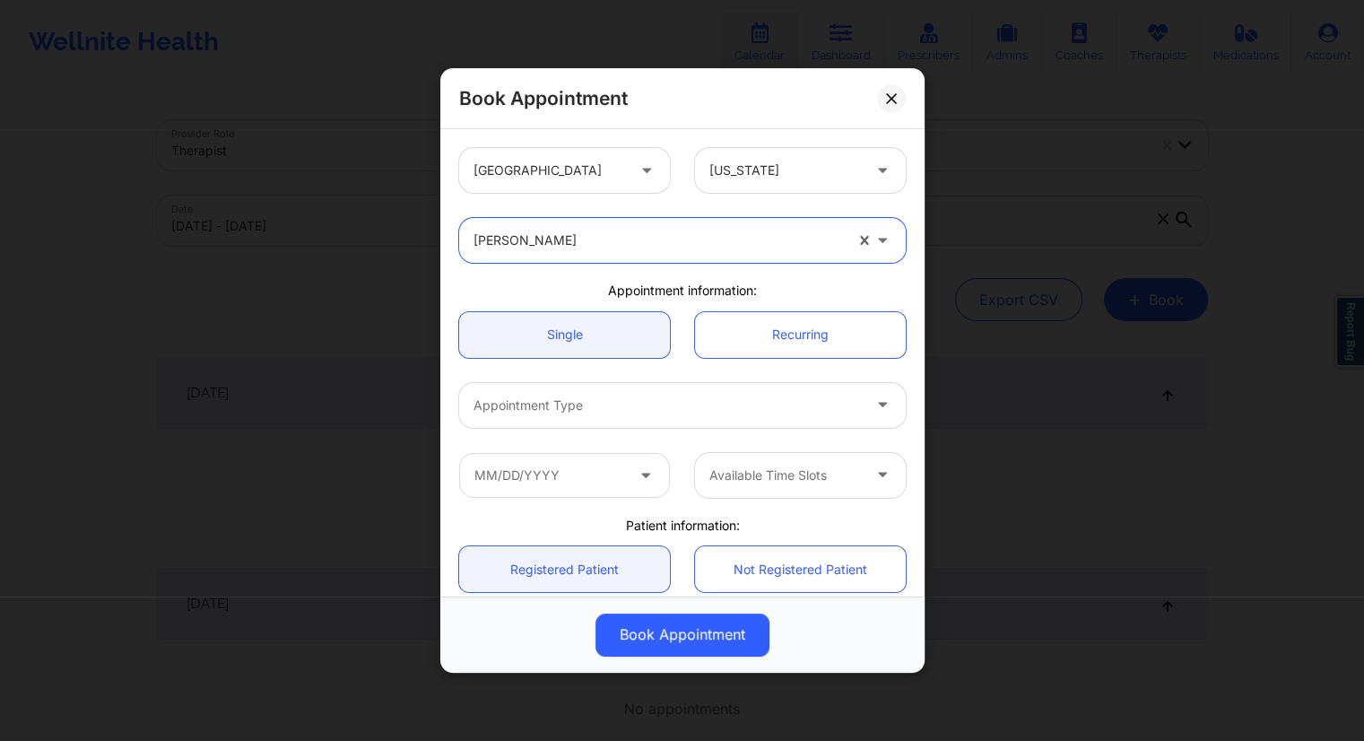
click at [516, 274] on div "option [PERSON_NAME], selected. [PERSON_NAME]" at bounding box center [683, 240] width 472 height 70
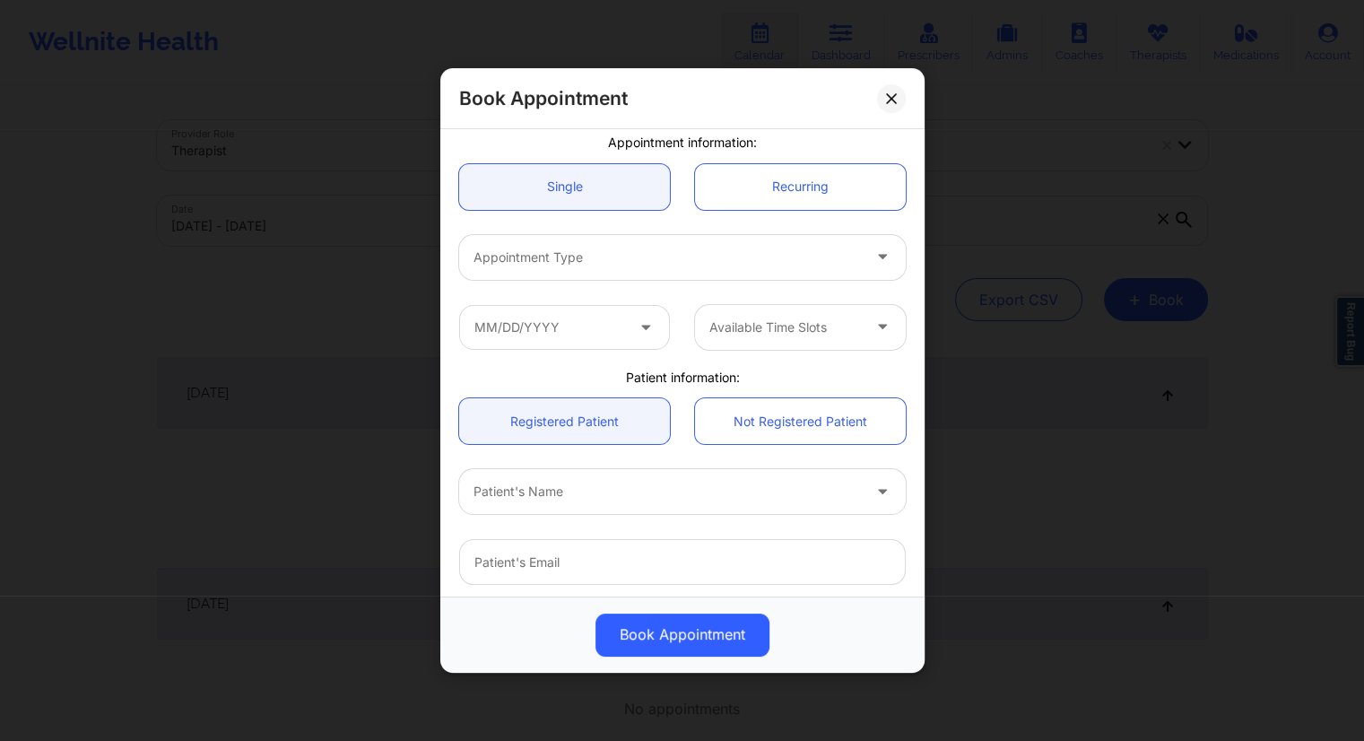
scroll to position [179, 0]
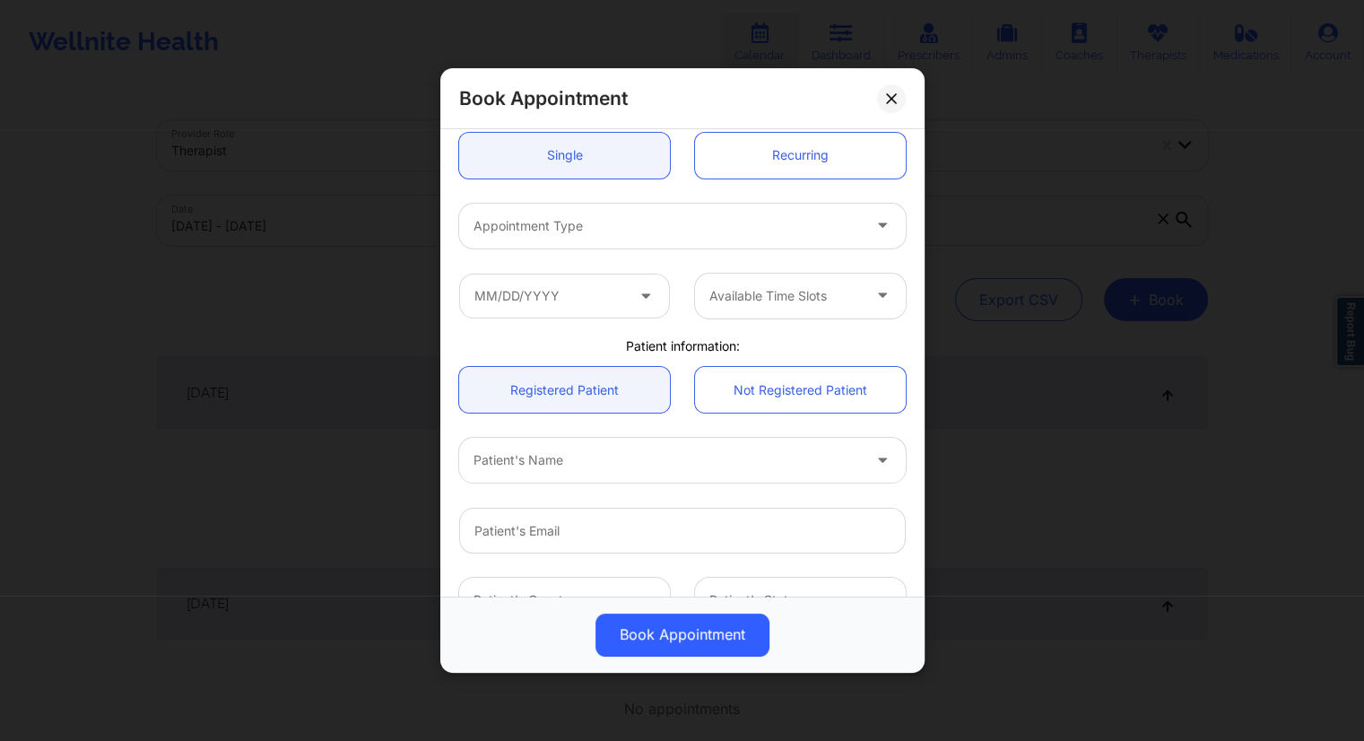
click at [627, 239] on div "Appointment Type" at bounding box center [661, 226] width 404 height 45
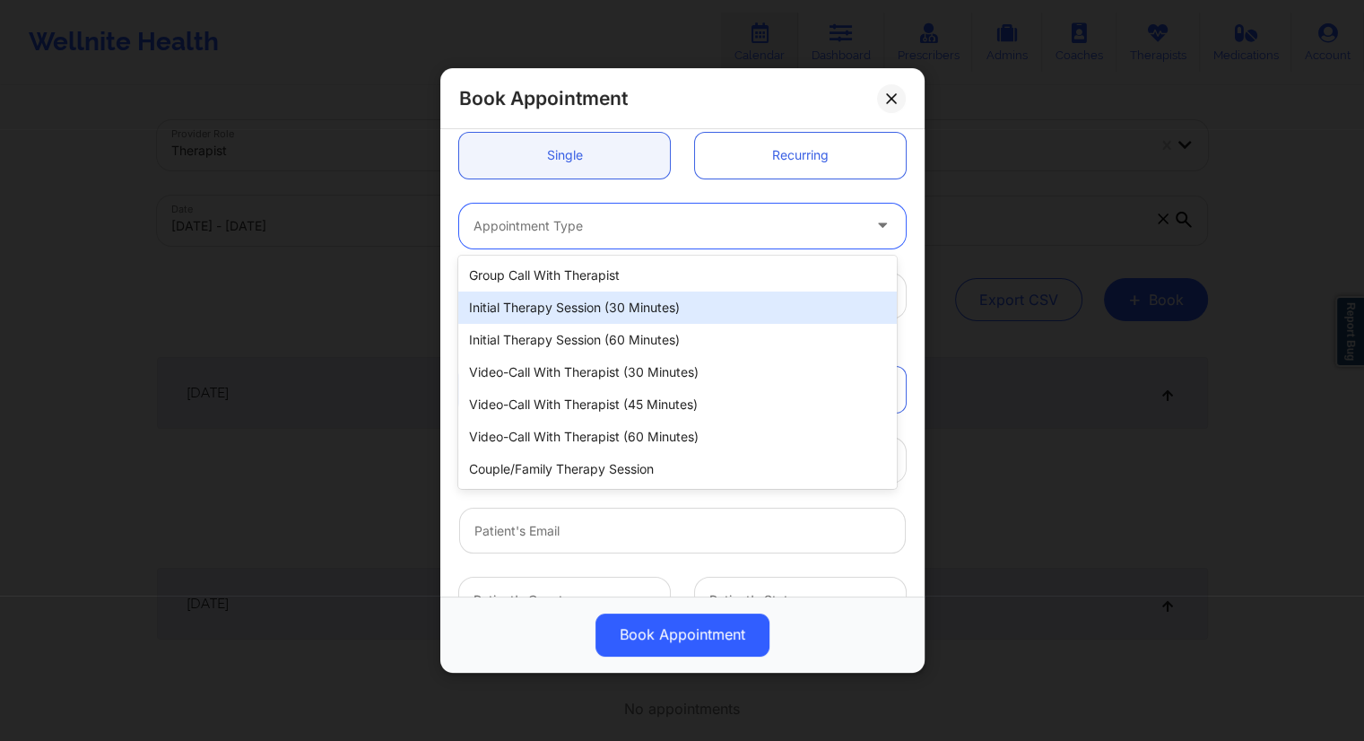
click at [577, 299] on div "Initial Therapy Session (30 minutes)" at bounding box center [677, 307] width 438 height 32
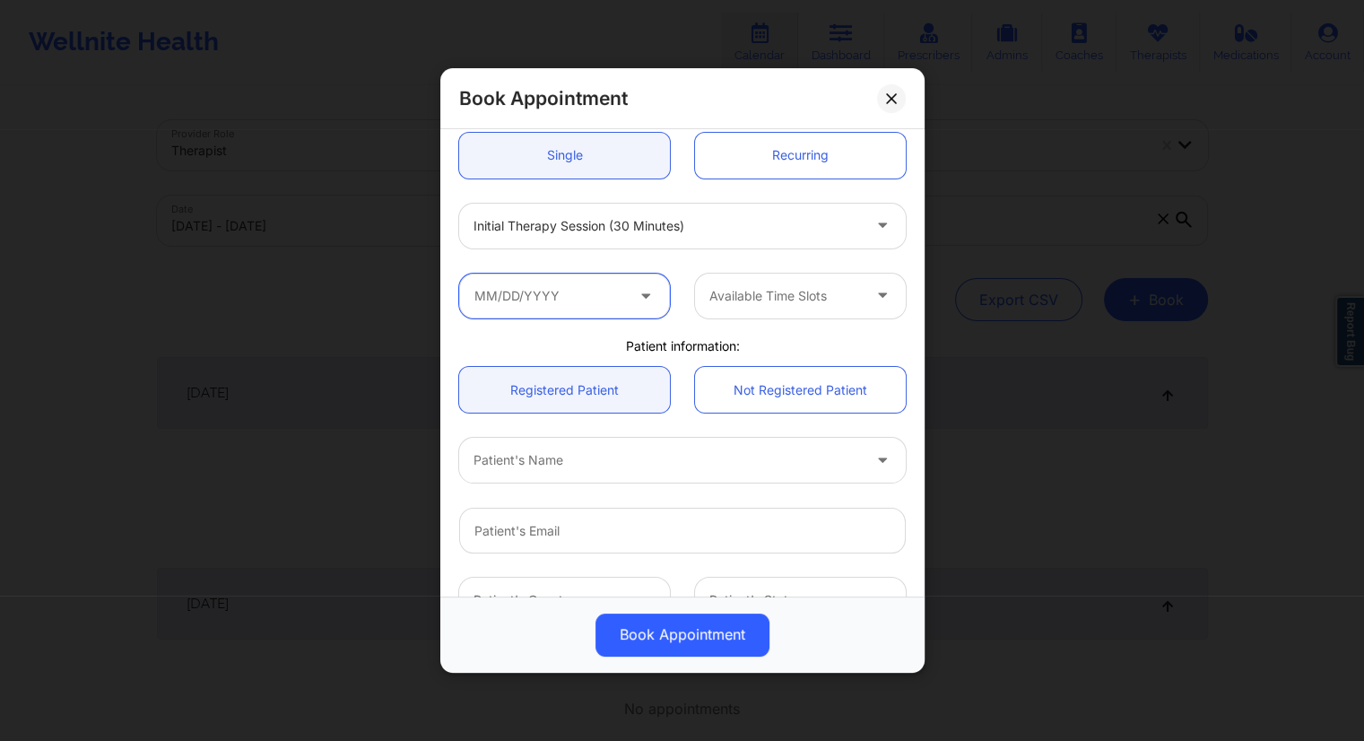
click at [585, 275] on input "text" at bounding box center [564, 295] width 211 height 45
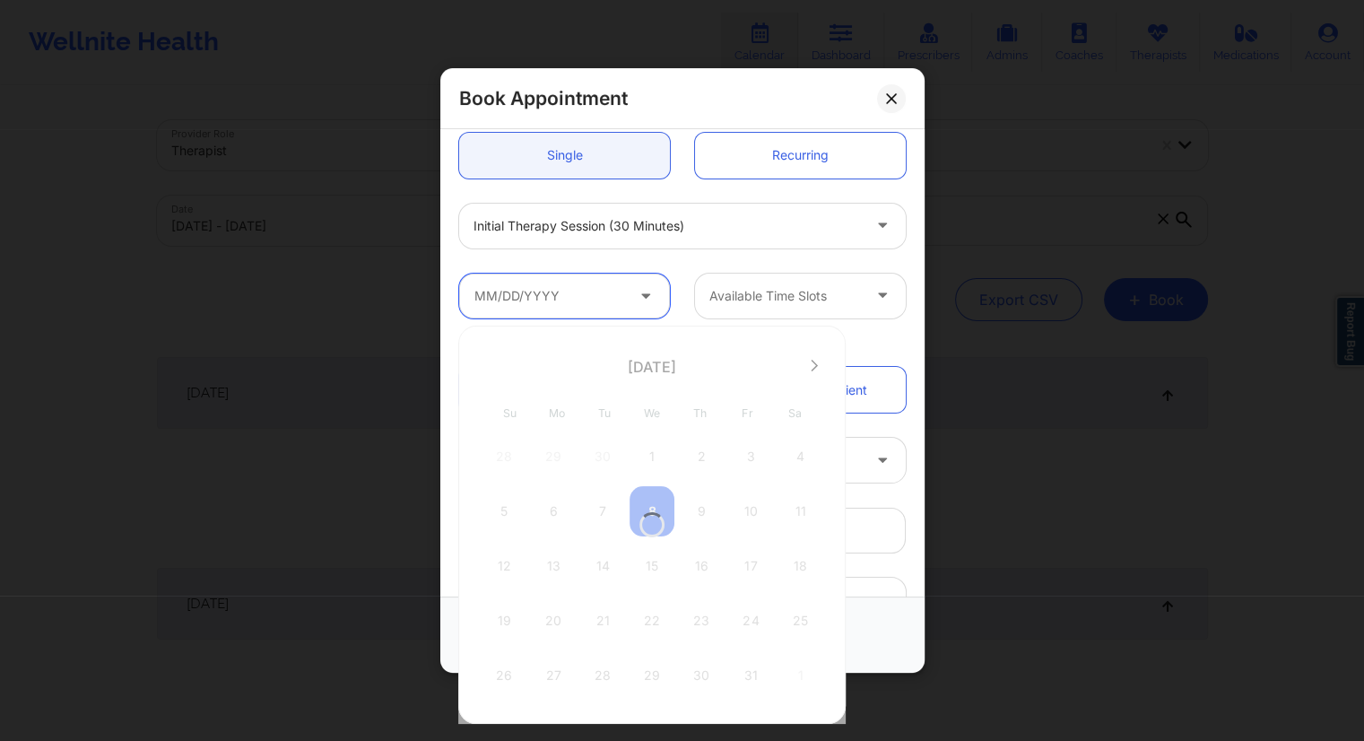
click at [586, 301] on input "text" at bounding box center [564, 295] width 211 height 45
click at [585, 301] on input "text" at bounding box center [564, 295] width 211 height 45
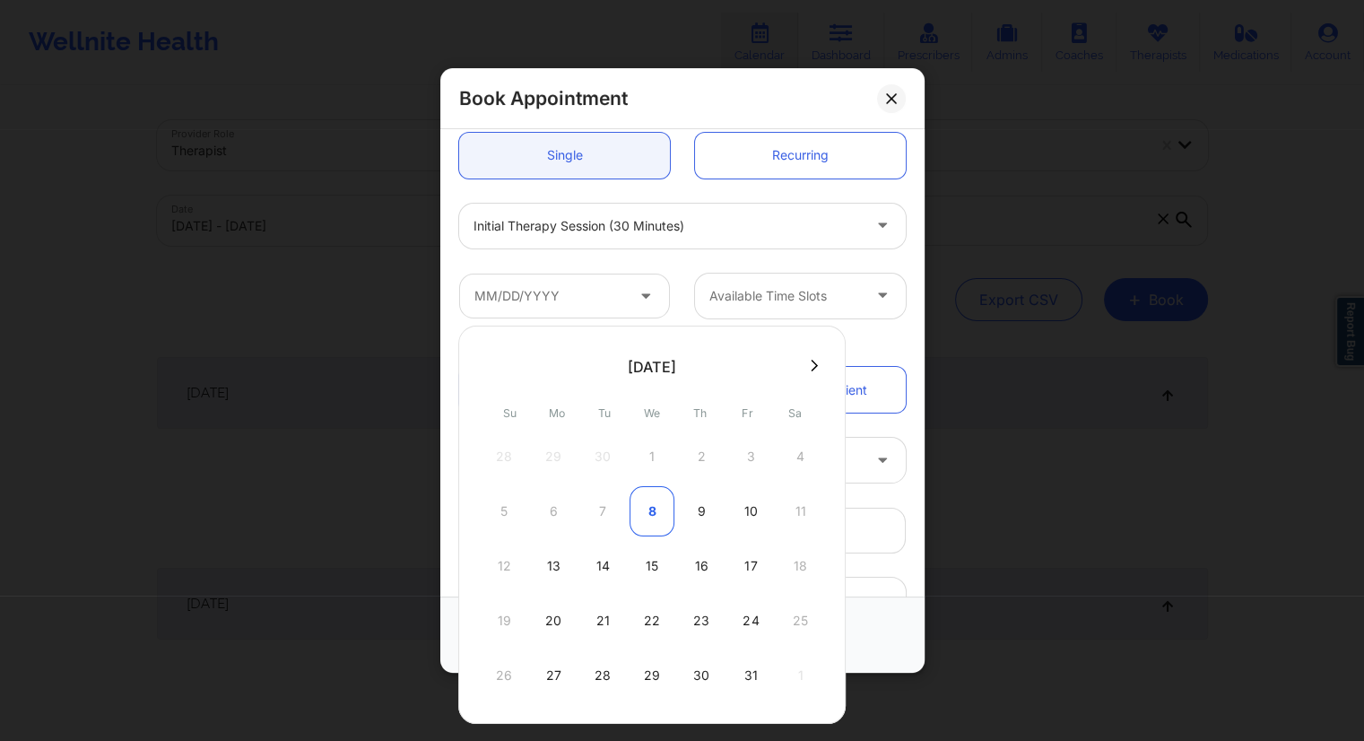
click at [647, 516] on div "8" at bounding box center [651, 511] width 45 height 50
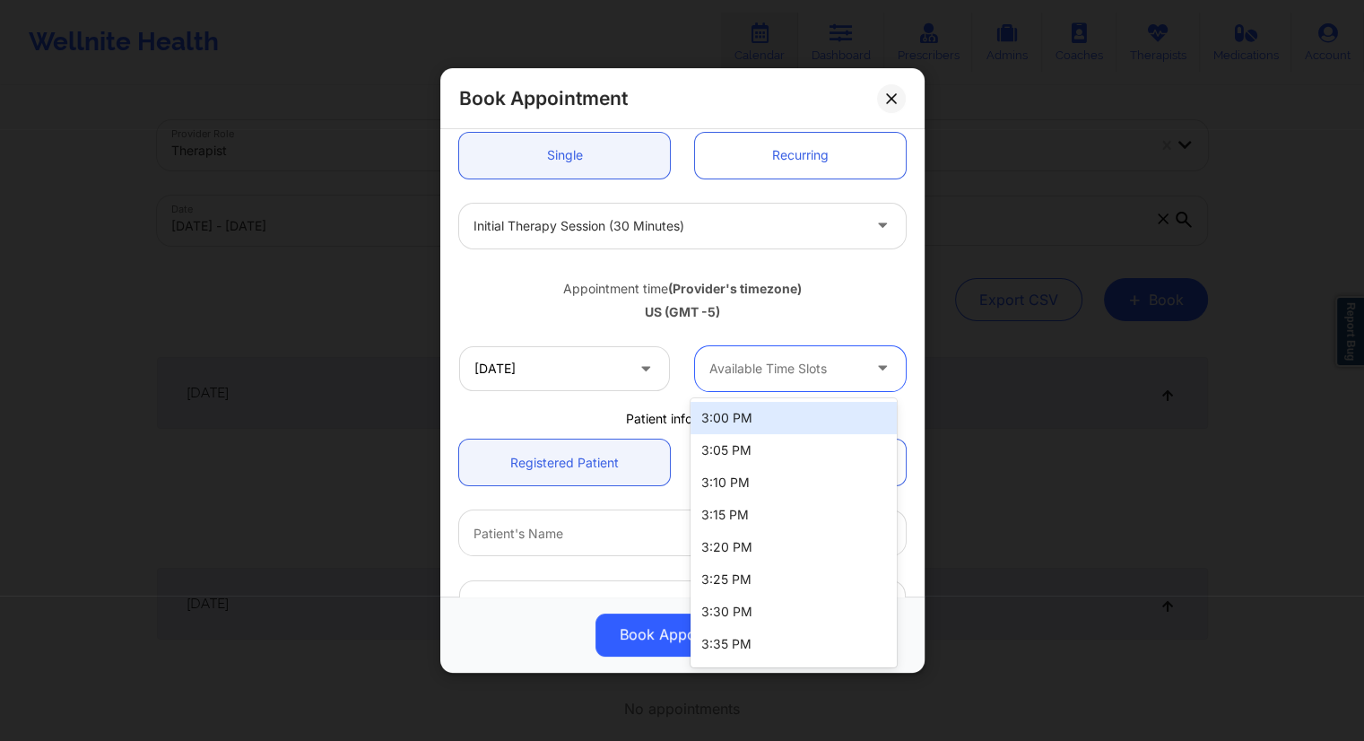
click at [781, 352] on div "Available Time Slots" at bounding box center [779, 368] width 168 height 45
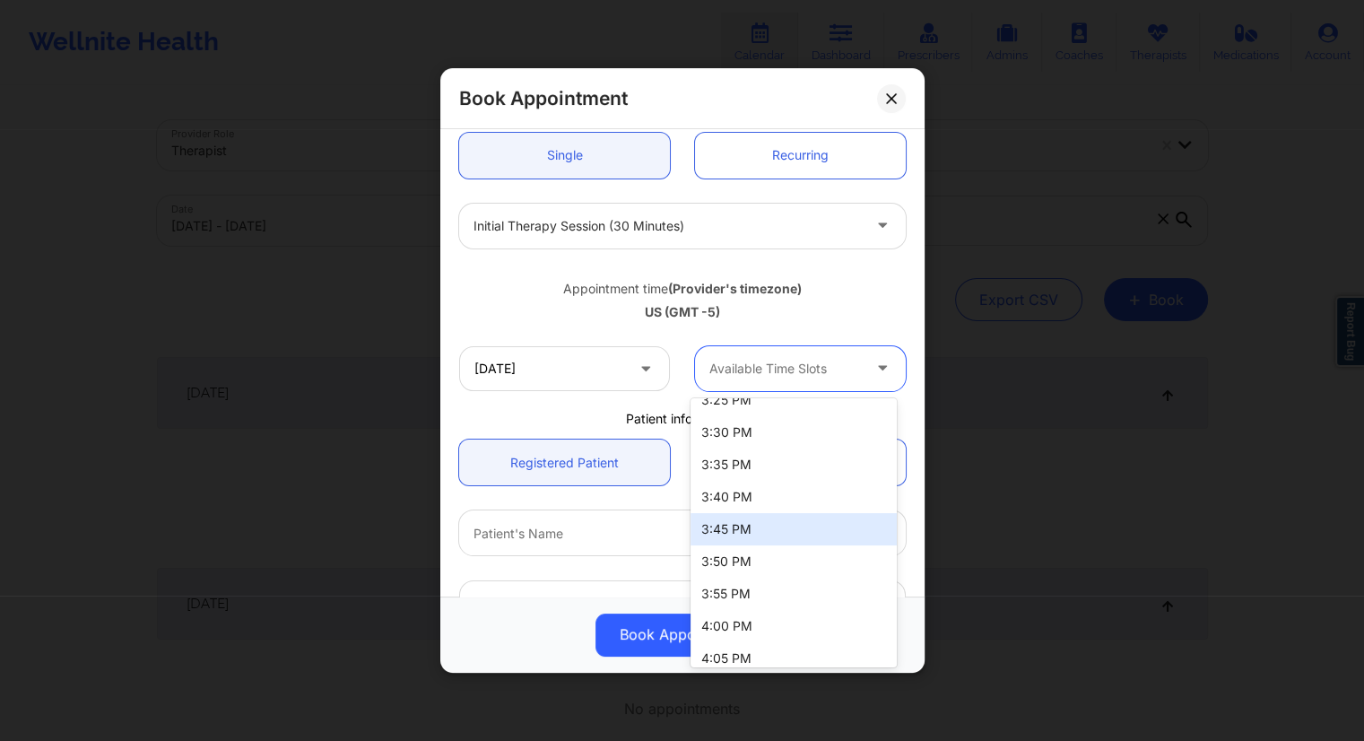
scroll to position [538, 0]
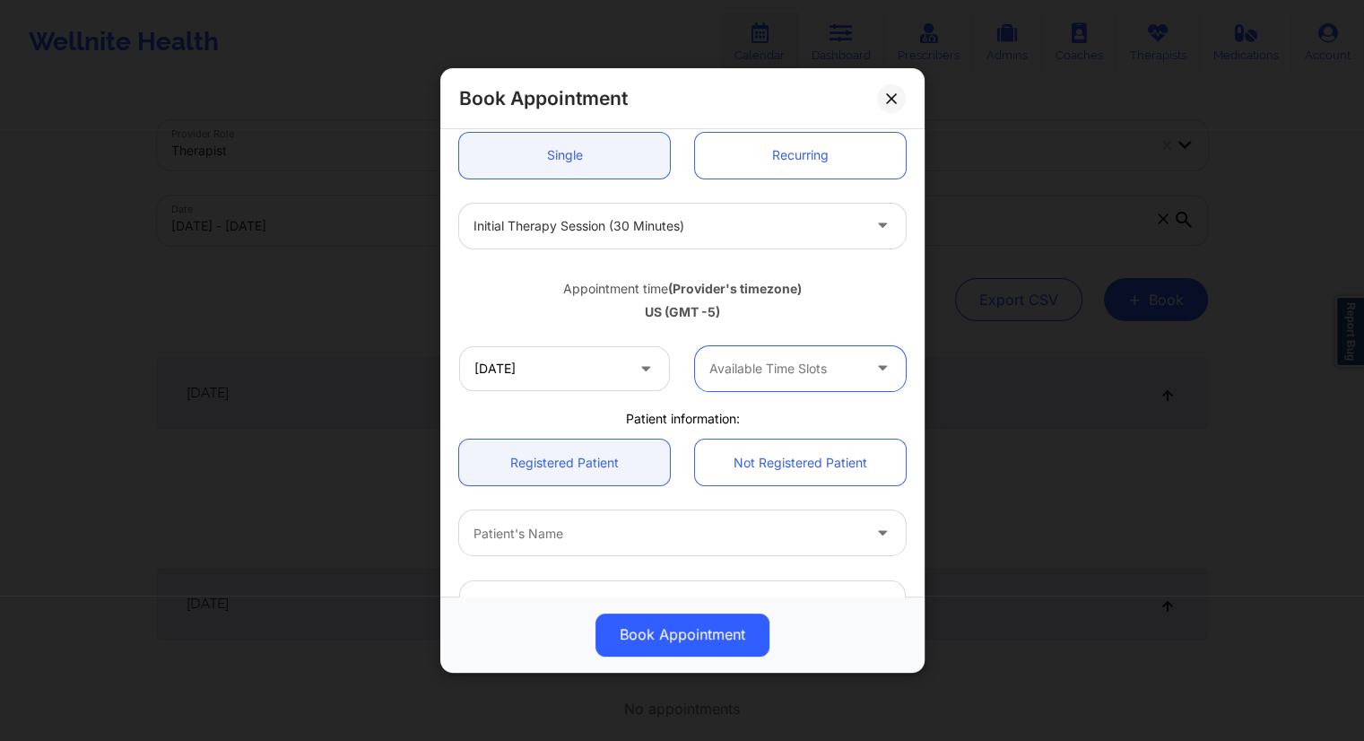
click at [764, 370] on div at bounding box center [785, 369] width 152 height 22
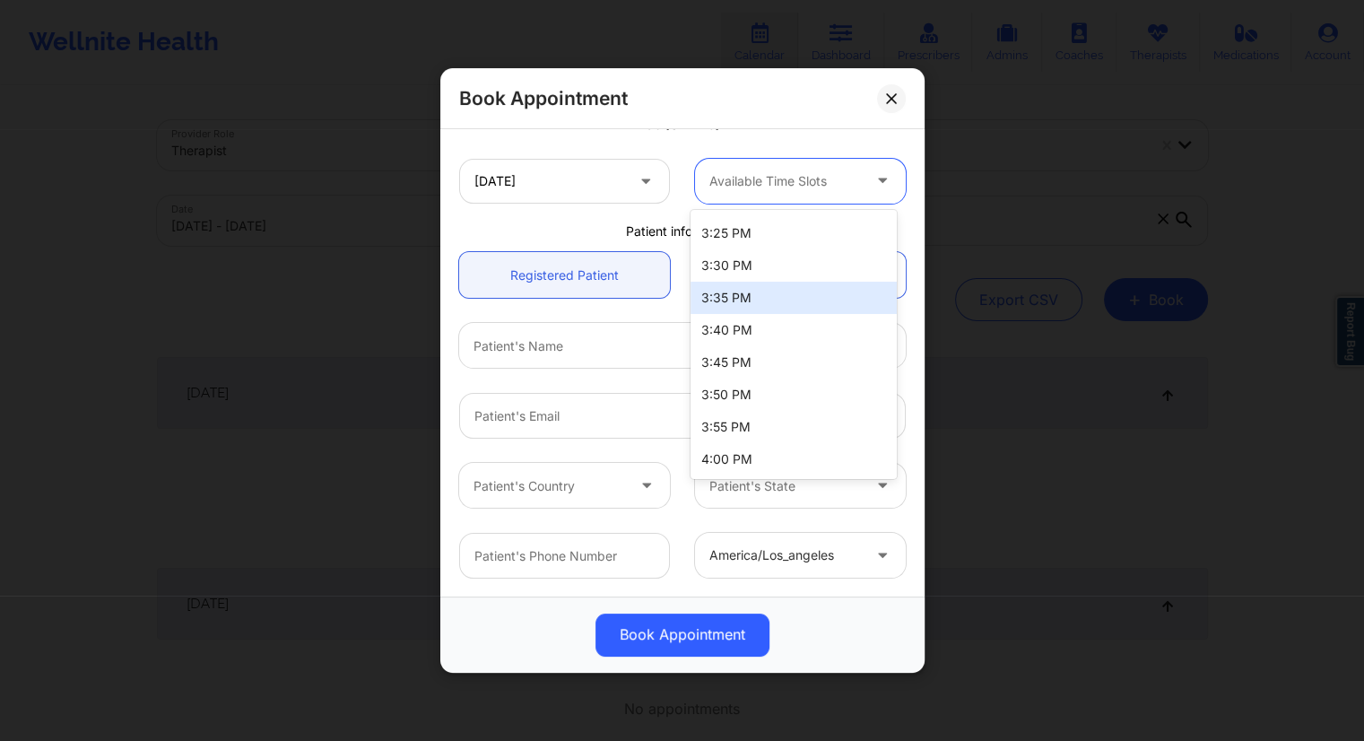
scroll to position [0, 0]
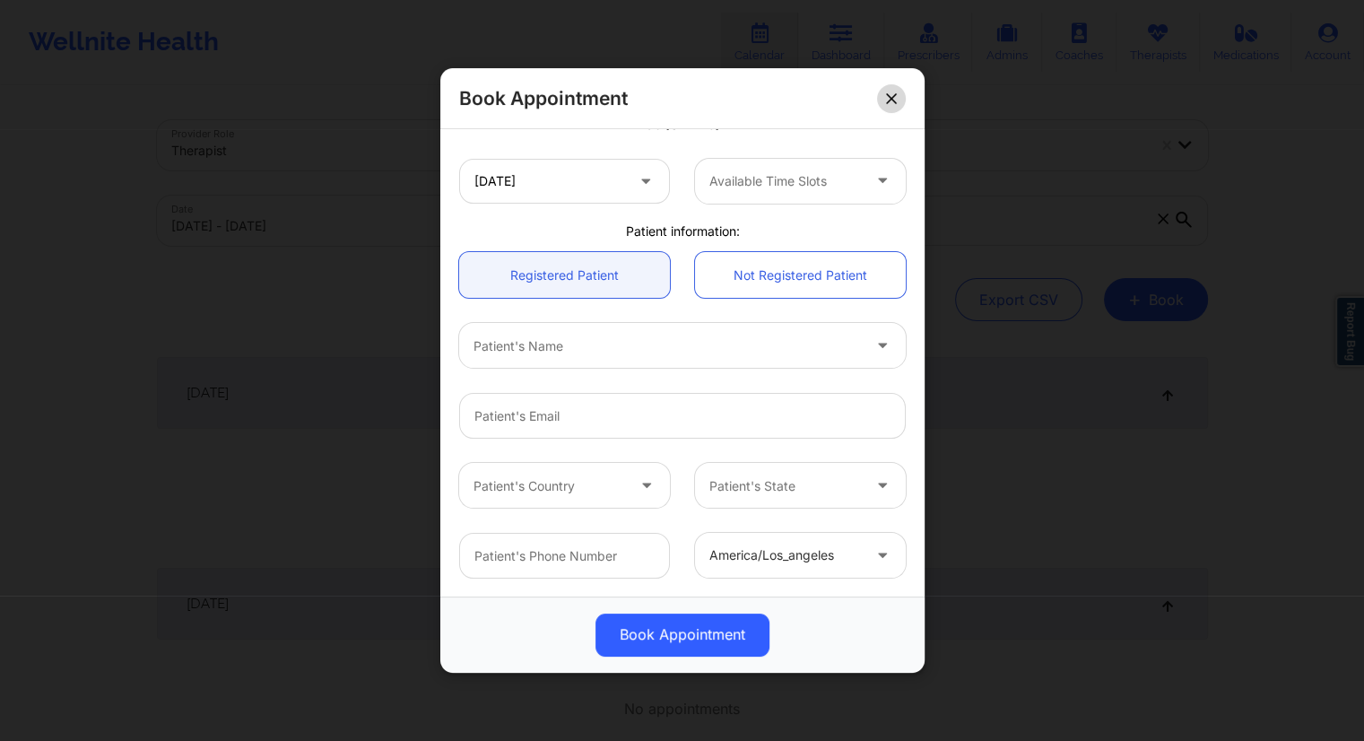
click at [893, 91] on button at bounding box center [891, 98] width 29 height 29
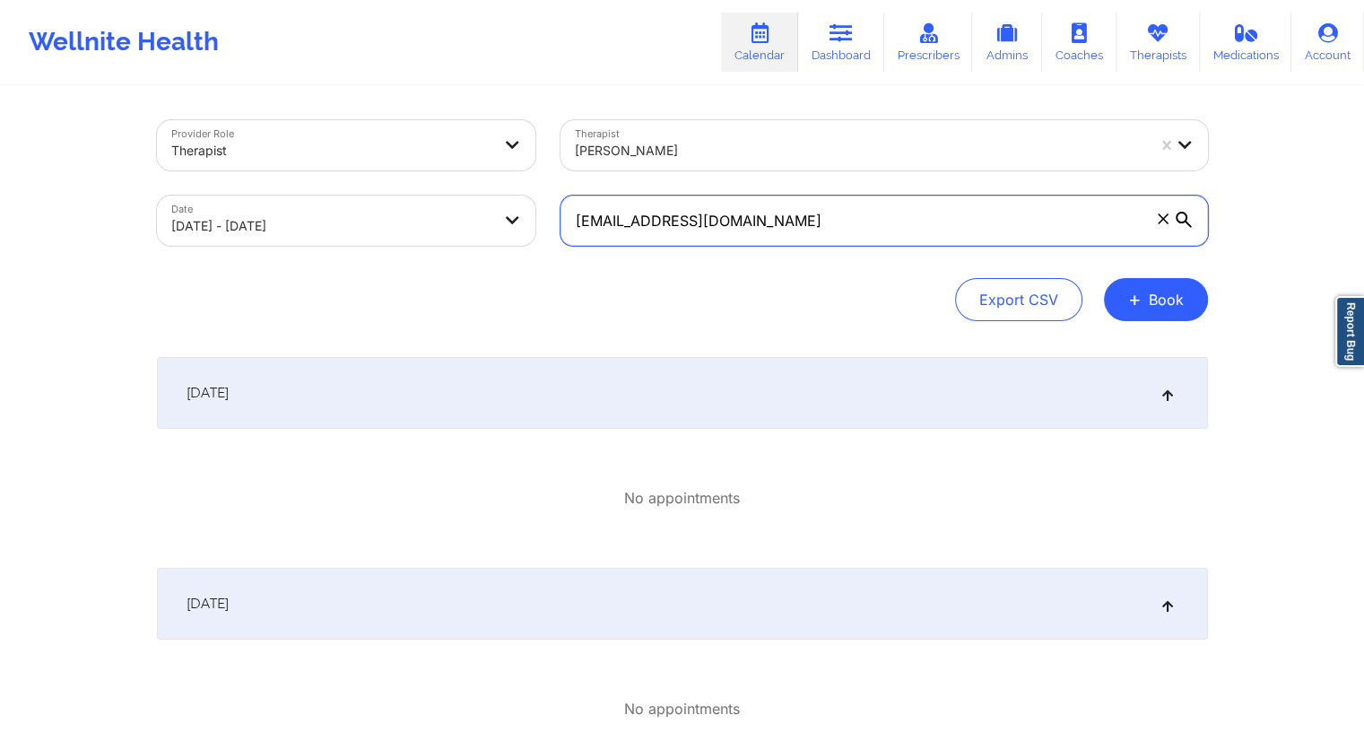
drag, startPoint x: 819, startPoint y: 204, endPoint x: 560, endPoint y: 205, distance: 259.1
click at [560, 205] on input "[EMAIL_ADDRESS][DOMAIN_NAME]" at bounding box center [883, 220] width 647 height 50
click at [814, 56] on link "Dashboard" at bounding box center [841, 42] width 86 height 59
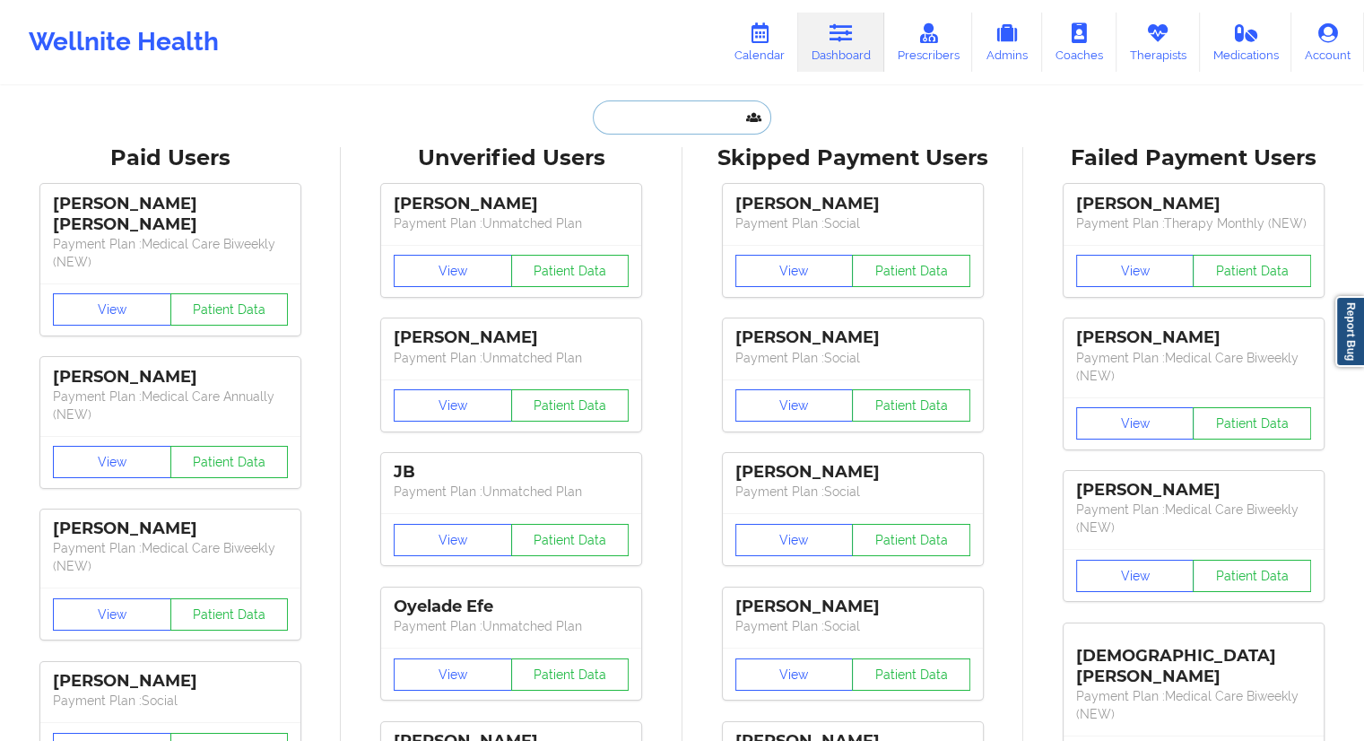
click at [647, 116] on input "text" at bounding box center [682, 117] width 178 height 34
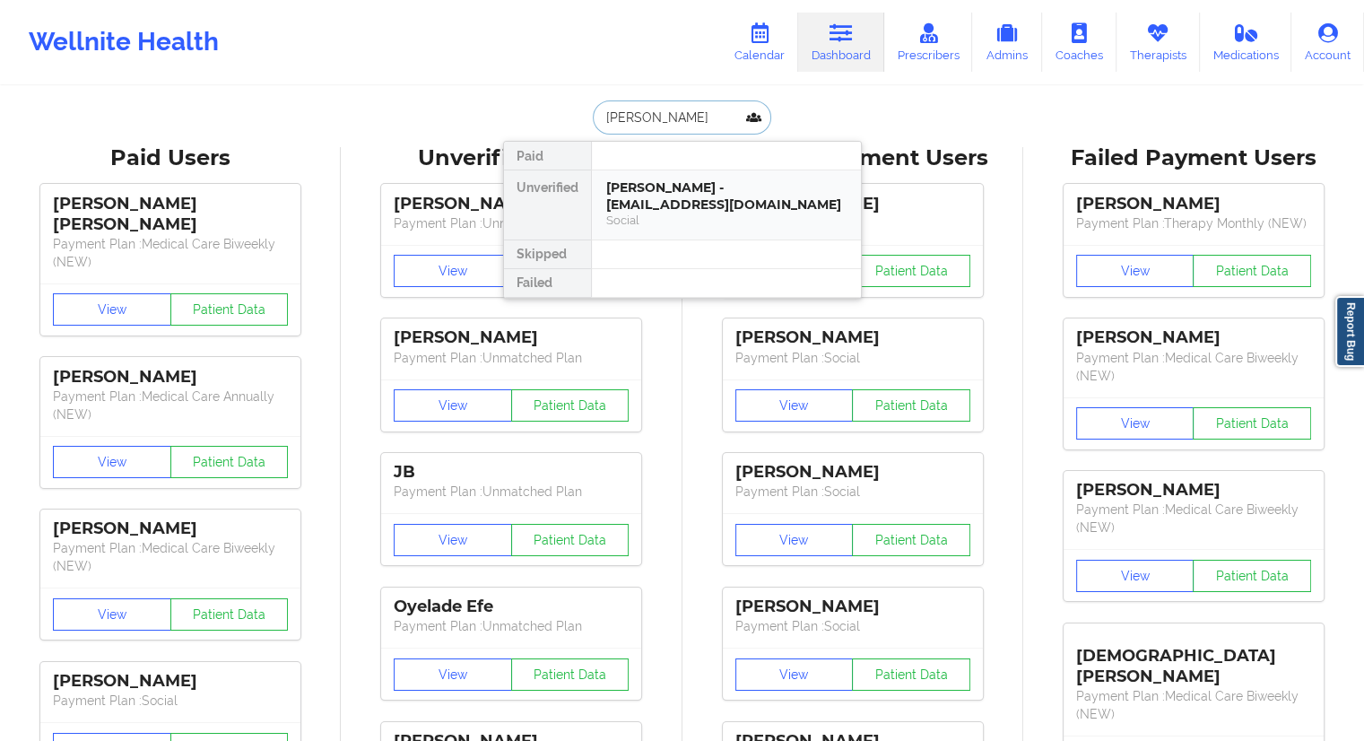
click at [691, 192] on div "[PERSON_NAME] - [EMAIL_ADDRESS][DOMAIN_NAME]" at bounding box center [726, 195] width 240 height 33
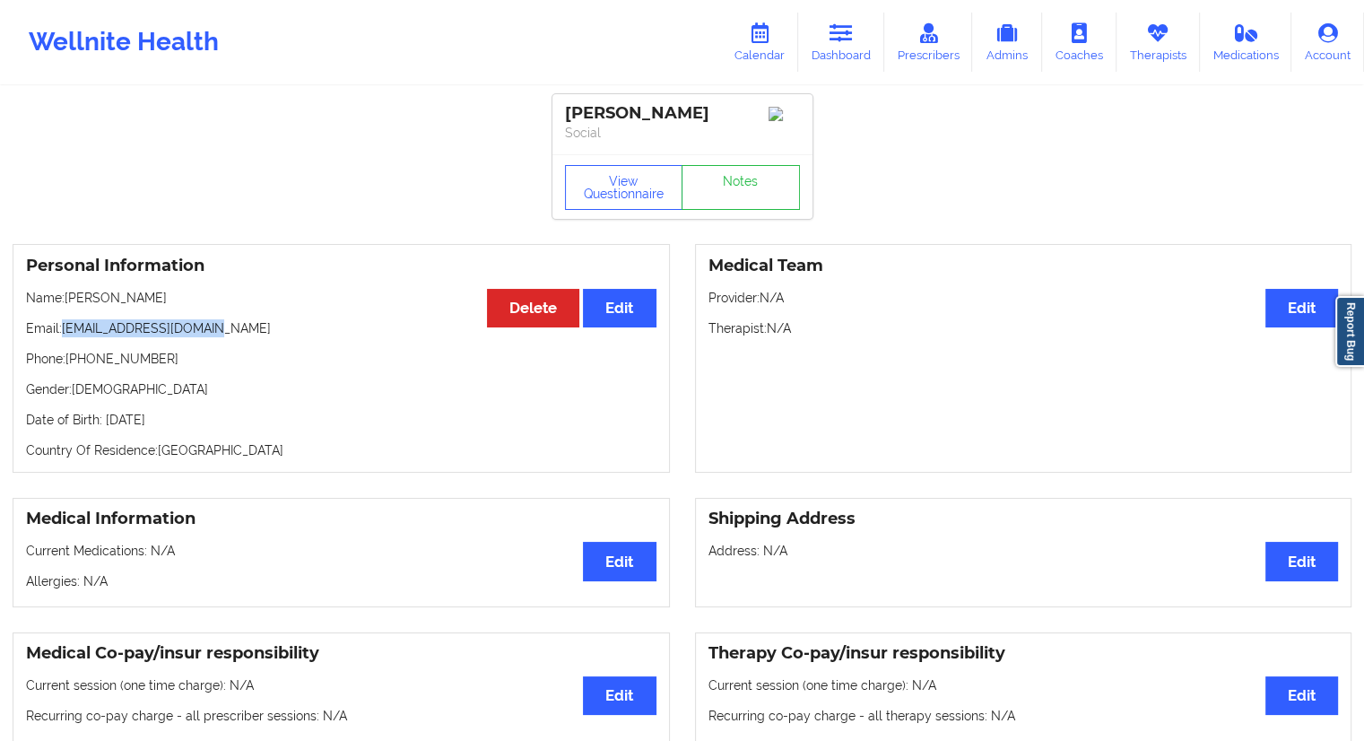
drag, startPoint x: 250, startPoint y: 331, endPoint x: 62, endPoint y: 329, distance: 188.3
click at [62, 329] on p "Email: [EMAIL_ADDRESS][DOMAIN_NAME]" at bounding box center [341, 328] width 630 height 18
click at [762, 42] on icon at bounding box center [759, 33] width 23 height 20
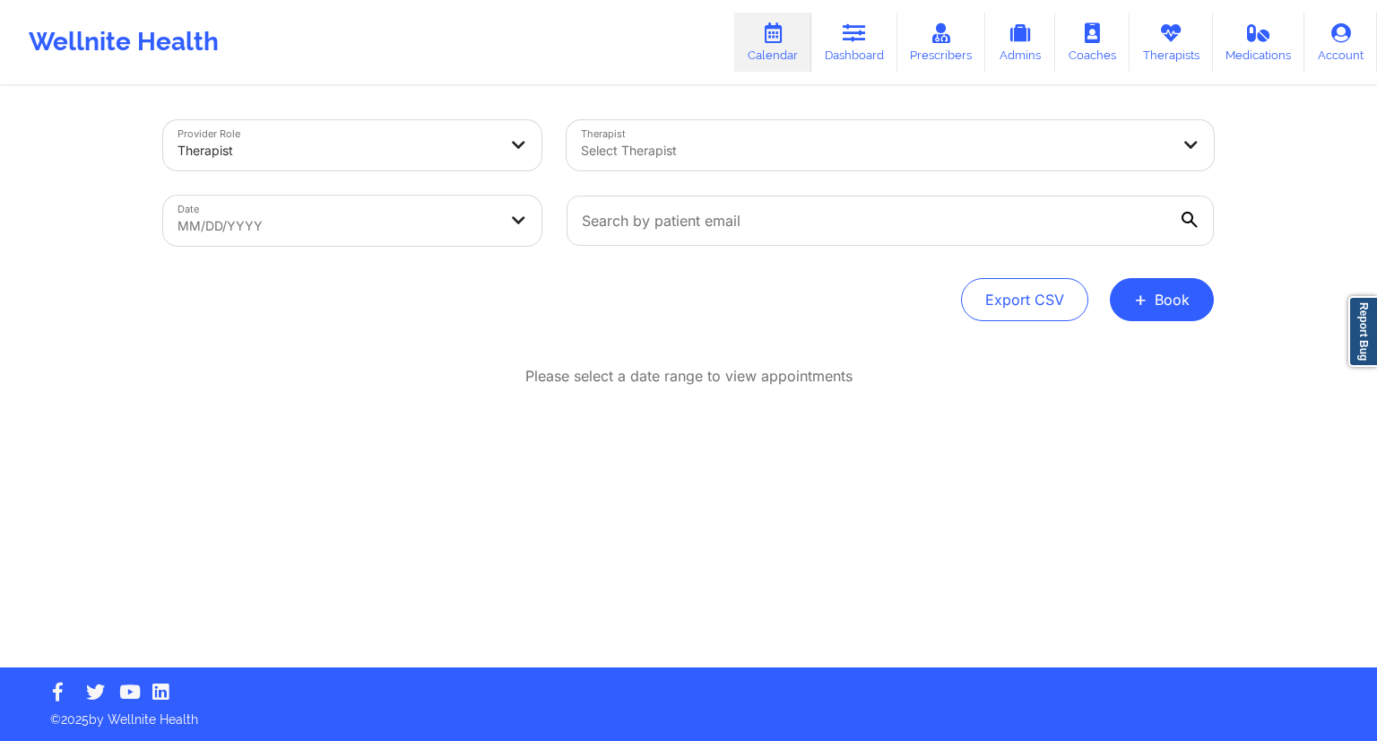
select select "2025-8"
select select "2025-9"
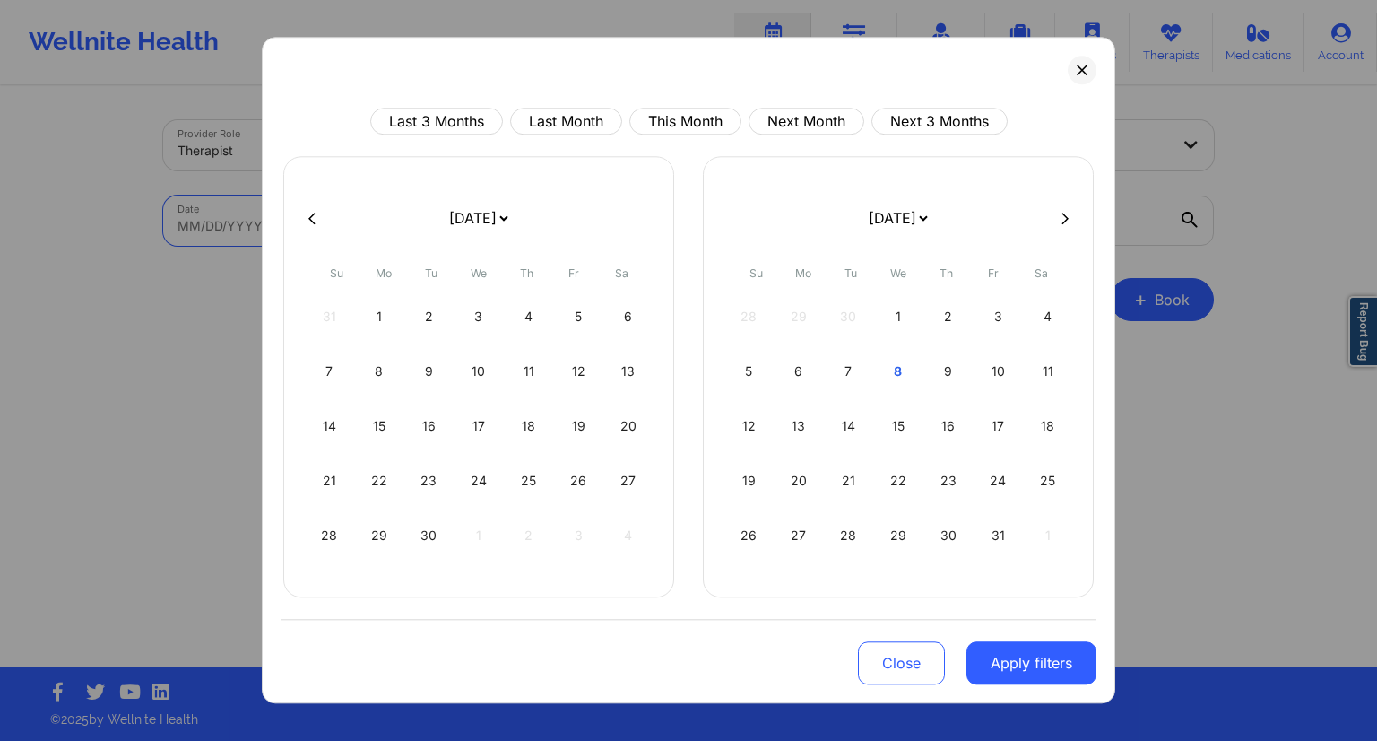
click at [404, 224] on body "Wellnite Health Calendar Dashboard Prescribers Admins Coaches Therapists Medica…" at bounding box center [688, 370] width 1377 height 741
click at [890, 373] on div "8" at bounding box center [899, 371] width 46 height 50
select select "2025-9"
select select "2025-10"
select select "2025-9"
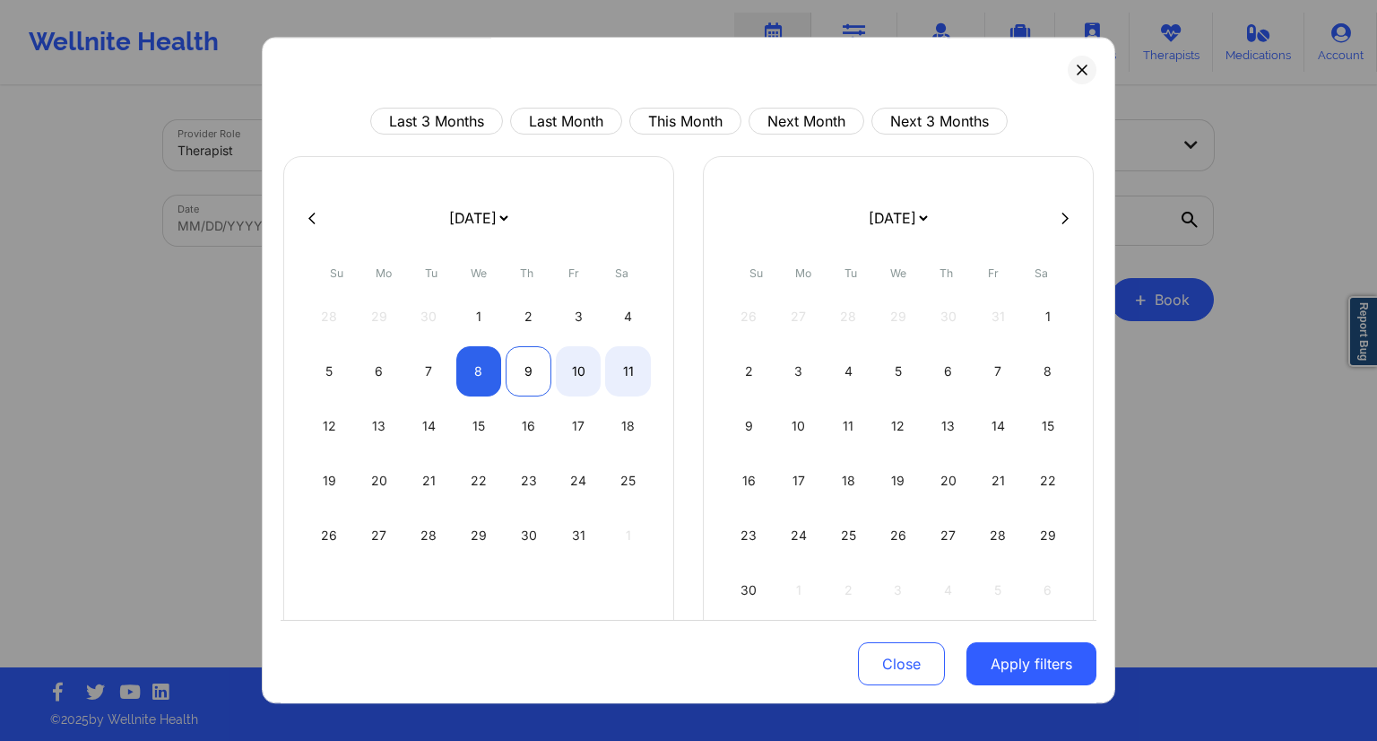
select select "2025-10"
click at [530, 373] on div "9" at bounding box center [529, 371] width 46 height 50
select select "2025-9"
select select "2025-10"
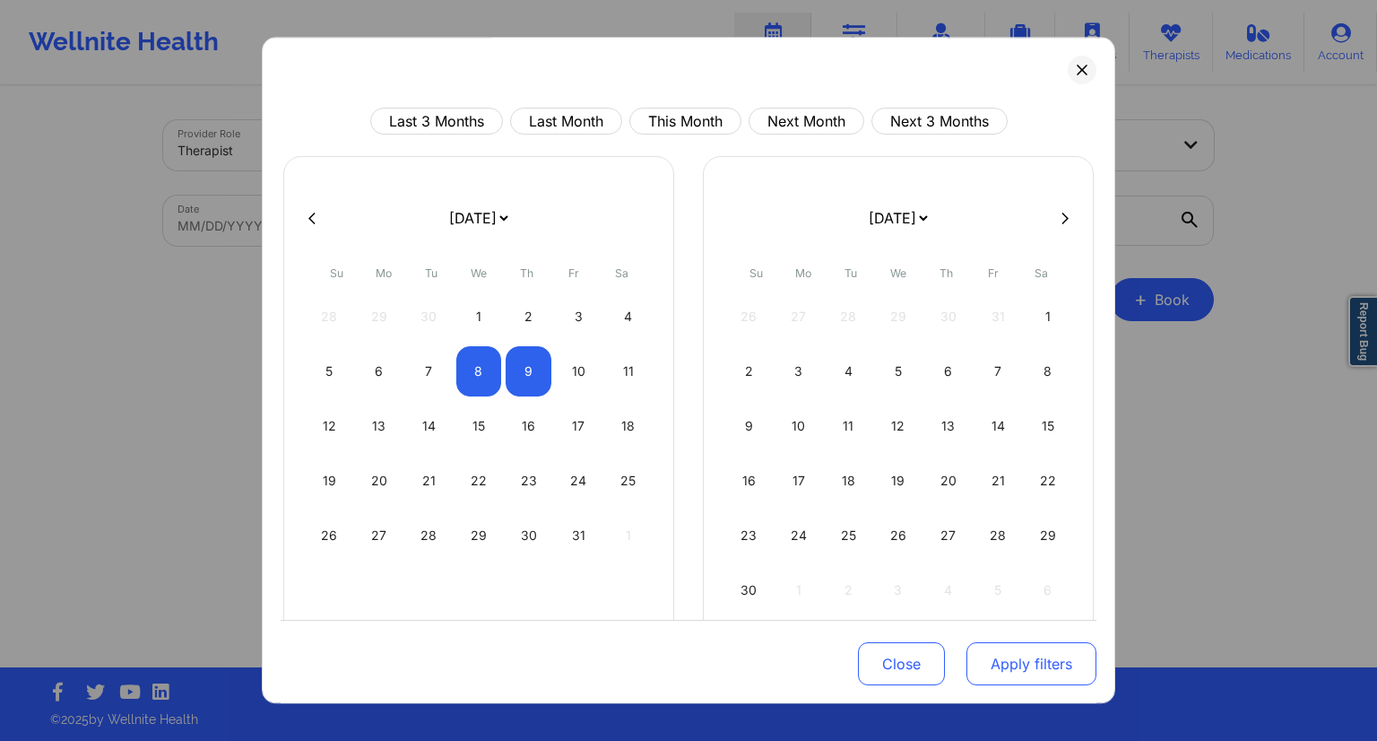
click at [1013, 658] on button "Apply filters" at bounding box center [1032, 663] width 130 height 43
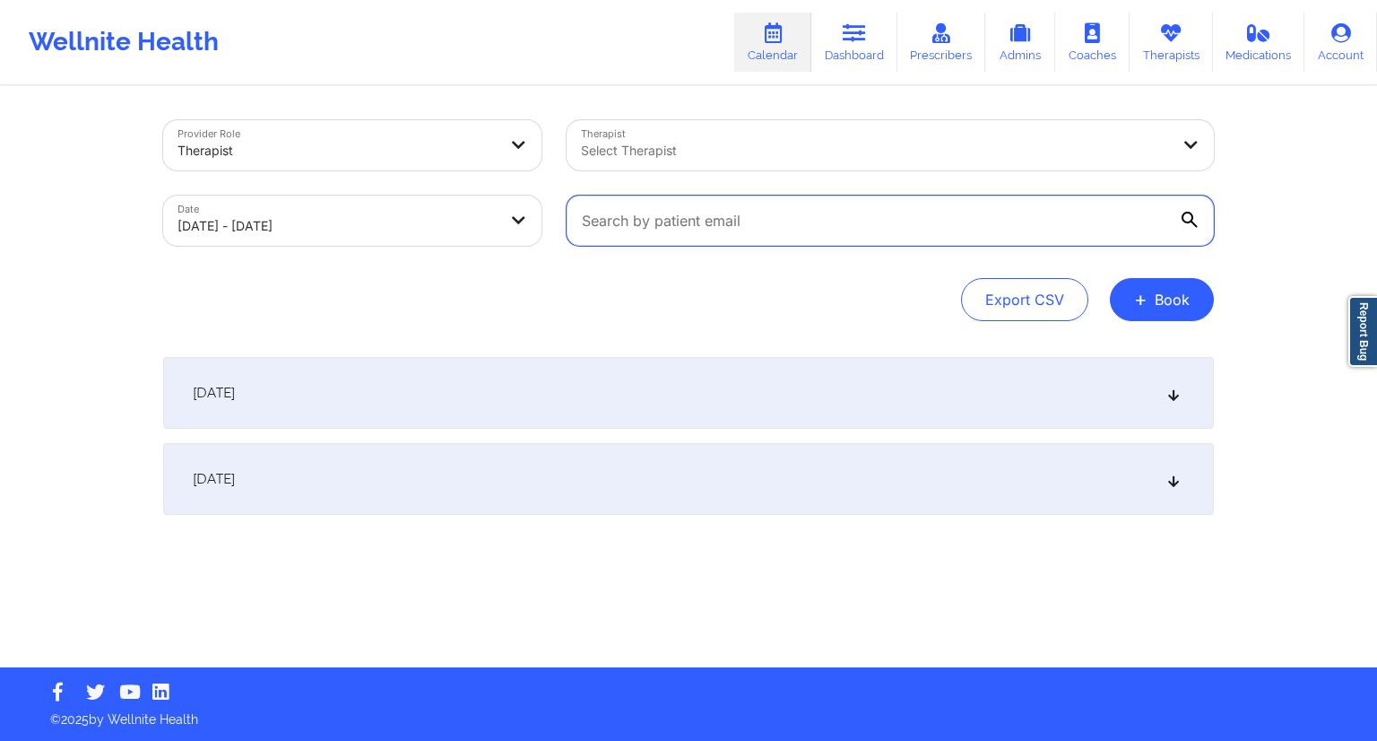
click at [701, 221] on input "text" at bounding box center [890, 220] width 647 height 50
paste input "[EMAIL_ADDRESS][DOMAIN_NAME]"
type input "[EMAIL_ADDRESS][DOMAIN_NAME]"
click at [402, 385] on div "[DATE]" at bounding box center [688, 393] width 1051 height 72
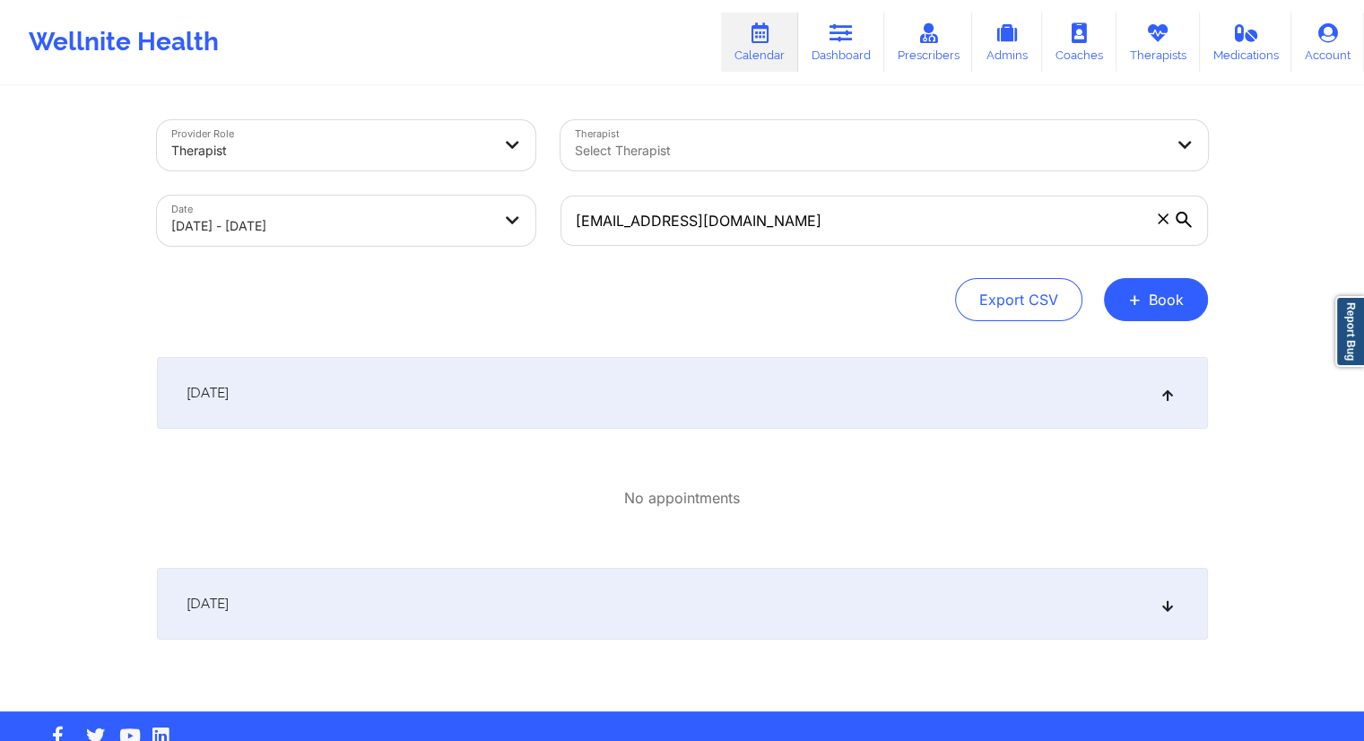
click at [353, 612] on div "[DATE]" at bounding box center [682, 604] width 1051 height 72
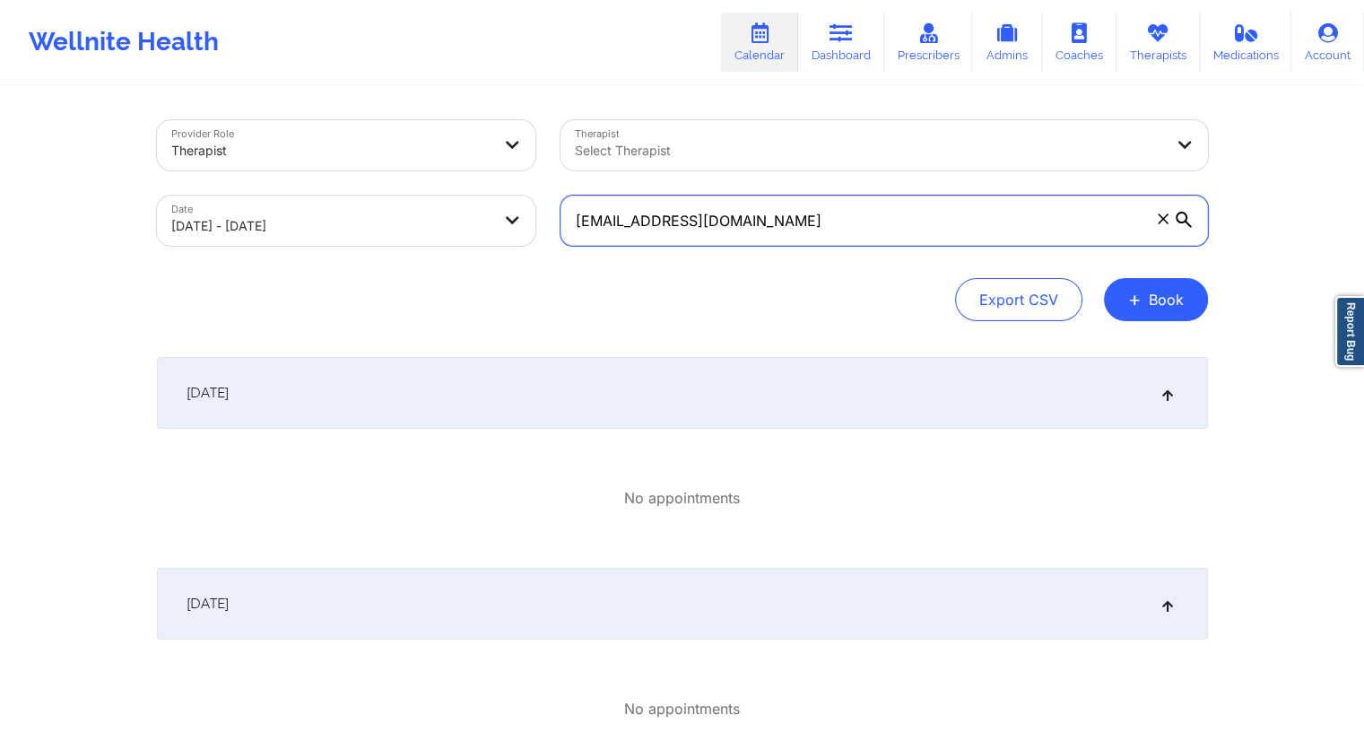
drag, startPoint x: 792, startPoint y: 223, endPoint x: 520, endPoint y: 220, distance: 271.7
click at [520, 220] on div "Provider Role Therapist Therapist Select Therapist Date [DATE] - [DATE] [EMAIL_…" at bounding box center [682, 183] width 1076 height 151
click at [854, 50] on link "Dashboard" at bounding box center [841, 42] width 86 height 59
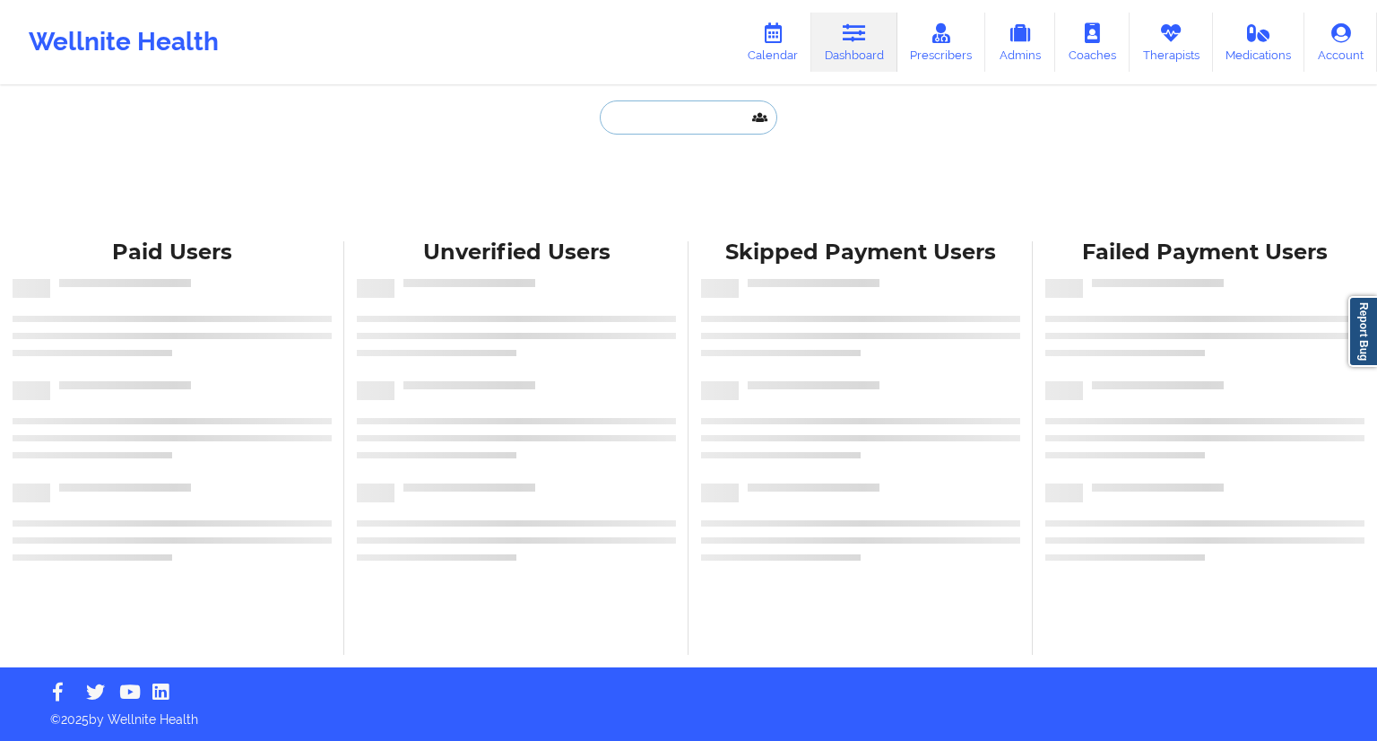
click at [667, 122] on input "text" at bounding box center [689, 117] width 178 height 34
paste input "[EMAIL_ADDRESS][DOMAIN_NAME]"
type input "[EMAIL_ADDRESS][DOMAIN_NAME]"
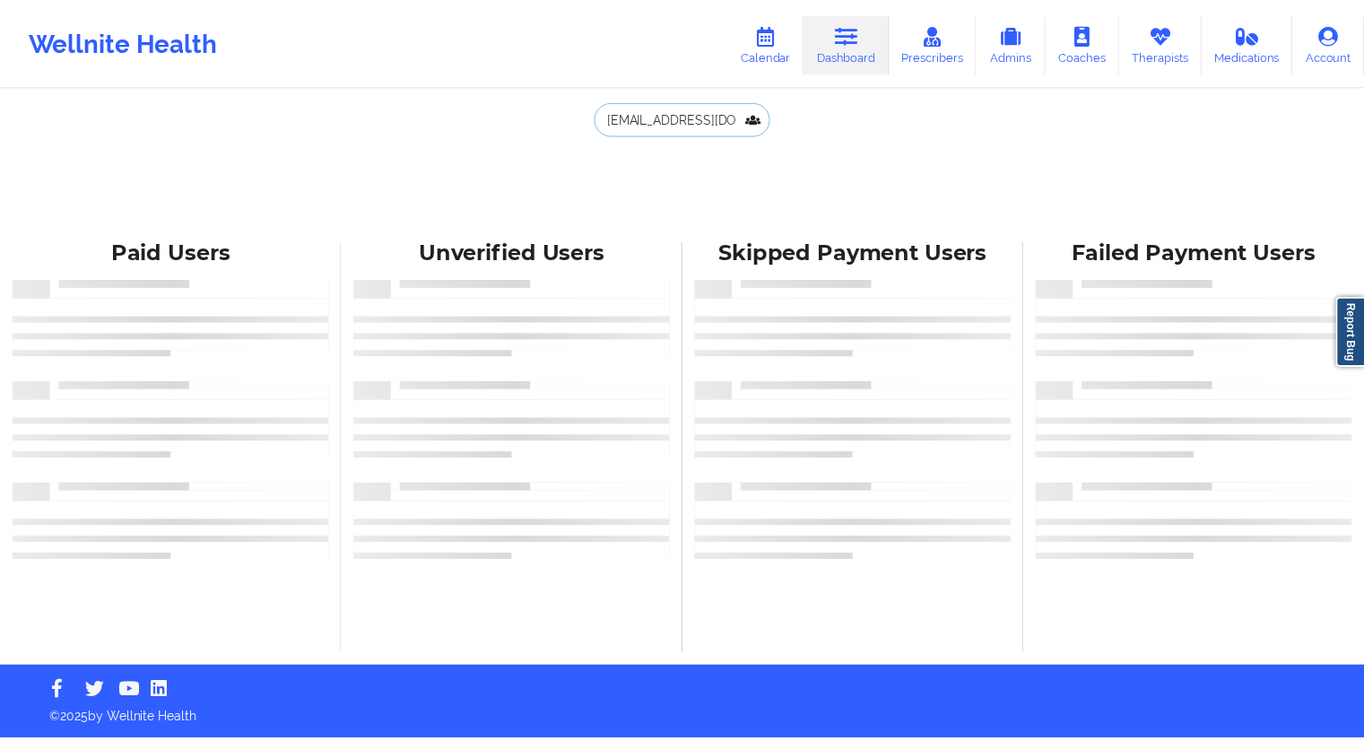
scroll to position [0, 4]
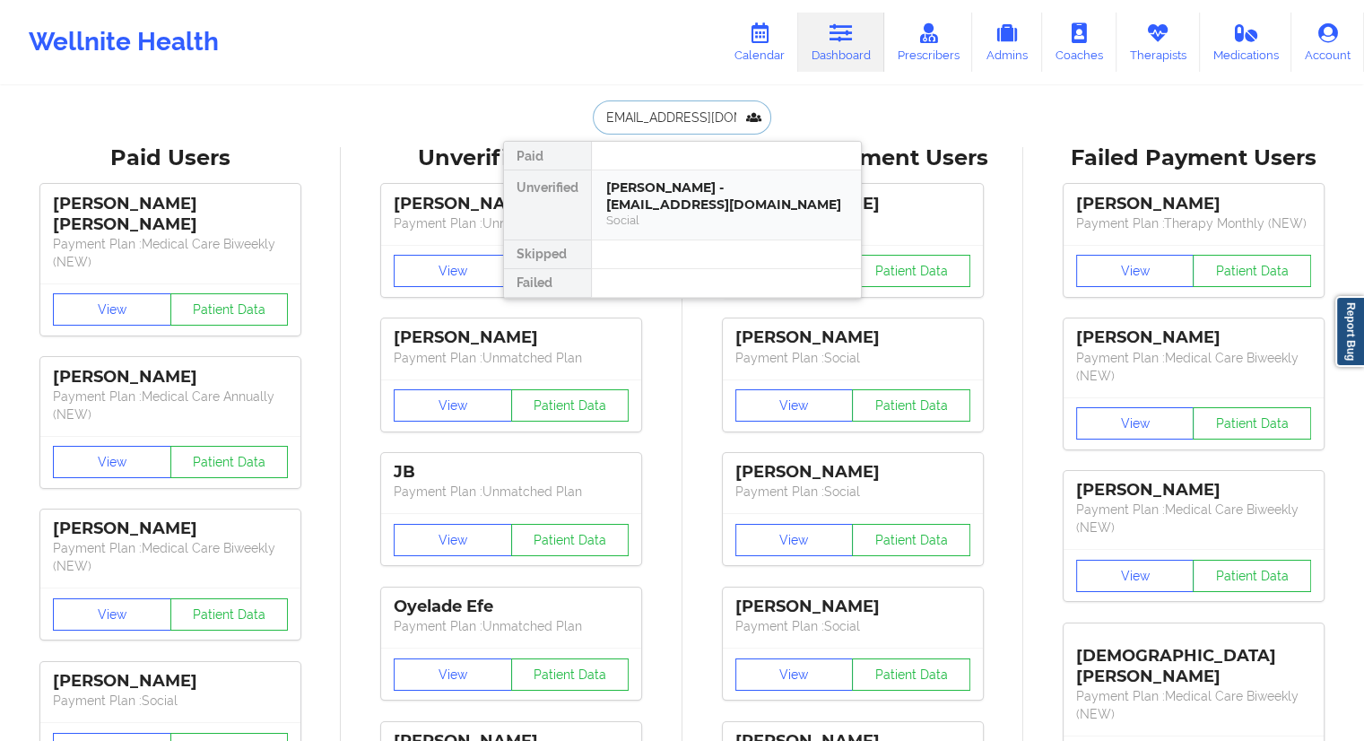
click at [603, 213] on div "Davina Baker - davinarbaker@gmail.com Social" at bounding box center [726, 204] width 269 height 69
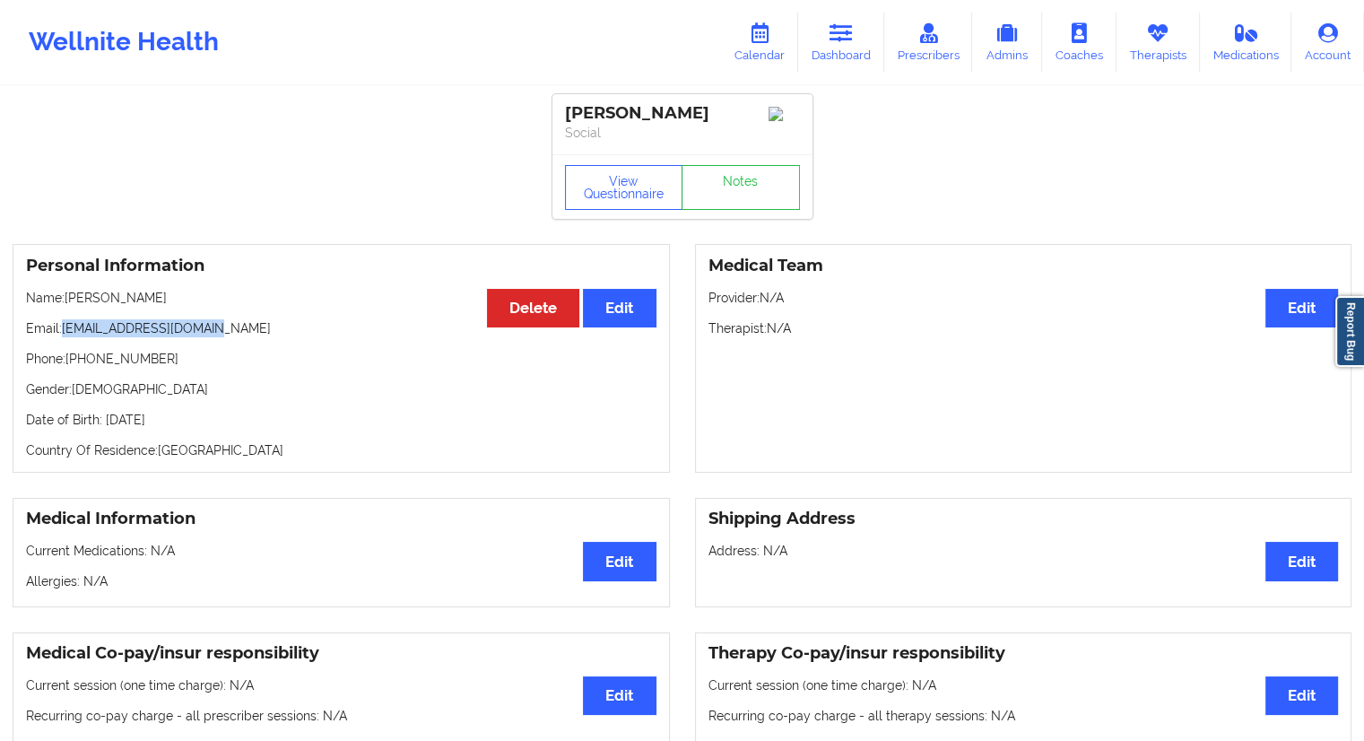
drag, startPoint x: 237, startPoint y: 329, endPoint x: 65, endPoint y: 323, distance: 172.3
click at [65, 323] on div "Personal Information Edit Delete Name: [PERSON_NAME] Email: [EMAIL_ADDRESS][DOM…" at bounding box center [341, 358] width 657 height 229
copy p "[EMAIL_ADDRESS][DOMAIN_NAME]"
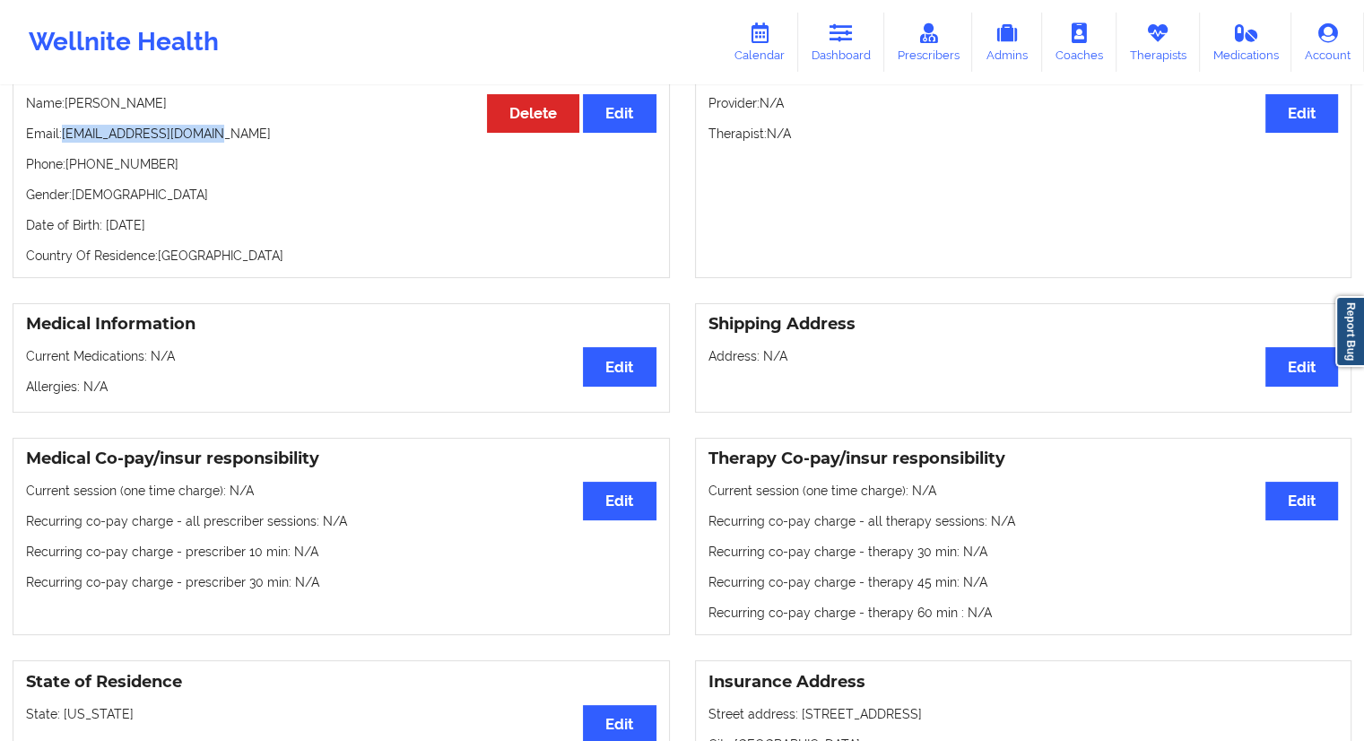
scroll to position [84, 0]
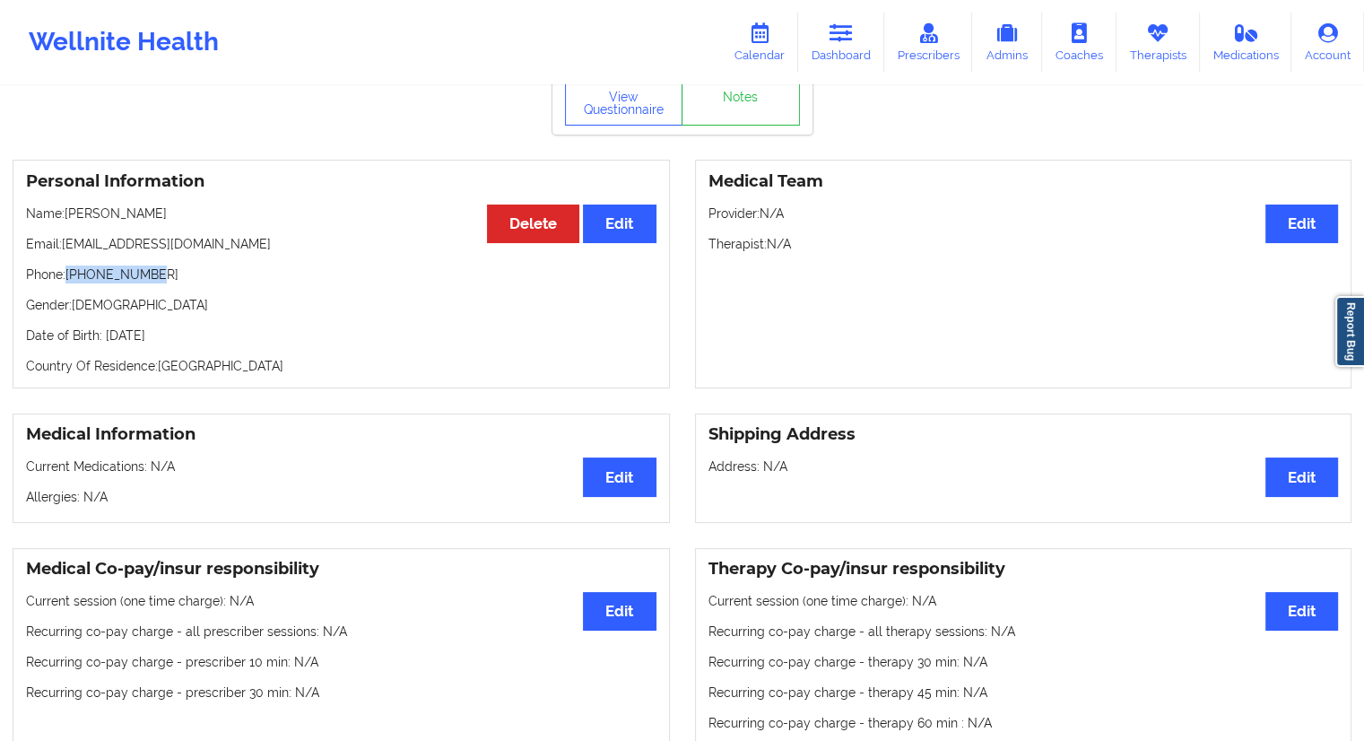
drag, startPoint x: 143, startPoint y: 287, endPoint x: 68, endPoint y: 284, distance: 75.4
click at [68, 283] on p "Phone: +17088901126" at bounding box center [341, 274] width 630 height 18
copy p "[PHONE_NUMBER]"
drag, startPoint x: 183, startPoint y: 220, endPoint x: 68, endPoint y: 211, distance: 115.1
click at [68, 211] on p "Name: [PERSON_NAME]" at bounding box center [341, 213] width 630 height 18
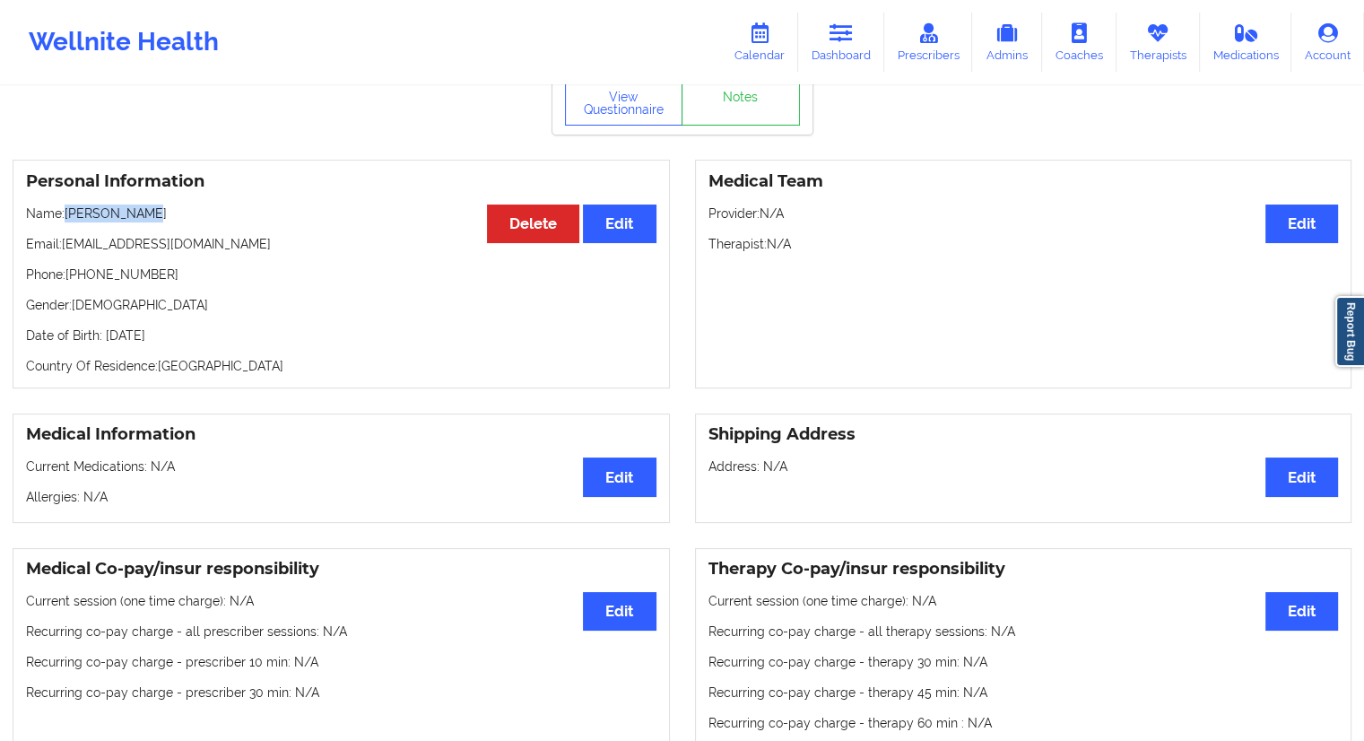
copy p "[PERSON_NAME]"
click at [786, 40] on link "Calendar" at bounding box center [759, 42] width 77 height 59
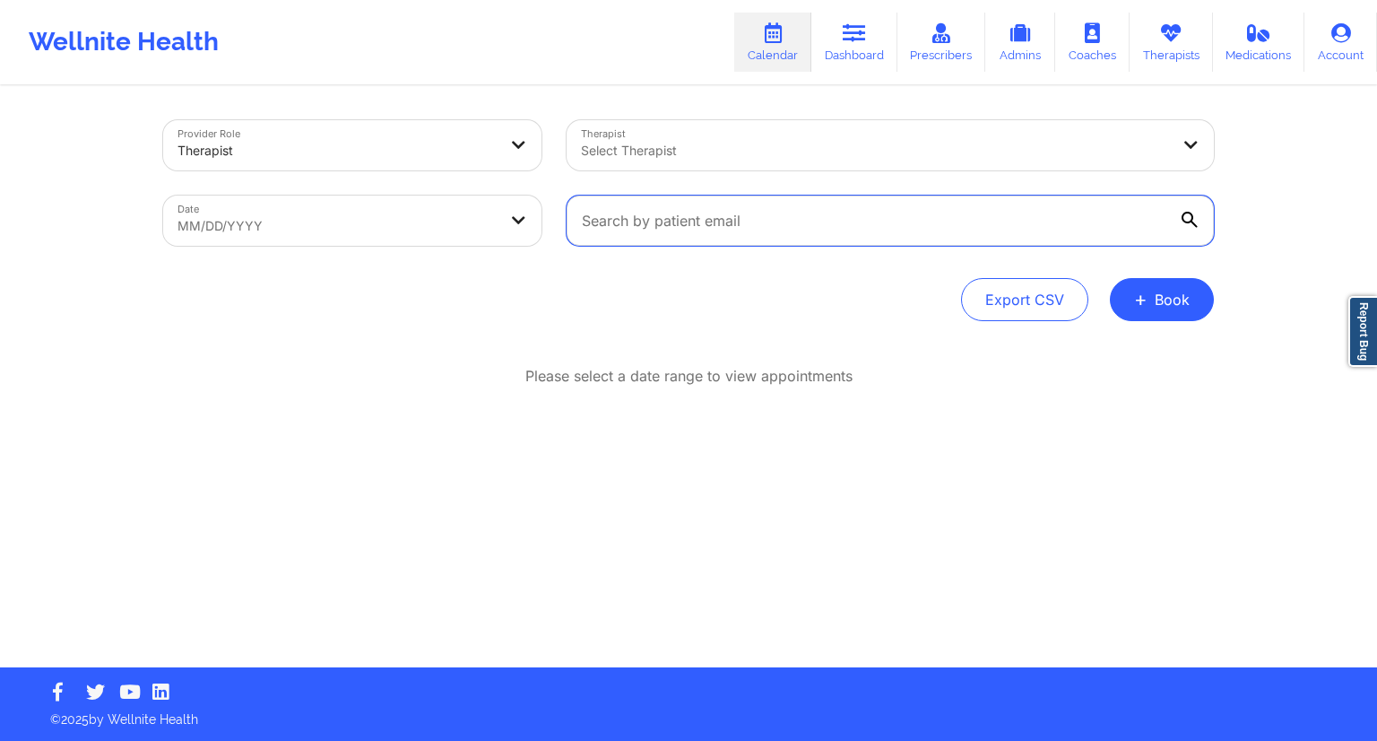
click at [621, 223] on input "text" at bounding box center [890, 220] width 647 height 50
paste input "thalia.shoemaker@gmail.com"
type input "thalia.shoemaker@gmail.com"
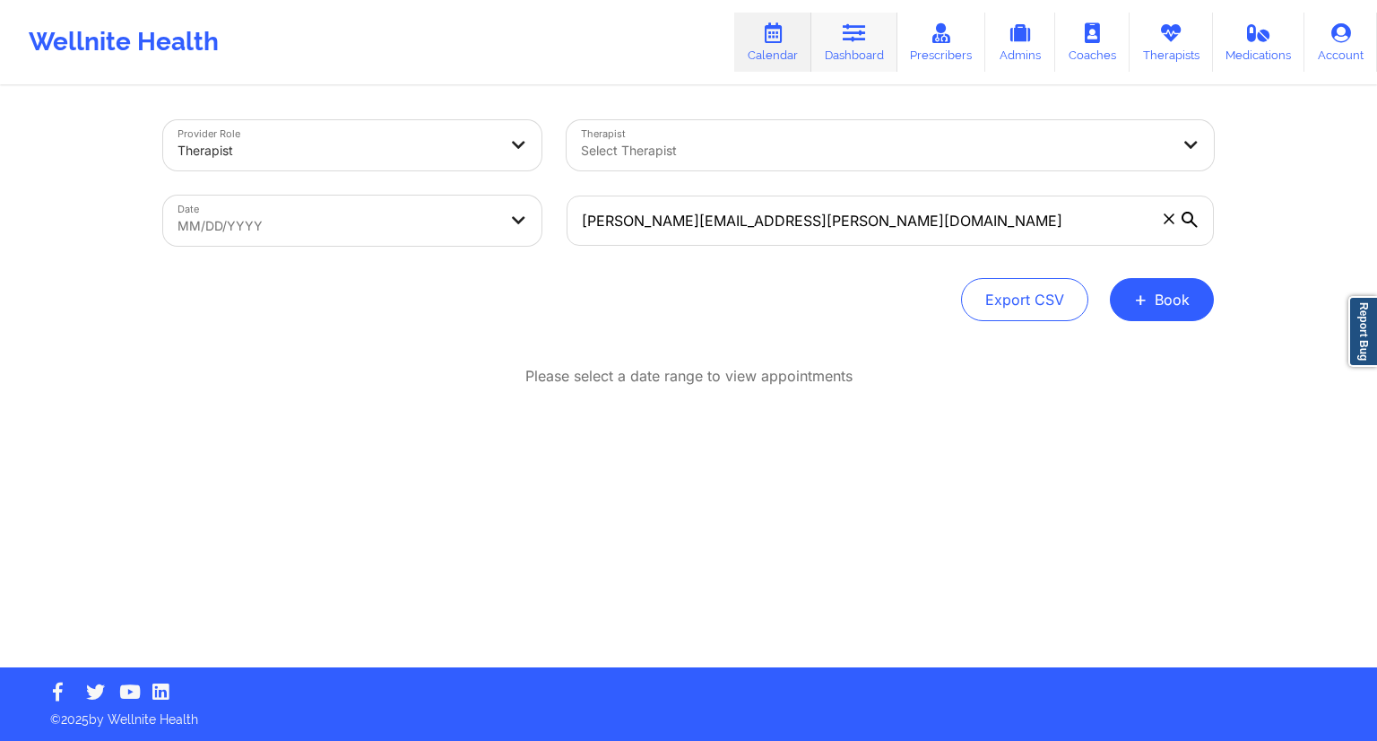
click at [847, 49] on link "Dashboard" at bounding box center [855, 42] width 86 height 59
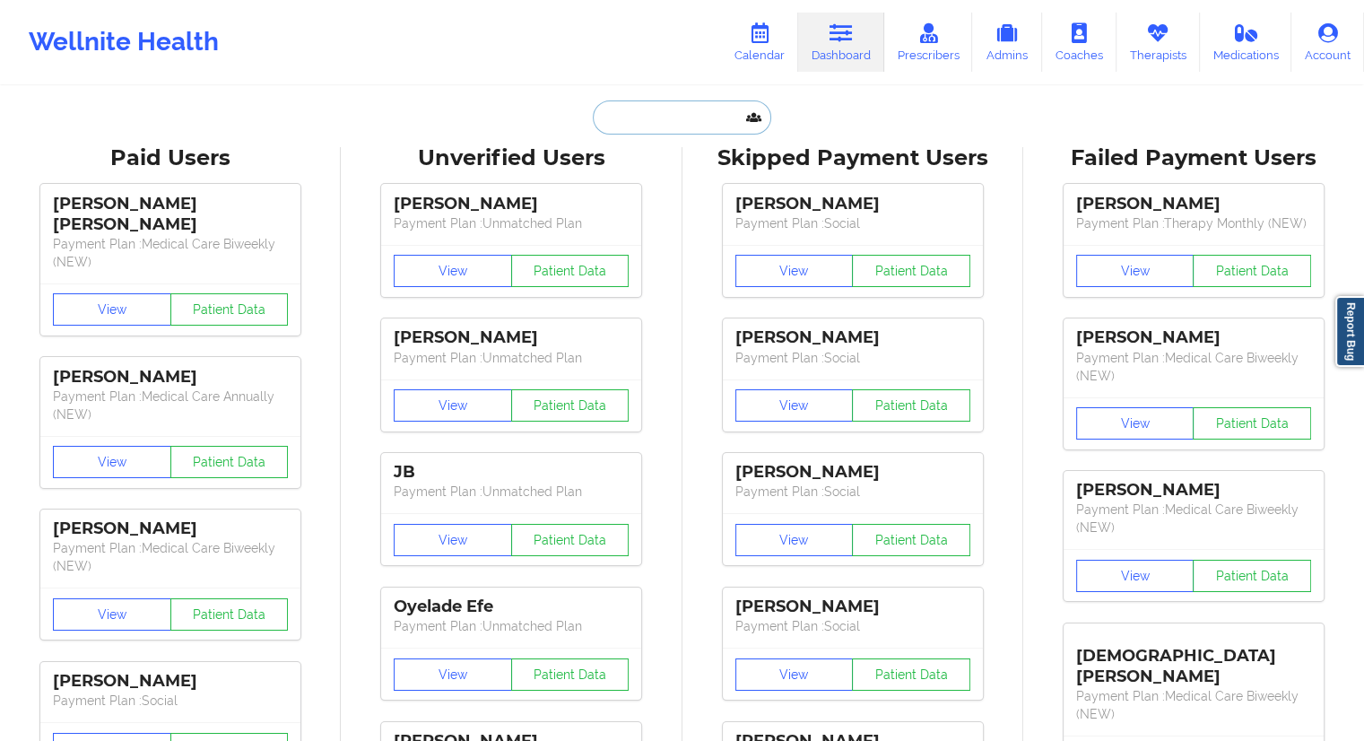
click at [614, 114] on input "text" at bounding box center [682, 117] width 178 height 34
paste input "thalia.shoemaker@gmail.com"
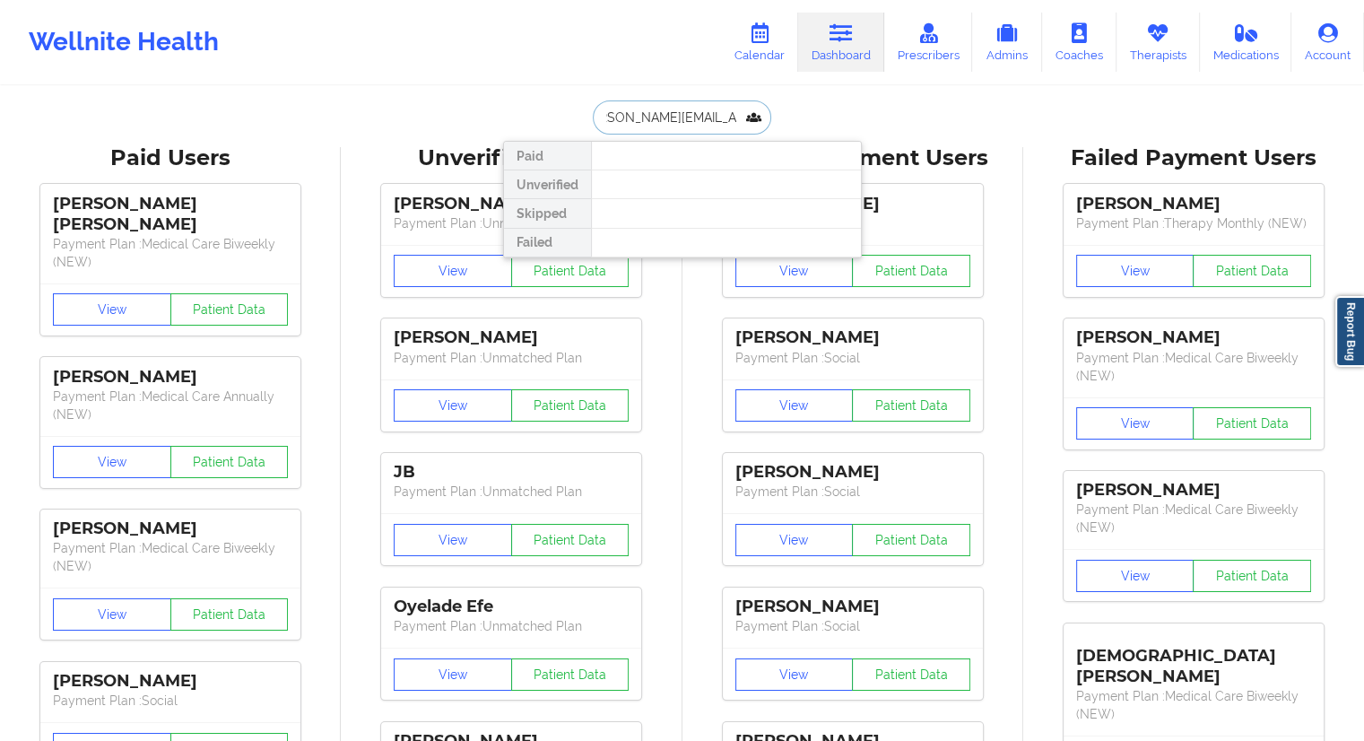
click at [612, 123] on input "thalia.shoemaker@gmail.com" at bounding box center [682, 117] width 178 height 34
click at [511, 116] on div "thalia.shoemaker@gmail.com Paid Unverified Skipped Failed" at bounding box center [682, 117] width 359 height 34
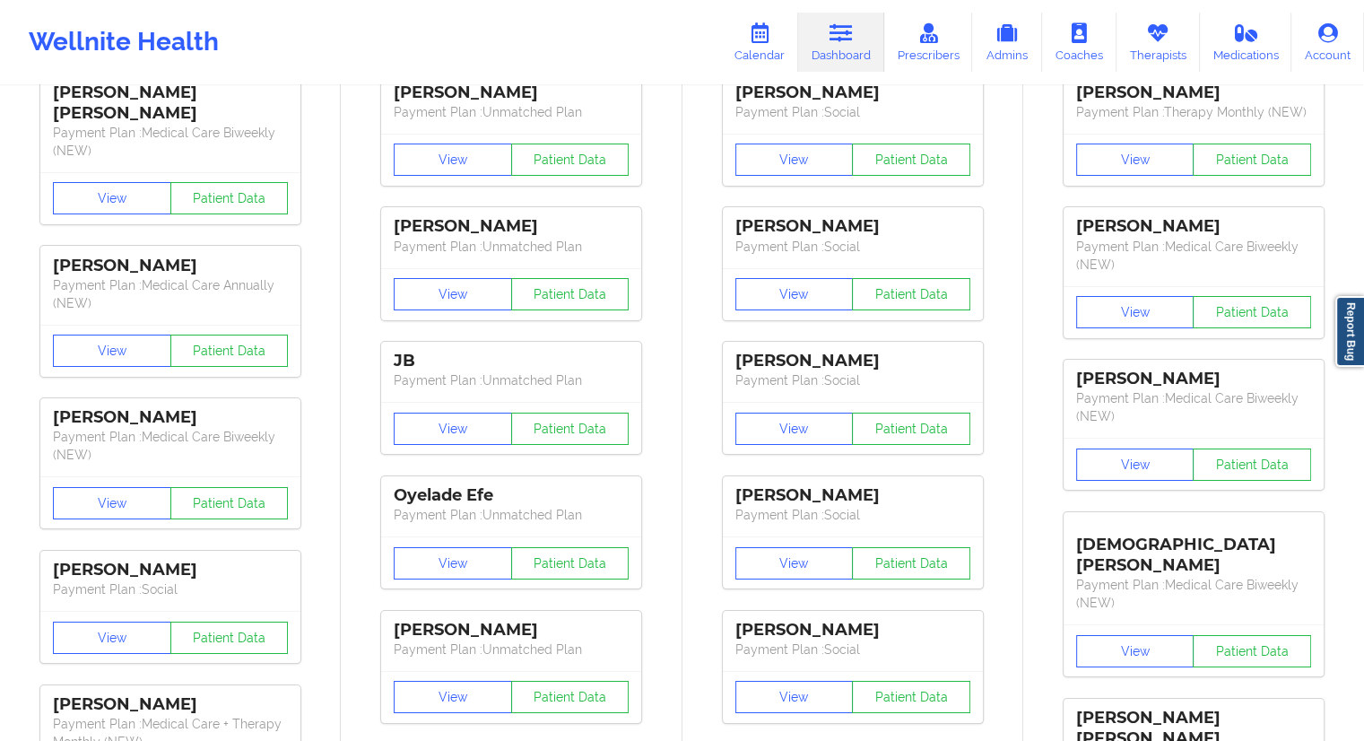
scroll to position [0, 0]
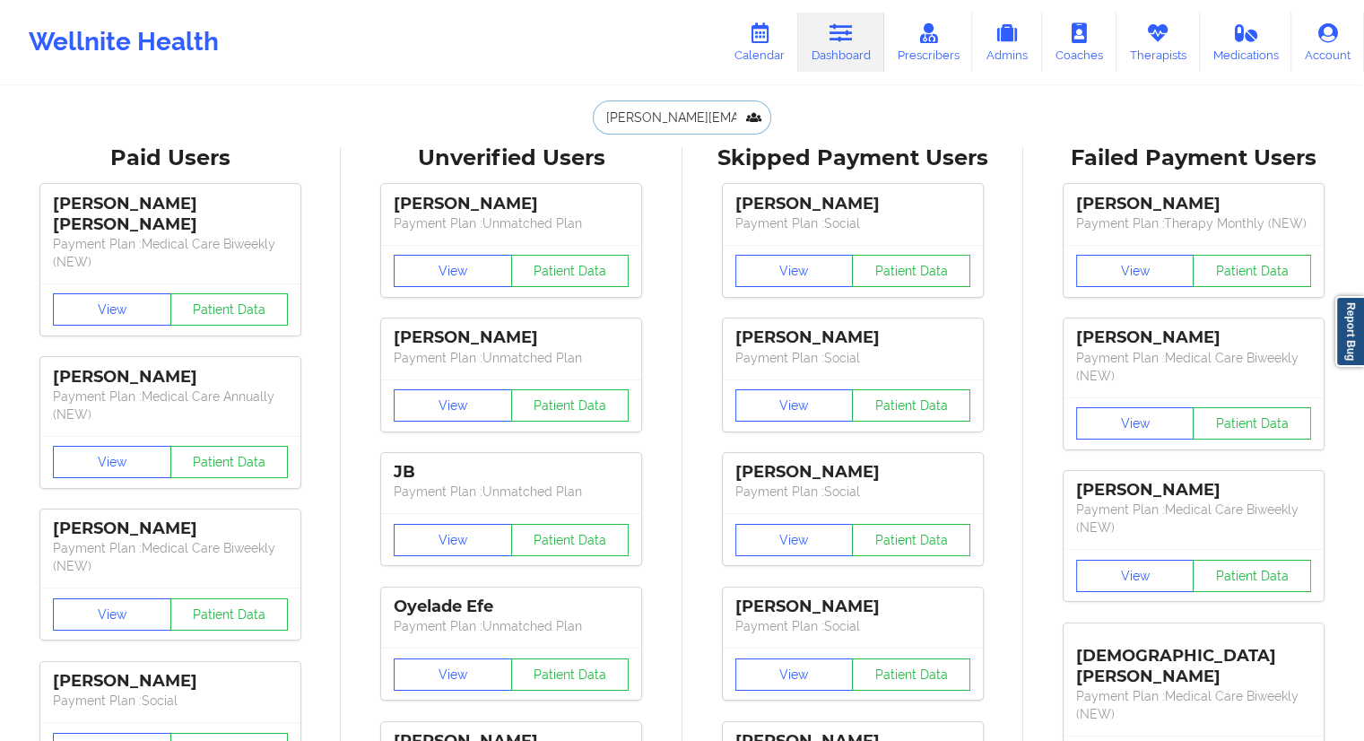
paste input "[PERSON_NAME]"
type input "[PERSON_NAME]"
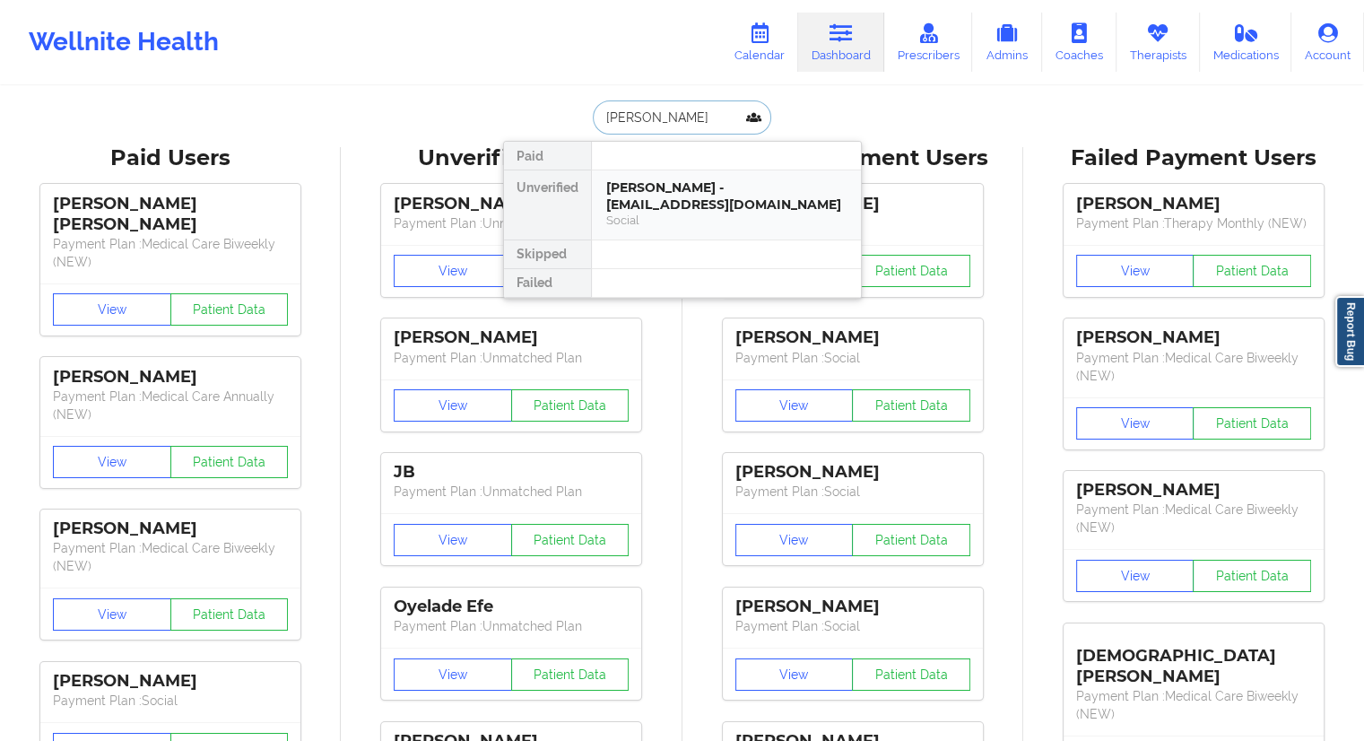
click at [642, 207] on div "[PERSON_NAME] - [EMAIL_ADDRESS][DOMAIN_NAME]" at bounding box center [726, 195] width 240 height 33
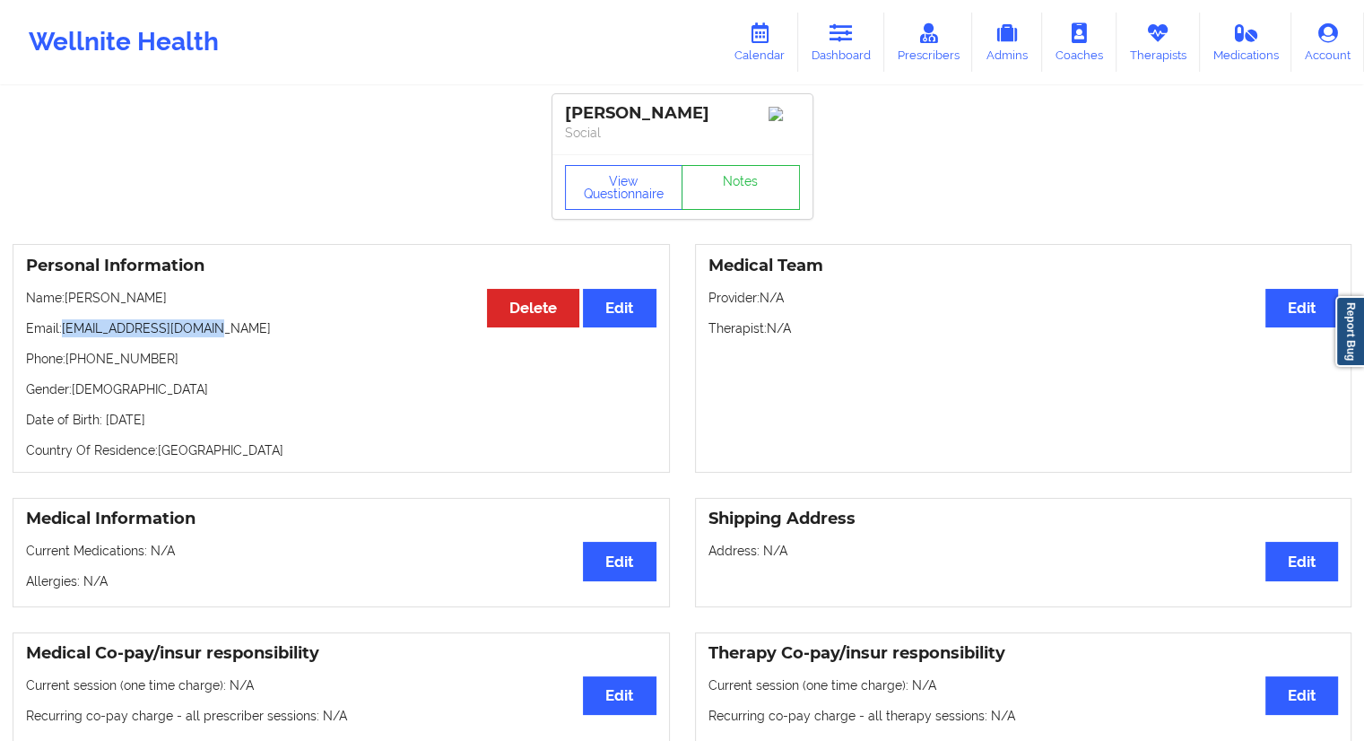
drag, startPoint x: 226, startPoint y: 327, endPoint x: 61, endPoint y: 326, distance: 165.0
click at [61, 326] on p "Email: [EMAIL_ADDRESS][DOMAIN_NAME]" at bounding box center [341, 328] width 630 height 18
click at [95, 345] on div "Personal Information Edit Delete Name: [PERSON_NAME] Email: [EMAIL_ADDRESS][DOM…" at bounding box center [341, 358] width 657 height 229
drag, startPoint x: 225, startPoint y: 333, endPoint x: 65, endPoint y: 334, distance: 159.6
click at [65, 334] on p "Email: [EMAIL_ADDRESS][DOMAIN_NAME]" at bounding box center [341, 328] width 630 height 18
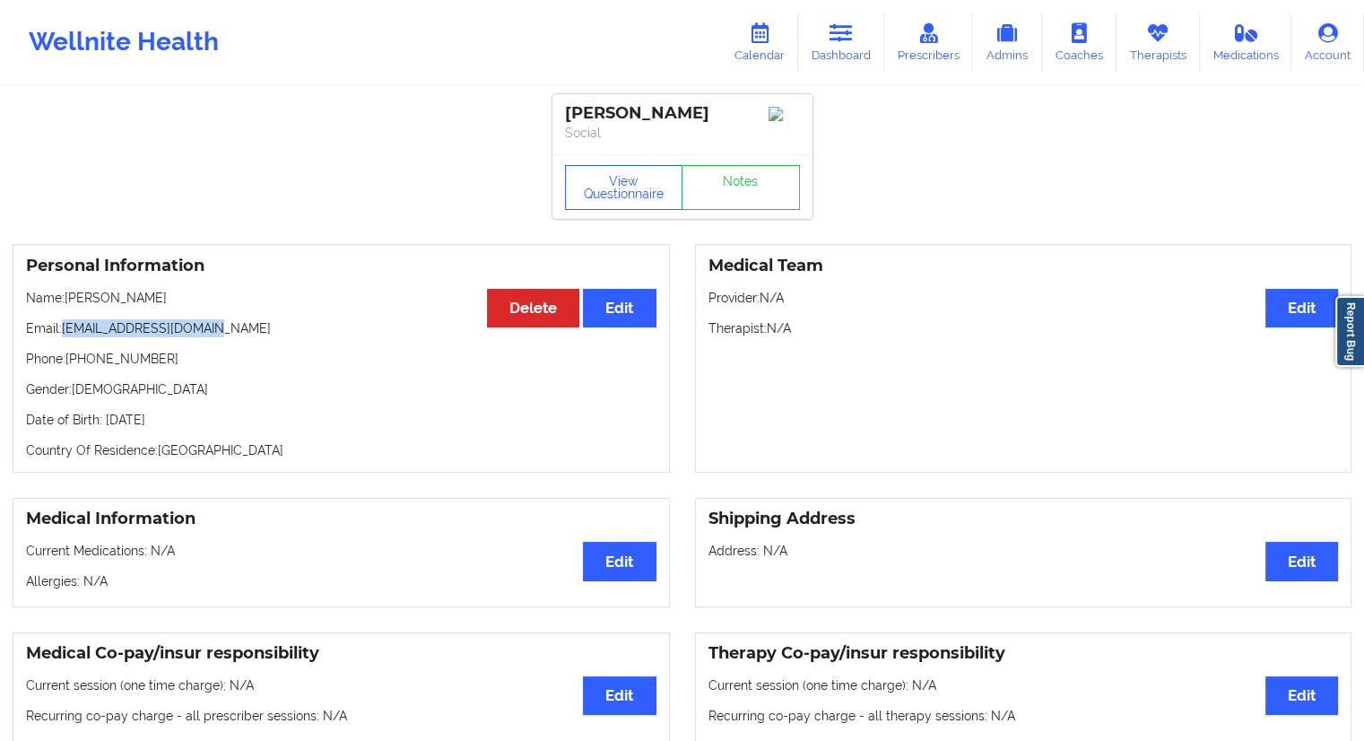
copy p "[EMAIL_ADDRESS][DOMAIN_NAME]"
click at [838, 44] on link "Dashboard" at bounding box center [841, 42] width 86 height 59
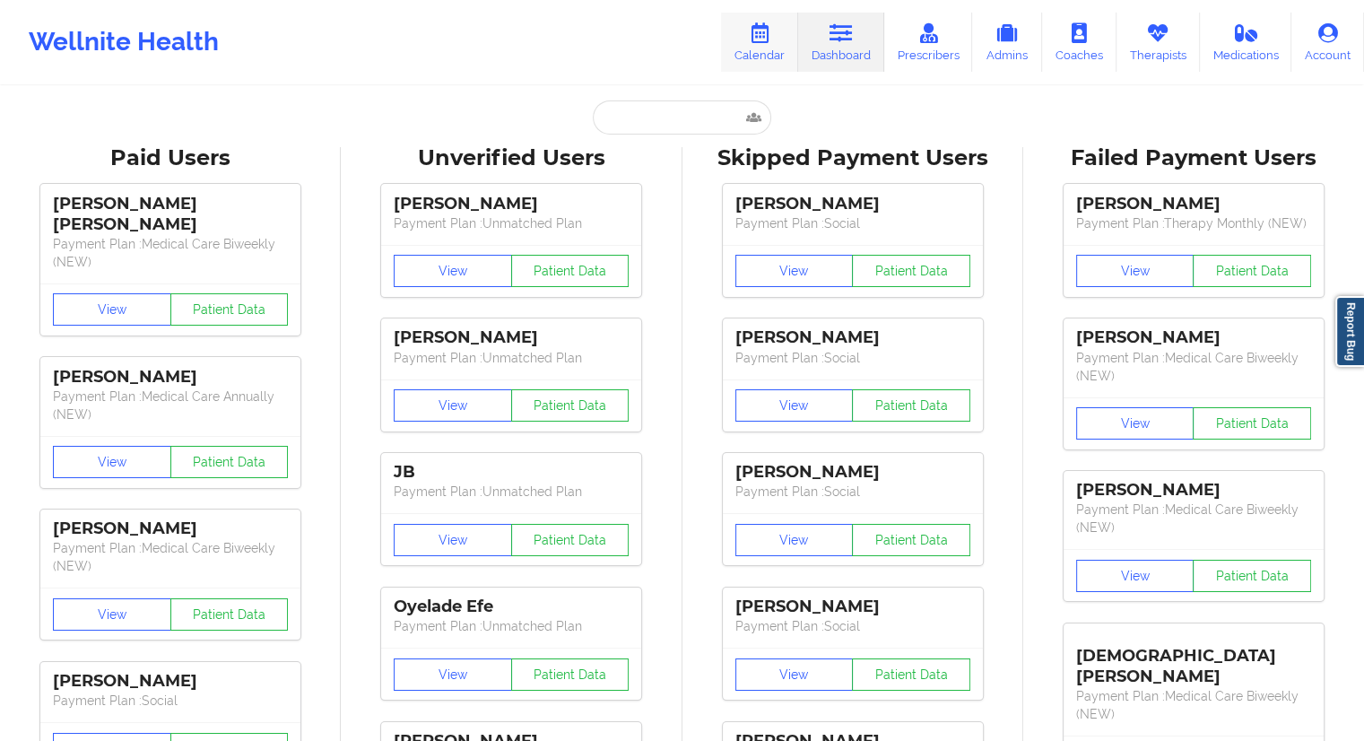
click at [756, 56] on link "Calendar" at bounding box center [759, 42] width 77 height 59
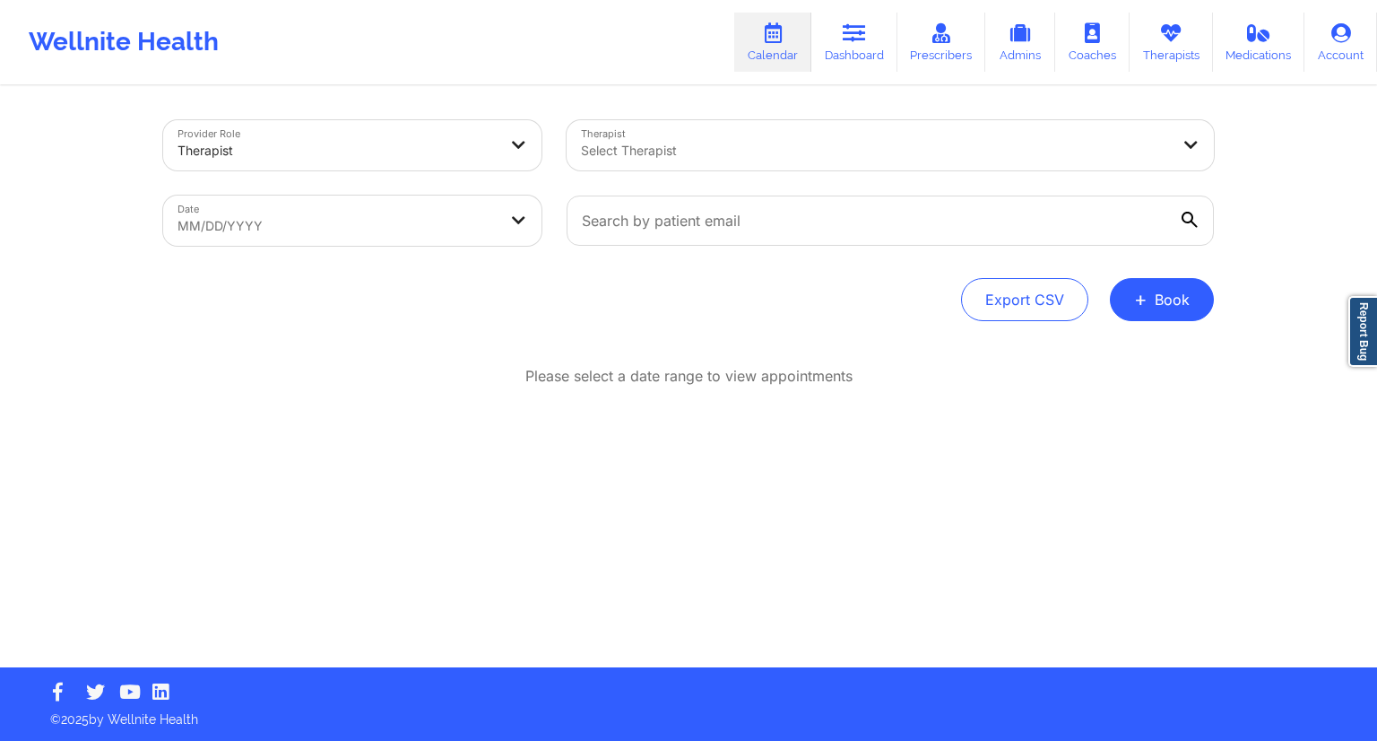
click at [342, 221] on body "Wellnite Health Calendar Dashboard Prescribers Admins Coaches Therapists Medica…" at bounding box center [688, 370] width 1377 height 741
select select "2025-8"
select select "2025-9"
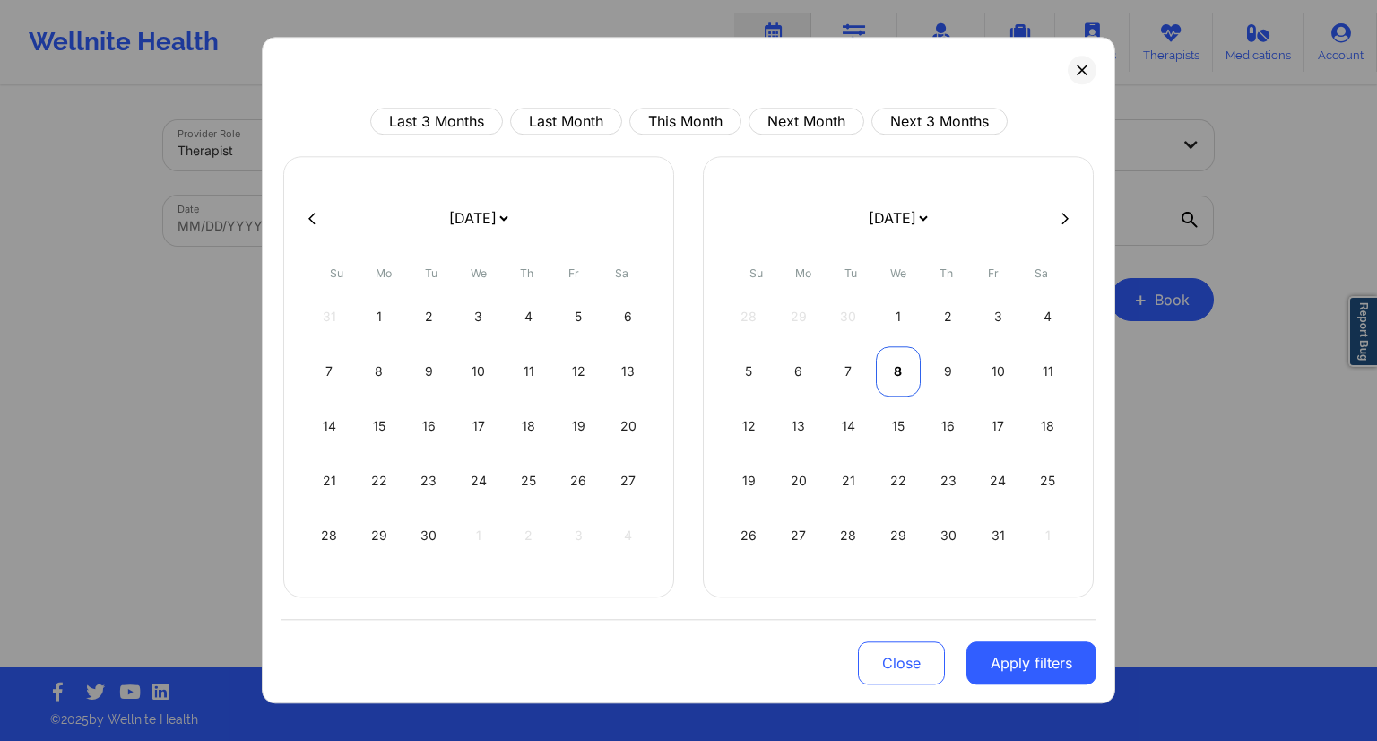
click at [900, 378] on div "8" at bounding box center [899, 371] width 46 height 50
select select "2025-9"
select select "2025-10"
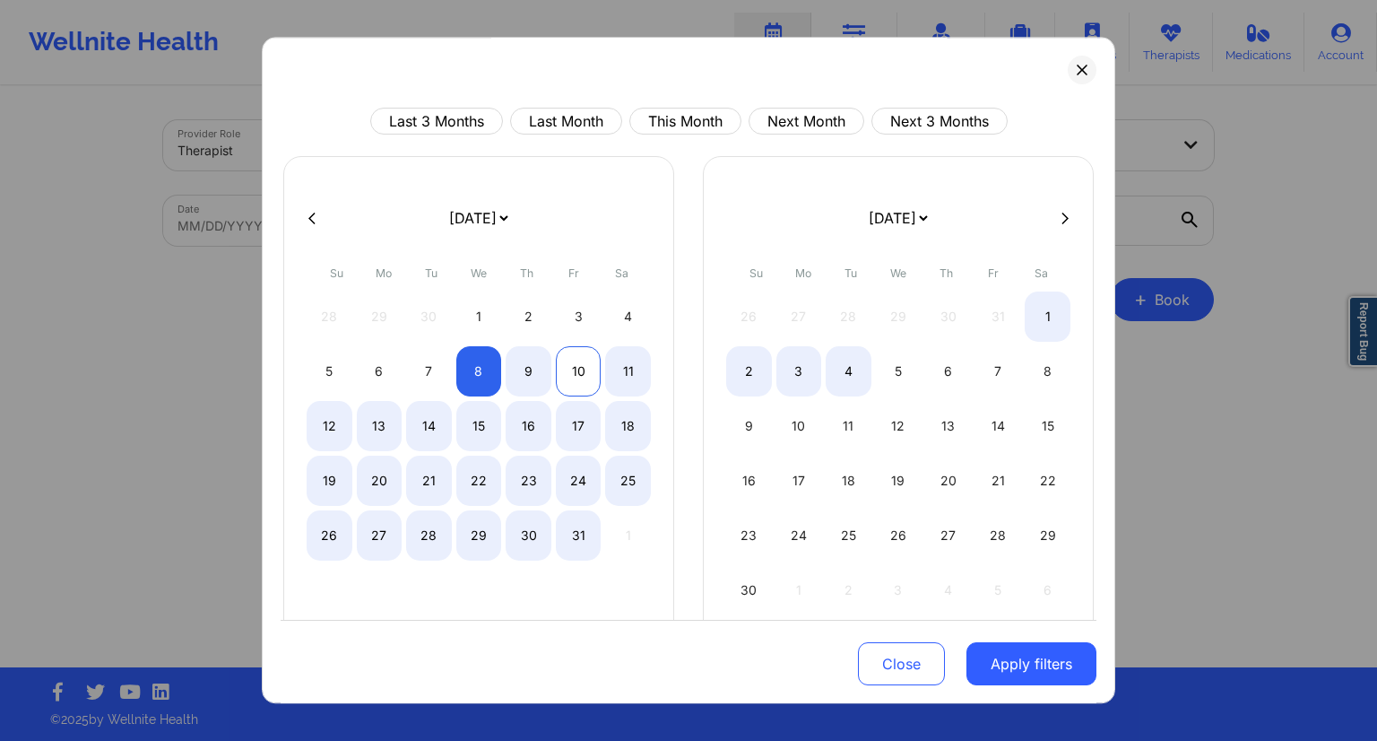
select select "2025-9"
select select "2025-10"
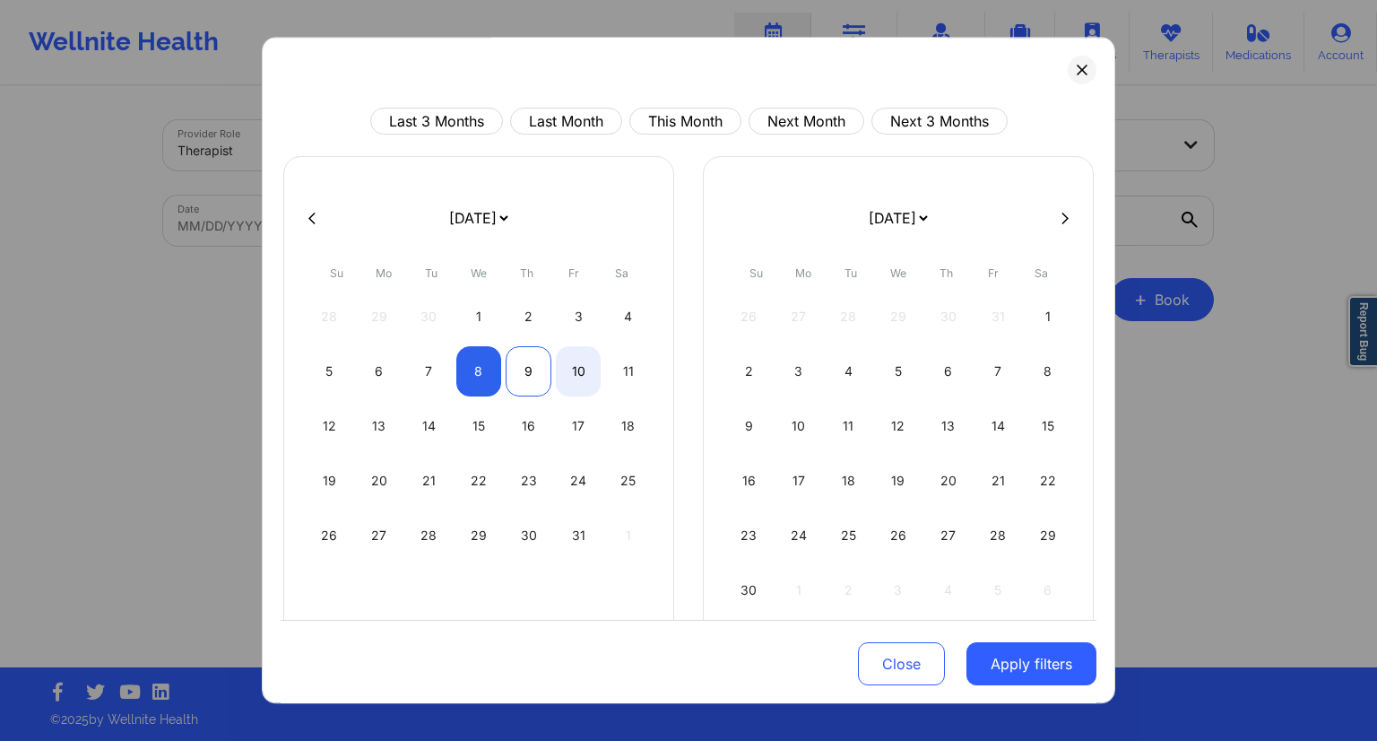
select select "2025-9"
select select "2025-10"
click at [520, 379] on div "9" at bounding box center [529, 371] width 46 height 50
select select "2025-9"
select select "2025-10"
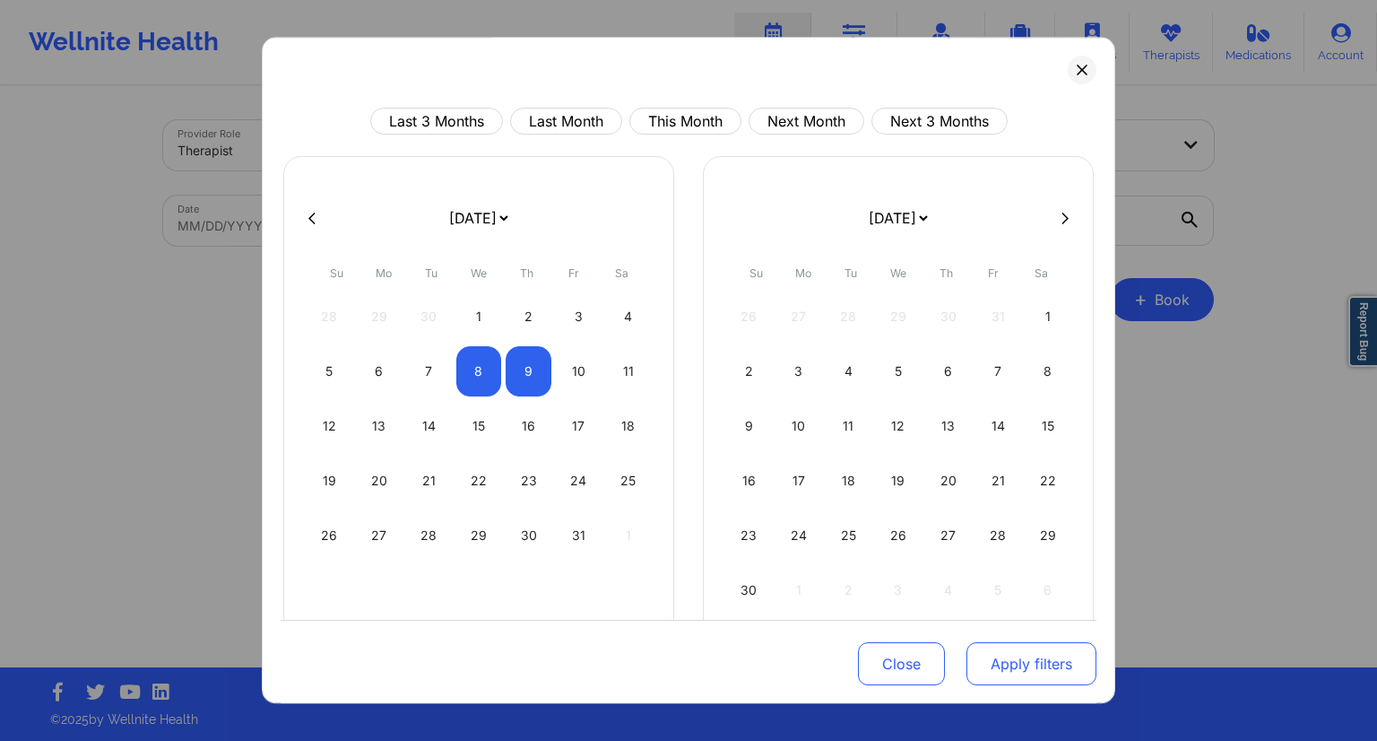
click at [1017, 668] on button "Apply filters" at bounding box center [1032, 663] width 130 height 43
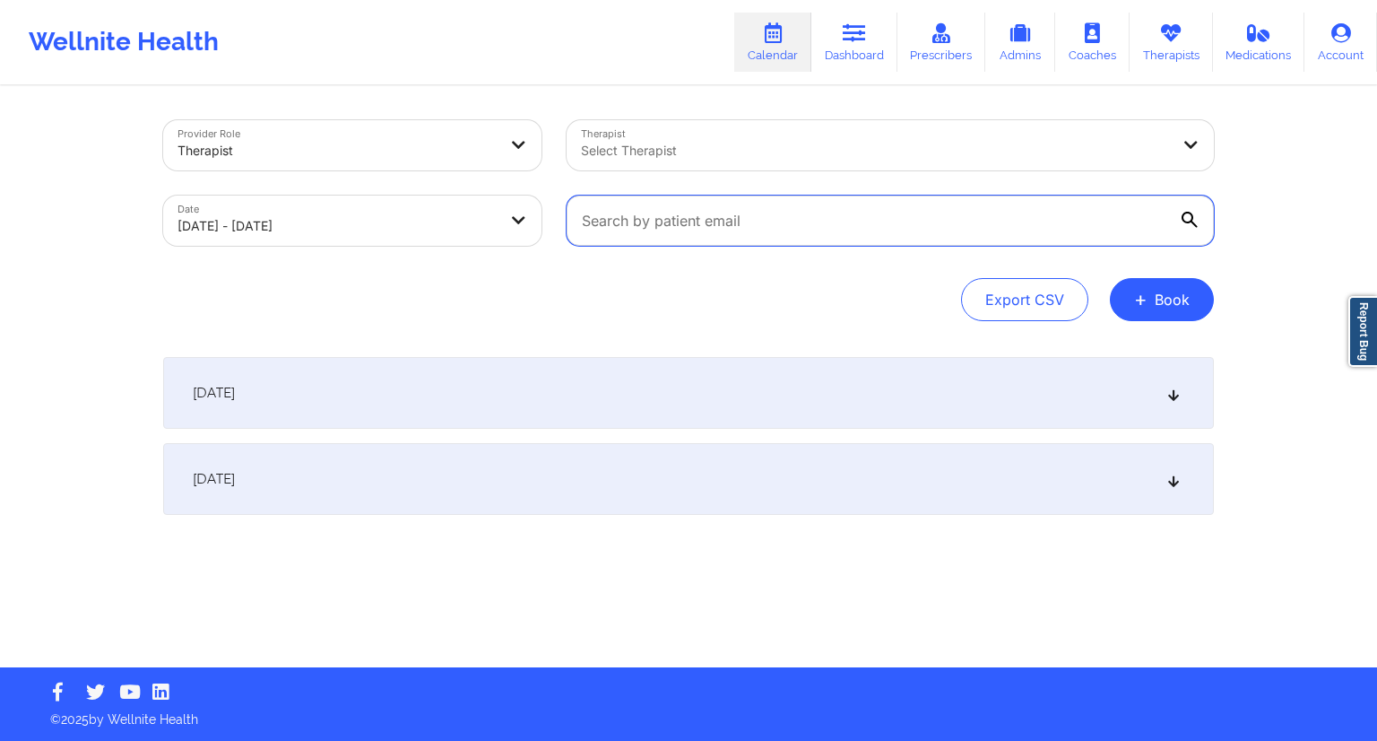
click at [695, 216] on input "text" at bounding box center [890, 220] width 647 height 50
paste input "[EMAIL_ADDRESS][DOMAIN_NAME]"
type input "[EMAIL_ADDRESS][DOMAIN_NAME]"
click at [872, 265] on div "Provider Role Therapist Therapist Select Therapist Date 10/08/2025 - 10/09/2025…" at bounding box center [688, 220] width 1051 height 201
click at [402, 366] on div "[DATE]" at bounding box center [688, 393] width 1051 height 72
